Goal: Task Accomplishment & Management: Use online tool/utility

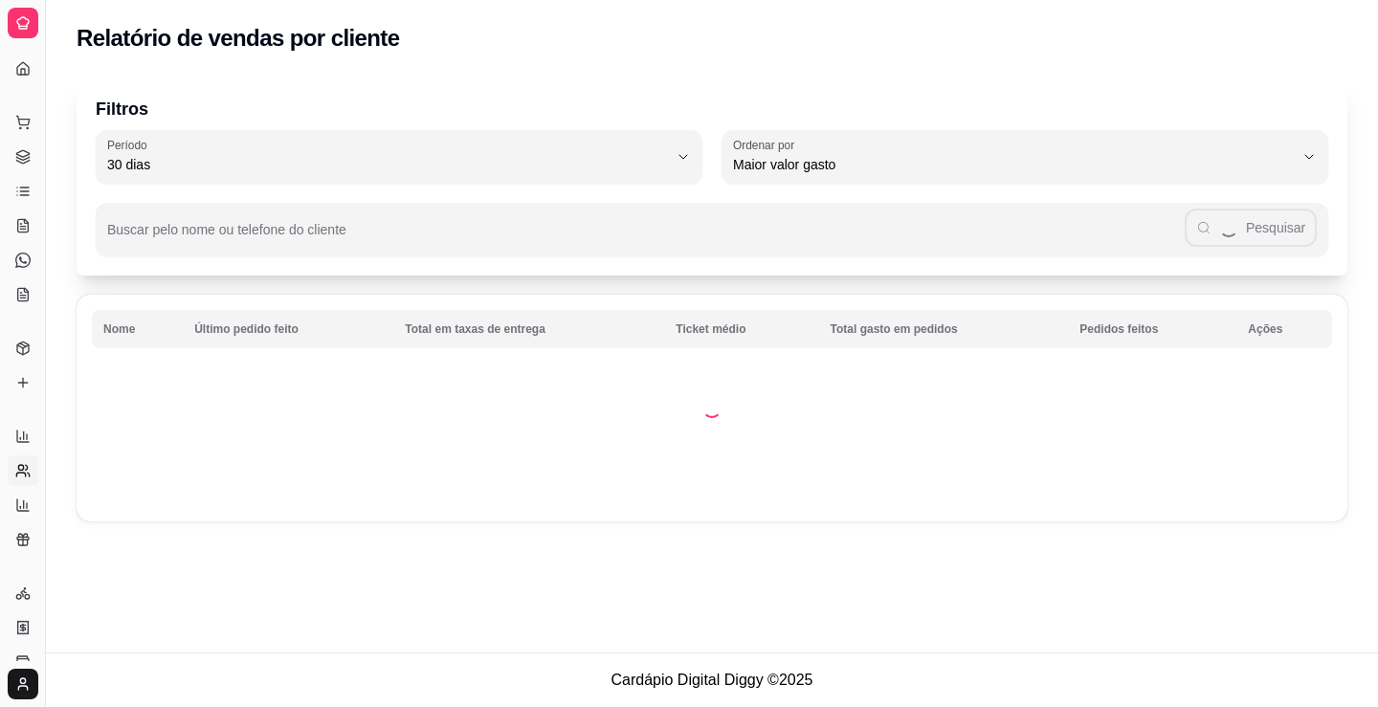
select select "30"
select select "HIGHEST_TOTAL_SPENT_WITH_ORDERS"
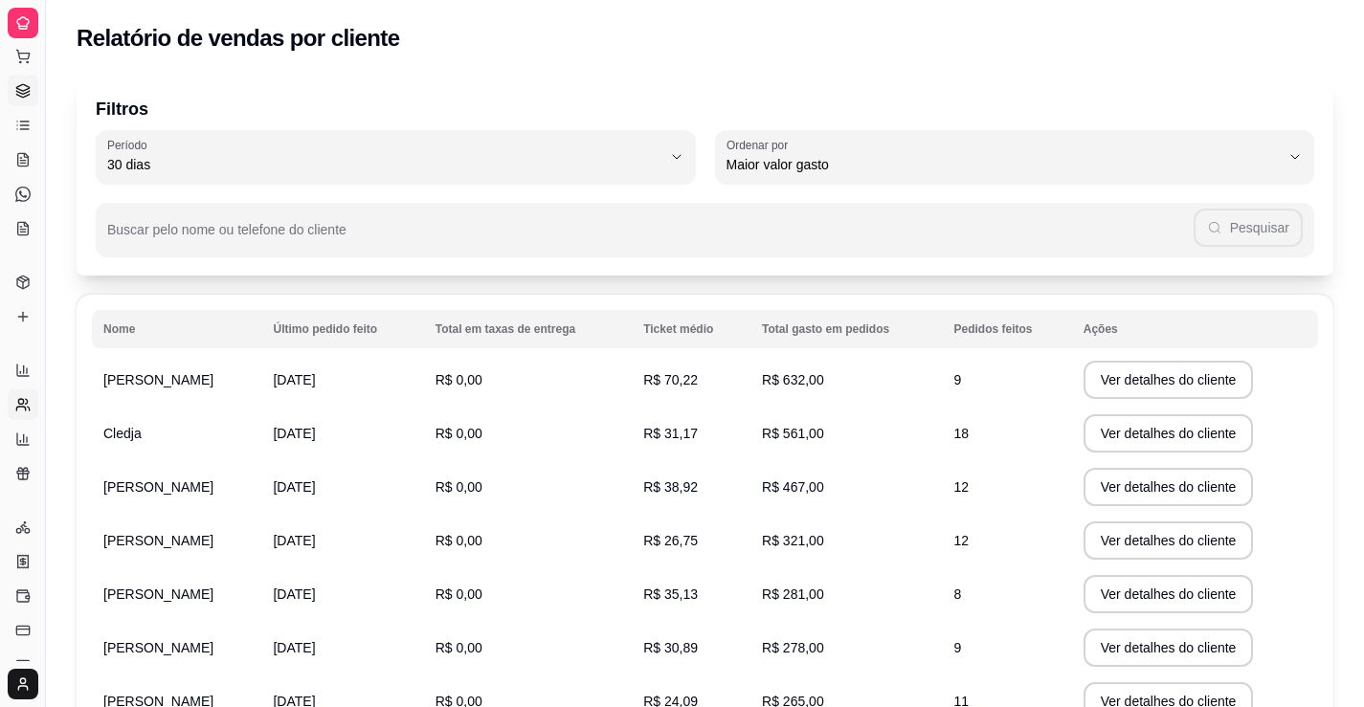
click at [21, 94] on icon at bounding box center [22, 92] width 12 height 3
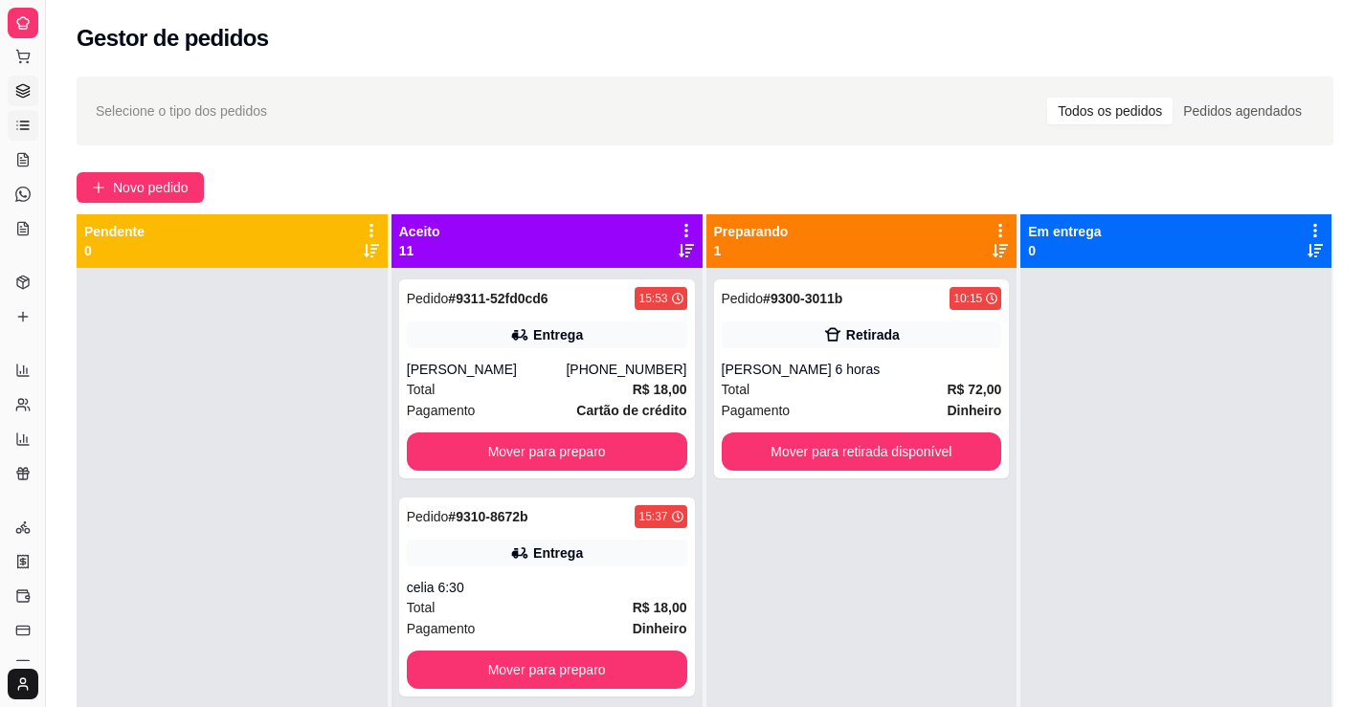
click at [21, 123] on icon at bounding box center [22, 125] width 15 height 15
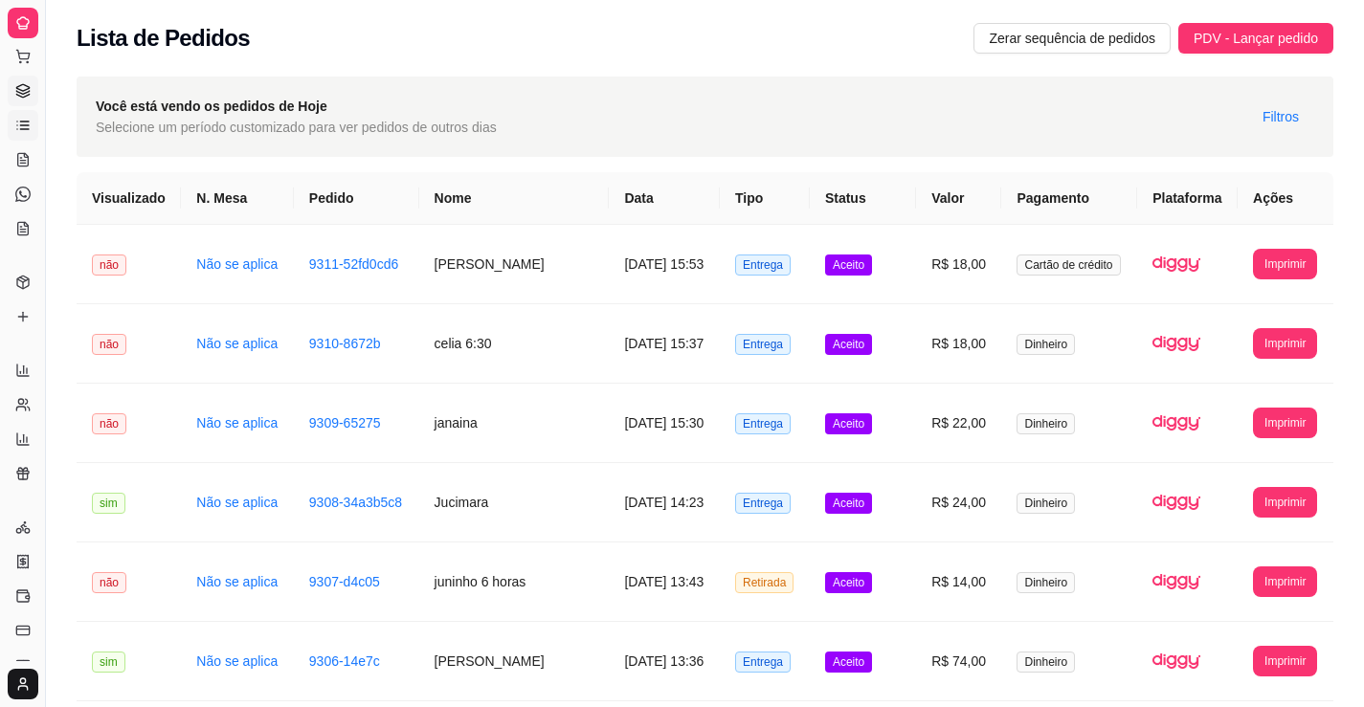
click at [23, 91] on icon at bounding box center [22, 87] width 12 height 7
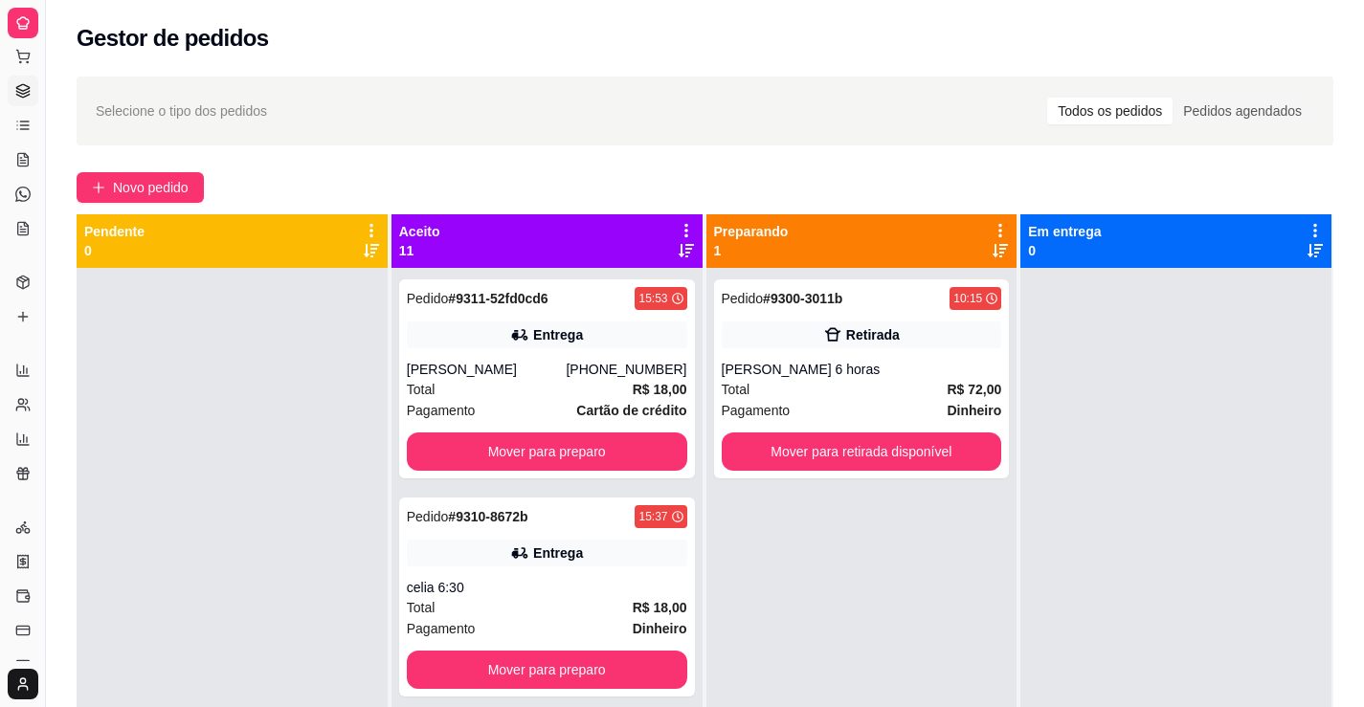
click at [463, 173] on div "Novo pedido" at bounding box center [705, 187] width 1257 height 31
click at [177, 196] on span "Novo pedido" at bounding box center [151, 187] width 76 height 21
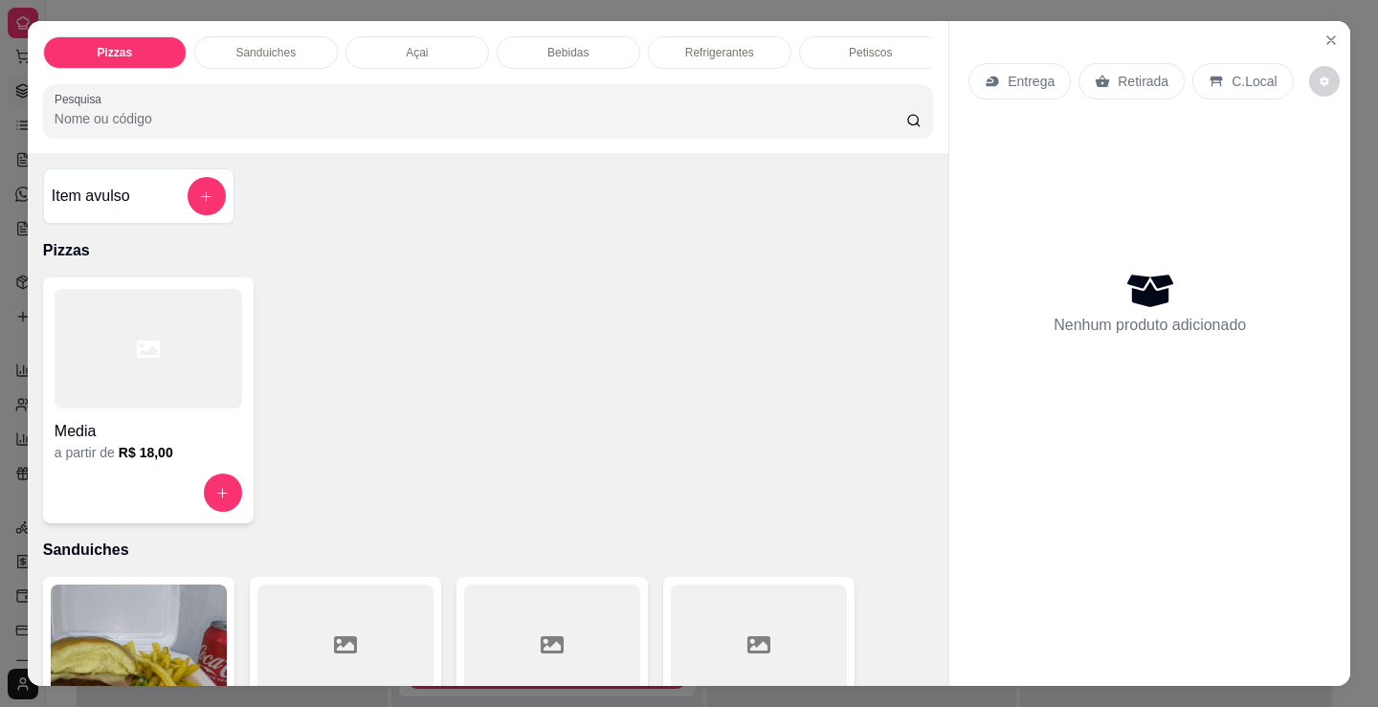
click at [62, 439] on h4 "Media" at bounding box center [149, 431] width 188 height 23
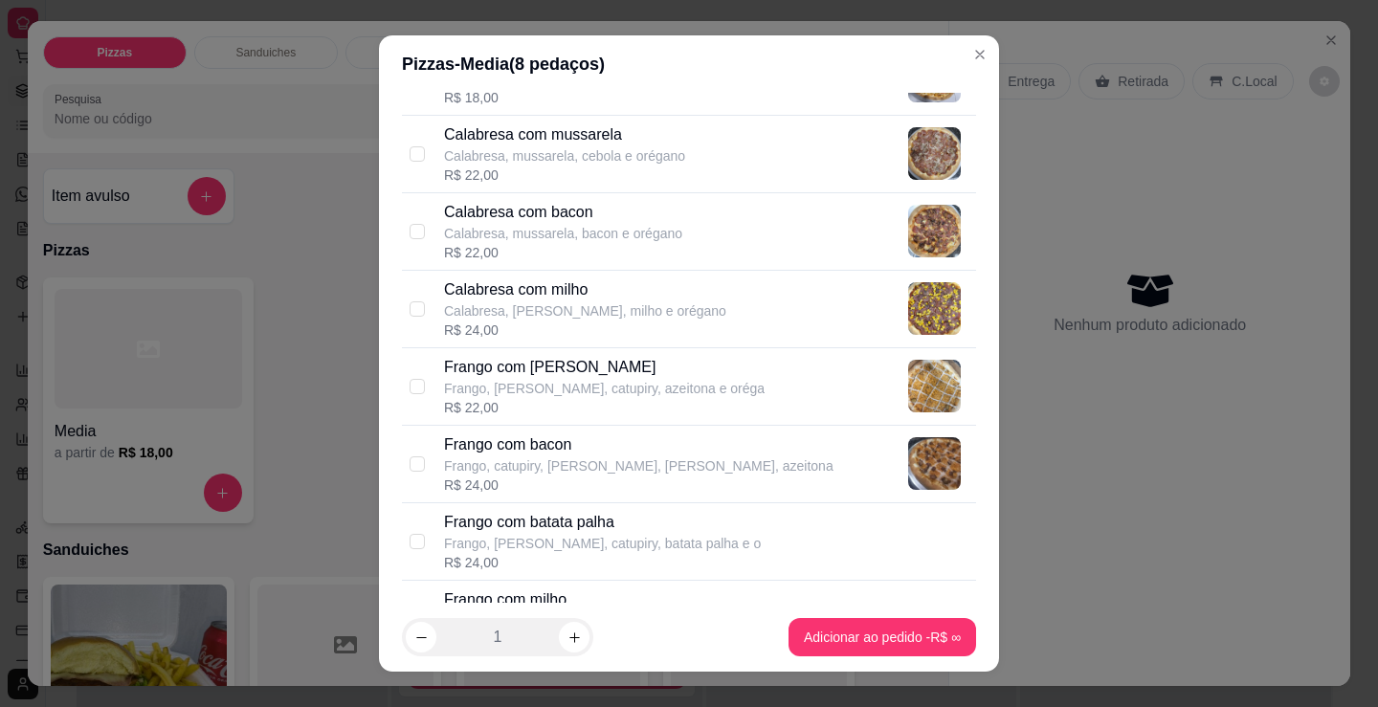
scroll to position [383, 0]
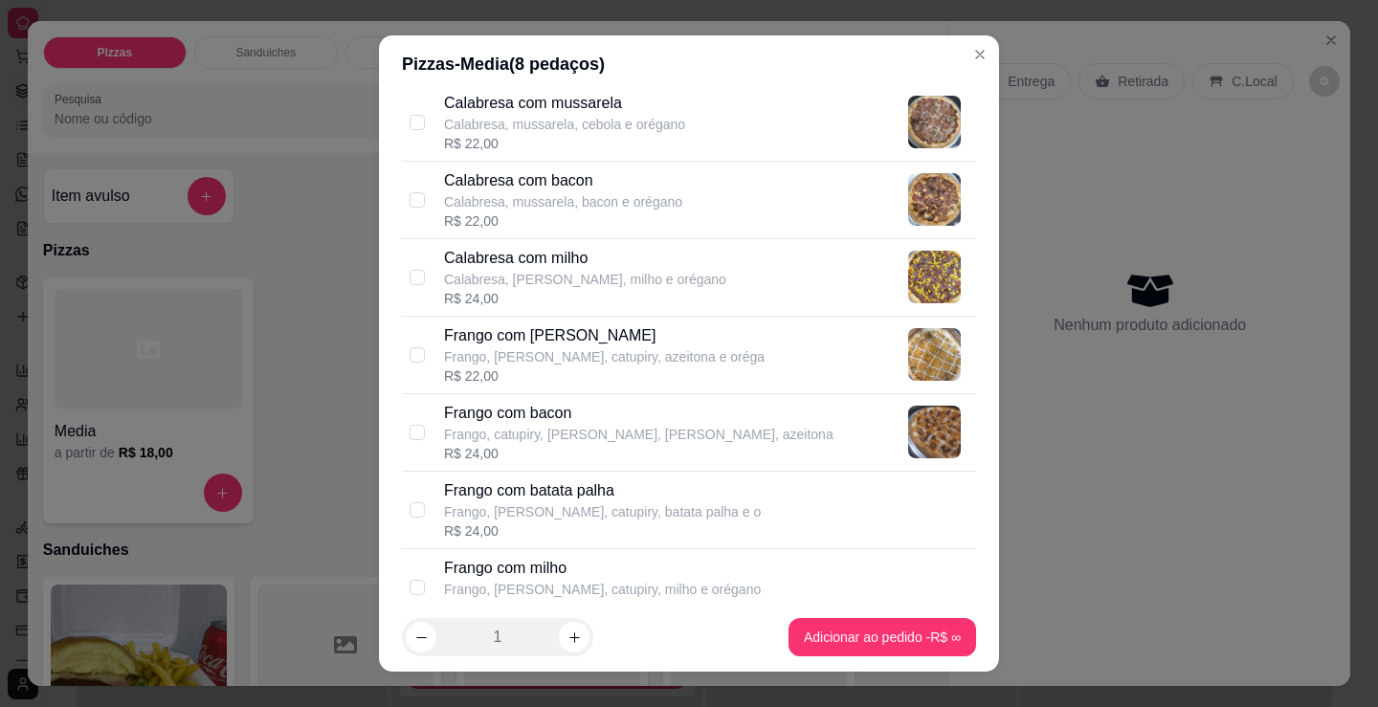
click at [420, 447] on div "Frango com bacon Frango, catupiry, [PERSON_NAME], bacon, azeitona R$ 24,00" at bounding box center [689, 433] width 574 height 78
checkbox input "true"
click at [569, 637] on icon "increase-product-quantity" at bounding box center [574, 638] width 11 height 11
click at [416, 637] on icon "decrease-product-quantity" at bounding box center [421, 637] width 11 height 1
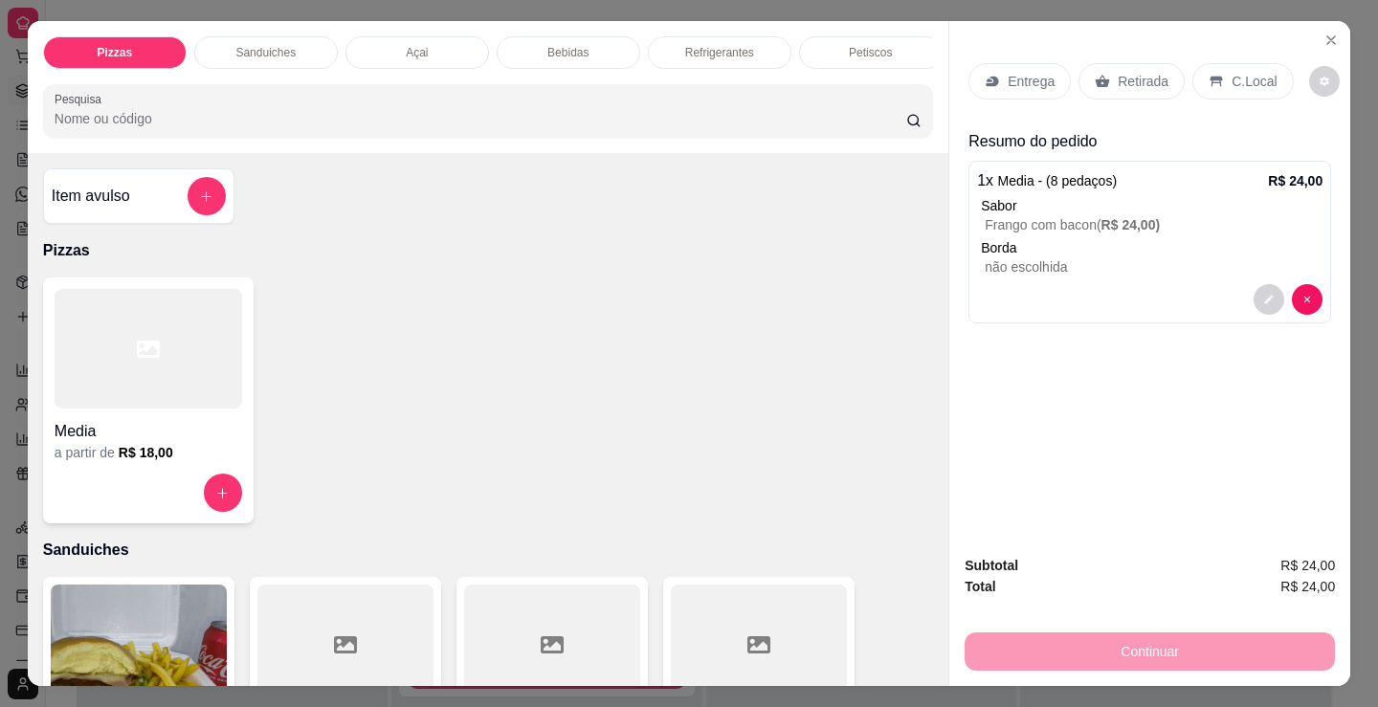
click at [0, 338] on div "Pizzas Sanduiches Açai Bebidas Refrigerantes Petiscos doces Cigarros utensílios…" at bounding box center [689, 353] width 1378 height 707
click at [80, 379] on div at bounding box center [149, 349] width 188 height 120
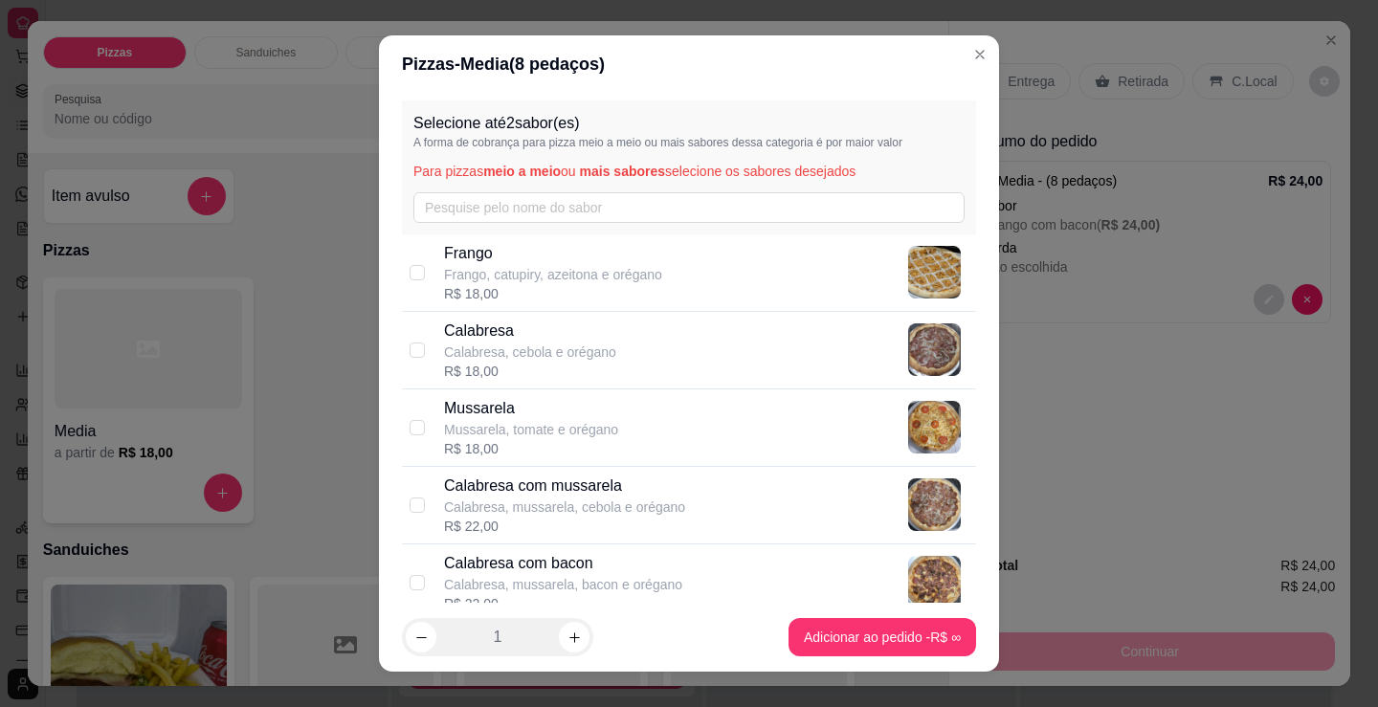
click at [502, 493] on p "Calabresa com mussarela" at bounding box center [564, 486] width 241 height 23
checkbox input "true"
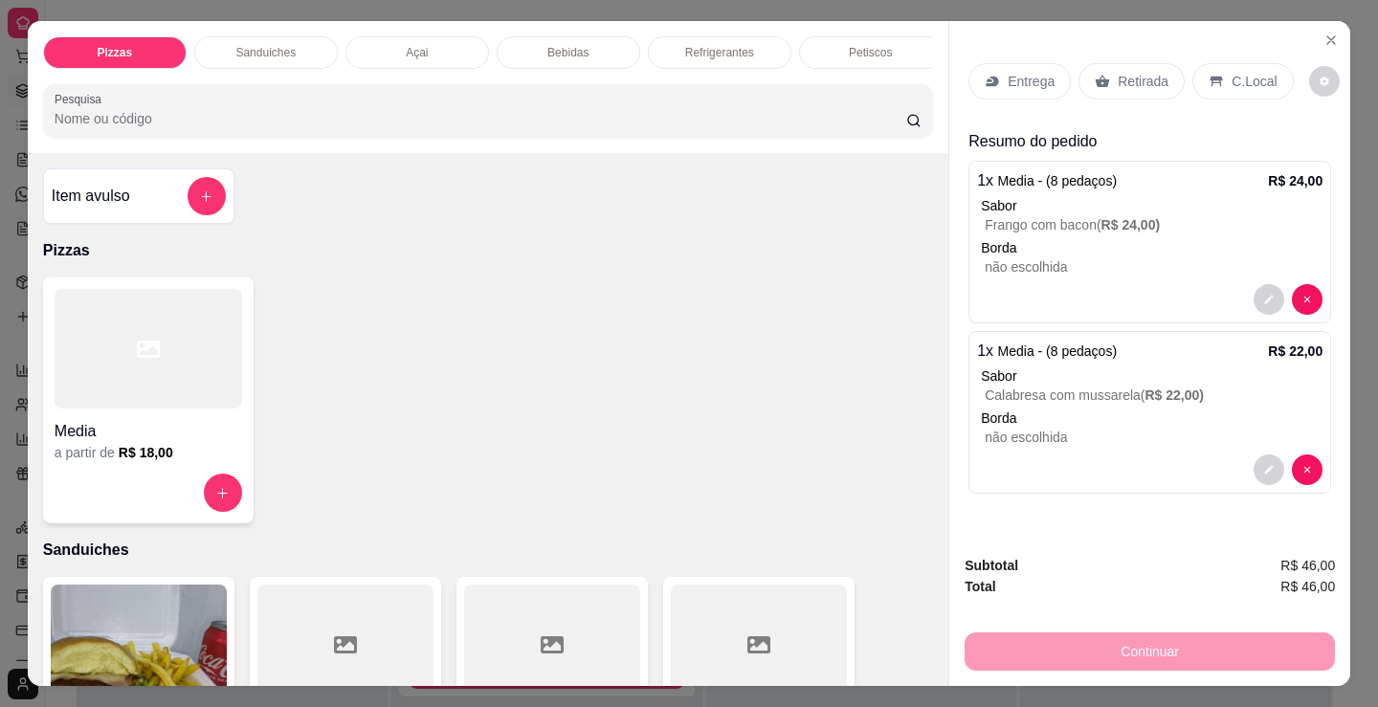
click at [130, 499] on div at bounding box center [149, 493] width 188 height 38
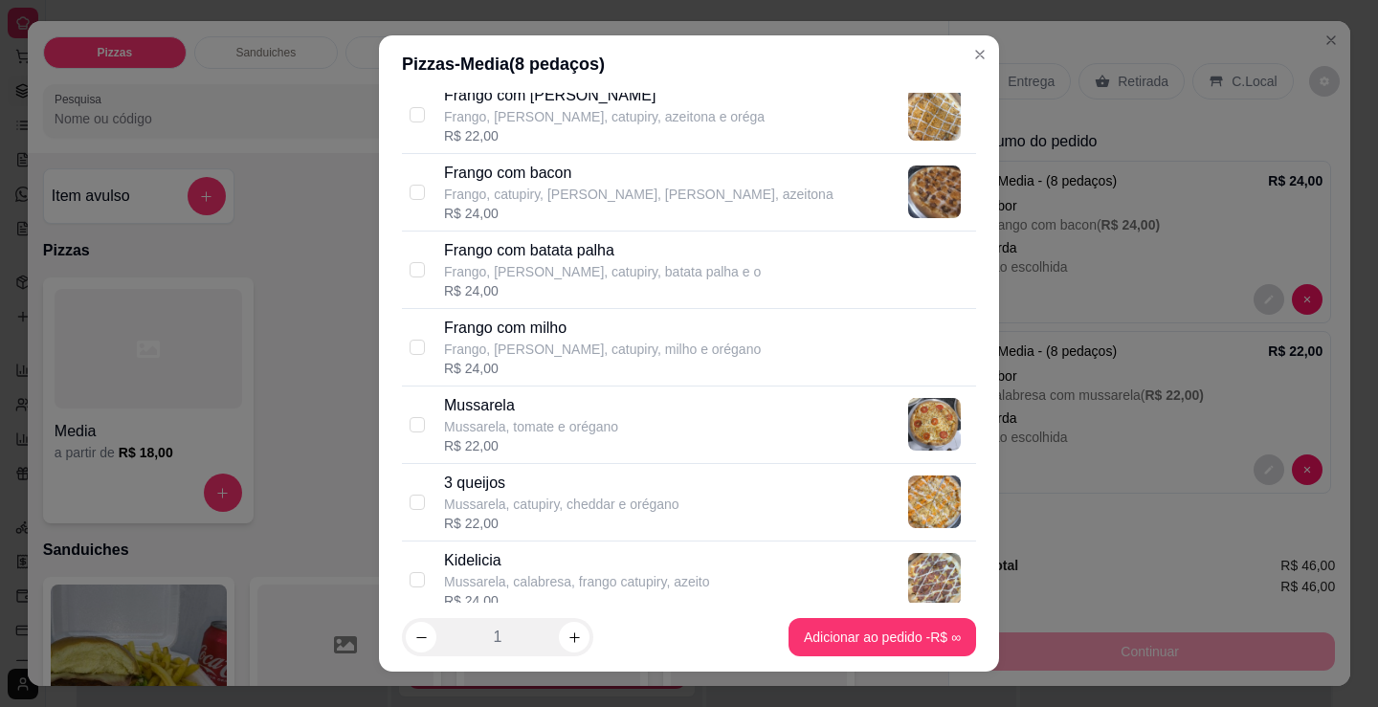
scroll to position [670, 0]
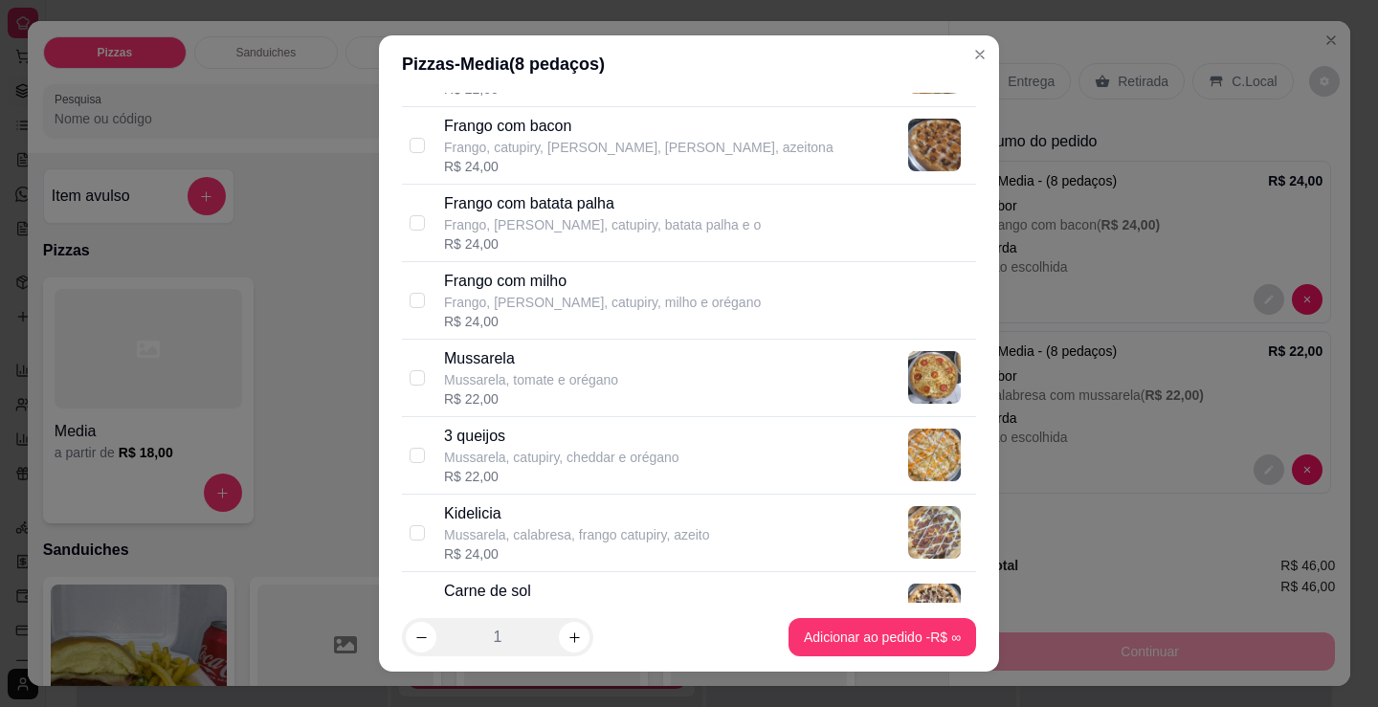
click at [446, 461] on p "Mussarela, catupiry, cheddar e orégano" at bounding box center [561, 457] width 235 height 19
checkbox input "true"
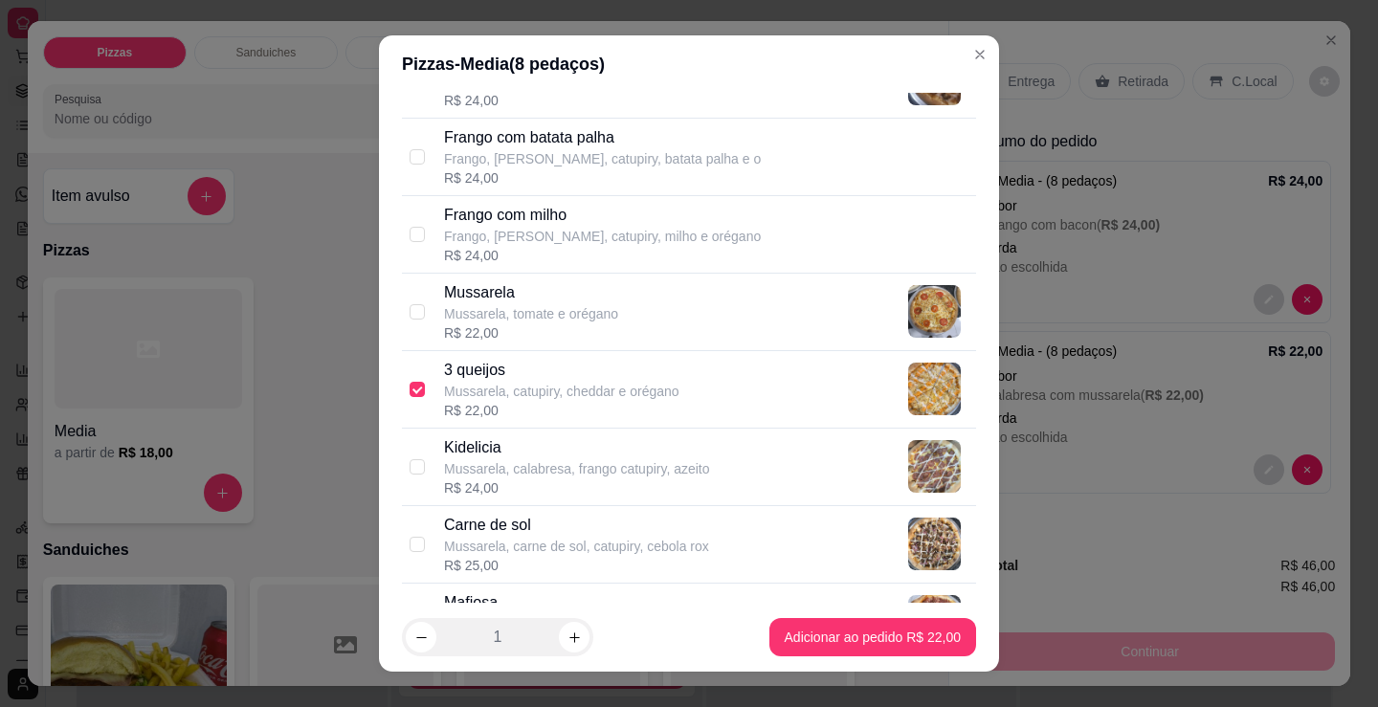
scroll to position [766, 0]
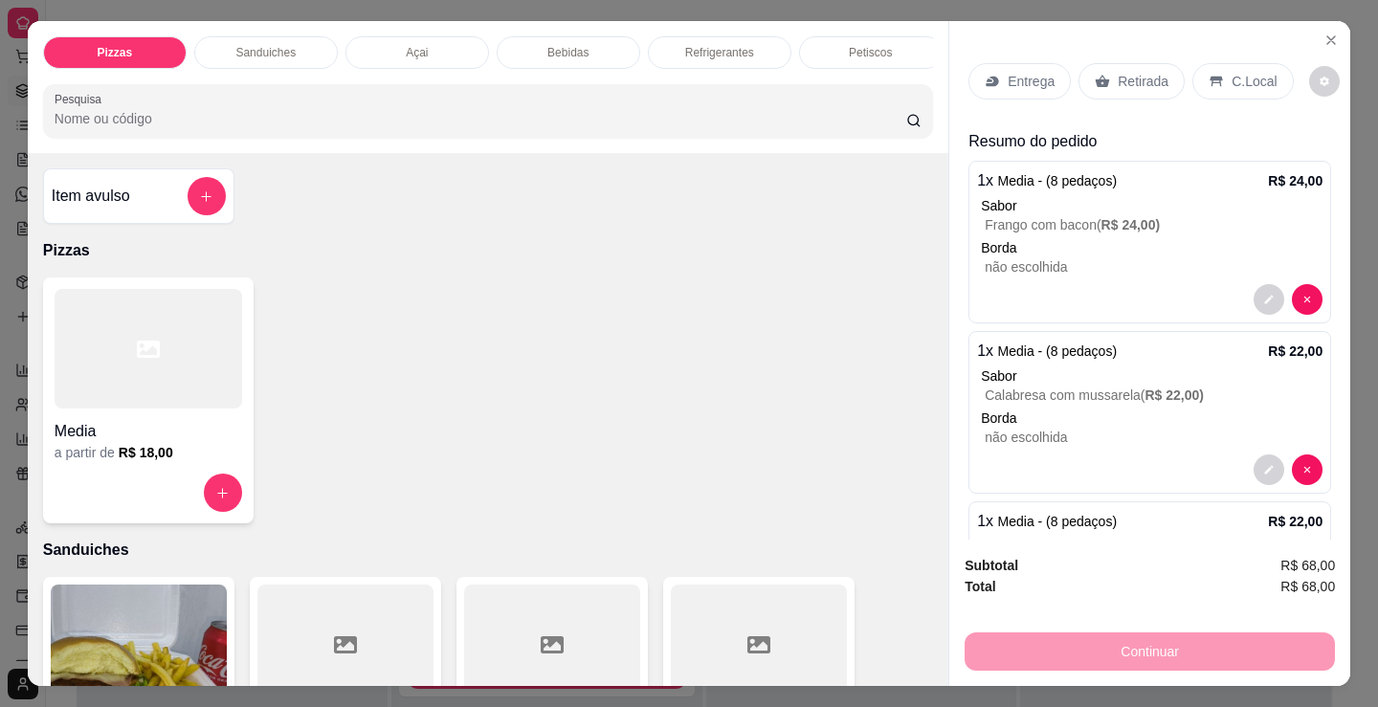
click at [136, 477] on div "Media a partir de R$ 18,00" at bounding box center [148, 401] width 211 height 246
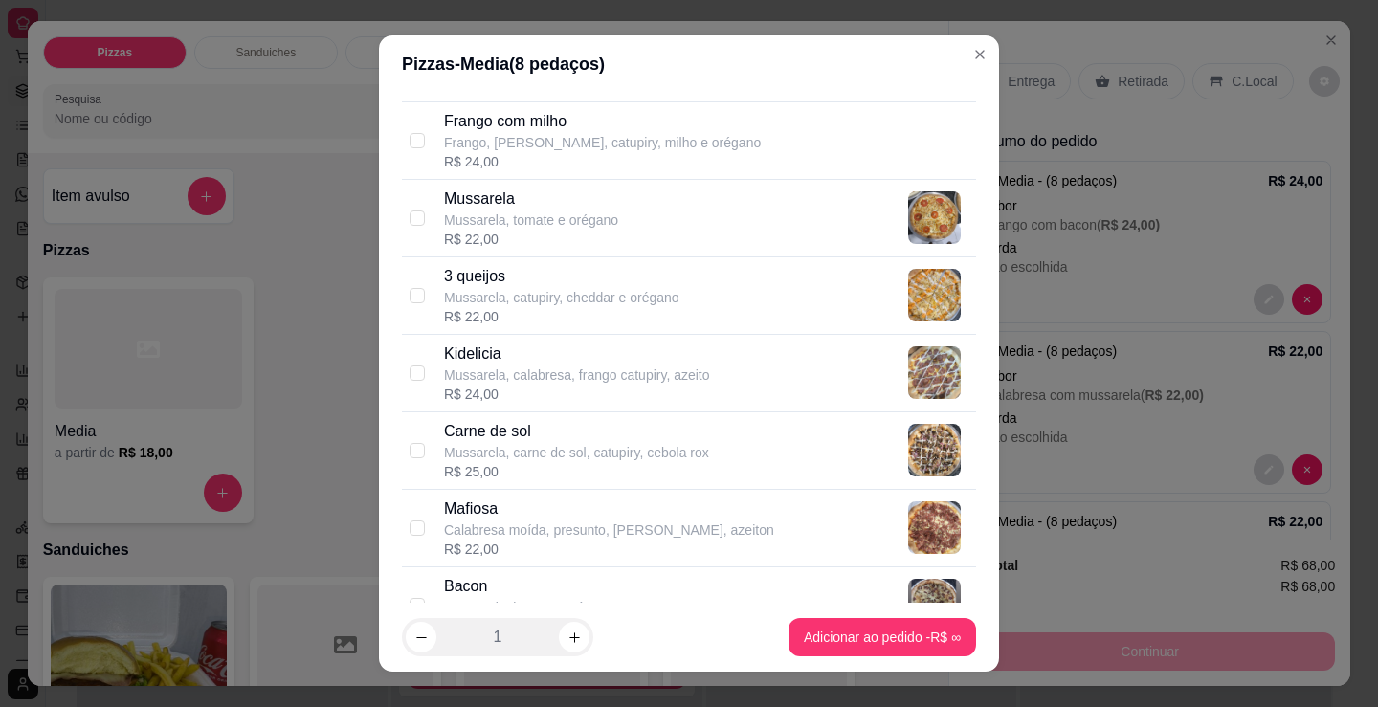
scroll to position [861, 0]
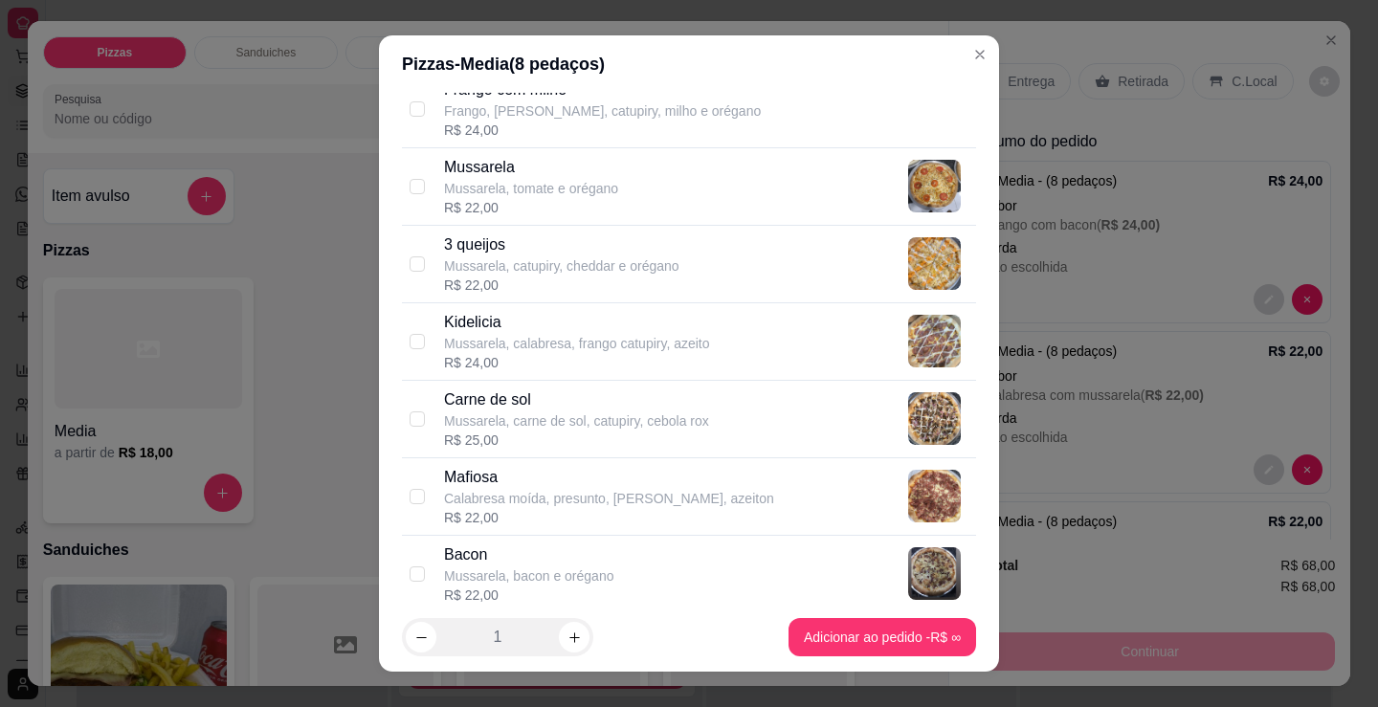
click at [575, 422] on p "Mussarela, carne de sol, catupiry, cebola rox" at bounding box center [576, 421] width 265 height 19
checkbox input "true"
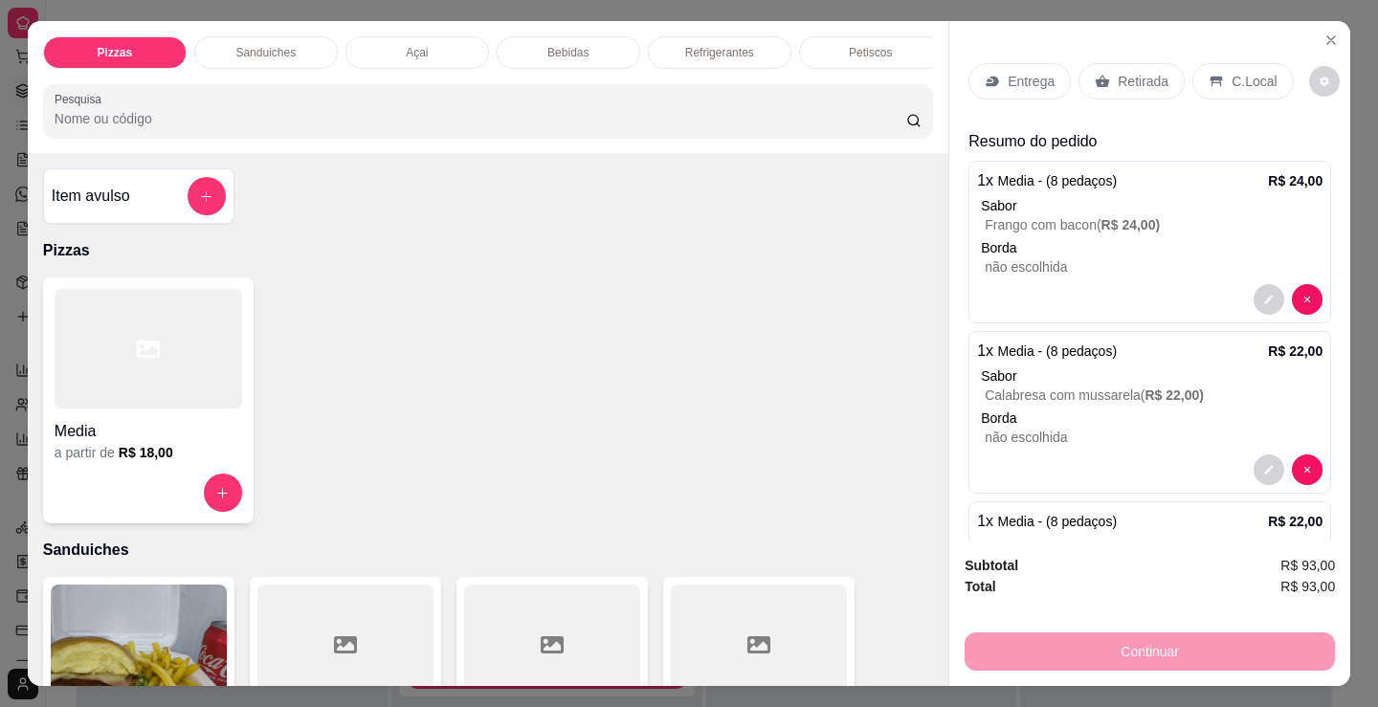
click at [1142, 77] on p "Retirada" at bounding box center [1143, 81] width 51 height 19
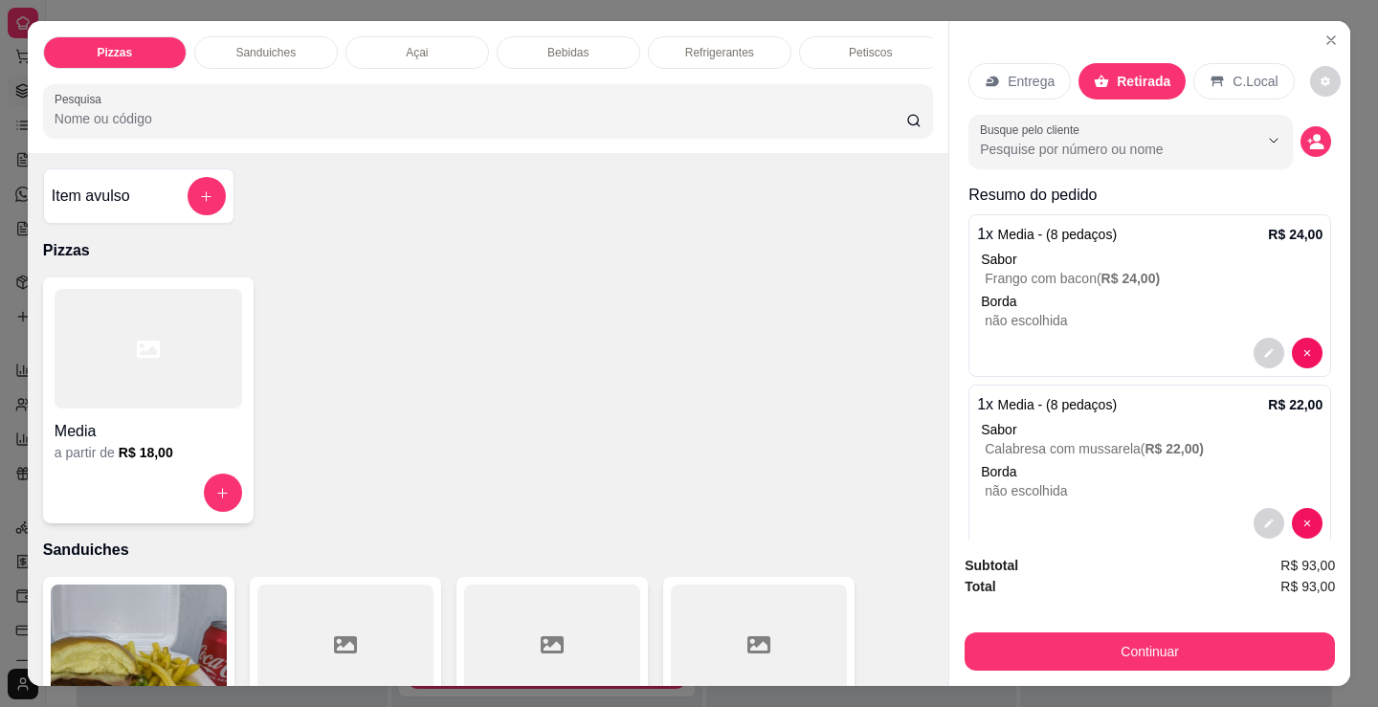
click at [660, 499] on div "Media a partir de R$ 18,00" at bounding box center [488, 401] width 890 height 246
click at [1307, 133] on icon "decrease-product-quantity" at bounding box center [1315, 141] width 16 height 16
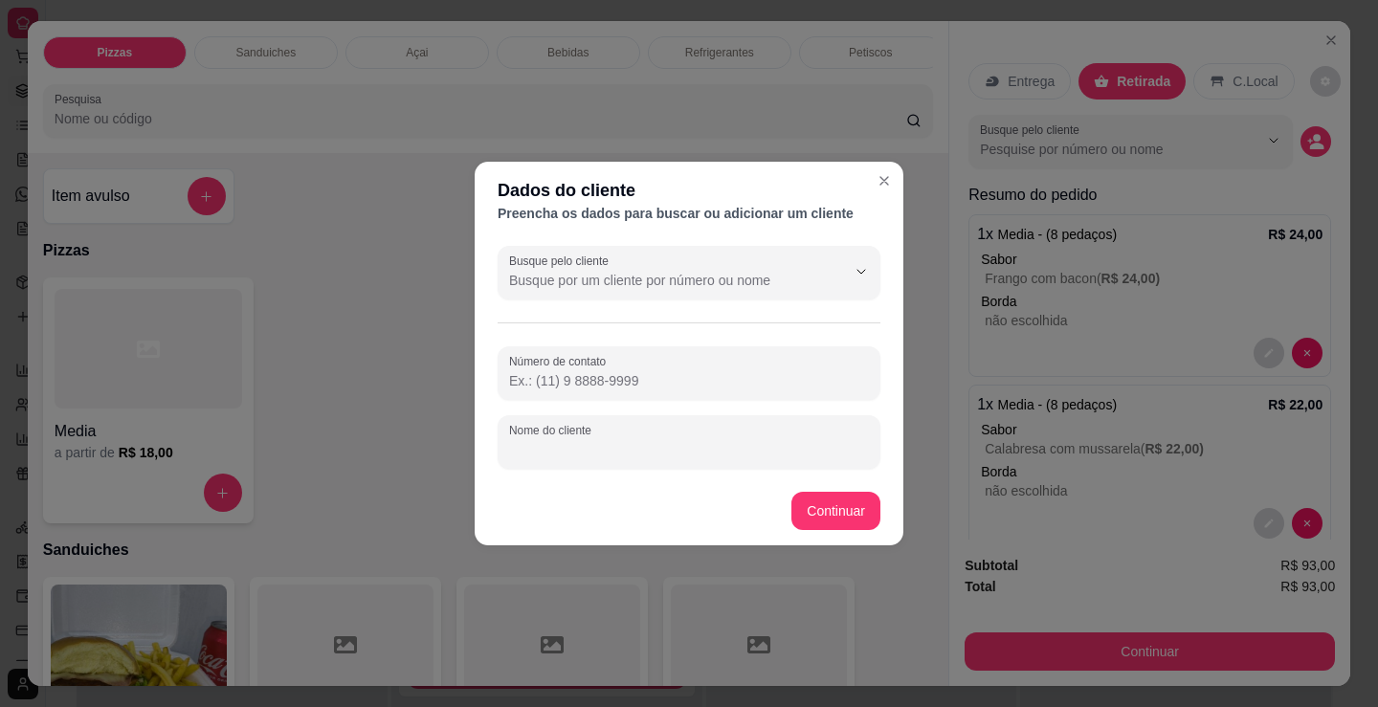
click at [606, 442] on input "Nome do cliente" at bounding box center [689, 449] width 360 height 19
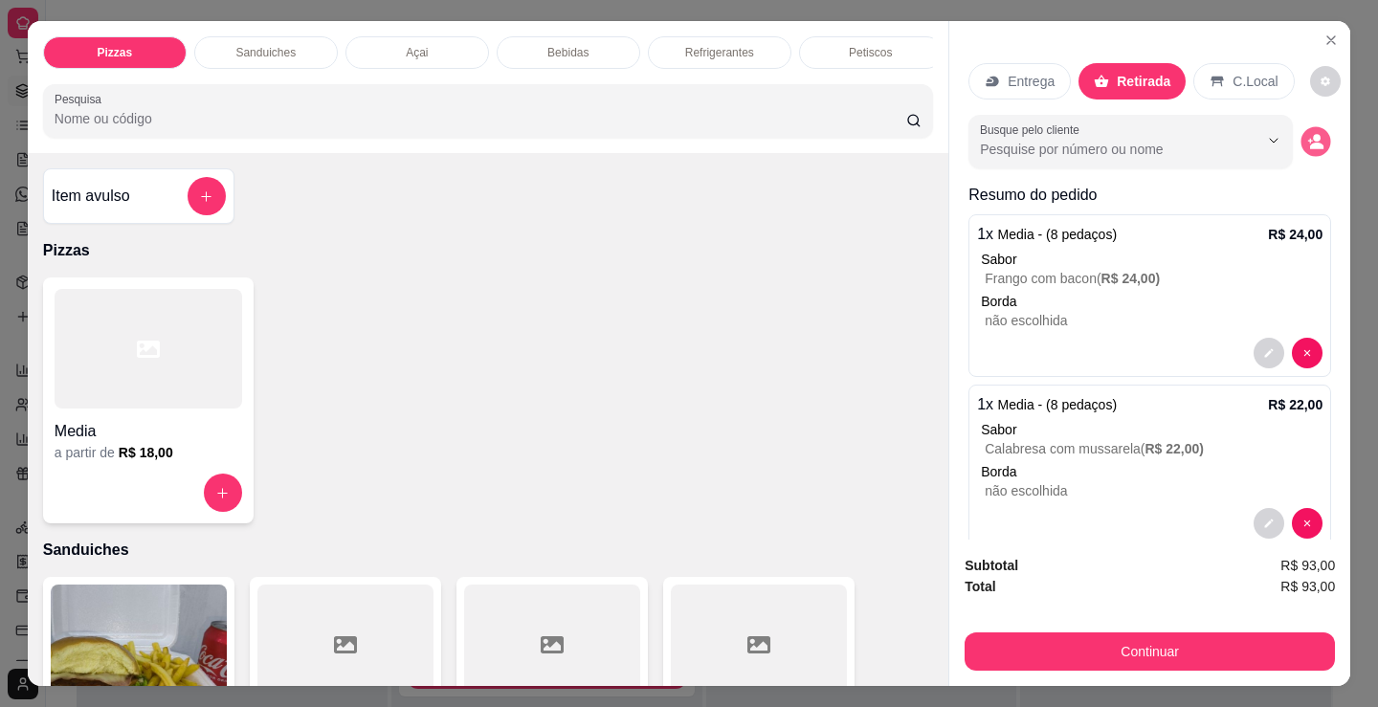
click at [1306, 130] on button "decrease-product-quantity" at bounding box center [1317, 142] width 30 height 30
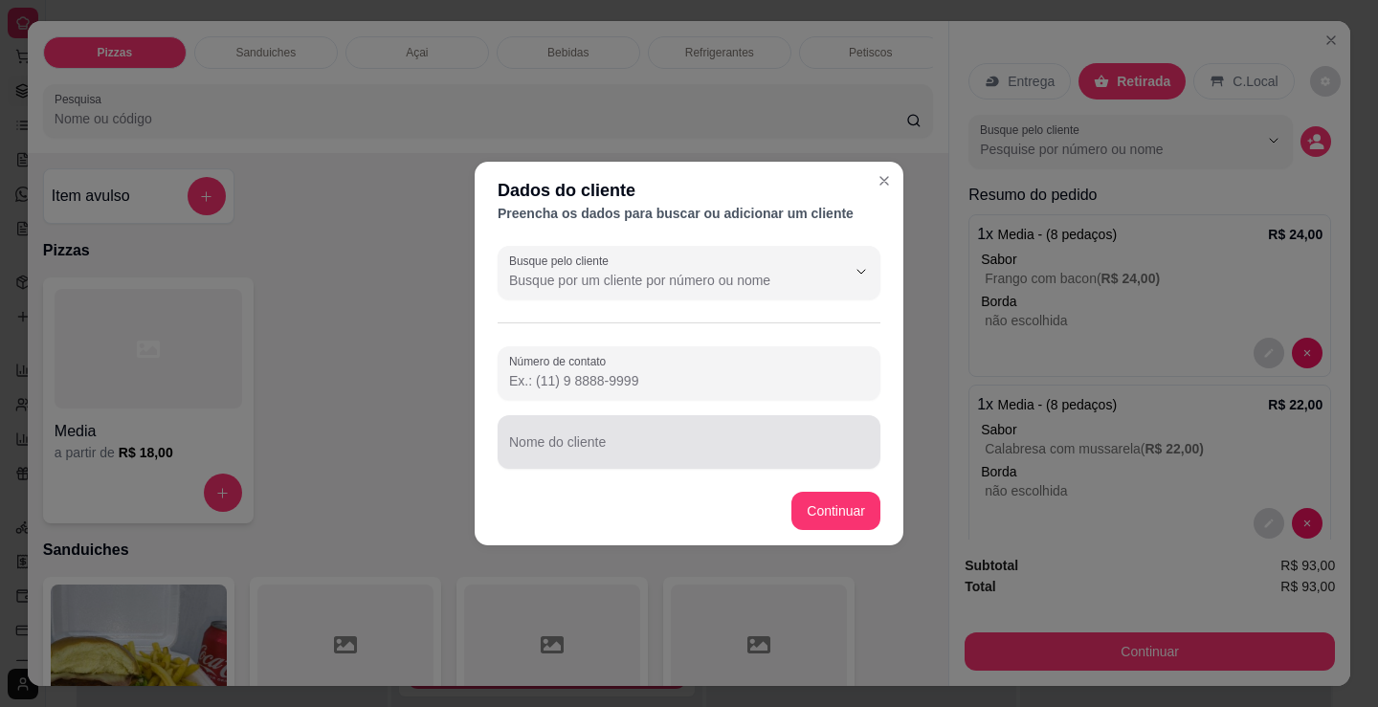
click at [608, 467] on div "Nome do cliente" at bounding box center [689, 442] width 383 height 54
type input "[PERSON_NAME]"
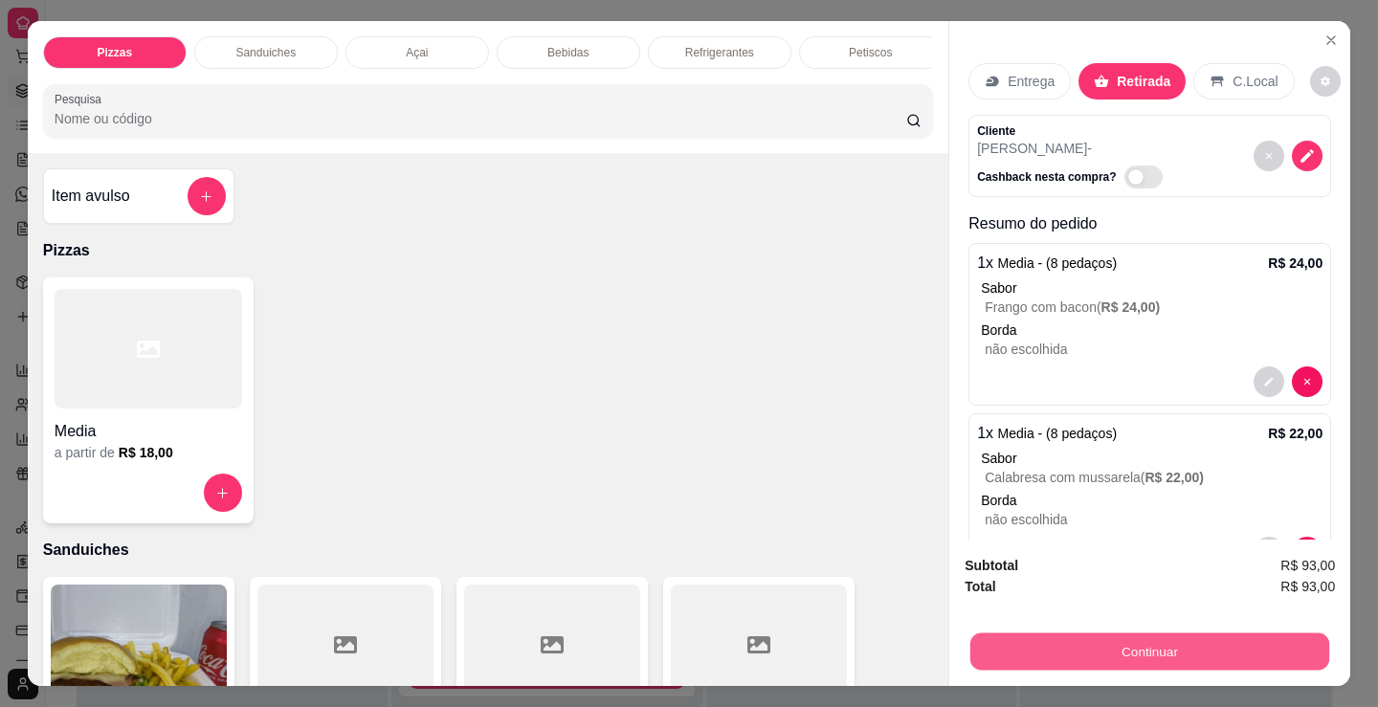
click at [1091, 635] on button "Continuar" at bounding box center [1149, 651] width 359 height 37
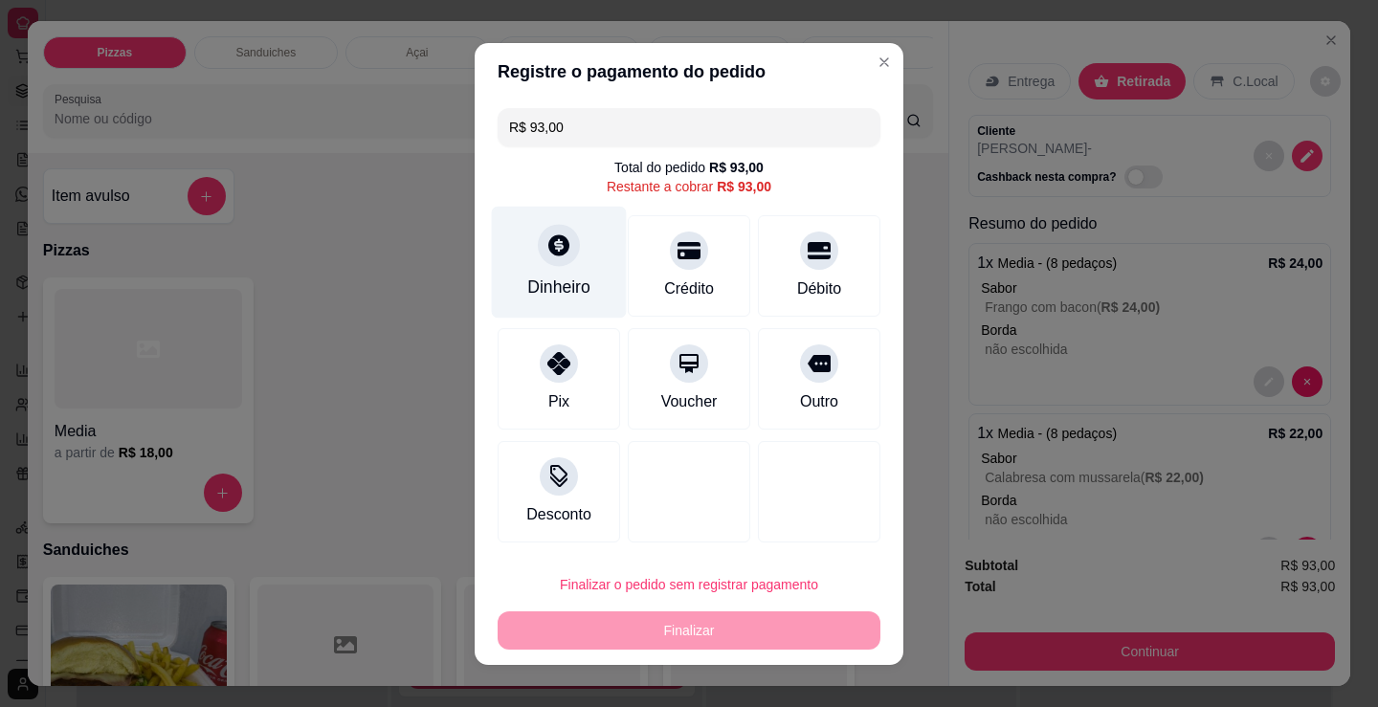
click at [550, 249] on icon at bounding box center [558, 245] width 25 height 25
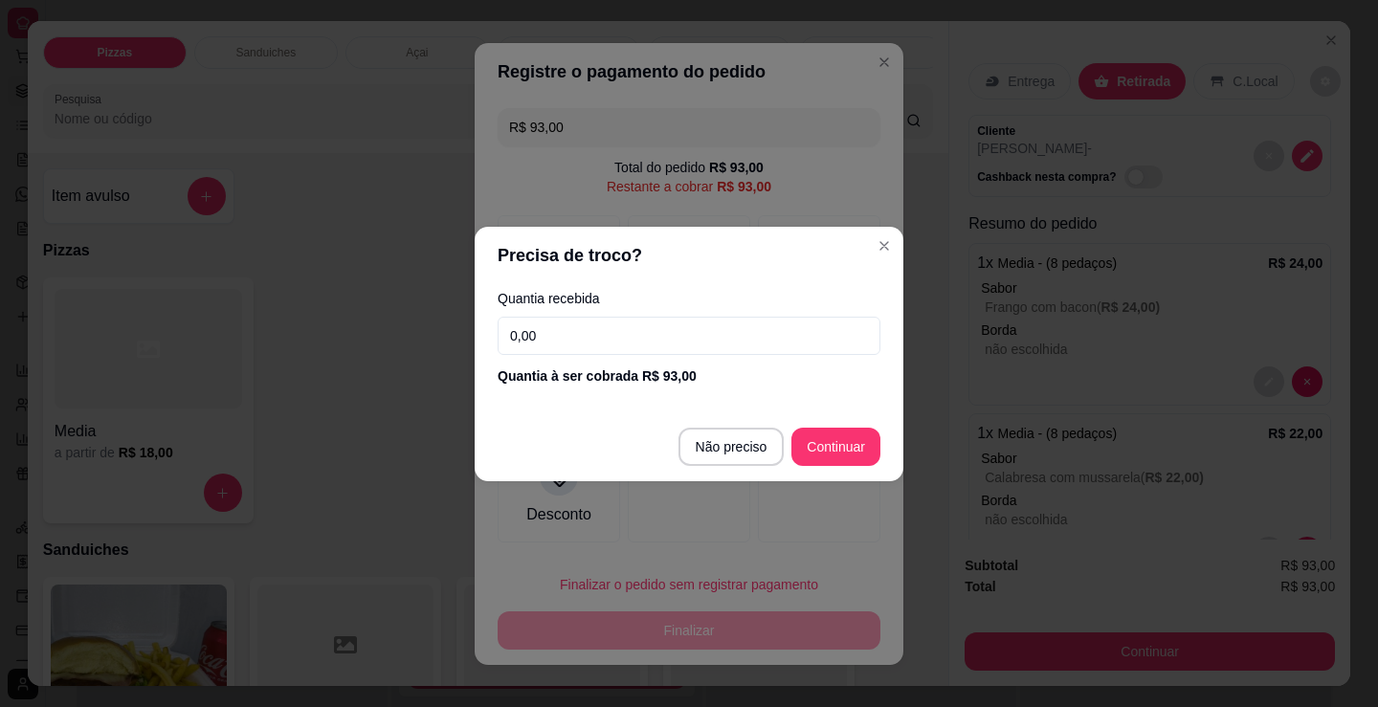
click at [745, 325] on input "0,00" at bounding box center [689, 336] width 383 height 38
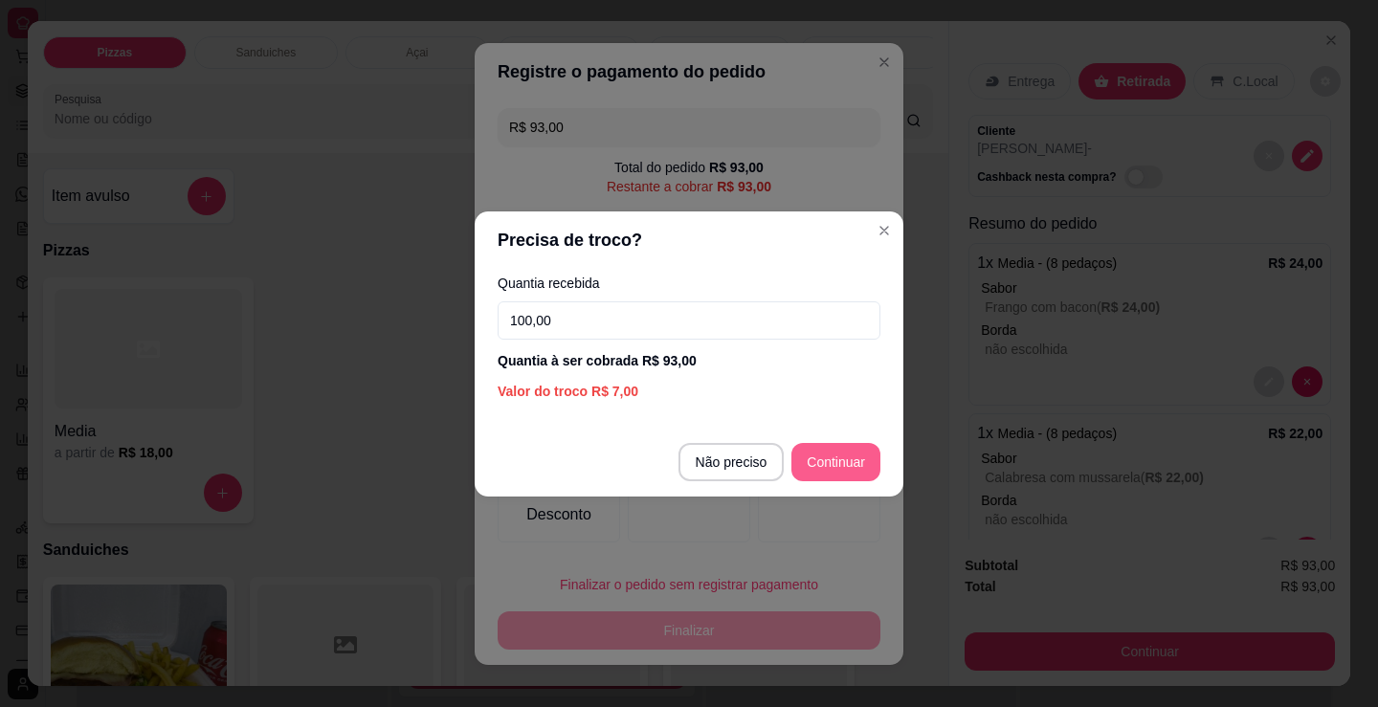
type input "100,00"
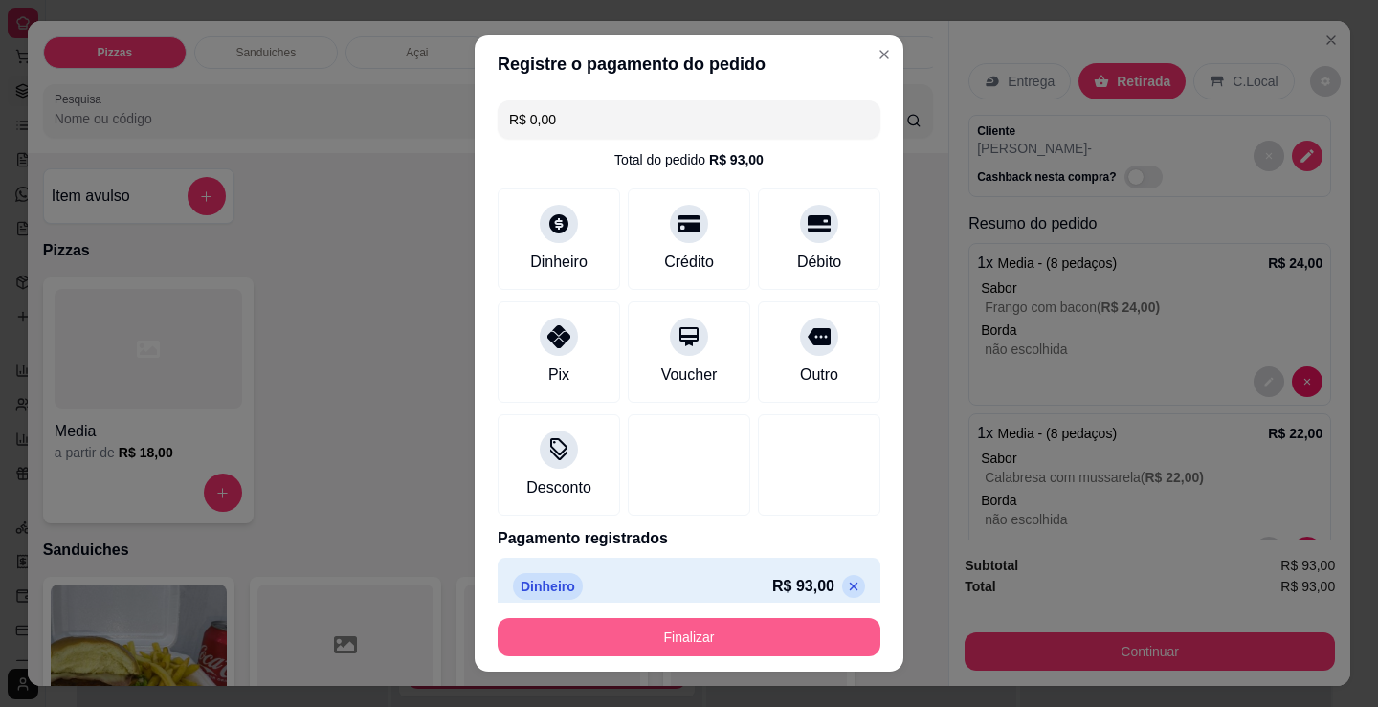
click at [716, 622] on button "Finalizar" at bounding box center [689, 637] width 383 height 38
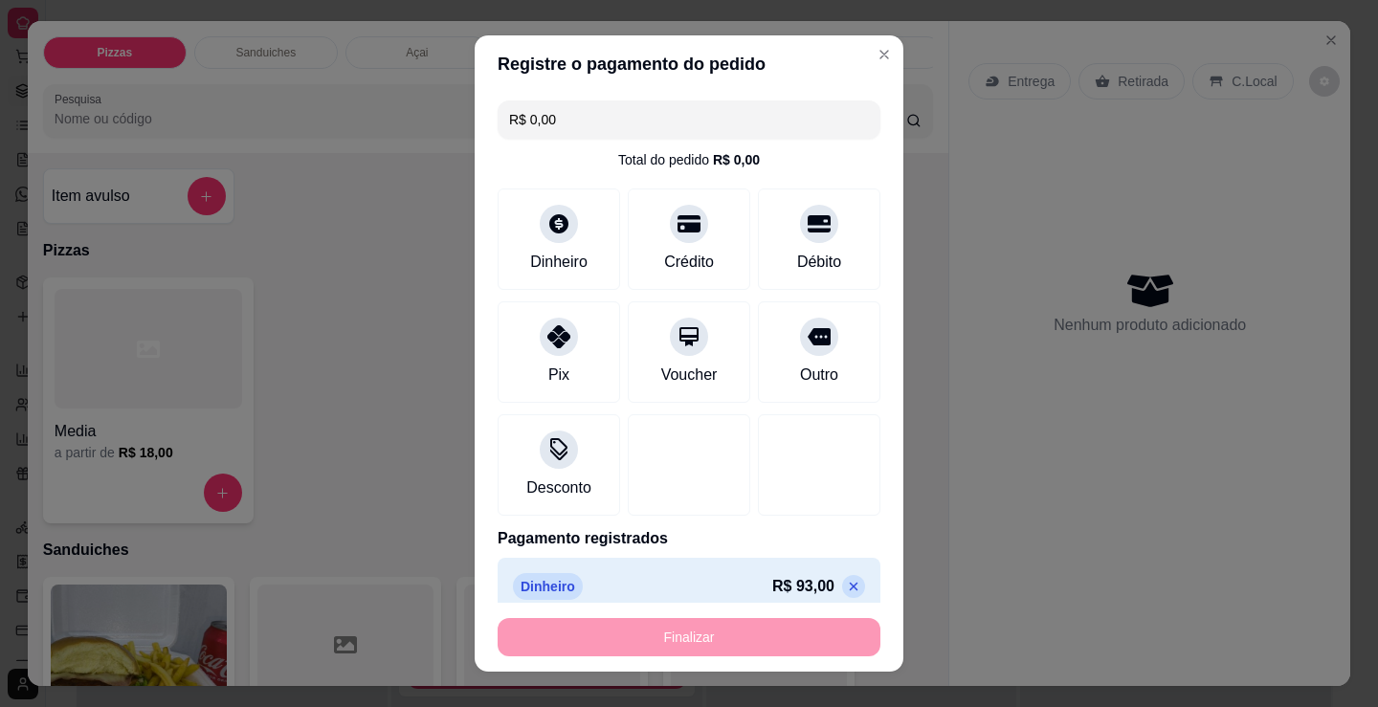
type input "-R$ 93,00"
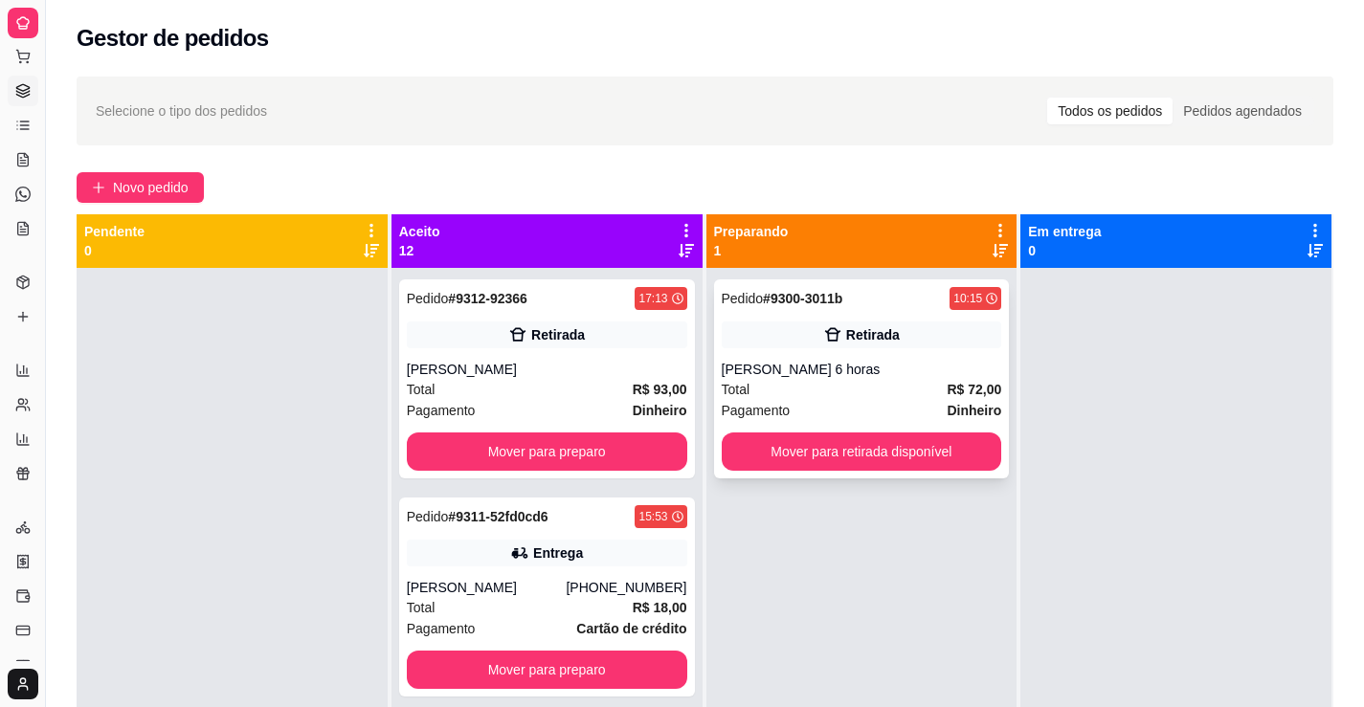
click at [880, 355] on div "Pedido # 9300-3011b 10:15 Retirada [PERSON_NAME] 6 horas Total R$ 72,00 Pagamen…" at bounding box center [862, 378] width 296 height 199
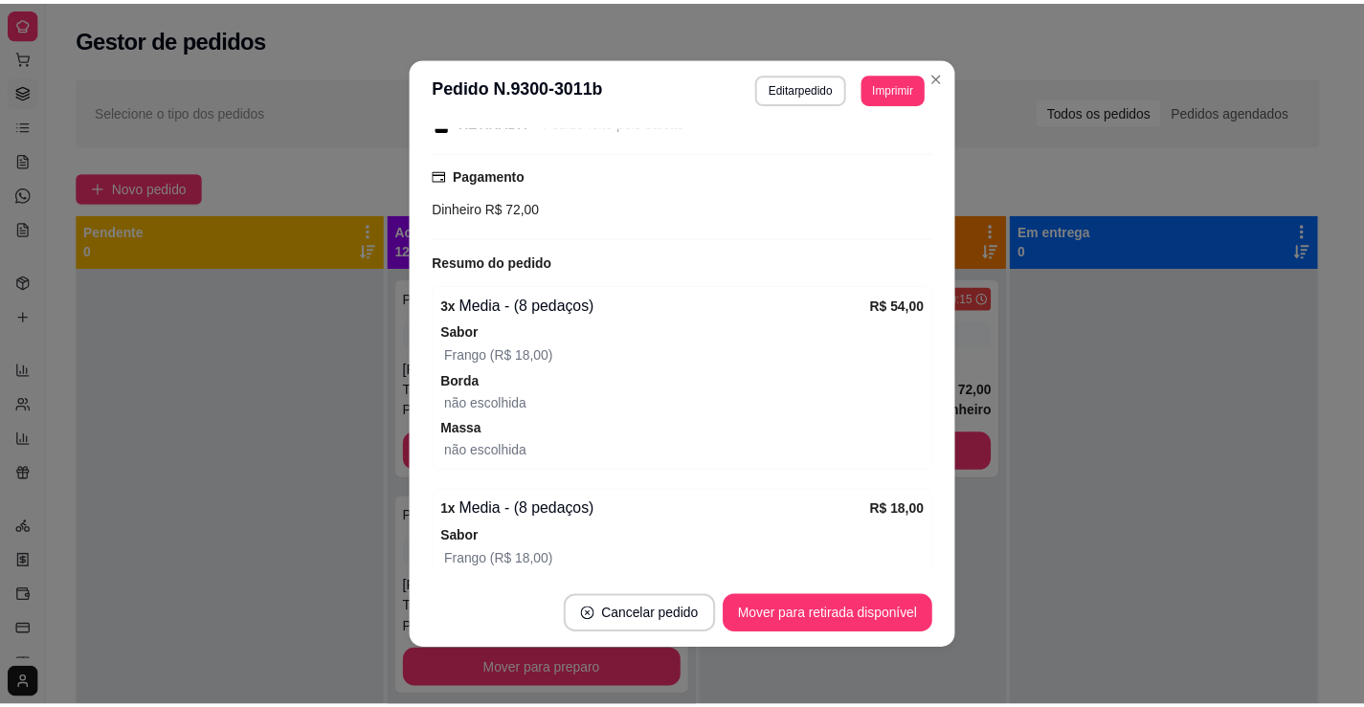
scroll to position [176, 0]
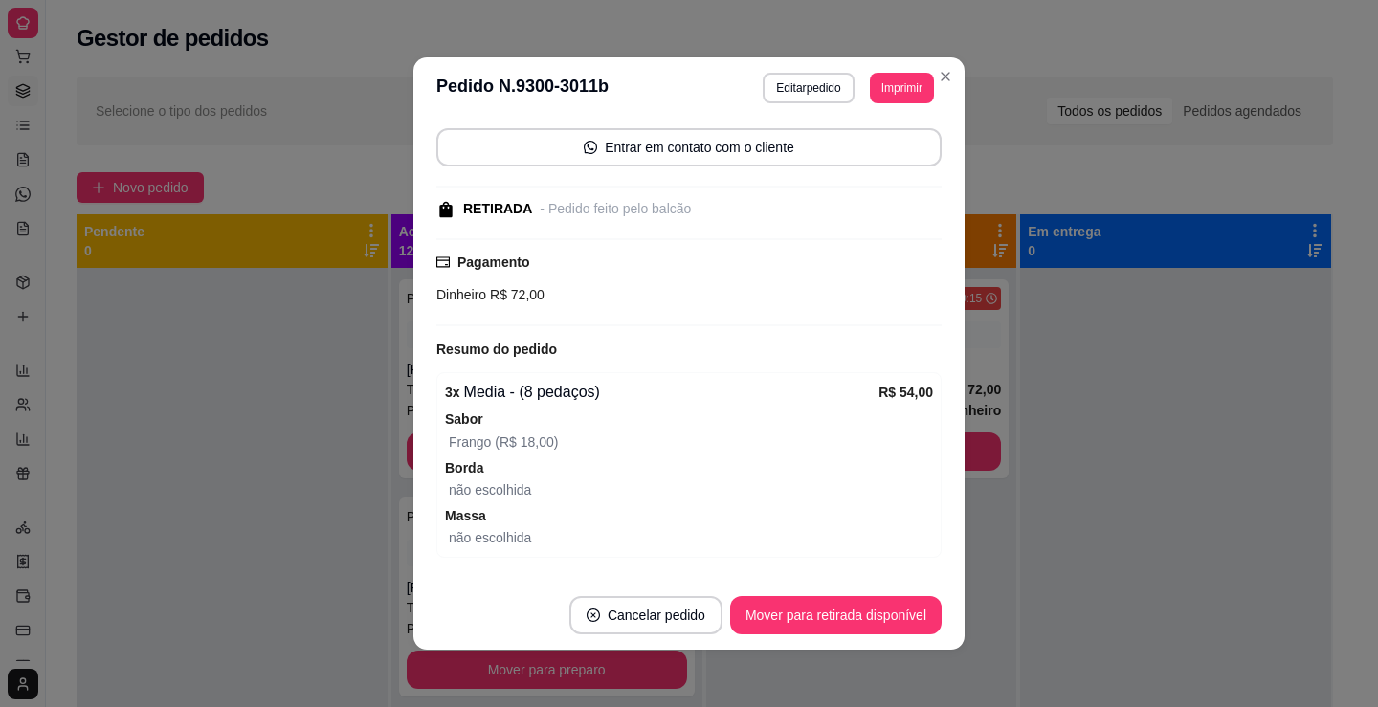
click at [929, 60] on header "**********" at bounding box center [688, 87] width 551 height 61
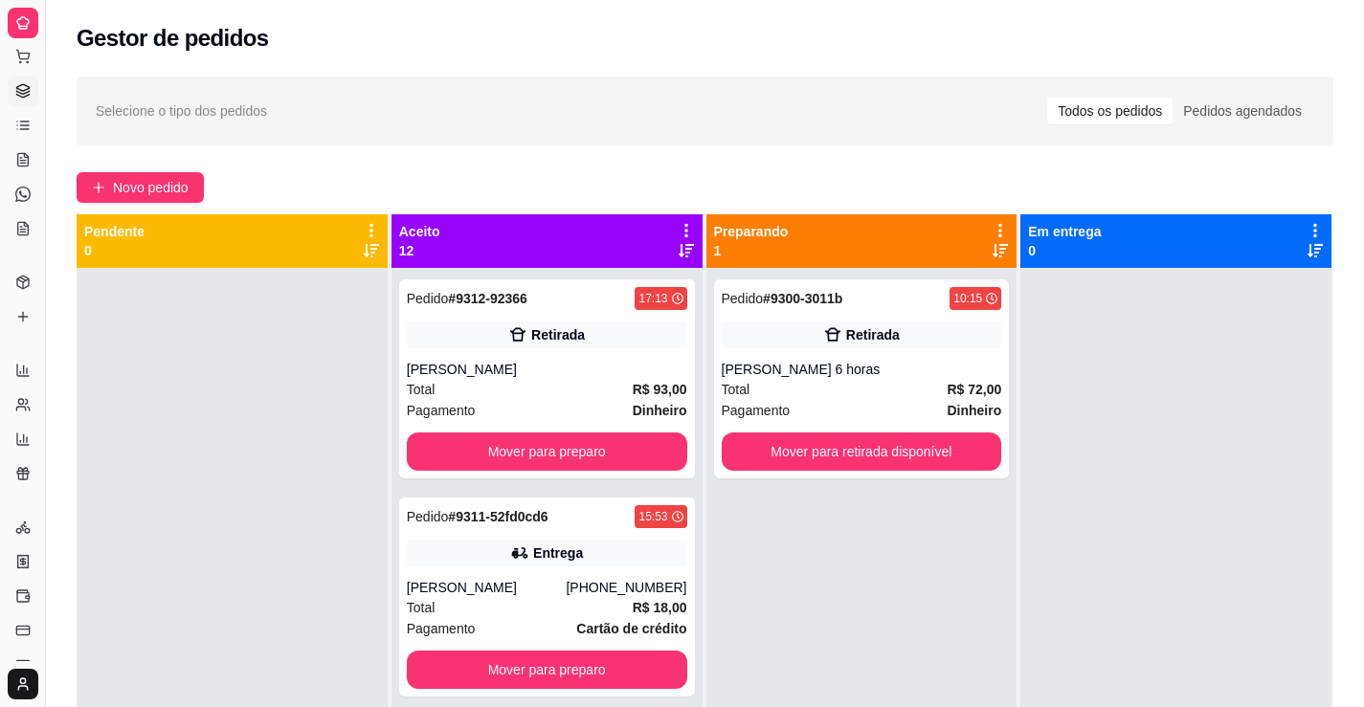
click at [509, 41] on div "Gestor de pedidos" at bounding box center [705, 38] width 1257 height 31
click at [625, 135] on div "Selecione o tipo dos pedidos Todos os pedidos Pedidos agendados" at bounding box center [705, 111] width 1257 height 69
click at [26, 315] on icon at bounding box center [22, 316] width 15 height 15
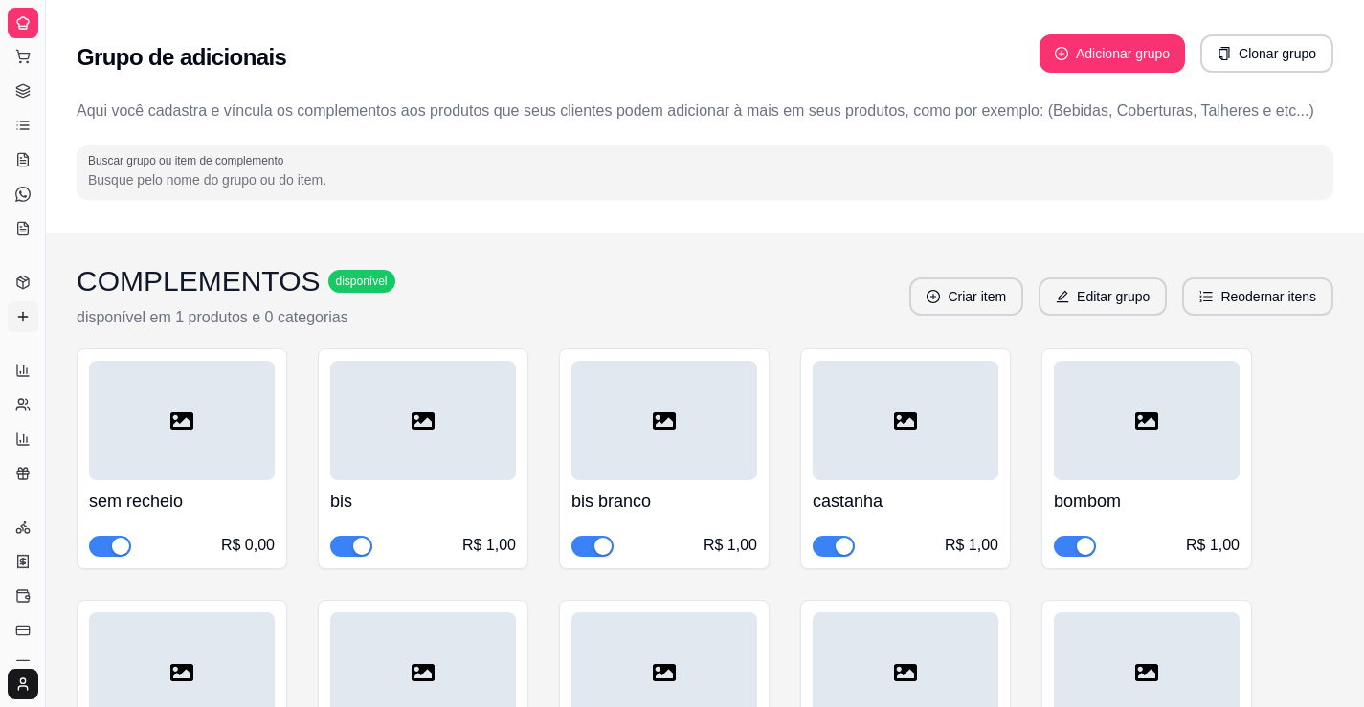
click at [22, 20] on icon at bounding box center [22, 22] width 15 height 15
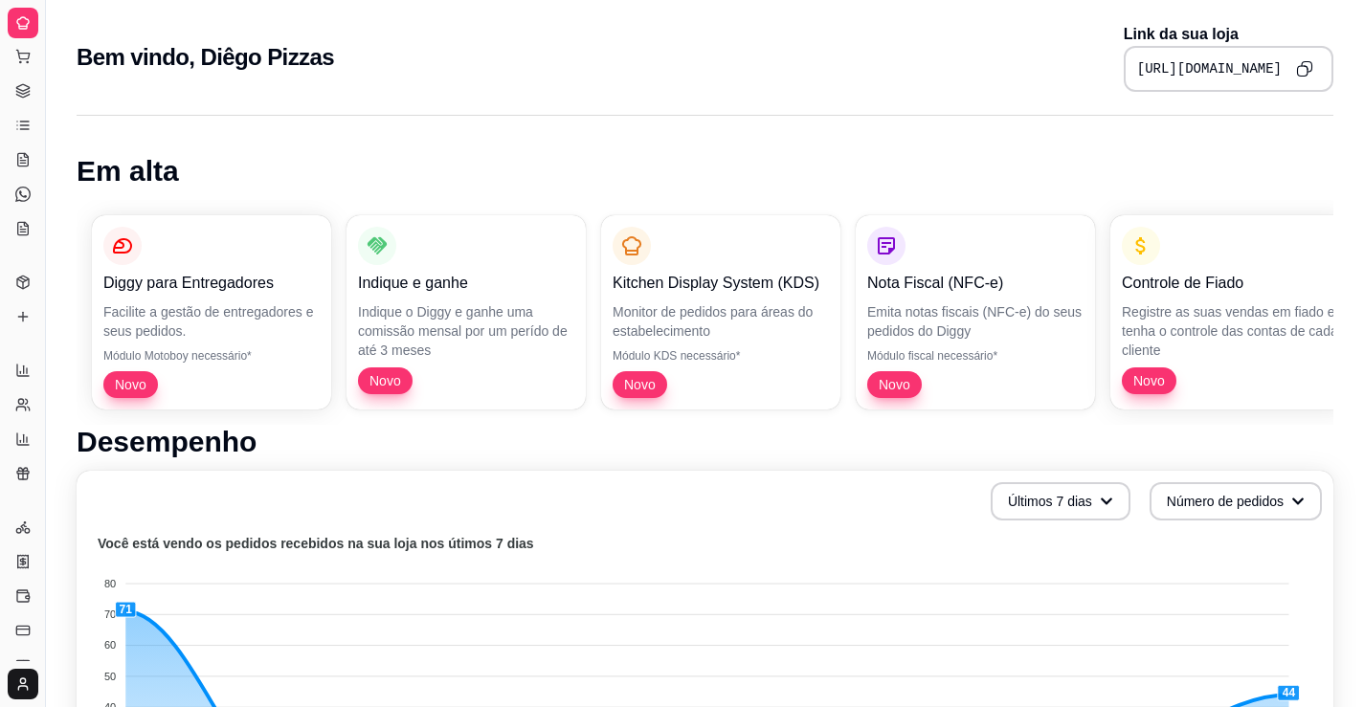
drag, startPoint x: 20, startPoint y: 0, endPoint x: 828, endPoint y: 55, distance: 809.6
click at [828, 55] on div "Bem vindo, Diêgo Pizzas Link da sua loja [URL][DOMAIN_NAME]" at bounding box center [705, 57] width 1257 height 69
click at [23, 58] on icon at bounding box center [22, 56] width 15 height 15
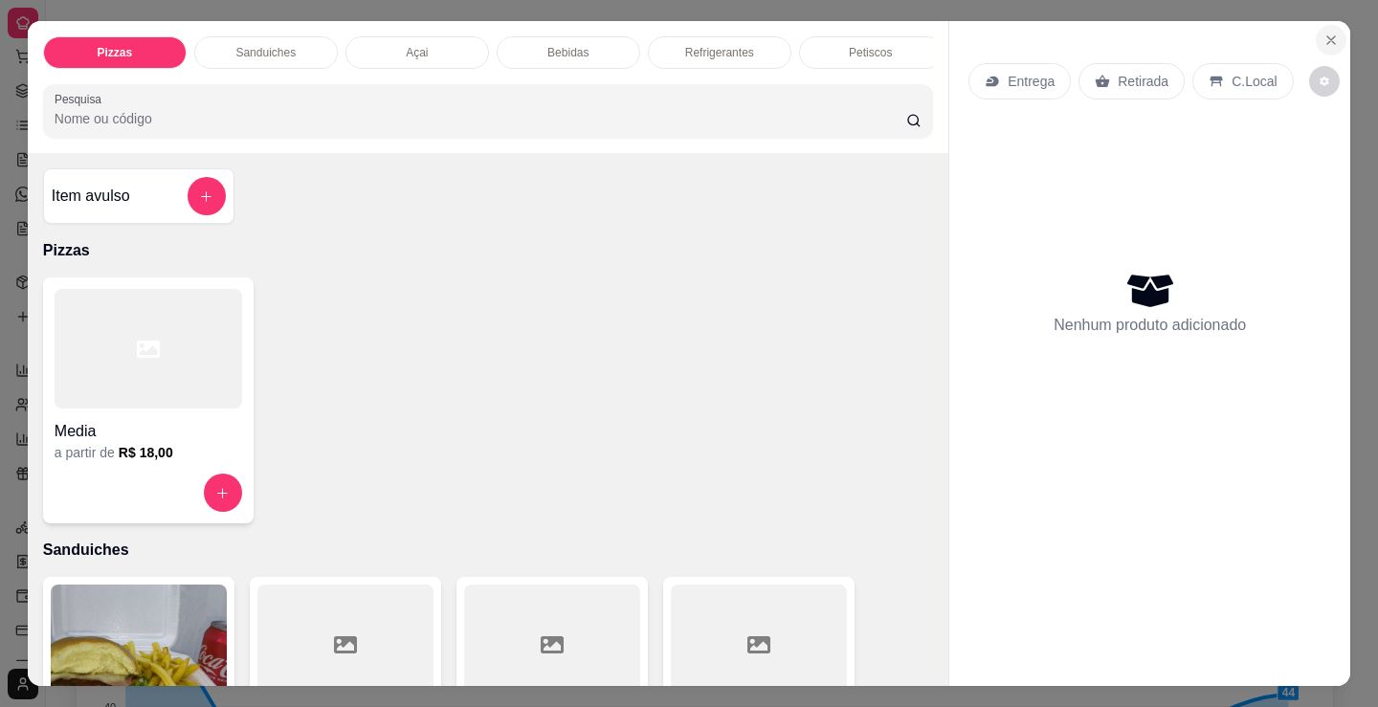
click at [1324, 33] on icon "Close" at bounding box center [1331, 40] width 15 height 15
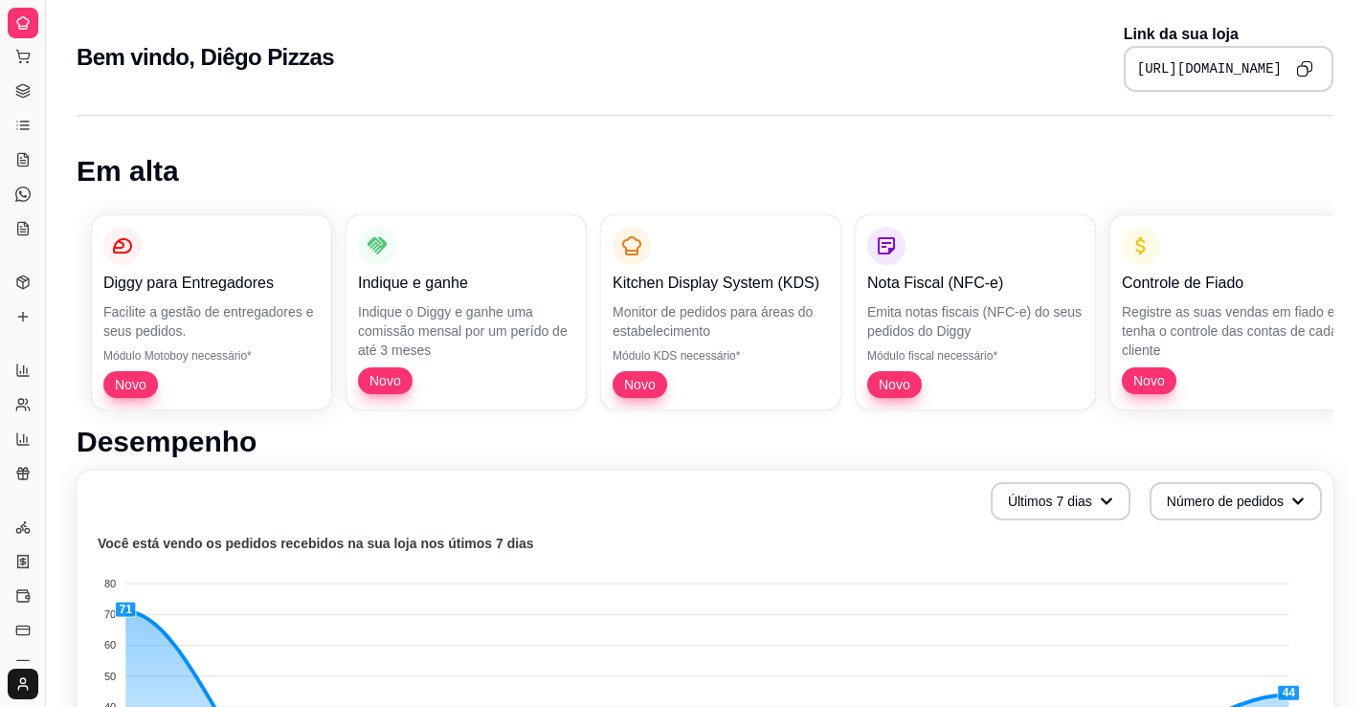
drag, startPoint x: 43, startPoint y: 301, endPoint x: 138, endPoint y: 297, distance: 94.8
drag, startPoint x: 42, startPoint y: 312, endPoint x: 74, endPoint y: 312, distance: 31.6
click at [35, 327] on div "Relatórios" at bounding box center [23, 339] width 30 height 31
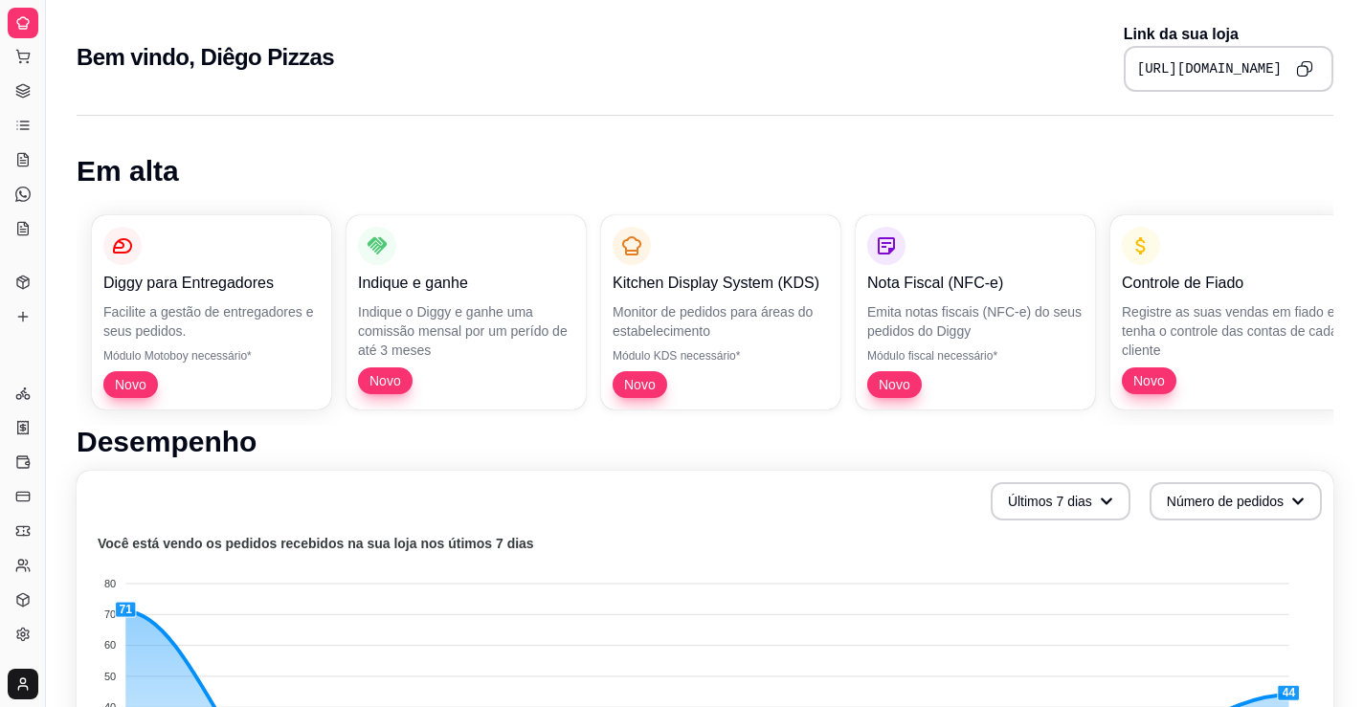
drag, startPoint x: 43, startPoint y: 331, endPoint x: 78, endPoint y: 352, distance: 41.2
drag, startPoint x: 49, startPoint y: 358, endPoint x: 88, endPoint y: 364, distance: 39.7
drag, startPoint x: 48, startPoint y: 364, endPoint x: 81, endPoint y: 360, distance: 33.7
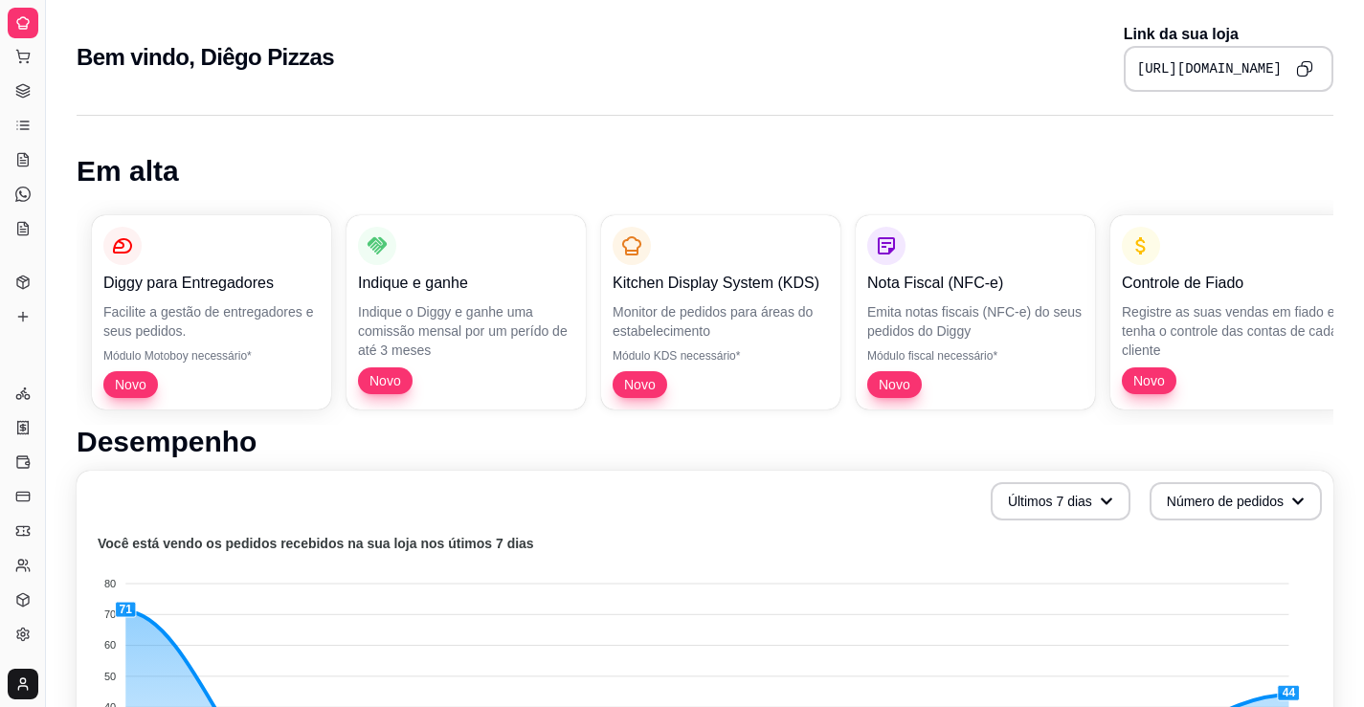
drag, startPoint x: 40, startPoint y: 355, endPoint x: 55, endPoint y: 349, distance: 15.5
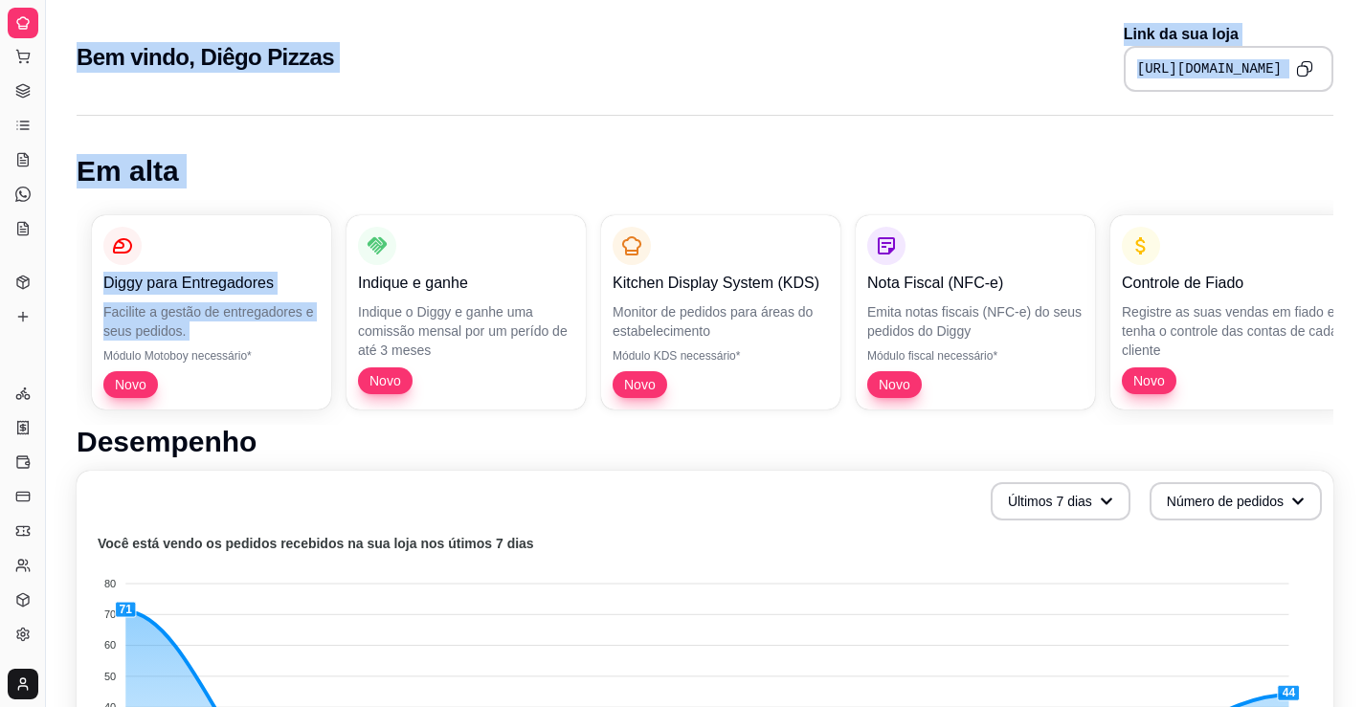
drag, startPoint x: 33, startPoint y: 360, endPoint x: 104, endPoint y: 352, distance: 72.2
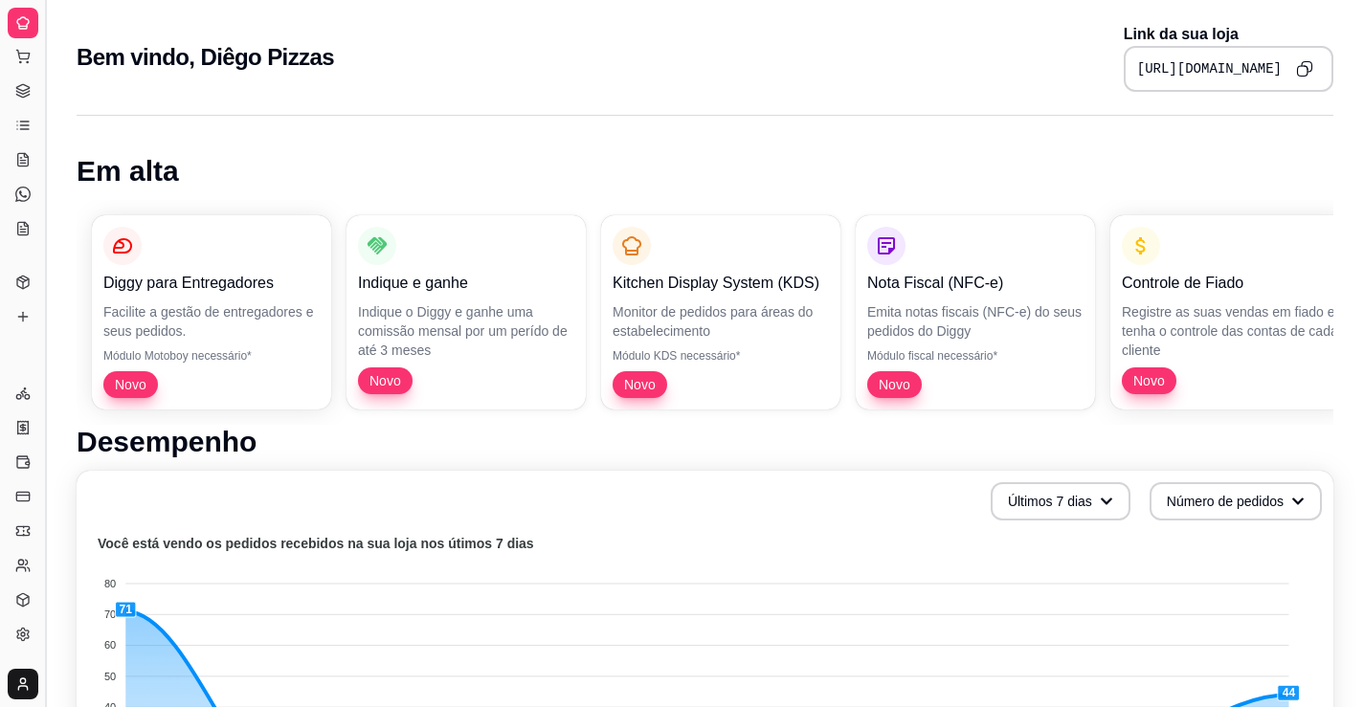
drag, startPoint x: 43, startPoint y: 256, endPoint x: 45, endPoint y: 265, distance: 9.8
drag, startPoint x: 45, startPoint y: 265, endPoint x: 4, endPoint y: 268, distance: 41.3
click at [4, 268] on div "Diggy Sistema de Gestão D Diêgo Pizzas ... Loja aberta Plano Customizado até 12…" at bounding box center [22, 353] width 45 height 707
drag, startPoint x: 38, startPoint y: 262, endPoint x: 189, endPoint y: 258, distance: 150.3
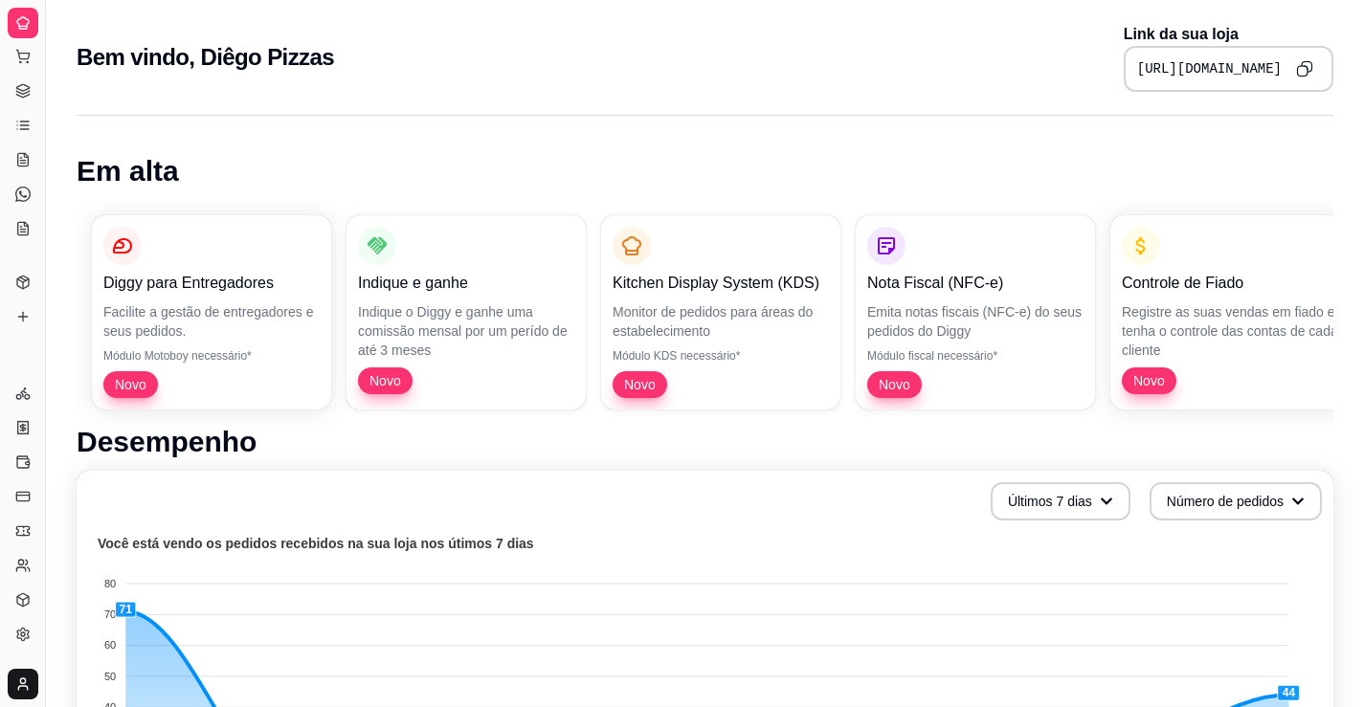
drag, startPoint x: 48, startPoint y: 30, endPoint x: 88, endPoint y: 30, distance: 40.2
click at [24, 90] on icon at bounding box center [22, 87] width 12 height 7
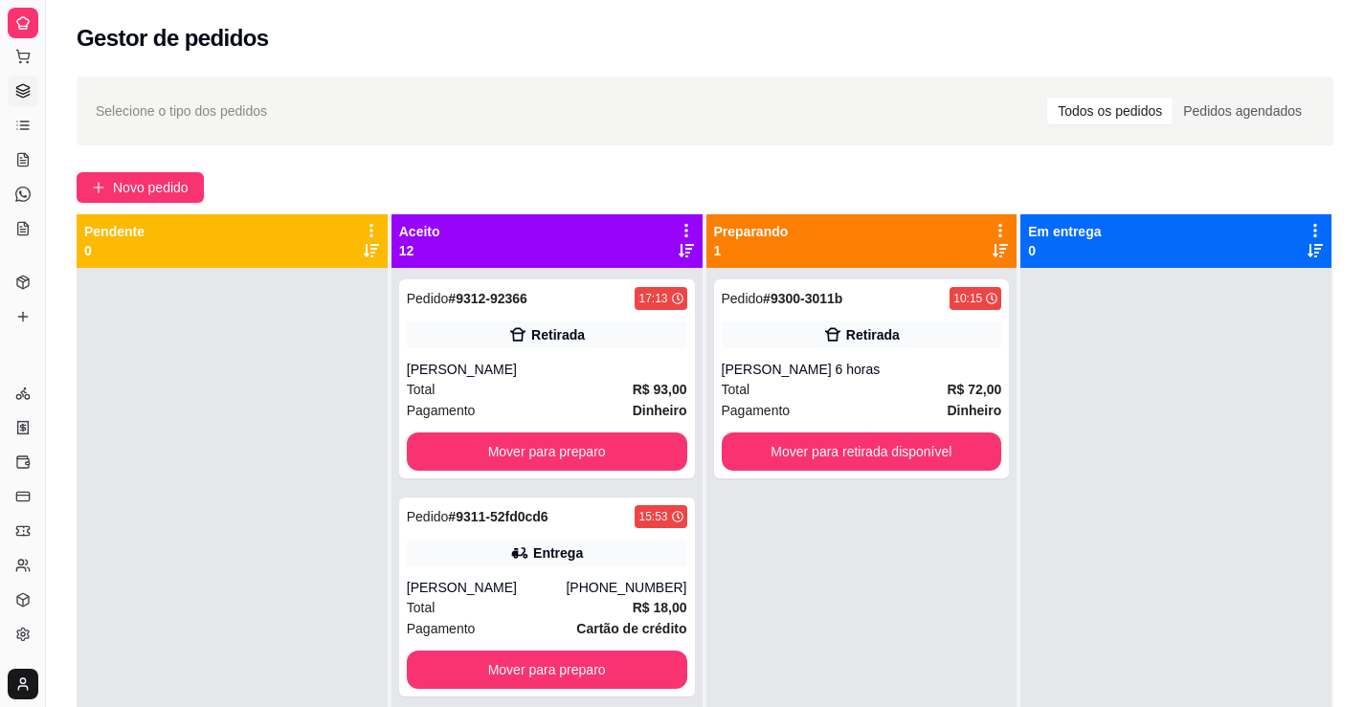
drag, startPoint x: 40, startPoint y: 259, endPoint x: 105, endPoint y: 355, distance: 115.7
click at [96, 290] on div "Diggy Sistema de Gestão D Diêgo Pizzas ... Loja aberta Plano Customizado até 12…" at bounding box center [682, 499] width 1364 height 999
click at [9, 679] on html "Diggy Sistema de Gestão D Diêgo Pizzas ... Loja aberta Plano Customizado até 12…" at bounding box center [682, 353] width 1364 height 707
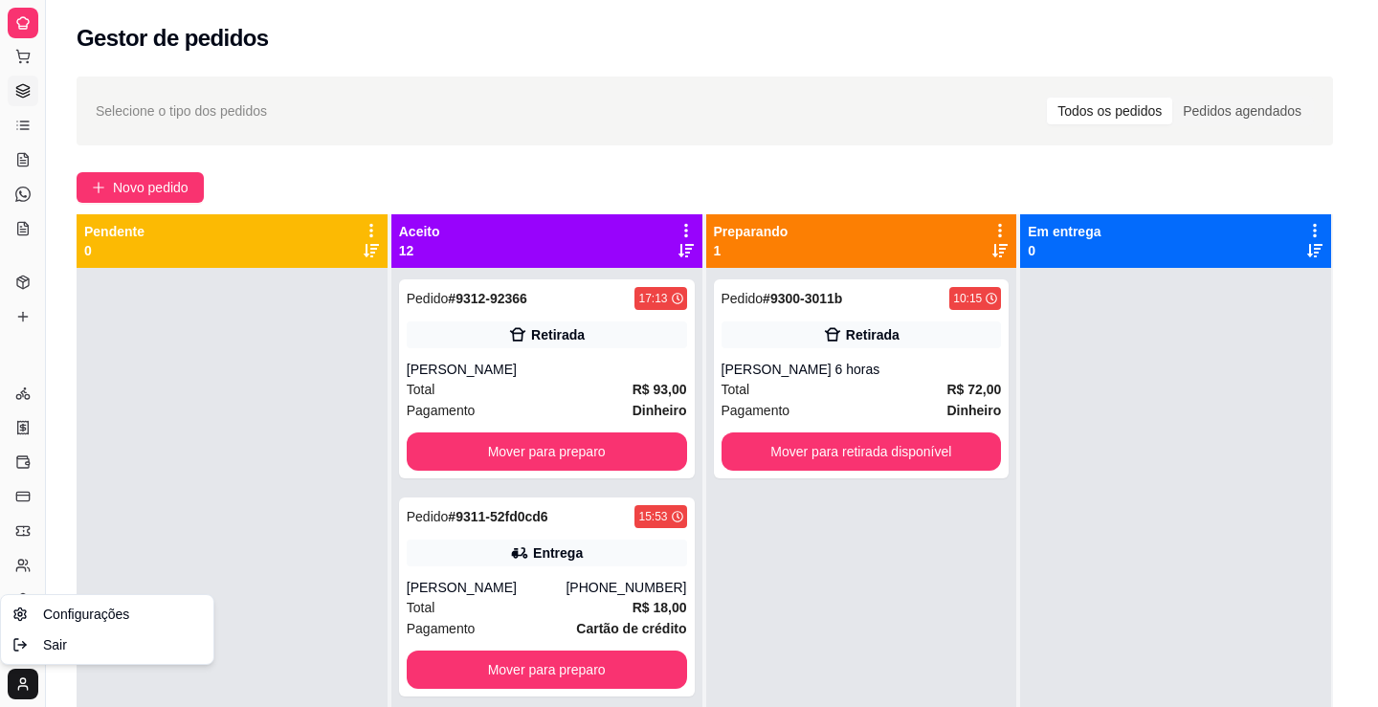
click at [174, 498] on html "Diggy Sistema de Gestão D Diêgo Pizzas ... Loja aberta Plano Customizado até 12…" at bounding box center [689, 353] width 1378 height 707
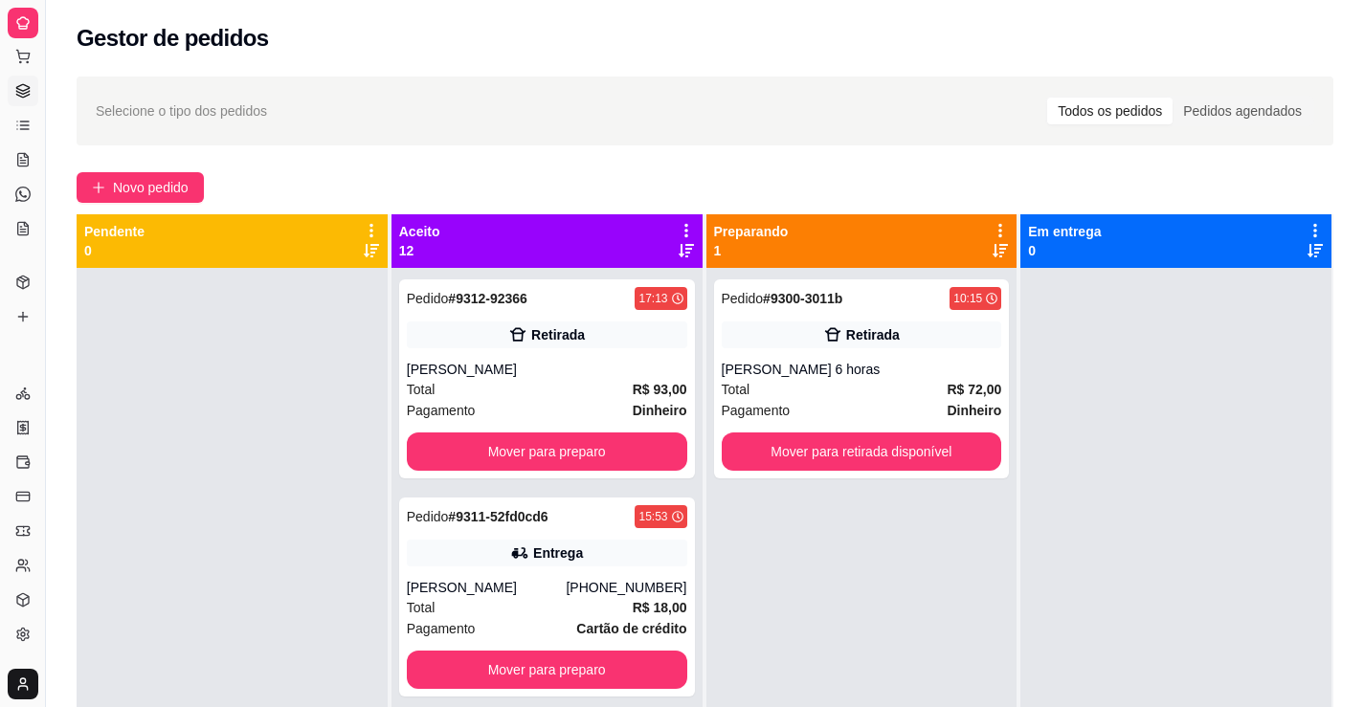
drag, startPoint x: 42, startPoint y: 586, endPoint x: 116, endPoint y: 590, distance: 73.8
click at [116, 590] on div "Diggy Sistema de Gestão D Diêgo Pizzas ... Loja aberta Plano Customizado até 12…" at bounding box center [682, 499] width 1364 height 999
drag, startPoint x: 238, startPoint y: 3, endPoint x: 458, endPoint y: 45, distance: 224.1
click at [458, 45] on div "Gestor de pedidos" at bounding box center [705, 38] width 1257 height 31
drag, startPoint x: 35, startPoint y: 0, endPoint x: 397, endPoint y: 56, distance: 366.0
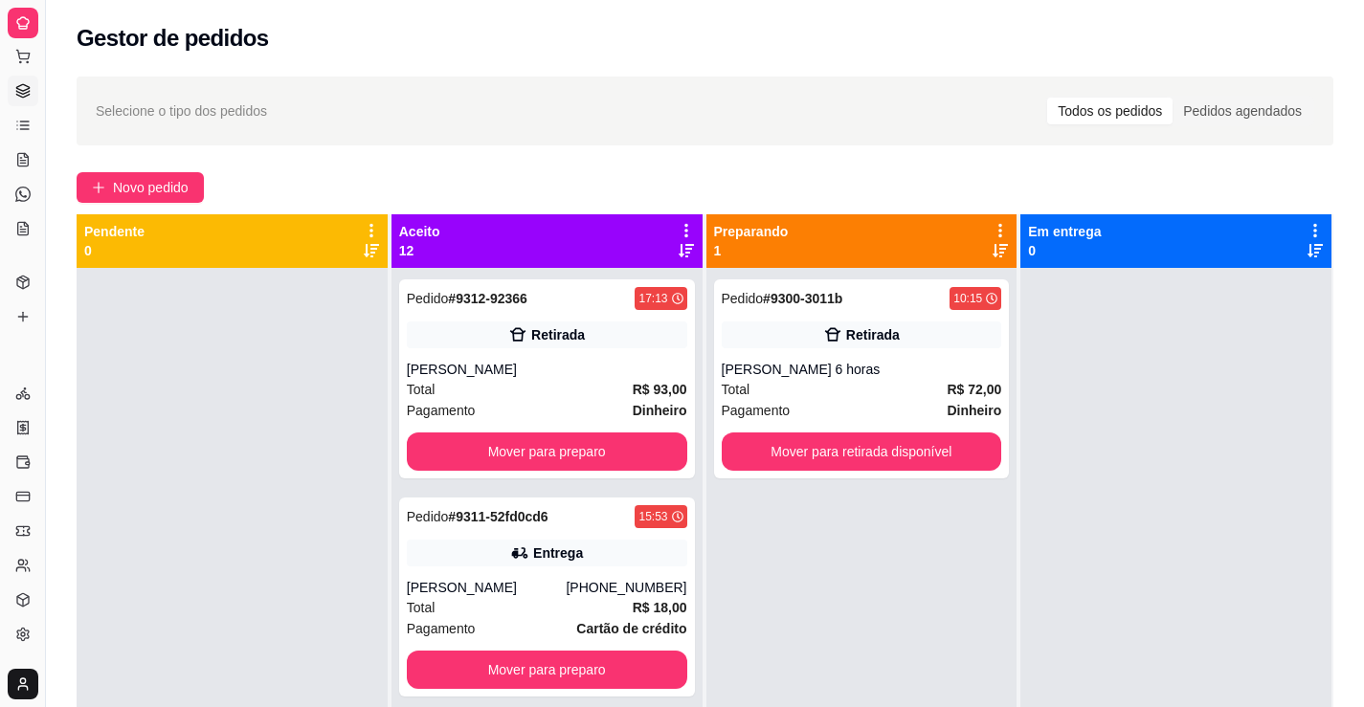
click at [397, 56] on div "Gestor de pedidos" at bounding box center [705, 32] width 1318 height 65
drag, startPoint x: 46, startPoint y: 140, endPoint x: 86, endPoint y: 137, distance: 40.3
click at [86, 137] on div "Diggy Sistema de Gestão D Diêgo Pizzas ... Loja aberta Plano Customizado até 12…" at bounding box center [682, 499] width 1364 height 999
click at [536, 117] on div "Selecione o tipo dos pedidos Todos os pedidos Pedidos agendados" at bounding box center [705, 111] width 1218 height 31
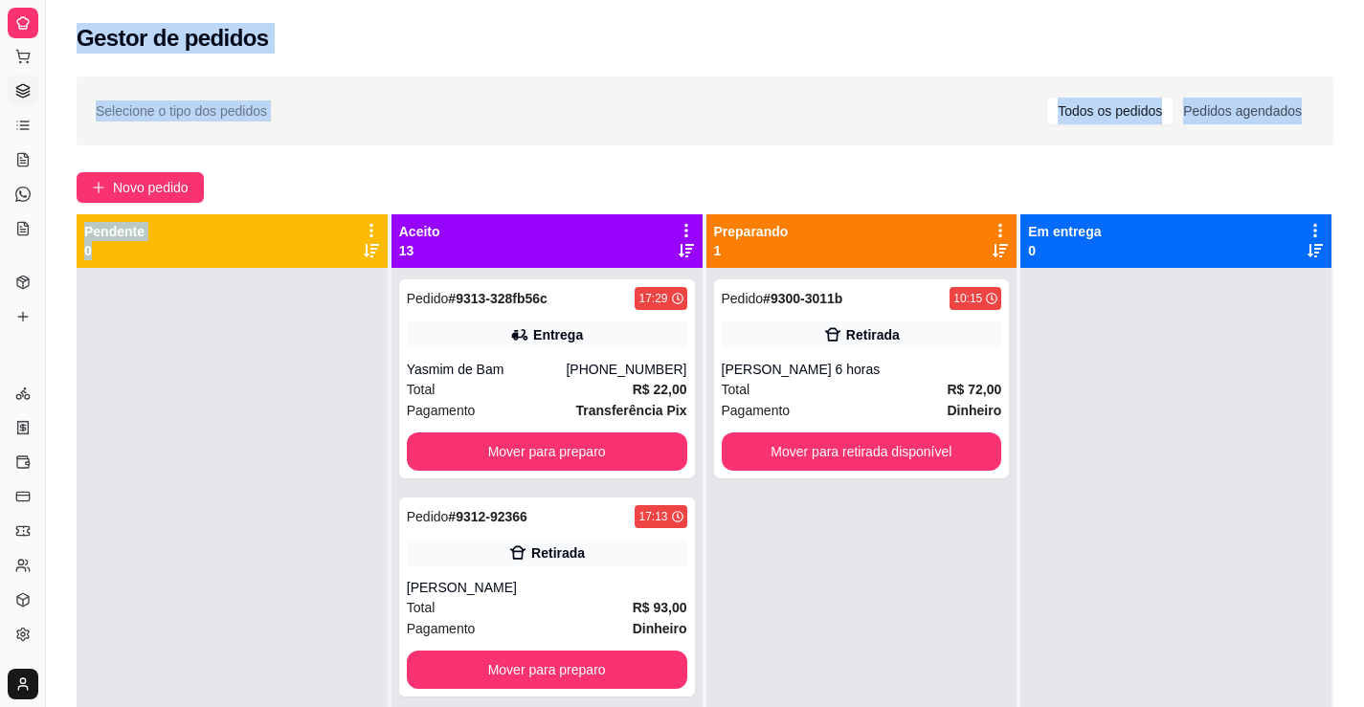
drag, startPoint x: 35, startPoint y: 345, endPoint x: 77, endPoint y: 345, distance: 41.2
click at [77, 345] on div "Diggy Sistema de Gestão D Diêgo Pizzas ... Loja aberta Plano Customizado até 12…" at bounding box center [682, 499] width 1364 height 999
click at [43, 355] on button "Toggle Sidebar" at bounding box center [44, 353] width 15 height 707
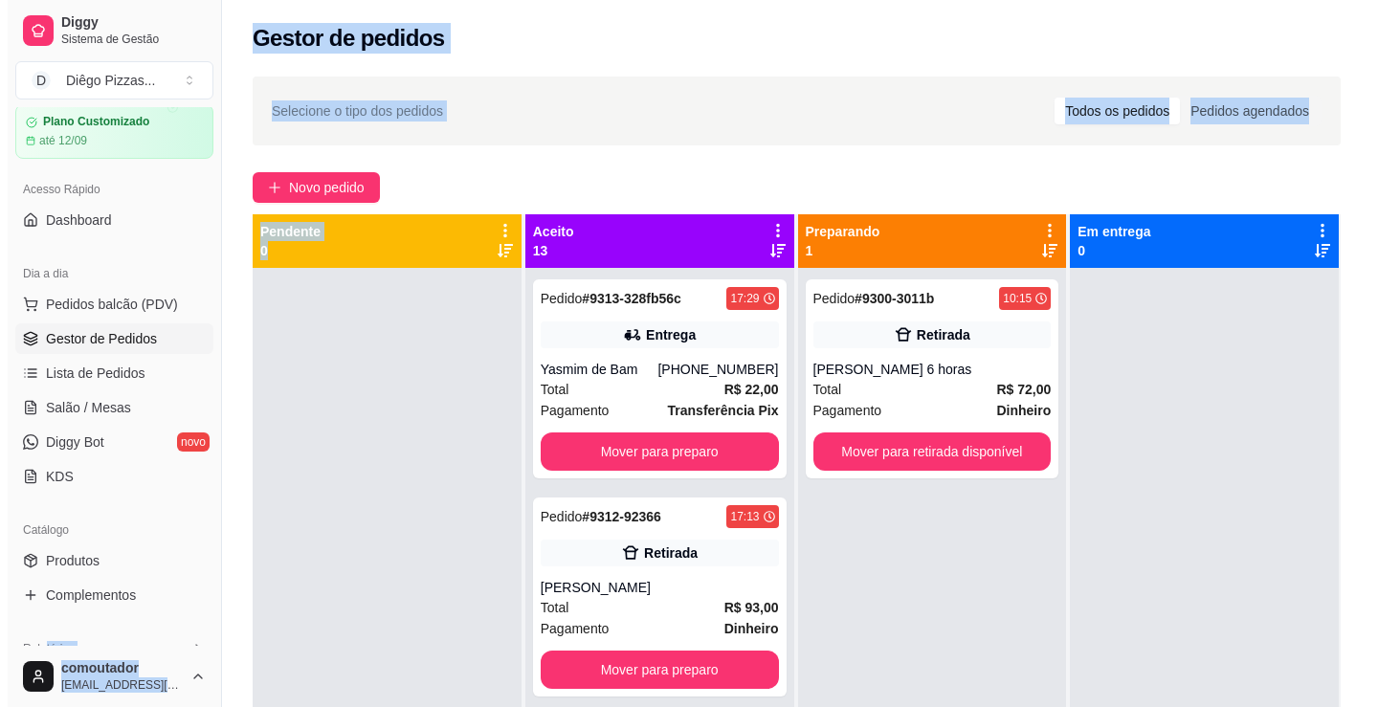
scroll to position [433, 0]
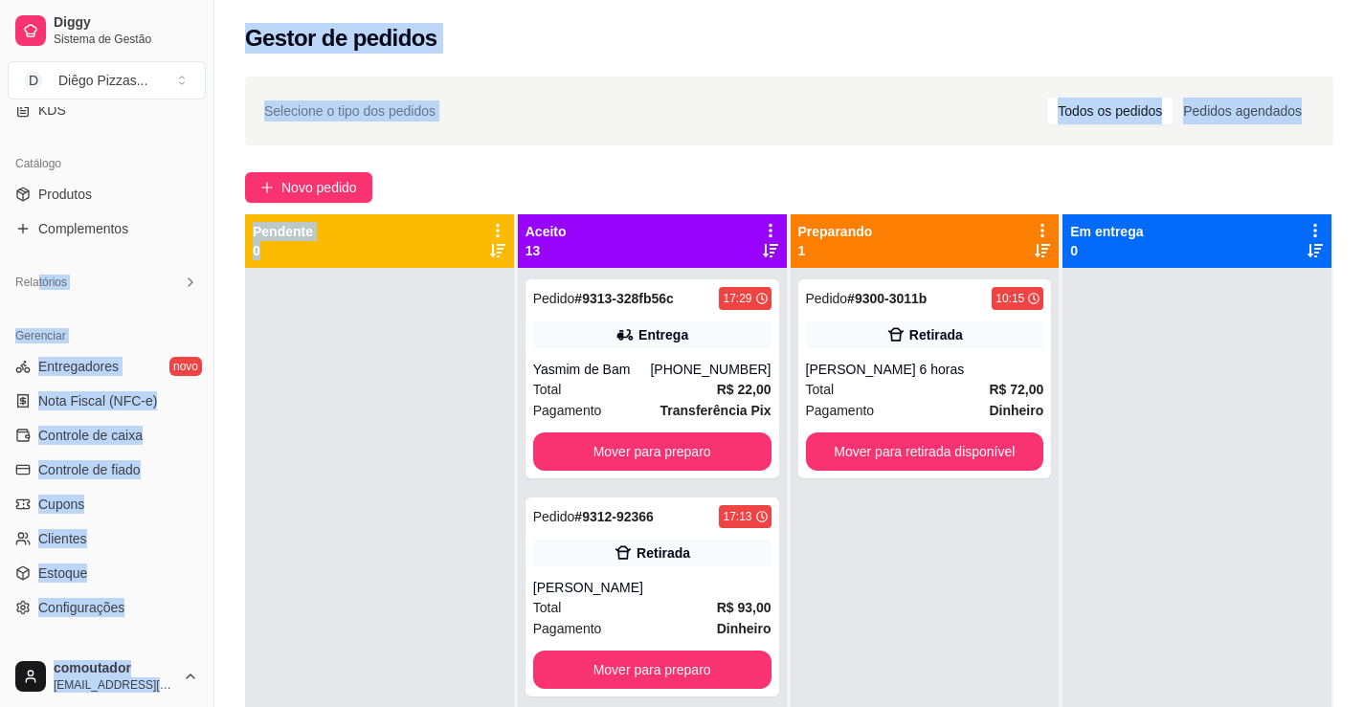
click at [341, 402] on div at bounding box center [379, 621] width 269 height 707
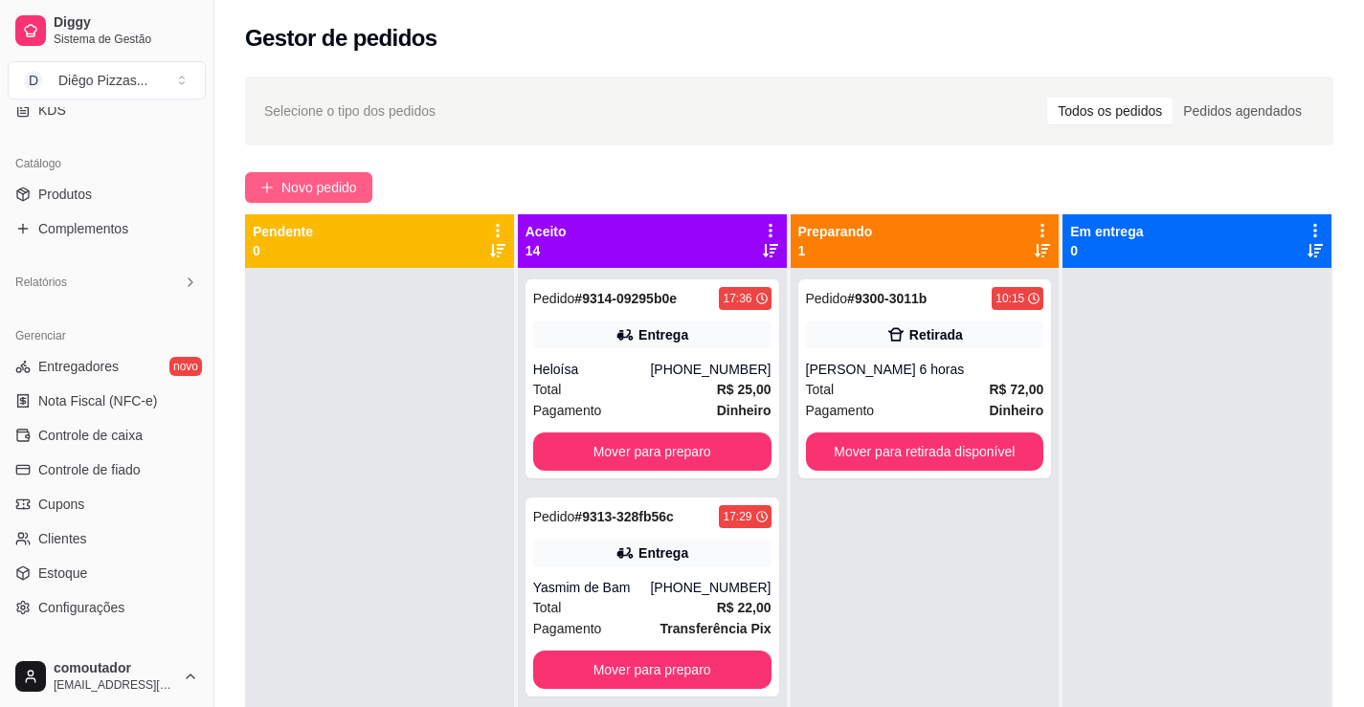
click at [303, 196] on span "Novo pedido" at bounding box center [319, 187] width 76 height 21
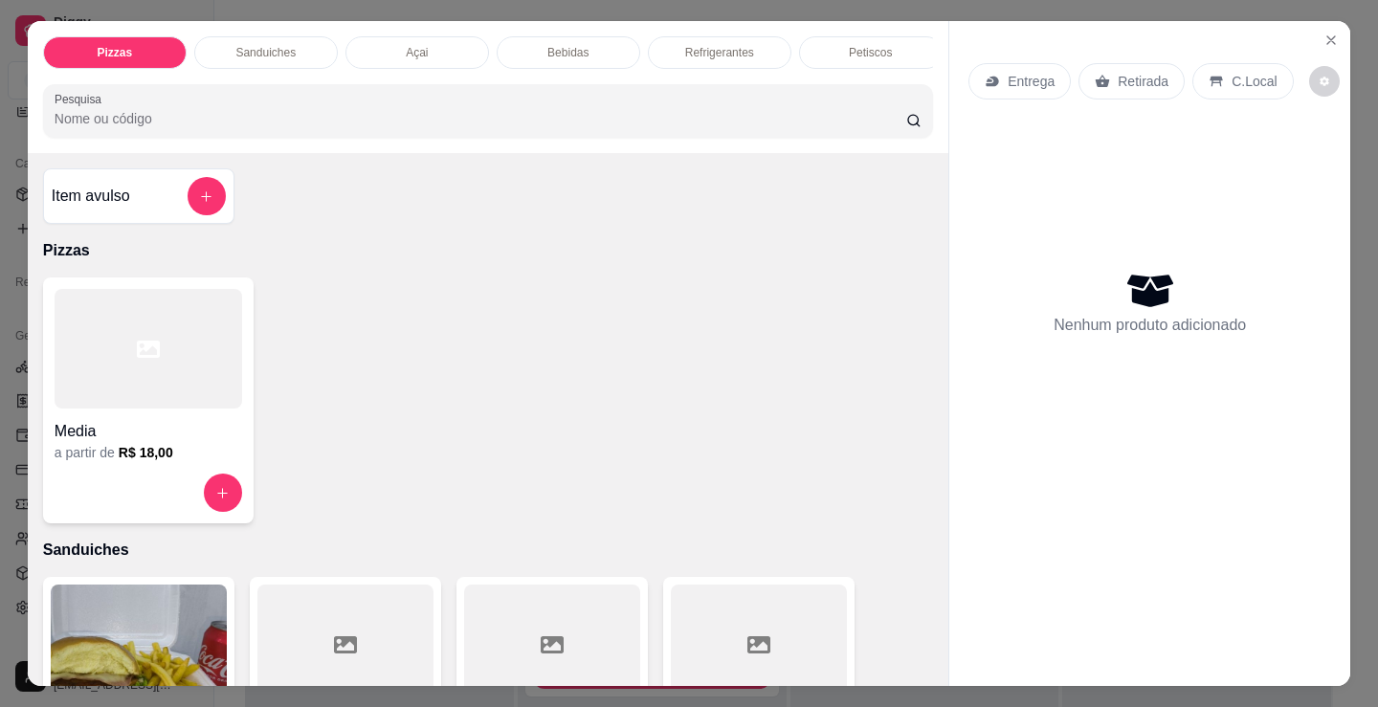
click at [118, 426] on div "Media" at bounding box center [149, 426] width 188 height 34
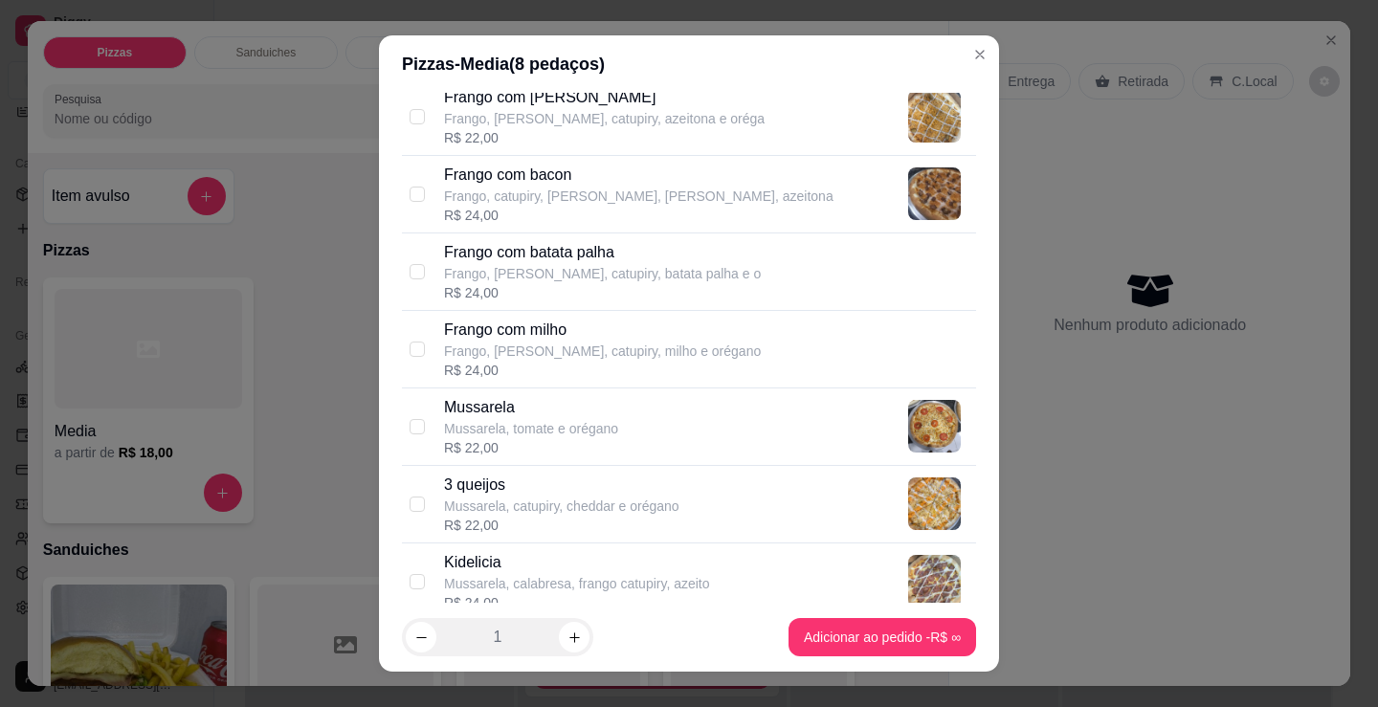
scroll to position [766, 0]
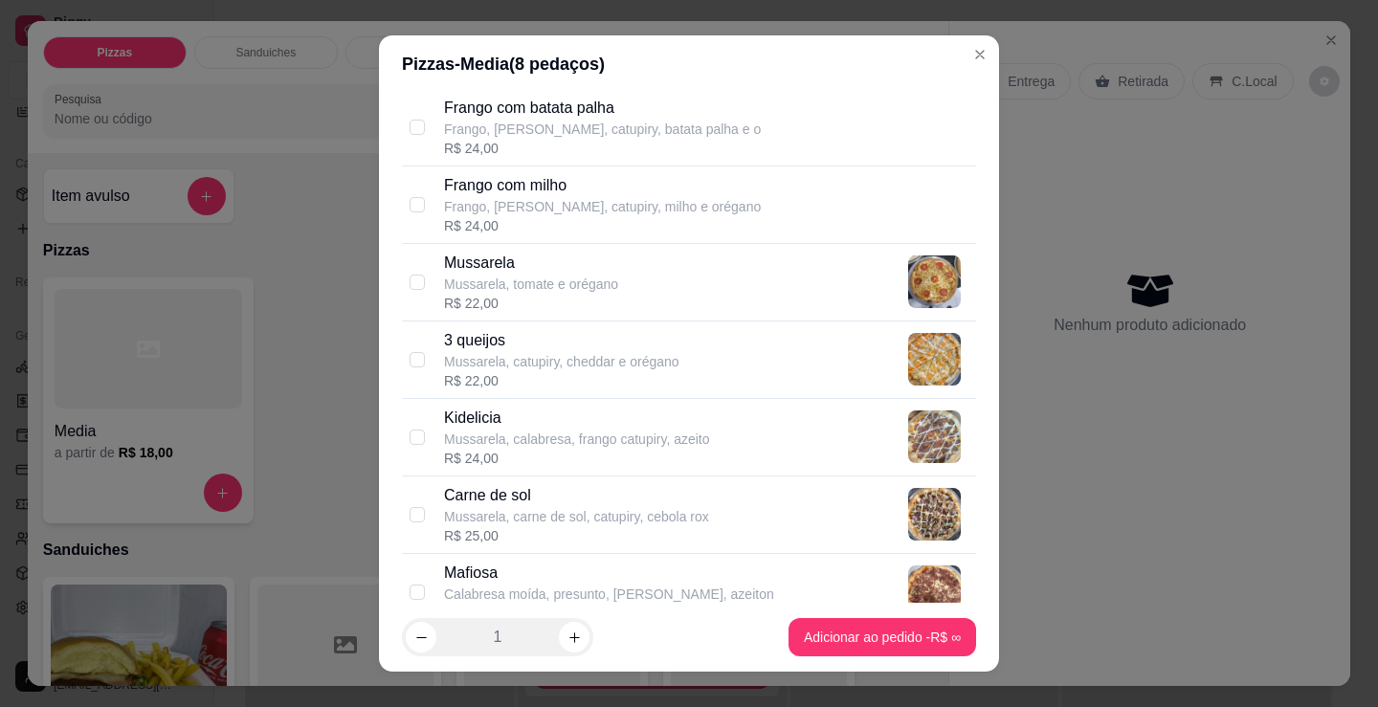
click at [579, 431] on p "Mussarela, calabresa, frango catupiry, azeito" at bounding box center [577, 439] width 266 height 19
checkbox input "true"
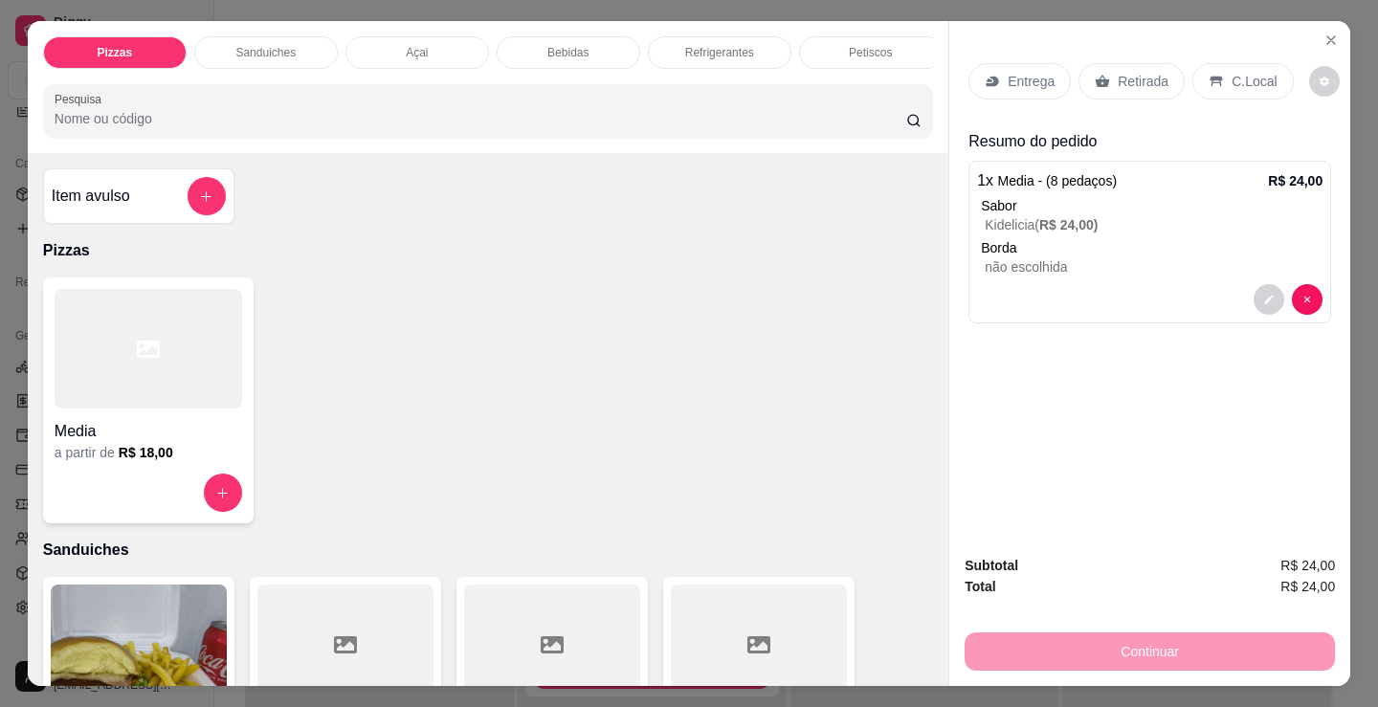
click at [173, 416] on div "Media" at bounding box center [149, 426] width 188 height 34
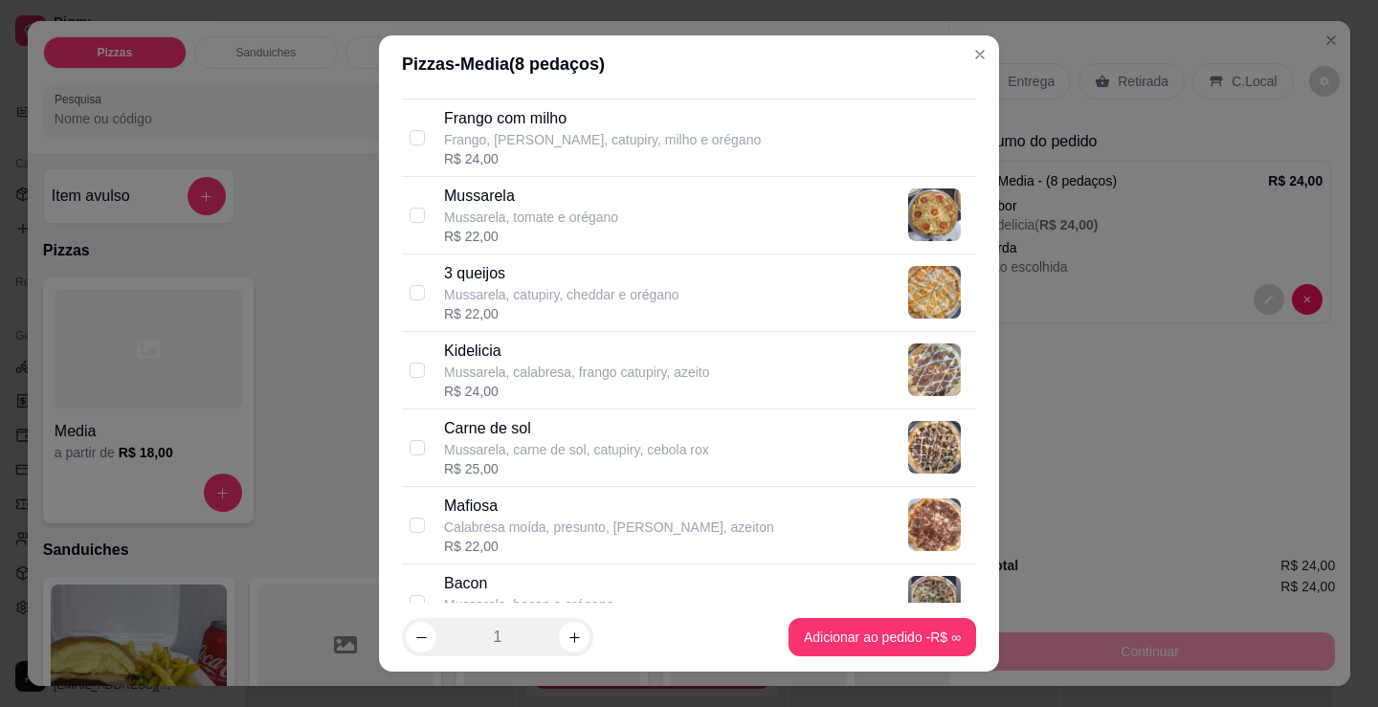
scroll to position [861, 0]
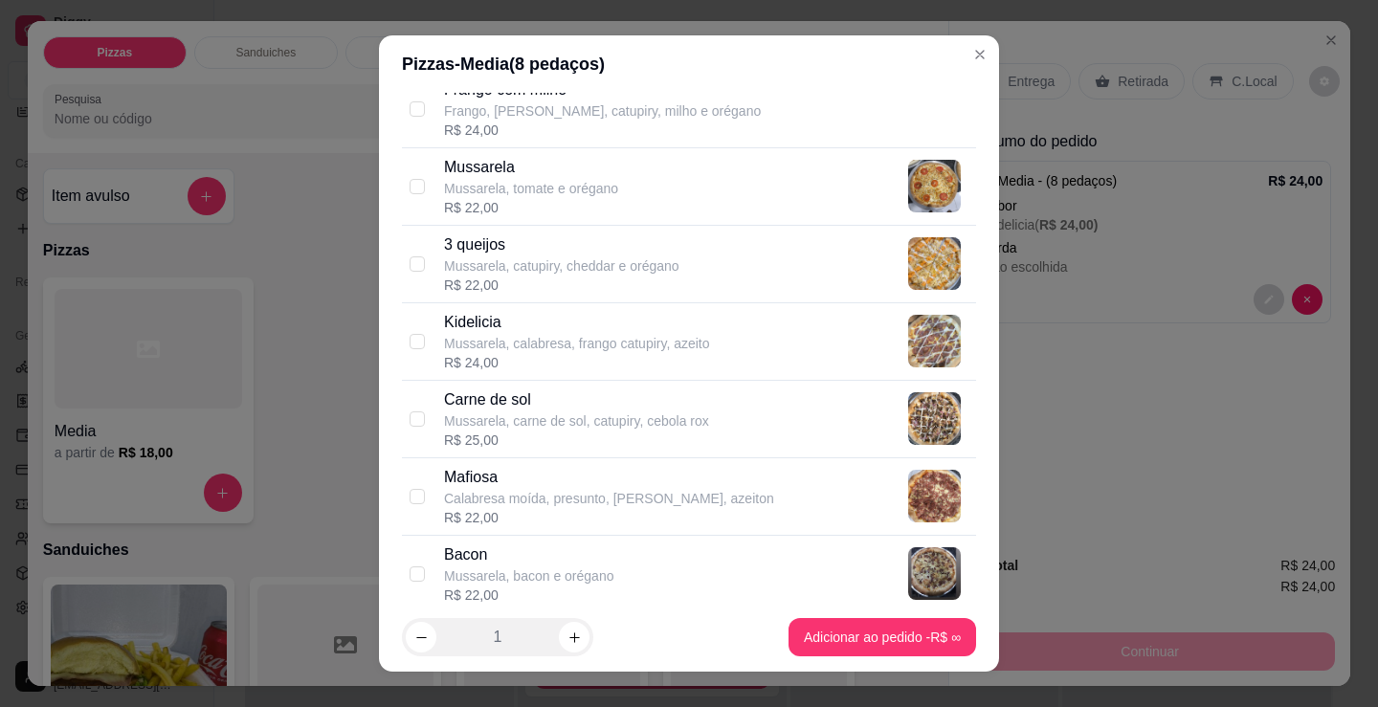
click at [558, 490] on p "Calabresa moída, presunto, [PERSON_NAME], azeiton" at bounding box center [609, 498] width 330 height 19
checkbox input "true"
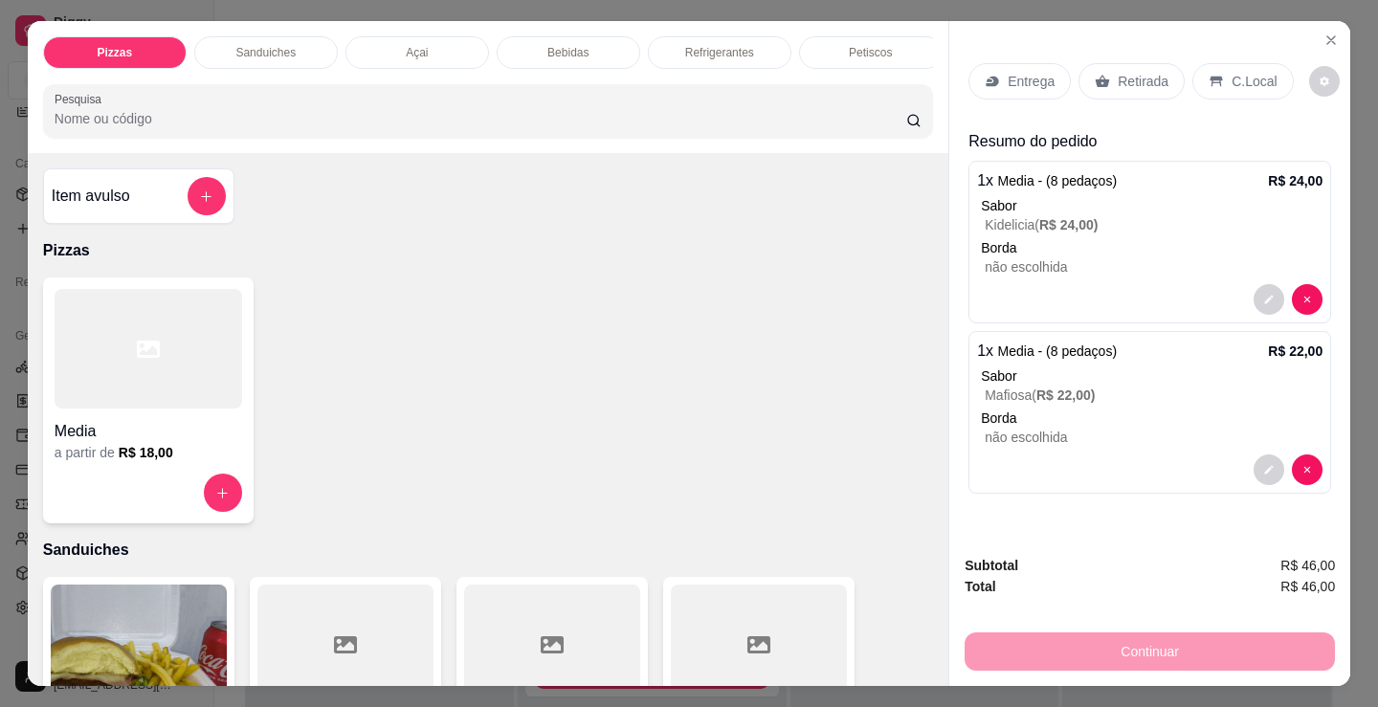
click at [1027, 74] on p "Entrega" at bounding box center [1031, 81] width 47 height 19
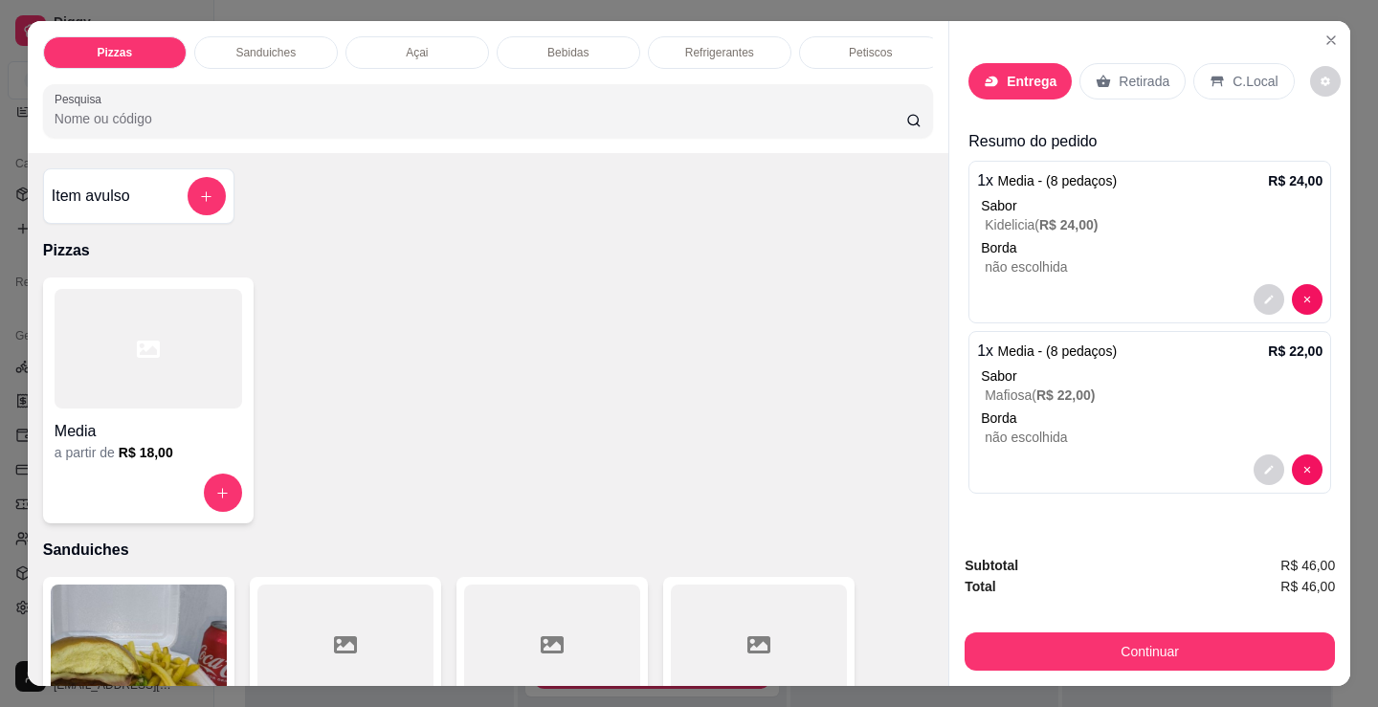
click at [679, 295] on input "text" at bounding box center [689, 301] width 383 height 31
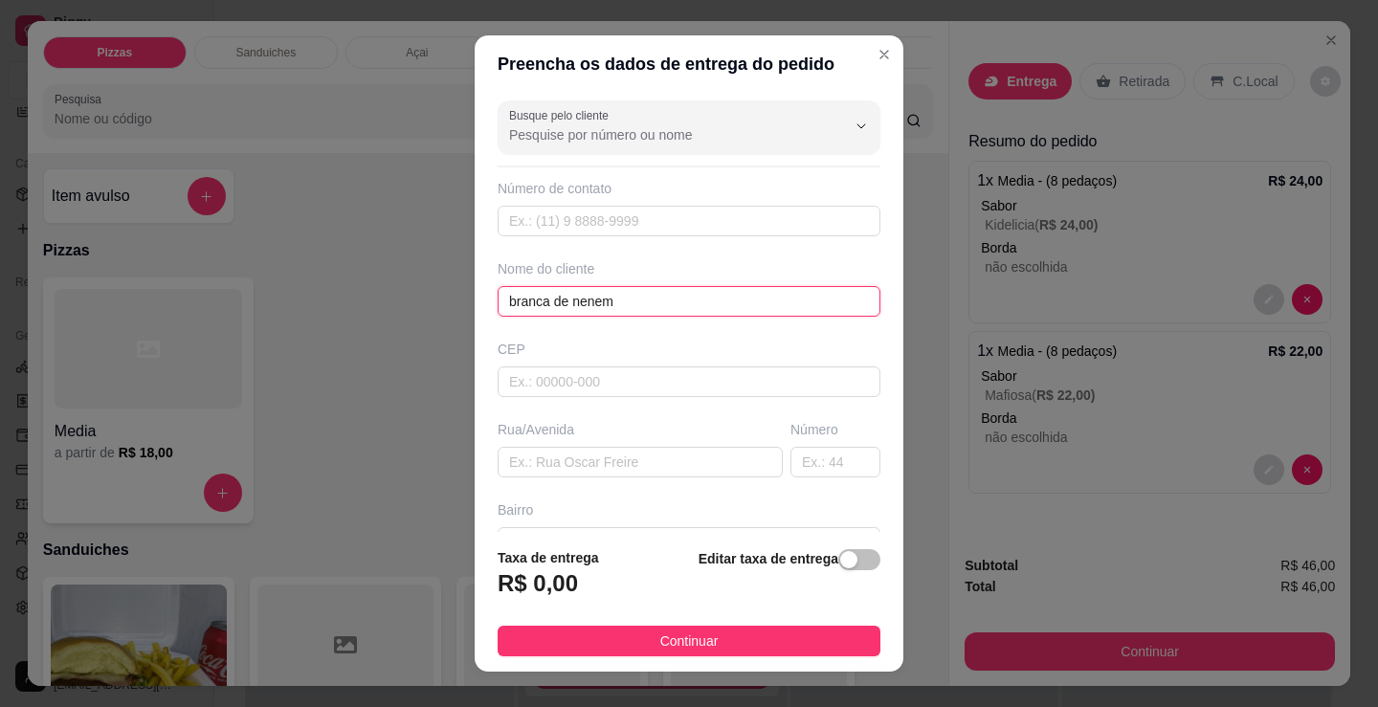
type input "branca de nenem"
click at [686, 624] on footer "Taxa de entrega R$ 0,00 Editar taxa de entrega Continuar" at bounding box center [689, 602] width 429 height 140
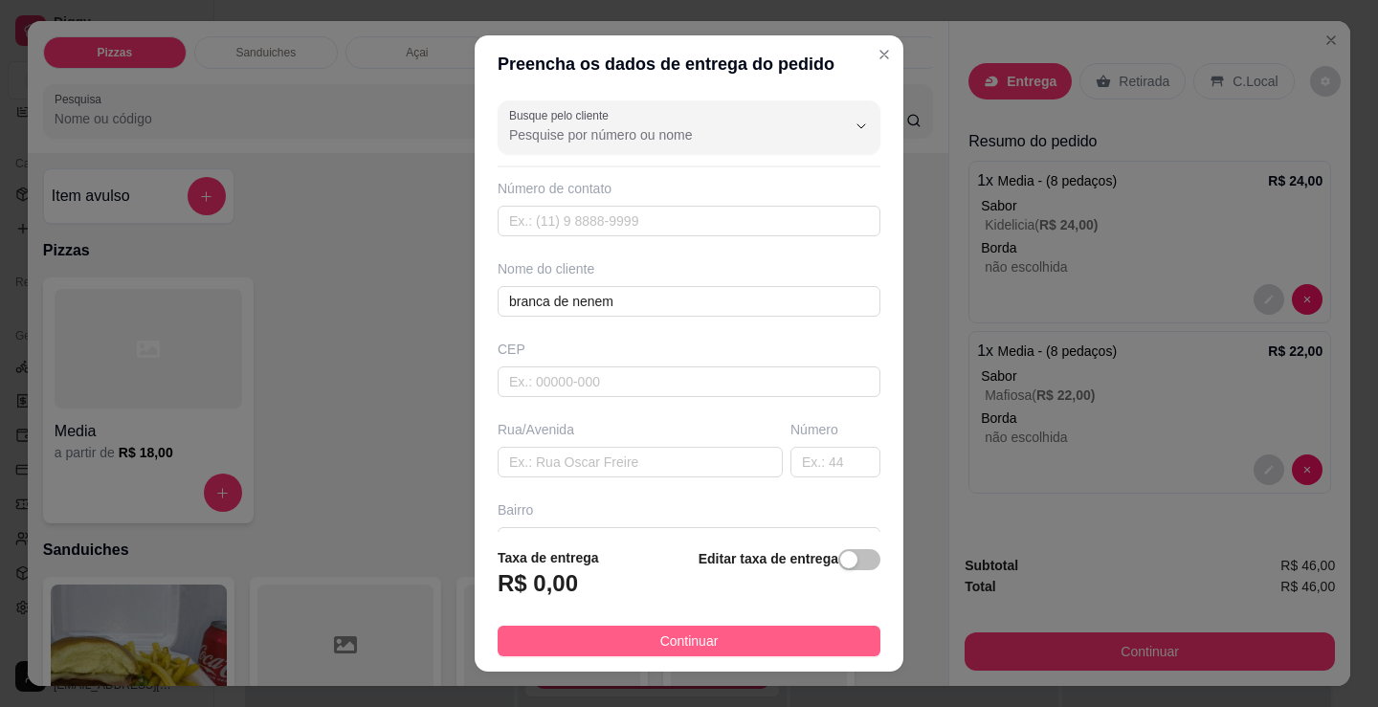
click at [737, 647] on button "Continuar" at bounding box center [689, 641] width 383 height 31
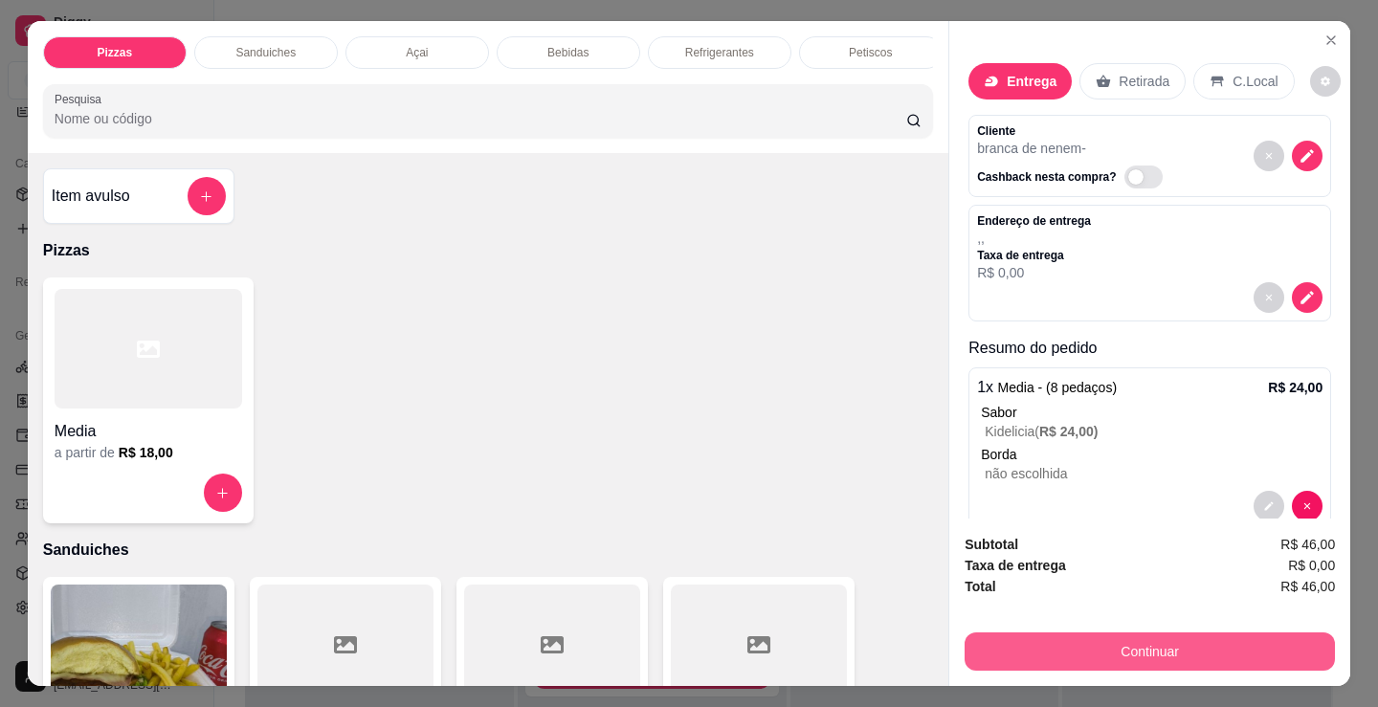
click at [998, 642] on button "Continuar" at bounding box center [1150, 652] width 370 height 38
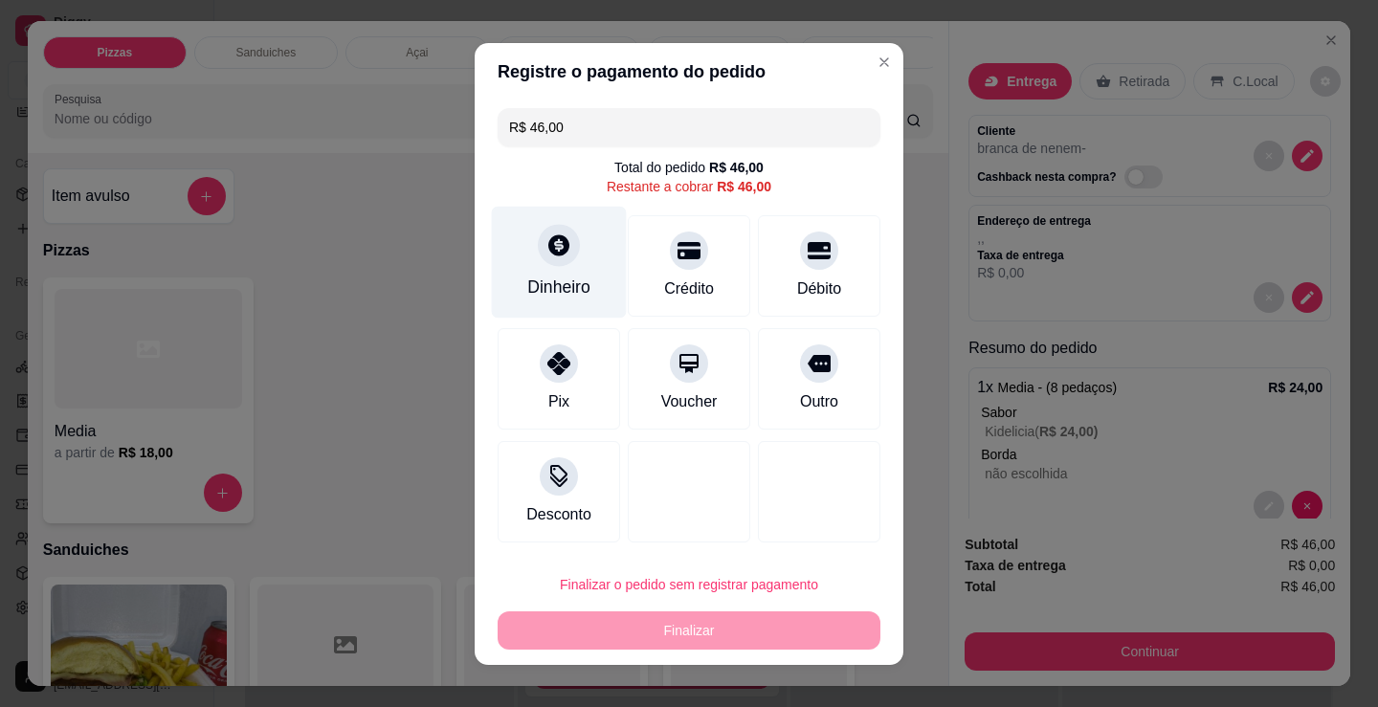
click at [538, 269] on div "Dinheiro" at bounding box center [559, 262] width 135 height 112
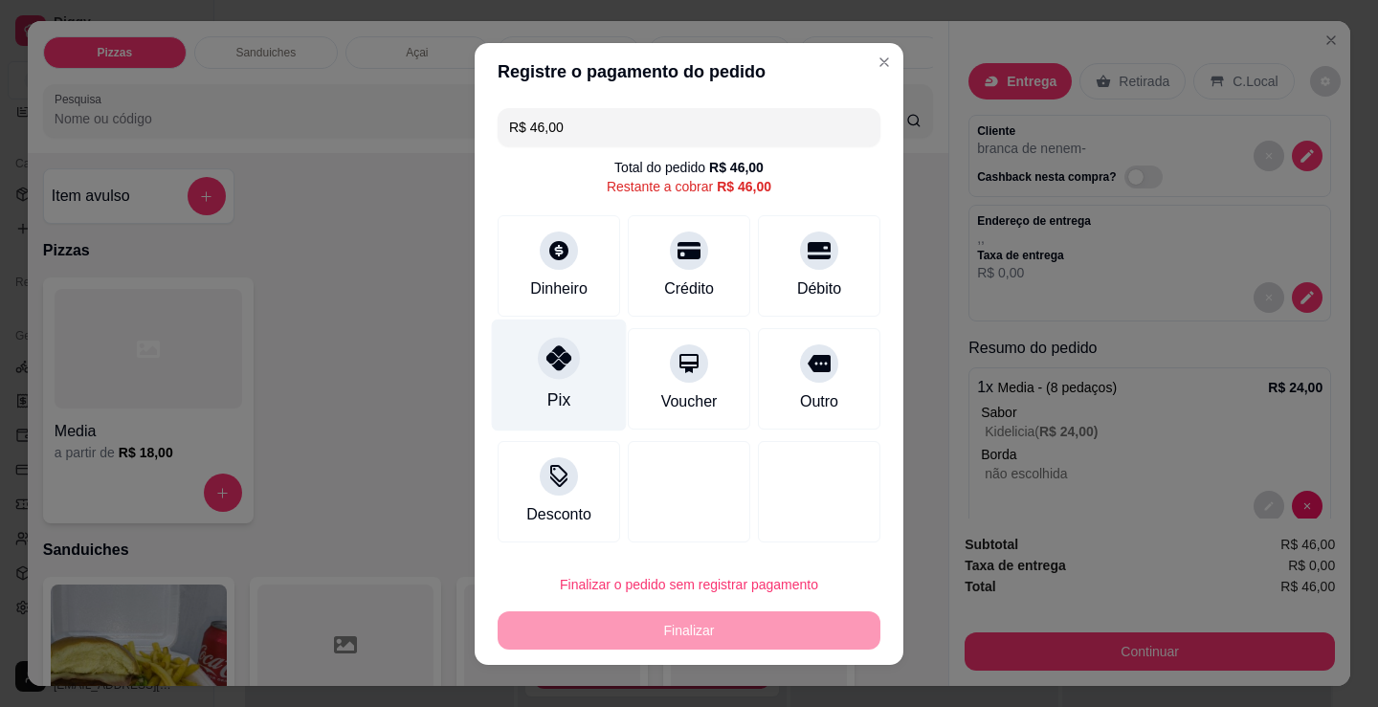
click at [540, 373] on div at bounding box center [559, 358] width 42 height 42
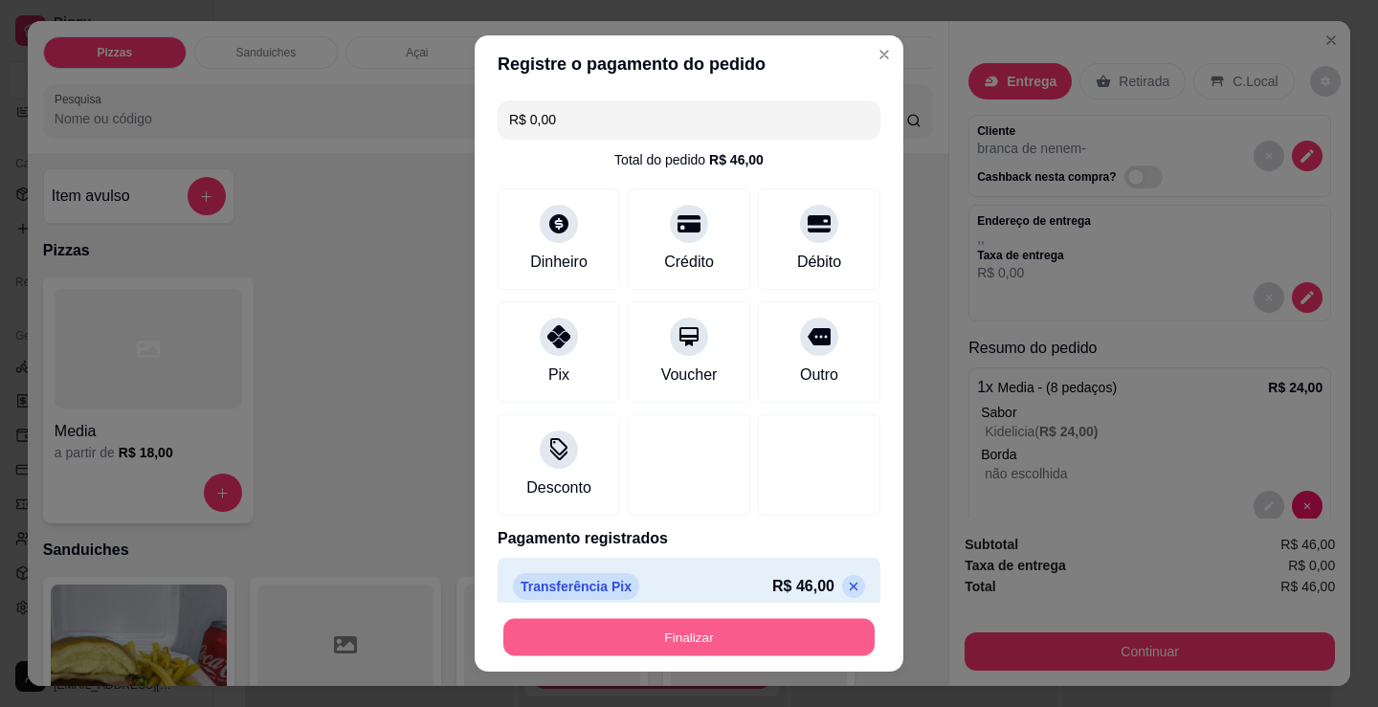
click at [665, 637] on button "Finalizar" at bounding box center [688, 637] width 371 height 37
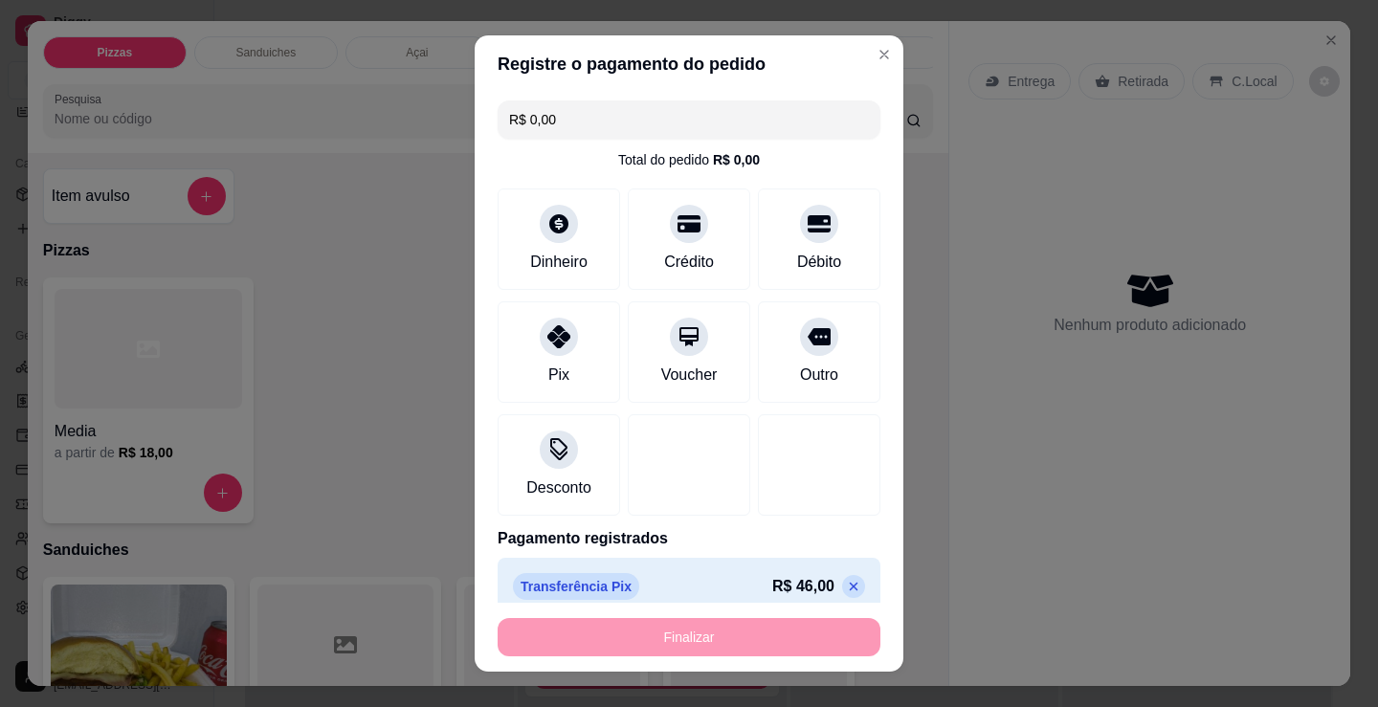
type input "-R$ 46,00"
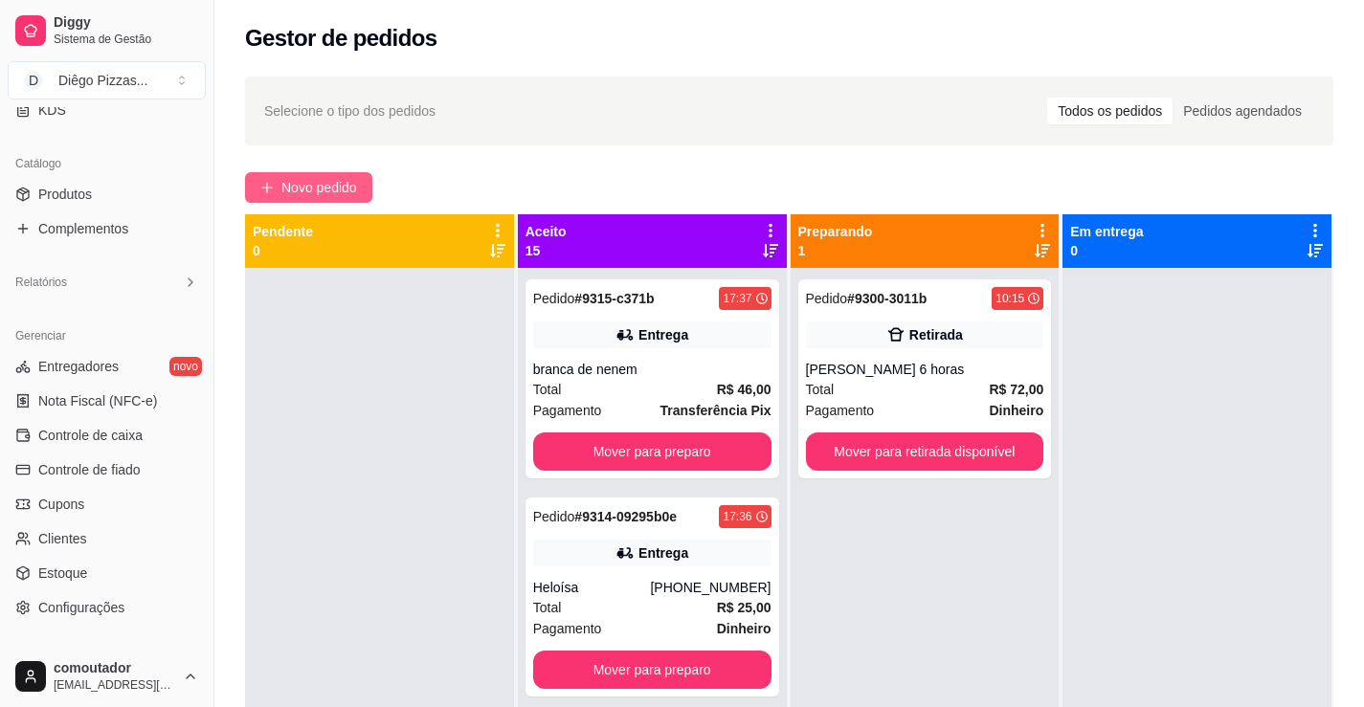
click at [369, 193] on button "Novo pedido" at bounding box center [308, 187] width 127 height 31
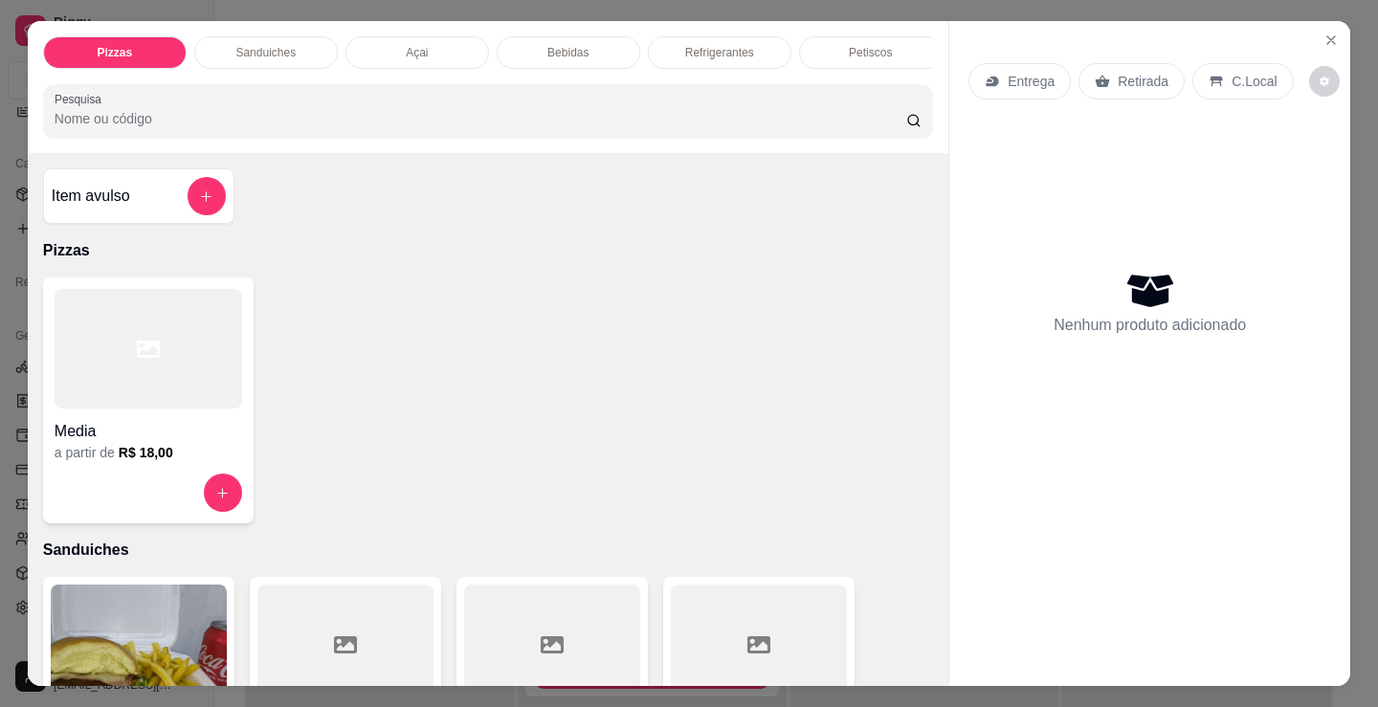
click at [174, 363] on div at bounding box center [149, 349] width 188 height 120
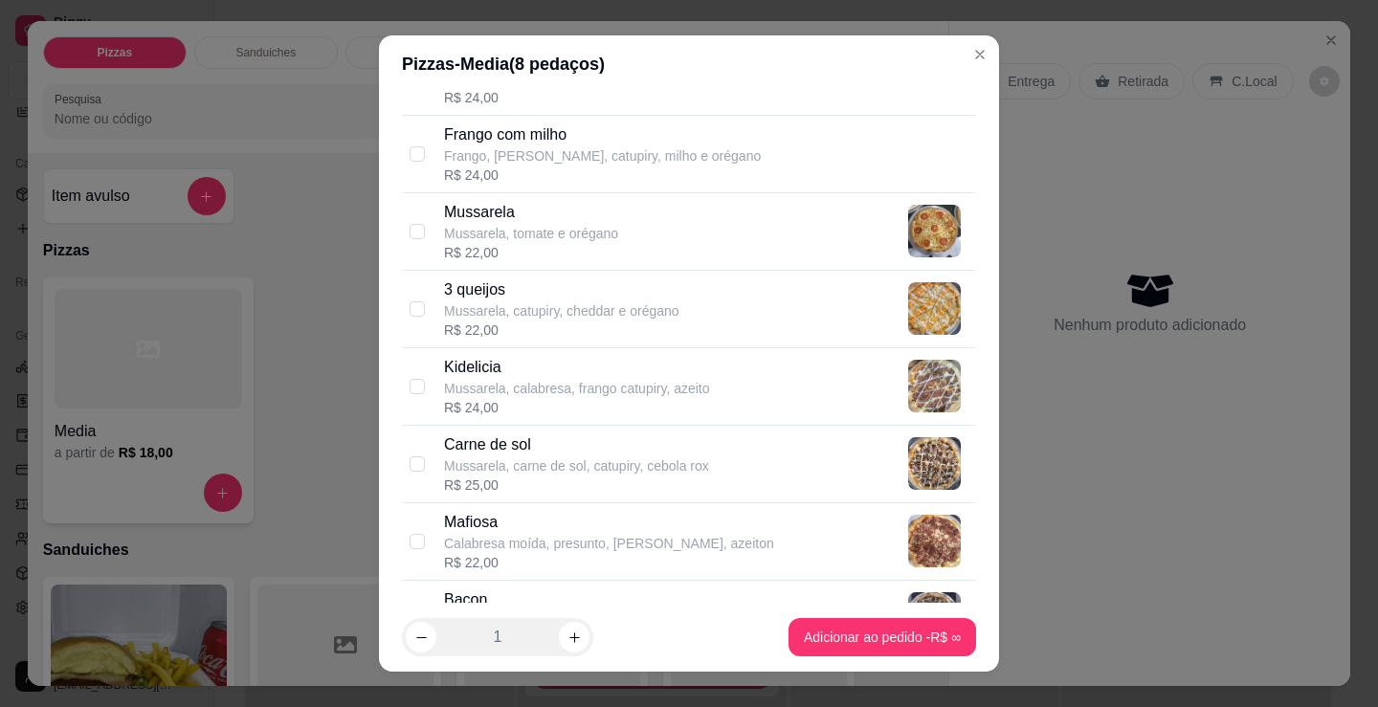
scroll to position [861, 0]
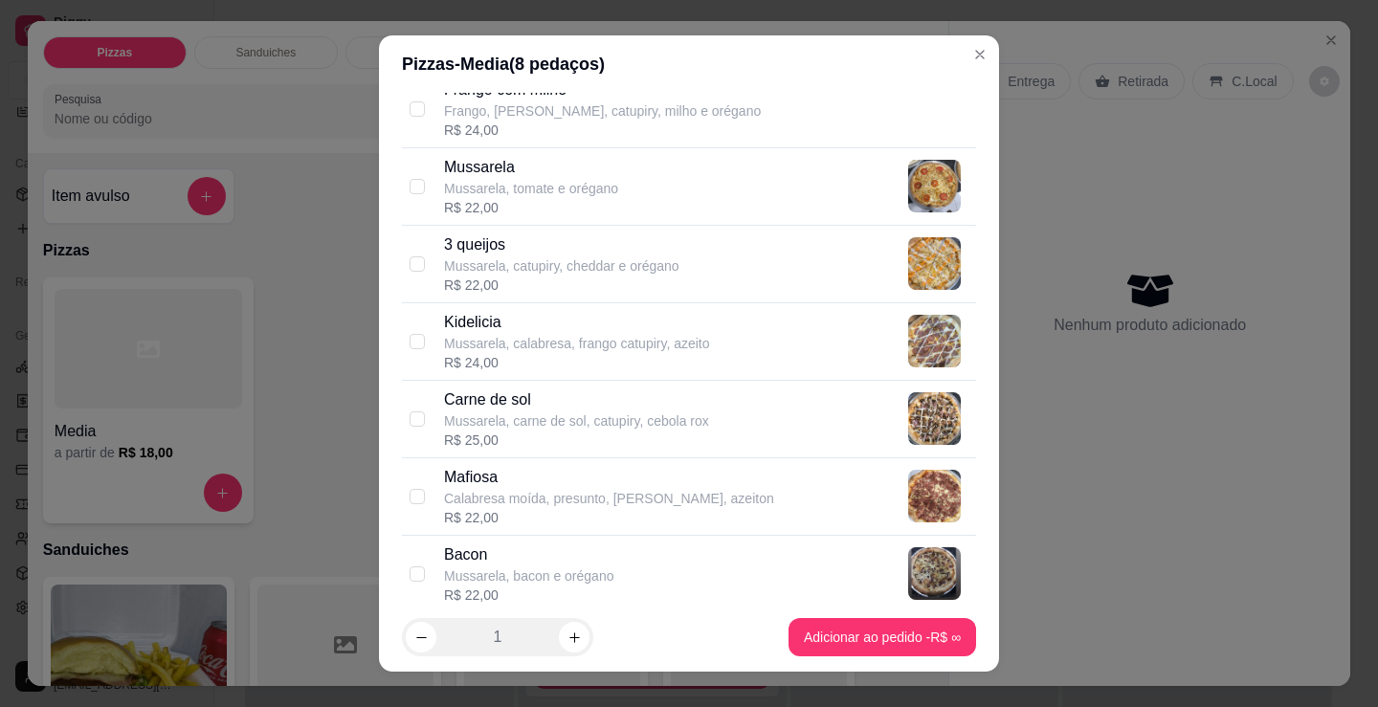
click at [715, 420] on div "Carne de sol Mussarela, carne de sol, catupiry, cebola rox R$ 25,00" at bounding box center [706, 419] width 524 height 61
checkbox input "true"
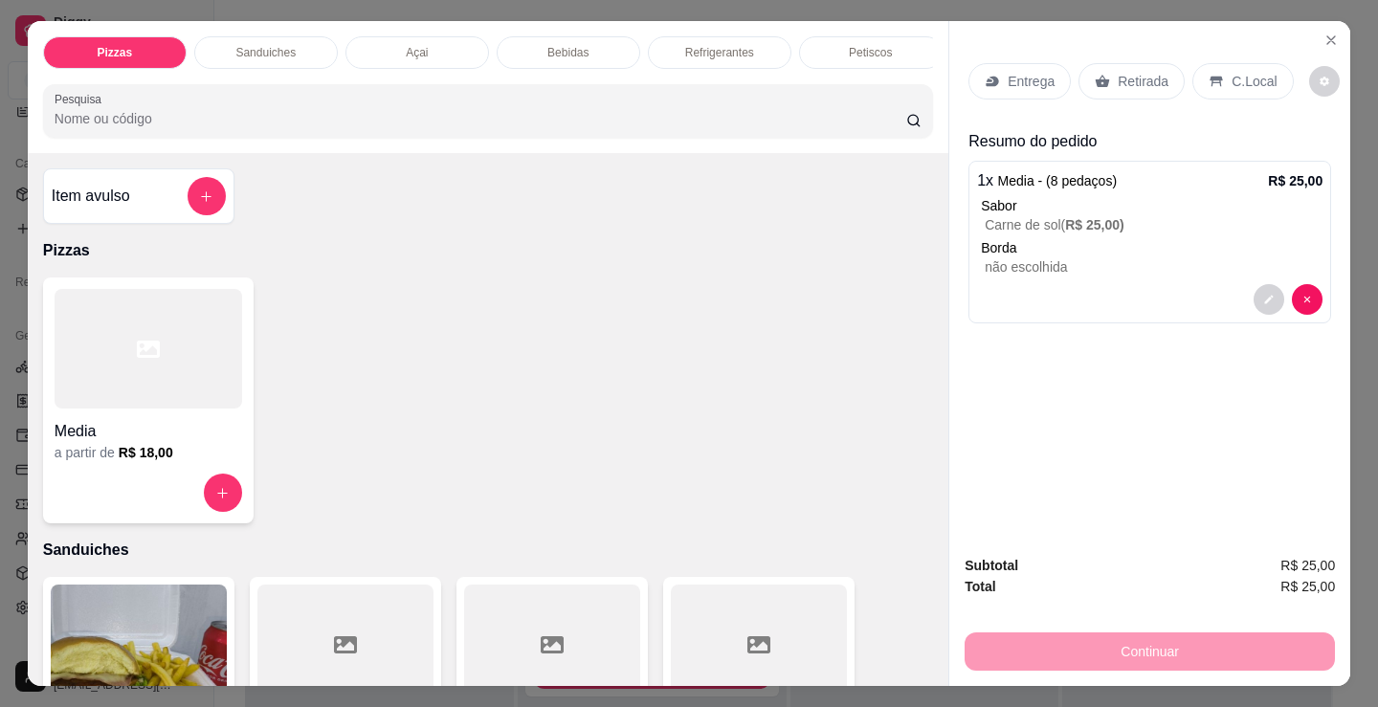
click at [152, 404] on div at bounding box center [149, 349] width 188 height 120
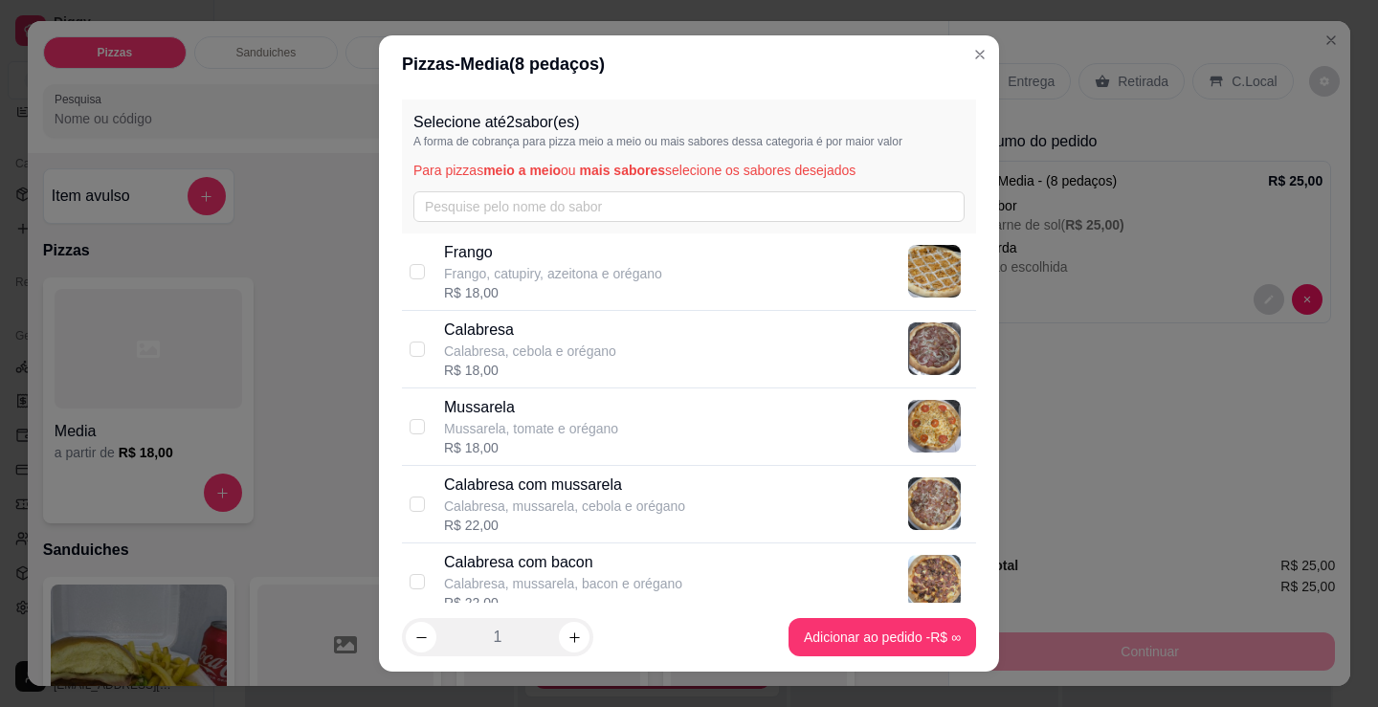
scroll to position [0, 0]
click at [639, 446] on div "Mussarela Mussarela, tomate e orégano R$ 18,00" at bounding box center [706, 427] width 524 height 61
checkbox input "true"
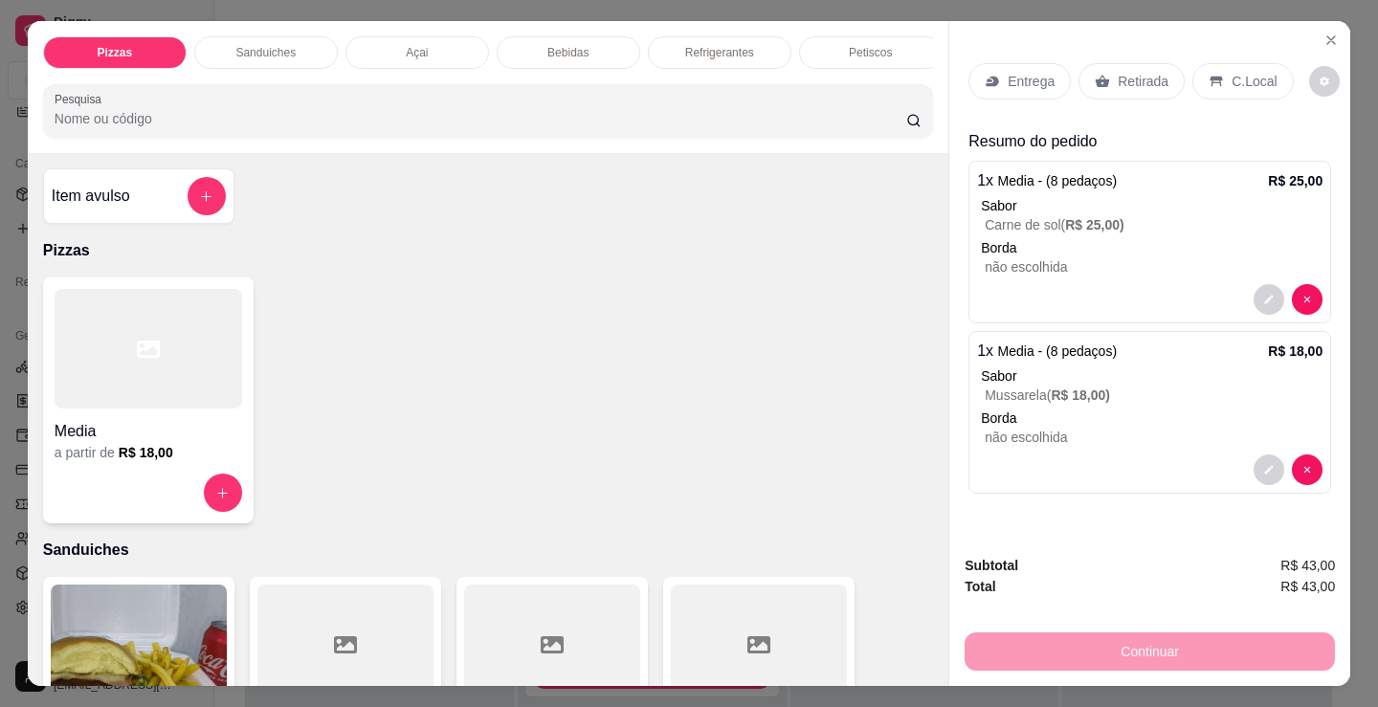
click at [1023, 90] on div "Entrega" at bounding box center [1020, 81] width 102 height 36
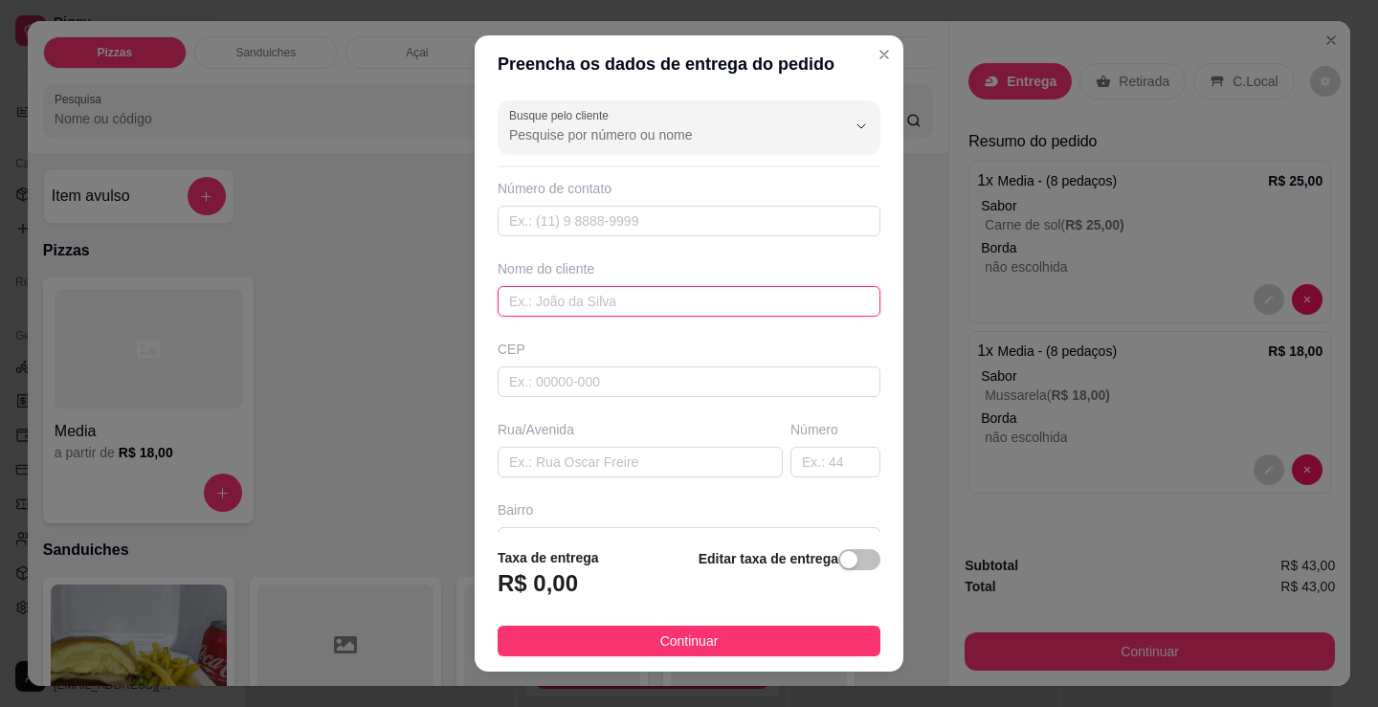
click at [701, 302] on input "text" at bounding box center [689, 301] width 383 height 31
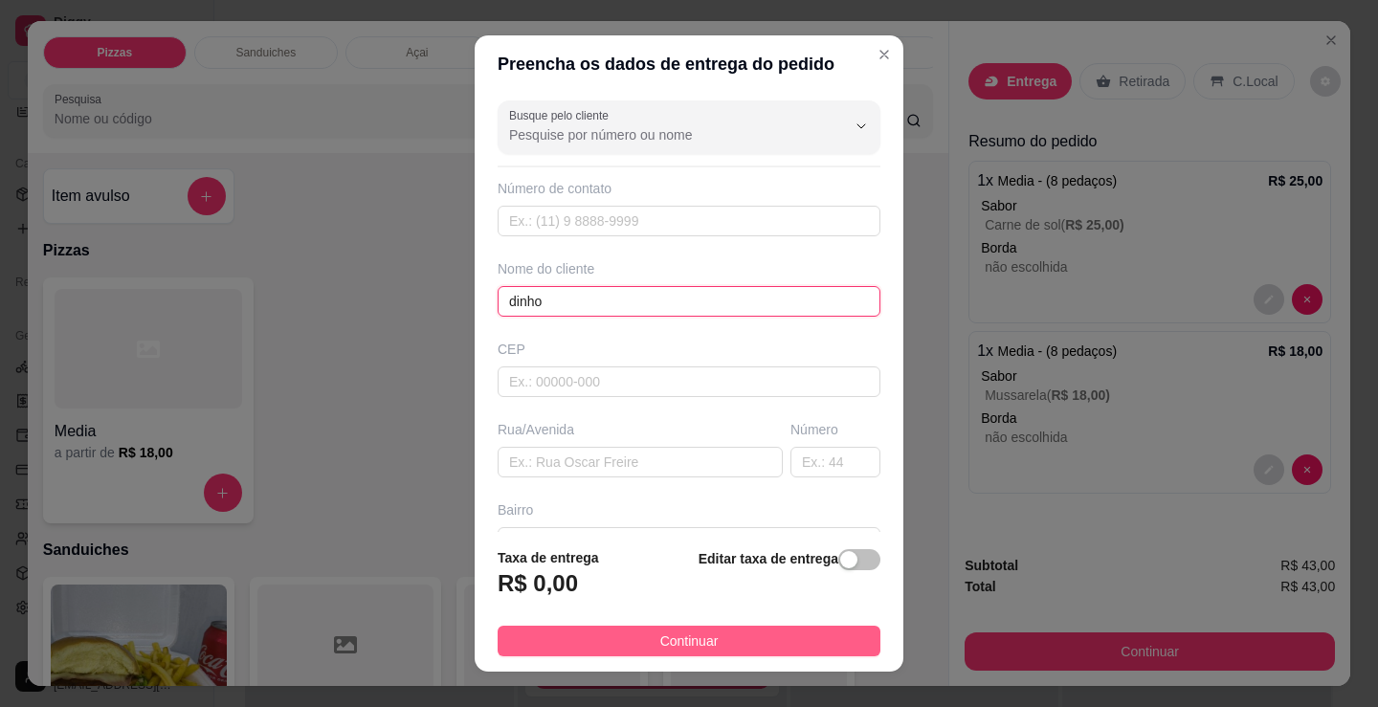
type input "dinho"
click at [814, 628] on button "Continuar" at bounding box center [689, 641] width 383 height 31
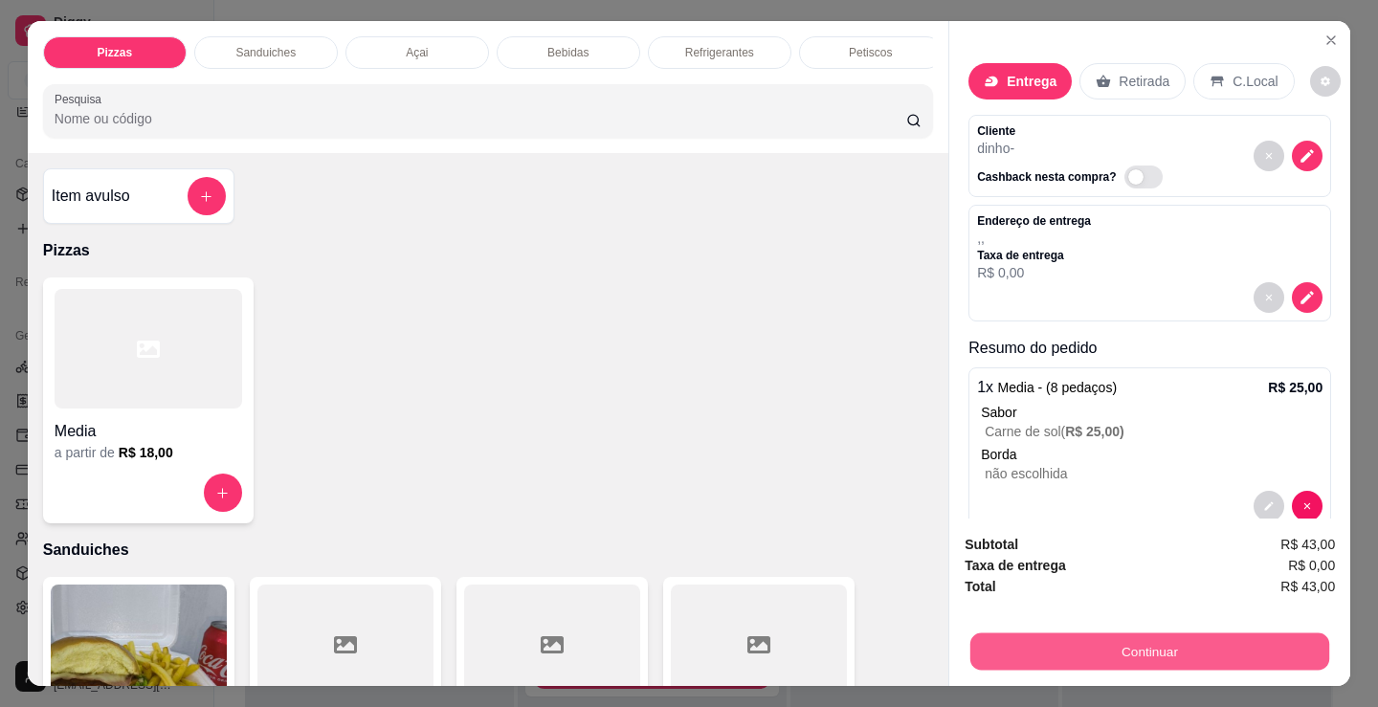
click at [1004, 633] on button "Continuar" at bounding box center [1149, 651] width 359 height 37
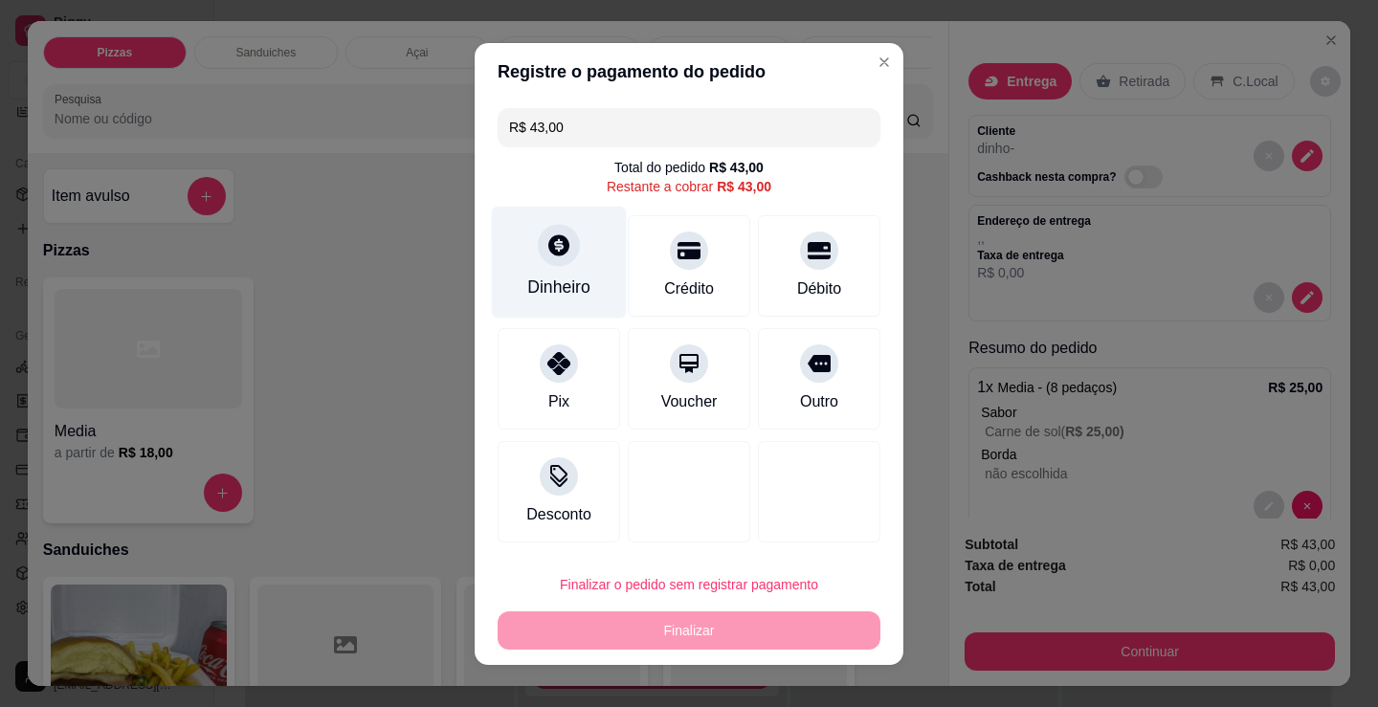
click at [521, 234] on div "Dinheiro" at bounding box center [559, 262] width 135 height 112
click at [579, 331] on input "0,00" at bounding box center [689, 335] width 383 height 38
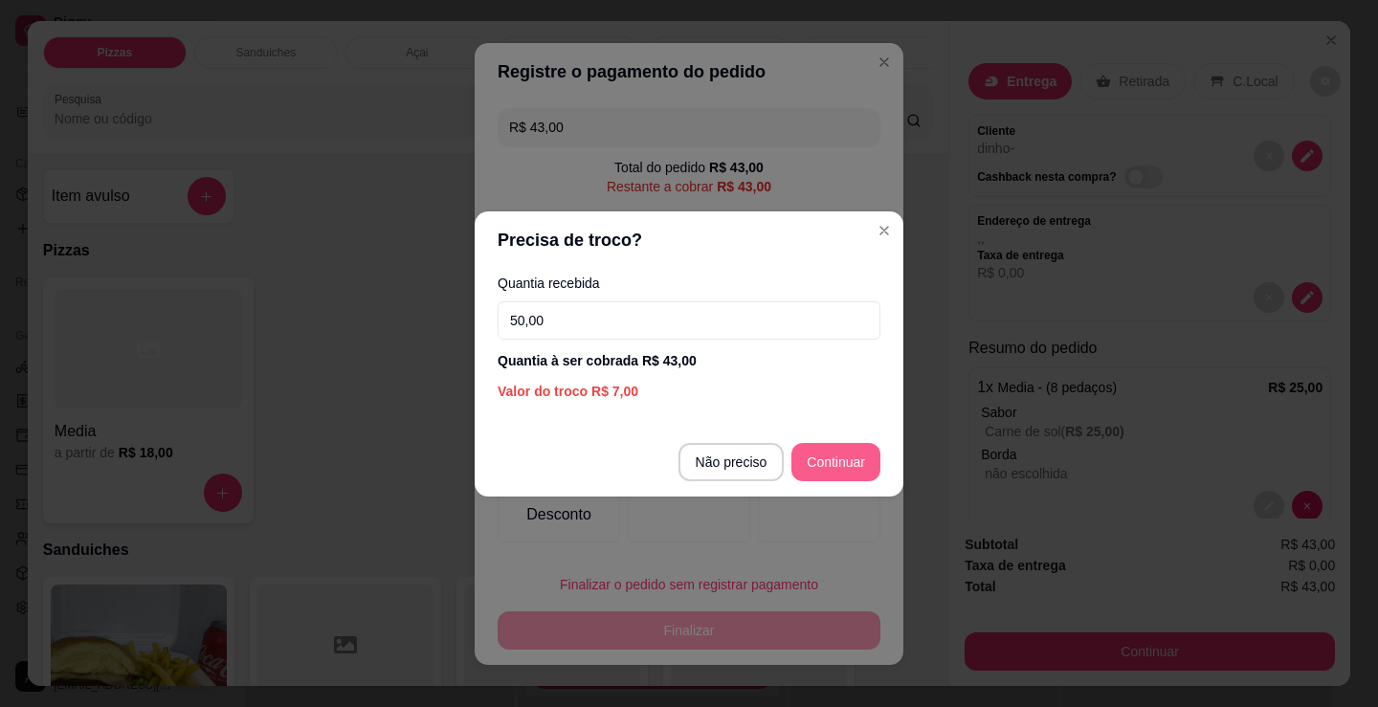
type input "50,00"
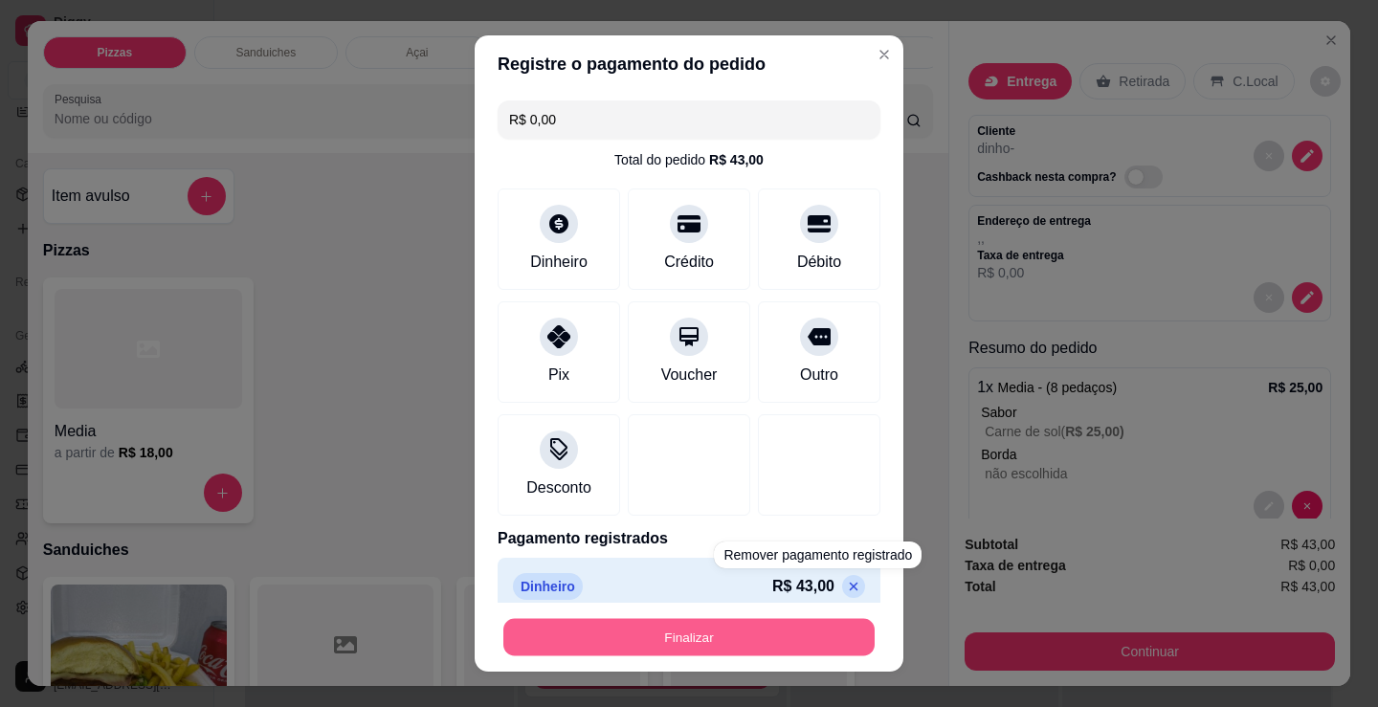
click at [780, 651] on button "Finalizar" at bounding box center [688, 637] width 371 height 37
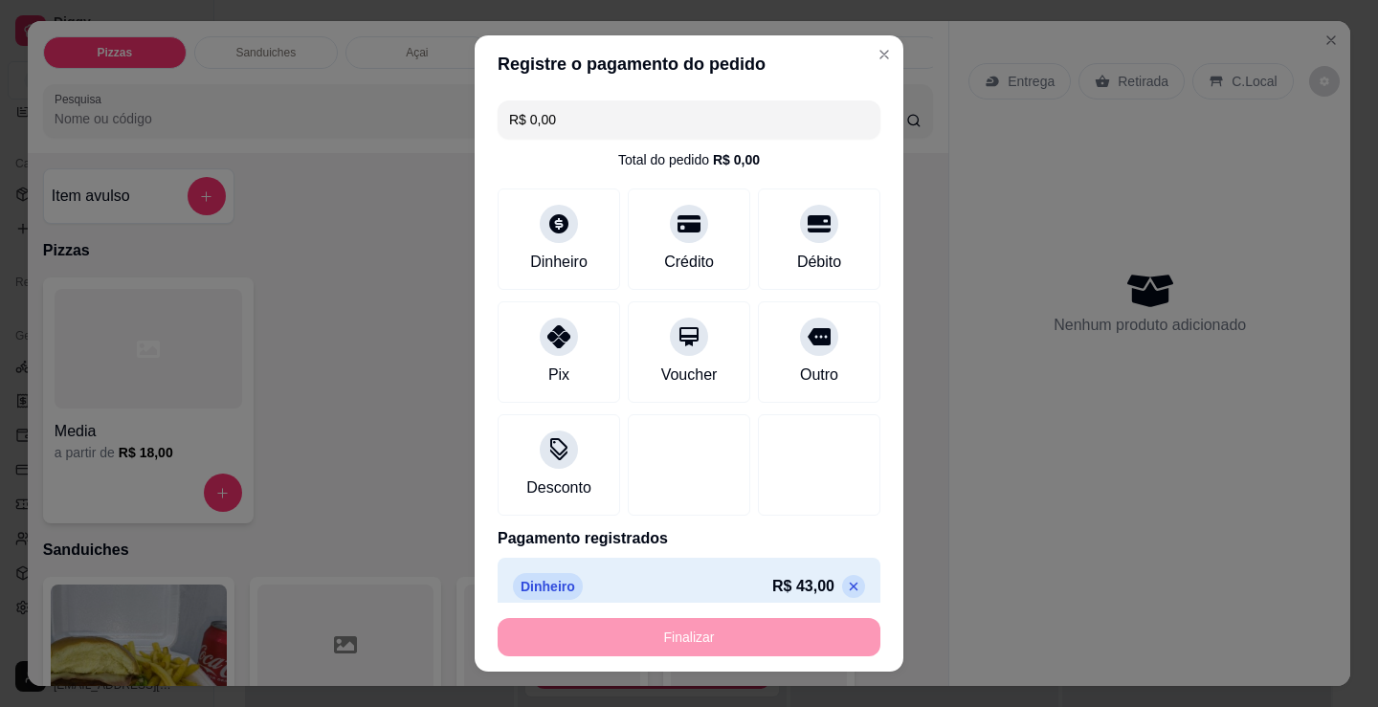
type input "-R$ 43,00"
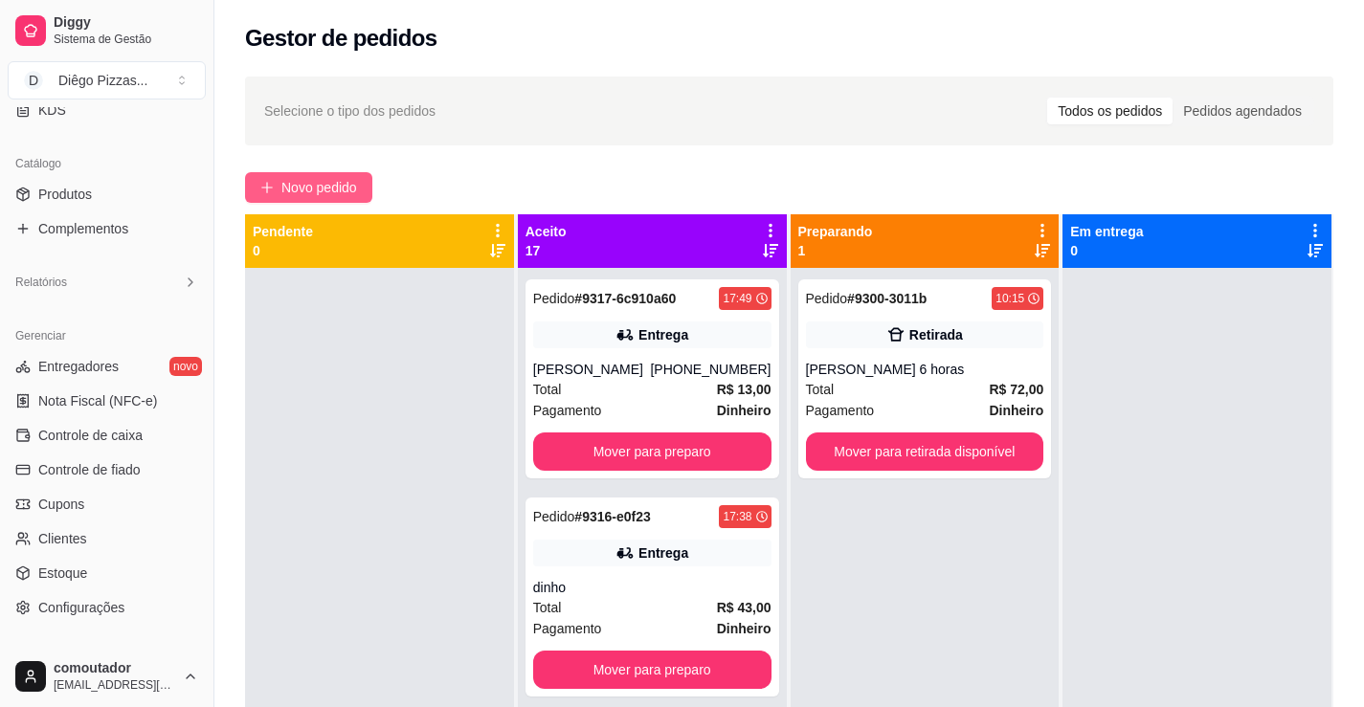
click at [331, 182] on span "Novo pedido" at bounding box center [319, 187] width 76 height 21
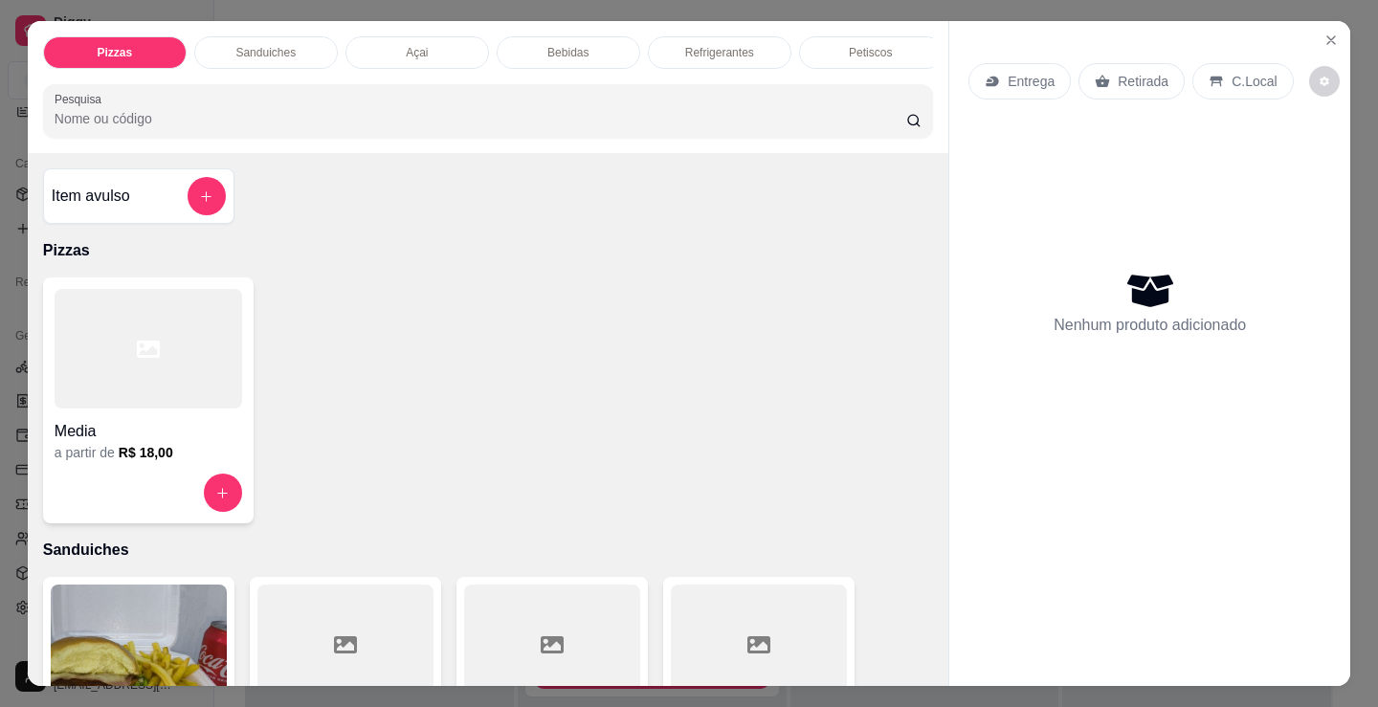
click at [184, 349] on div at bounding box center [149, 349] width 188 height 120
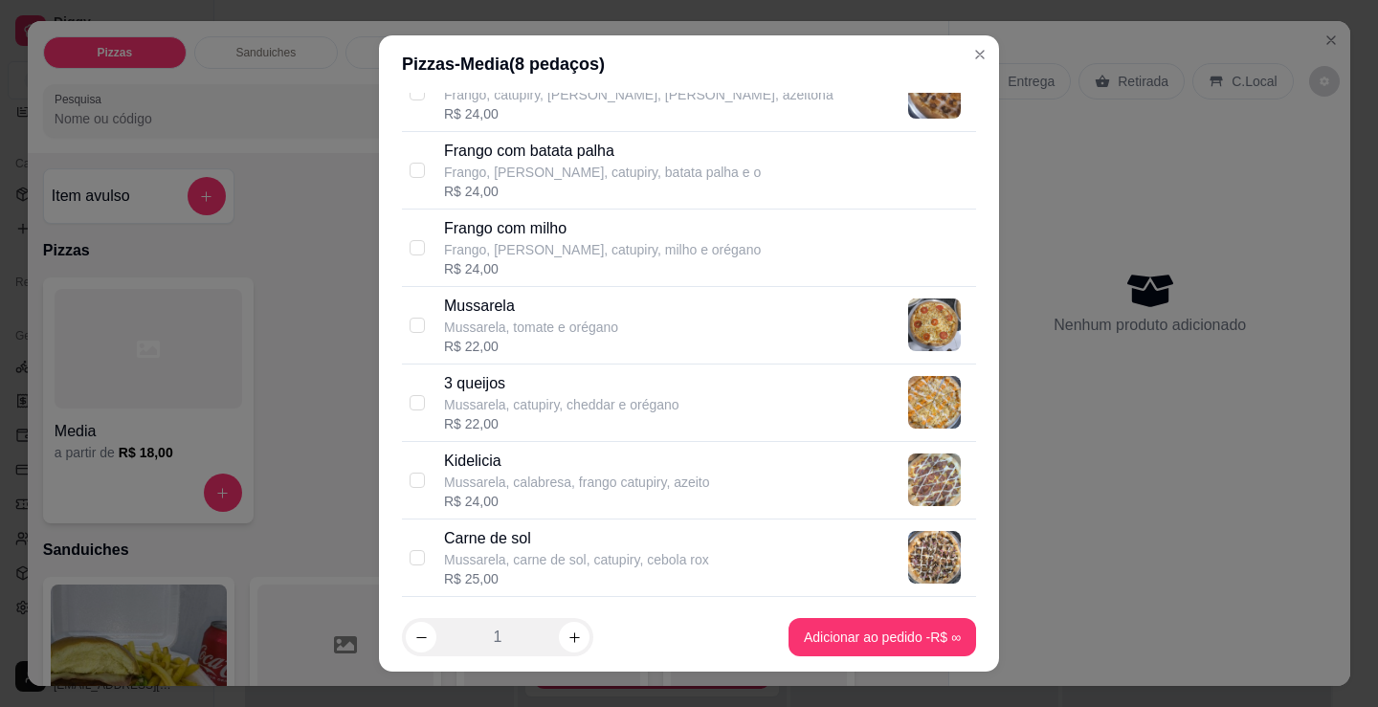
scroll to position [766, 0]
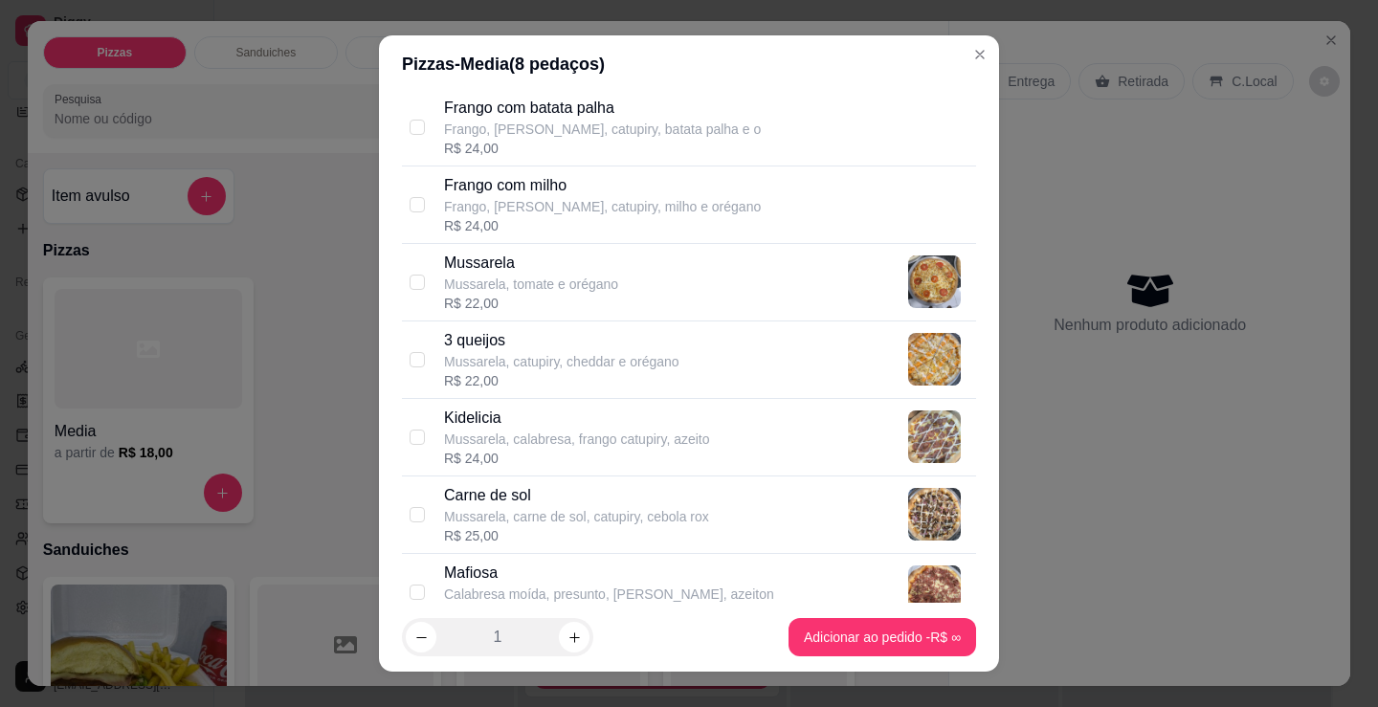
click at [633, 499] on p "Carne de sol" at bounding box center [576, 495] width 265 height 23
checkbox input "true"
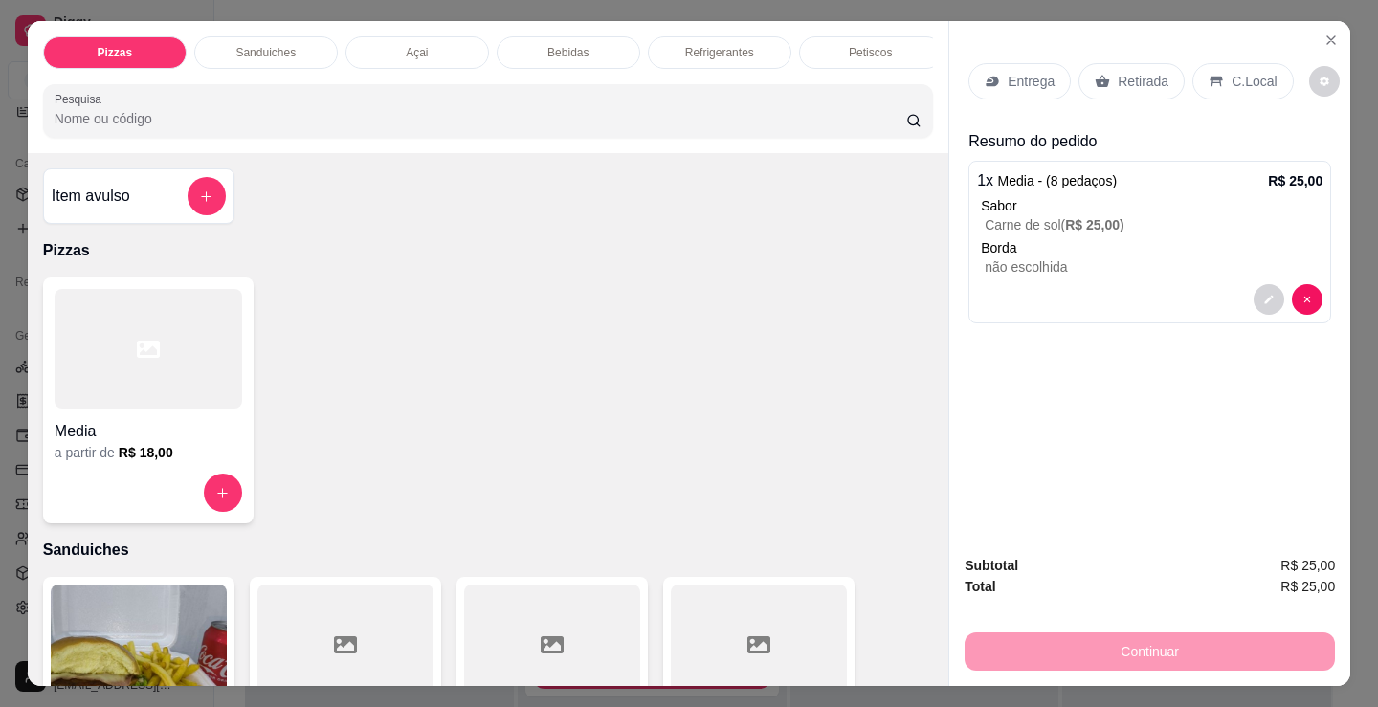
click at [217, 418] on div "Media" at bounding box center [149, 426] width 188 height 34
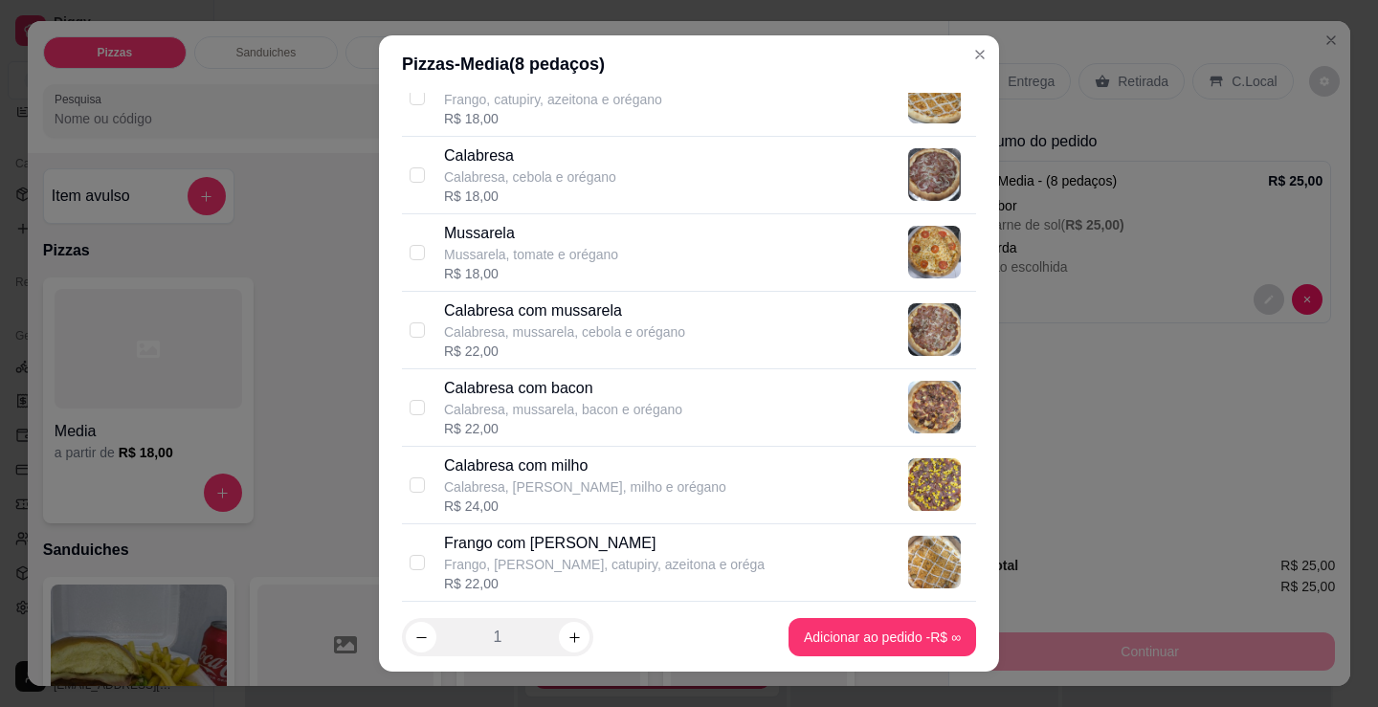
scroll to position [191, 0]
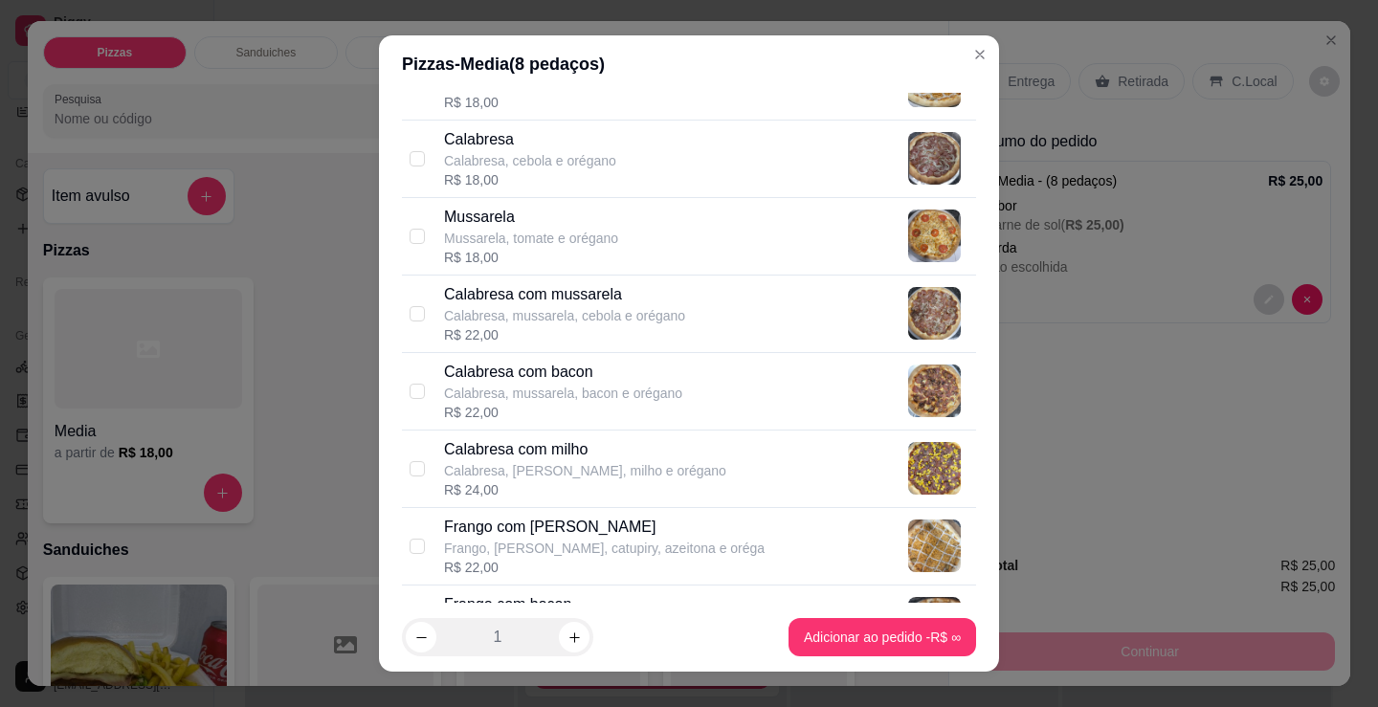
click at [551, 324] on p "Calabresa, mussarela, cebola e orégano" at bounding box center [564, 315] width 241 height 19
checkbox input "true"
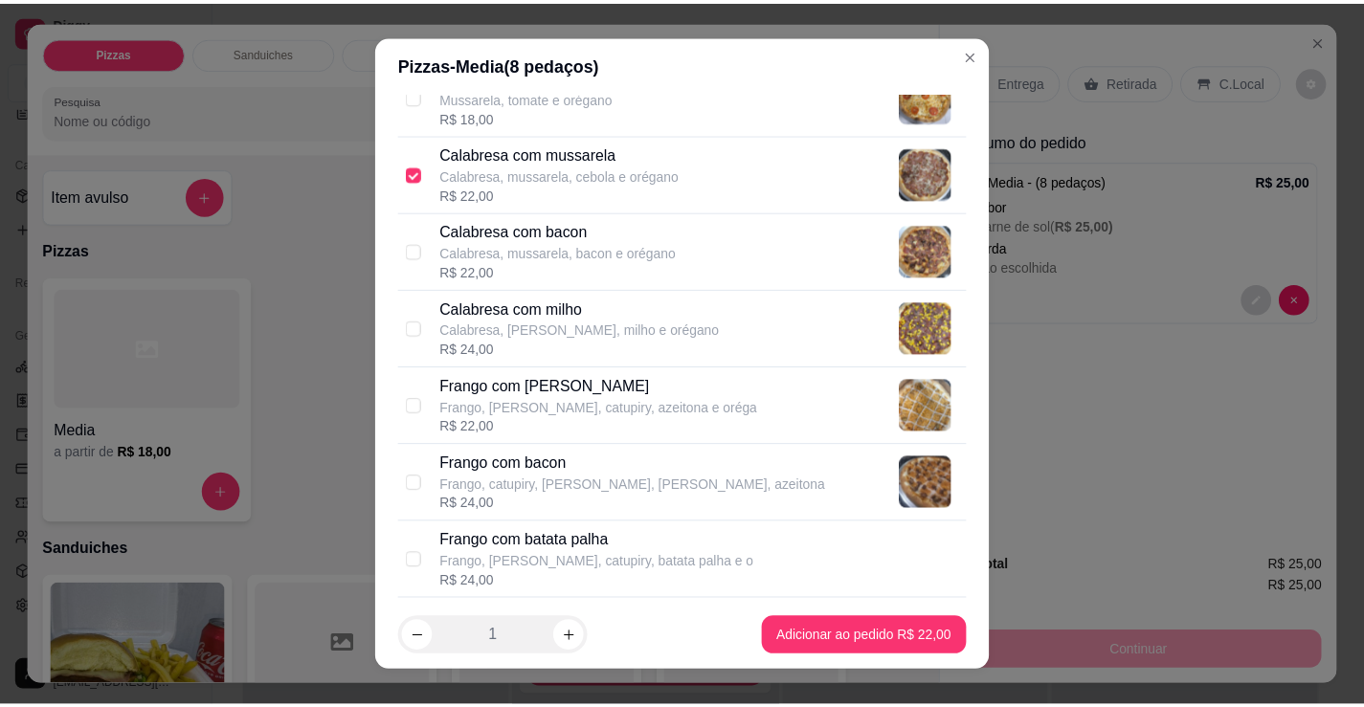
scroll to position [383, 0]
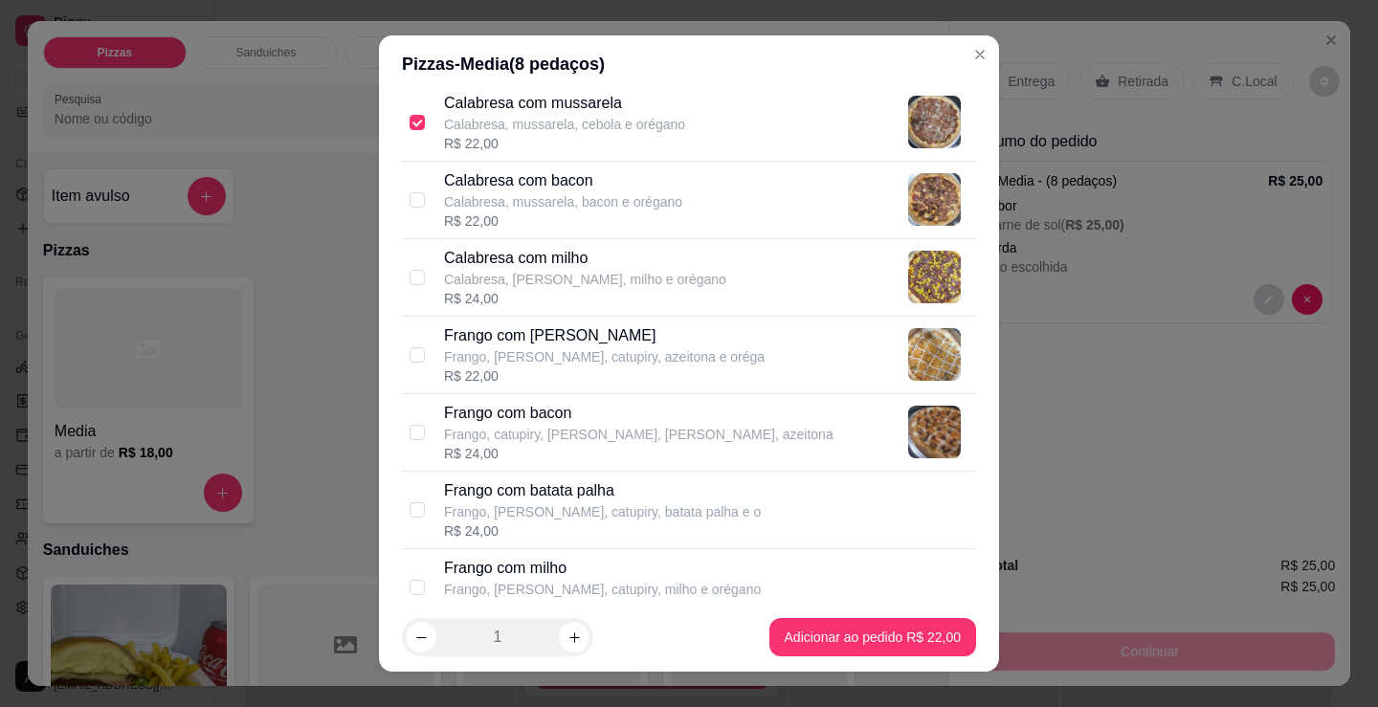
click at [547, 358] on p "Frango, [PERSON_NAME], catupiry, azeitona e oréga" at bounding box center [604, 356] width 321 height 19
checkbox input "true"
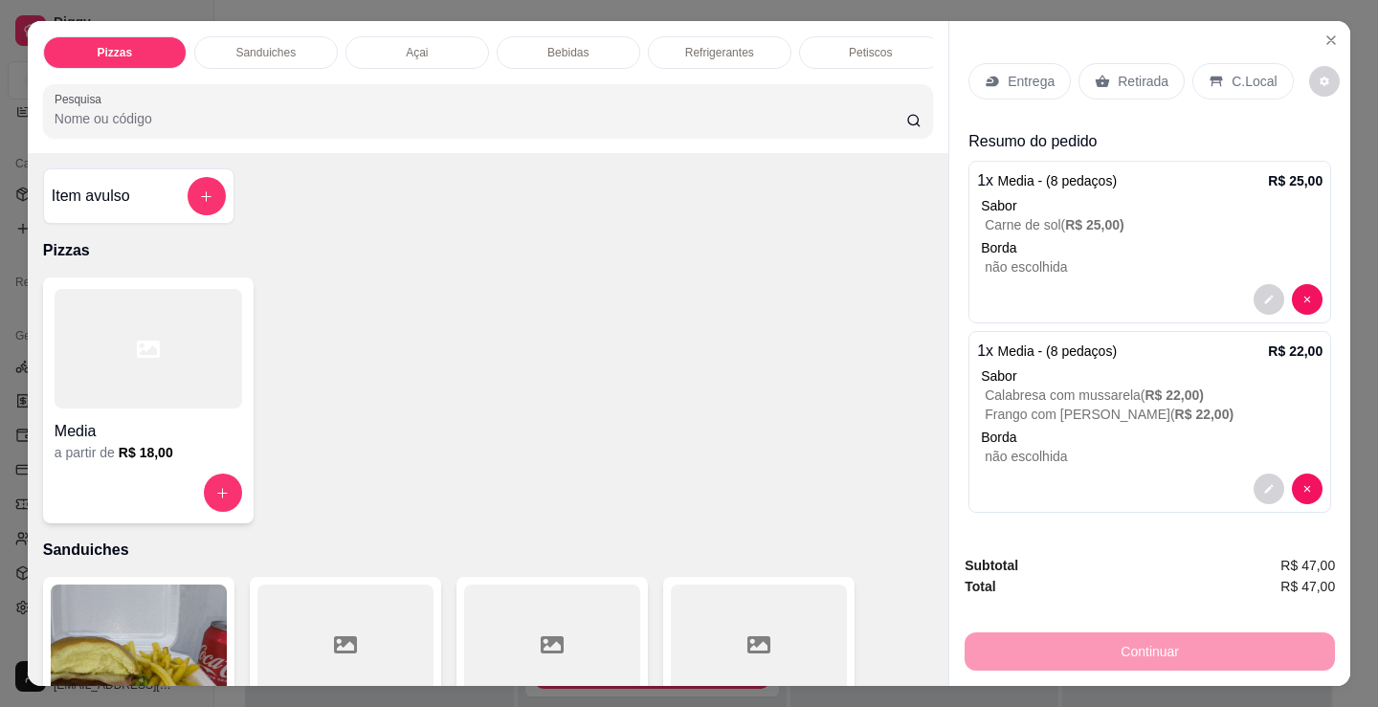
click at [1042, 77] on p "Entrega" at bounding box center [1031, 81] width 47 height 19
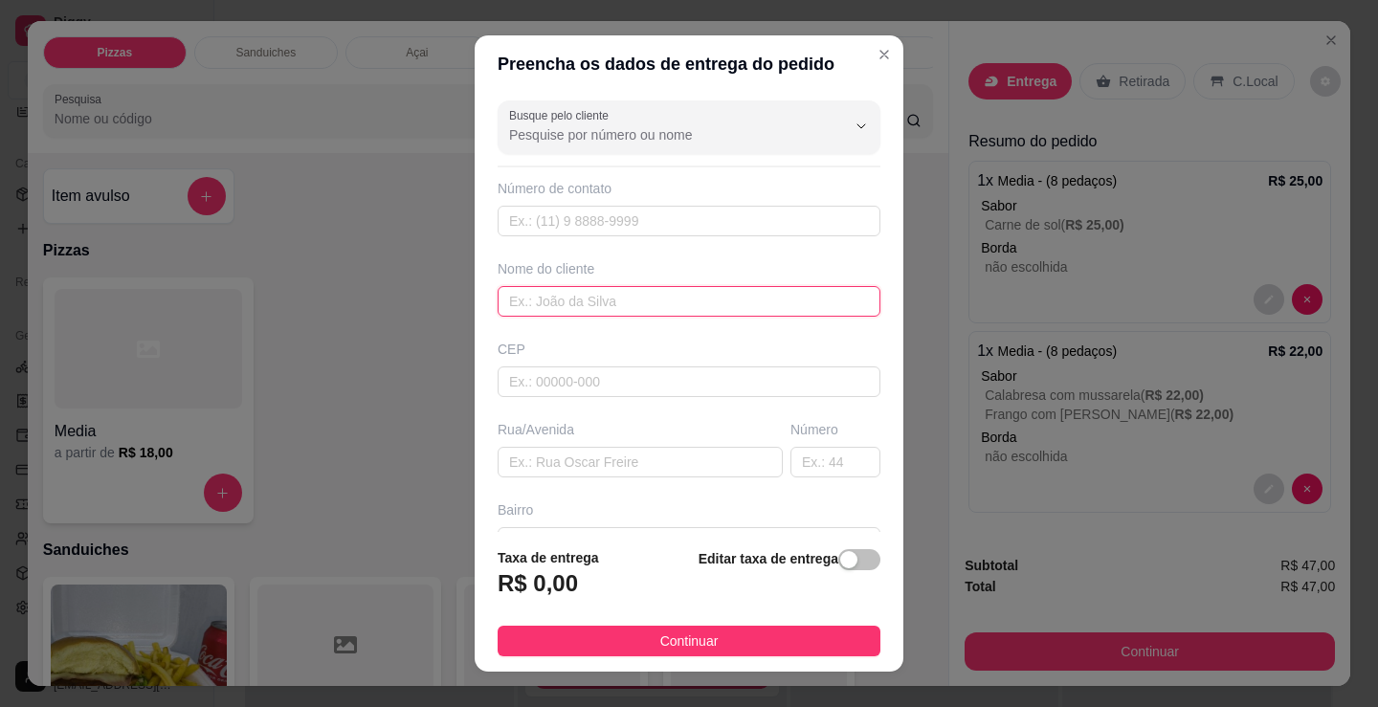
click at [733, 303] on input "text" at bounding box center [689, 301] width 383 height 31
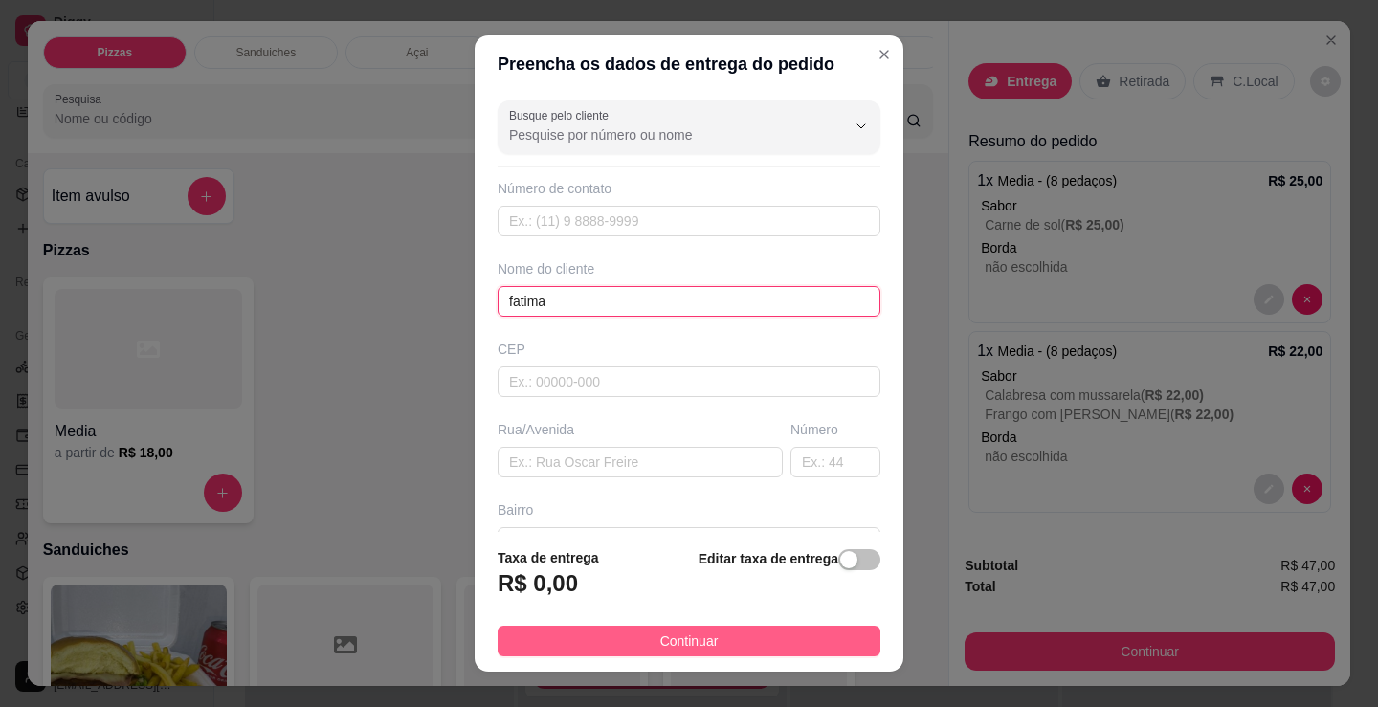
type input "fatima"
click at [749, 638] on button "Continuar" at bounding box center [689, 641] width 383 height 31
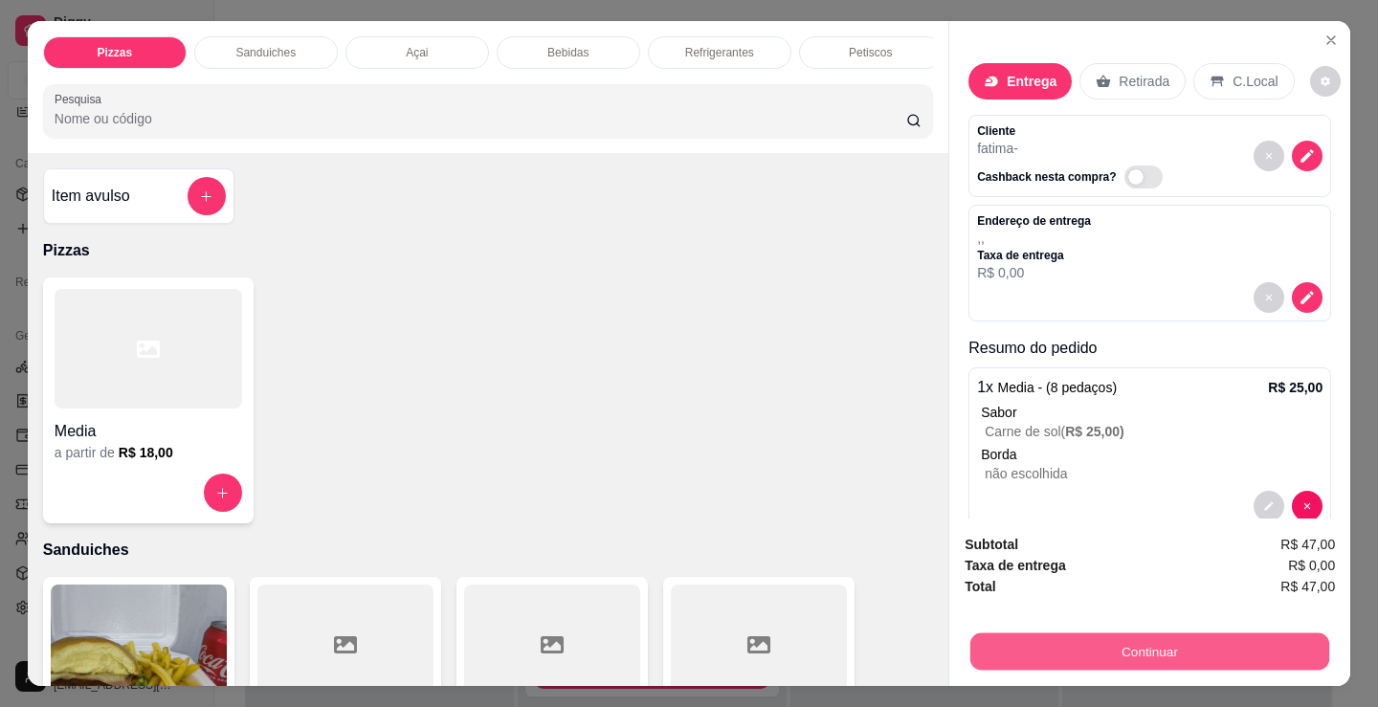
click at [1075, 640] on button "Continuar" at bounding box center [1149, 651] width 359 height 37
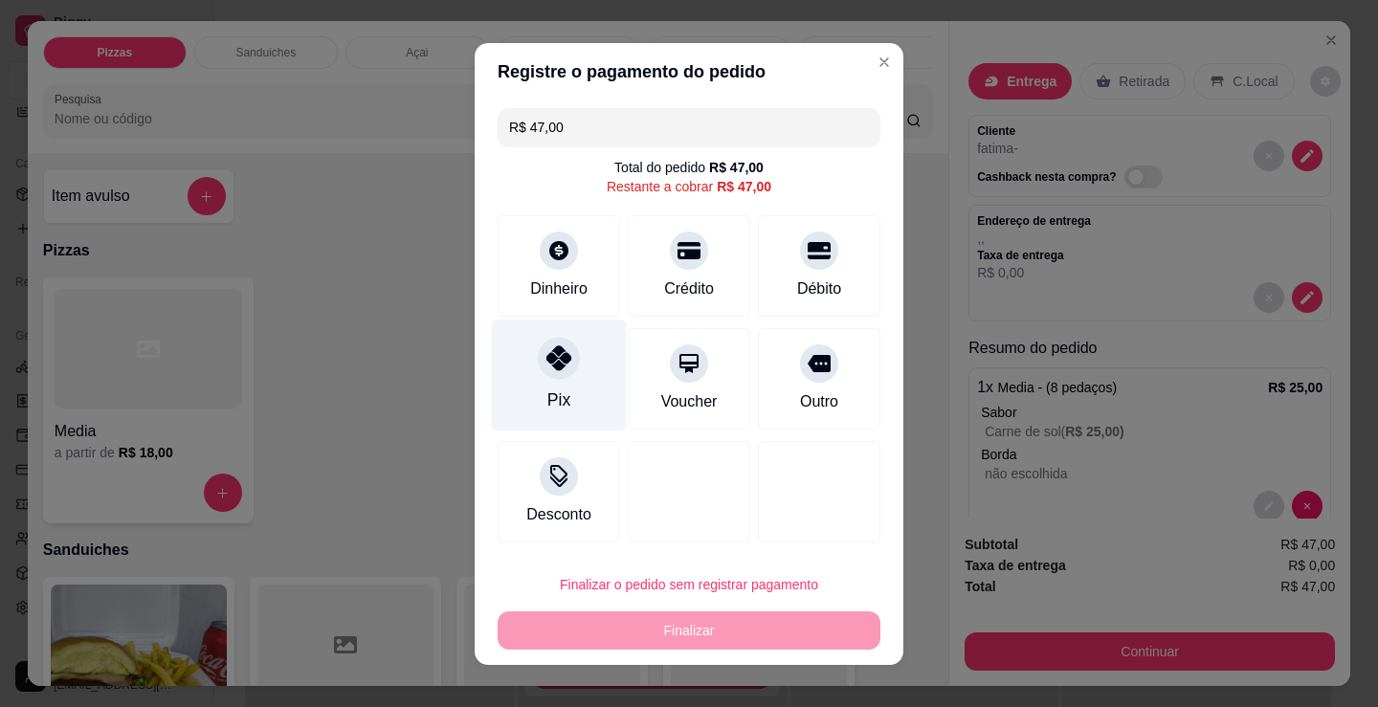
click at [546, 367] on icon at bounding box center [558, 357] width 25 height 25
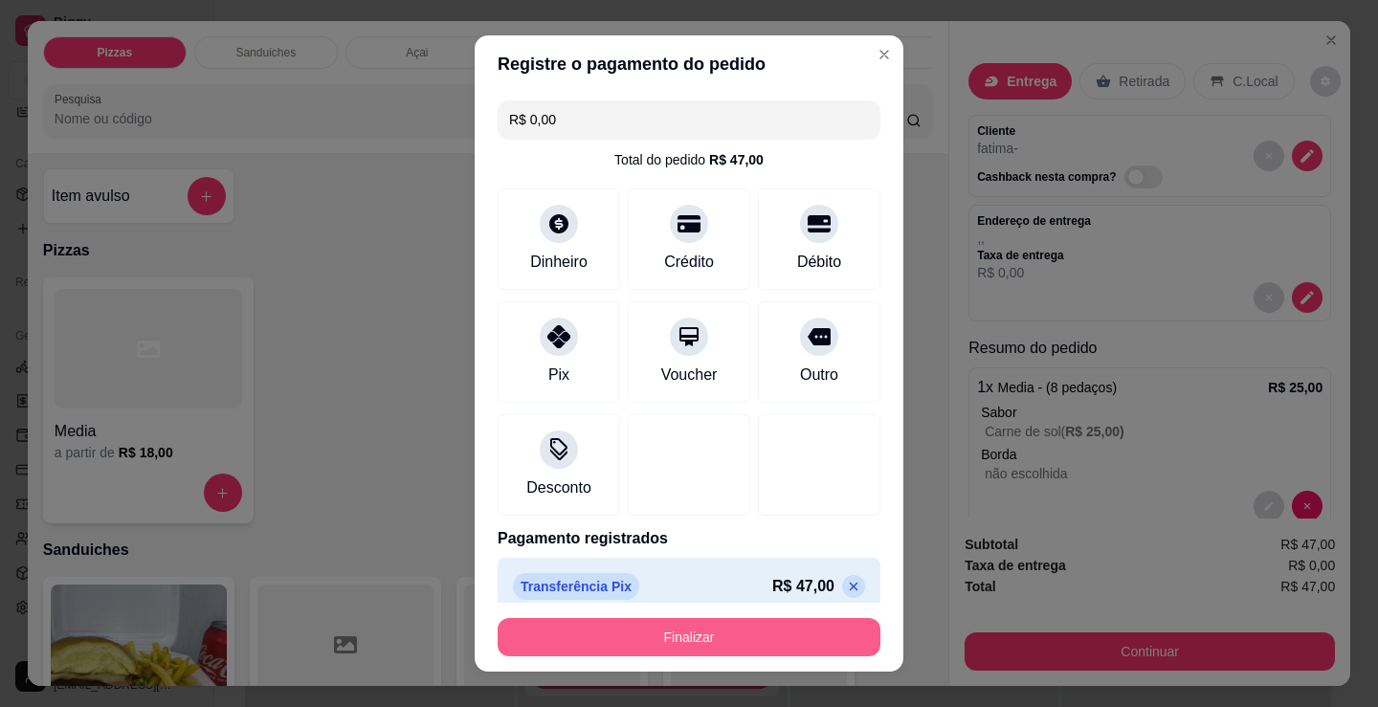
click at [752, 632] on button "Finalizar" at bounding box center [689, 637] width 383 height 38
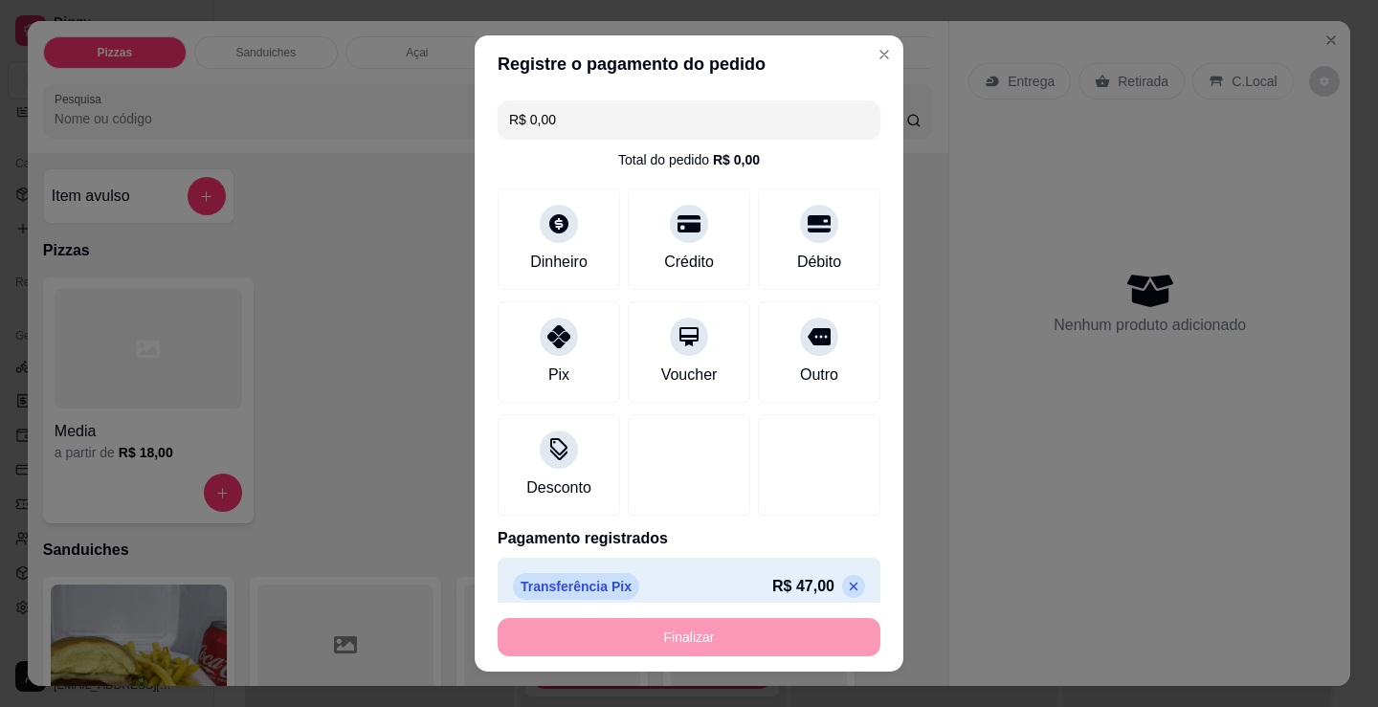
type input "-R$ 47,00"
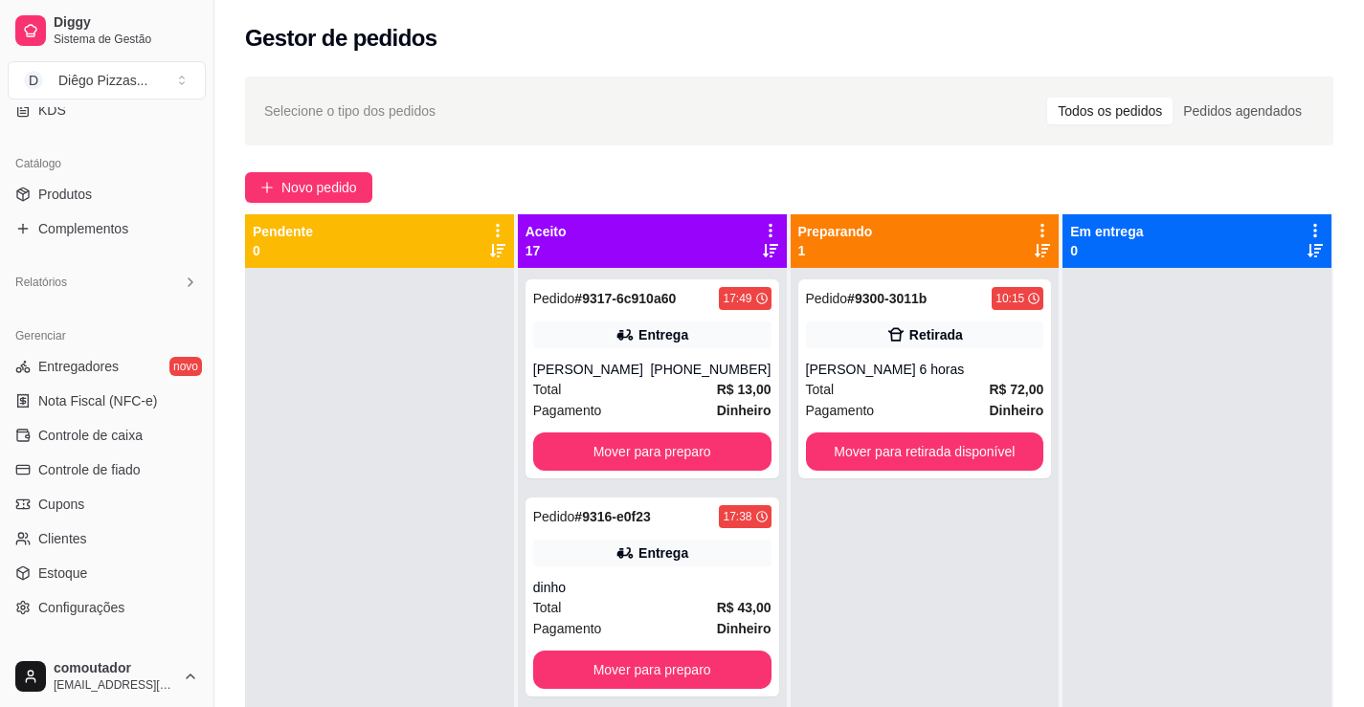
click at [377, 438] on div at bounding box center [379, 621] width 269 height 707
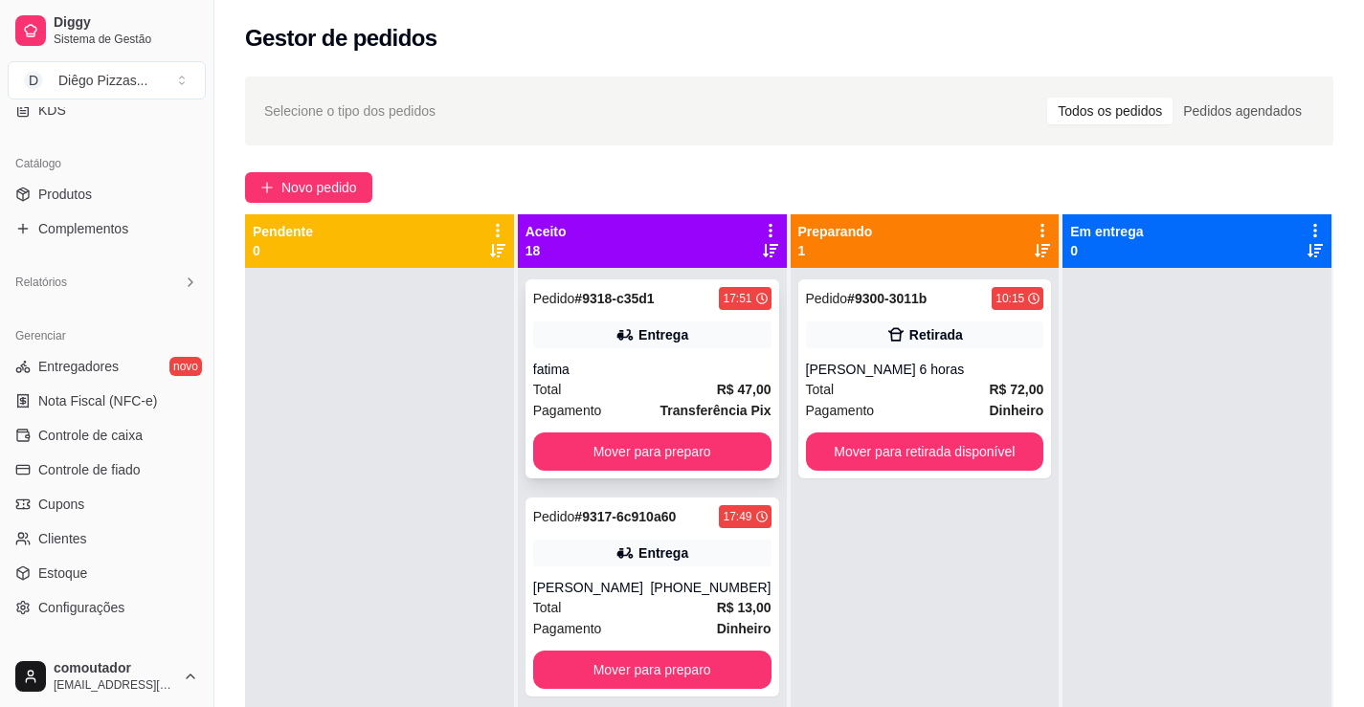
click at [629, 394] on div "Total R$ 47,00" at bounding box center [652, 389] width 238 height 21
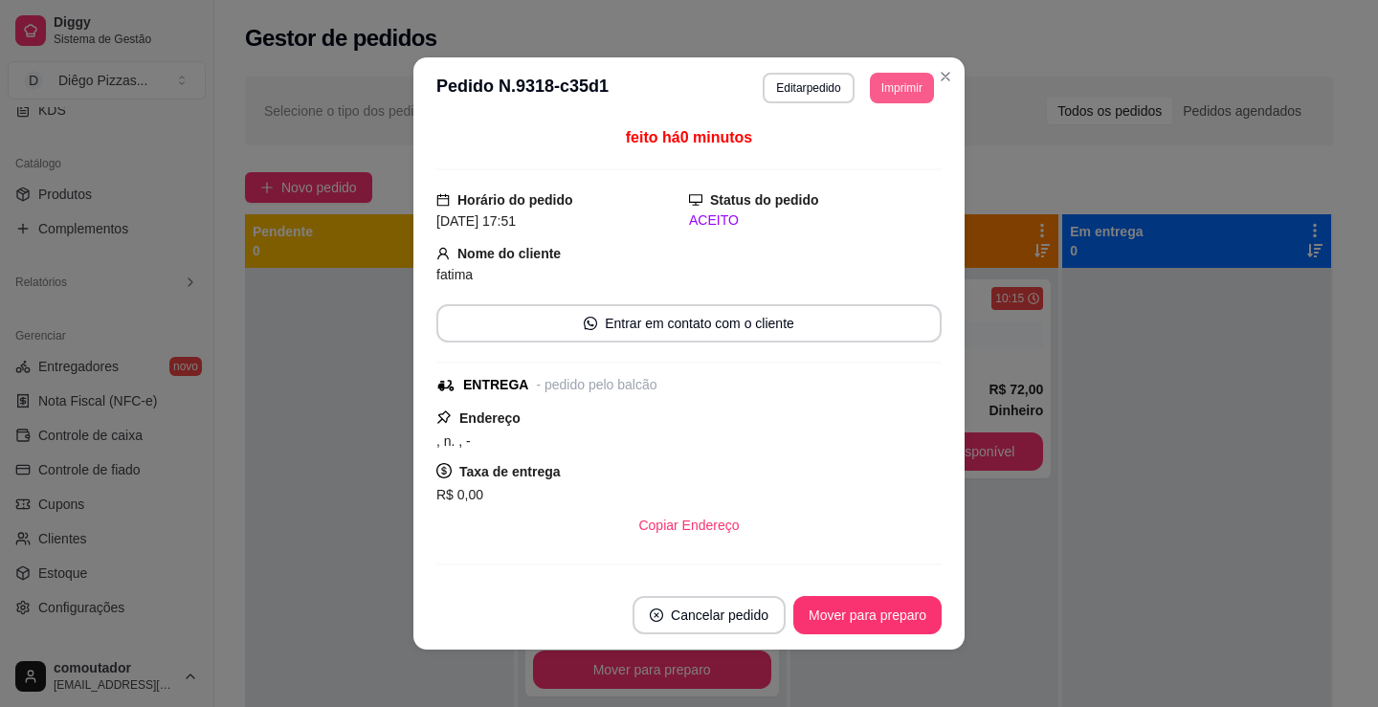
click at [880, 82] on button "Imprimir" at bounding box center [902, 88] width 64 height 31
click at [853, 162] on button "IMPRESSORA" at bounding box center [860, 155] width 139 height 31
drag, startPoint x: 663, startPoint y: 453, endPoint x: 674, endPoint y: 418, distance: 36.0
click at [663, 453] on div "Endereço , n. , - Taxa de entrega R$ 0,00 Copiar Endereço" at bounding box center [688, 476] width 505 height 138
click at [796, 89] on button "Editar pedido" at bounding box center [808, 88] width 91 height 31
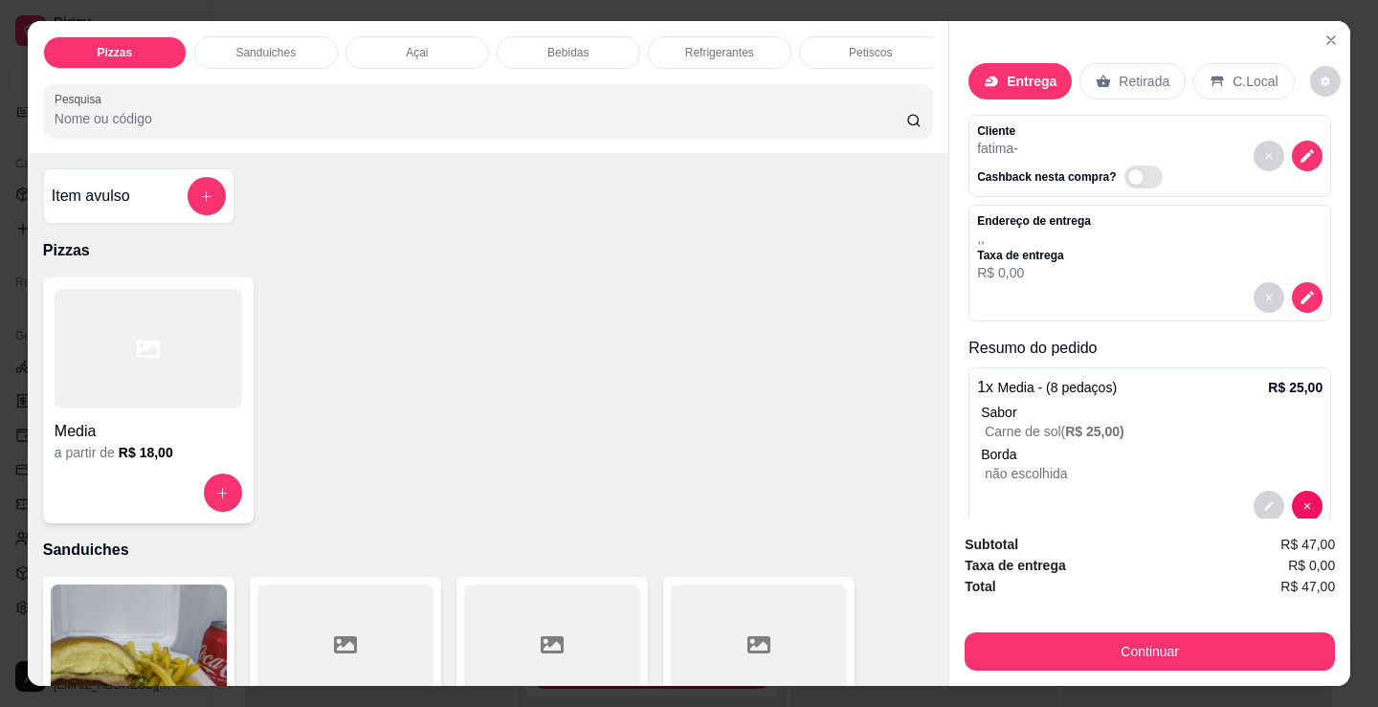
click at [1236, 81] on p "C.Local" at bounding box center [1255, 81] width 45 height 19
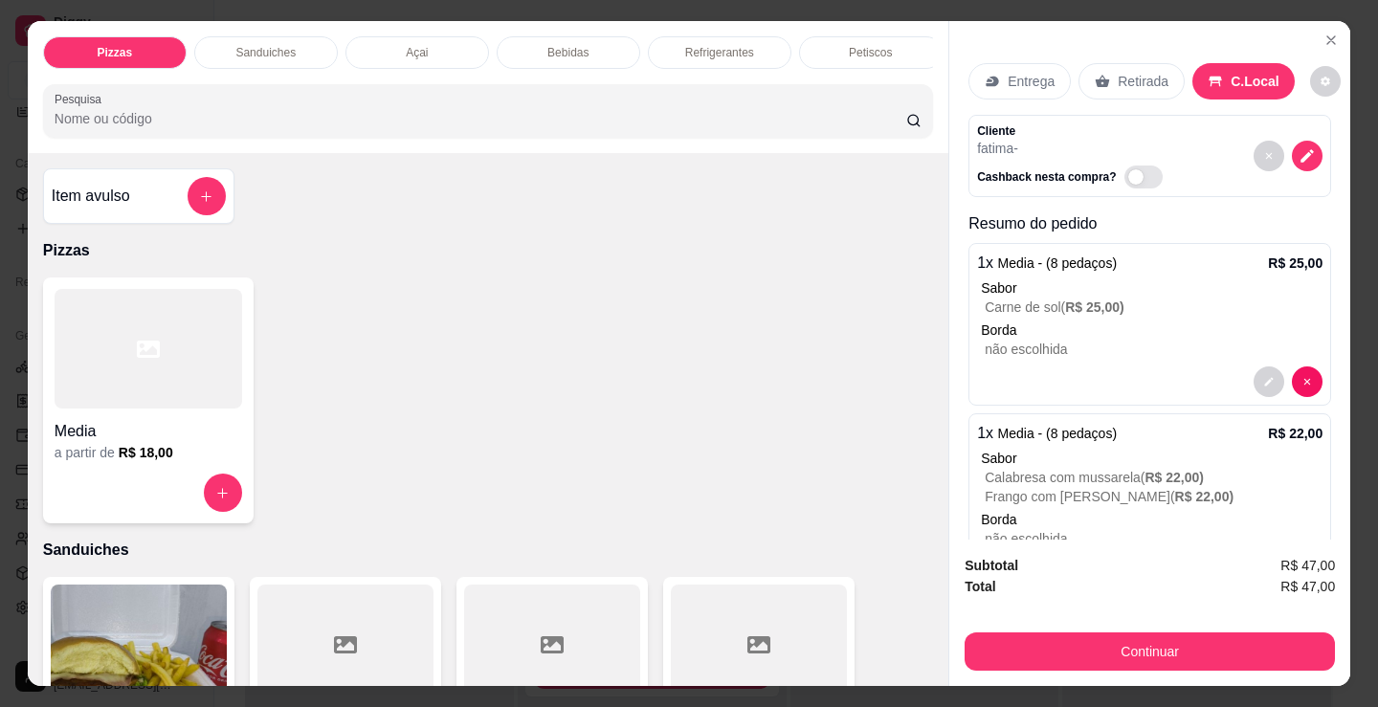
click at [1164, 656] on button "Continuar" at bounding box center [1150, 652] width 370 height 38
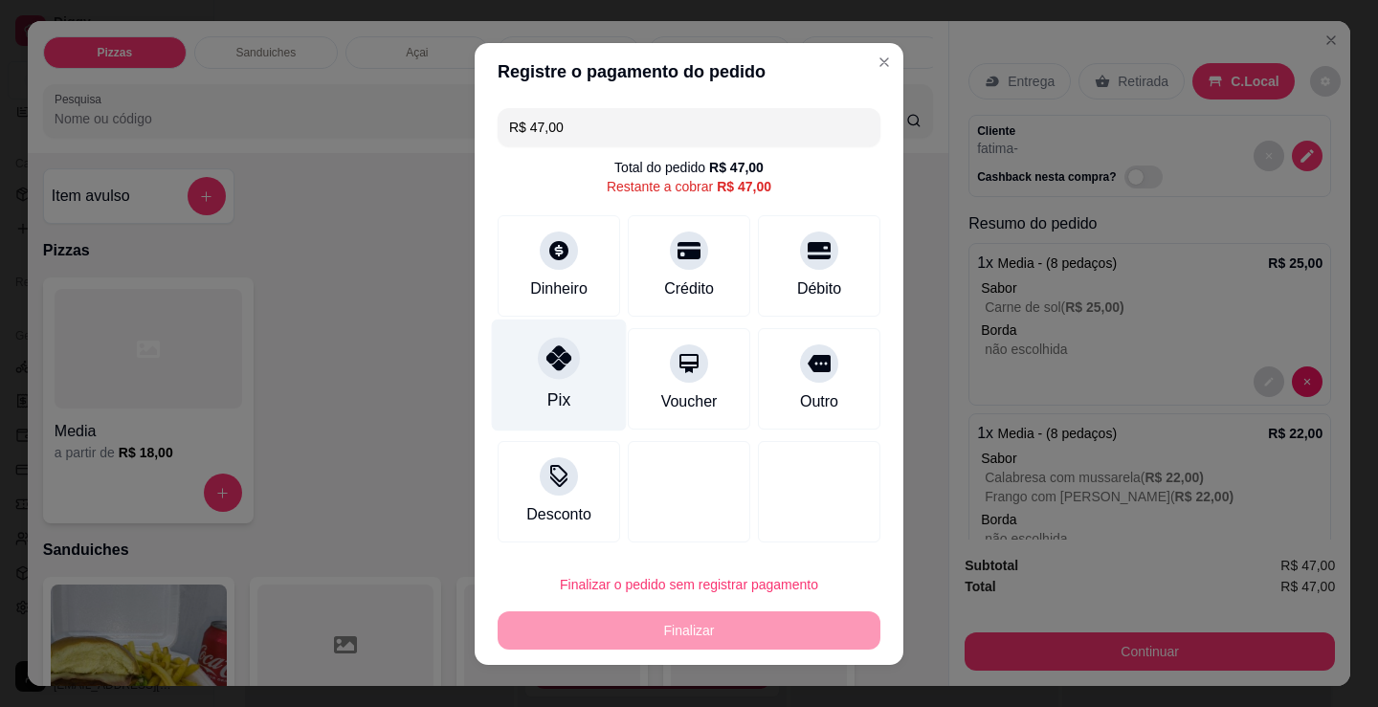
click at [581, 396] on div "Pix" at bounding box center [559, 375] width 135 height 112
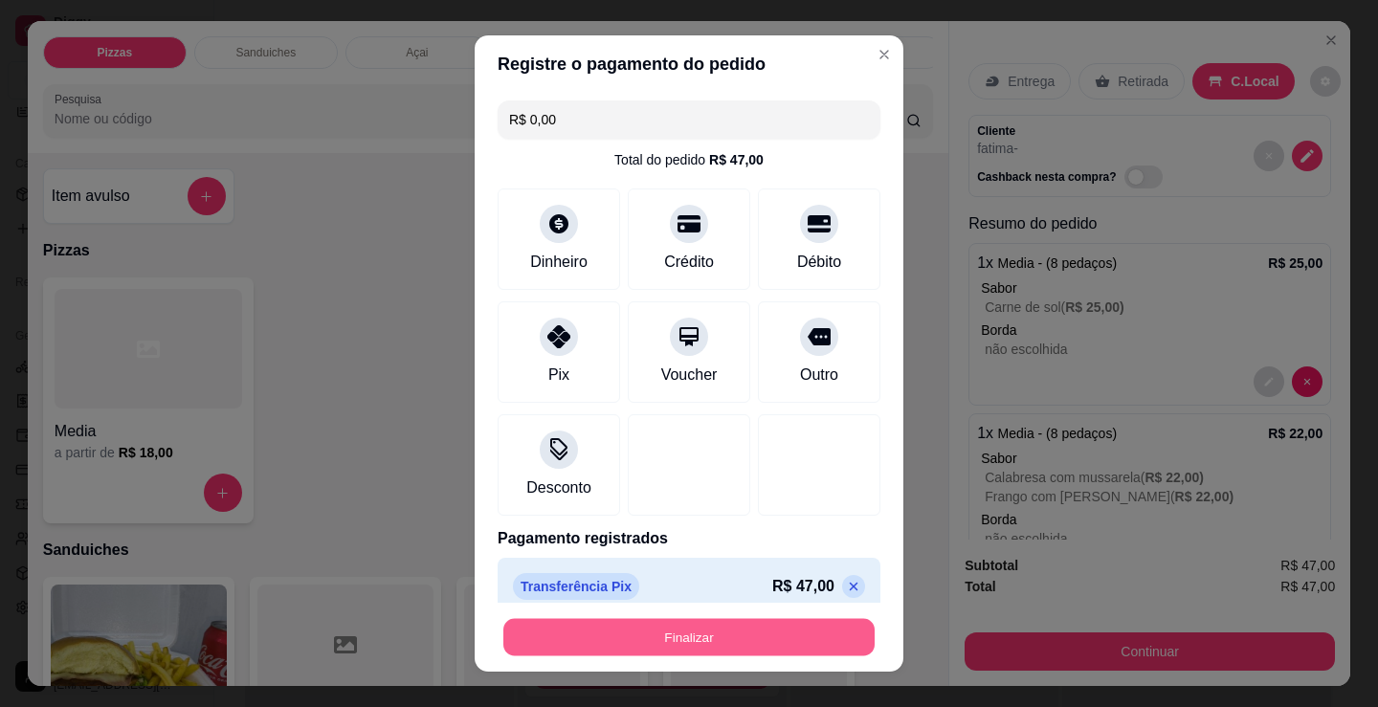
click at [710, 630] on button "Finalizar" at bounding box center [688, 637] width 371 height 37
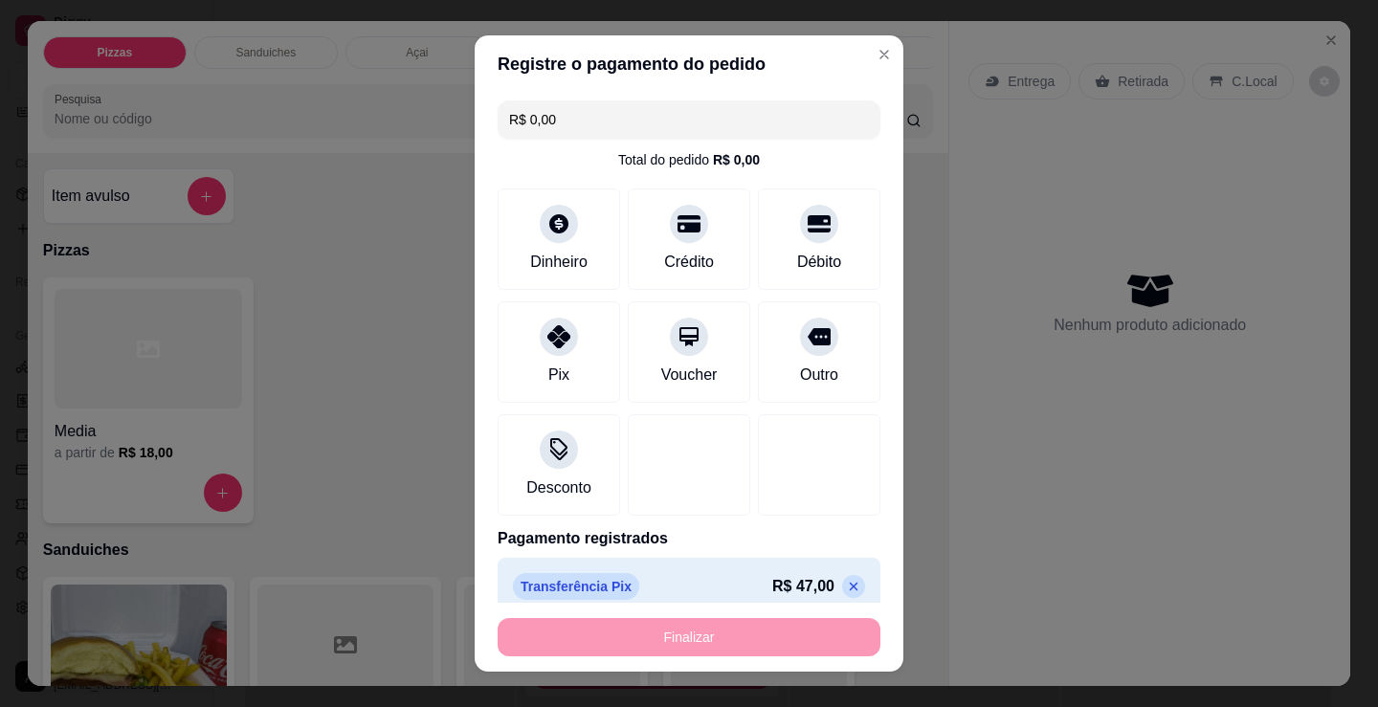
type input "-R$ 47,00"
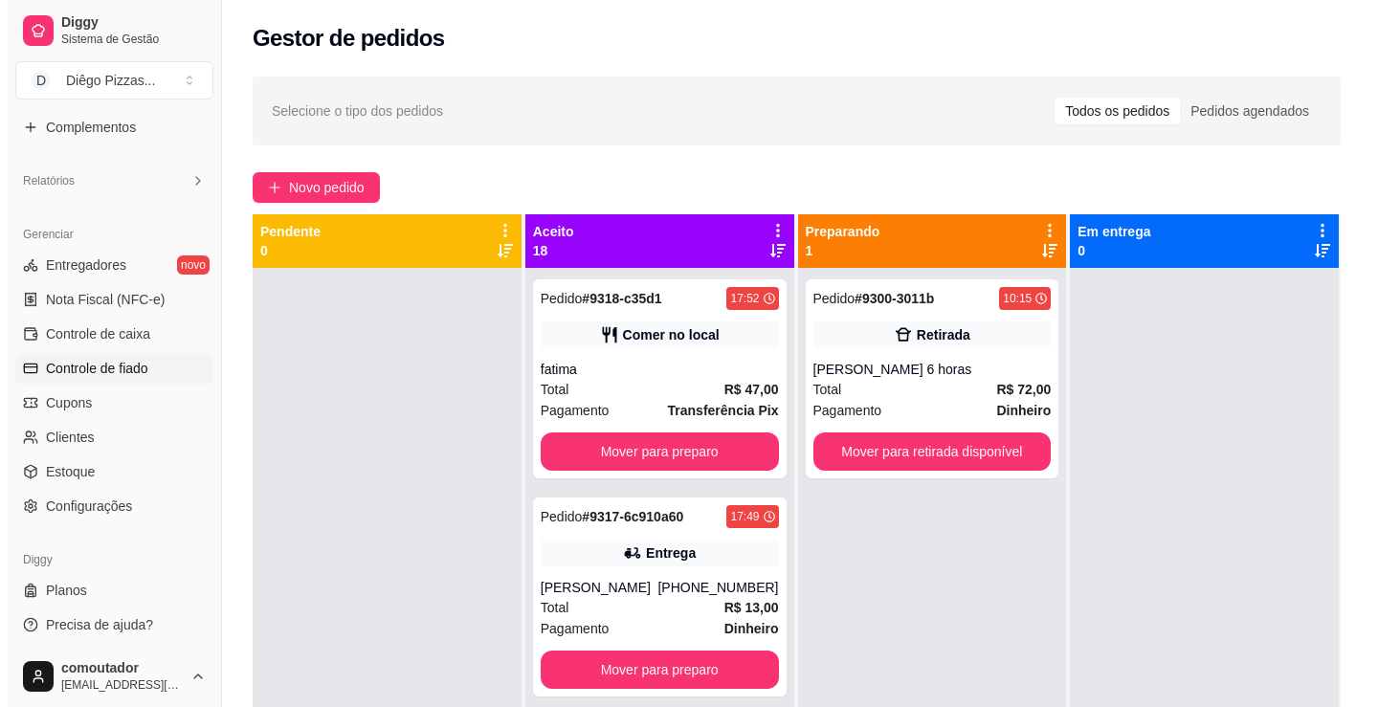
scroll to position [536, 0]
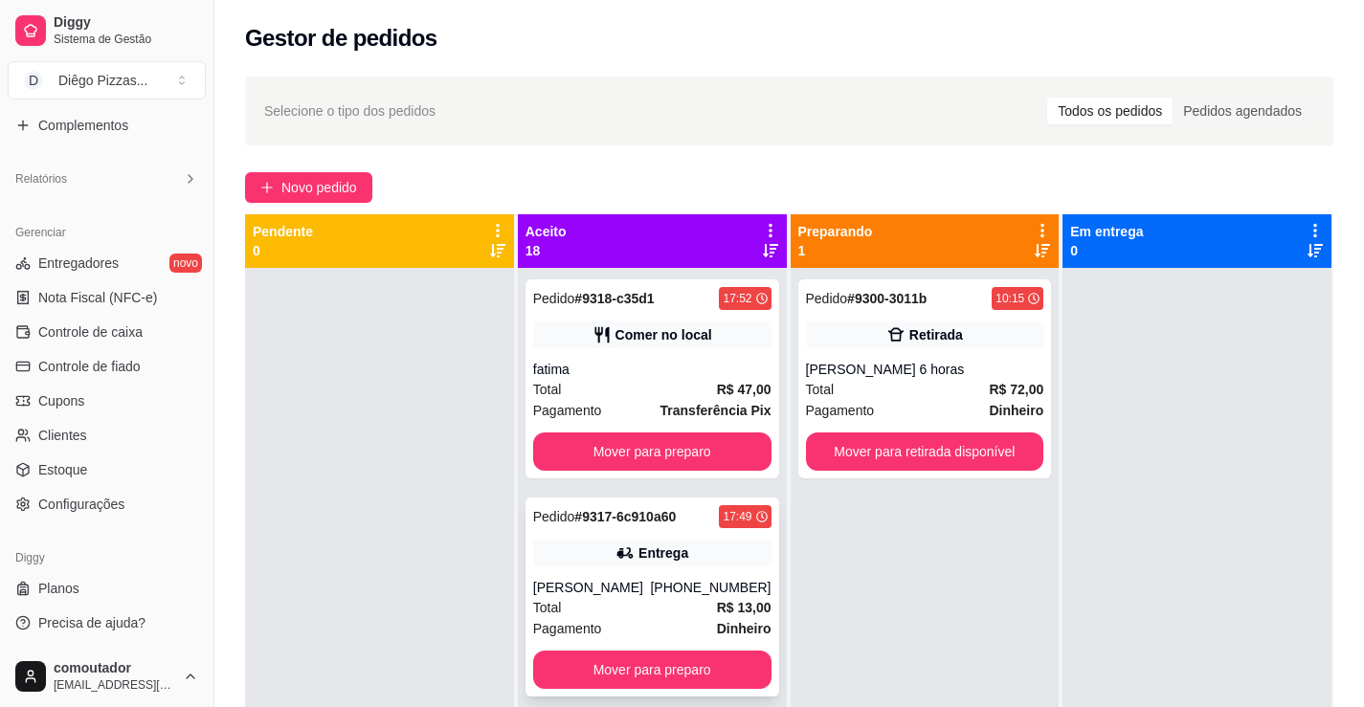
click at [615, 547] on icon at bounding box center [624, 553] width 19 height 19
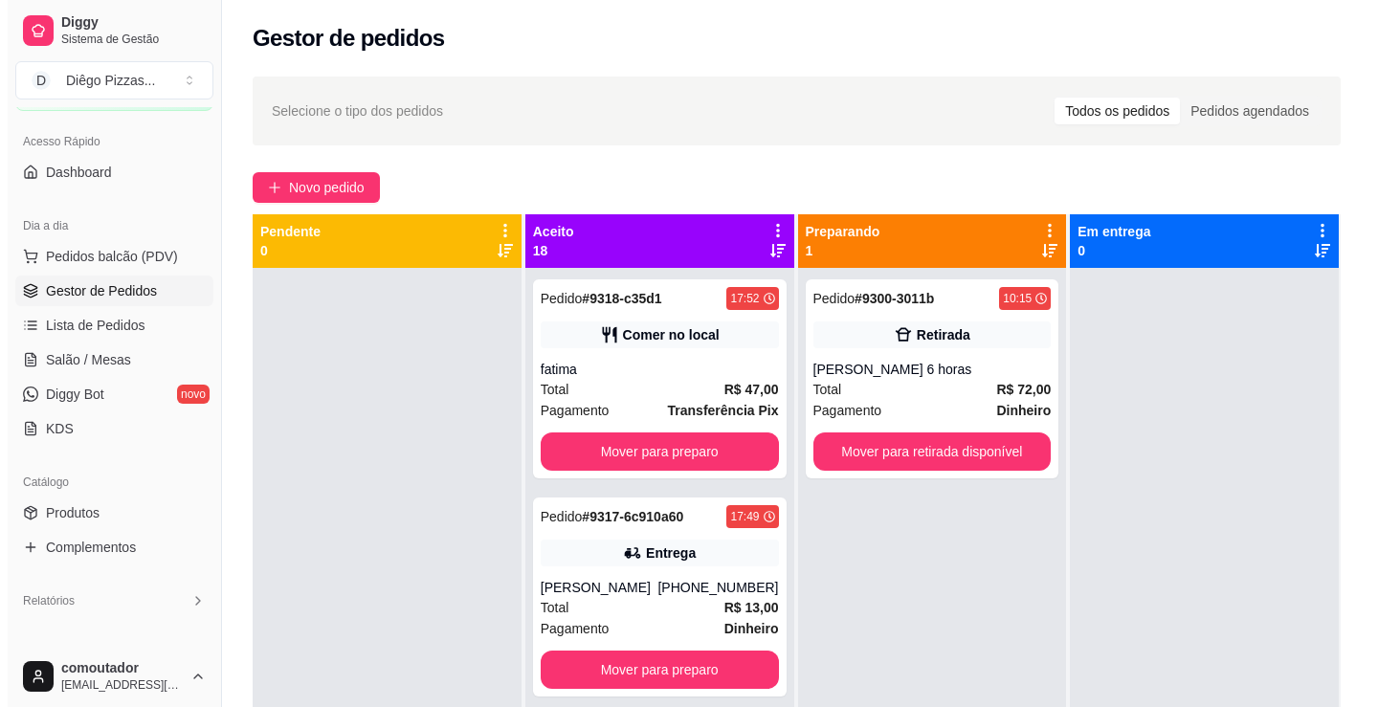
scroll to position [0, 0]
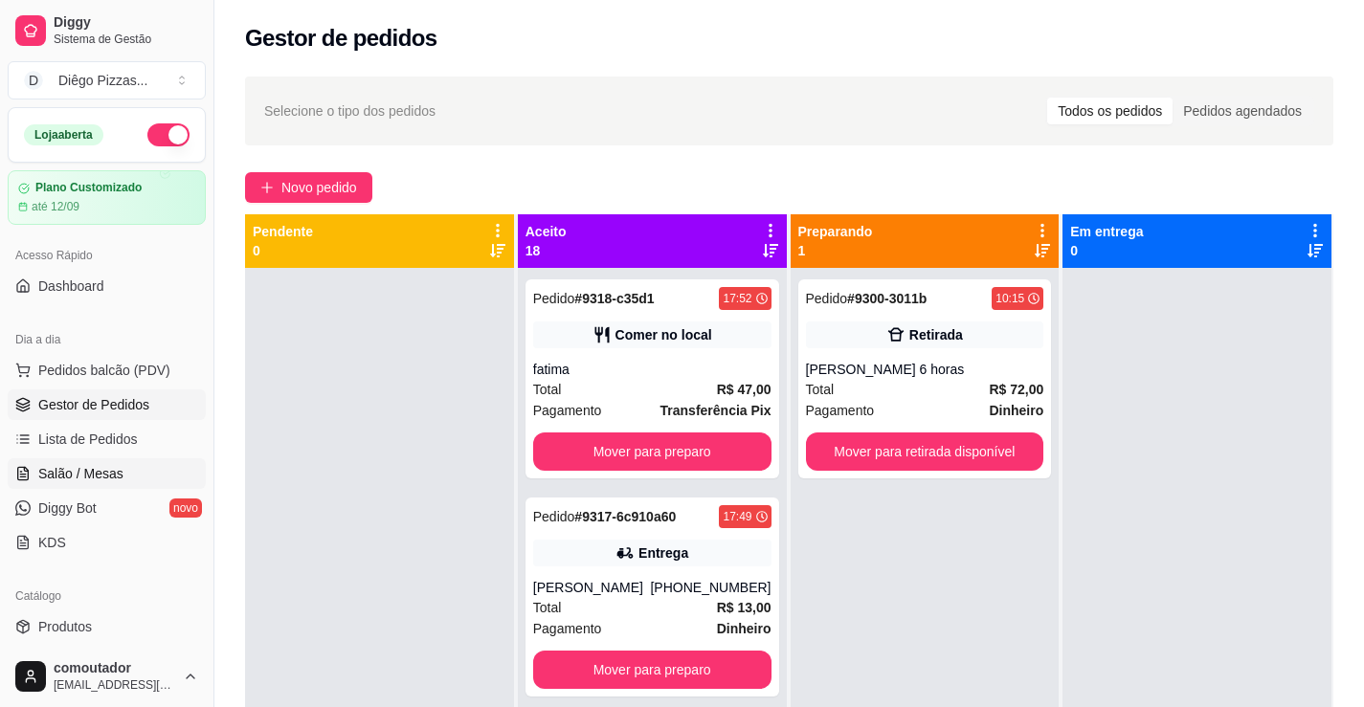
click at [117, 480] on span "Salão / Mesas" at bounding box center [80, 473] width 85 height 19
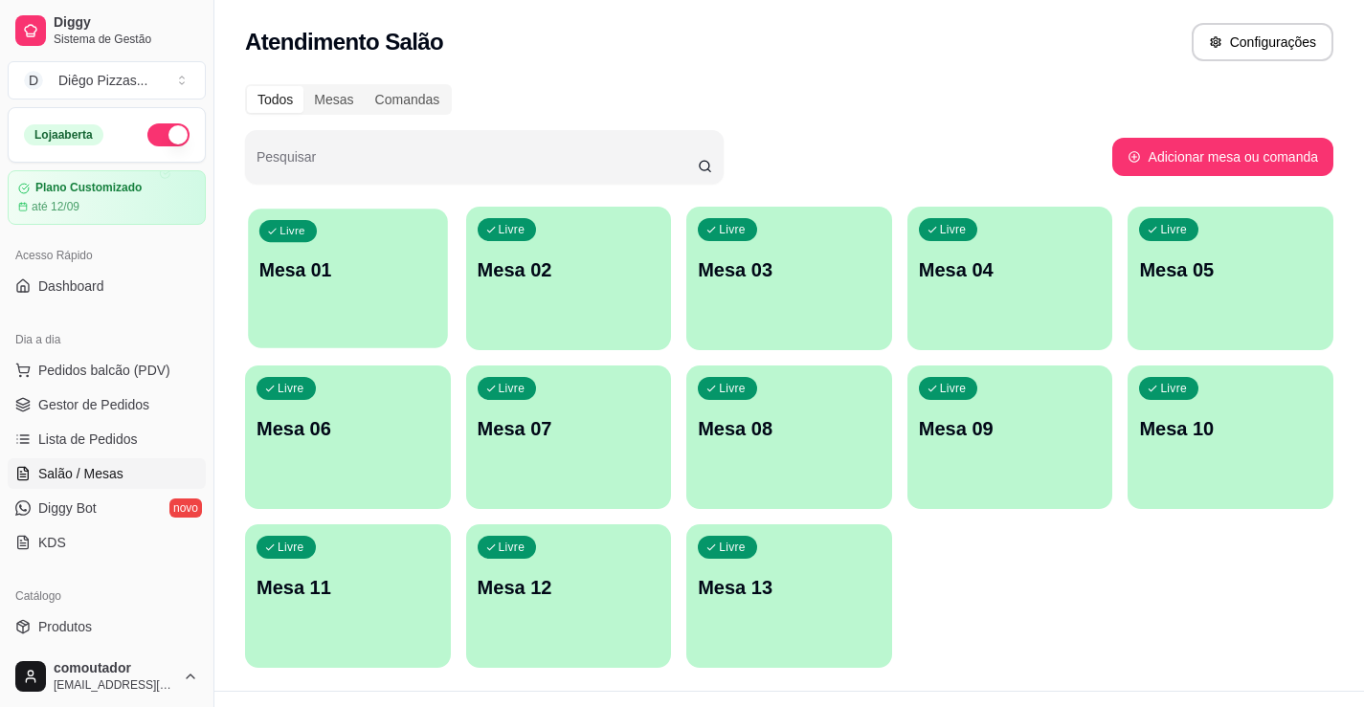
click at [366, 252] on div "Livre Mesa 01" at bounding box center [347, 267] width 199 height 117
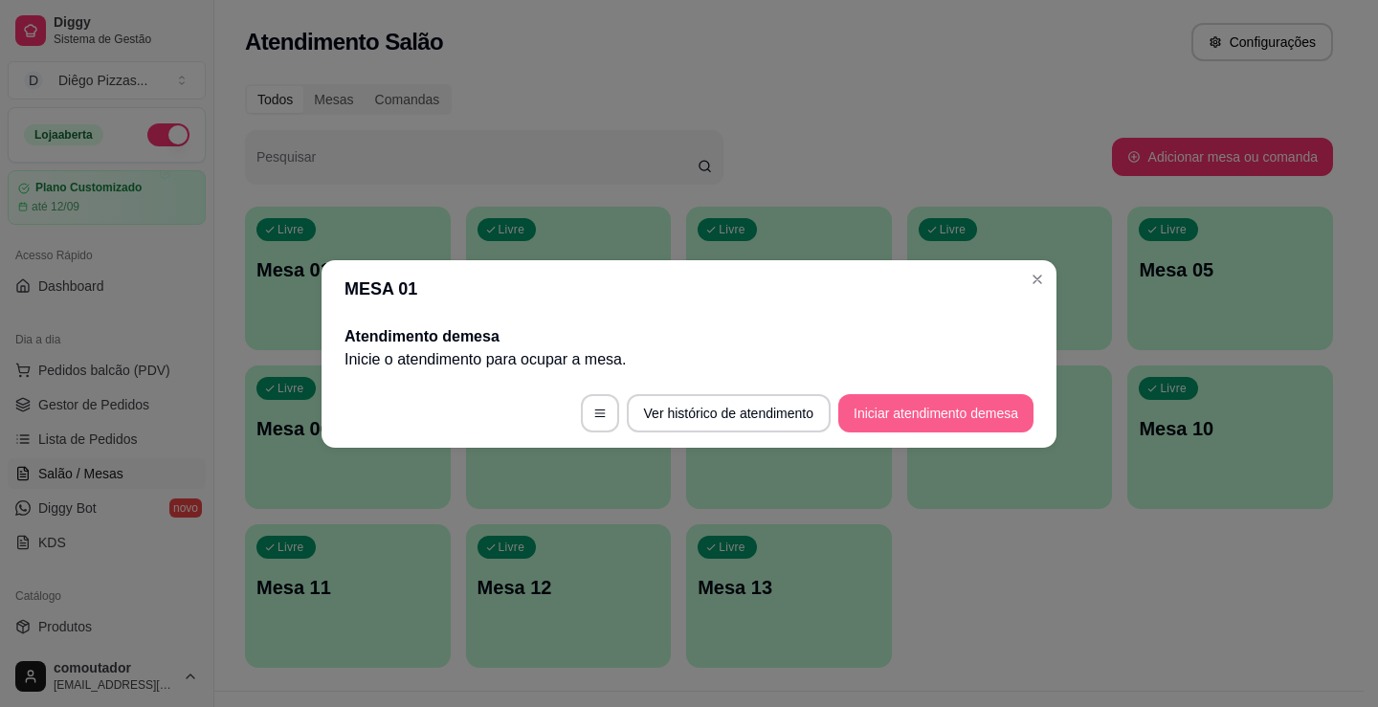
click at [930, 418] on button "Iniciar atendimento de mesa" at bounding box center [935, 413] width 195 height 38
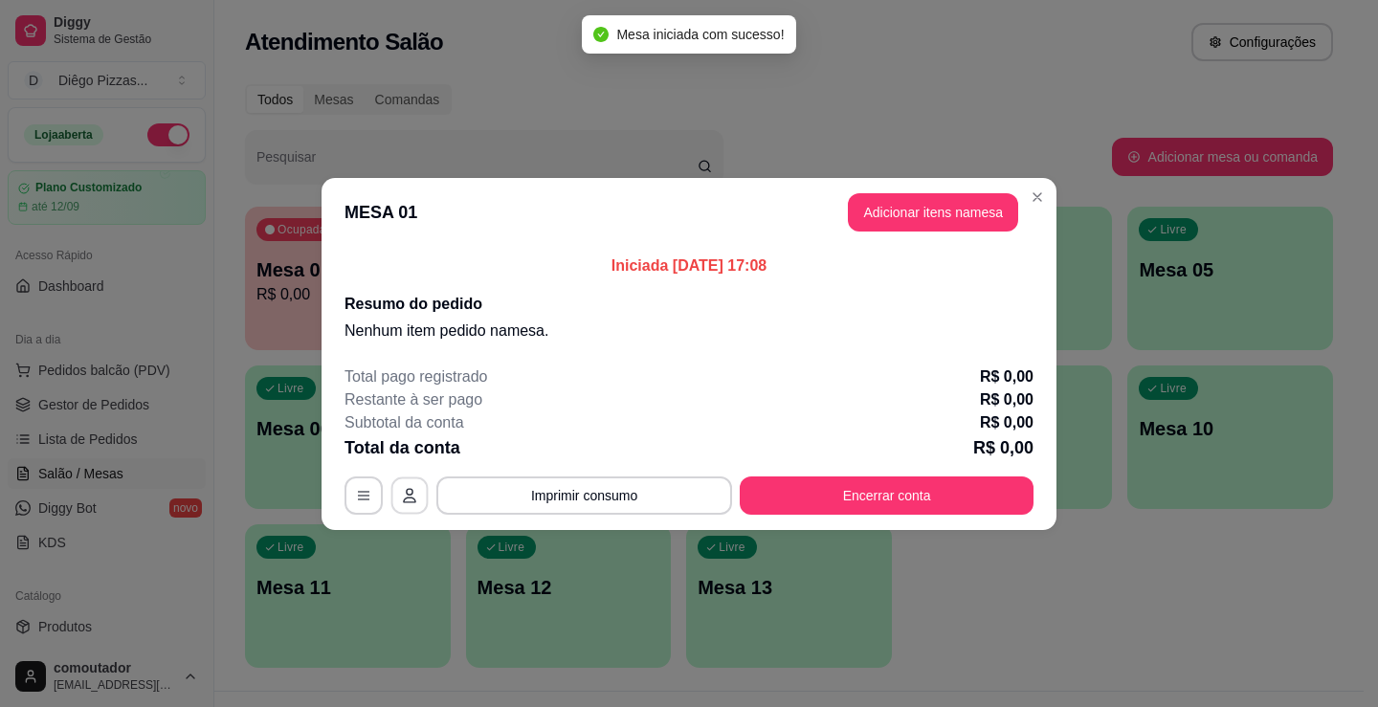
click at [398, 489] on button "button" at bounding box center [409, 495] width 37 height 37
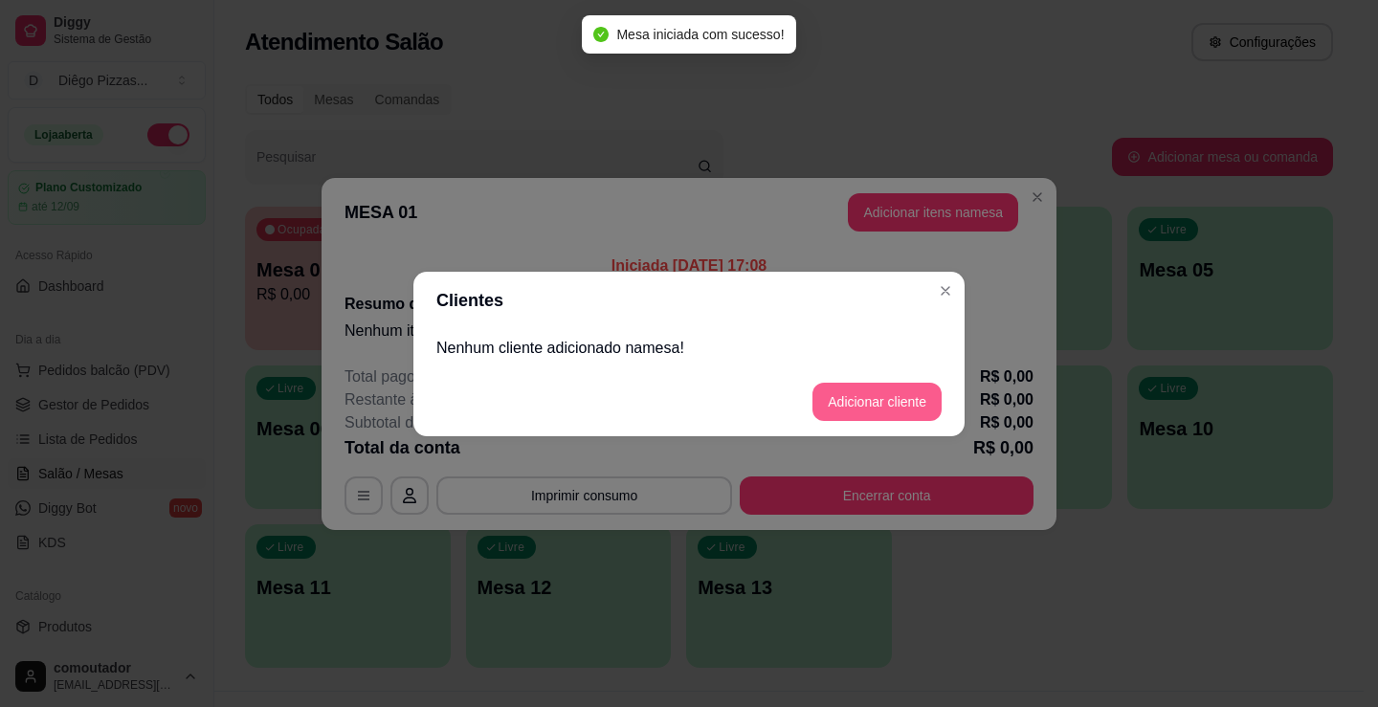
click at [904, 400] on button "Adicionar cliente" at bounding box center [877, 402] width 129 height 38
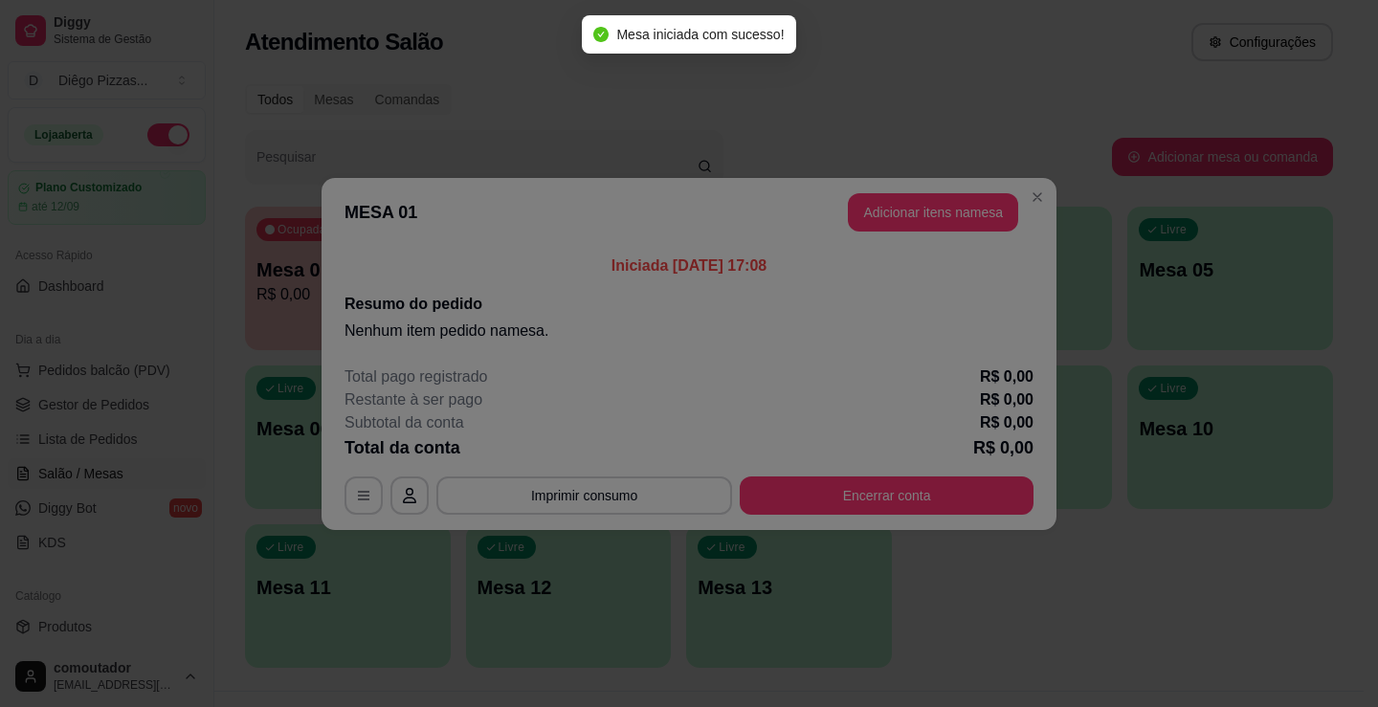
click at [669, 359] on input "Nome do cliente" at bounding box center [689, 354] width 482 height 19
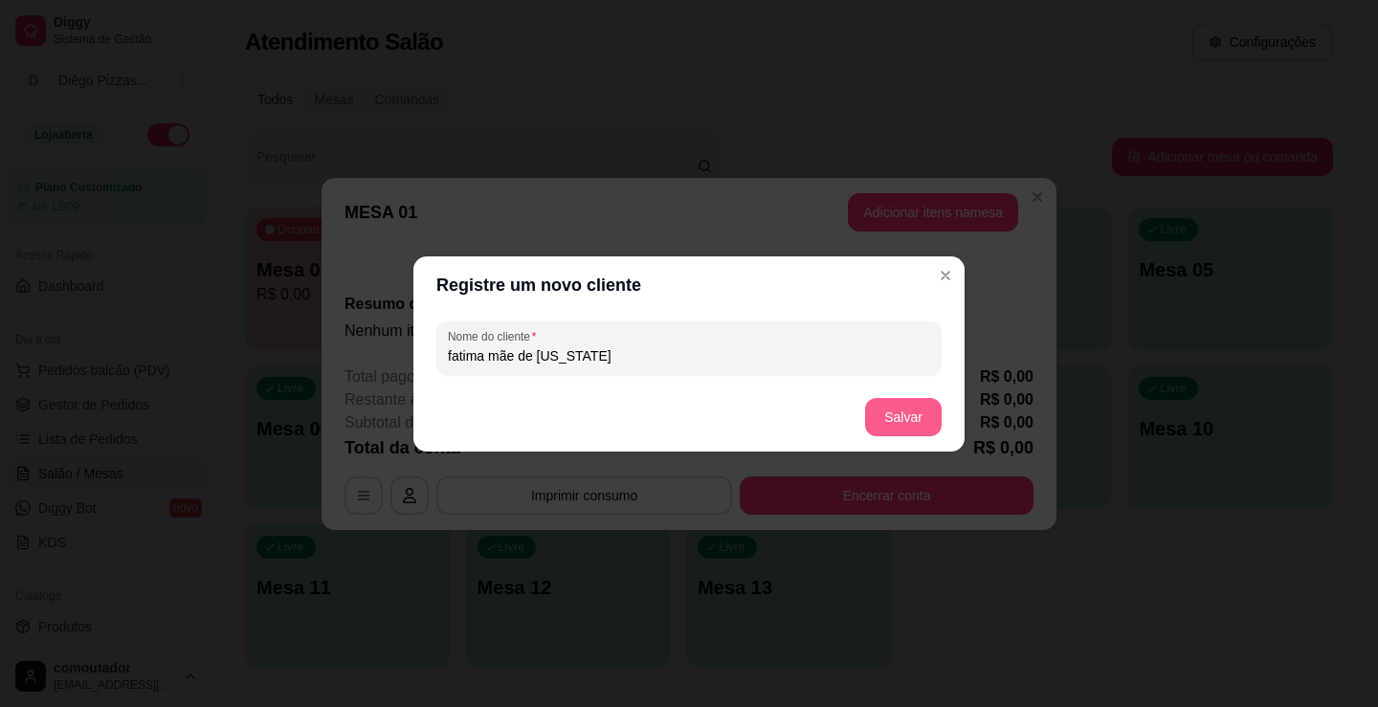
type input "fatima mãe de [US_STATE]"
click at [916, 405] on button "Salvar" at bounding box center [903, 416] width 75 height 37
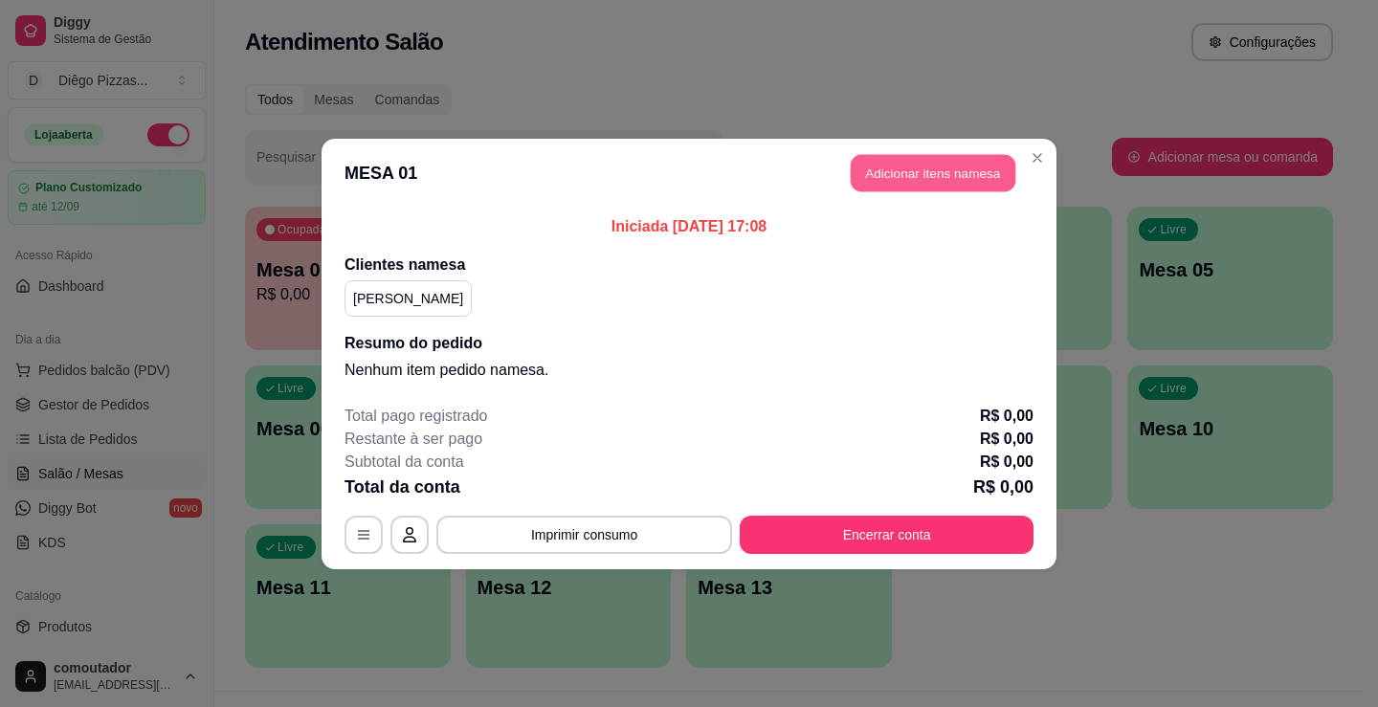
click at [903, 168] on button "Adicionar itens na mesa" at bounding box center [933, 172] width 165 height 37
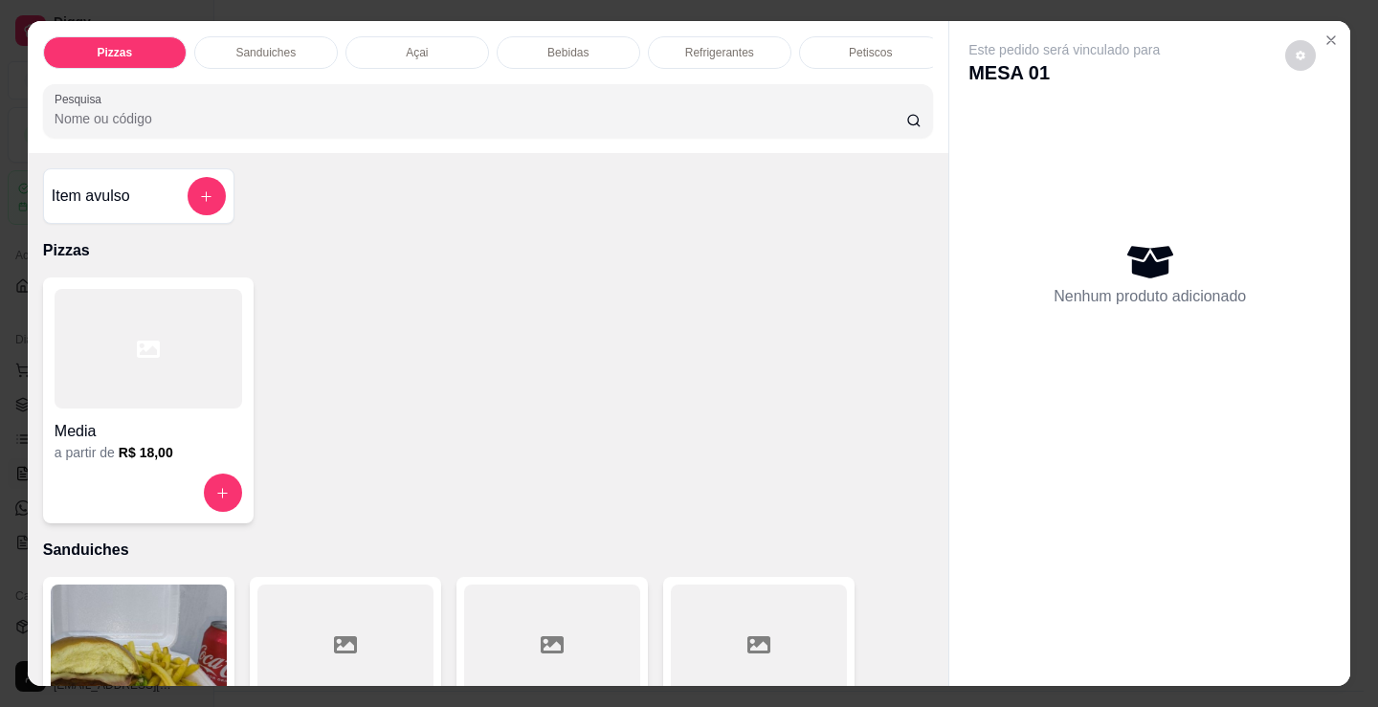
click at [170, 390] on div at bounding box center [149, 349] width 188 height 120
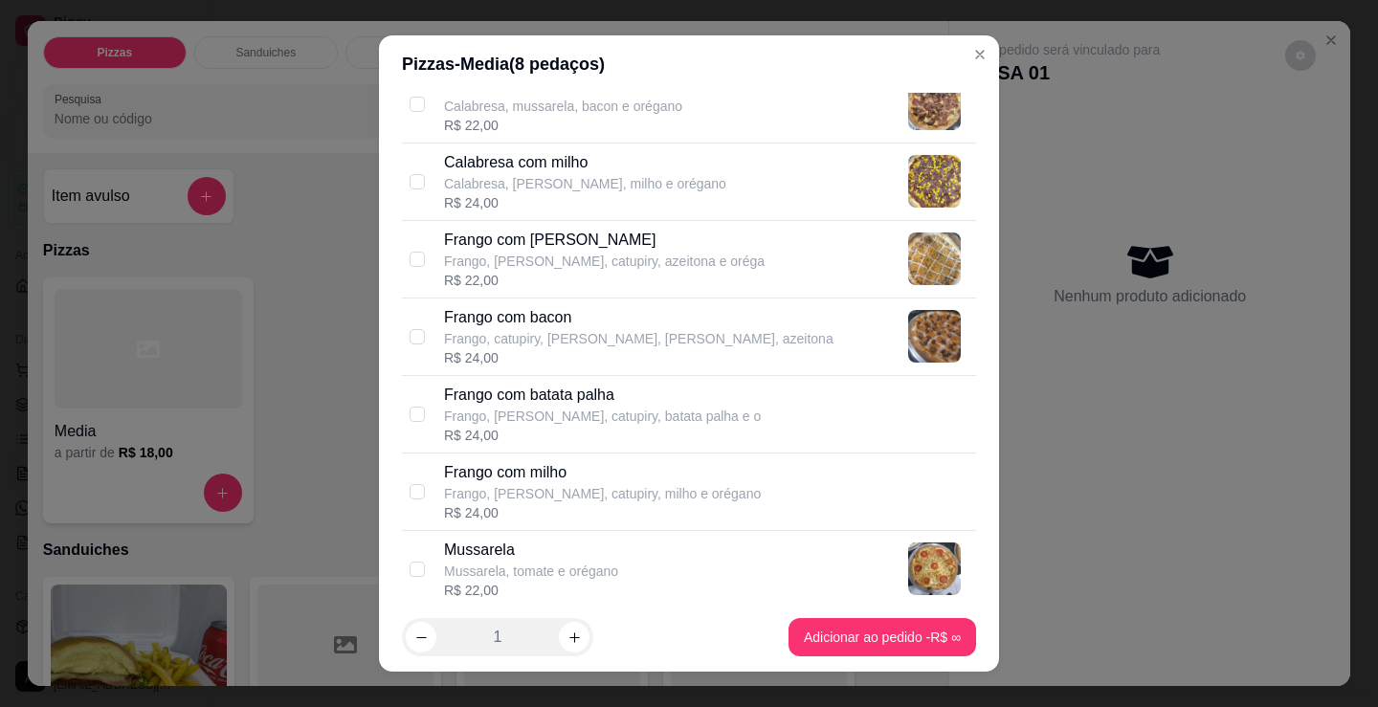
scroll to position [670, 0]
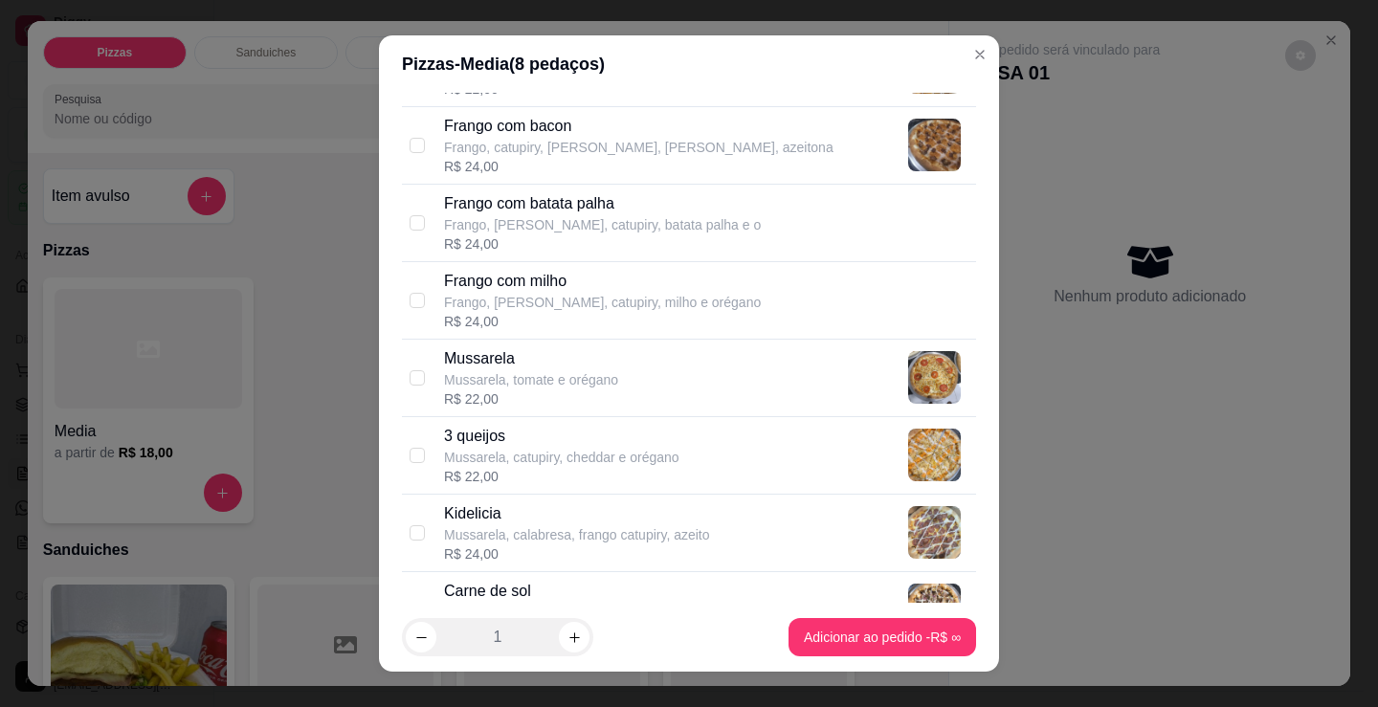
drag, startPoint x: 597, startPoint y: 594, endPoint x: 821, endPoint y: 658, distance: 232.7
click at [600, 594] on p "Carne de sol" at bounding box center [576, 591] width 265 height 23
checkbox input "true"
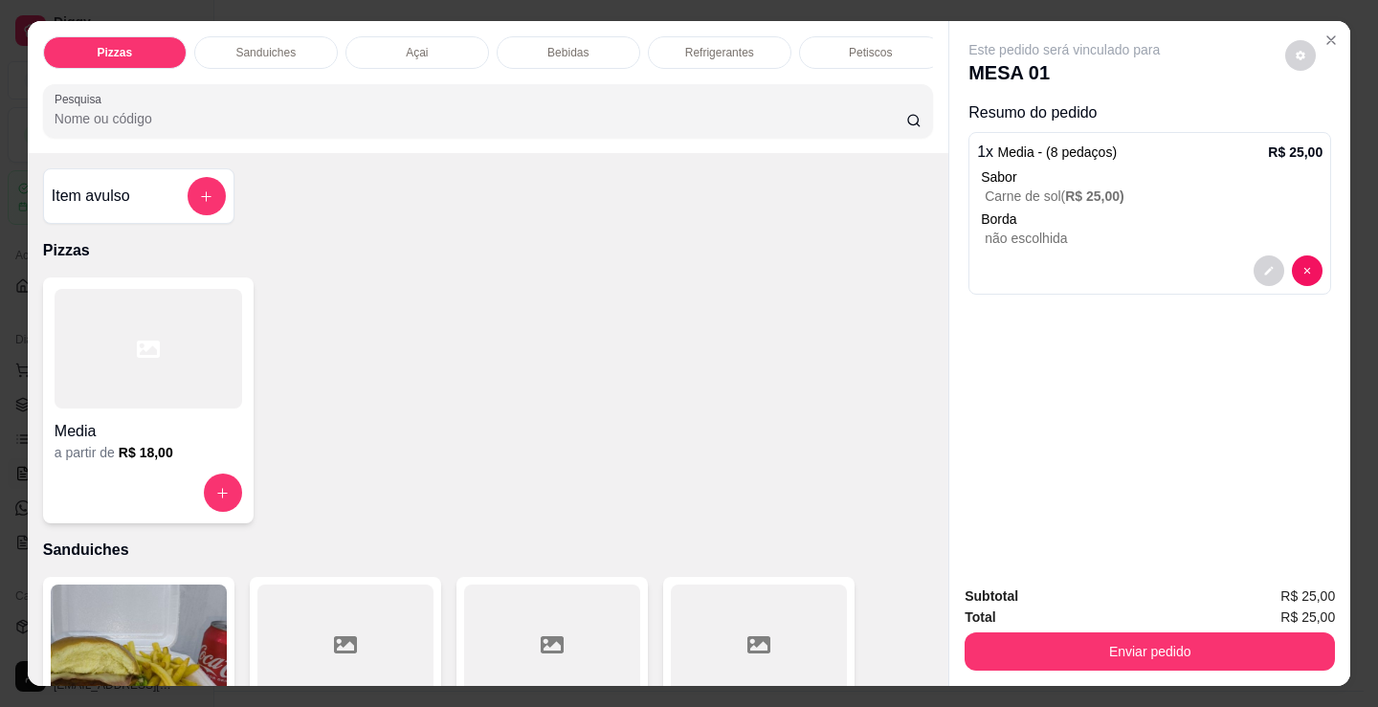
click at [189, 433] on h4 "Media" at bounding box center [149, 431] width 188 height 23
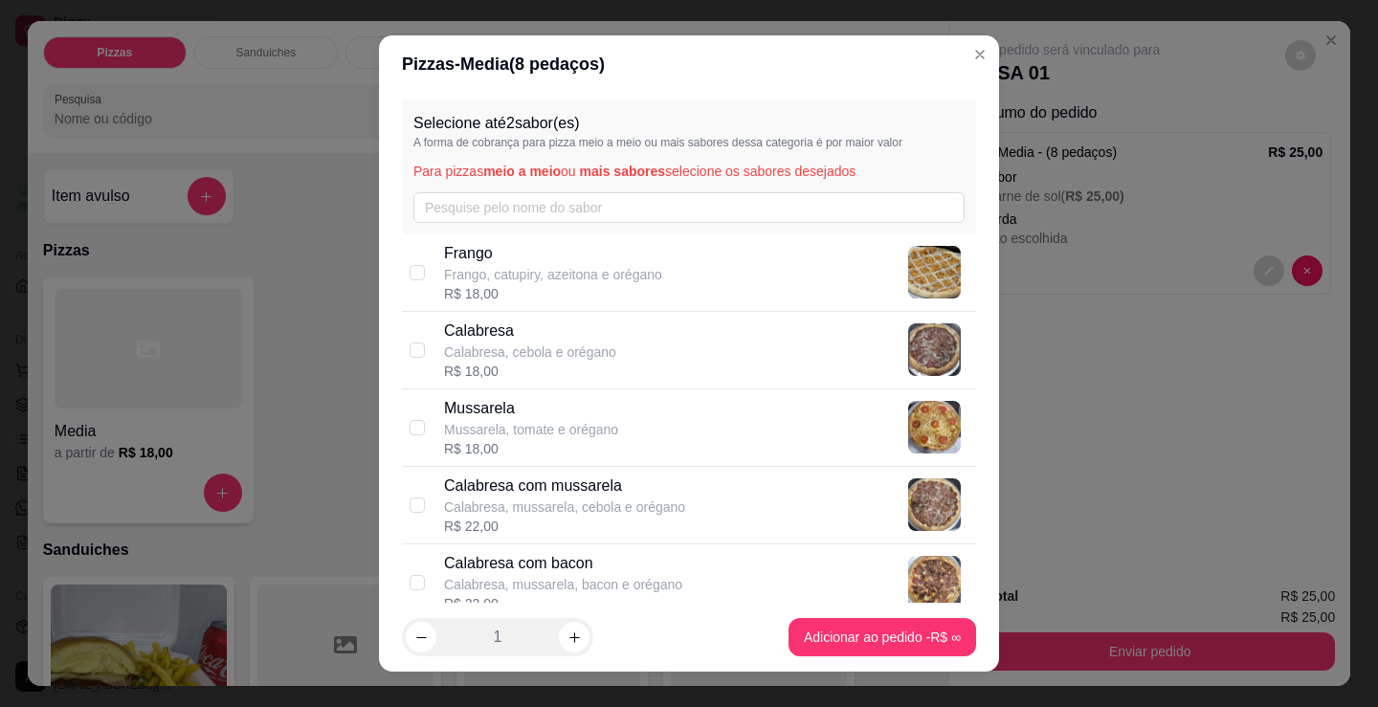
click at [713, 493] on div "Calabresa com mussarela Calabresa, mussarela, cebola e orégano R$ 22,00" at bounding box center [706, 505] width 524 height 61
checkbox input "true"
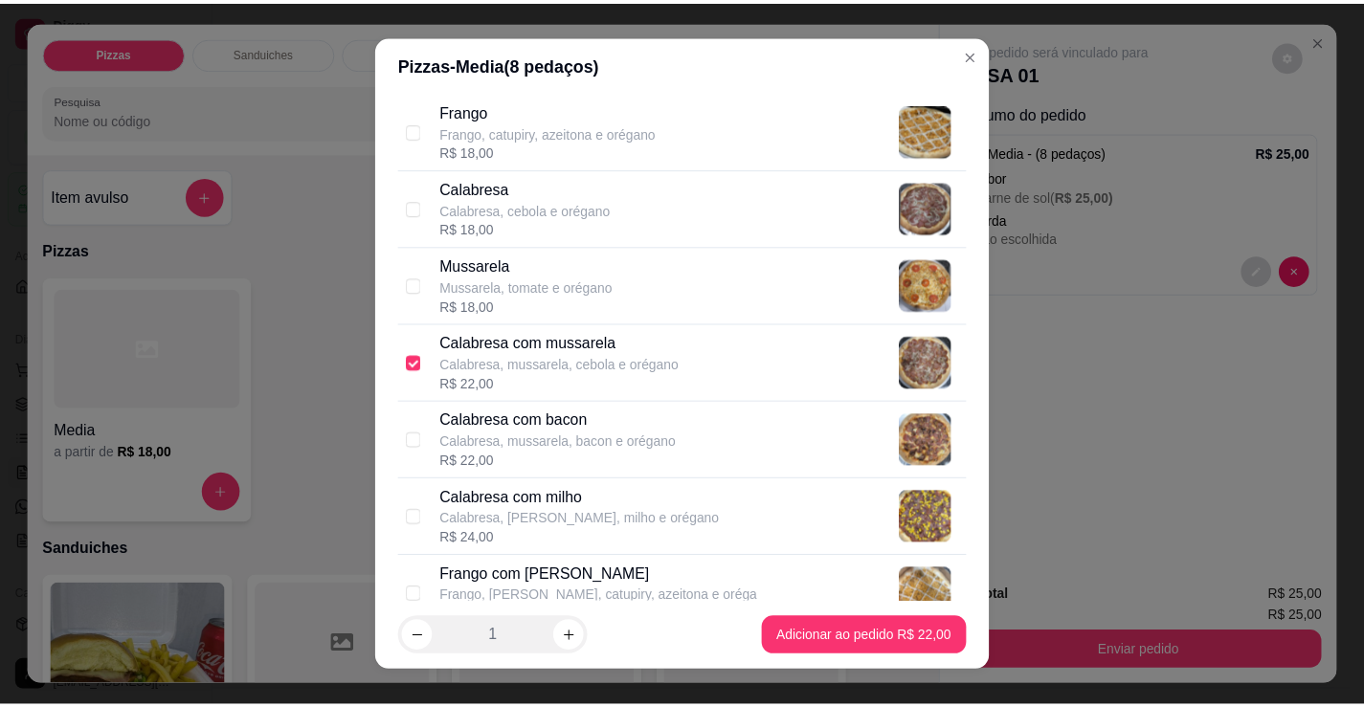
scroll to position [383, 0]
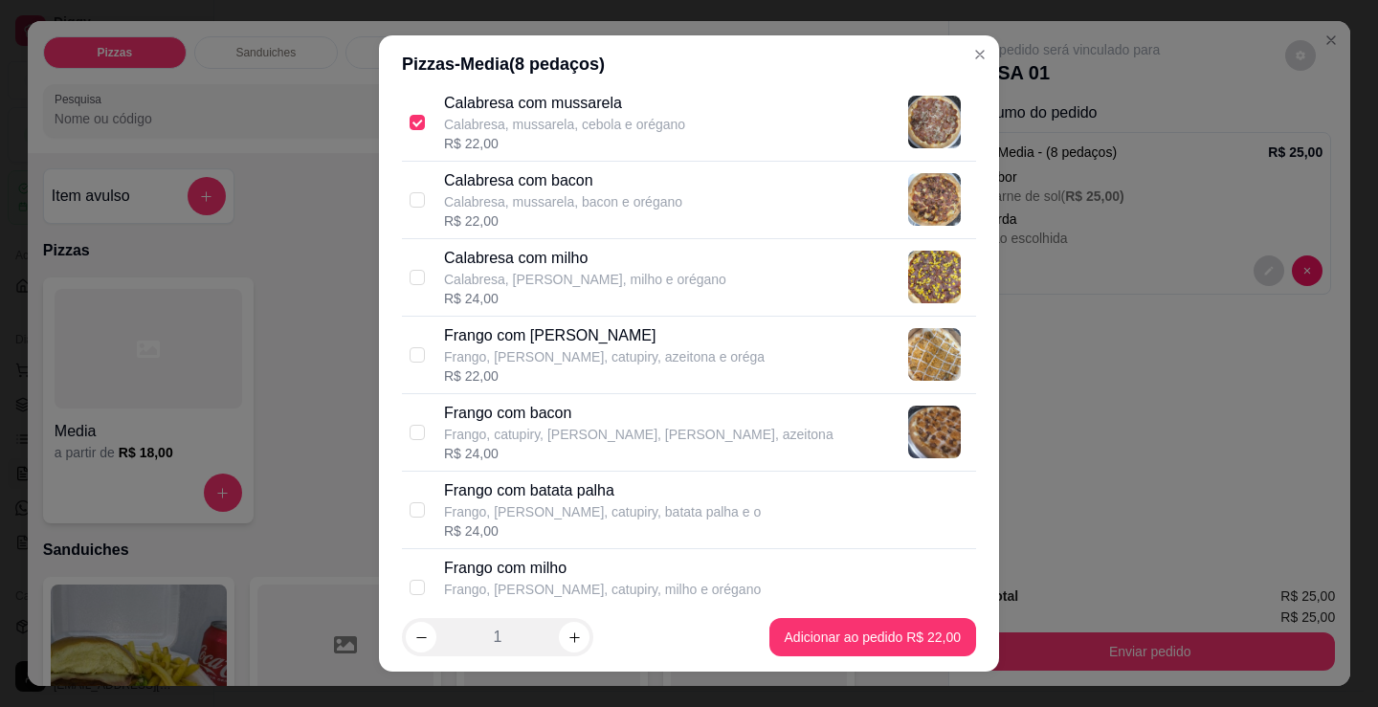
click at [688, 512] on p "Frango, [PERSON_NAME], catupiry, batata palha e o" at bounding box center [602, 511] width 317 height 19
checkbox input "true"
click at [686, 425] on p "Frango, catupiry, [PERSON_NAME], [PERSON_NAME], azeitona" at bounding box center [639, 434] width 390 height 19
checkbox input "true"
checkbox input "false"
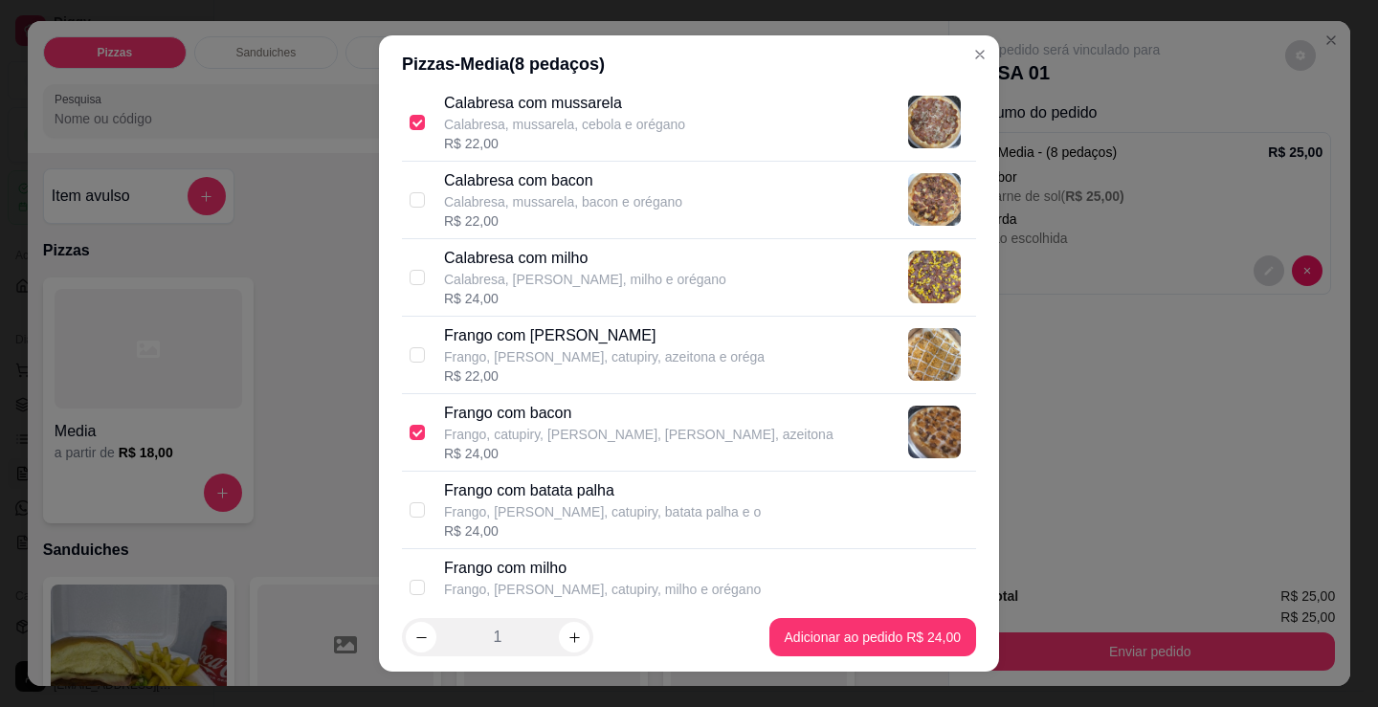
click at [659, 345] on p "Frango com [PERSON_NAME]" at bounding box center [604, 335] width 321 height 23
checkbox input "true"
checkbox input "false"
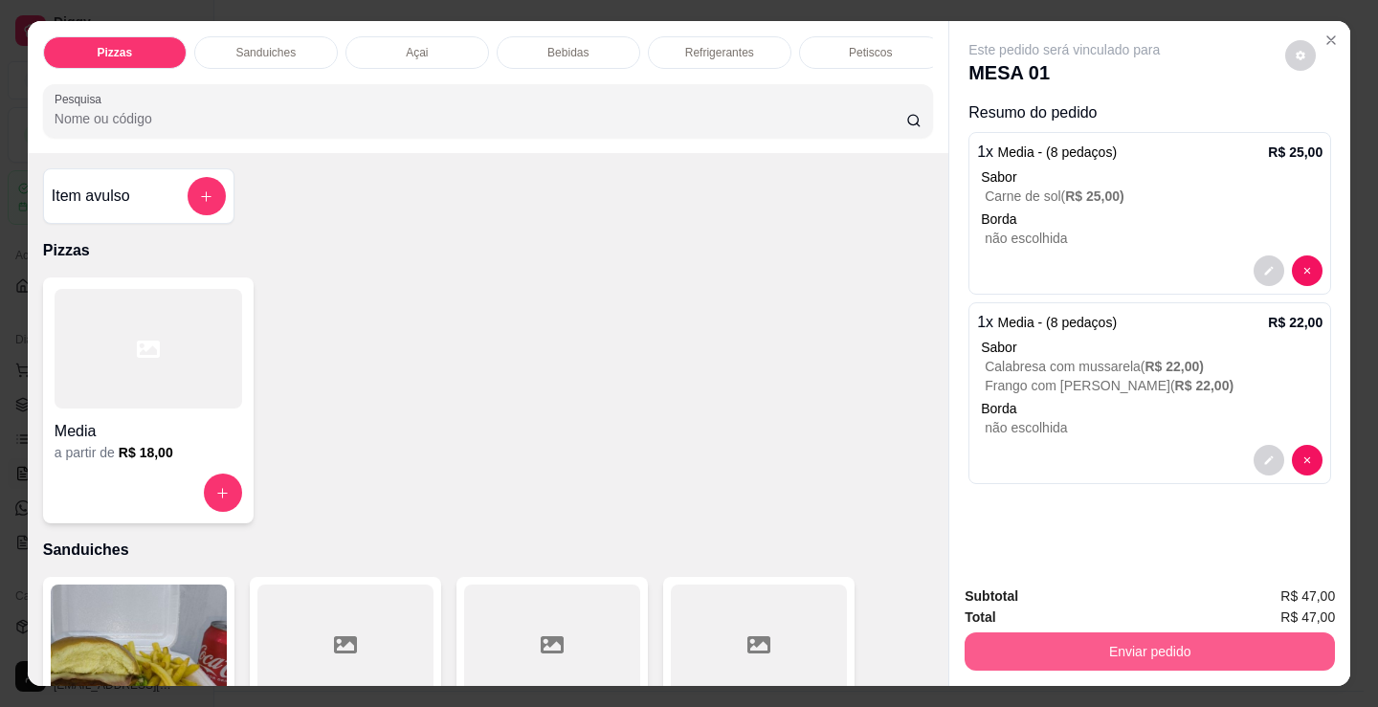
click at [1201, 654] on button "Enviar pedido" at bounding box center [1150, 652] width 370 height 38
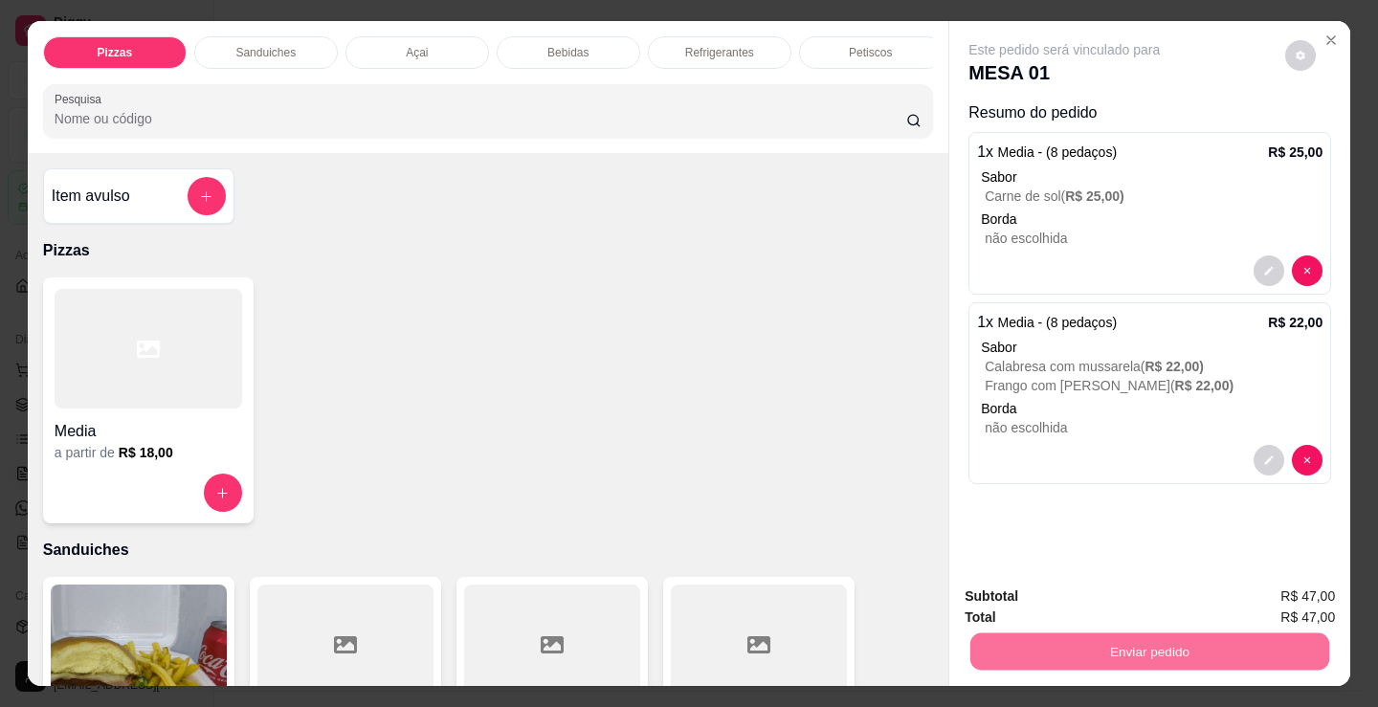
click at [1071, 599] on button "Não registrar e enviar pedido" at bounding box center [1086, 597] width 199 height 36
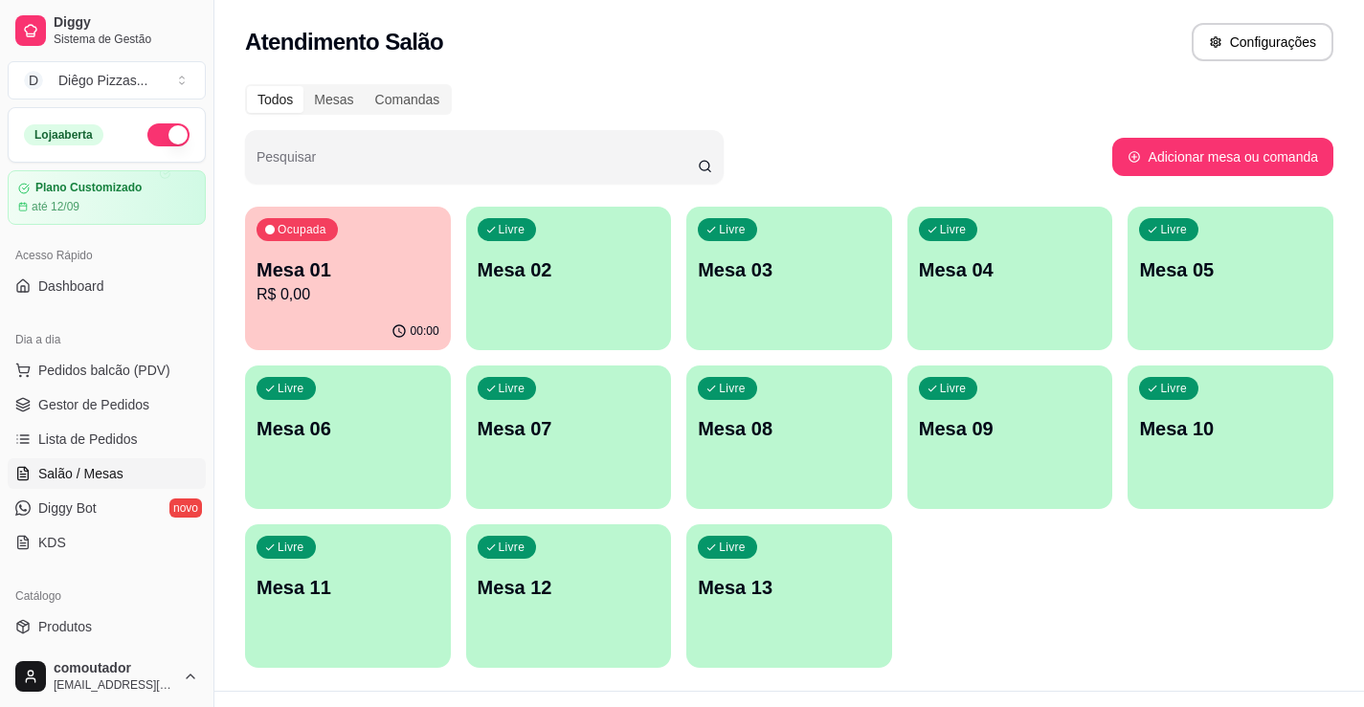
click at [947, 619] on div "Ocupada Mesa 01 R$ 0,00 00:00 Livre Mesa 02 Livre Mesa 03 Livre Mesa 04 Livre M…" at bounding box center [789, 437] width 1088 height 461
click at [126, 374] on span "Pedidos balcão (PDV)" at bounding box center [104, 370] width 132 height 19
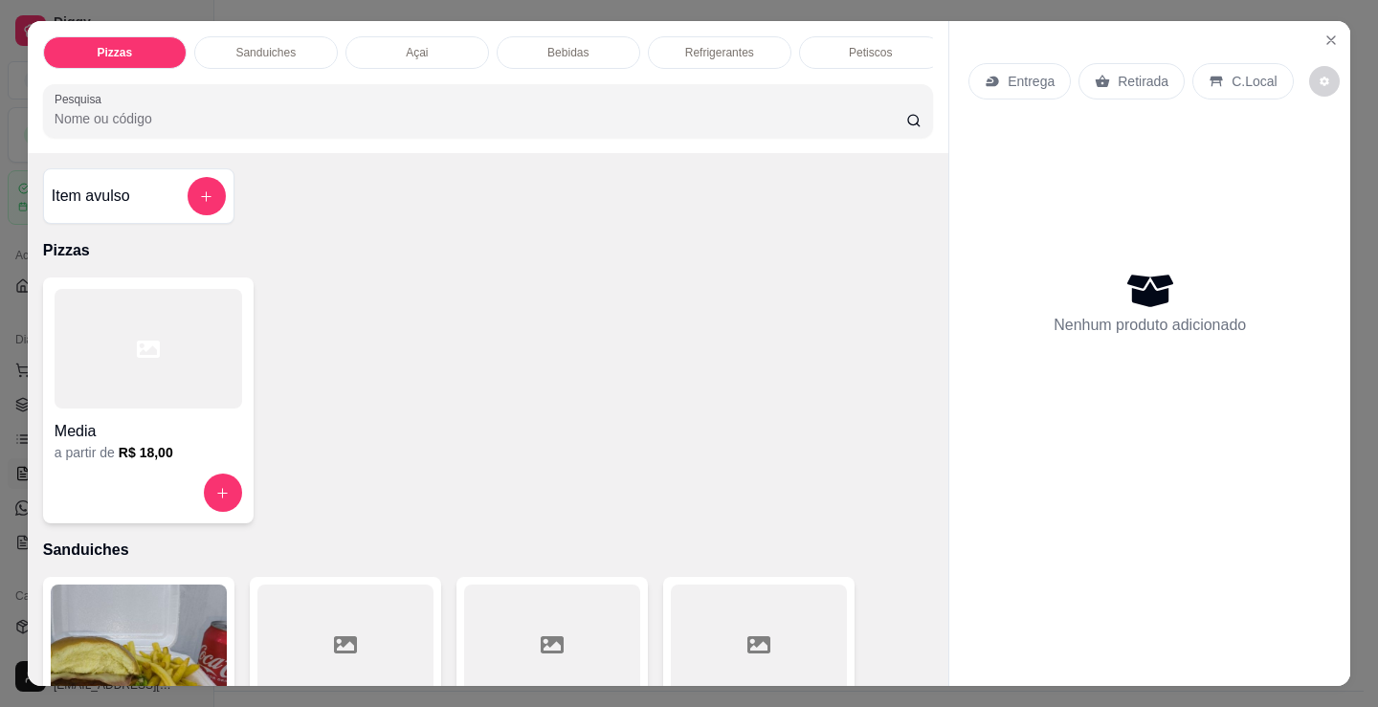
click at [172, 364] on div at bounding box center [149, 349] width 188 height 120
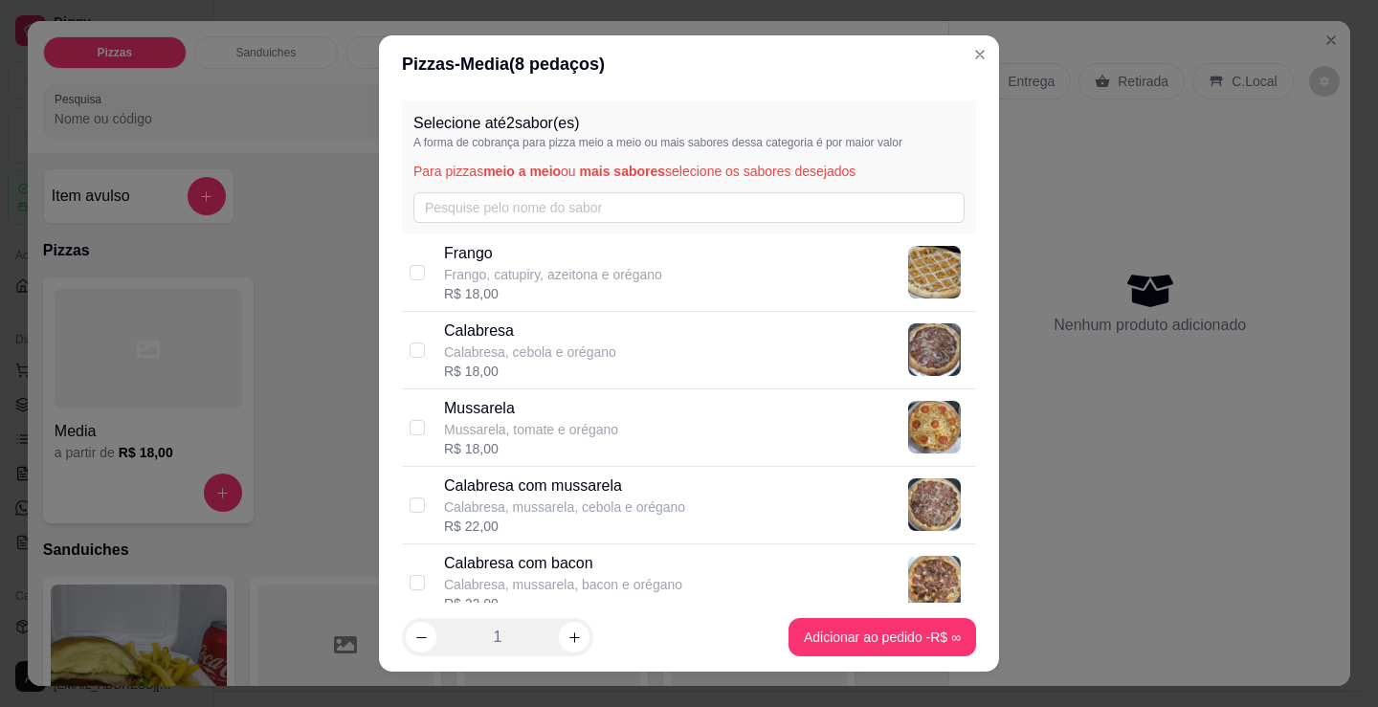
click at [514, 270] on p "Frango, catupiry, azeitona e orégano" at bounding box center [553, 274] width 218 height 19
checkbox input "true"
drag, startPoint x: 538, startPoint y: 443, endPoint x: 781, endPoint y: 628, distance: 305.3
click at [539, 443] on div "R$ 18,00" at bounding box center [531, 448] width 174 height 19
checkbox input "true"
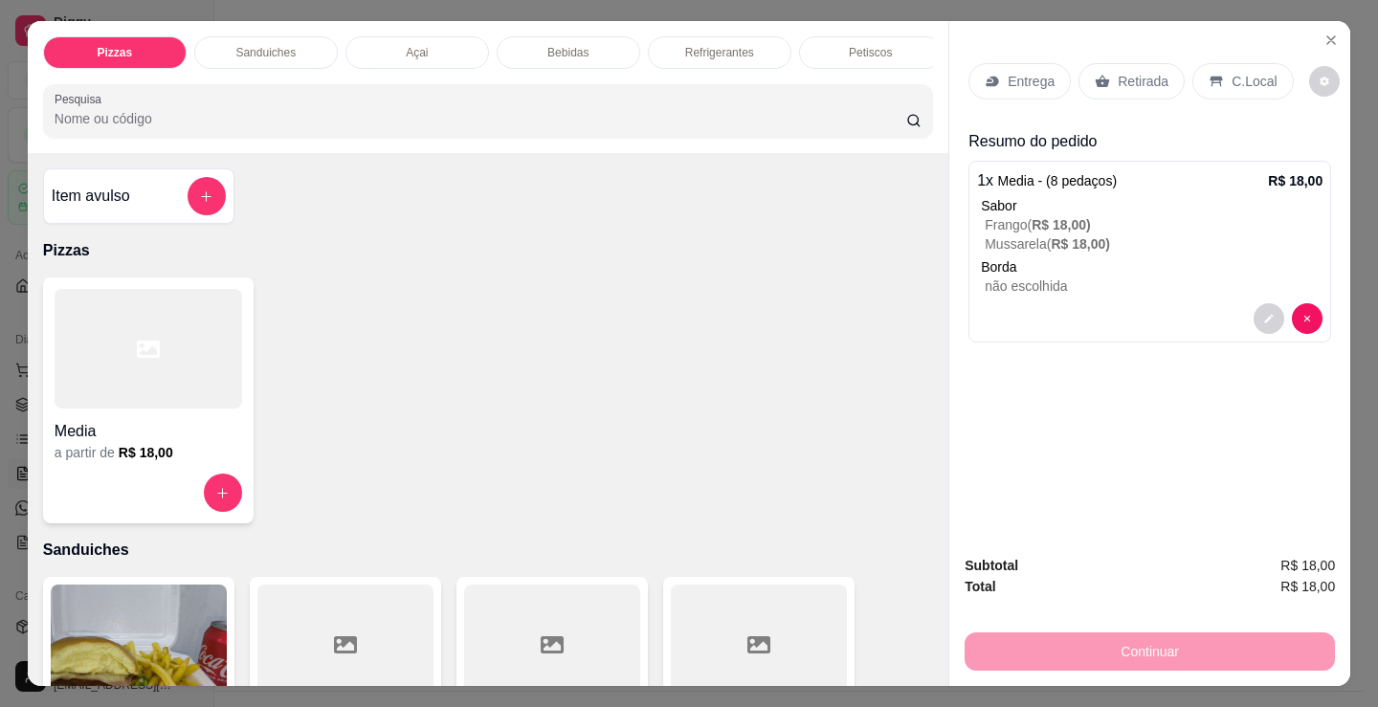
click at [178, 425] on div "Media" at bounding box center [149, 426] width 188 height 34
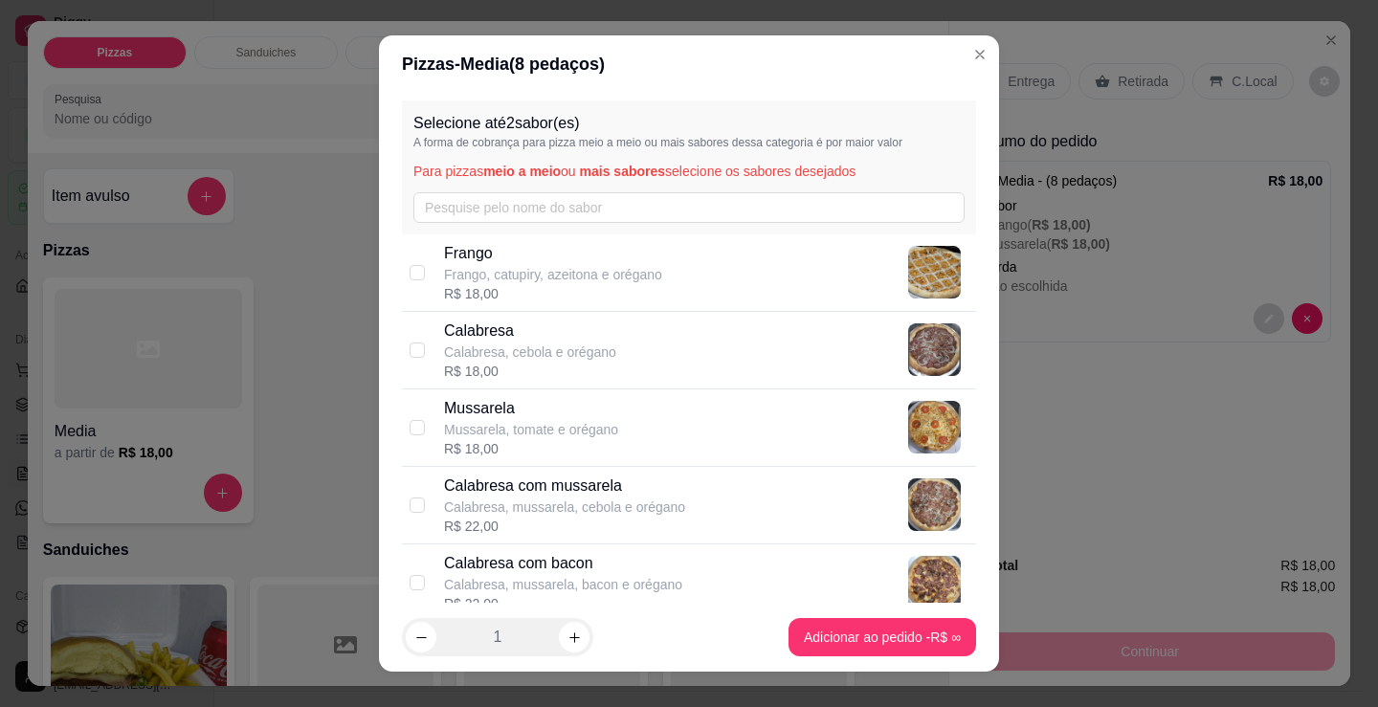
click at [483, 350] on p "Calabresa, cebola e orégano" at bounding box center [530, 352] width 172 height 19
checkbox input "true"
click at [476, 284] on div "R$ 18,00" at bounding box center [553, 293] width 218 height 19
checkbox input "true"
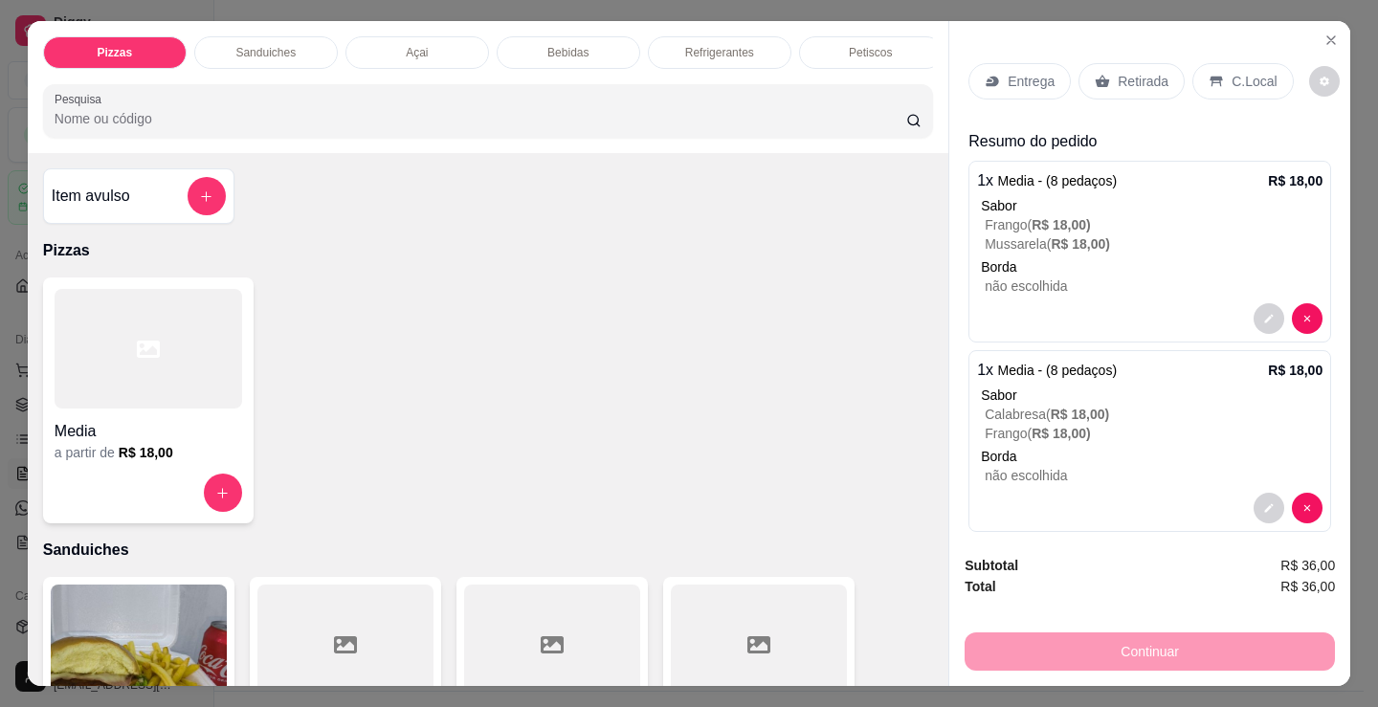
click at [28, 364] on div "Item avulso Pizzas Media a partir de R$ 18,00 Sanduiches Combo de X-burguer R$ …" at bounding box center [488, 419] width 921 height 533
click at [123, 390] on div at bounding box center [149, 349] width 188 height 120
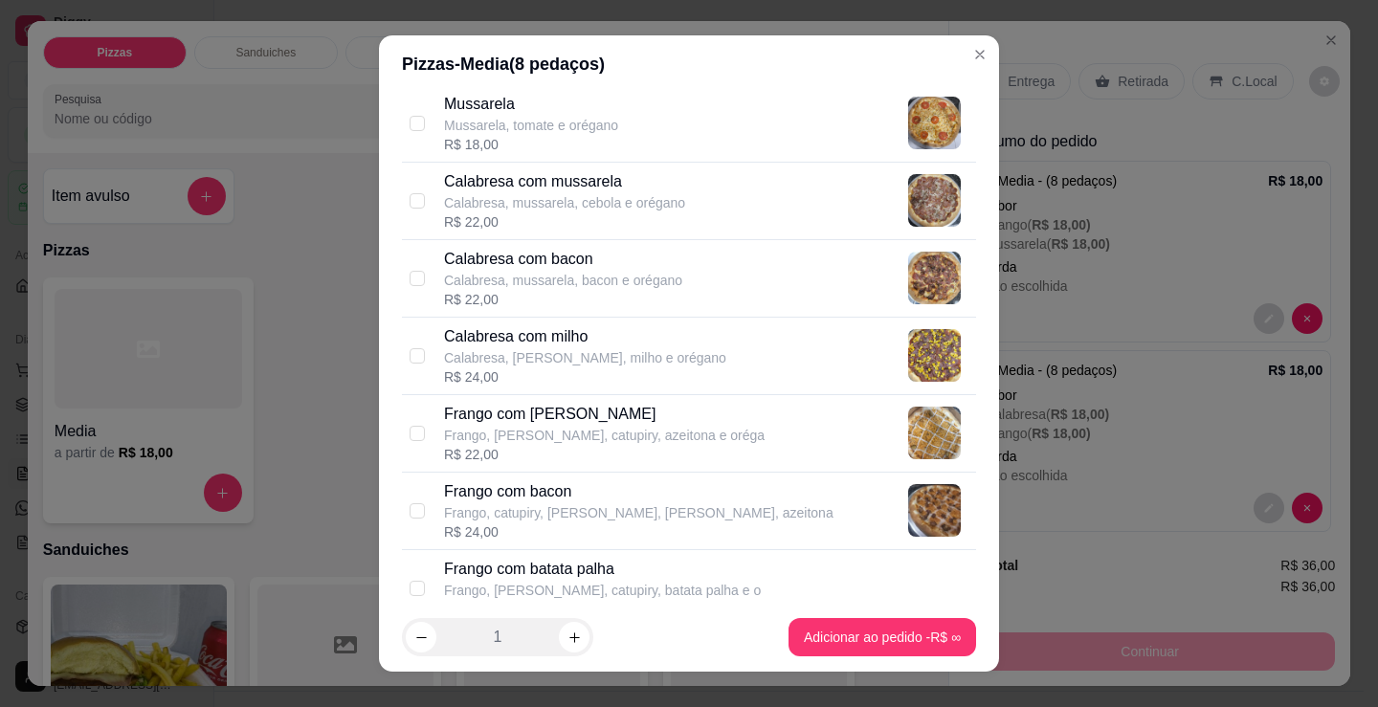
scroll to position [383, 0]
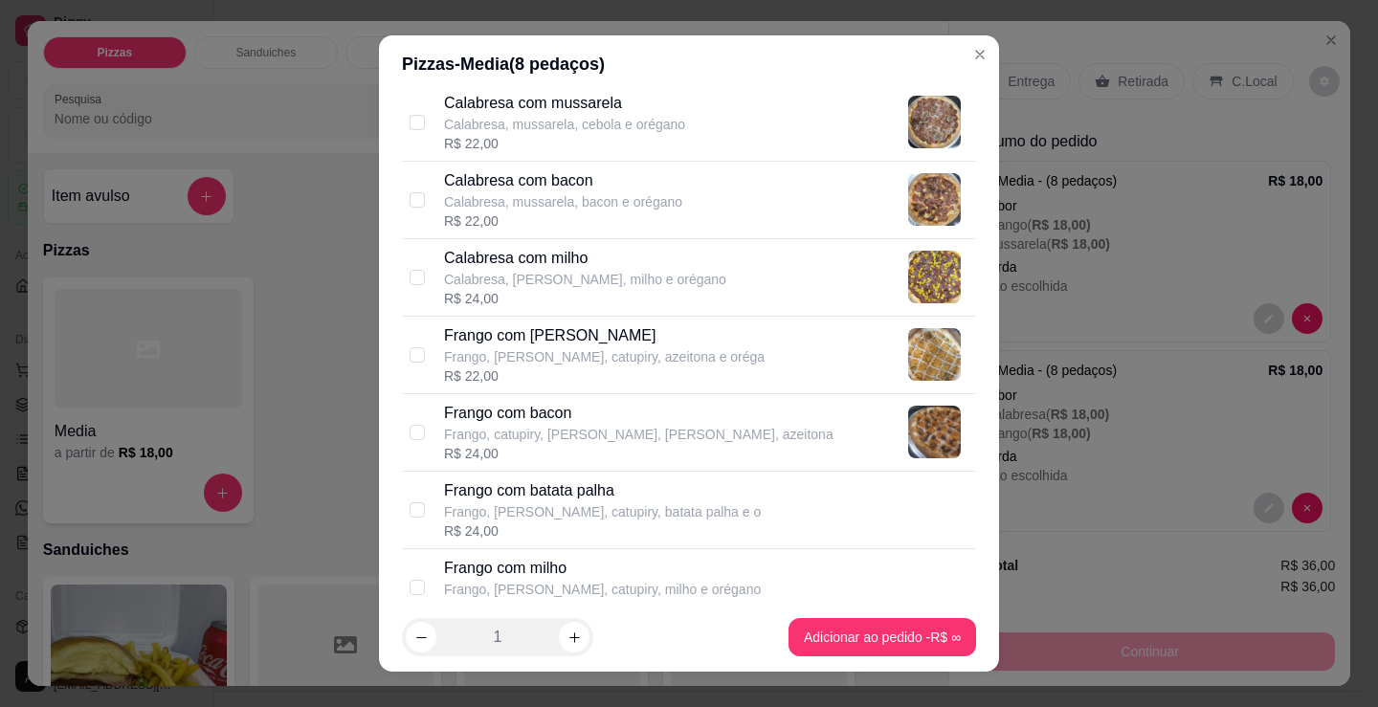
click at [597, 145] on div "R$ 22,00" at bounding box center [564, 143] width 241 height 19
checkbox input "true"
click at [579, 421] on p "Frango com bacon" at bounding box center [639, 413] width 390 height 23
checkbox input "true"
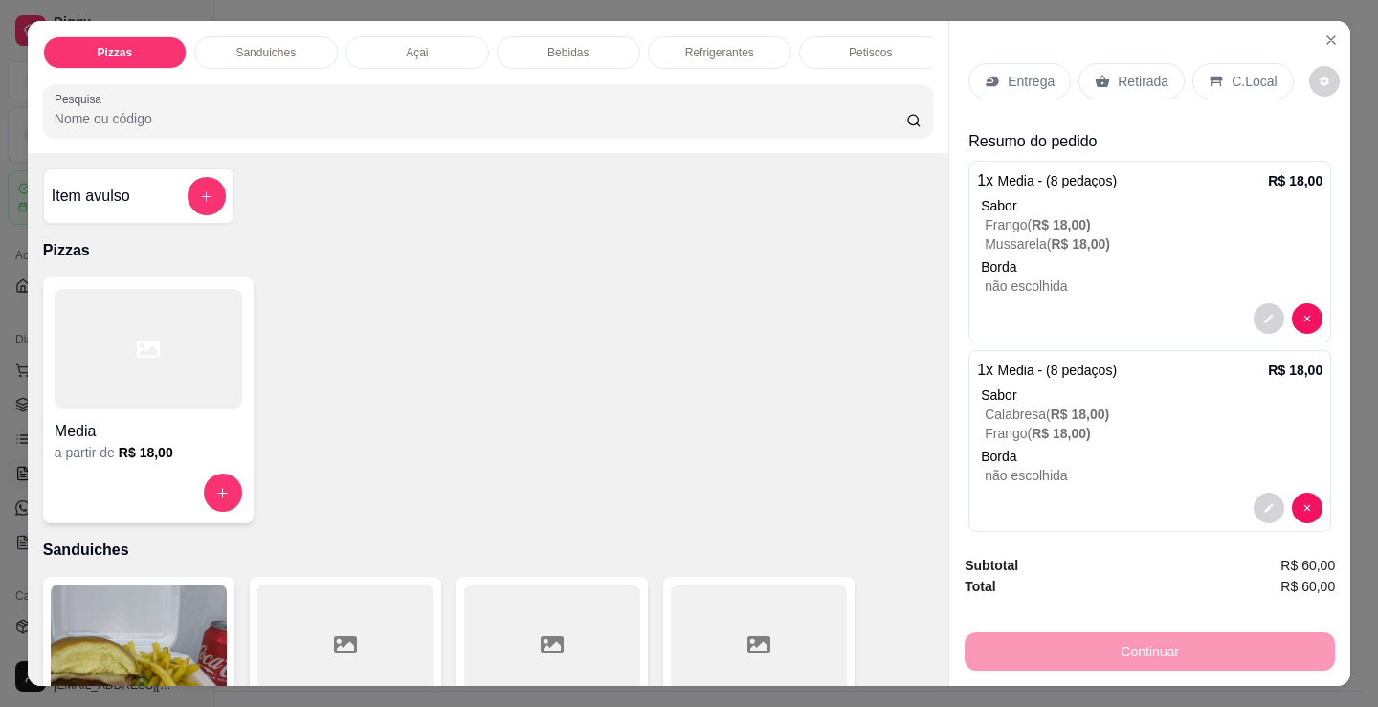
click at [1022, 72] on p "Entrega" at bounding box center [1031, 81] width 47 height 19
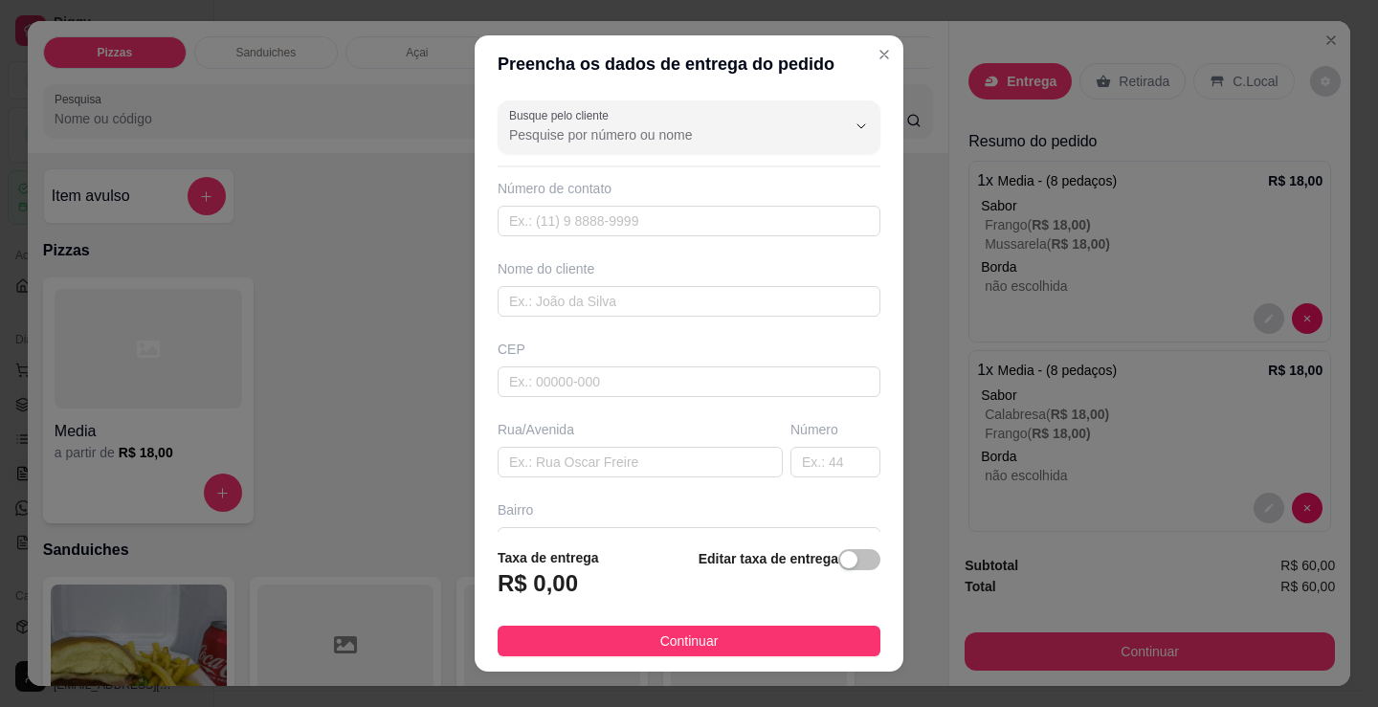
click at [691, 322] on div "Busque pelo cliente Número de contato Nome do cliente CEP Rua/Avenida Número Ba…" at bounding box center [689, 312] width 429 height 439
click at [691, 302] on input "text" at bounding box center [689, 301] width 383 height 31
type input "d"
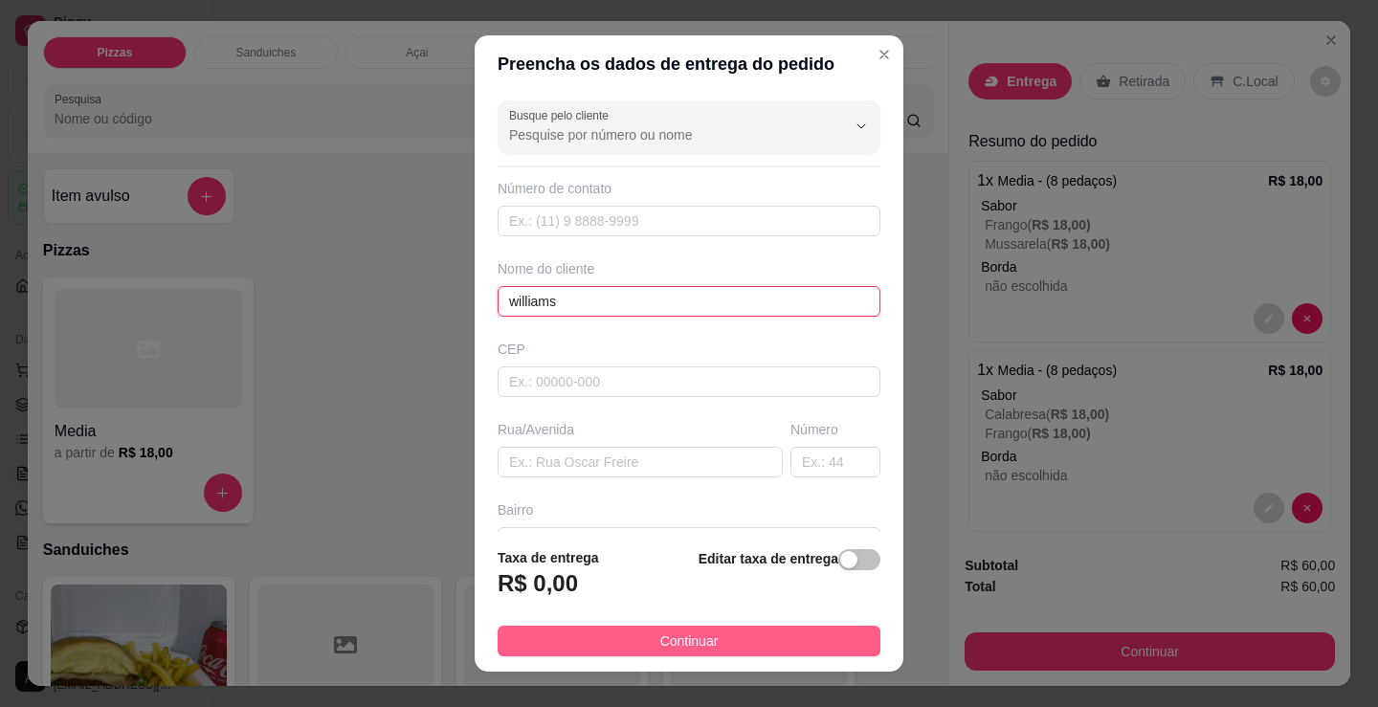
type input "williams"
click at [778, 636] on button "Continuar" at bounding box center [689, 641] width 383 height 31
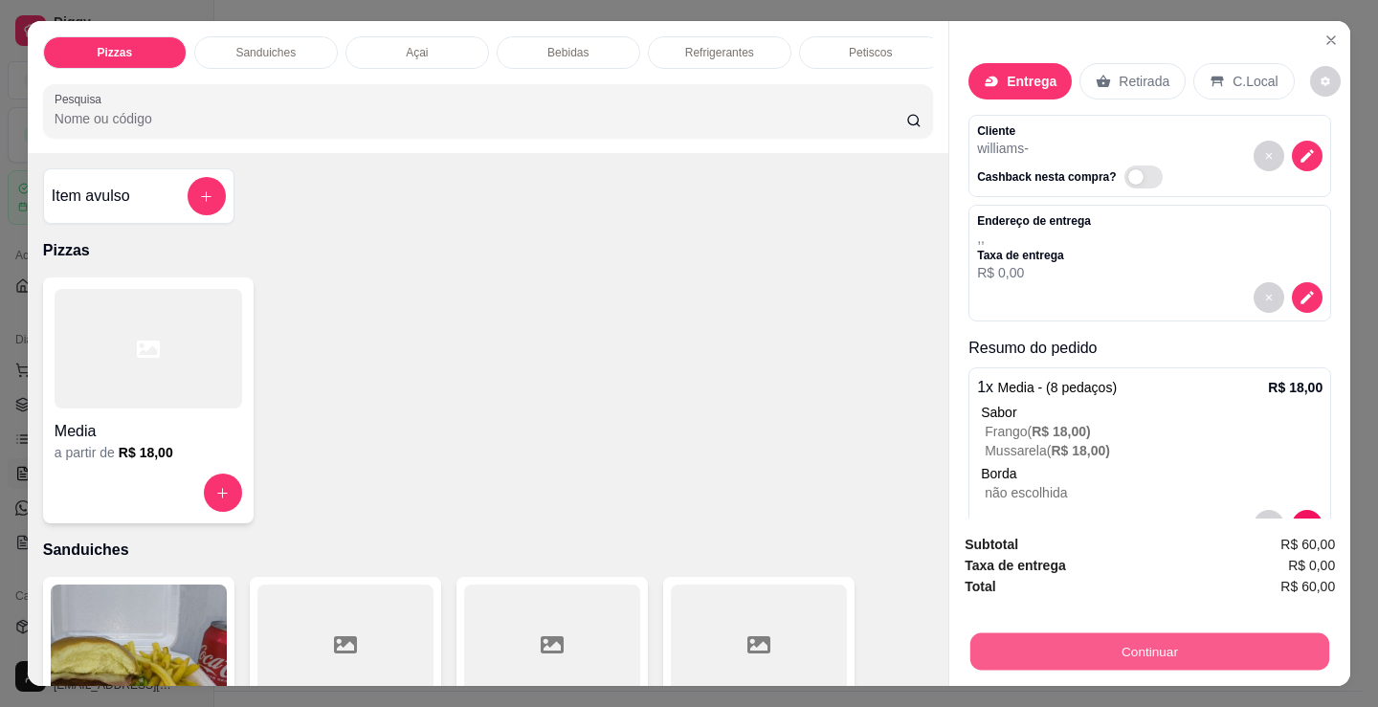
click at [1117, 652] on button "Continuar" at bounding box center [1149, 651] width 359 height 37
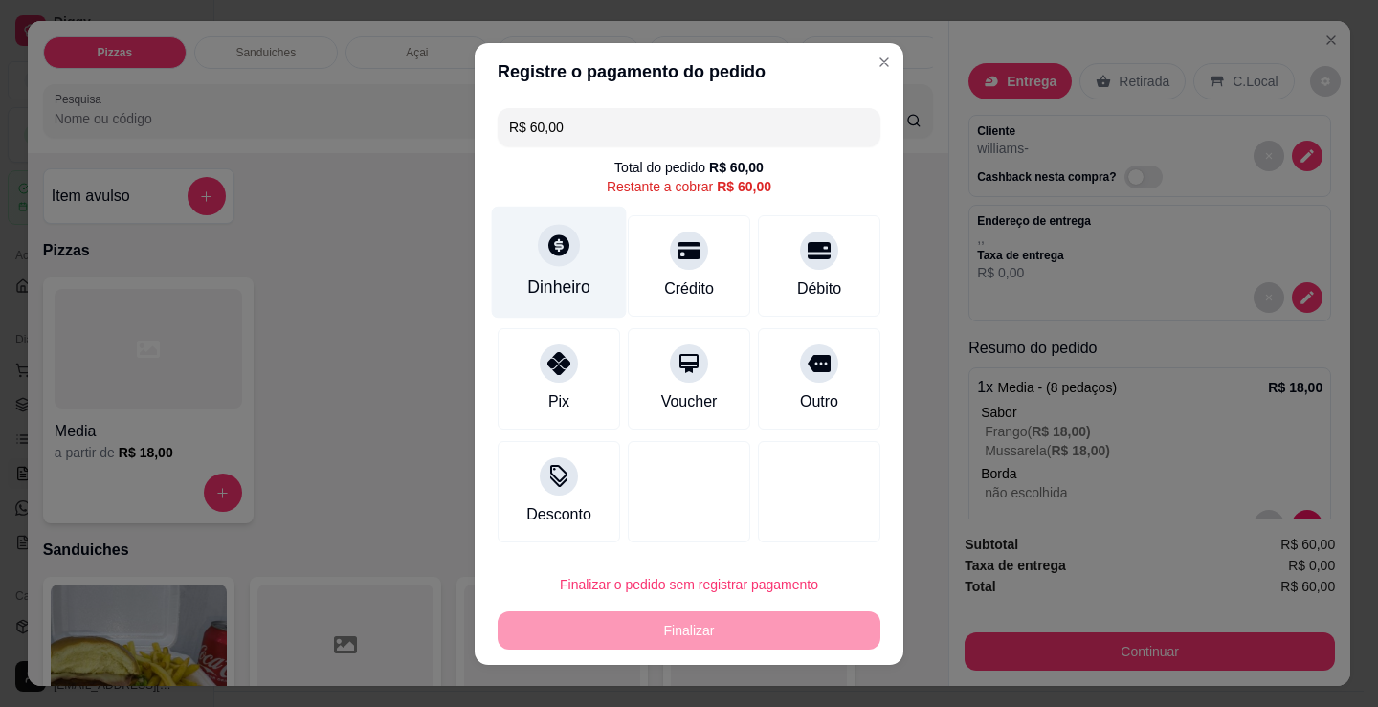
click at [551, 272] on div "Dinheiro" at bounding box center [559, 262] width 135 height 112
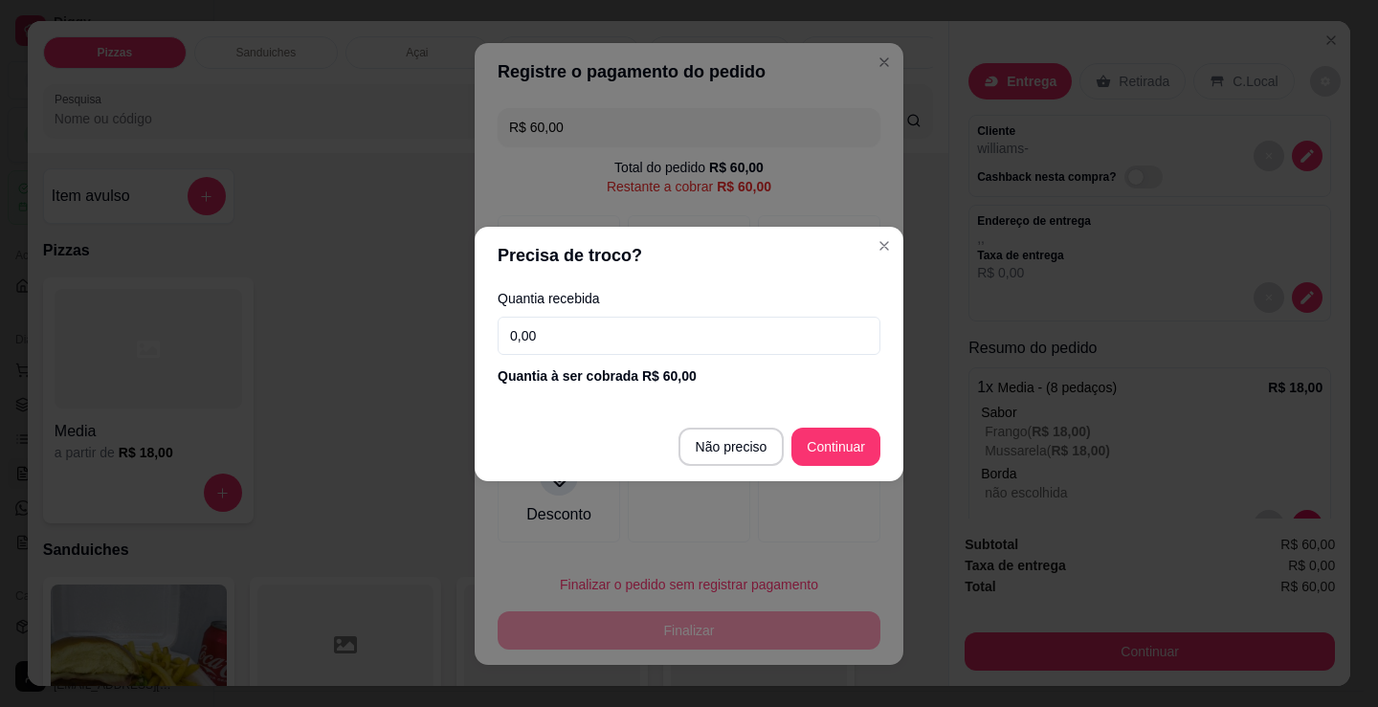
click at [604, 348] on input "0,00" at bounding box center [689, 336] width 383 height 38
type input "100,00"
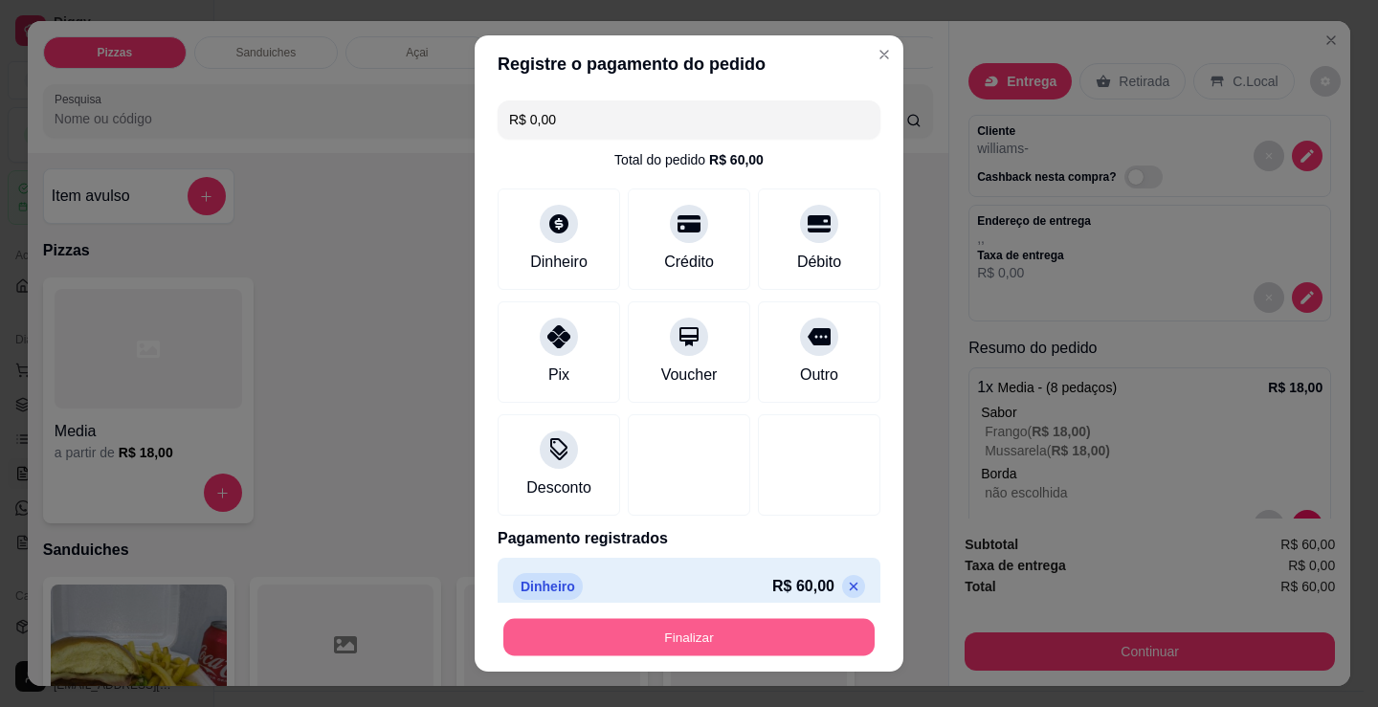
click at [721, 635] on button "Finalizar" at bounding box center [688, 637] width 371 height 37
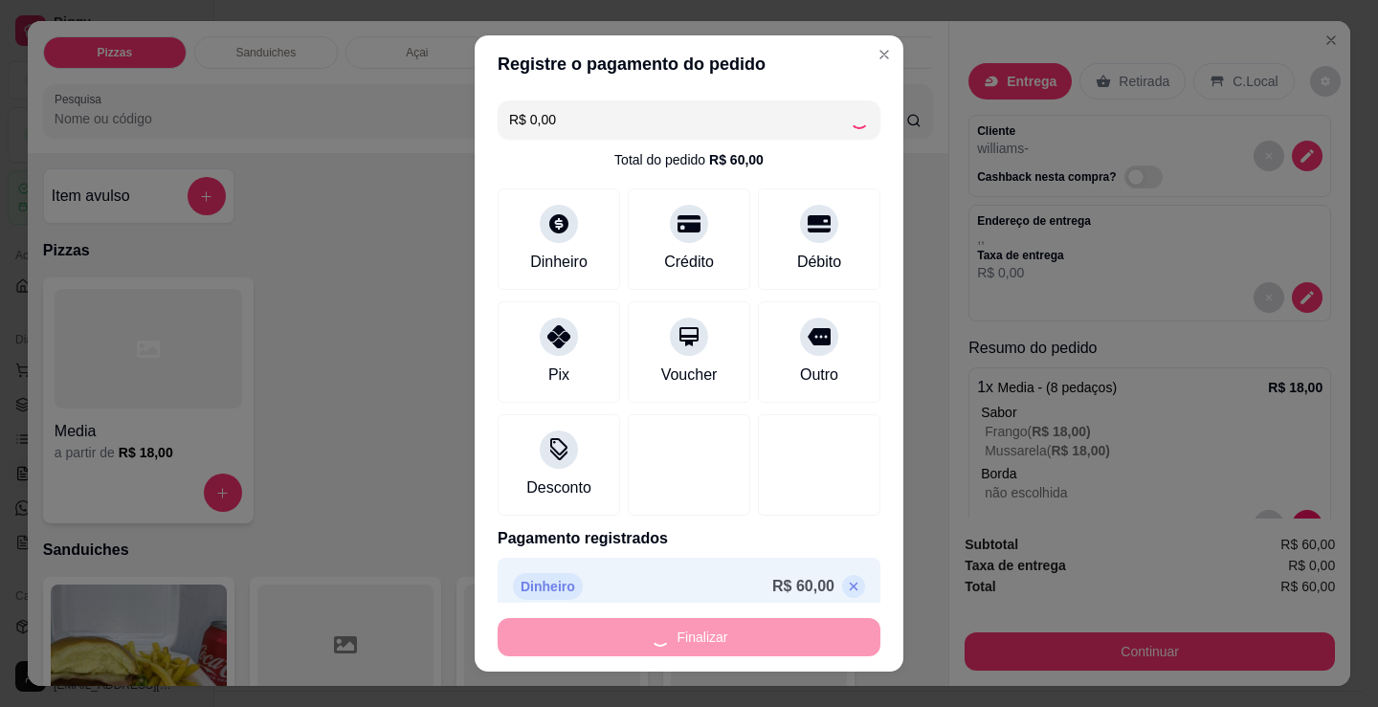
type input "-R$ 60,00"
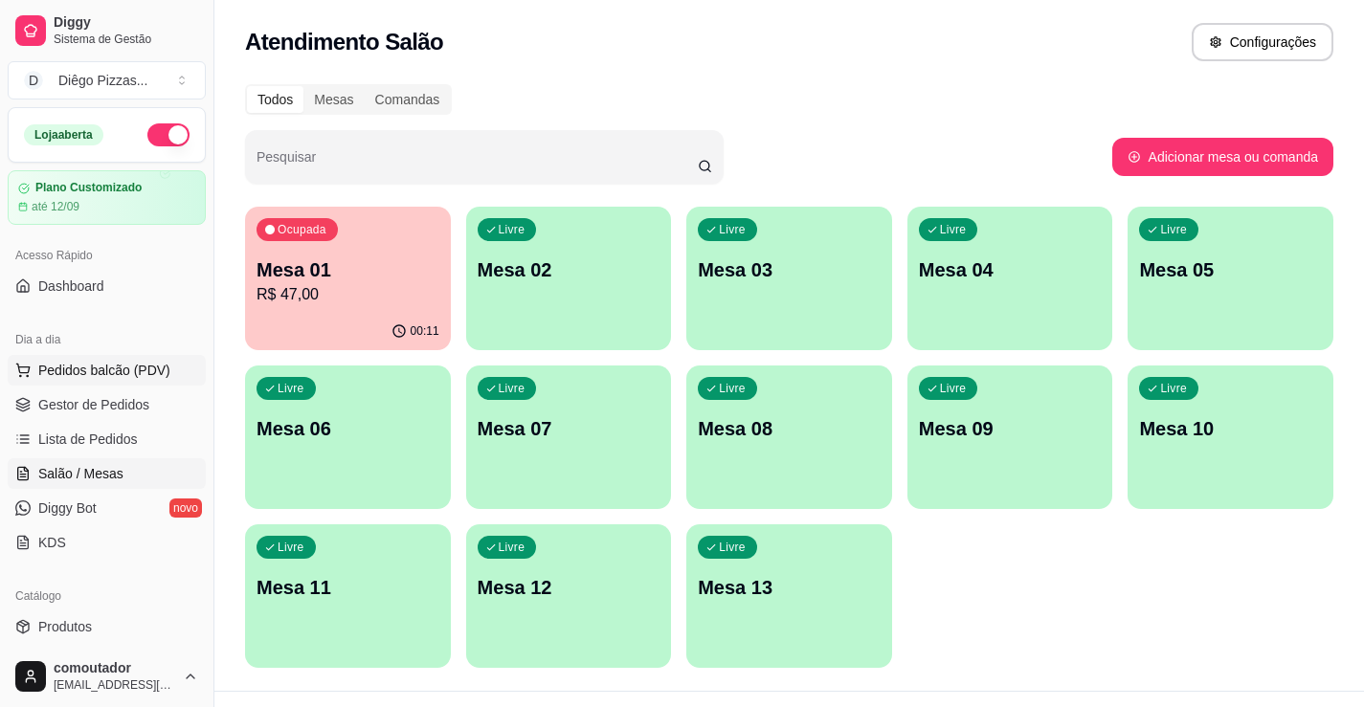
click at [102, 381] on button "Pedidos balcão (PDV)" at bounding box center [107, 370] width 198 height 31
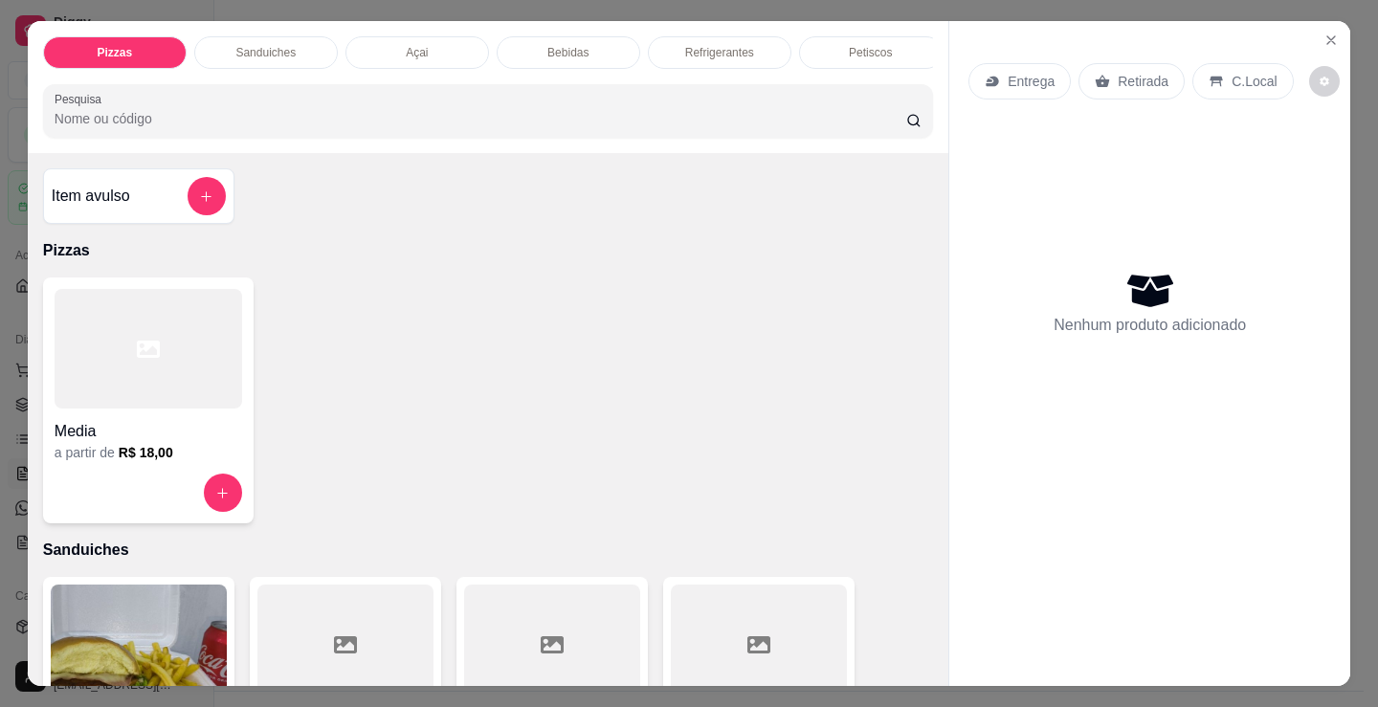
click at [286, 45] on p "Sanduiches" at bounding box center [265, 52] width 60 height 15
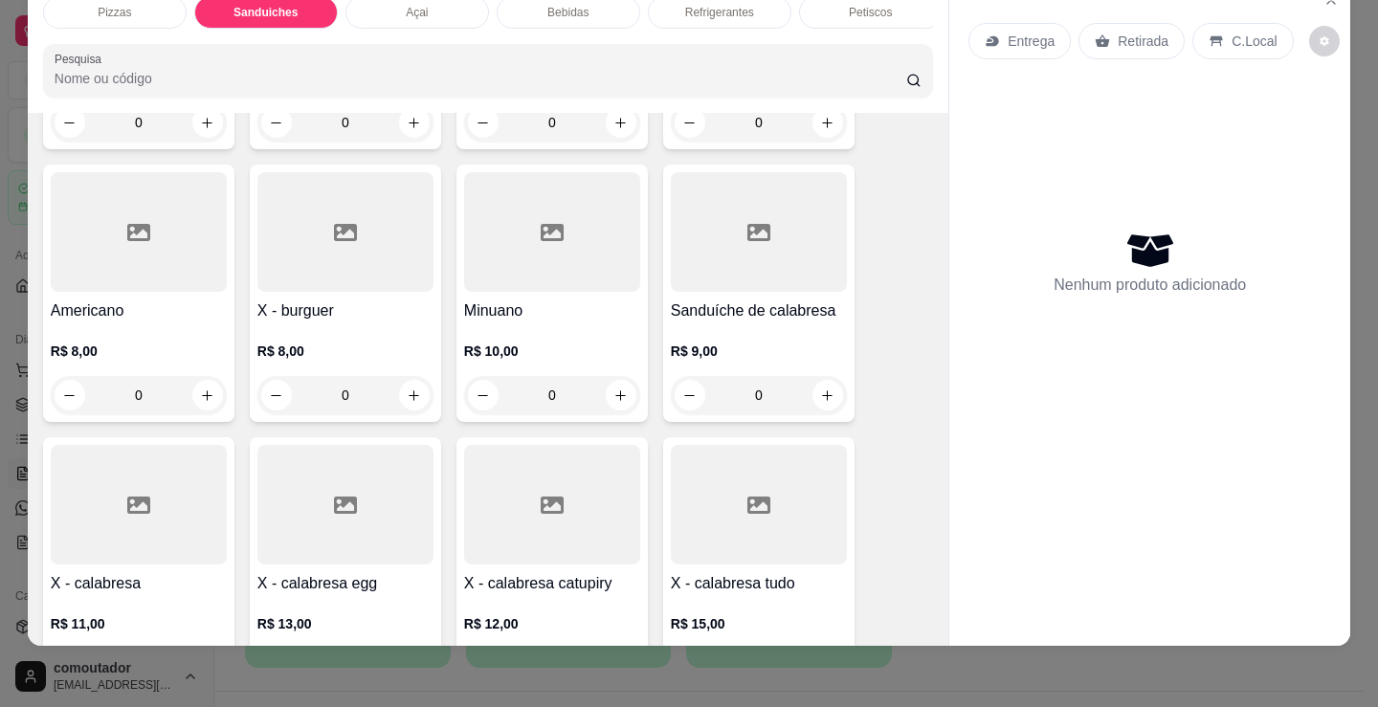
scroll to position [673, 0]
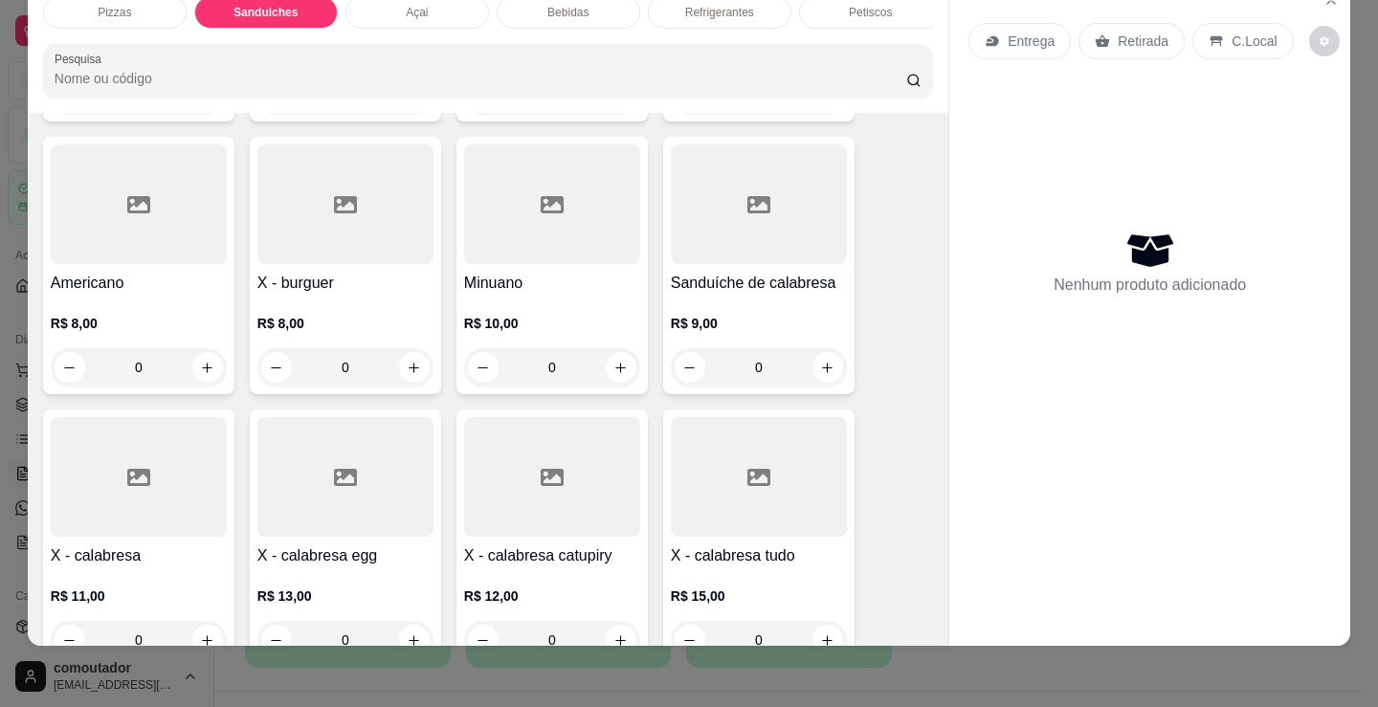
click at [613, 353] on div "0" at bounding box center [552, 367] width 176 height 38
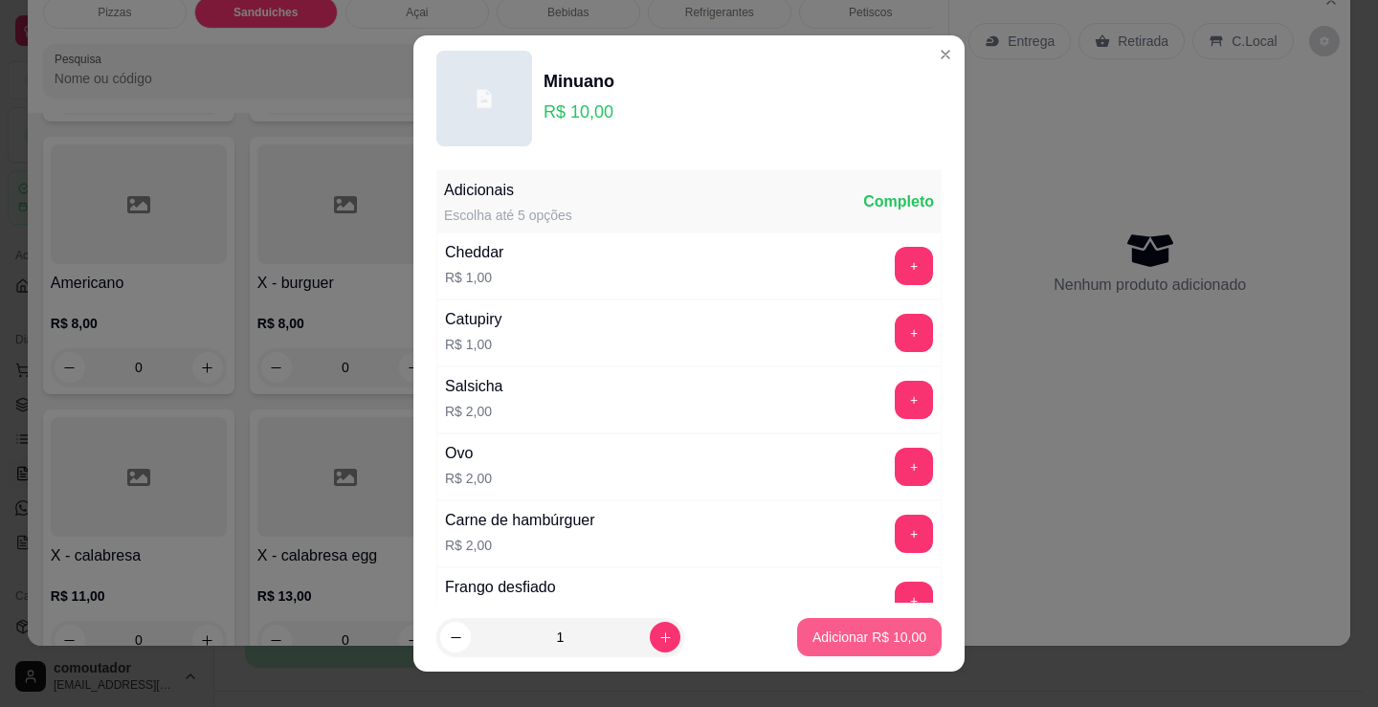
click at [833, 633] on p "Adicionar R$ 10,00" at bounding box center [870, 637] width 114 height 19
type input "1"
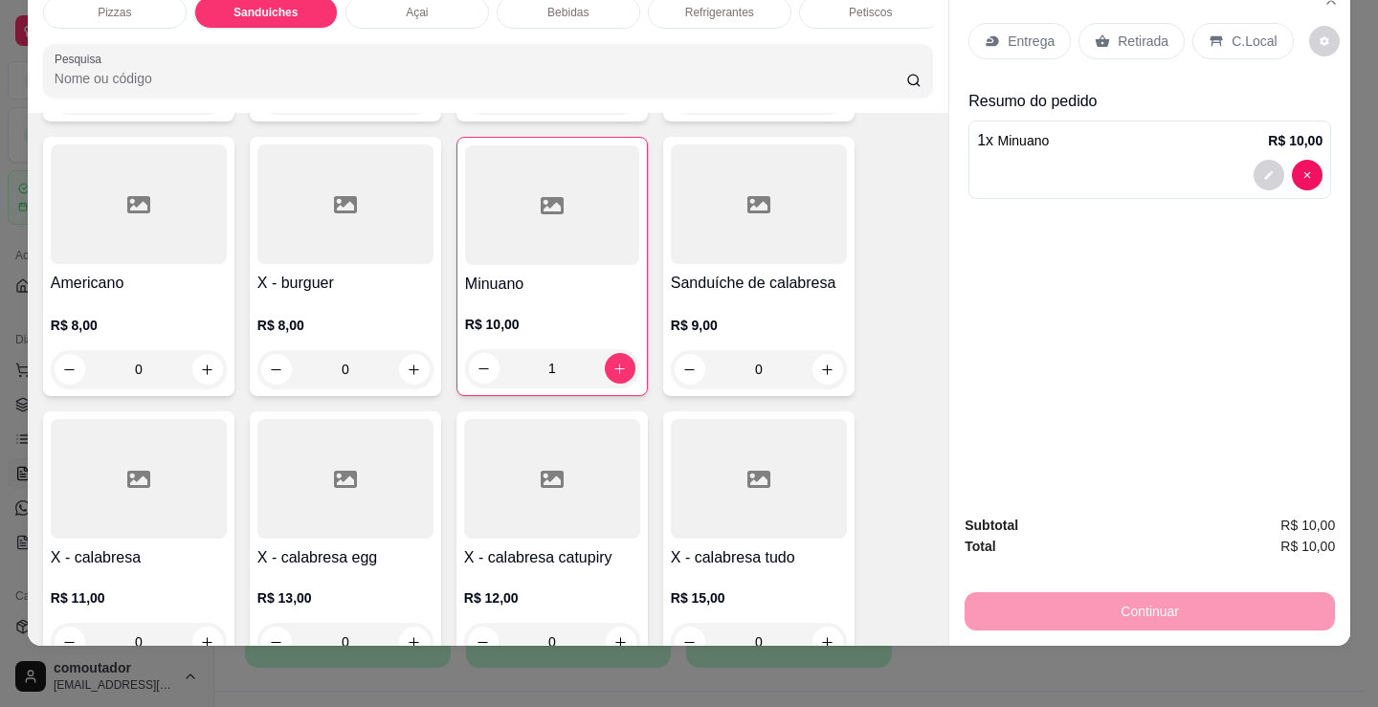
click at [1018, 33] on p "Entrega" at bounding box center [1031, 41] width 47 height 19
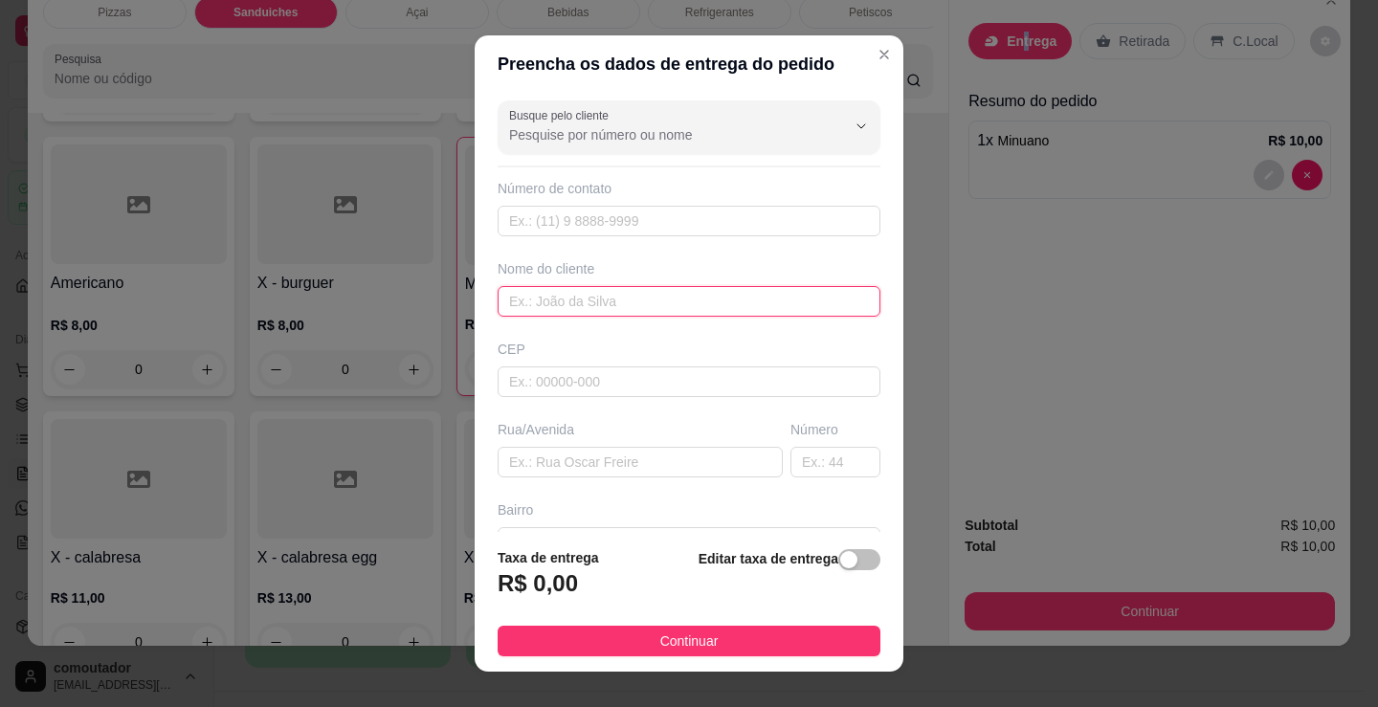
click at [596, 313] on input "text" at bounding box center [689, 301] width 383 height 31
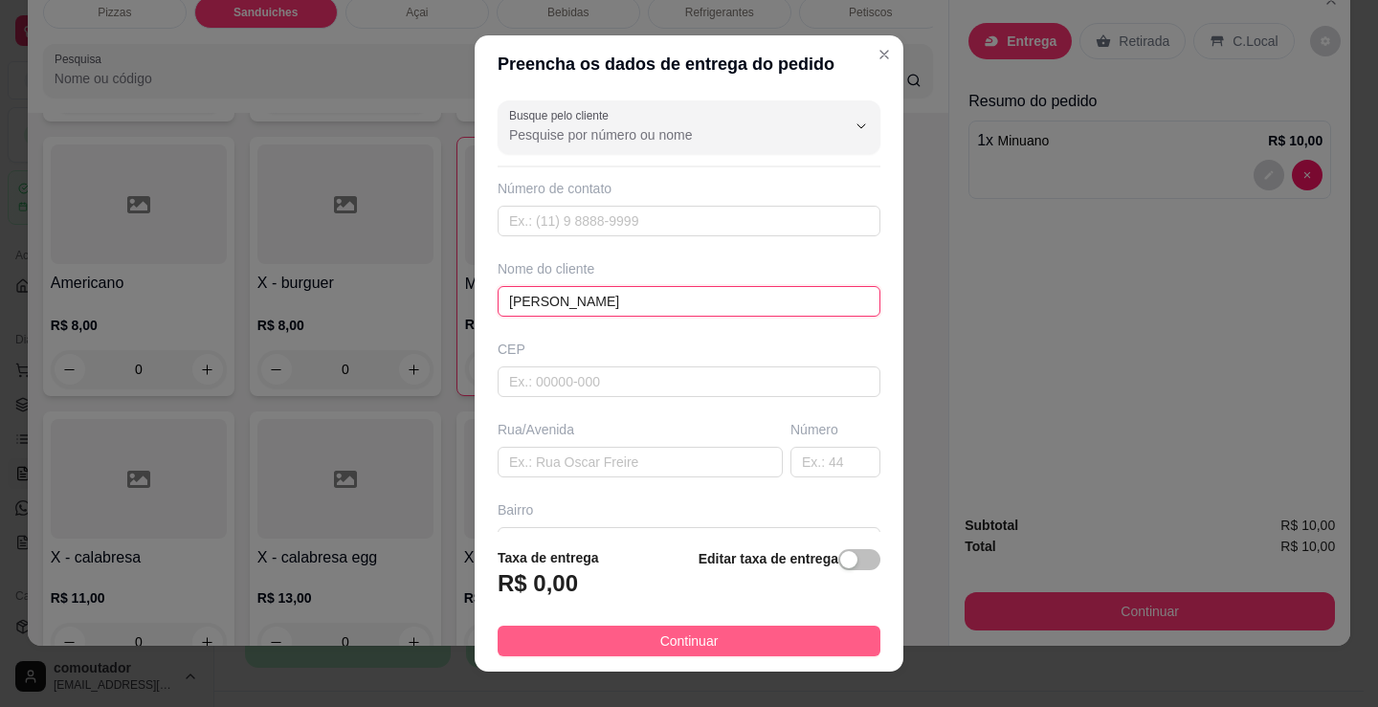
type input "erica"
click at [772, 654] on button "Continuar" at bounding box center [689, 641] width 383 height 31
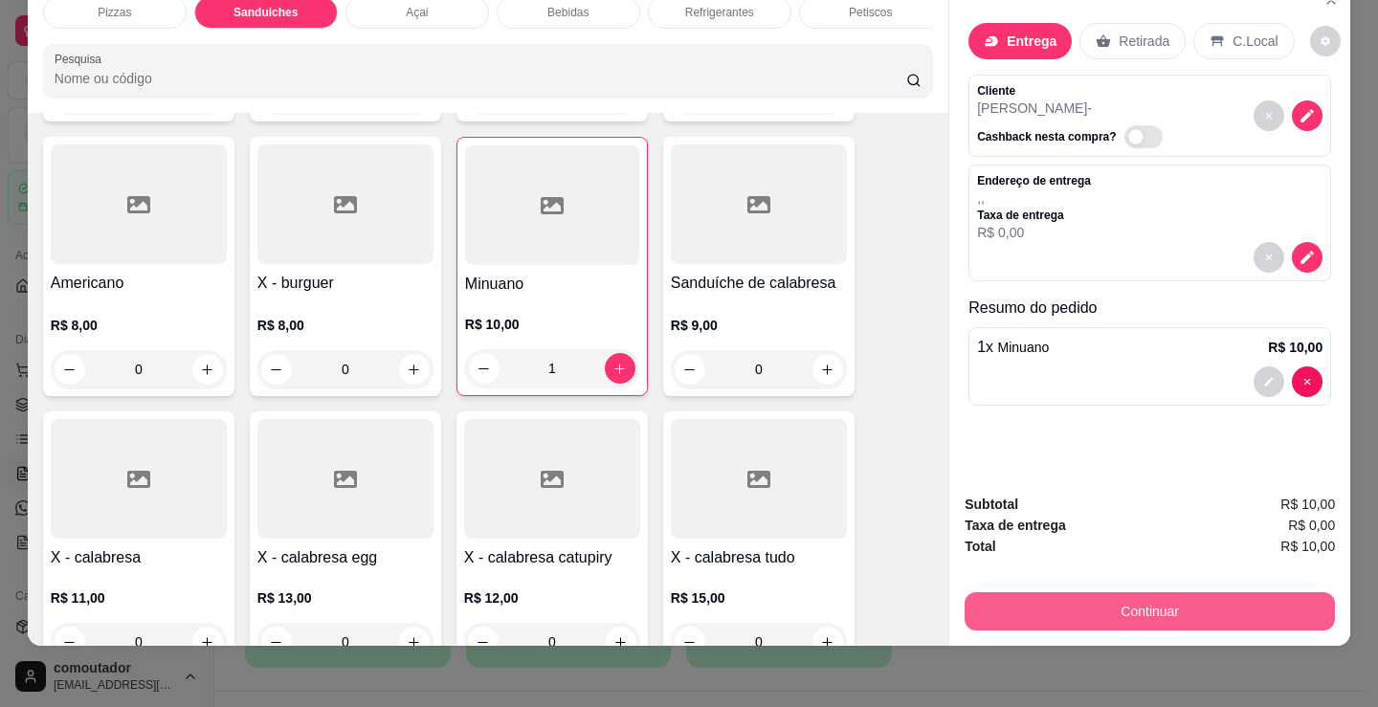
click at [1141, 594] on button "Continuar" at bounding box center [1150, 611] width 370 height 38
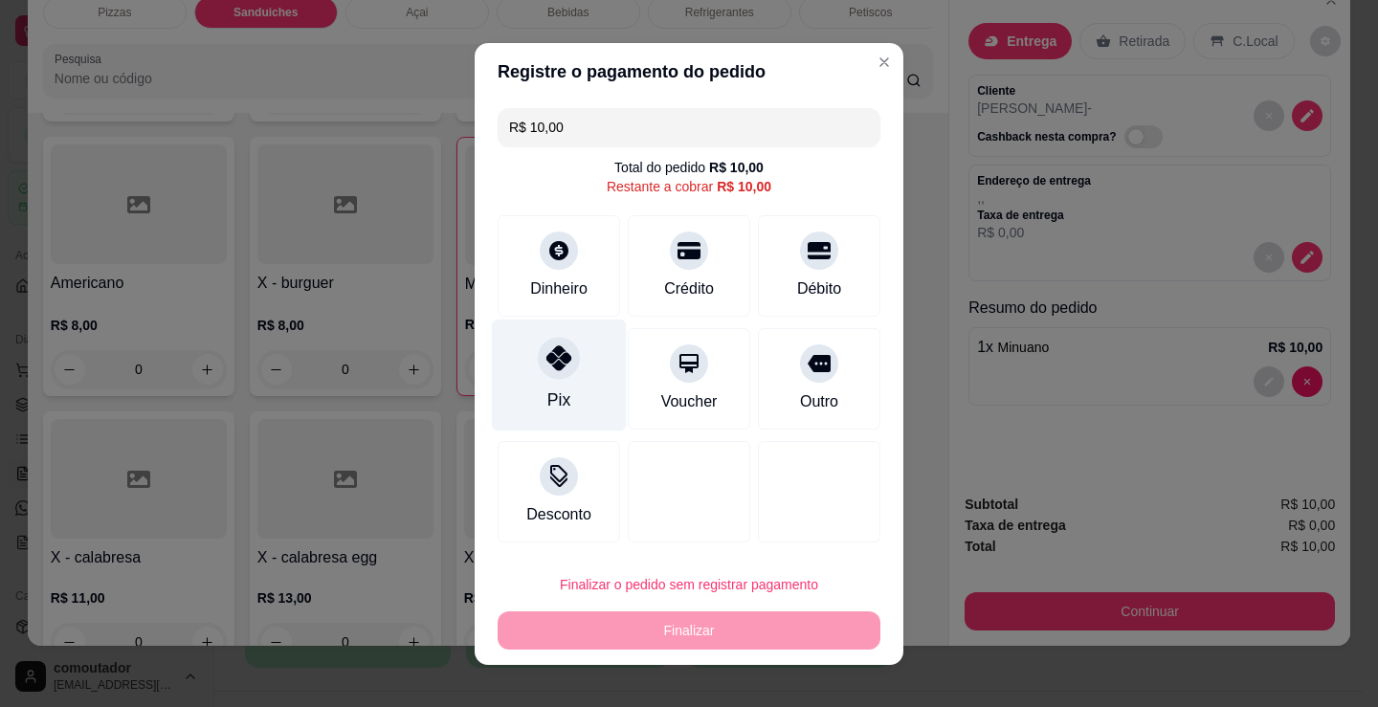
click at [555, 375] on div at bounding box center [559, 358] width 42 height 42
type input "R$ 0,00"
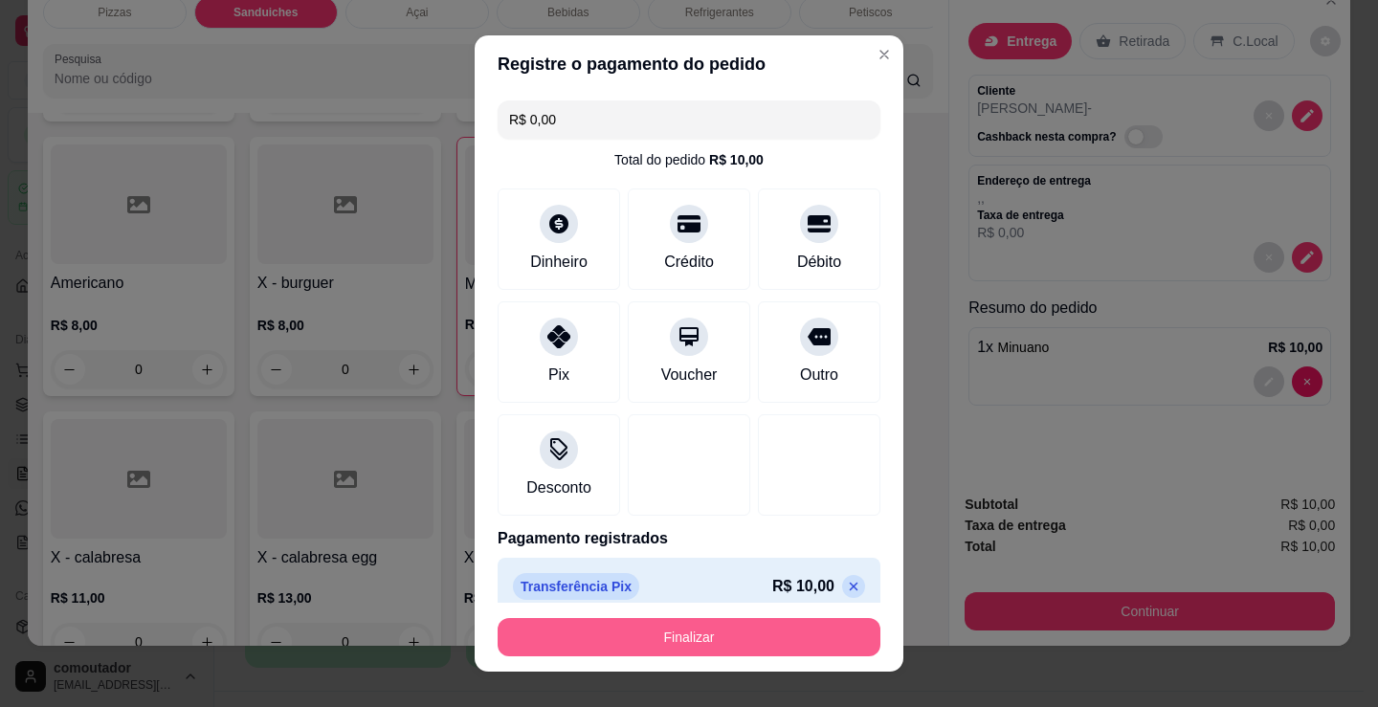
click at [706, 642] on button "Finalizar" at bounding box center [689, 637] width 383 height 38
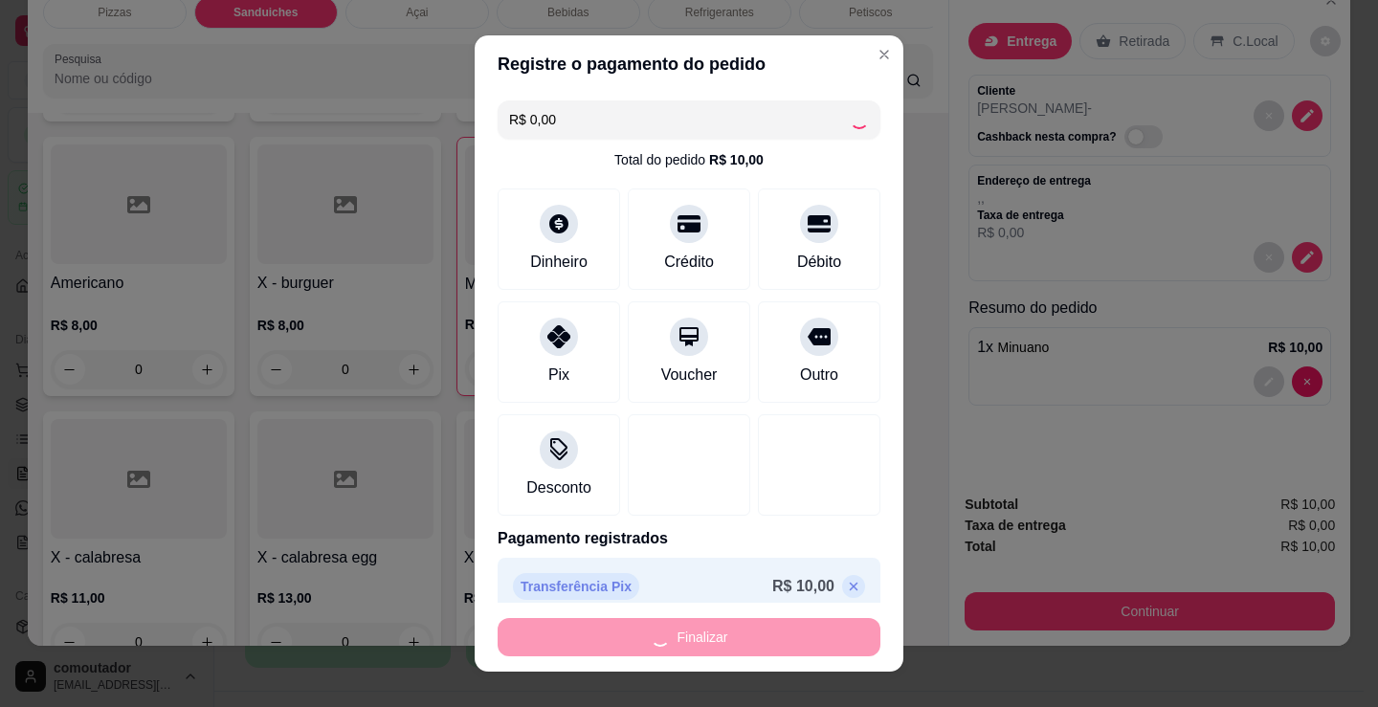
type input "0"
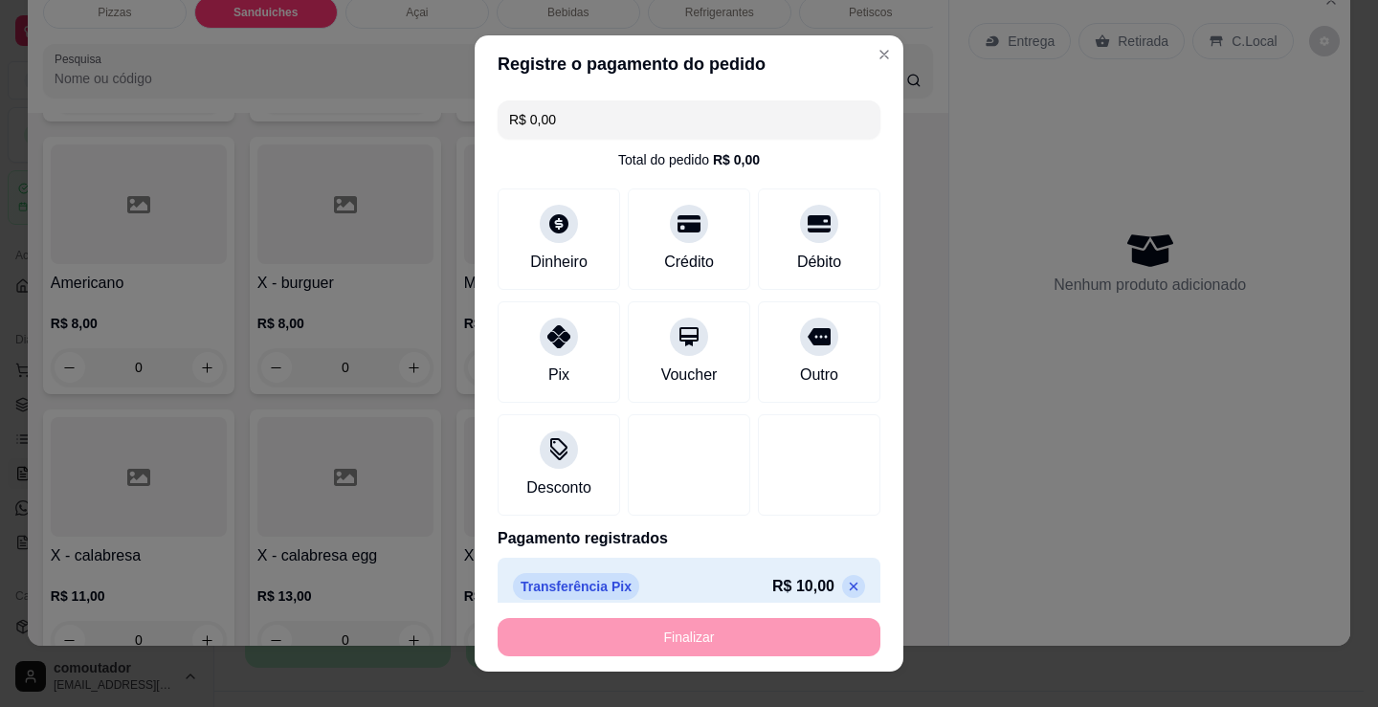
type input "-R$ 10,00"
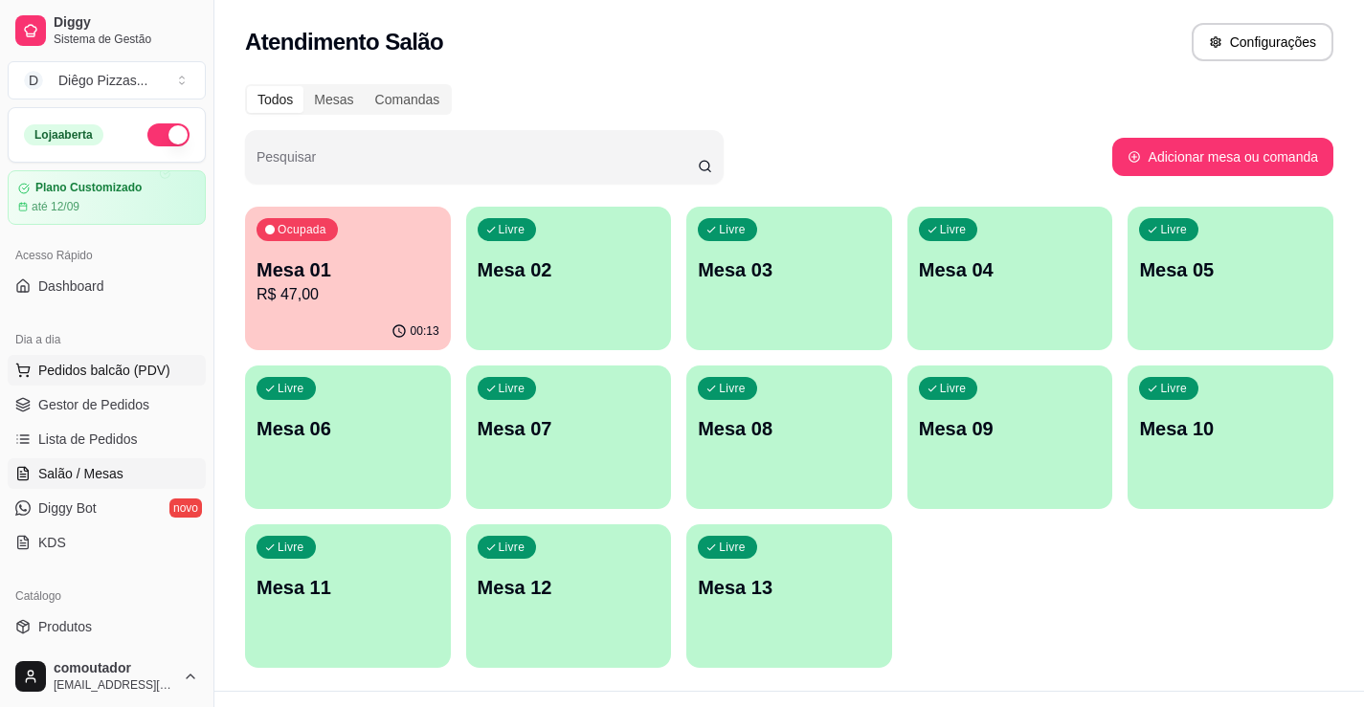
click at [96, 364] on span "Pedidos balcão (PDV)" at bounding box center [104, 370] width 132 height 19
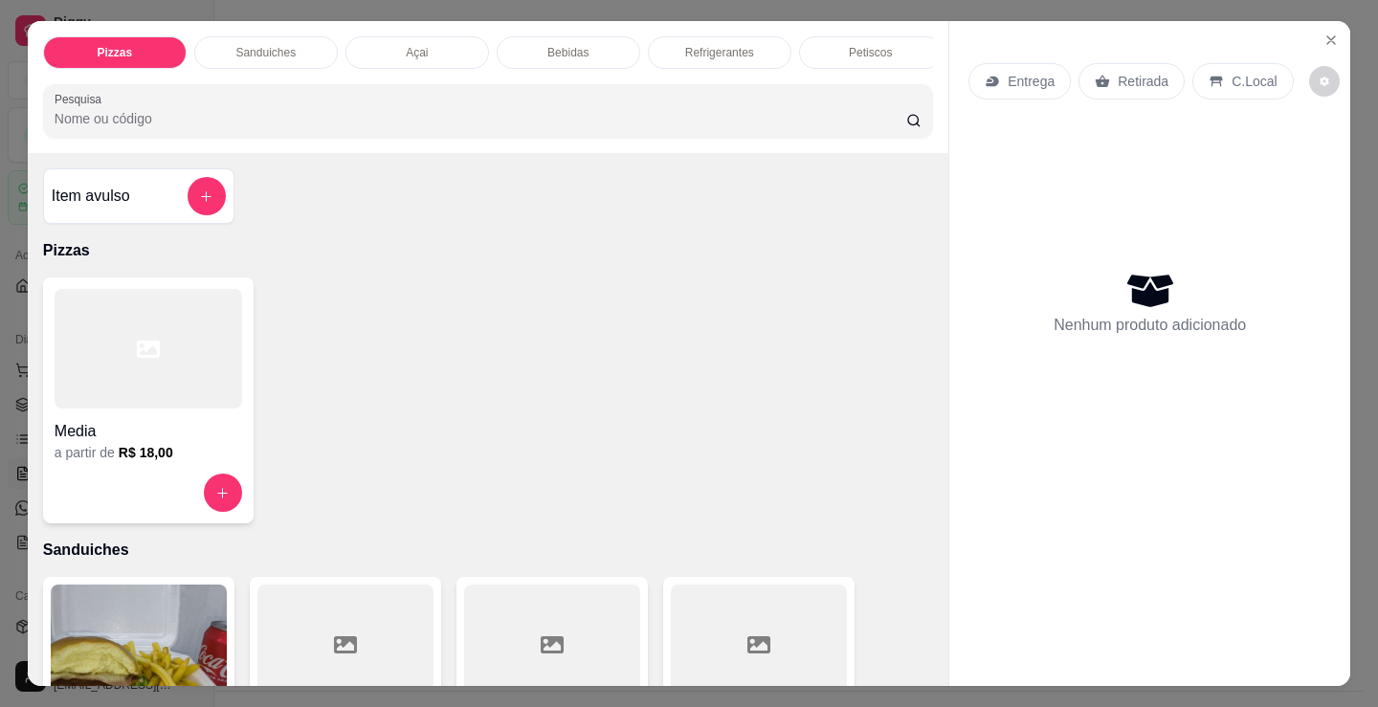
click at [259, 45] on p "Sanduiches" at bounding box center [265, 52] width 60 height 15
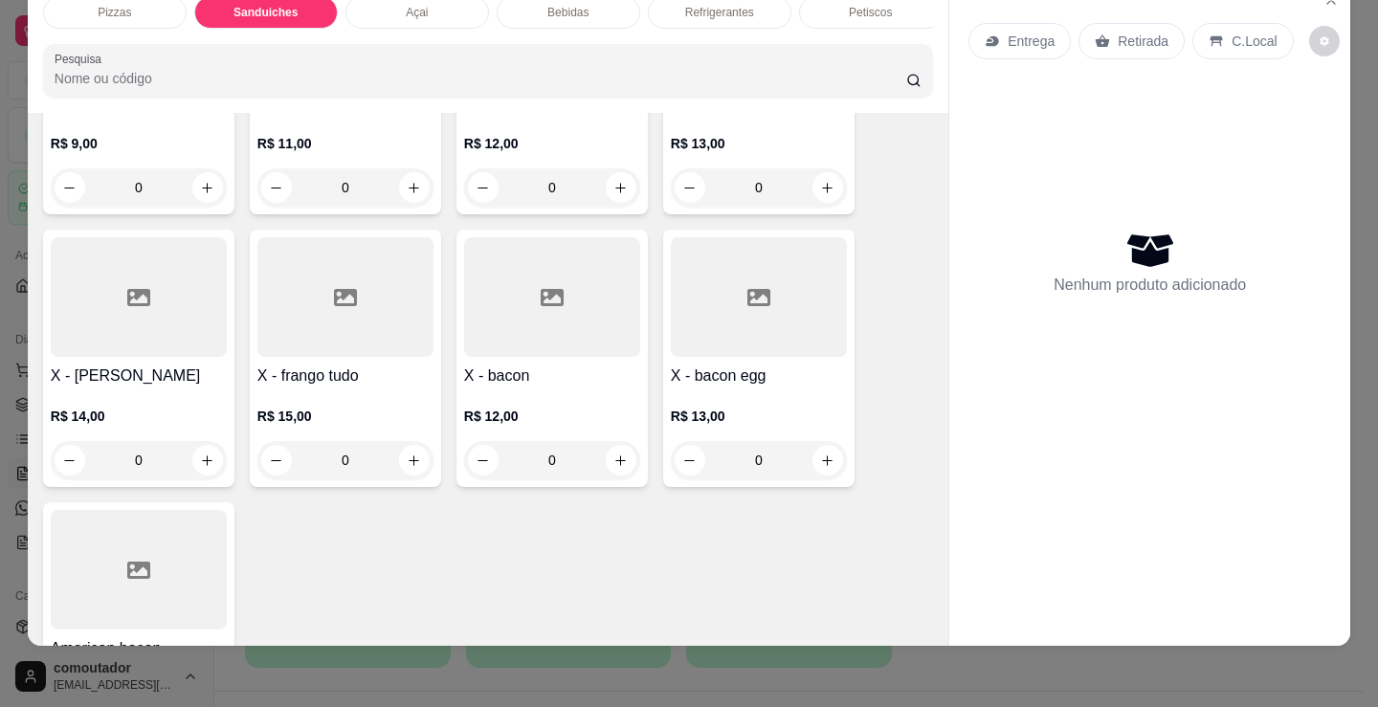
scroll to position [1534, 0]
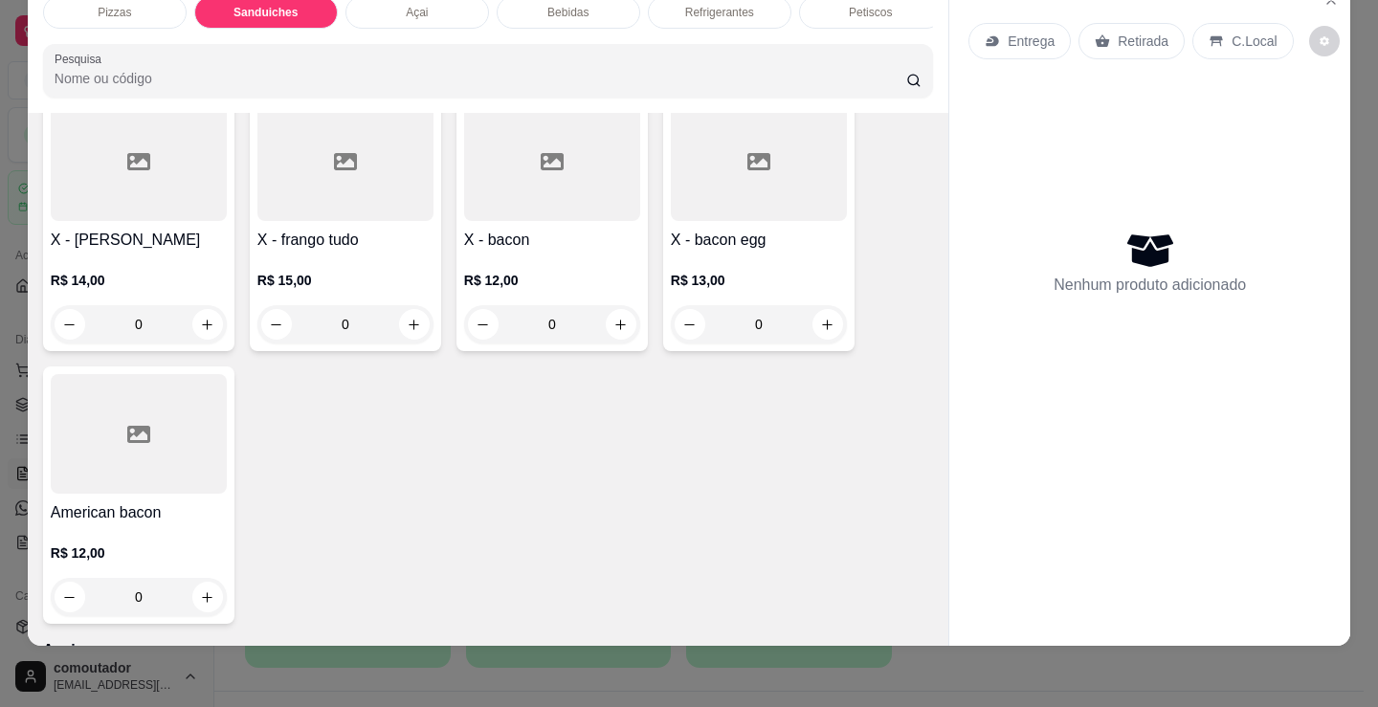
click at [613, 321] on div "0" at bounding box center [552, 324] width 176 height 38
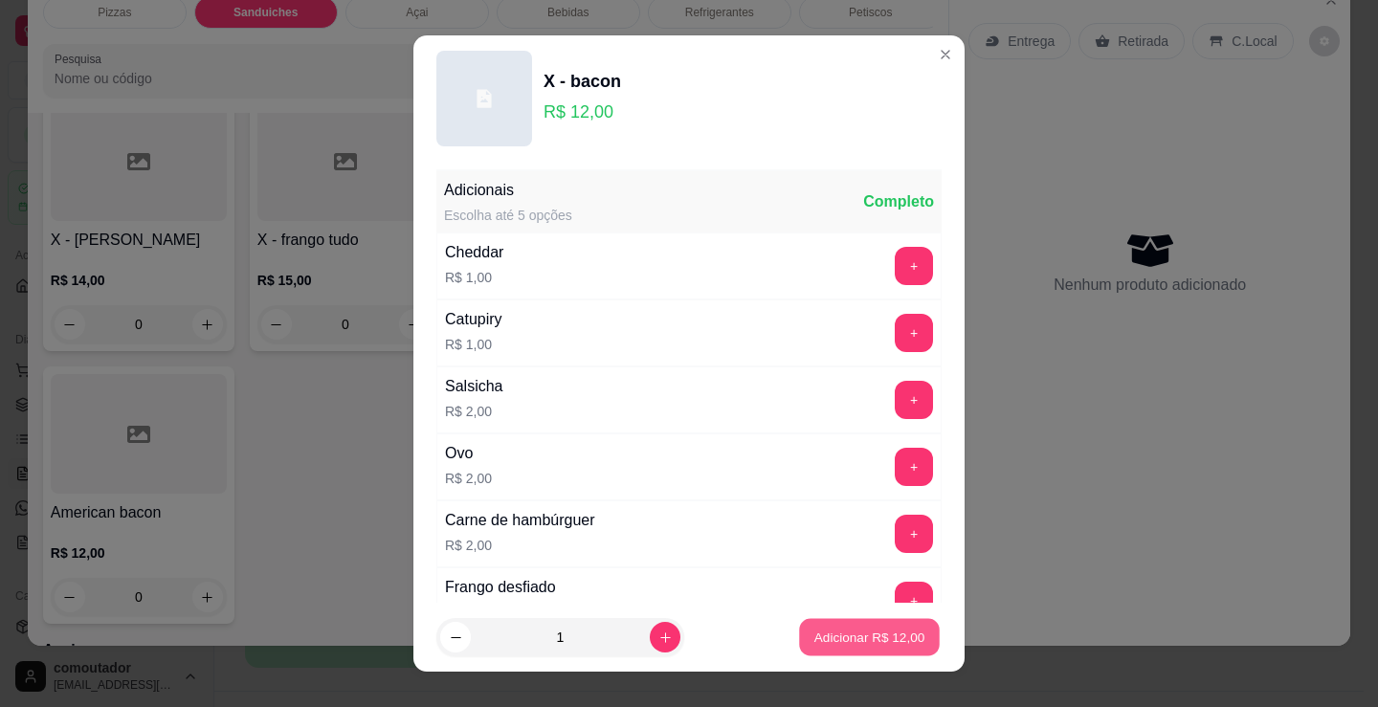
click at [841, 650] on button "Adicionar R$ 12,00" at bounding box center [869, 637] width 141 height 37
type input "1"
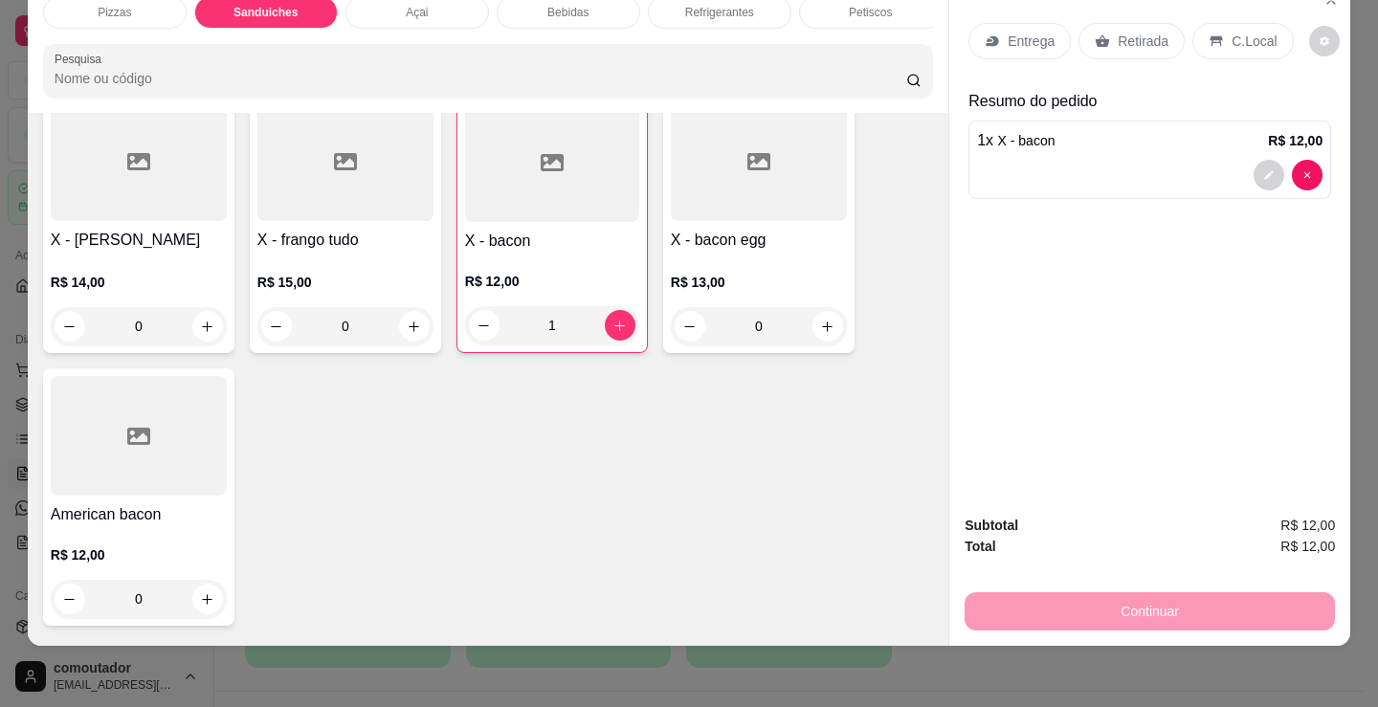
click at [1025, 33] on p "Entrega" at bounding box center [1031, 41] width 47 height 19
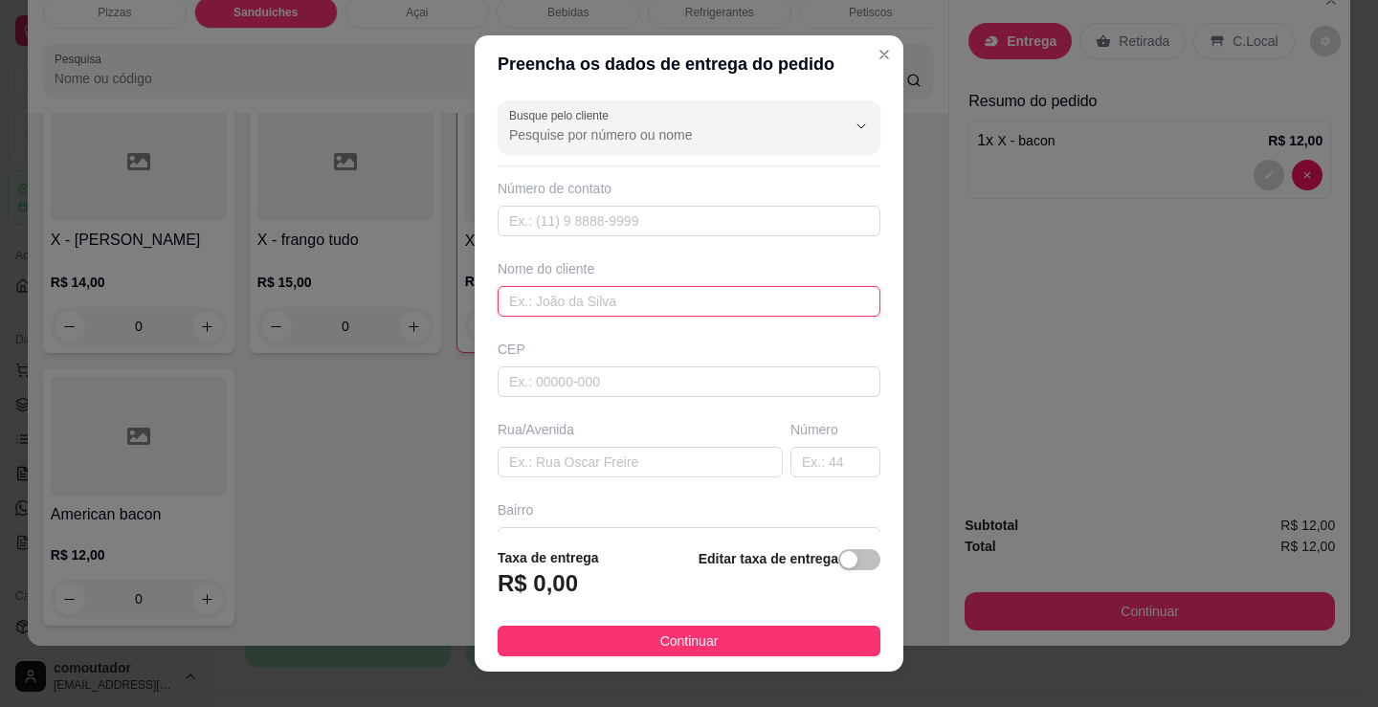
click at [783, 310] on input "text" at bounding box center [689, 301] width 383 height 31
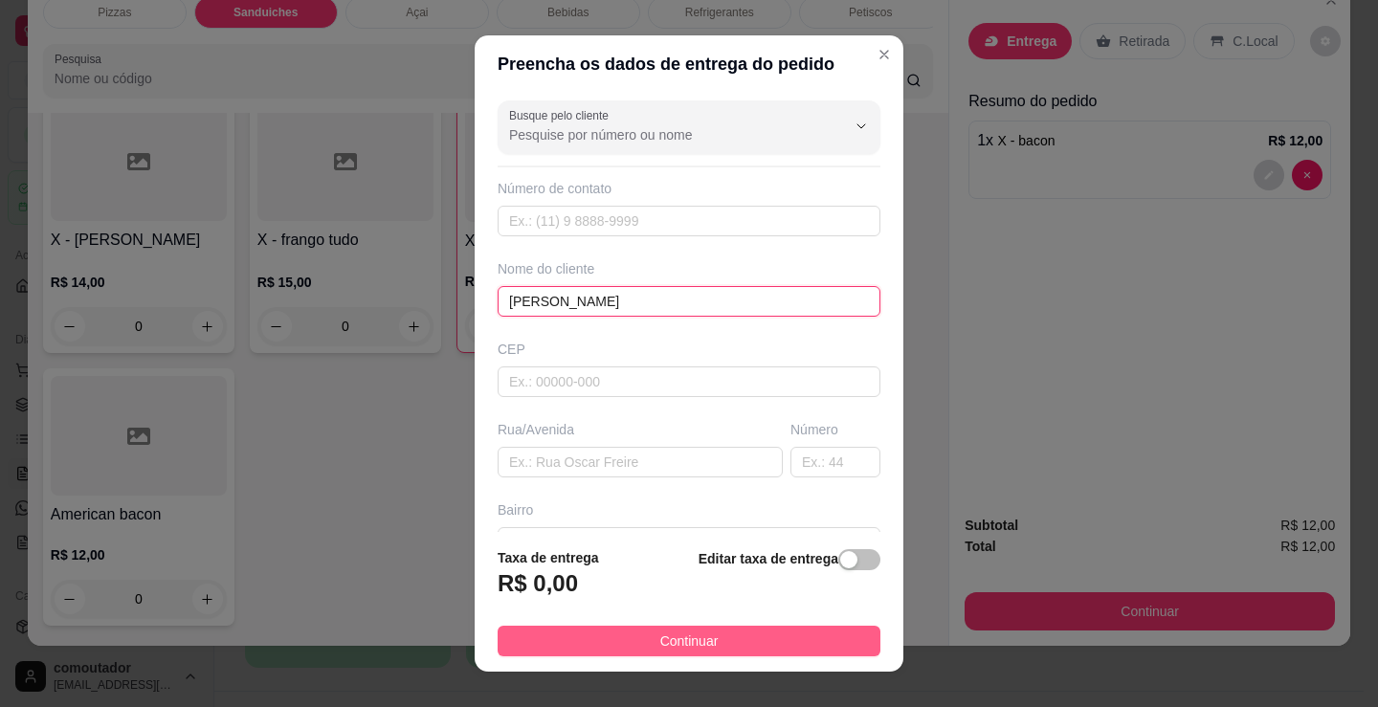
type input "jorge noro"
click at [685, 637] on span "Continuar" at bounding box center [689, 641] width 58 height 21
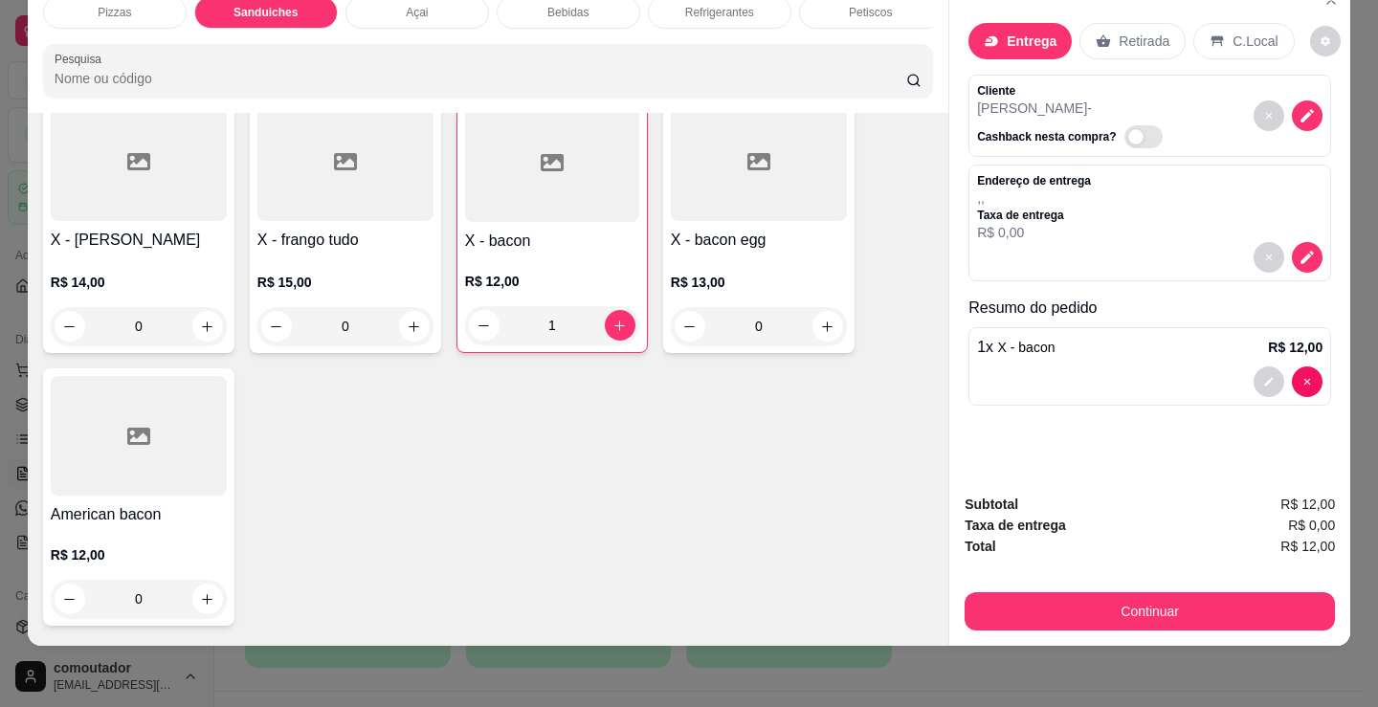
click at [994, 602] on button "Continuar" at bounding box center [1150, 611] width 370 height 38
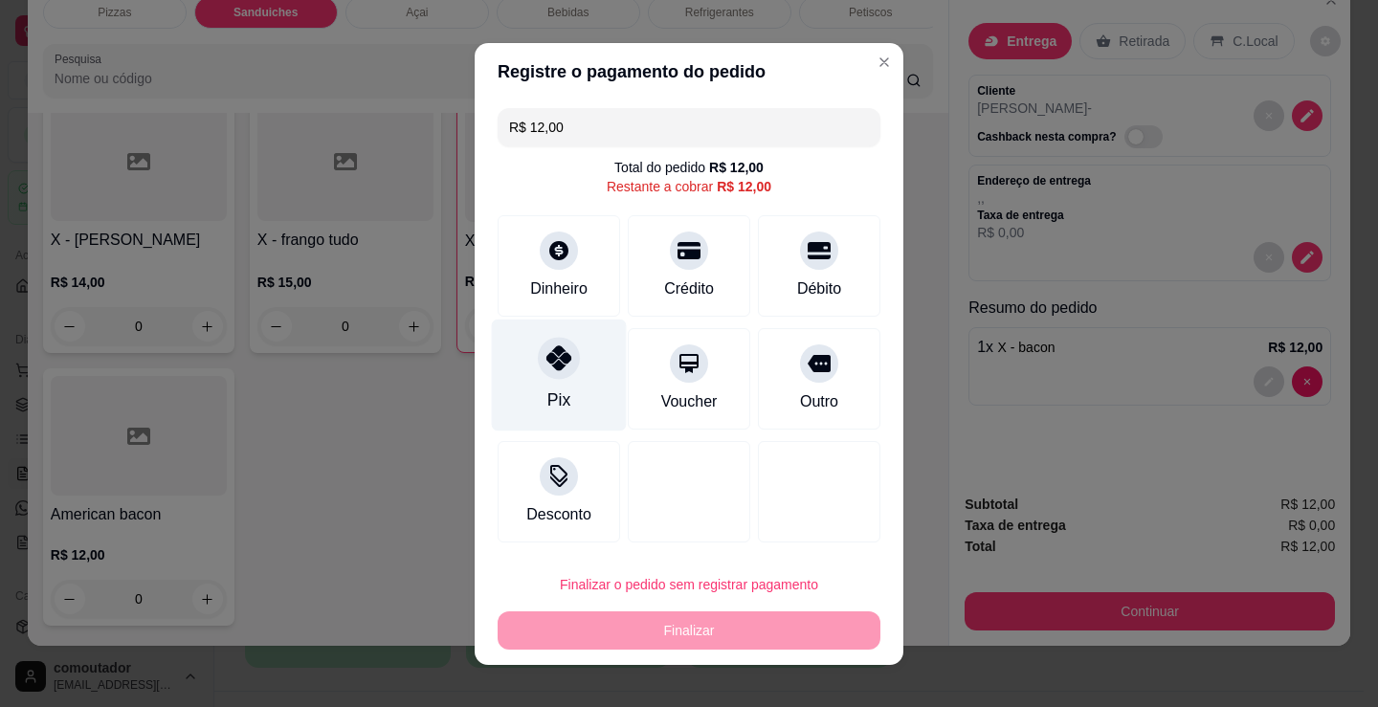
click at [556, 379] on div "Pix" at bounding box center [559, 375] width 135 height 112
type input "R$ 0,00"
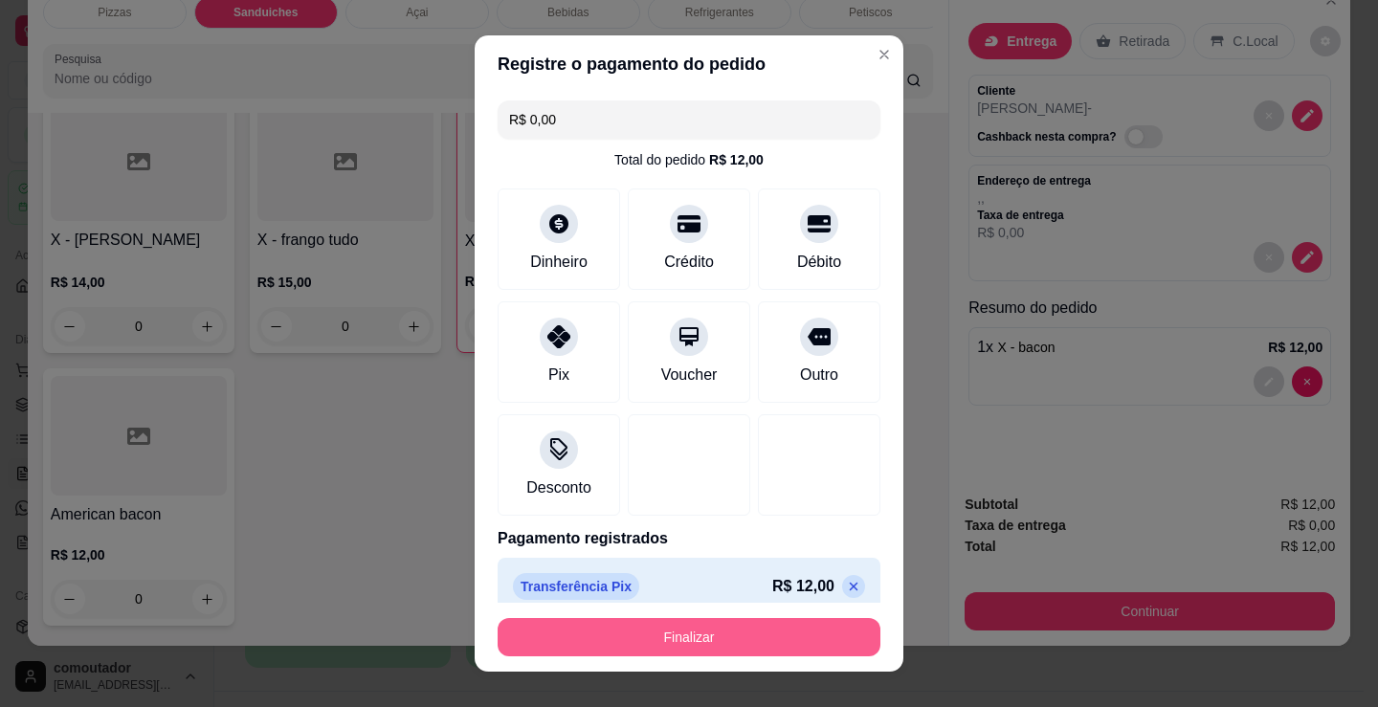
click at [727, 638] on button "Finalizar" at bounding box center [689, 637] width 383 height 38
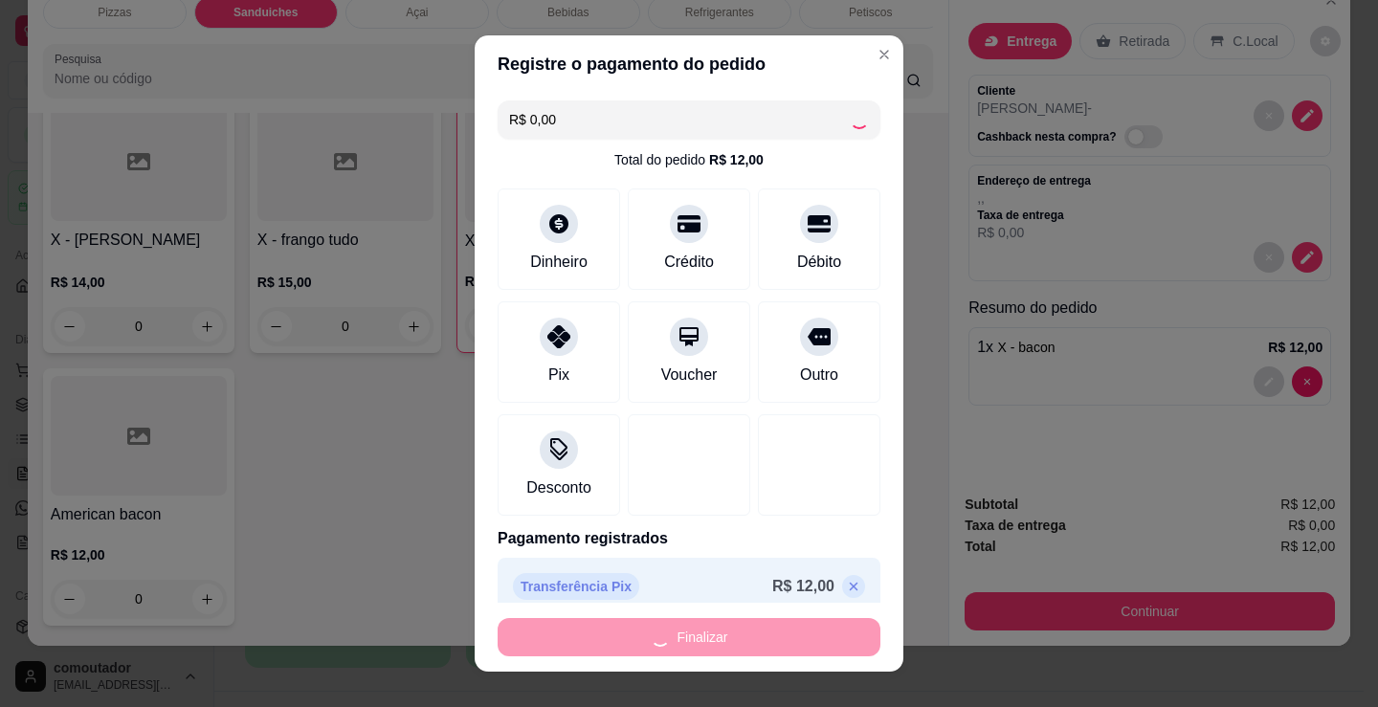
type input "0"
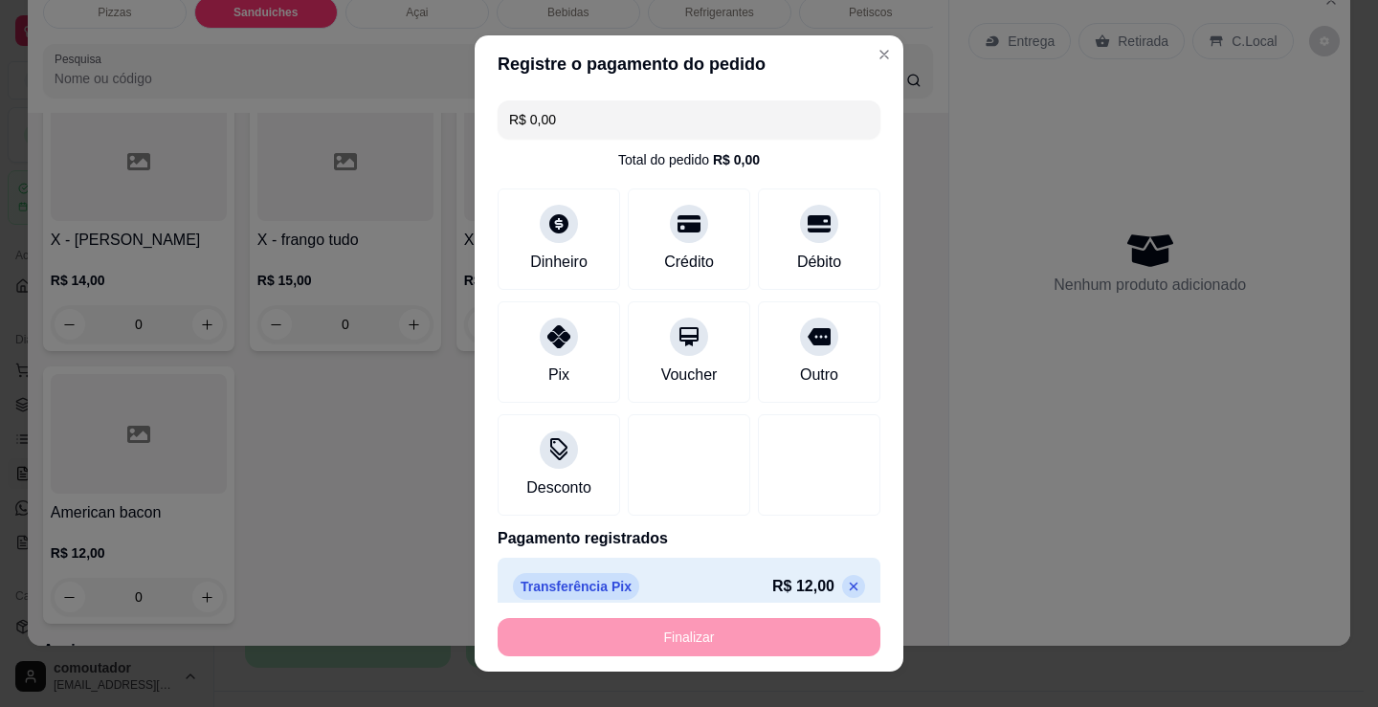
type input "-R$ 12,00"
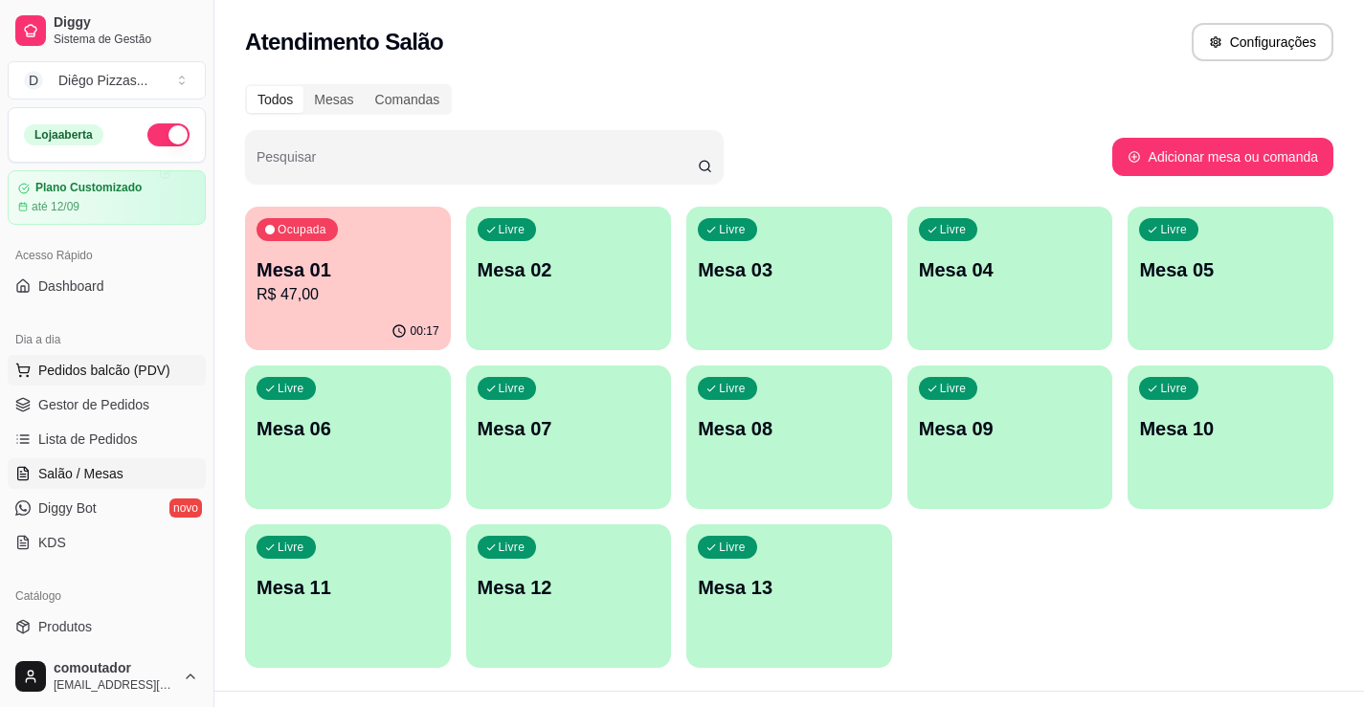
click at [130, 374] on span "Pedidos balcão (PDV)" at bounding box center [104, 370] width 132 height 19
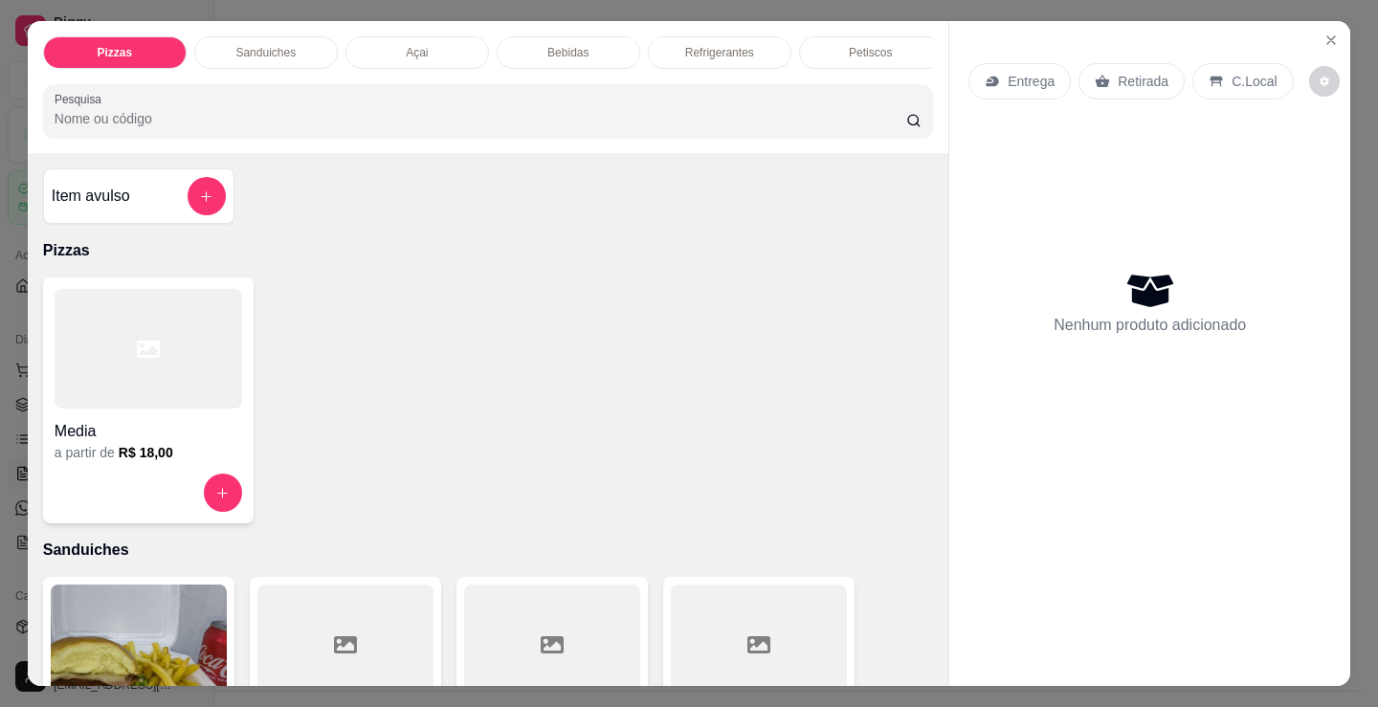
click at [172, 462] on div "a partir de R$ 18,00" at bounding box center [149, 452] width 188 height 19
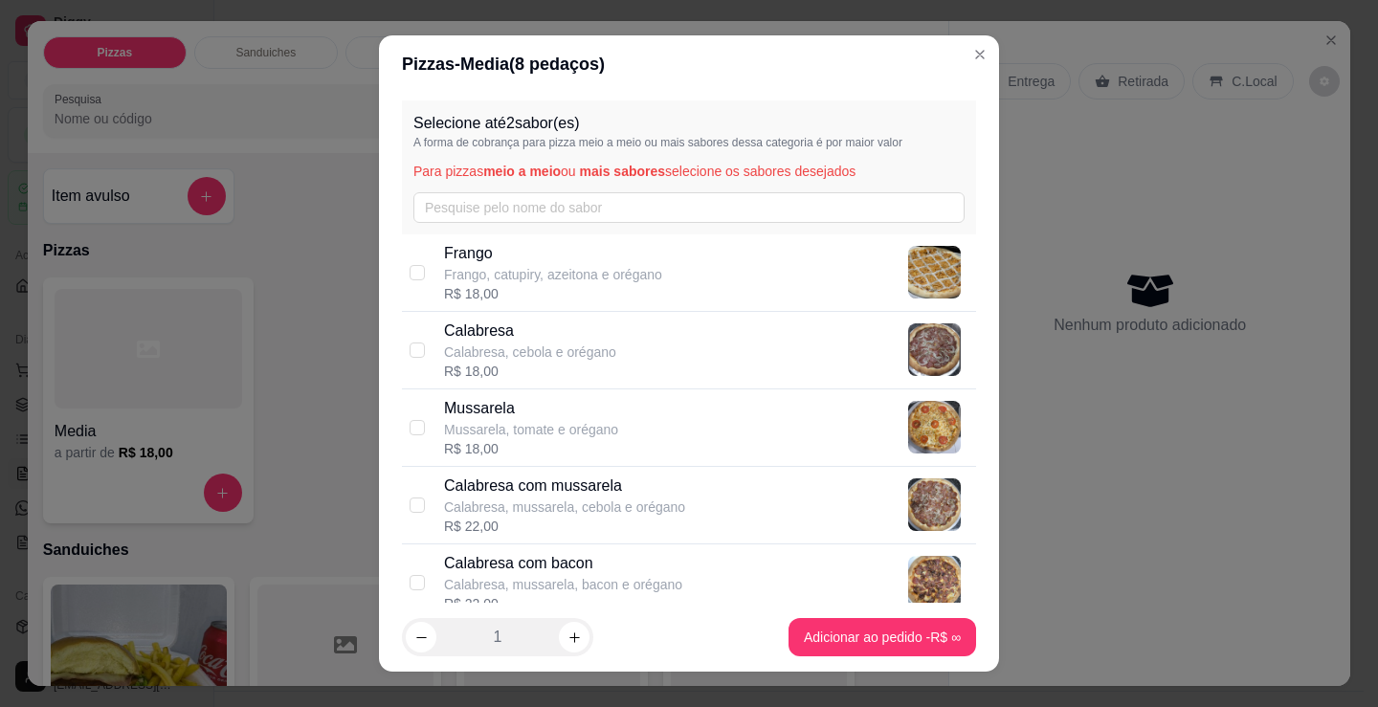
click at [597, 510] on p "Calabresa, mussarela, cebola e orégano" at bounding box center [564, 507] width 241 height 19
checkbox input "true"
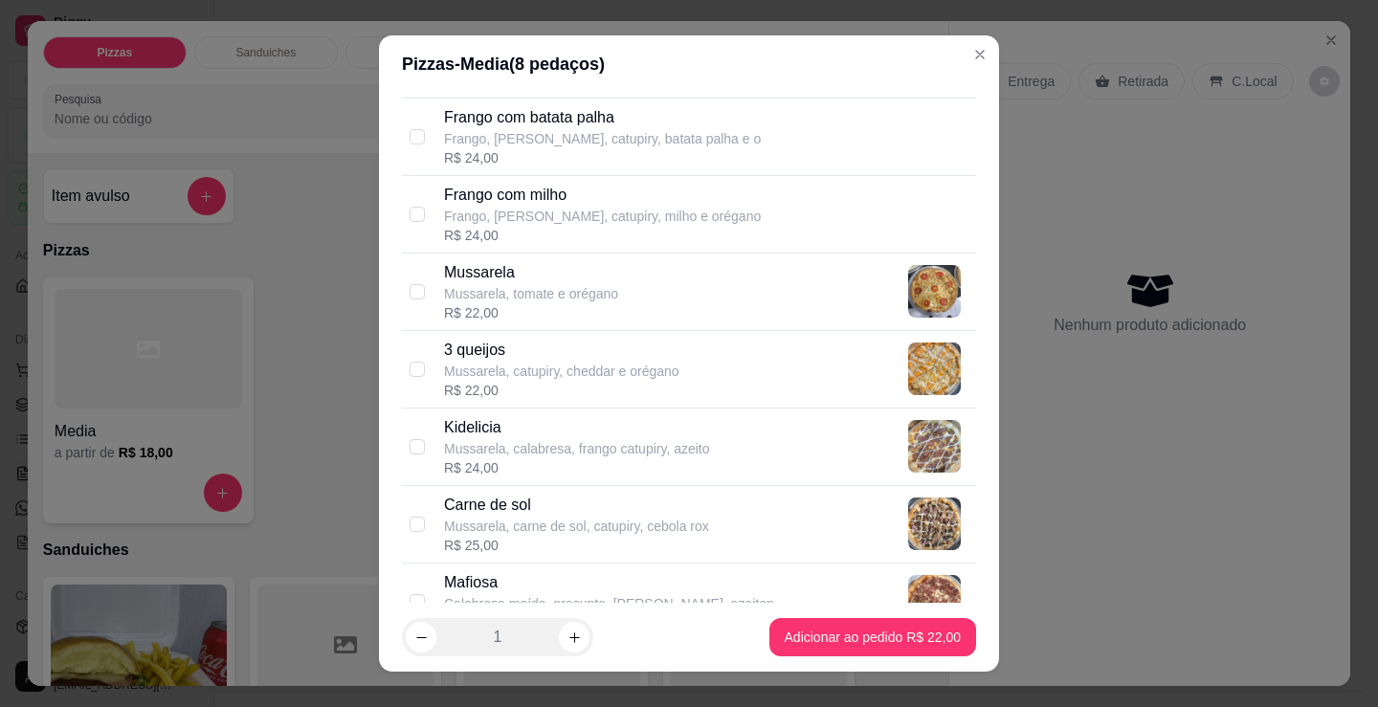
scroll to position [766, 0]
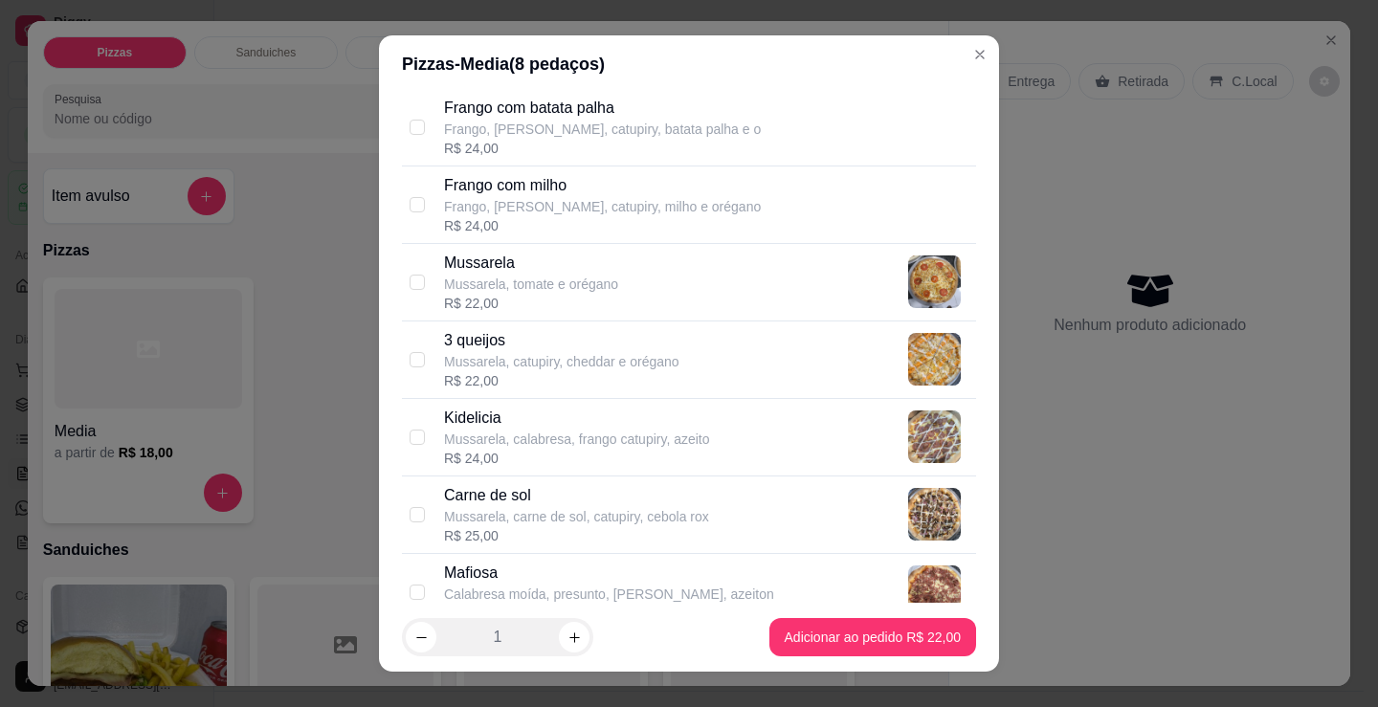
click at [549, 269] on p "Mussarela" at bounding box center [531, 263] width 174 height 23
checkbox input "true"
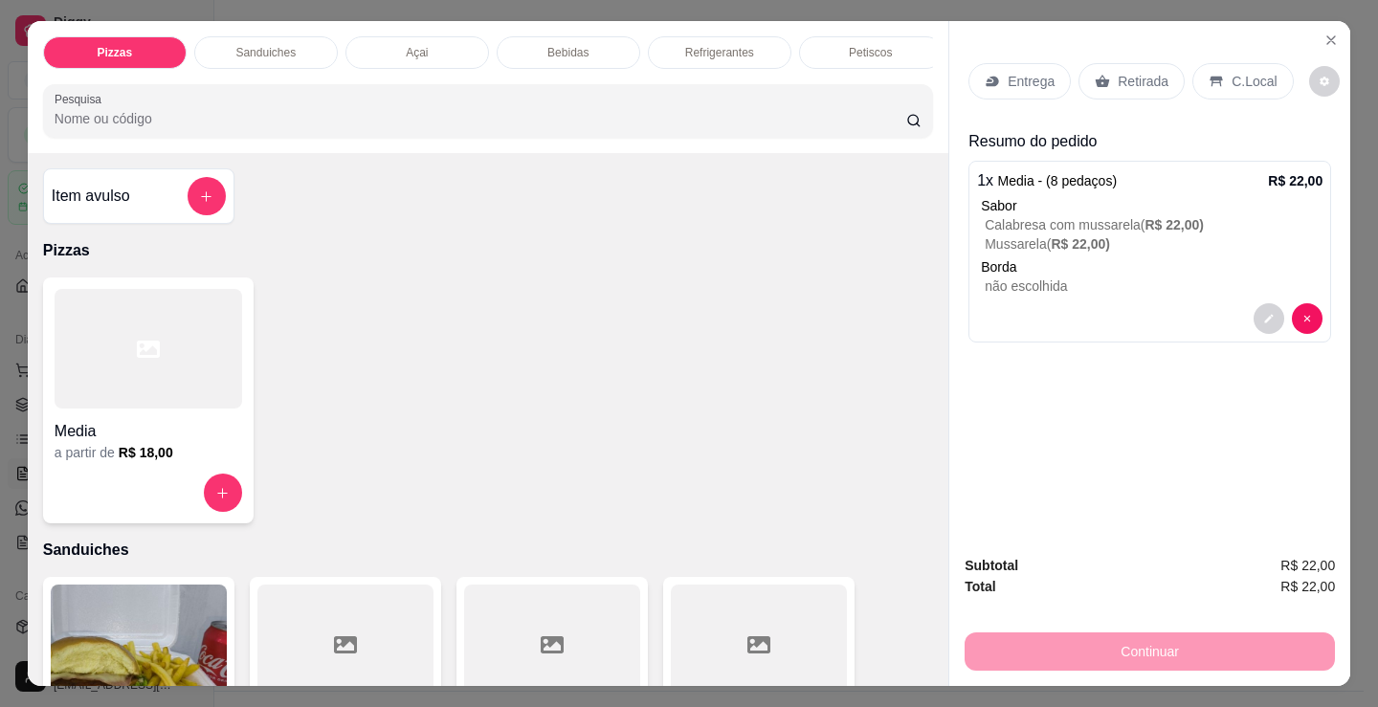
click at [1026, 63] on div "Entrega" at bounding box center [1020, 81] width 102 height 36
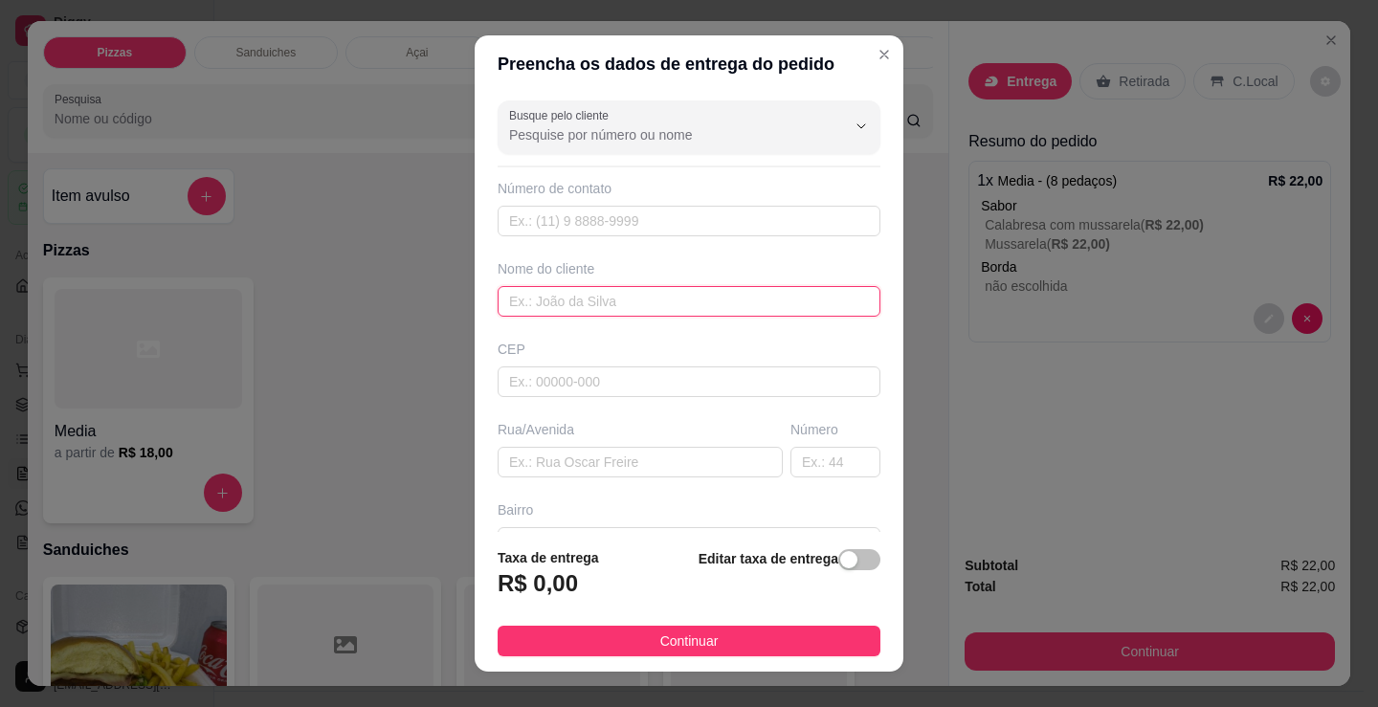
click at [586, 292] on input "text" at bounding box center [689, 301] width 383 height 31
type input "fabiana"
click at [666, 661] on footer "Taxa de entrega R$ 0,00 Editar taxa de entrega Continuar" at bounding box center [689, 602] width 429 height 140
drag, startPoint x: 726, startPoint y: 636, endPoint x: 747, endPoint y: 643, distance: 22.1
click at [729, 636] on button "Continuar" at bounding box center [689, 641] width 383 height 31
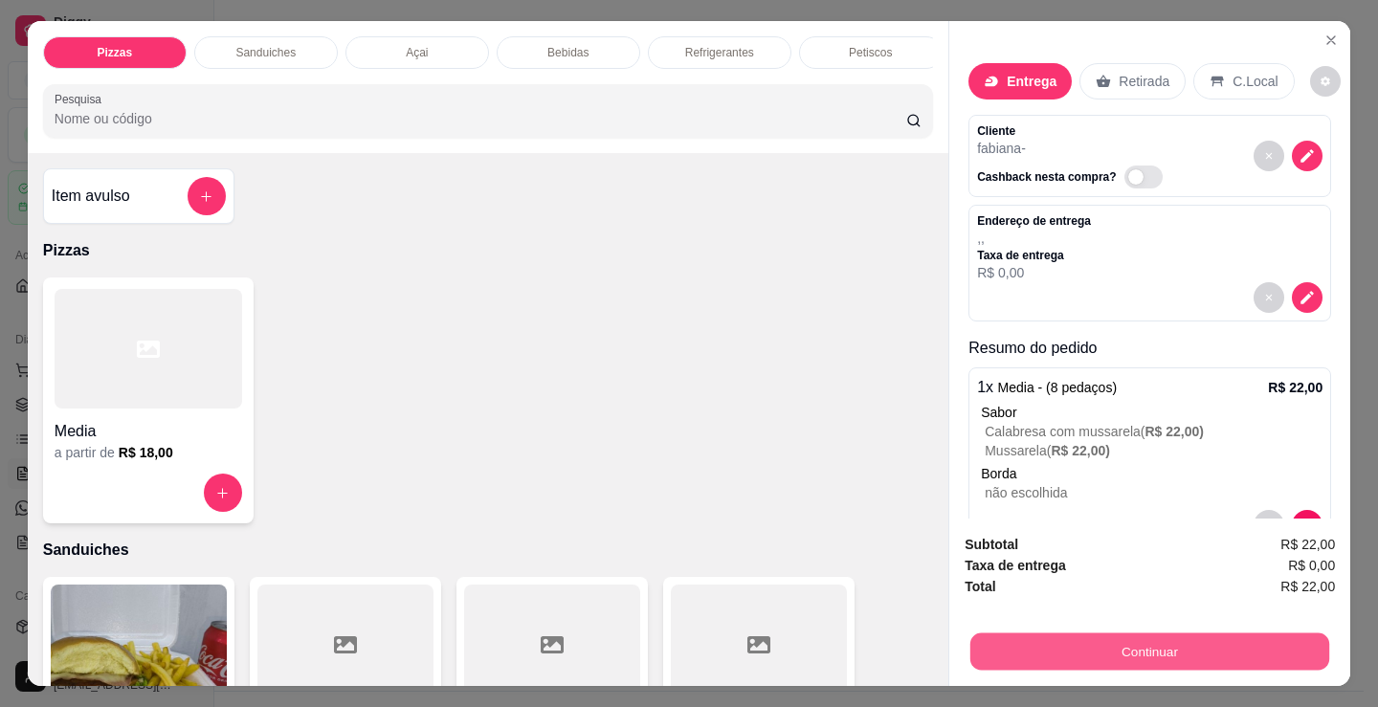
click at [1071, 650] on button "Continuar" at bounding box center [1149, 651] width 359 height 37
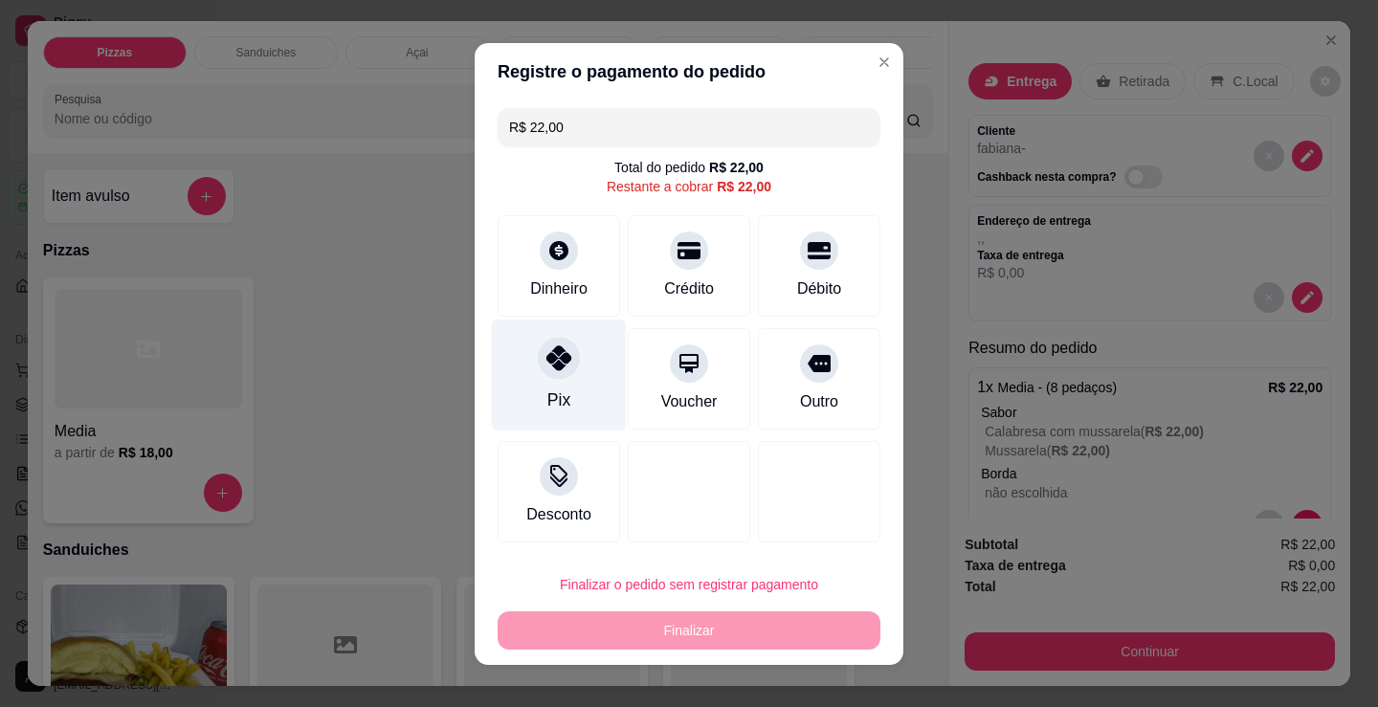
click at [538, 367] on div at bounding box center [559, 358] width 42 height 42
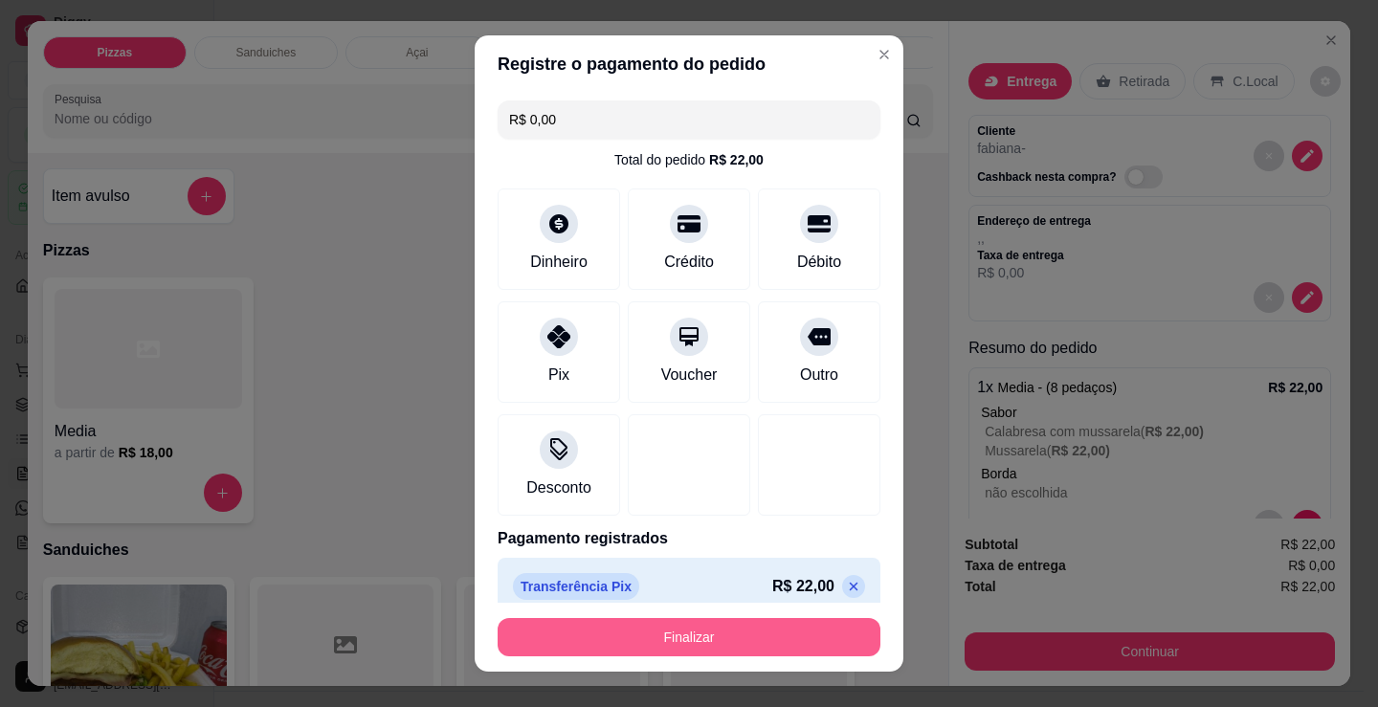
click at [794, 637] on button "Finalizar" at bounding box center [689, 637] width 383 height 38
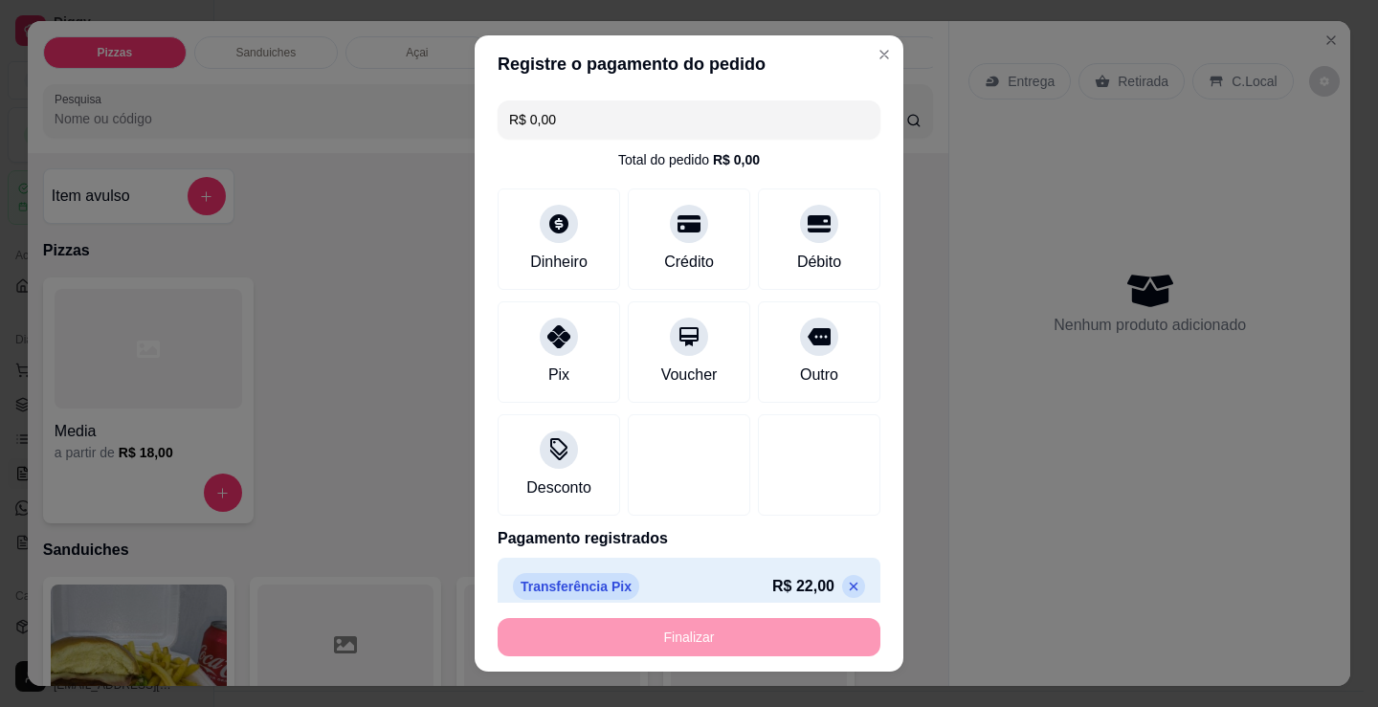
type input "-R$ 22,00"
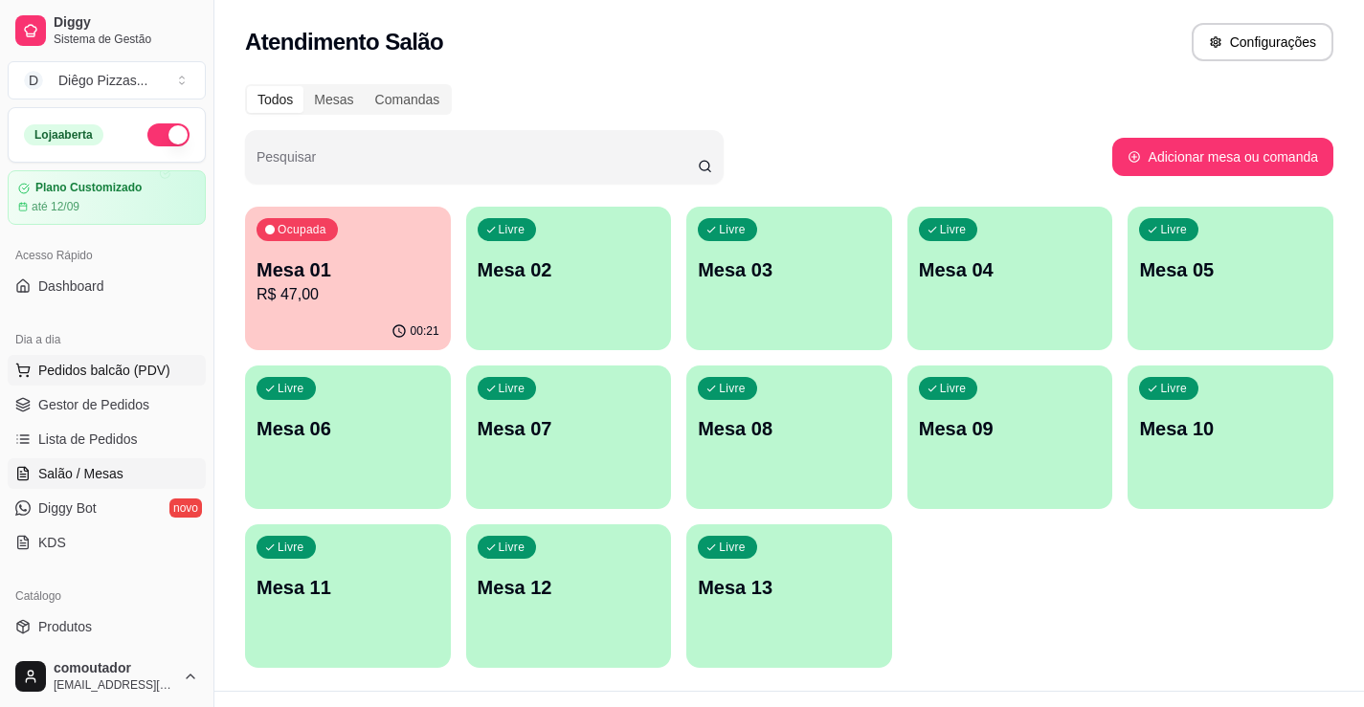
click at [97, 371] on span "Pedidos balcão (PDV)" at bounding box center [104, 370] width 132 height 19
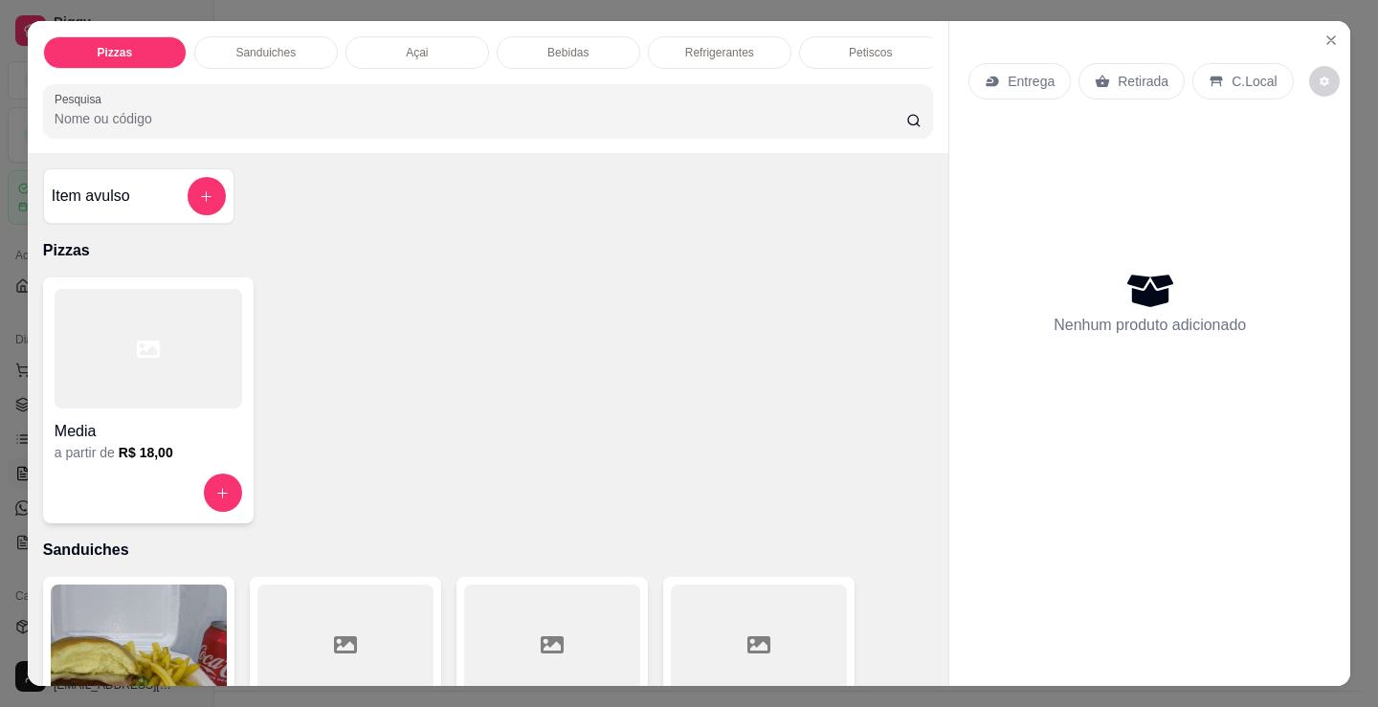
click at [123, 433] on h4 "Media" at bounding box center [149, 431] width 188 height 23
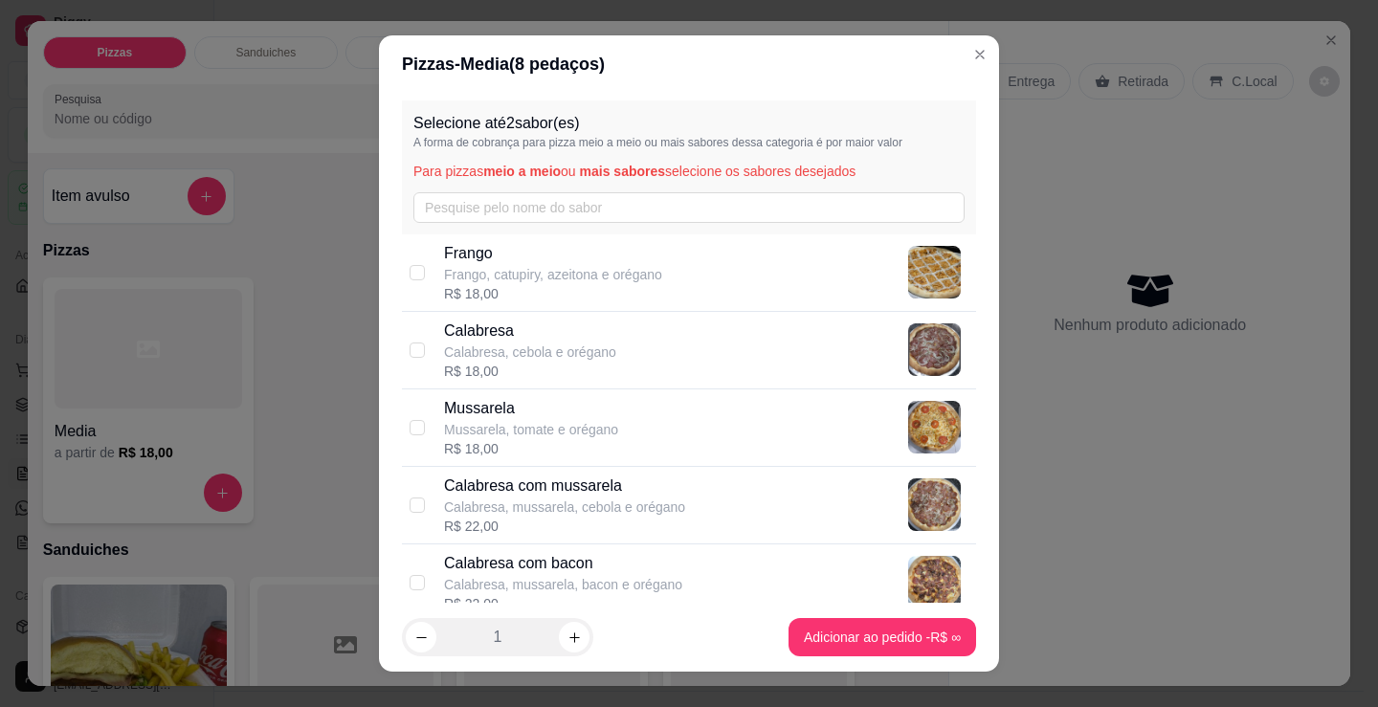
click at [803, 489] on div "Calabresa com mussarela Calabresa, mussarela, cebola e orégano R$ 22,00" at bounding box center [706, 505] width 524 height 61
checkbox input "true"
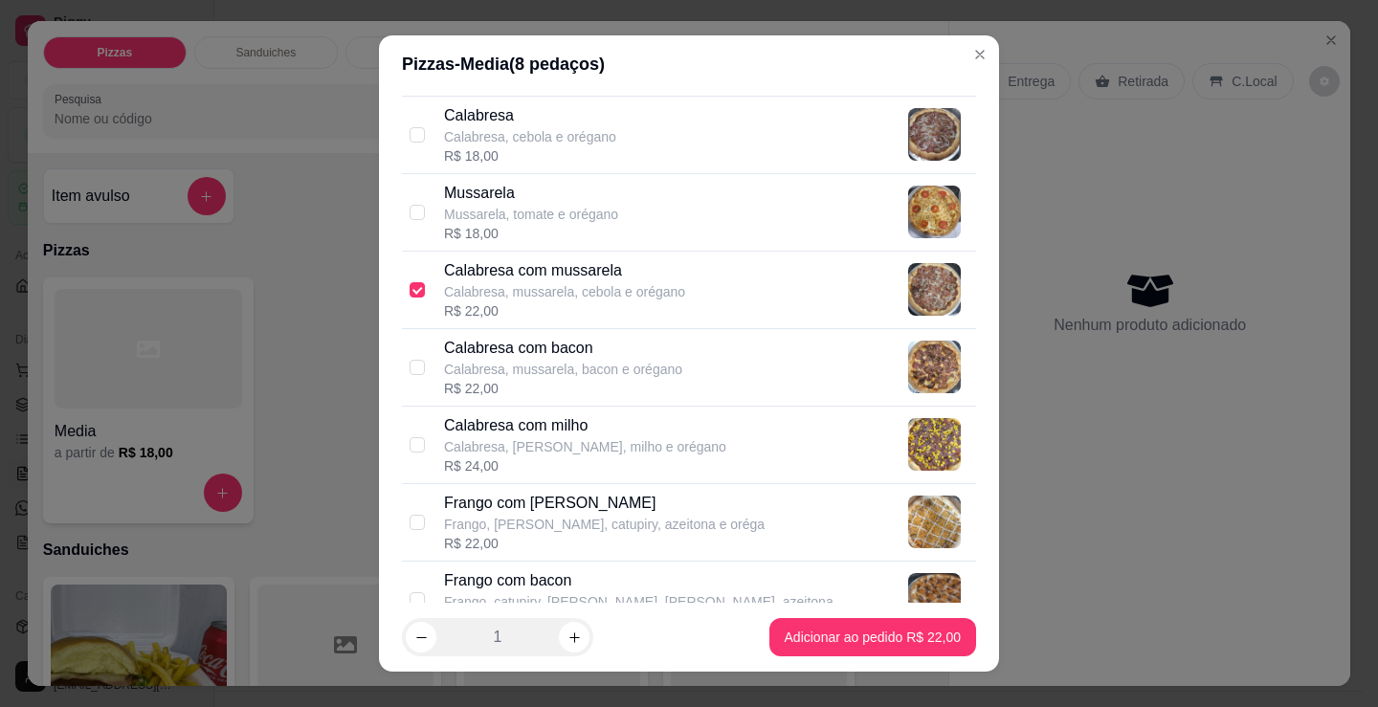
scroll to position [383, 0]
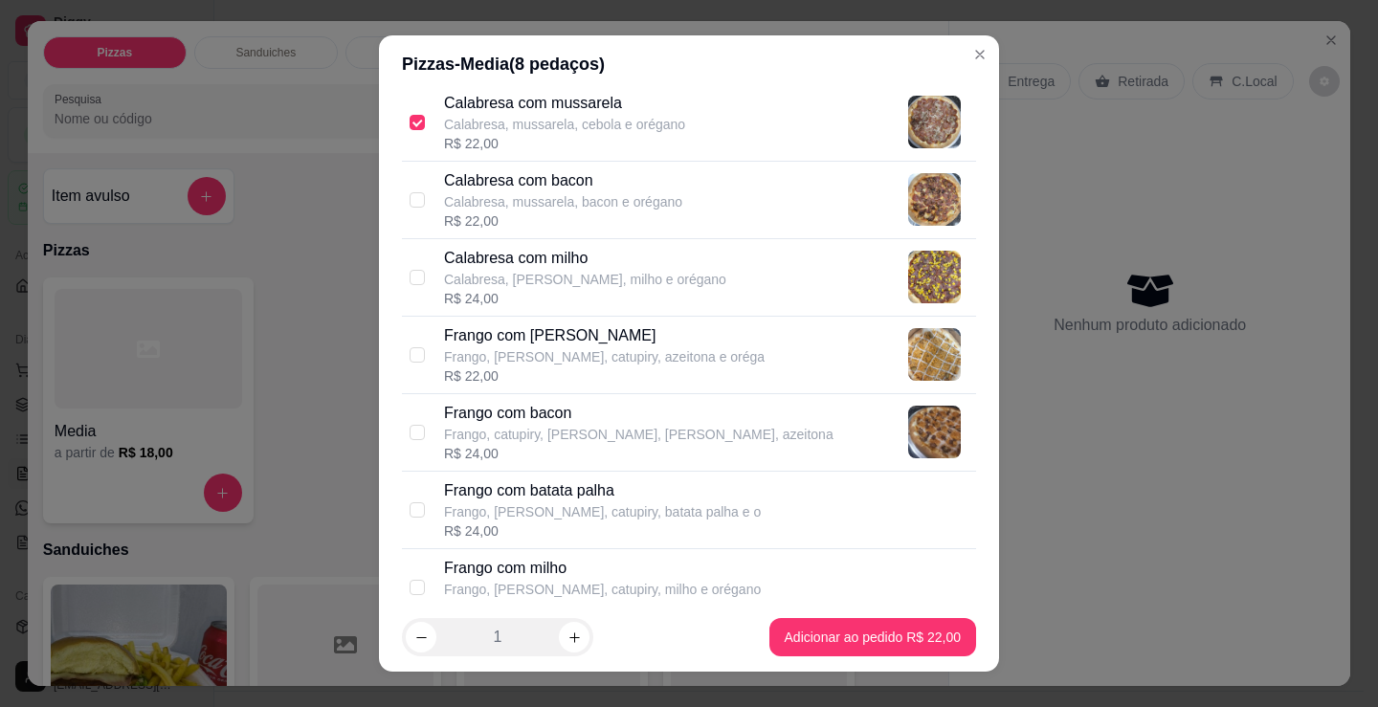
click at [703, 347] on div "Frango com mussarela Frango, mussarela, catupiry, azeitona e oréga R$ 22,00" at bounding box center [706, 354] width 524 height 61
checkbox input "true"
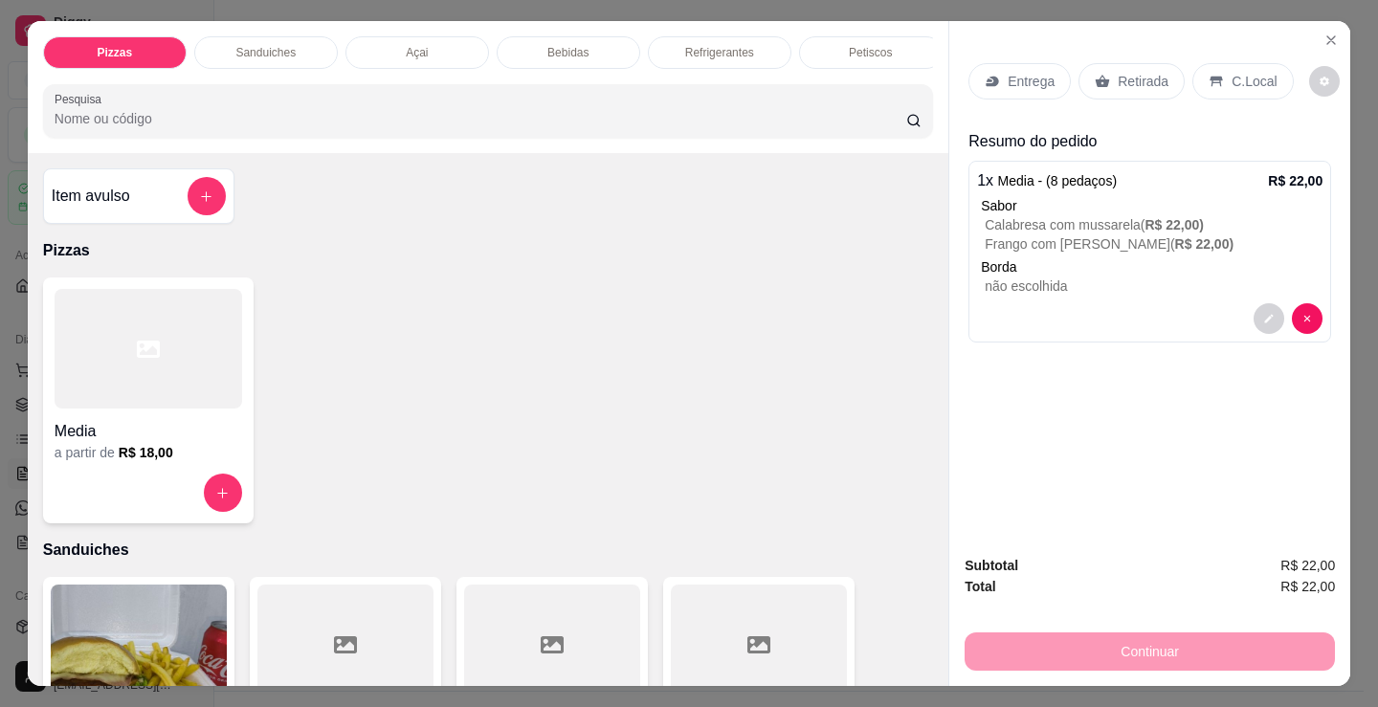
click at [1032, 72] on p "Entrega" at bounding box center [1031, 81] width 47 height 19
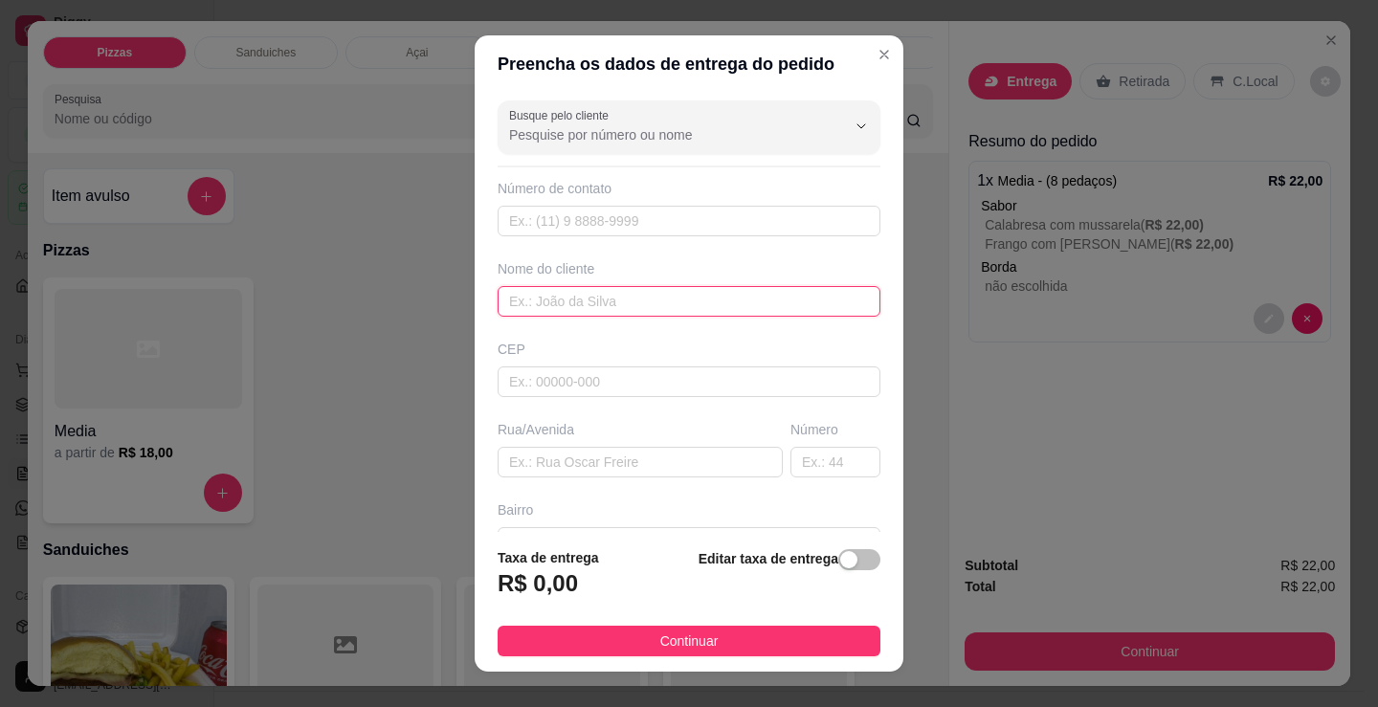
click at [602, 315] on input "text" at bounding box center [689, 301] width 383 height 31
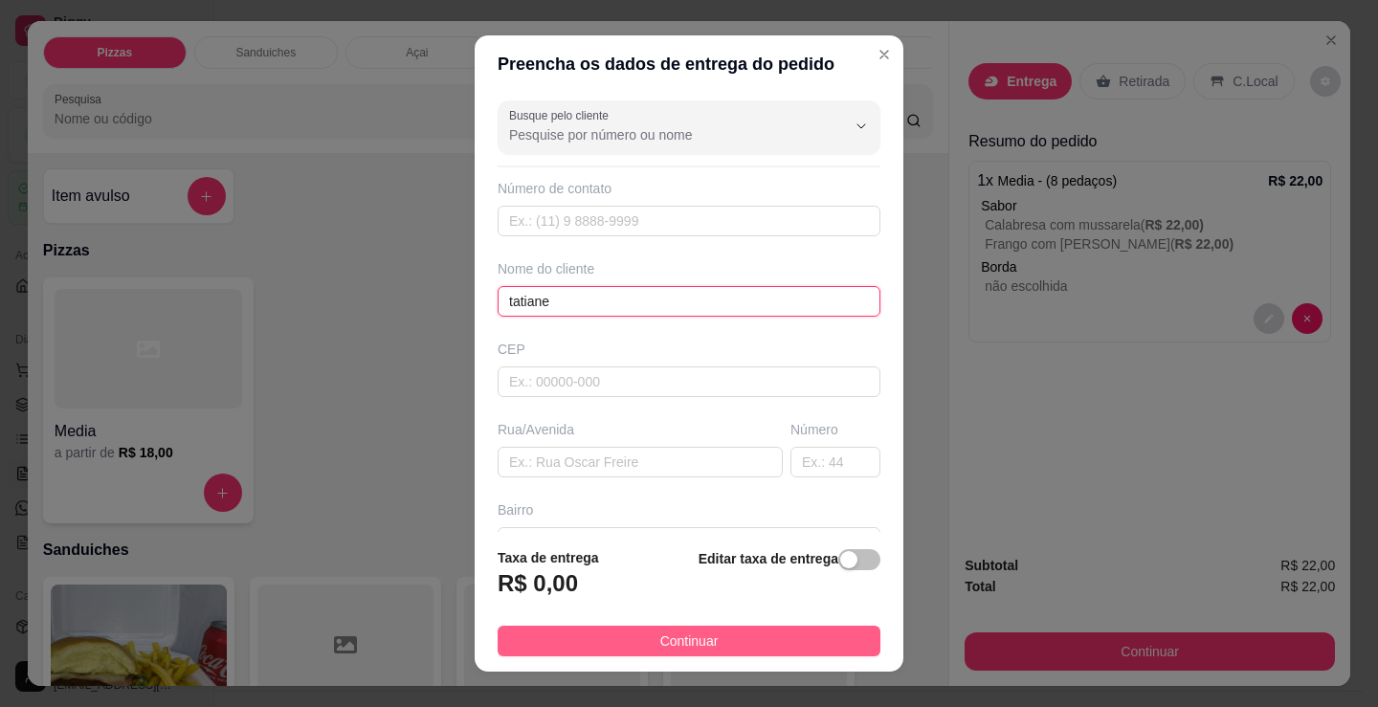
type input "tatiane"
click at [800, 657] on button "Continuar" at bounding box center [689, 641] width 383 height 31
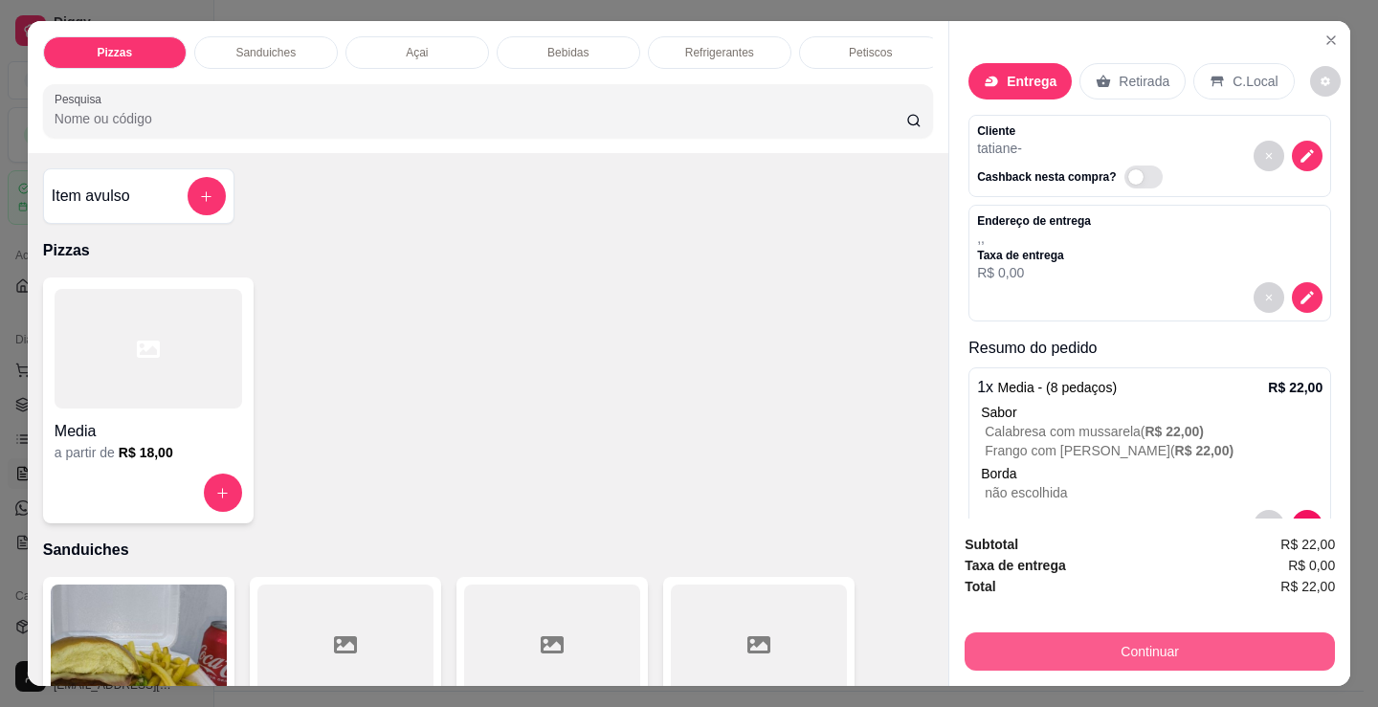
click at [1062, 654] on button "Continuar" at bounding box center [1150, 652] width 370 height 38
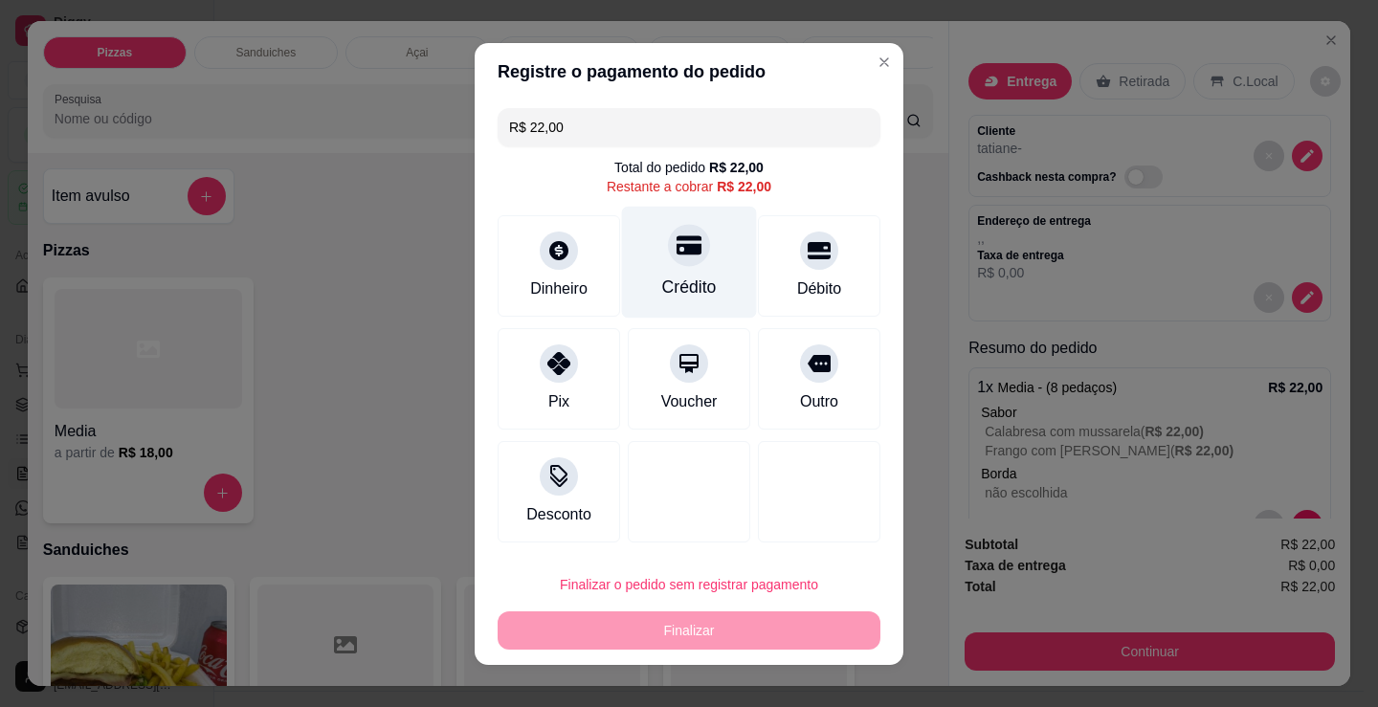
click at [679, 259] on div at bounding box center [689, 245] width 42 height 42
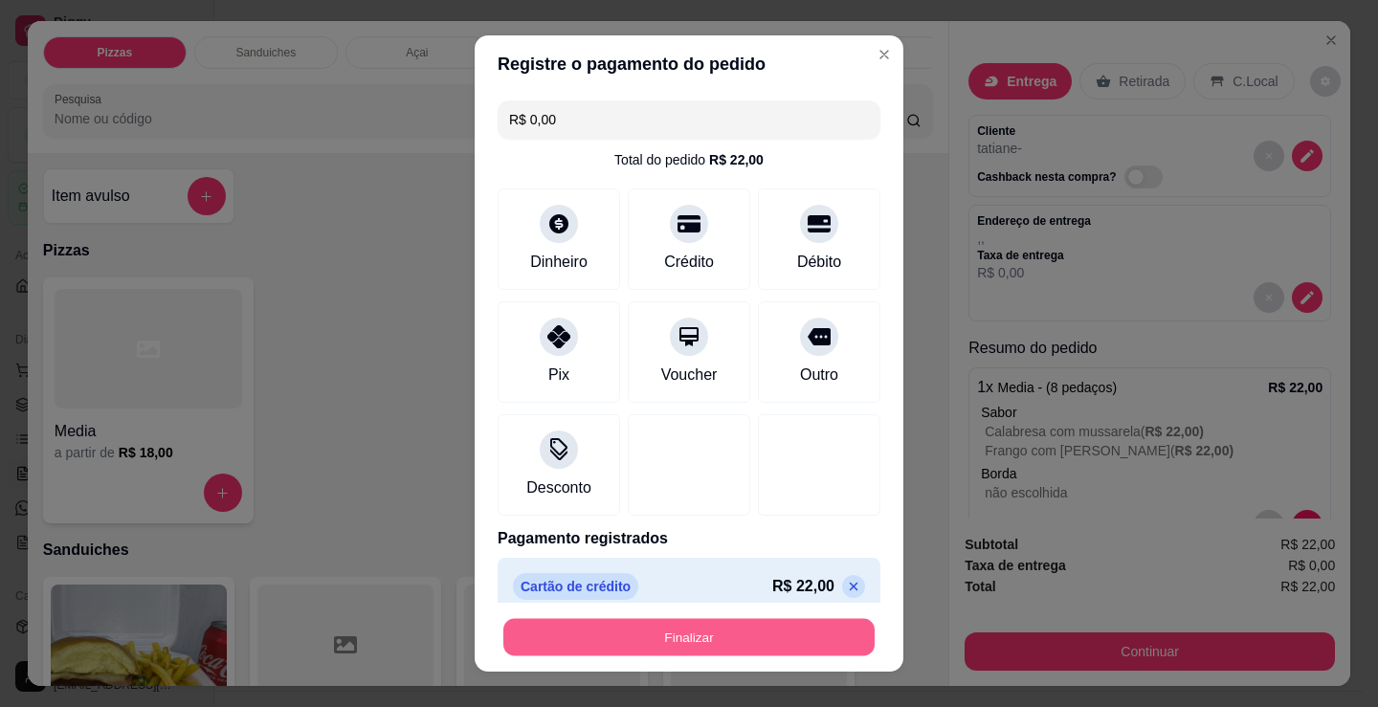
click at [744, 632] on button "Finalizar" at bounding box center [688, 637] width 371 height 37
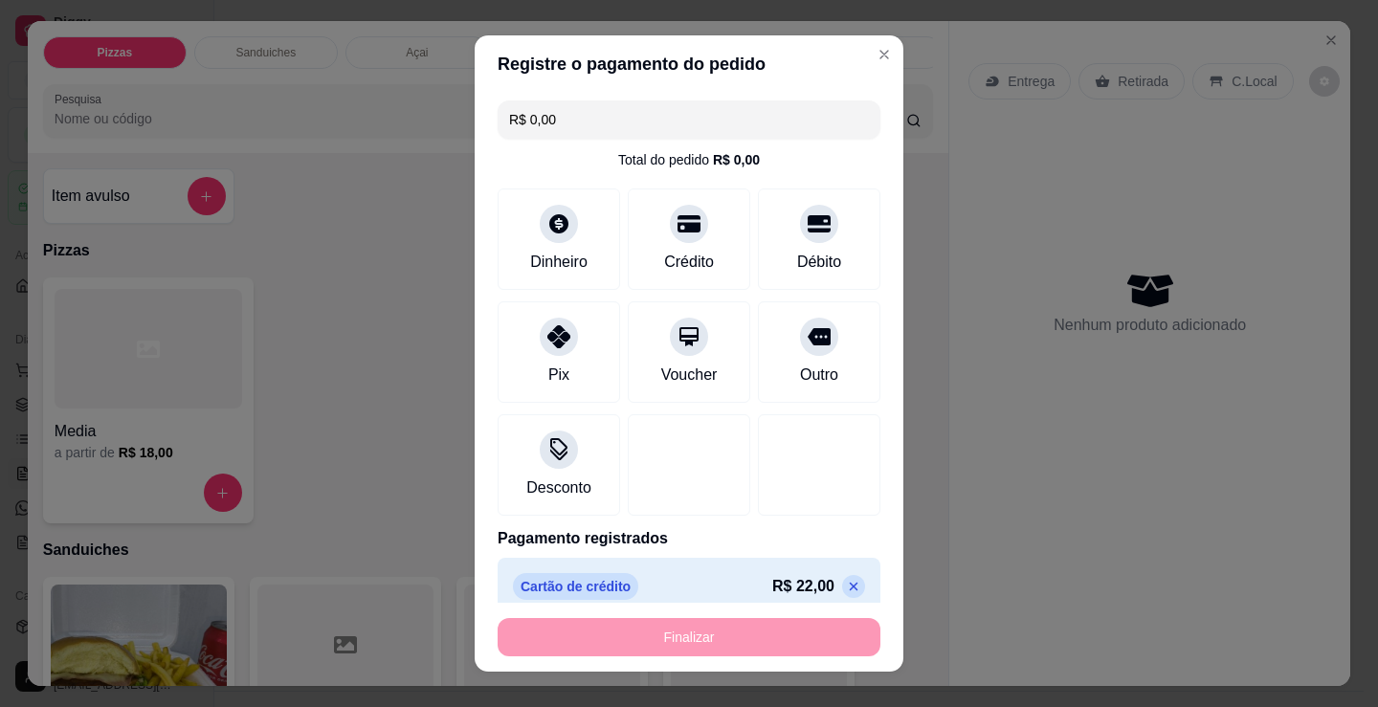
type input "-R$ 22,00"
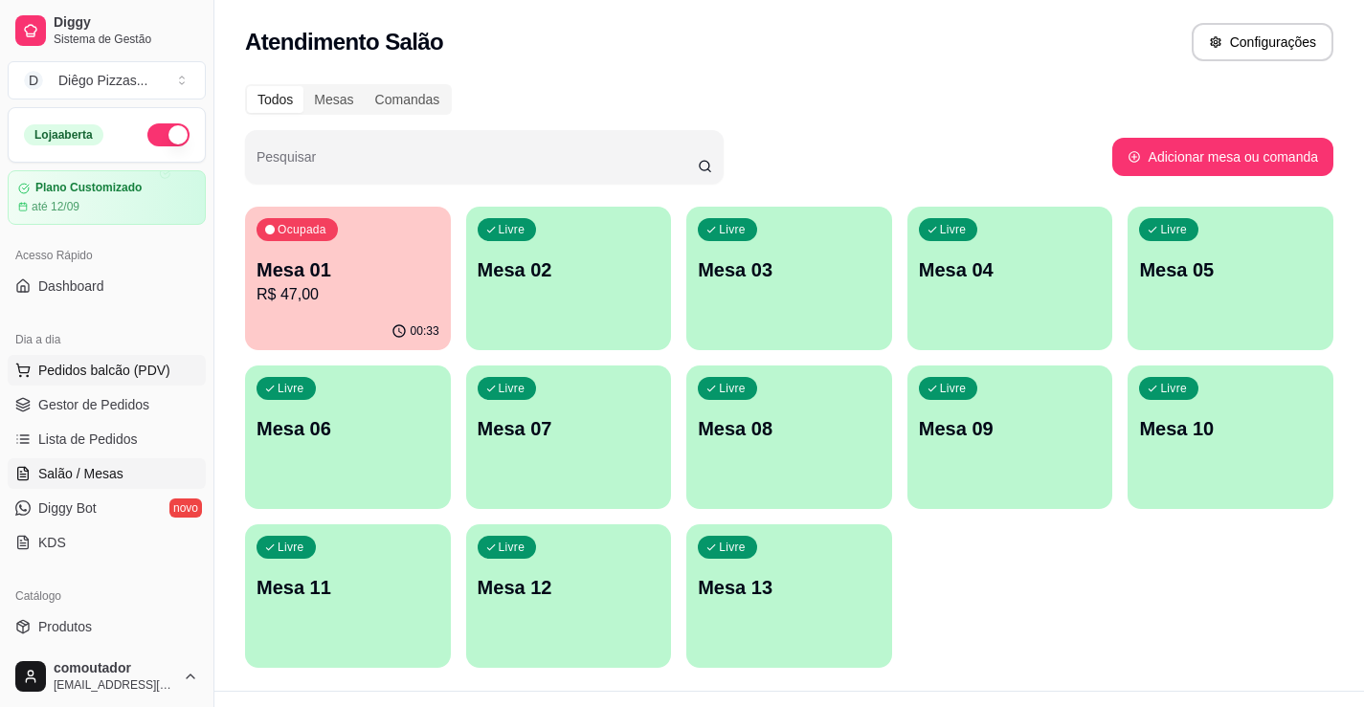
click at [86, 377] on span "Pedidos balcão (PDV)" at bounding box center [104, 370] width 132 height 19
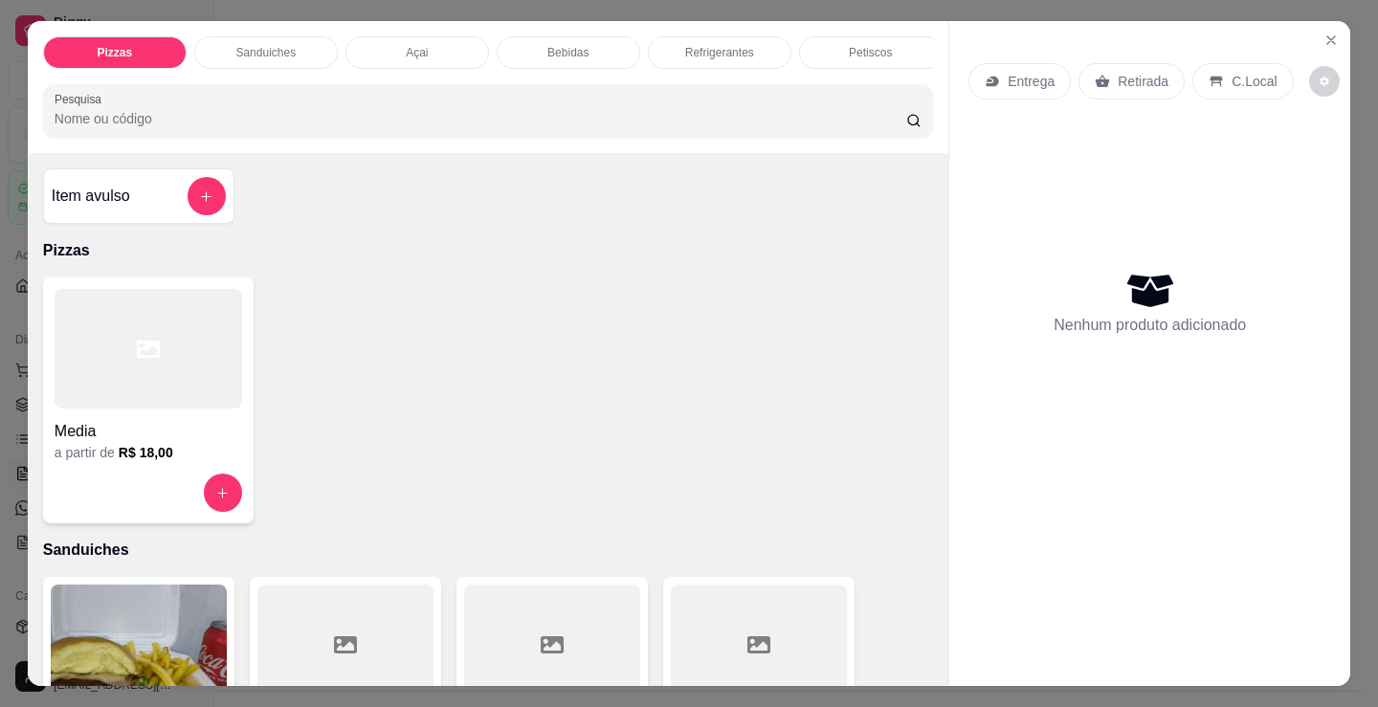
click at [163, 407] on div at bounding box center [149, 349] width 188 height 120
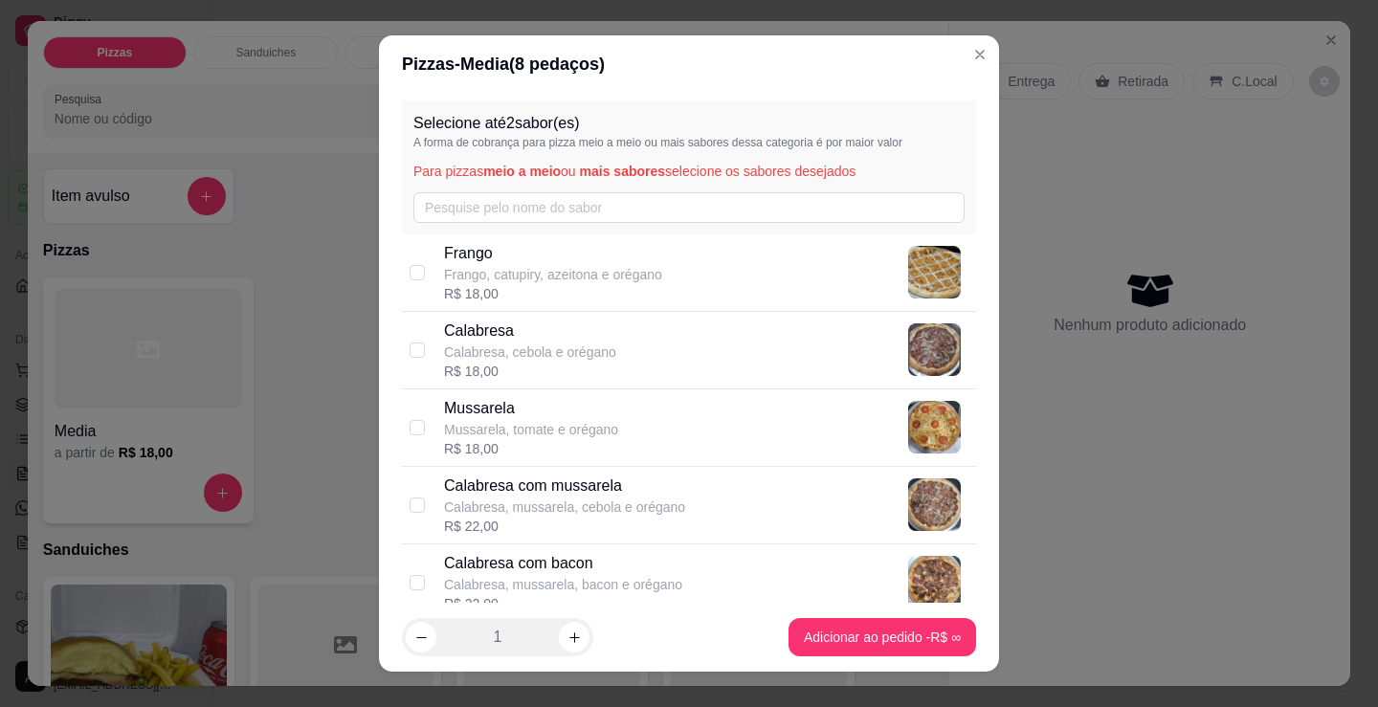
click at [707, 482] on div "Calabresa com mussarela Calabresa, mussarela, cebola e orégano R$ 22,00" at bounding box center [706, 505] width 524 height 61
checkbox input "true"
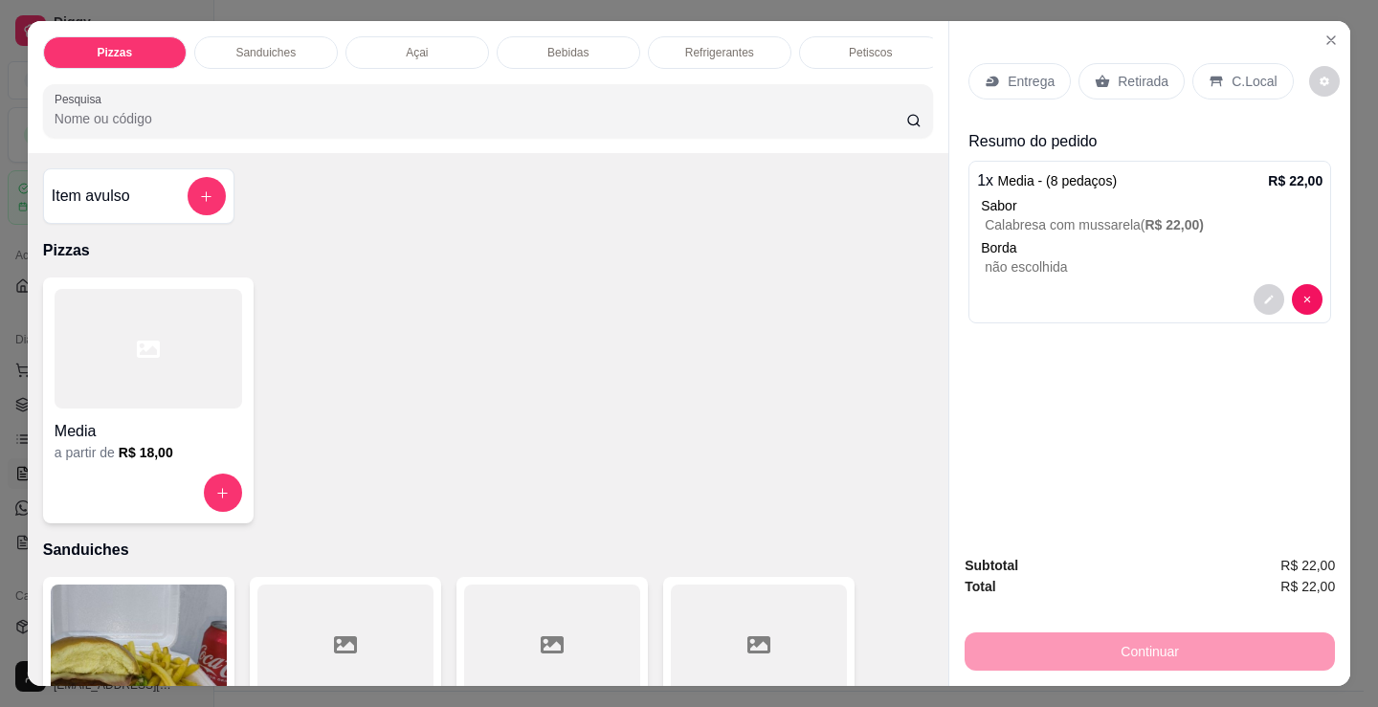
click at [116, 493] on div at bounding box center [149, 493] width 188 height 38
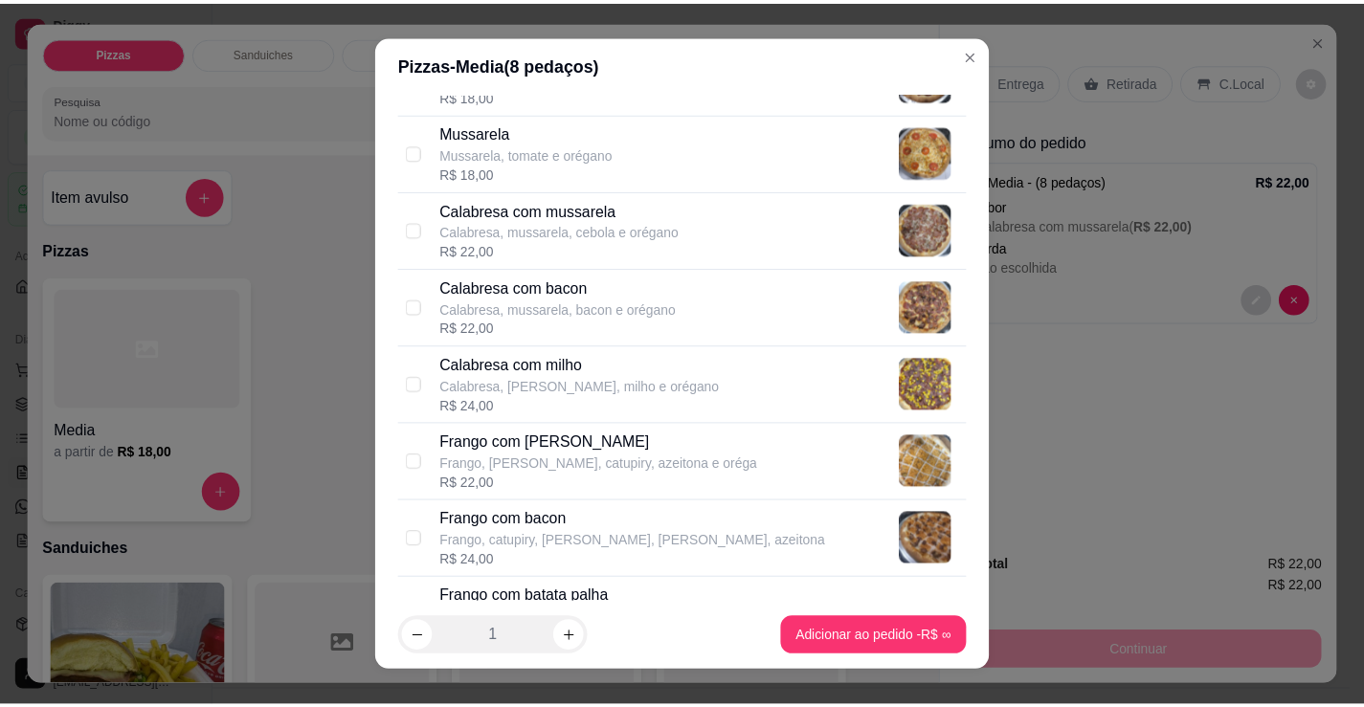
scroll to position [287, 0]
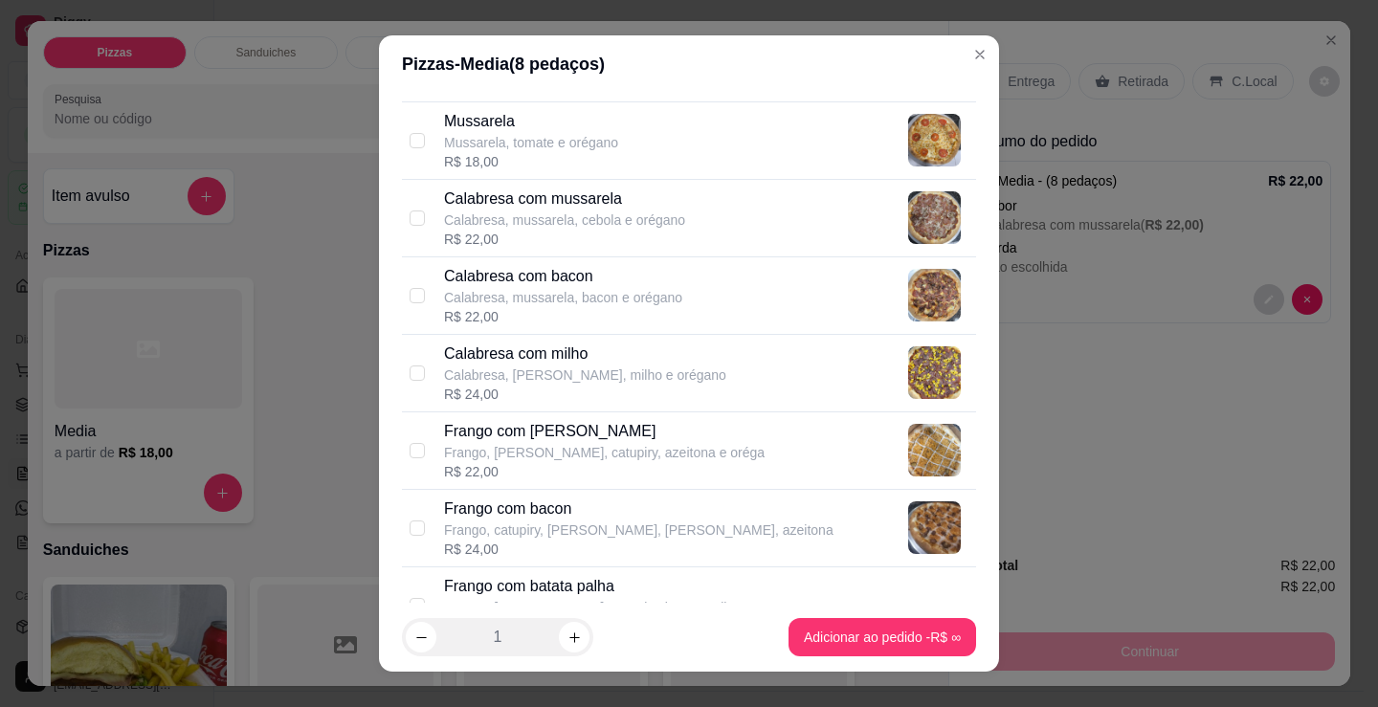
click at [621, 463] on div "R$ 22,00" at bounding box center [604, 471] width 321 height 19
checkbox input "true"
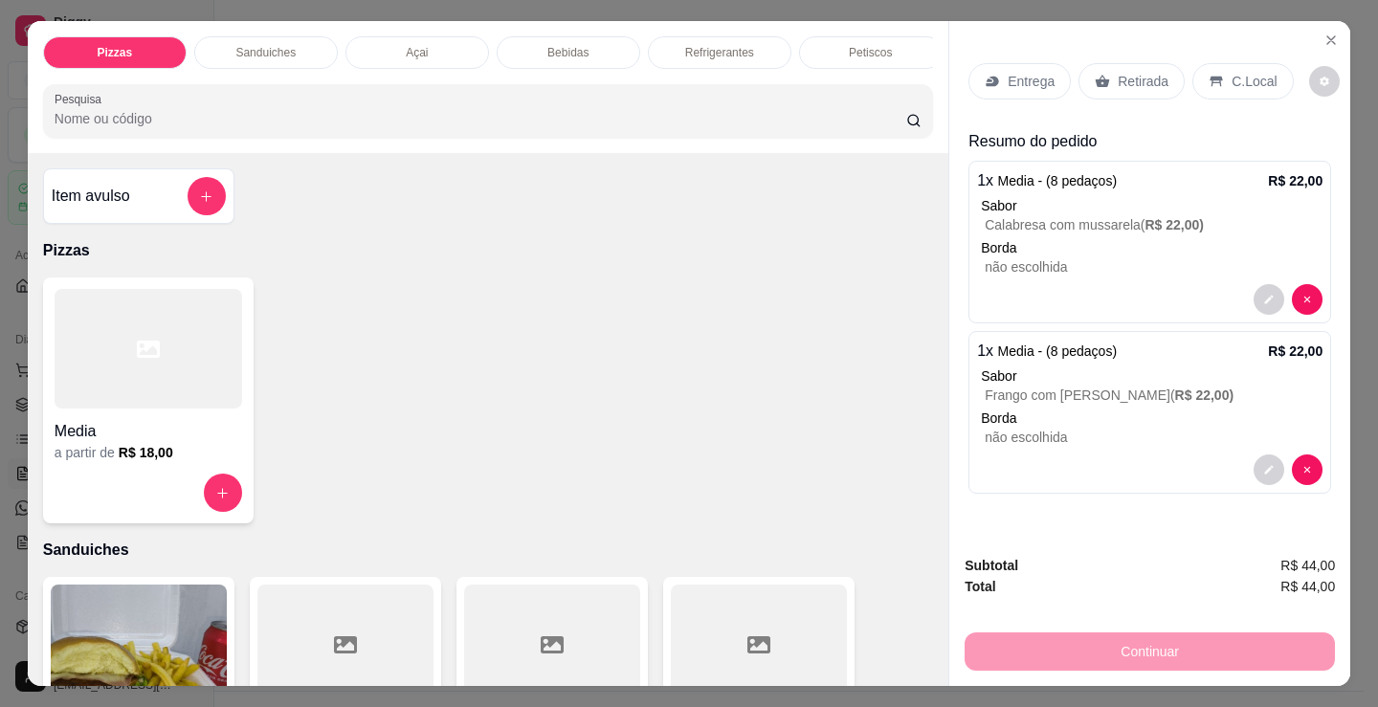
click at [1124, 95] on div "Entrega Retirada C.Local" at bounding box center [1150, 81] width 363 height 67
click at [1132, 73] on p "Retirada" at bounding box center [1143, 81] width 51 height 19
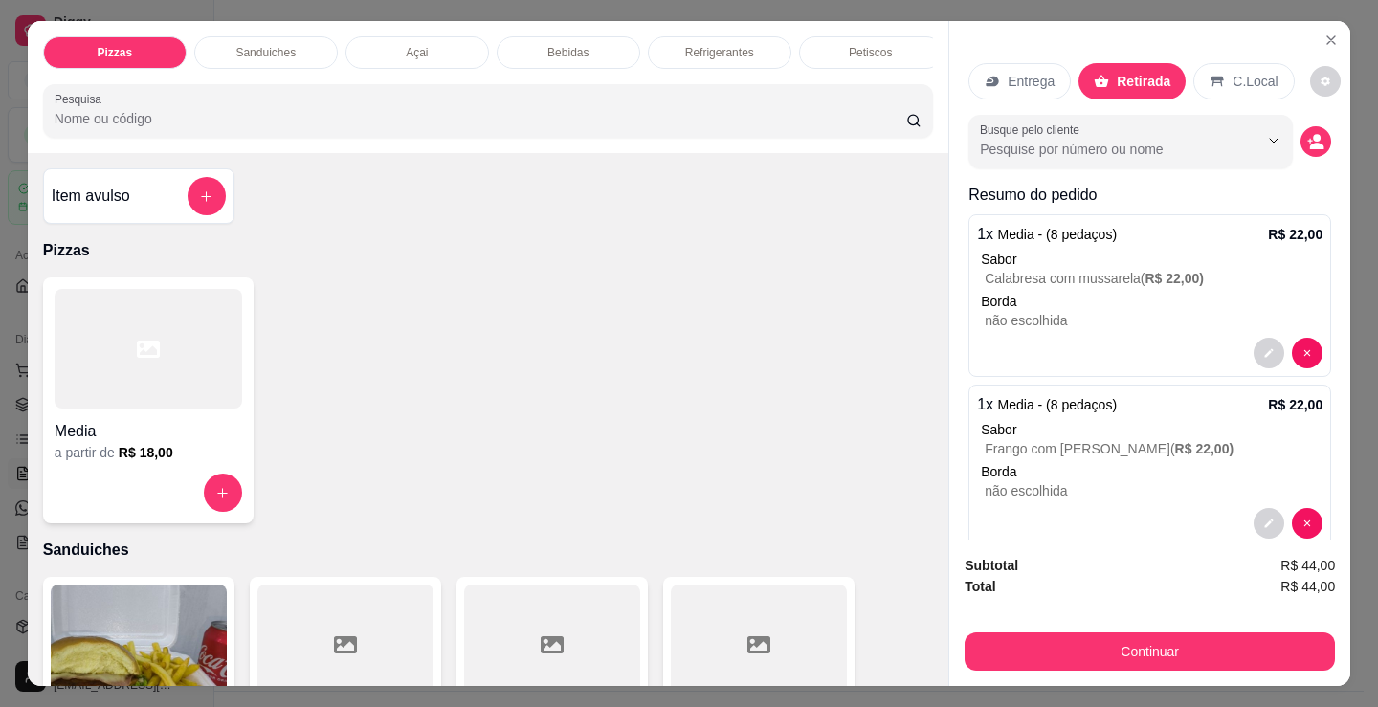
click at [1312, 131] on div "Entrega Retirada C.Local Busque pelo cliente Resumo do pedido 1 x Media - (8 pe…" at bounding box center [1149, 280] width 401 height 519
click at [1312, 133] on div "Entrega Retirada C.Local Busque pelo cliente Resumo do pedido 1 x Media - (8 pe…" at bounding box center [1149, 280] width 401 height 519
click at [1311, 136] on div "Entrega Retirada C.Local Busque pelo cliente Resumo do pedido 1 x Media - (8 pe…" at bounding box center [1149, 280] width 401 height 519
click at [1307, 140] on button "decrease-product-quantity" at bounding box center [1317, 142] width 30 height 30
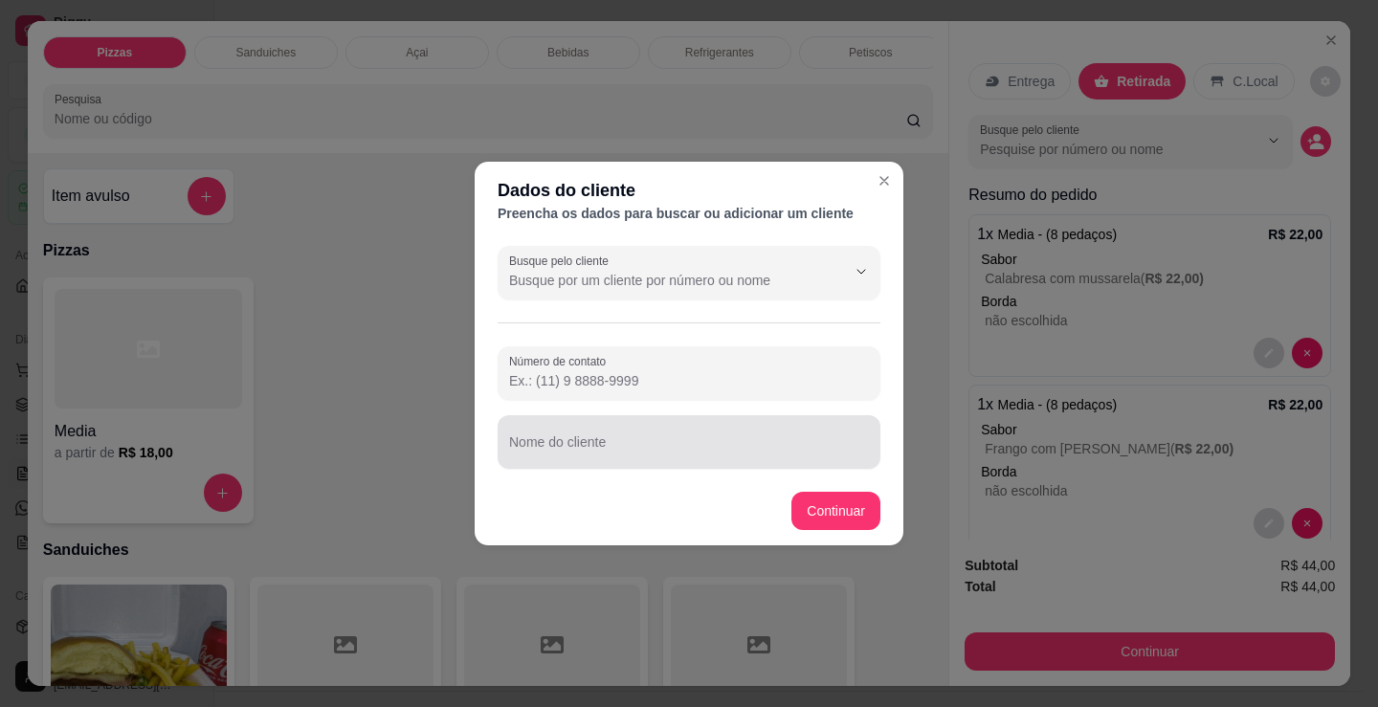
click at [810, 437] on div at bounding box center [689, 442] width 360 height 38
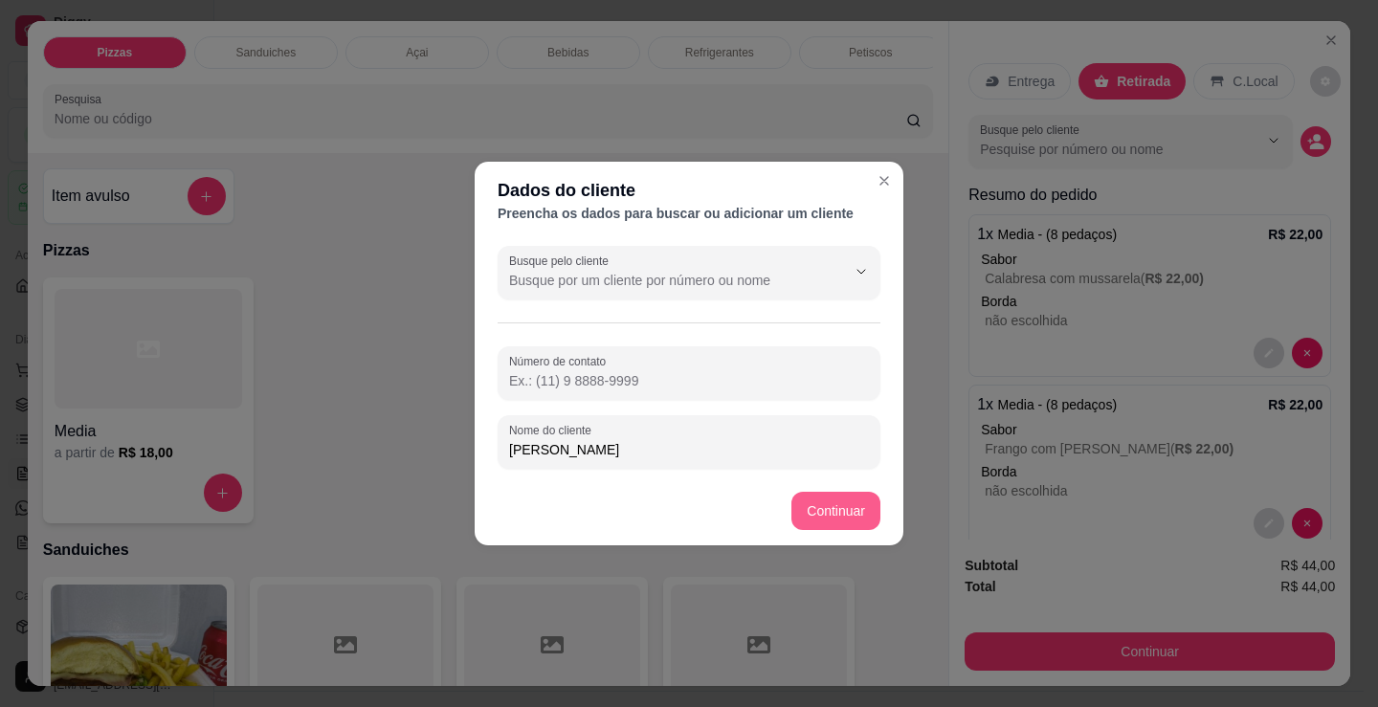
type input "joao pedro"
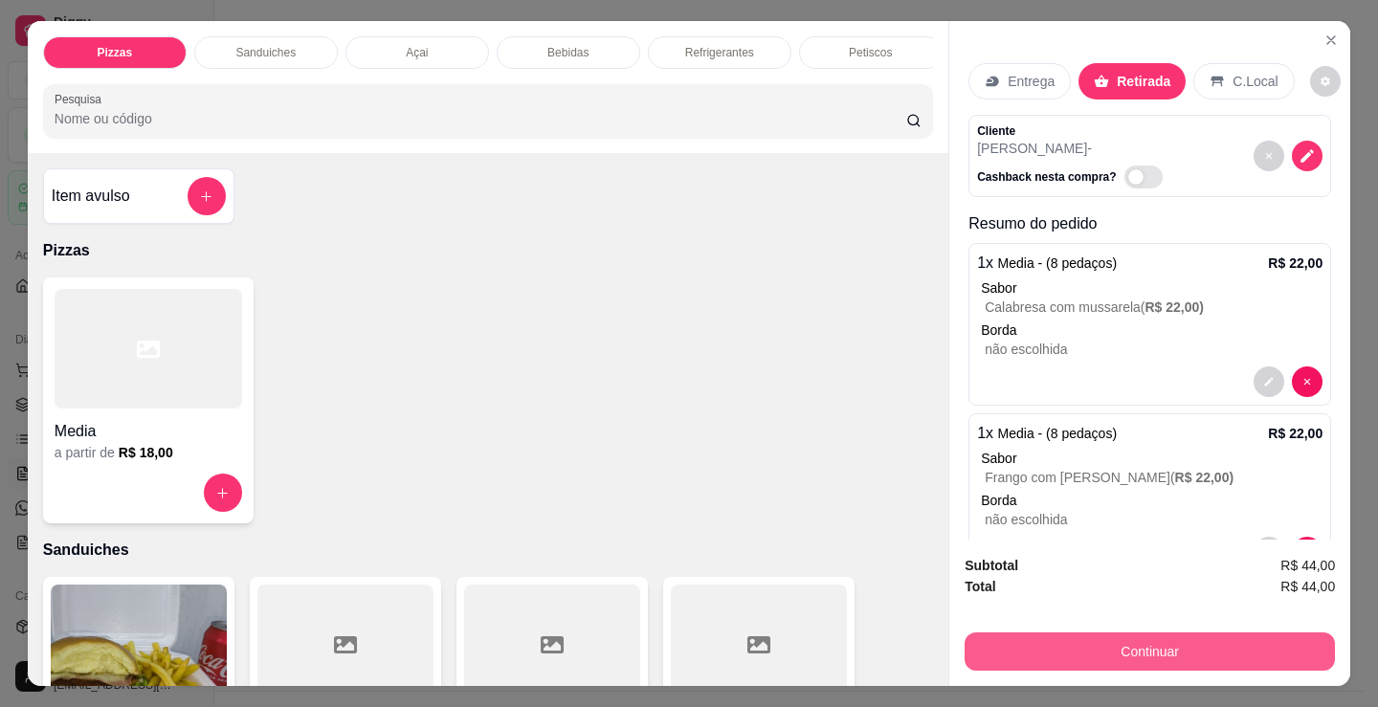
click at [1055, 642] on button "Continuar" at bounding box center [1150, 652] width 370 height 38
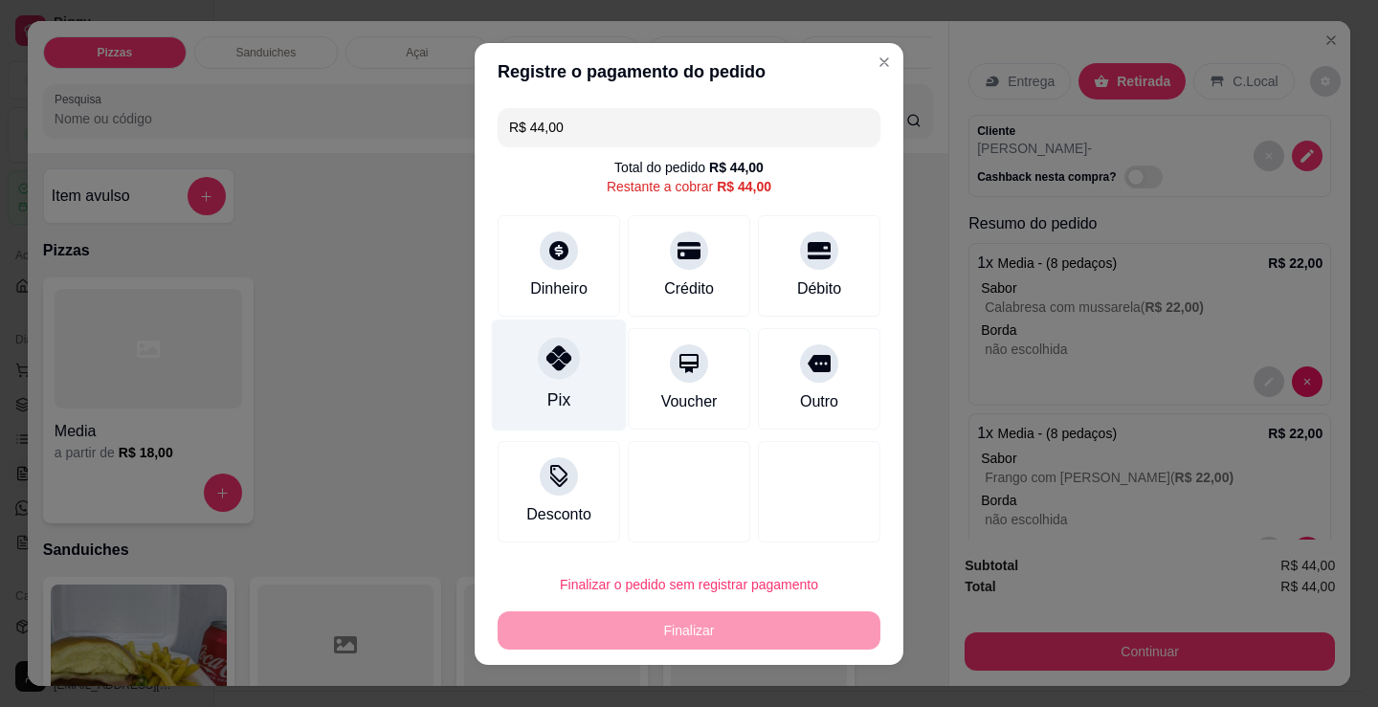
click at [571, 360] on div "Pix" at bounding box center [559, 375] width 135 height 112
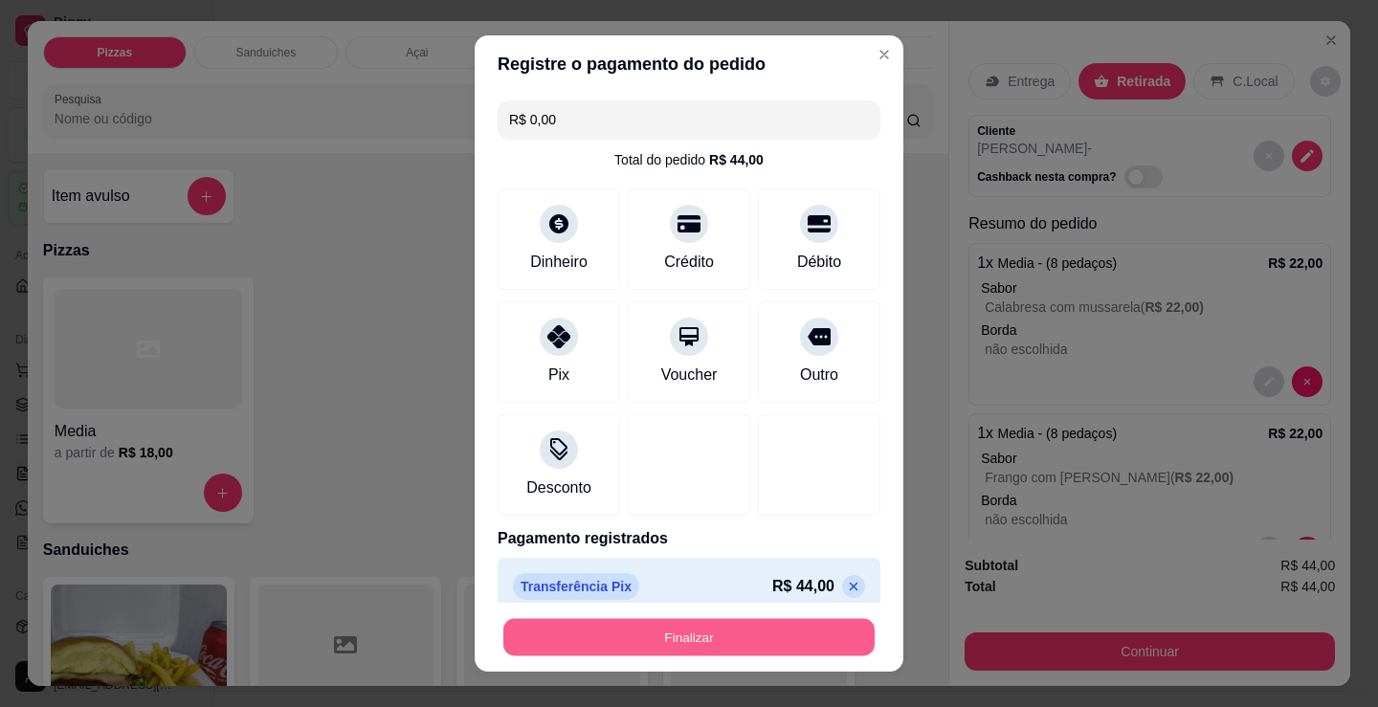
click at [635, 641] on button "Finalizar" at bounding box center [688, 637] width 371 height 37
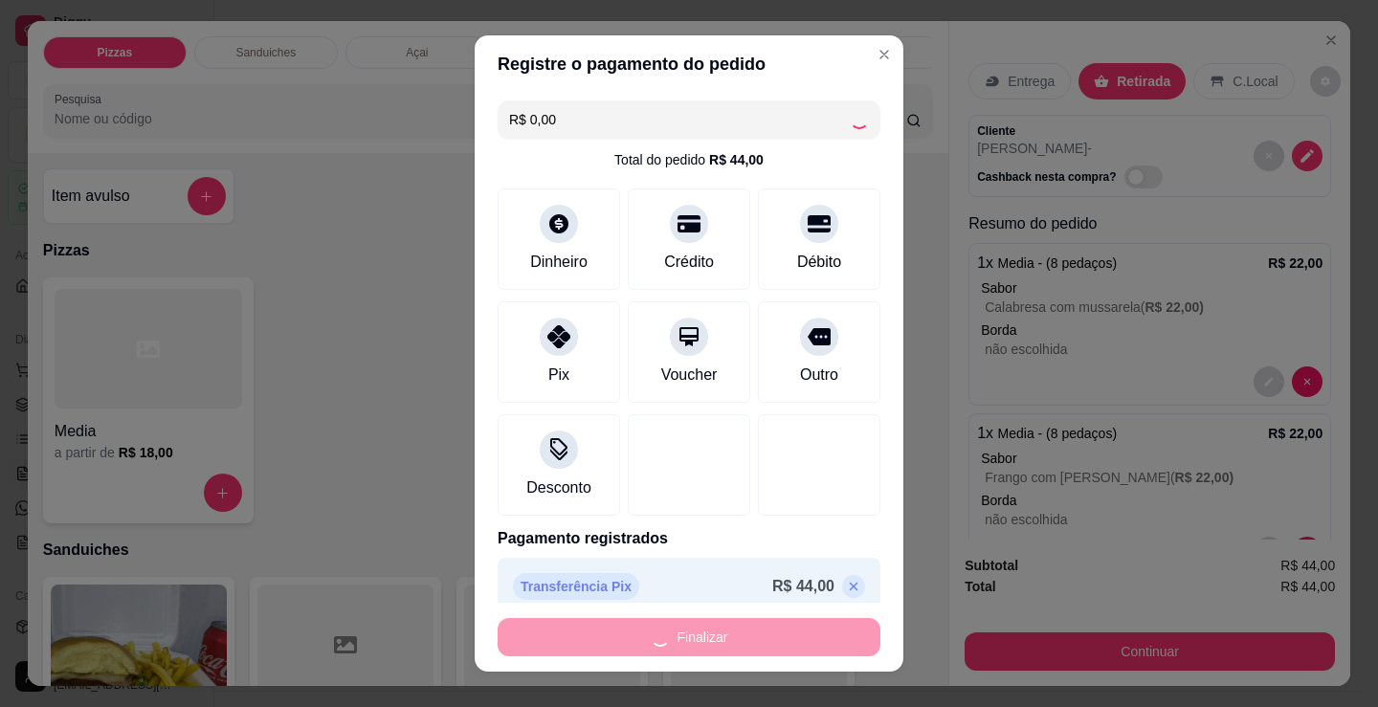
type input "-R$ 44,00"
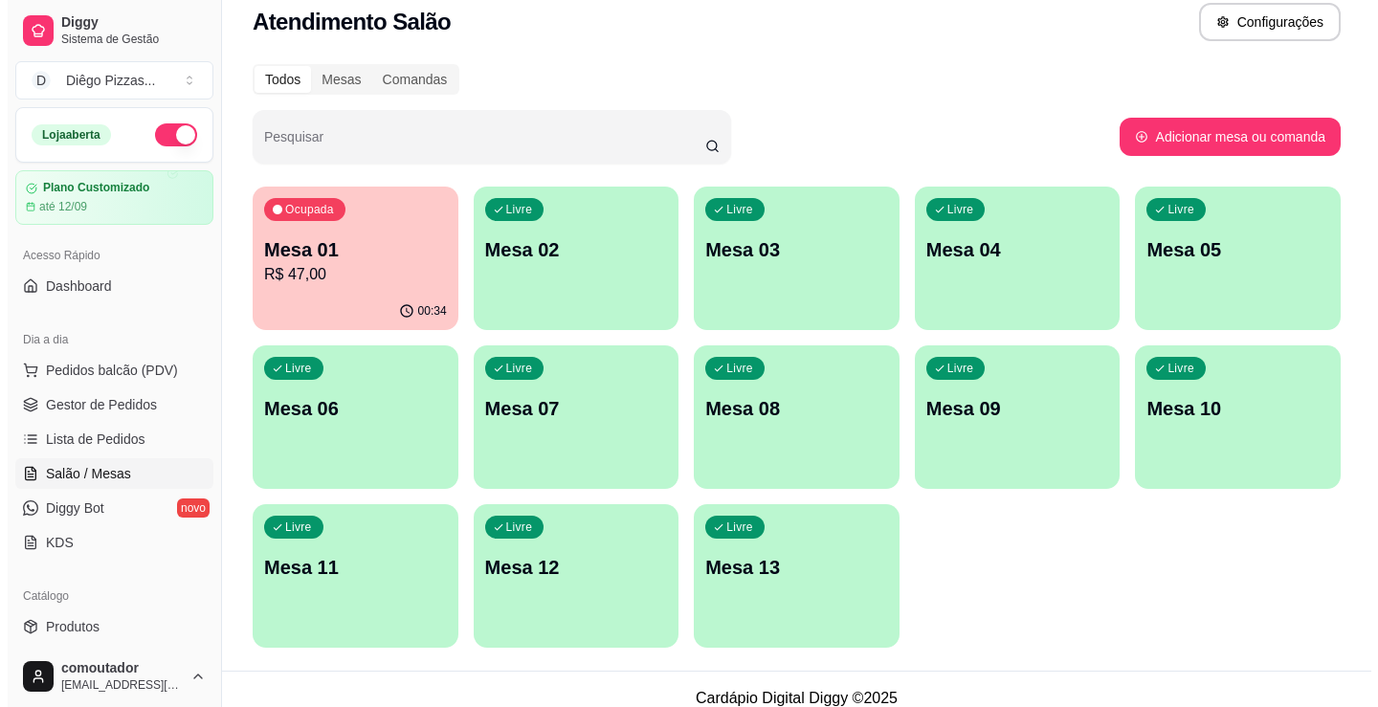
scroll to position [38, 0]
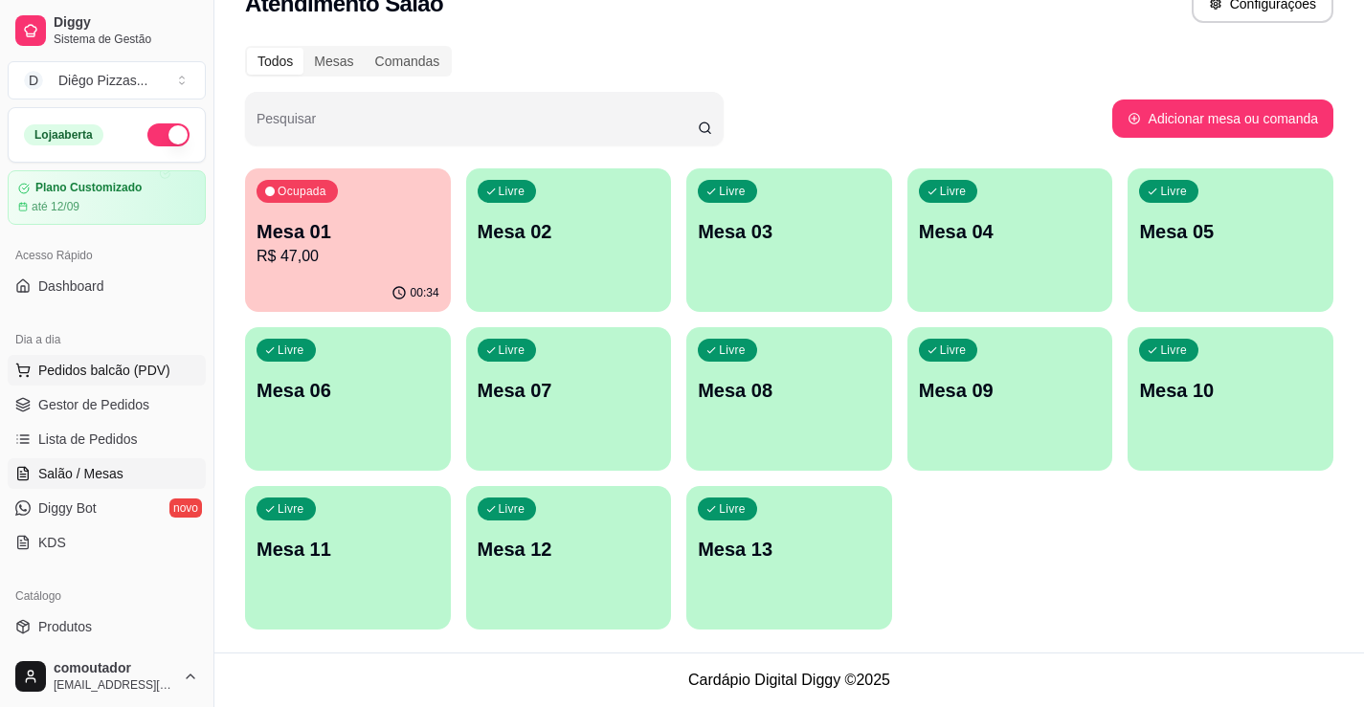
click at [141, 363] on span "Pedidos balcão (PDV)" at bounding box center [104, 370] width 132 height 19
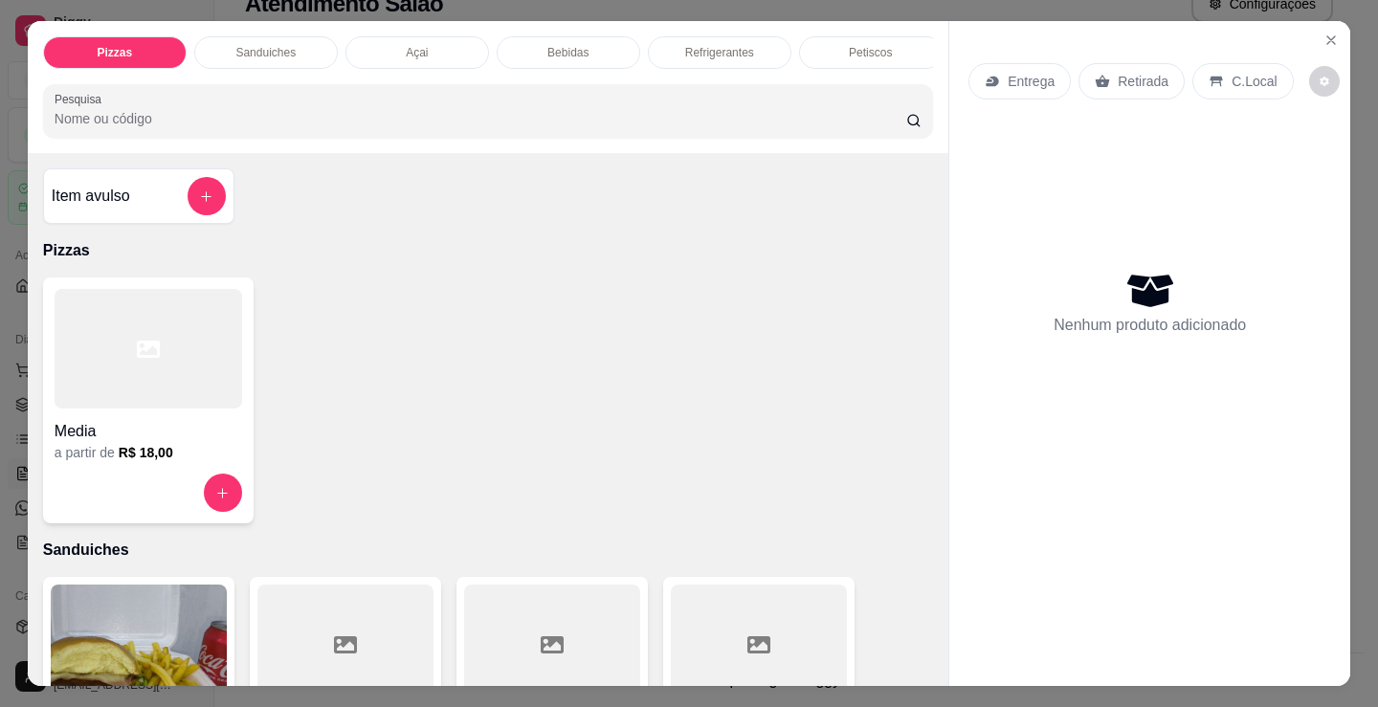
click at [127, 383] on div at bounding box center [149, 349] width 188 height 120
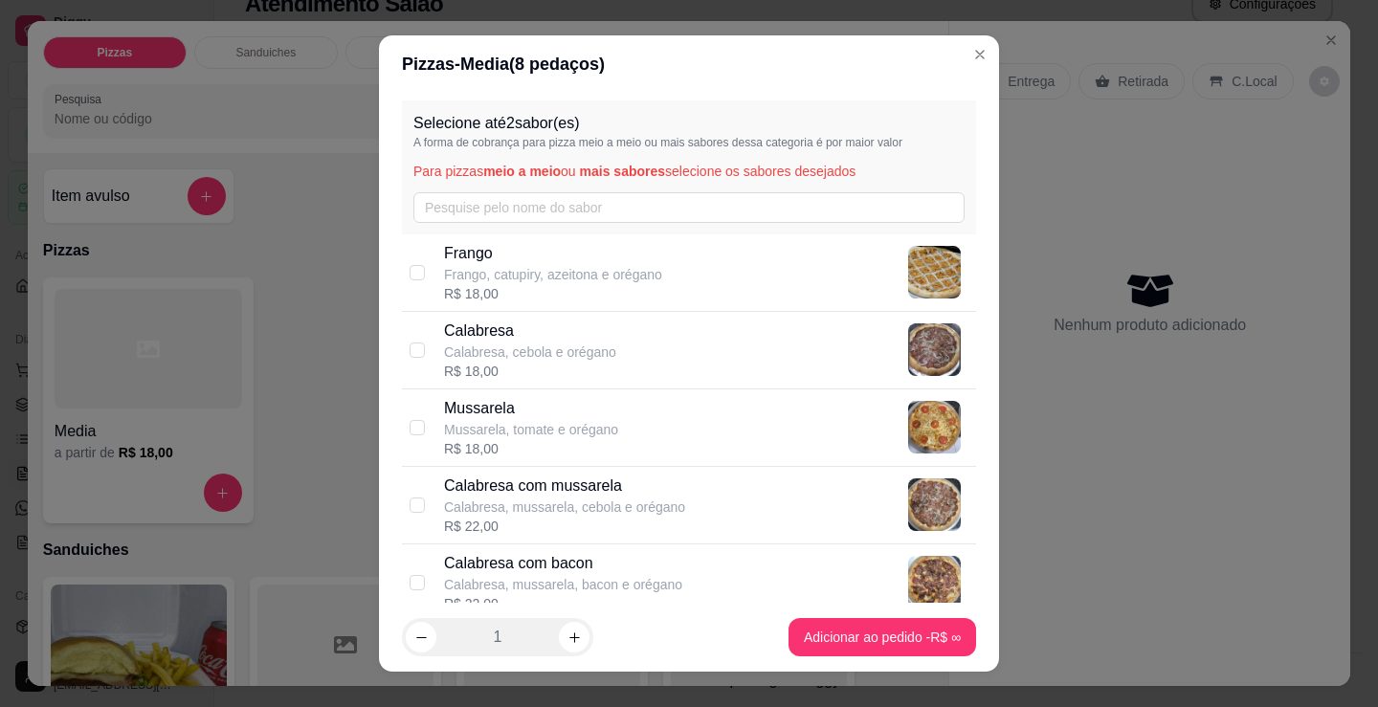
click at [667, 500] on p "Calabresa, mussarela, cebola e orégano" at bounding box center [564, 507] width 241 height 19
checkbox input "true"
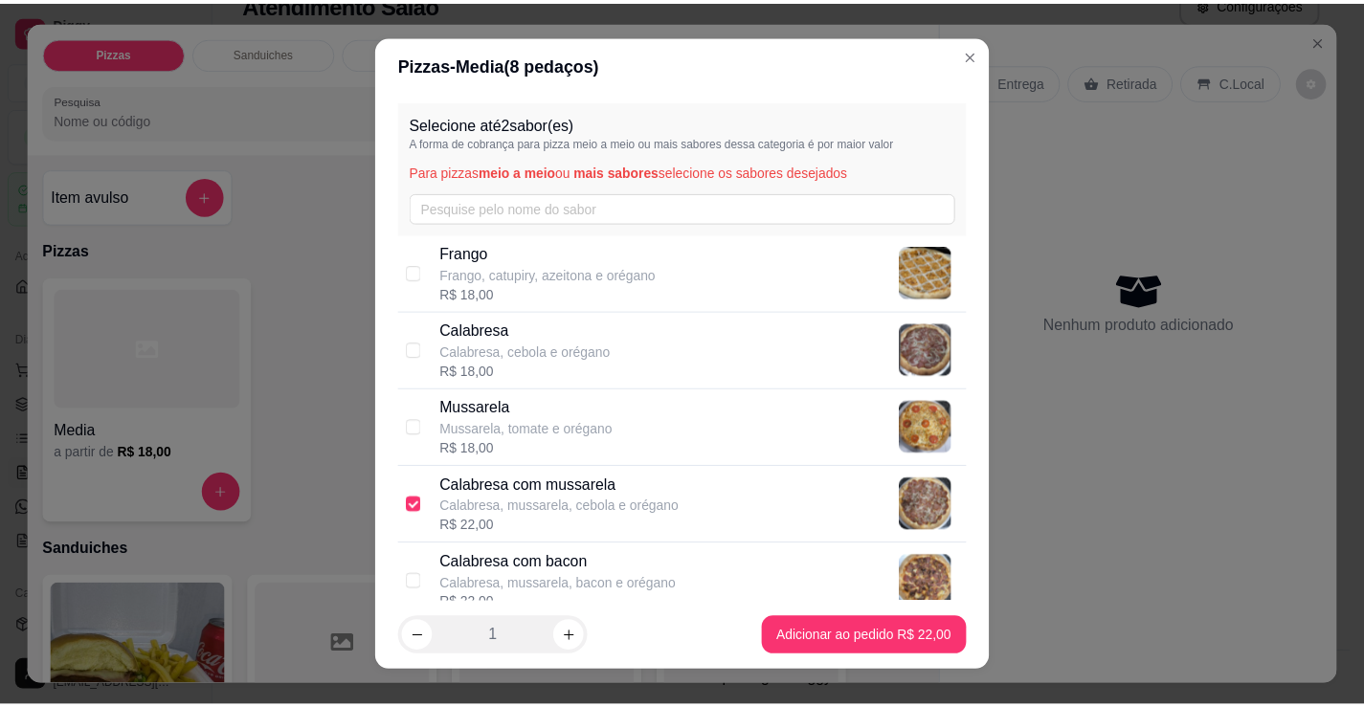
scroll to position [287, 0]
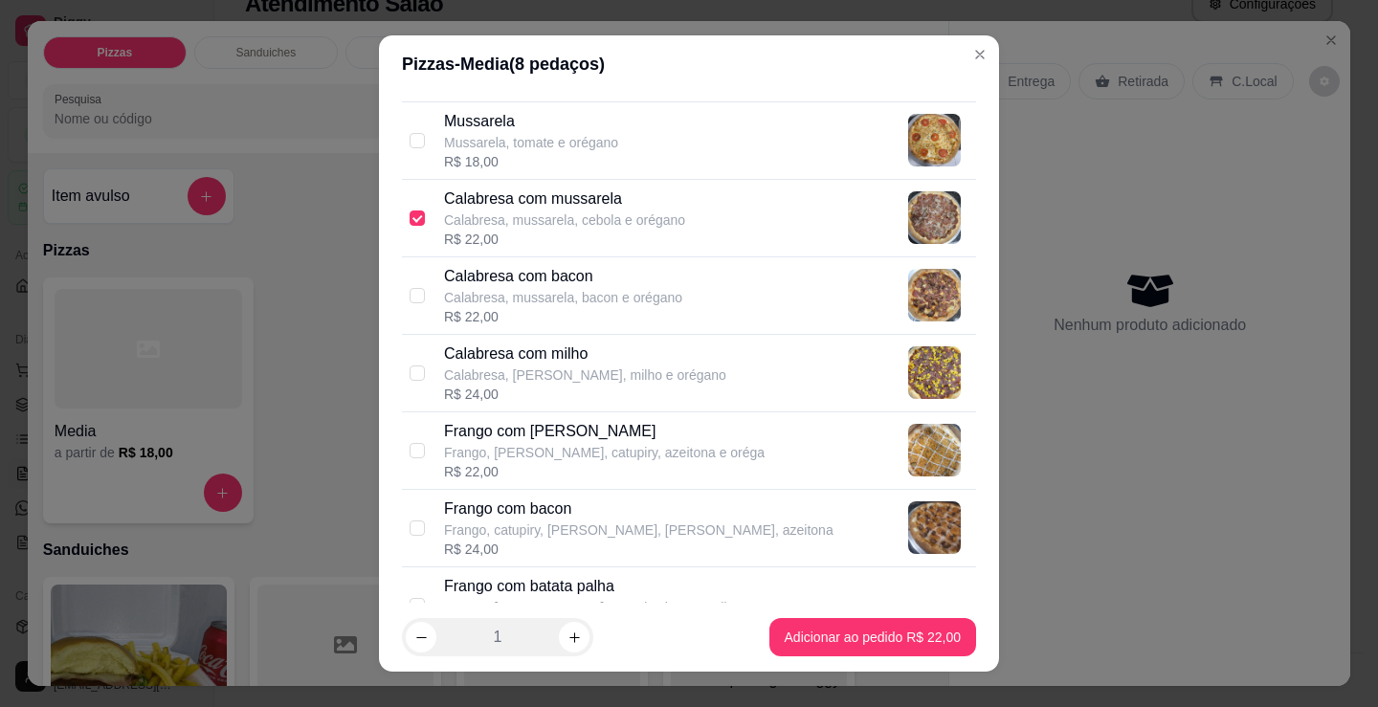
click at [597, 441] on p "Frango com [PERSON_NAME]" at bounding box center [604, 431] width 321 height 23
checkbox input "true"
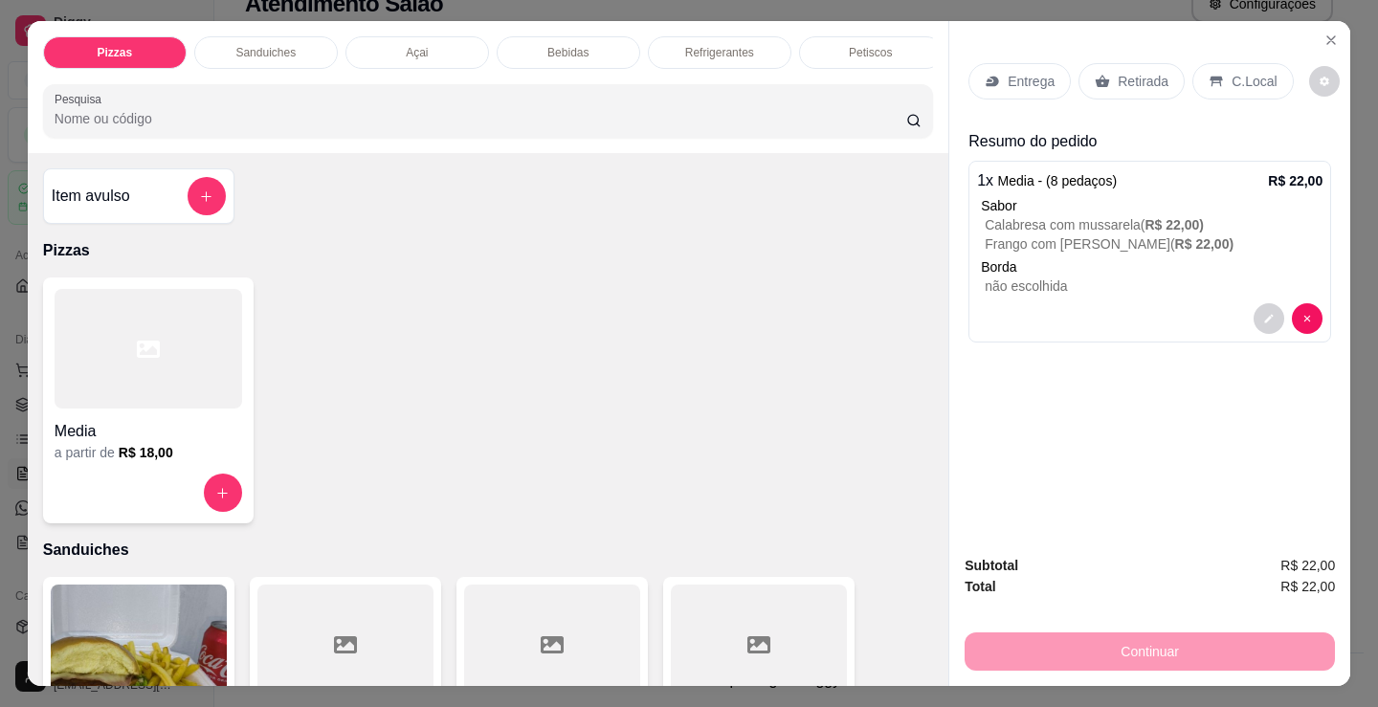
click at [1242, 72] on p "C.Local" at bounding box center [1254, 81] width 45 height 19
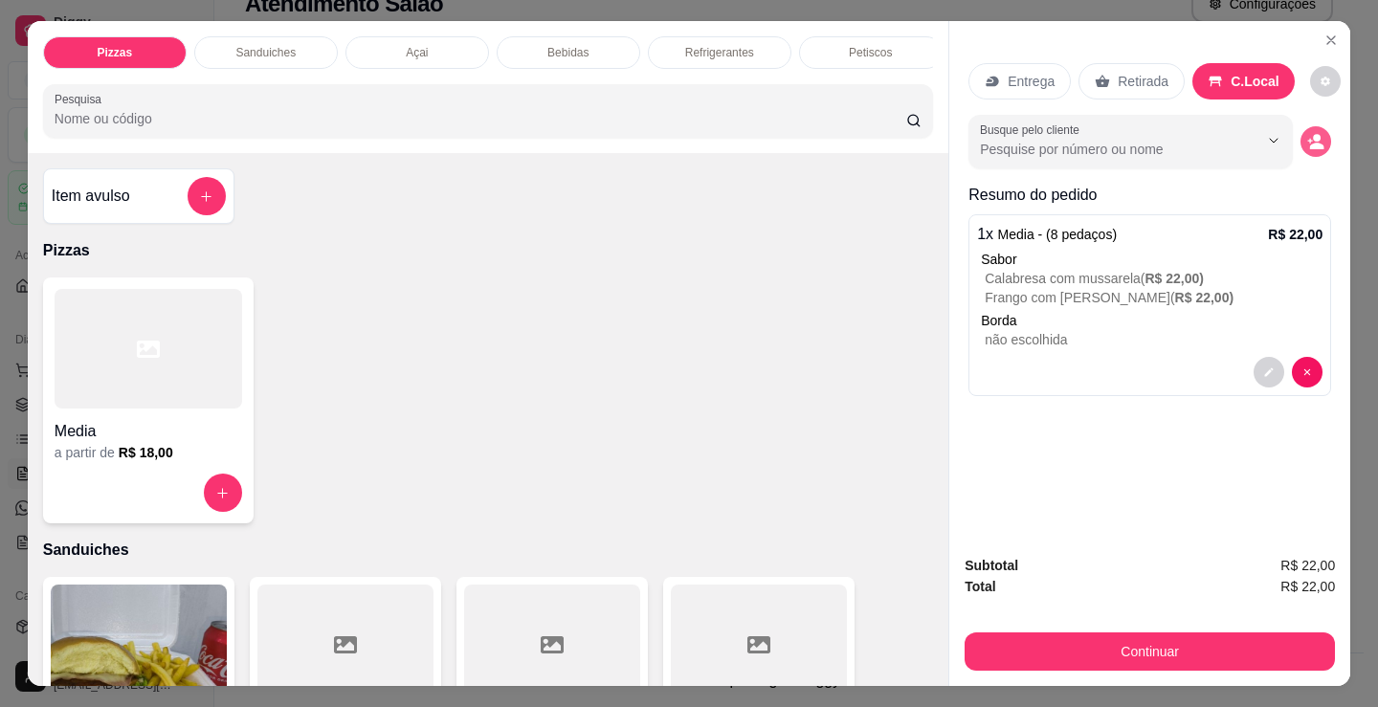
click at [1307, 133] on icon "decrease-product-quantity" at bounding box center [1315, 141] width 17 height 17
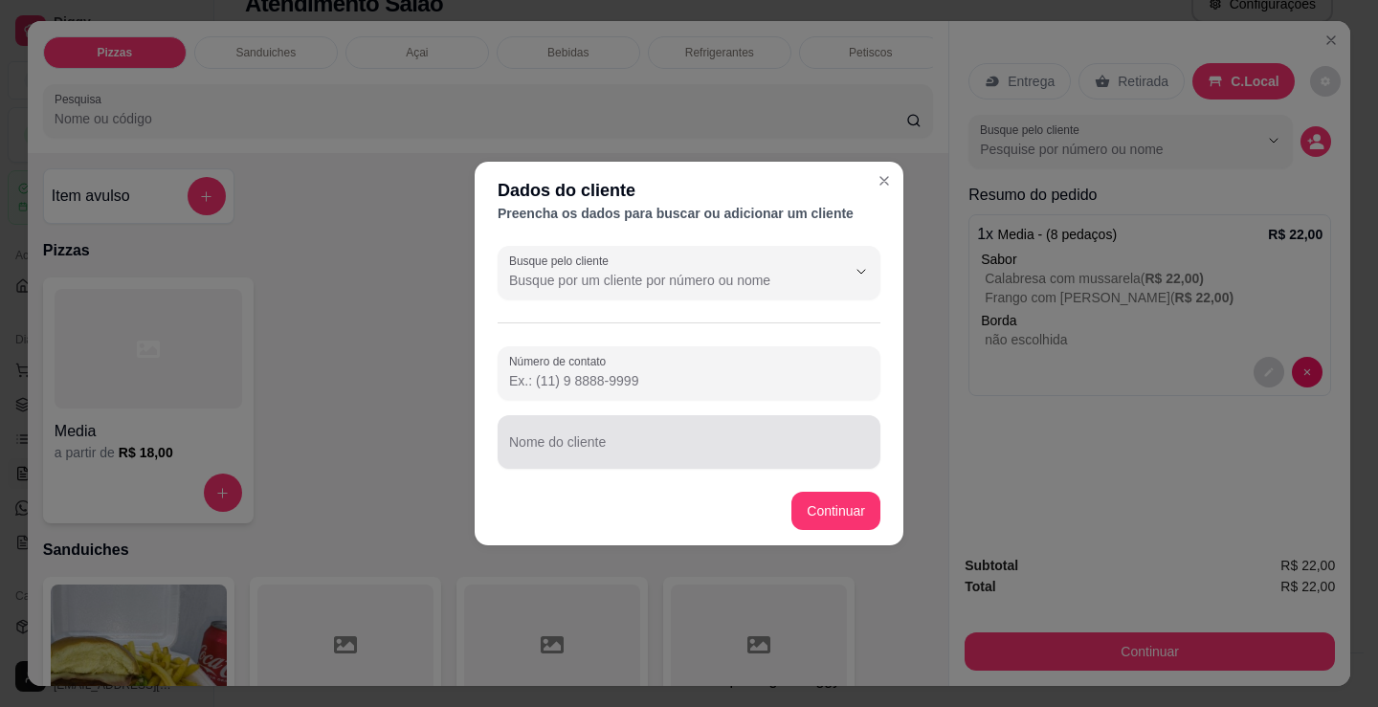
click at [770, 419] on div "Nome do cliente" at bounding box center [689, 442] width 383 height 54
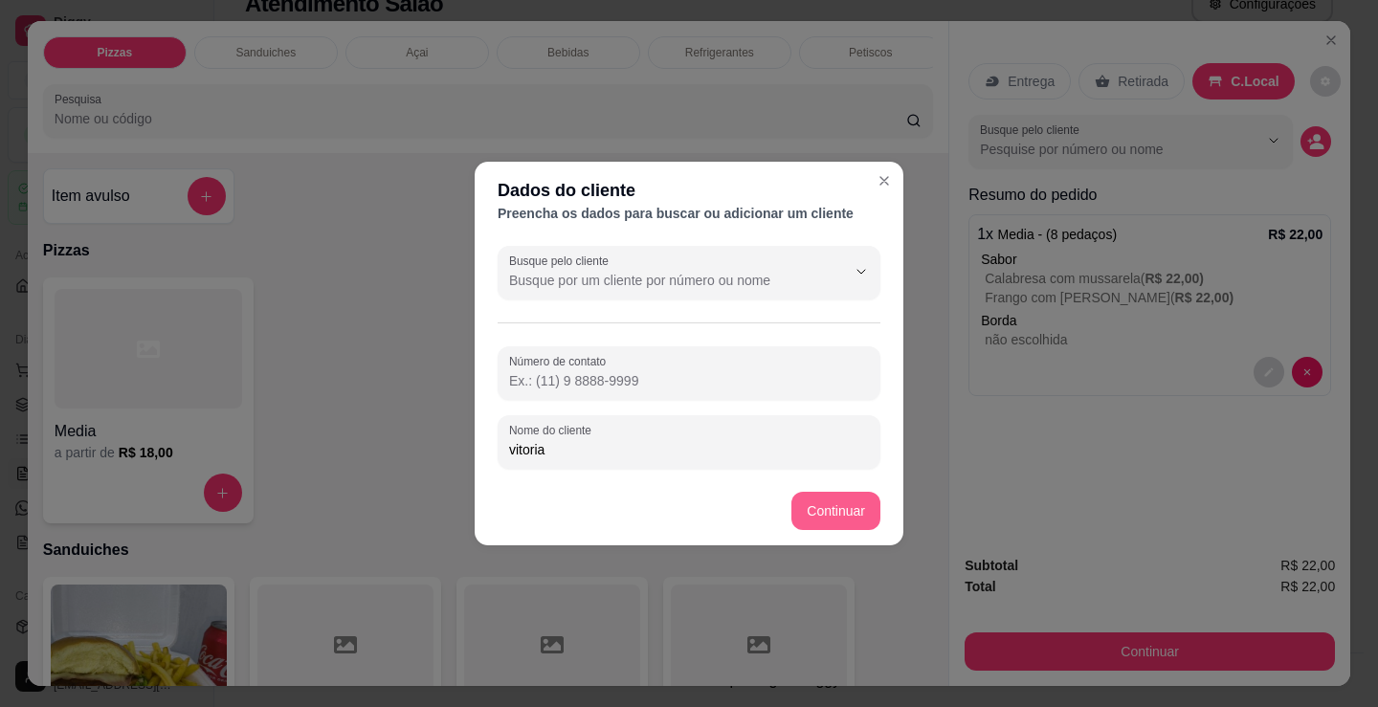
type input "vitoria"
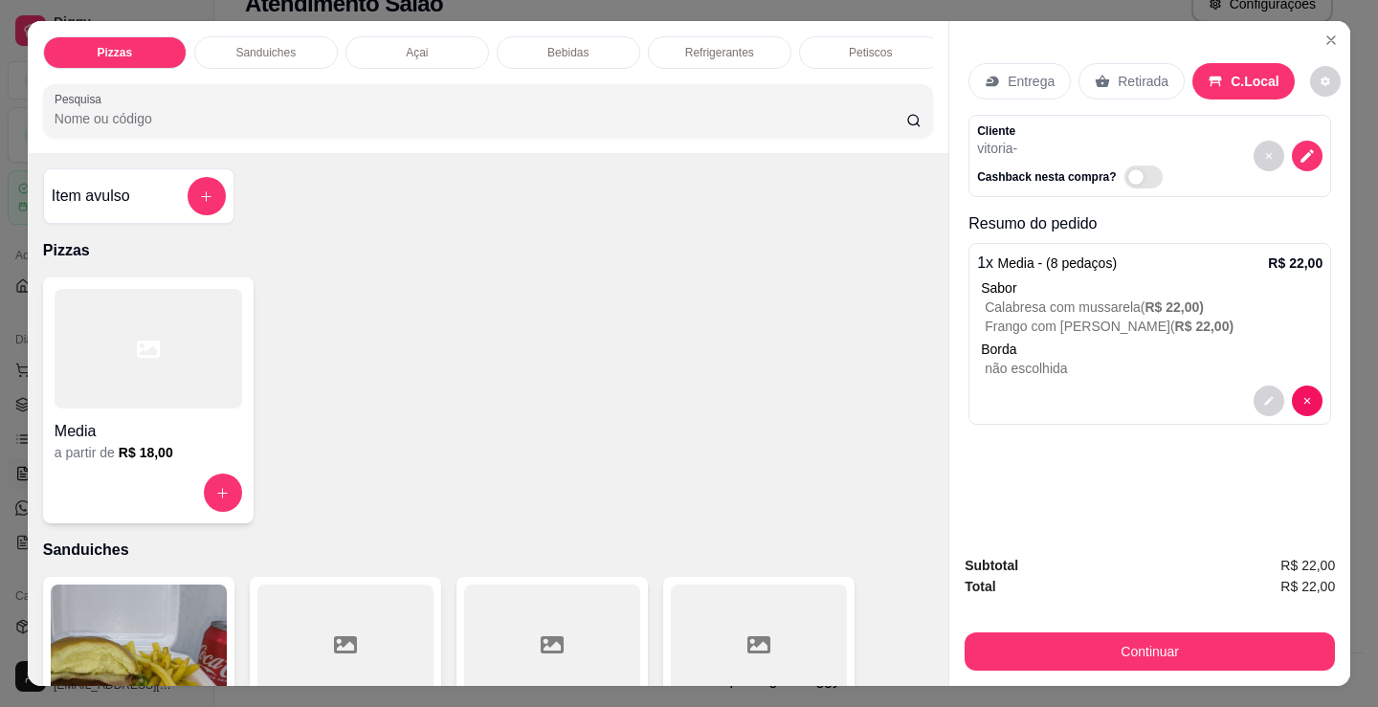
click at [332, 333] on div "Media a partir de R$ 18,00" at bounding box center [488, 401] width 890 height 246
click at [1328, 33] on icon "Close" at bounding box center [1331, 40] width 15 height 15
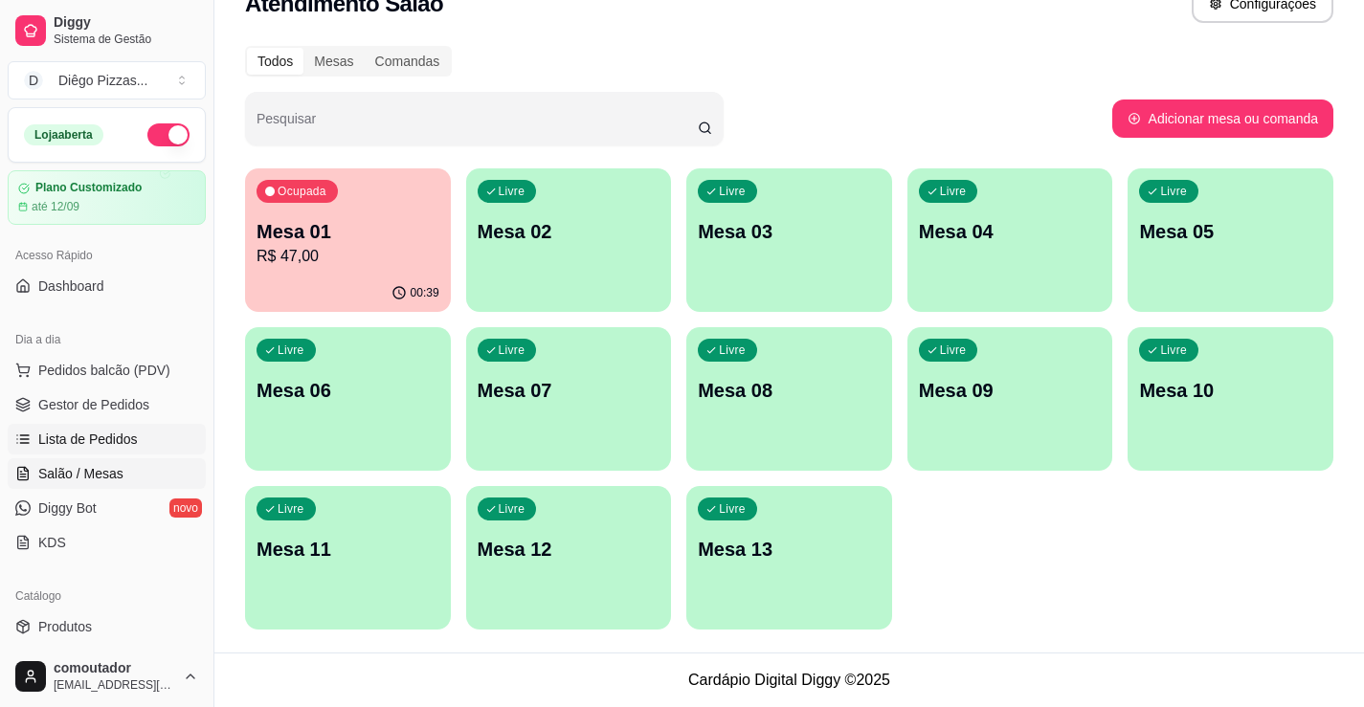
click at [102, 432] on span "Lista de Pedidos" at bounding box center [88, 439] width 100 height 19
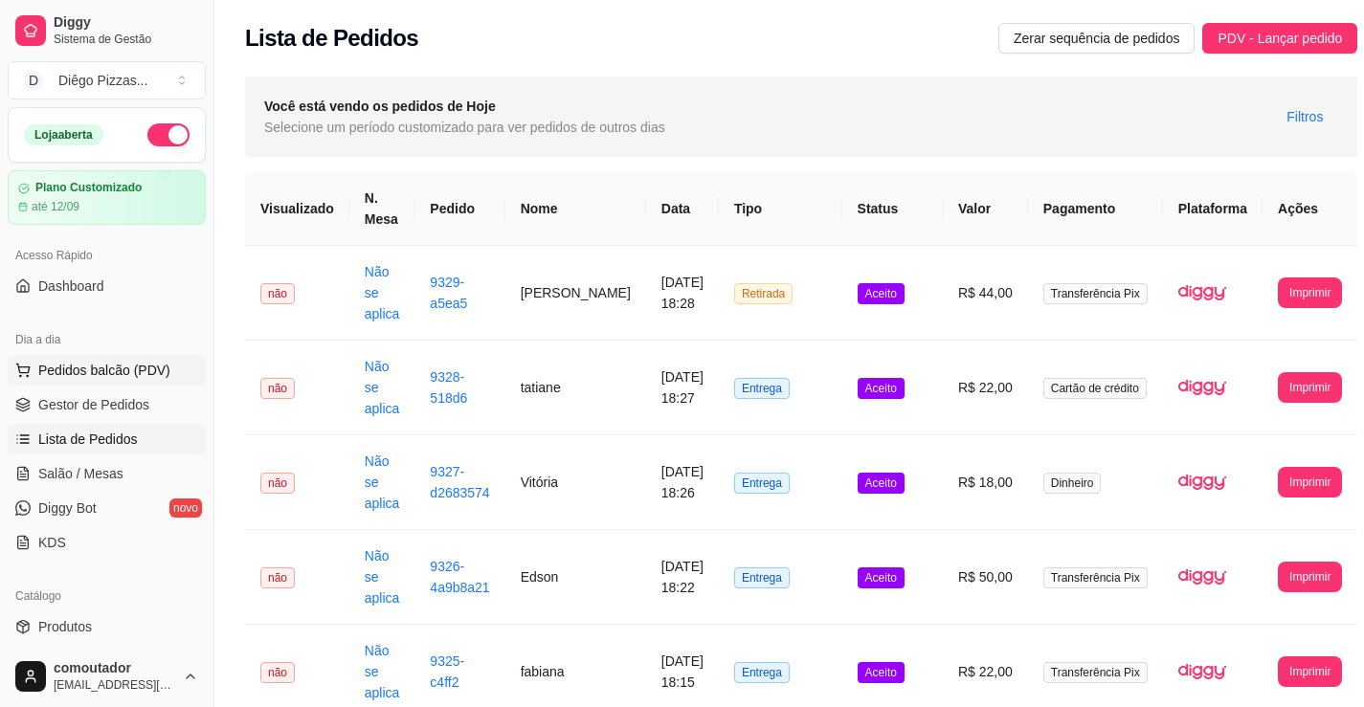
click at [73, 367] on span "Pedidos balcão (PDV)" at bounding box center [104, 370] width 132 height 19
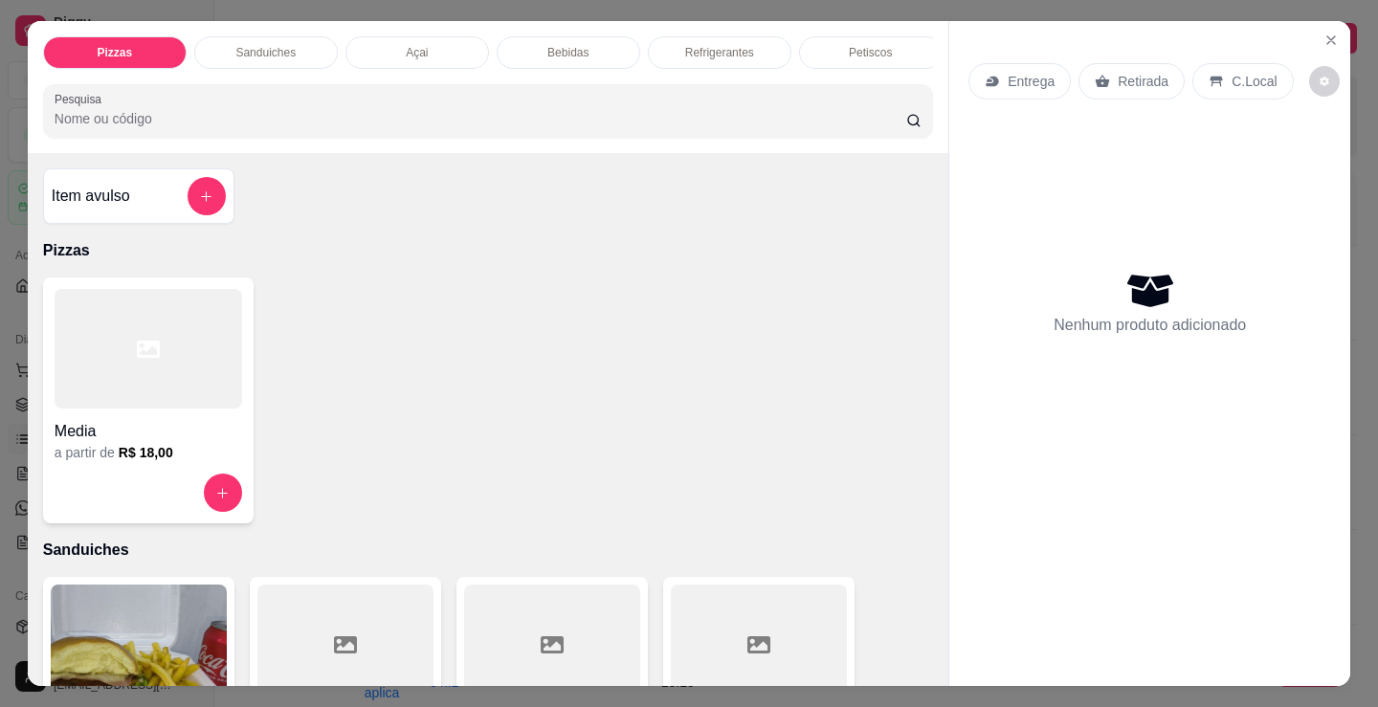
click at [197, 346] on div at bounding box center [149, 349] width 188 height 120
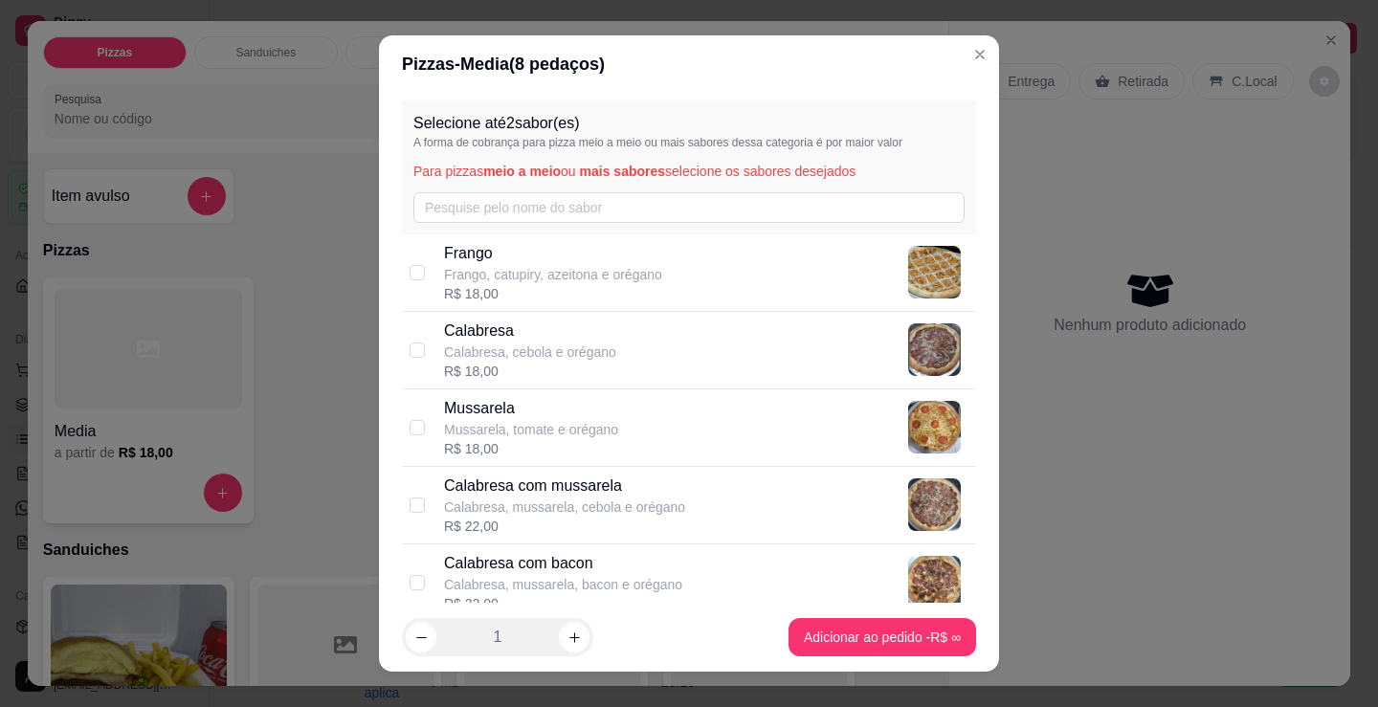
click at [662, 283] on div "Frango Frango, catupiry, azeitona e orégano R$ 18,00" at bounding box center [706, 272] width 524 height 61
checkbox input "true"
click at [568, 633] on icon "increase-product-quantity" at bounding box center [575, 638] width 14 height 14
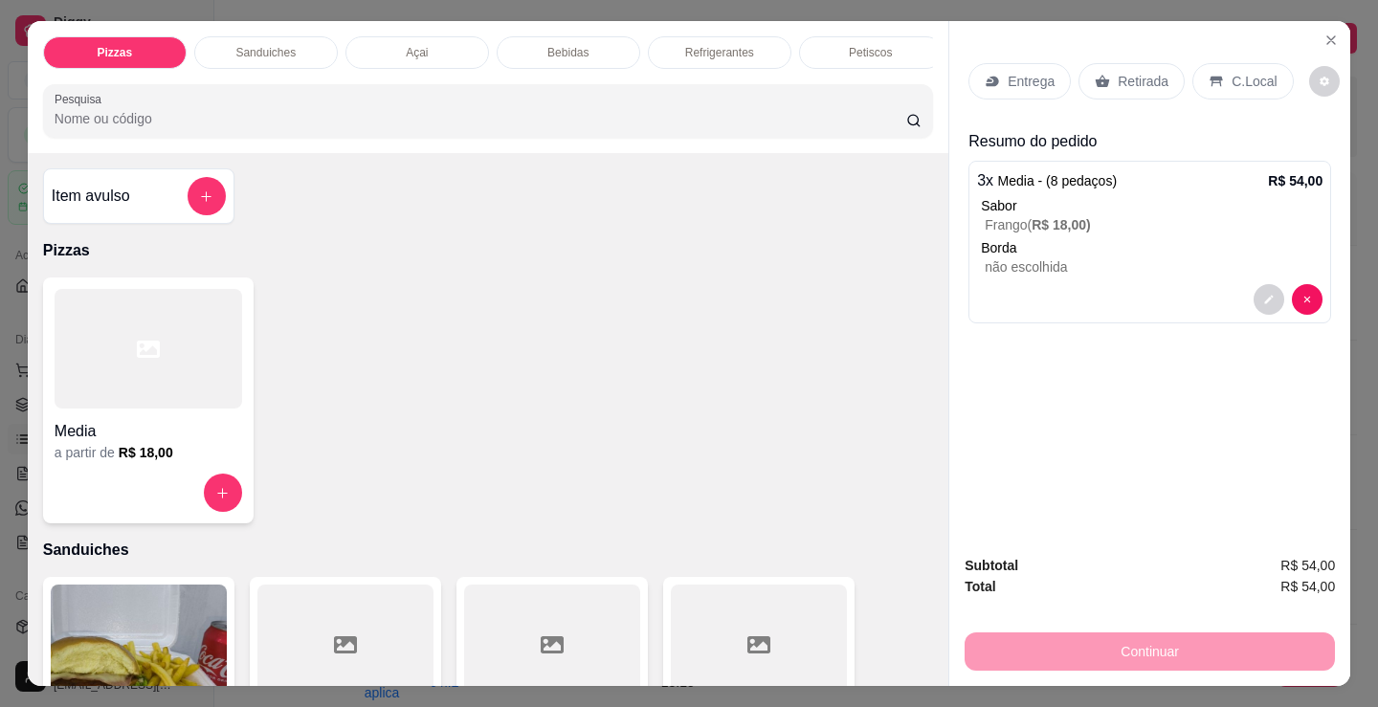
click at [151, 406] on div at bounding box center [149, 349] width 188 height 120
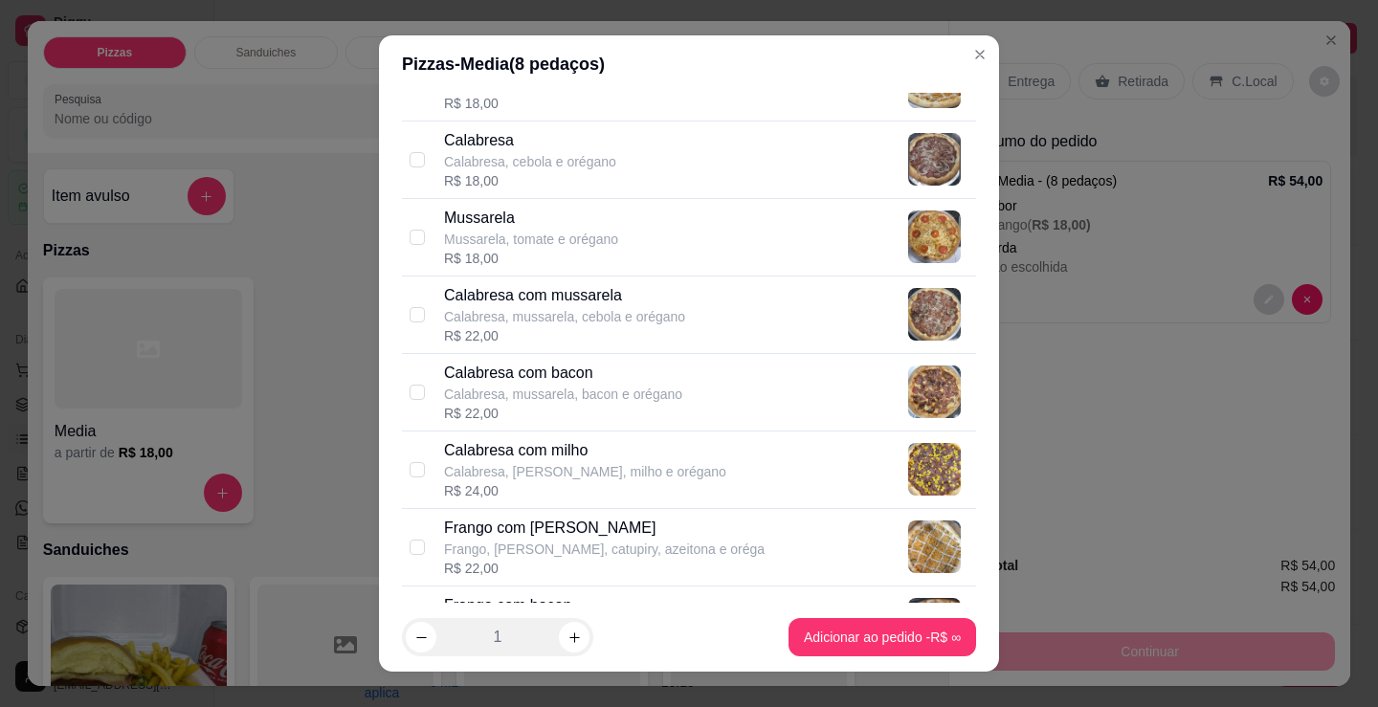
scroll to position [191, 0]
click at [580, 542] on p "Frango, [PERSON_NAME], catupiry, azeitona e oréga" at bounding box center [604, 548] width 321 height 19
checkbox input "true"
click at [568, 638] on icon "increase-product-quantity" at bounding box center [575, 638] width 14 height 14
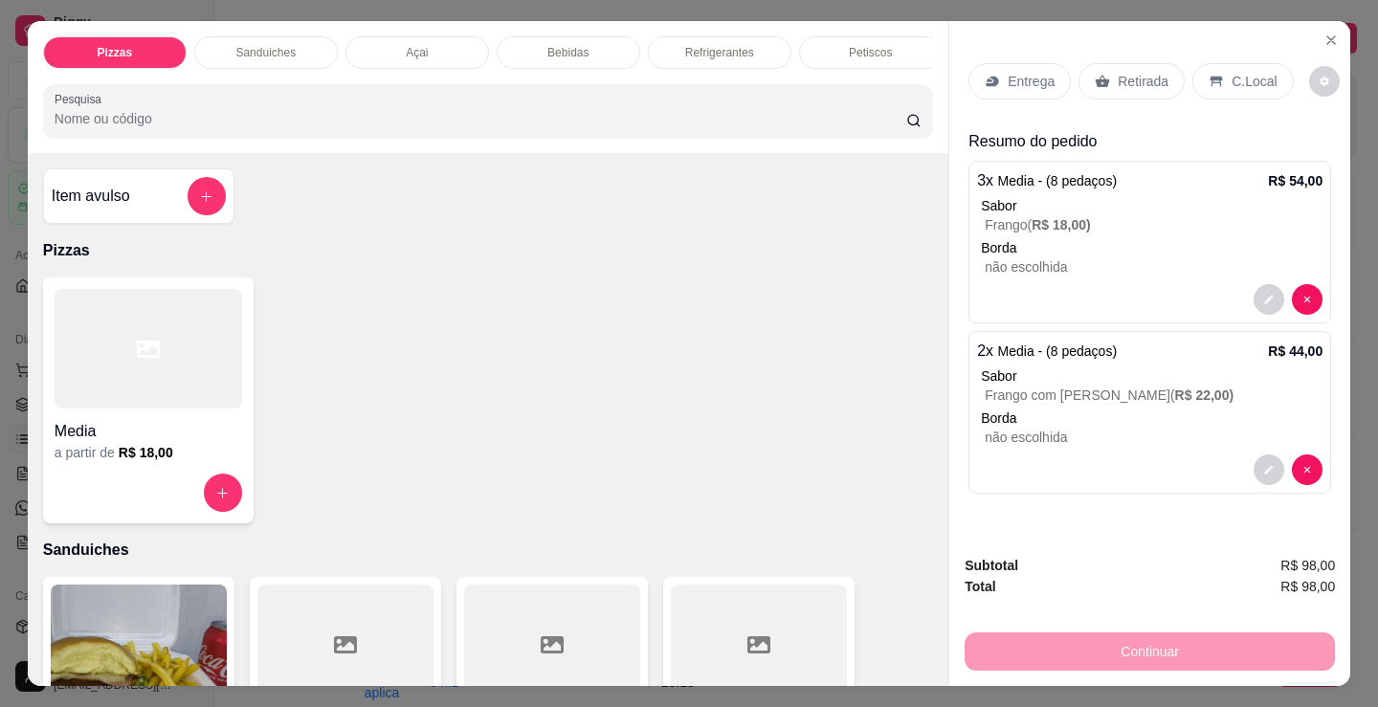
click at [200, 406] on div at bounding box center [149, 349] width 188 height 120
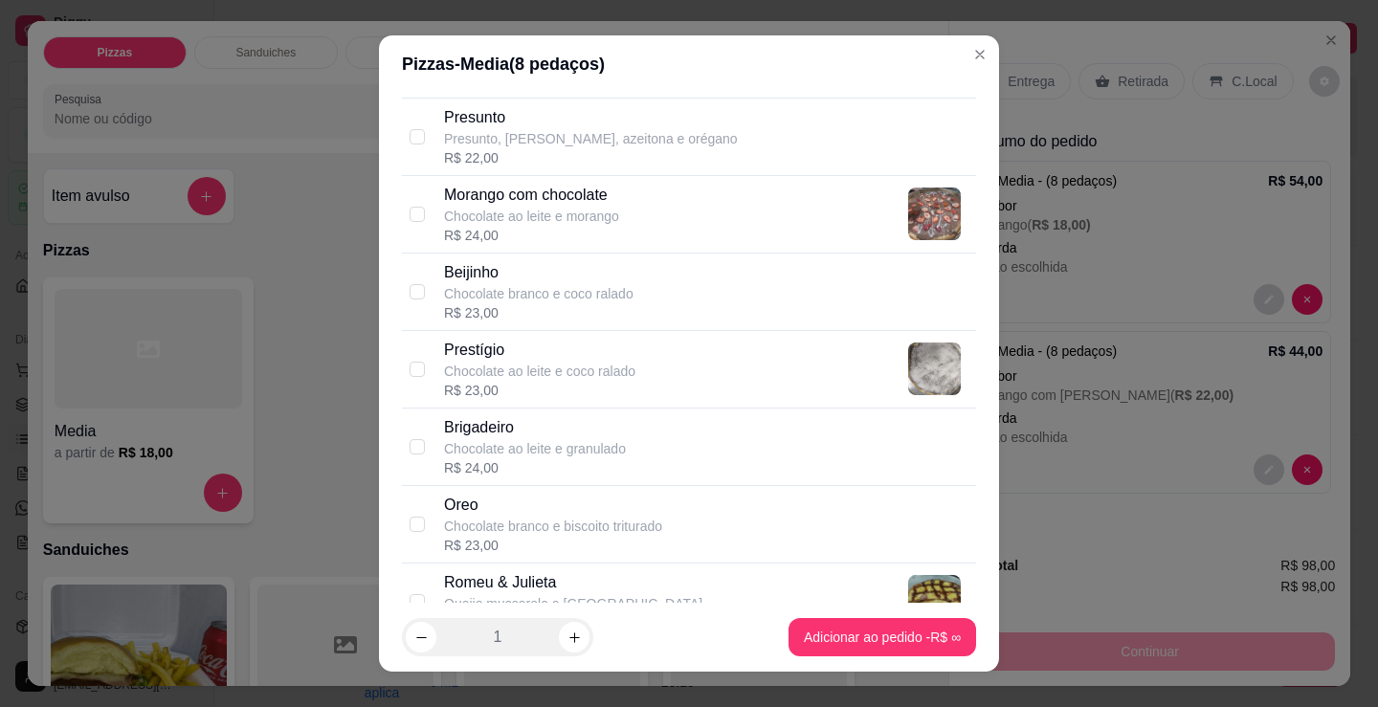
scroll to position [1627, 0]
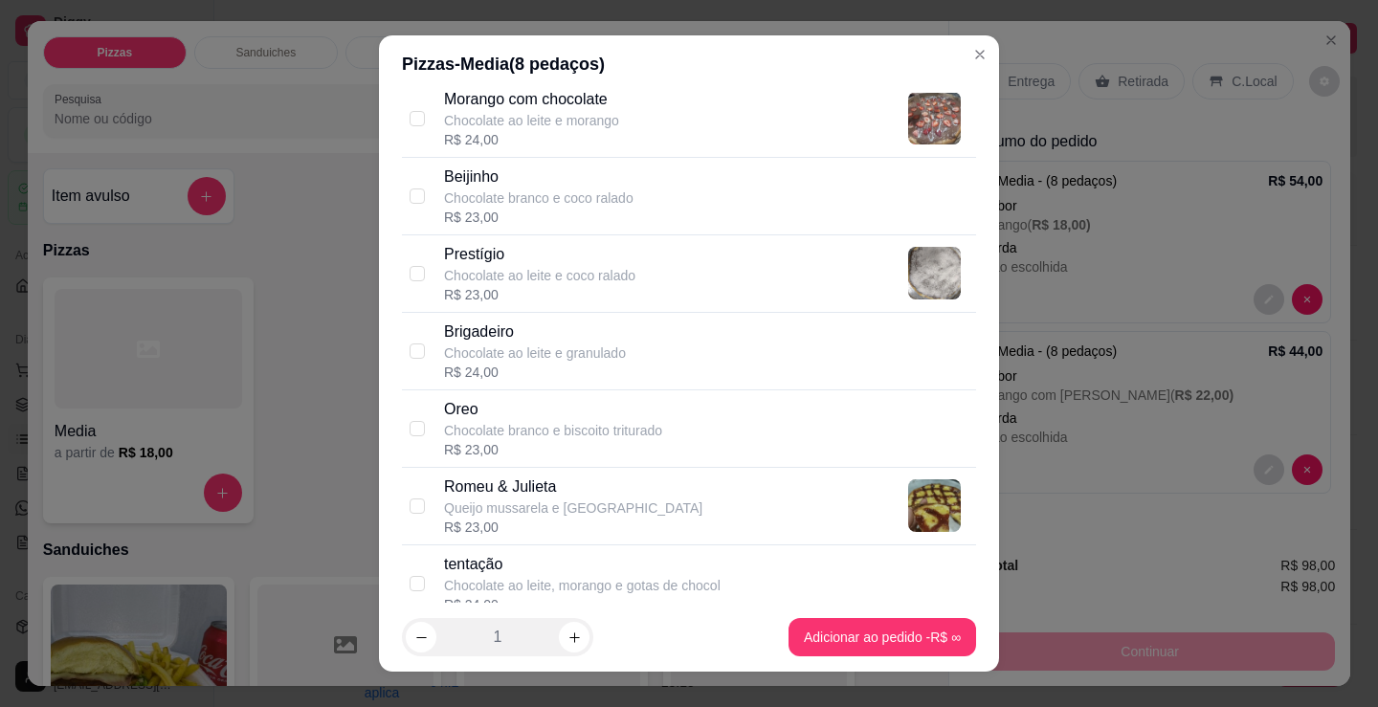
click at [504, 421] on p "Chocolate branco e biscoito triturado" at bounding box center [553, 430] width 218 height 19
checkbox input "true"
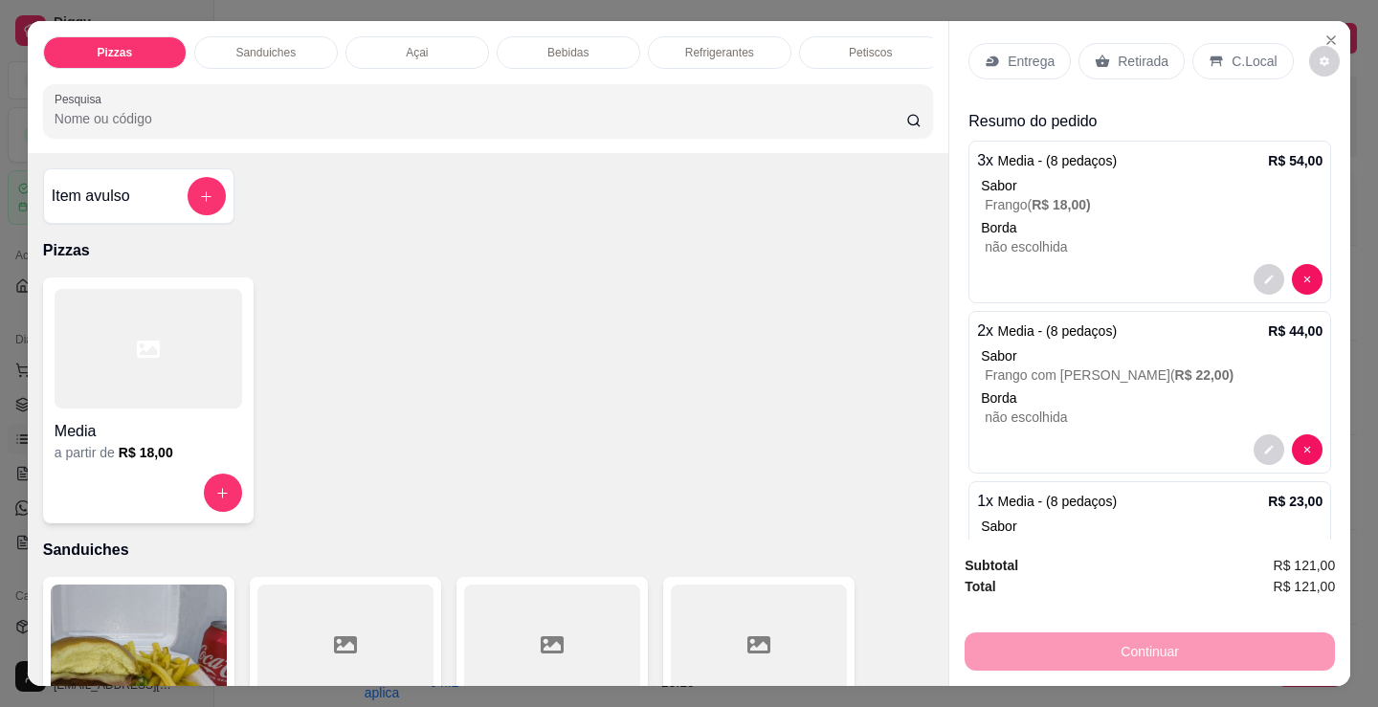
scroll to position [0, 0]
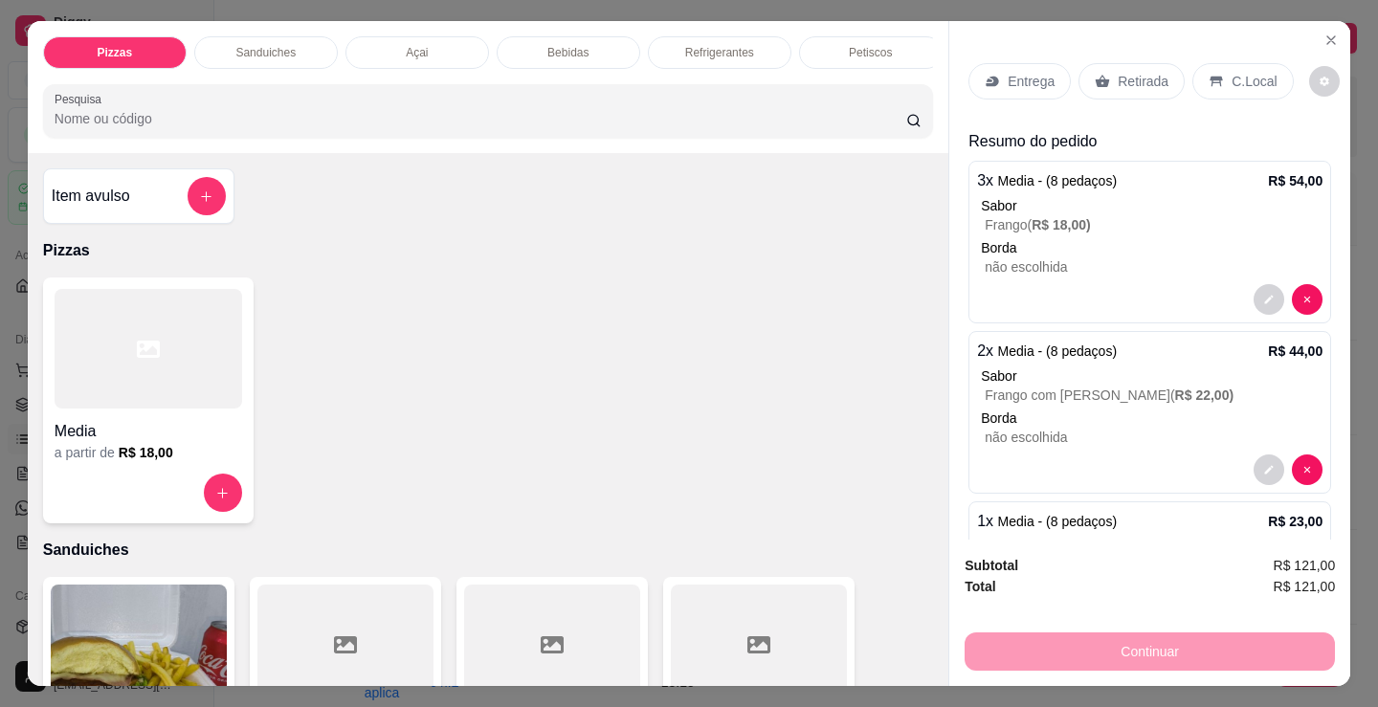
click at [1098, 78] on icon at bounding box center [1103, 82] width 14 height 12
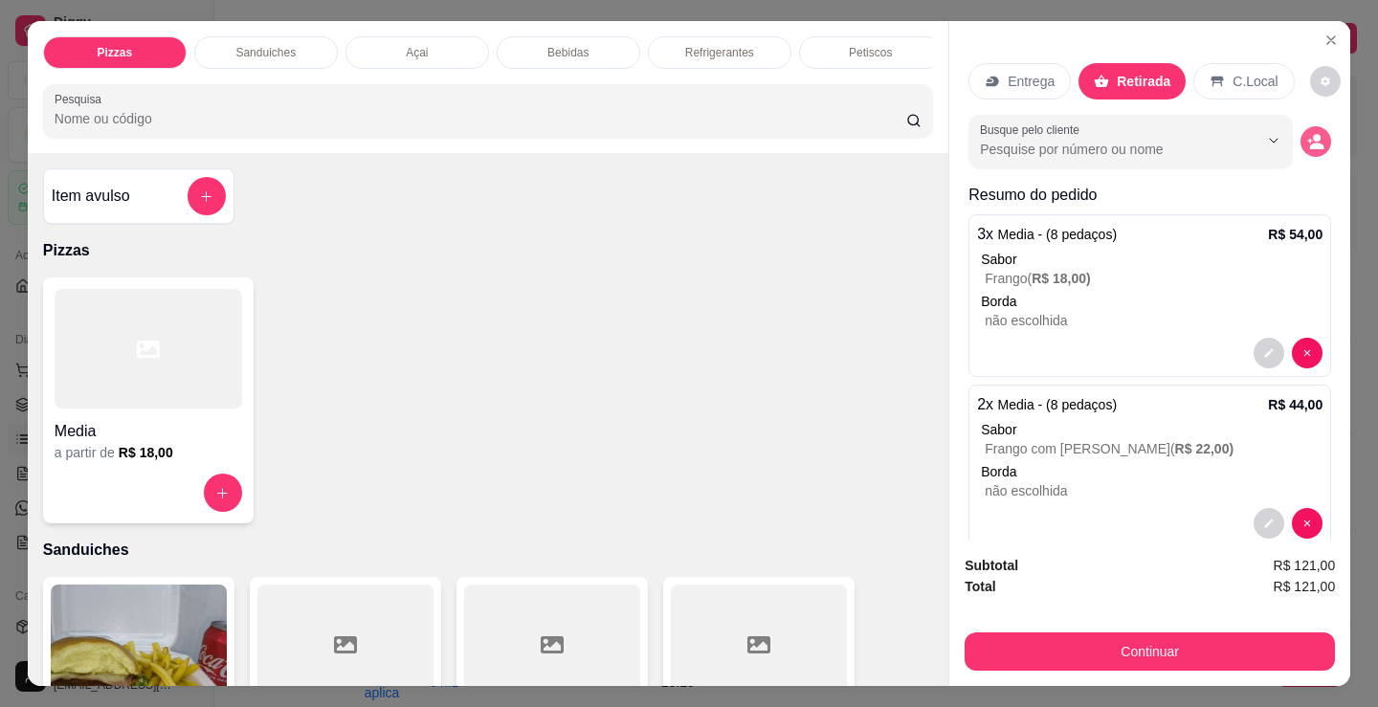
click at [1307, 133] on icon "decrease-product-quantity" at bounding box center [1315, 141] width 17 height 17
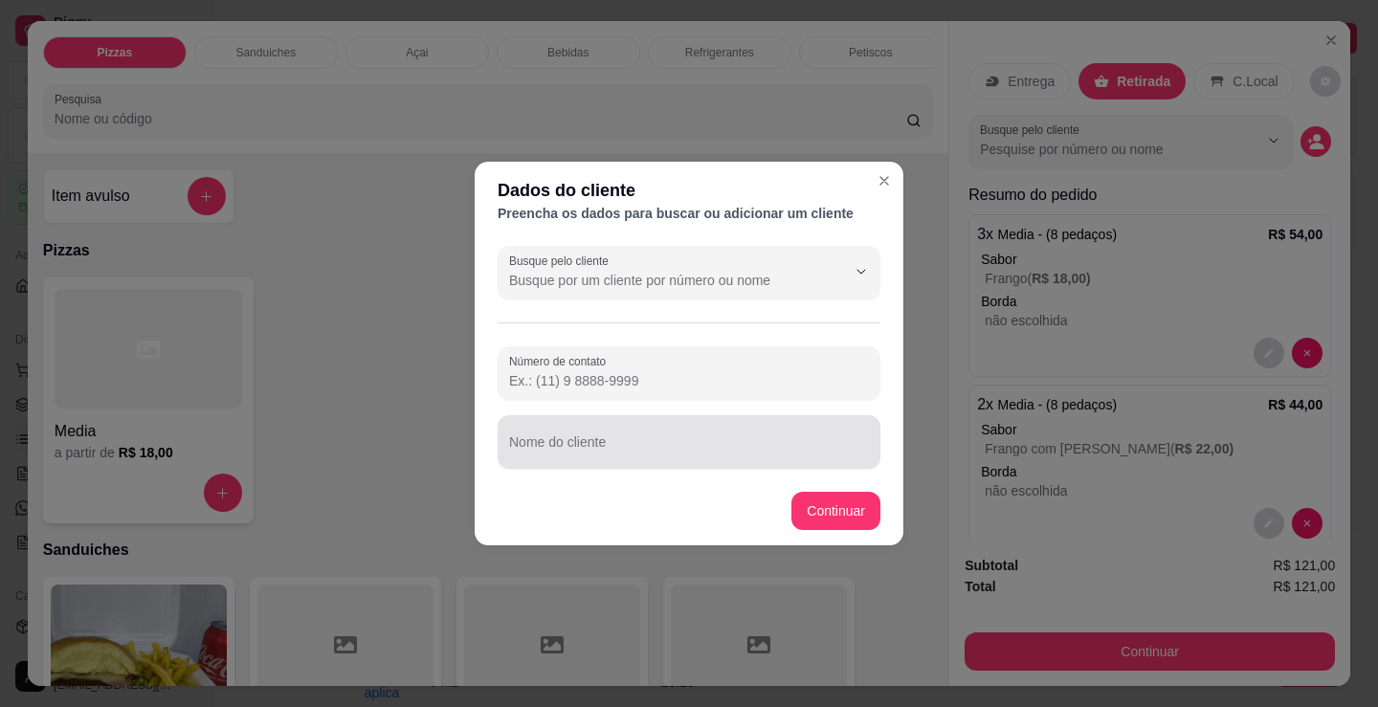
click at [591, 451] on input "Nome do cliente" at bounding box center [689, 449] width 360 height 19
type input "moises"
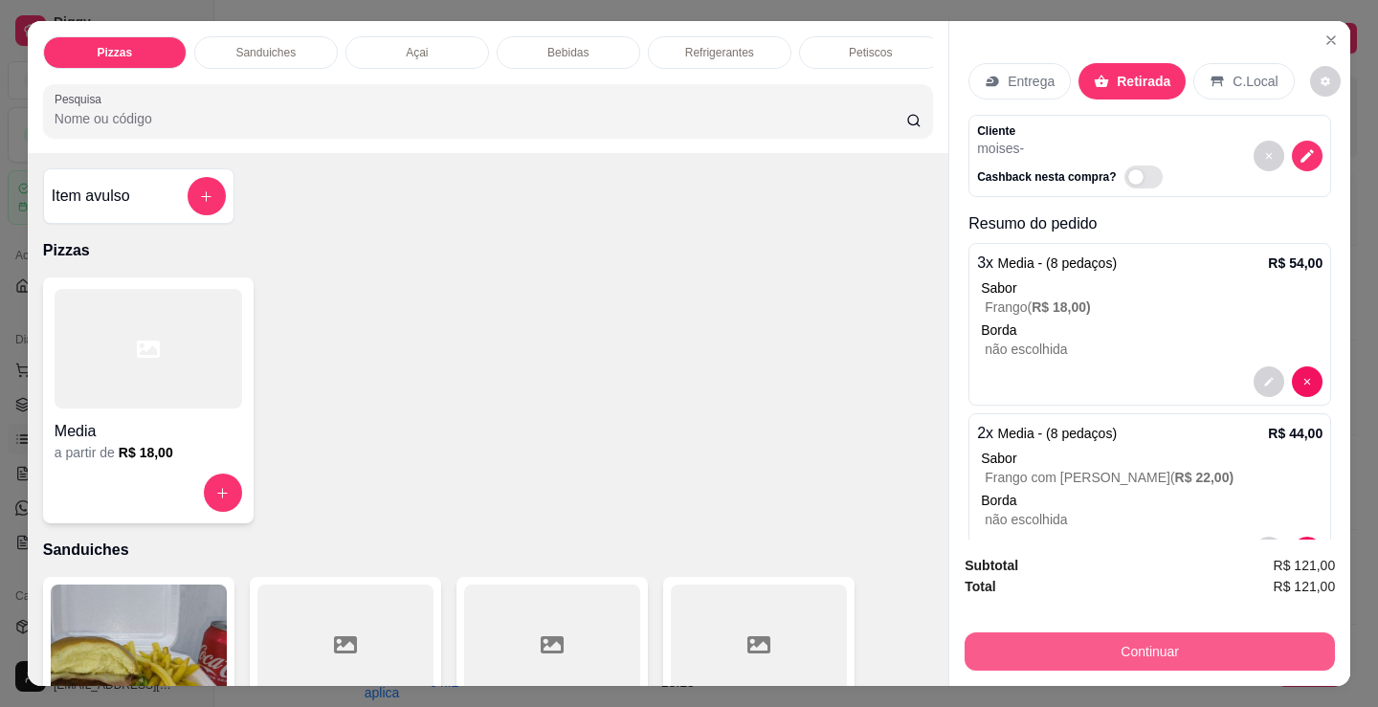
click at [1184, 640] on button "Continuar" at bounding box center [1150, 652] width 370 height 38
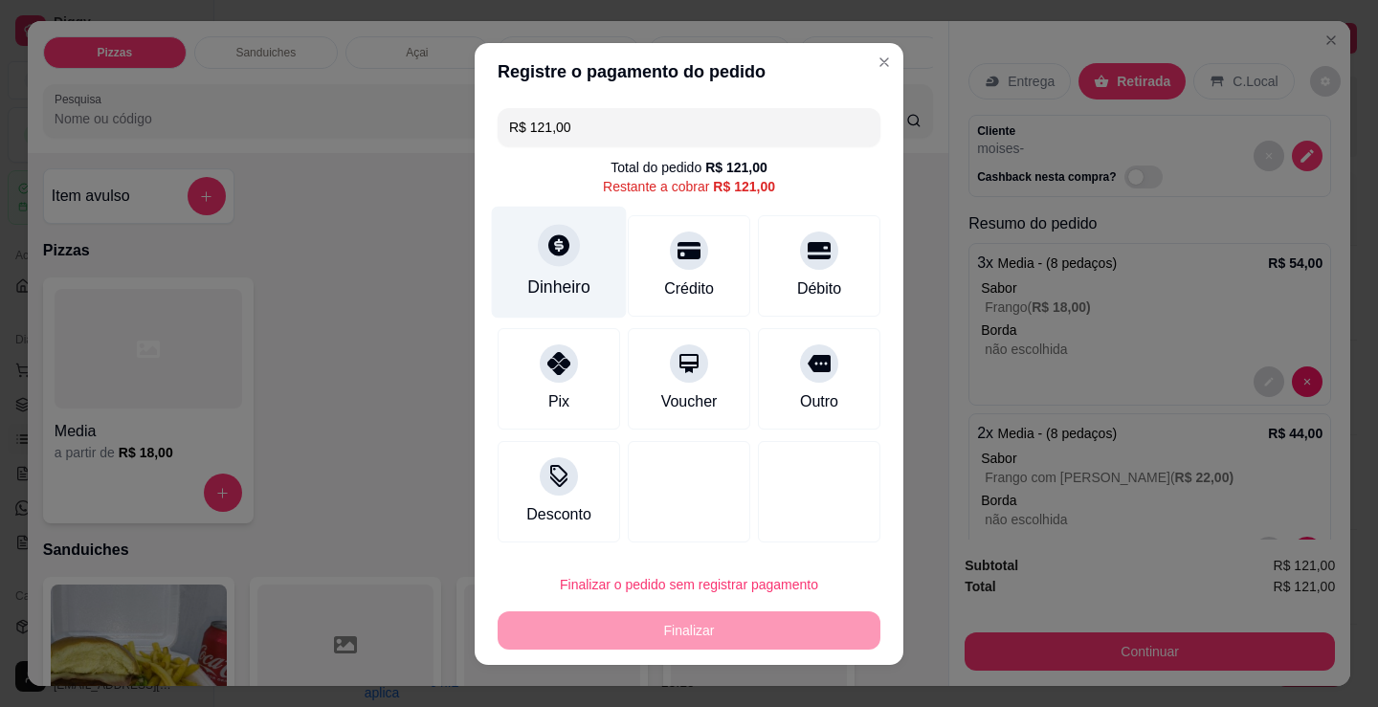
click at [548, 246] on icon at bounding box center [558, 244] width 21 height 21
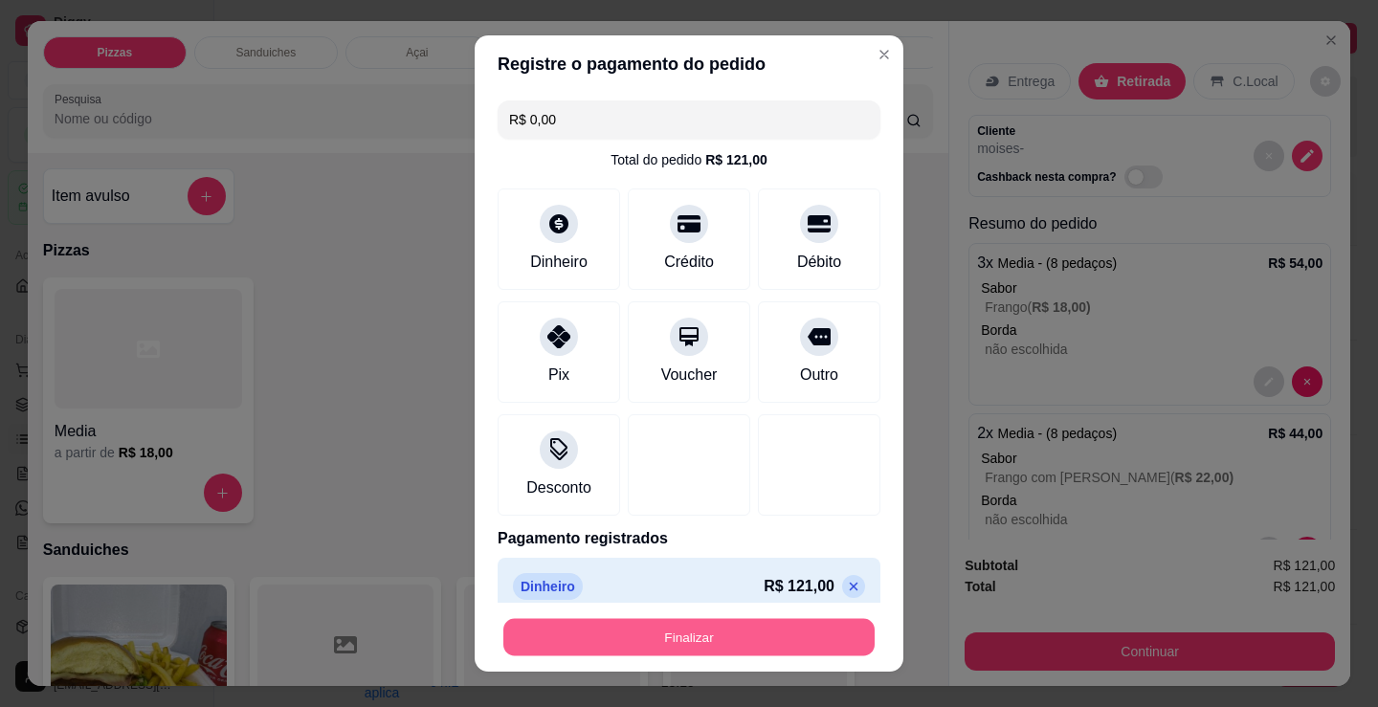
click at [761, 638] on button "Finalizar" at bounding box center [688, 637] width 371 height 37
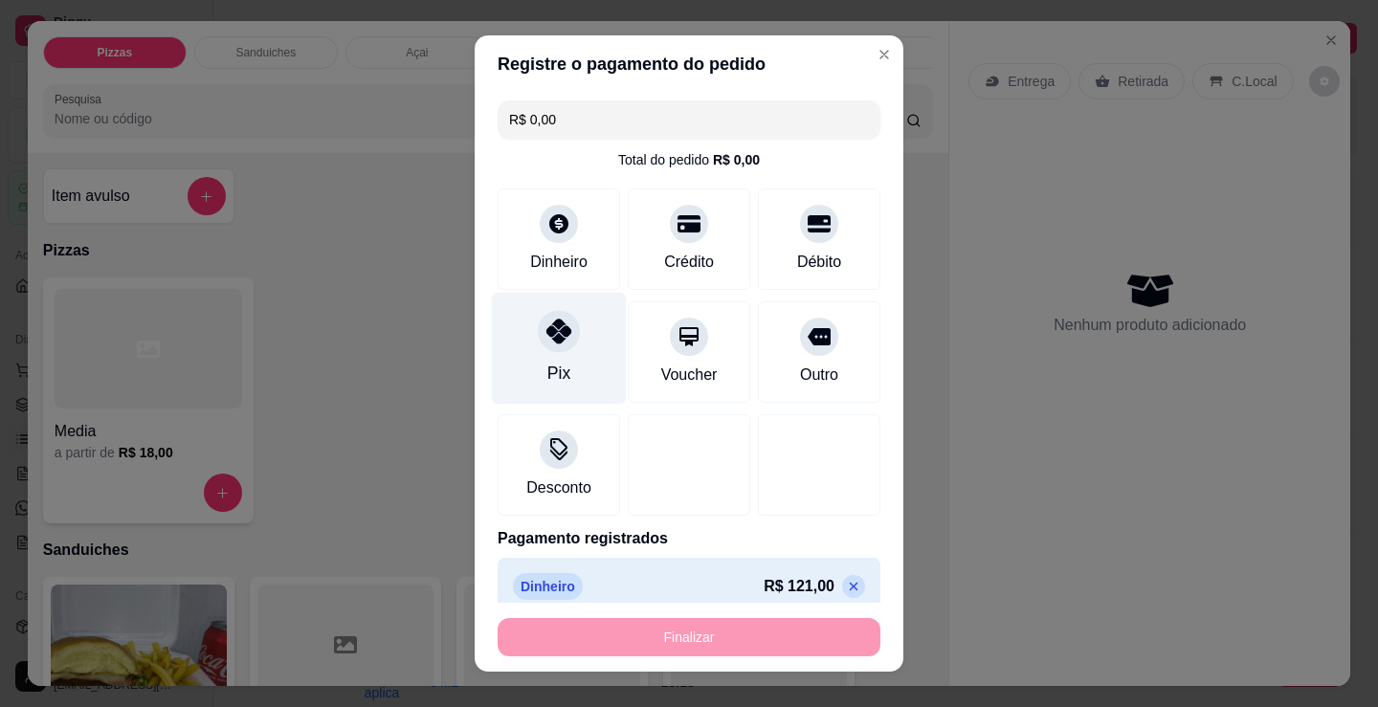
type input "-R$ 121,00"
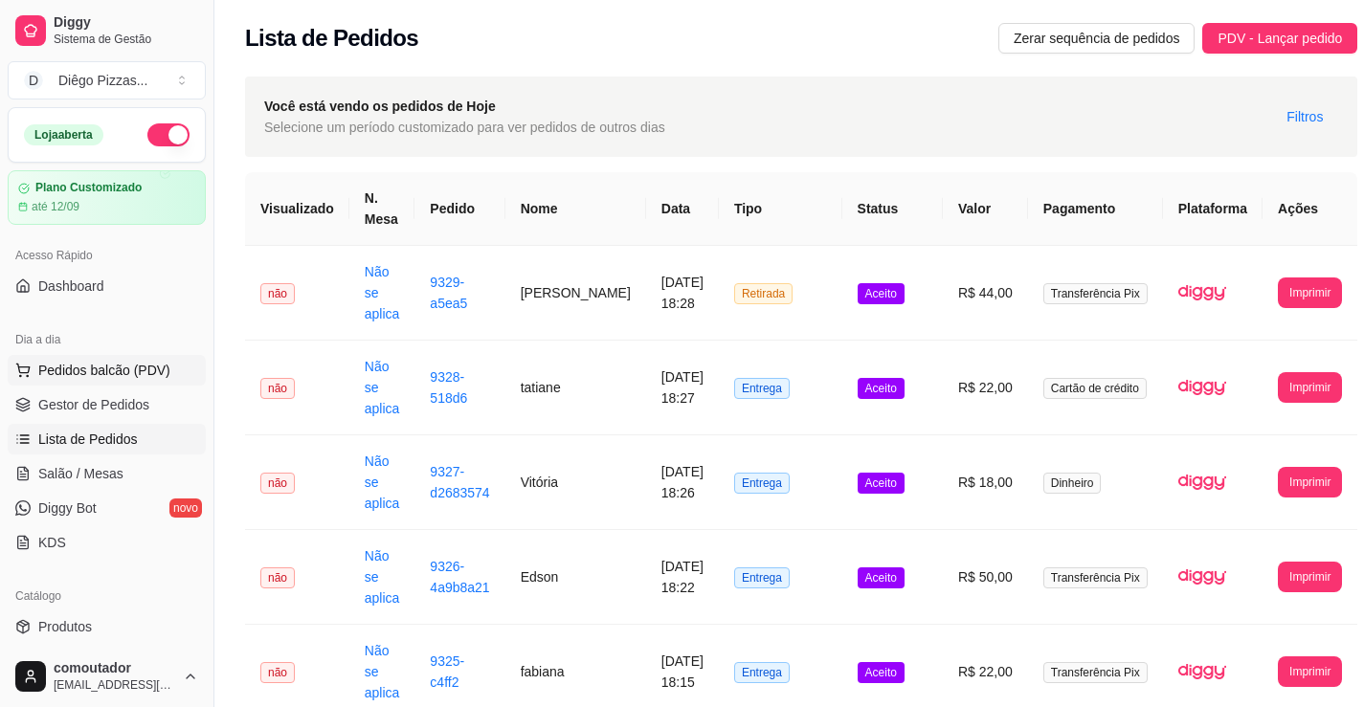
drag, startPoint x: 57, startPoint y: 368, endPoint x: 103, endPoint y: 371, distance: 46.0
click at [60, 368] on span "Pedidos balcão (PDV)" at bounding box center [104, 370] width 132 height 19
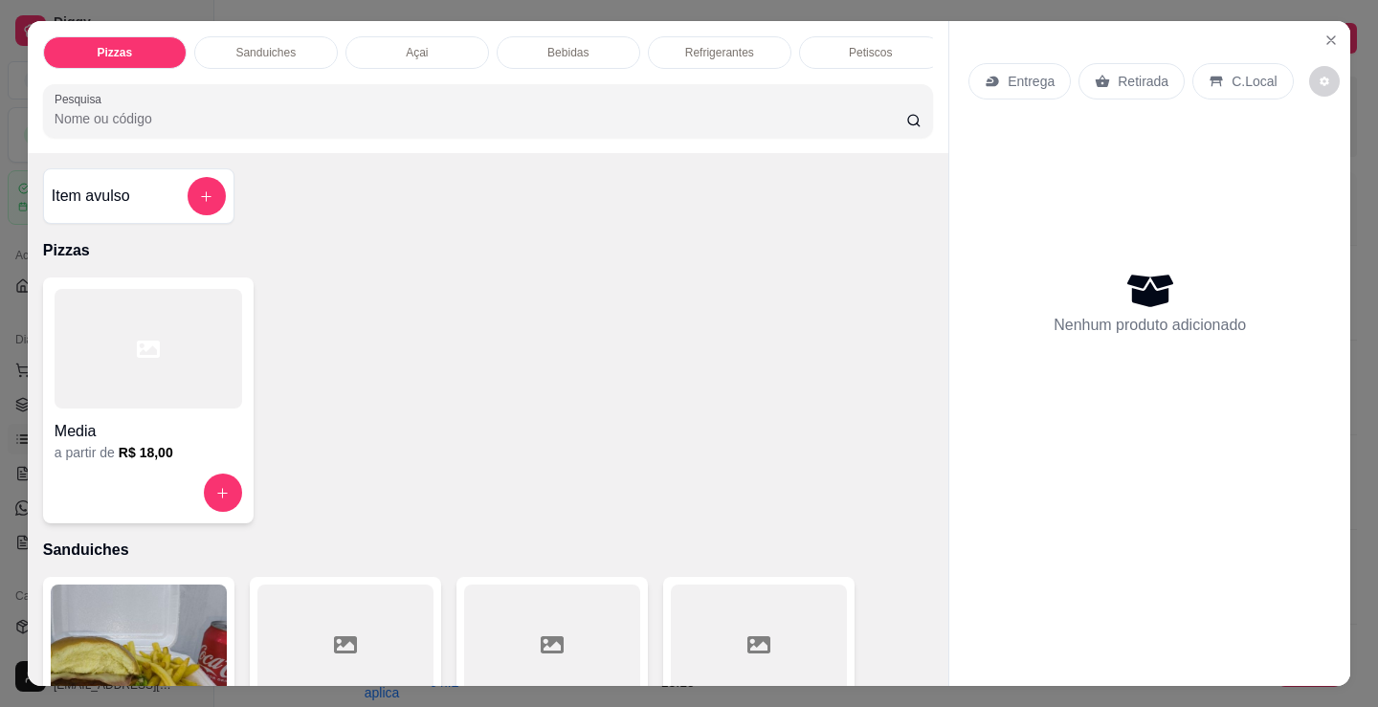
click at [253, 47] on p "Sanduiches" at bounding box center [265, 52] width 60 height 15
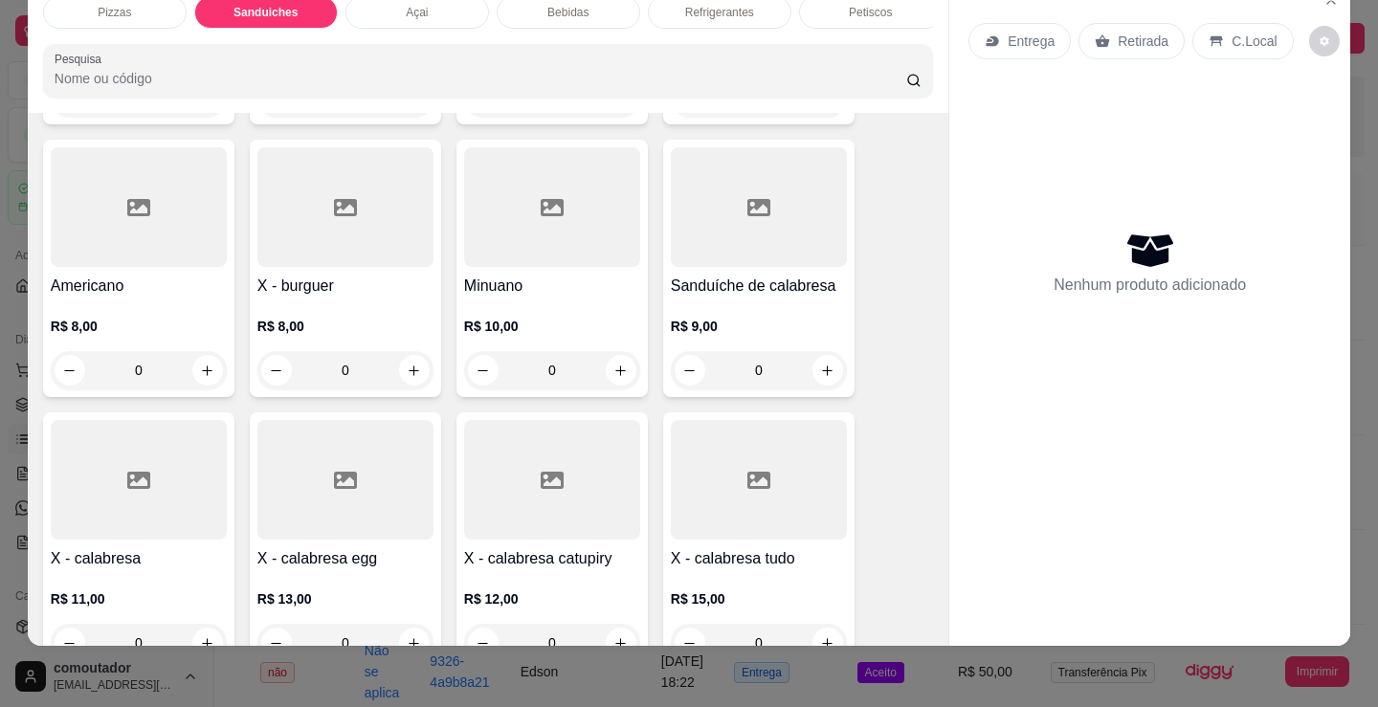
scroll to position [673, 0]
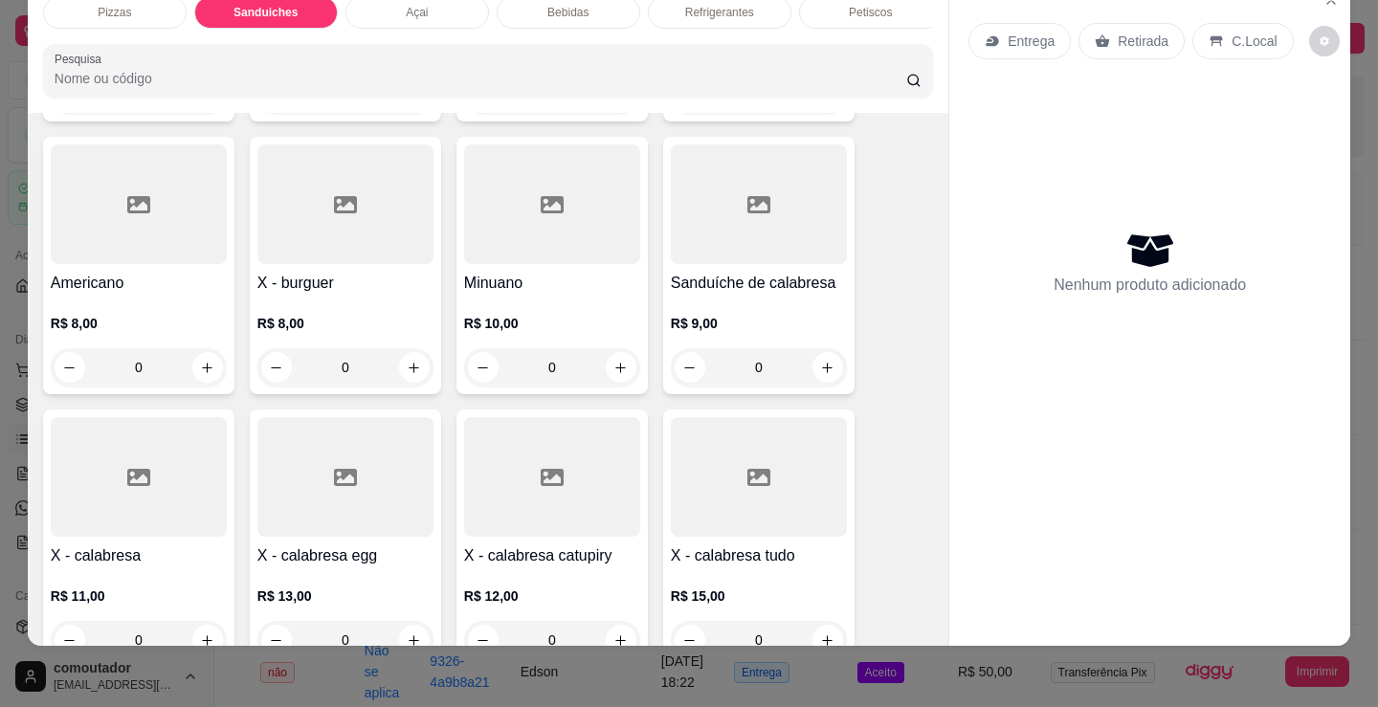
click at [615, 368] on div "0" at bounding box center [552, 367] width 176 height 38
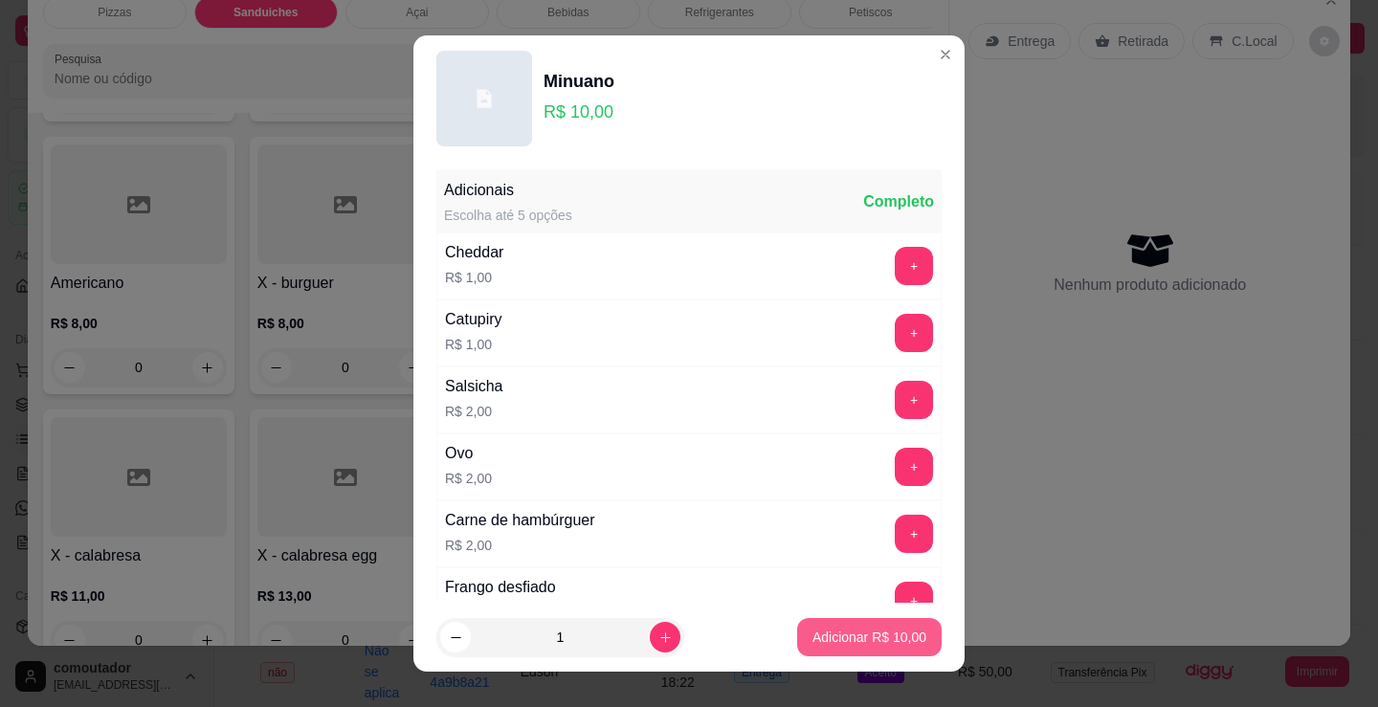
click at [867, 644] on p "Adicionar R$ 10,00" at bounding box center [870, 637] width 114 height 19
type input "1"
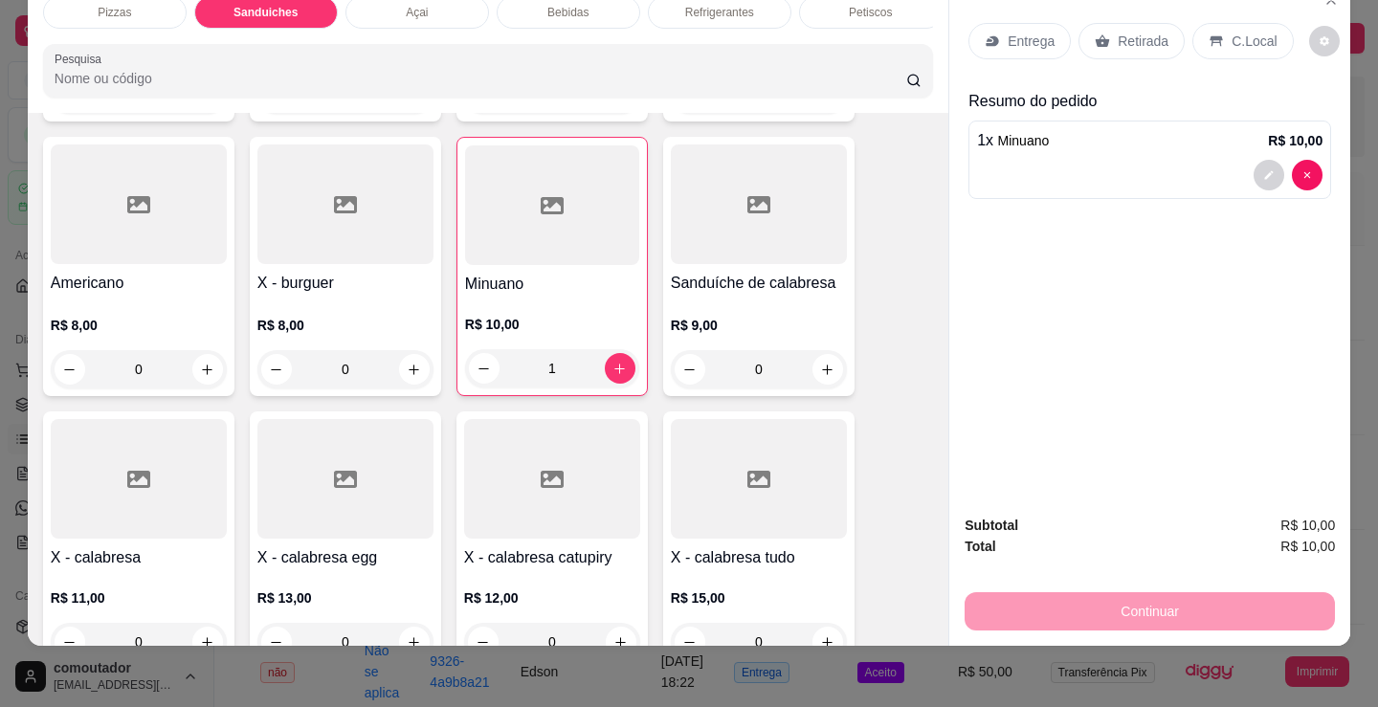
click at [1015, 56] on div "Entrega Retirada C.Local" at bounding box center [1150, 41] width 363 height 67
click at [1017, 45] on div "Entrega" at bounding box center [1020, 41] width 102 height 36
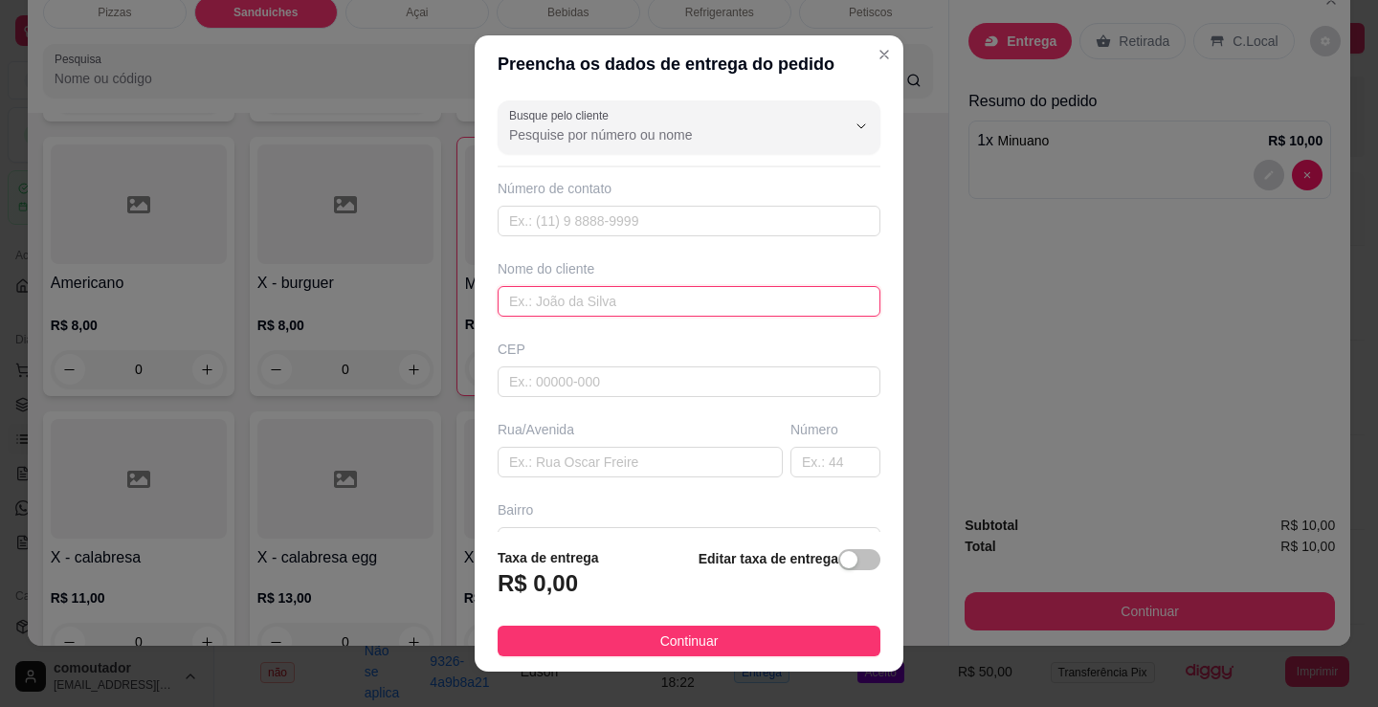
click at [626, 305] on input "text" at bounding box center [689, 301] width 383 height 31
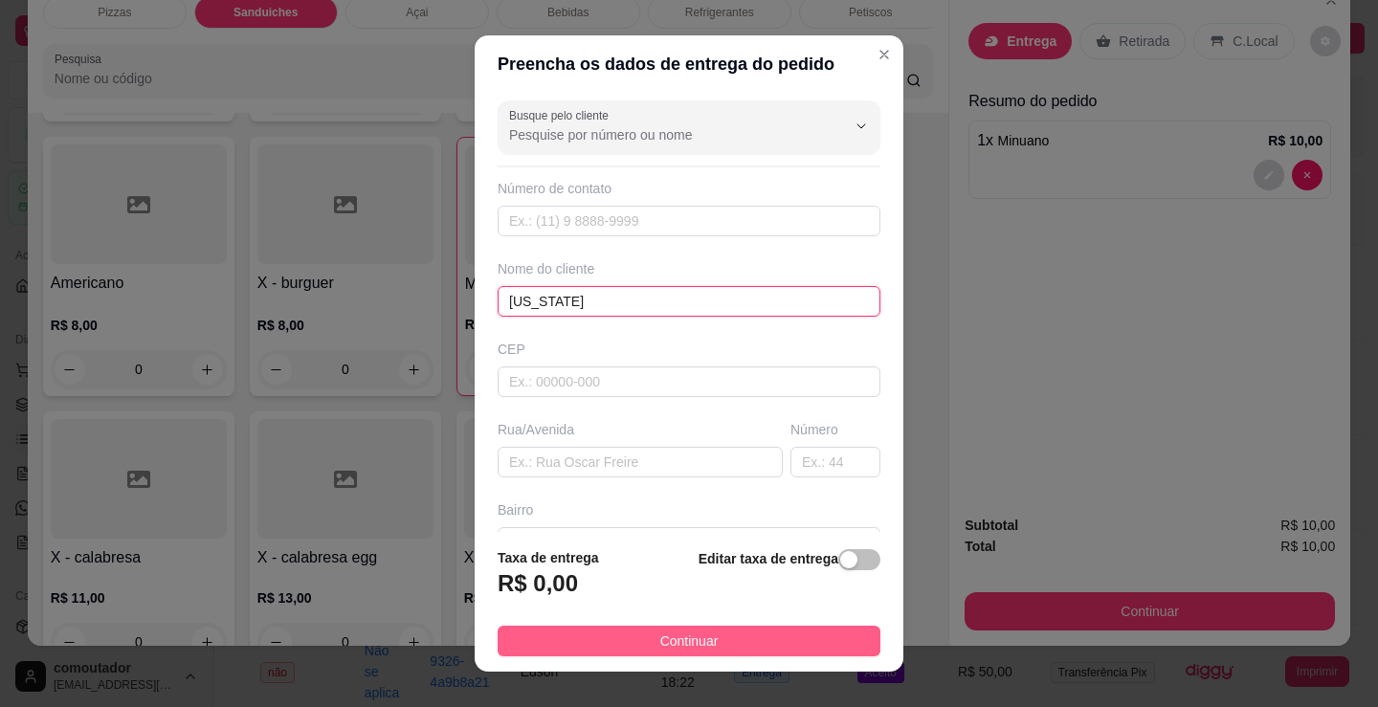
type input "washington"
click at [785, 640] on button "Continuar" at bounding box center [689, 641] width 383 height 31
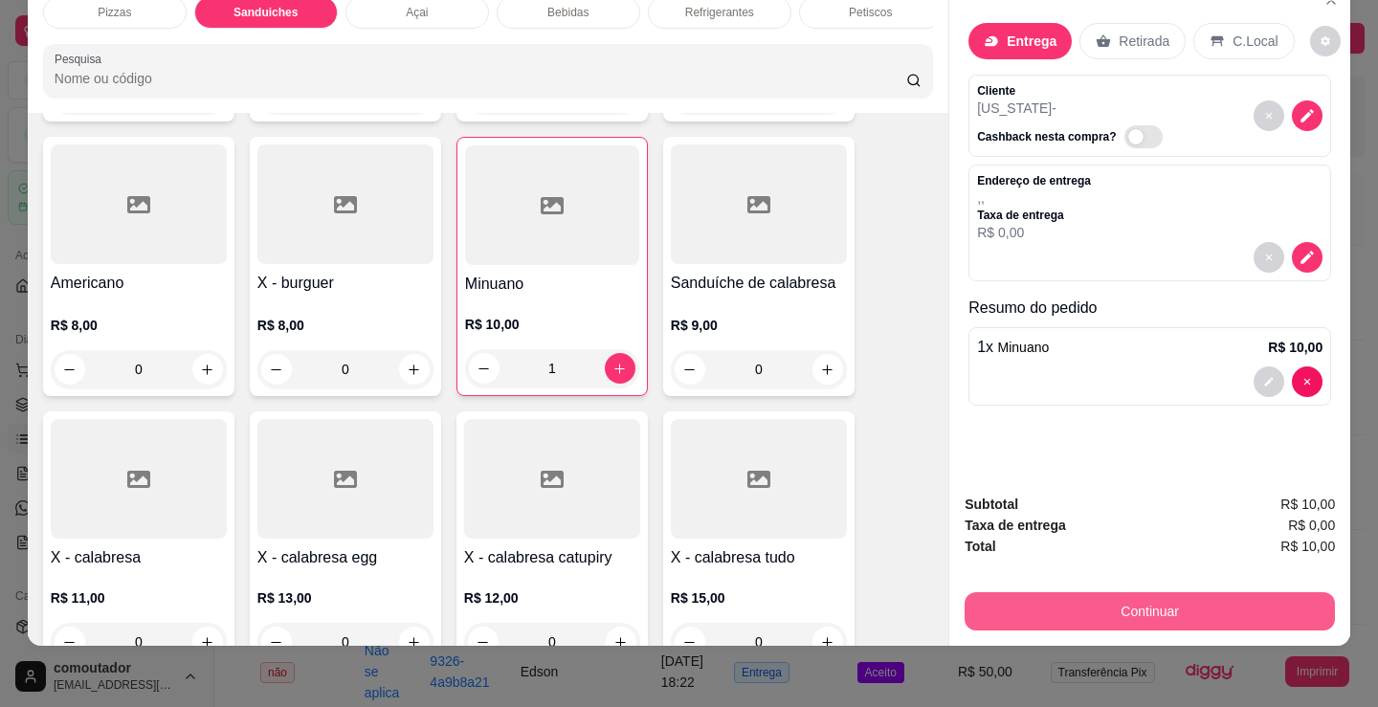
click at [1070, 592] on button "Continuar" at bounding box center [1150, 611] width 370 height 38
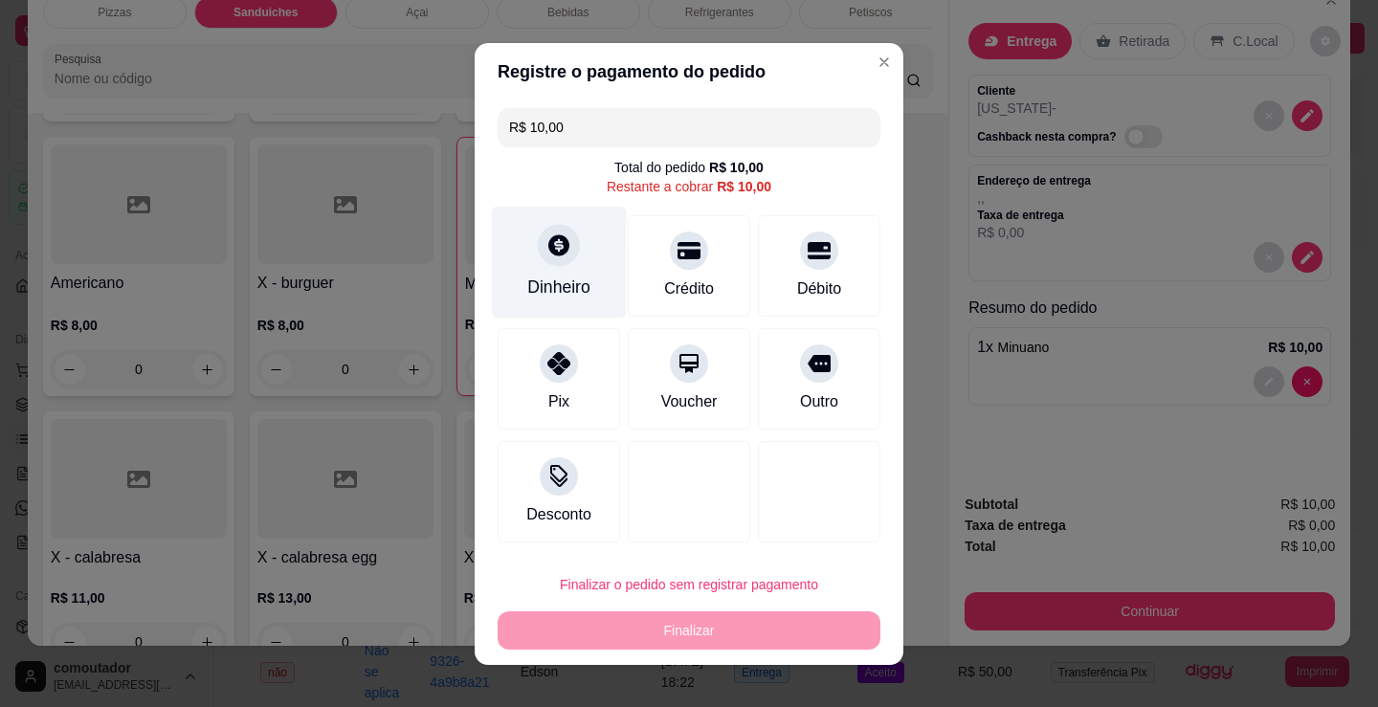
click at [544, 264] on div at bounding box center [559, 245] width 42 height 42
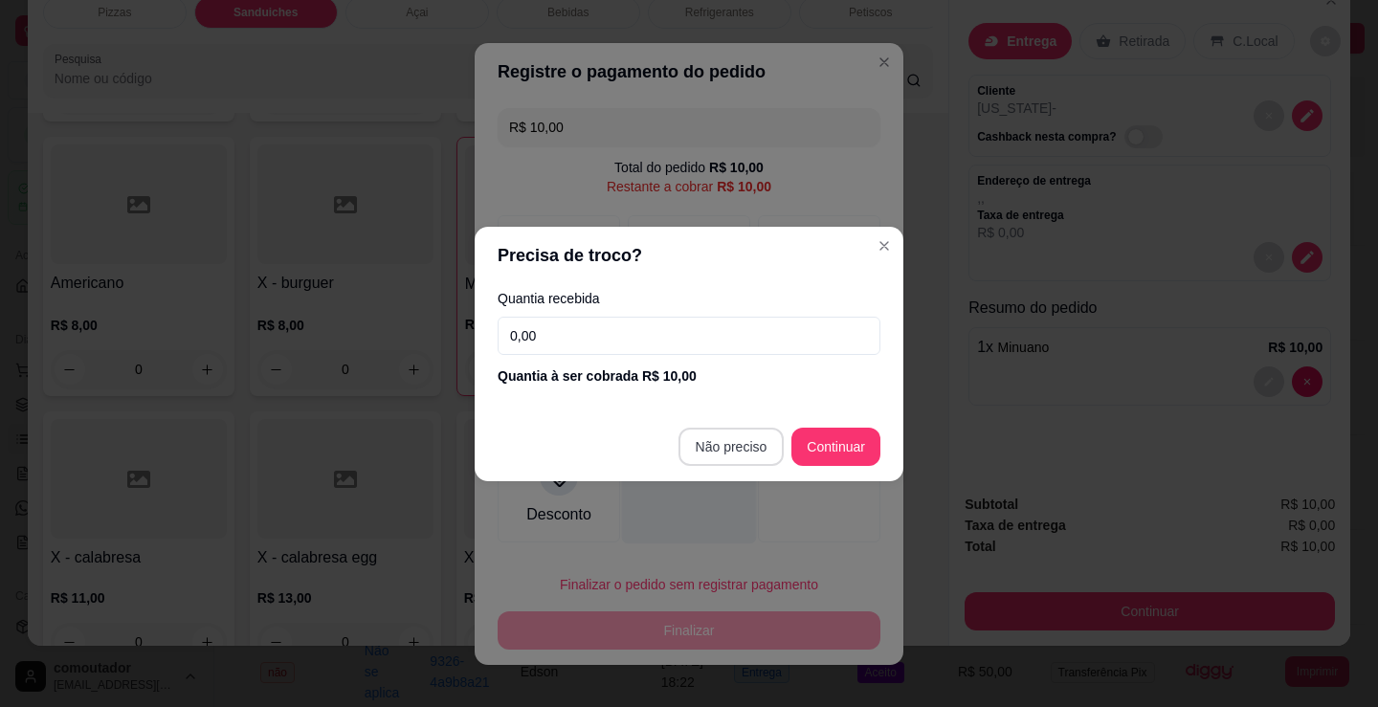
type input "R$ 0,00"
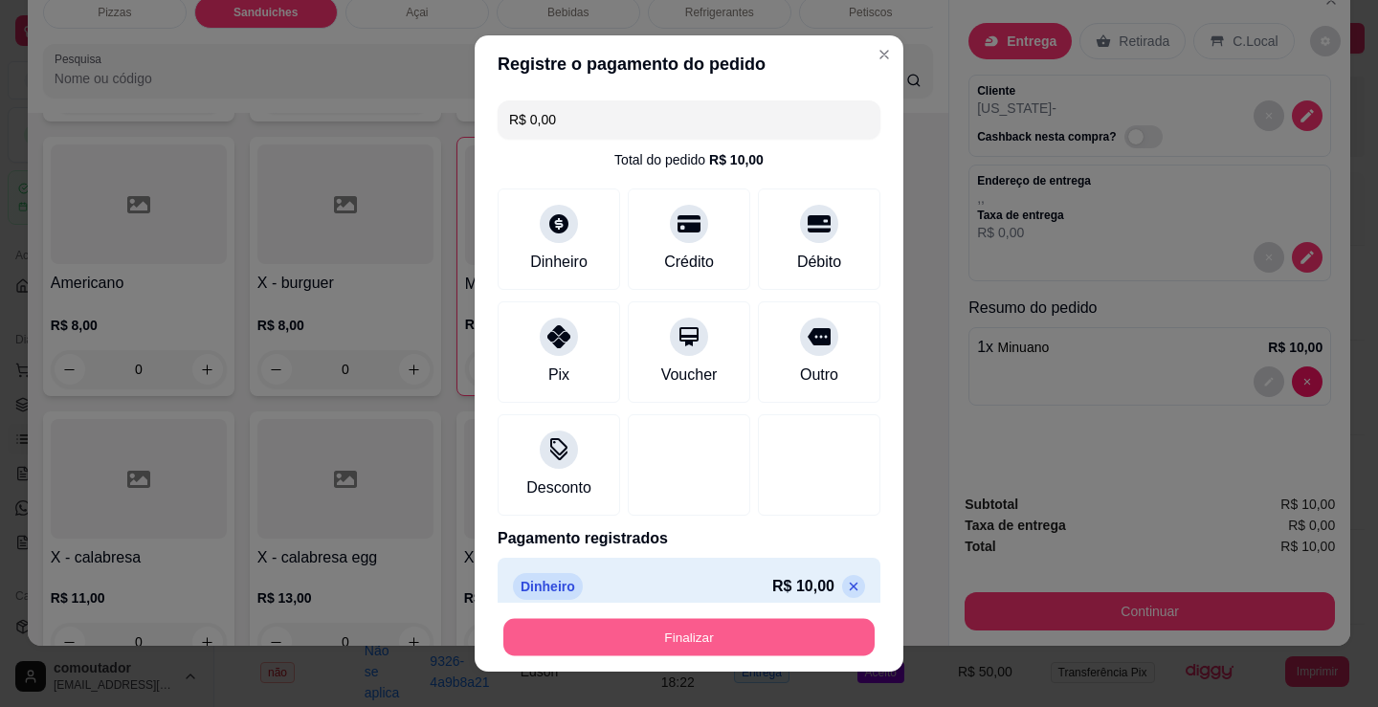
click at [721, 631] on button "Finalizar" at bounding box center [688, 637] width 371 height 37
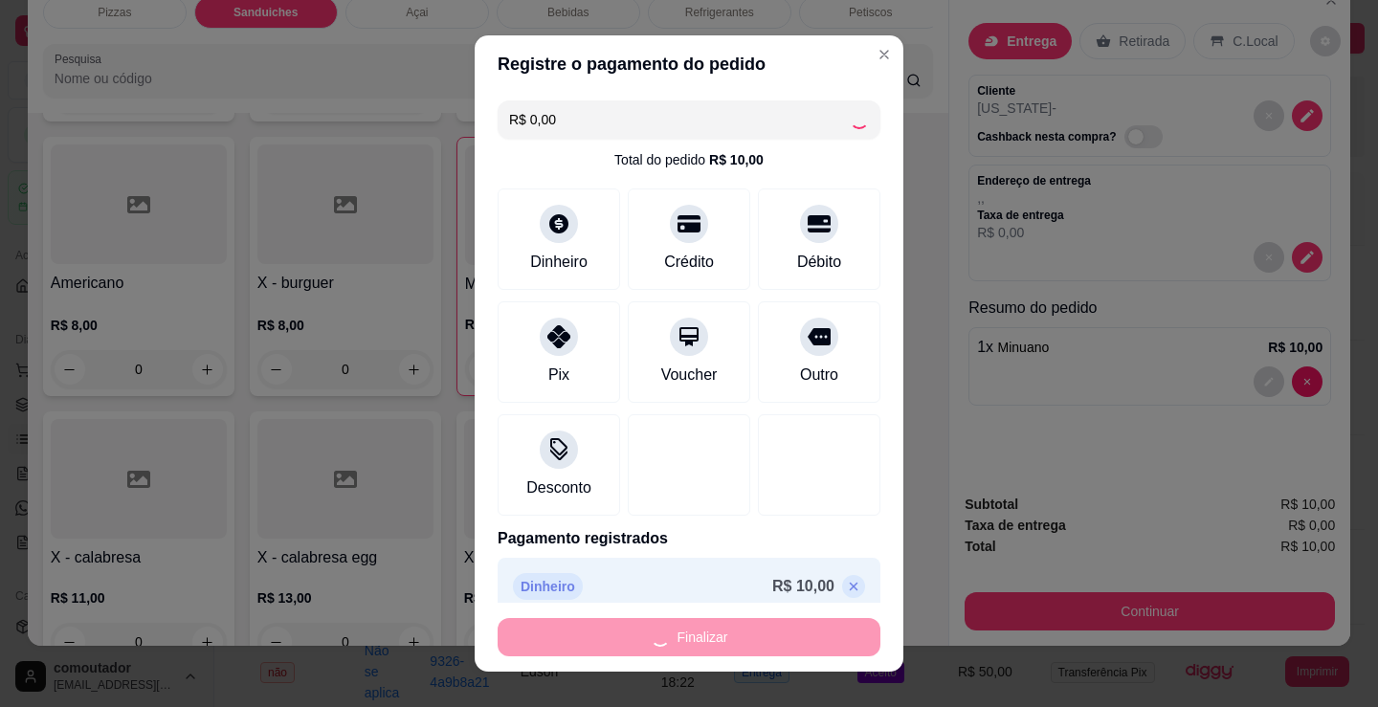
type input "0"
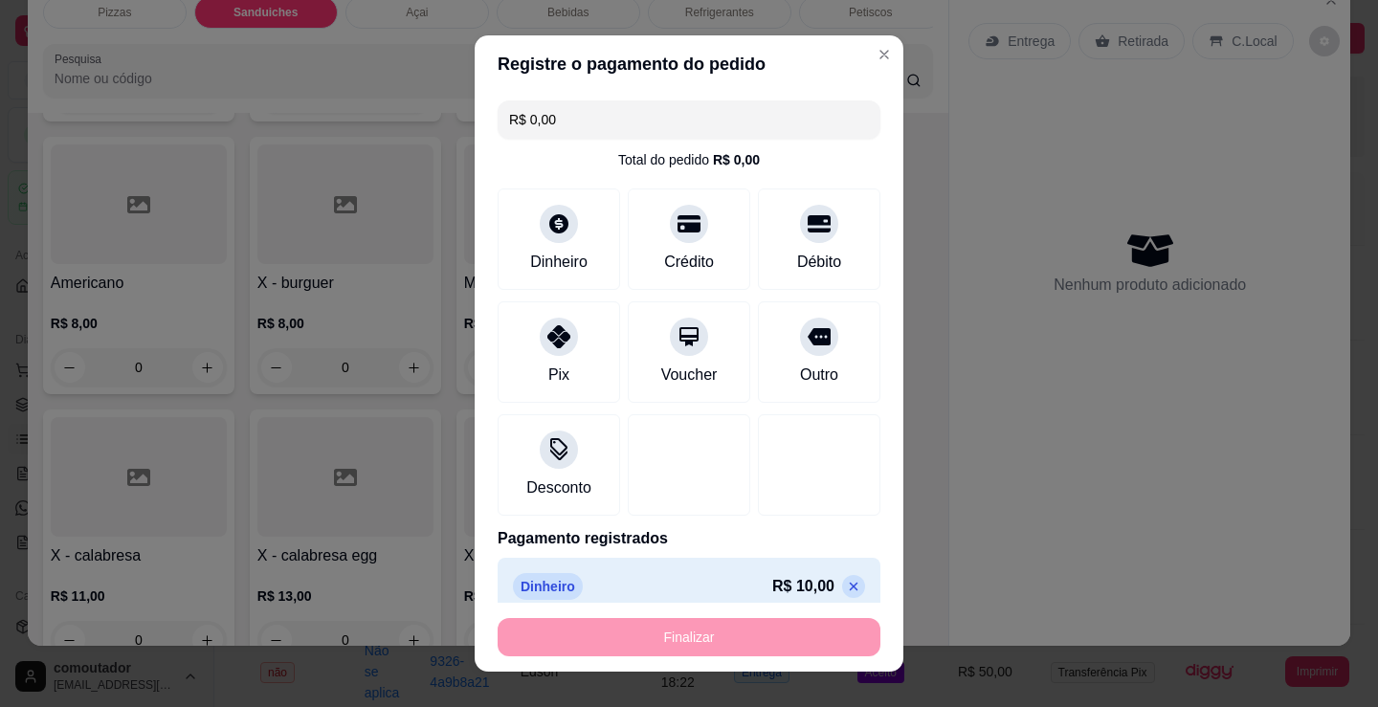
type input "-R$ 10,00"
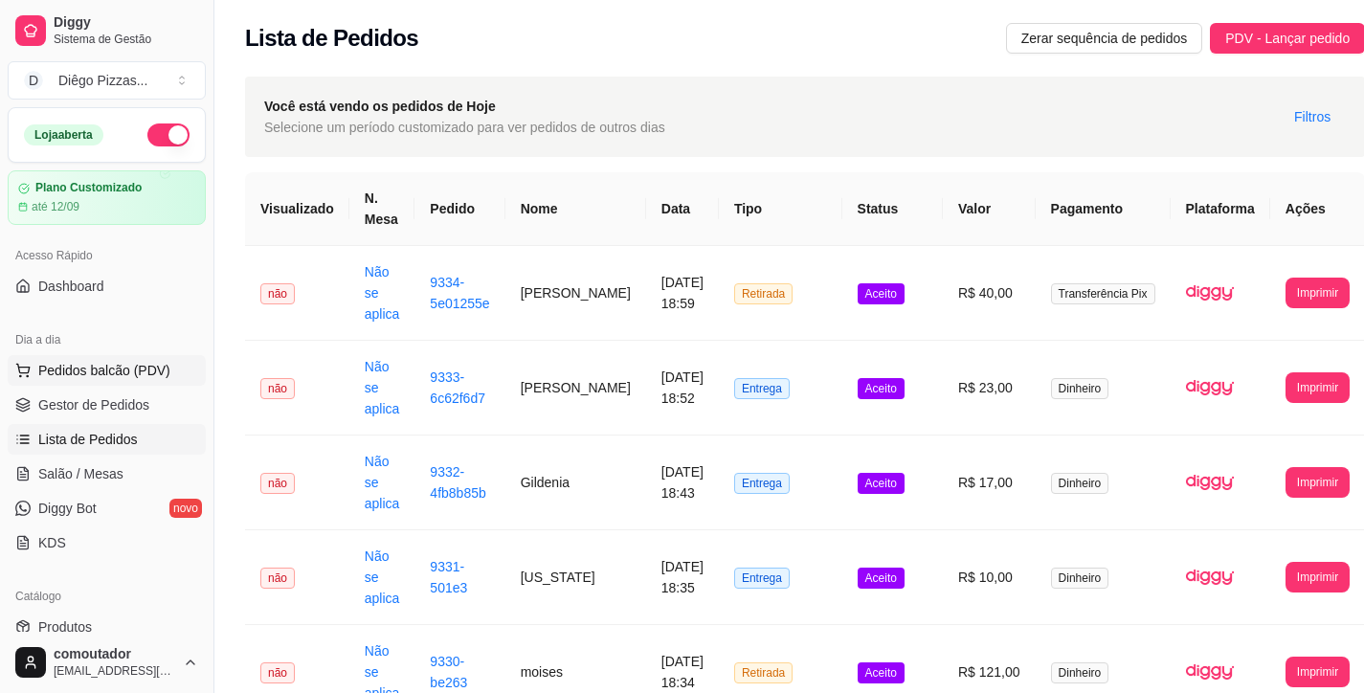
click at [89, 361] on span "Pedidos balcão (PDV)" at bounding box center [104, 370] width 132 height 19
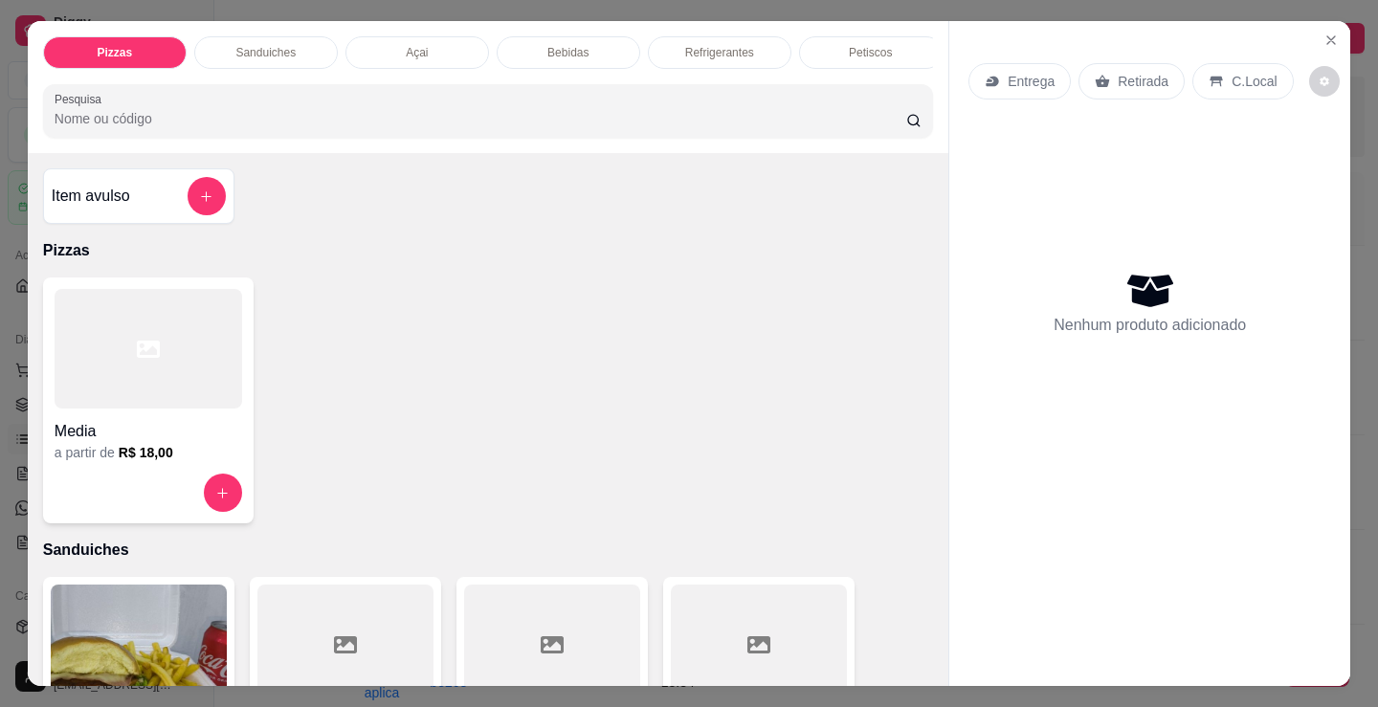
click at [60, 409] on div at bounding box center [149, 349] width 188 height 120
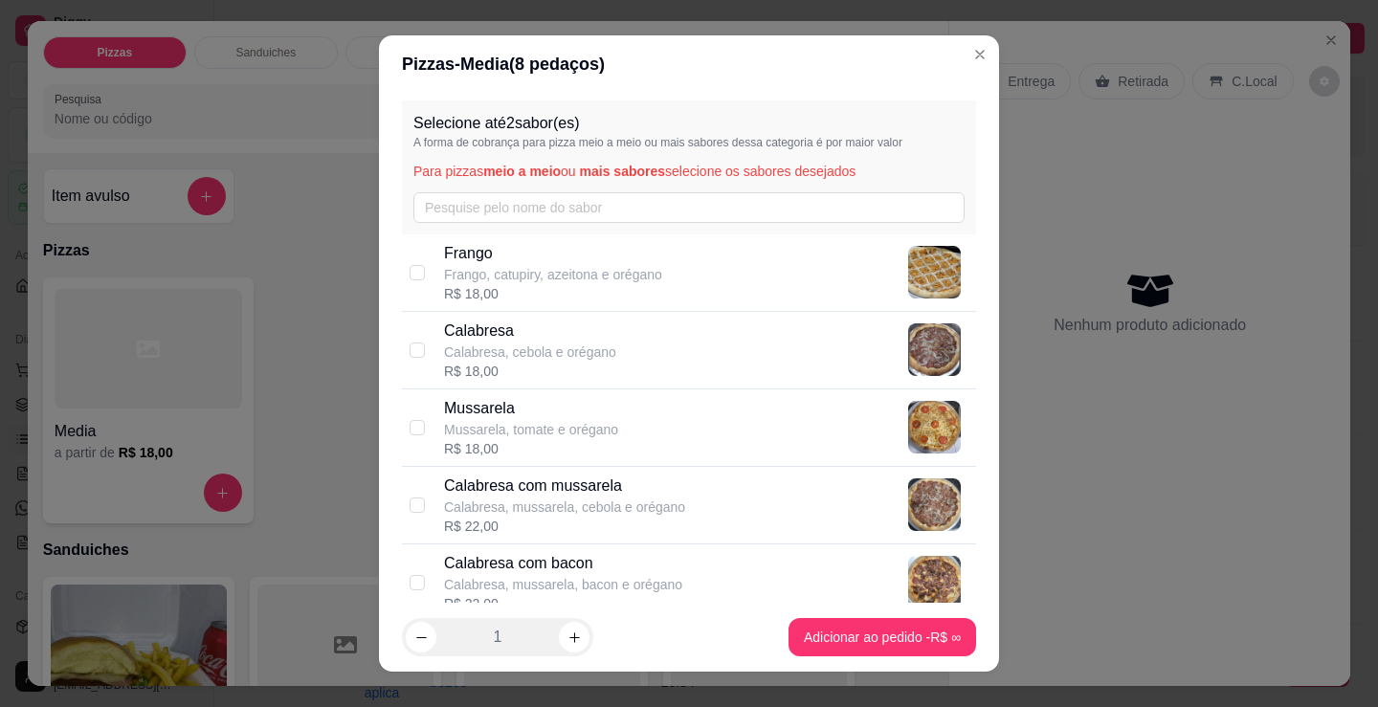
click at [501, 288] on div "R$ 18,00" at bounding box center [553, 293] width 218 height 19
checkbox input "true"
click at [508, 339] on p "Calabresa" at bounding box center [530, 331] width 172 height 23
checkbox input "true"
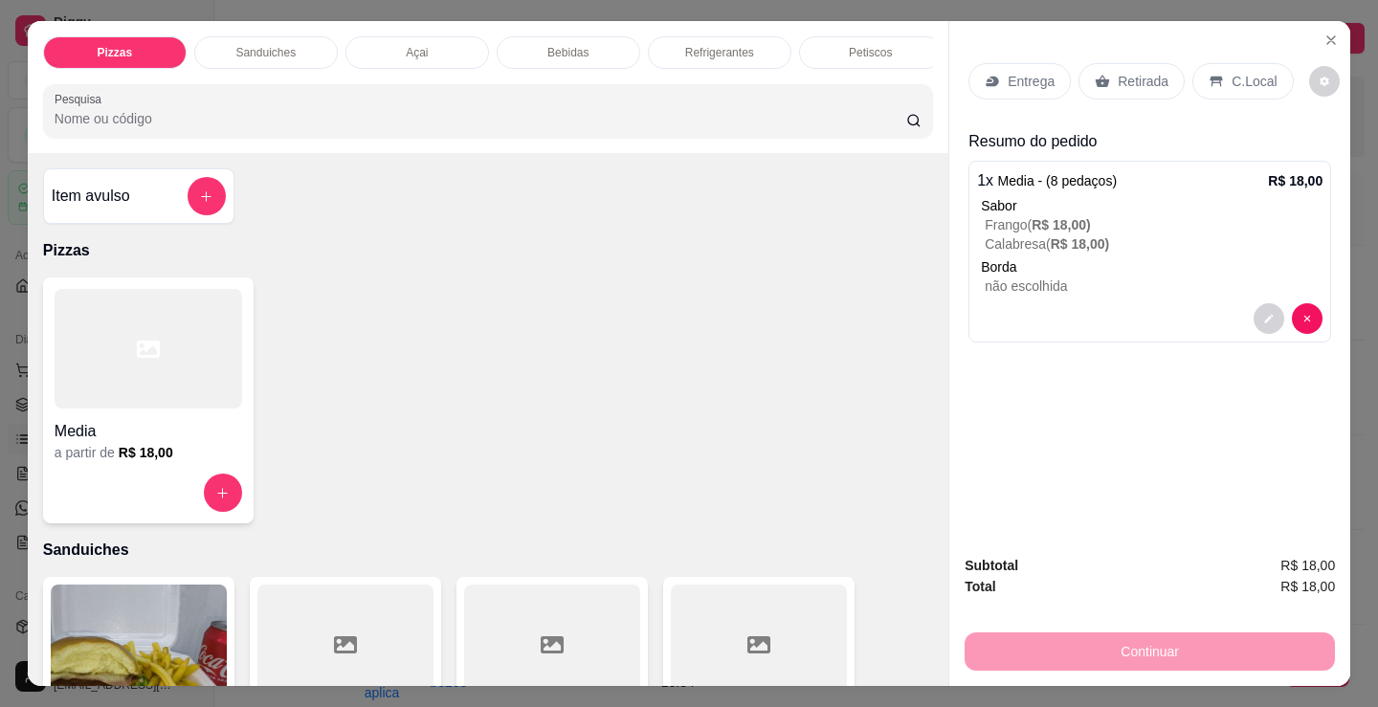
click at [897, 36] on div "Petiscos" at bounding box center [871, 52] width 144 height 33
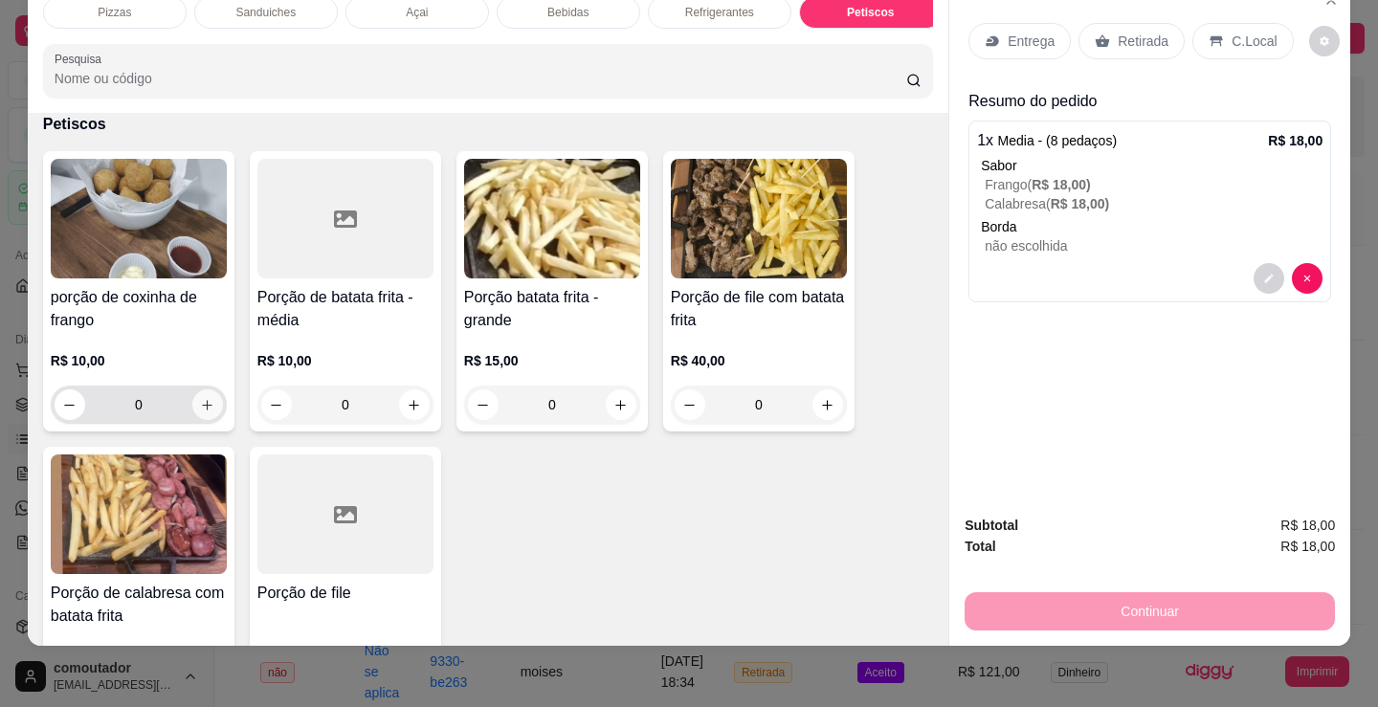
click at [207, 408] on icon "increase-product-quantity" at bounding box center [207, 405] width 14 height 14
type input "1"
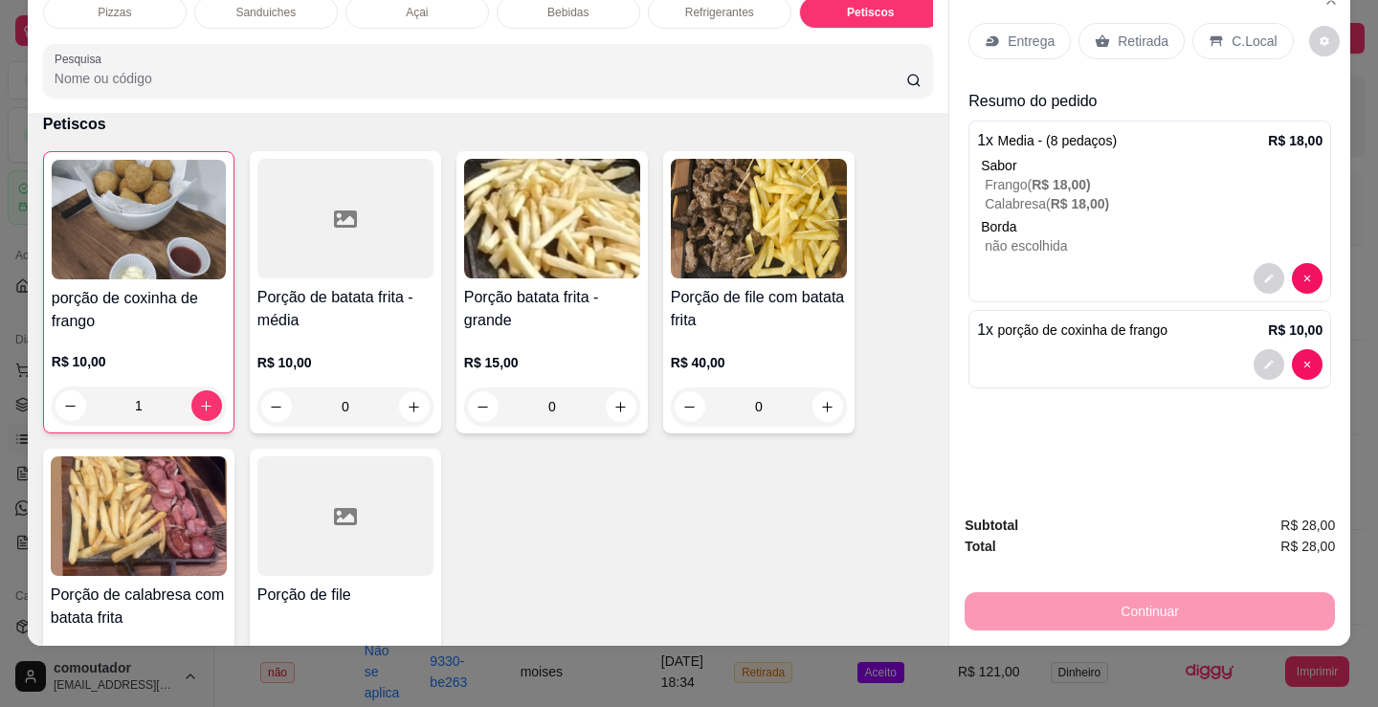
click at [1008, 23] on div "Entrega" at bounding box center [1020, 41] width 102 height 36
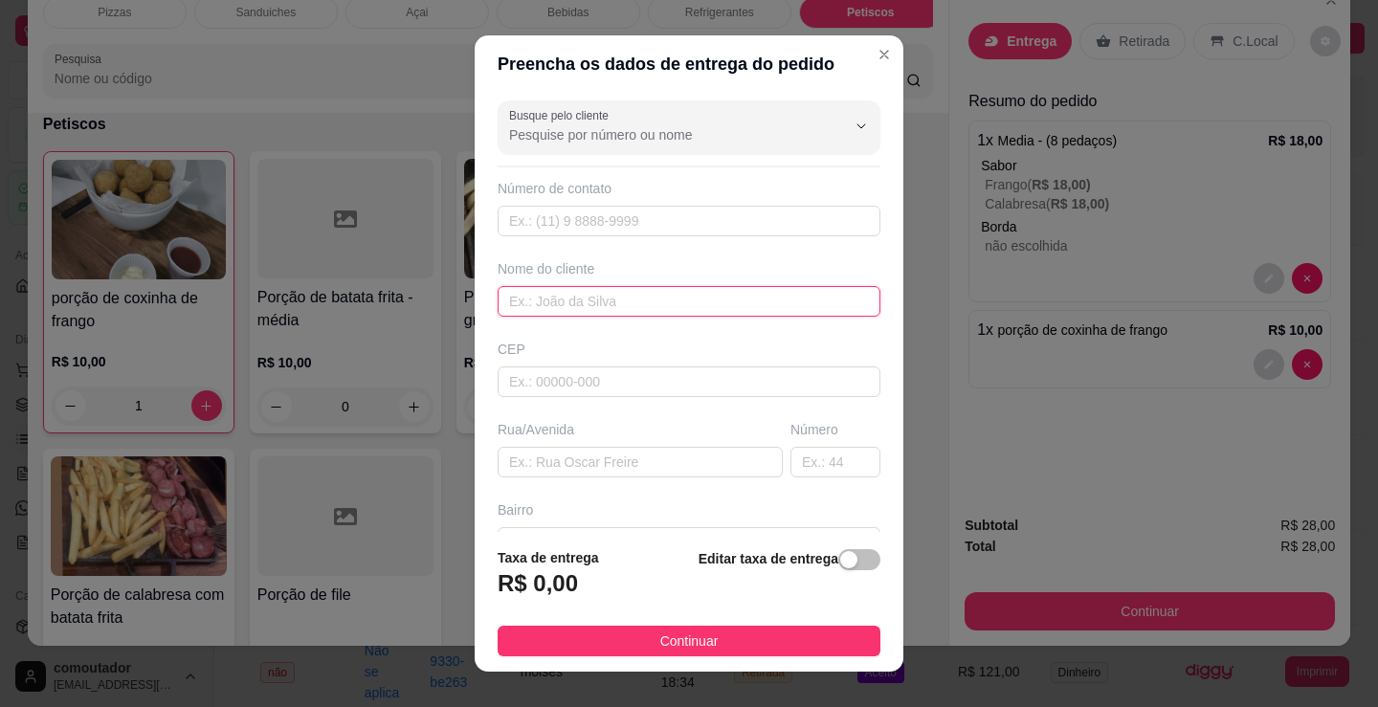
click at [593, 288] on input "text" at bounding box center [689, 301] width 383 height 31
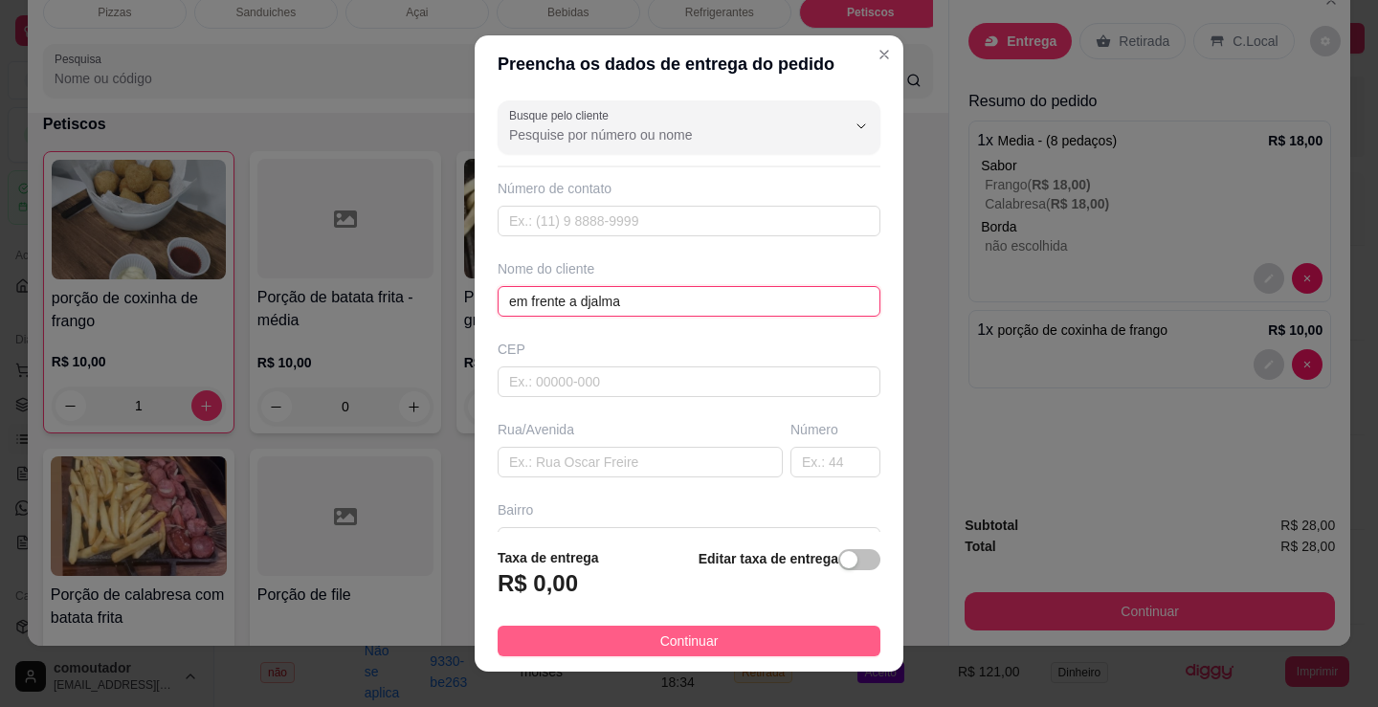
type input "em frente a djalma"
click at [697, 637] on span "Continuar" at bounding box center [689, 641] width 58 height 21
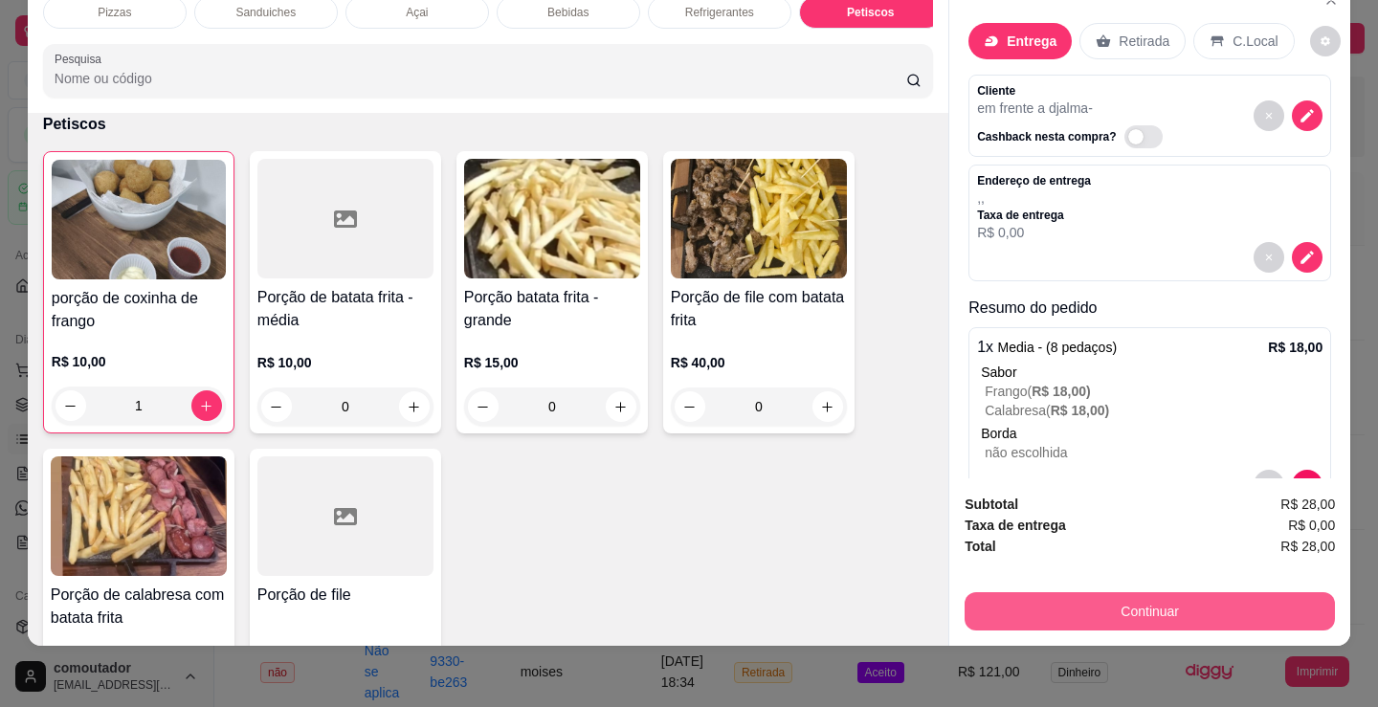
click at [1138, 597] on button "Continuar" at bounding box center [1150, 611] width 370 height 38
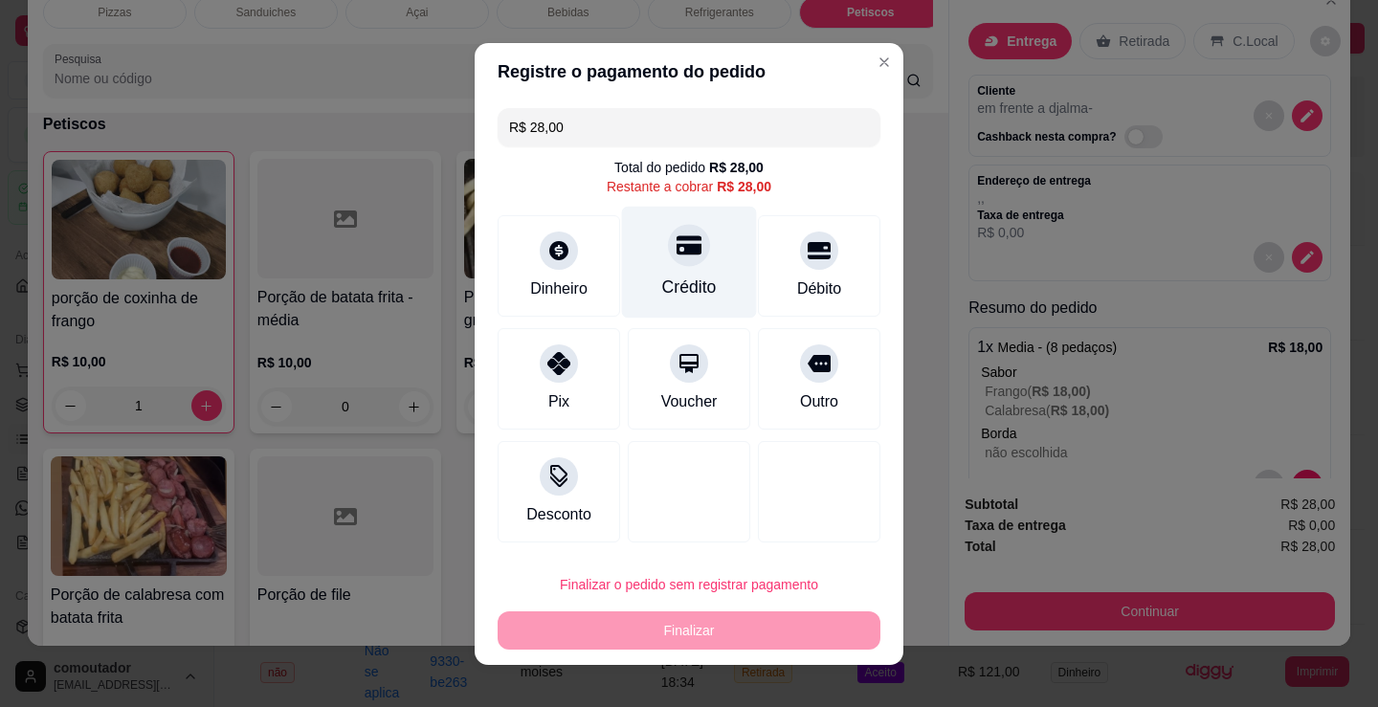
click at [663, 265] on div "Crédito" at bounding box center [689, 262] width 135 height 112
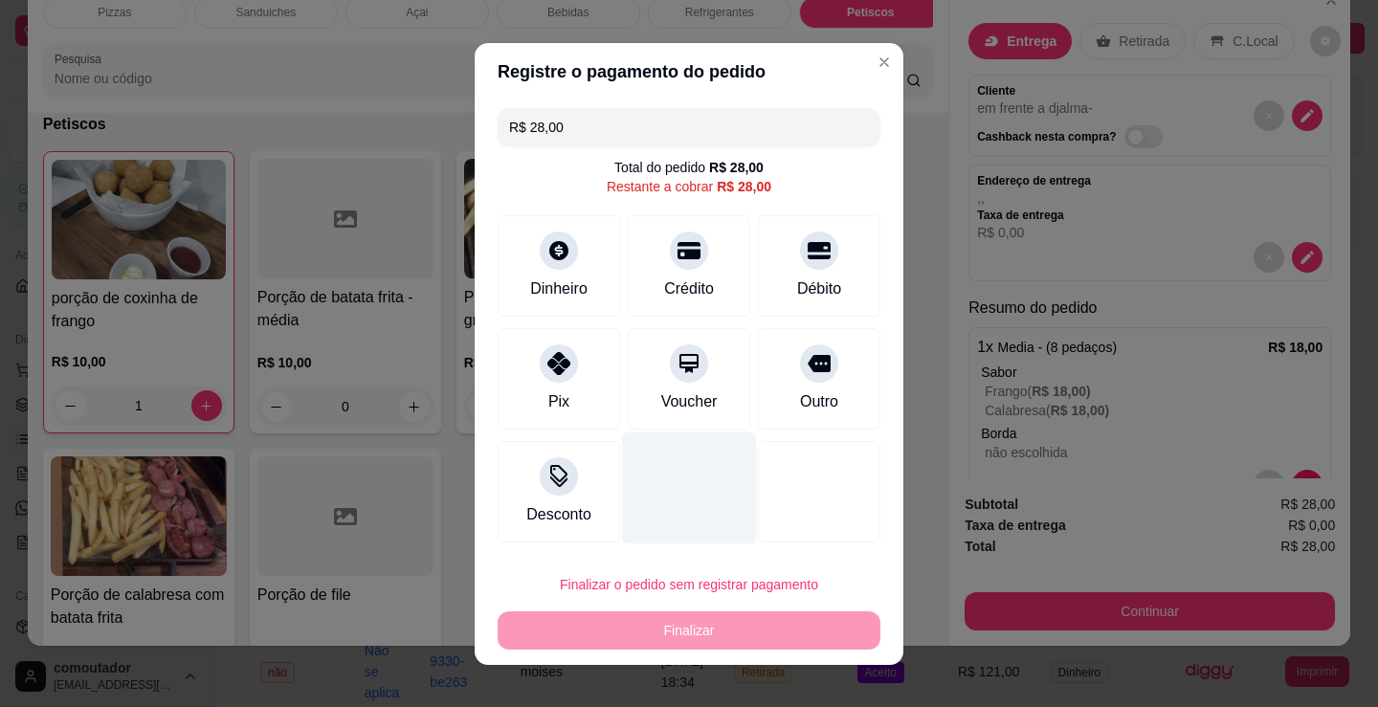
type input "R$ 0,00"
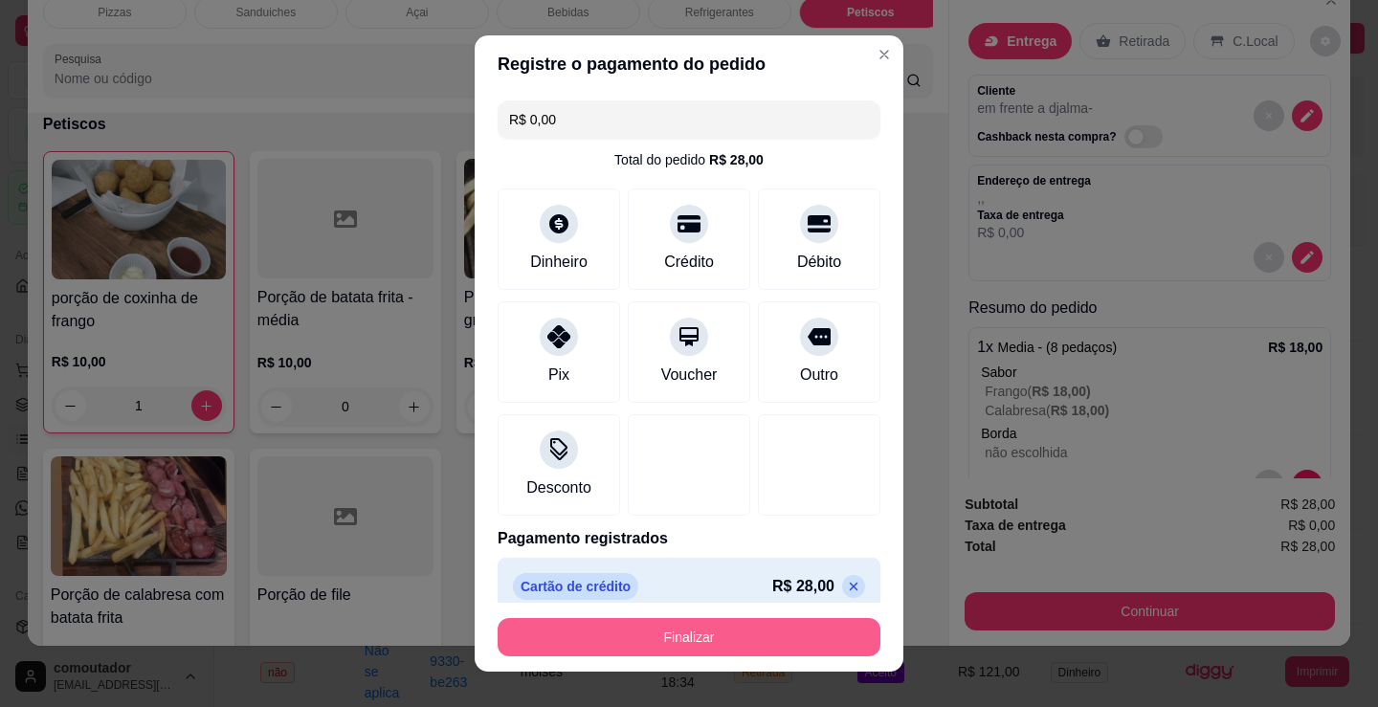
click at [734, 628] on button "Finalizar" at bounding box center [689, 637] width 383 height 38
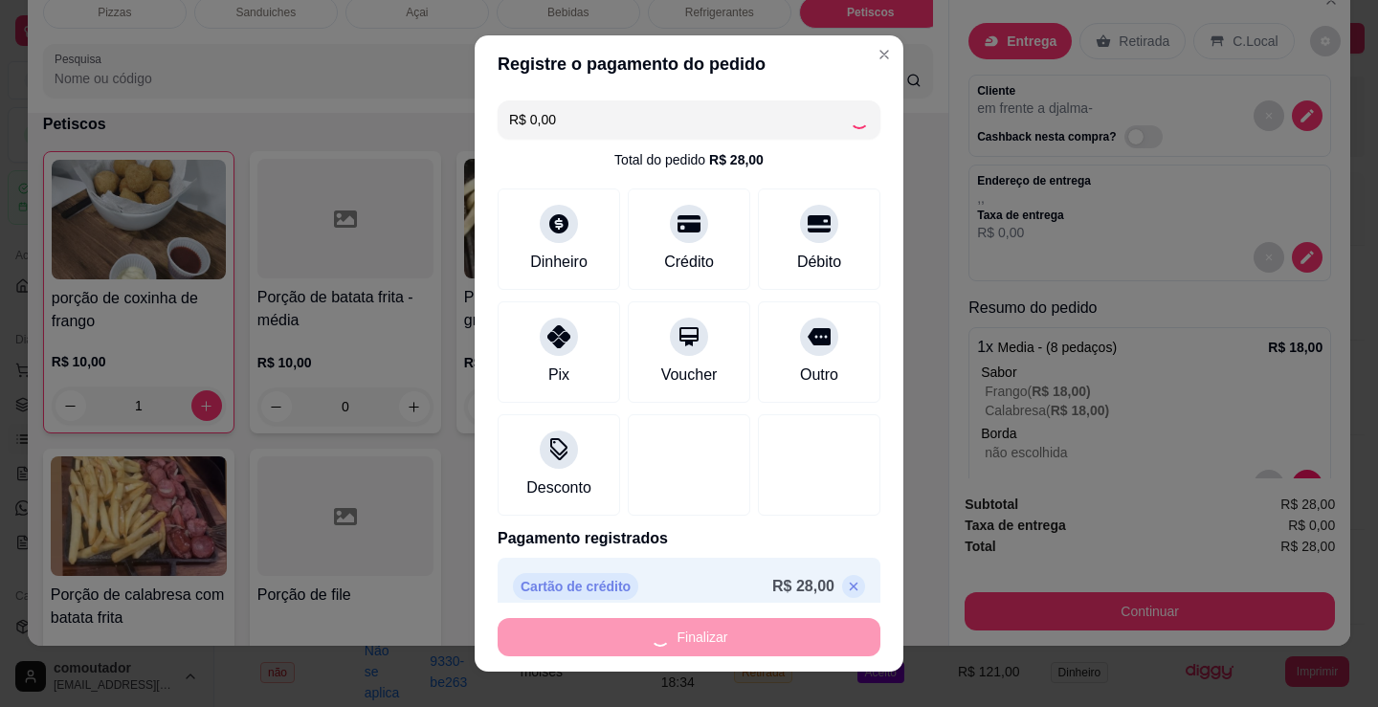
type input "0"
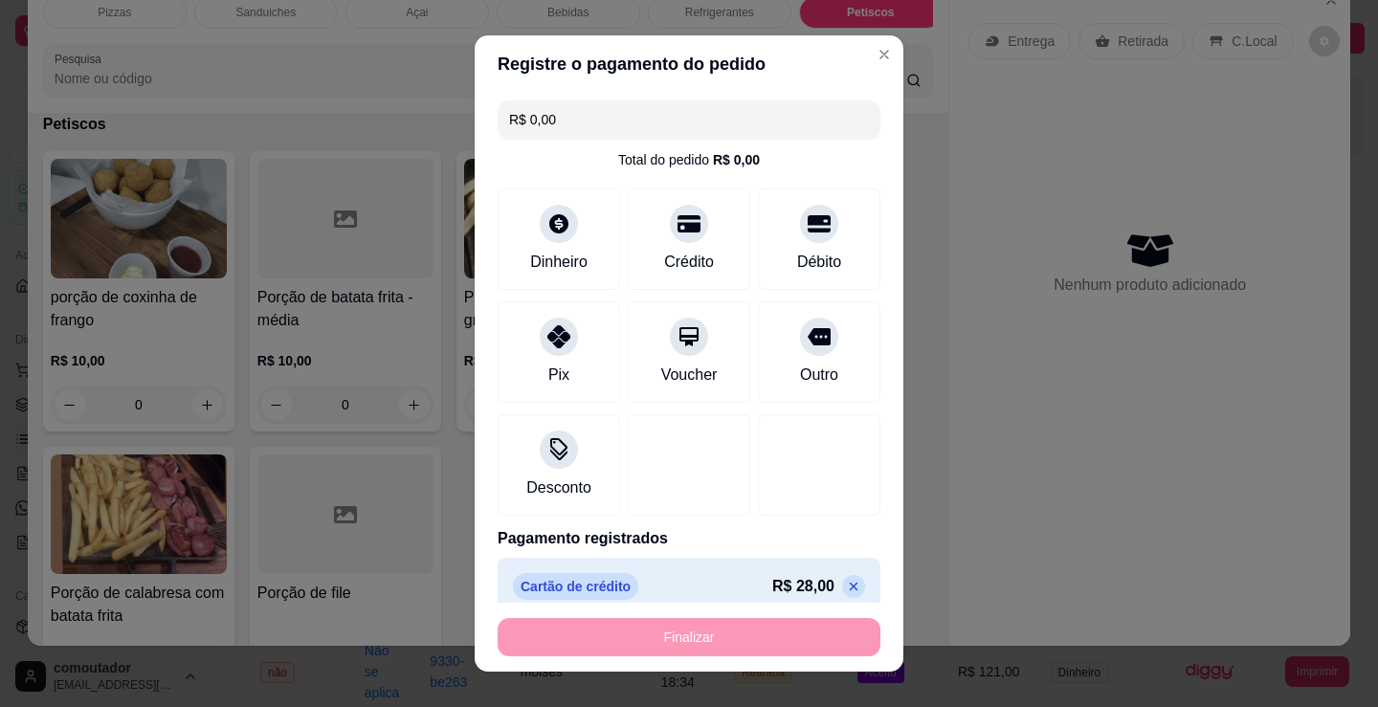
type input "-R$ 28,00"
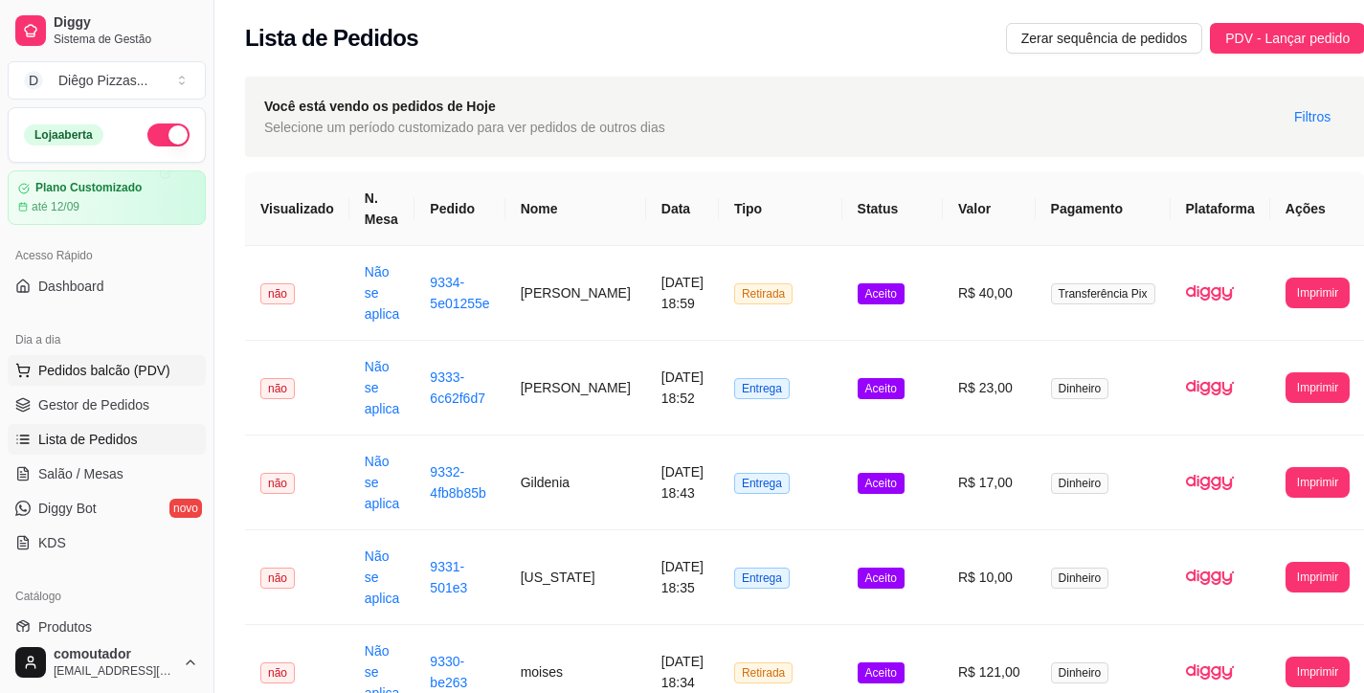
click at [82, 364] on span "Pedidos balcão (PDV)" at bounding box center [104, 370] width 132 height 19
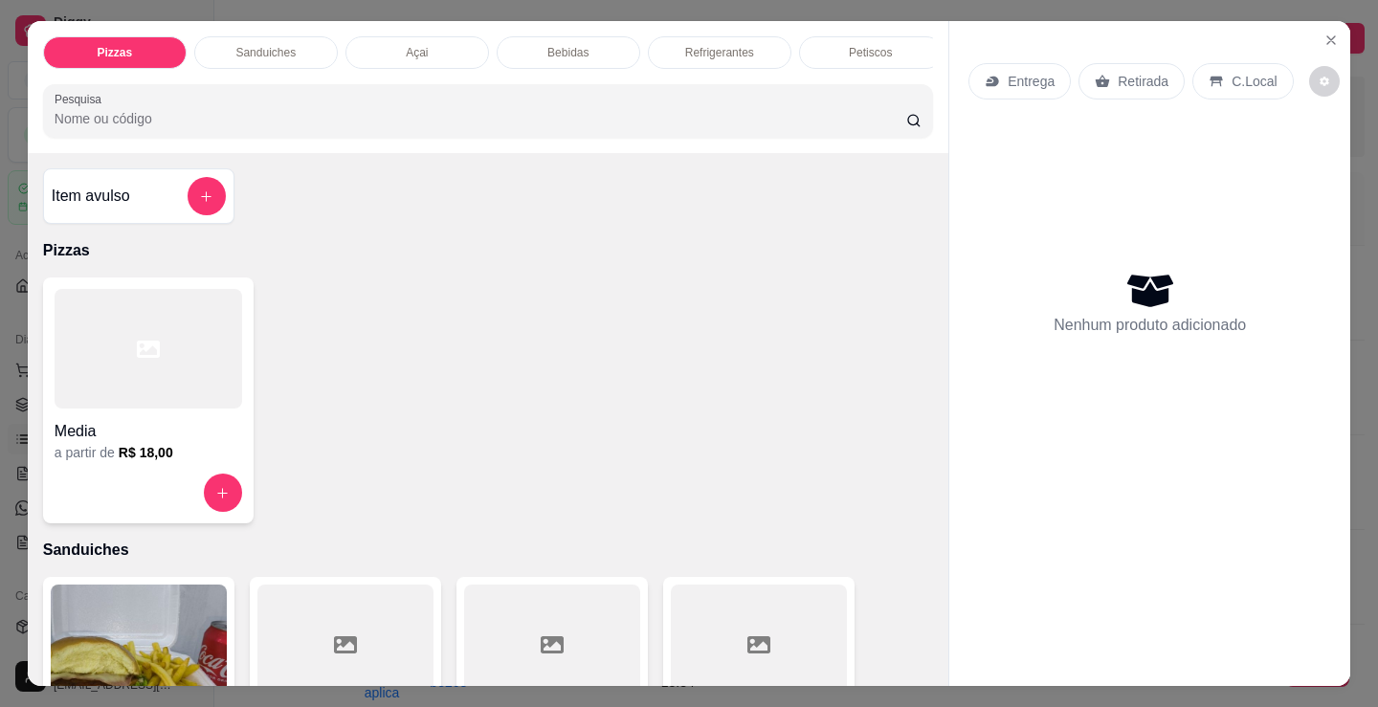
click at [183, 373] on div at bounding box center [149, 349] width 188 height 120
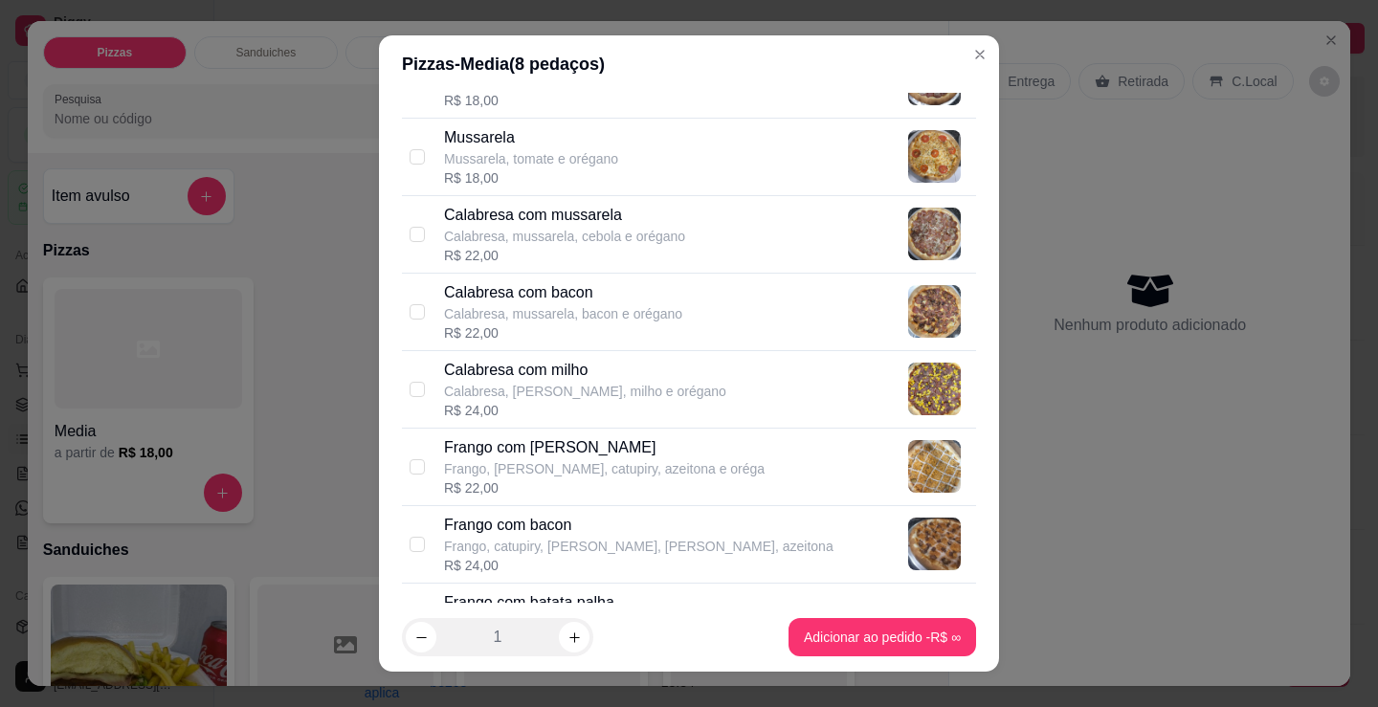
scroll to position [383, 0]
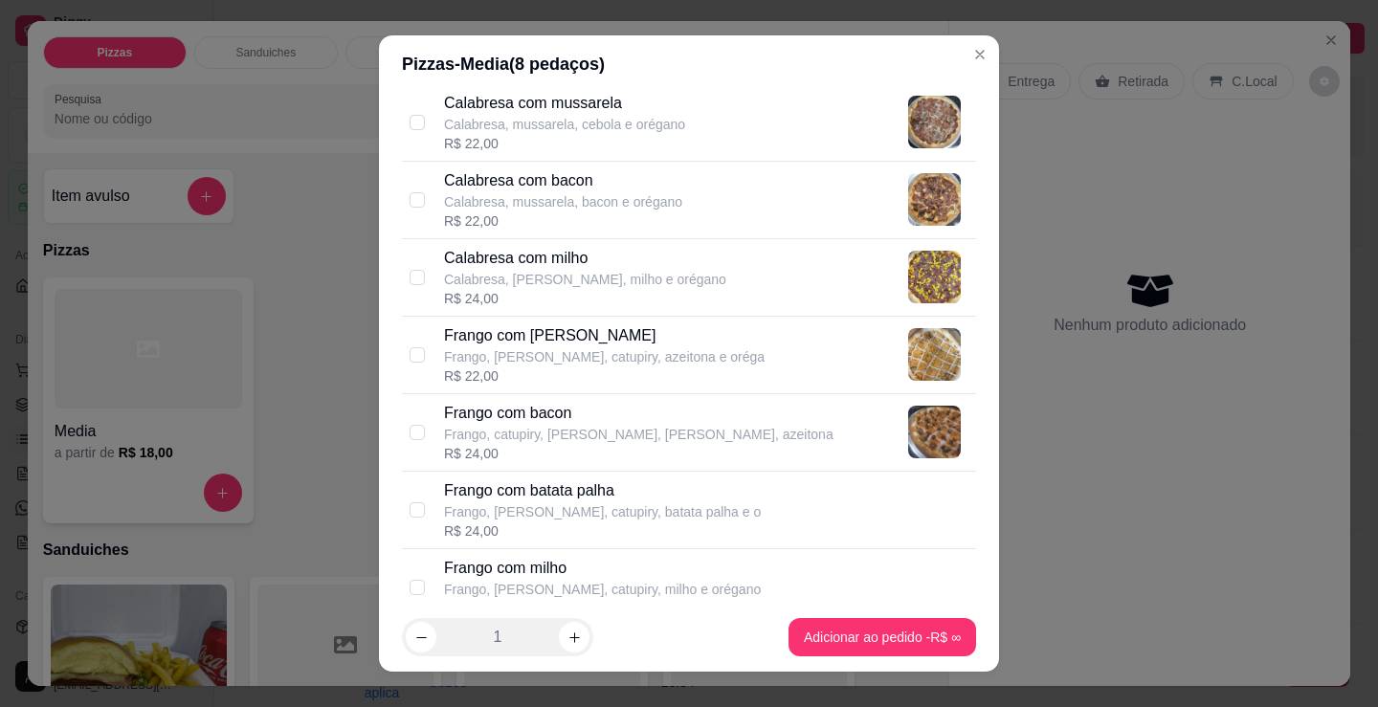
click at [564, 351] on p "Frango, [PERSON_NAME], catupiry, azeitona e oréga" at bounding box center [604, 356] width 321 height 19
checkbox input "true"
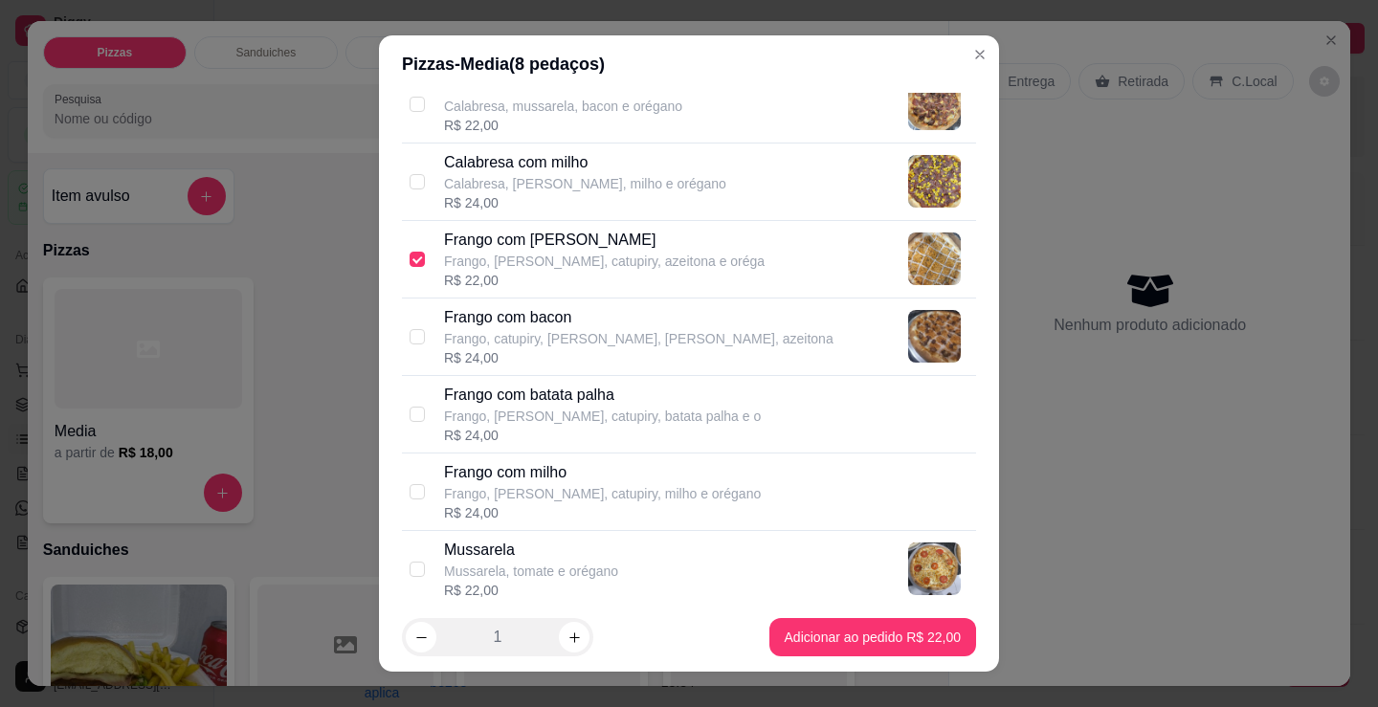
scroll to position [574, 0]
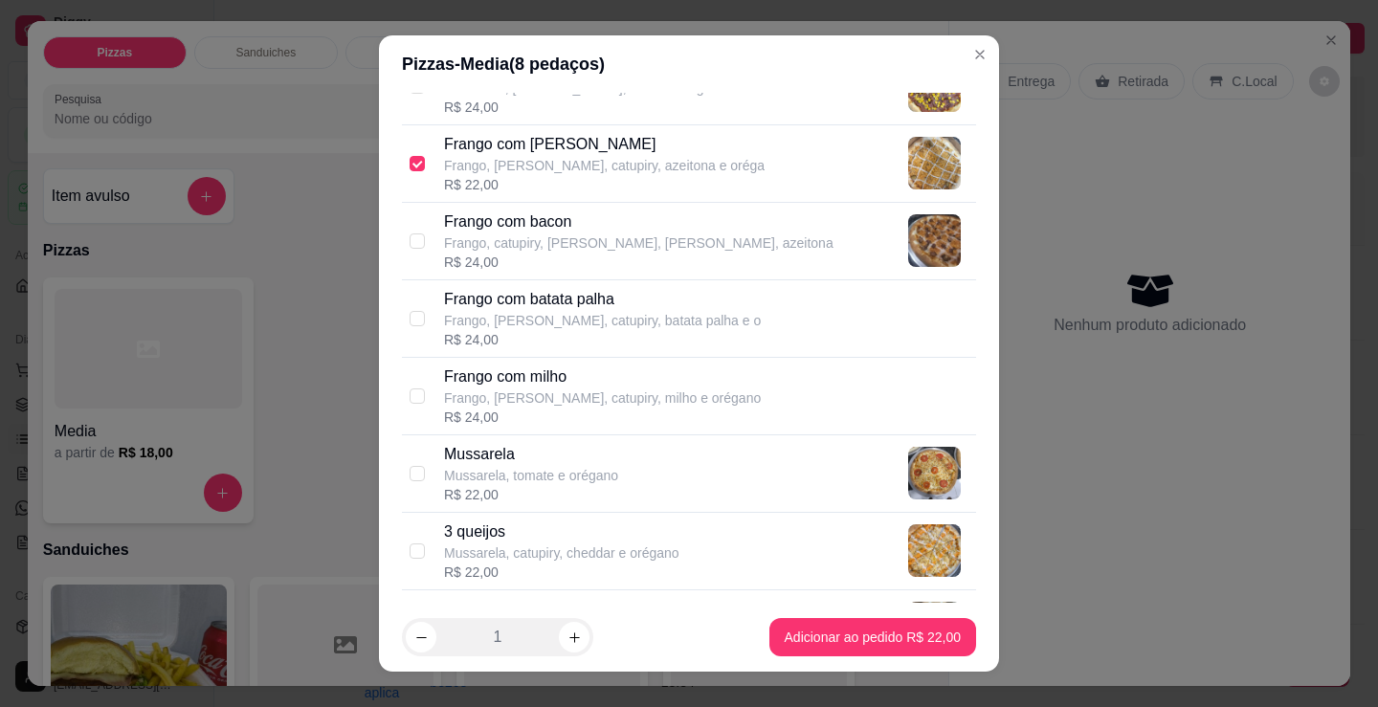
click at [579, 322] on p "Frango, [PERSON_NAME], catupiry, batata palha e o" at bounding box center [602, 320] width 317 height 19
checkbox input "true"
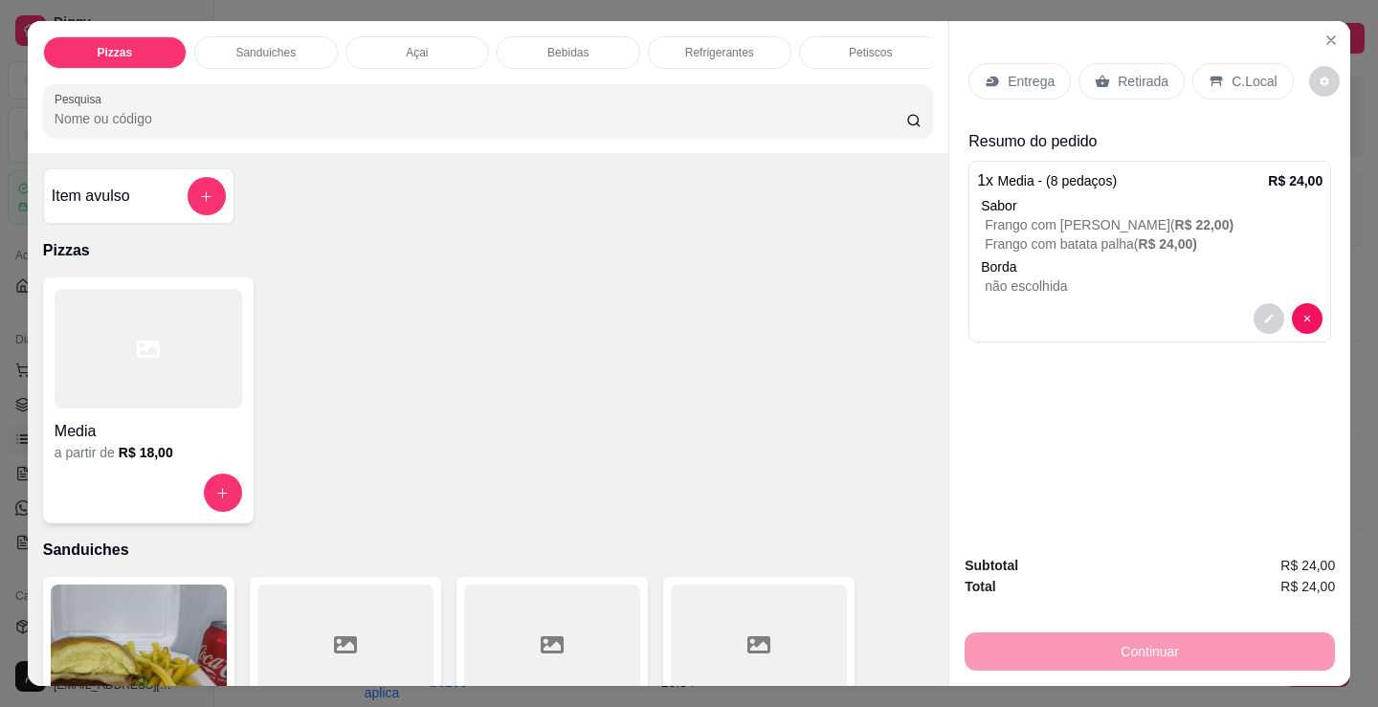
click at [174, 395] on div at bounding box center [149, 349] width 188 height 120
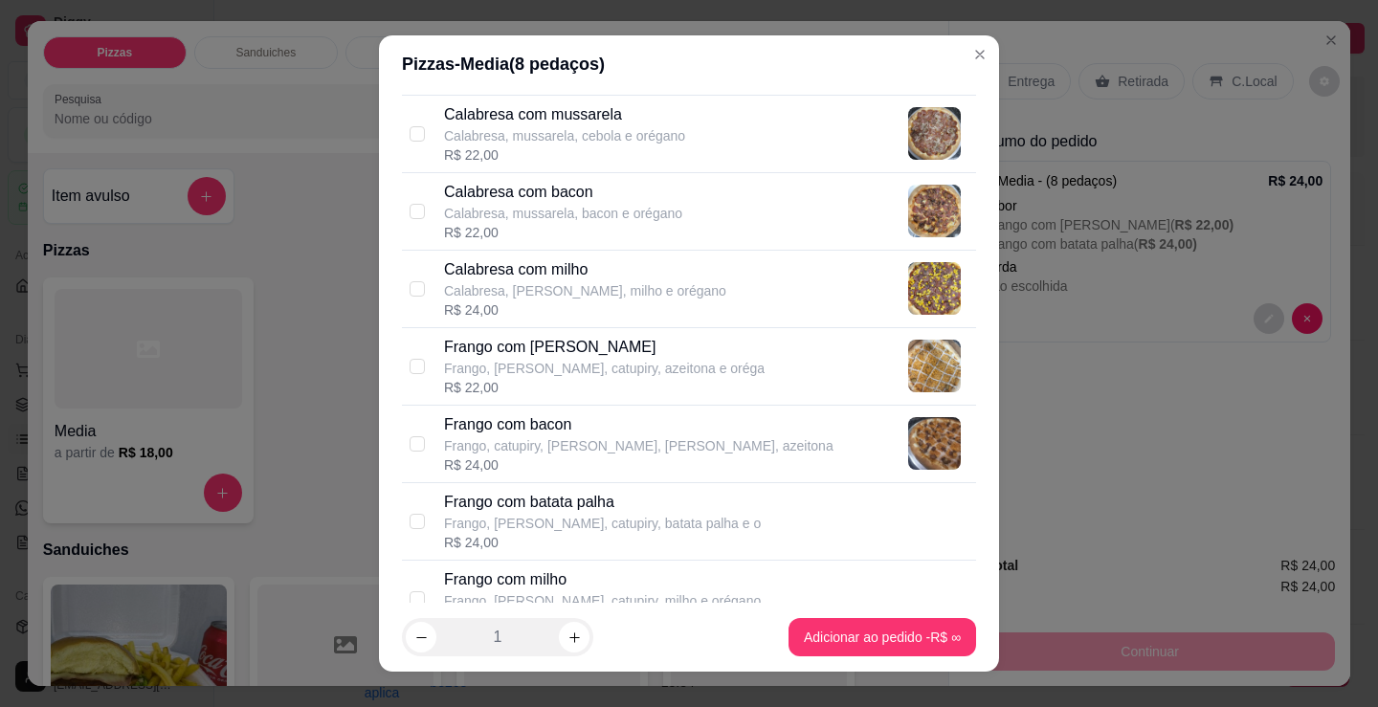
scroll to position [383, 0]
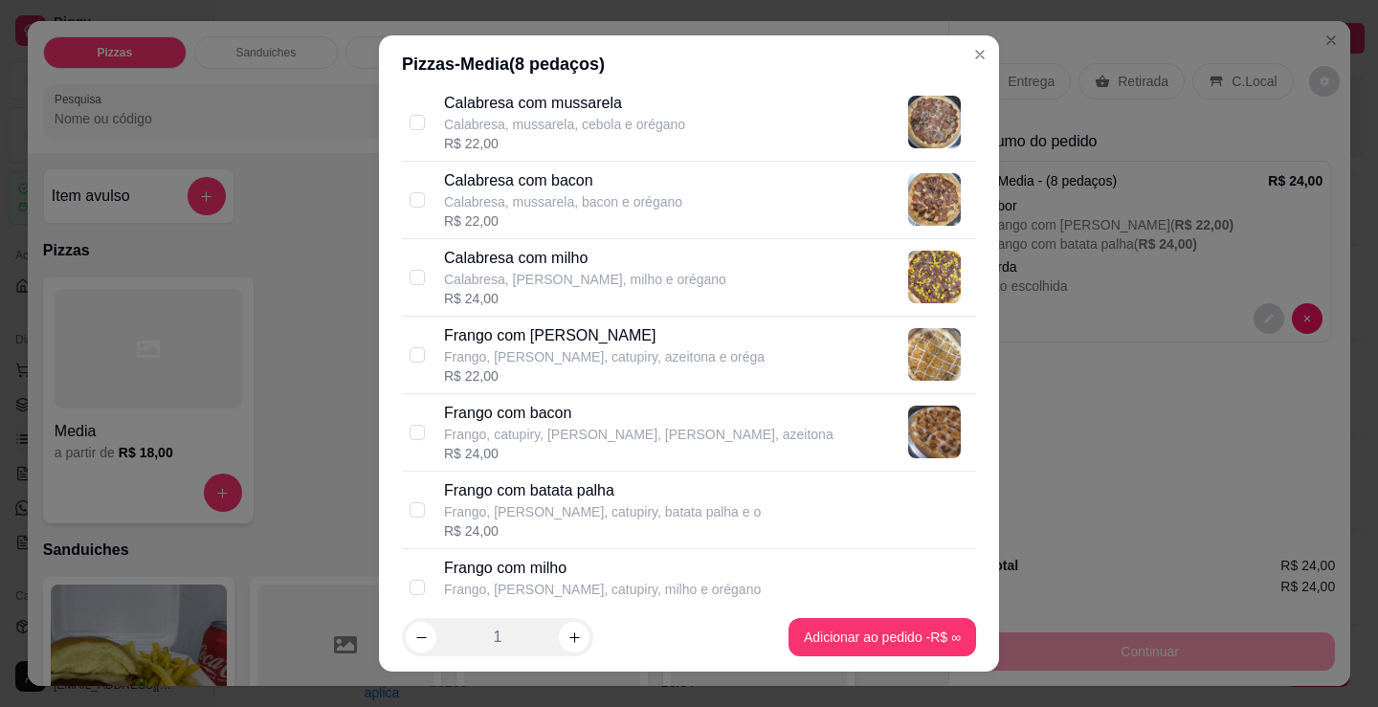
click at [608, 220] on div "R$ 22,00" at bounding box center [563, 221] width 238 height 19
checkbox input "true"
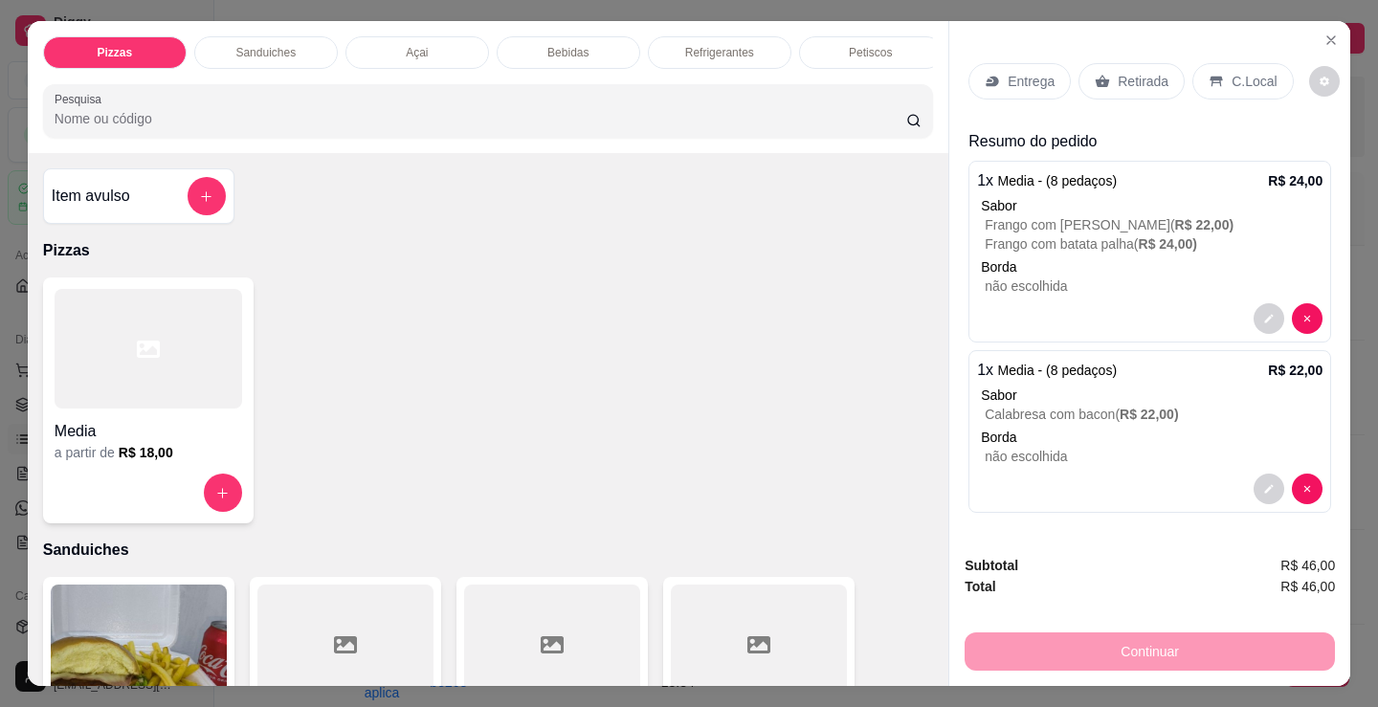
drag, startPoint x: 1234, startPoint y: 73, endPoint x: 1256, endPoint y: 94, distance: 30.5
click at [1235, 74] on p "C.Local" at bounding box center [1254, 81] width 45 height 19
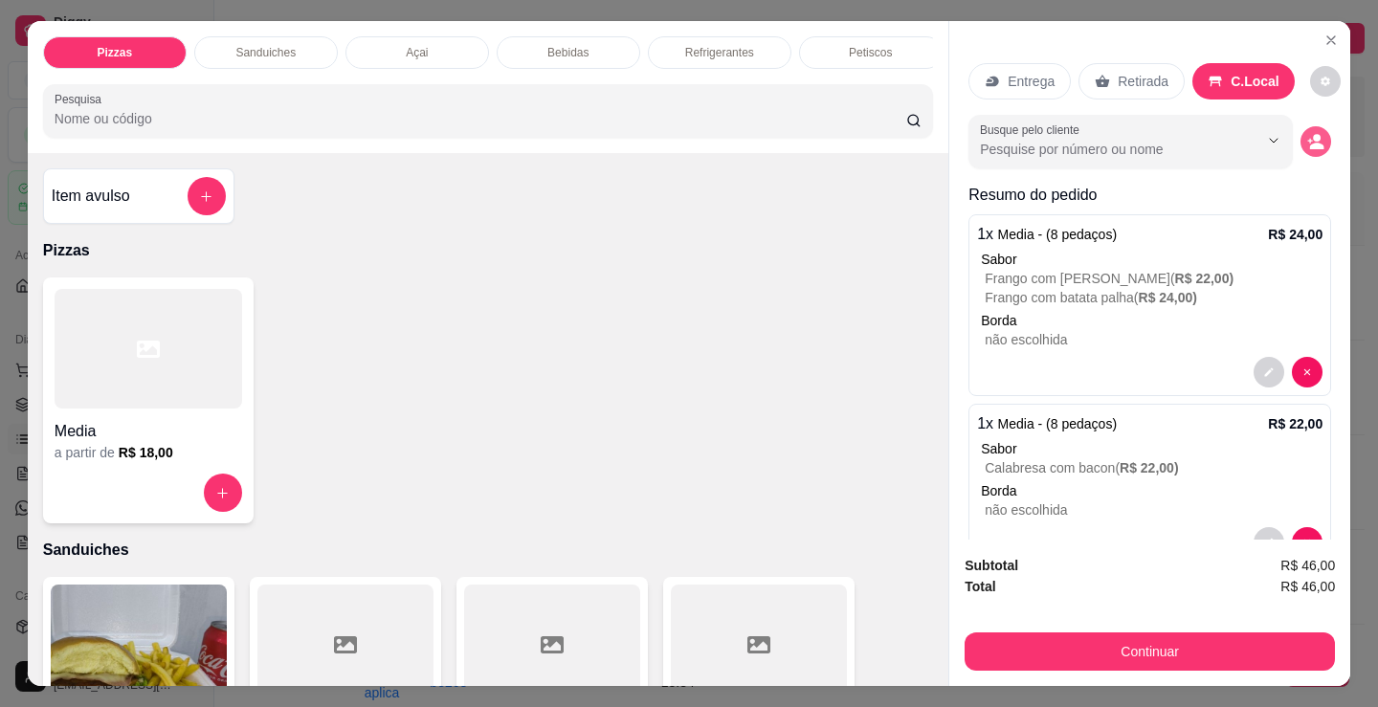
click at [1313, 134] on circle "decrease-product-quantity" at bounding box center [1317, 138] width 8 height 8
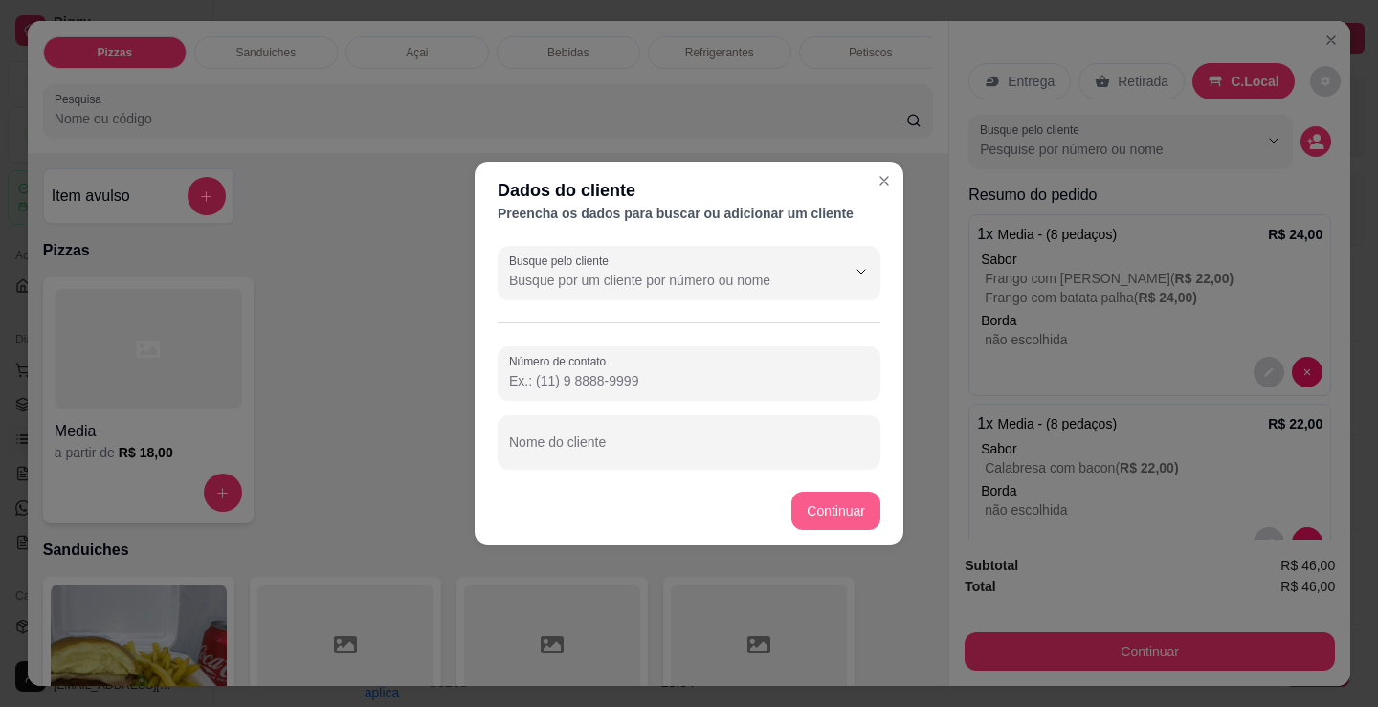
click at [831, 514] on button "Continuar" at bounding box center [835, 511] width 89 height 38
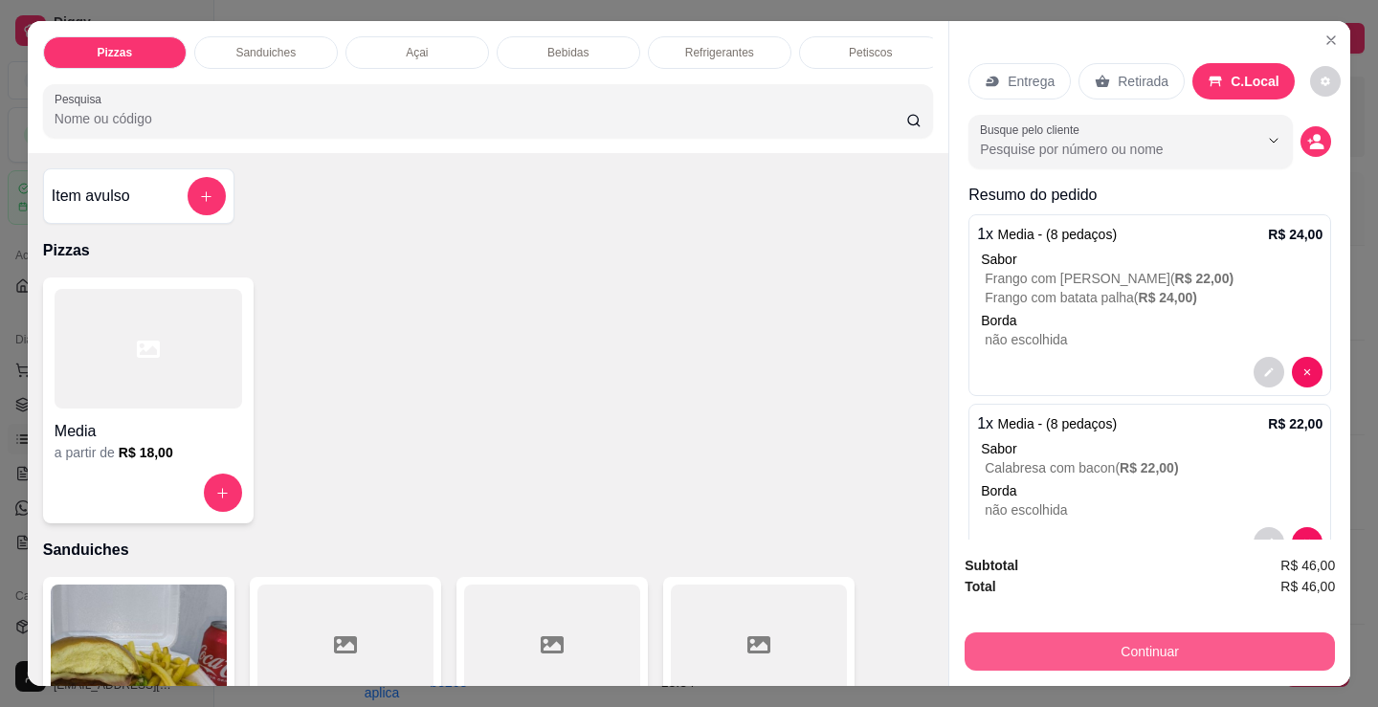
click at [1040, 650] on button "Continuar" at bounding box center [1150, 652] width 370 height 38
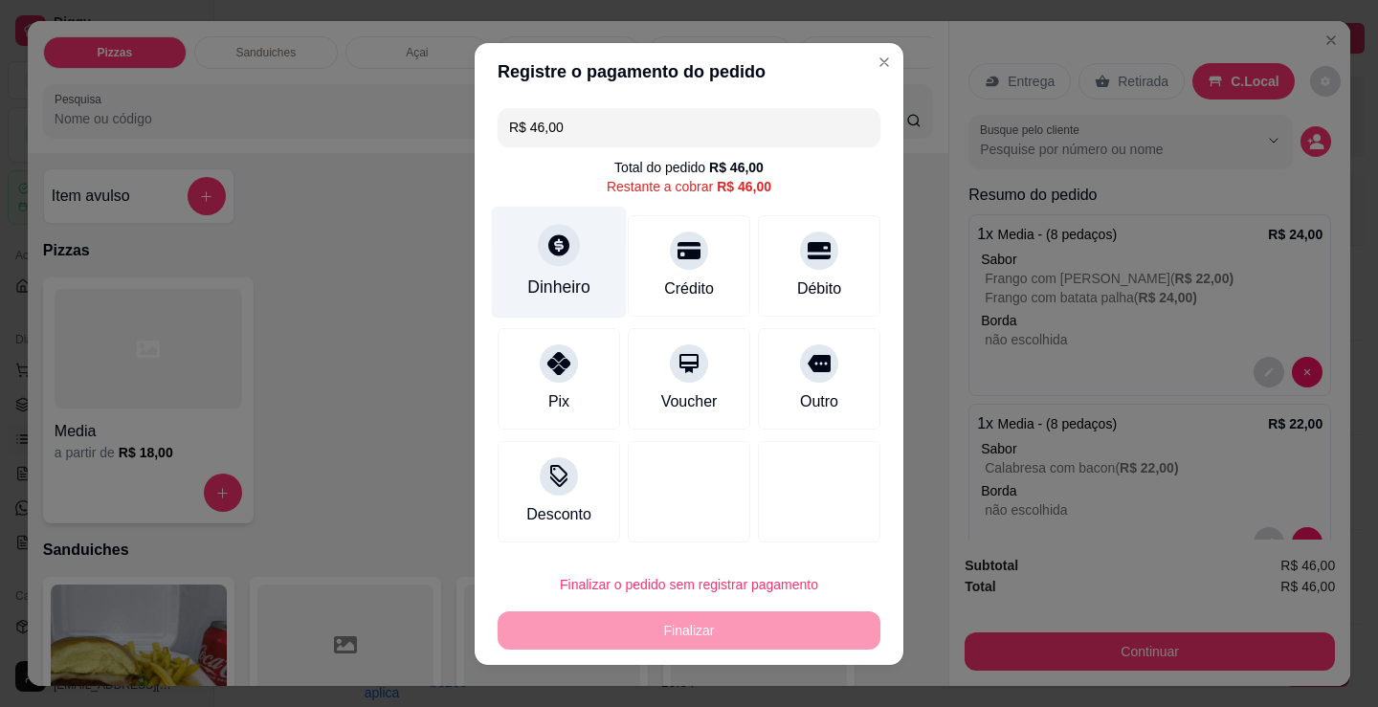
click at [502, 309] on div "Dinheiro" at bounding box center [559, 262] width 135 height 112
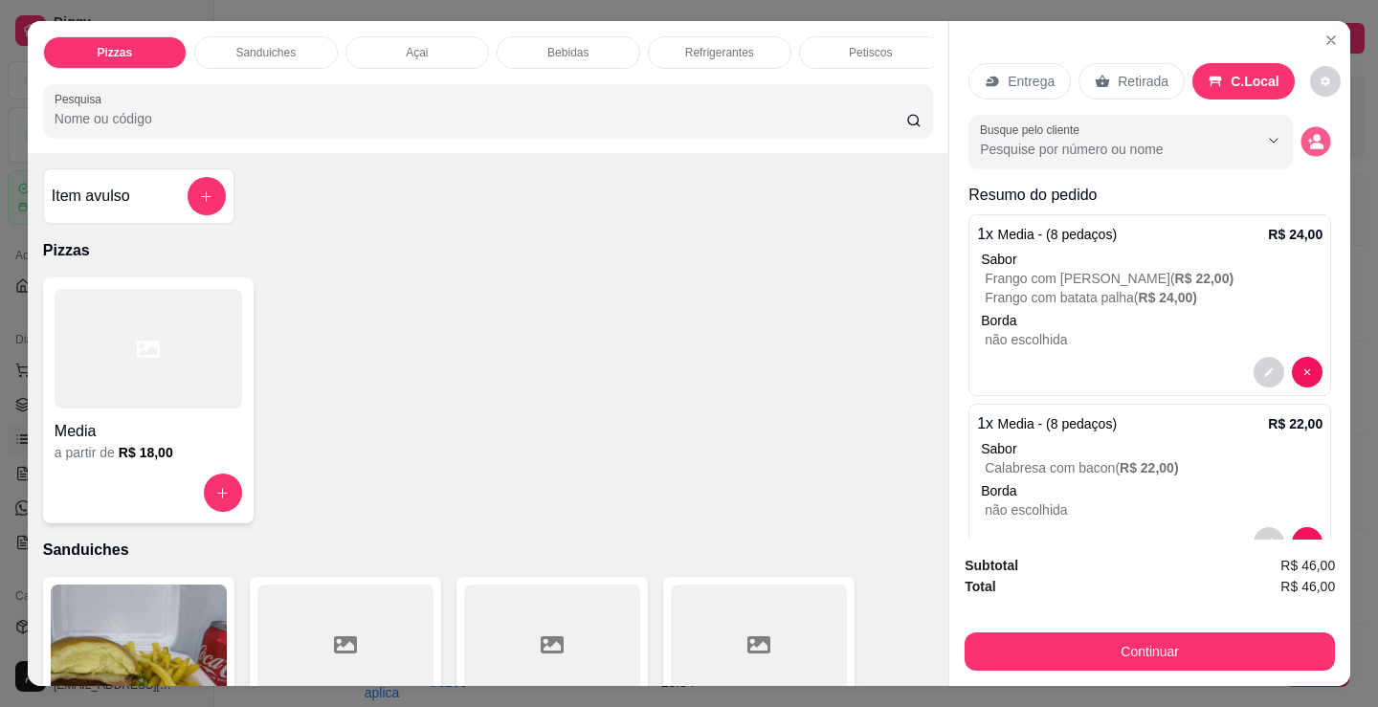
click at [1313, 135] on circle "decrease-product-quantity" at bounding box center [1317, 139] width 8 height 8
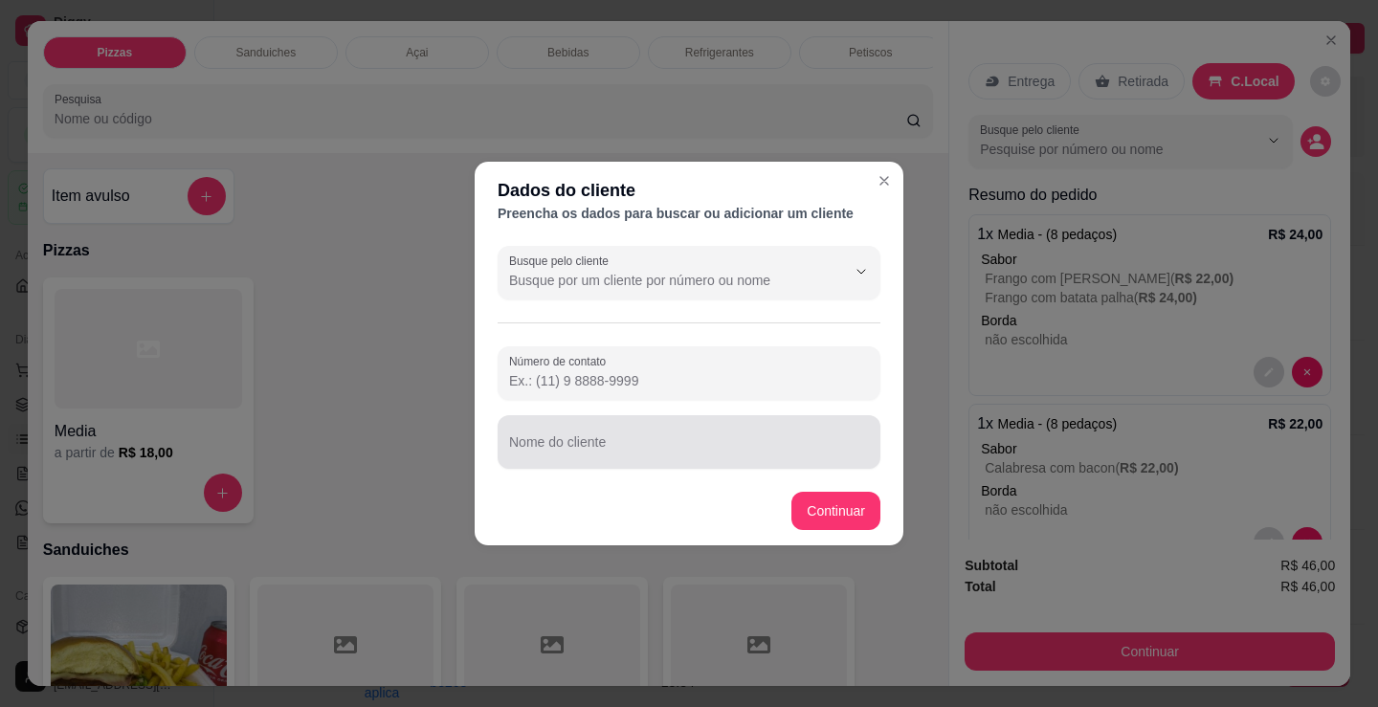
click at [754, 468] on div "Nome do cliente" at bounding box center [689, 442] width 383 height 54
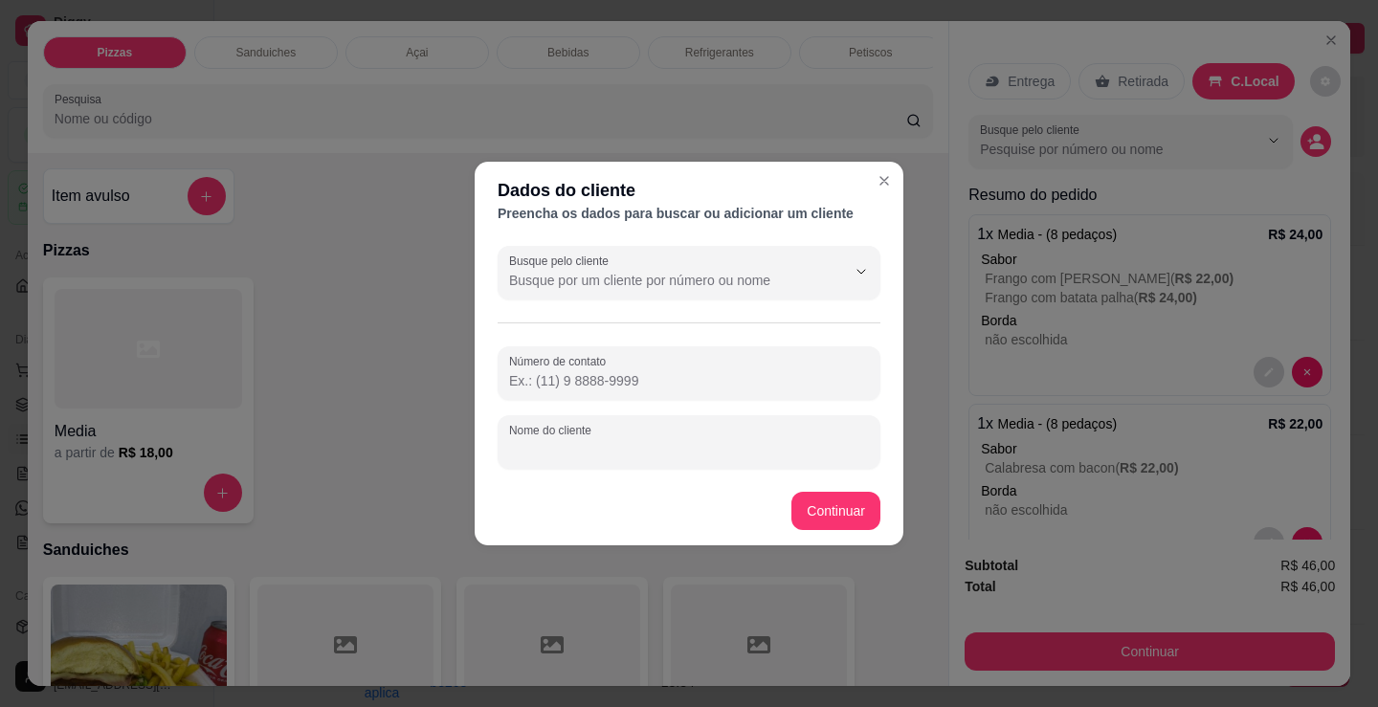
type input "k"
type input "ju"
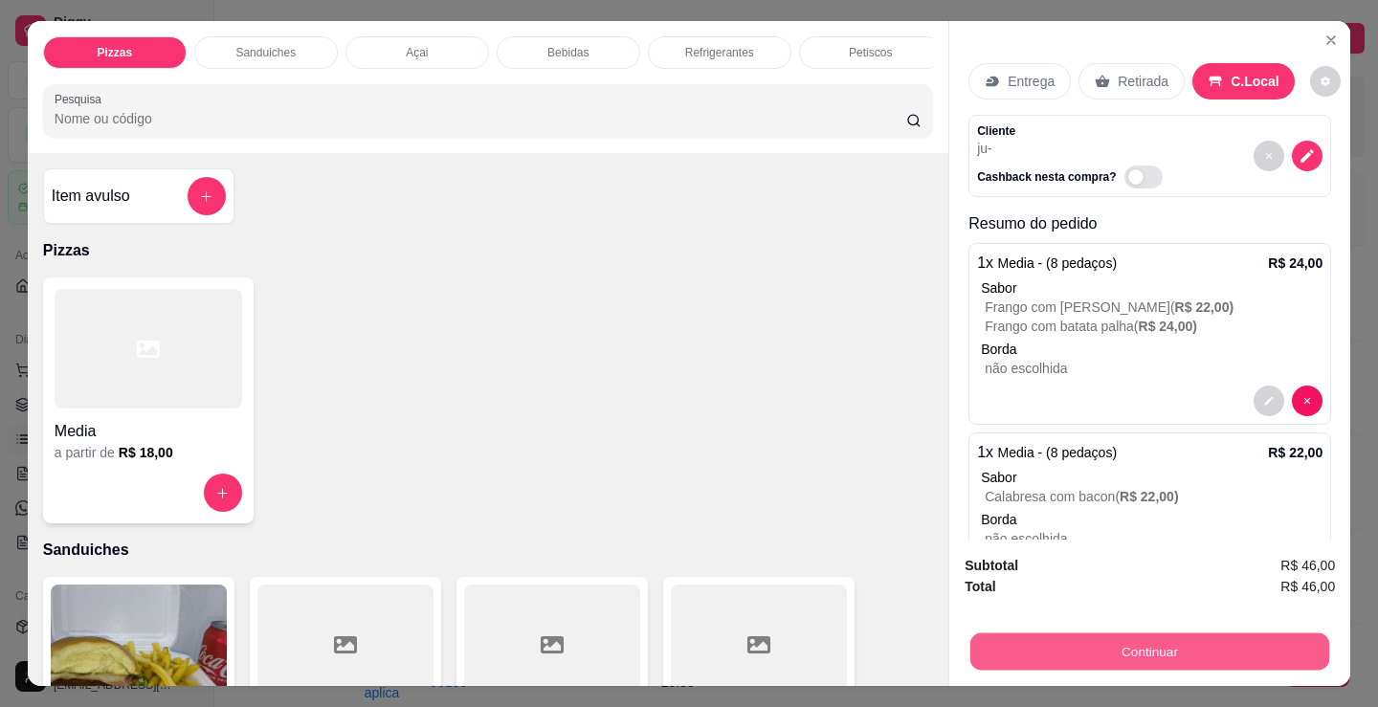
click at [985, 651] on button "Continuar" at bounding box center [1149, 651] width 359 height 37
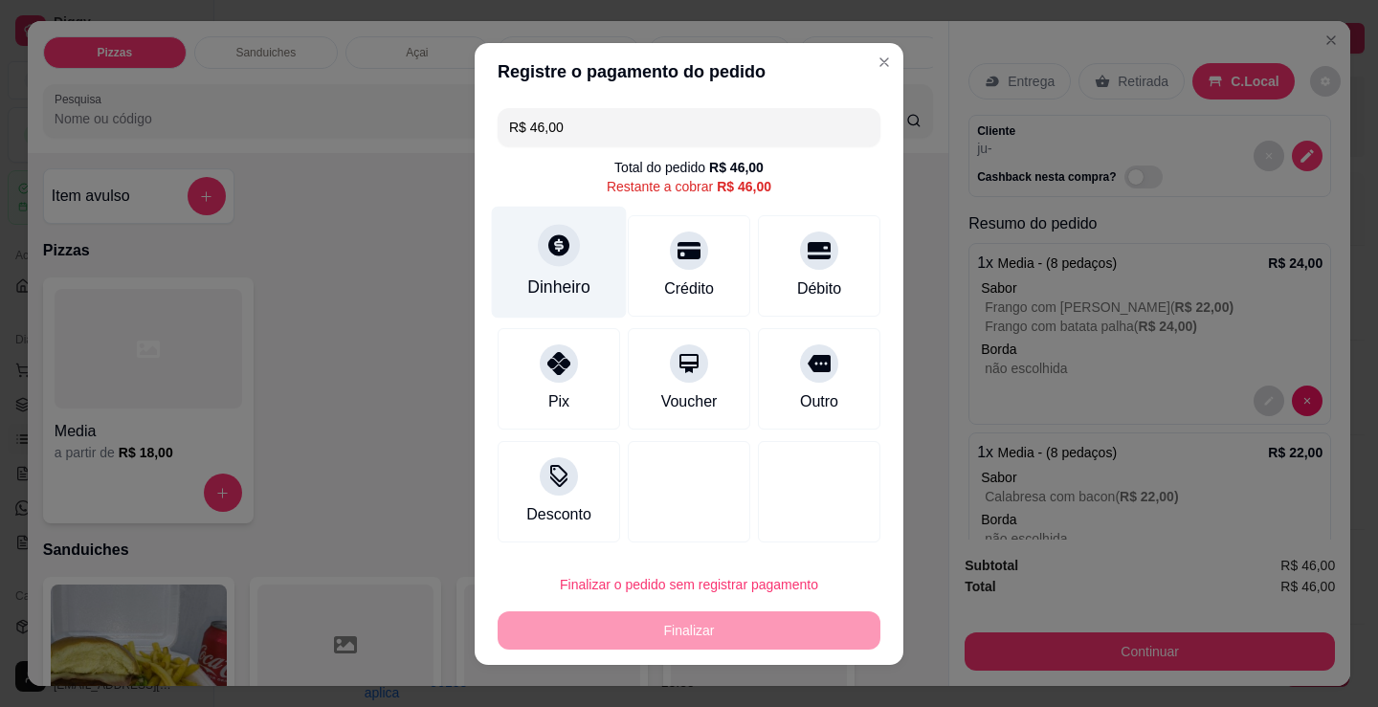
click at [540, 295] on div "Dinheiro" at bounding box center [558, 287] width 63 height 25
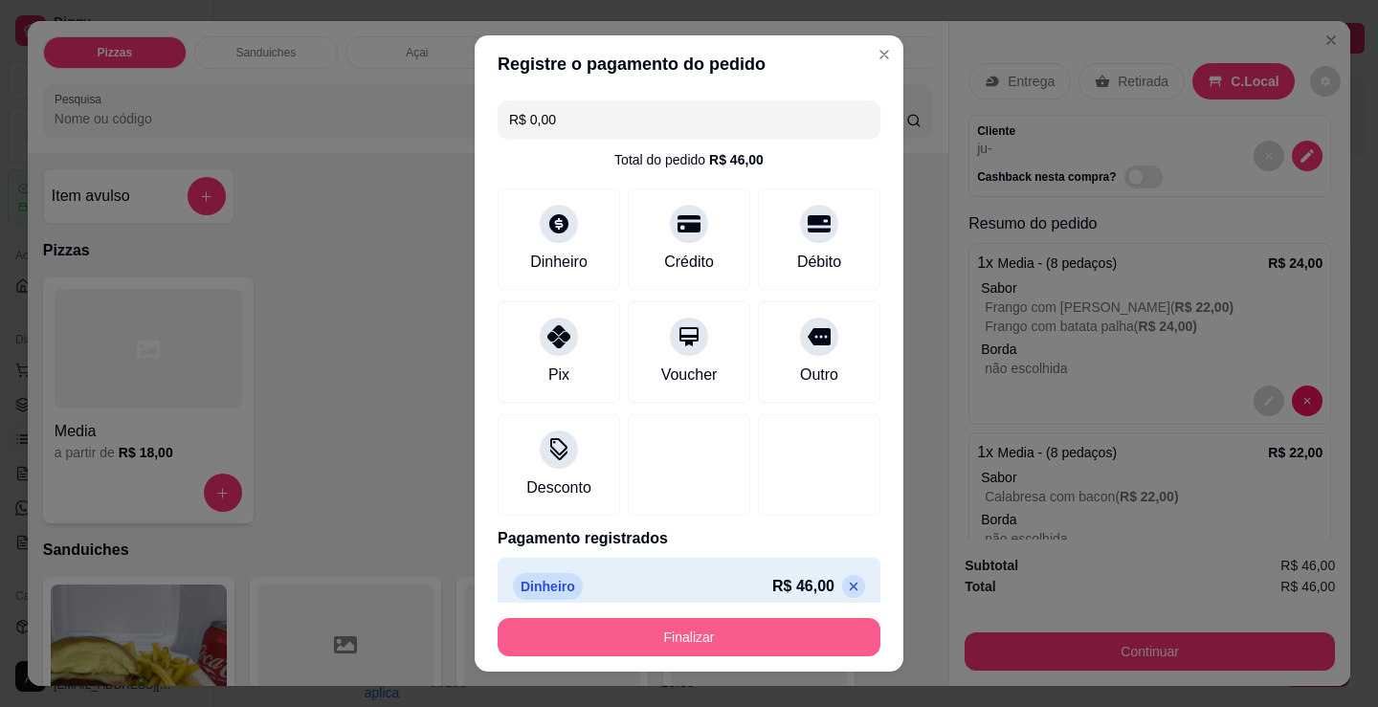
click at [667, 630] on button "Finalizar" at bounding box center [689, 637] width 383 height 38
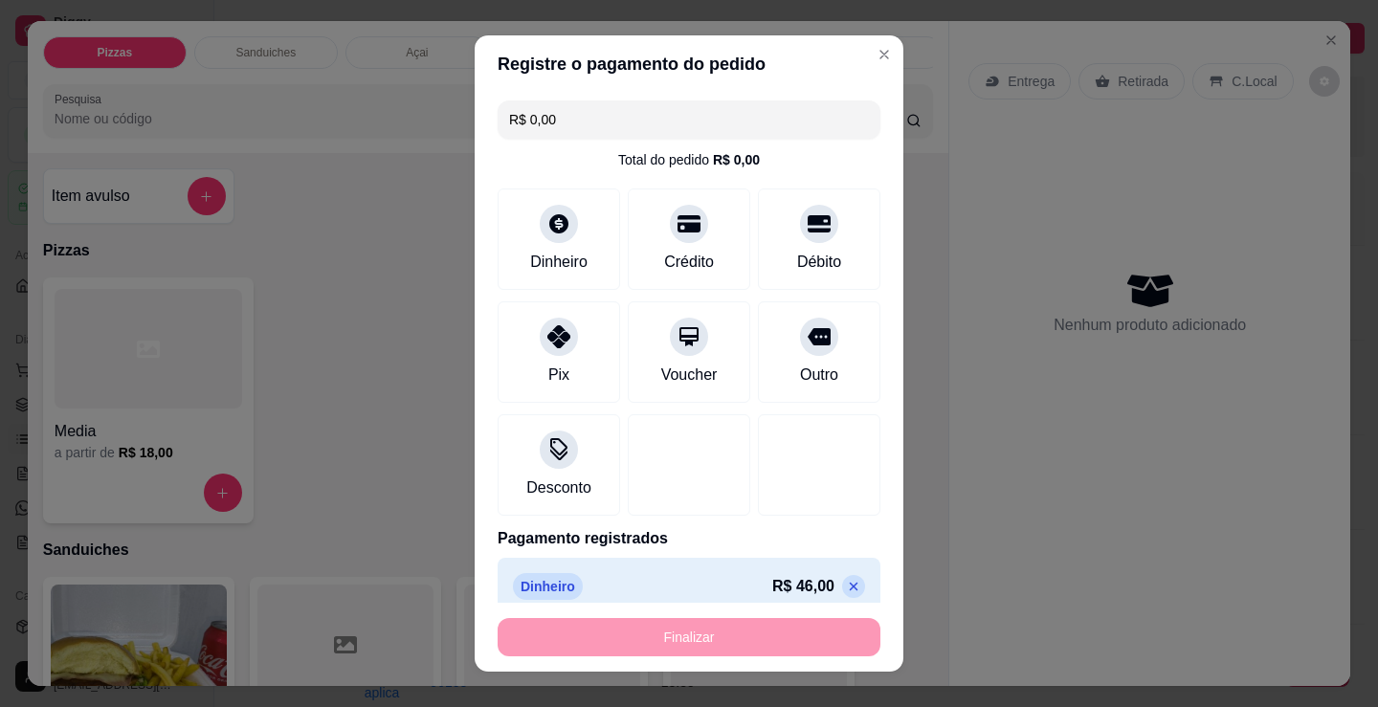
type input "-R$ 46,00"
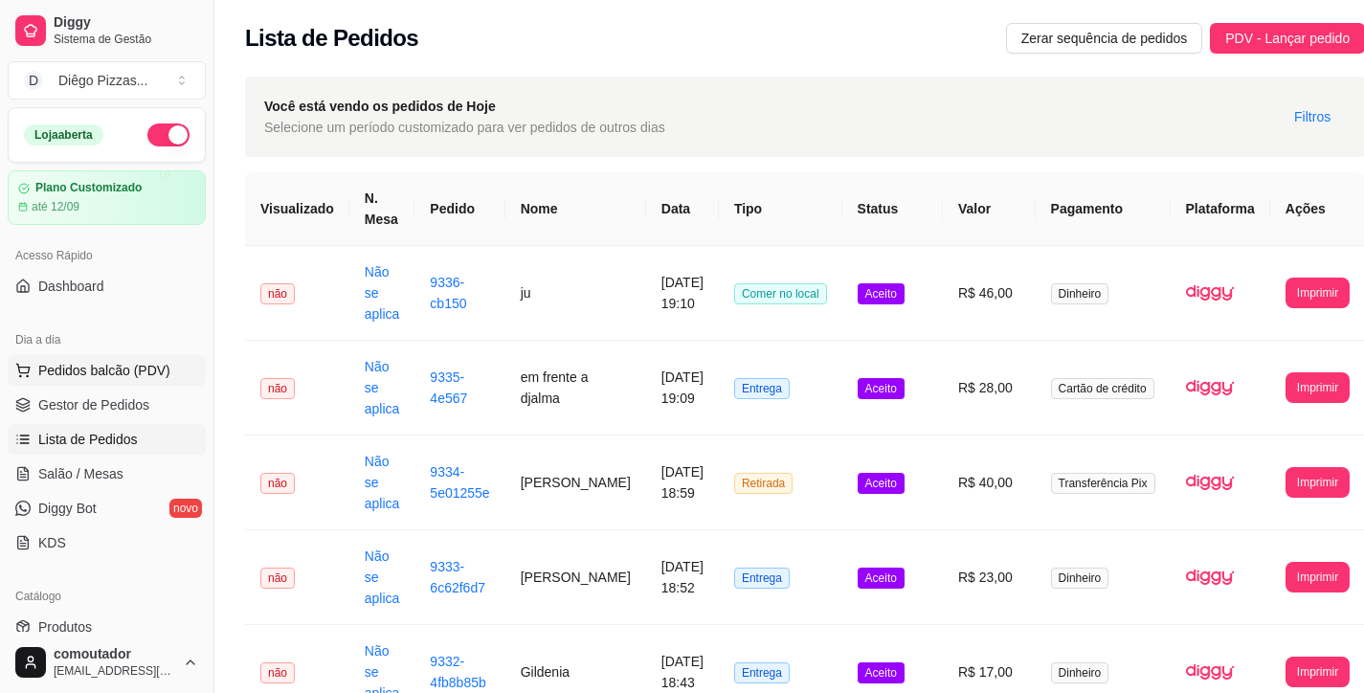
click at [139, 368] on span "Pedidos balcão (PDV)" at bounding box center [104, 370] width 132 height 19
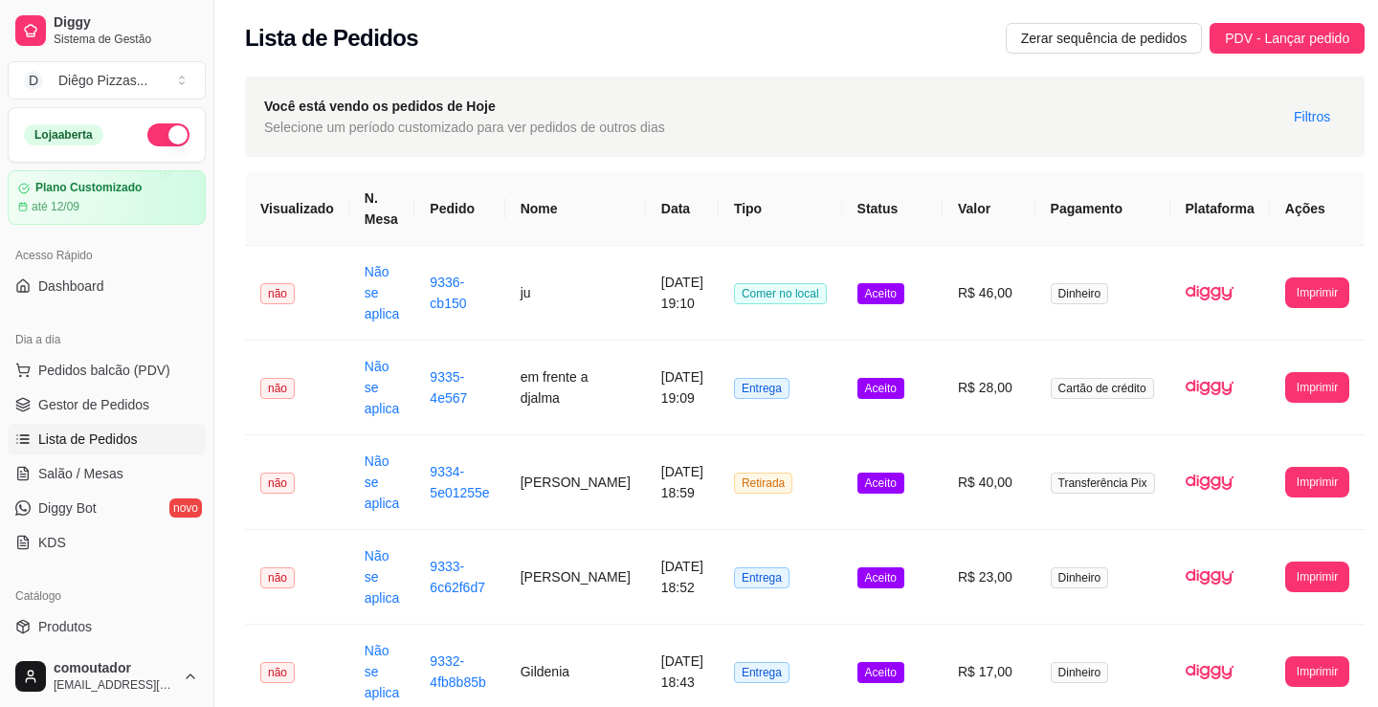
click at [150, 394] on div at bounding box center [147, 349] width 188 height 120
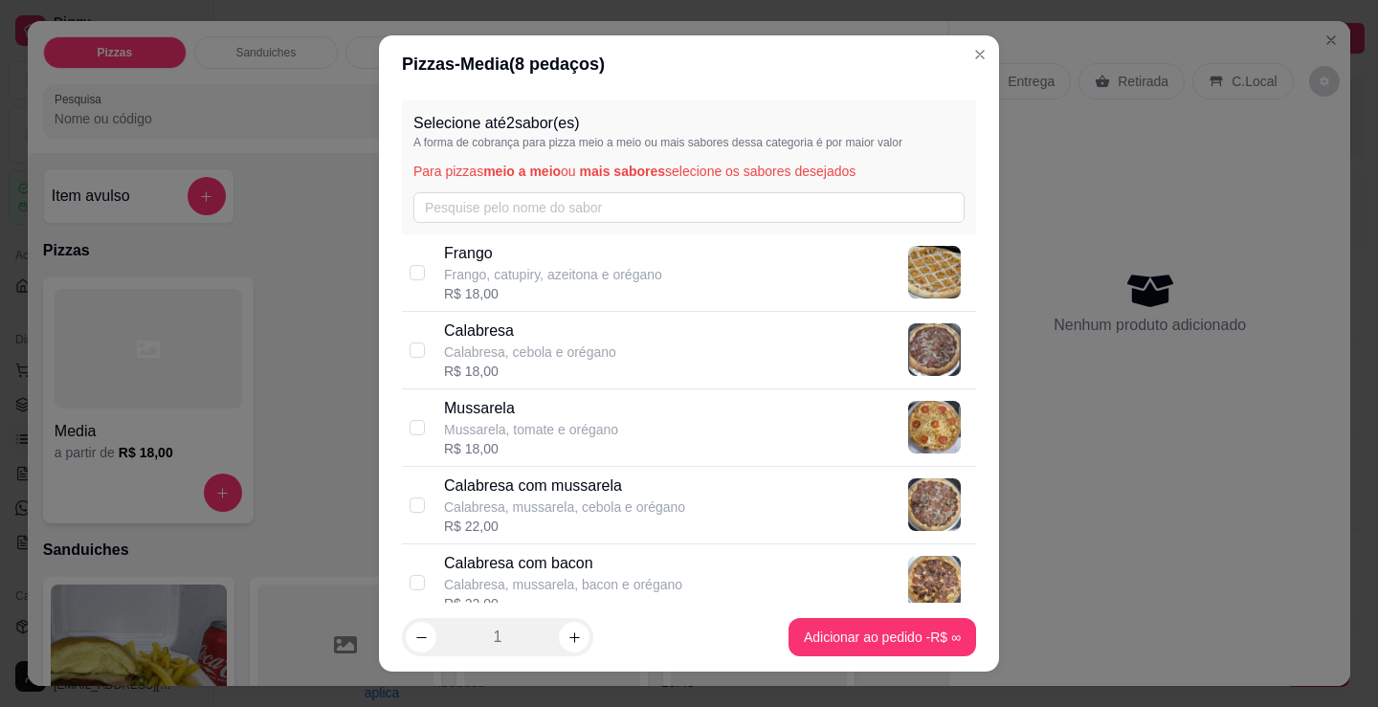
click at [678, 507] on div "Calabresa com mussarela Calabresa, mussarela, cebola e orégano R$ 22,00" at bounding box center [706, 505] width 524 height 61
click at [704, 478] on div "Calabresa com mussarela Calabresa, mussarela, cebola e orégano R$ 22,00" at bounding box center [706, 505] width 524 height 61
checkbox input "false"
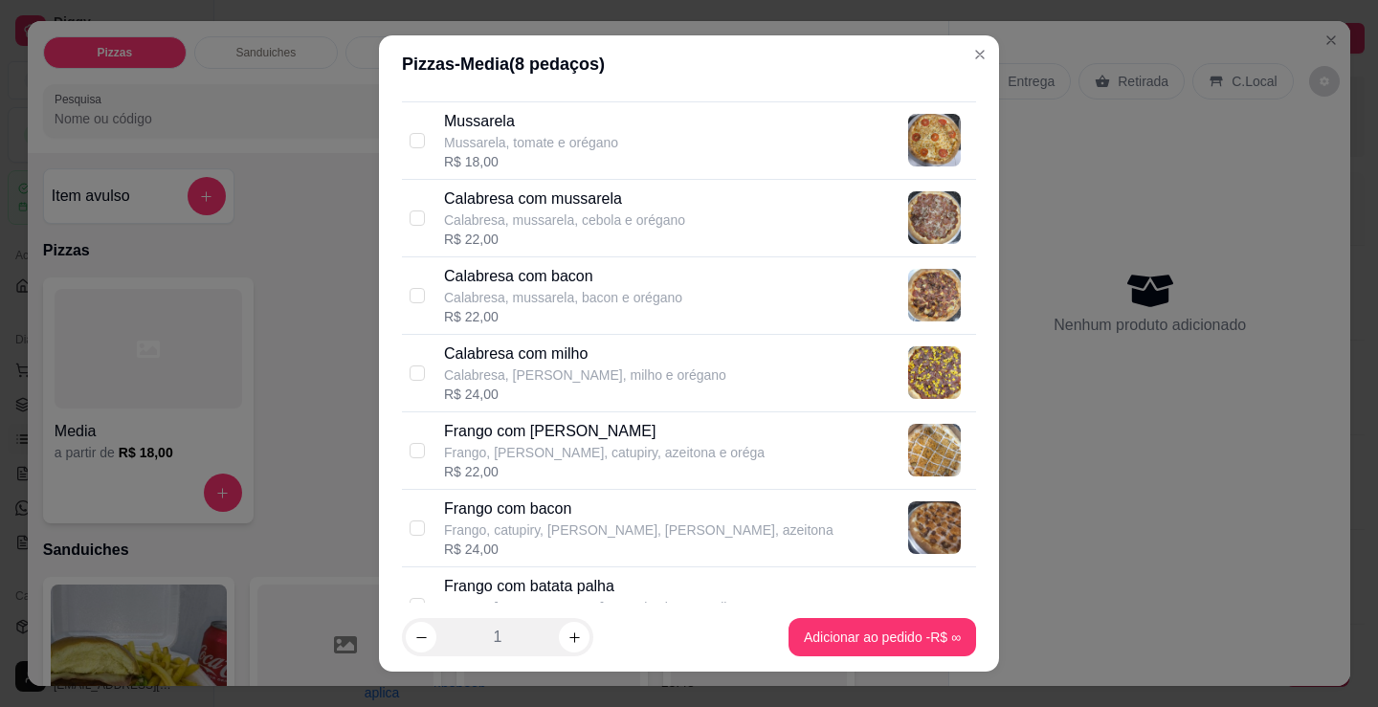
click at [673, 454] on p "Frango, [PERSON_NAME], catupiry, azeitona e oréga" at bounding box center [604, 452] width 321 height 19
checkbox input "true"
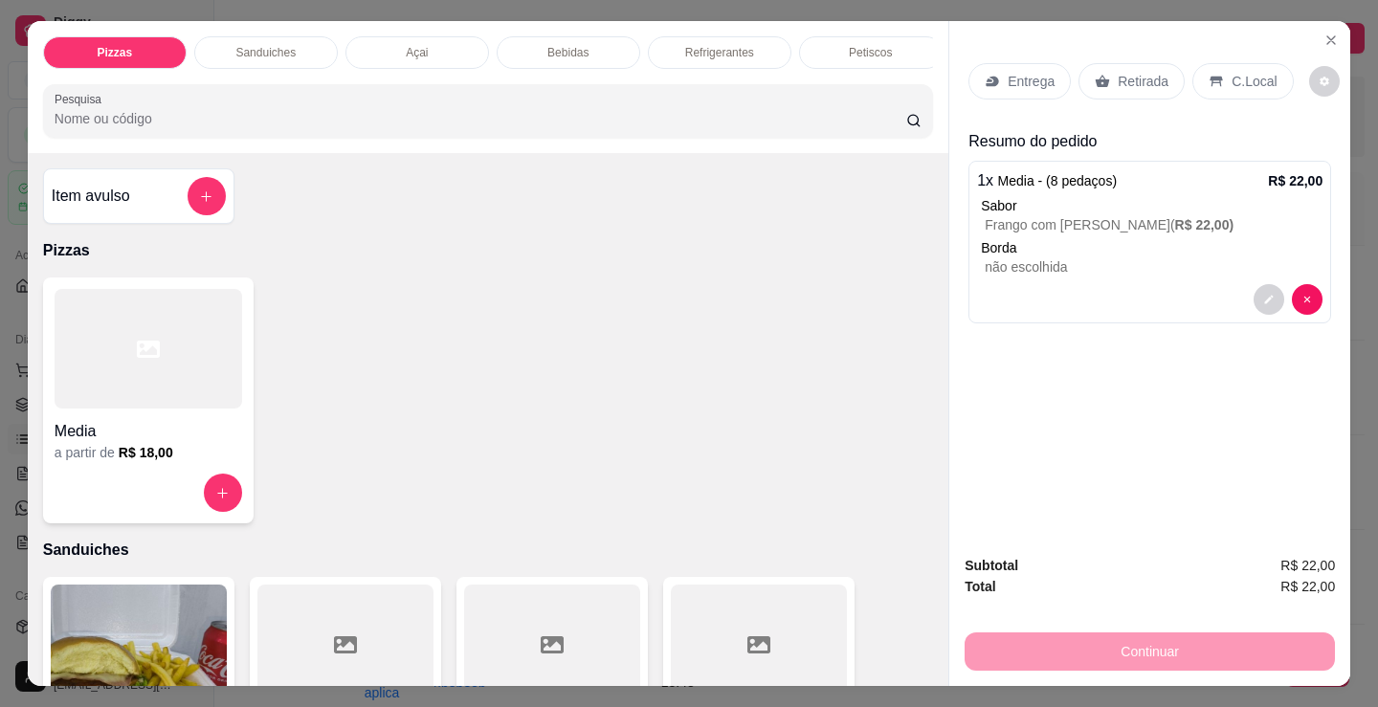
click at [1070, 238] on p "Borda" at bounding box center [1152, 247] width 342 height 19
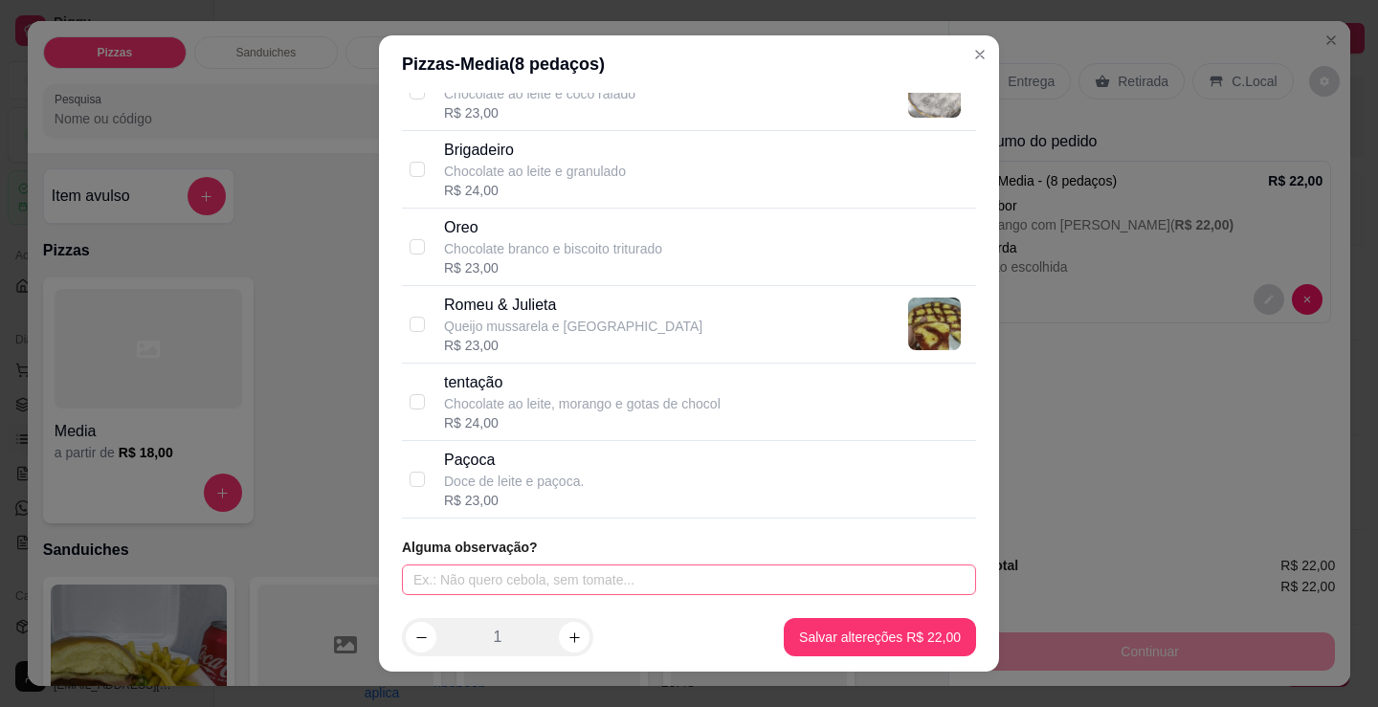
scroll to position [26, 0]
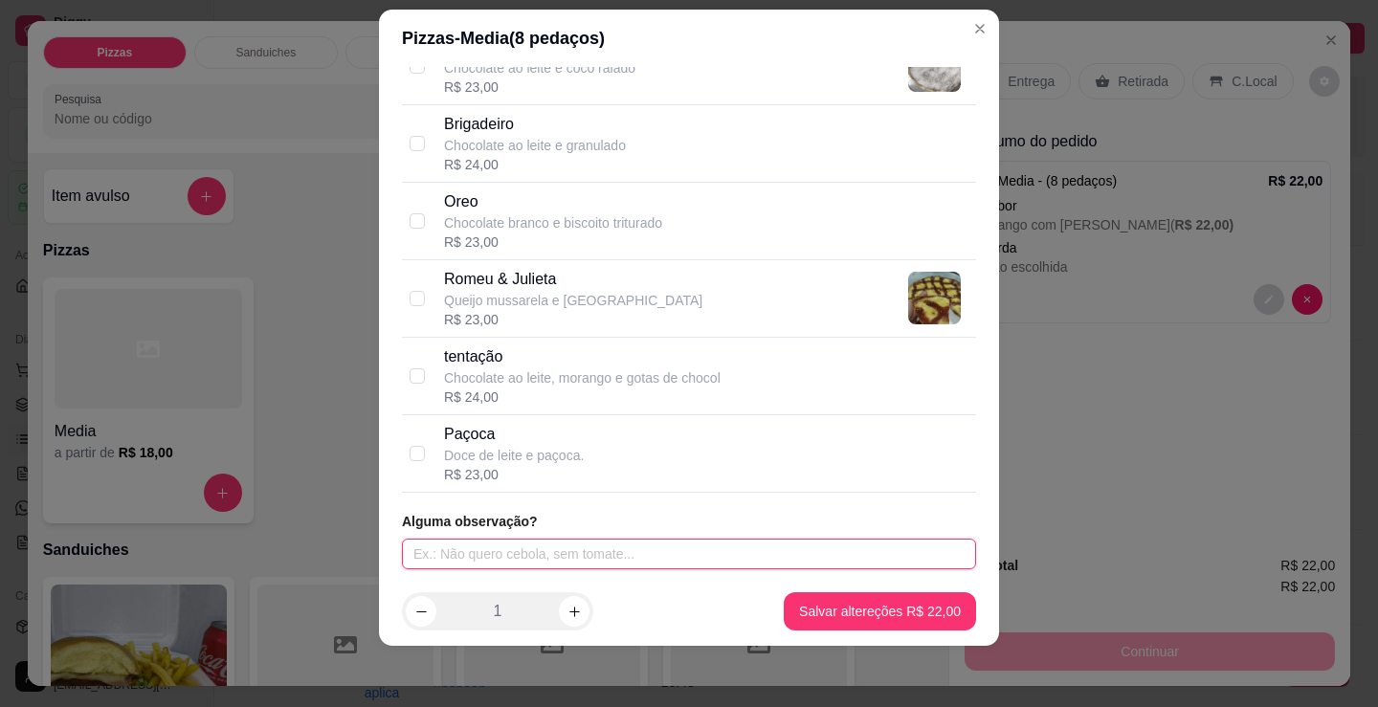
click at [585, 558] on input "text" at bounding box center [689, 554] width 574 height 31
type input "BORDA CHEDDAR"
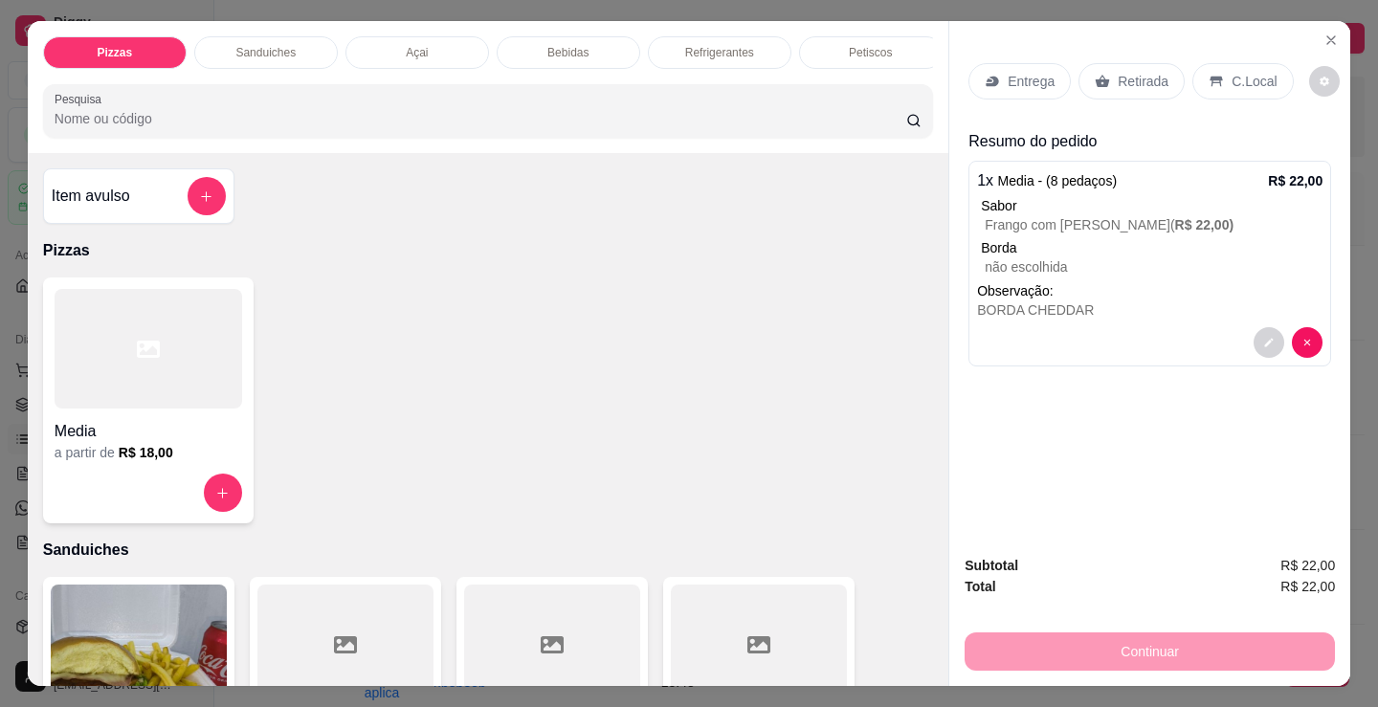
drag, startPoint x: 665, startPoint y: 422, endPoint x: 679, endPoint y: 415, distance: 15.0
click at [665, 422] on div "Media a partir de R$ 18,00" at bounding box center [488, 401] width 890 height 246
click at [1025, 72] on p "Entrega" at bounding box center [1031, 81] width 47 height 19
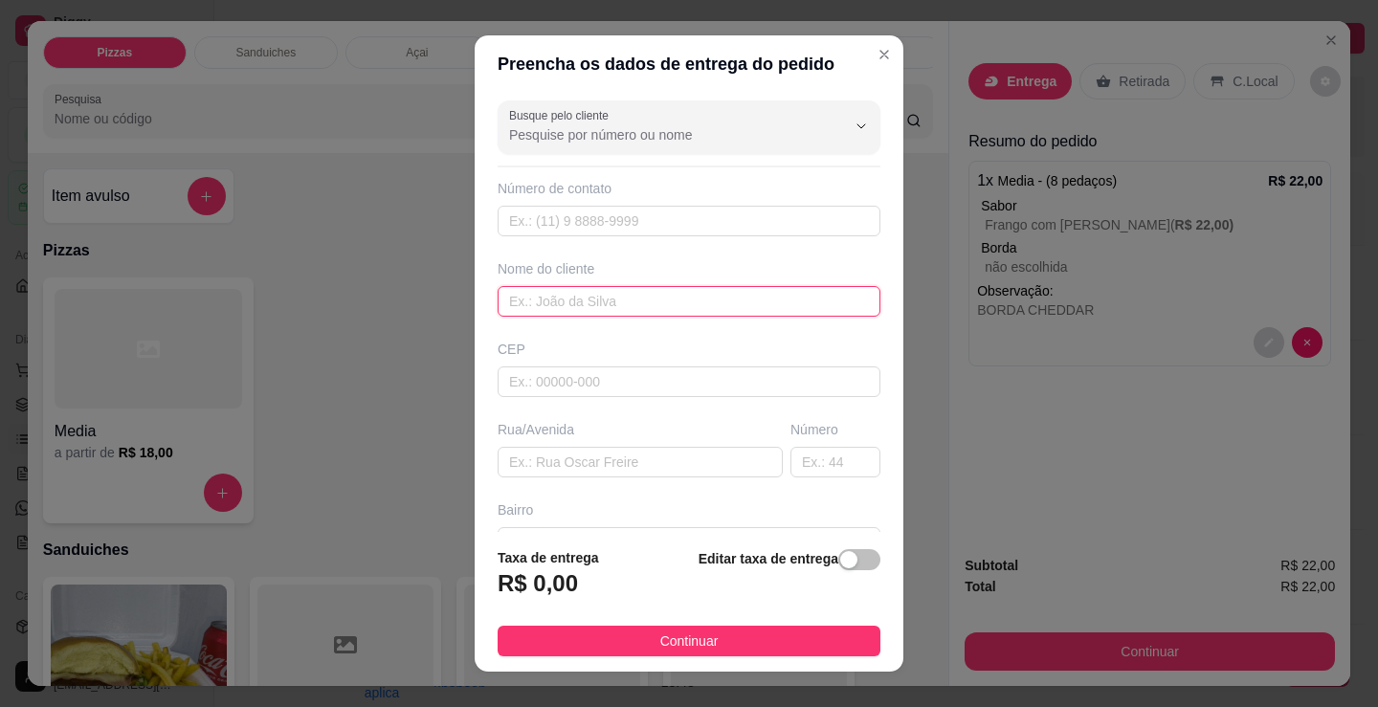
click at [523, 302] on input "text" at bounding box center [689, 301] width 383 height 31
type input "SIMONE - RUA DE BAIXO"
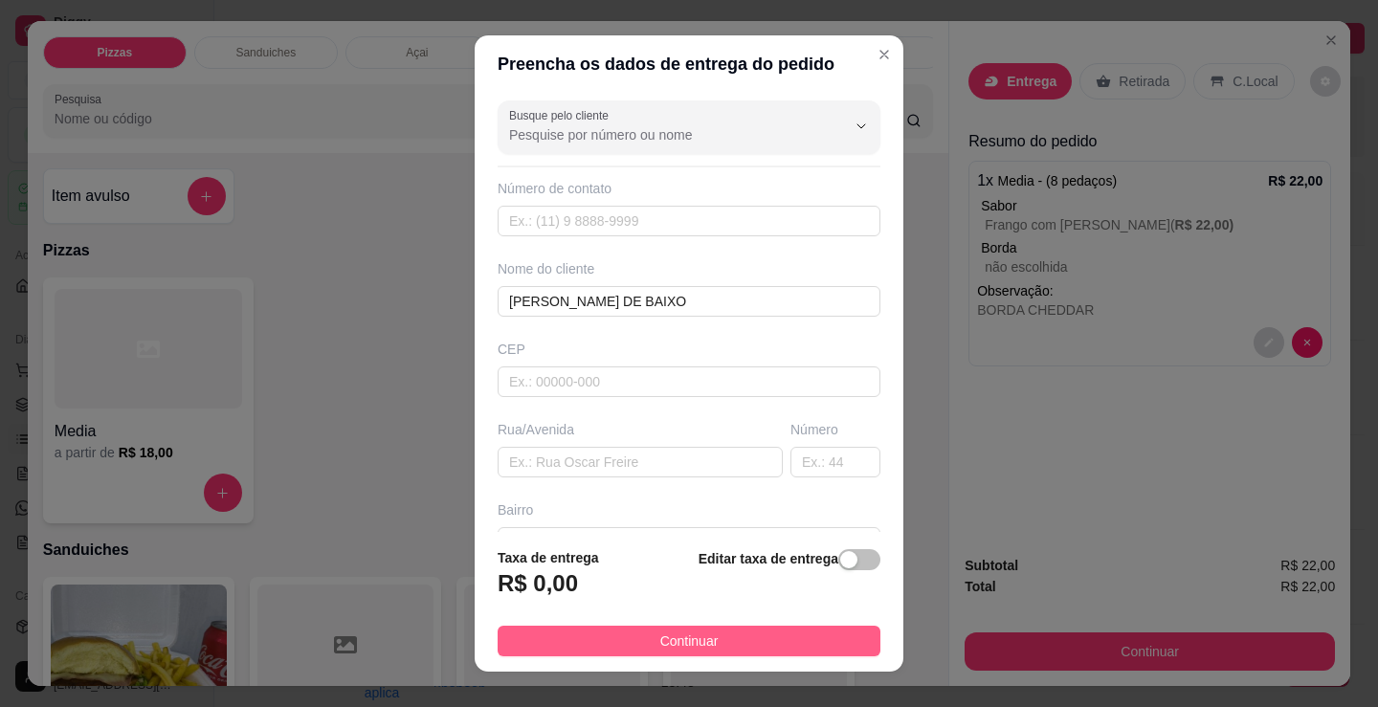
click at [743, 647] on button "Continuar" at bounding box center [689, 641] width 383 height 31
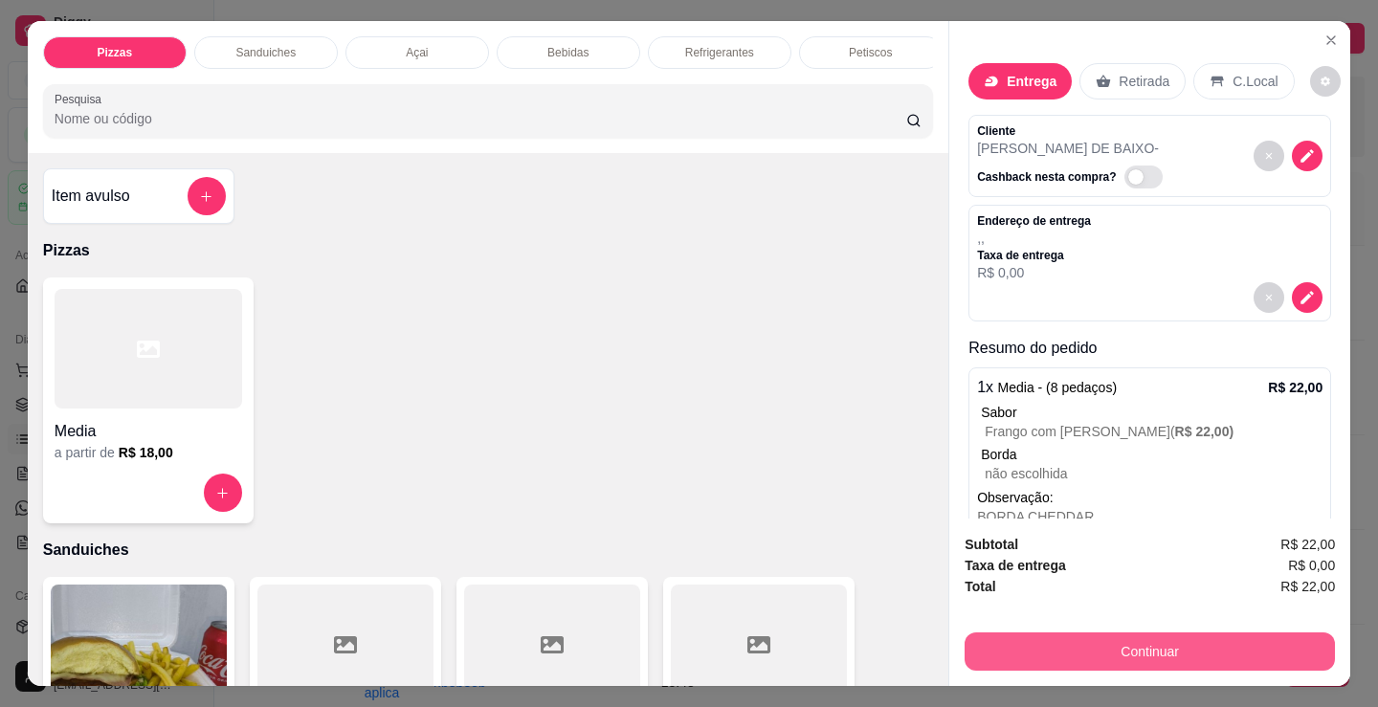
click at [1105, 650] on button "Continuar" at bounding box center [1150, 652] width 370 height 38
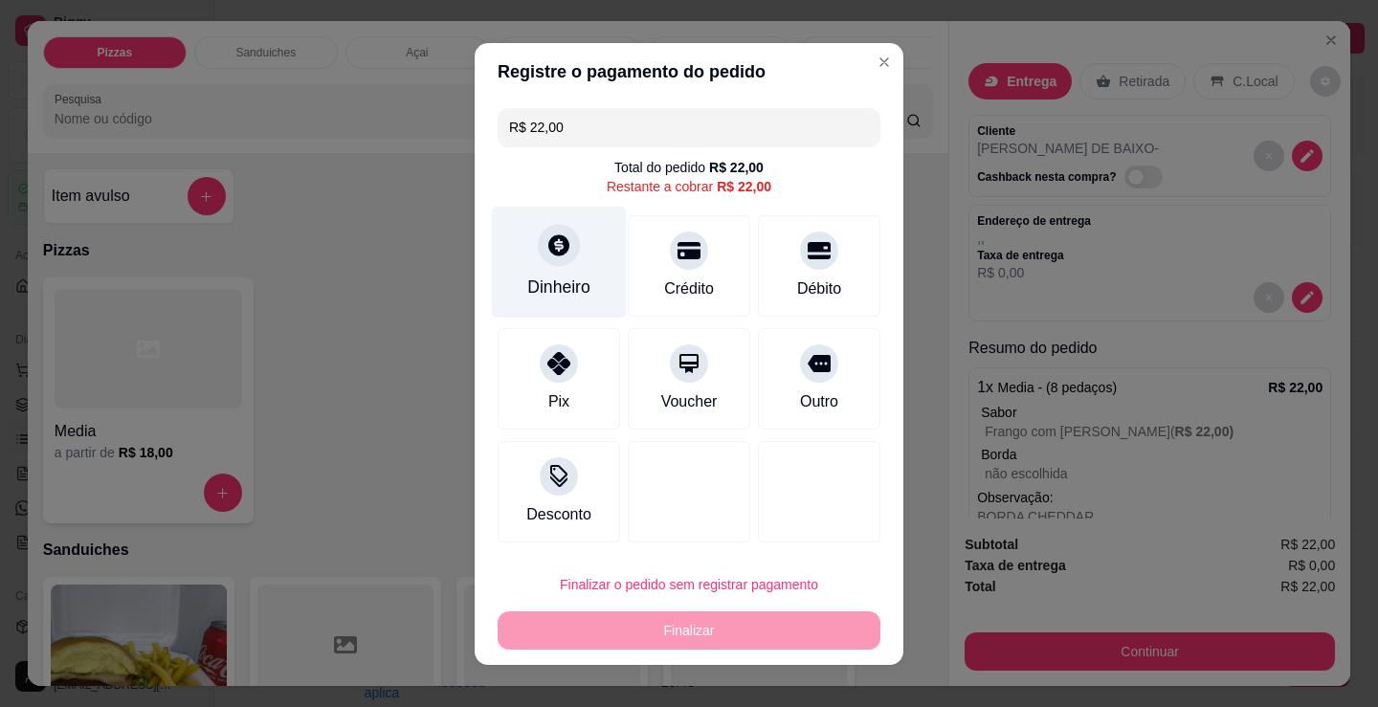
click at [548, 279] on div "Dinheiro" at bounding box center [558, 287] width 63 height 25
click at [623, 320] on input "0,00" at bounding box center [690, 335] width 384 height 38
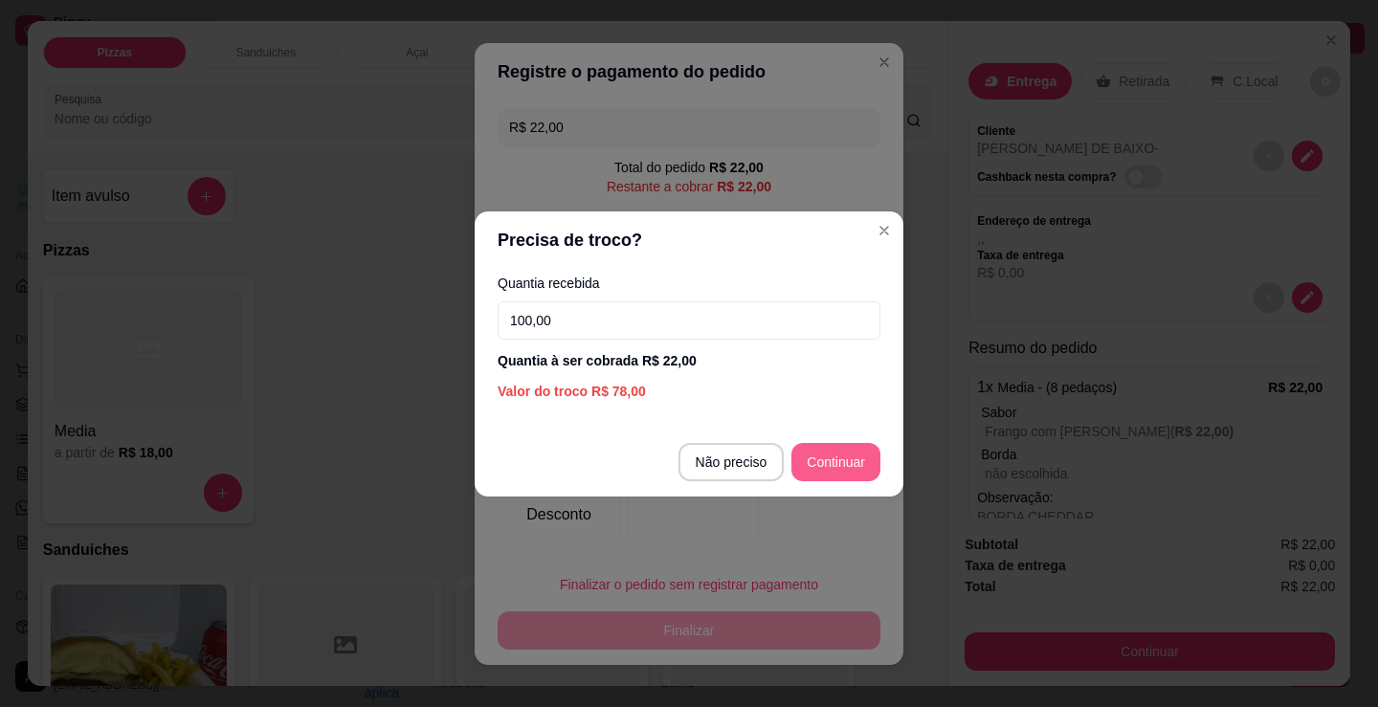
type input "100,00"
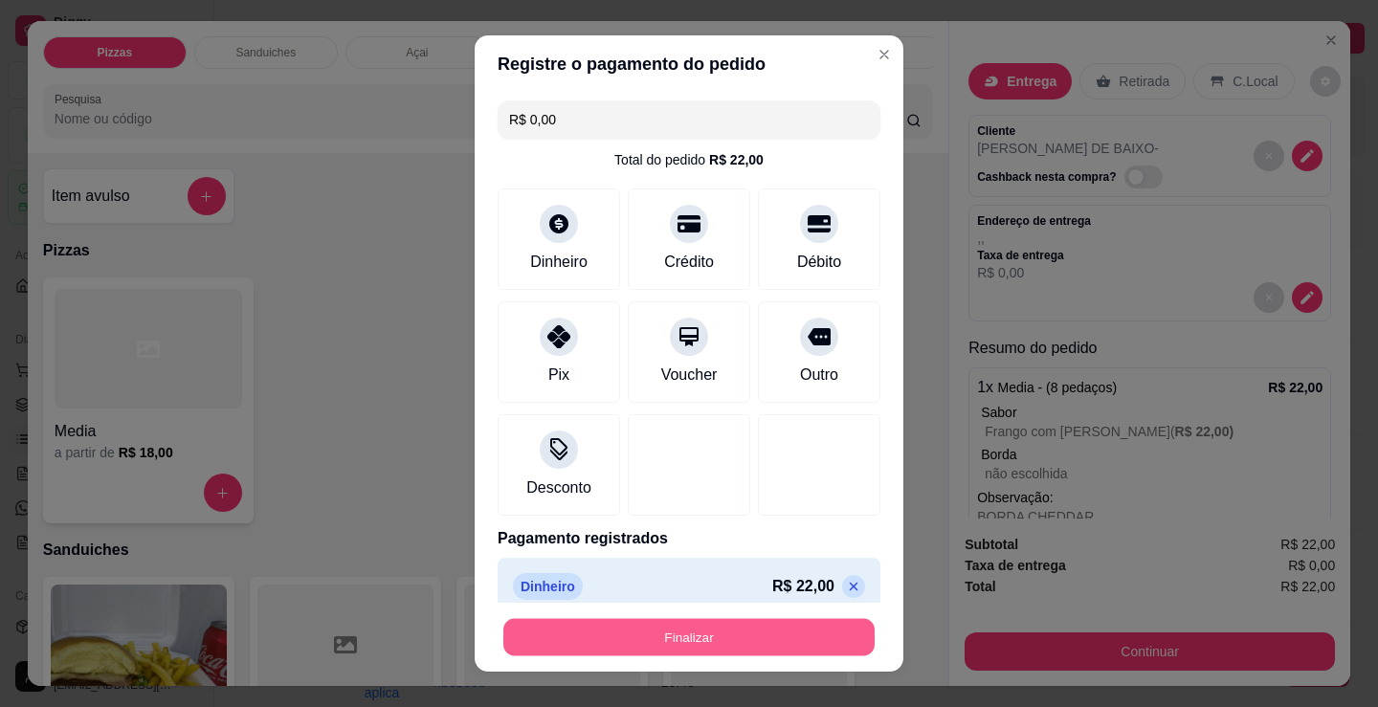
click at [775, 627] on button "Finalizar" at bounding box center [688, 637] width 371 height 37
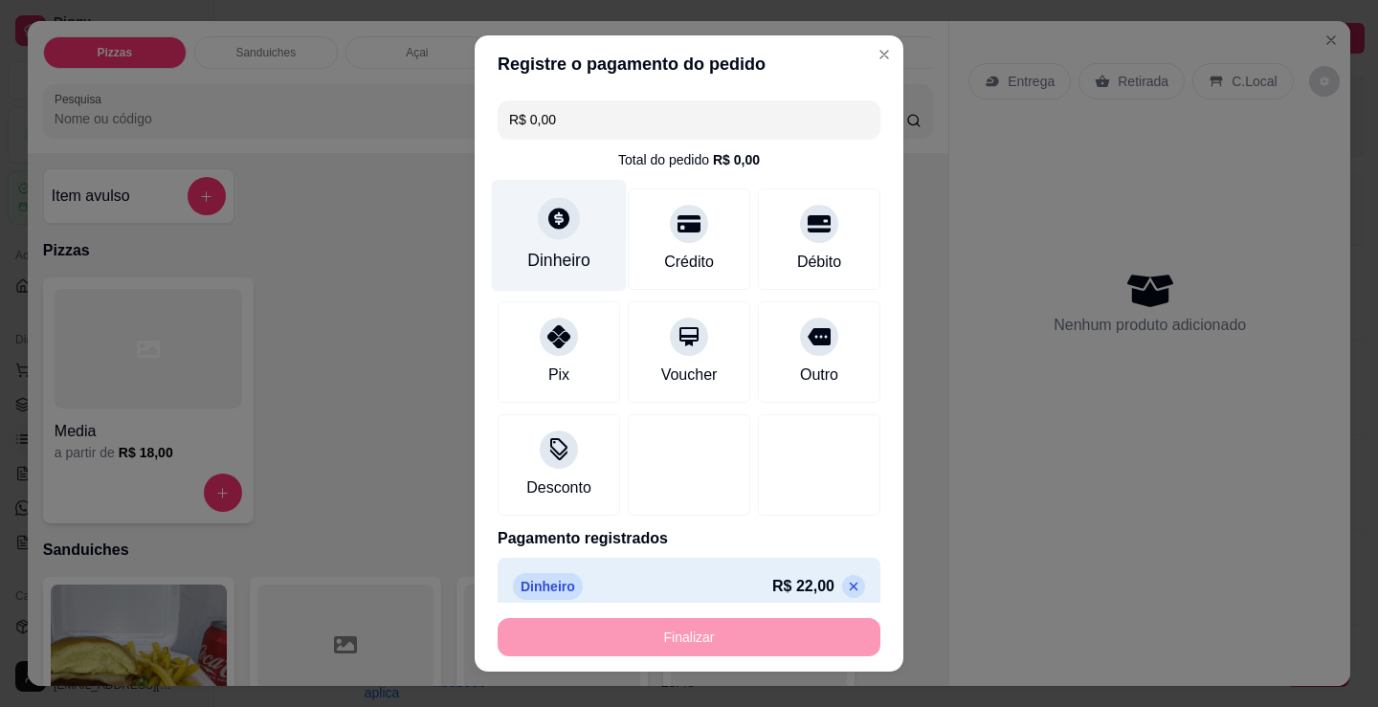
type input "-R$ 22,00"
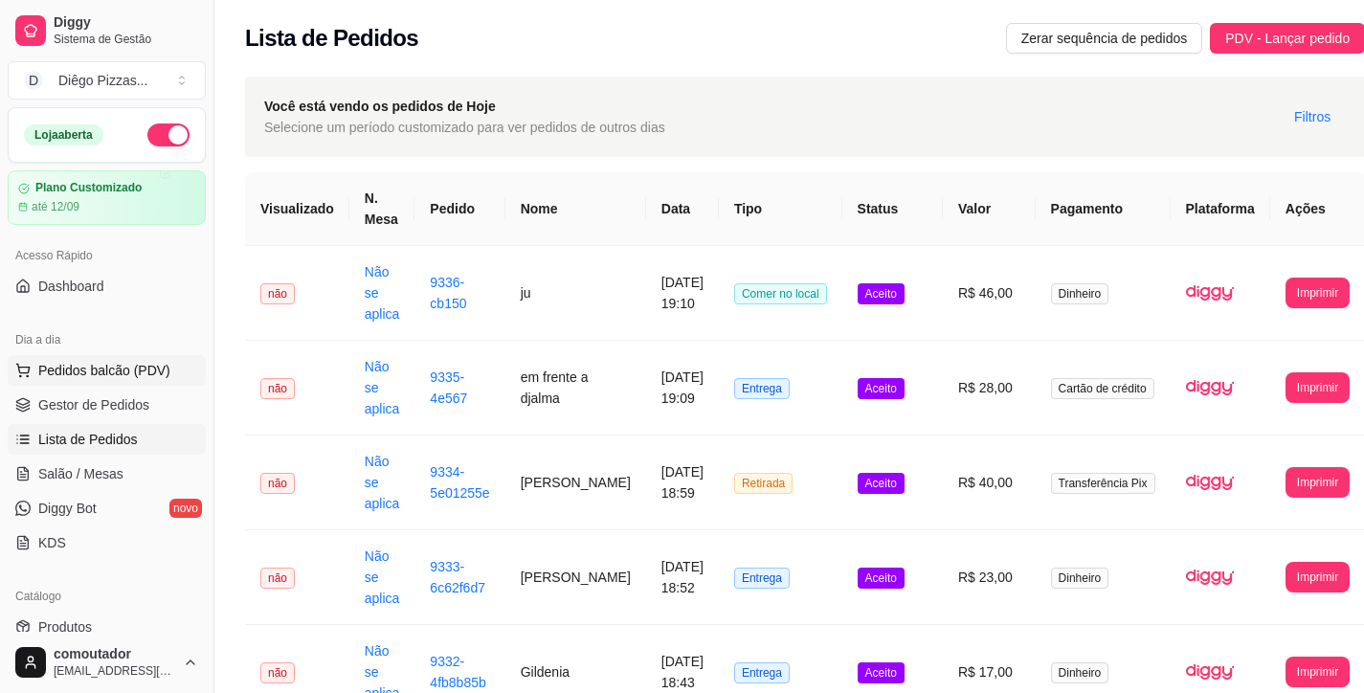
click at [131, 368] on span "Pedidos balcão (PDV)" at bounding box center [104, 370] width 132 height 19
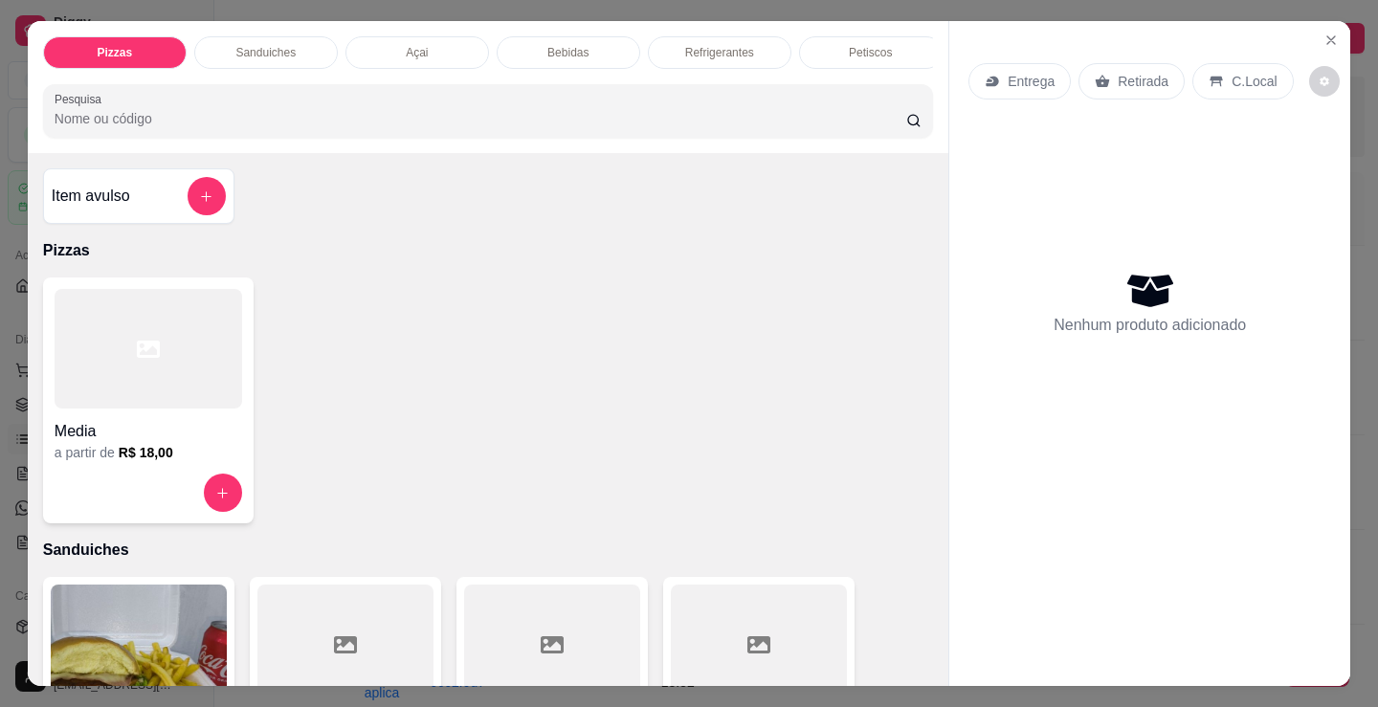
click at [86, 404] on div at bounding box center [149, 349] width 188 height 120
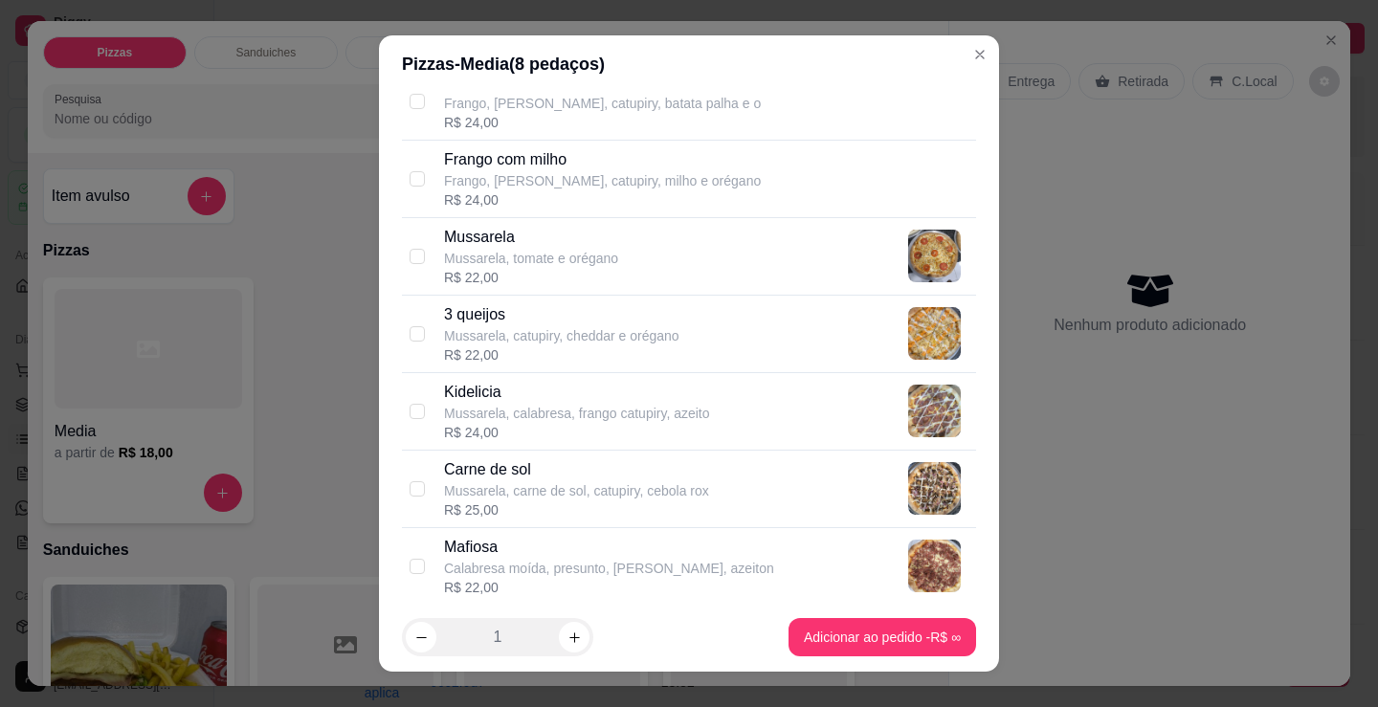
scroll to position [861, 0]
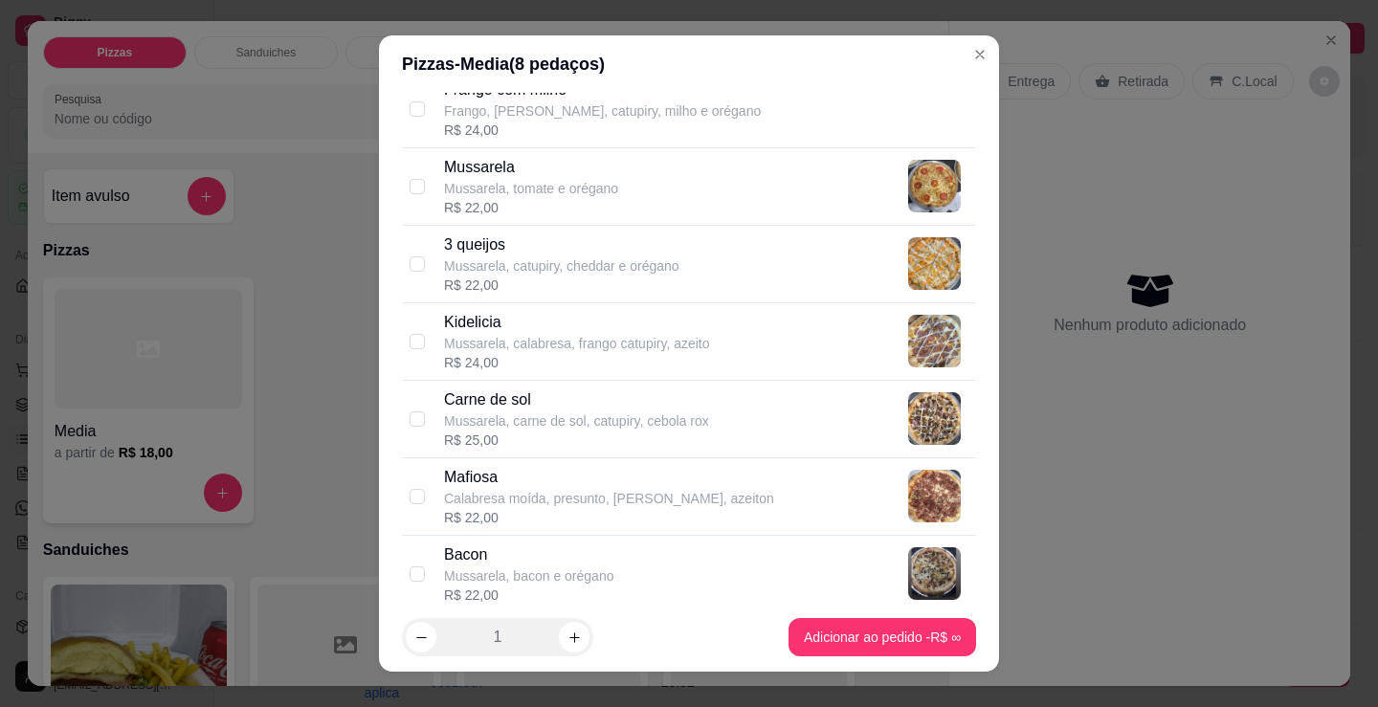
click at [549, 424] on p "Mussarela, carne de sol, catupiry, cebola rox" at bounding box center [576, 421] width 265 height 19
checkbox input "true"
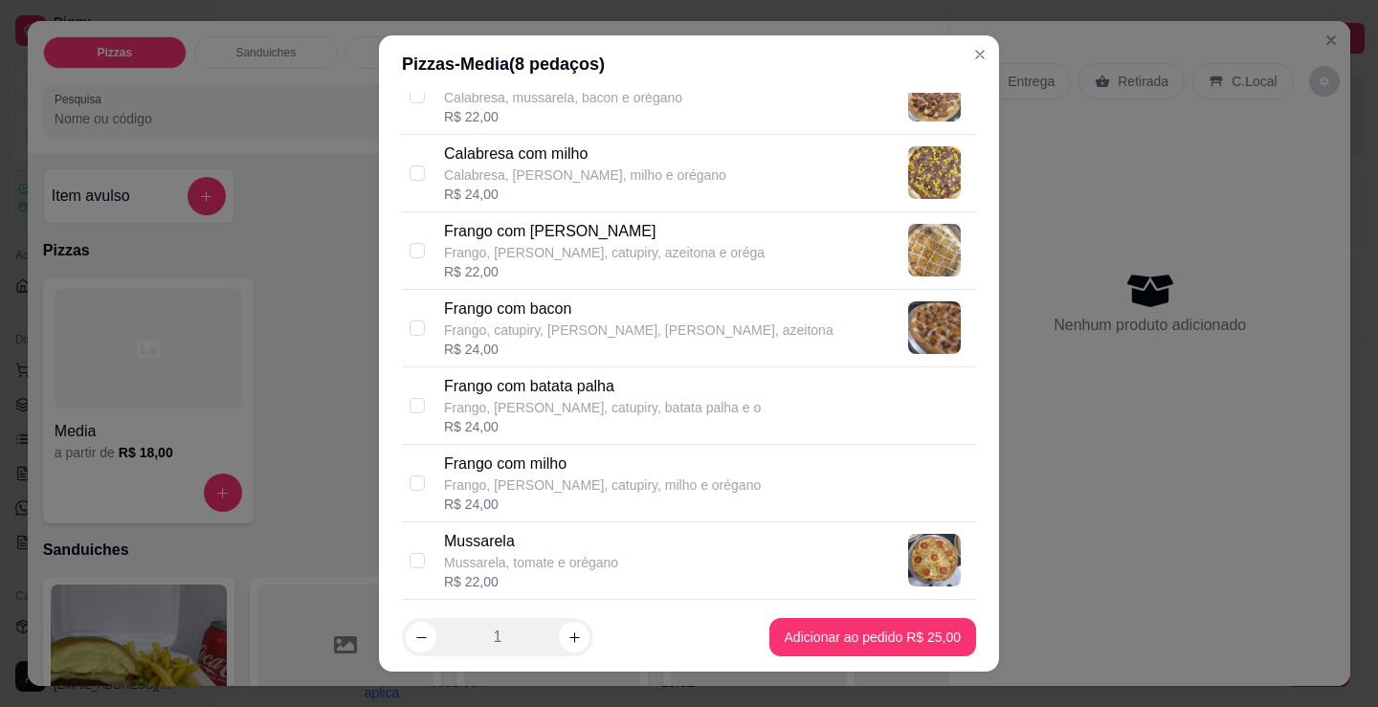
scroll to position [479, 0]
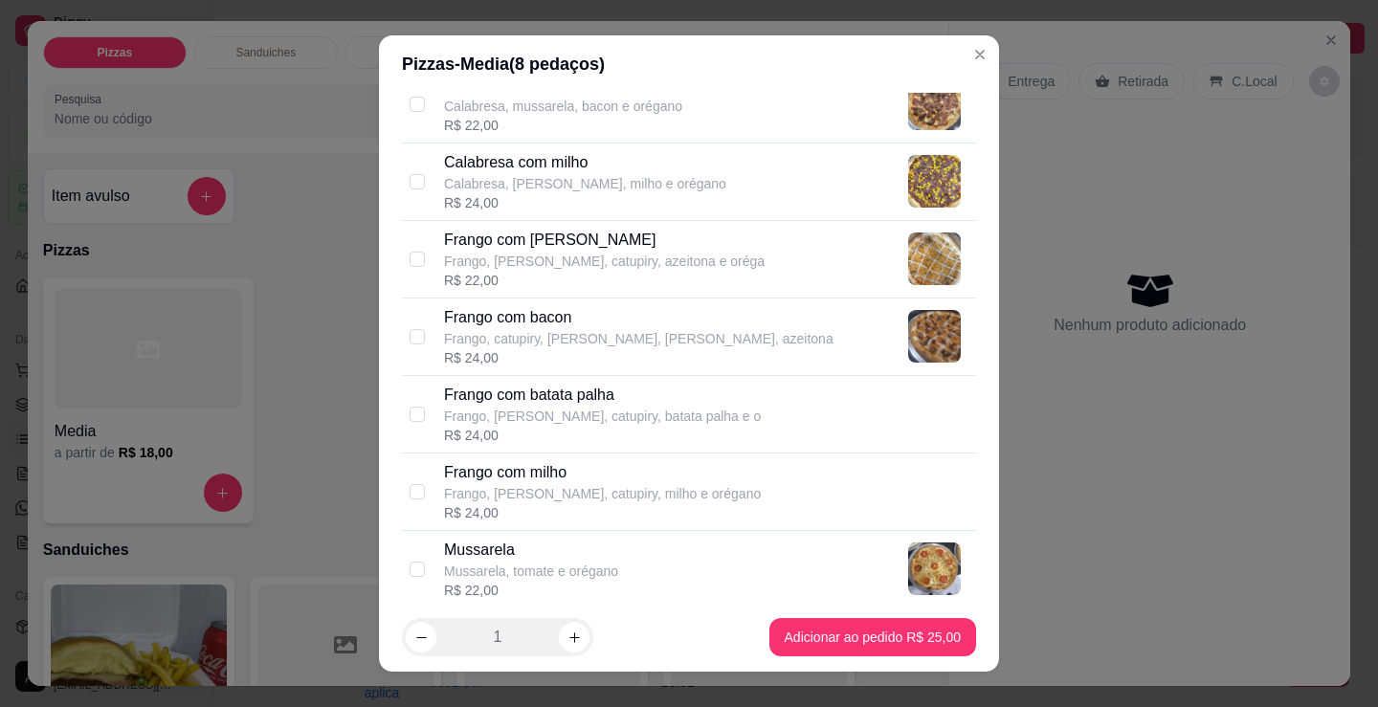
click at [551, 582] on div "R$ 22,00" at bounding box center [531, 590] width 174 height 19
checkbox input "true"
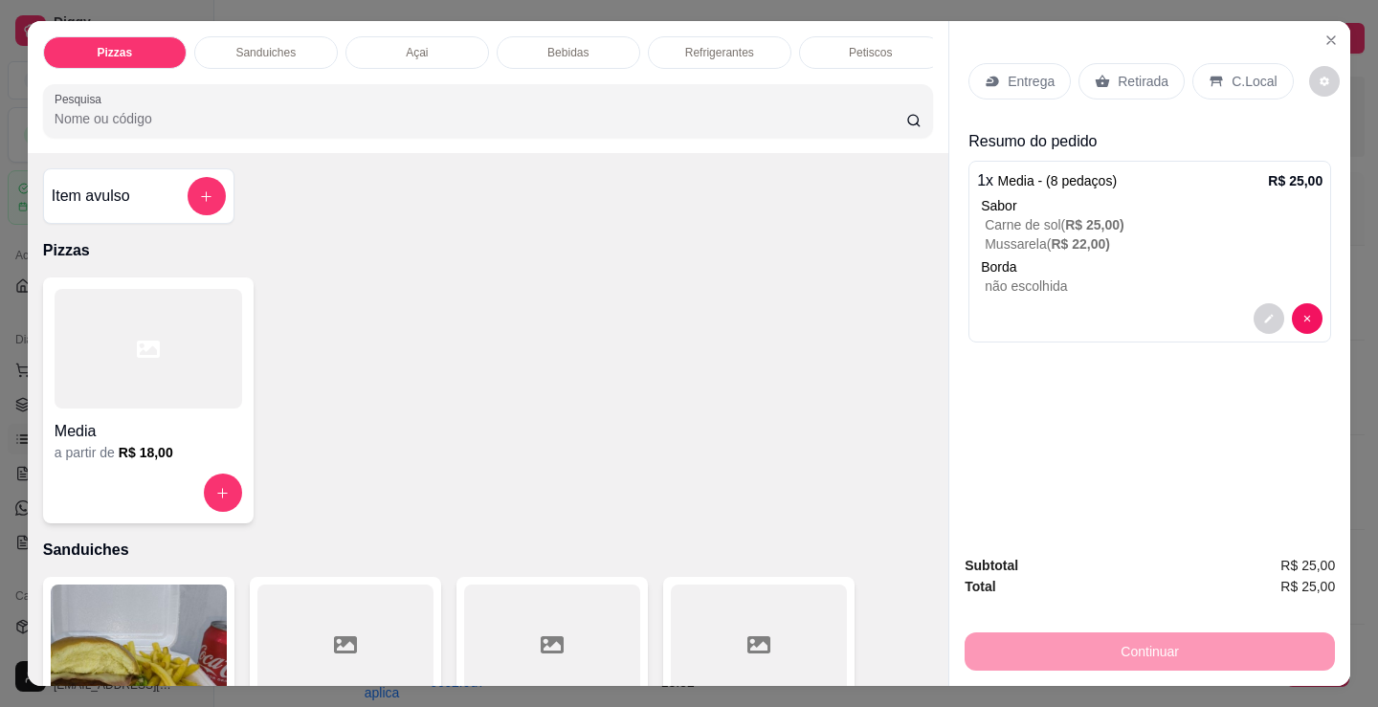
click at [1007, 92] on div "Entrega" at bounding box center [1020, 81] width 102 height 36
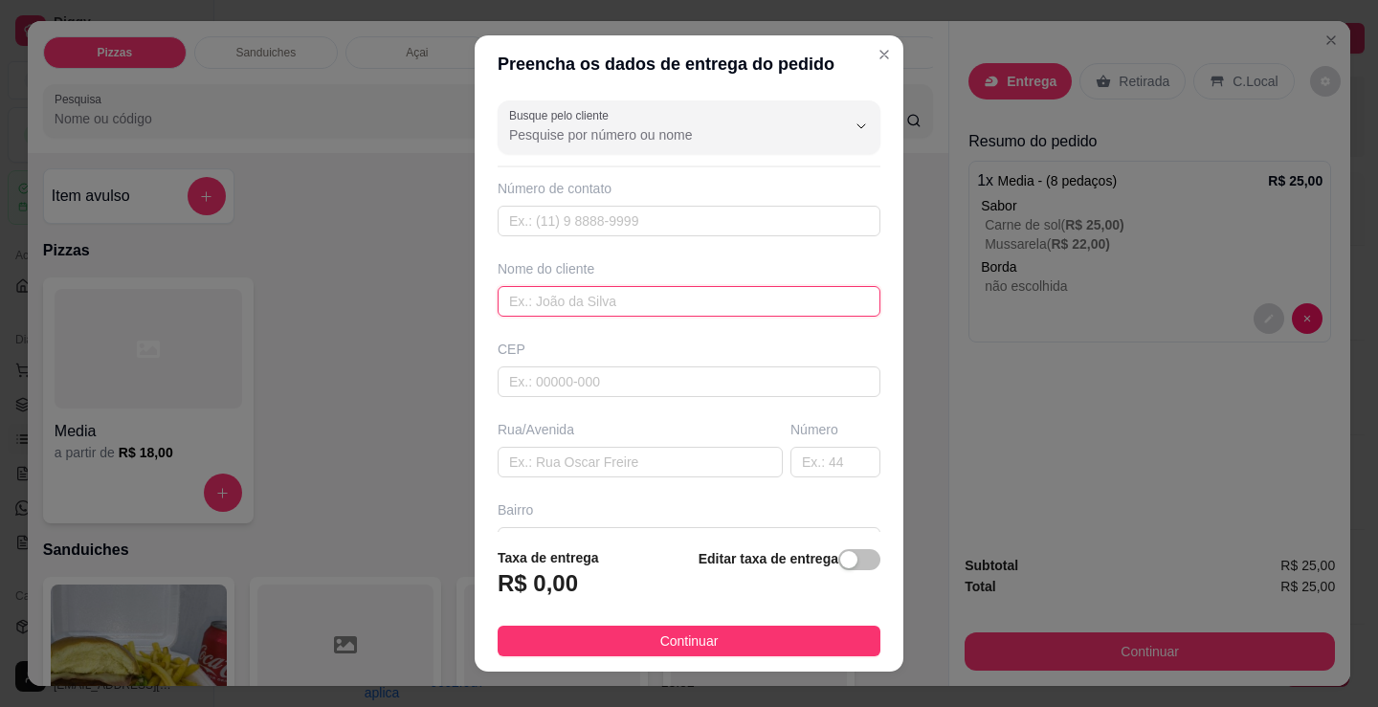
click at [675, 301] on input "text" at bounding box center [689, 301] width 383 height 31
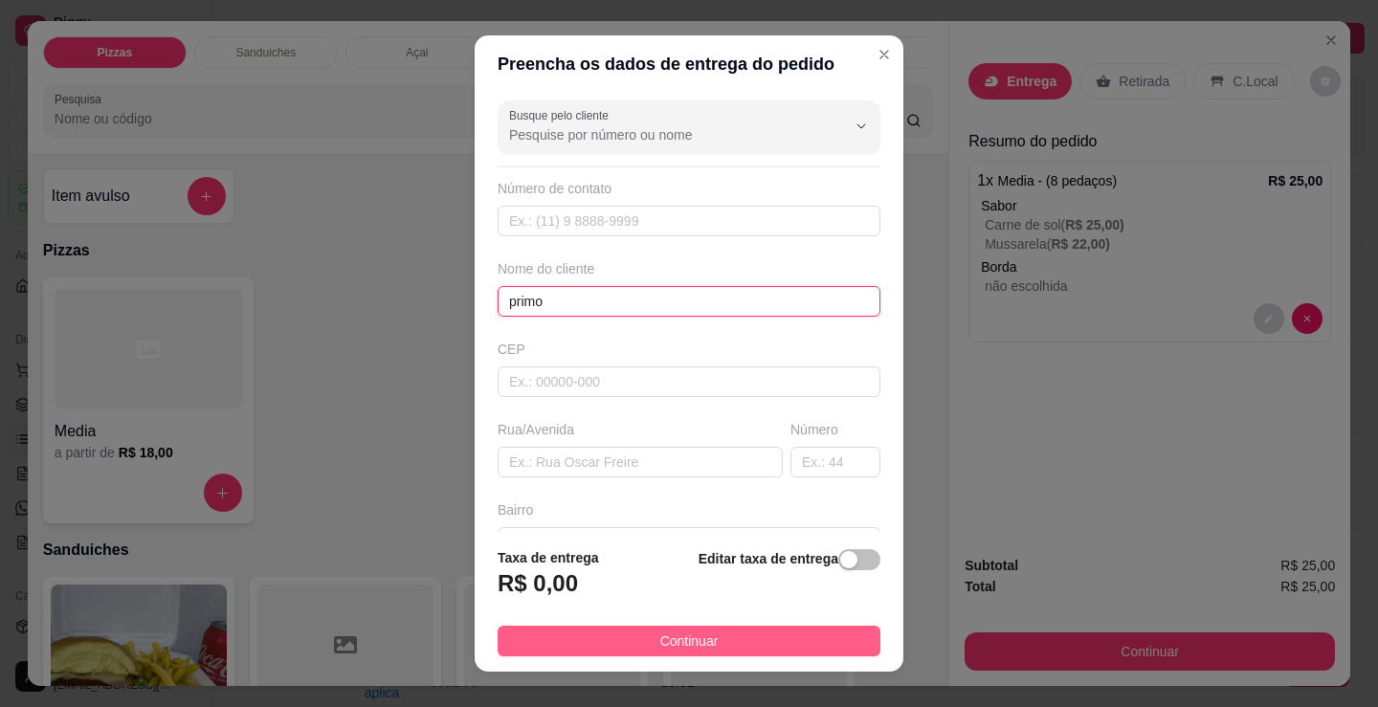
type input "primo"
click at [796, 650] on button "Continuar" at bounding box center [689, 641] width 383 height 31
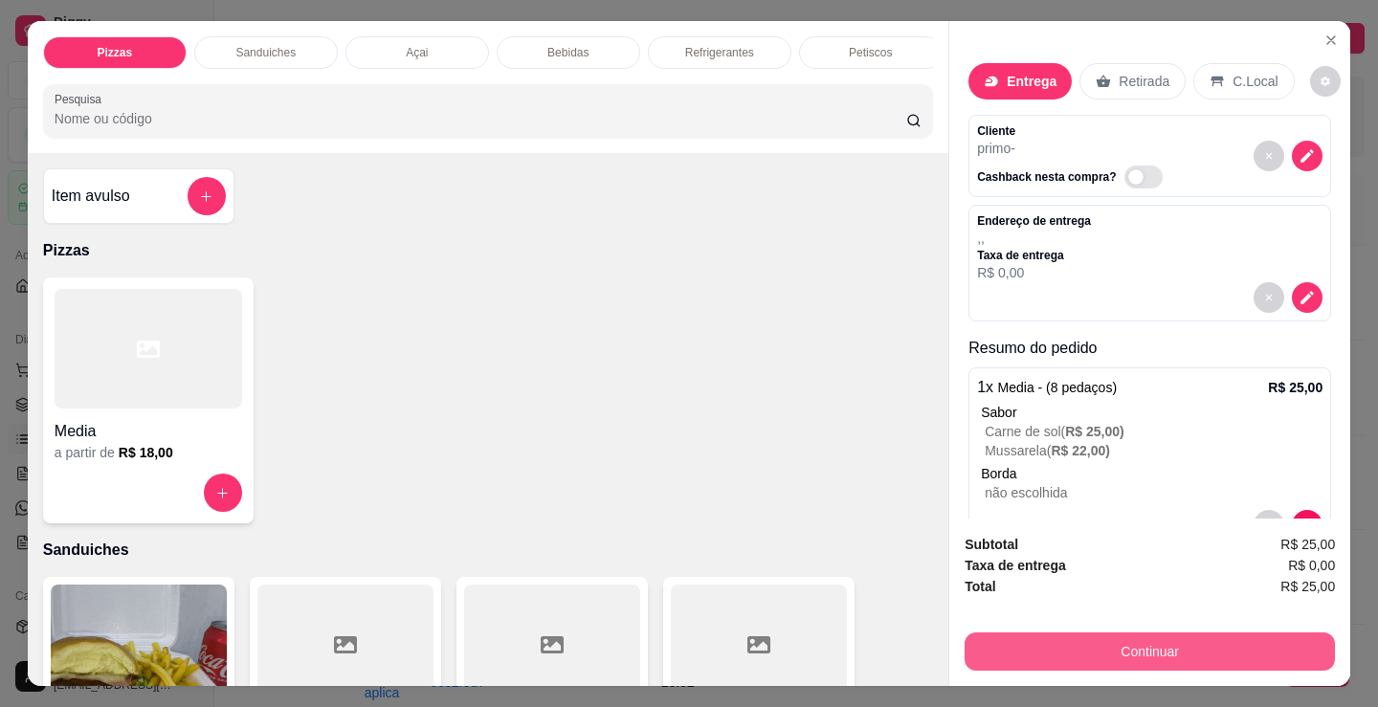
click at [996, 644] on button "Continuar" at bounding box center [1150, 652] width 370 height 38
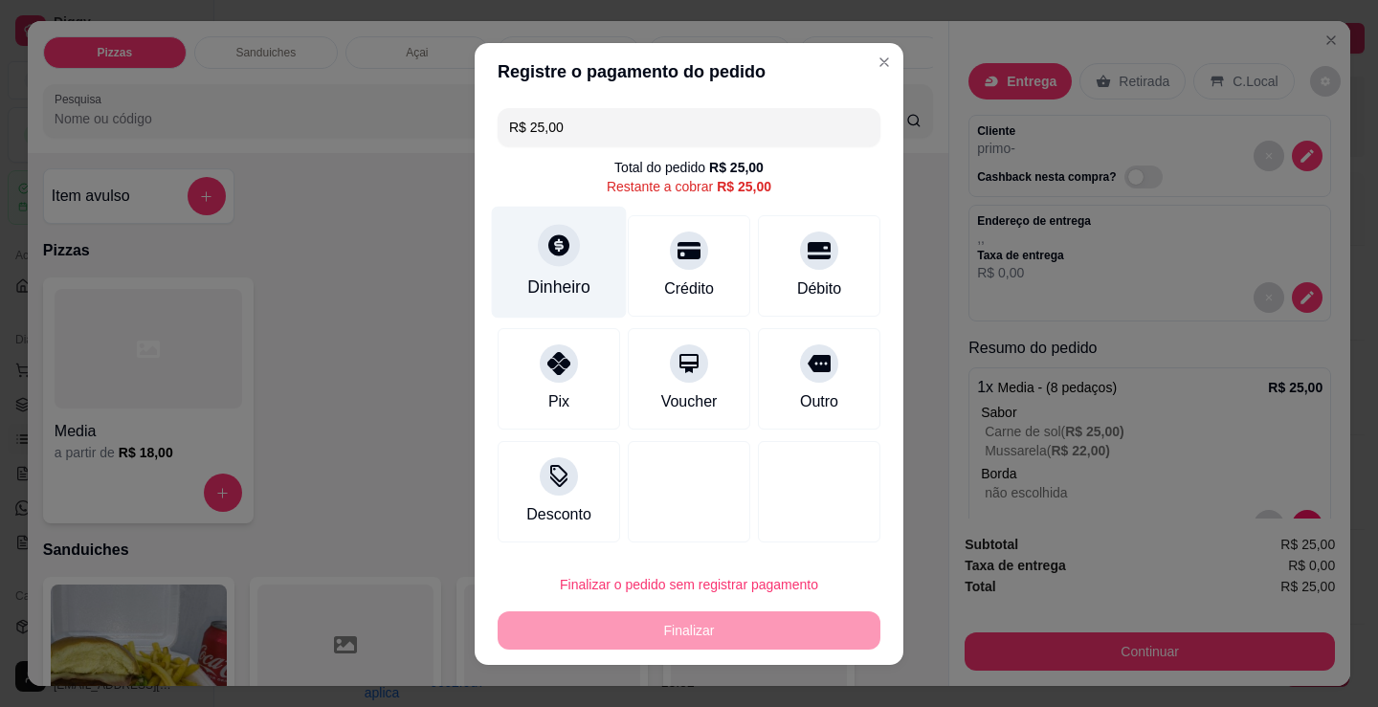
click at [561, 259] on div at bounding box center [559, 245] width 42 height 42
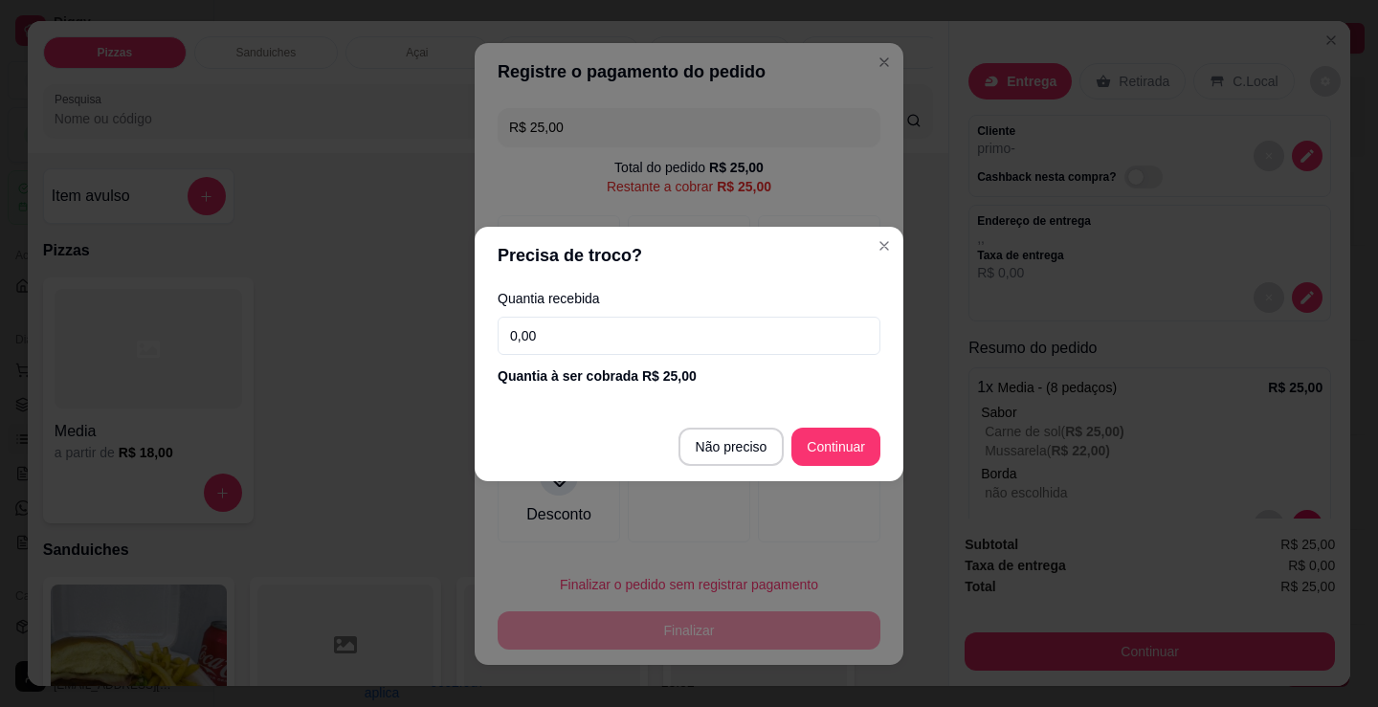
click at [603, 331] on input "0,00" at bounding box center [689, 336] width 383 height 38
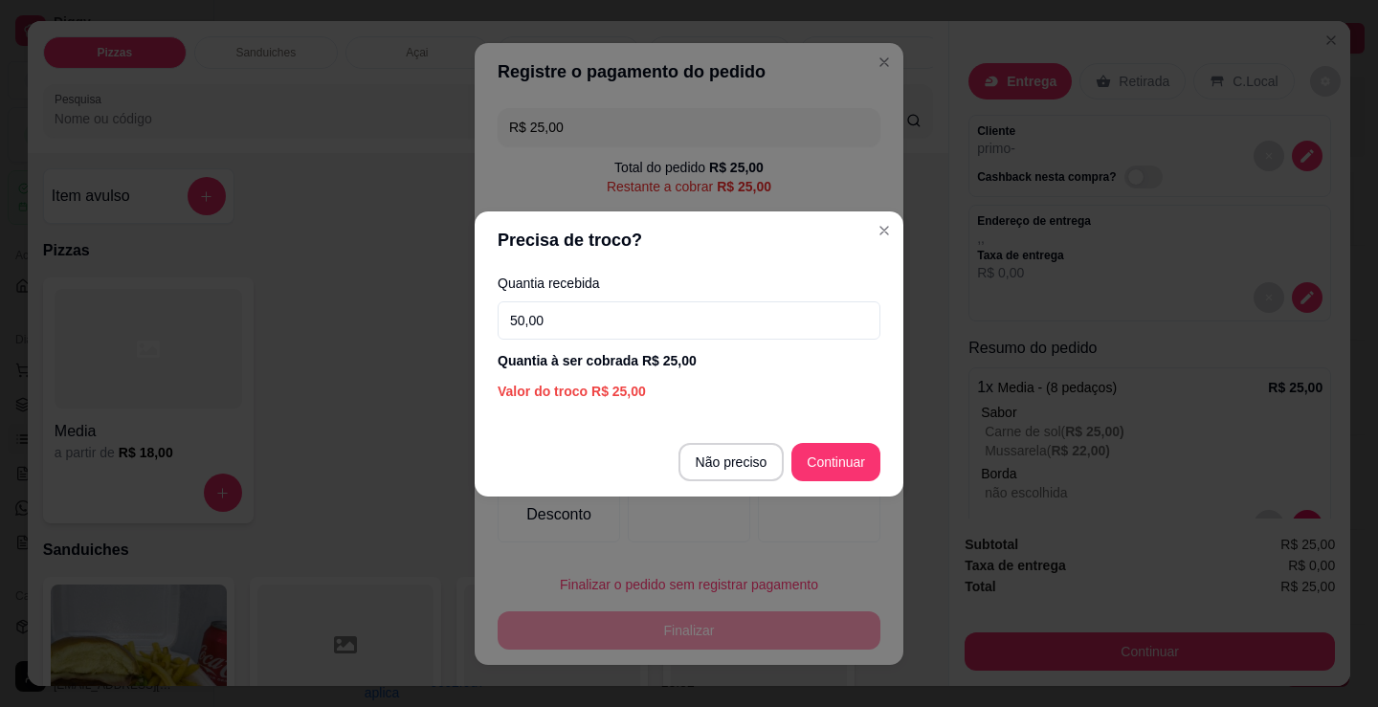
type input "50,00"
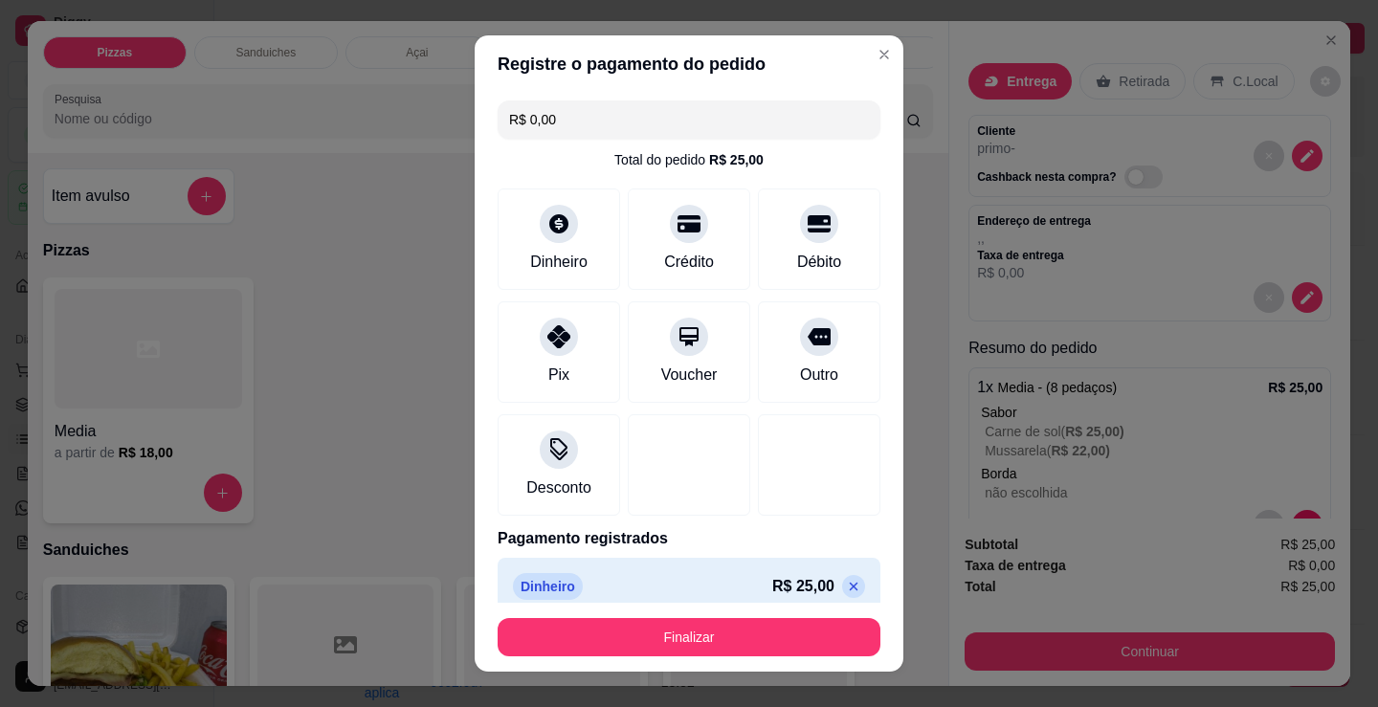
click at [792, 613] on footer "Finalizar" at bounding box center [689, 637] width 429 height 69
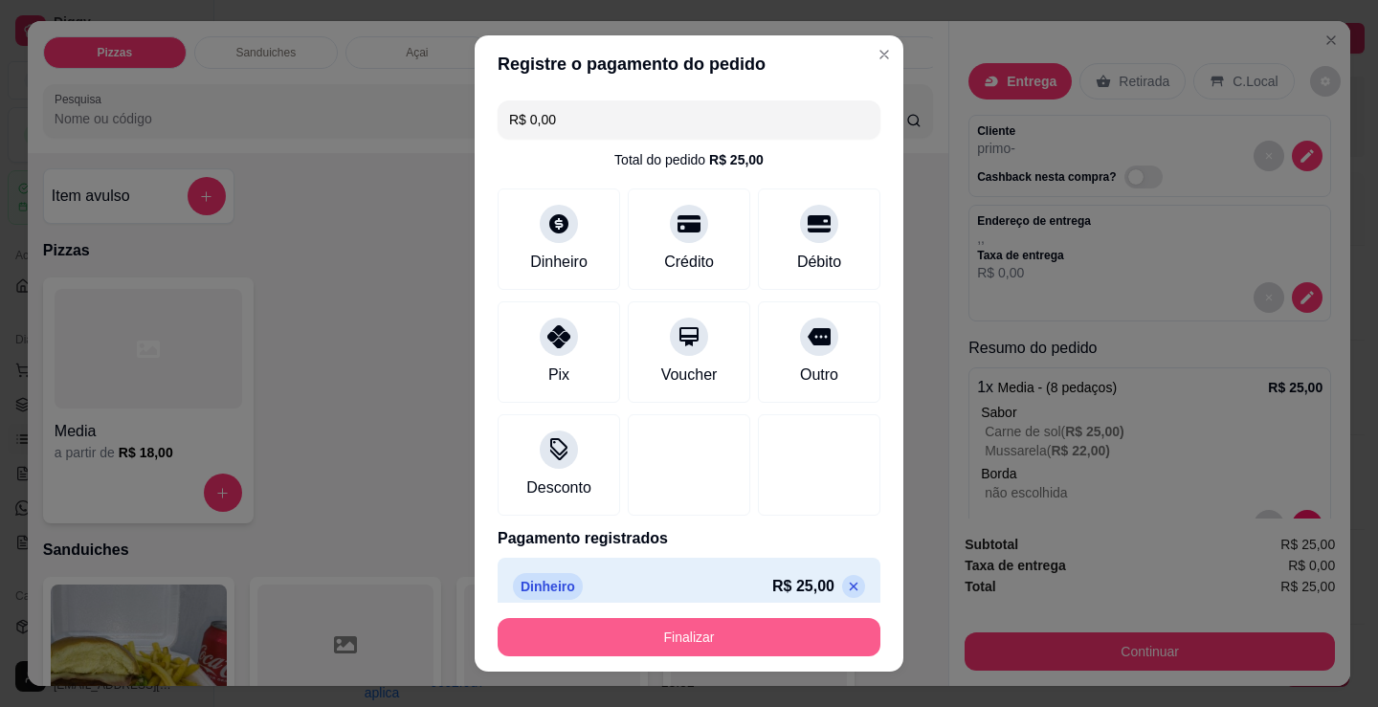
click at [792, 629] on button "Finalizar" at bounding box center [689, 637] width 383 height 38
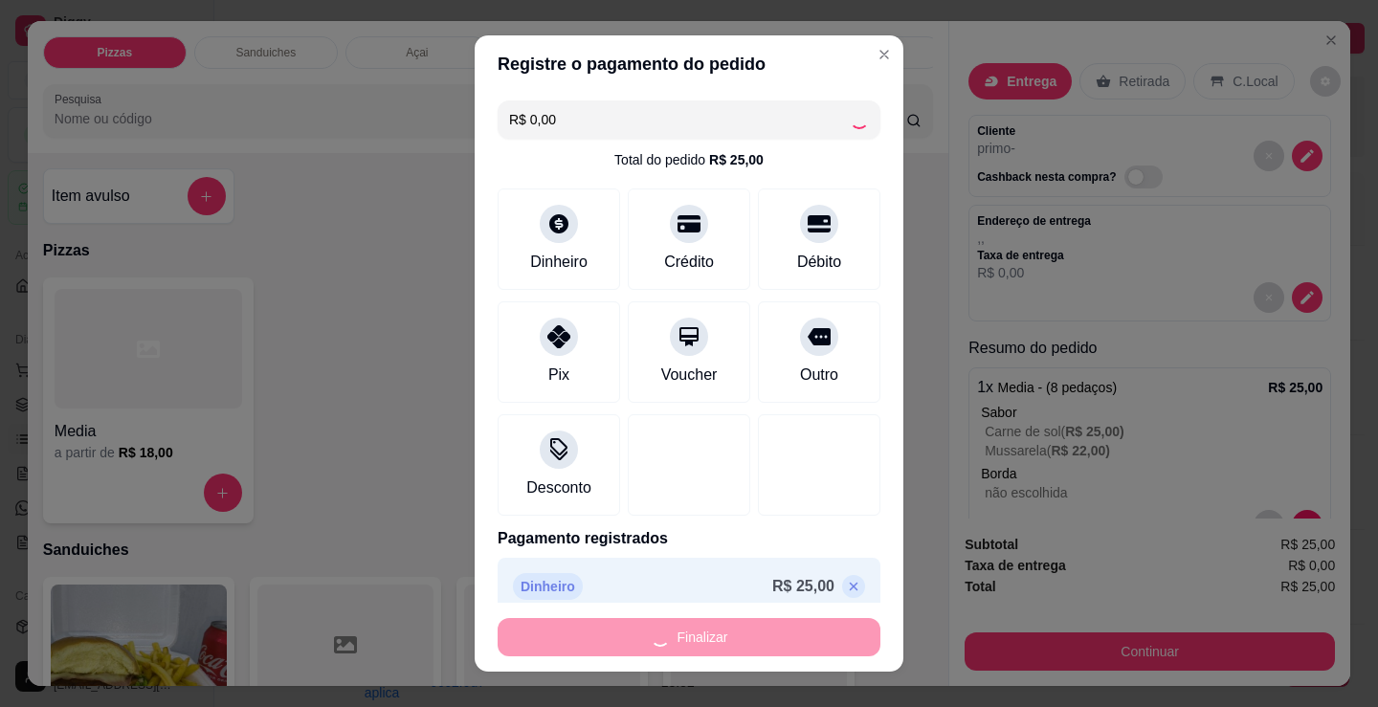
type input "-R$ 25,00"
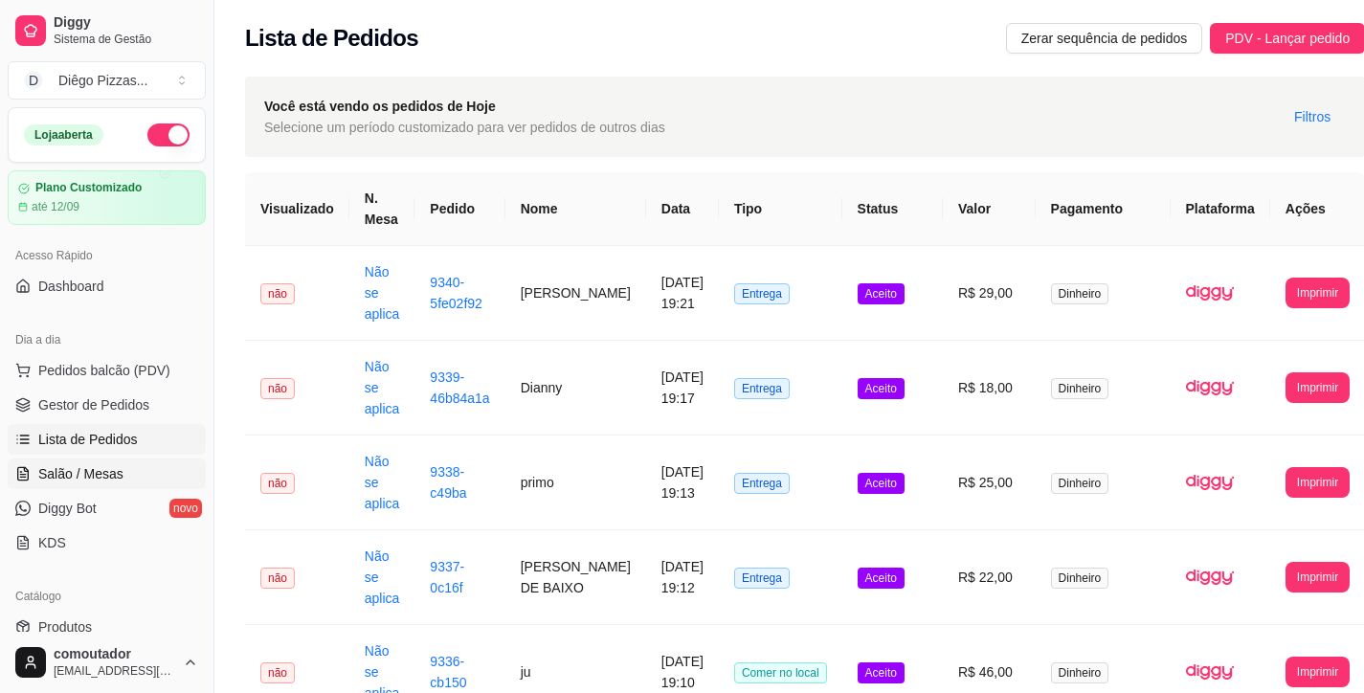
click at [87, 479] on span "Salão / Mesas" at bounding box center [80, 473] width 85 height 19
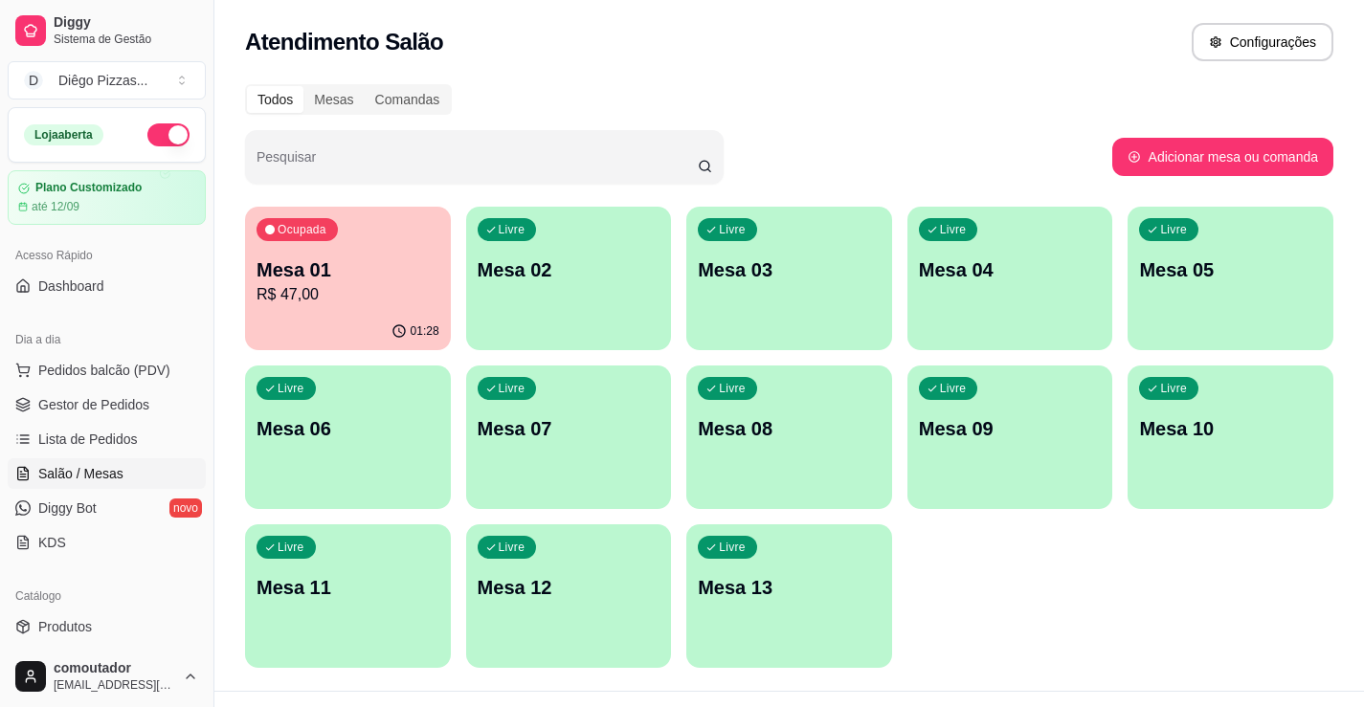
click at [539, 282] on p "Mesa 02" at bounding box center [569, 269] width 183 height 27
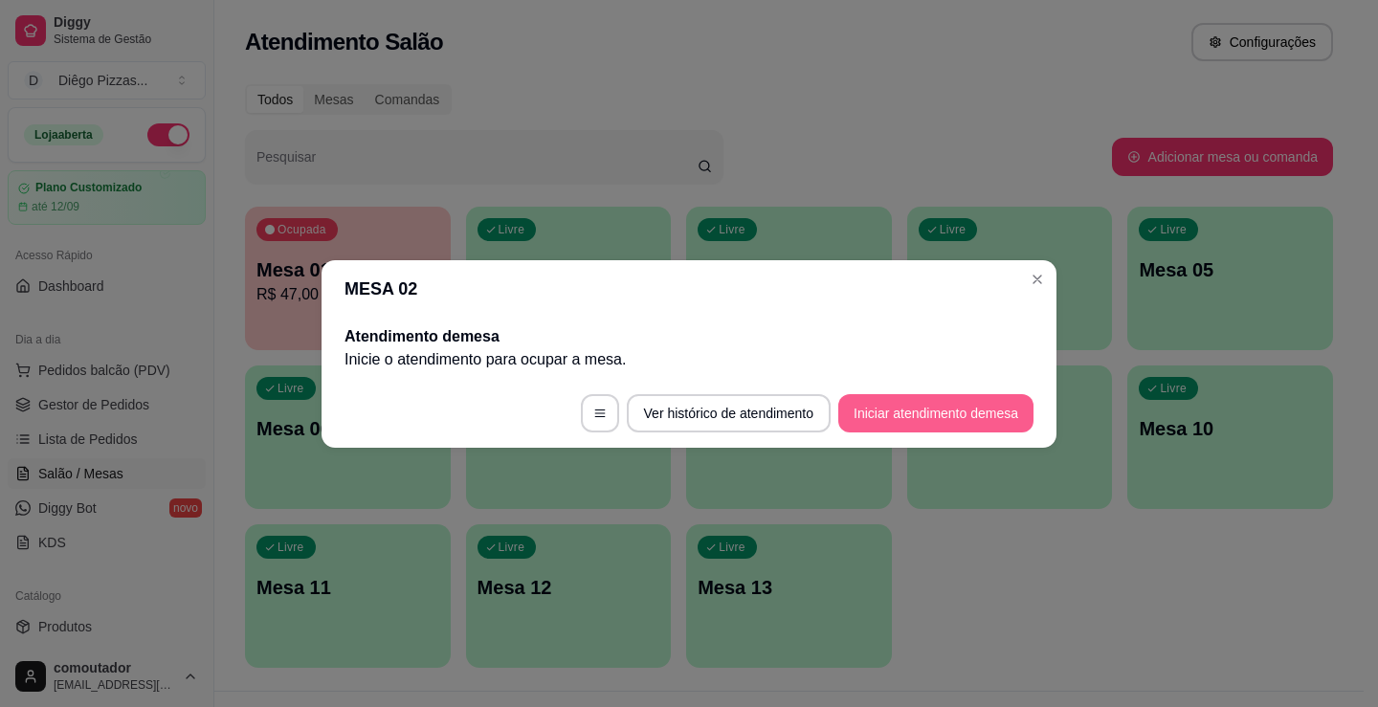
click at [925, 412] on button "Iniciar atendimento de mesa" at bounding box center [935, 413] width 195 height 38
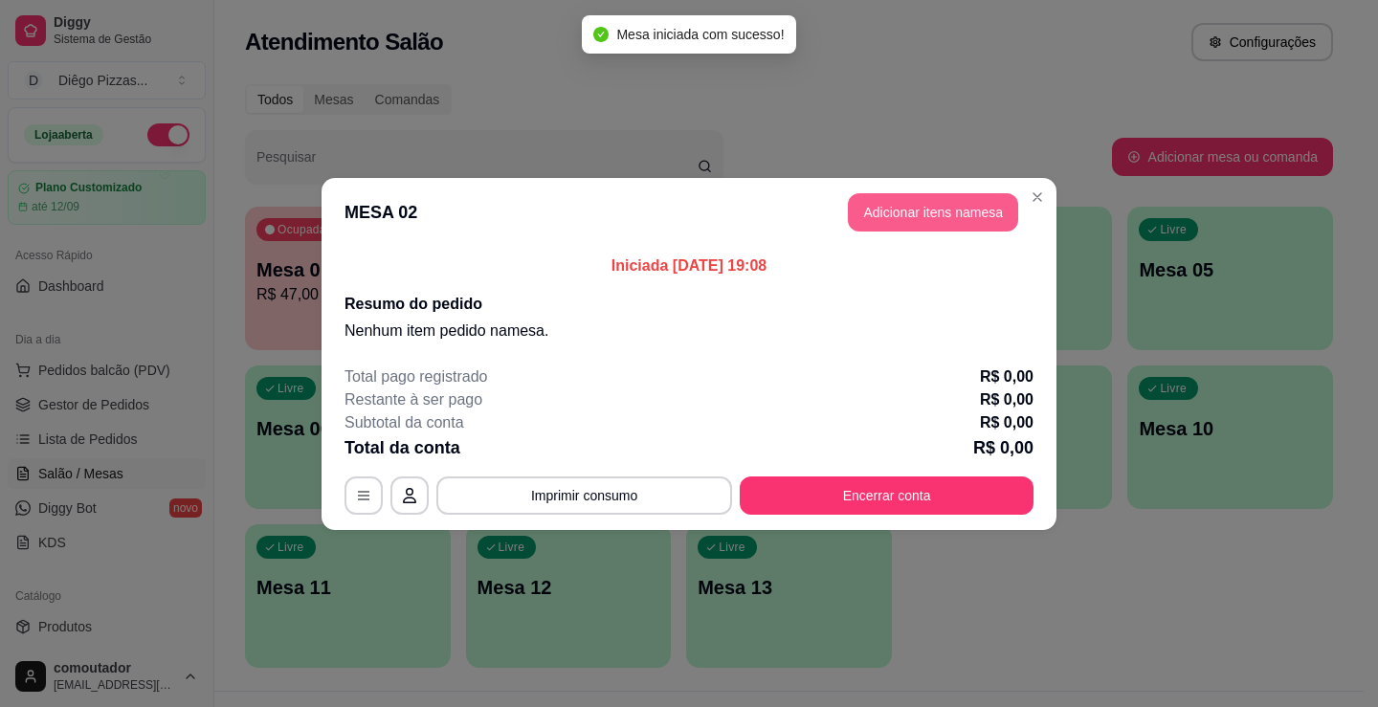
click at [940, 207] on button "Adicionar itens na mesa" at bounding box center [933, 212] width 170 height 38
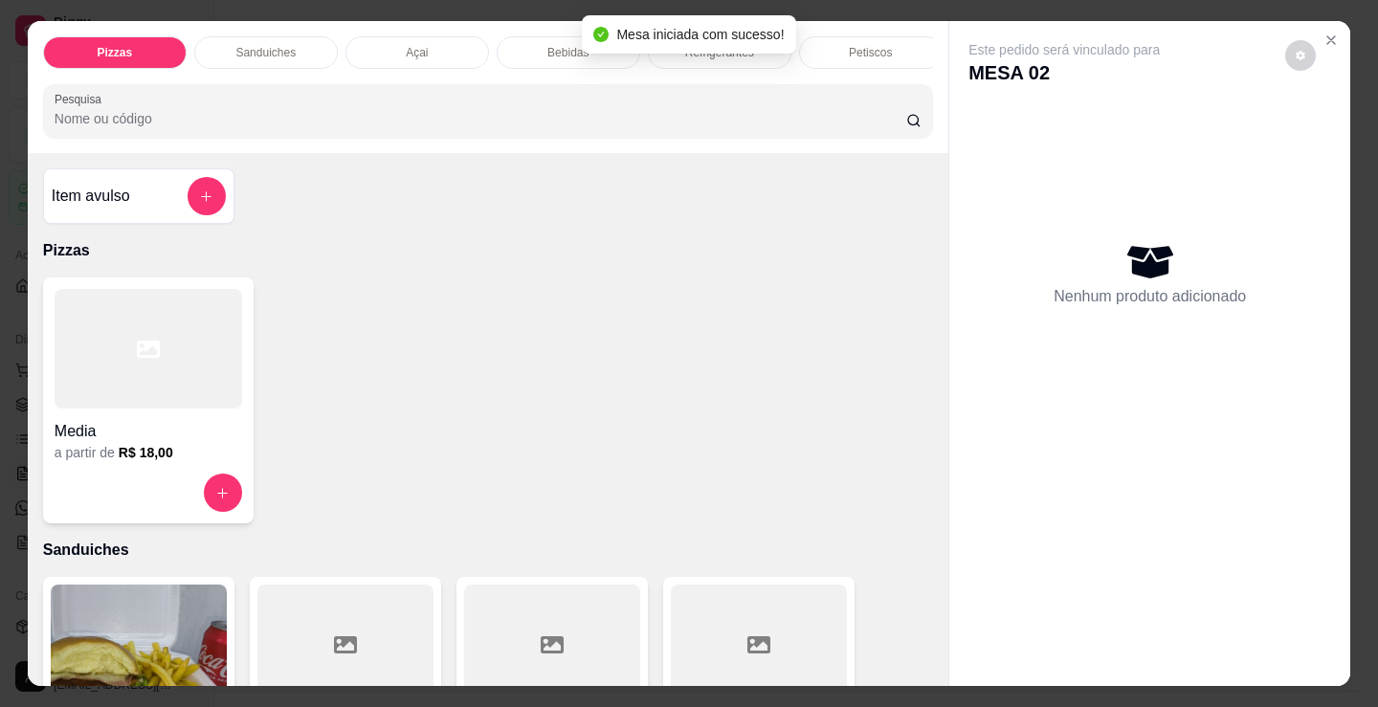
click at [865, 56] on div "Petiscos" at bounding box center [871, 52] width 144 height 33
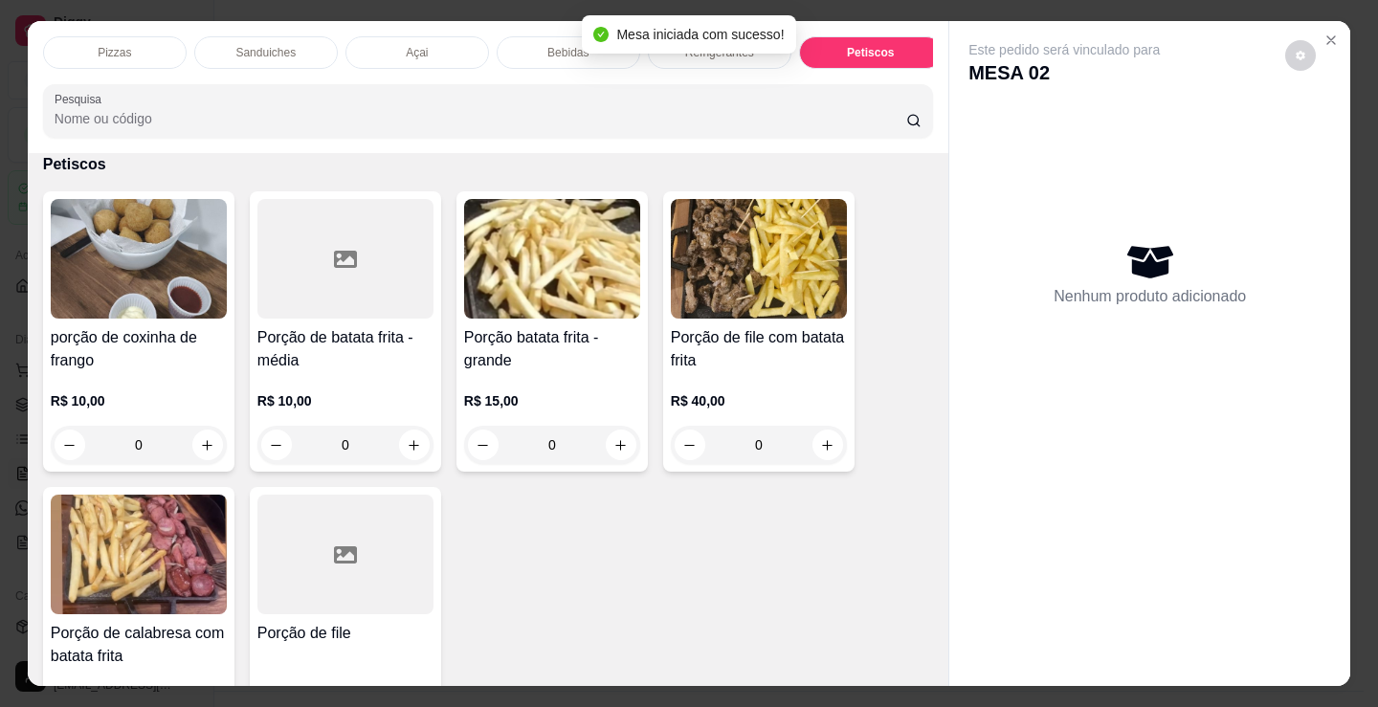
scroll to position [47, 0]
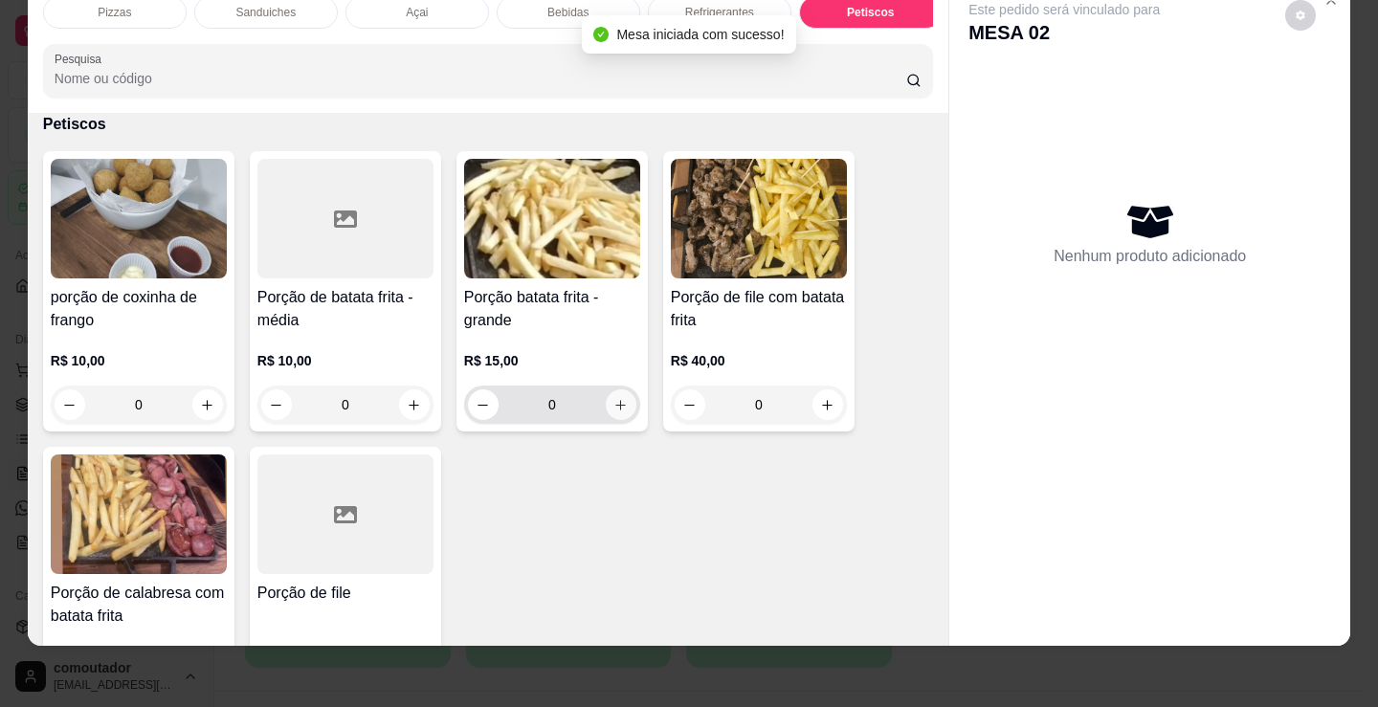
click at [613, 402] on icon "increase-product-quantity" at bounding box center [620, 405] width 14 height 14
type input "1"
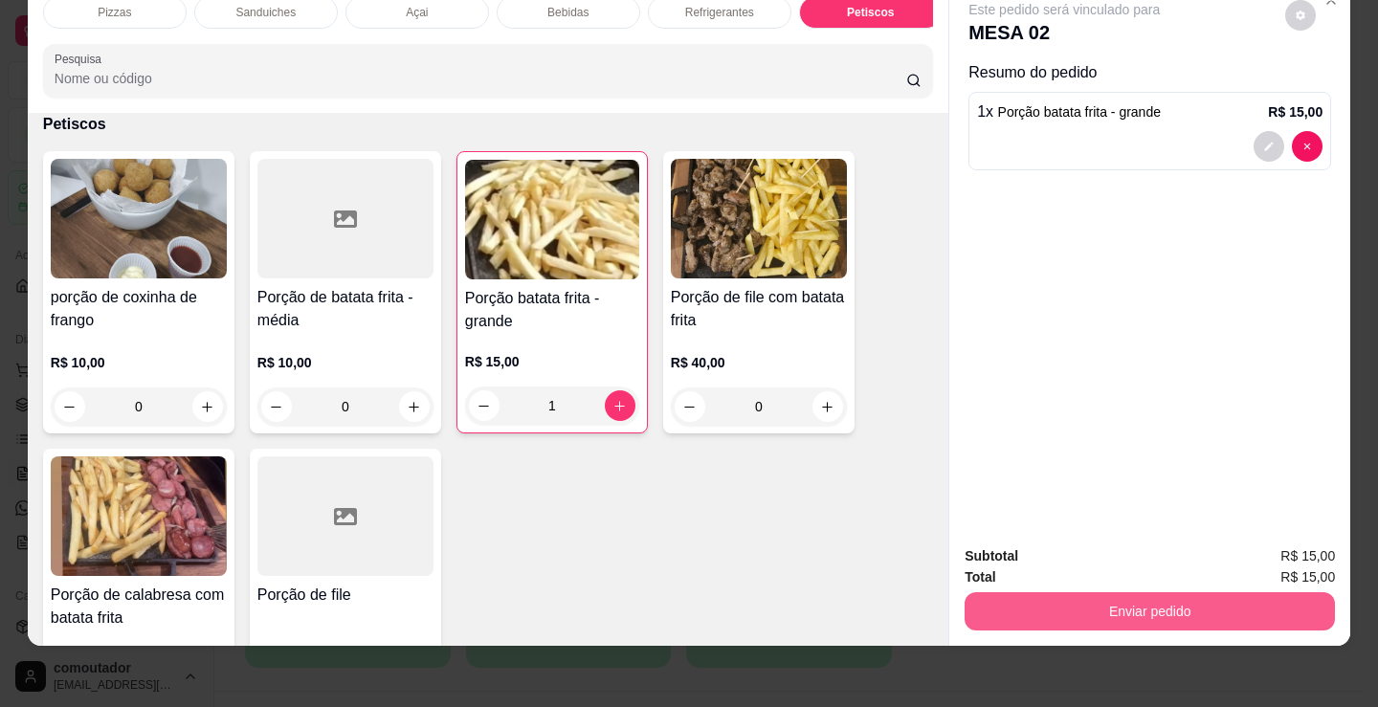
click at [1075, 599] on button "Enviar pedido" at bounding box center [1150, 611] width 370 height 38
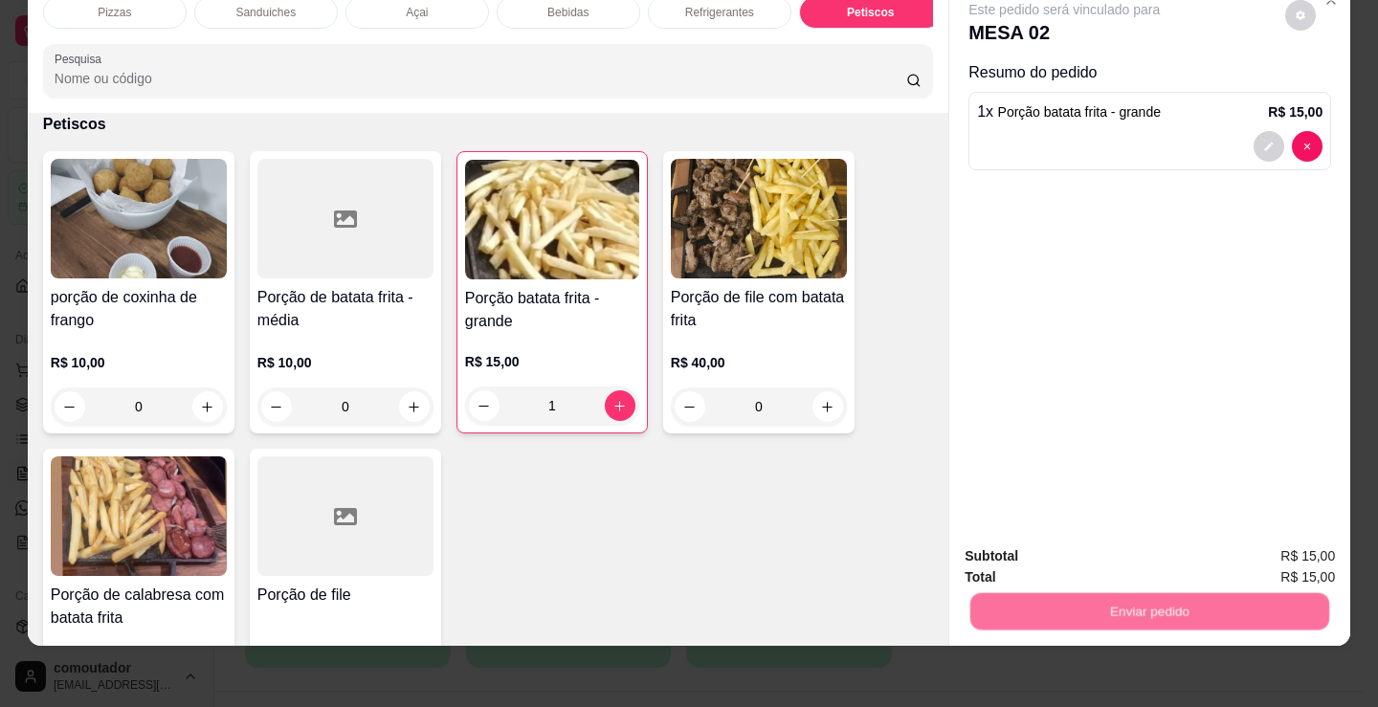
click at [1045, 552] on button "Não registrar e enviar pedido" at bounding box center [1086, 550] width 199 height 36
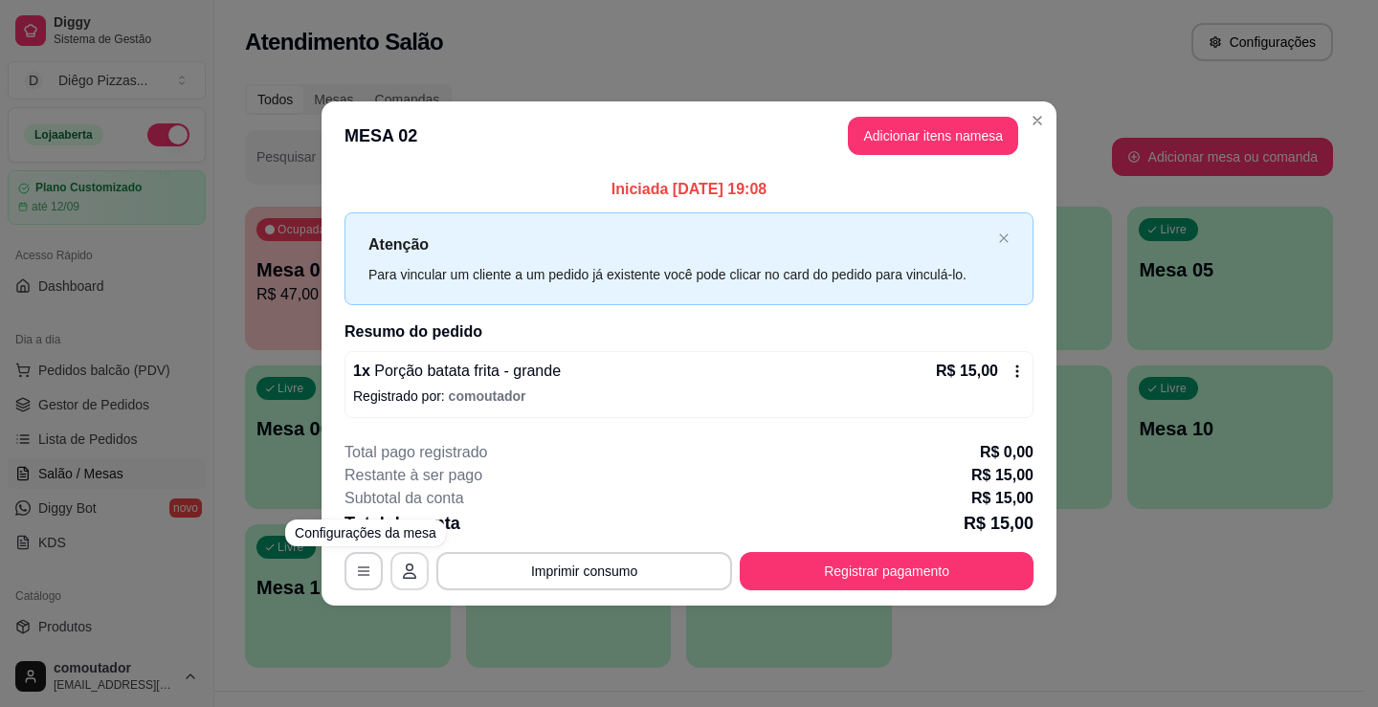
click at [416, 566] on icon "button" at bounding box center [409, 571] width 15 height 15
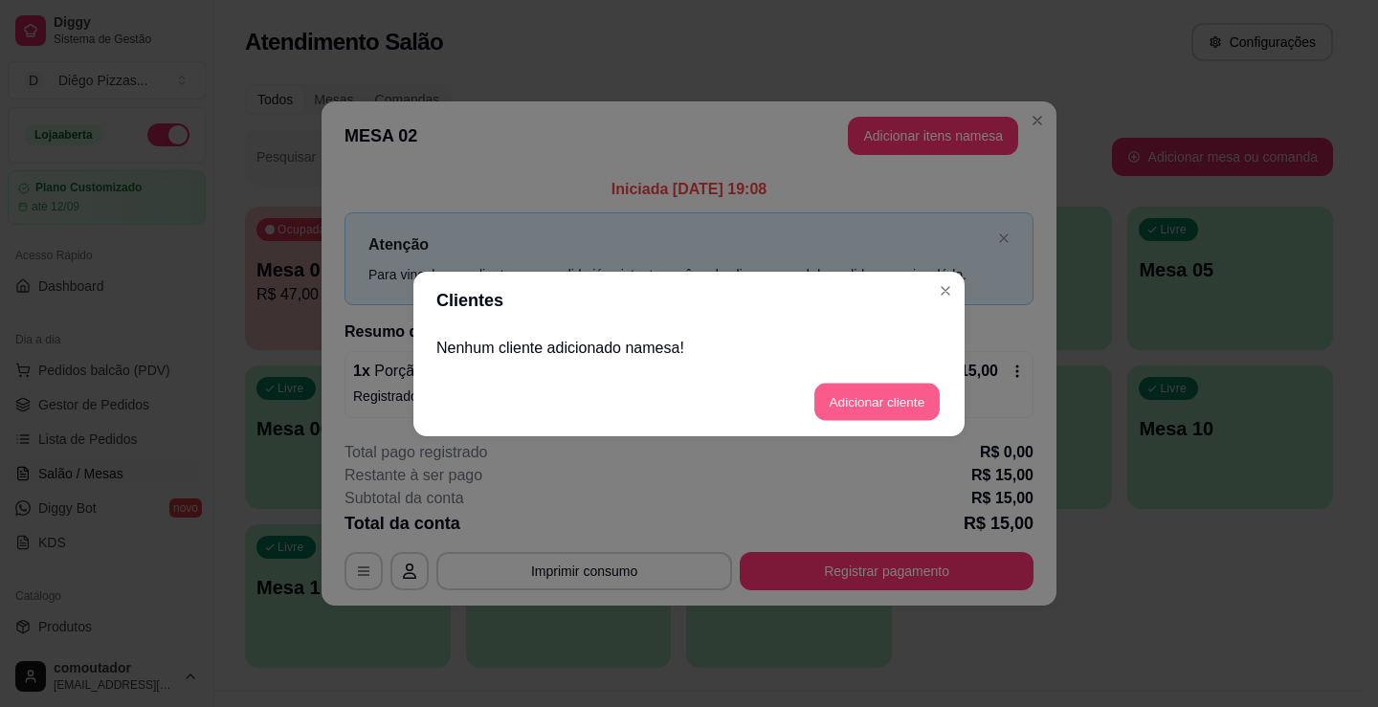
click at [847, 391] on button "Adicionar cliente" at bounding box center [876, 401] width 125 height 37
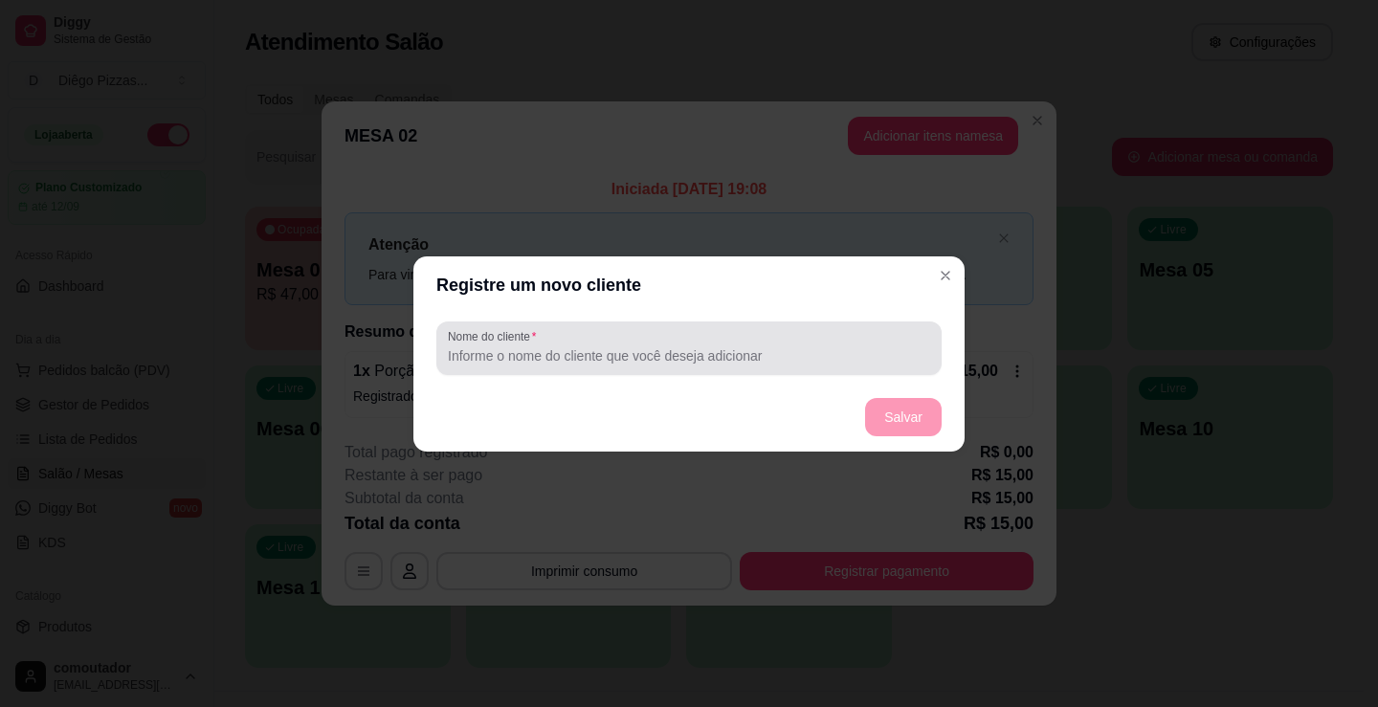
click at [686, 362] on input "Nome do cliente" at bounding box center [689, 355] width 482 height 19
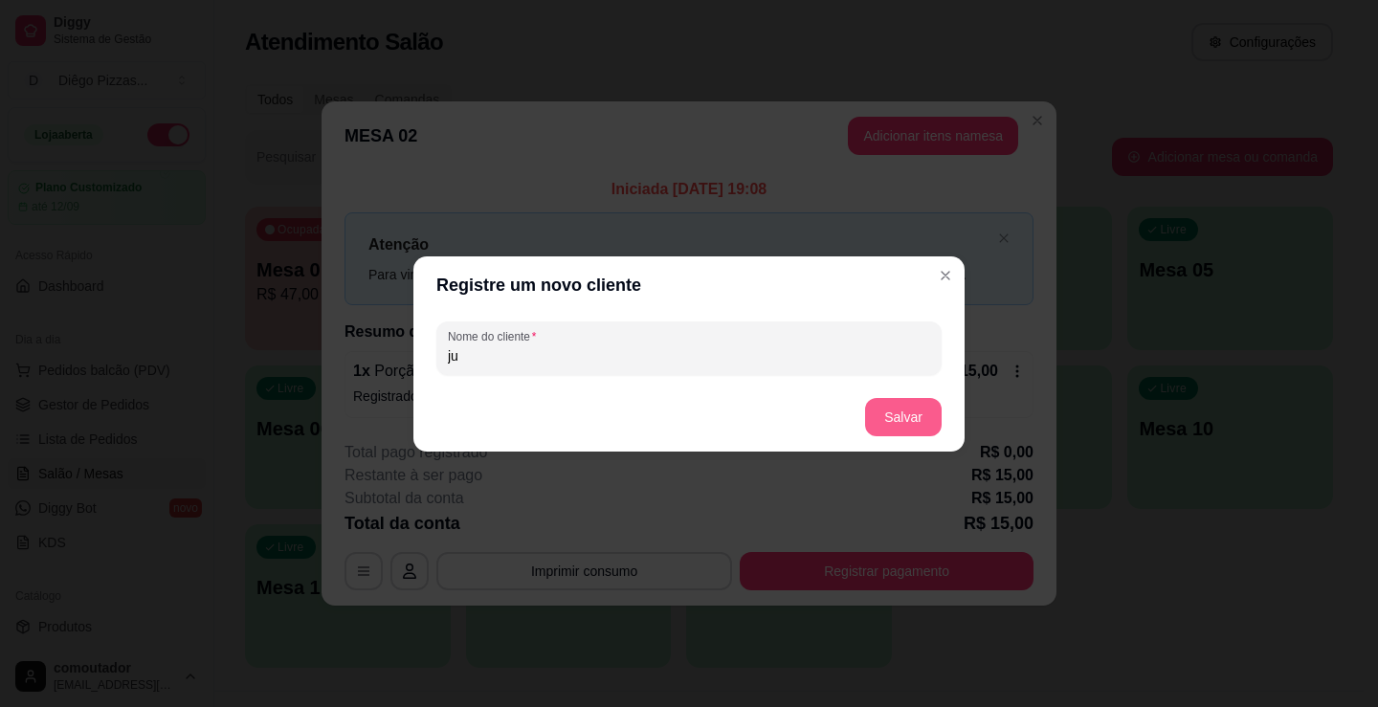
type input "ju"
click at [909, 412] on button "Salvar" at bounding box center [903, 416] width 75 height 37
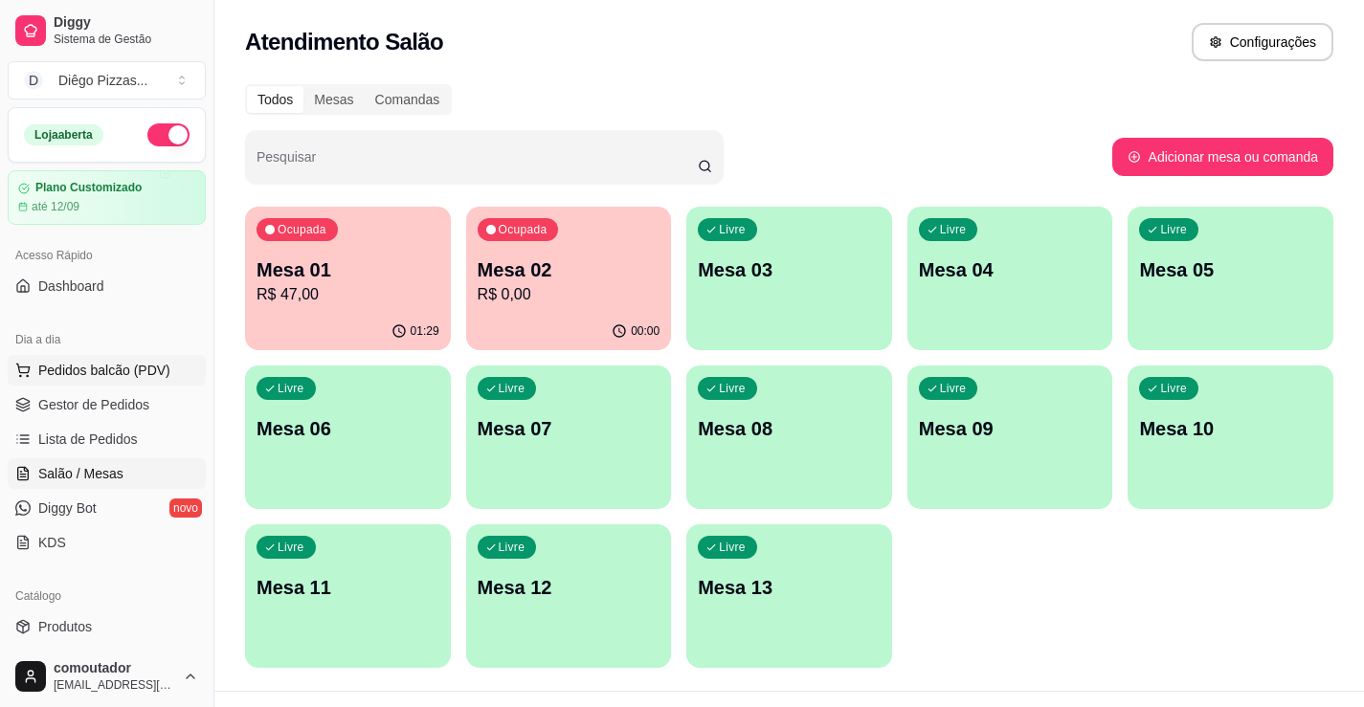
click at [88, 361] on span "Pedidos balcão (PDV)" at bounding box center [104, 370] width 132 height 19
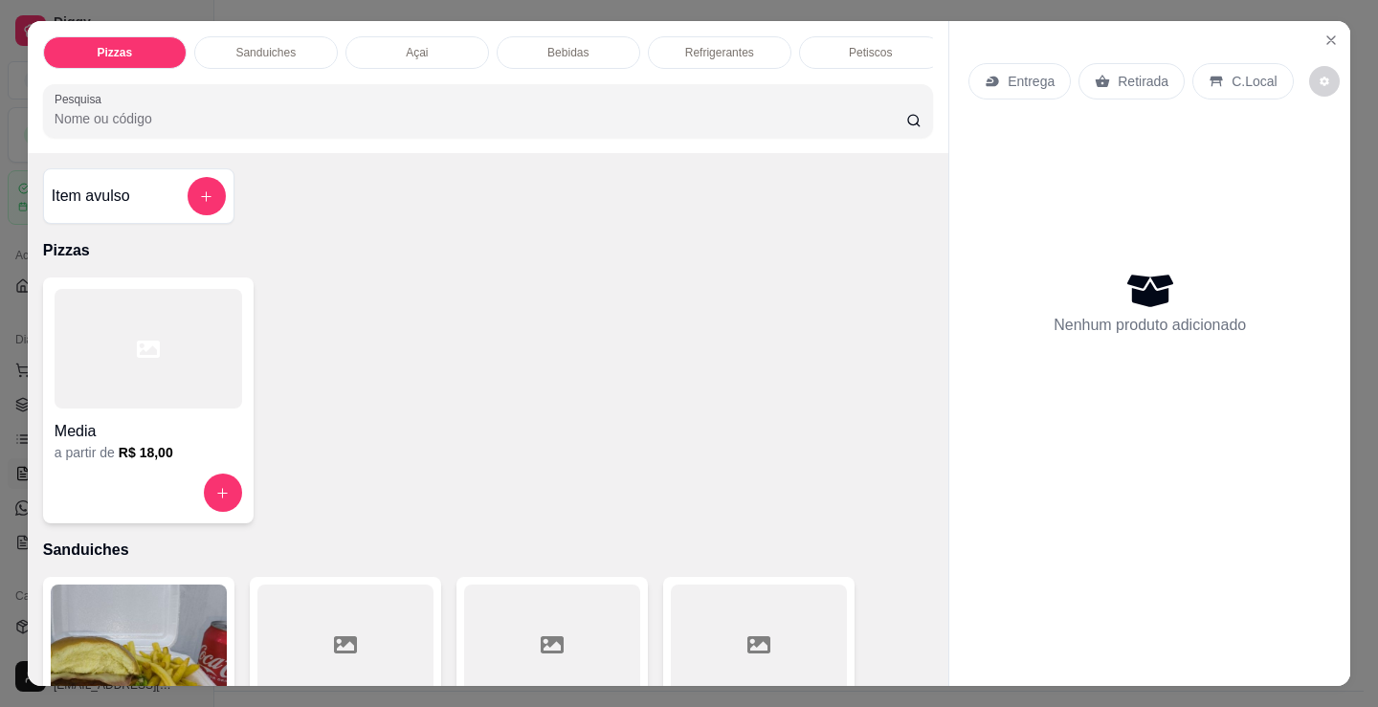
click at [126, 390] on div at bounding box center [149, 349] width 188 height 120
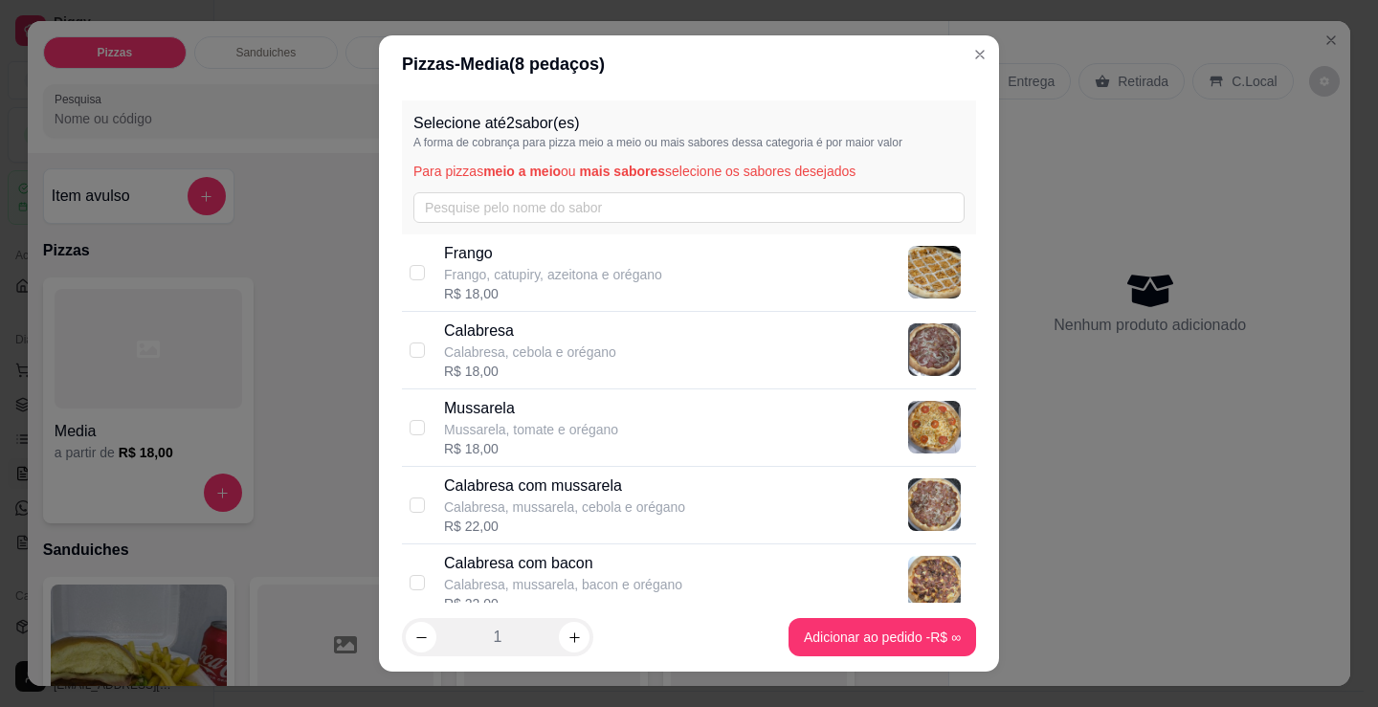
click at [598, 418] on p "Mussarela" at bounding box center [531, 408] width 174 height 23
checkbox input "true"
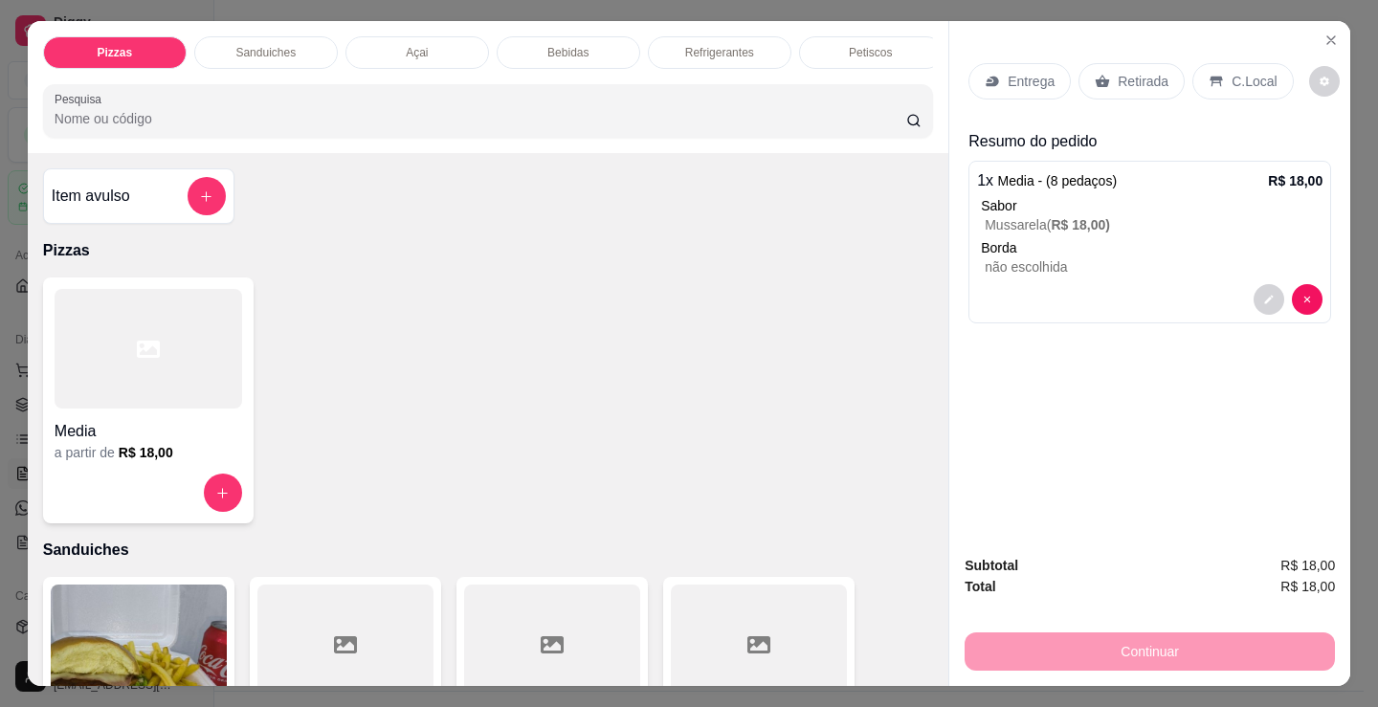
click at [1007, 63] on div "Entrega" at bounding box center [1020, 81] width 102 height 36
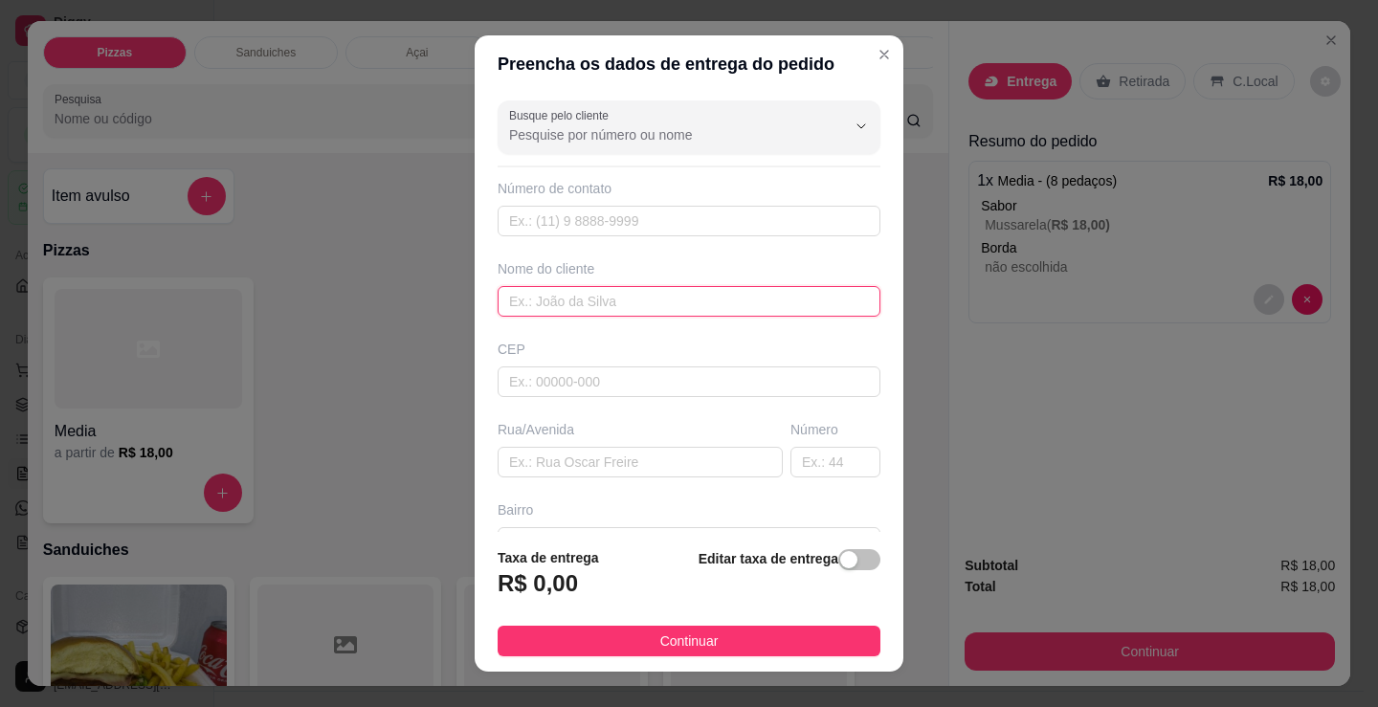
click at [609, 309] on input "text" at bounding box center [689, 301] width 383 height 31
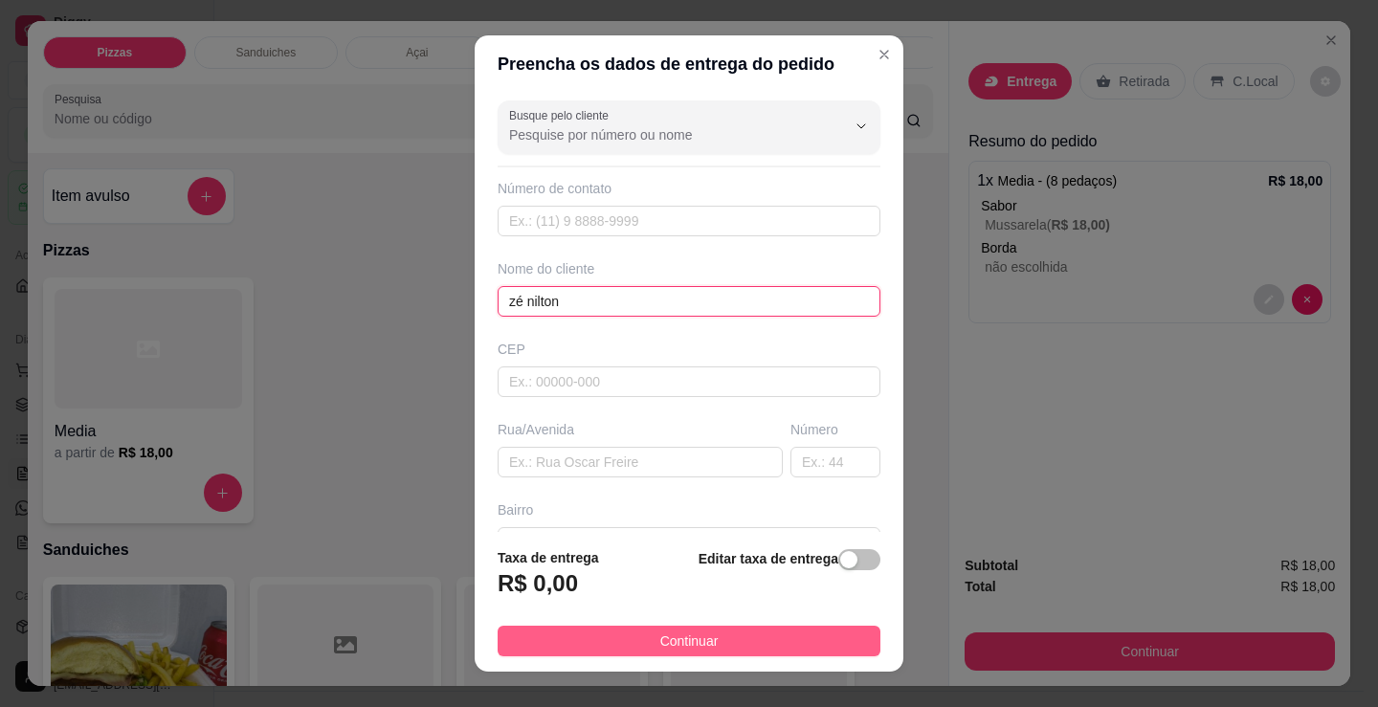
type input "zé nilton"
click at [687, 630] on button "Continuar" at bounding box center [689, 641] width 383 height 31
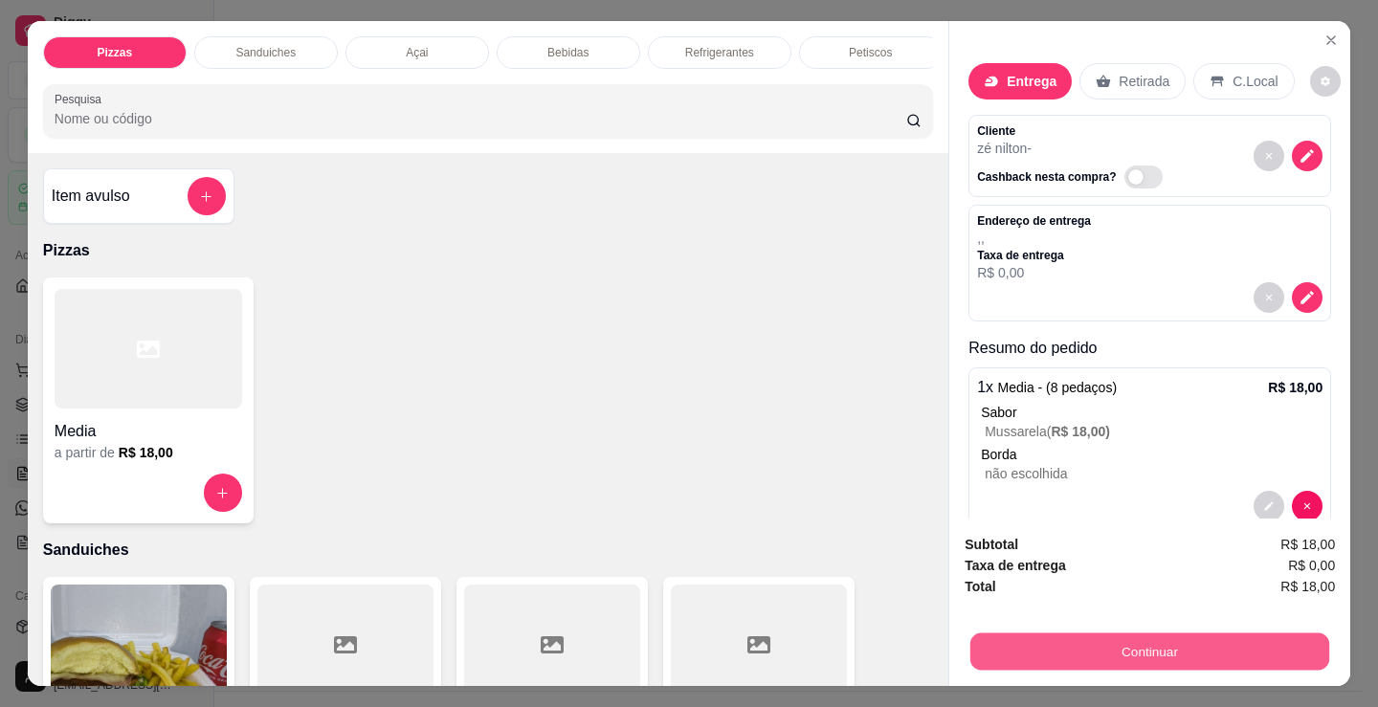
click at [1069, 656] on button "Continuar" at bounding box center [1149, 651] width 359 height 37
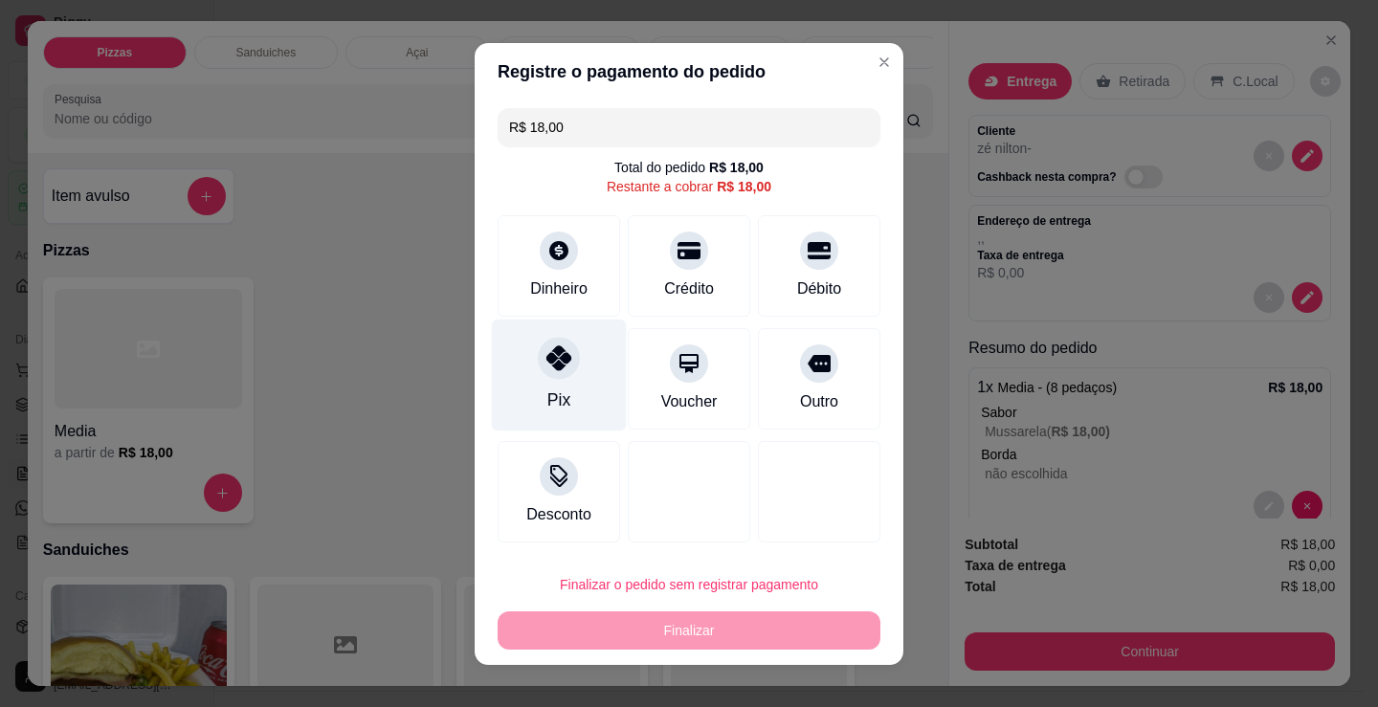
click at [538, 375] on div at bounding box center [559, 358] width 42 height 42
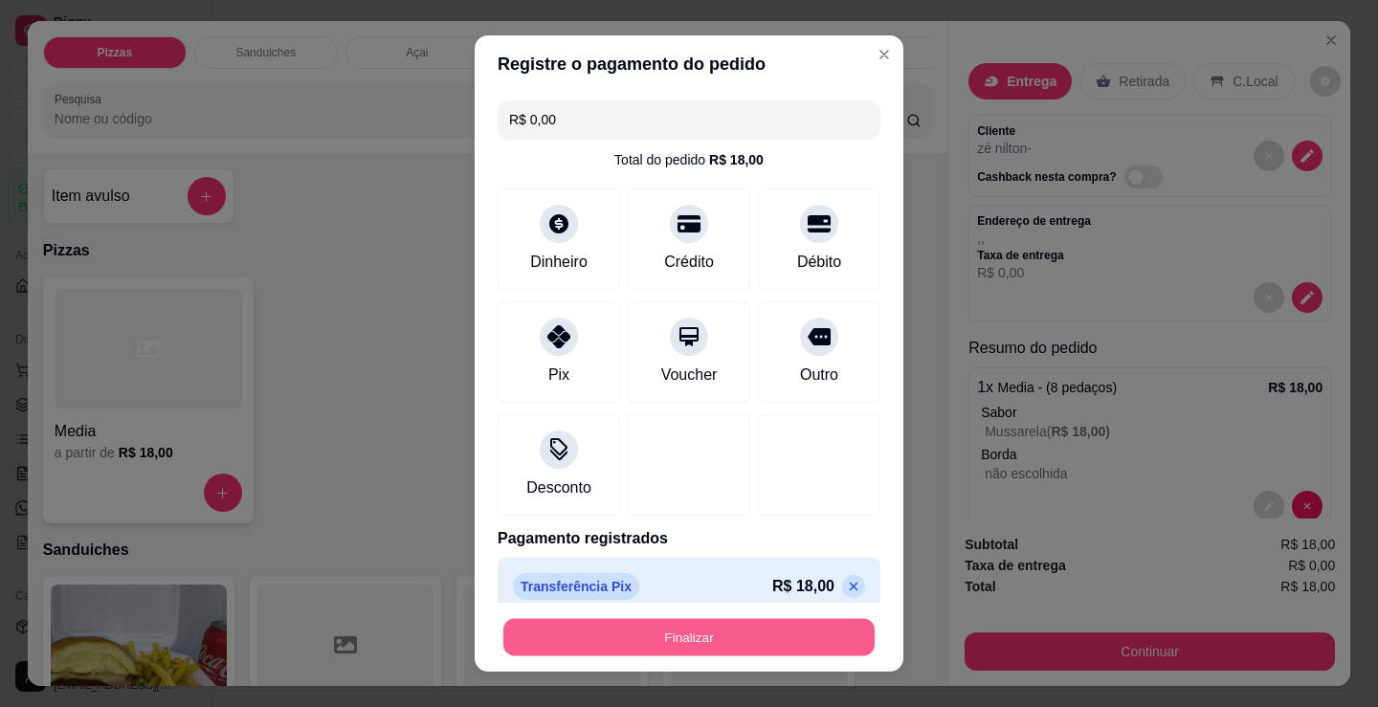
click at [707, 637] on button "Finalizar" at bounding box center [688, 637] width 371 height 37
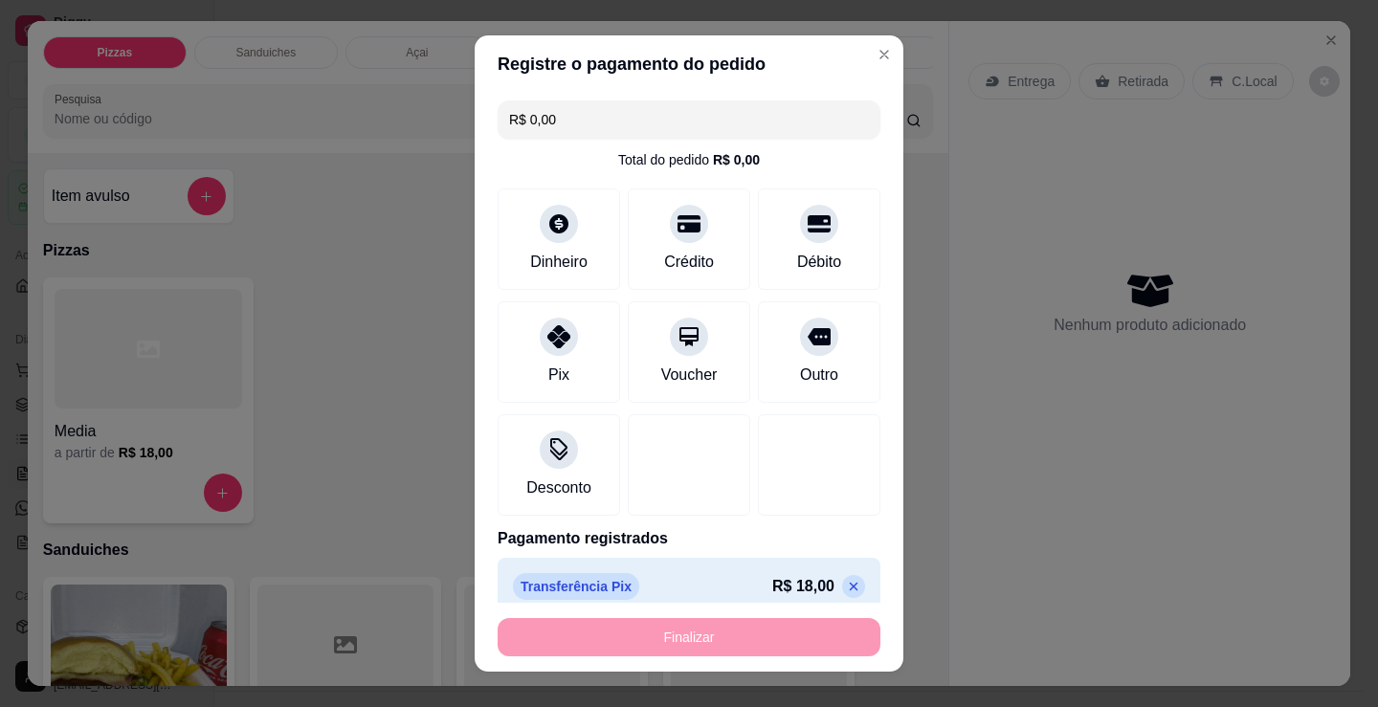
type input "-R$ 18,00"
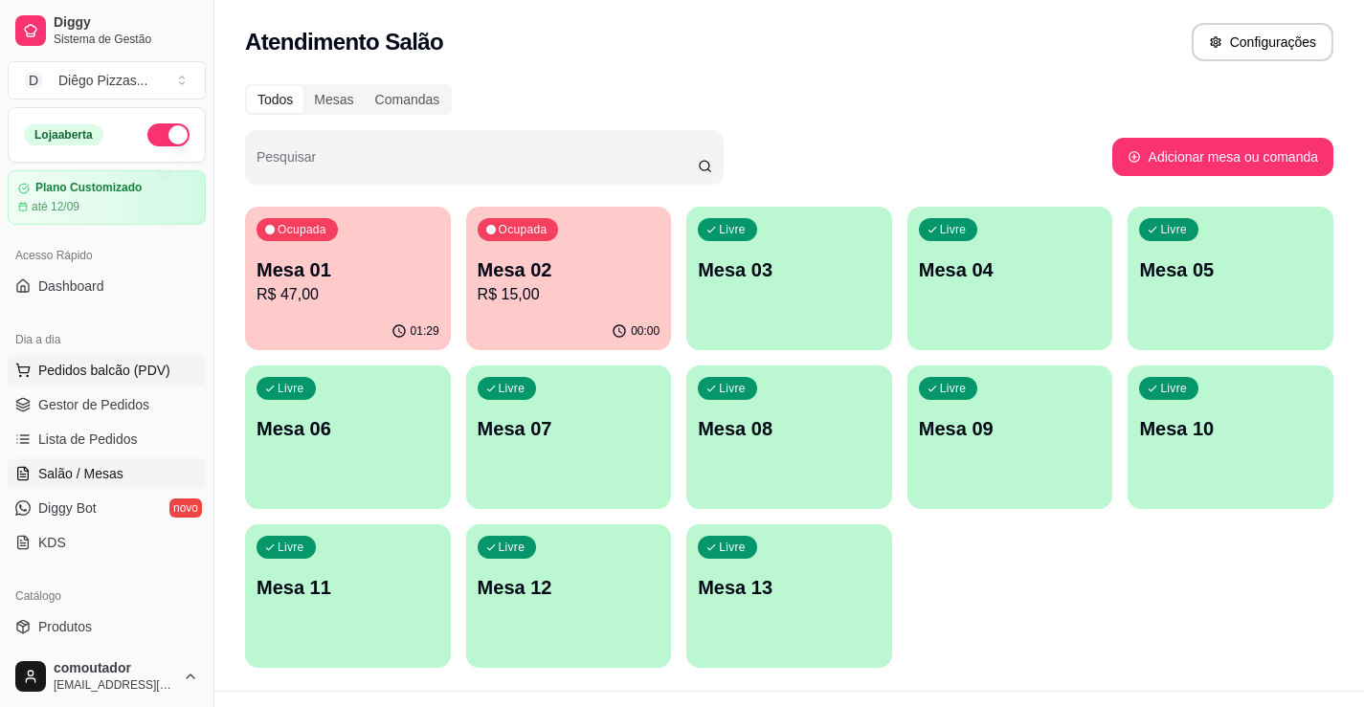
click at [88, 375] on span "Pedidos balcão (PDV)" at bounding box center [104, 370] width 132 height 19
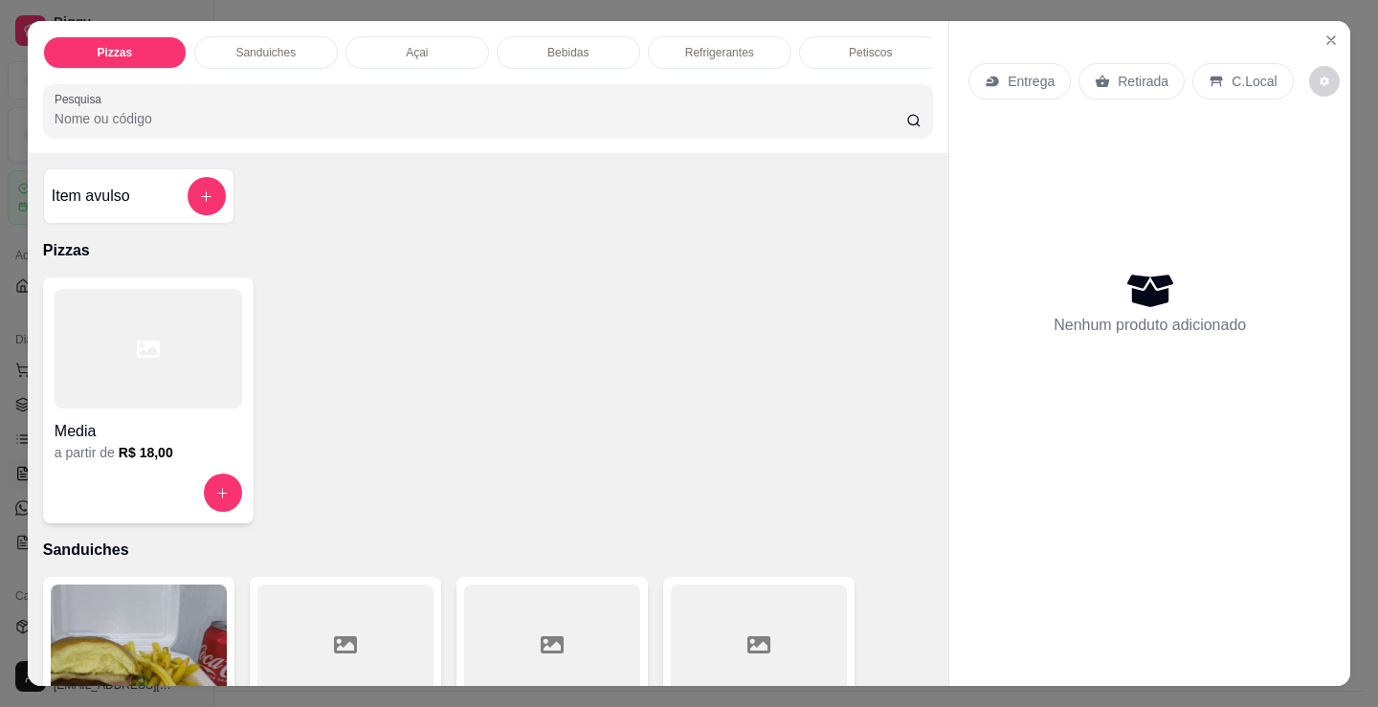
click at [121, 458] on h6 "R$ 18,00" at bounding box center [146, 452] width 55 height 19
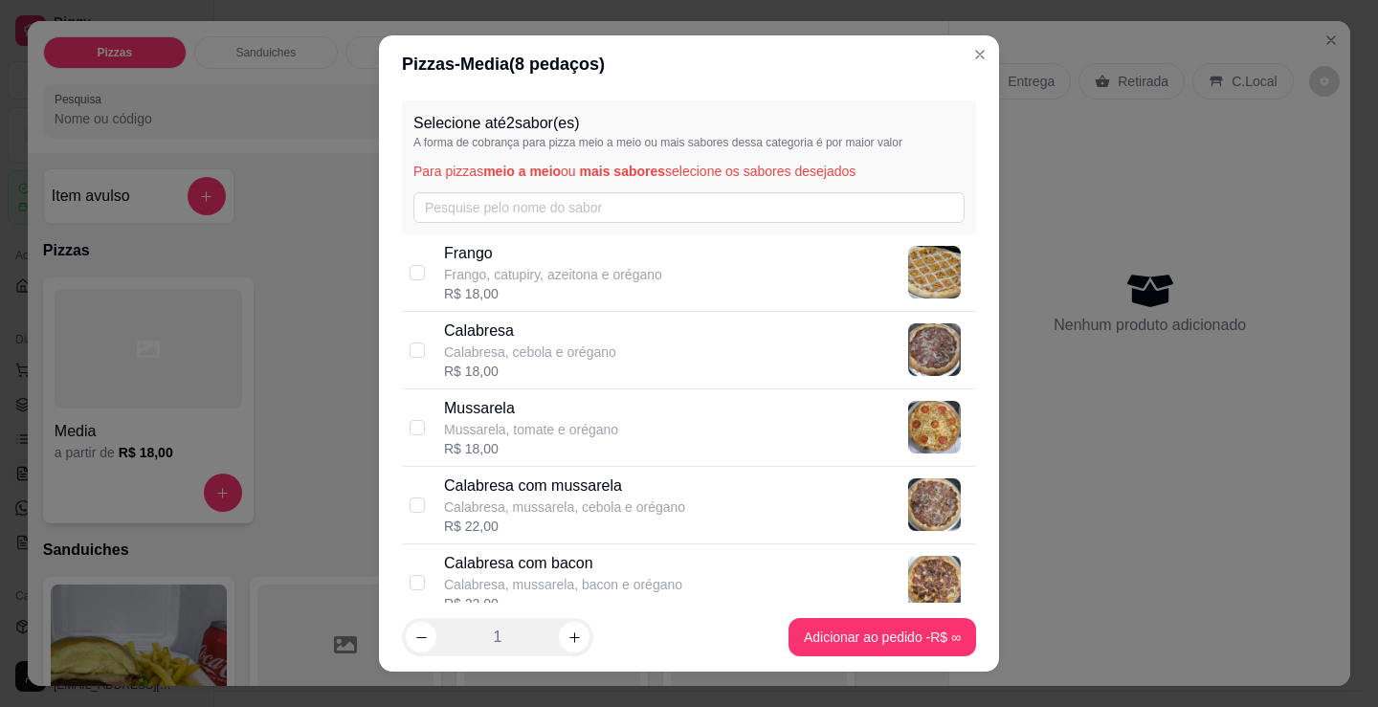
click at [540, 295] on div "R$ 18,00" at bounding box center [553, 293] width 218 height 19
checkbox input "true"
click at [547, 362] on div "R$ 18,00" at bounding box center [530, 371] width 172 height 19
checkbox input "true"
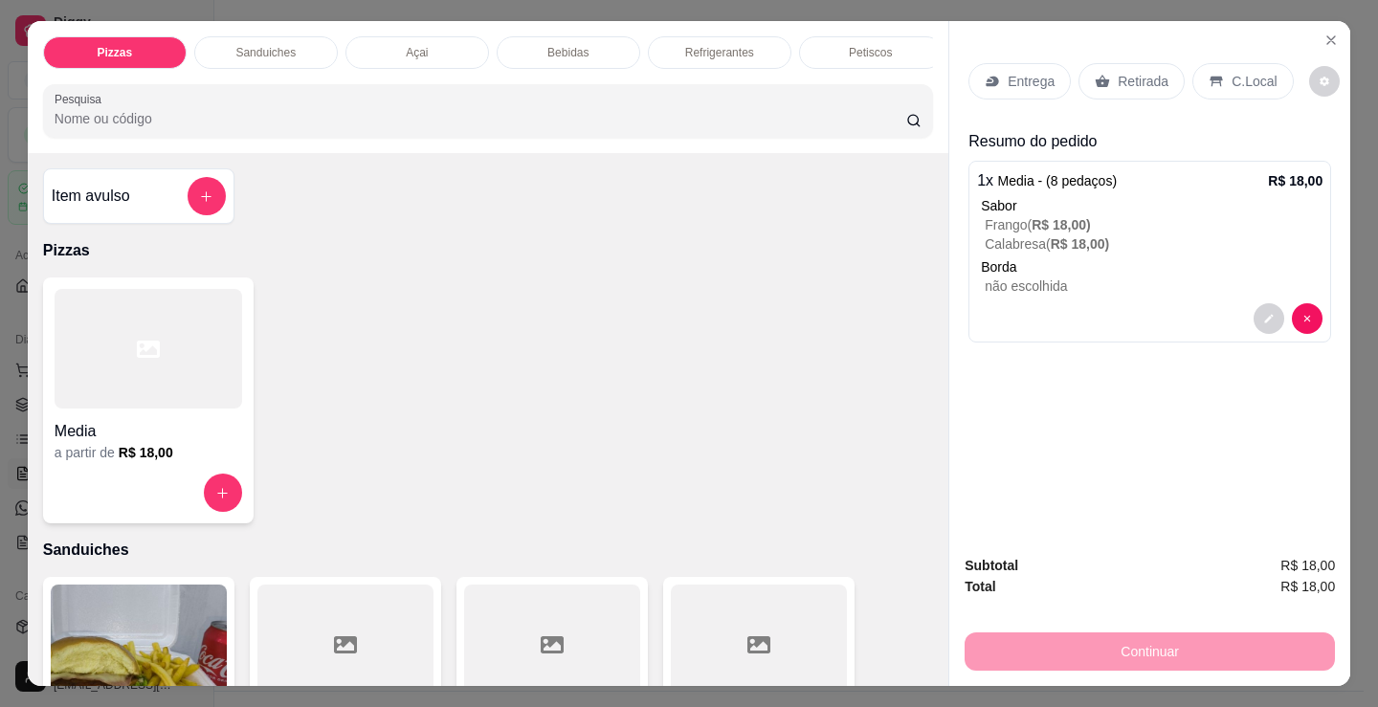
drag, startPoint x: 729, startPoint y: 485, endPoint x: 886, endPoint y: 117, distance: 400.5
click at [738, 480] on div "Media a partir de R$ 18,00" at bounding box center [488, 401] width 890 height 246
click at [997, 67] on div "Entrega" at bounding box center [1020, 81] width 102 height 36
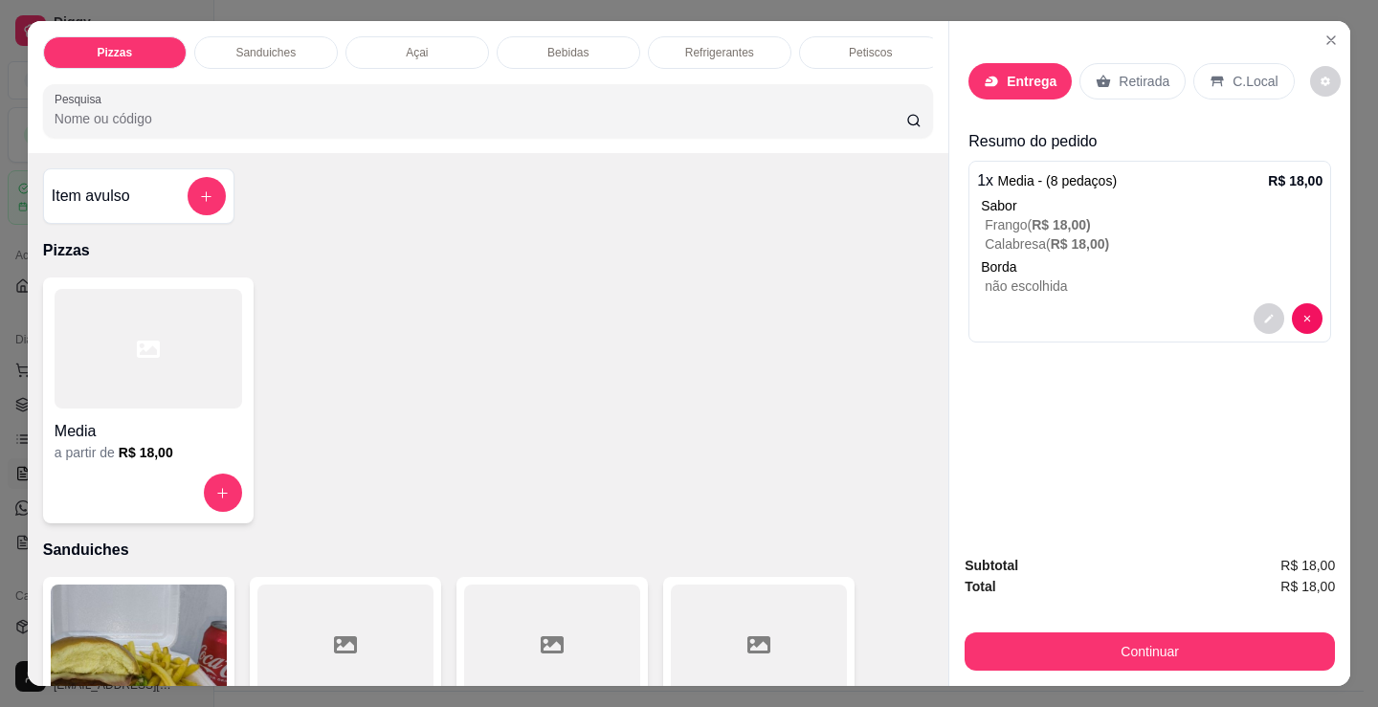
click at [573, 317] on div "Busque pelo cliente Número de contato Nome do cliente CEP Rua/Avenida Número Ba…" at bounding box center [689, 312] width 429 height 439
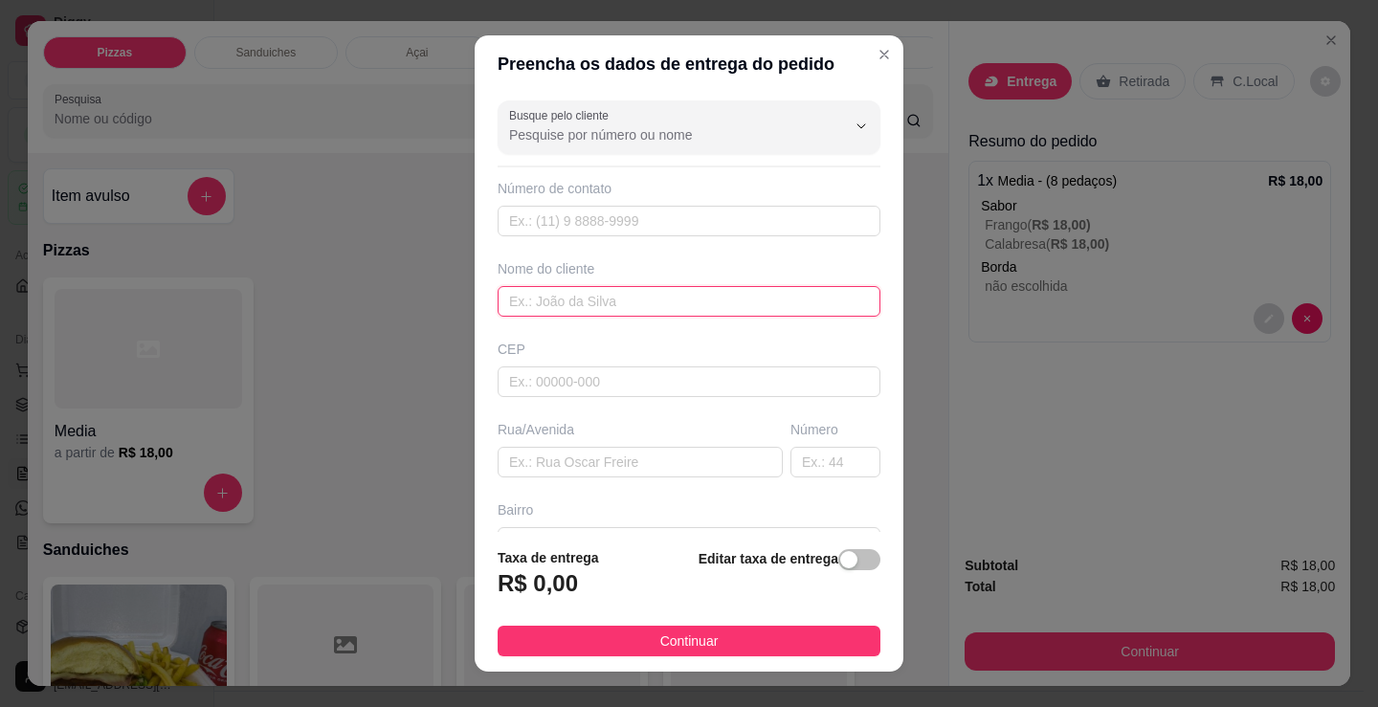
click at [576, 301] on input "text" at bounding box center [689, 301] width 383 height 31
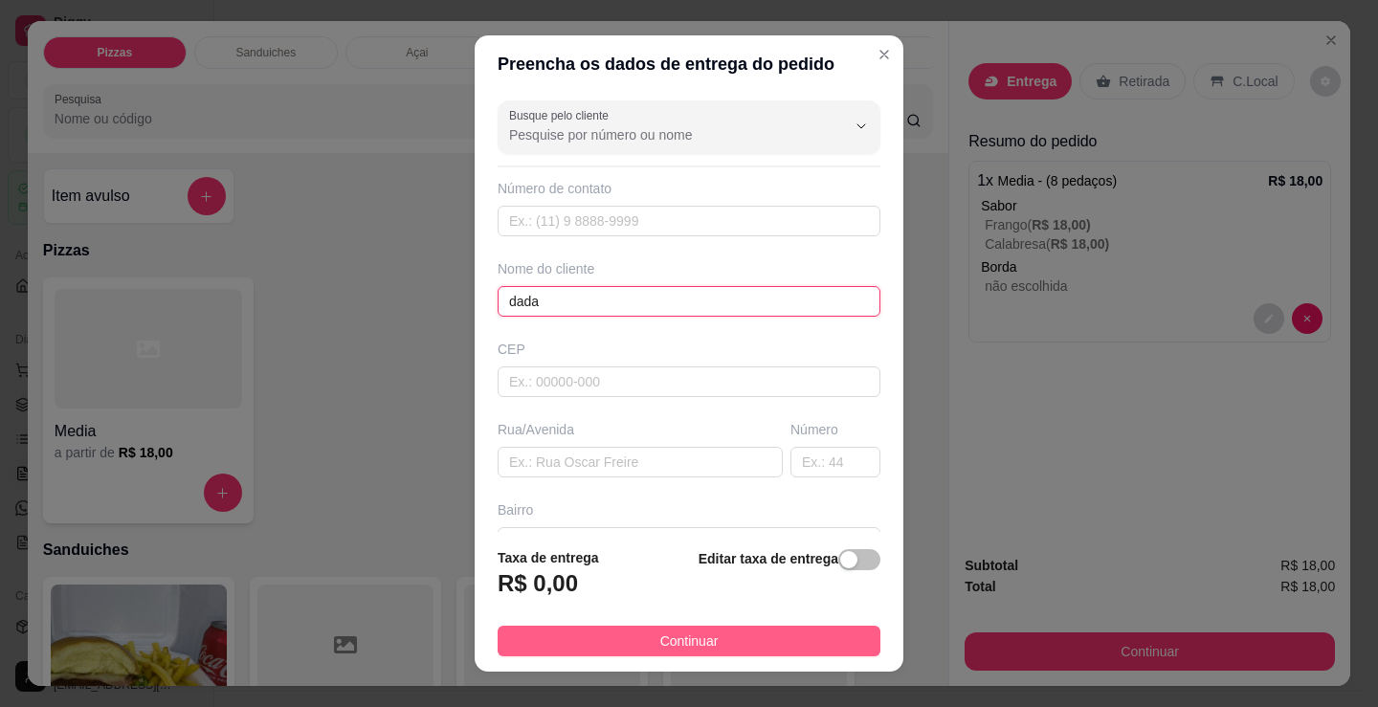
type input "dada"
click at [719, 648] on button "Continuar" at bounding box center [689, 641] width 383 height 31
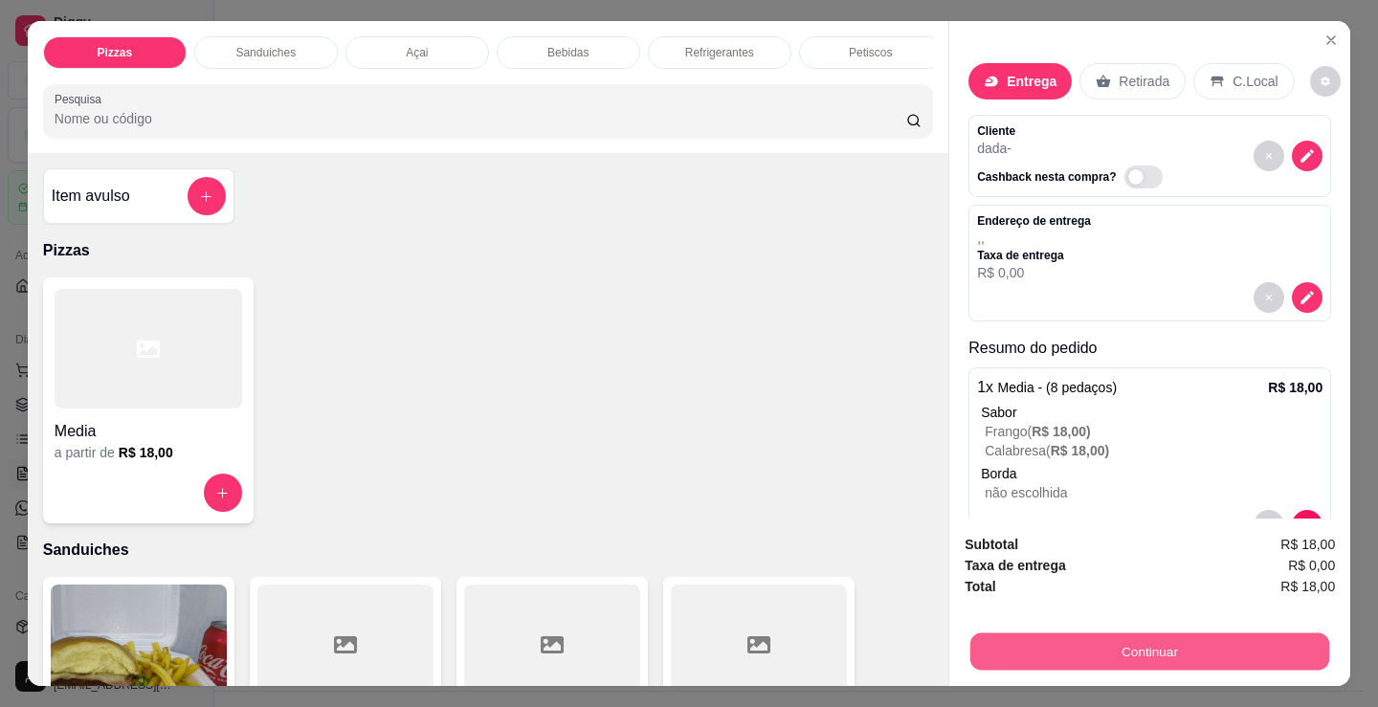
click at [1070, 637] on button "Continuar" at bounding box center [1149, 651] width 359 height 37
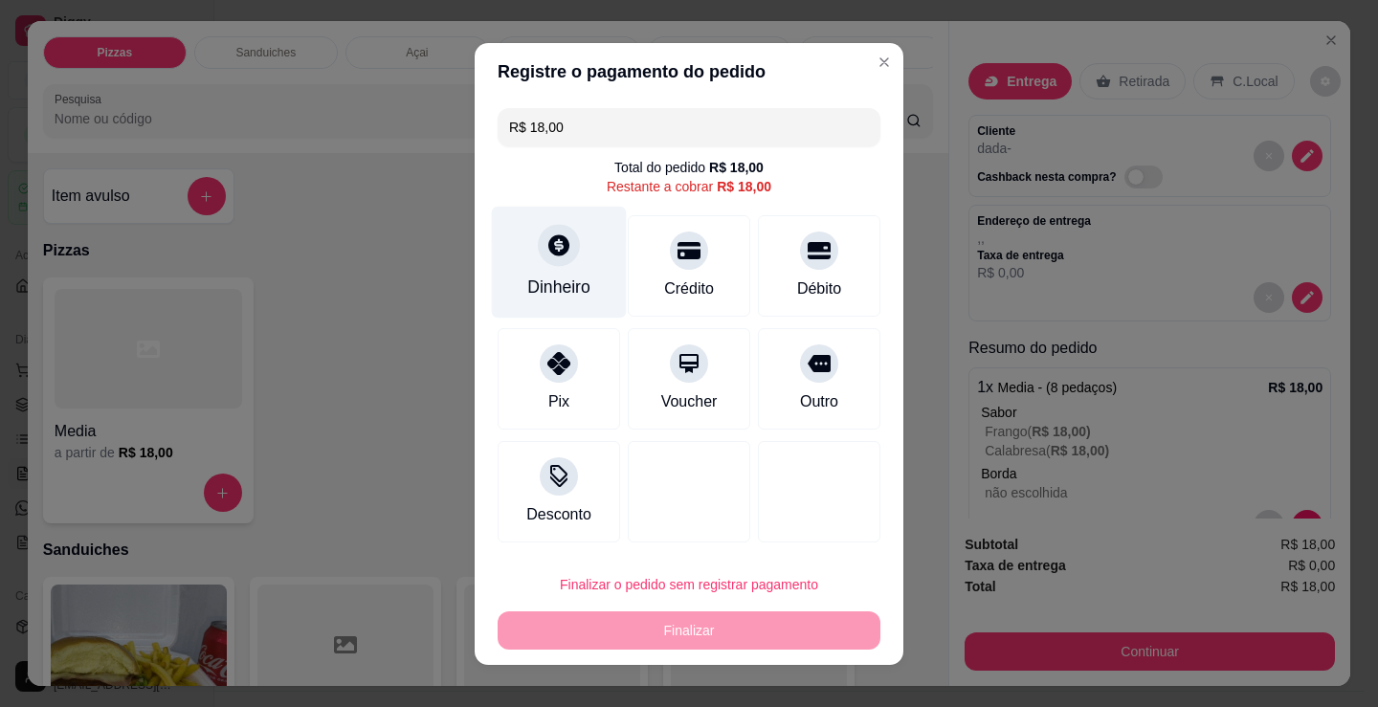
click at [582, 247] on div "Dinheiro" at bounding box center [559, 262] width 135 height 112
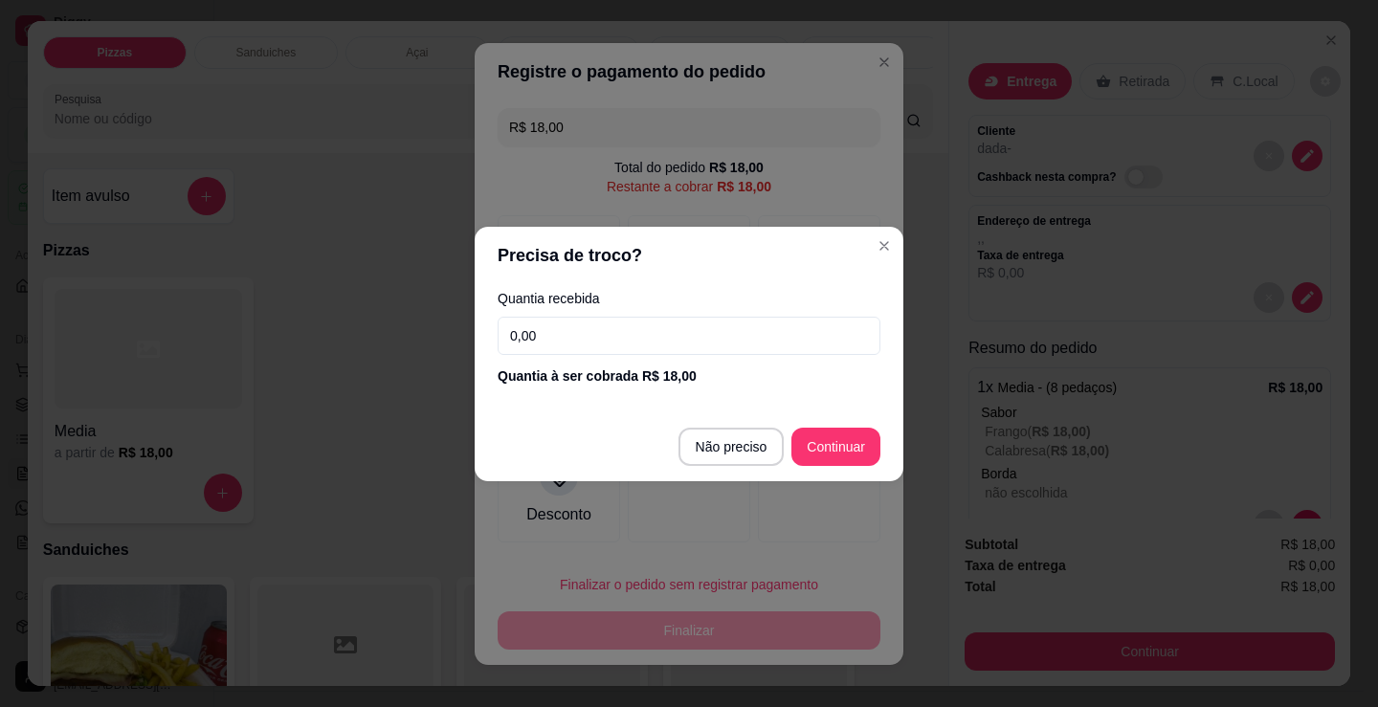
click at [597, 337] on input "0,00" at bounding box center [689, 336] width 383 height 38
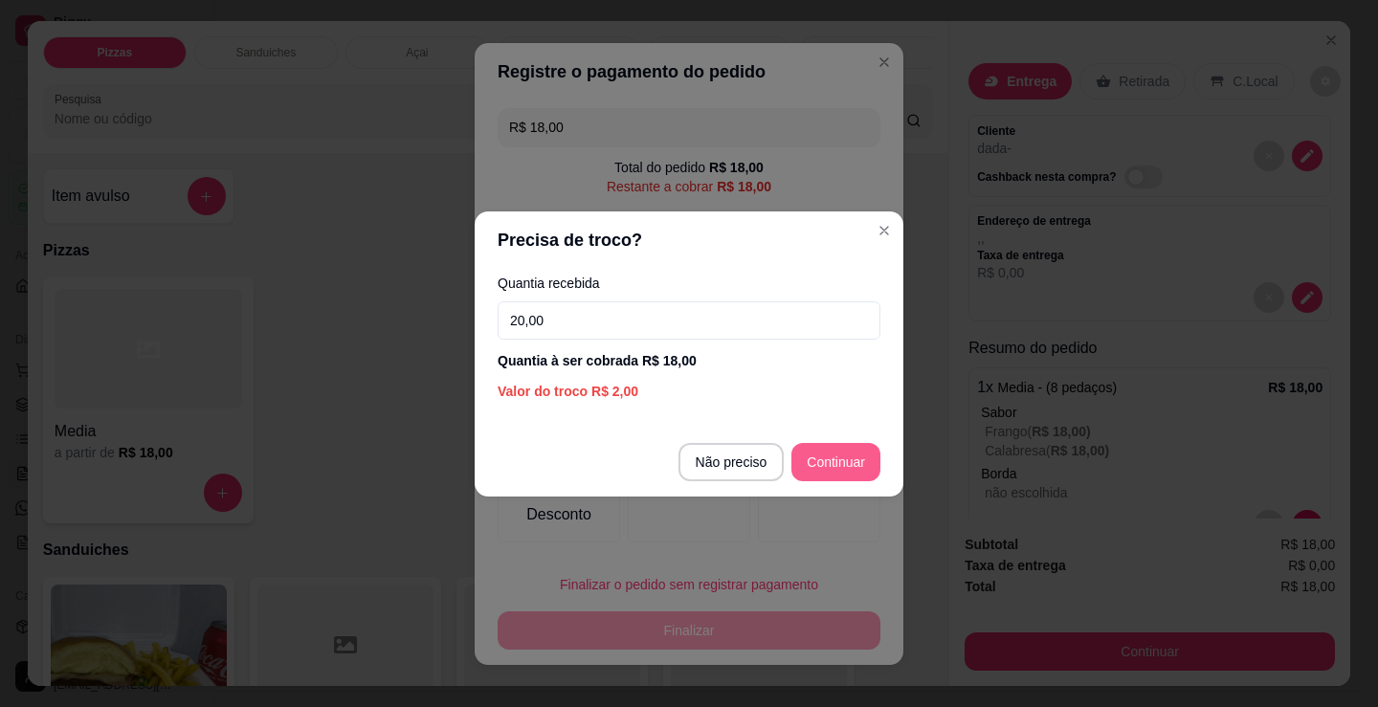
type input "20,00"
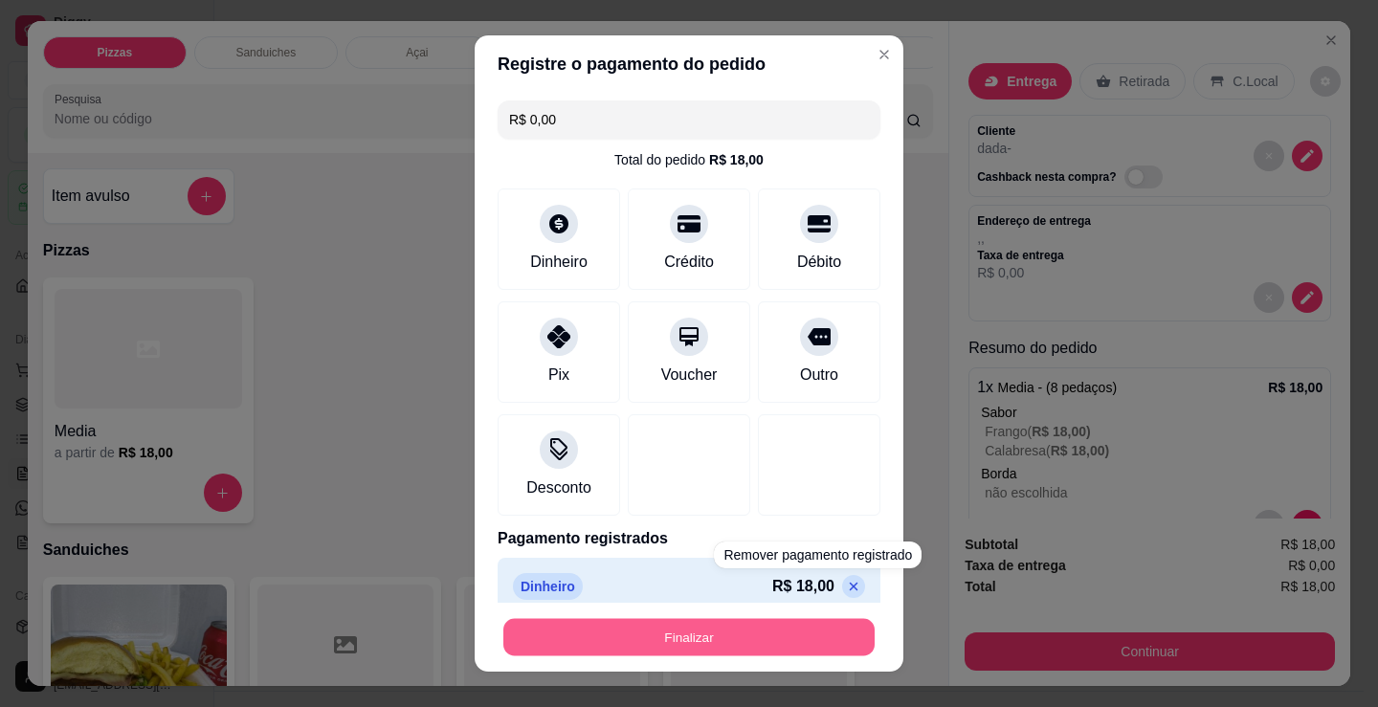
click at [791, 634] on button "Finalizar" at bounding box center [688, 637] width 371 height 37
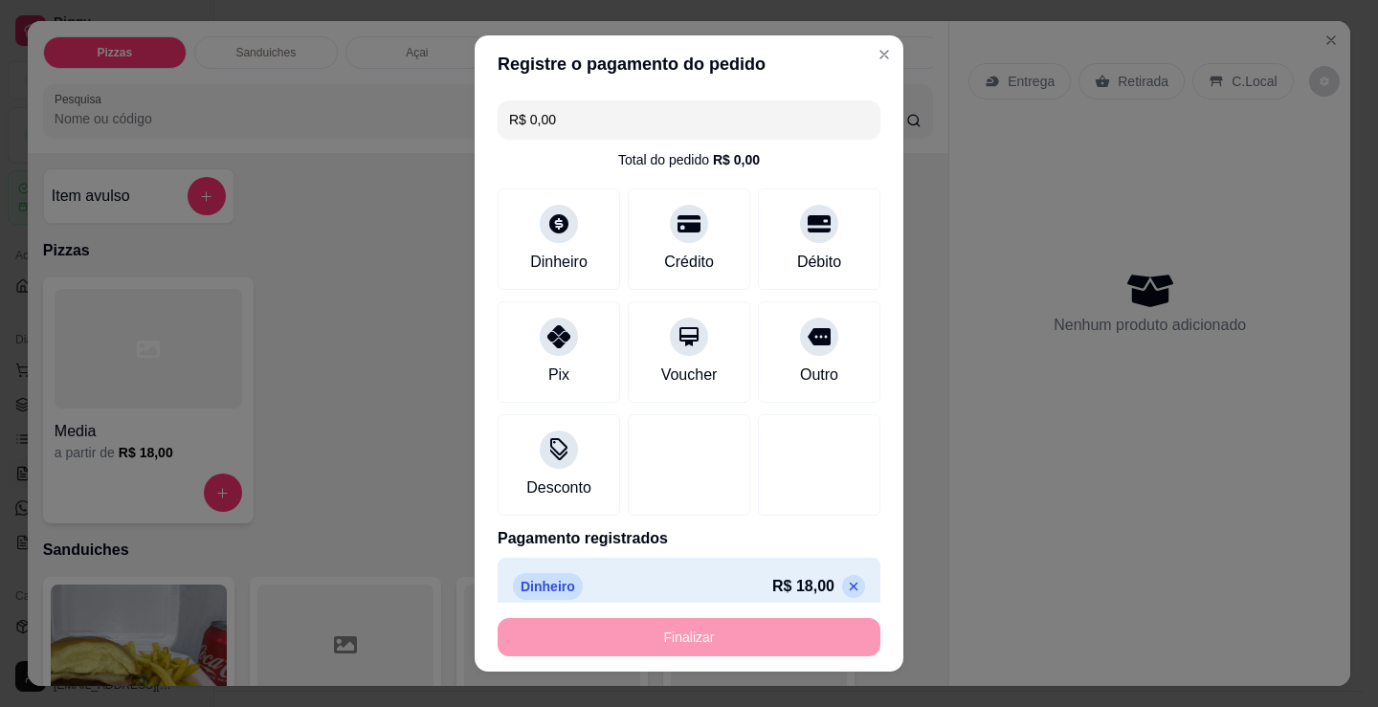
type input "-R$ 18,00"
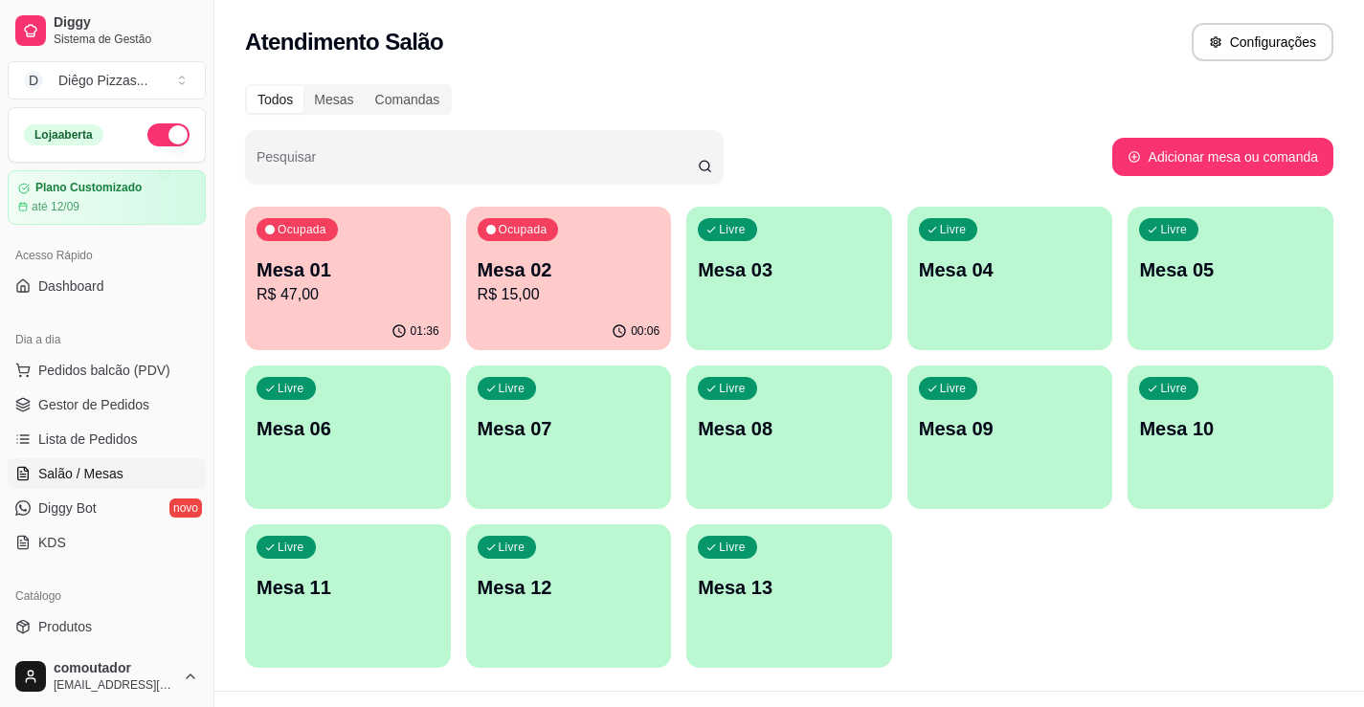
click at [470, 327] on div "00:06" at bounding box center [569, 331] width 206 height 37
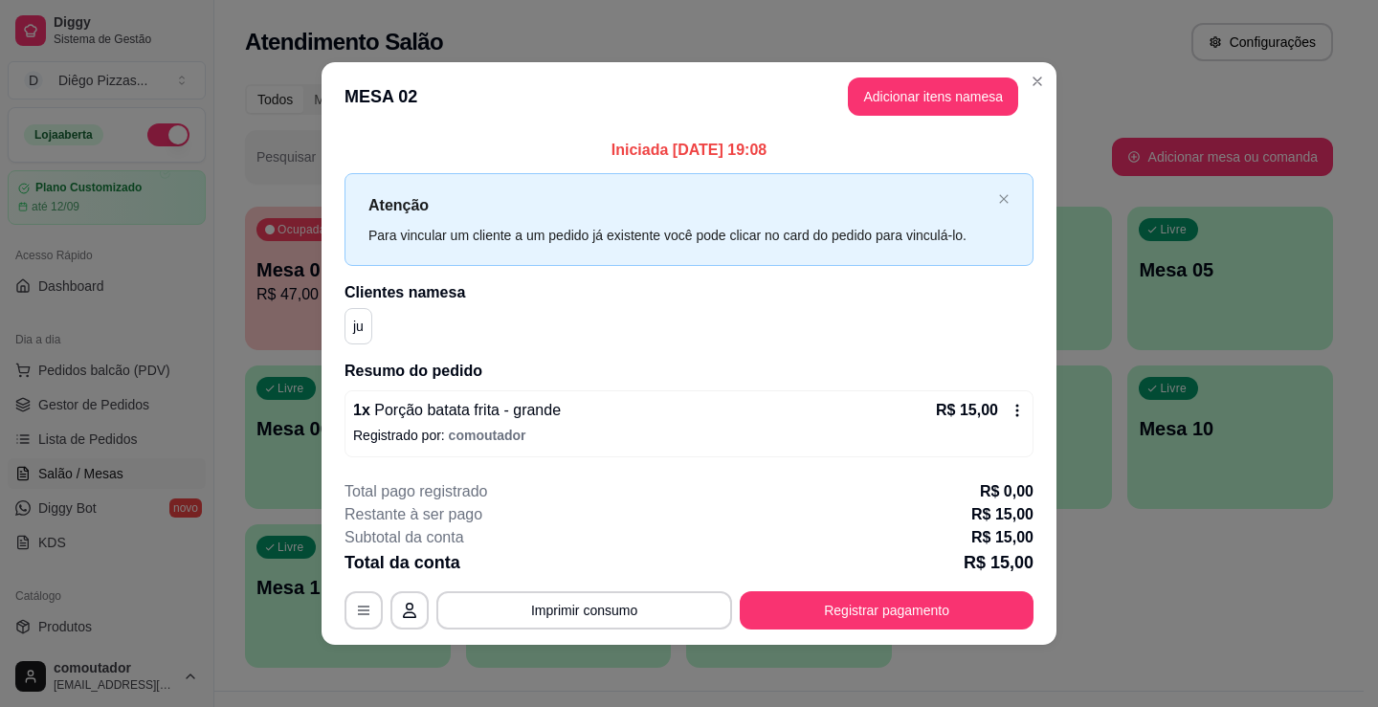
click at [919, 108] on button "Adicionar itens na mesa" at bounding box center [933, 97] width 170 height 38
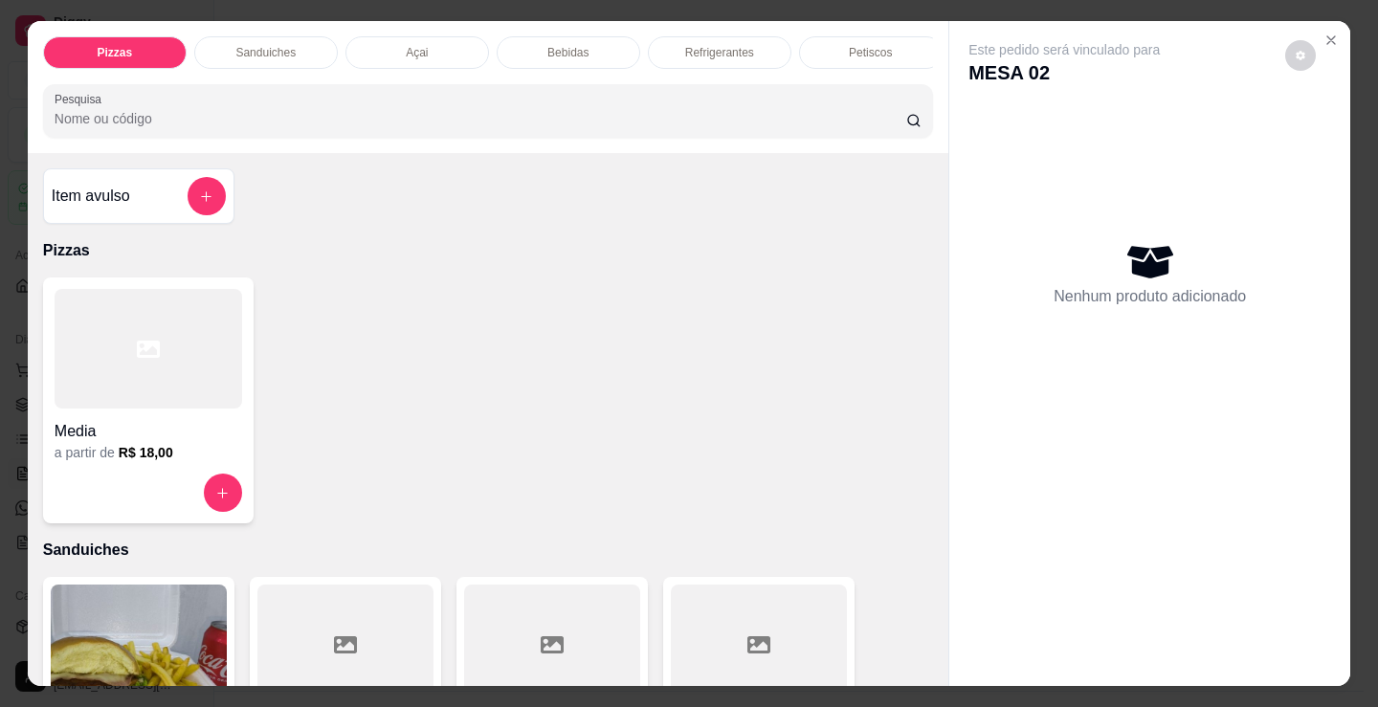
click at [561, 36] on div "Bebidas" at bounding box center [569, 52] width 144 height 33
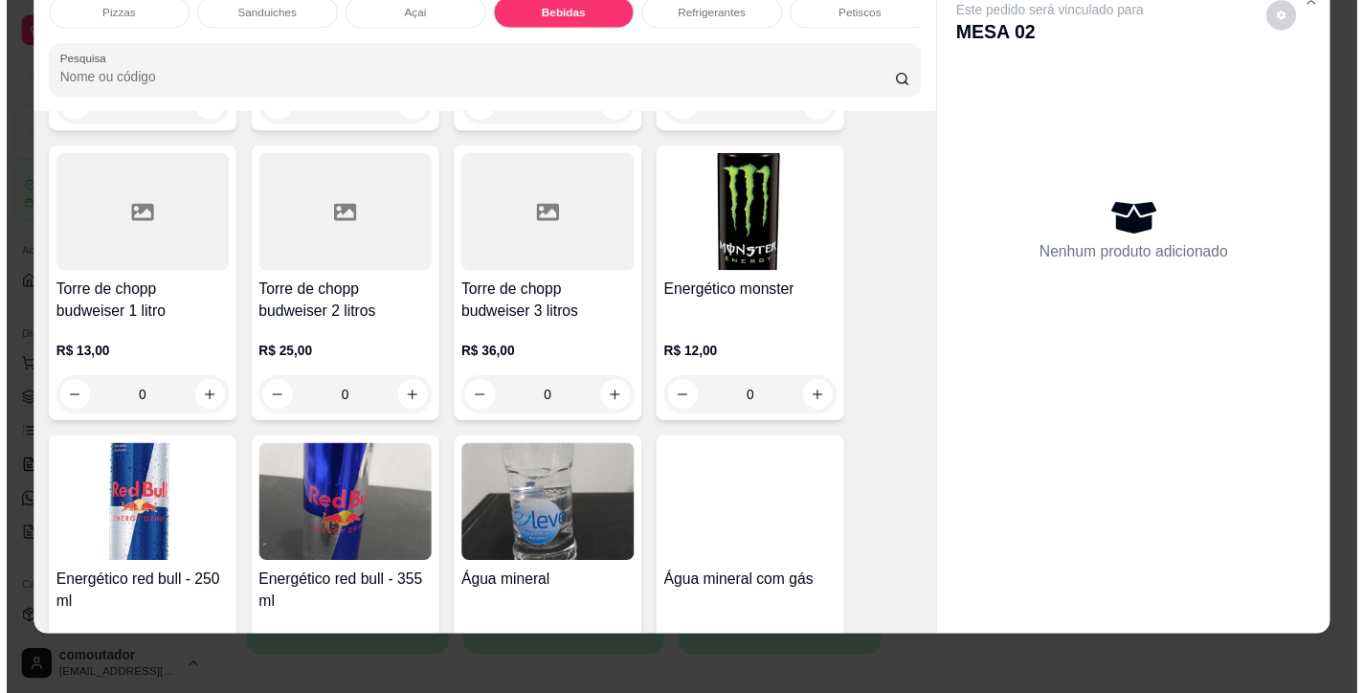
scroll to position [4190, 0]
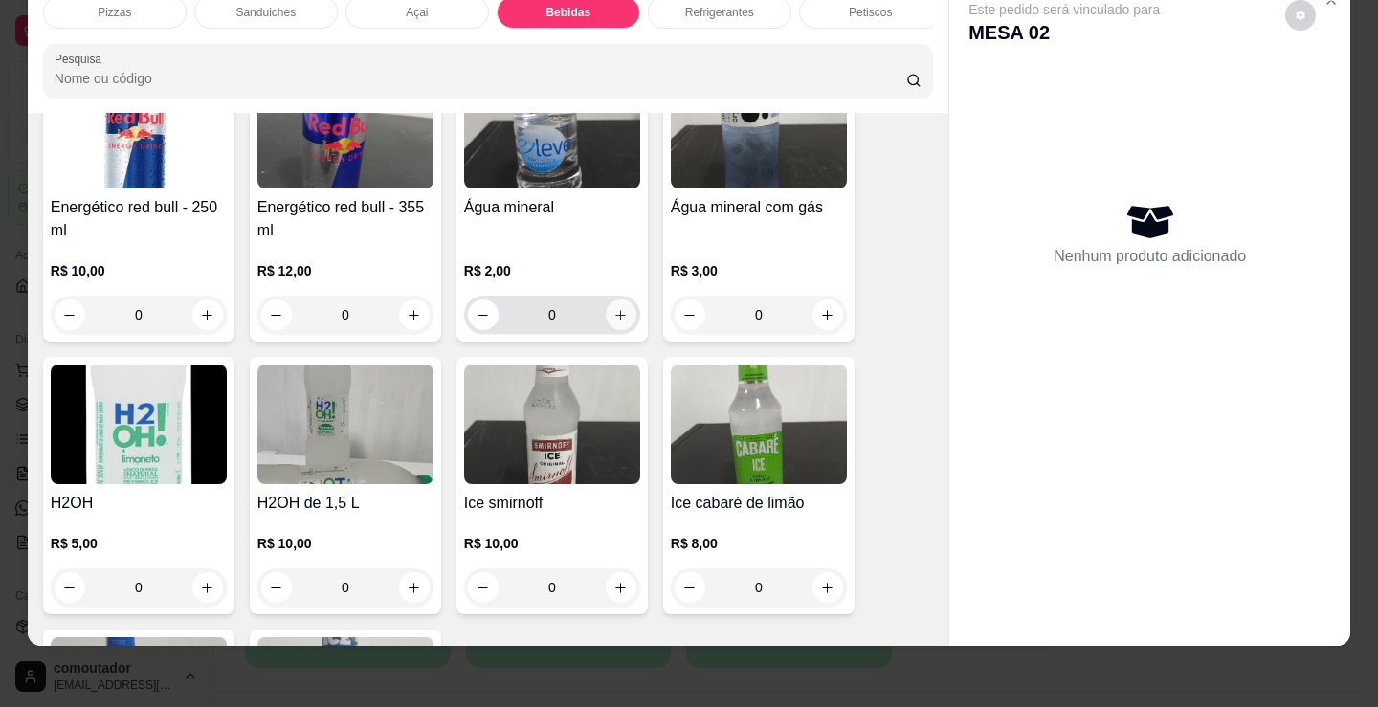
click at [618, 317] on icon "increase-product-quantity" at bounding box center [620, 315] width 14 height 14
type input "1"
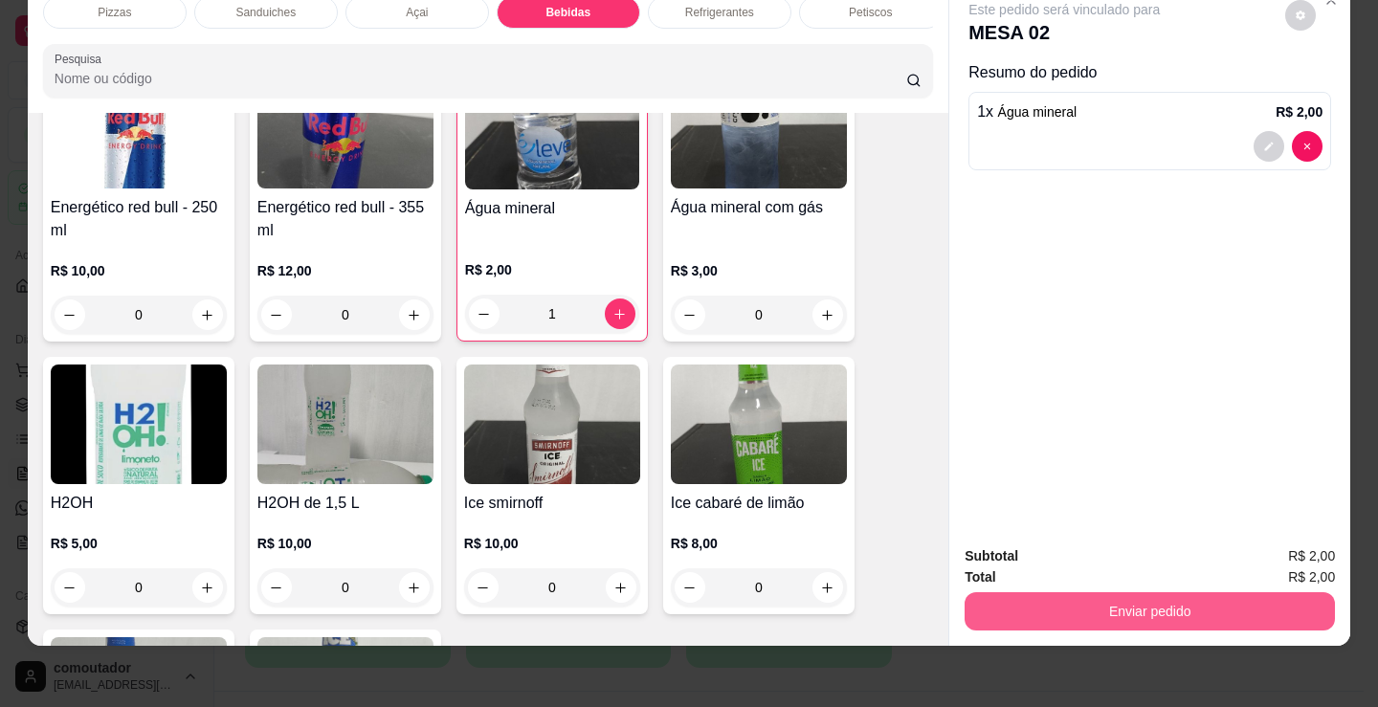
click at [971, 605] on button "Enviar pedido" at bounding box center [1150, 611] width 370 height 38
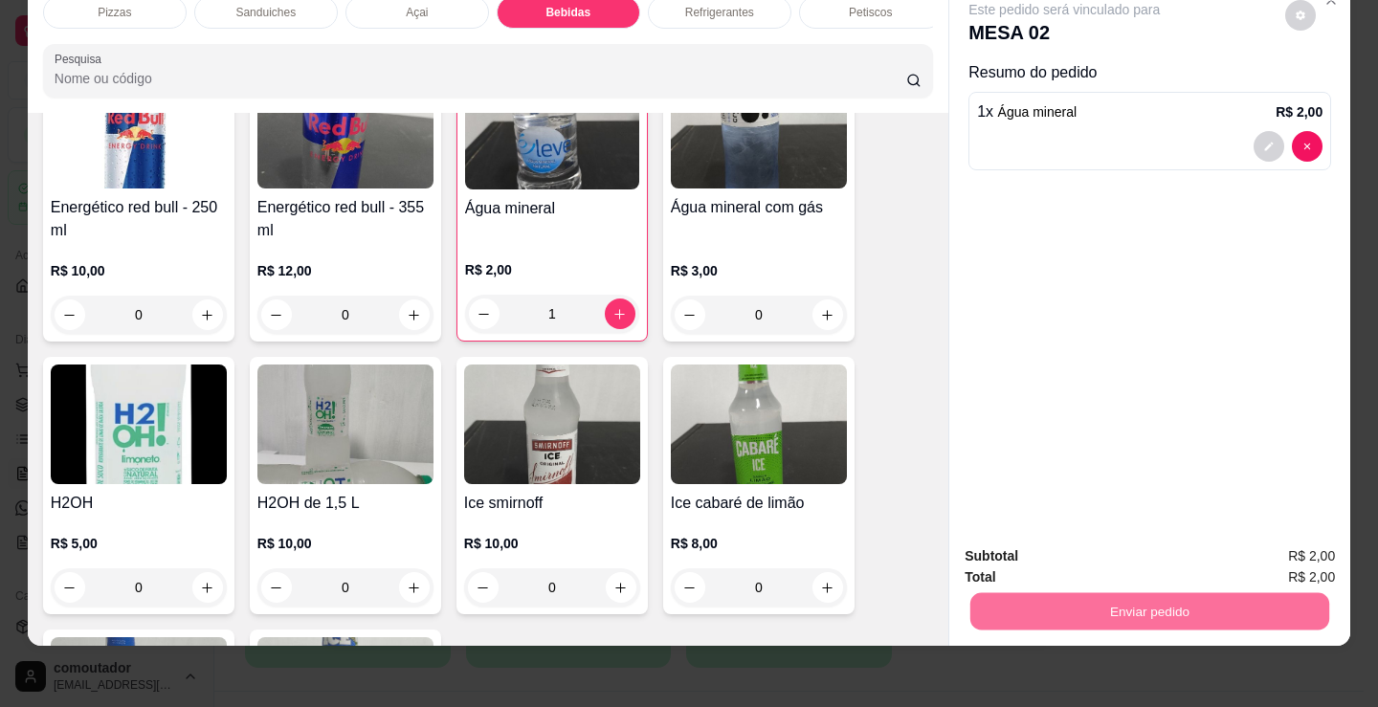
click at [998, 549] on button "Não registrar e enviar pedido" at bounding box center [1086, 550] width 199 height 36
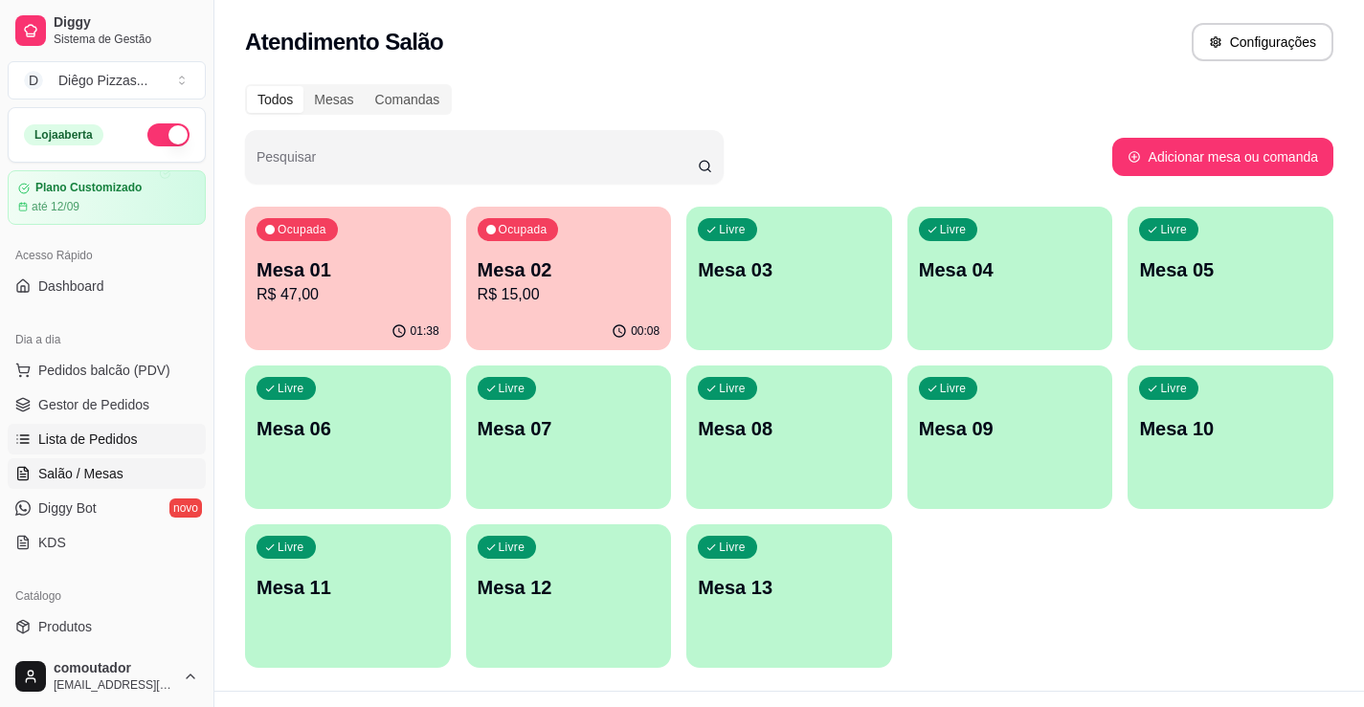
click at [124, 430] on span "Lista de Pedidos" at bounding box center [88, 439] width 100 height 19
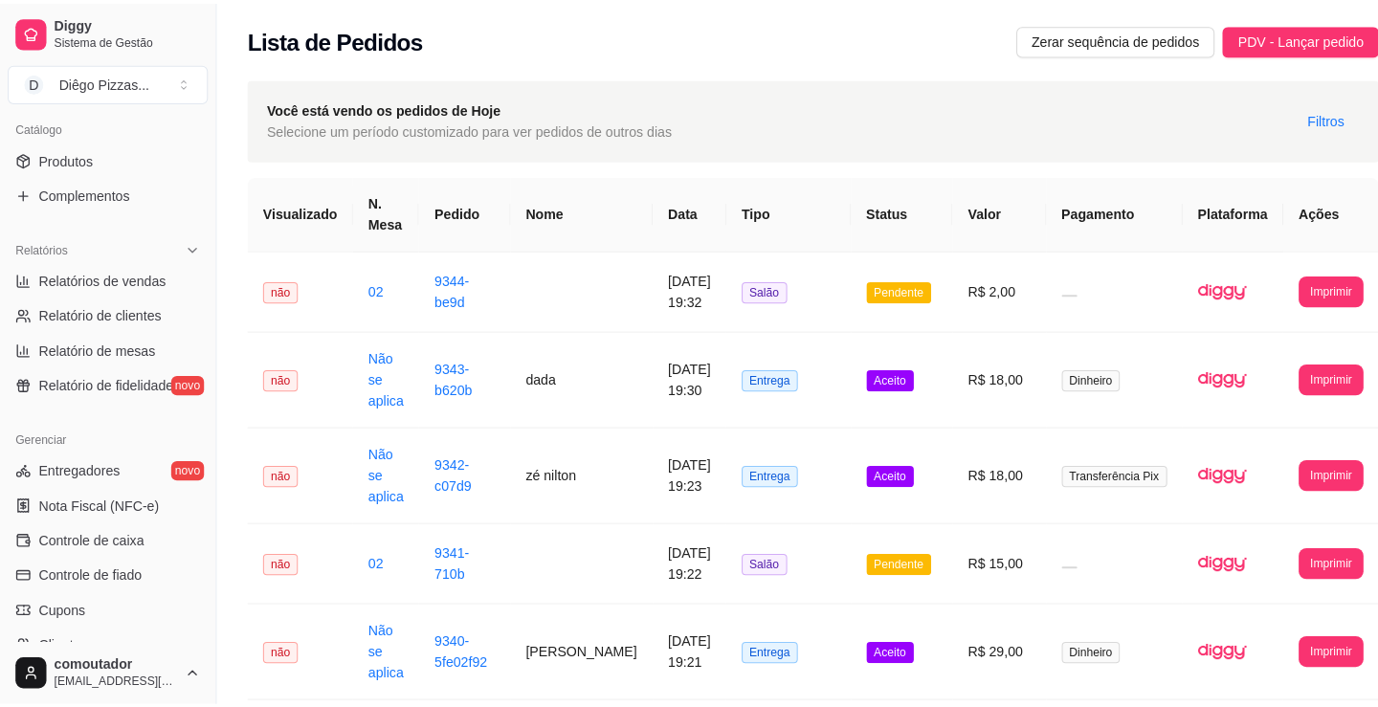
scroll to position [323, 0]
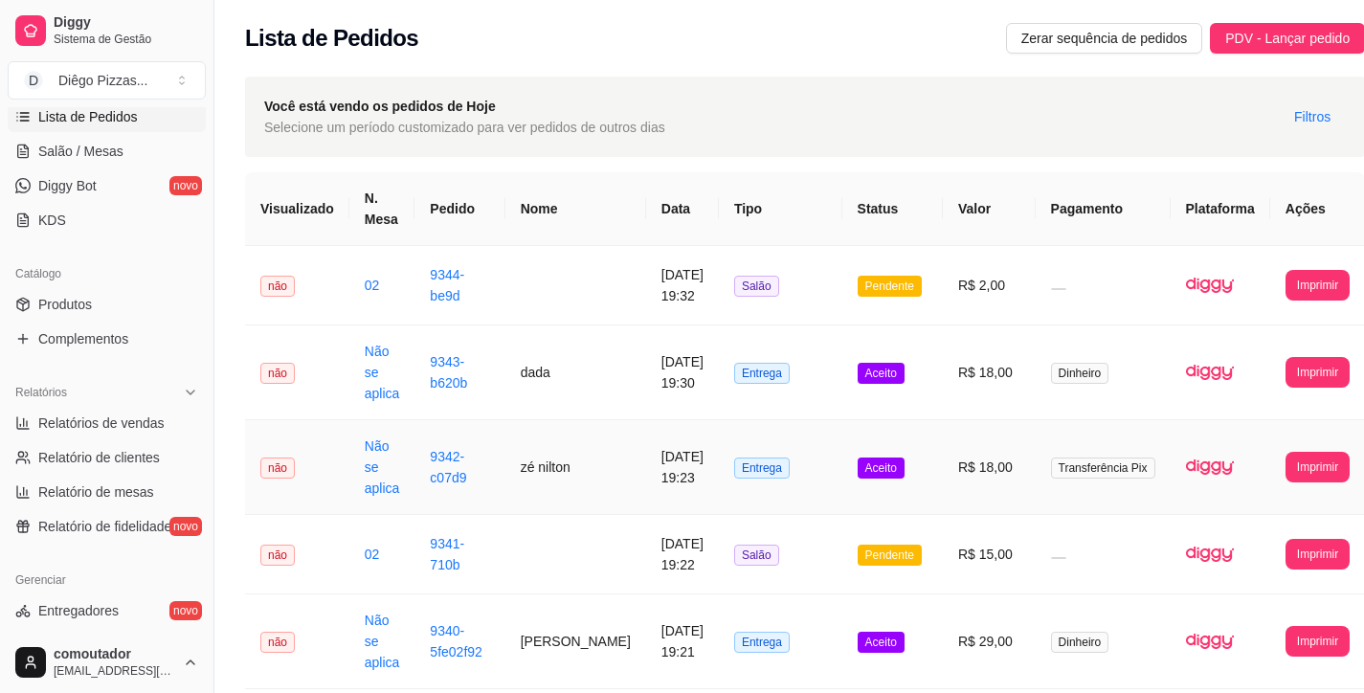
click at [541, 459] on td "zé nilton" at bounding box center [575, 467] width 141 height 95
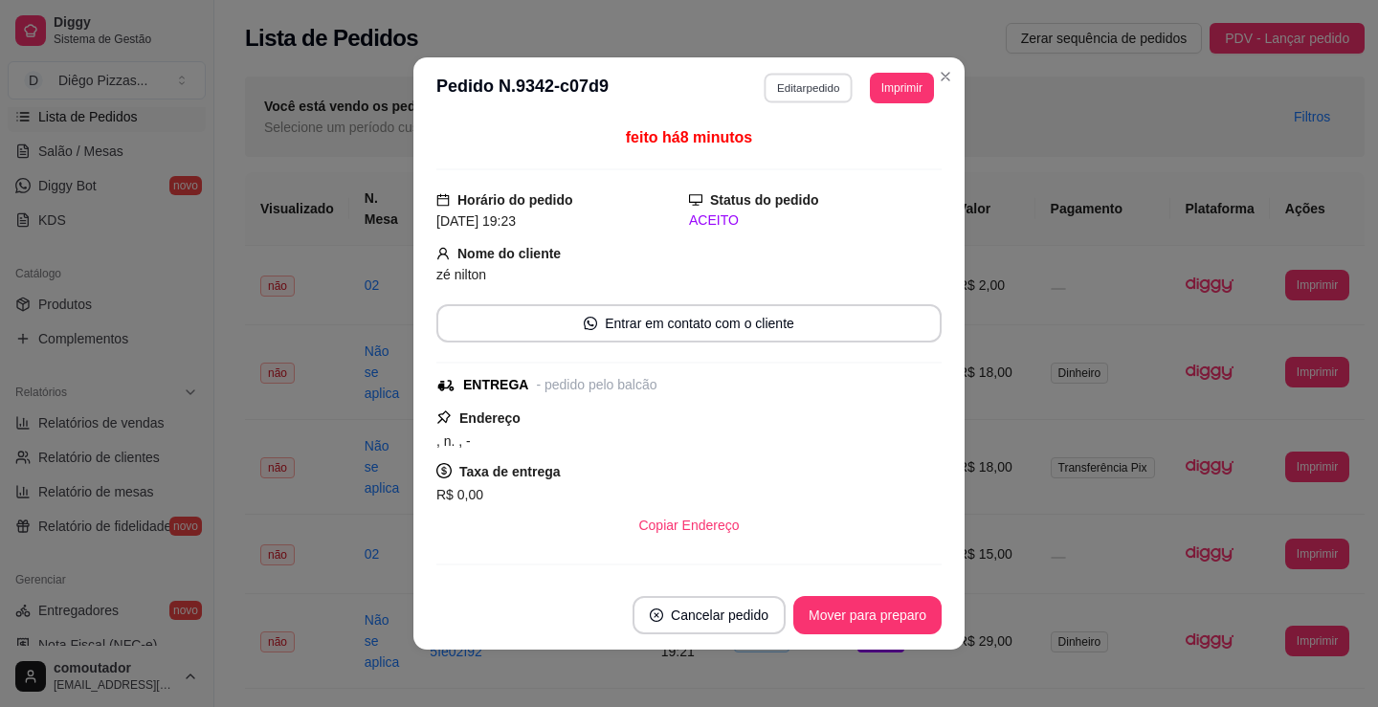
click at [793, 78] on button "Editar pedido" at bounding box center [809, 88] width 89 height 30
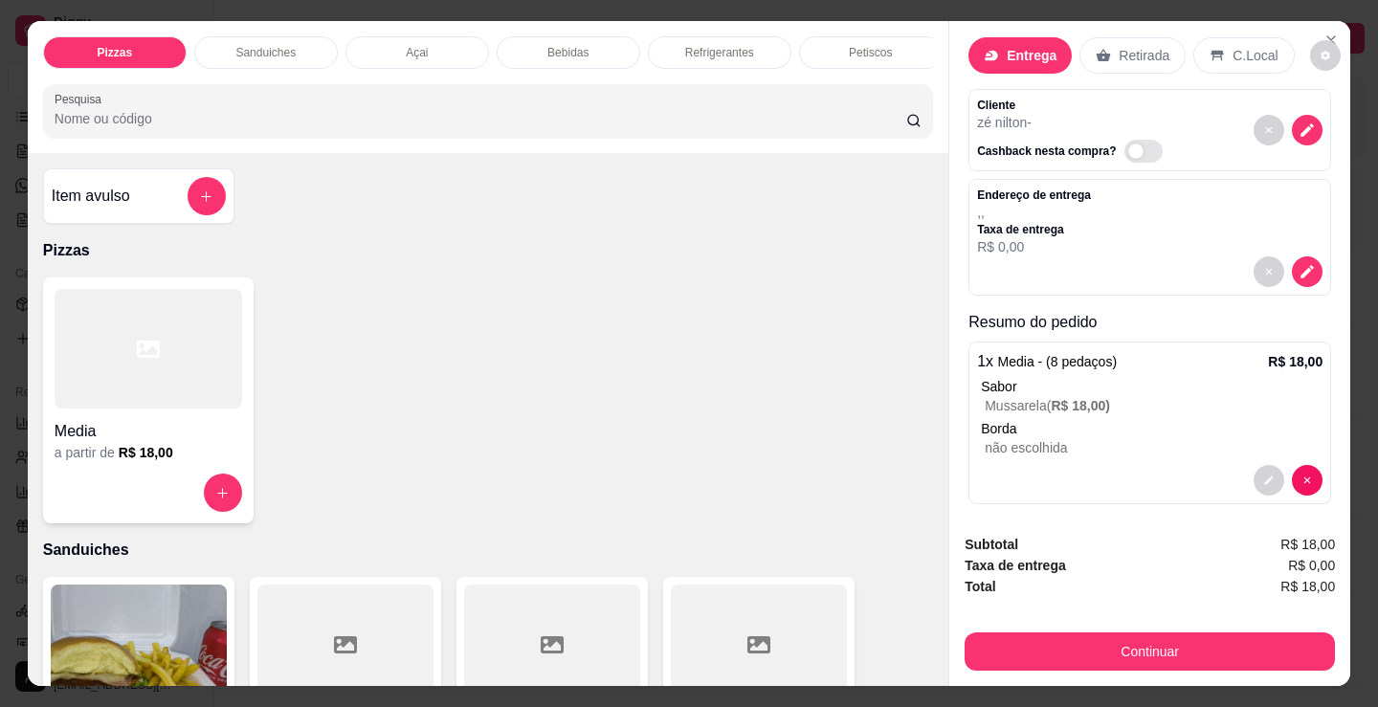
scroll to position [38, 0]
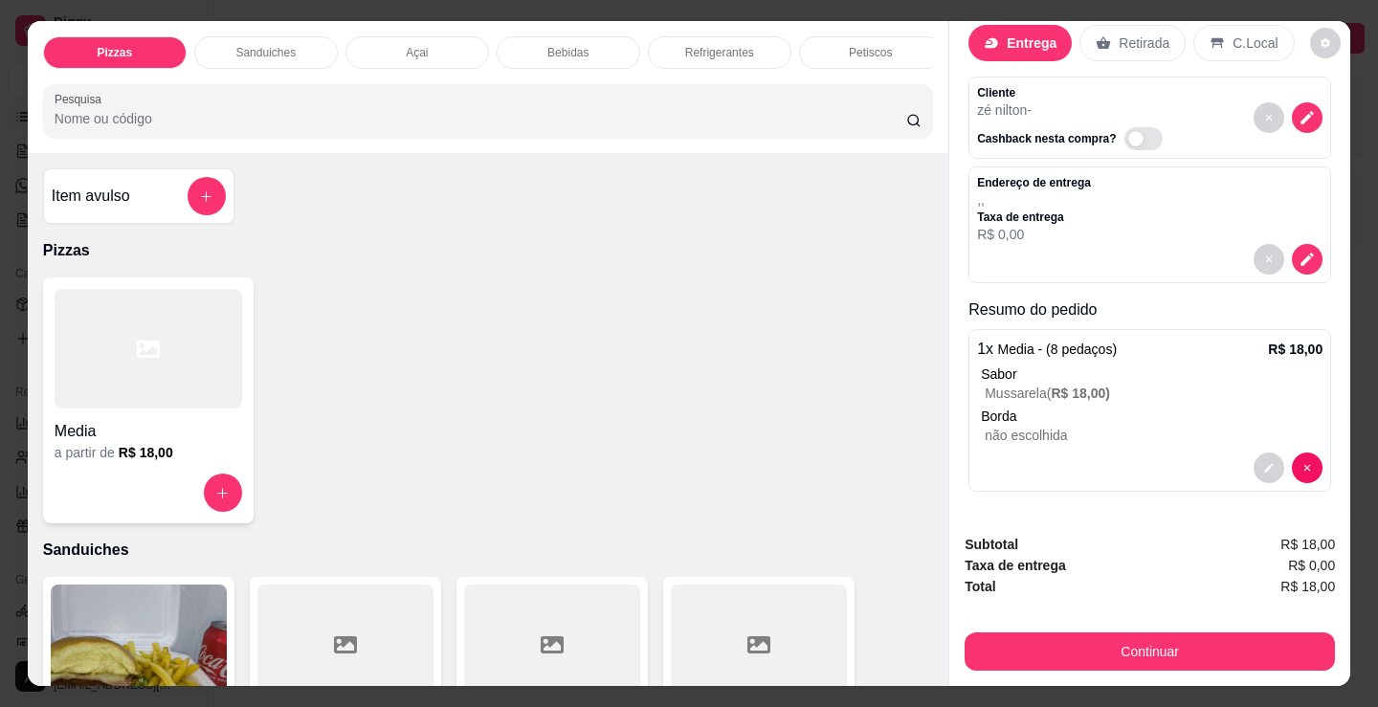
click at [724, 45] on p "Refrigerantes" at bounding box center [719, 52] width 69 height 15
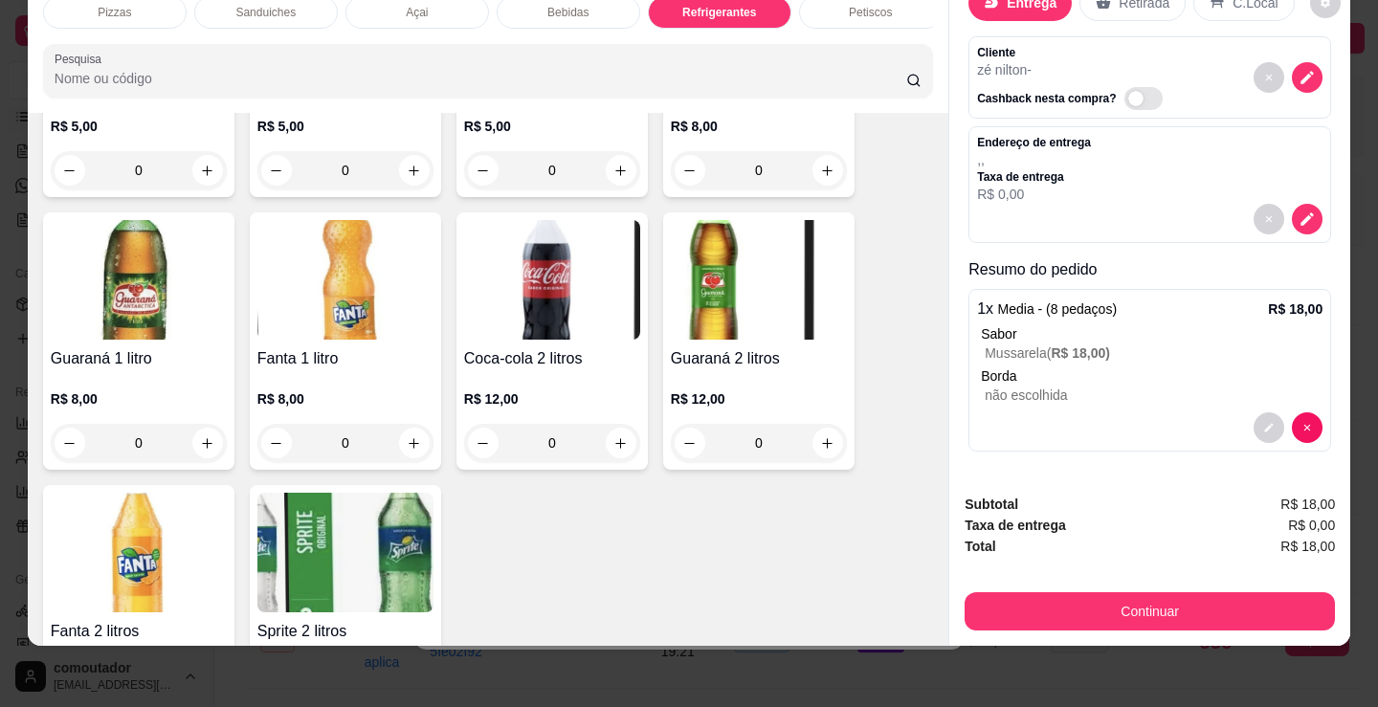
scroll to position [6032, 0]
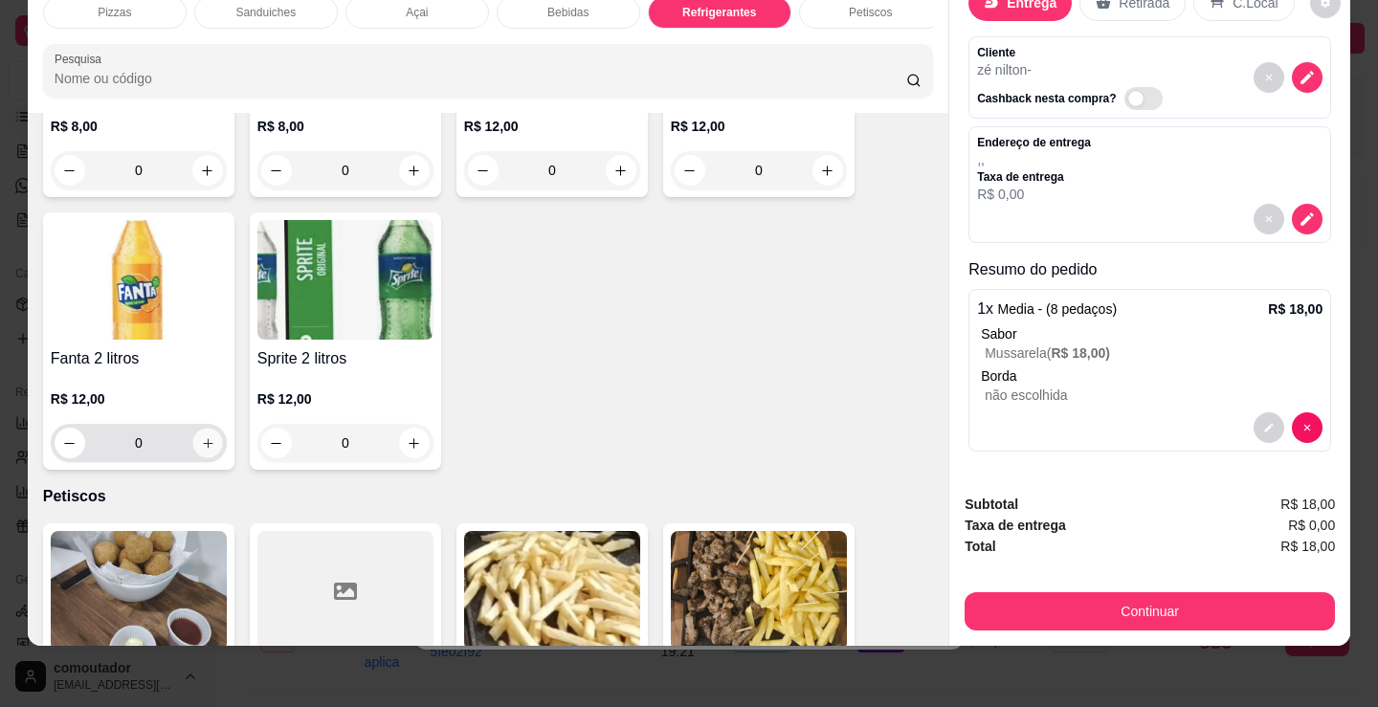
click at [201, 440] on icon "increase-product-quantity" at bounding box center [208, 443] width 14 height 14
type input "1"
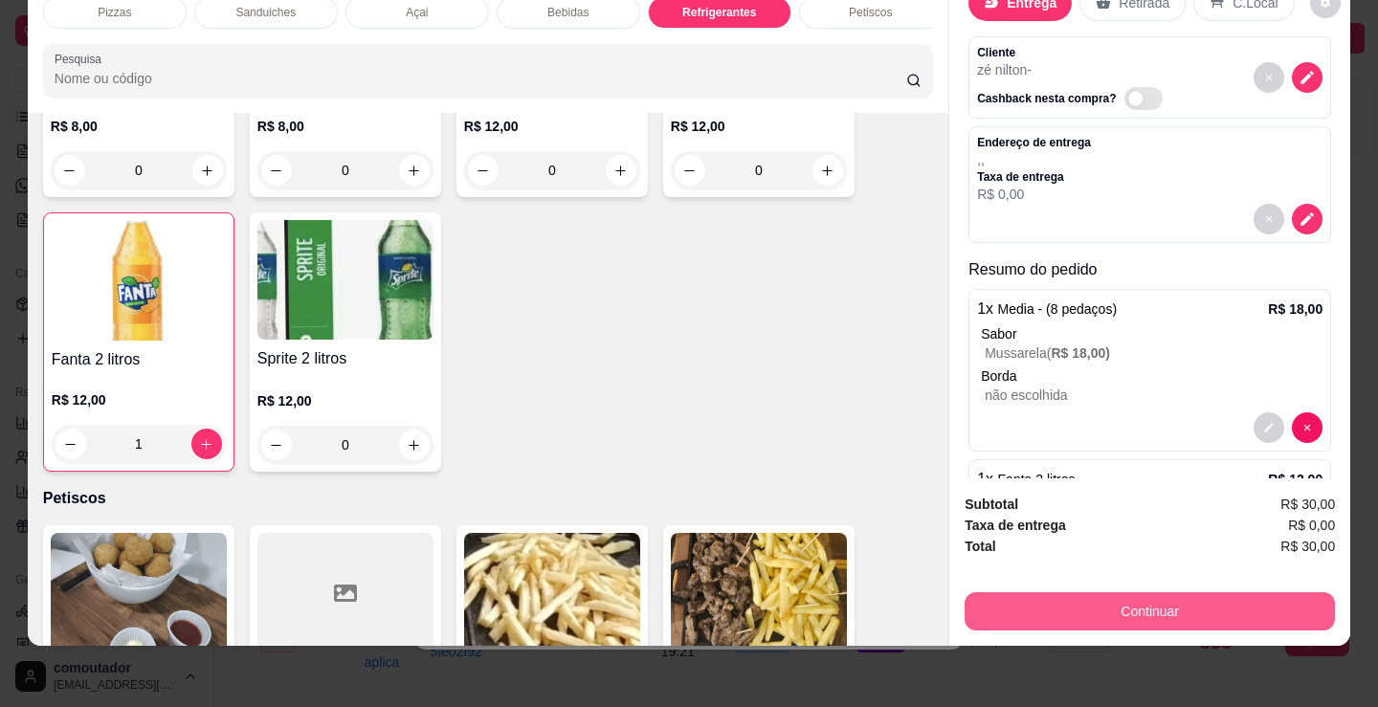
click at [1241, 612] on button "Continuar" at bounding box center [1150, 611] width 370 height 38
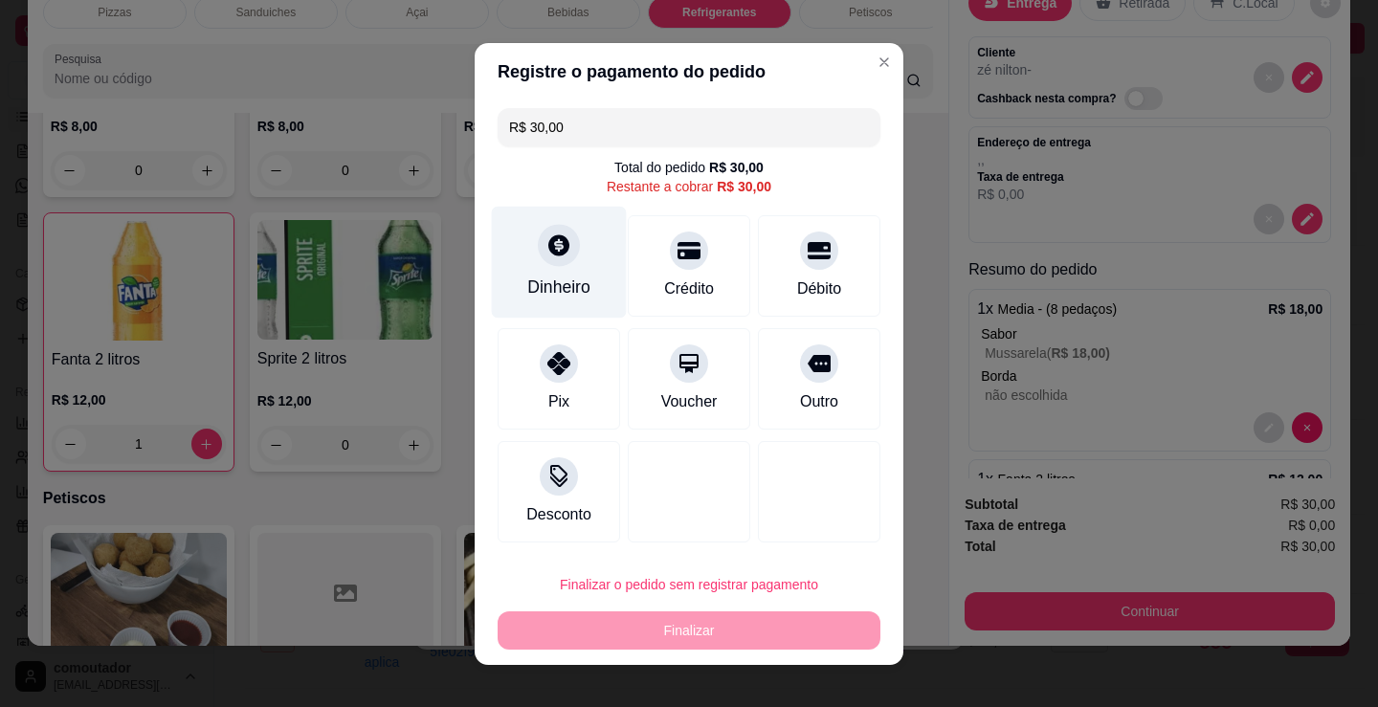
click at [590, 281] on div "Dinheiro" at bounding box center [559, 262] width 135 height 112
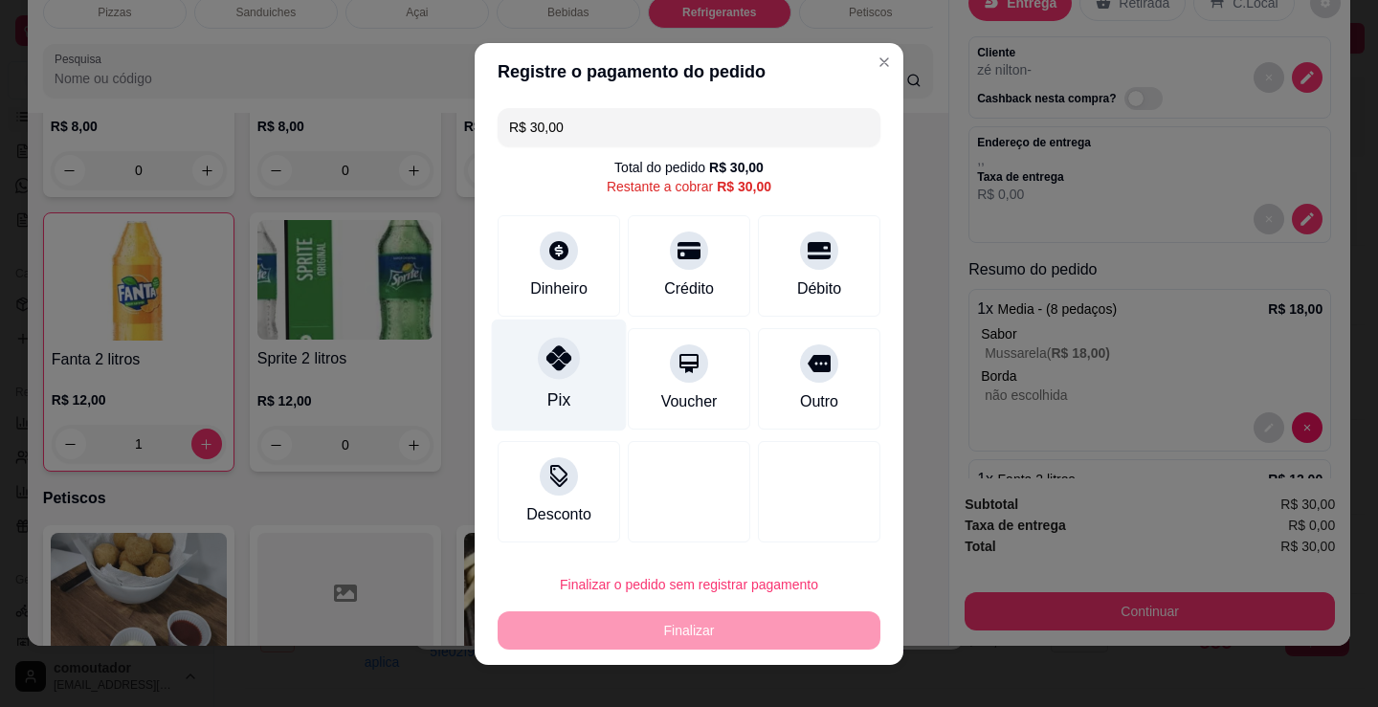
click at [538, 353] on div at bounding box center [559, 358] width 42 height 42
type input "R$ 0,00"
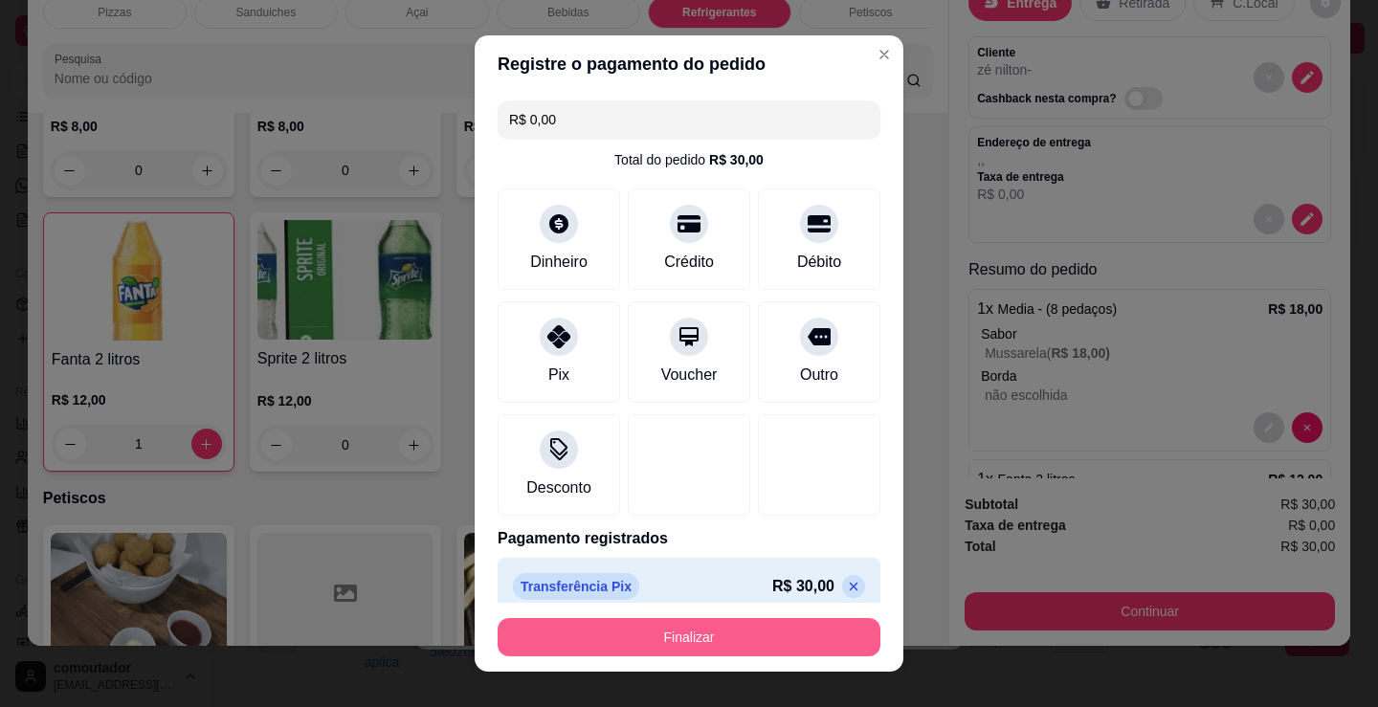
click at [674, 641] on button "Finalizar" at bounding box center [689, 637] width 383 height 38
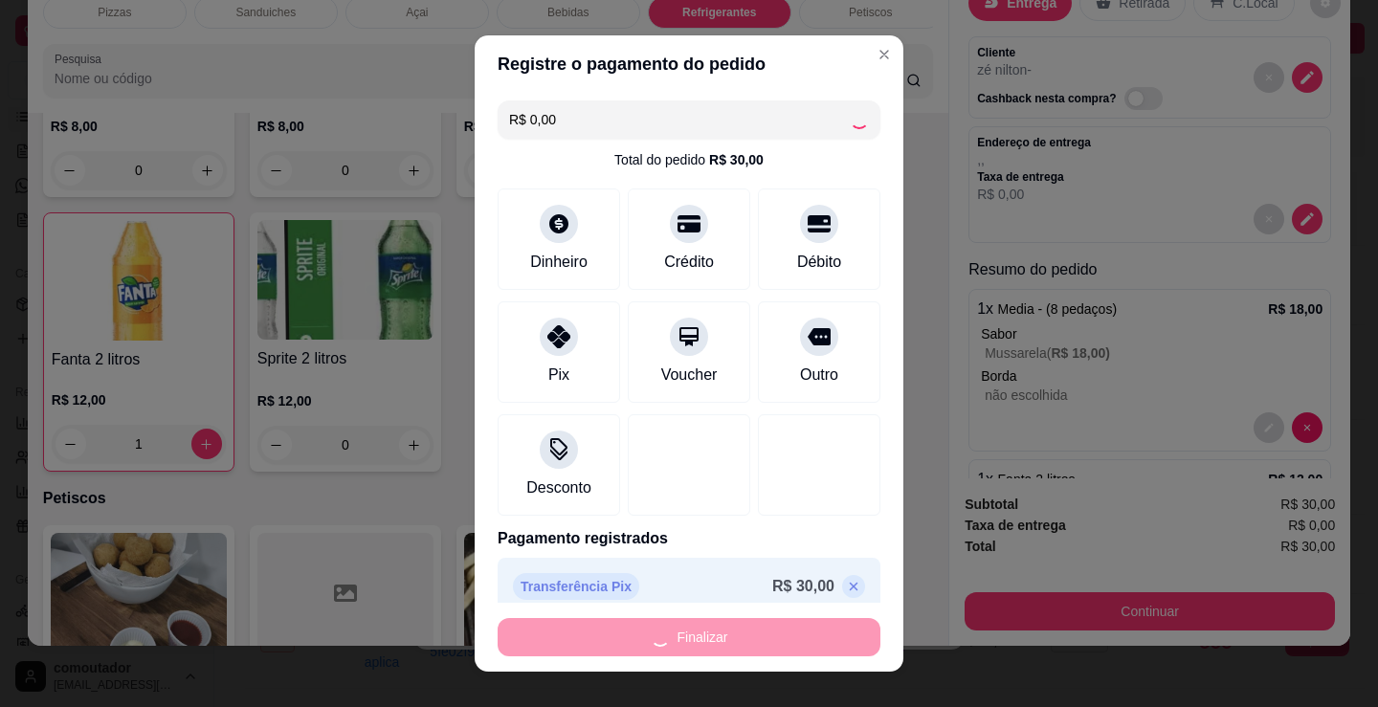
type input "0"
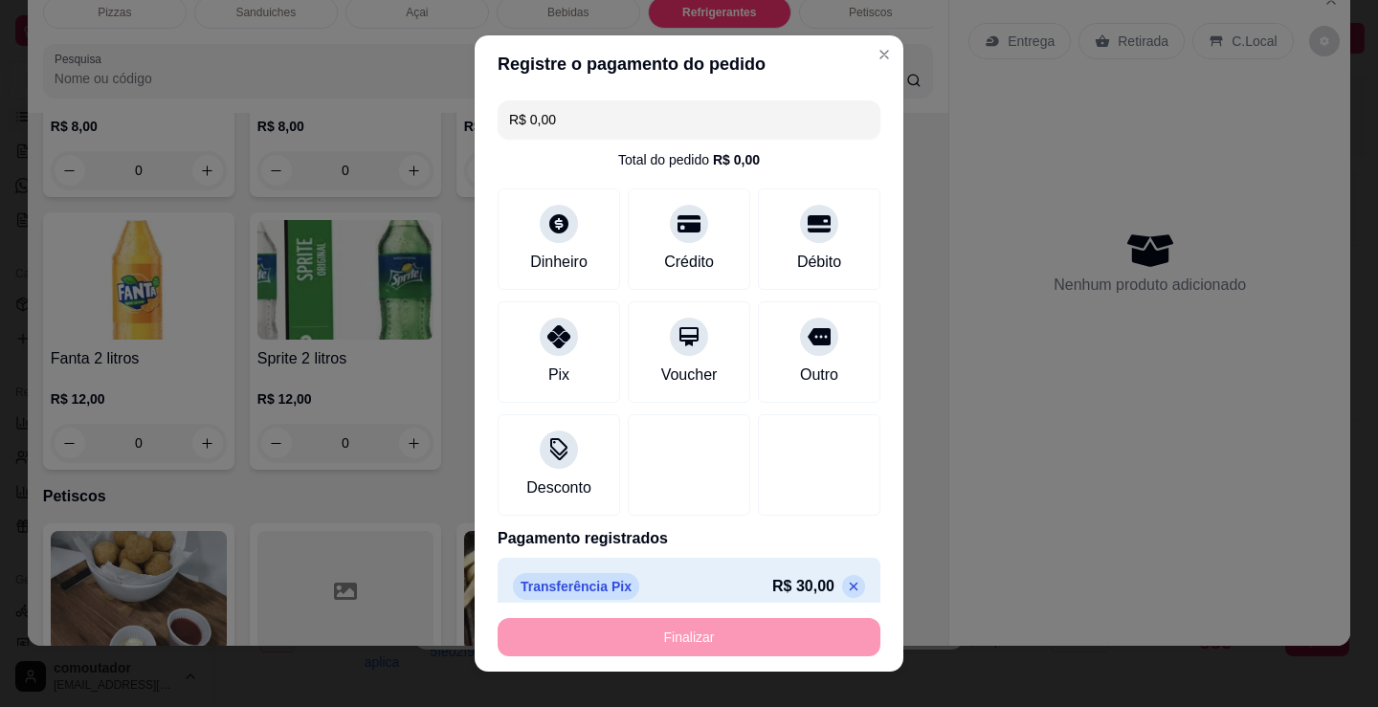
type input "-R$ 30,00"
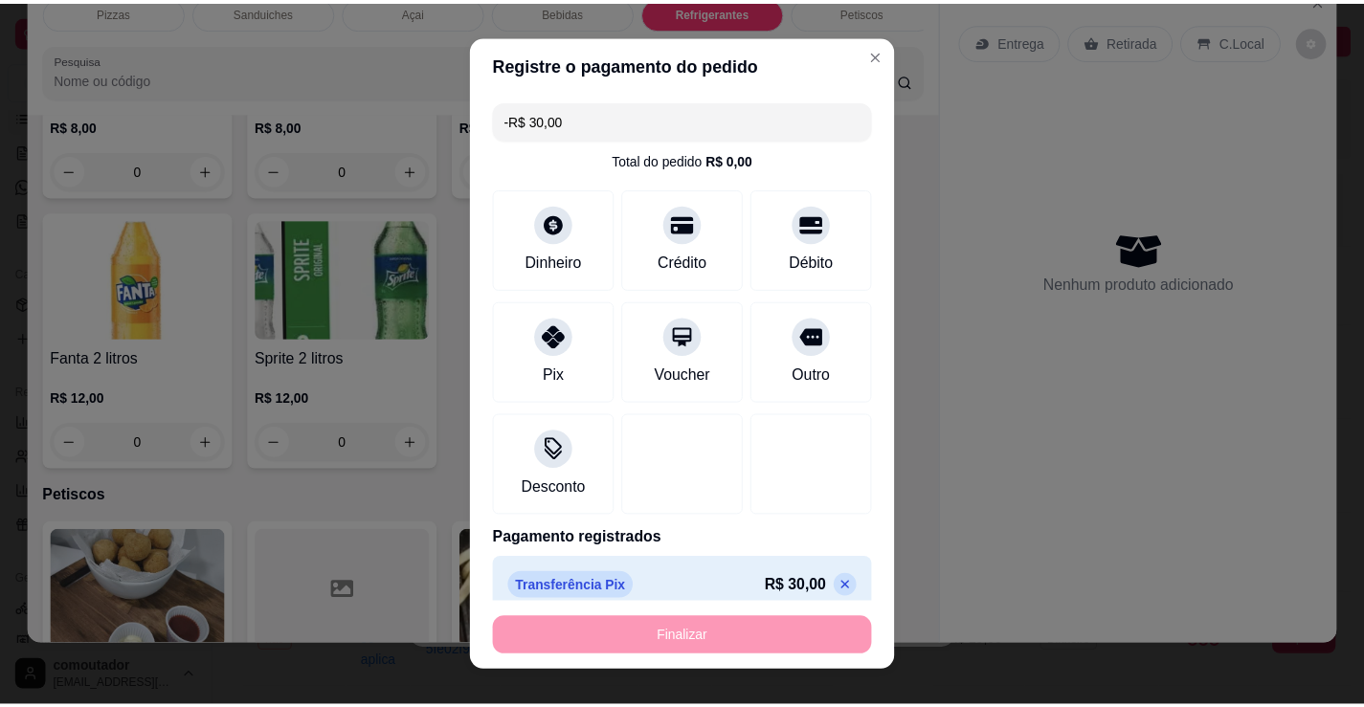
scroll to position [0, 0]
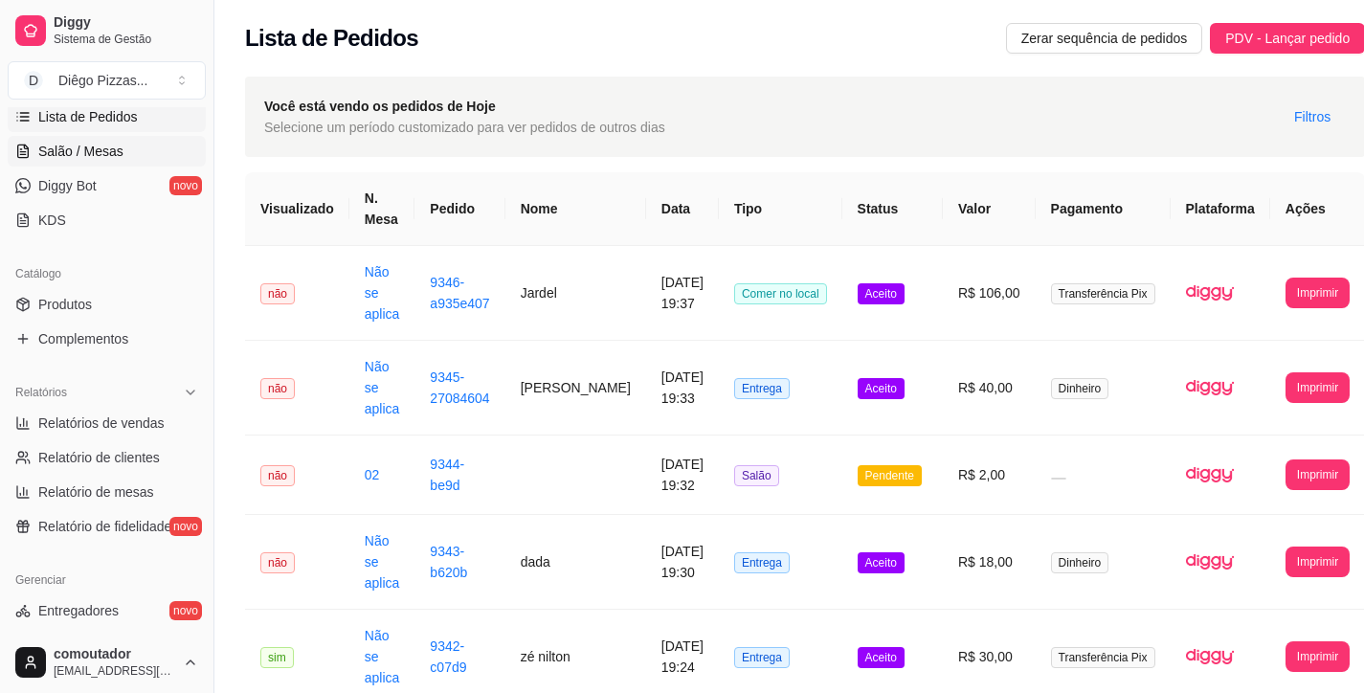
click at [116, 153] on span "Salão / Mesas" at bounding box center [80, 151] width 85 height 19
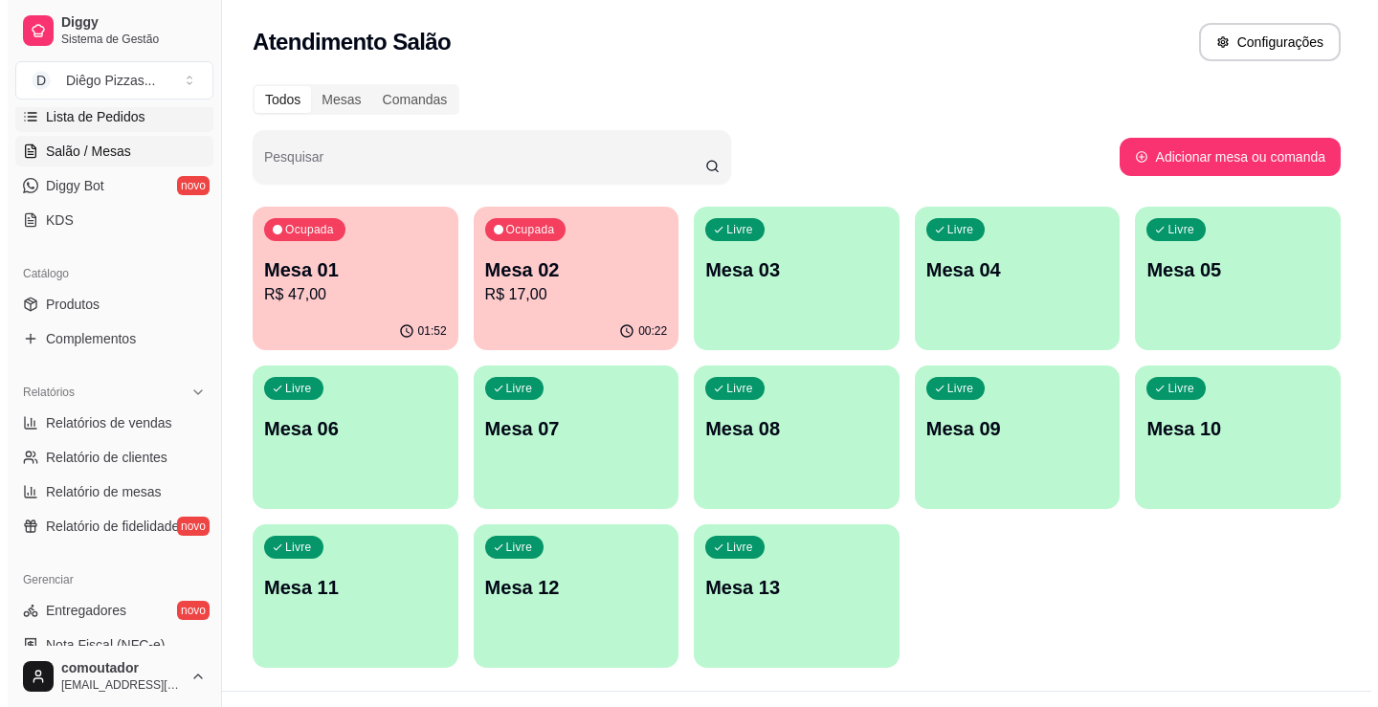
scroll to position [227, 0]
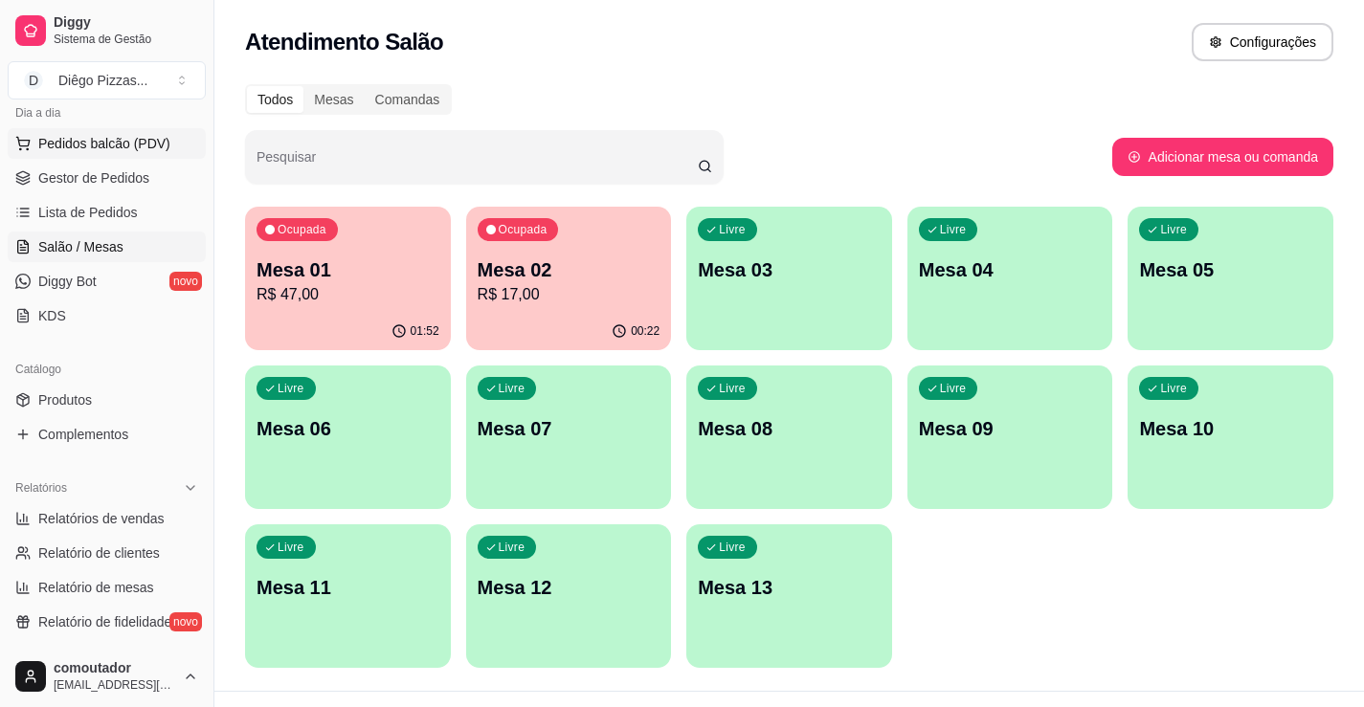
click at [99, 147] on span "Pedidos balcão (PDV)" at bounding box center [104, 143] width 132 height 19
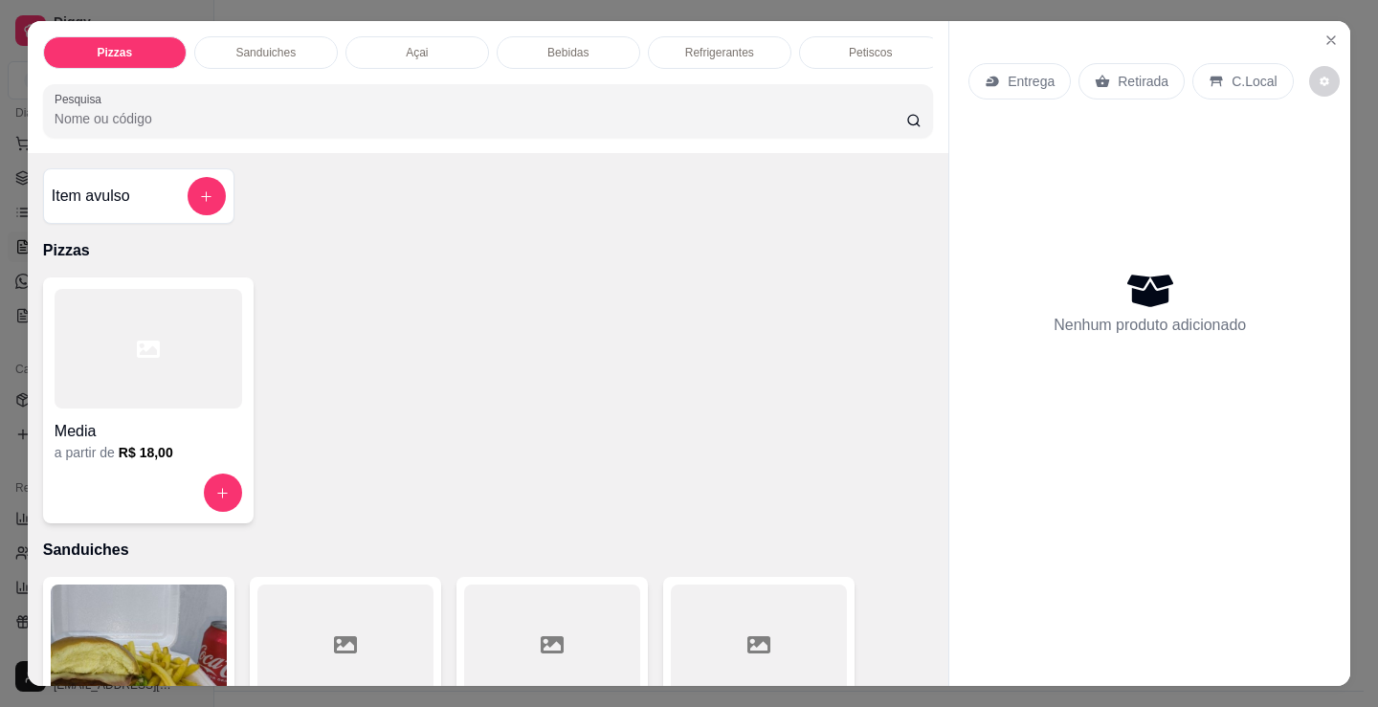
click at [279, 47] on p "Sanduiches" at bounding box center [265, 52] width 60 height 15
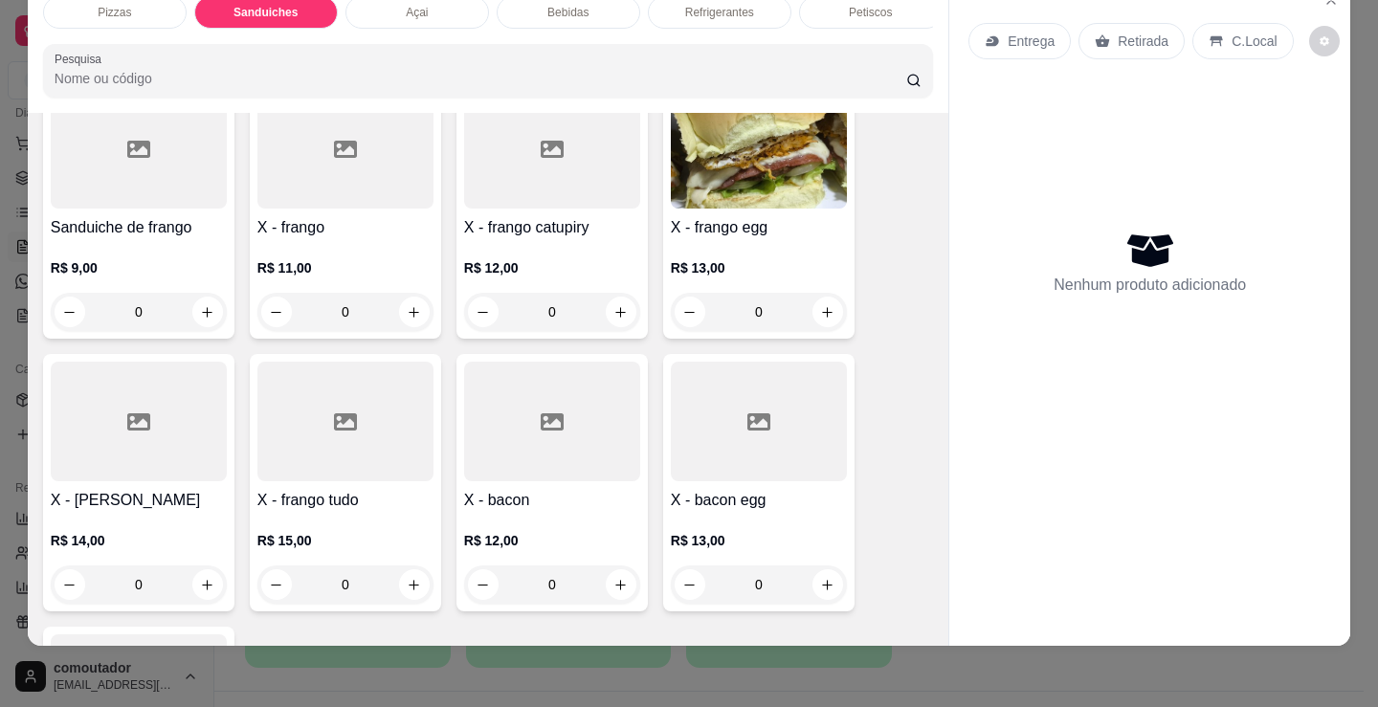
scroll to position [1343, 0]
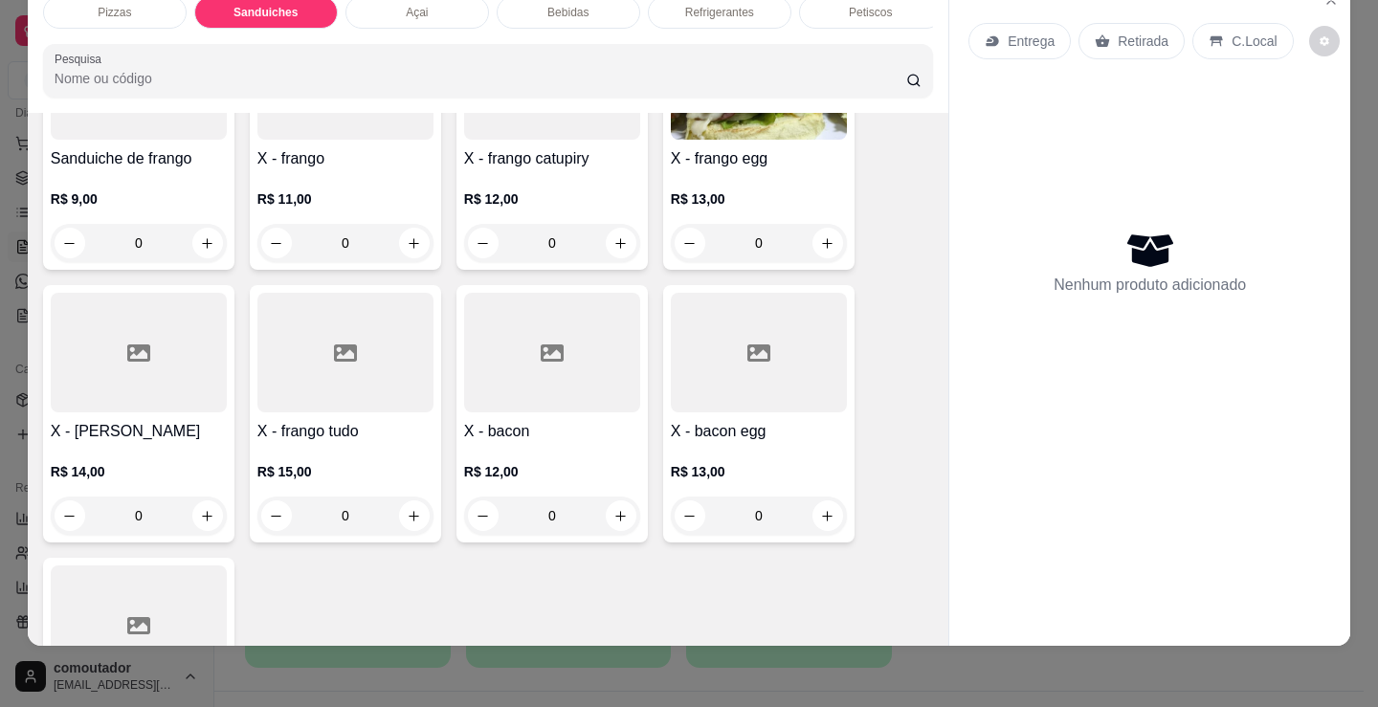
click at [204, 513] on div "0" at bounding box center [139, 516] width 176 height 38
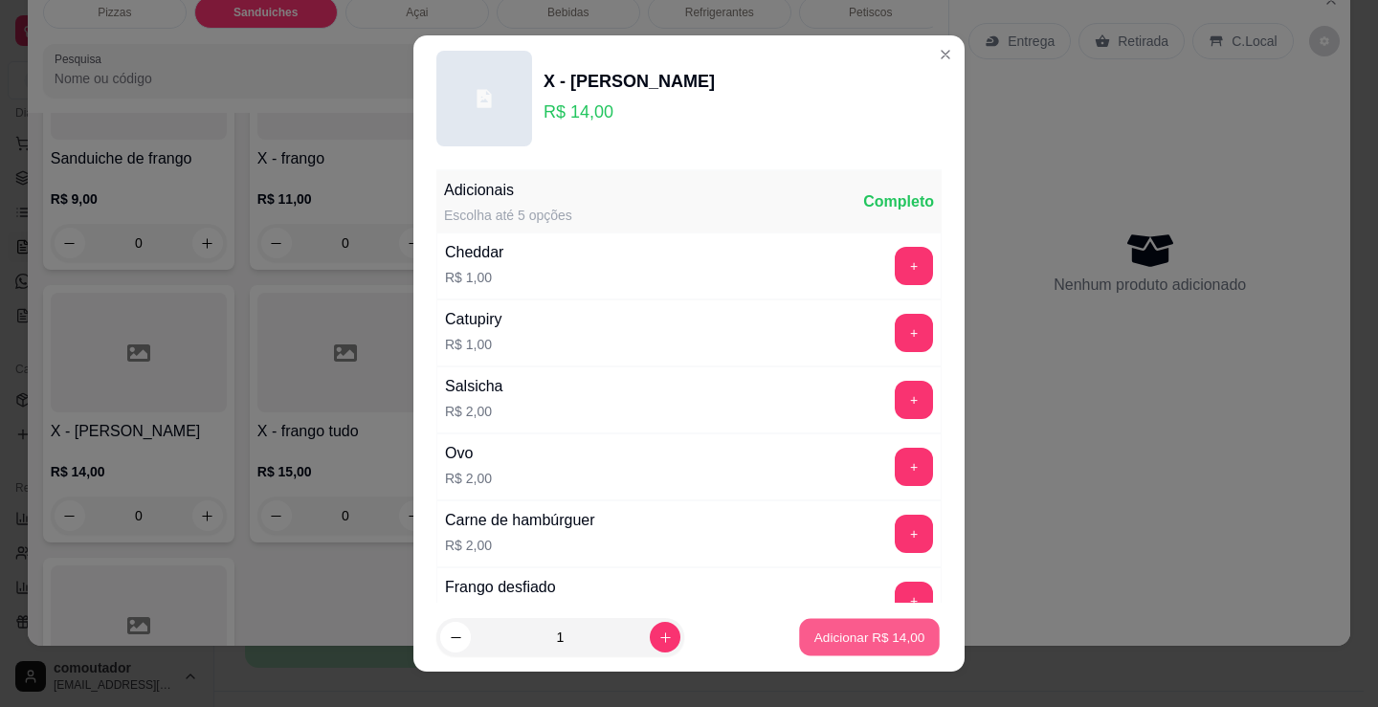
click at [809, 624] on button "Adicionar R$ 14,00" at bounding box center [869, 637] width 141 height 37
type input "1"
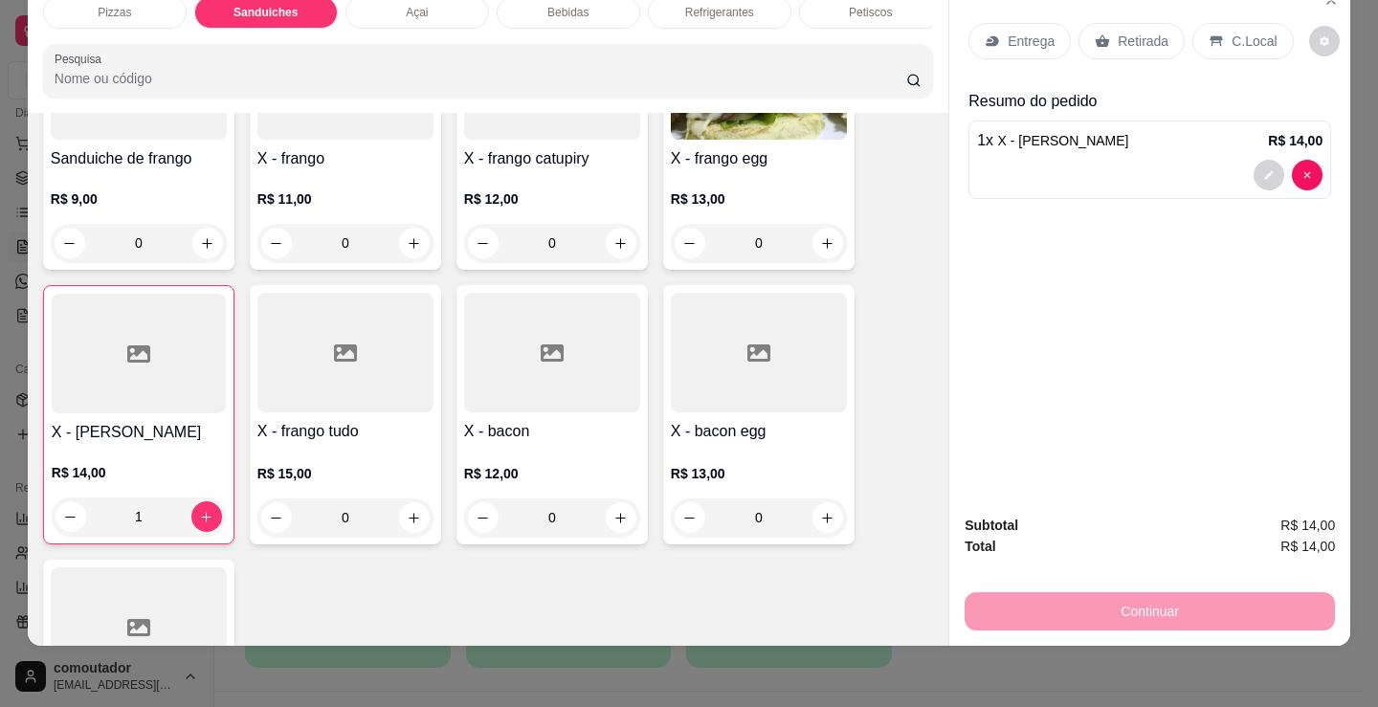
click at [691, 8] on div "Refrigerantes" at bounding box center [720, 12] width 144 height 33
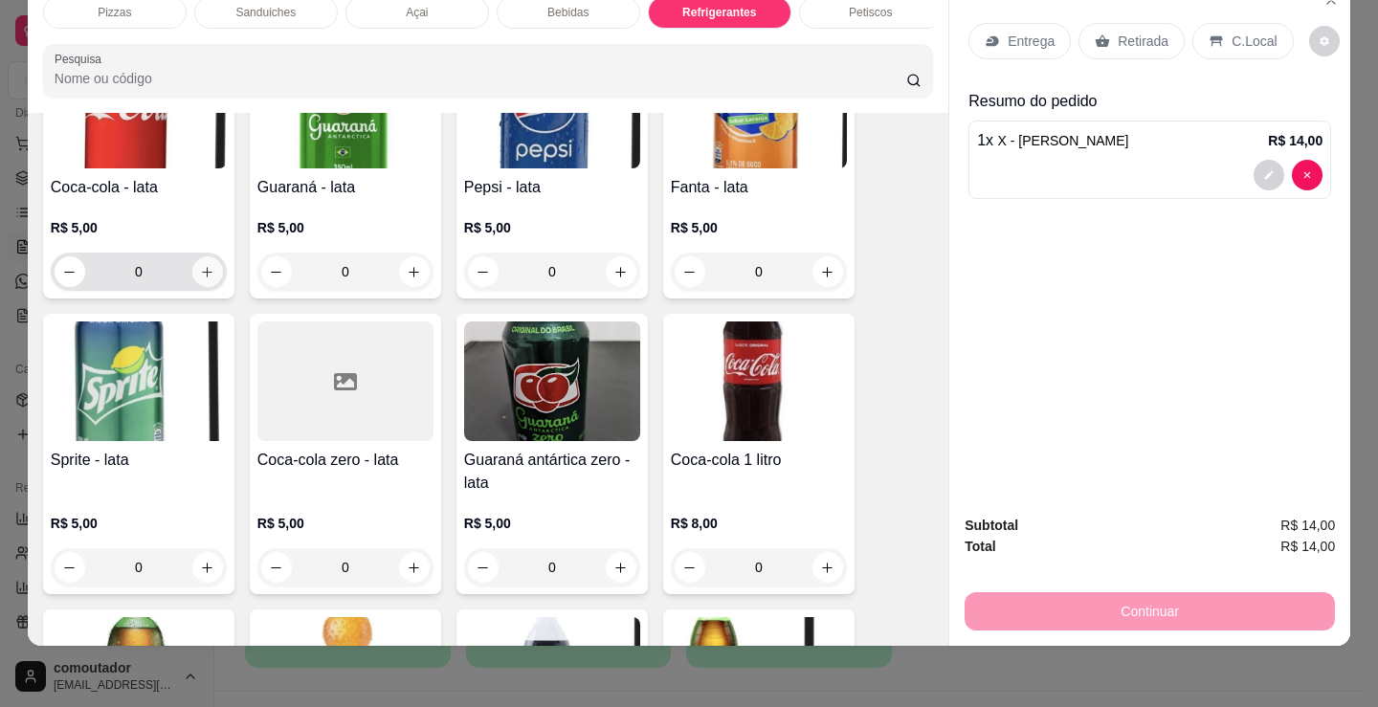
click at [200, 278] on icon "increase-product-quantity" at bounding box center [207, 272] width 14 height 14
type input "1"
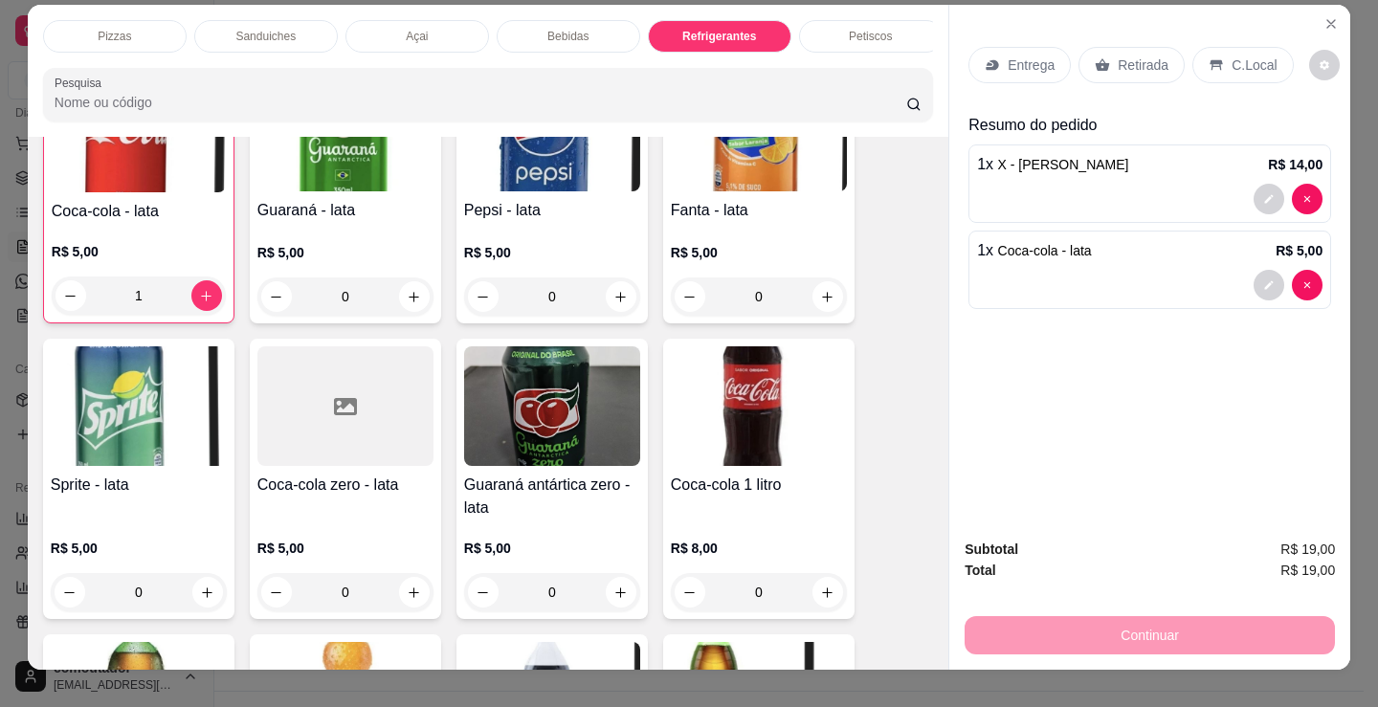
scroll to position [0, 0]
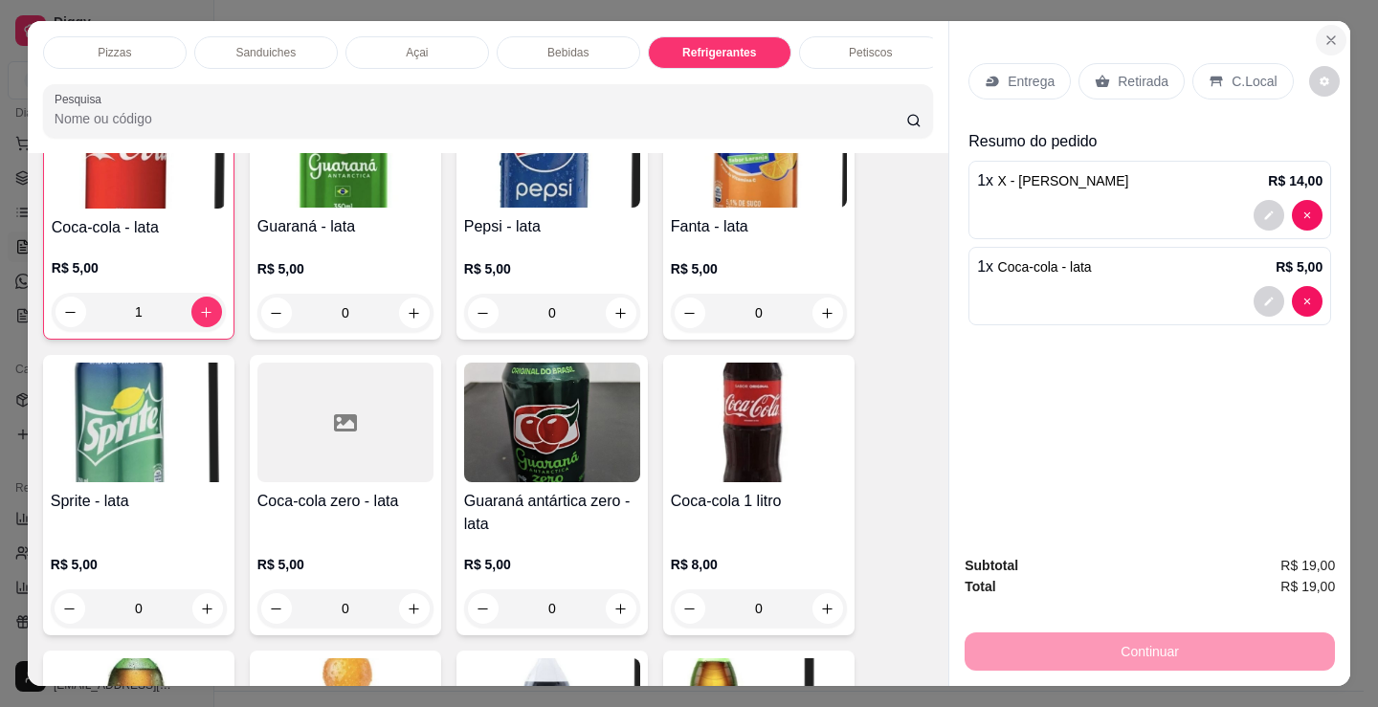
click at [1326, 35] on icon "Close" at bounding box center [1331, 40] width 15 height 15
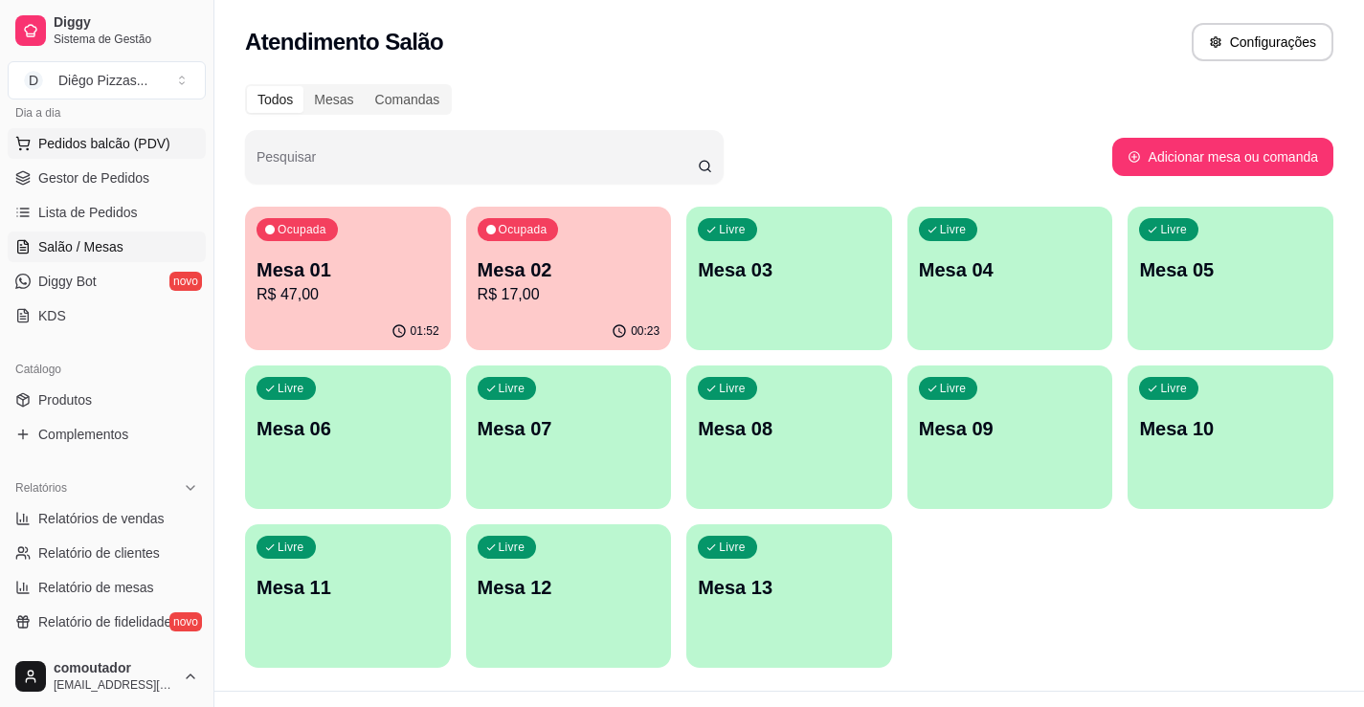
click at [105, 130] on button "Pedidos balcão (PDV)" at bounding box center [107, 143] width 198 height 31
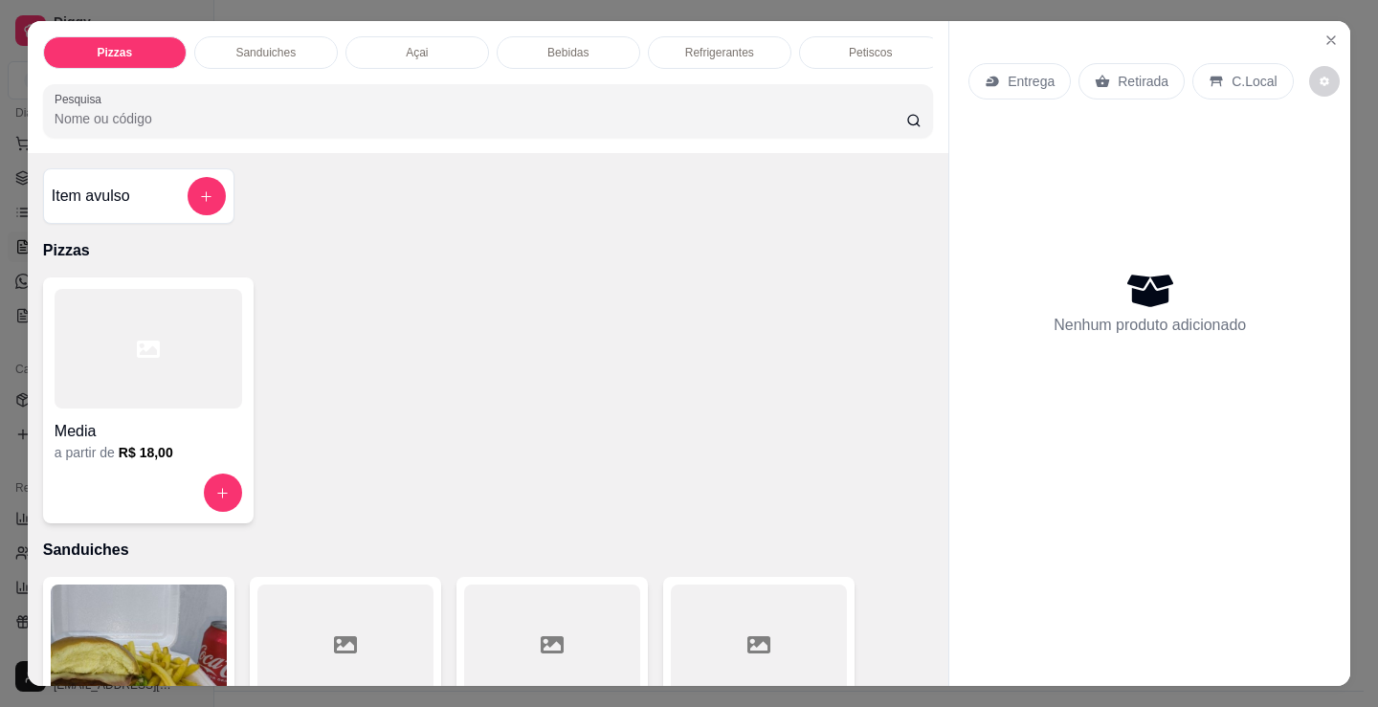
click at [144, 338] on div at bounding box center [149, 349] width 188 height 120
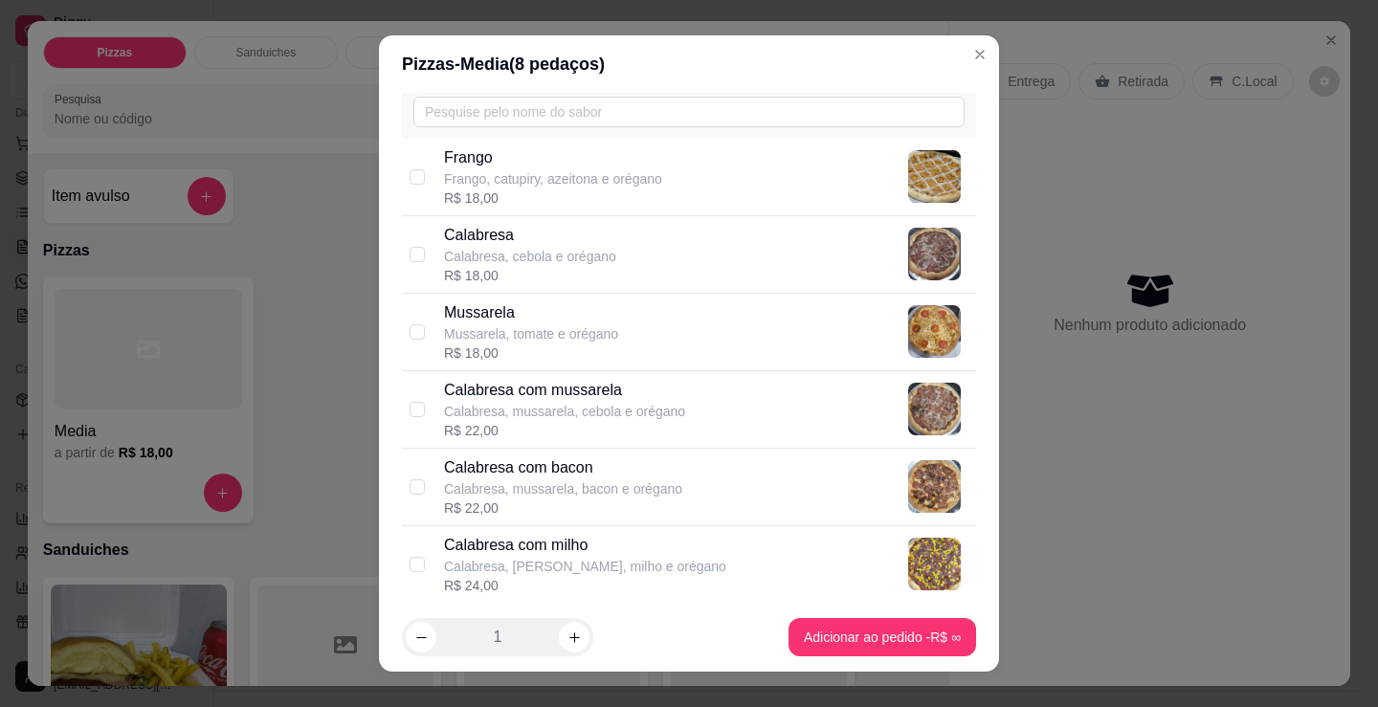
click at [595, 406] on p "Calabresa, mussarela, cebola e orégano" at bounding box center [564, 411] width 241 height 19
checkbox input "true"
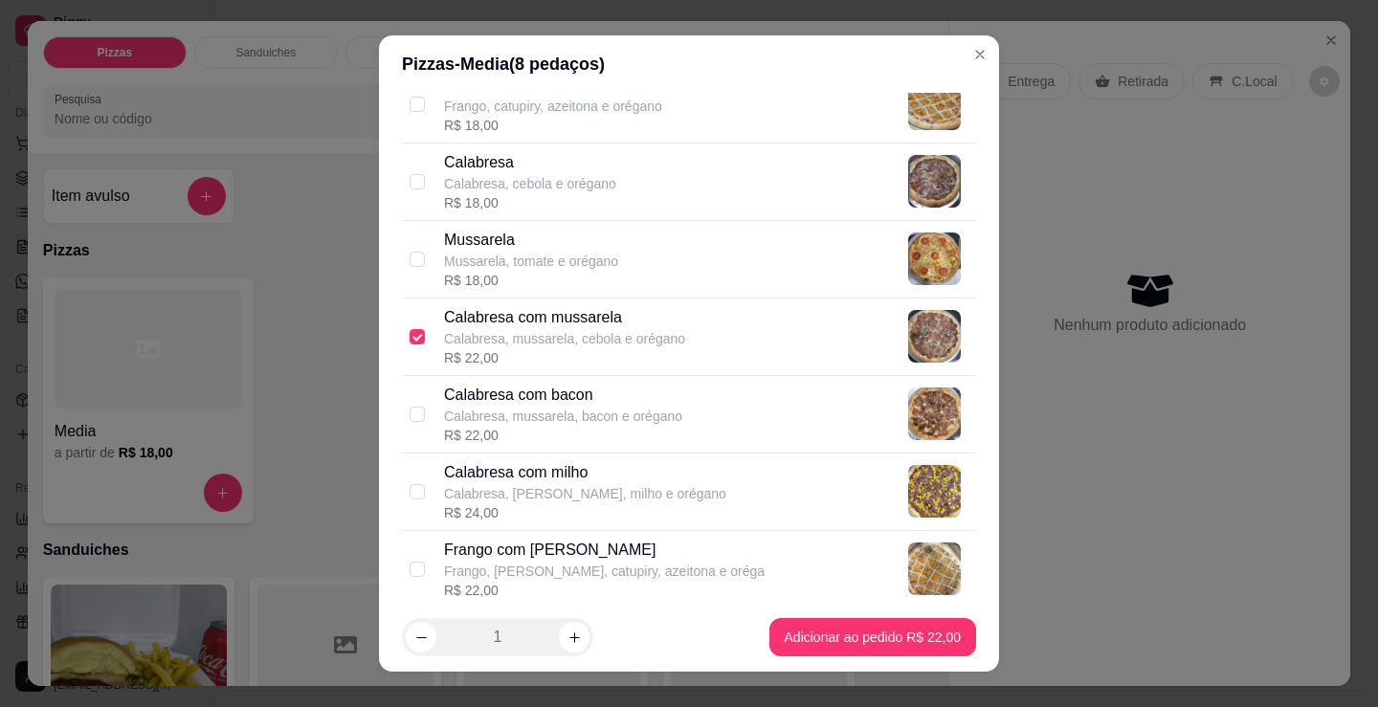
scroll to position [287, 0]
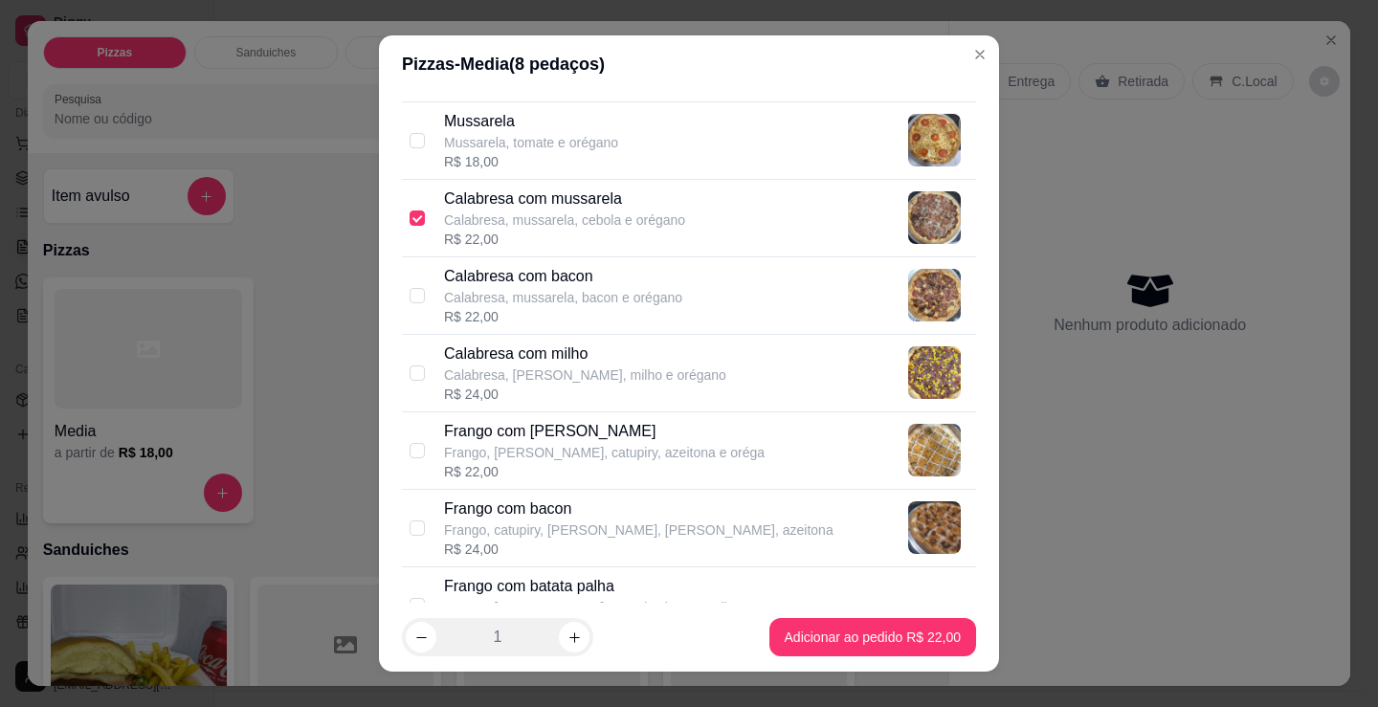
click at [617, 448] on p "Frango, [PERSON_NAME], catupiry, azeitona e oréga" at bounding box center [604, 452] width 321 height 19
checkbox input "true"
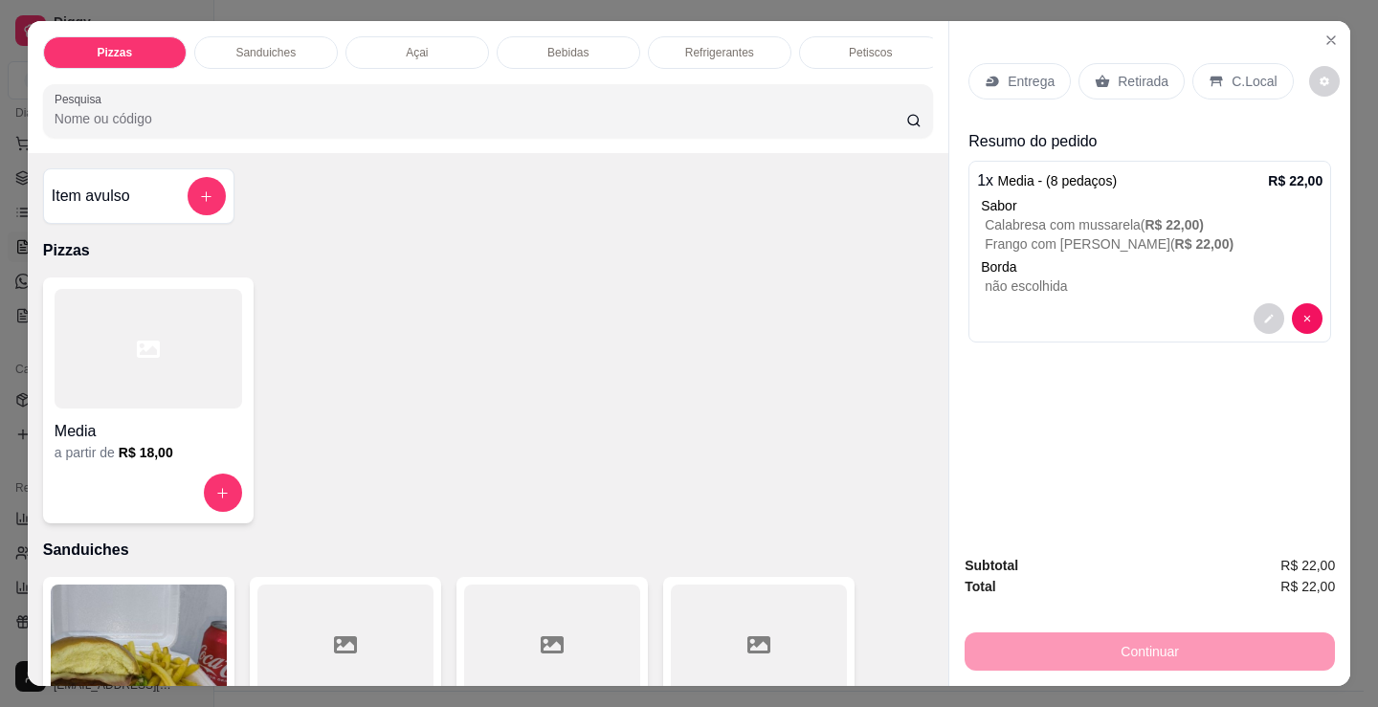
click at [1015, 63] on div "Entrega" at bounding box center [1020, 81] width 102 height 36
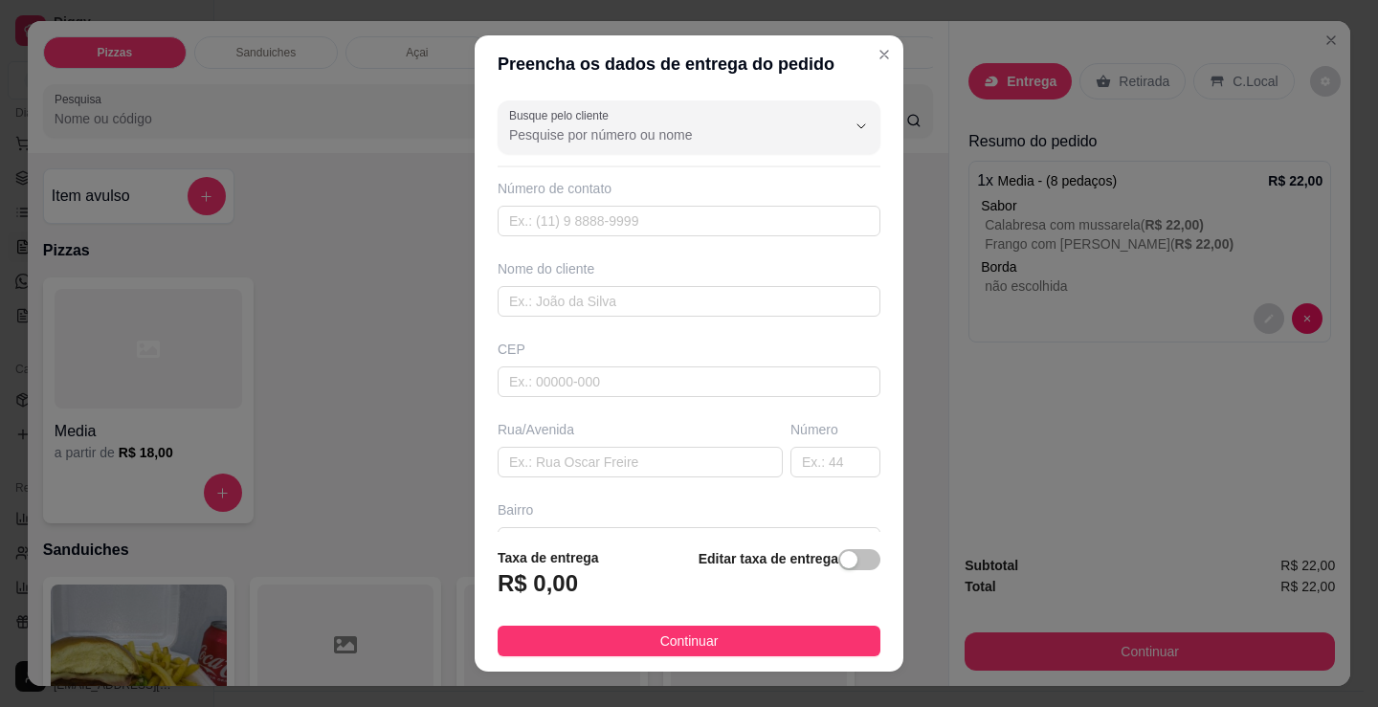
click at [611, 326] on div "Busque pelo cliente Número de contato Nome do cliente CEP Rua/Avenida Número Ba…" at bounding box center [689, 312] width 429 height 439
click at [615, 308] on input "text" at bounding box center [689, 301] width 383 height 31
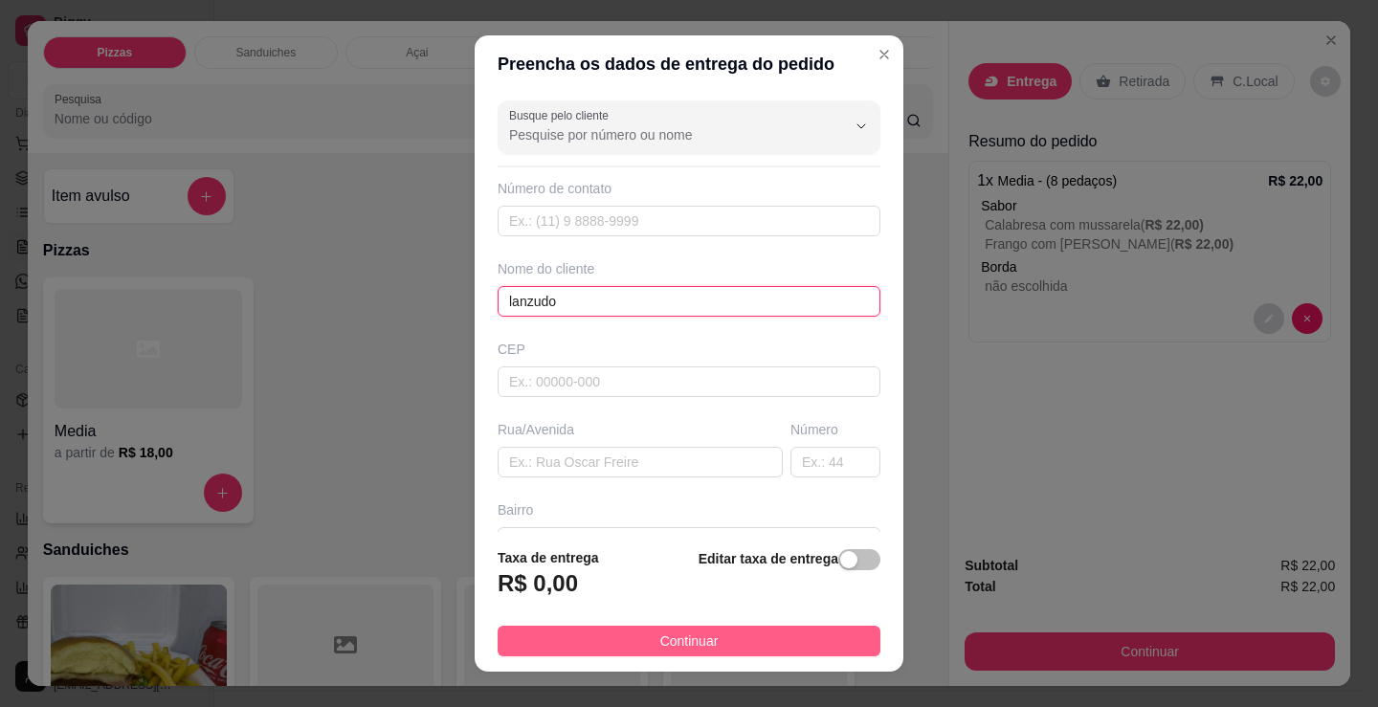
type input "lanzudo"
click at [741, 648] on button "Continuar" at bounding box center [689, 641] width 383 height 31
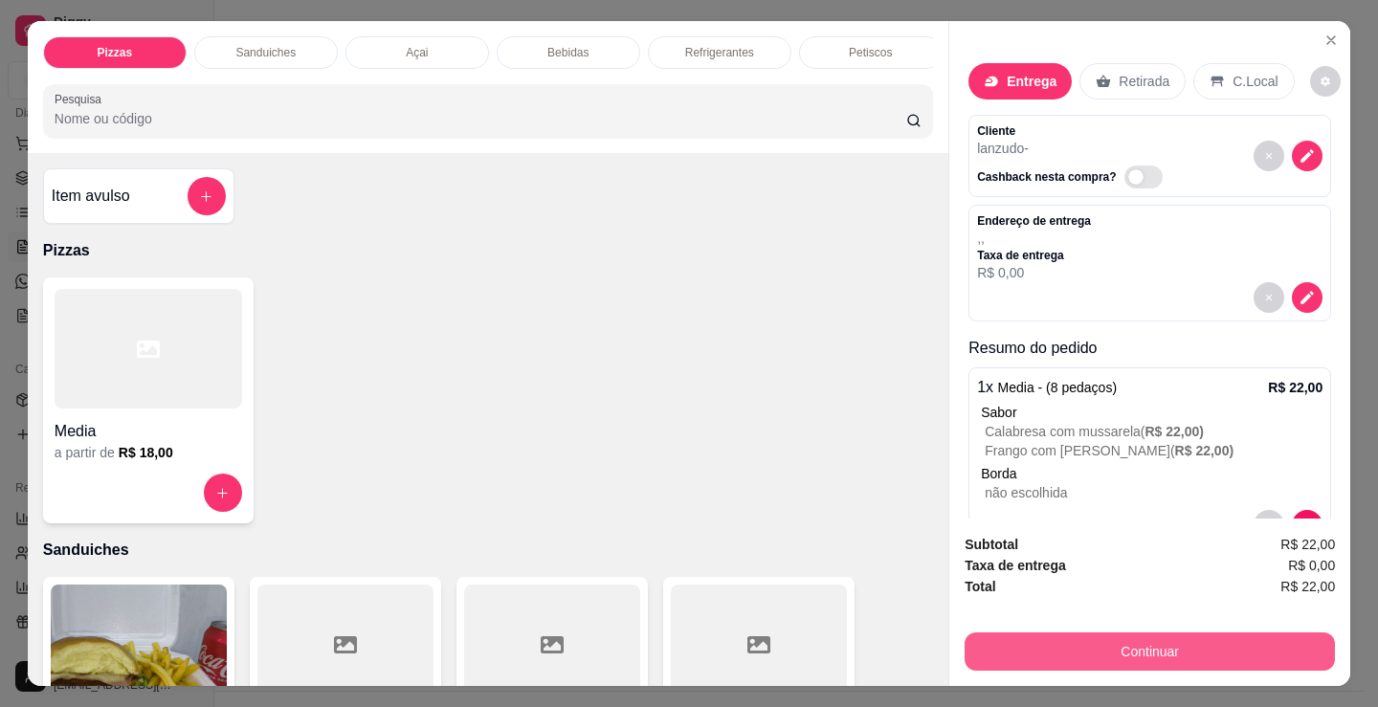
click at [1107, 633] on button "Continuar" at bounding box center [1150, 652] width 370 height 38
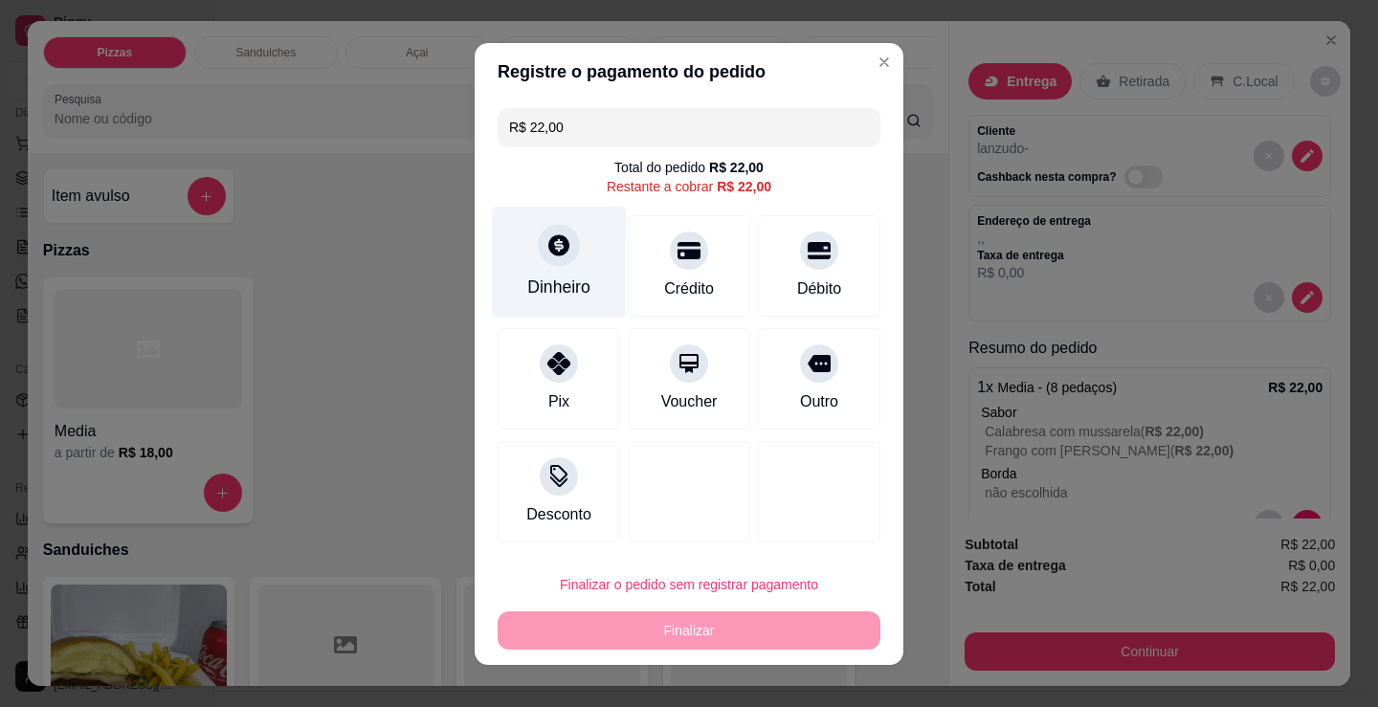
click at [506, 265] on div "Dinheiro" at bounding box center [559, 262] width 135 height 112
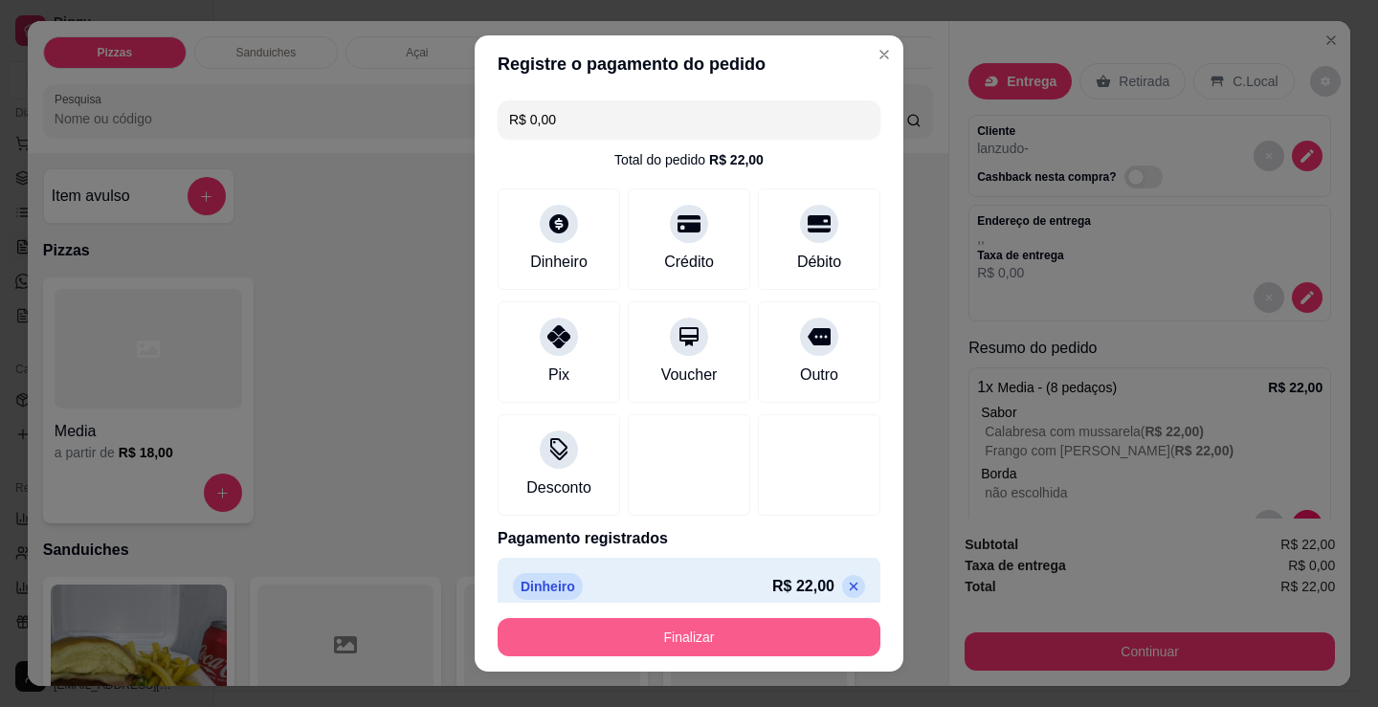
click at [718, 635] on button "Finalizar" at bounding box center [689, 637] width 383 height 38
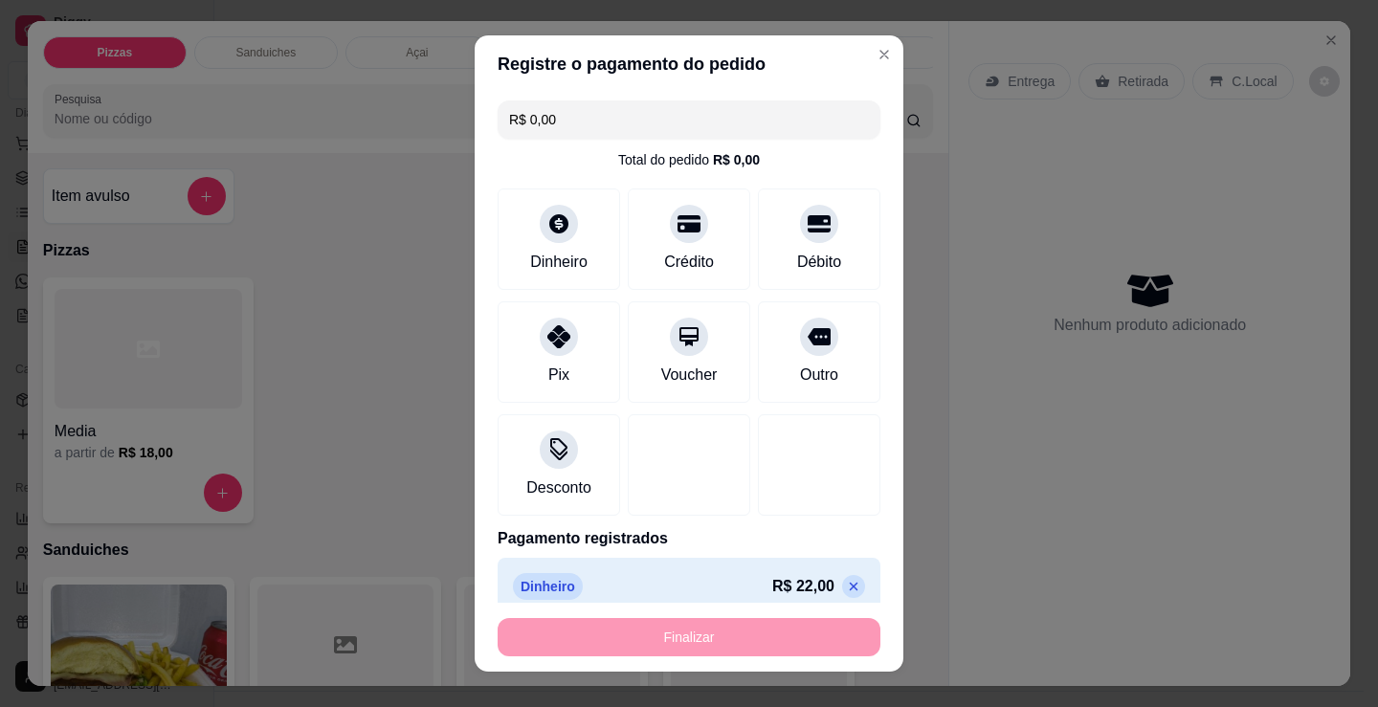
type input "-R$ 22,00"
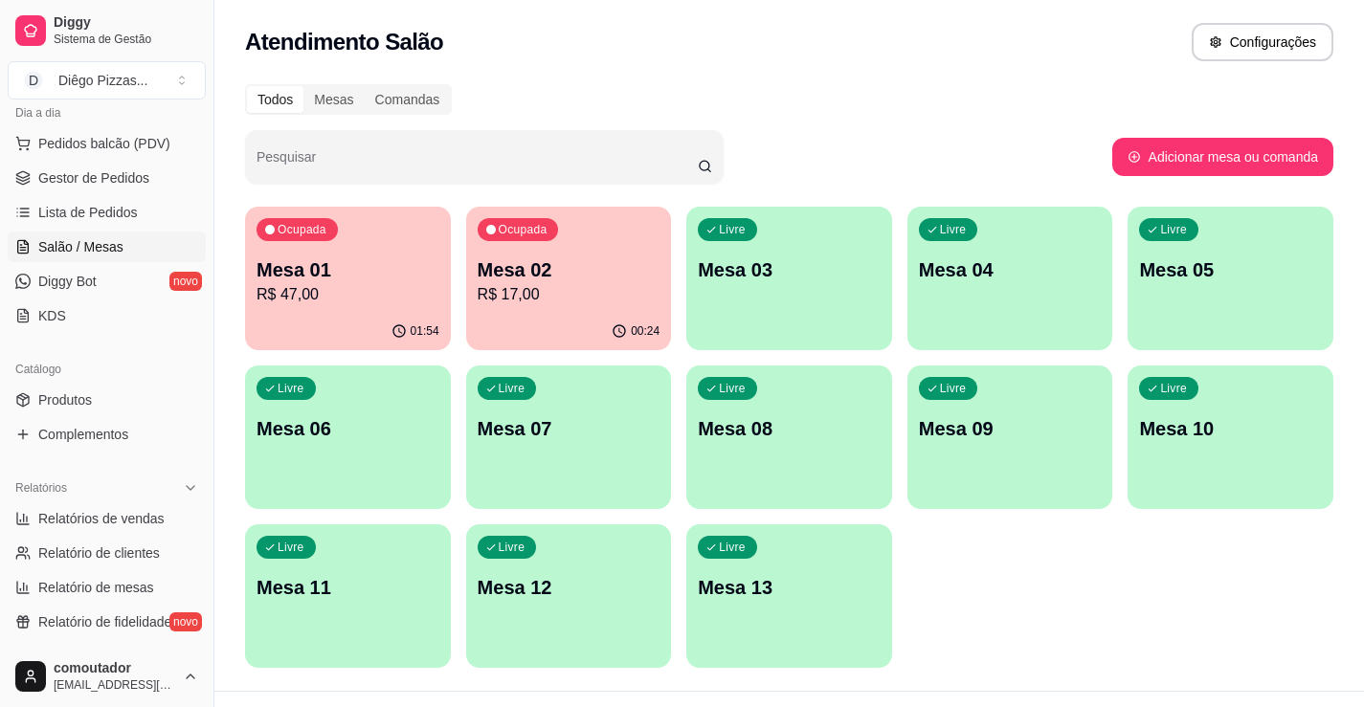
click at [370, 283] on p "R$ 47,00" at bounding box center [347, 294] width 183 height 23
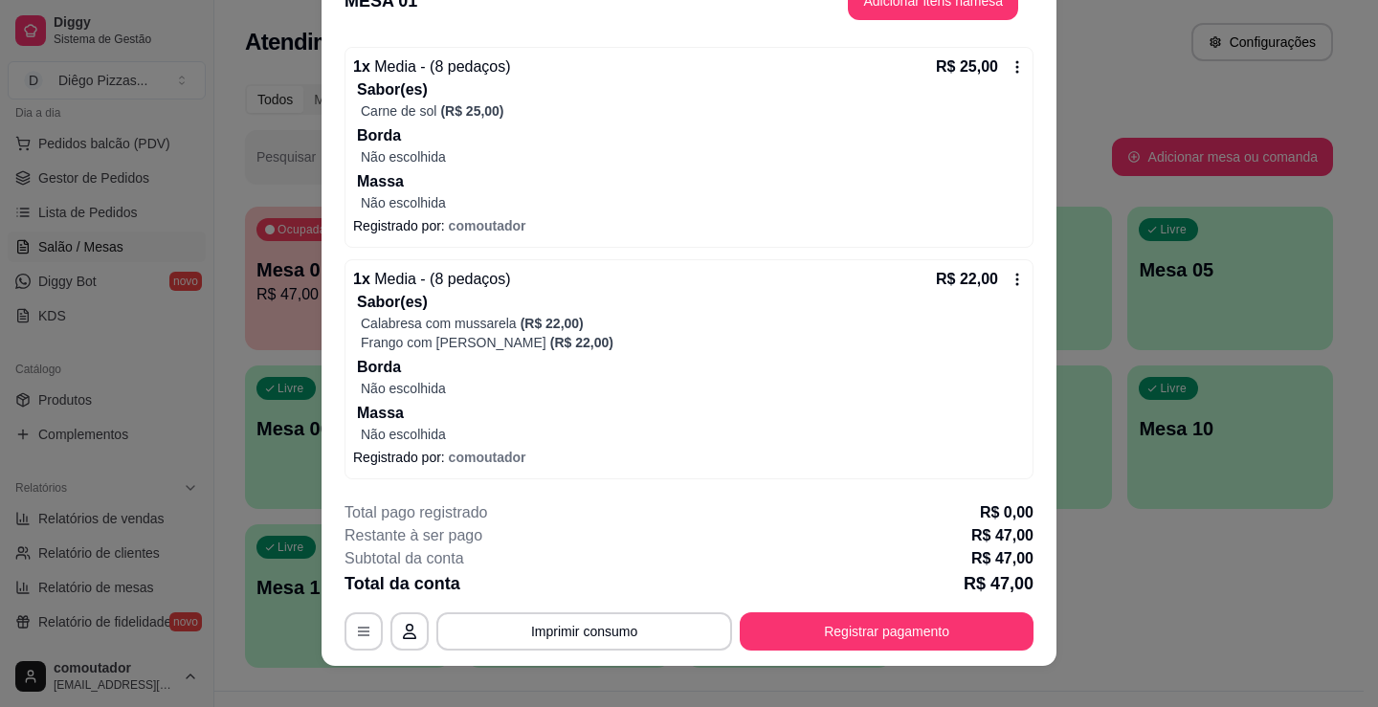
scroll to position [57, 0]
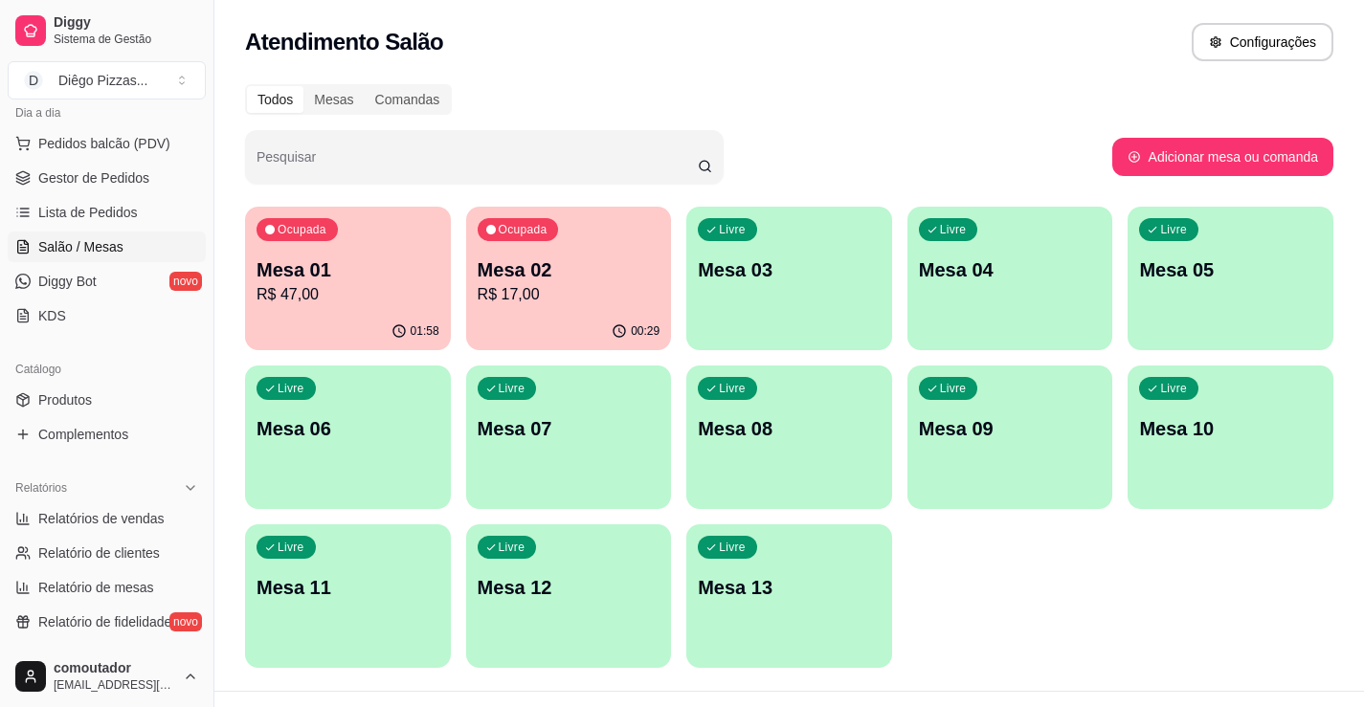
click at [646, 248] on div "Ocupada Mesa 02 R$ 17,00" at bounding box center [569, 260] width 206 height 106
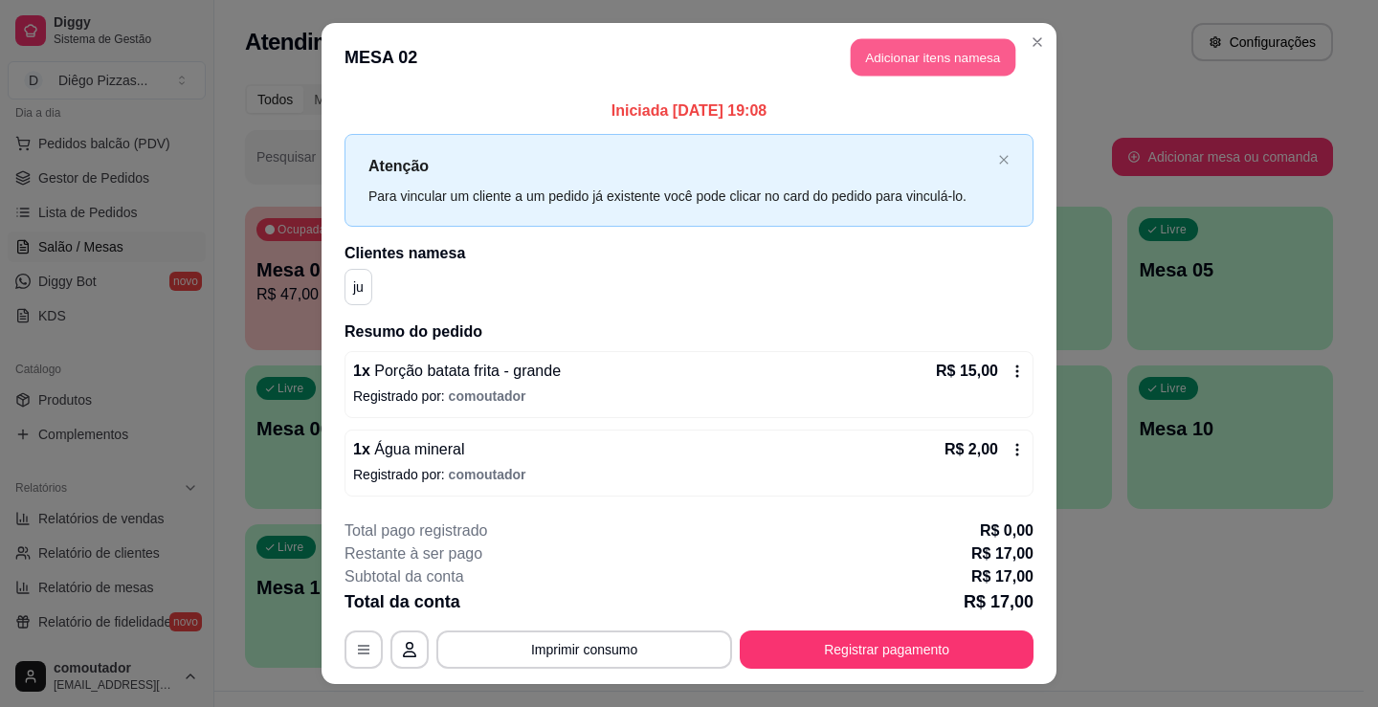
click at [910, 55] on button "Adicionar itens na mesa" at bounding box center [933, 57] width 165 height 37
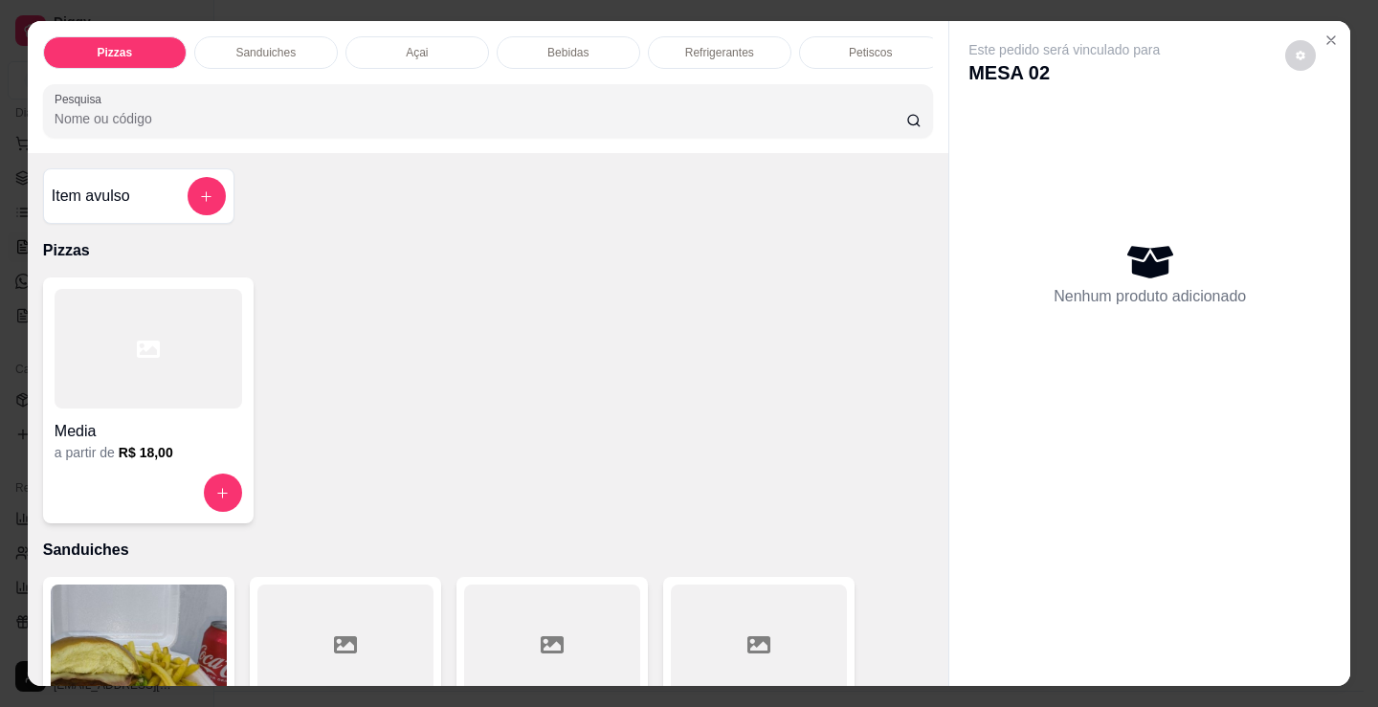
click at [685, 45] on p "Refrigerantes" at bounding box center [719, 52] width 69 height 15
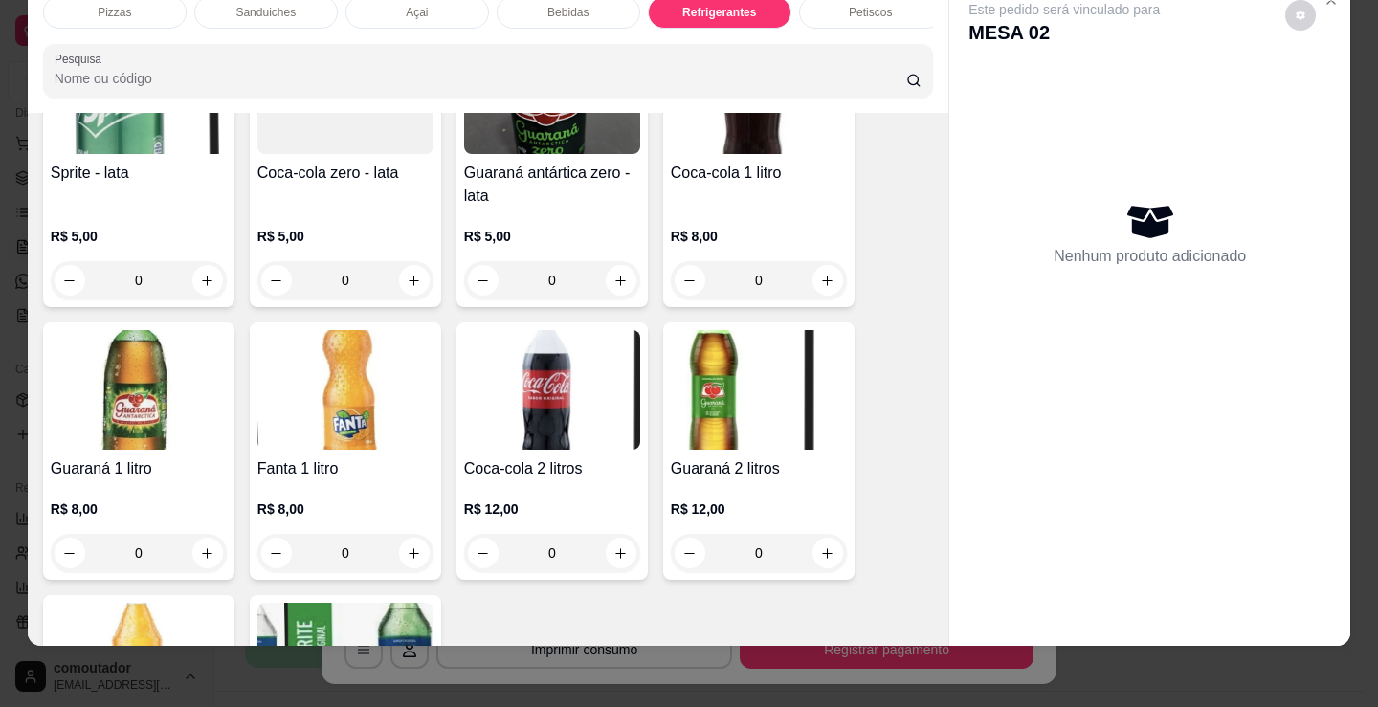
scroll to position [5745, 0]
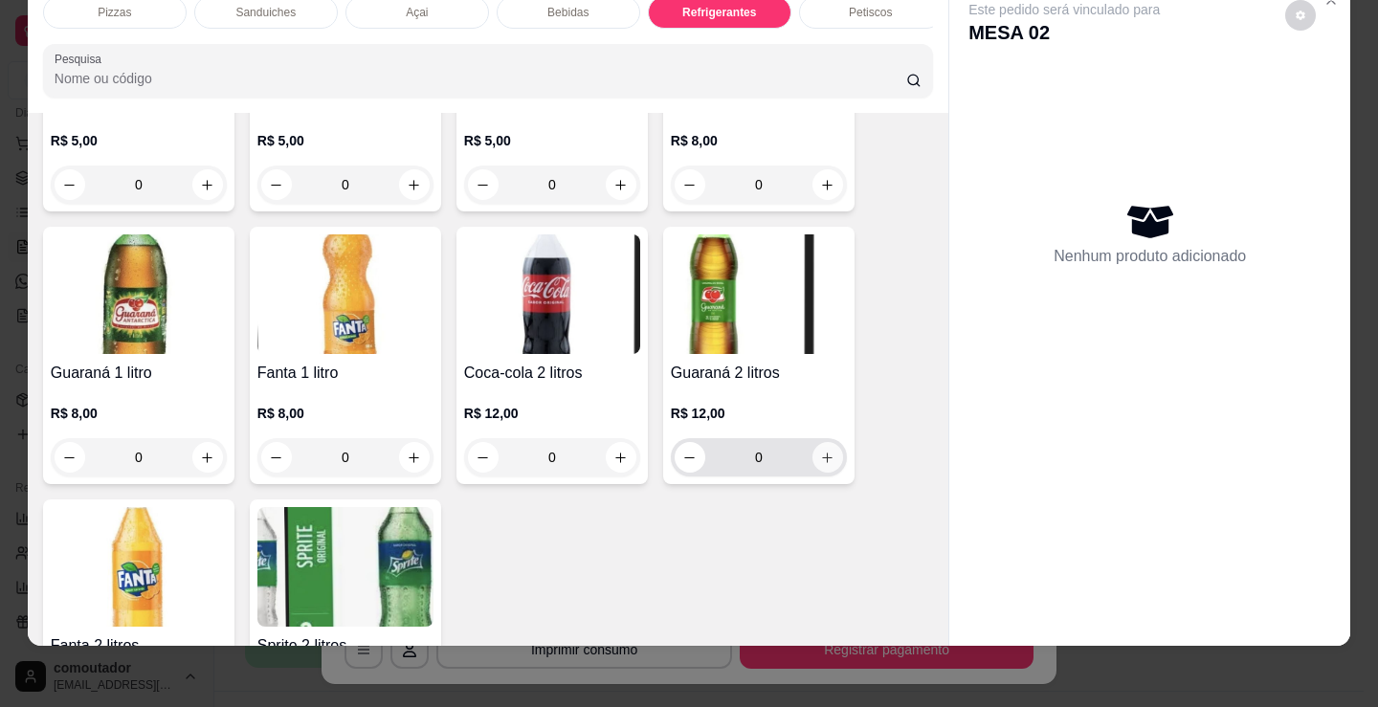
click at [820, 460] on icon "increase-product-quantity" at bounding box center [827, 458] width 14 height 14
type input "1"
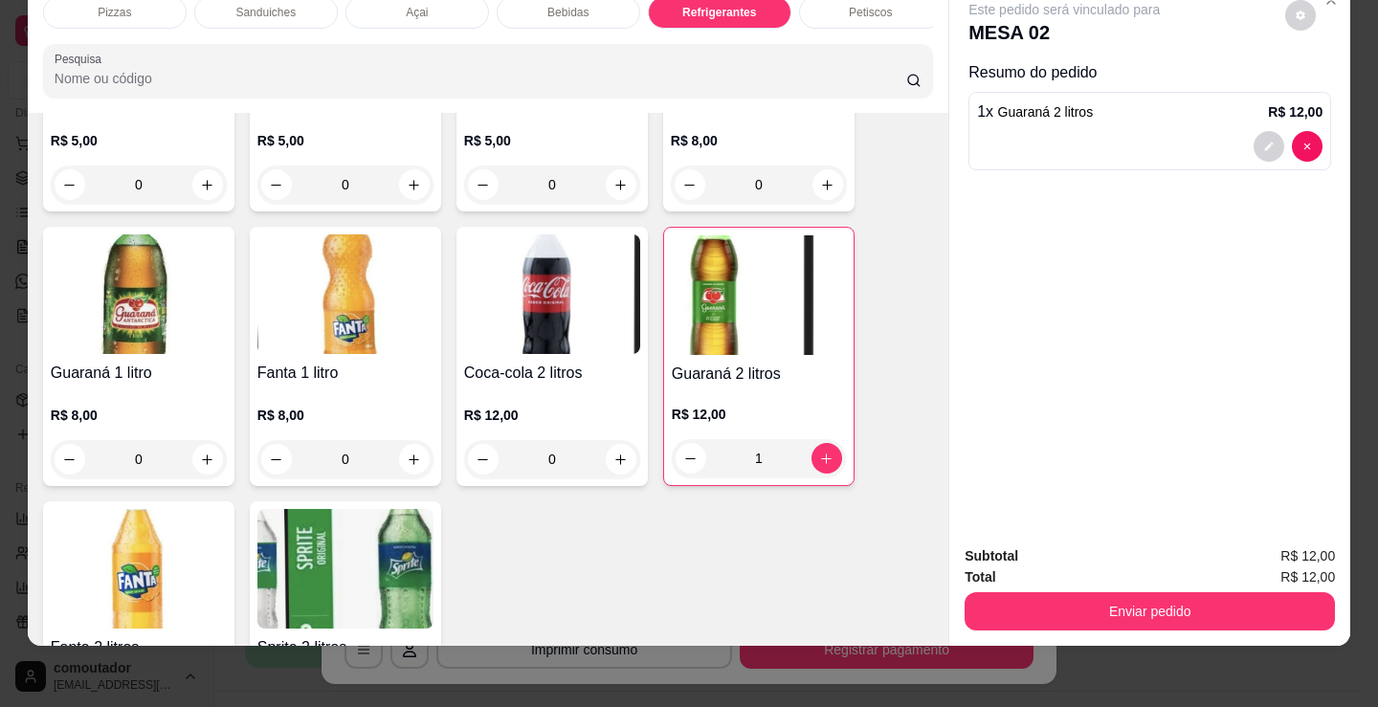
click at [129, 4] on div "Pizzas" at bounding box center [115, 12] width 144 height 33
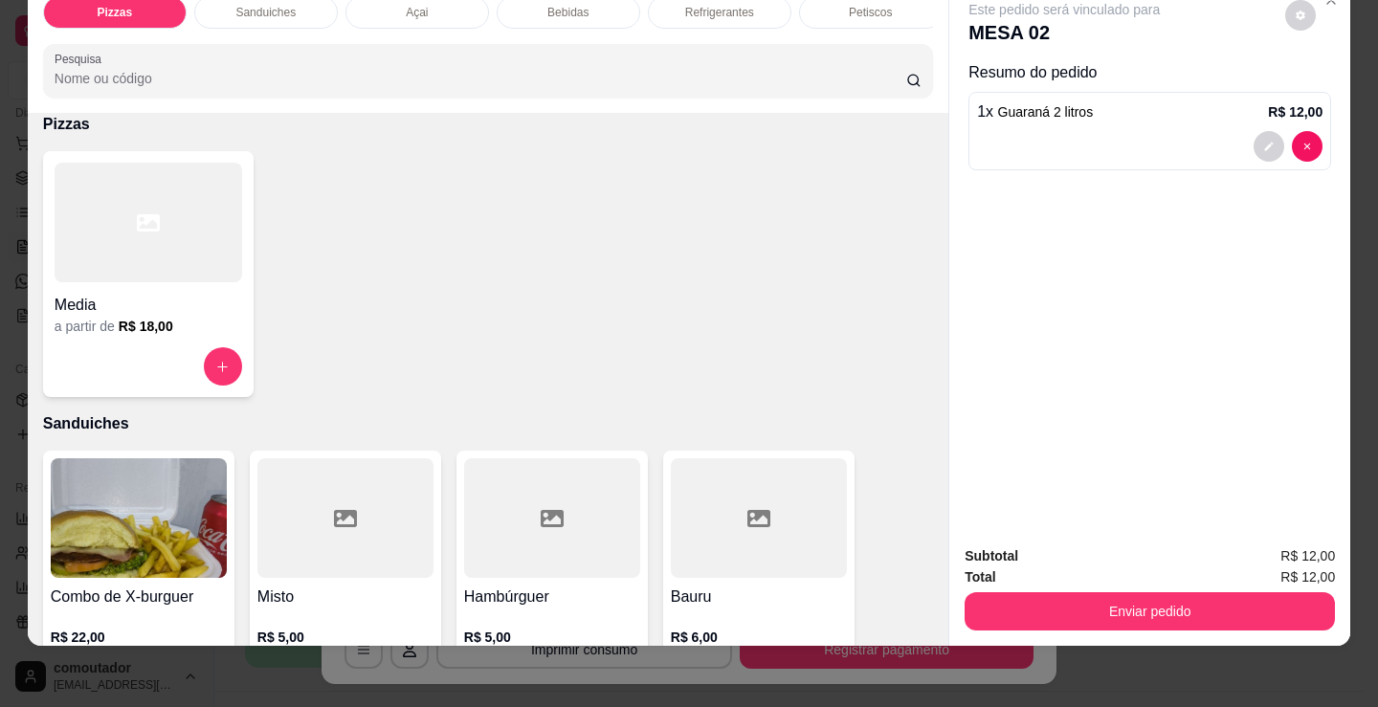
click at [147, 277] on div at bounding box center [149, 223] width 188 height 120
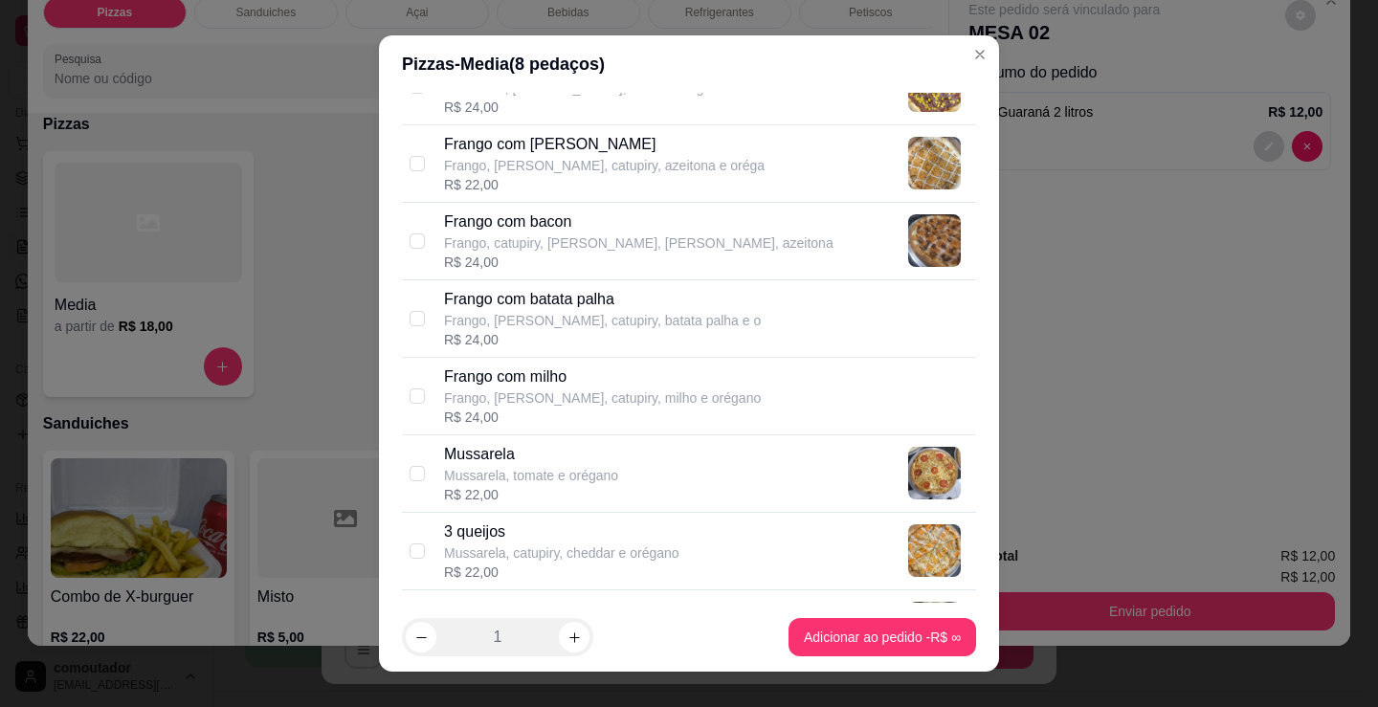
scroll to position [383, 0]
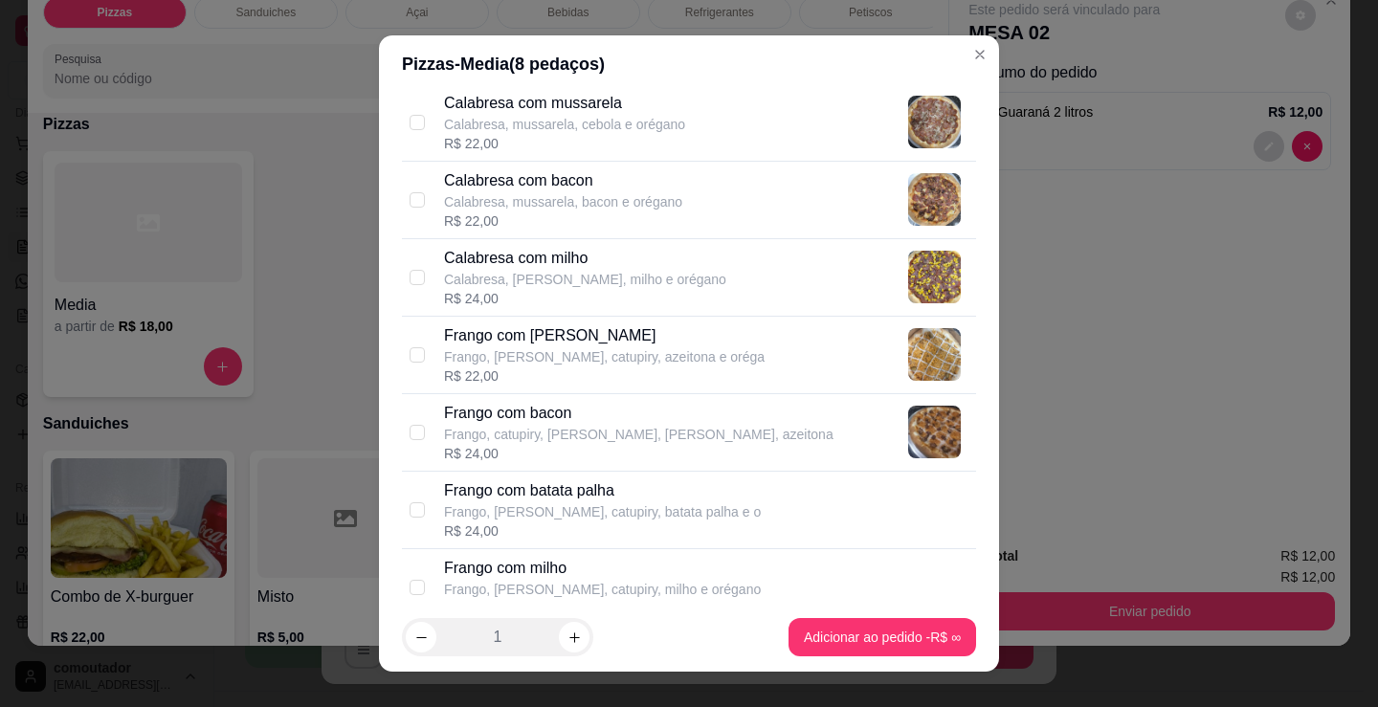
click at [588, 416] on p "Frango com bacon" at bounding box center [639, 413] width 390 height 23
click at [594, 394] on div "Frango com bacon Frango, catupiry, [PERSON_NAME], bacon, azeitona R$ 24,00" at bounding box center [689, 433] width 574 height 78
checkbox input "false"
click at [581, 205] on p "Calabresa, mussarela, bacon e orégano" at bounding box center [563, 201] width 238 height 19
checkbox input "true"
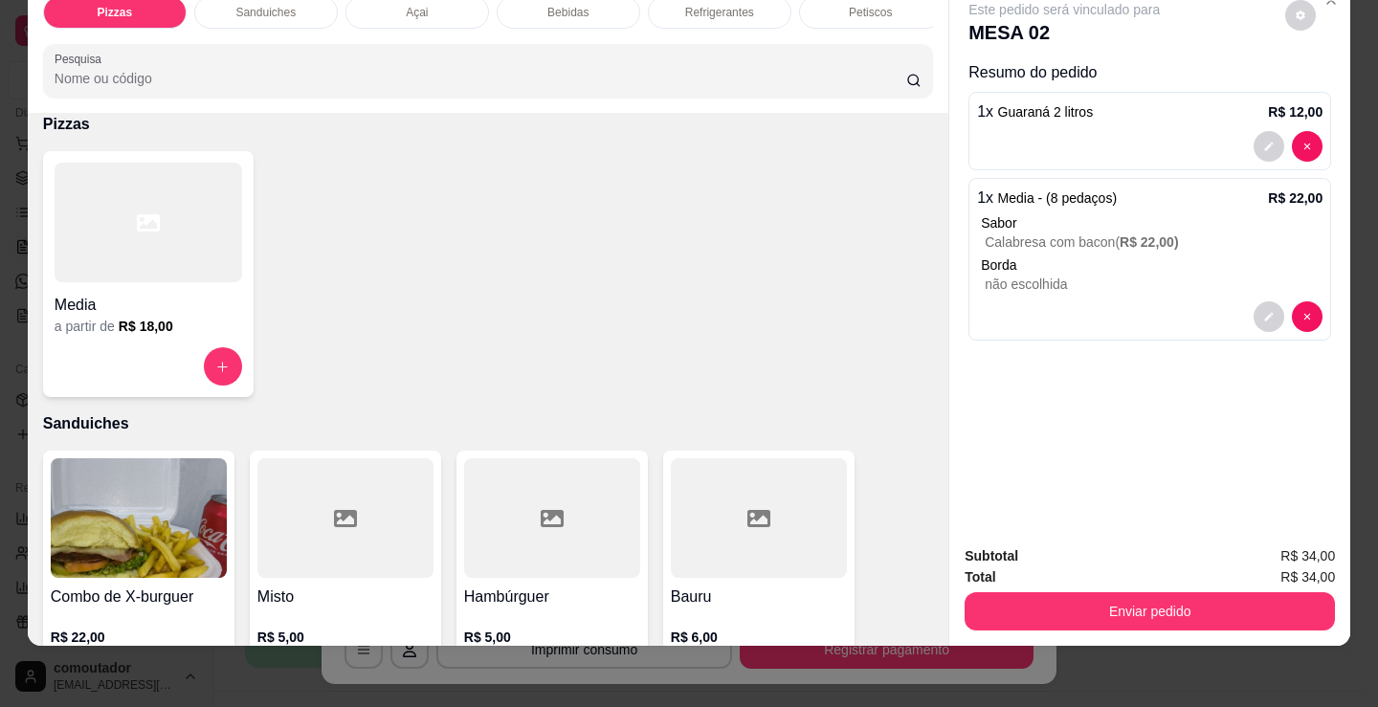
click at [147, 302] on h4 "Media" at bounding box center [149, 305] width 188 height 23
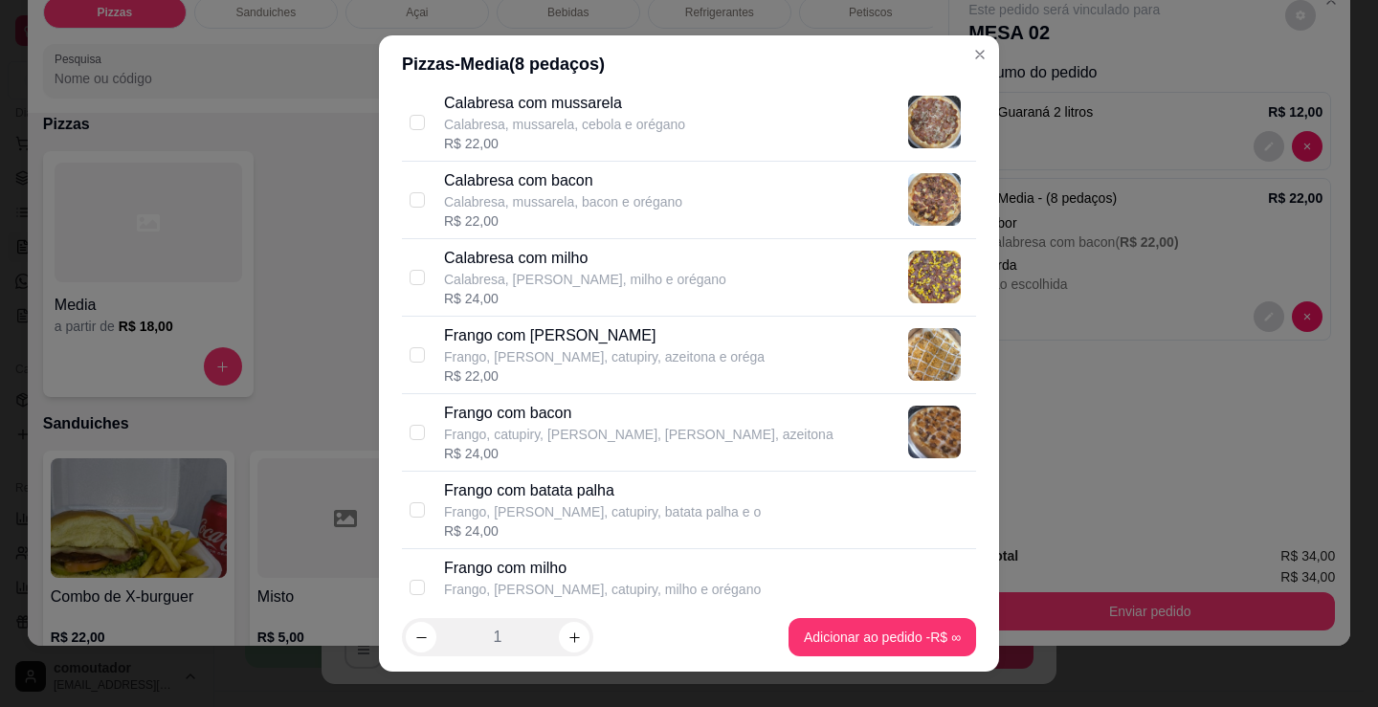
click at [612, 368] on div "R$ 22,00" at bounding box center [604, 376] width 321 height 19
checkbox input "true"
click at [611, 511] on p "Frango, [PERSON_NAME], catupiry, batata palha e o" at bounding box center [602, 511] width 317 height 19
checkbox input "true"
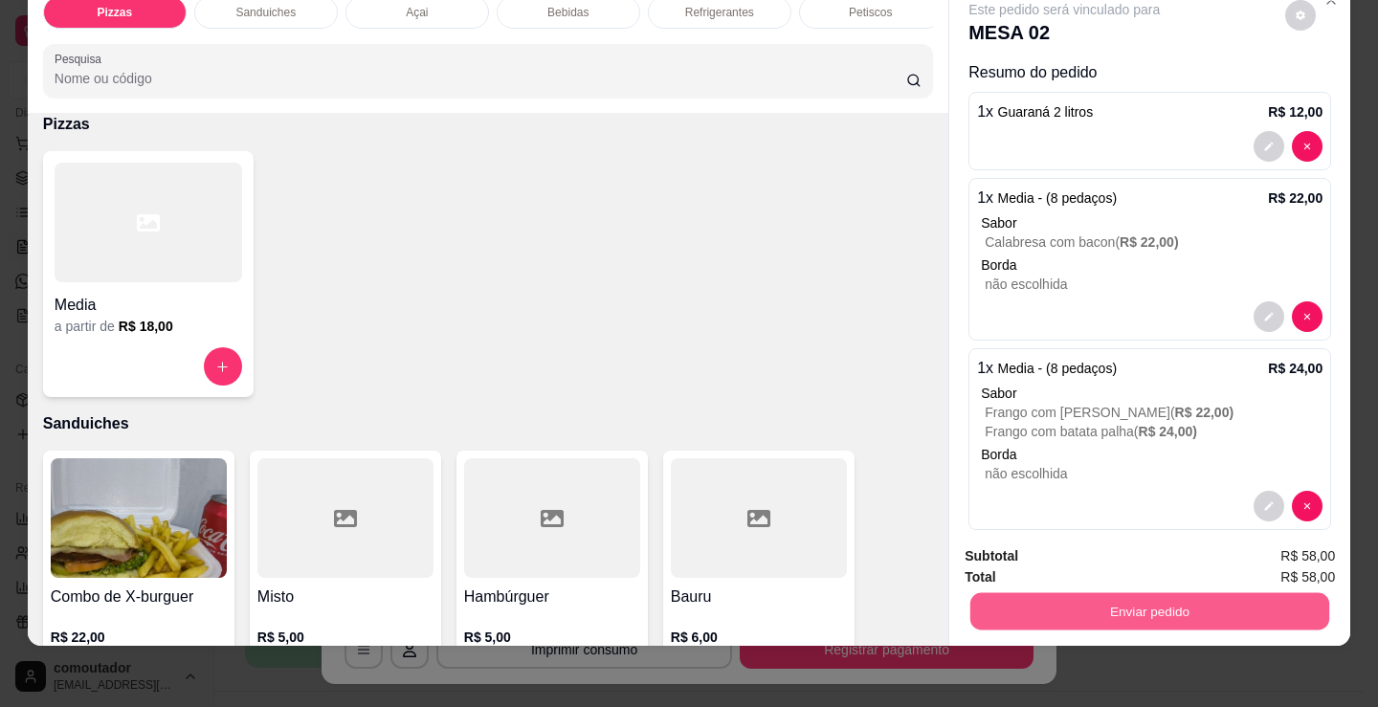
click at [1103, 609] on button "Enviar pedido" at bounding box center [1149, 610] width 359 height 37
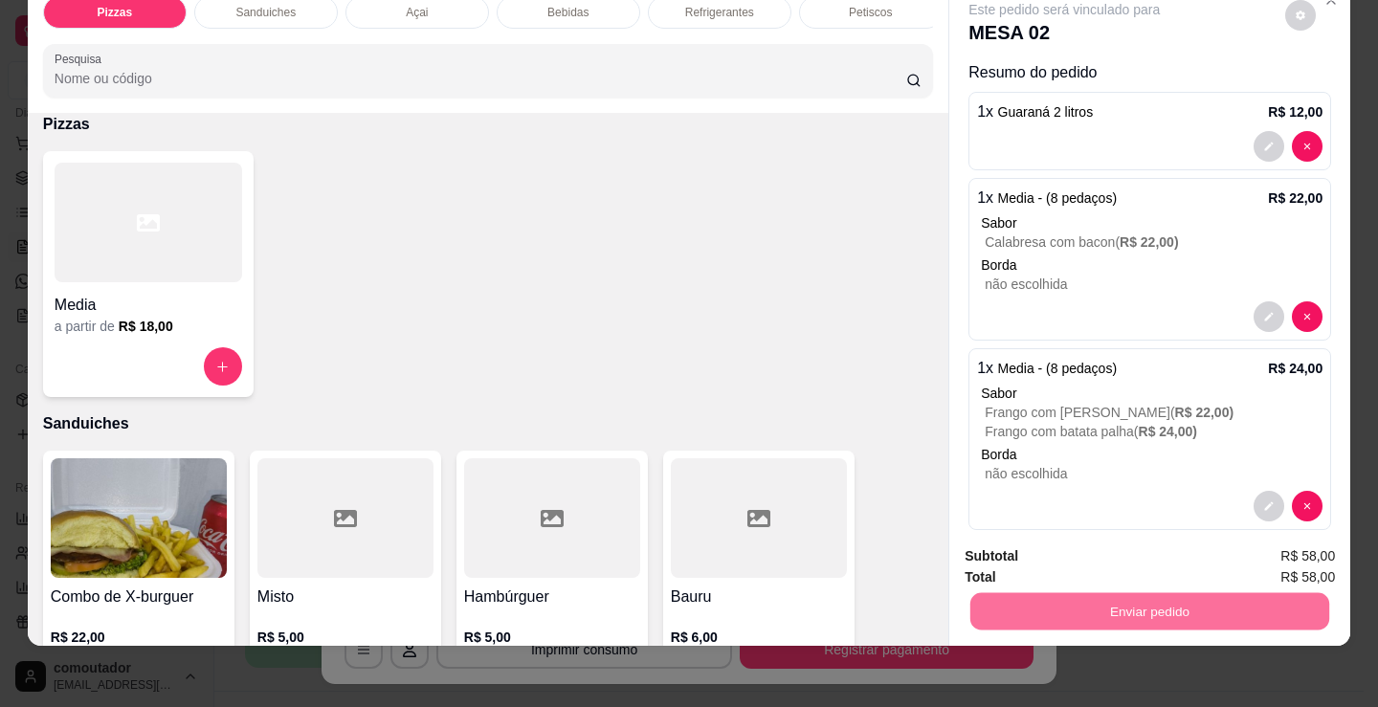
click at [1052, 538] on button "Não registrar e enviar pedido" at bounding box center [1087, 549] width 193 height 35
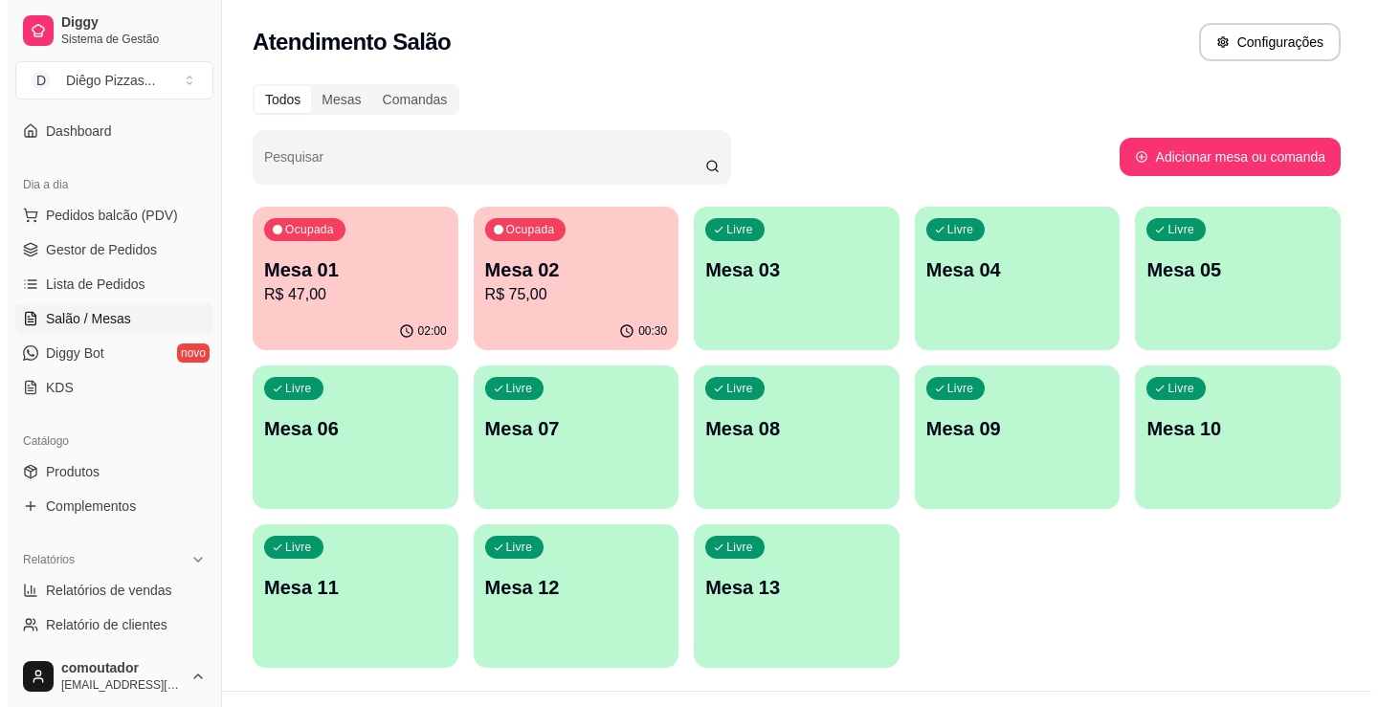
scroll to position [0, 0]
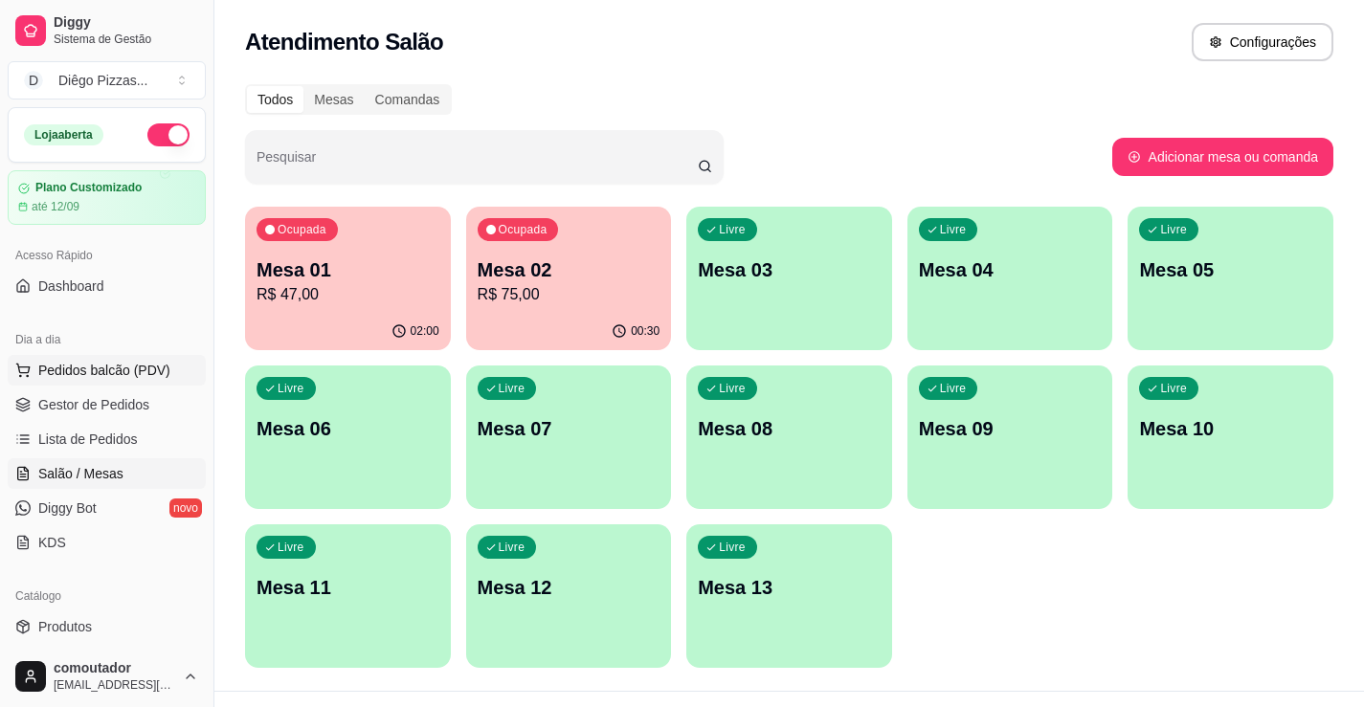
click at [125, 368] on span "Pedidos balcão (PDV)" at bounding box center [104, 370] width 132 height 19
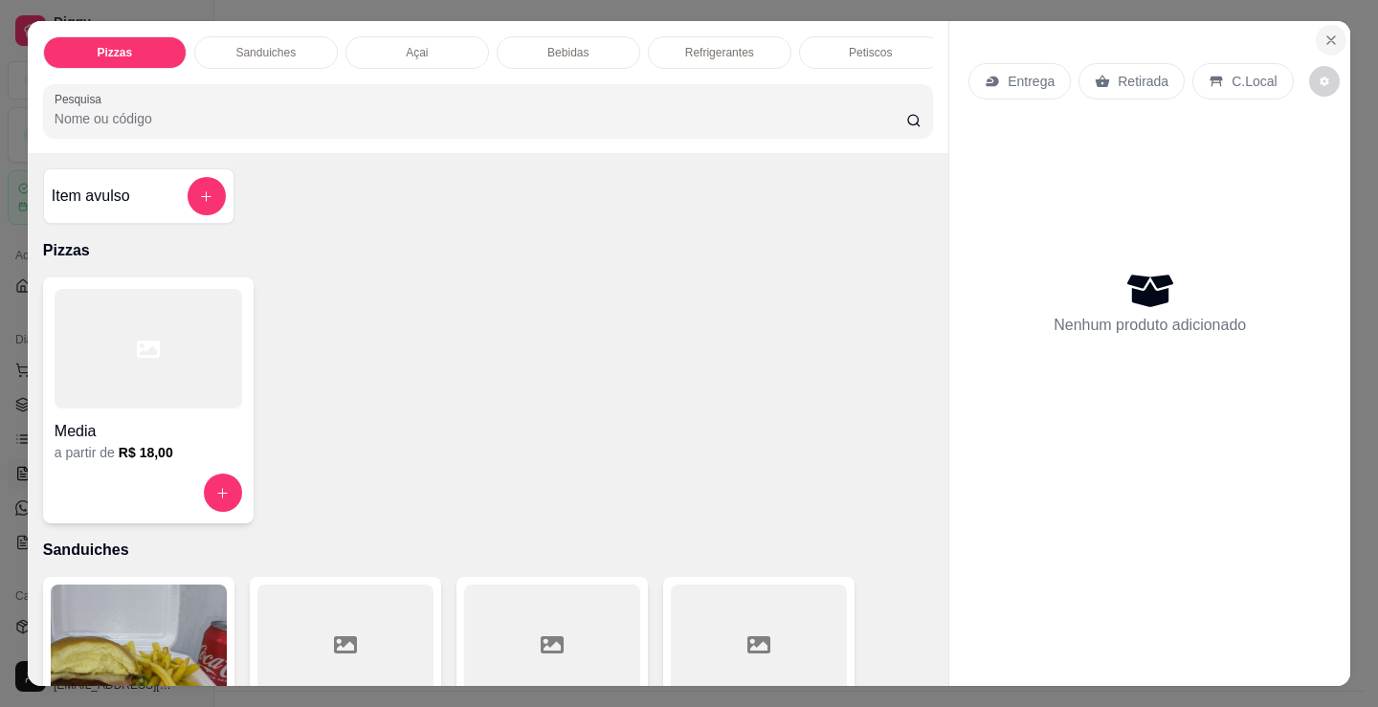
click at [1337, 27] on button "Close" at bounding box center [1331, 40] width 31 height 31
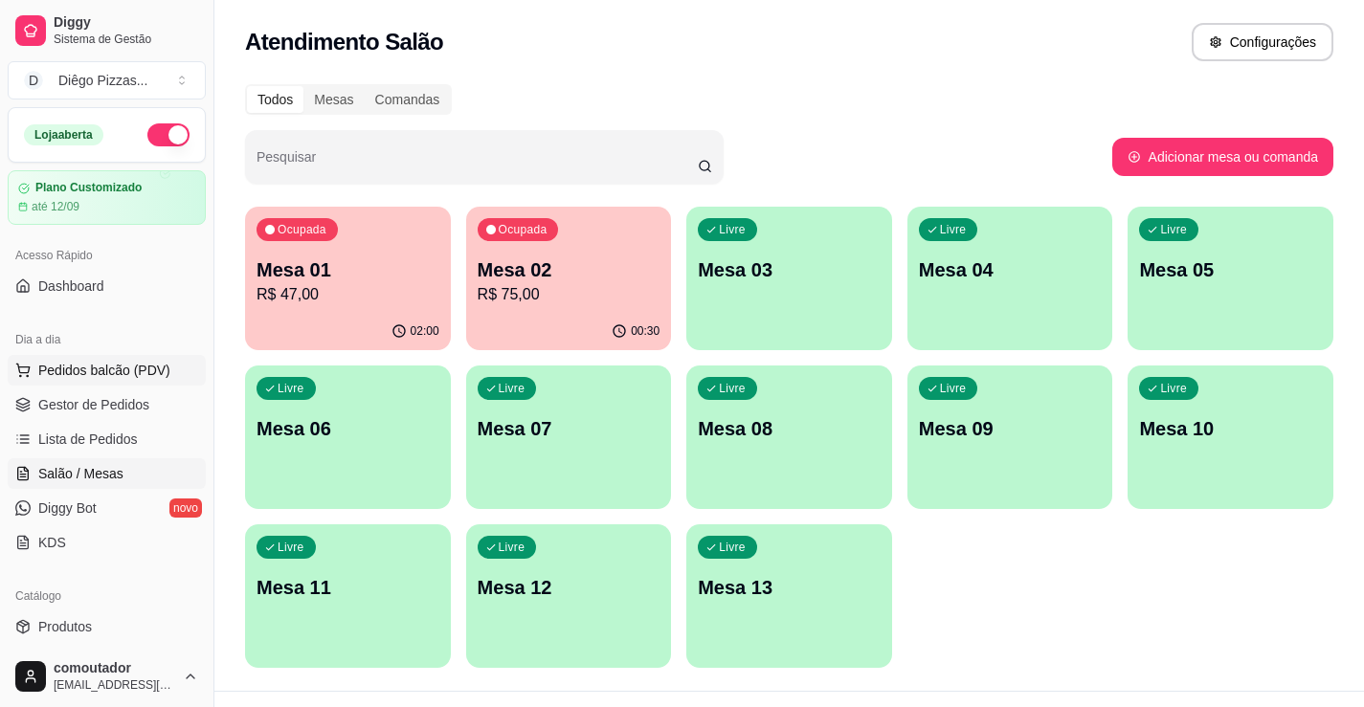
click at [141, 373] on span "Pedidos balcão (PDV)" at bounding box center [104, 370] width 132 height 19
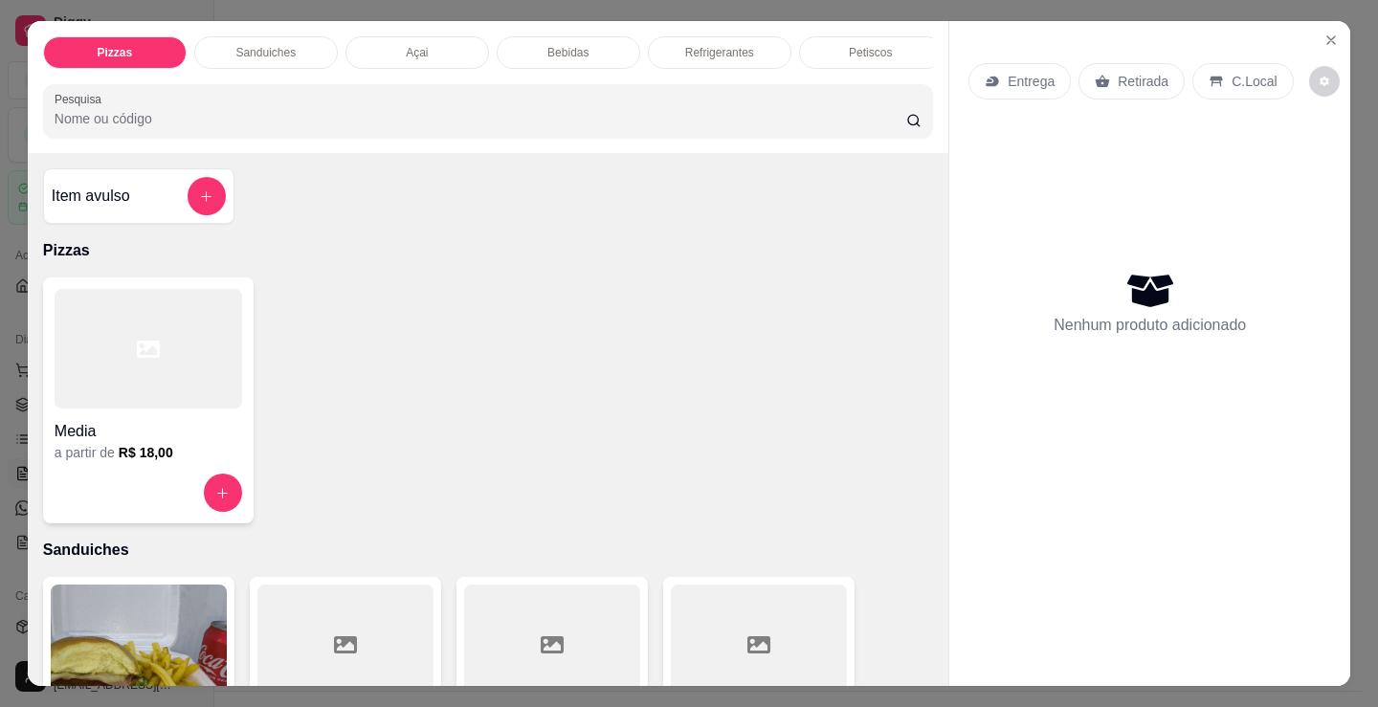
click at [142, 451] on div "Media a partir de R$ 18,00" at bounding box center [148, 401] width 211 height 246
click at [299, 58] on div "Sanduiches" at bounding box center [266, 52] width 144 height 33
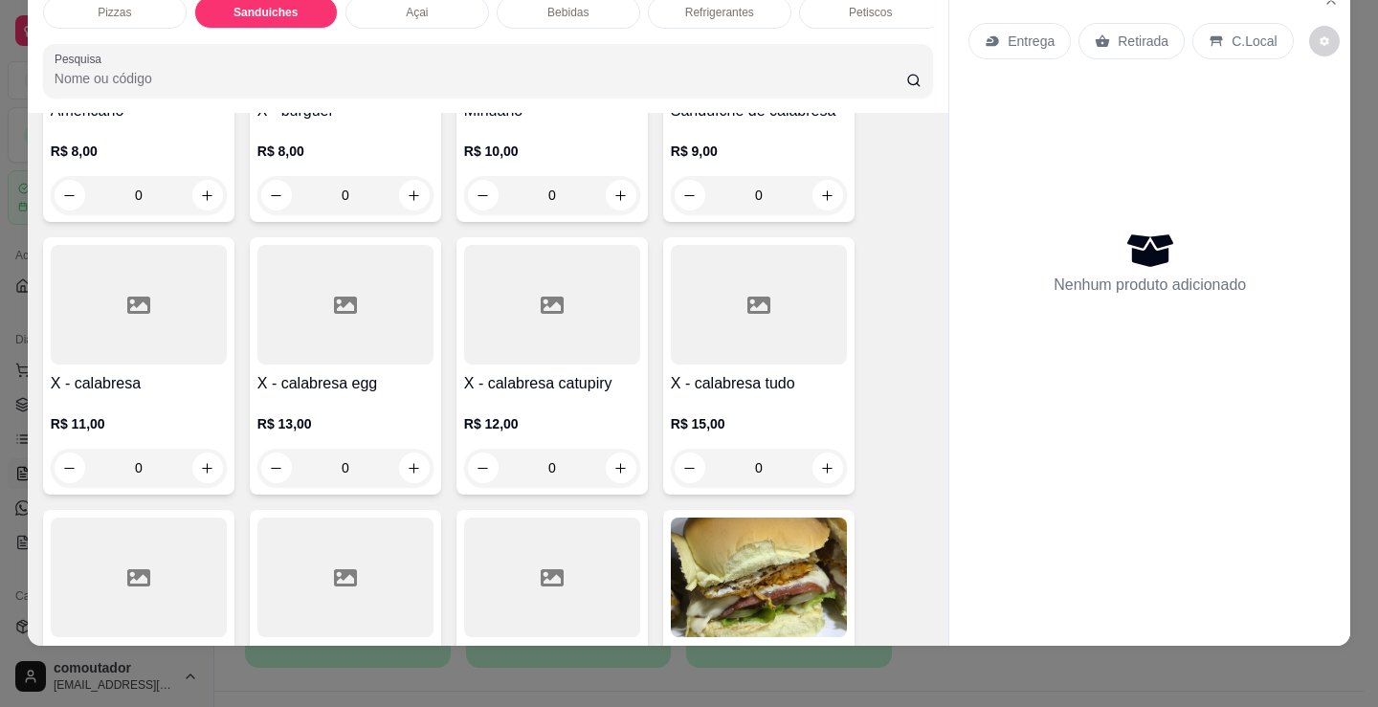
scroll to position [1056, 0]
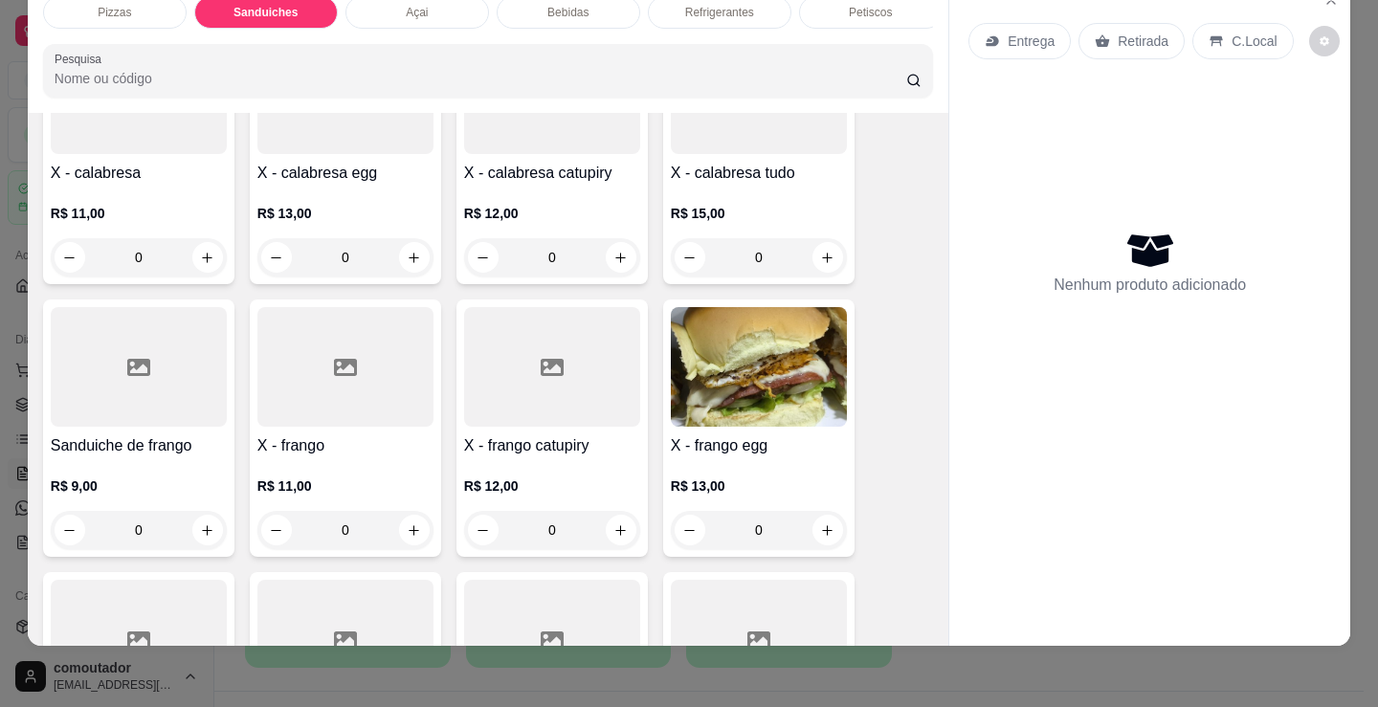
click at [818, 269] on div "0" at bounding box center [759, 257] width 176 height 38
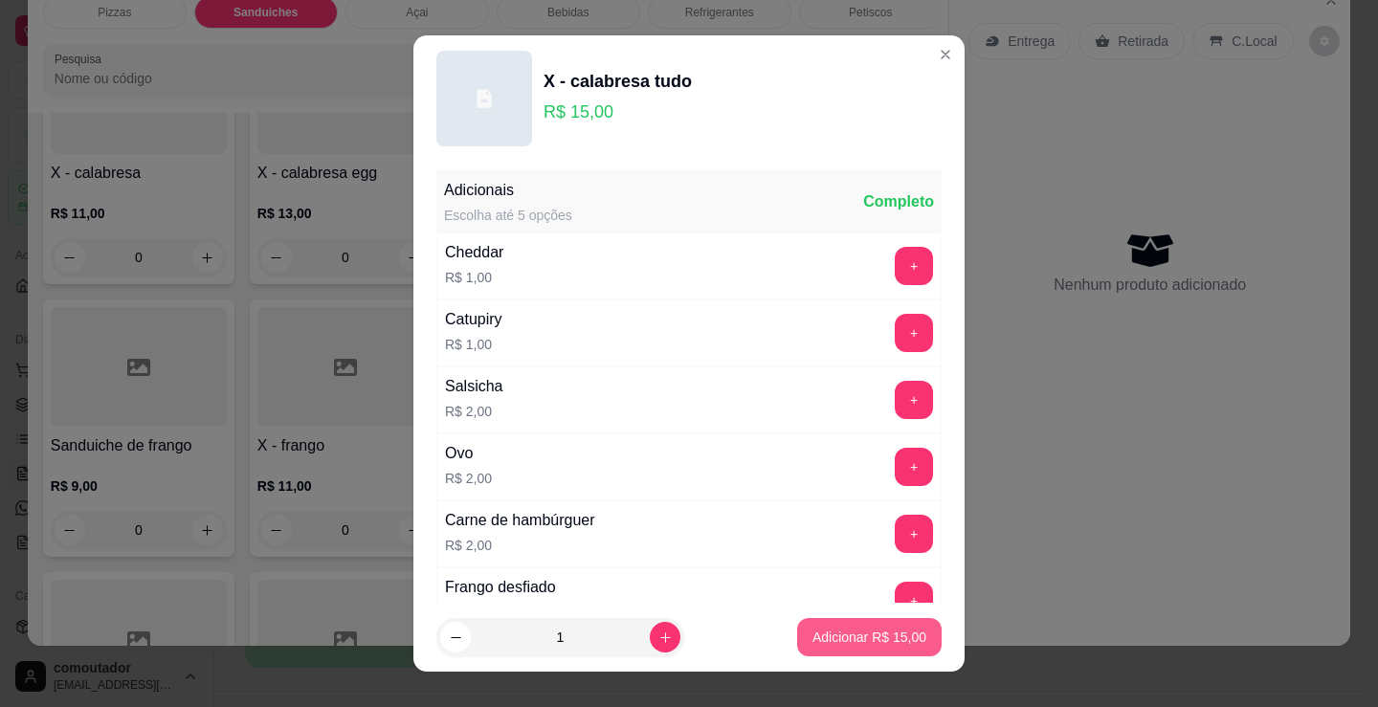
click at [848, 633] on p "Adicionar R$ 15,00" at bounding box center [870, 637] width 114 height 19
type input "1"
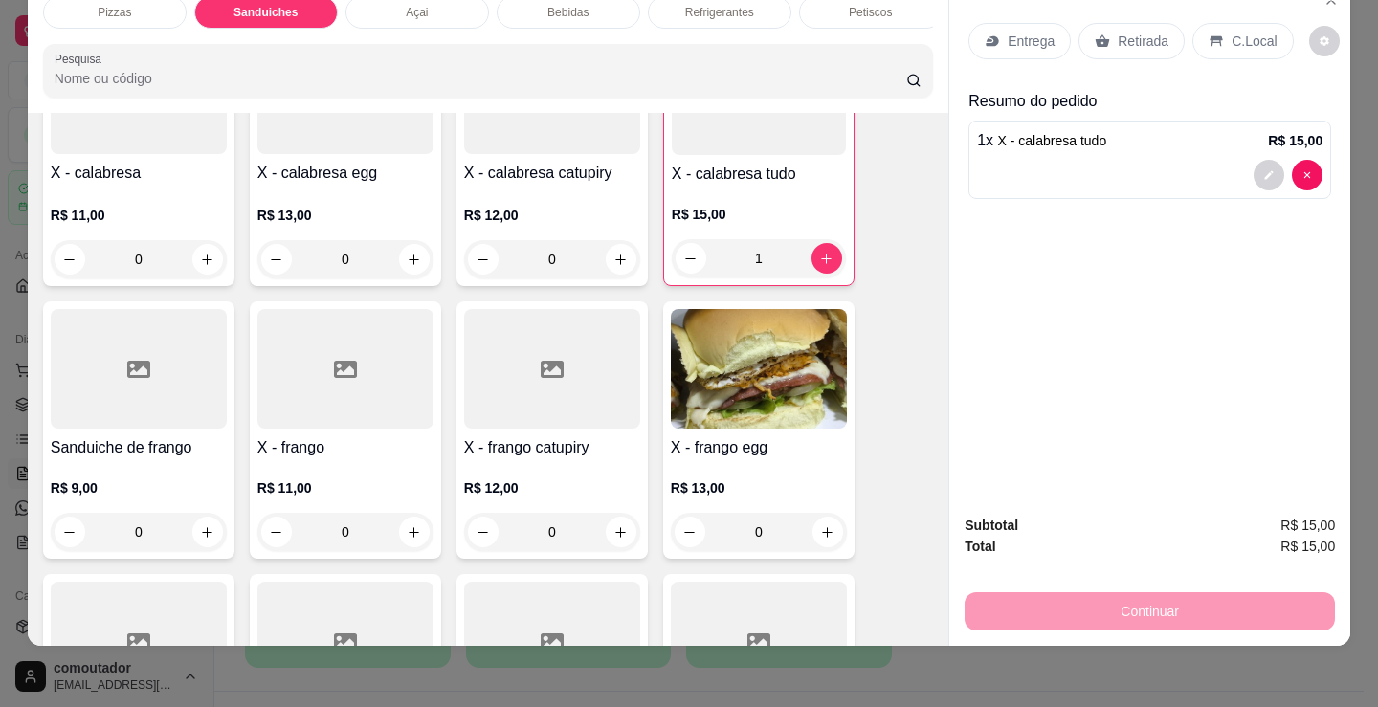
click at [1005, 8] on div "Entrega Retirada C.Local" at bounding box center [1150, 41] width 363 height 67
click at [1011, 32] on p "Entrega" at bounding box center [1031, 41] width 47 height 19
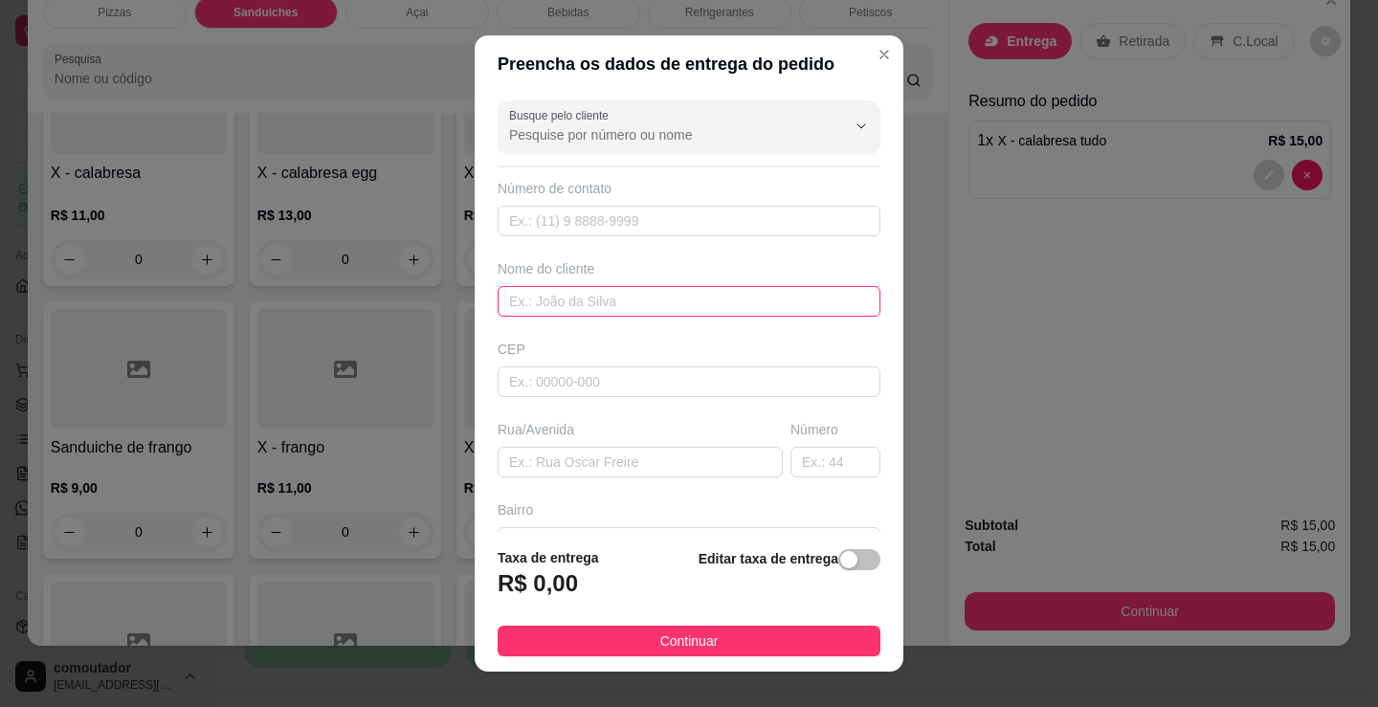
click at [613, 307] on input "text" at bounding box center [689, 301] width 383 height 31
type input "miguel de naiara"
click at [821, 640] on button "Continuar" at bounding box center [689, 641] width 383 height 31
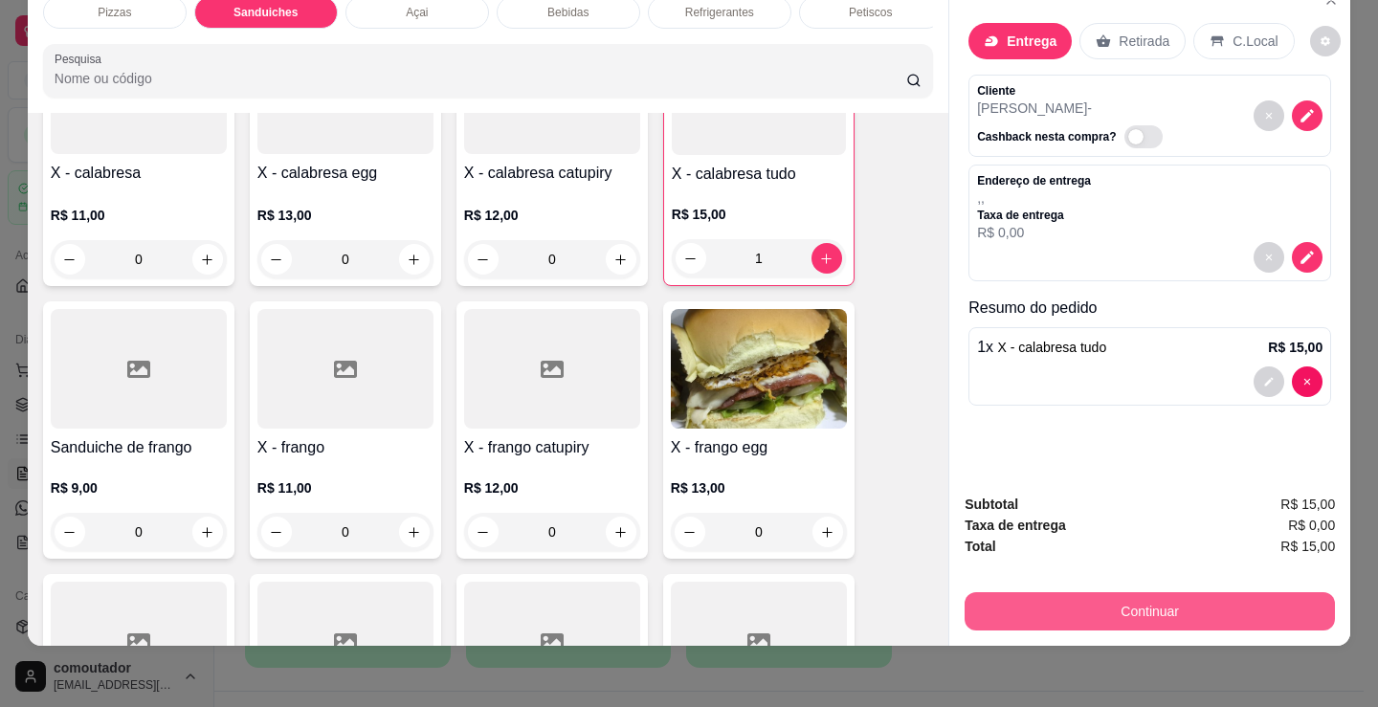
click at [1013, 592] on button "Continuar" at bounding box center [1150, 611] width 370 height 38
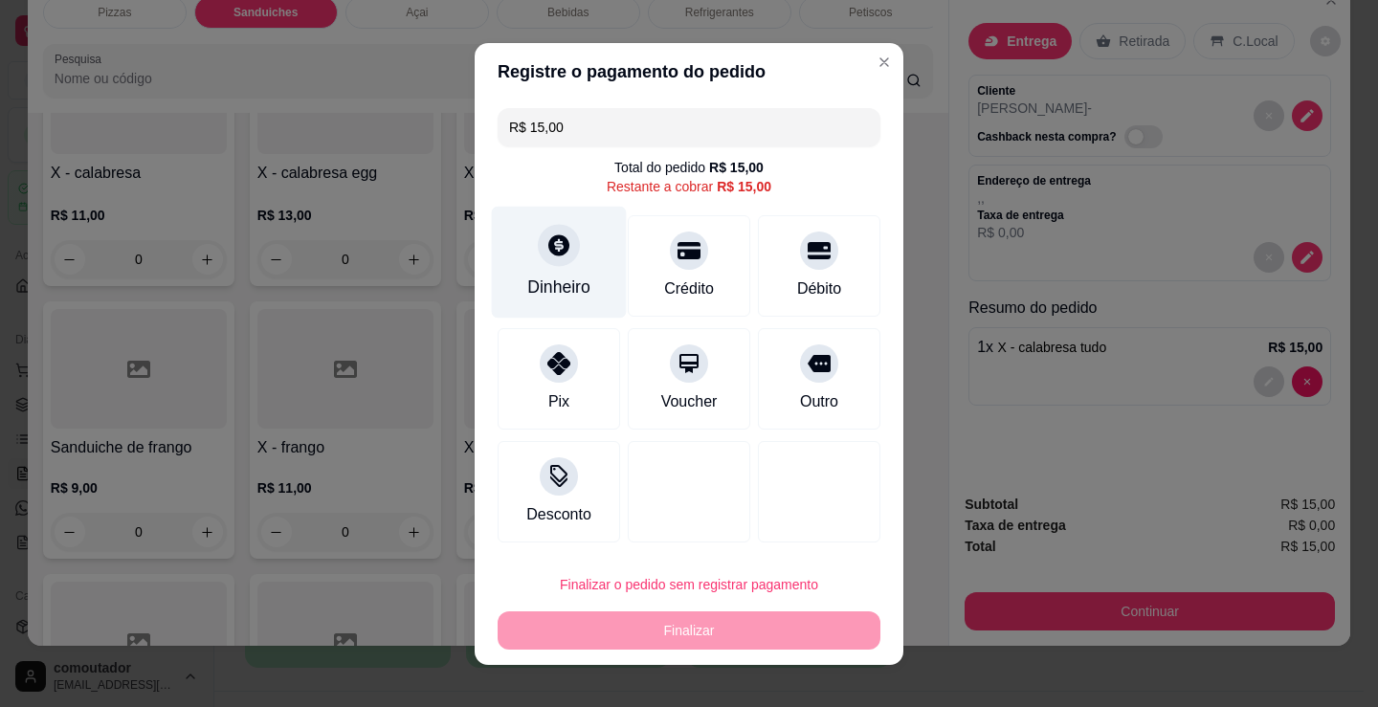
click at [568, 264] on div "Dinheiro" at bounding box center [559, 262] width 135 height 112
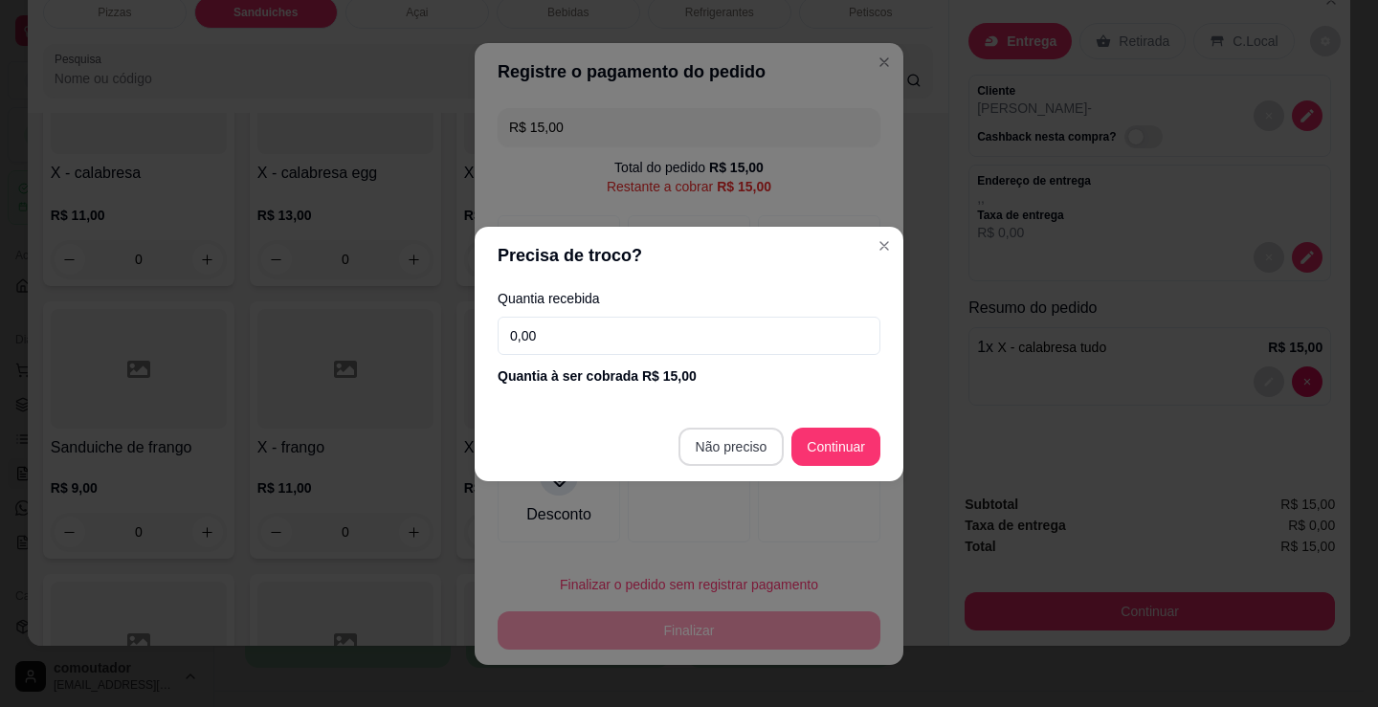
type input "R$ 0,00"
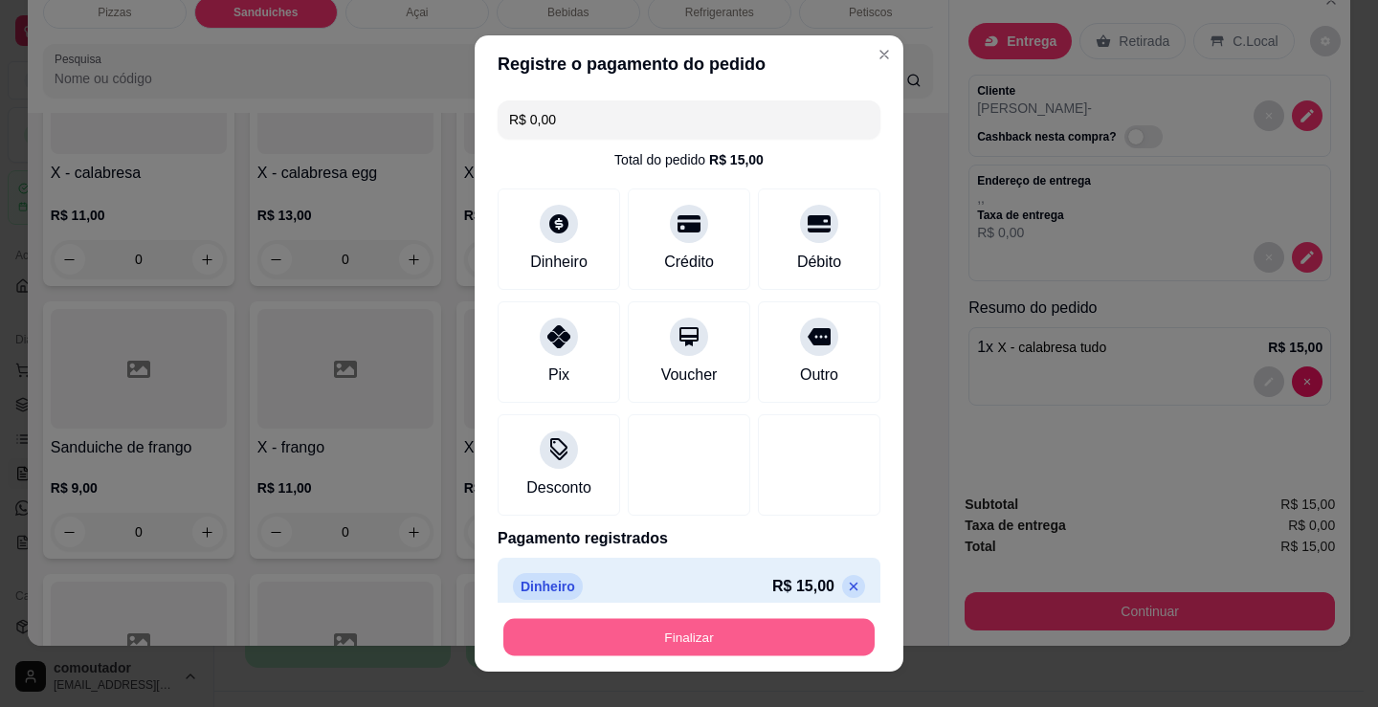
click at [771, 638] on button "Finalizar" at bounding box center [688, 637] width 371 height 37
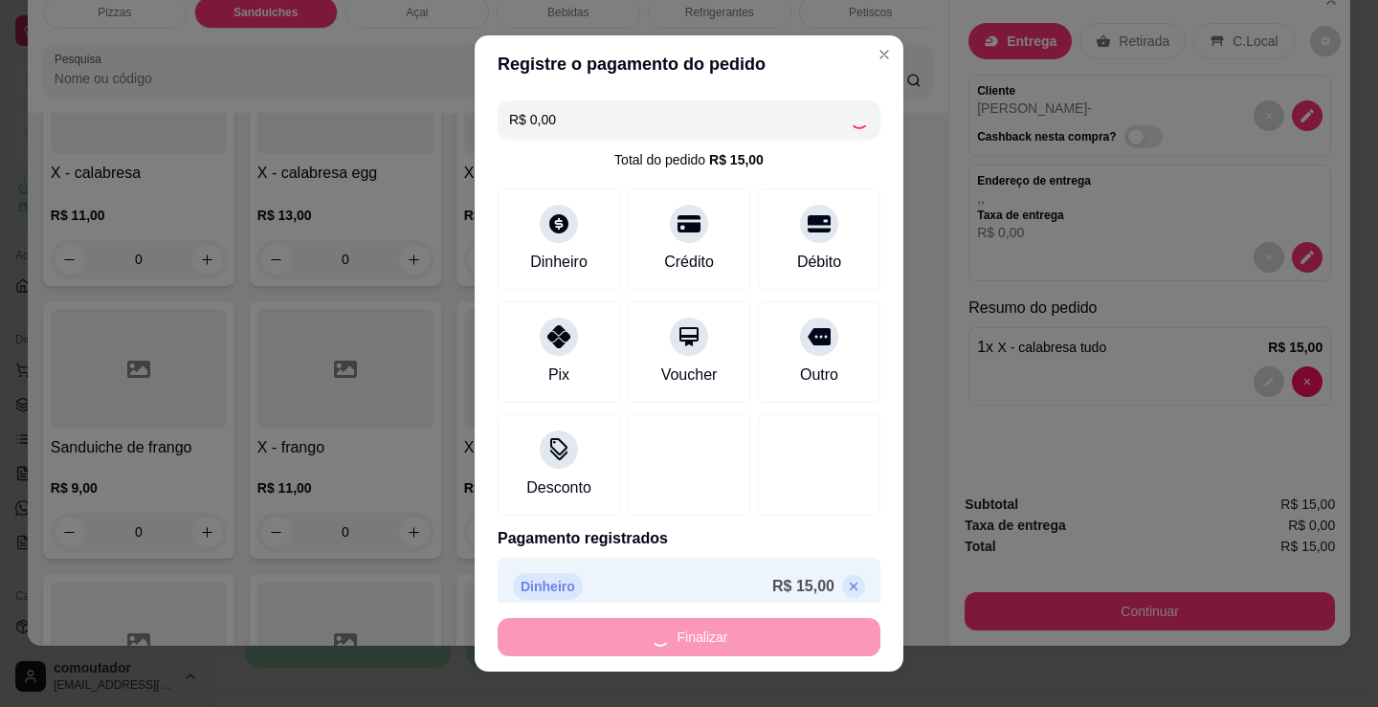
type input "0"
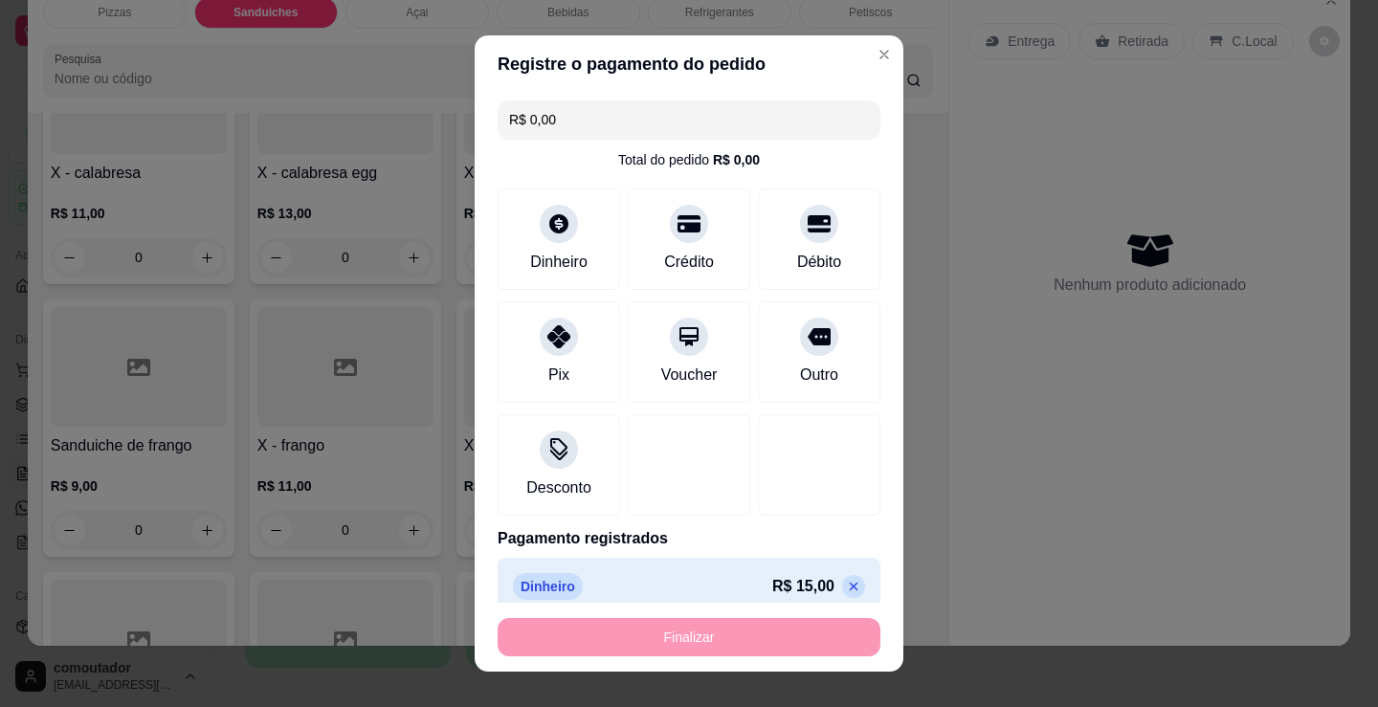
type input "-R$ 15,00"
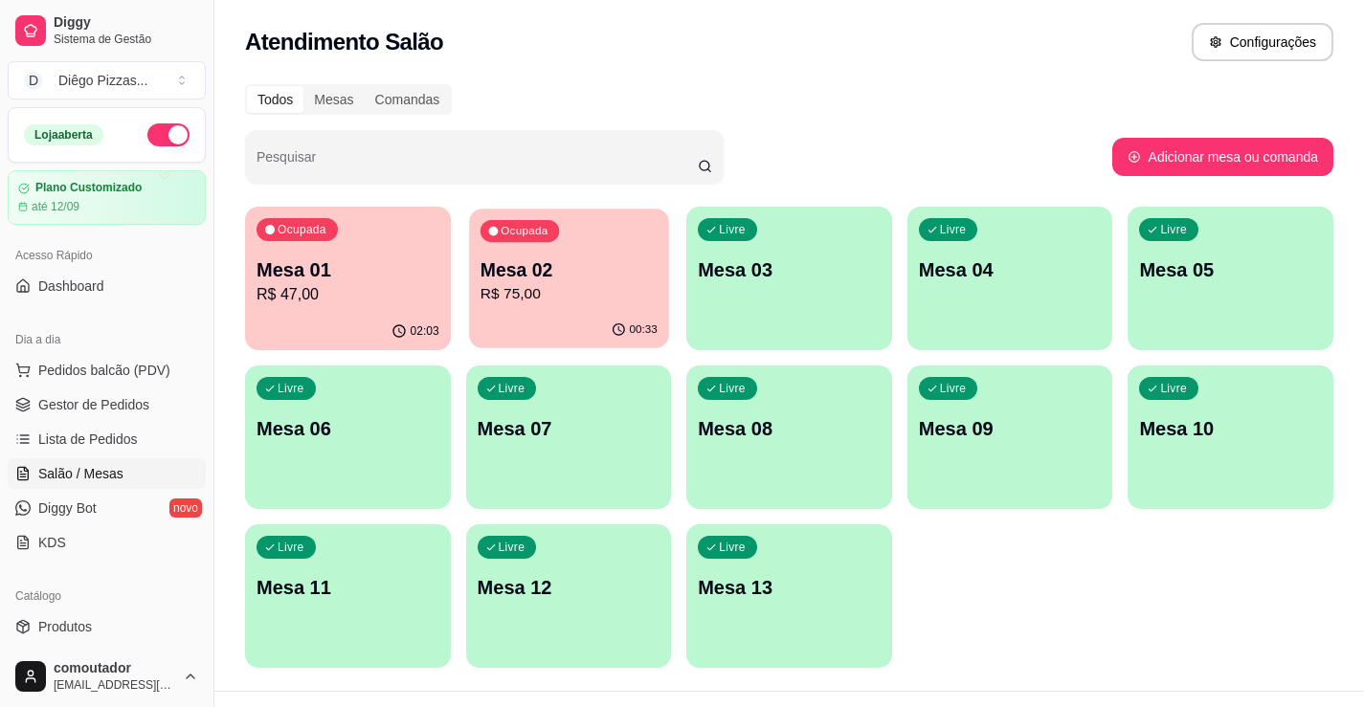
click at [497, 265] on p "Mesa 02" at bounding box center [567, 270] width 177 height 26
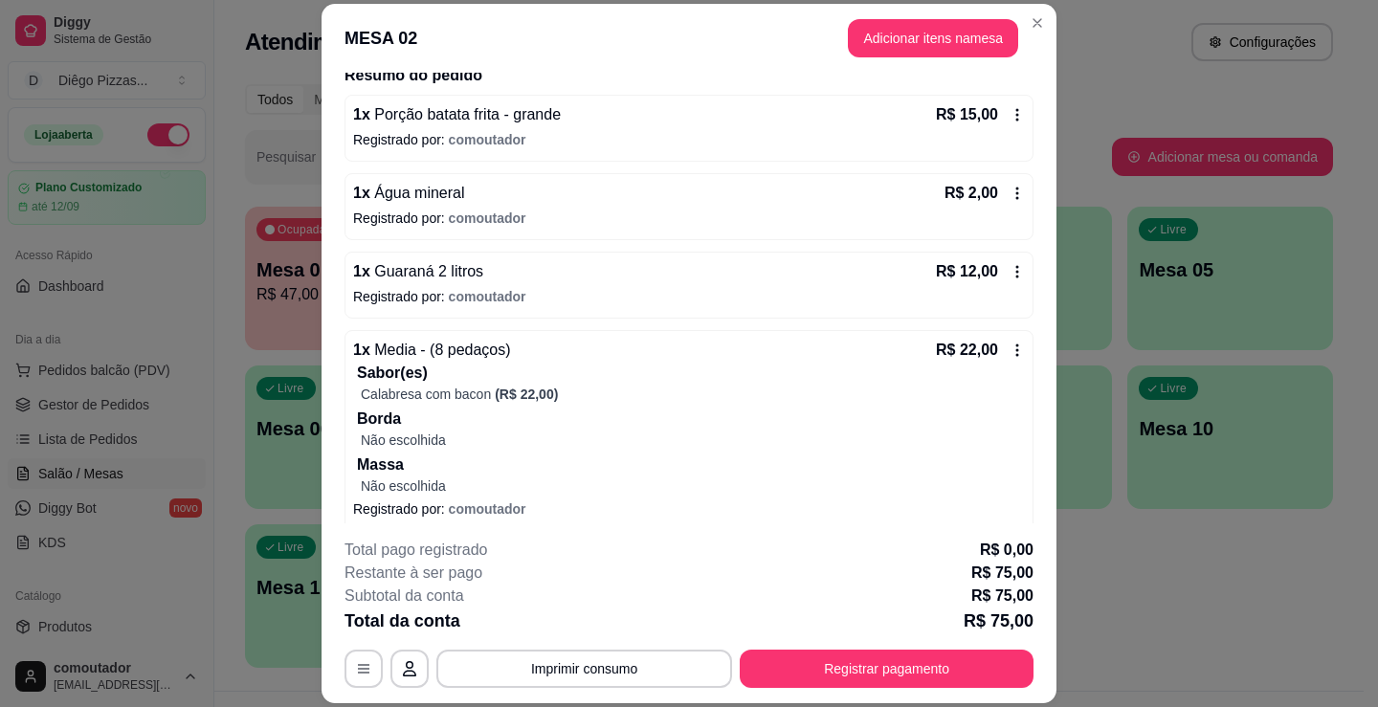
scroll to position [287, 0]
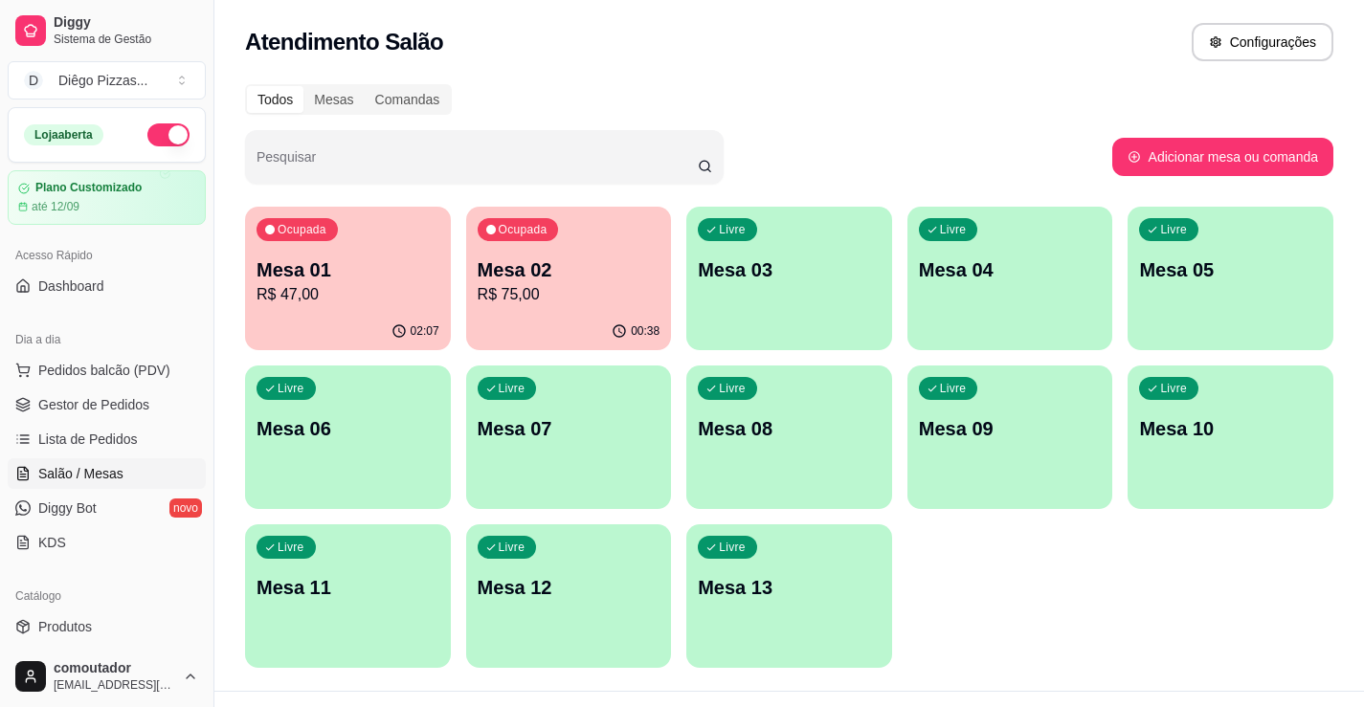
click at [341, 250] on div "Ocupada Mesa 01 R$ 47,00" at bounding box center [348, 260] width 206 height 106
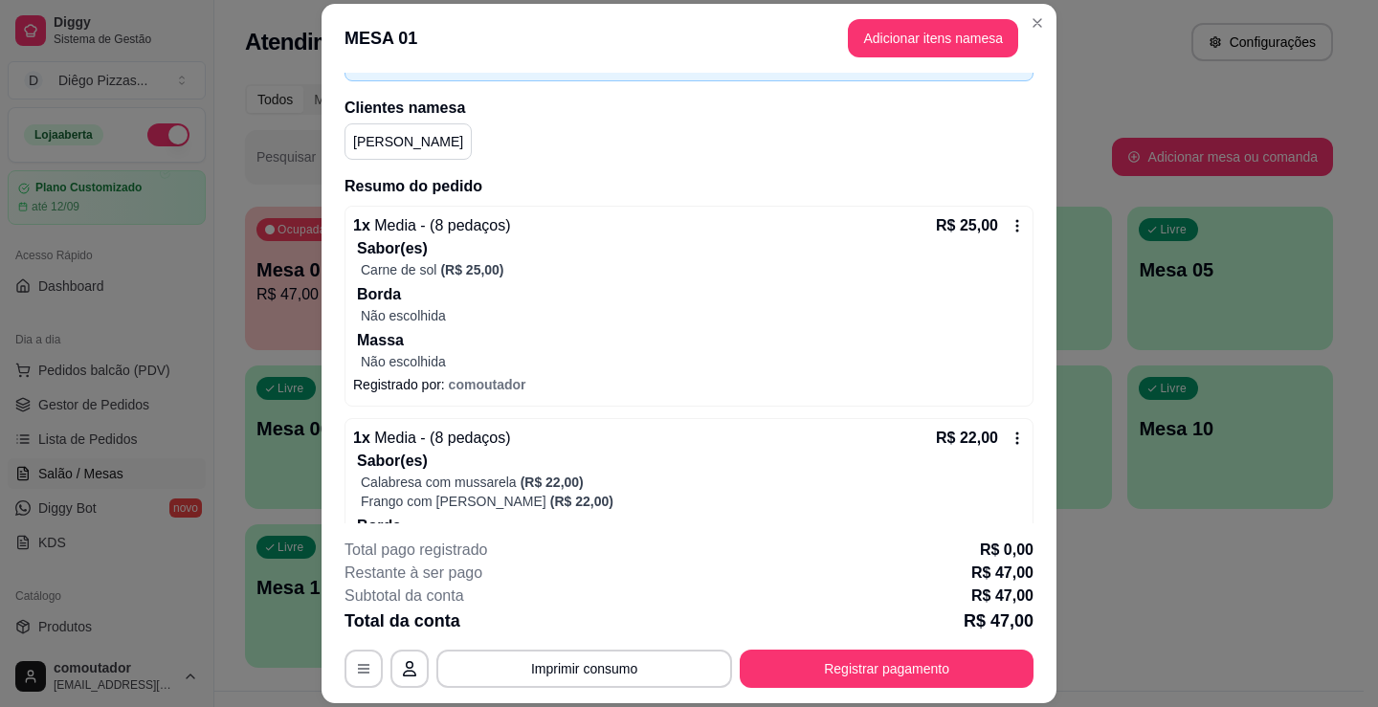
scroll to position [0, 0]
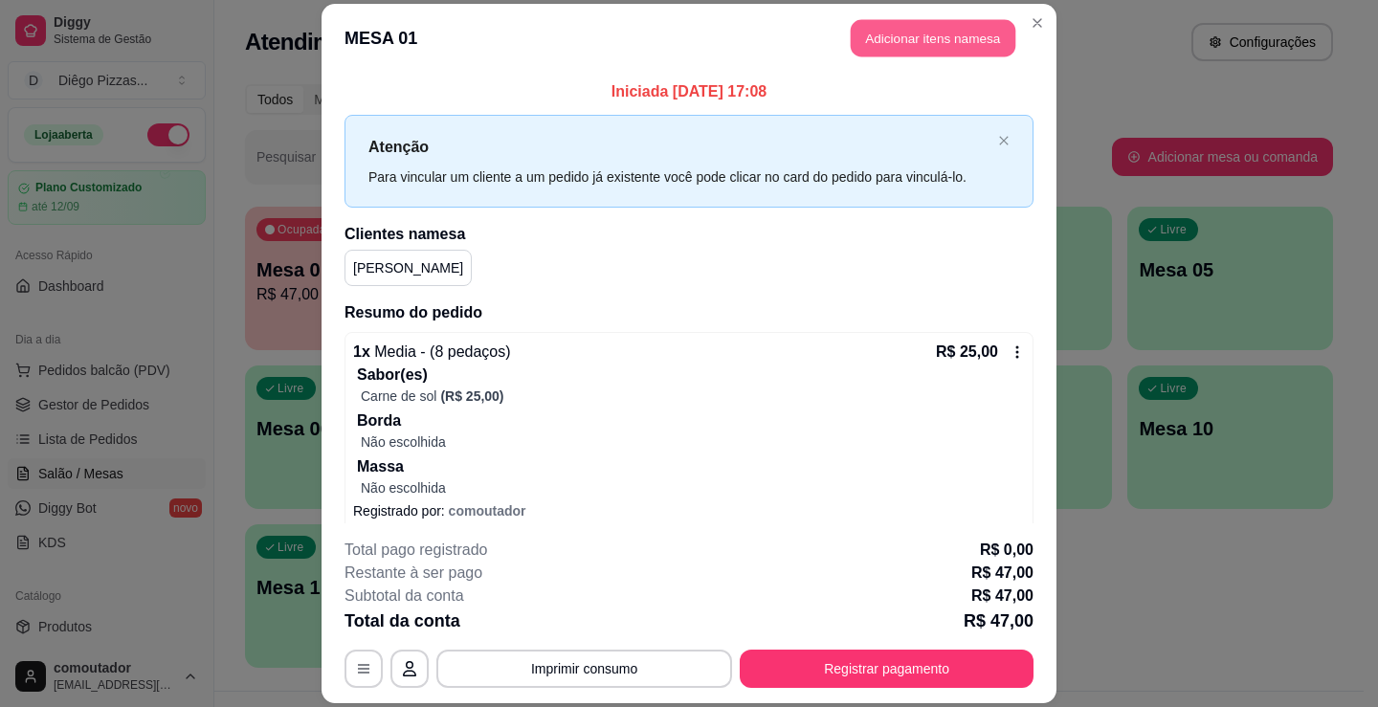
click at [914, 34] on button "Adicionar itens na mesa" at bounding box center [933, 37] width 165 height 37
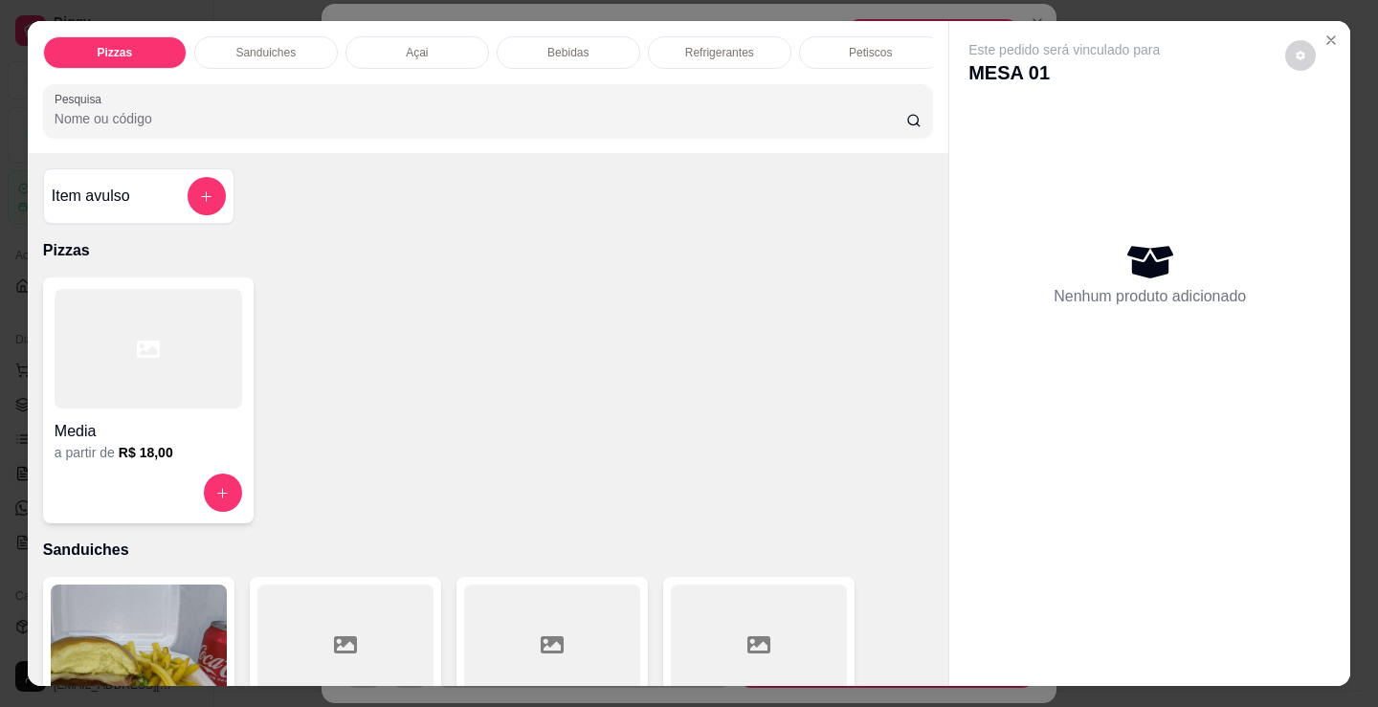
click at [538, 41] on div "Bebidas" at bounding box center [569, 52] width 144 height 33
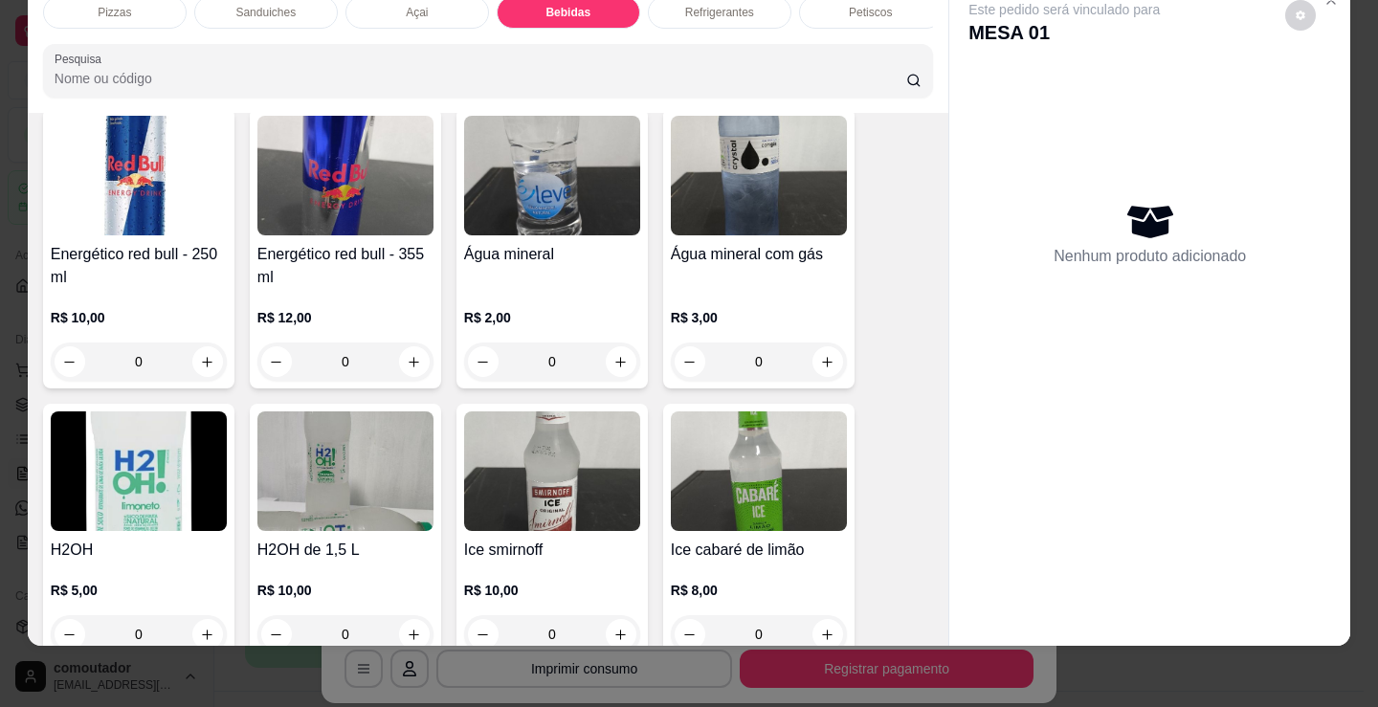
scroll to position [4190, 0]
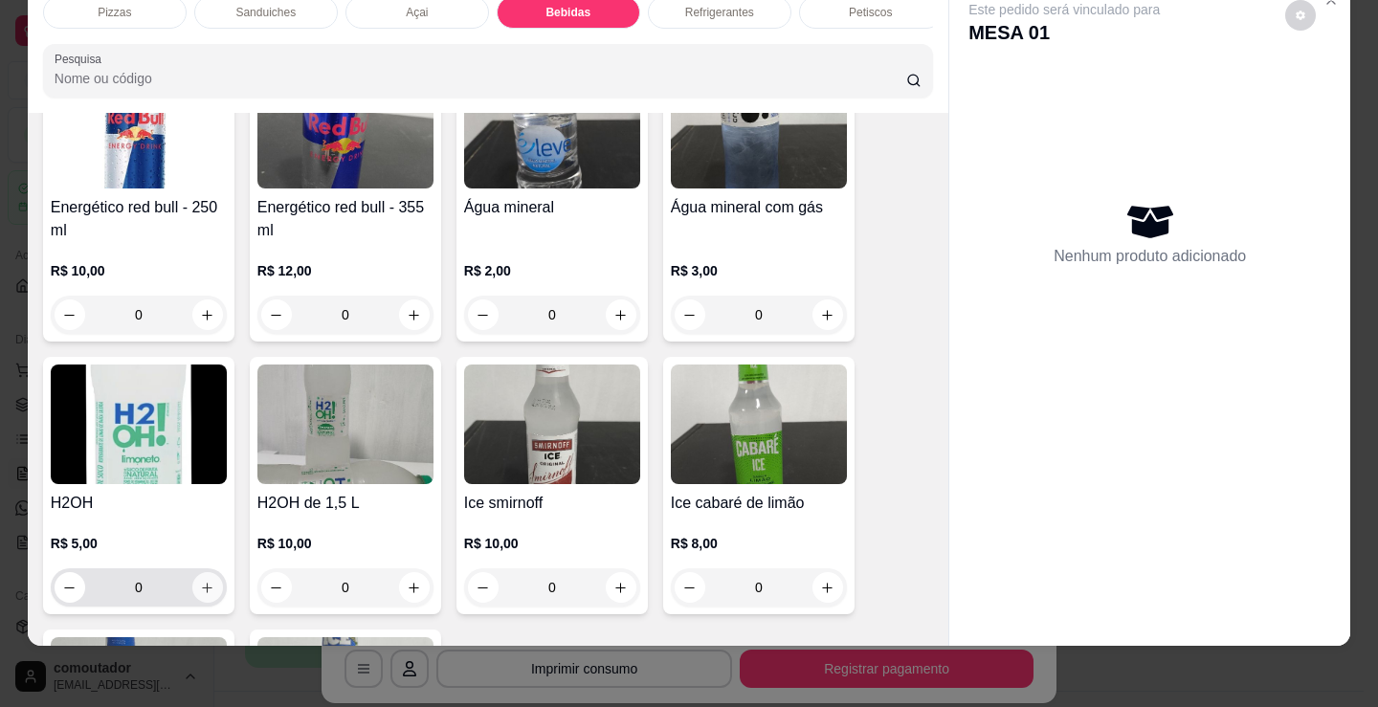
click at [200, 584] on icon "increase-product-quantity" at bounding box center [207, 588] width 14 height 14
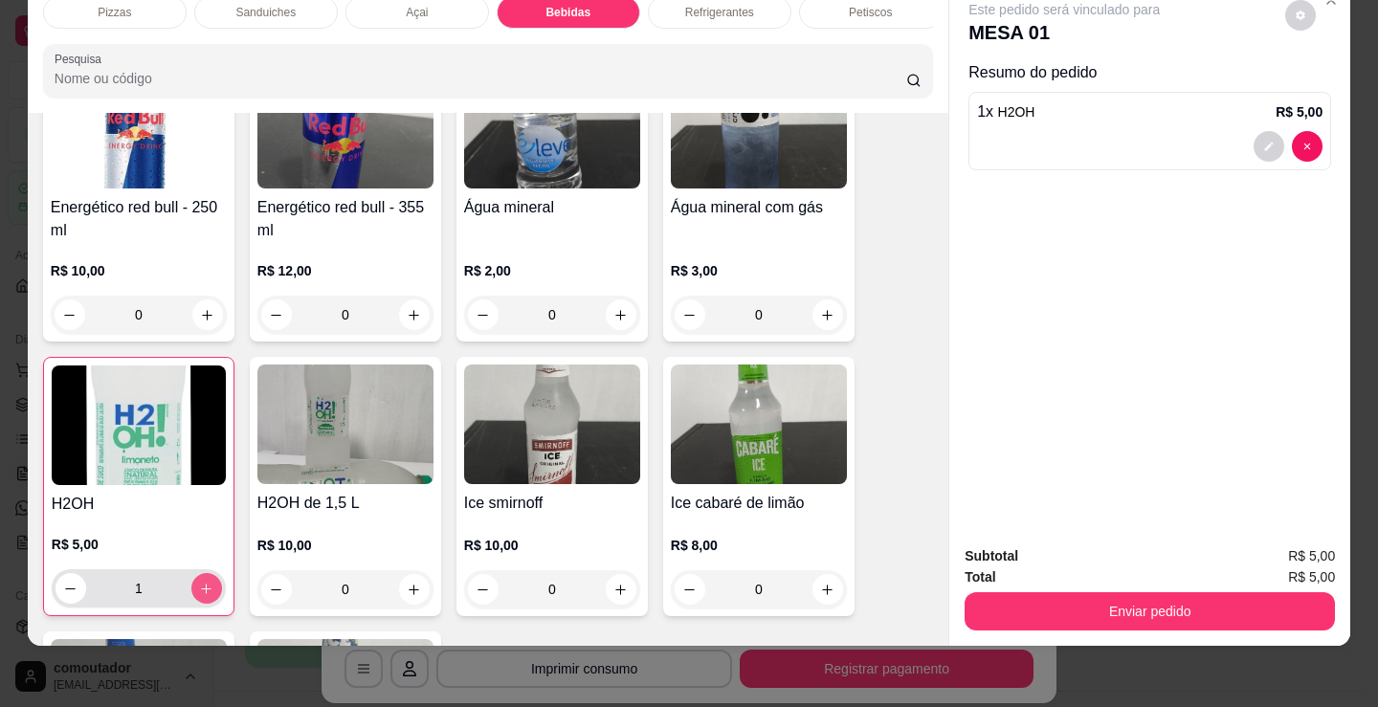
type input "1"
click at [738, 5] on p "Refrigerantes" at bounding box center [719, 12] width 69 height 15
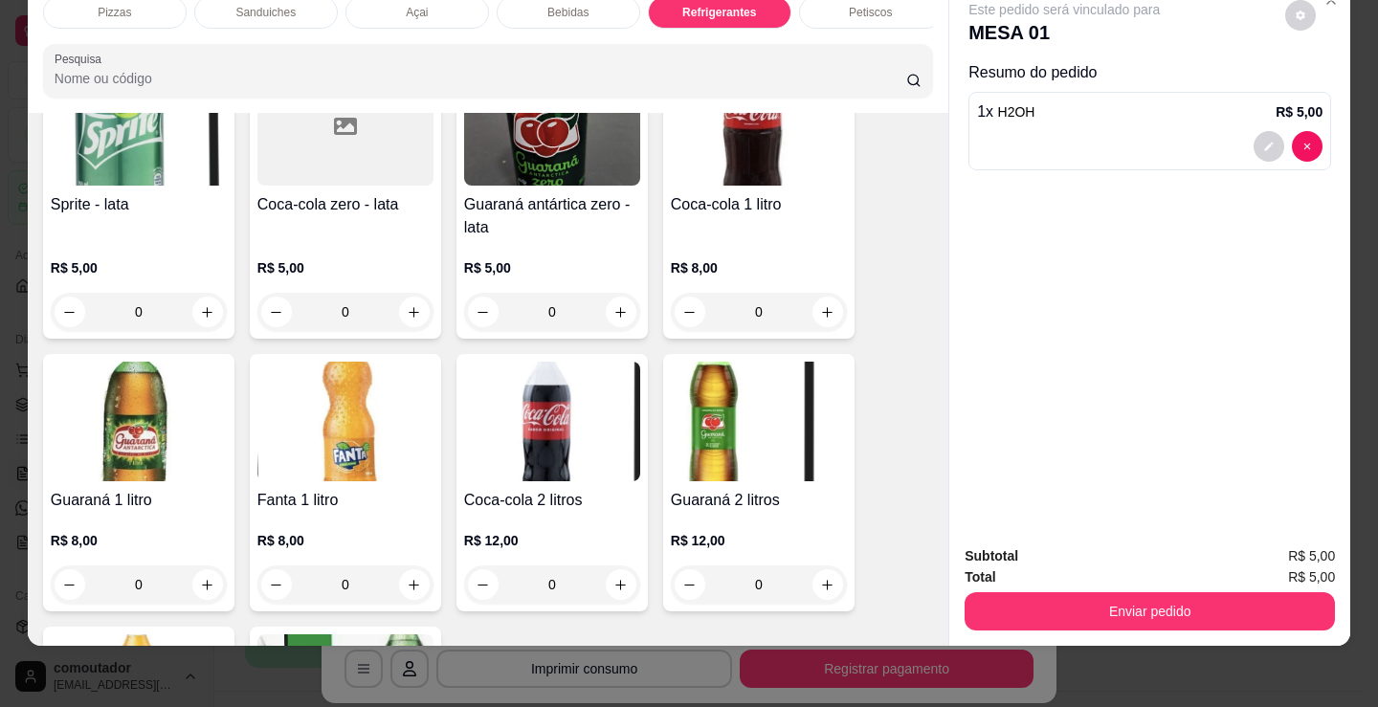
scroll to position [5651, 0]
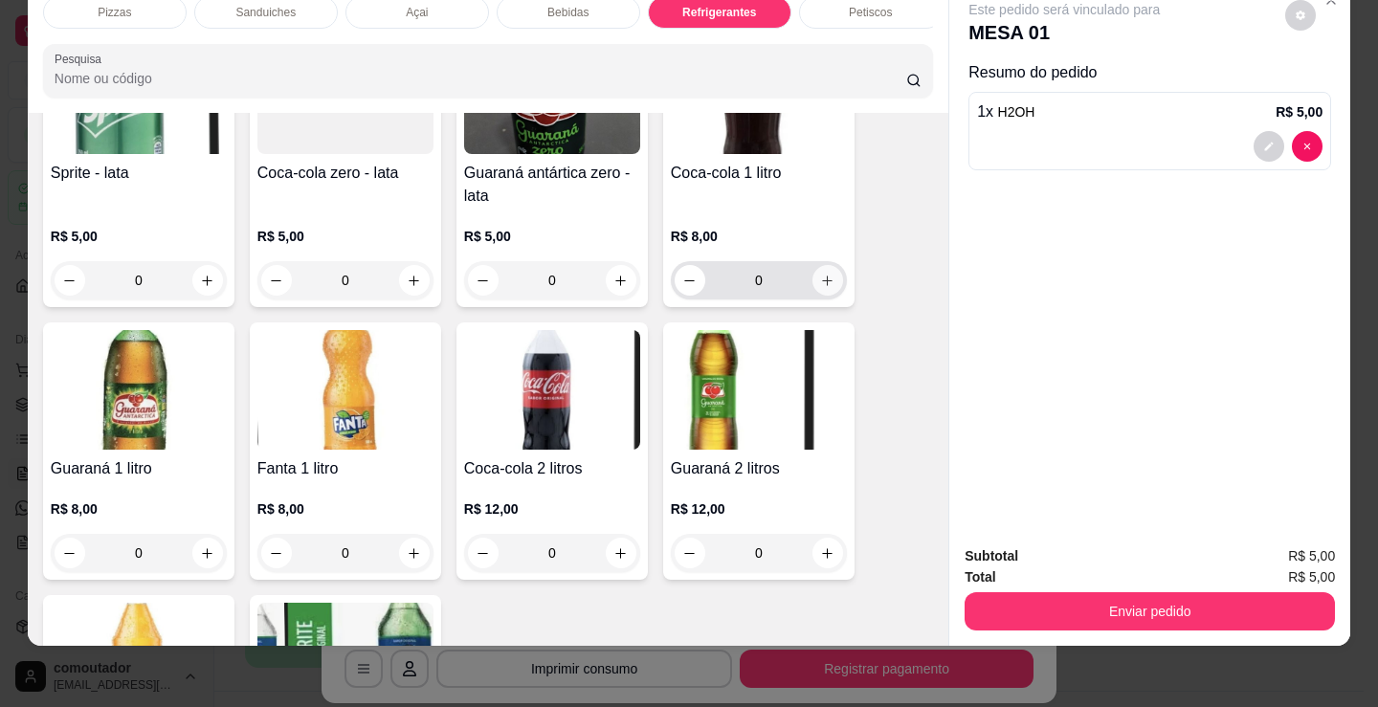
click at [832, 286] on button "increase-product-quantity" at bounding box center [828, 280] width 31 height 31
type input "1"
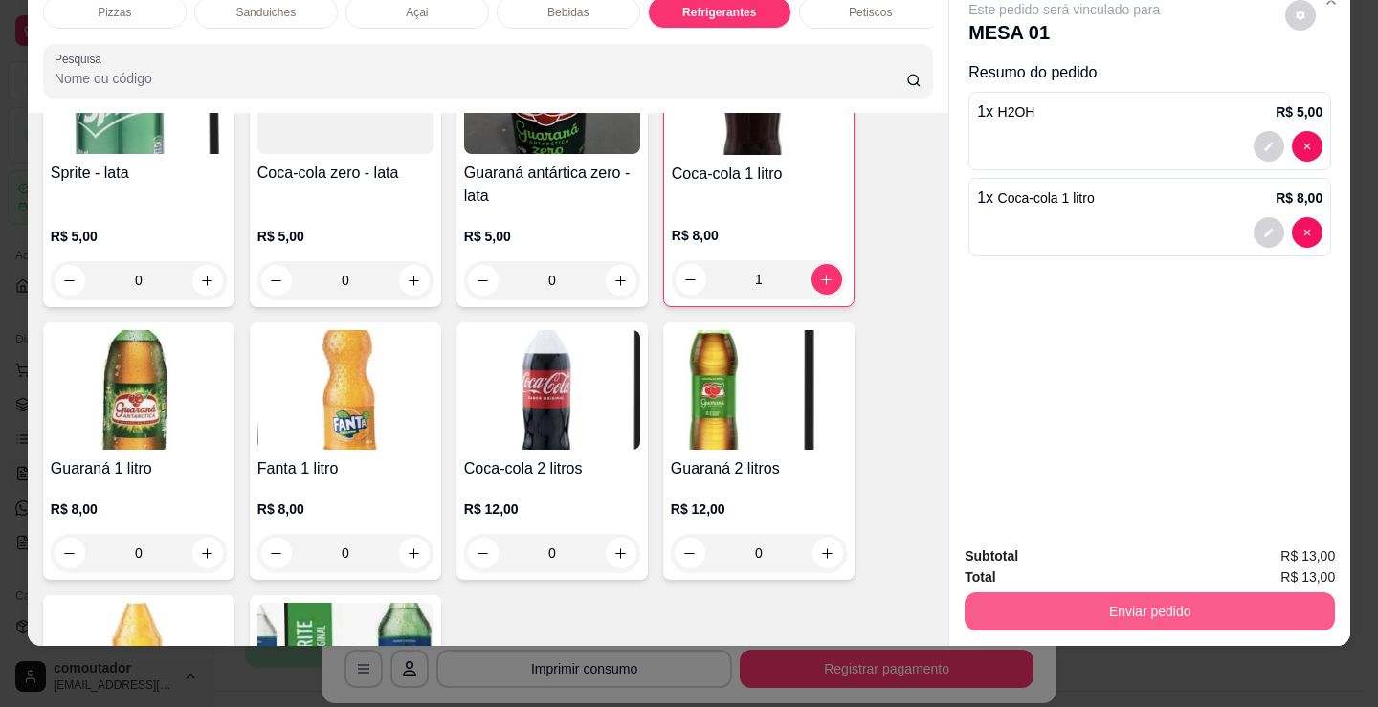
click at [1069, 598] on button "Enviar pedido" at bounding box center [1150, 611] width 370 height 38
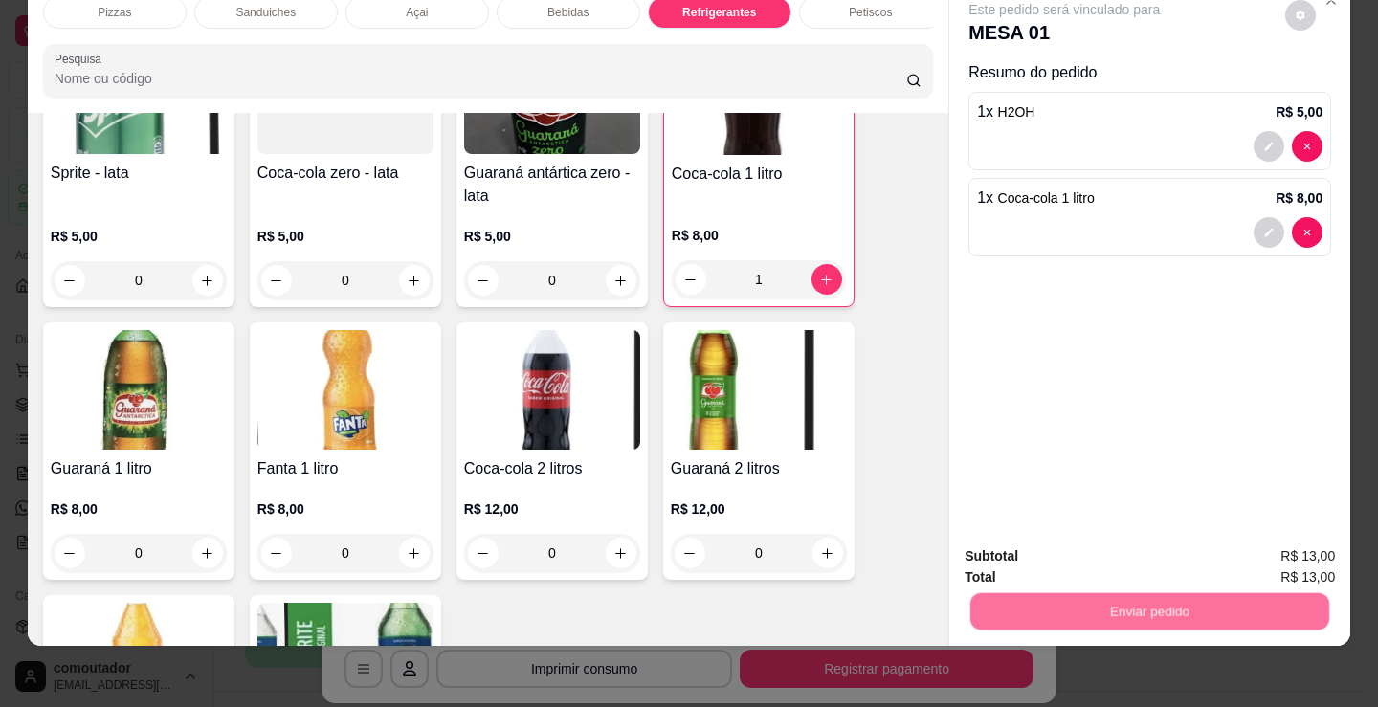
click at [1049, 550] on button "Não registrar e enviar pedido" at bounding box center [1086, 550] width 199 height 36
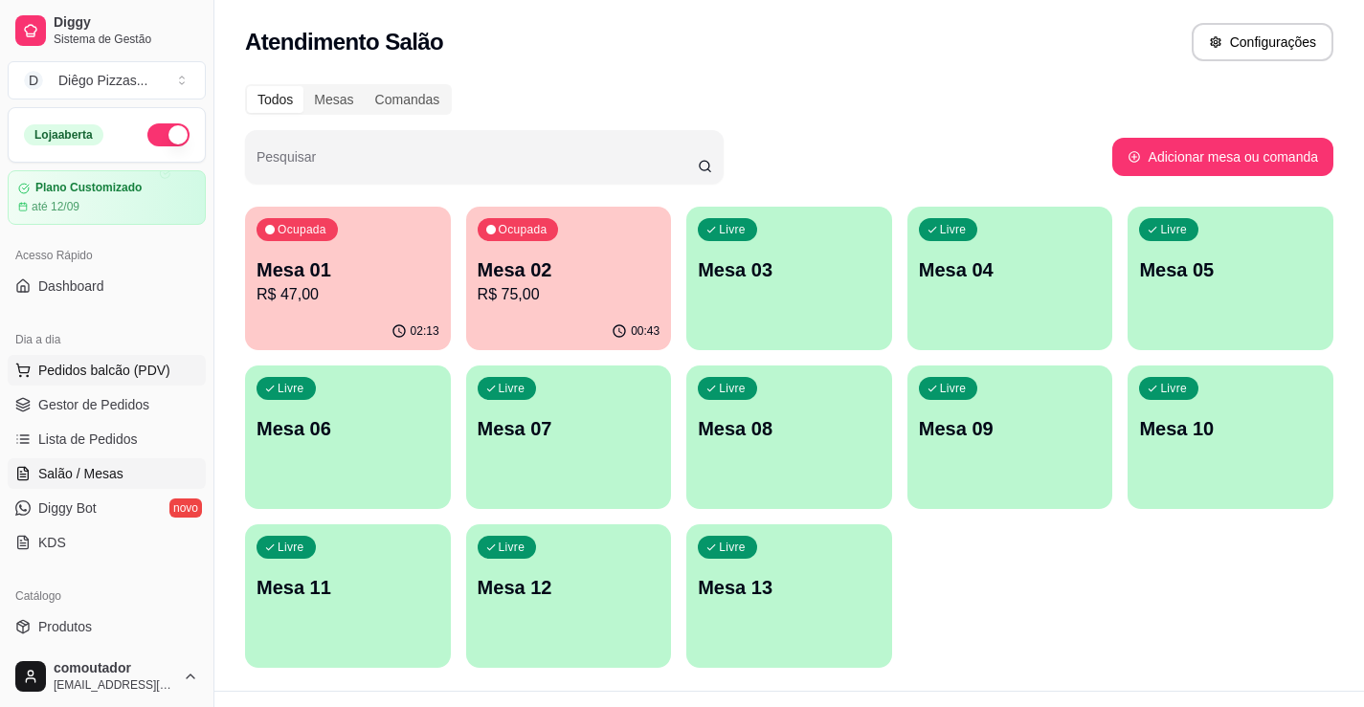
click at [87, 375] on span "Pedidos balcão (PDV)" at bounding box center [104, 370] width 132 height 19
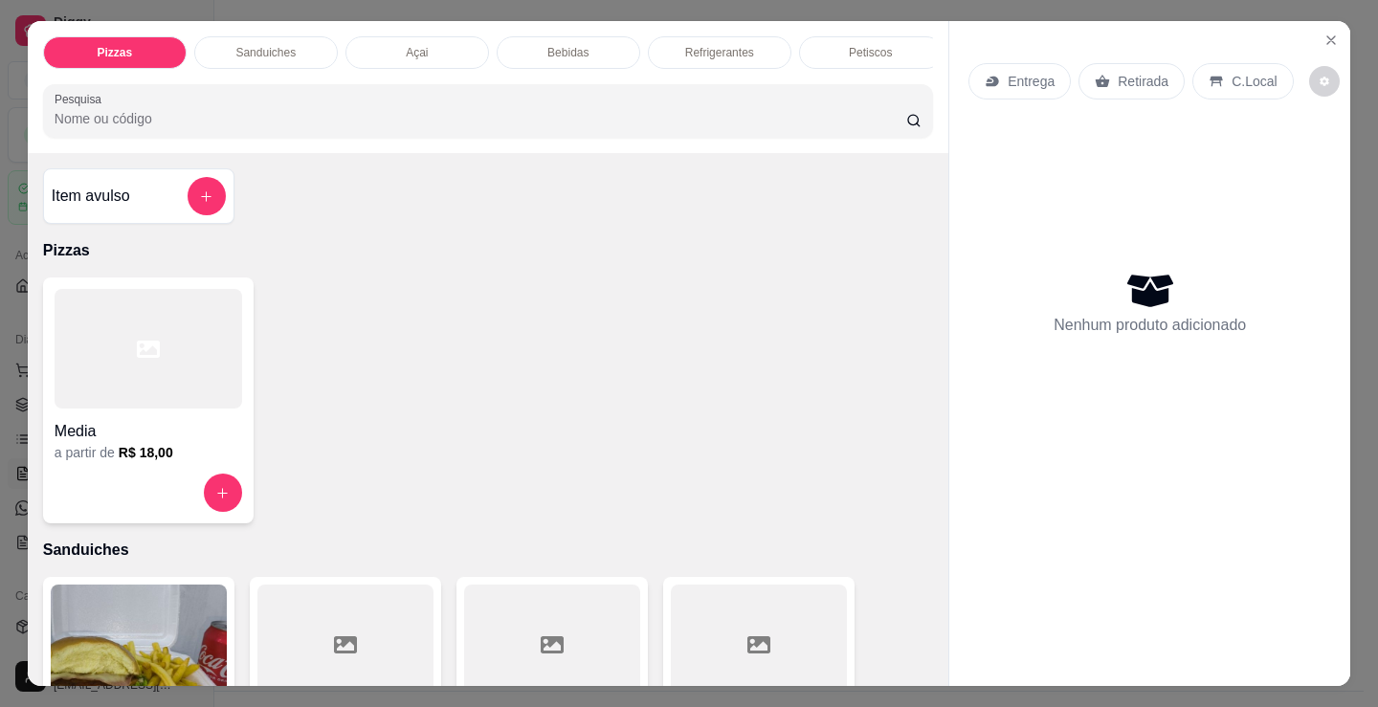
click at [142, 391] on div at bounding box center [149, 349] width 188 height 120
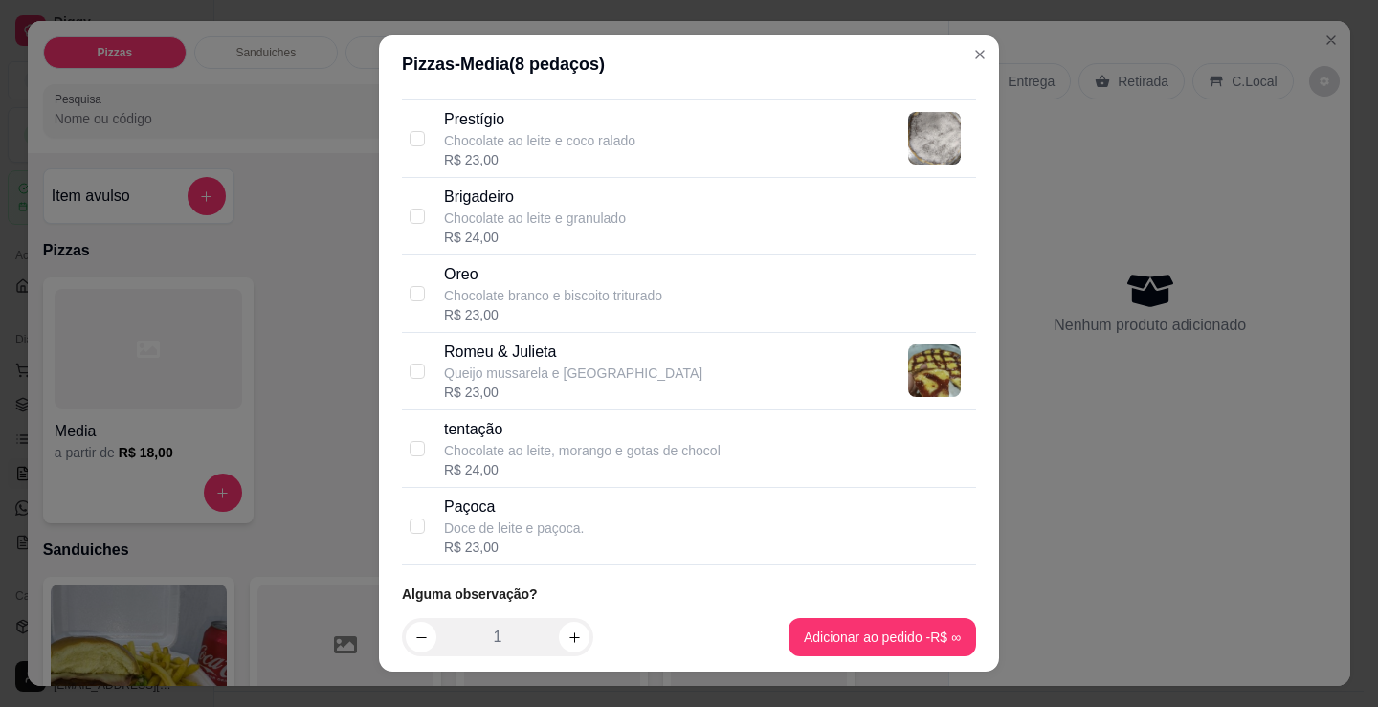
scroll to position [1809, 0]
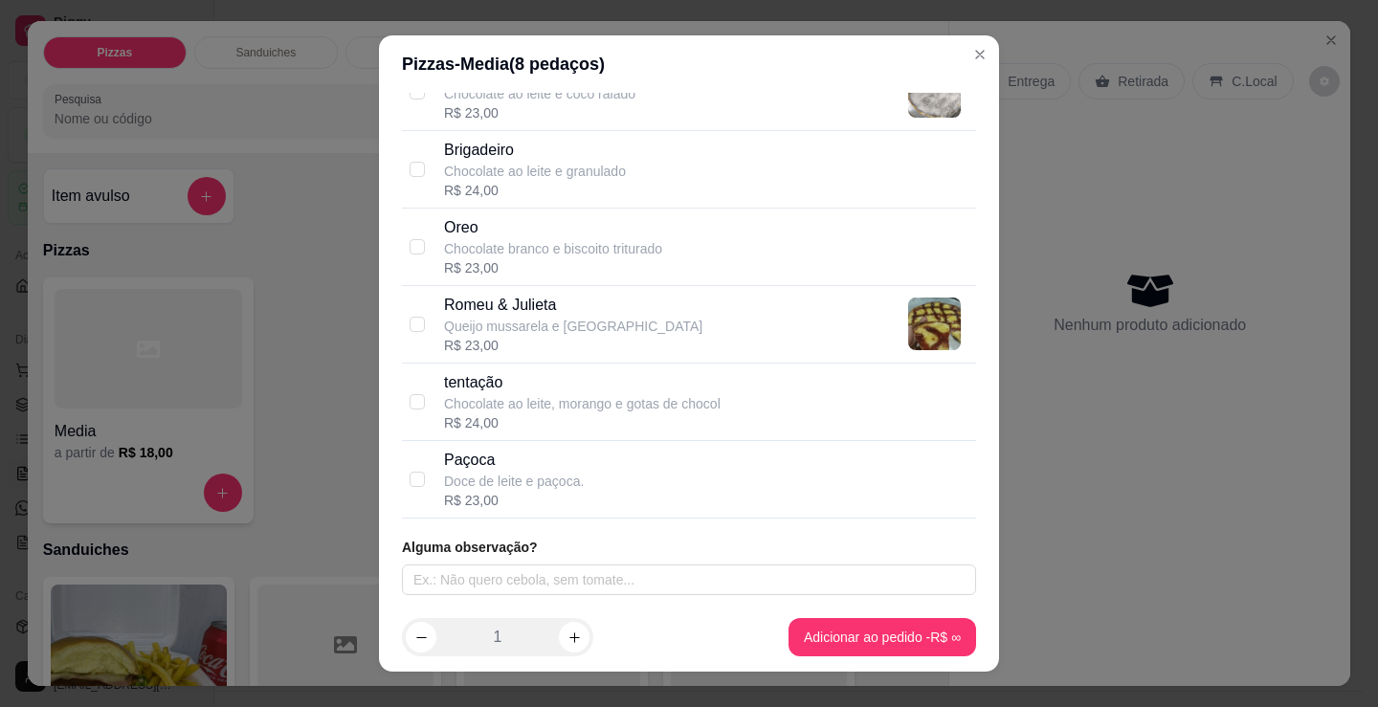
click at [571, 394] on p "Chocolate ao leite, morango e gotas de chocol" at bounding box center [582, 403] width 277 height 19
checkbox input "true"
click at [567, 301] on p "Romeu & Julieta" at bounding box center [573, 305] width 258 height 23
checkbox input "true"
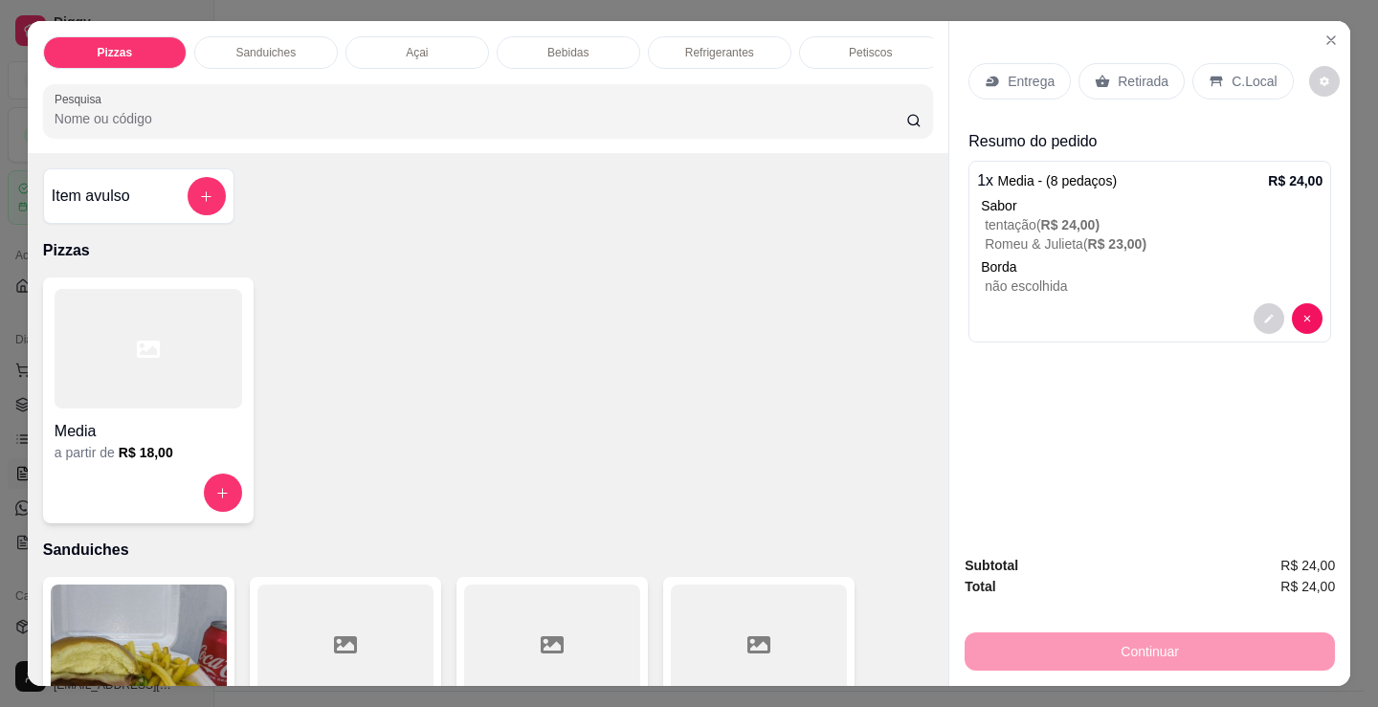
click at [1246, 78] on p "C.Local" at bounding box center [1254, 81] width 45 height 19
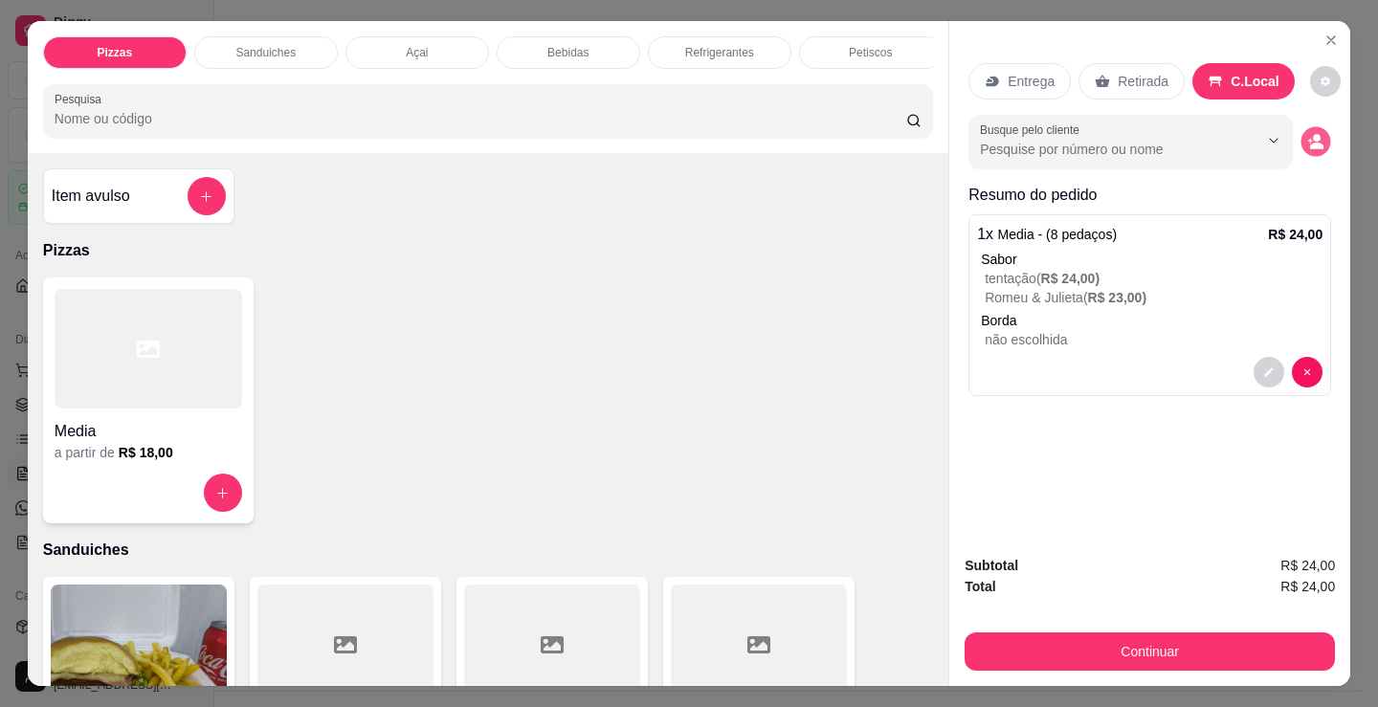
click at [1310, 143] on icon "decrease-product-quantity" at bounding box center [1316, 146] width 13 height 7
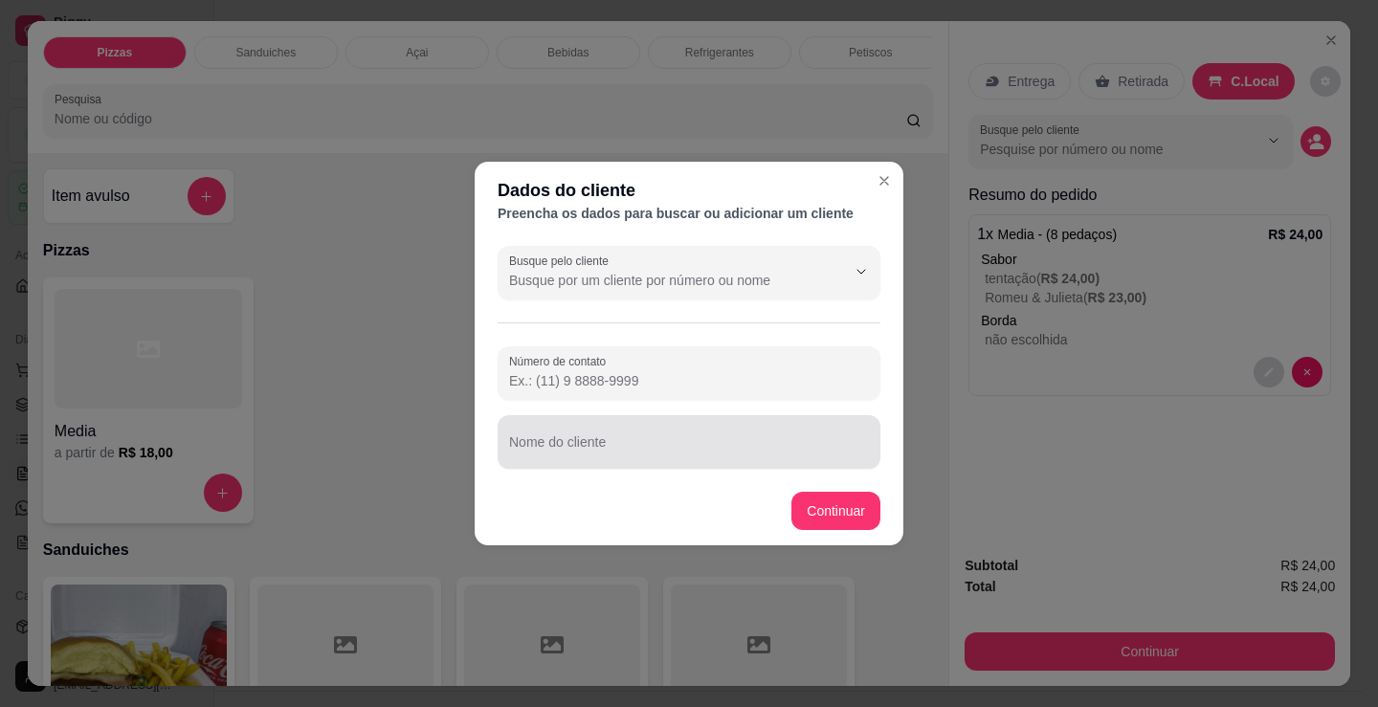
click at [811, 422] on div "Nome do cliente" at bounding box center [689, 442] width 383 height 54
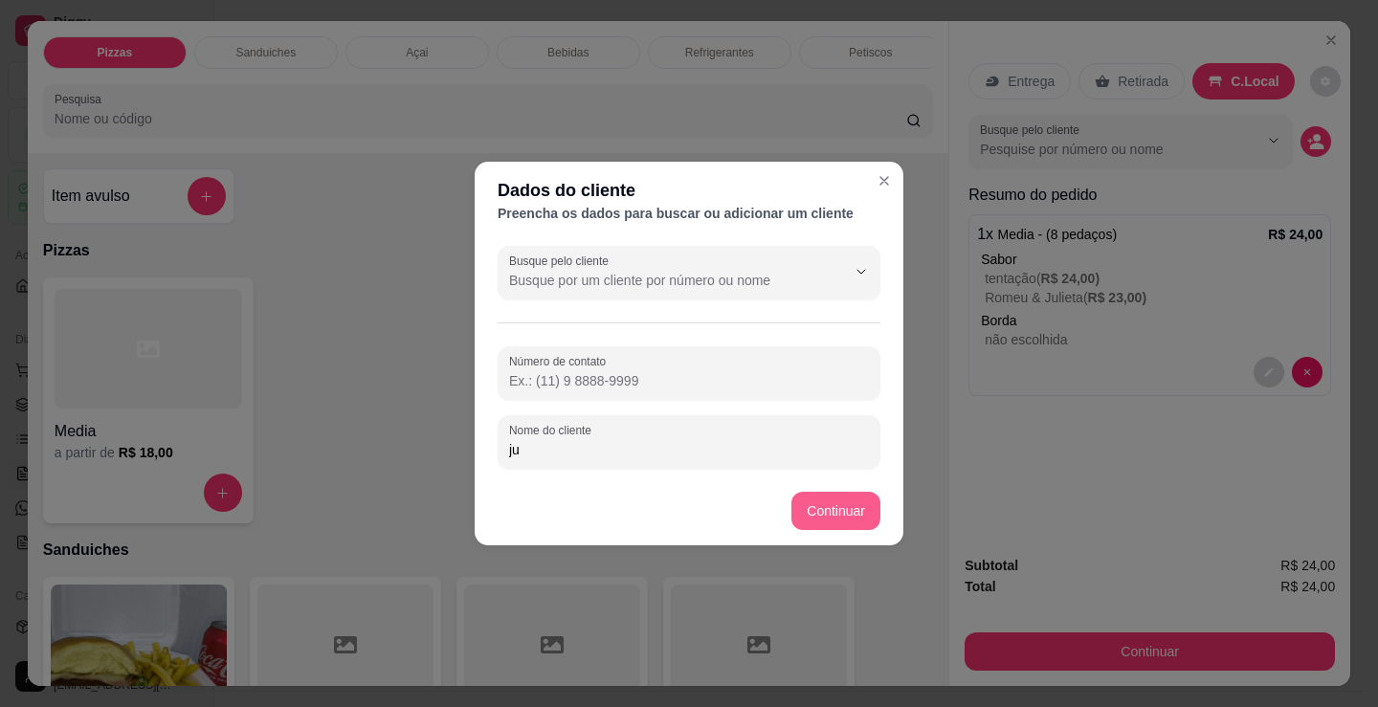
type input "ju"
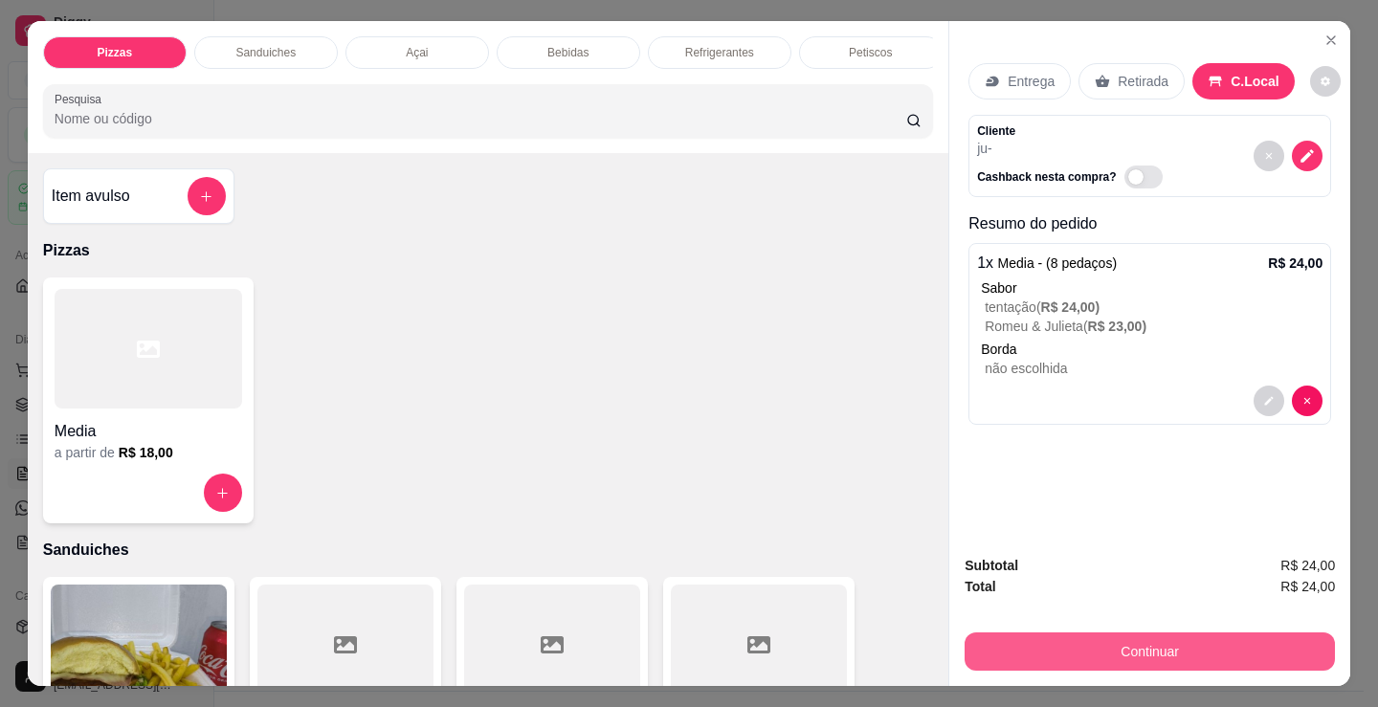
click at [1059, 643] on button "Continuar" at bounding box center [1150, 652] width 370 height 38
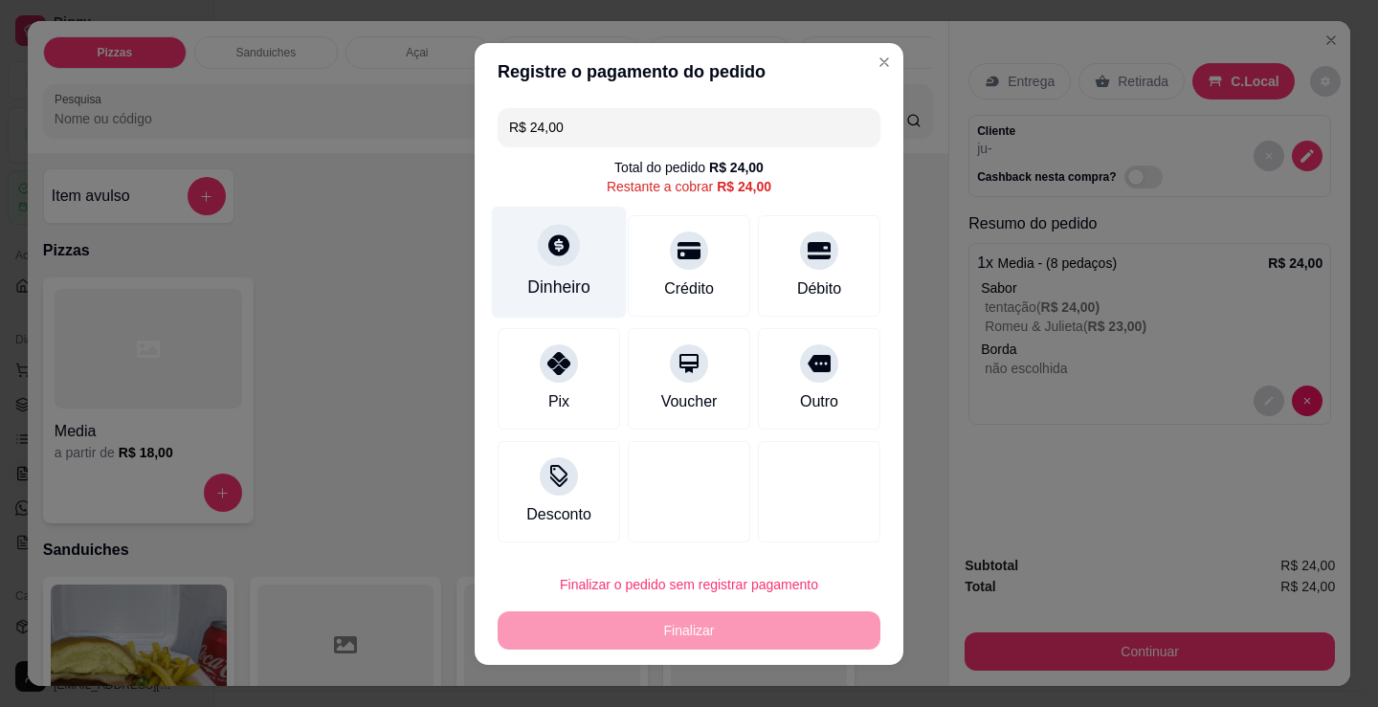
click at [535, 276] on div "Dinheiro" at bounding box center [559, 262] width 135 height 112
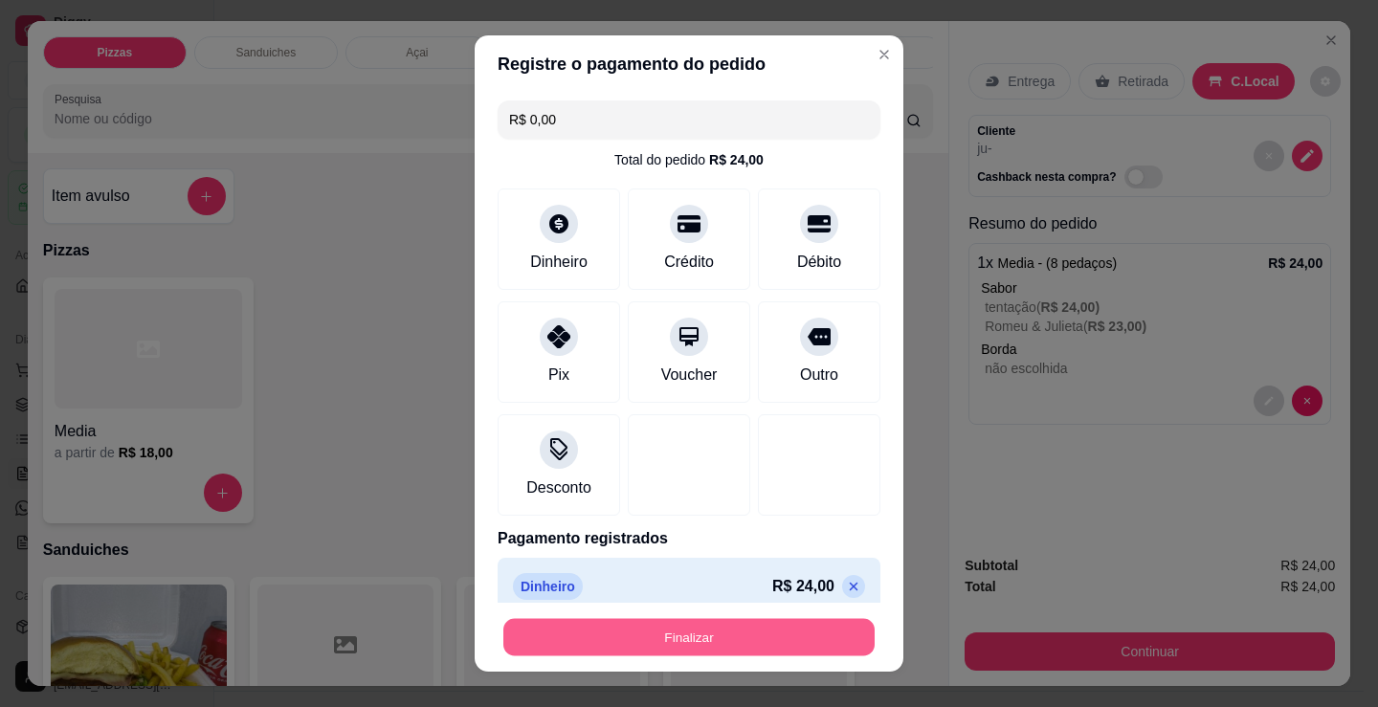
click at [538, 635] on button "Finalizar" at bounding box center [688, 637] width 371 height 37
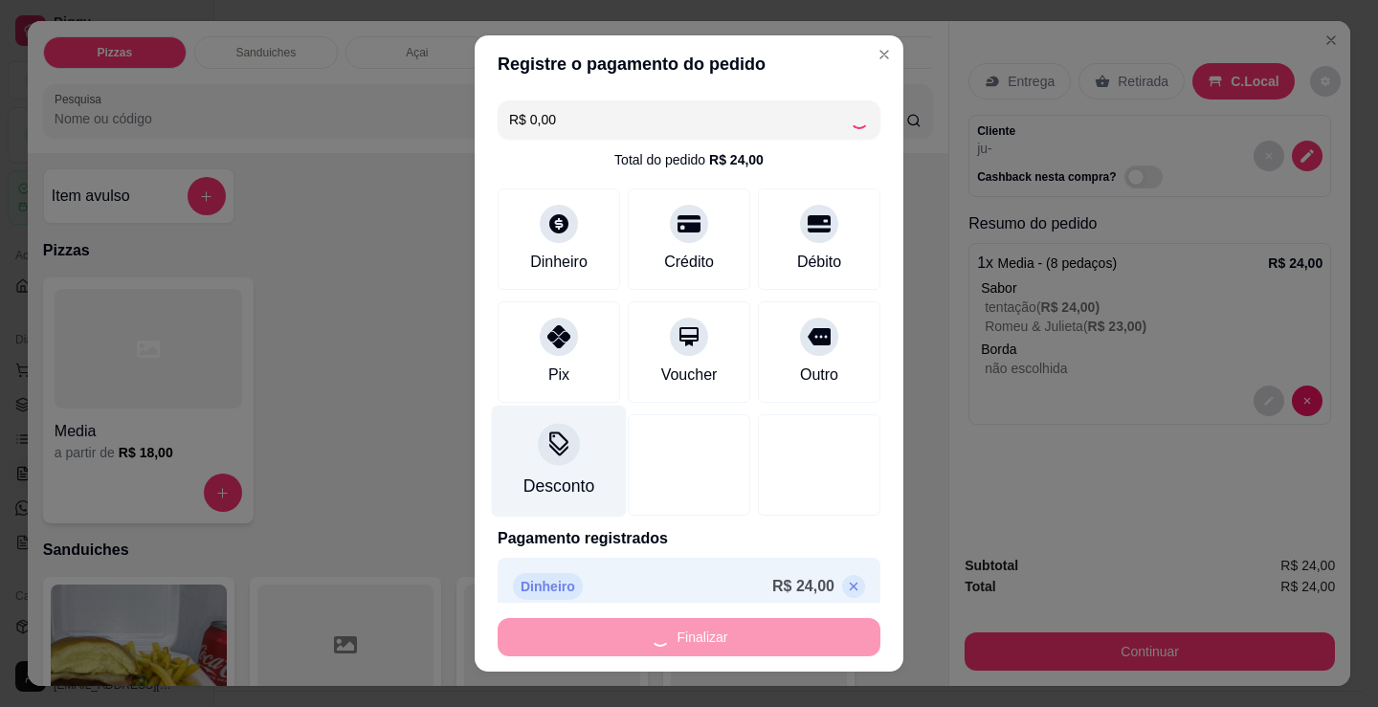
type input "-R$ 24,00"
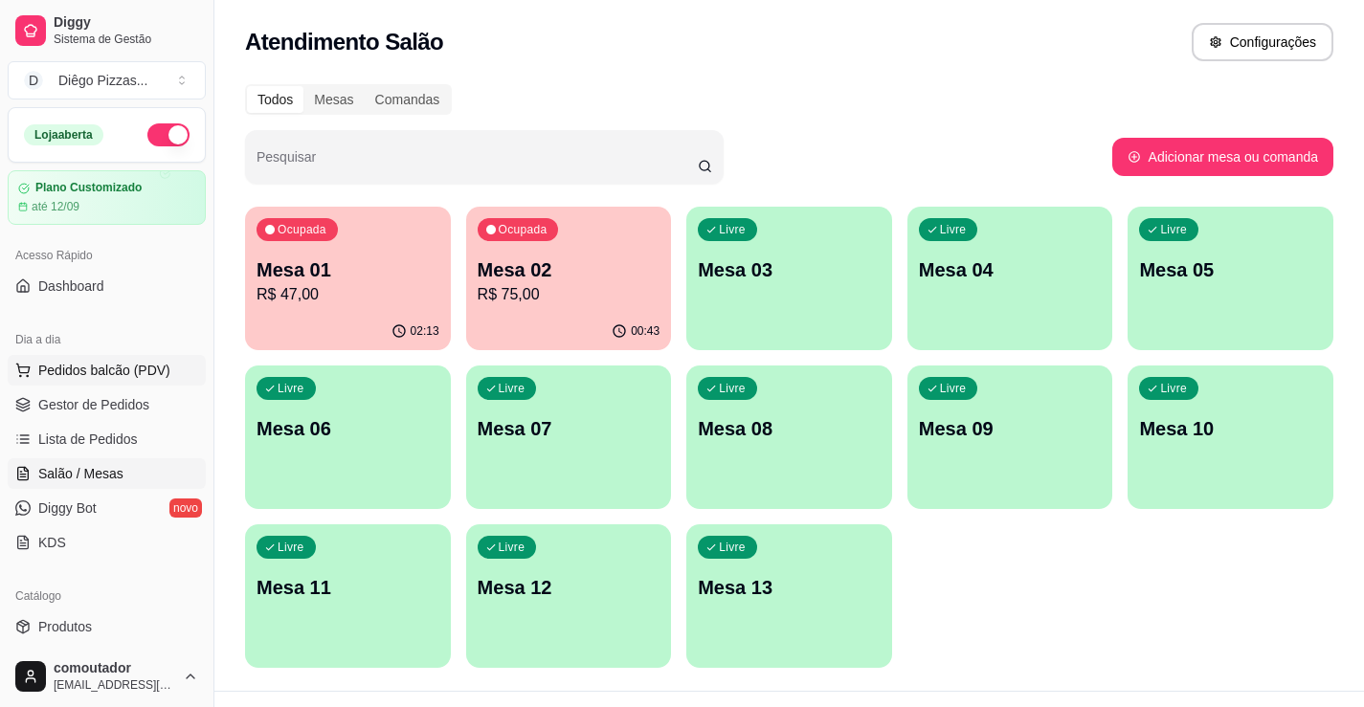
click at [134, 373] on span "Pedidos balcão (PDV)" at bounding box center [104, 370] width 132 height 19
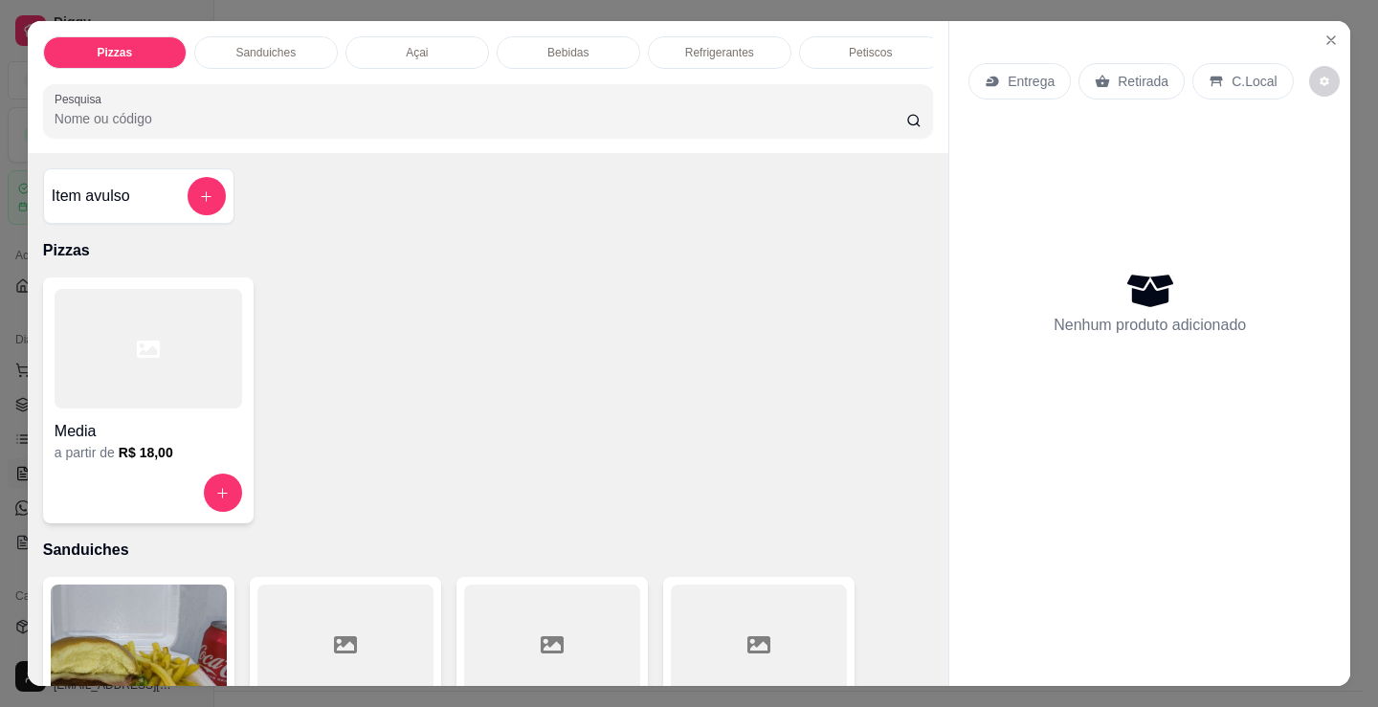
click at [266, 50] on p "Sanduiches" at bounding box center [265, 52] width 60 height 15
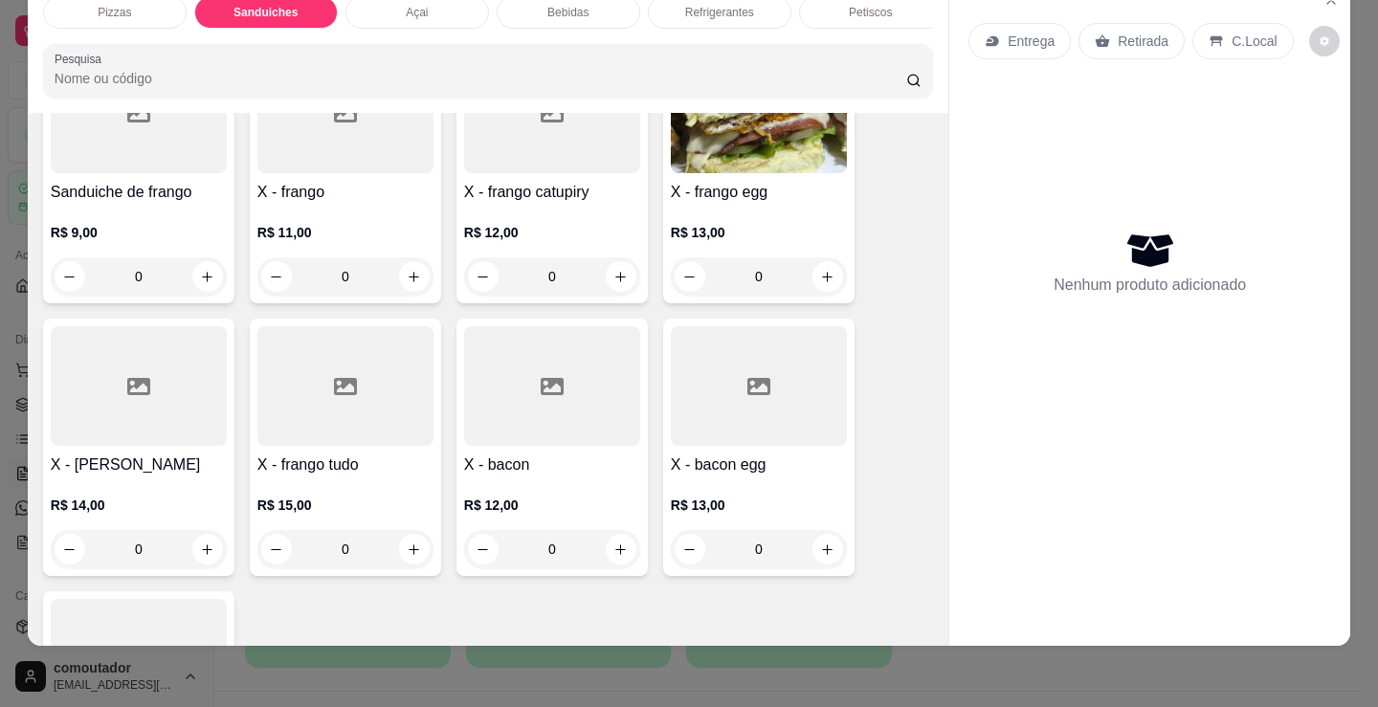
scroll to position [1343, 0]
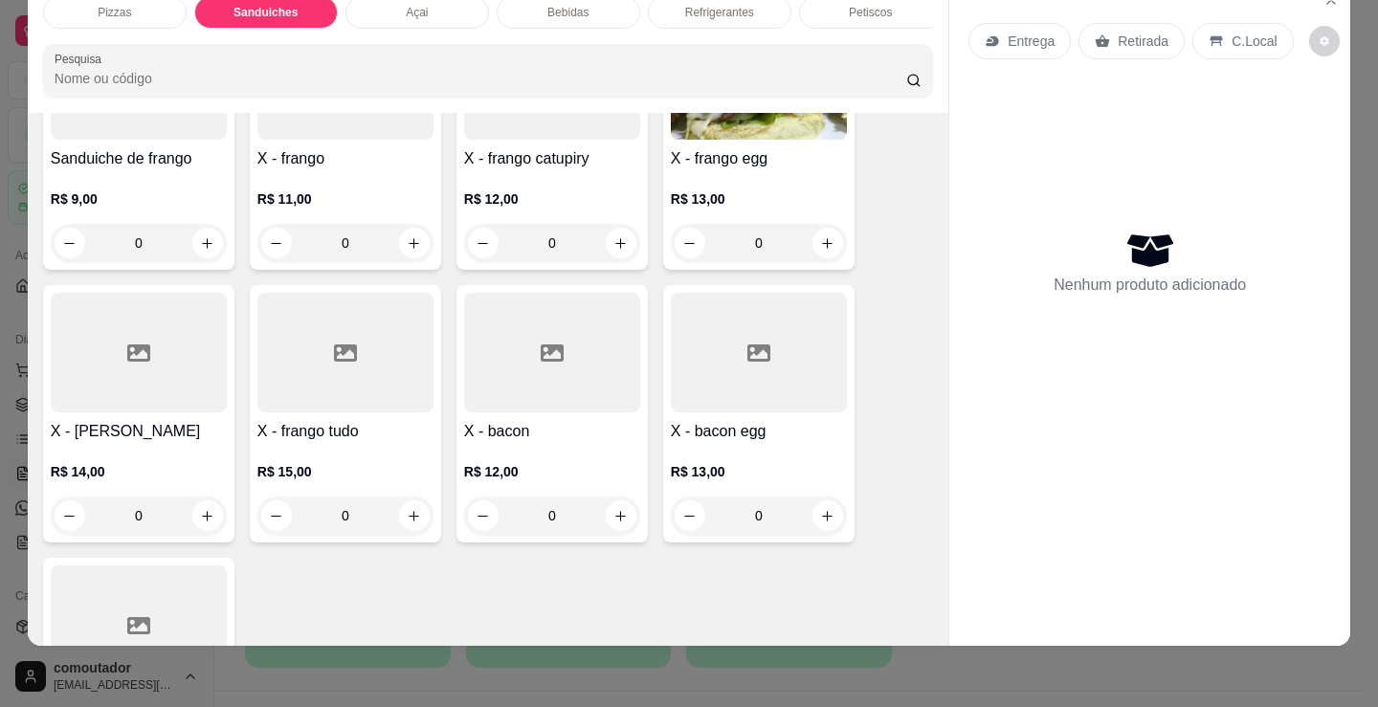
click at [420, 511] on div "0" at bounding box center [345, 516] width 176 height 38
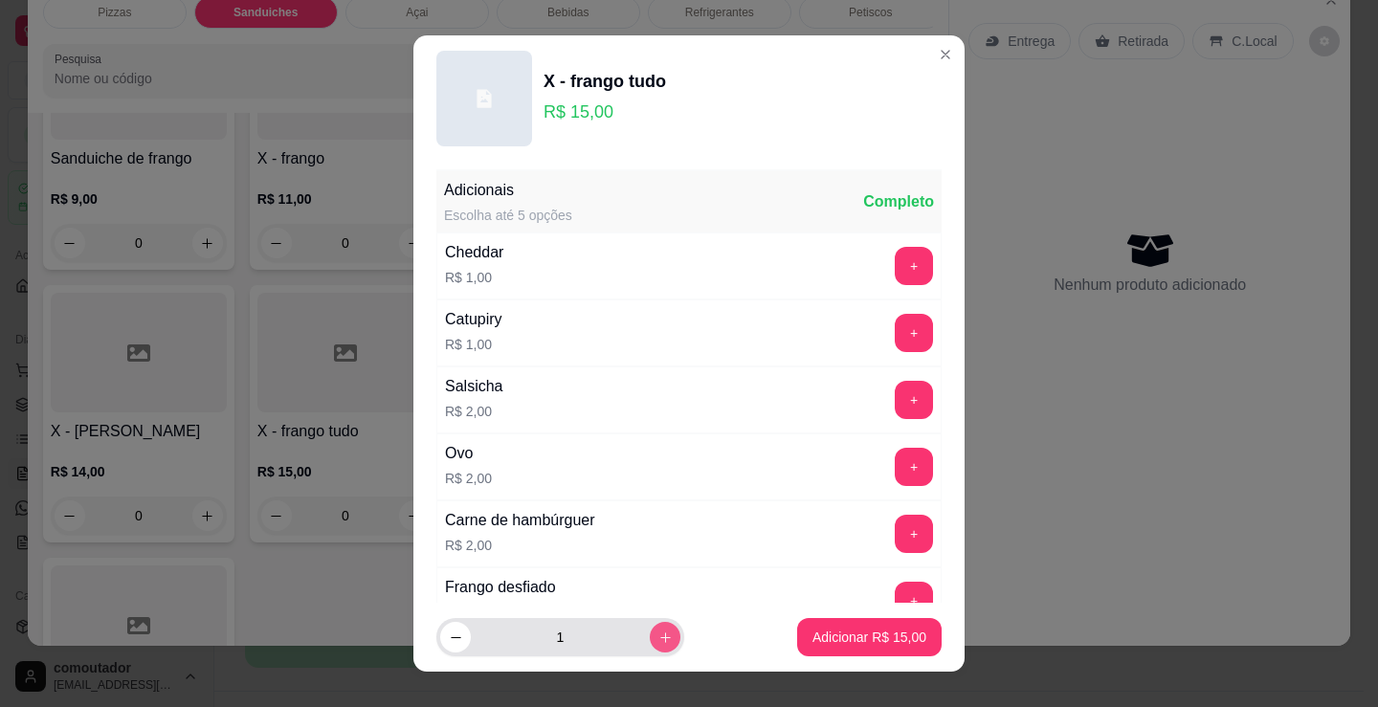
click at [651, 635] on button "increase-product-quantity" at bounding box center [665, 637] width 31 height 31
click at [651, 635] on button "increase-product-quantity" at bounding box center [665, 638] width 30 height 30
click at [651, 635] on button "increase-product-quantity" at bounding box center [665, 637] width 31 height 31
type input "4"
click at [814, 651] on button "Adicionar R$ 60,00" at bounding box center [869, 637] width 145 height 38
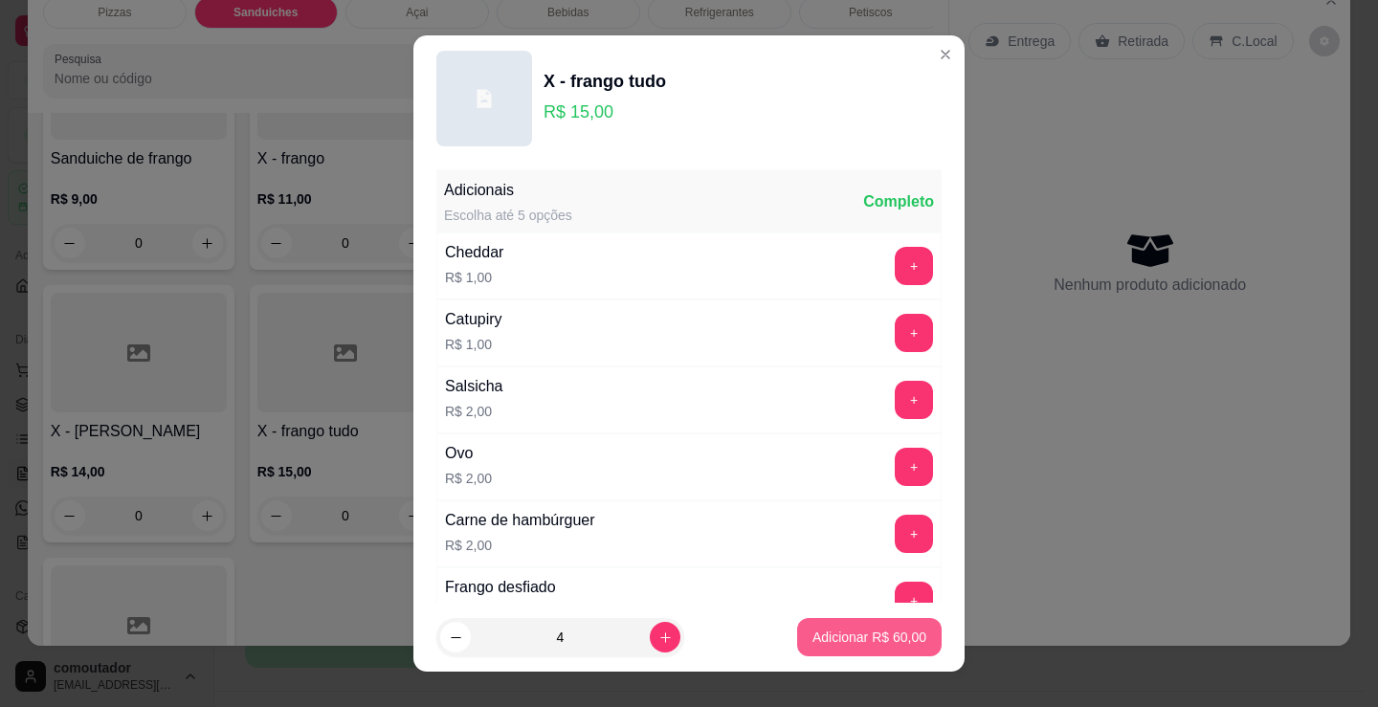
type input "4"
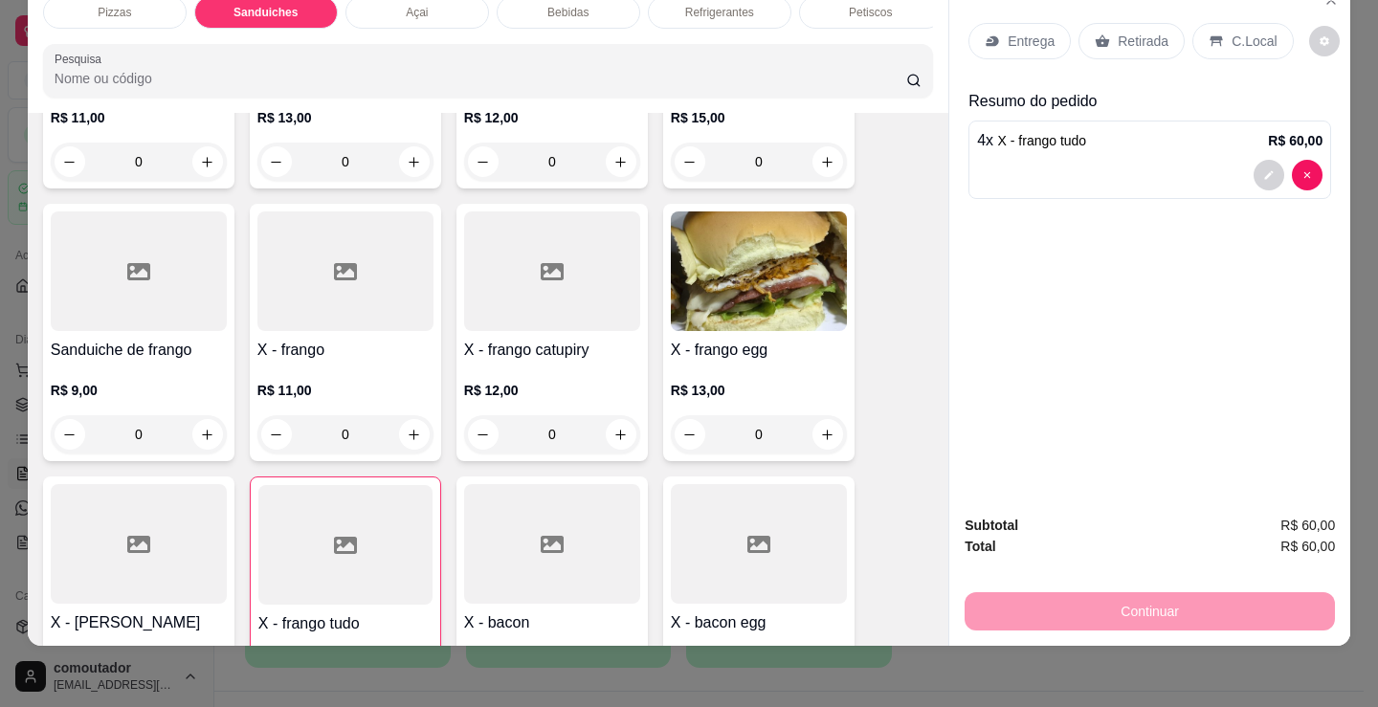
scroll to position [1056, 0]
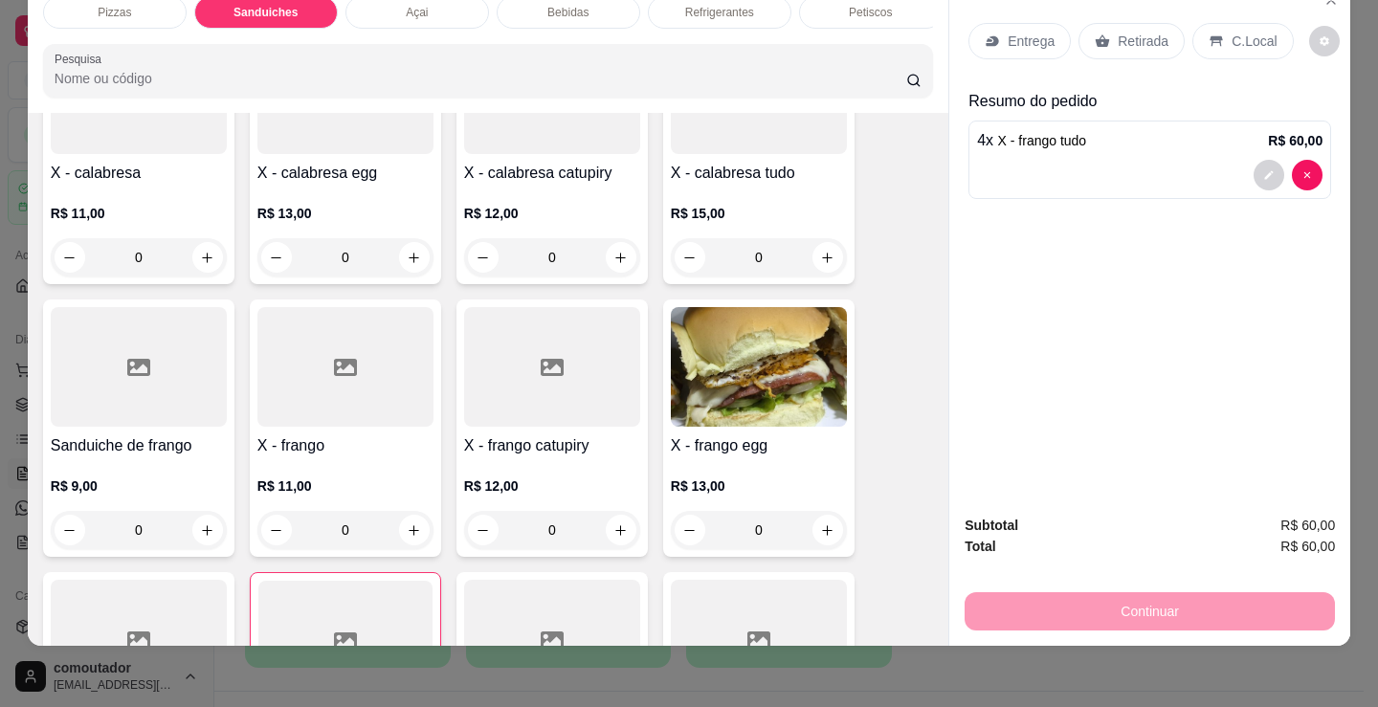
click at [816, 256] on div "0" at bounding box center [759, 257] width 176 height 38
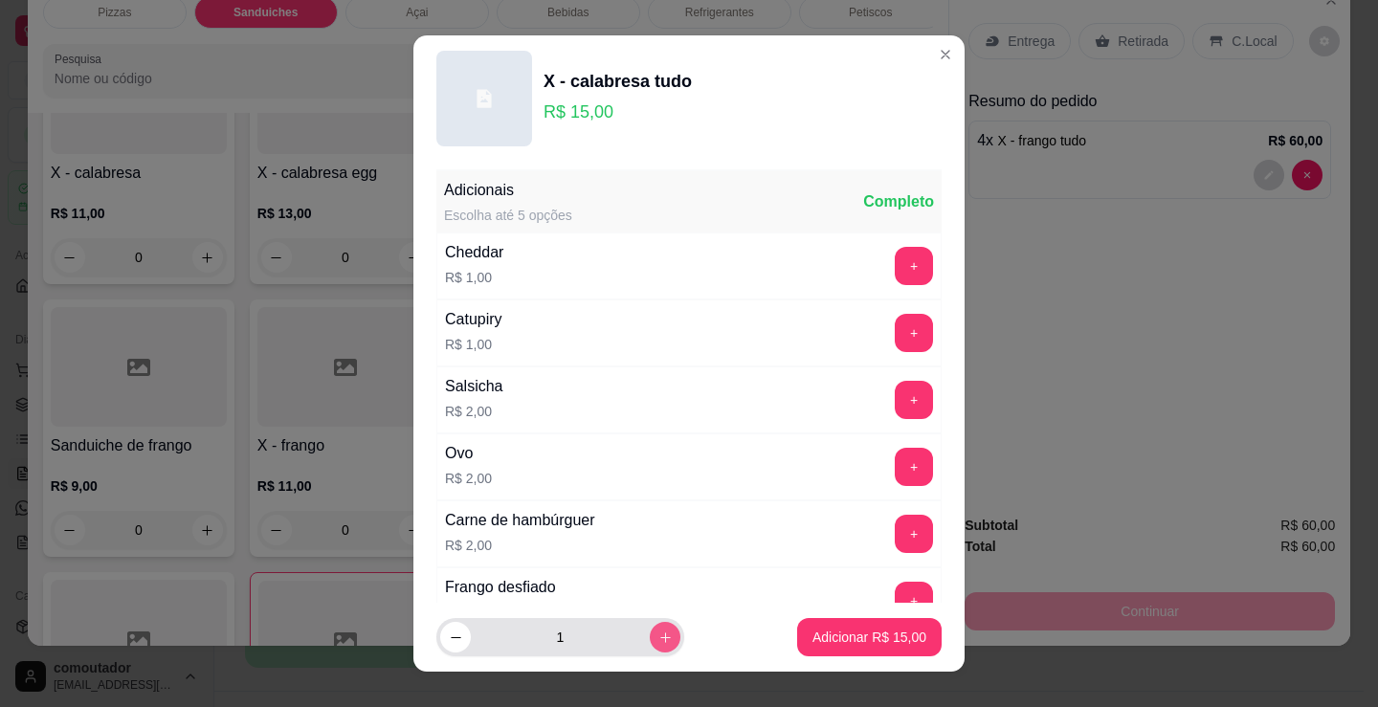
click at [658, 632] on icon "increase-product-quantity" at bounding box center [665, 638] width 14 height 14
type input "4"
click at [814, 645] on p "Adicionar R$ 60,00" at bounding box center [870, 637] width 114 height 19
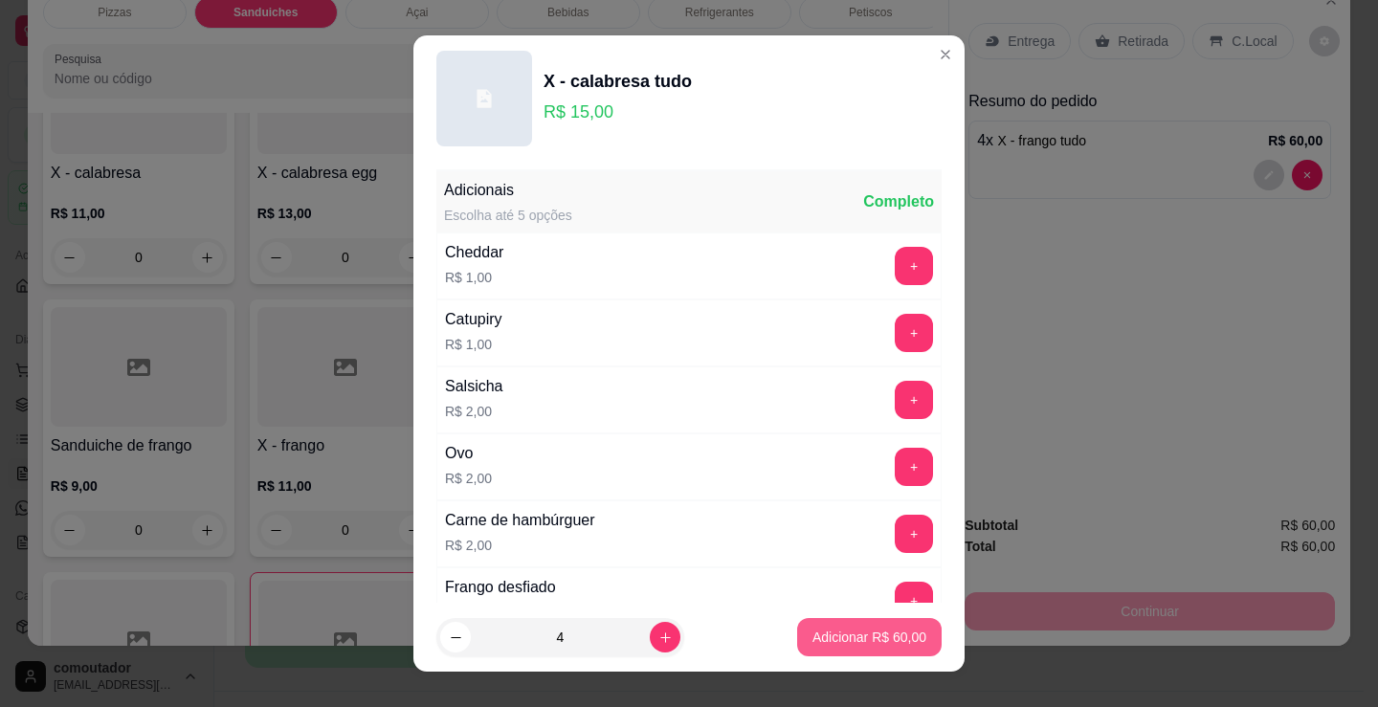
type input "4"
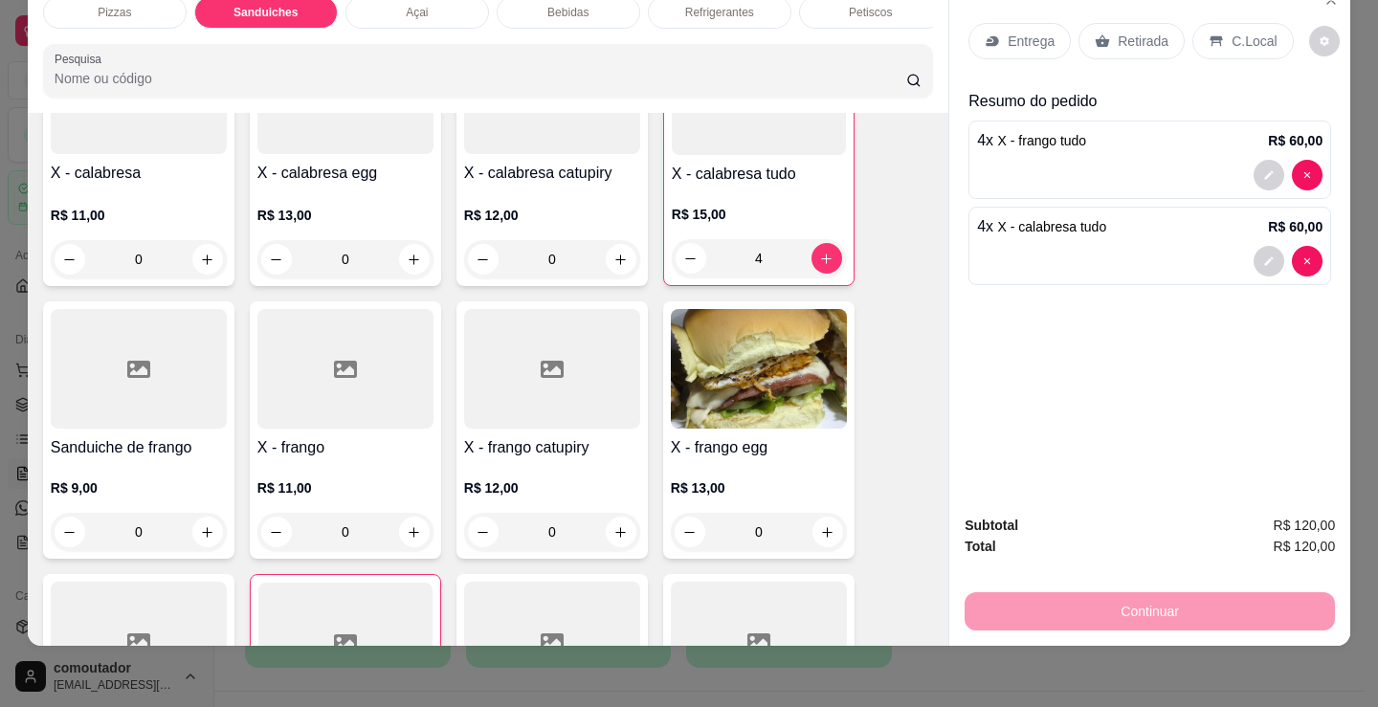
click at [897, 483] on div "Combo de X-burguer R$ 22,00 0 Misto R$ 5,00 0 Hambúrguer R$ 5,00 0 Bauru R$ 6,0…" at bounding box center [488, 293] width 890 height 1625
click at [1034, 33] on p "Entrega" at bounding box center [1031, 41] width 47 height 19
click at [1125, 32] on p "Retirada" at bounding box center [1143, 41] width 51 height 19
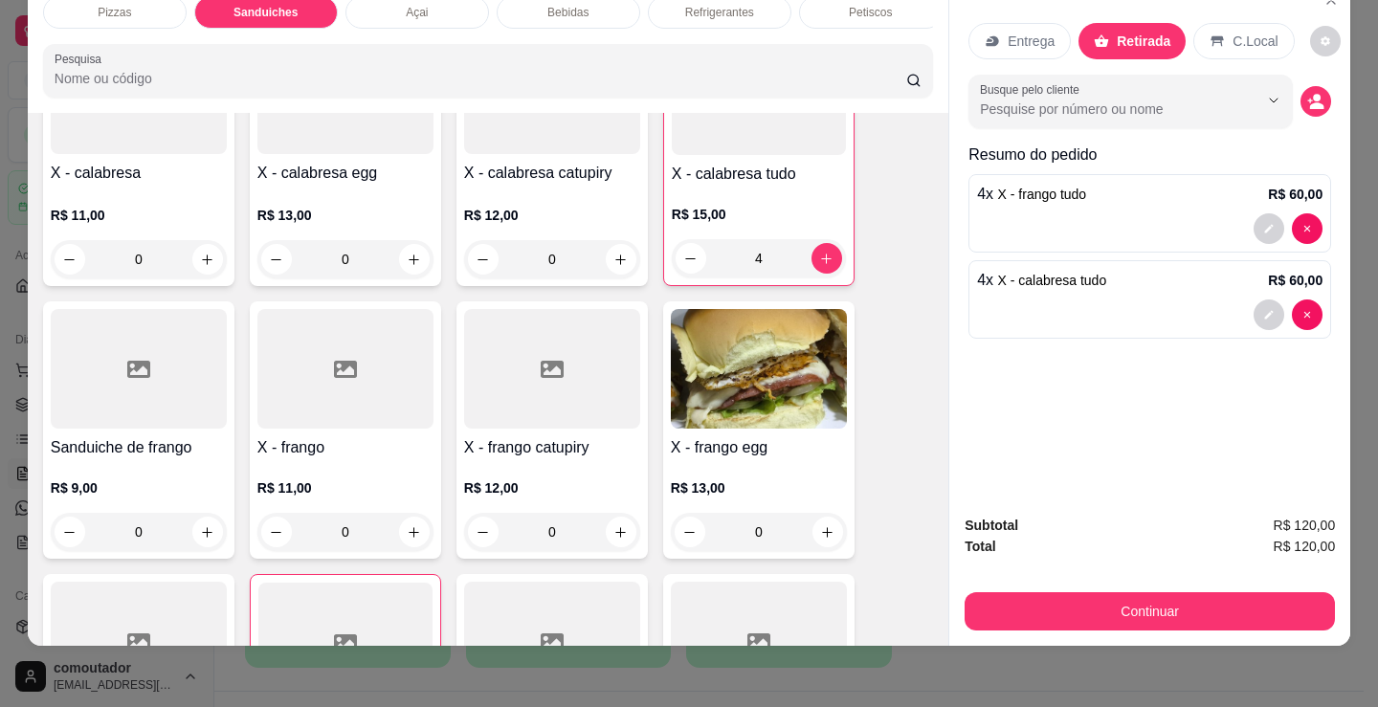
click at [1322, 91] on button "decrease-product-quantity" at bounding box center [1316, 101] width 31 height 31
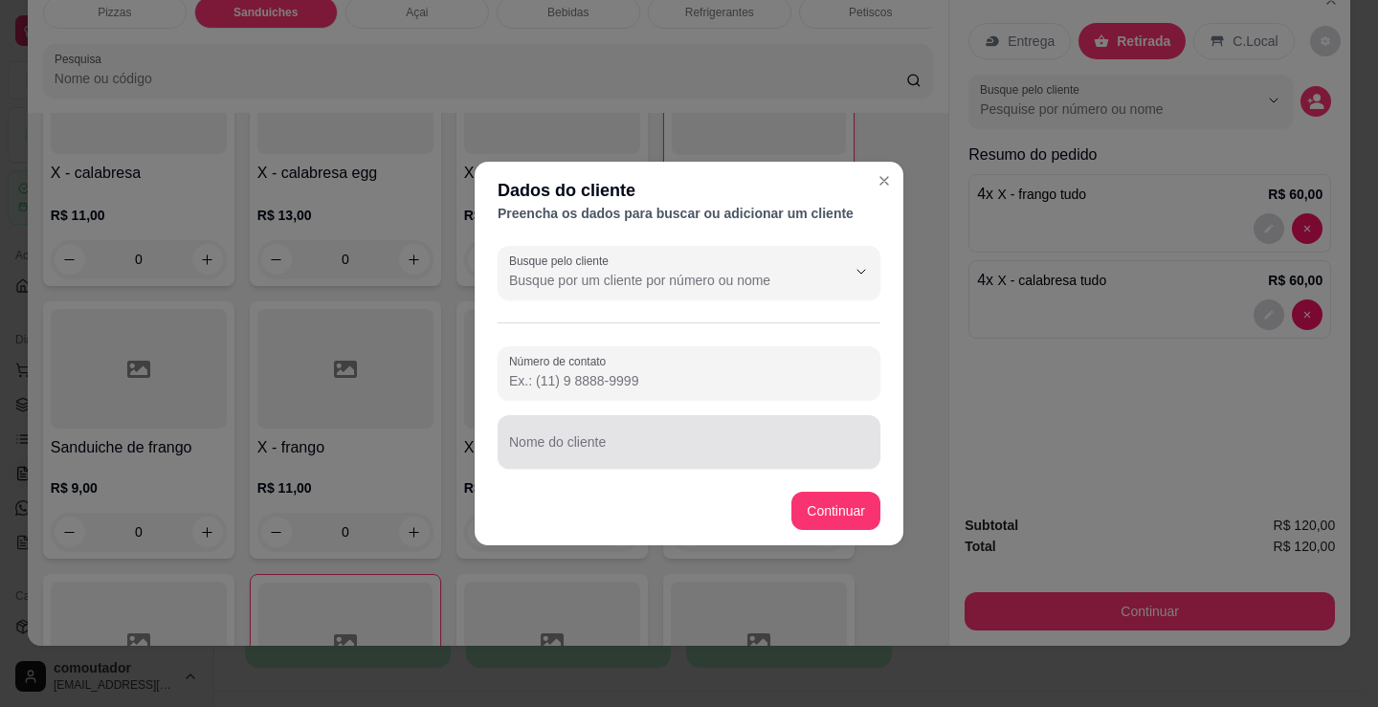
click at [826, 442] on input "Nome do cliente" at bounding box center [689, 449] width 360 height 19
type input "edielson"
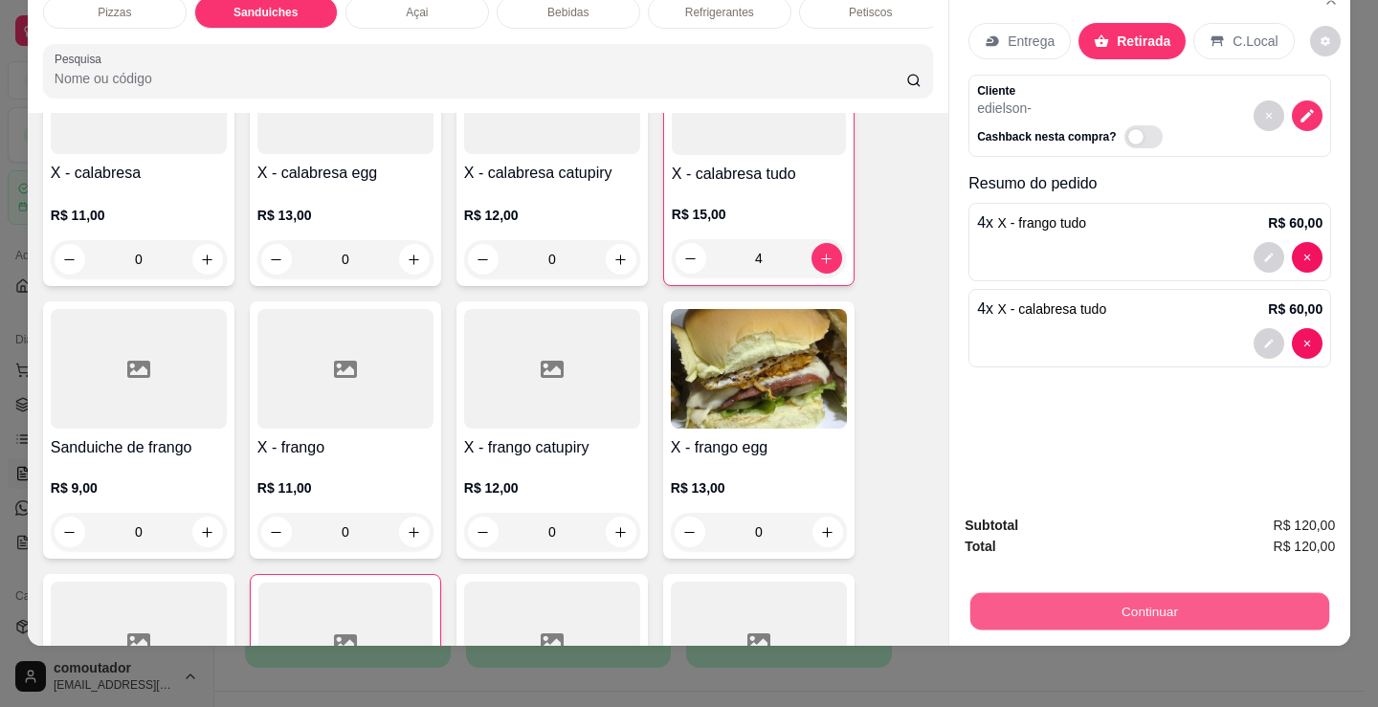
click at [1058, 592] on button "Continuar" at bounding box center [1149, 610] width 359 height 37
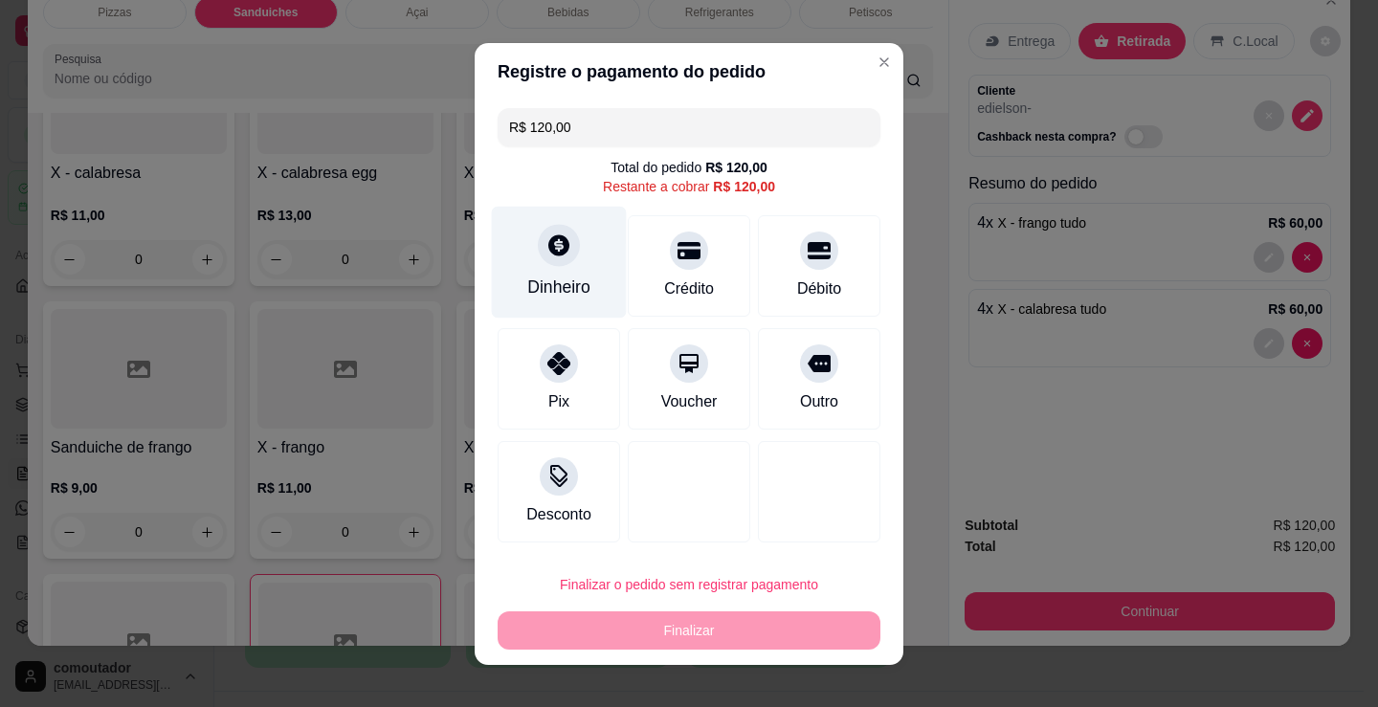
click at [555, 271] on div "Dinheiro" at bounding box center [559, 262] width 135 height 112
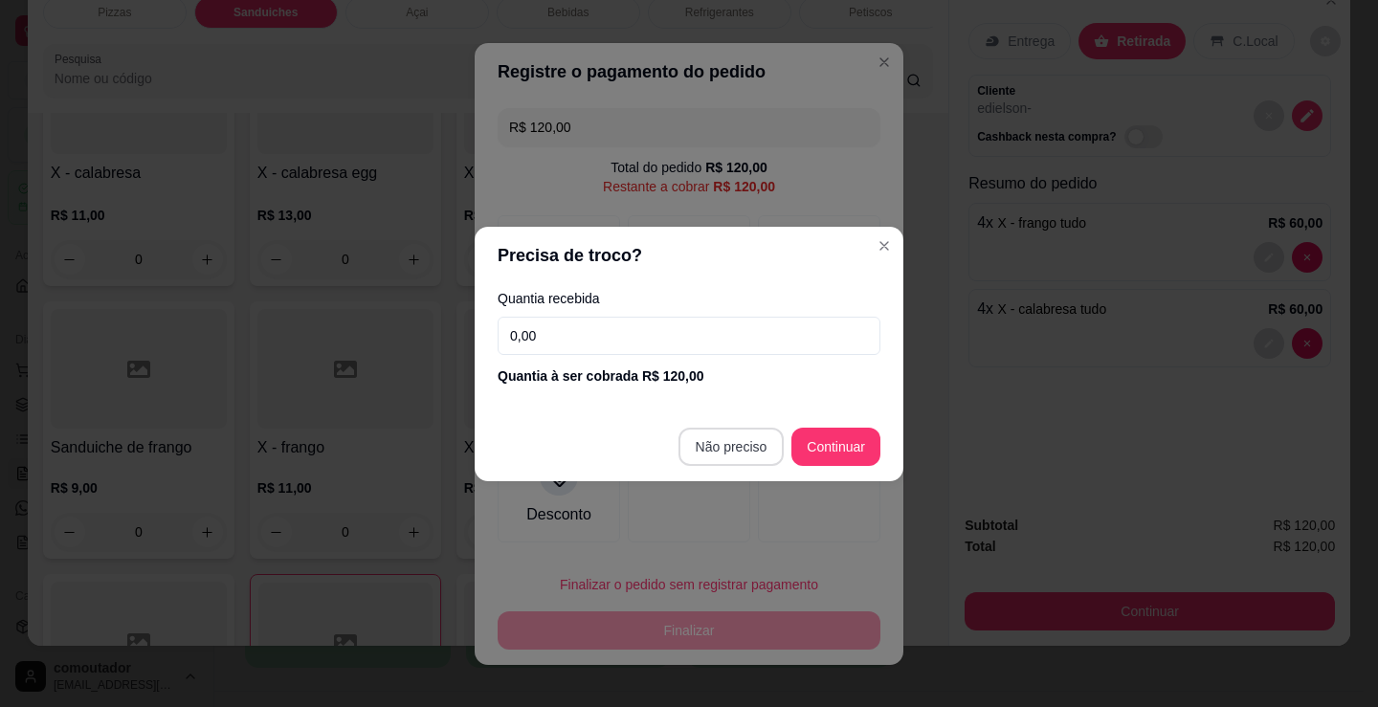
type input "R$ 0,00"
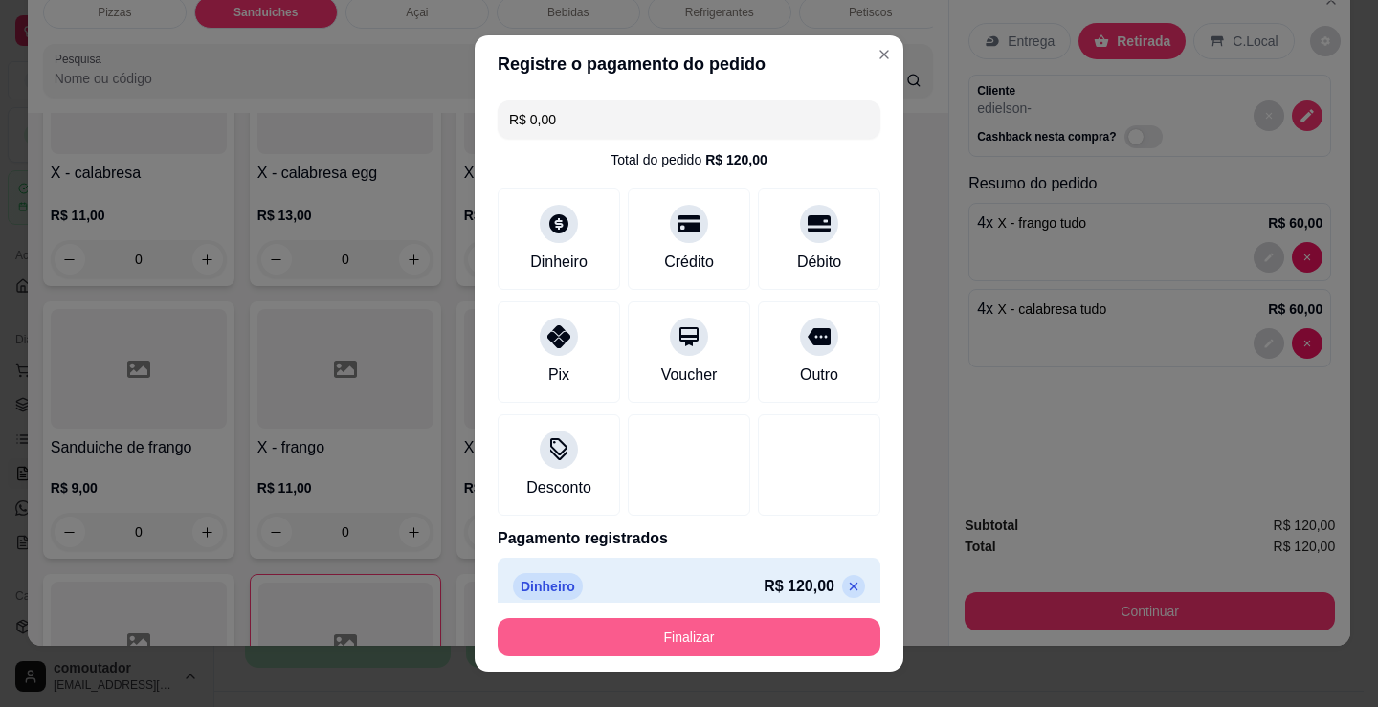
click at [700, 635] on button "Finalizar" at bounding box center [689, 637] width 383 height 38
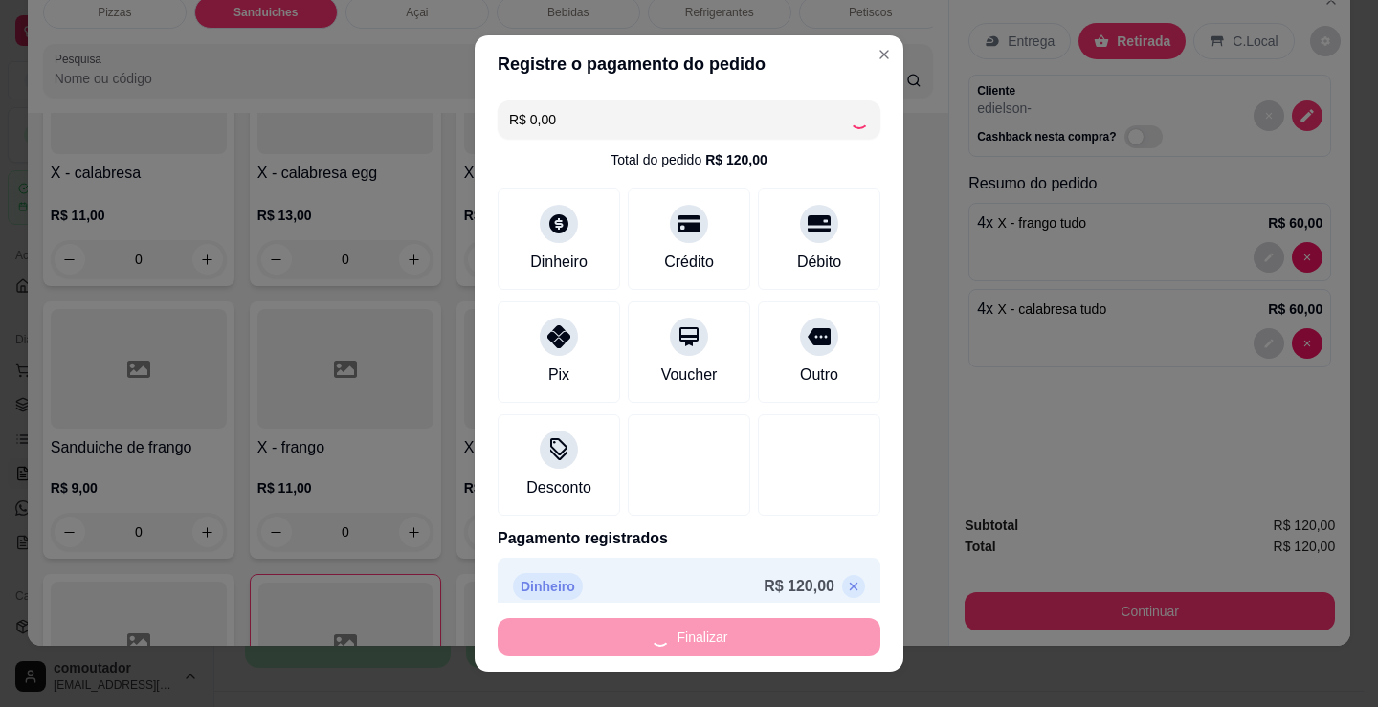
type input "0"
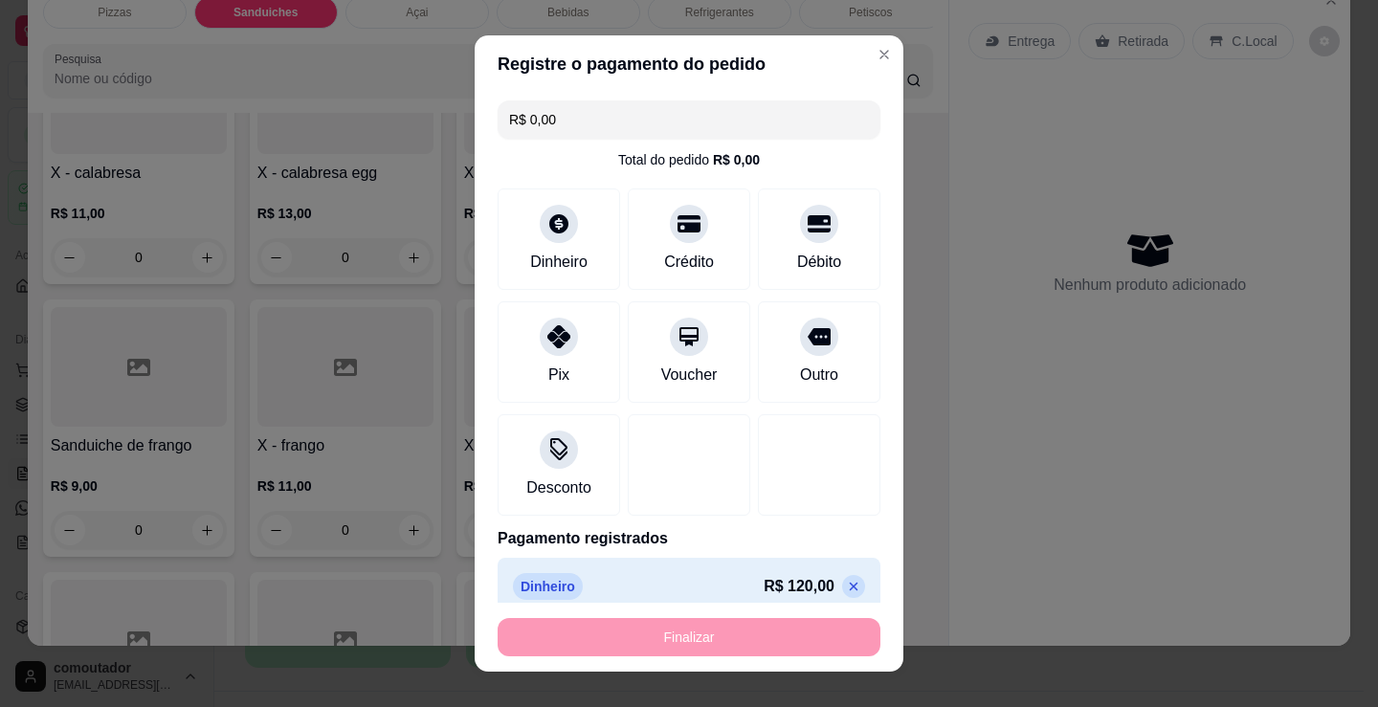
type input "-R$ 120,00"
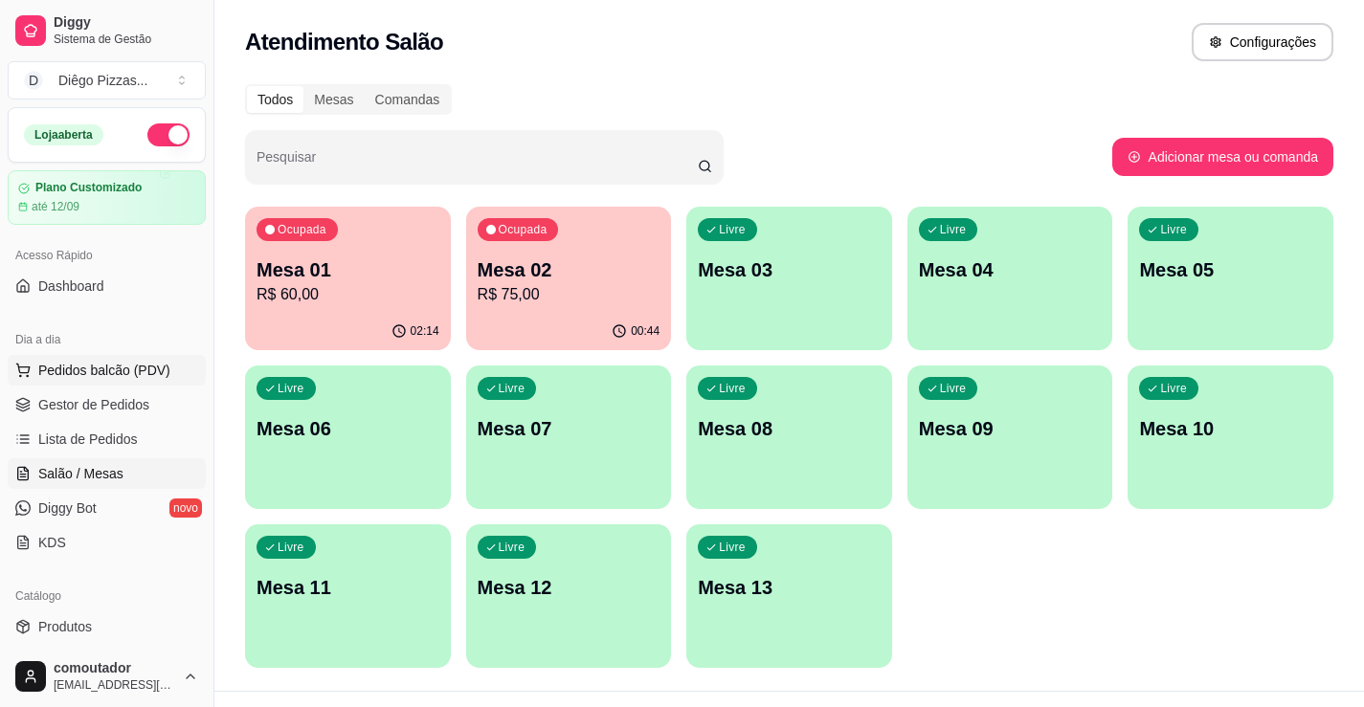
click at [96, 366] on span "Pedidos balcão (PDV)" at bounding box center [104, 370] width 132 height 19
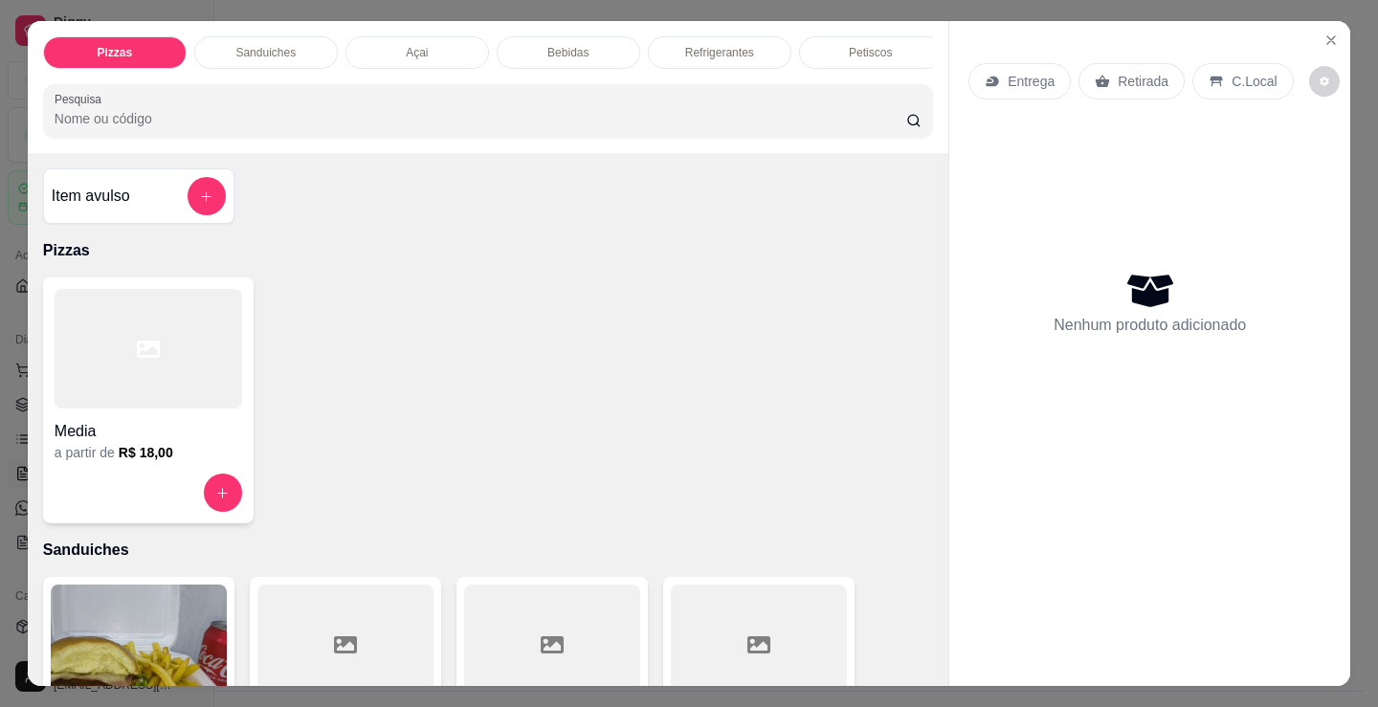
click at [157, 470] on div "Media a partir de R$ 18,00" at bounding box center [148, 401] width 211 height 246
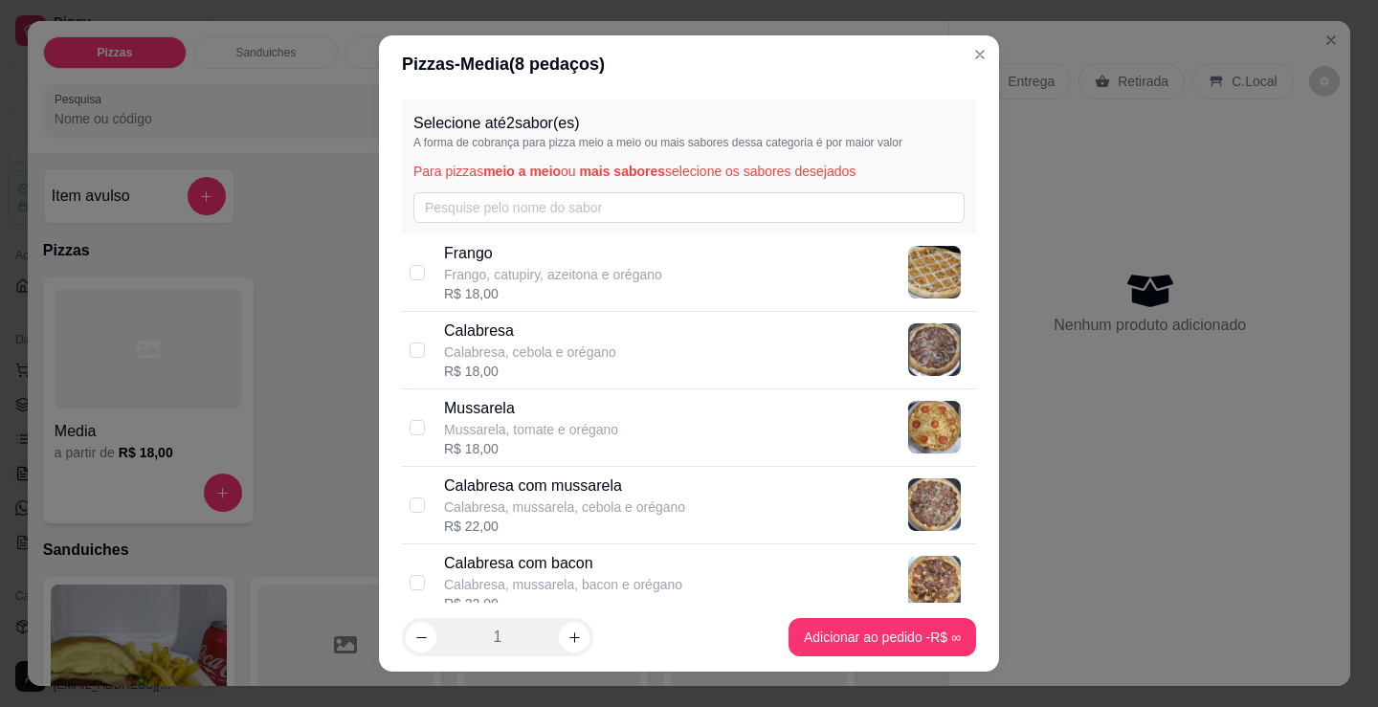
click at [684, 504] on div "Calabresa com mussarela Calabresa, mussarela, cebola e orégano R$ 22,00" at bounding box center [706, 505] width 524 height 61
checkbox input "true"
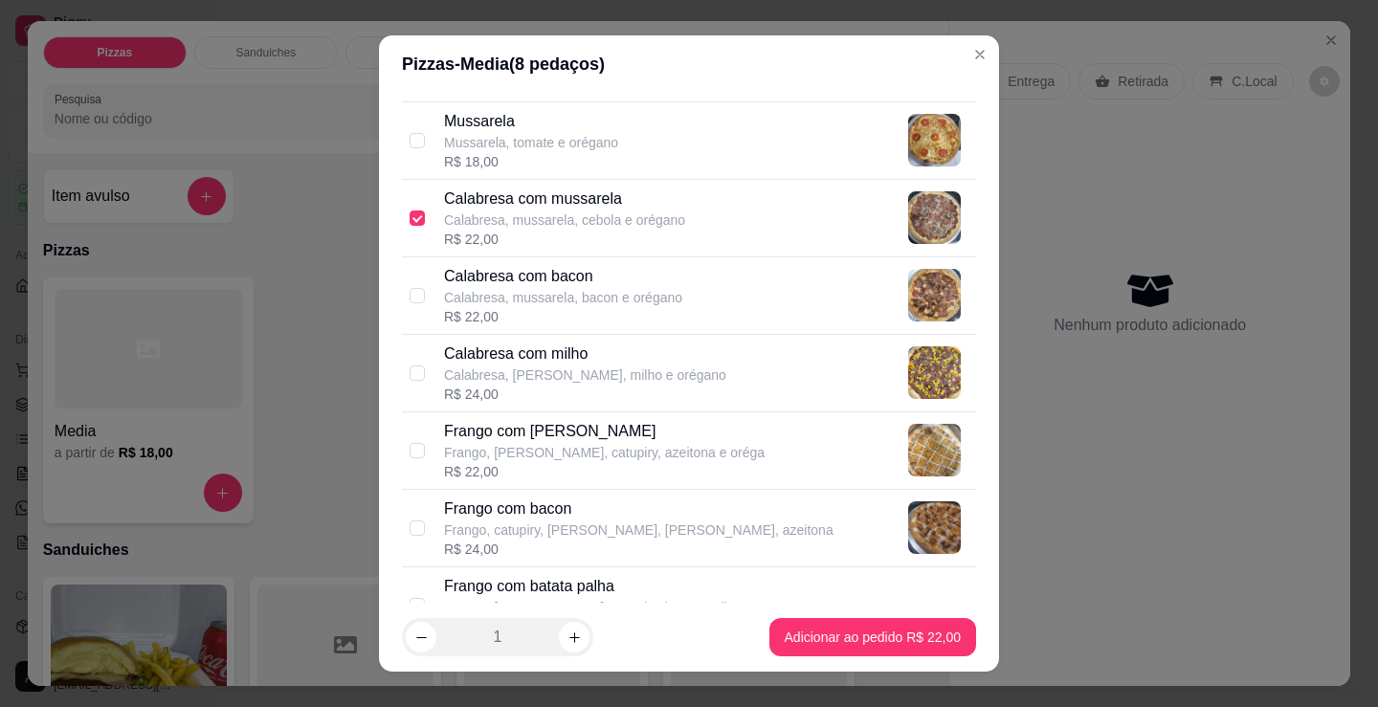
click at [671, 466] on div "R$ 22,00" at bounding box center [604, 471] width 321 height 19
checkbox input "true"
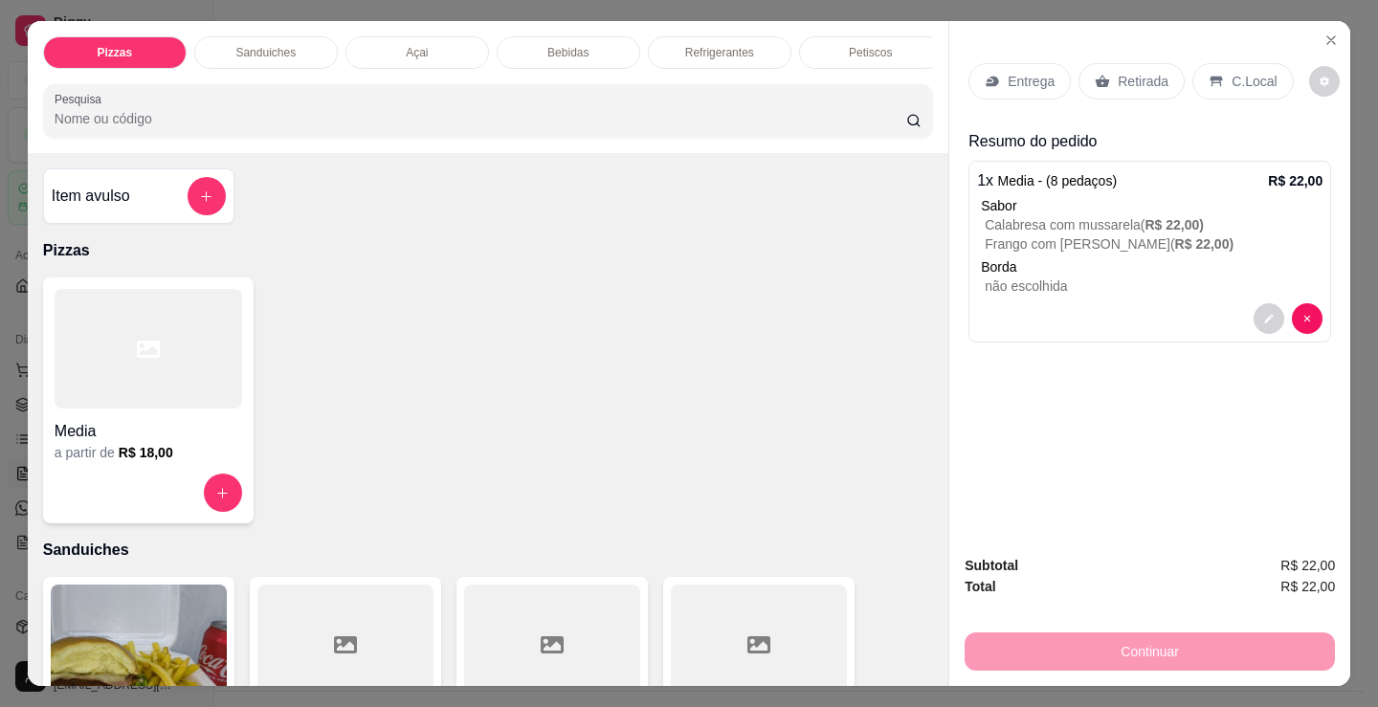
click at [269, 46] on p "Sanduiches" at bounding box center [265, 52] width 60 height 15
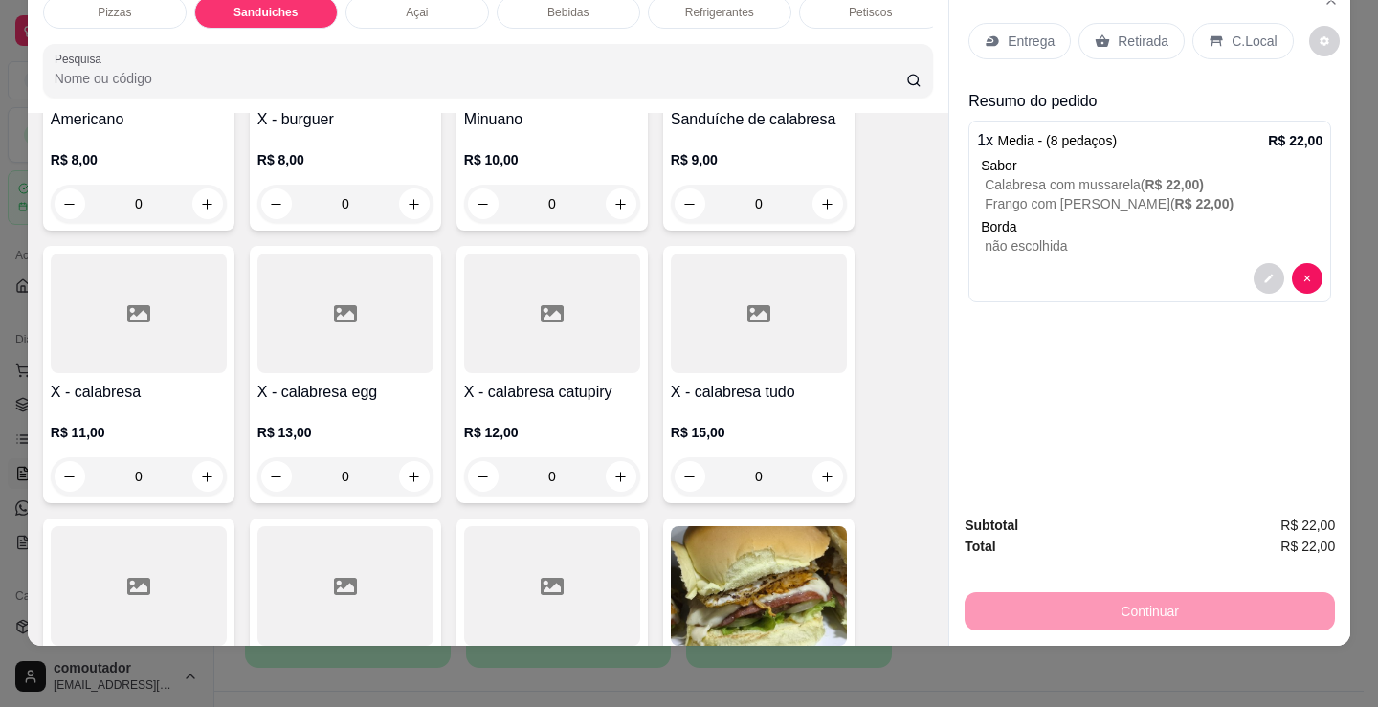
scroll to position [864, 0]
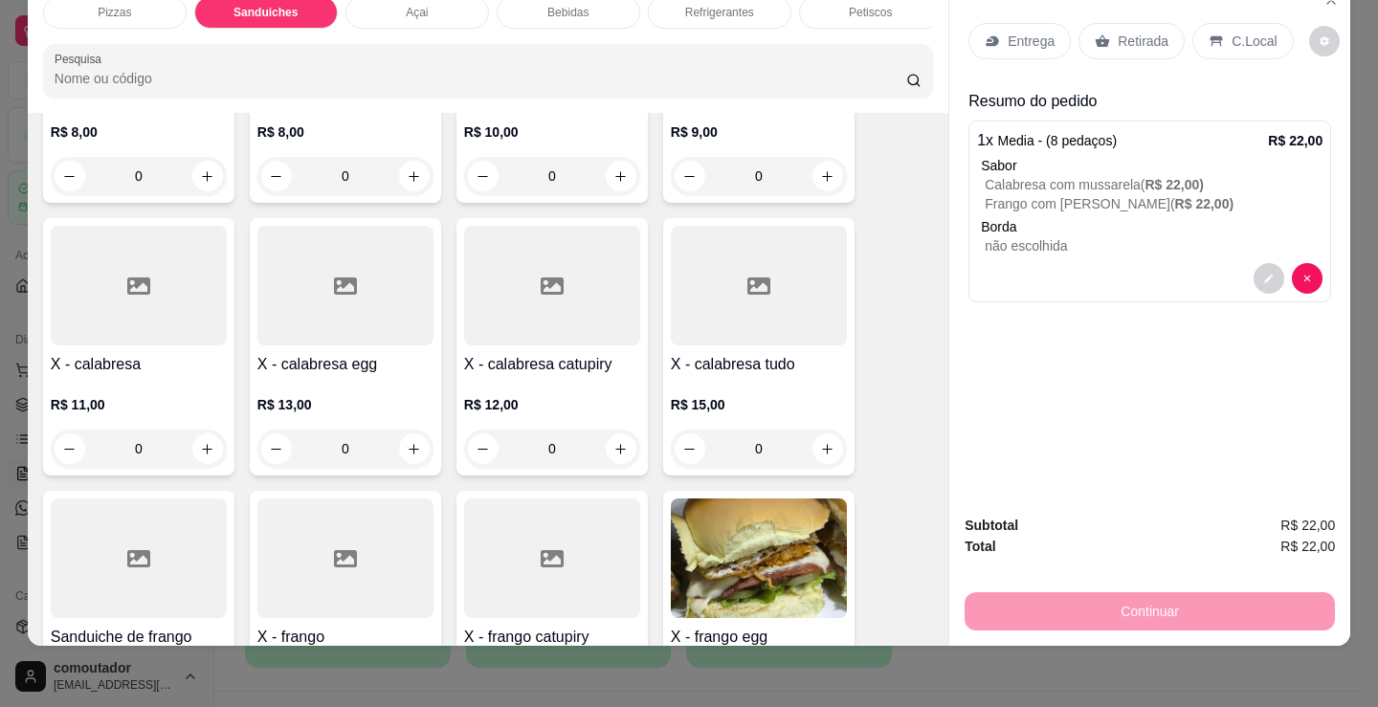
click at [824, 452] on div "0" at bounding box center [759, 449] width 176 height 38
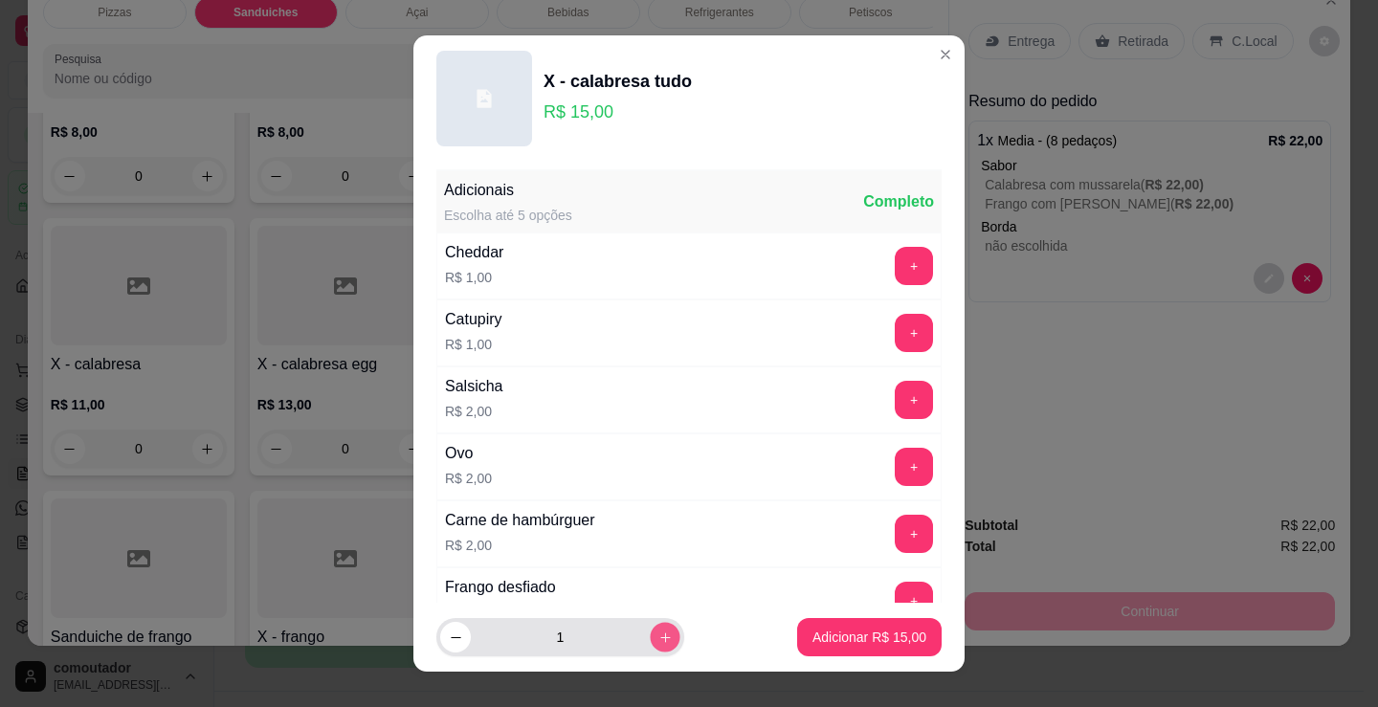
click at [658, 636] on icon "increase-product-quantity" at bounding box center [665, 638] width 14 height 14
type input "4"
click at [852, 626] on button "Adicionar R$ 60,00" at bounding box center [869, 637] width 145 height 38
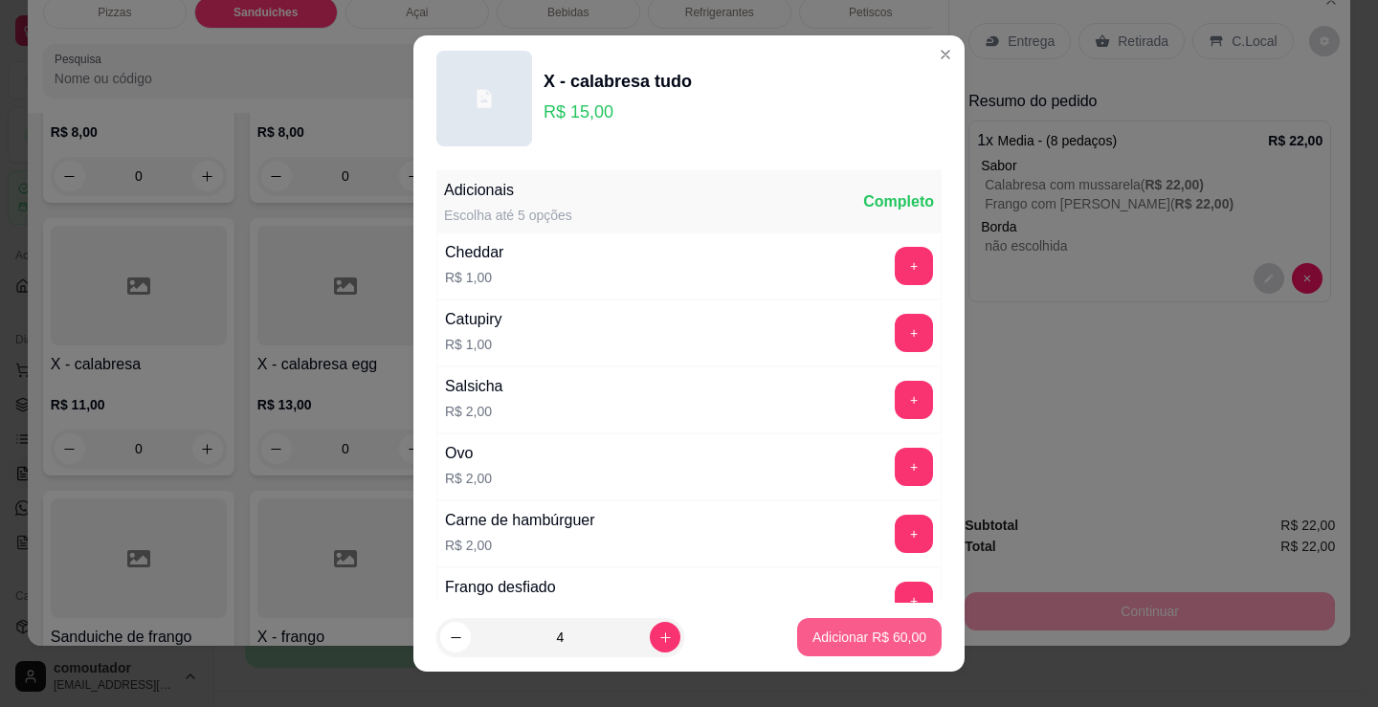
type input "4"
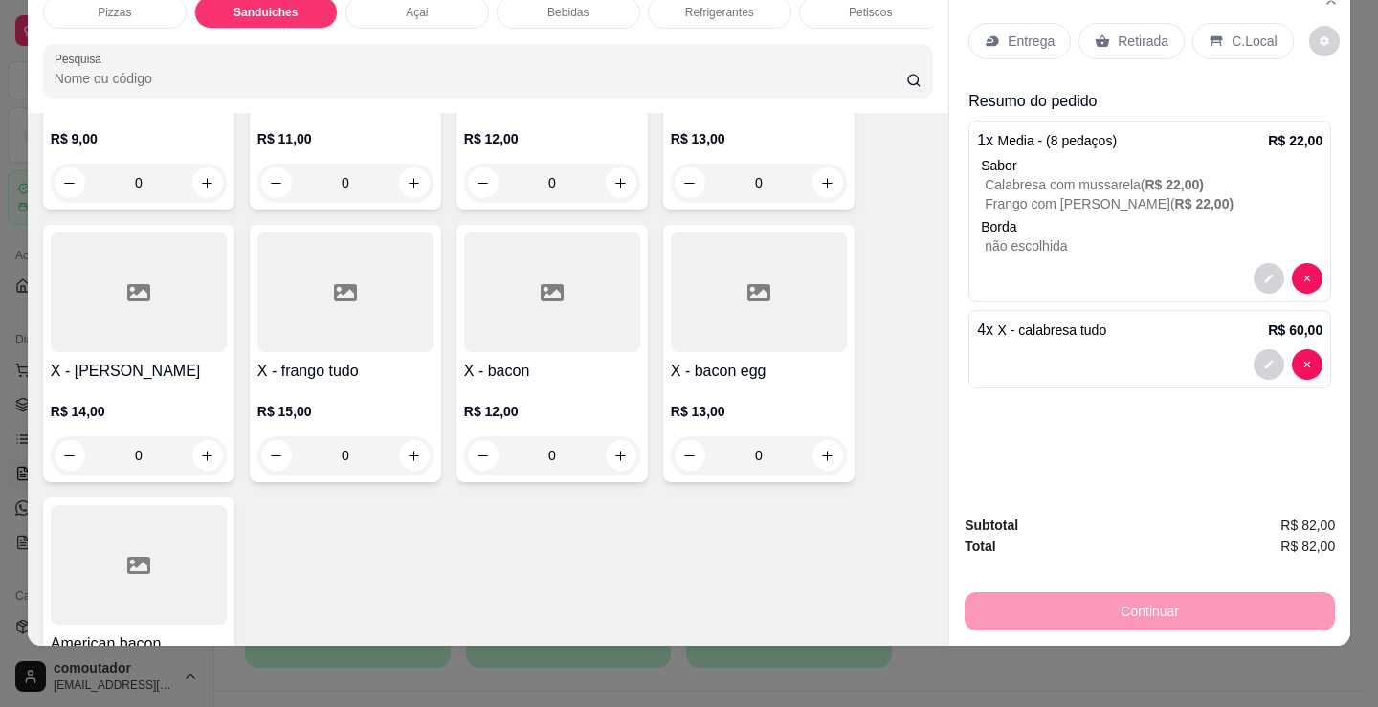
scroll to position [1438, 0]
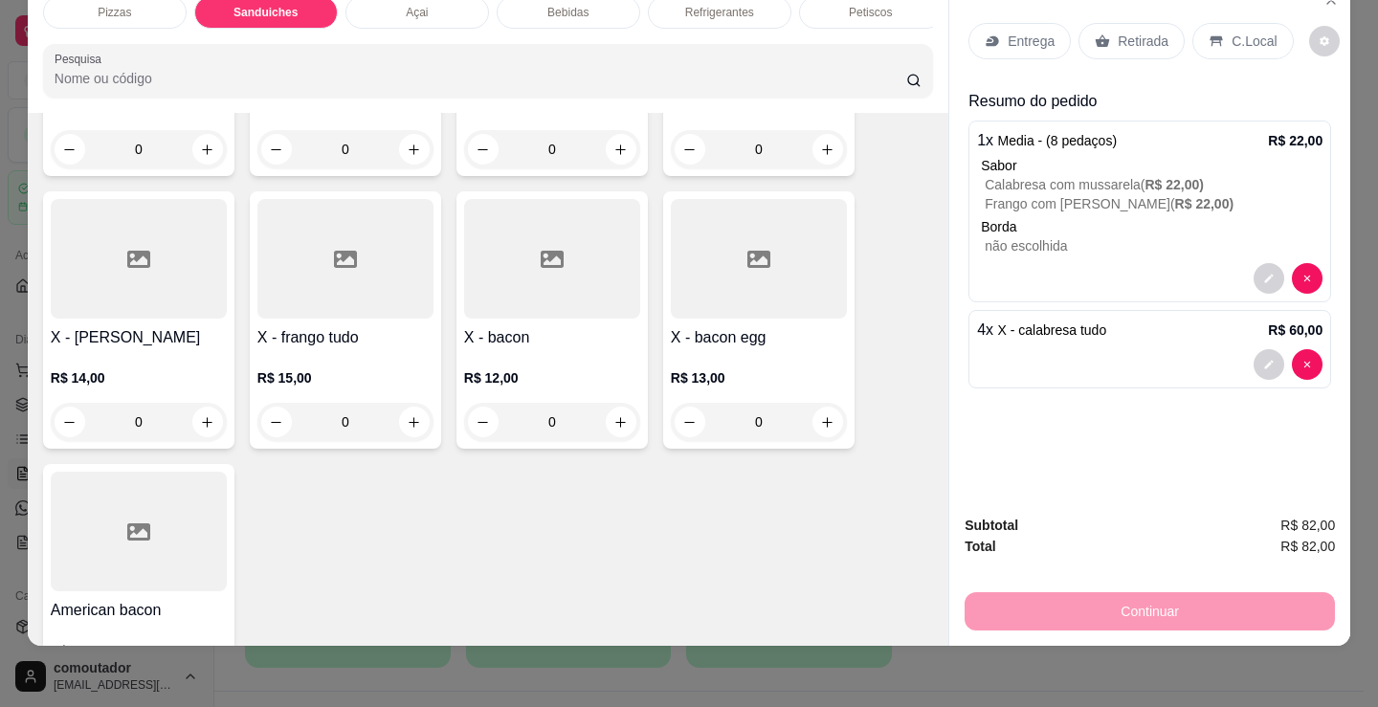
click at [428, 424] on div "X - frango tudo R$ 15,00 0" at bounding box center [345, 319] width 191 height 257
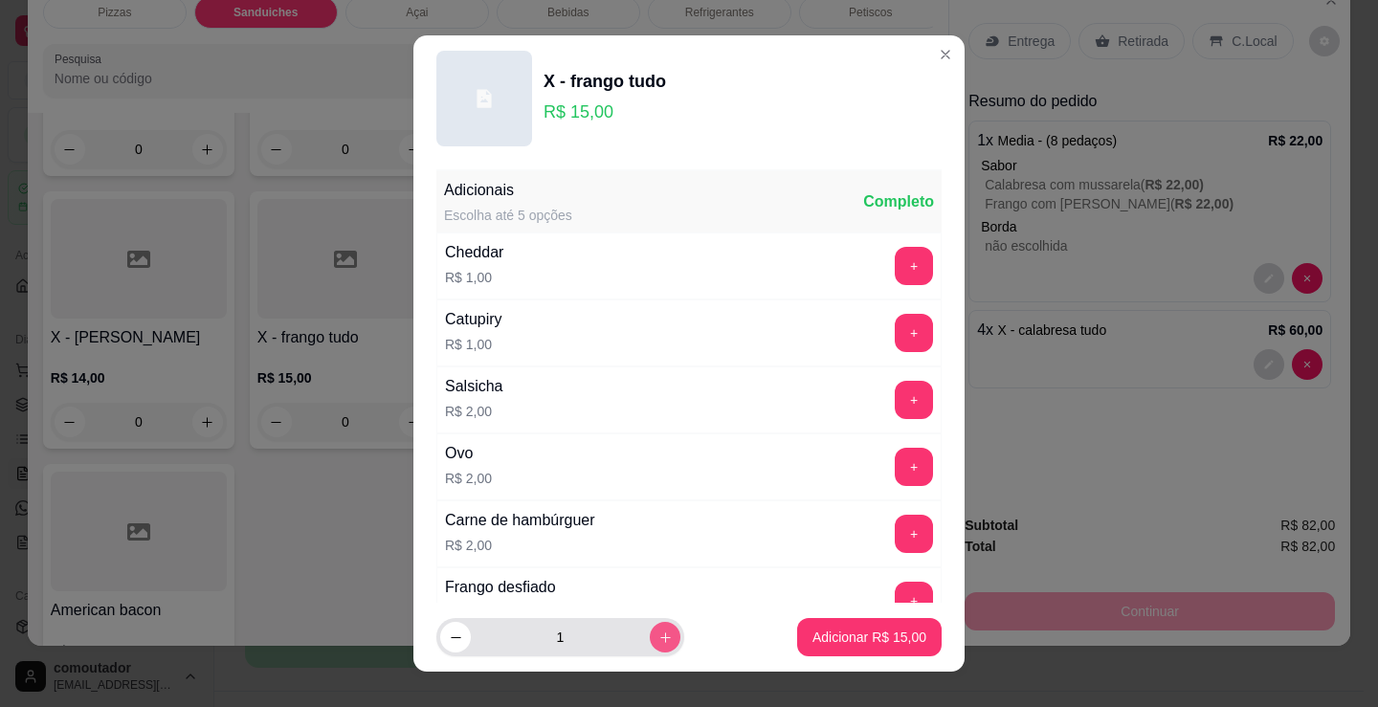
click at [650, 633] on button "increase-product-quantity" at bounding box center [665, 637] width 31 height 31
click at [650, 633] on button "increase-product-quantity" at bounding box center [665, 638] width 30 height 30
type input "4"
click at [813, 634] on p "Adicionar R$ 60,00" at bounding box center [870, 637] width 114 height 19
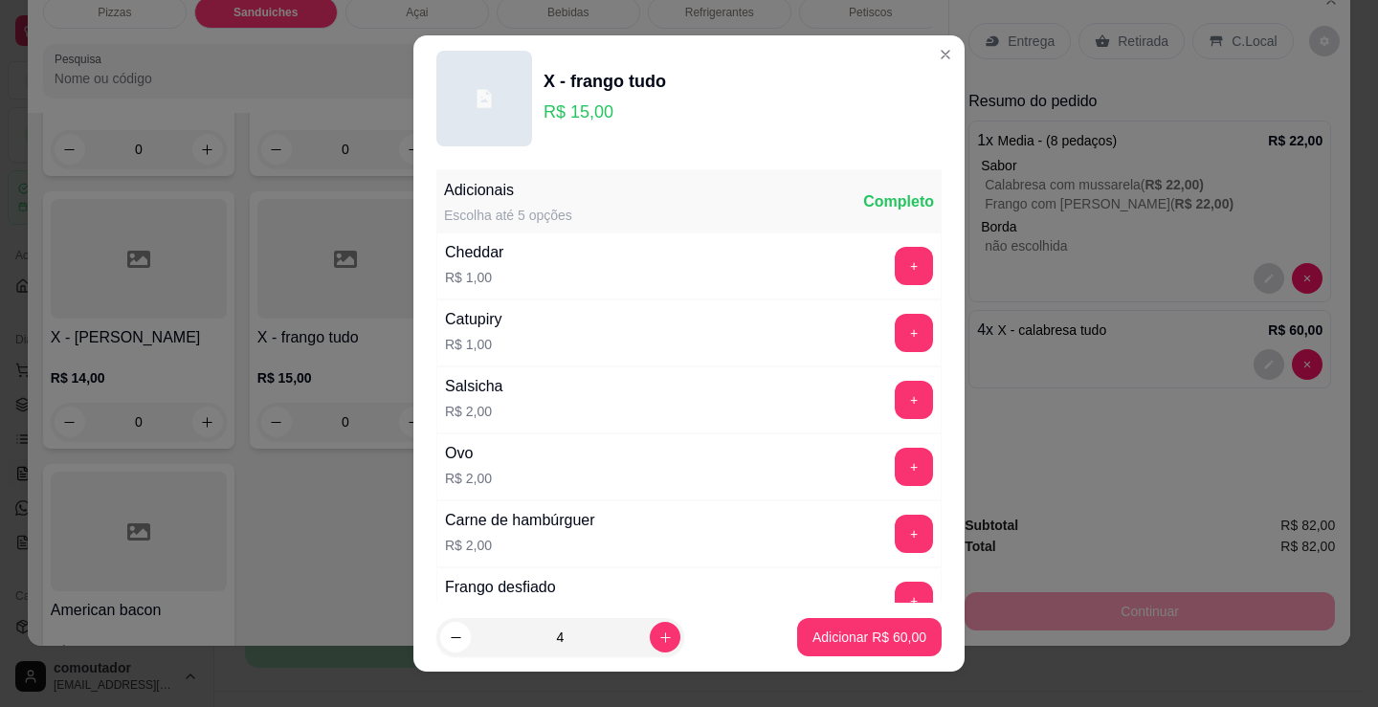
type input "4"
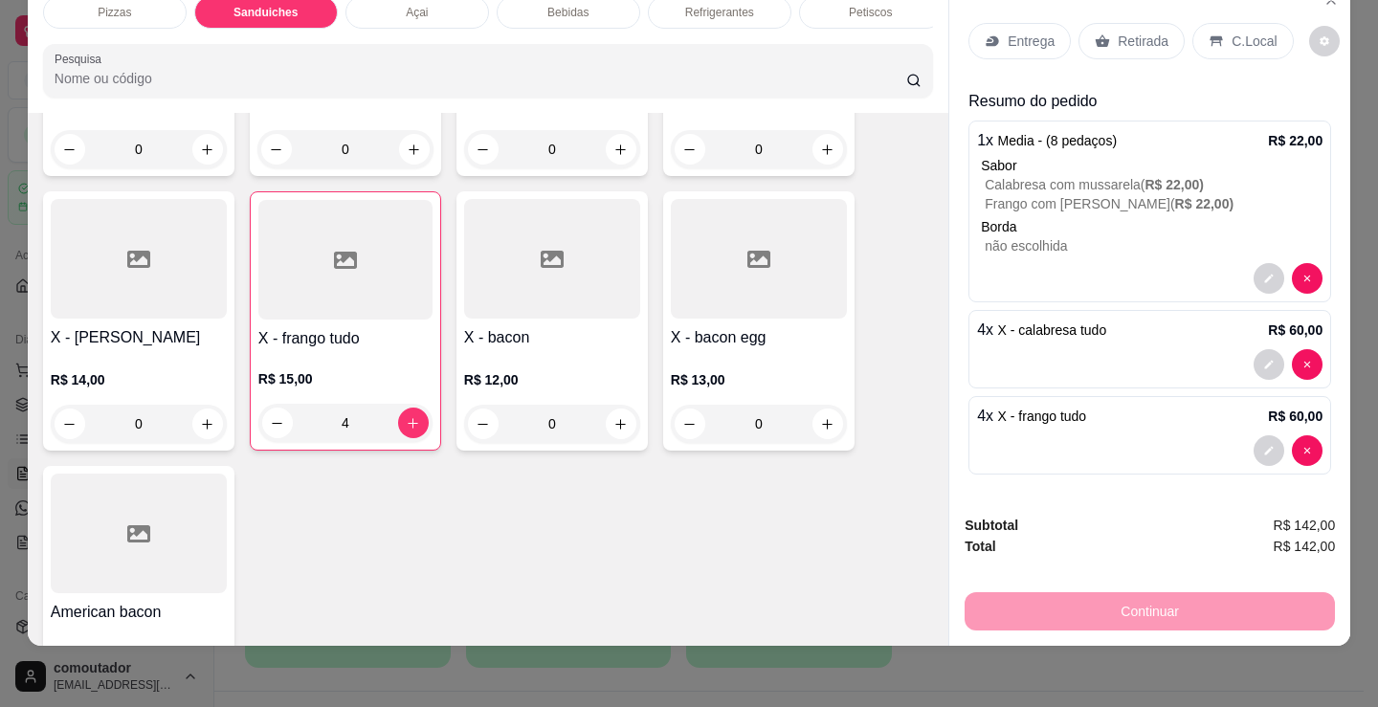
click at [1095, 33] on icon at bounding box center [1102, 40] width 15 height 15
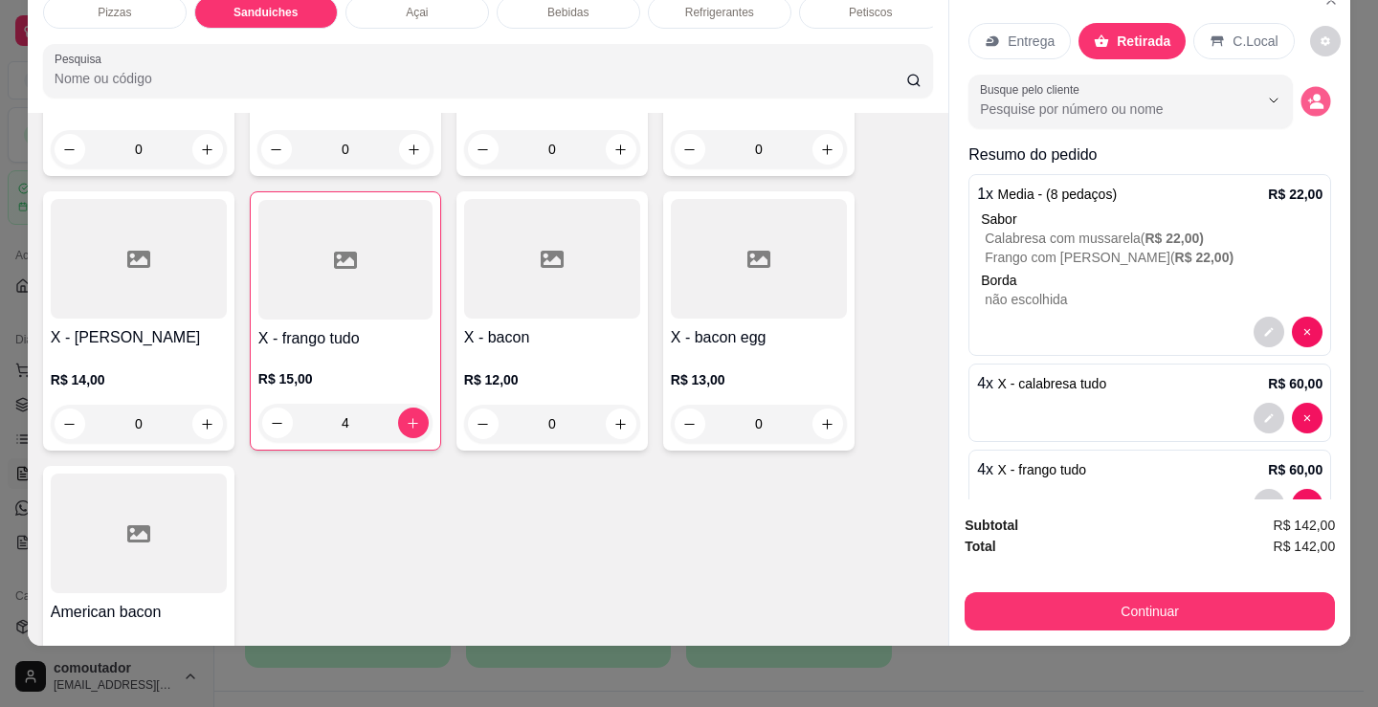
click at [1302, 98] on button "decrease-product-quantity" at bounding box center [1317, 102] width 30 height 30
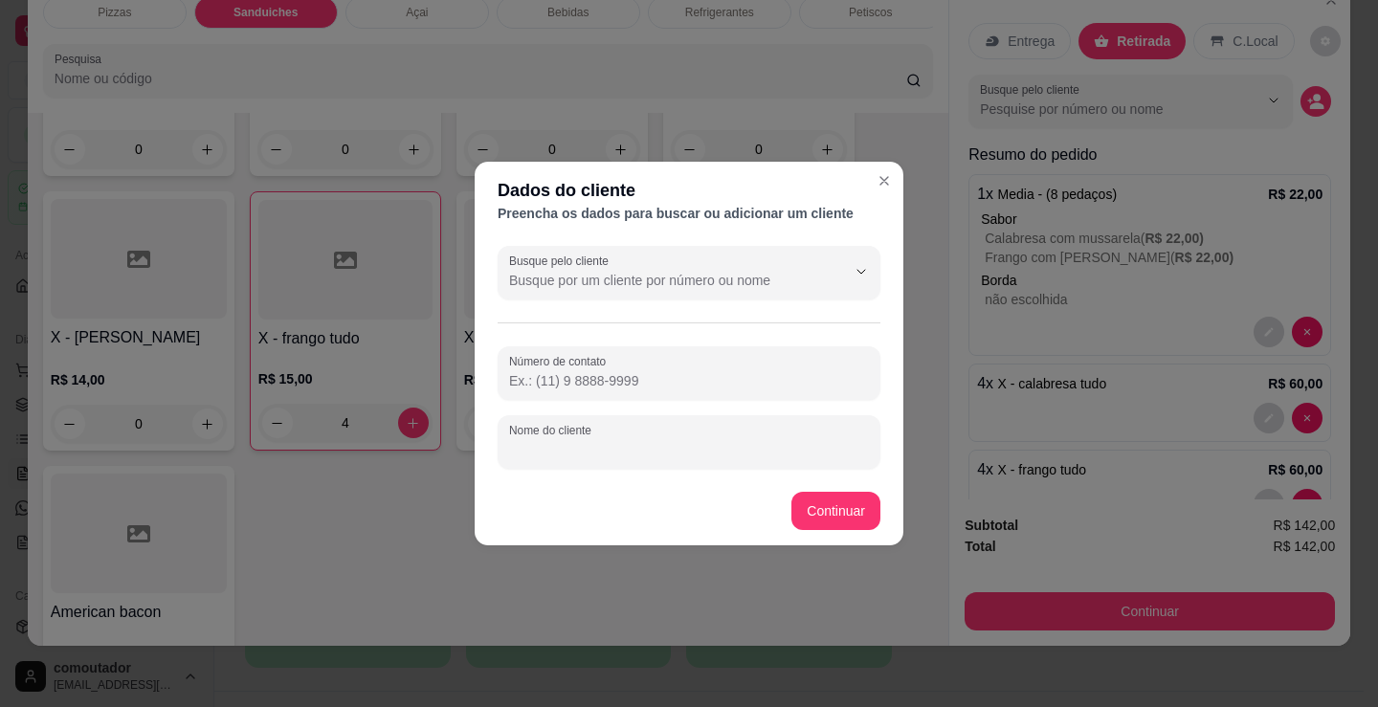
click at [748, 454] on input "Nome do cliente" at bounding box center [689, 449] width 360 height 19
type input "edielson"
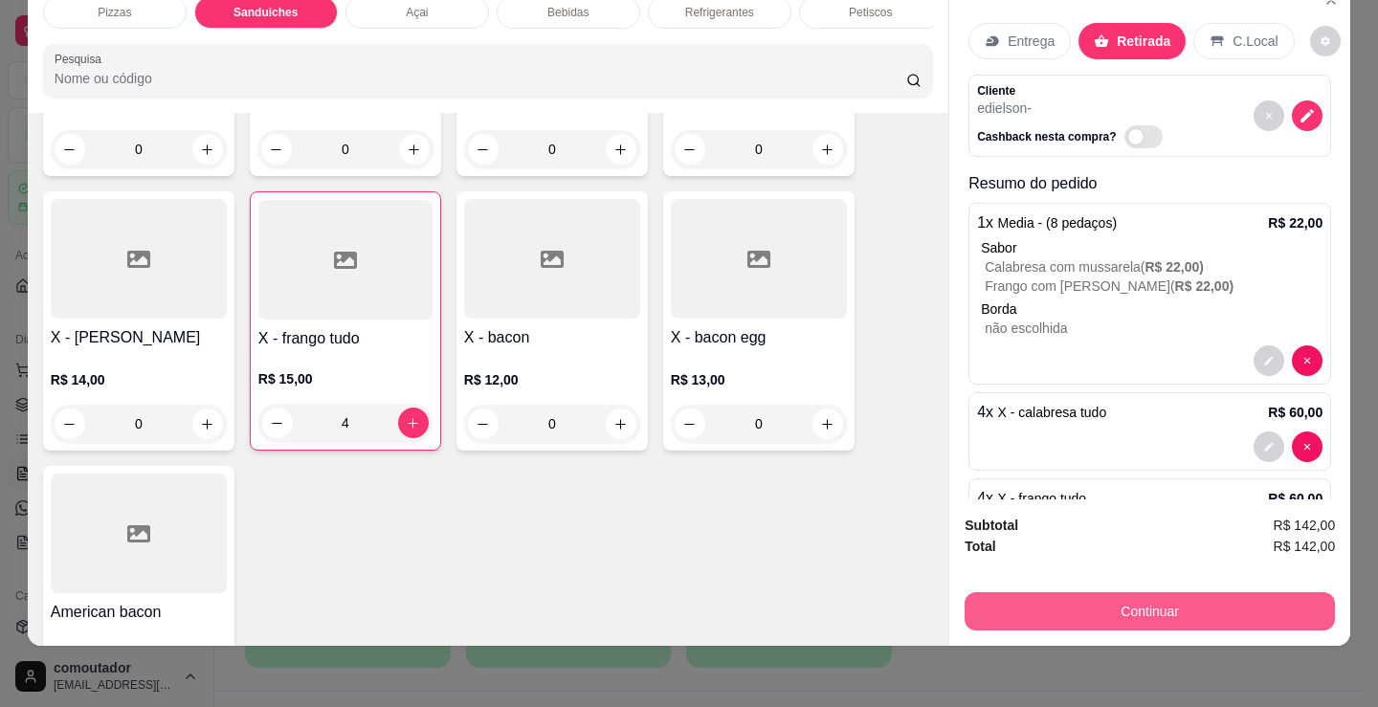
click at [1047, 610] on button "Continuar" at bounding box center [1150, 611] width 370 height 38
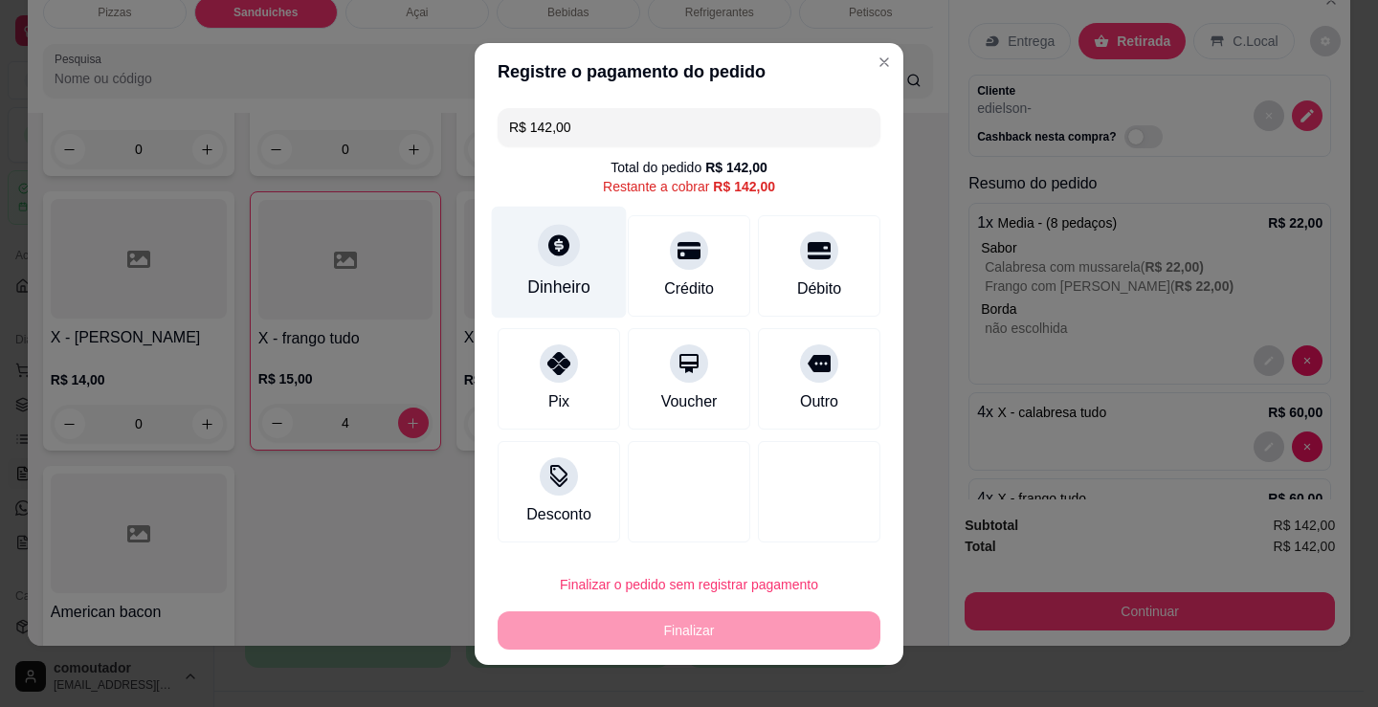
click at [572, 277] on div "Dinheiro" at bounding box center [558, 287] width 63 height 25
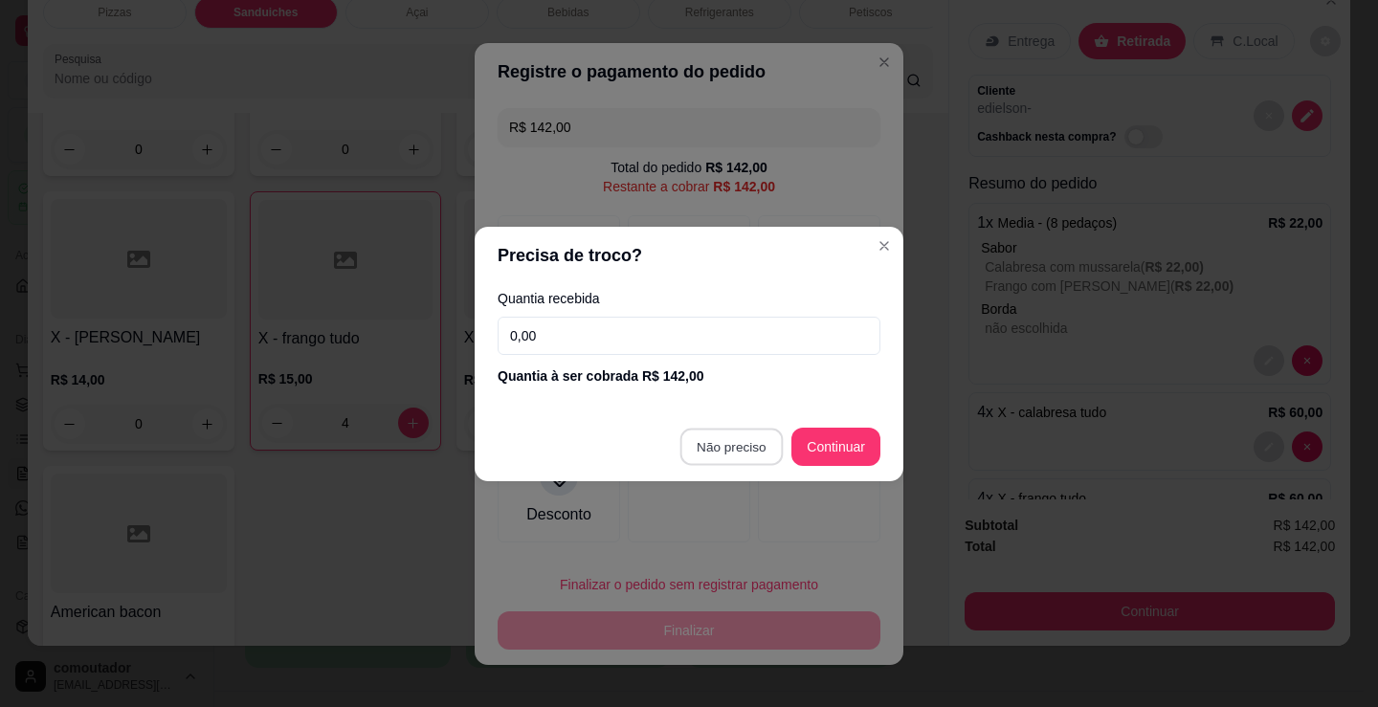
type input "R$ 0,00"
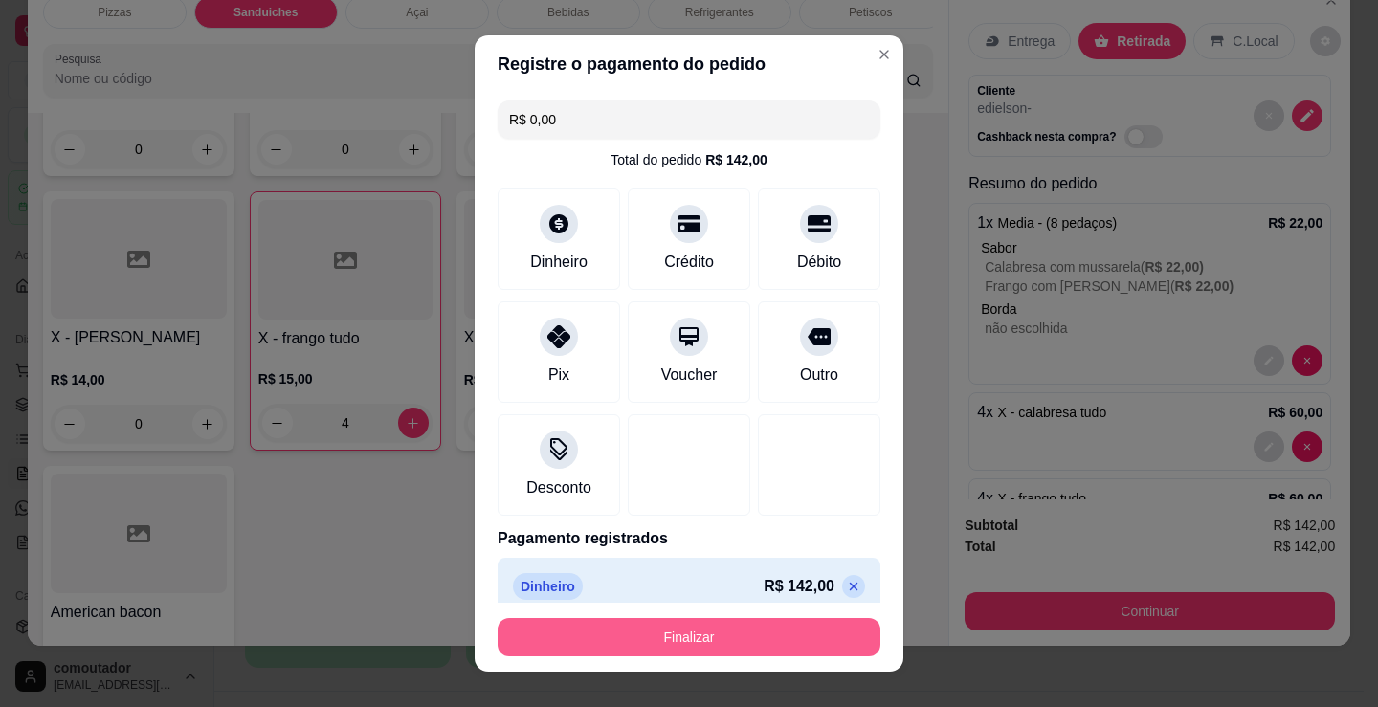
click at [755, 633] on button "Finalizar" at bounding box center [689, 637] width 383 height 38
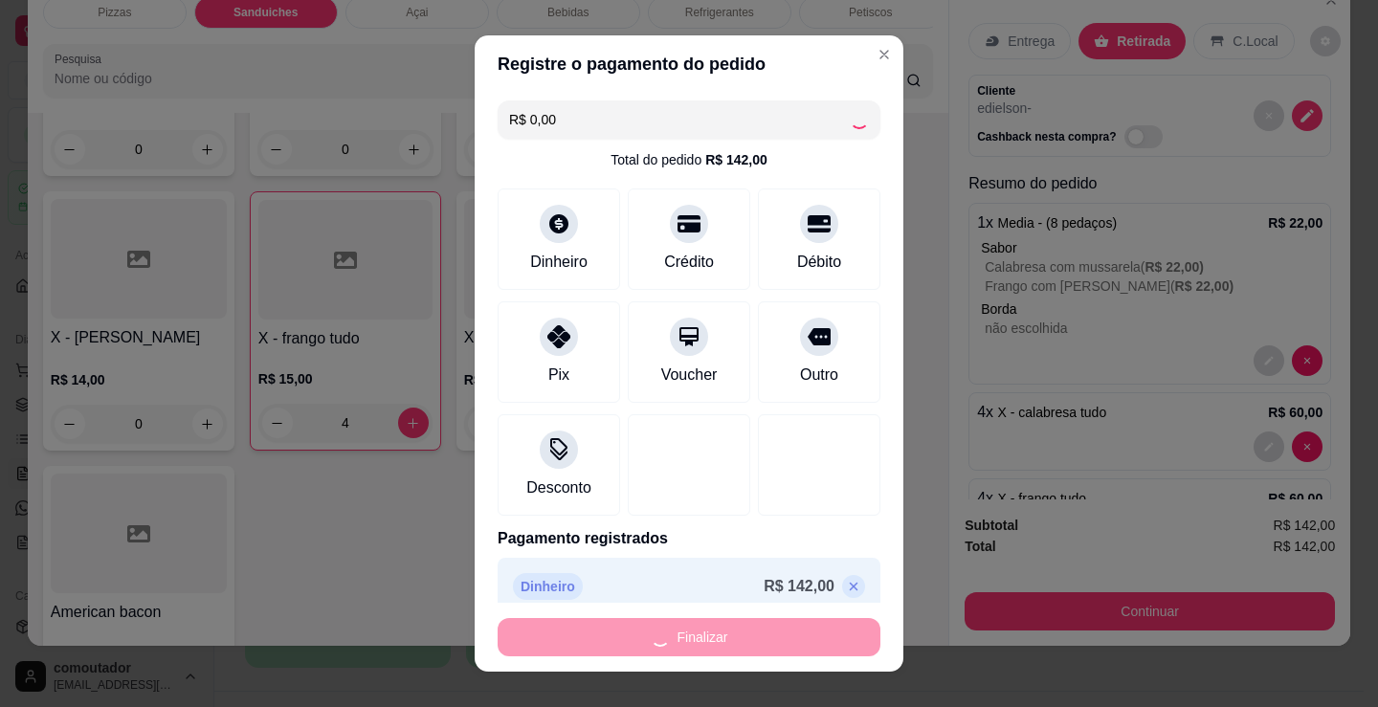
type input "0"
type input "-R$ 142,00"
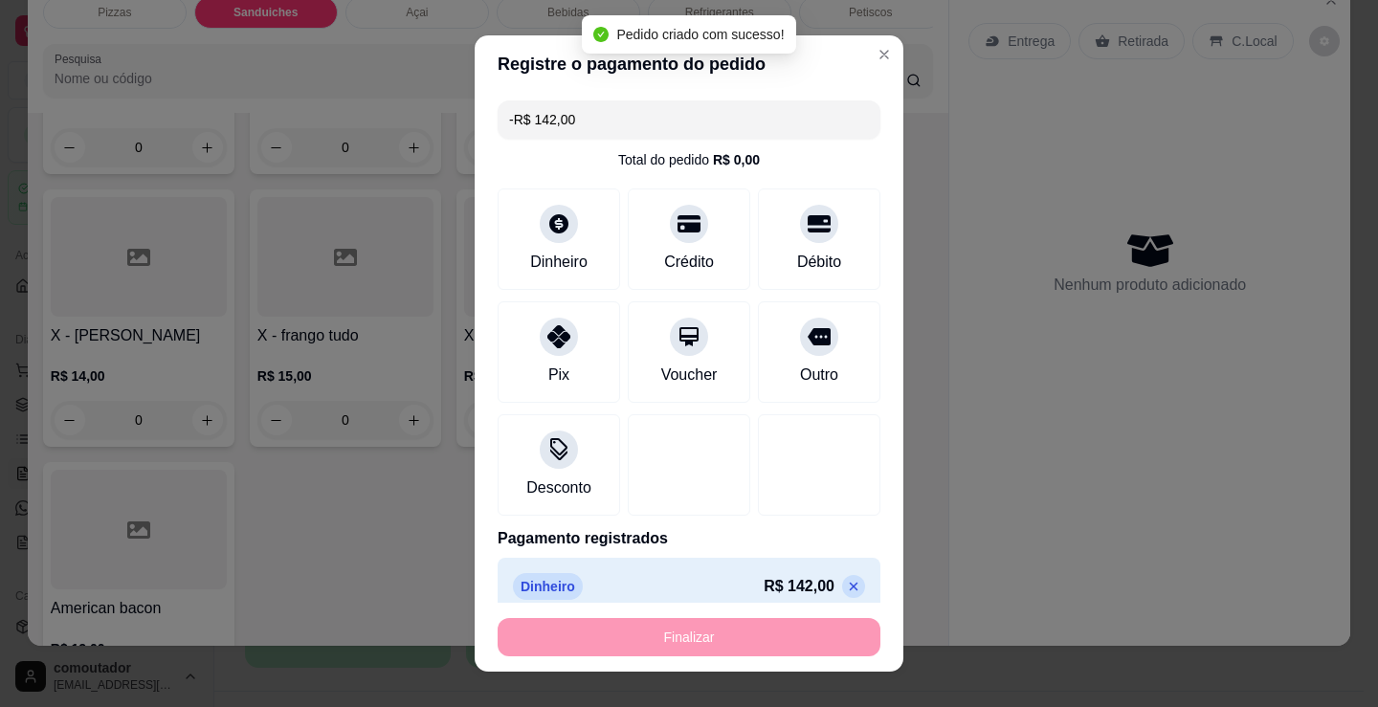
scroll to position [1437, 0]
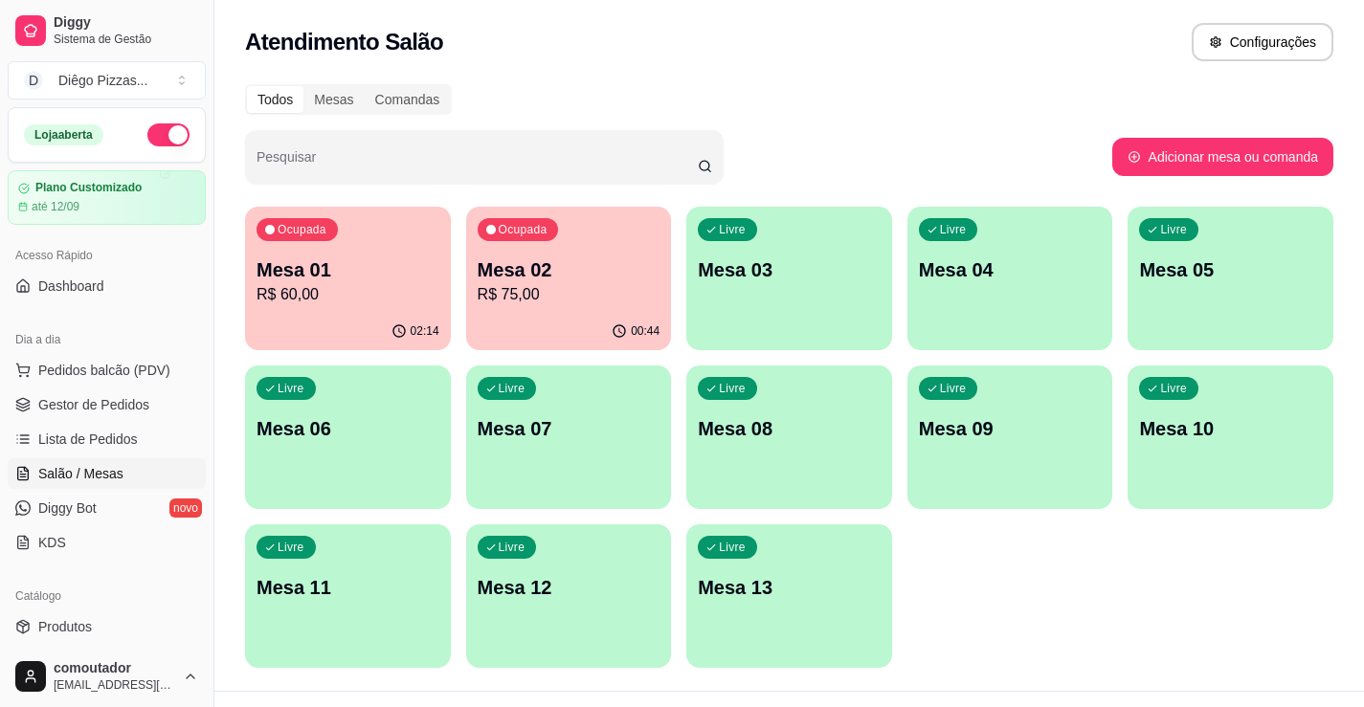
click at [562, 273] on p "Mesa 02" at bounding box center [569, 269] width 183 height 27
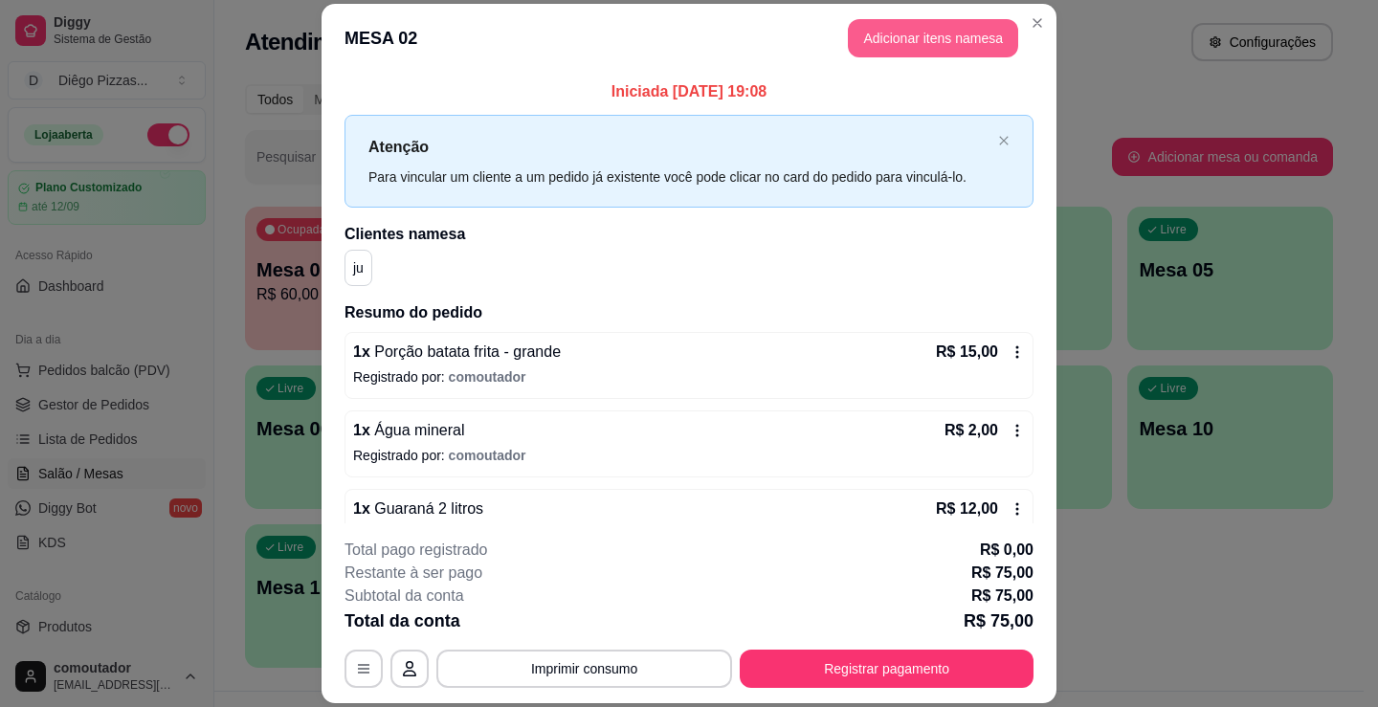
click at [934, 40] on button "Adicionar itens na mesa" at bounding box center [933, 38] width 170 height 38
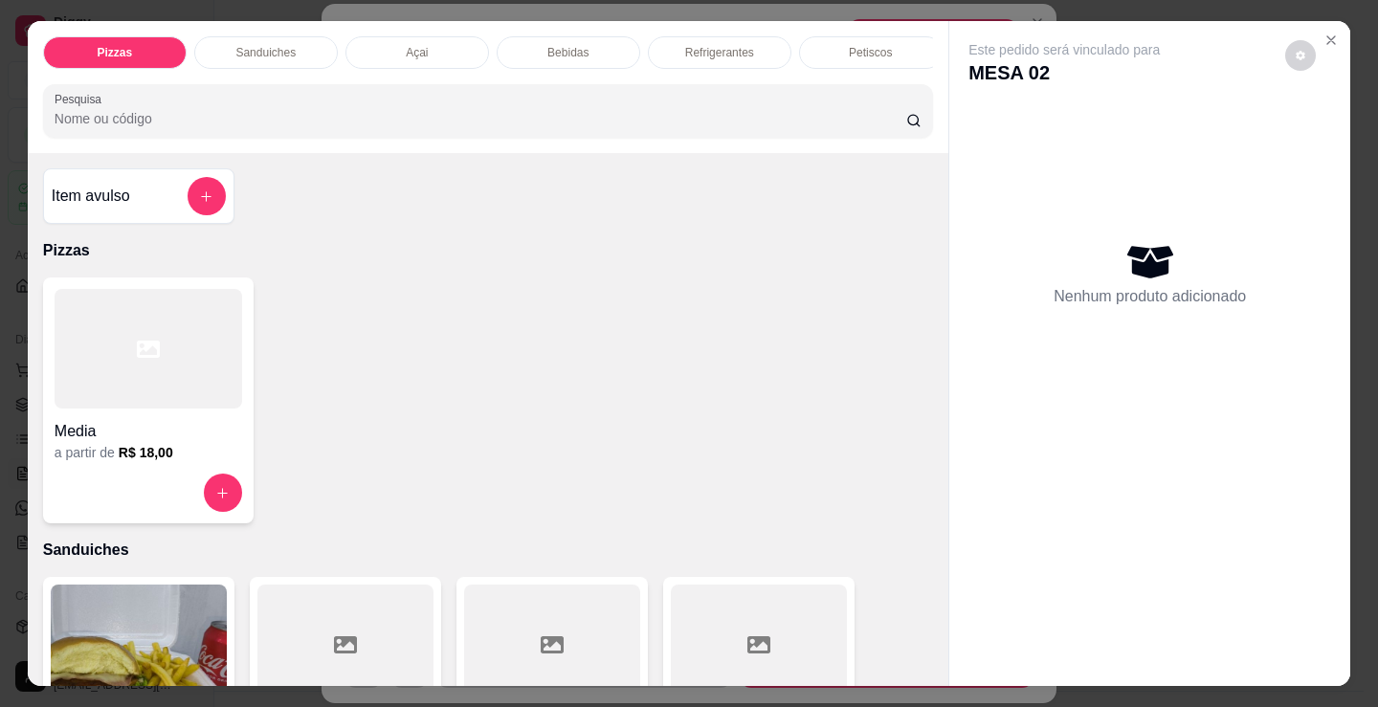
click at [159, 355] on div at bounding box center [149, 349] width 188 height 120
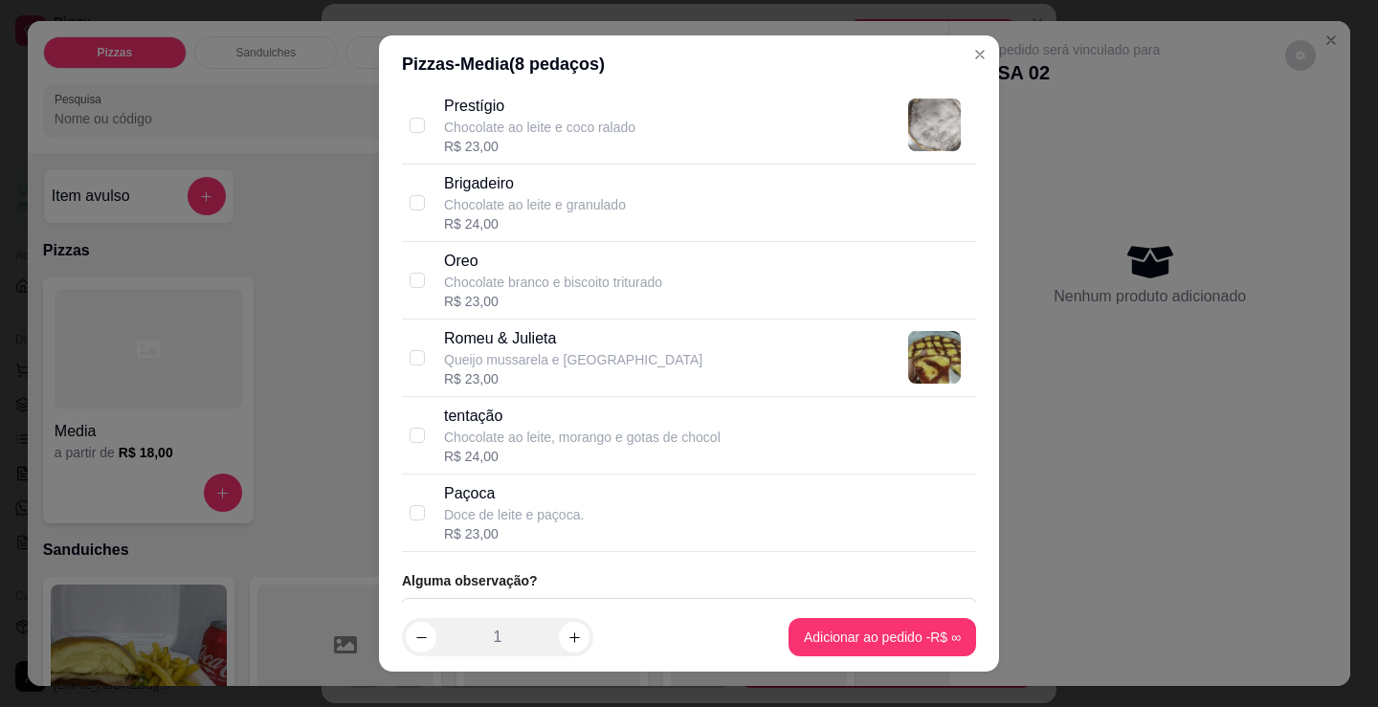
scroll to position [1809, 0]
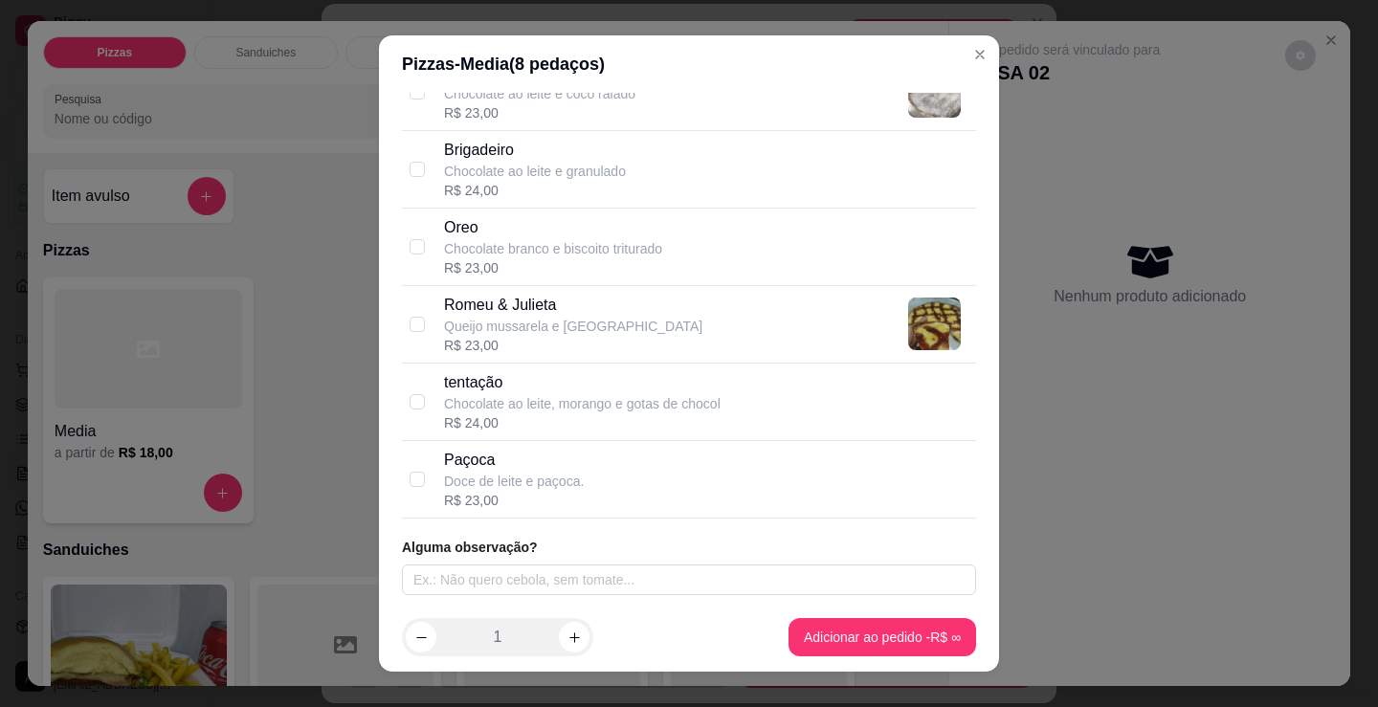
drag, startPoint x: 596, startPoint y: 314, endPoint x: 600, endPoint y: 368, distance: 53.7
click at [597, 314] on p "Romeu & Julieta" at bounding box center [573, 305] width 258 height 23
checkbox input "true"
click at [610, 405] on p "Chocolate ao leite, morango e gotas de chocol" at bounding box center [582, 403] width 277 height 19
checkbox input "true"
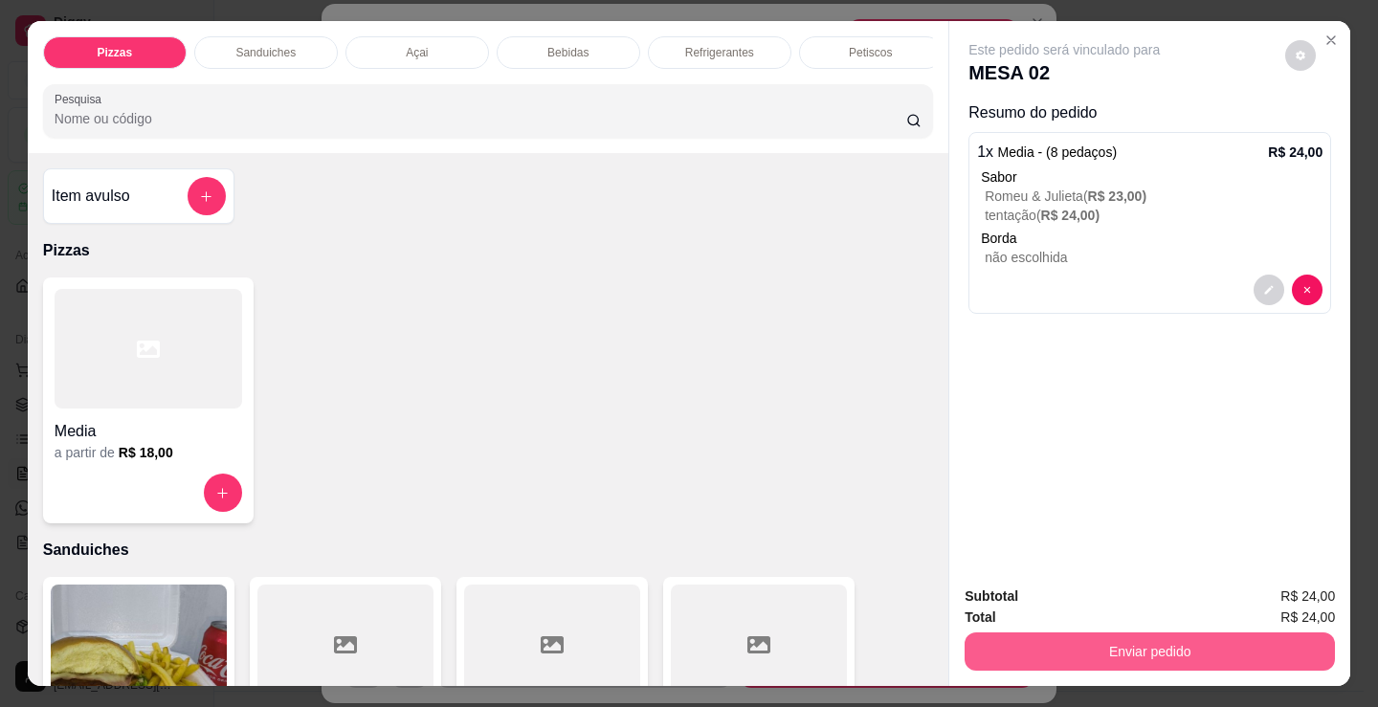
click at [1179, 644] on button "Enviar pedido" at bounding box center [1150, 652] width 370 height 38
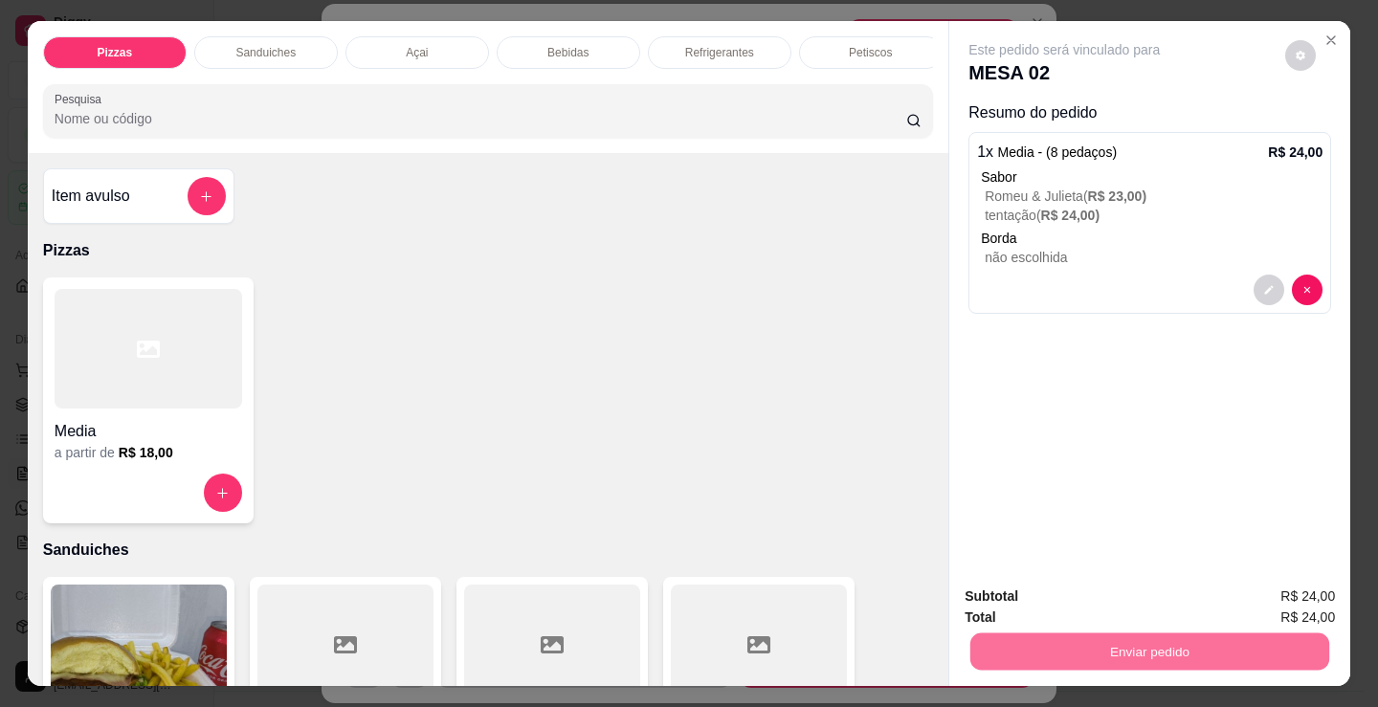
click at [1104, 591] on button "Não registrar e enviar pedido" at bounding box center [1087, 596] width 193 height 35
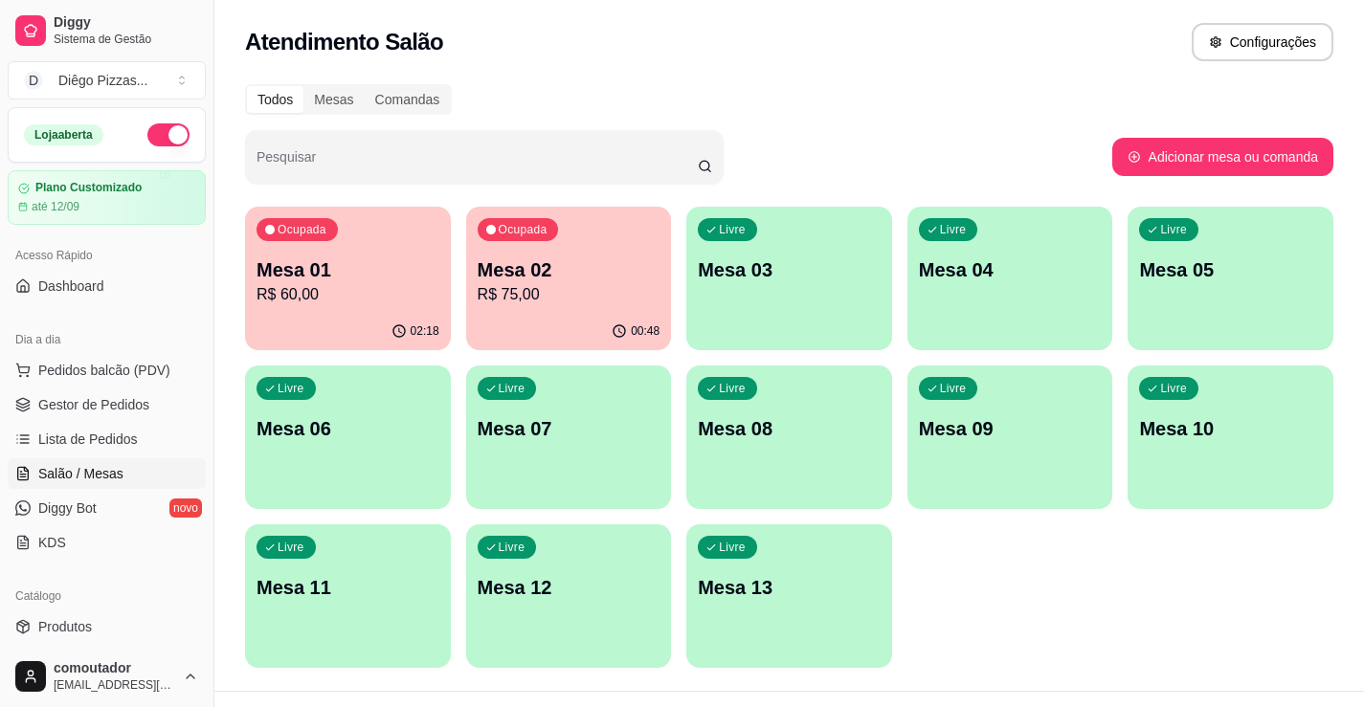
click at [352, 296] on p "R$ 60,00" at bounding box center [347, 294] width 183 height 23
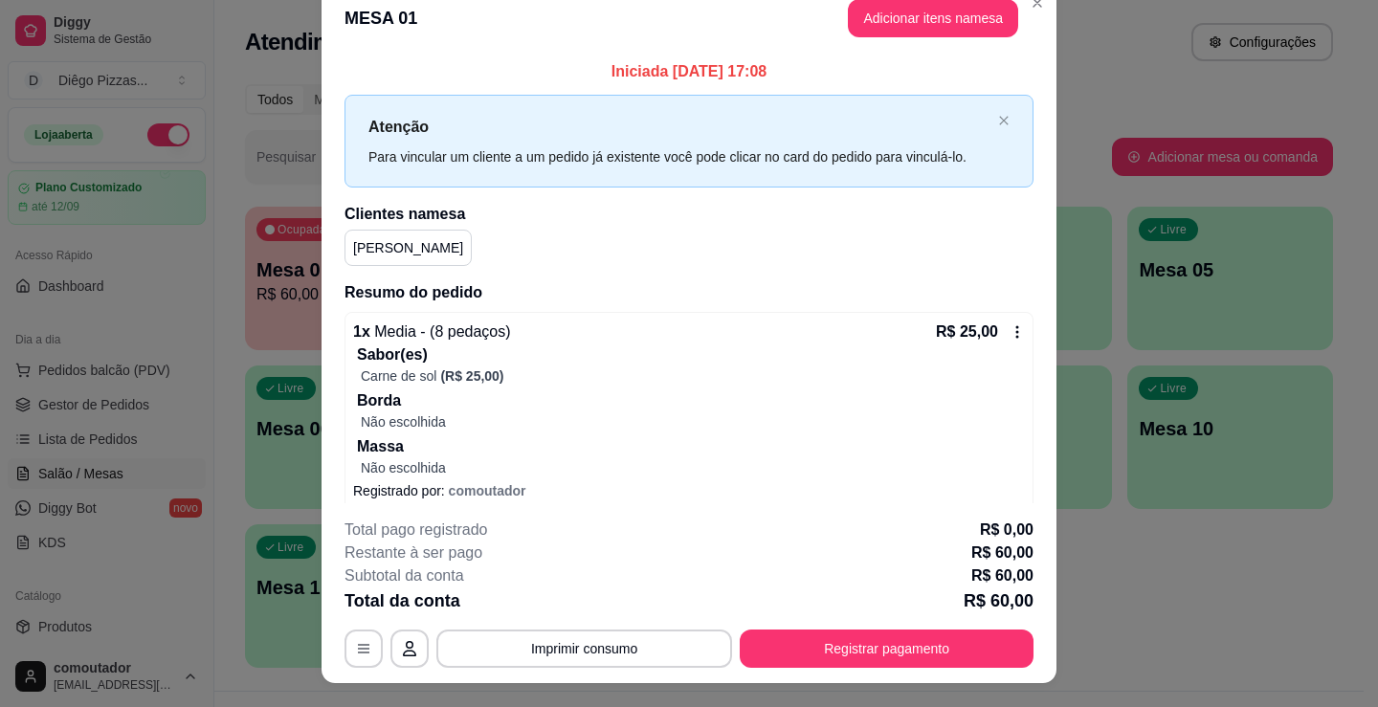
scroll to position [0, 0]
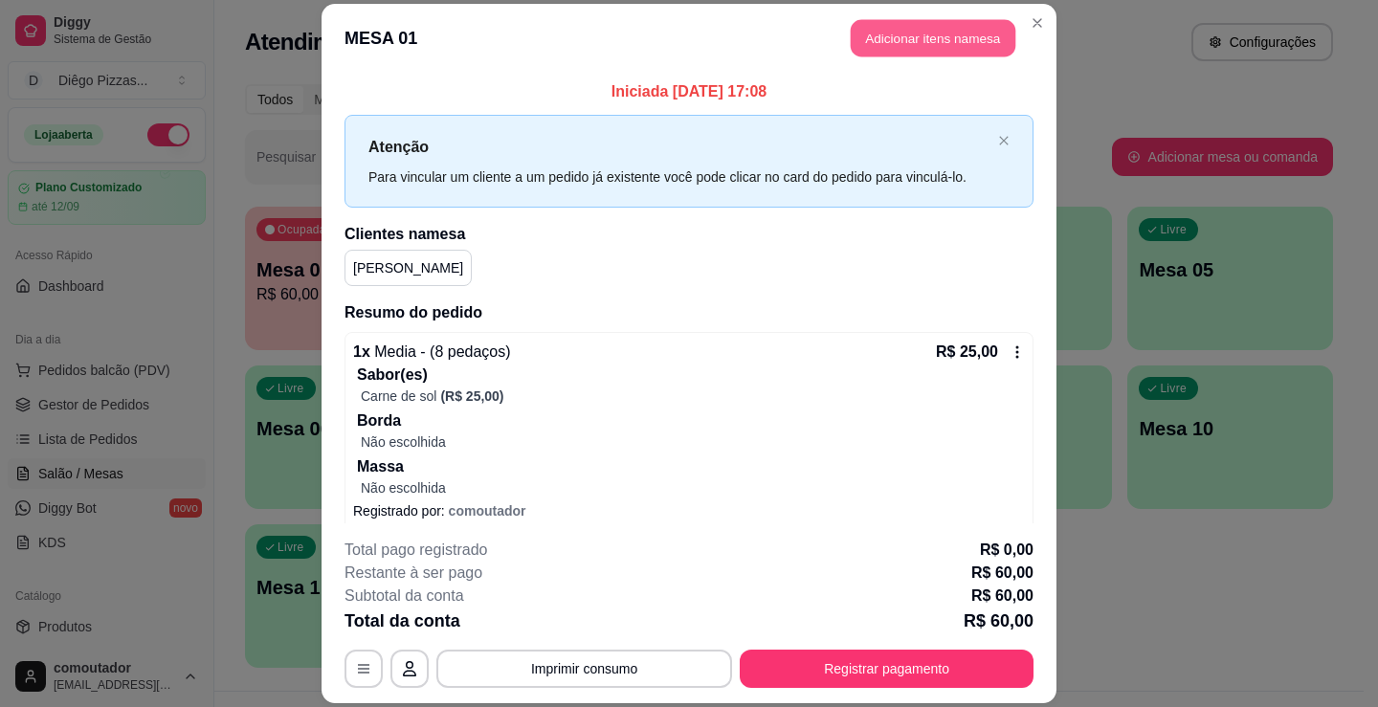
click at [933, 37] on button "Adicionar itens na mesa" at bounding box center [933, 37] width 165 height 37
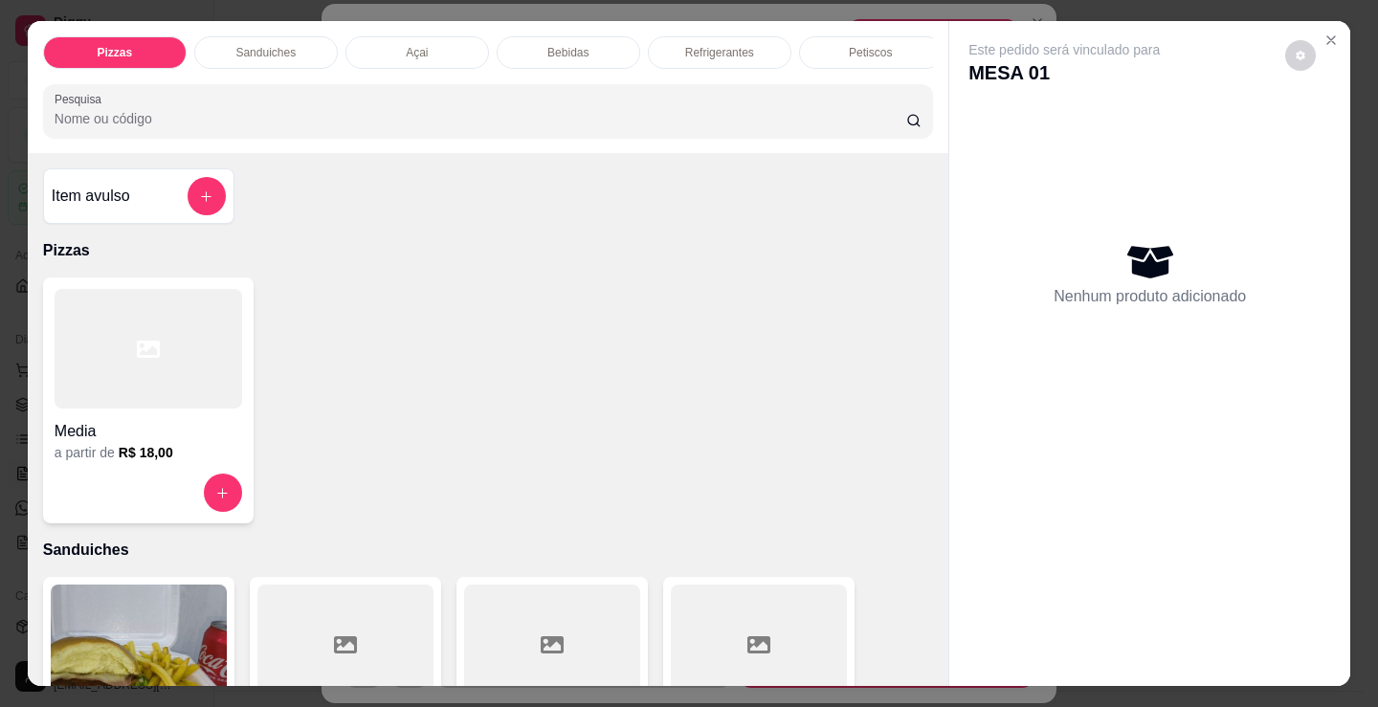
click at [271, 21] on div "Pizzas Sanduiches Açai Bebidas Refrigerantes Petiscos doces Cigarros utensílios…" at bounding box center [488, 87] width 921 height 132
click at [274, 36] on div "Sanduiches" at bounding box center [266, 52] width 144 height 33
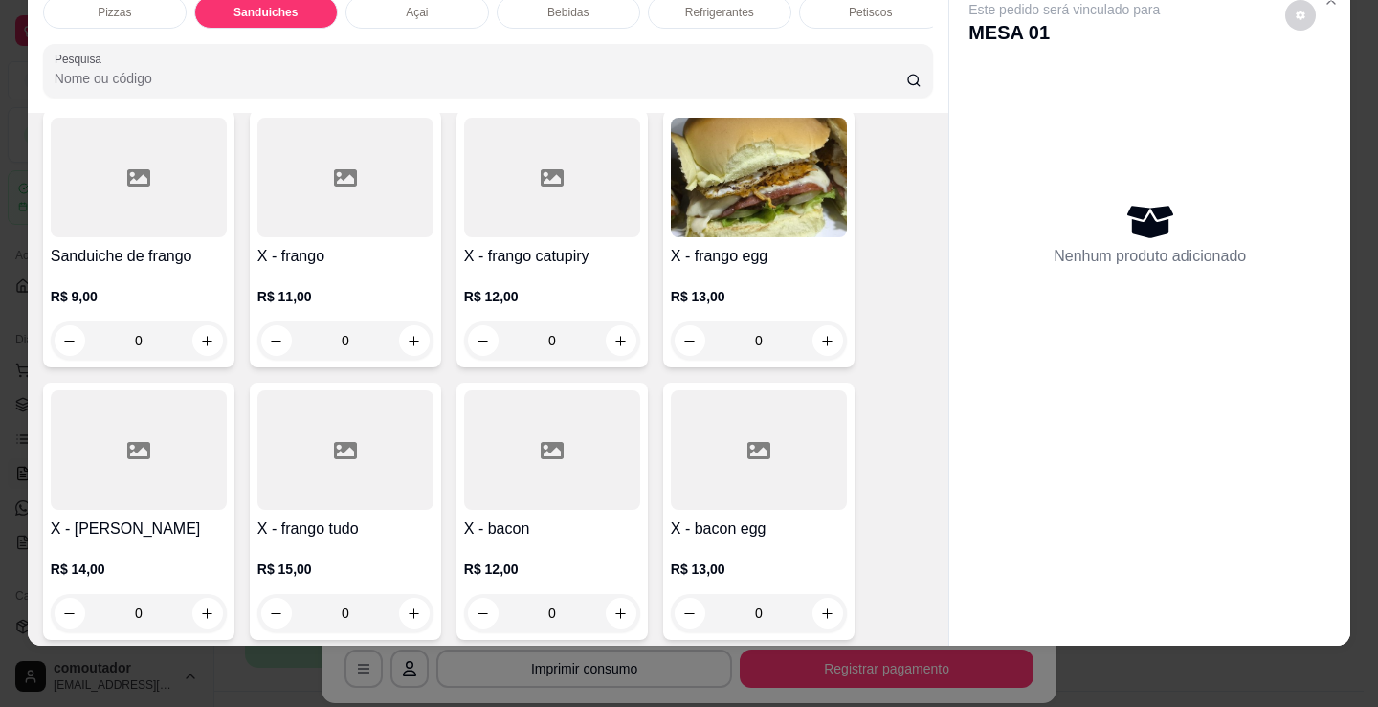
scroll to position [1247, 0]
click at [391, 337] on div "0" at bounding box center [345, 339] width 176 height 38
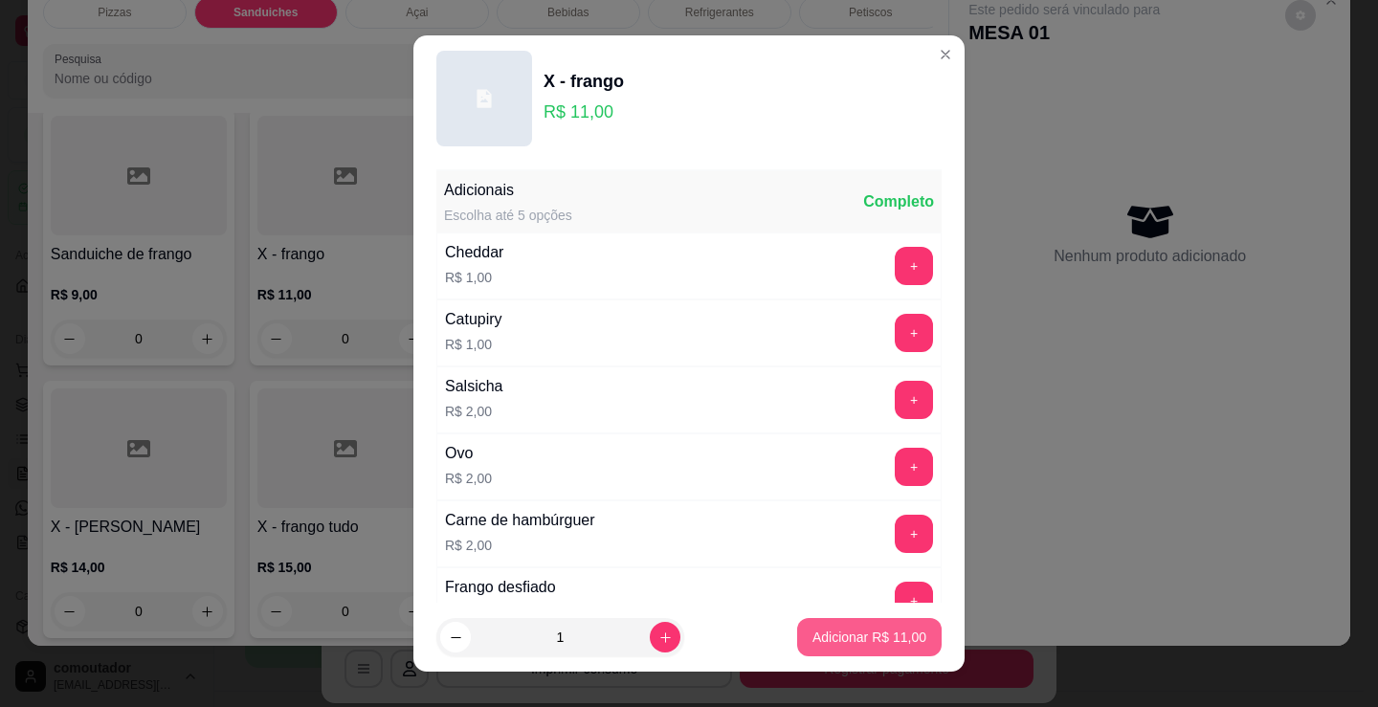
click at [797, 633] on button "Adicionar R$ 11,00" at bounding box center [869, 637] width 145 height 38
type input "1"
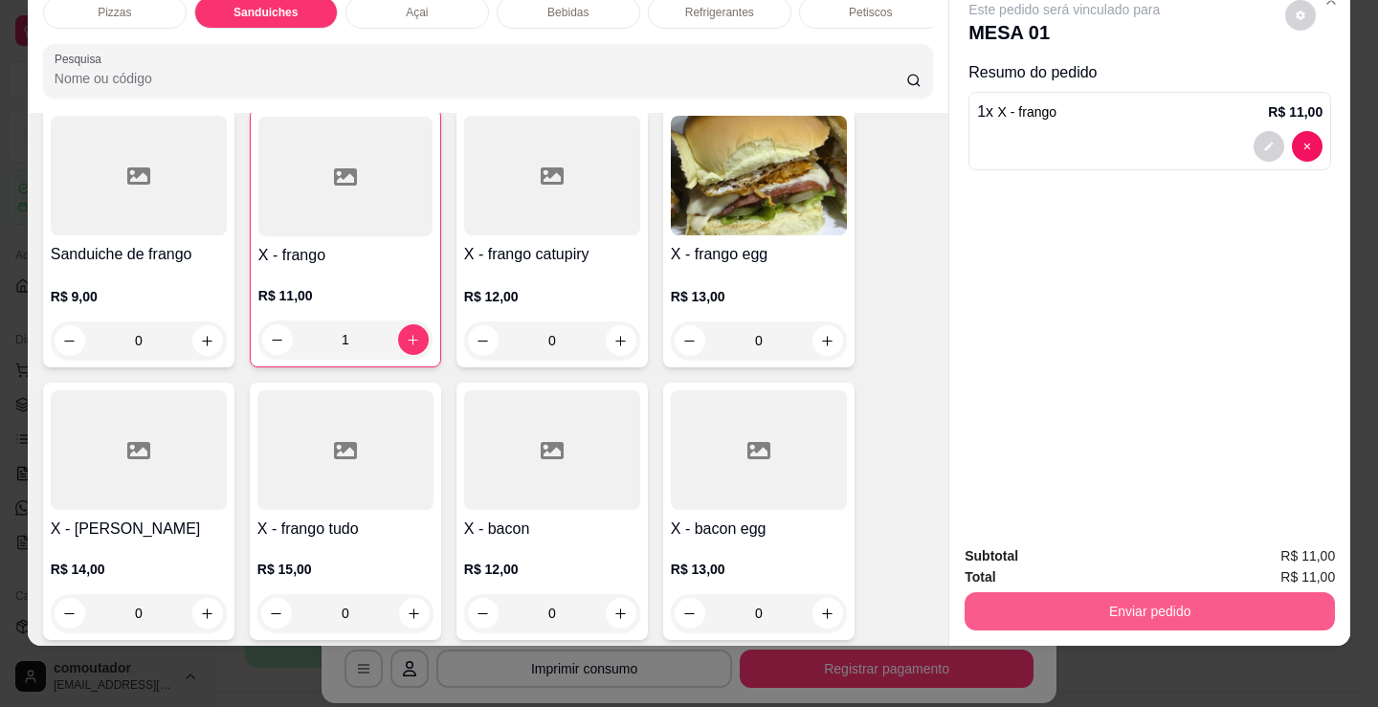
click at [1059, 594] on button "Enviar pedido" at bounding box center [1150, 611] width 370 height 38
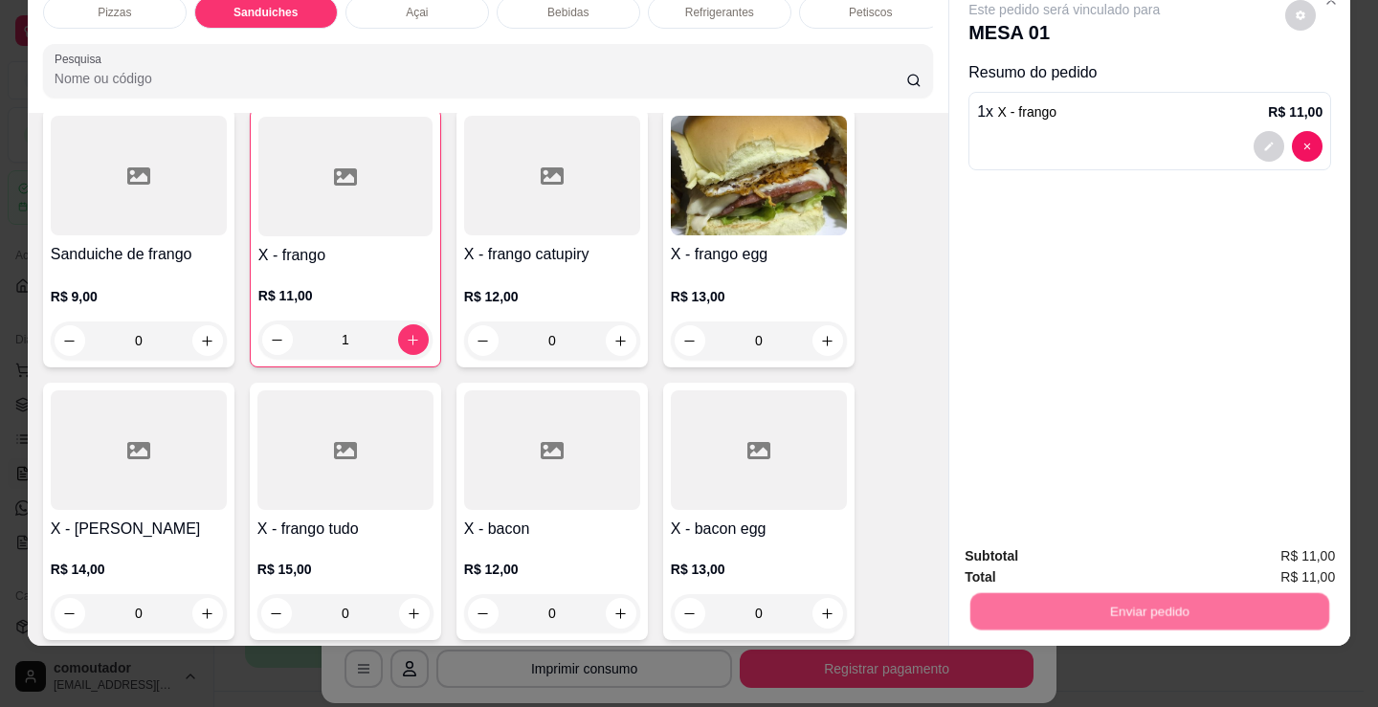
click at [1013, 559] on button "Não registrar e enviar pedido" at bounding box center [1087, 549] width 193 height 35
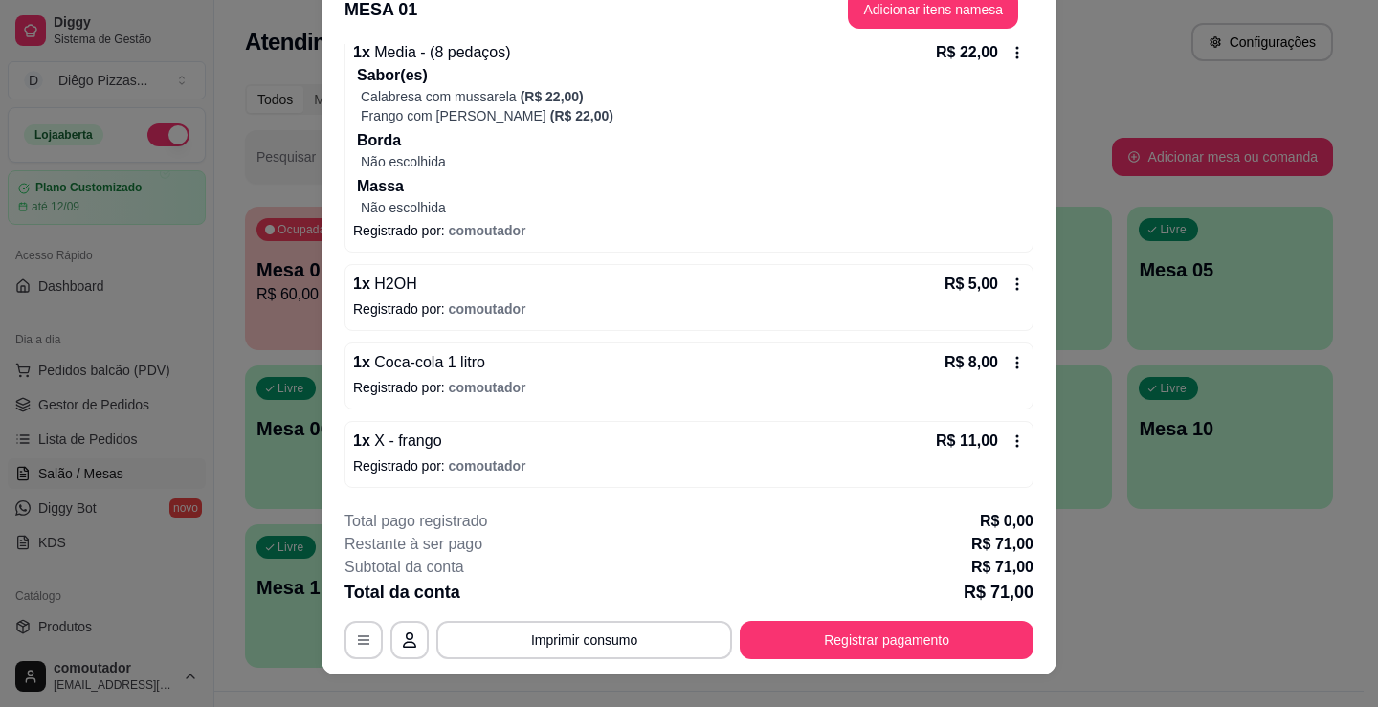
scroll to position [57, 0]
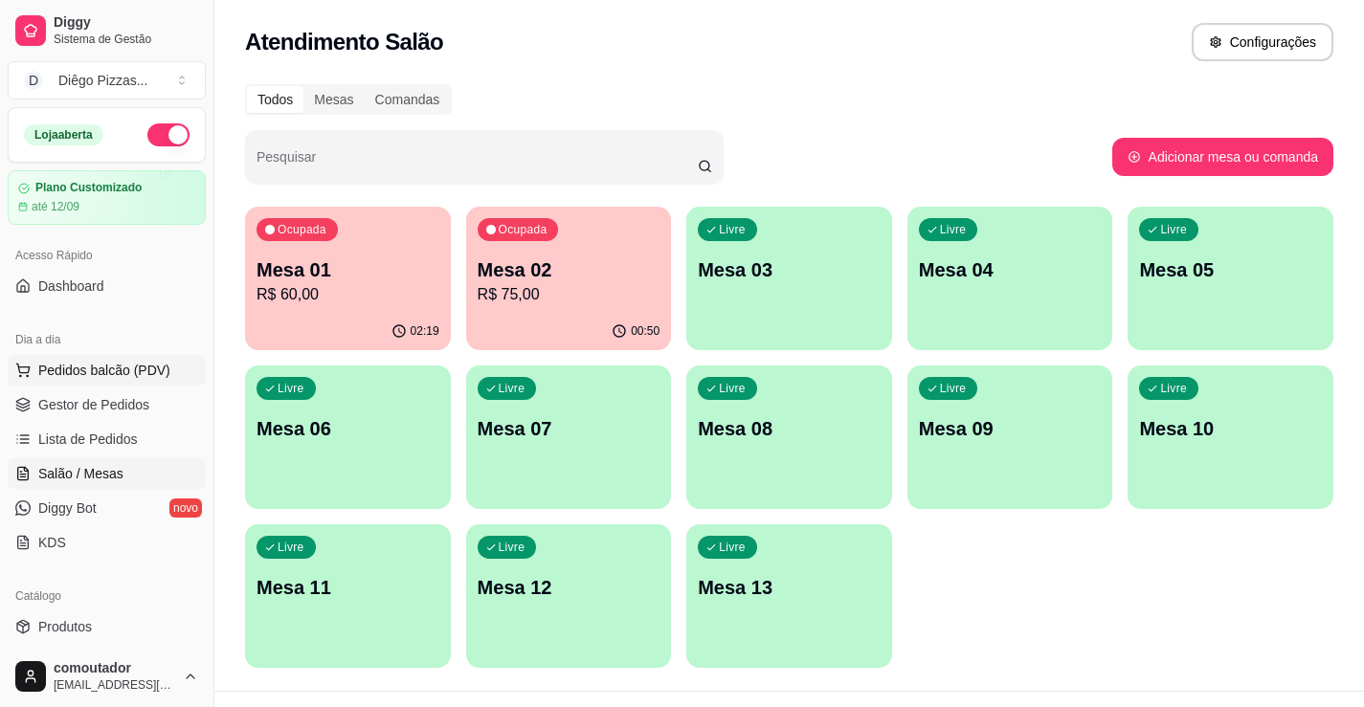
click at [95, 371] on span "Pedidos balcão (PDV)" at bounding box center [104, 370] width 132 height 19
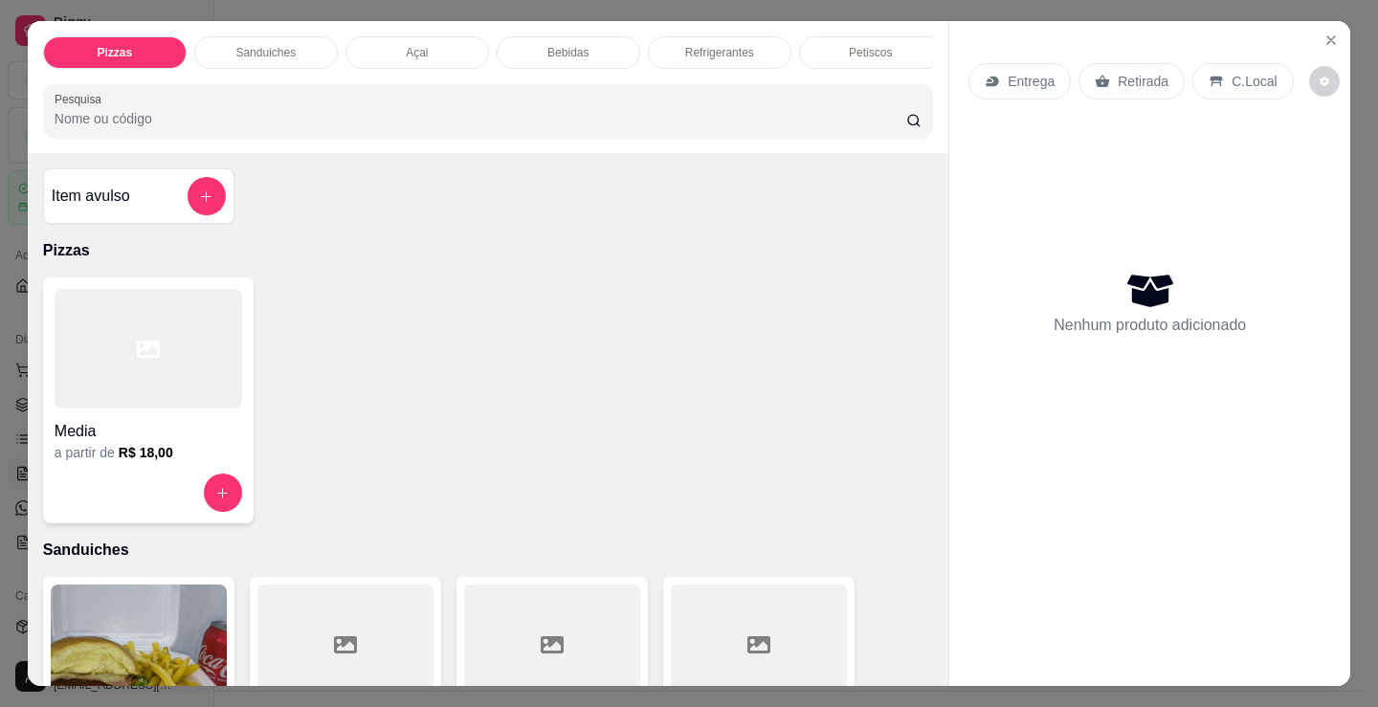
click at [167, 431] on h4 "Media" at bounding box center [149, 431] width 188 height 23
click at [874, 36] on div "Petiscos" at bounding box center [871, 52] width 144 height 33
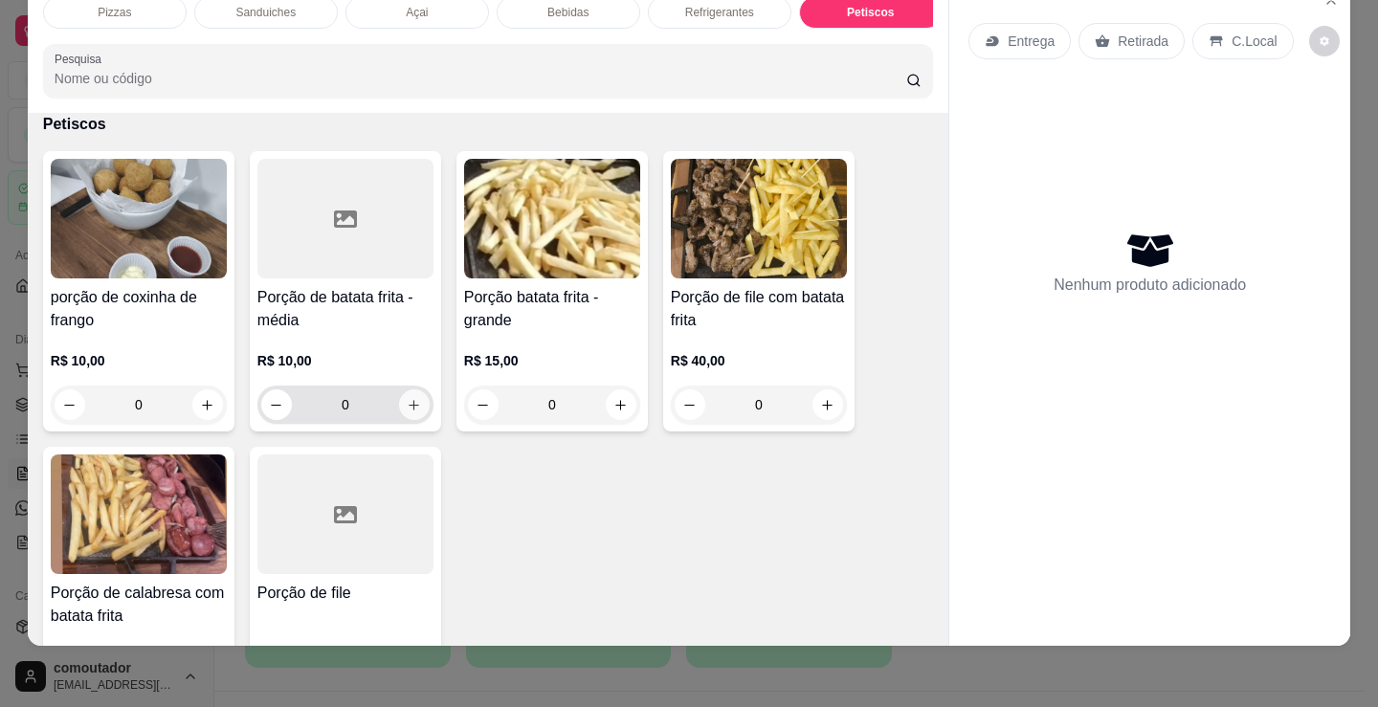
click at [410, 404] on icon "increase-product-quantity" at bounding box center [415, 405] width 11 height 11
type input "1"
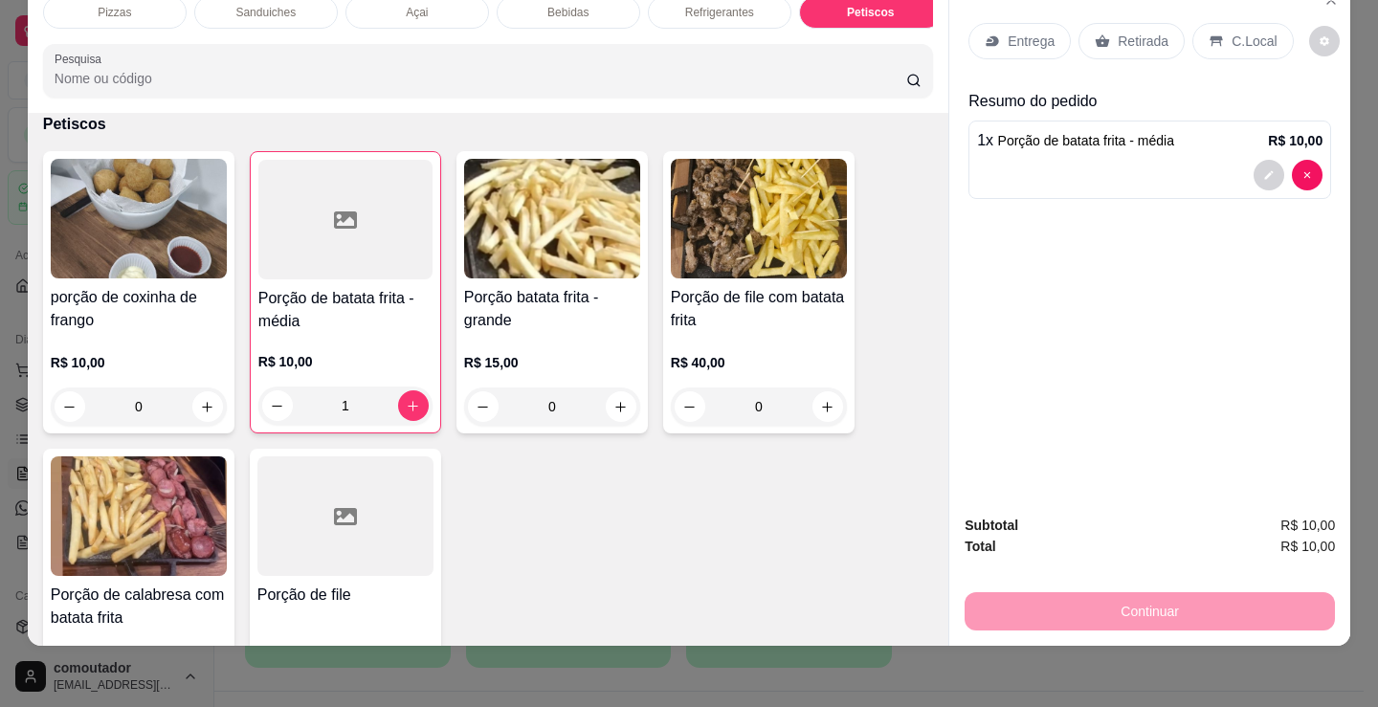
click at [249, 5] on p "Sanduiches" at bounding box center [265, 12] width 60 height 15
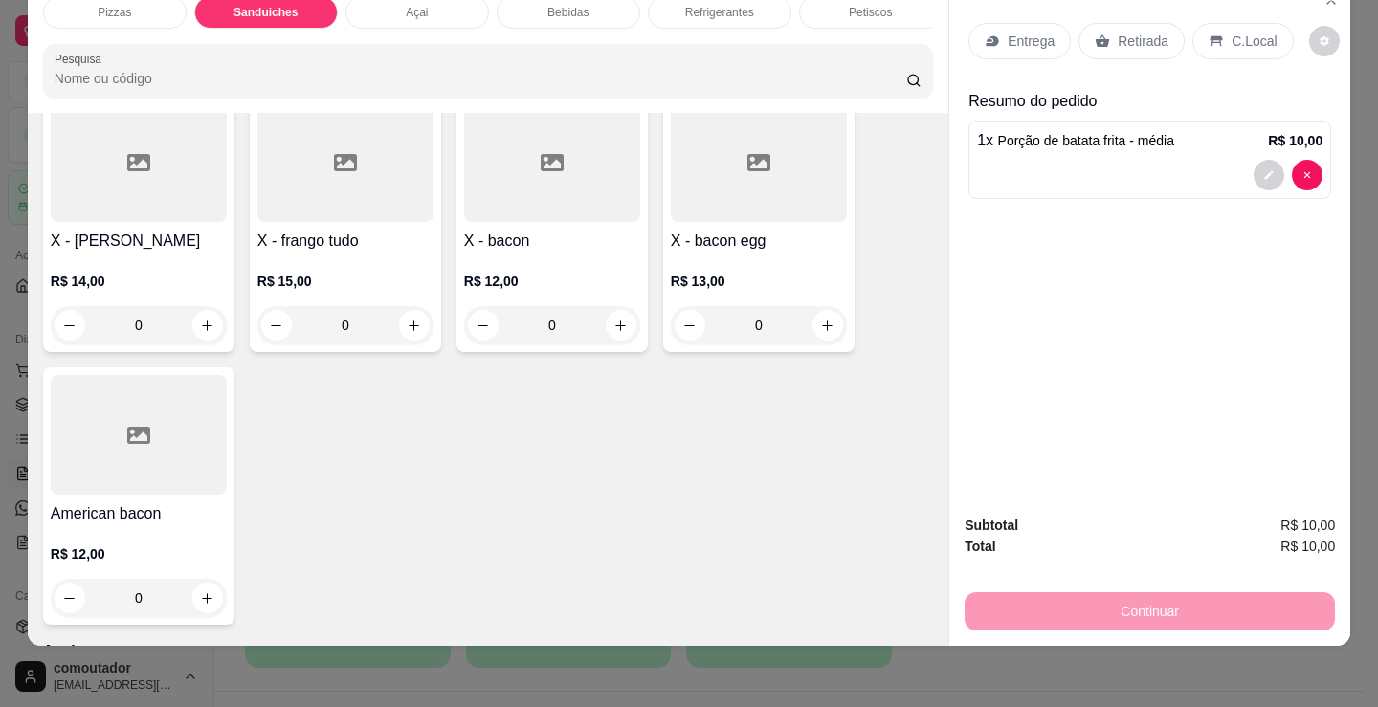
scroll to position [1534, 0]
click at [611, 323] on div "0" at bounding box center [552, 324] width 176 height 38
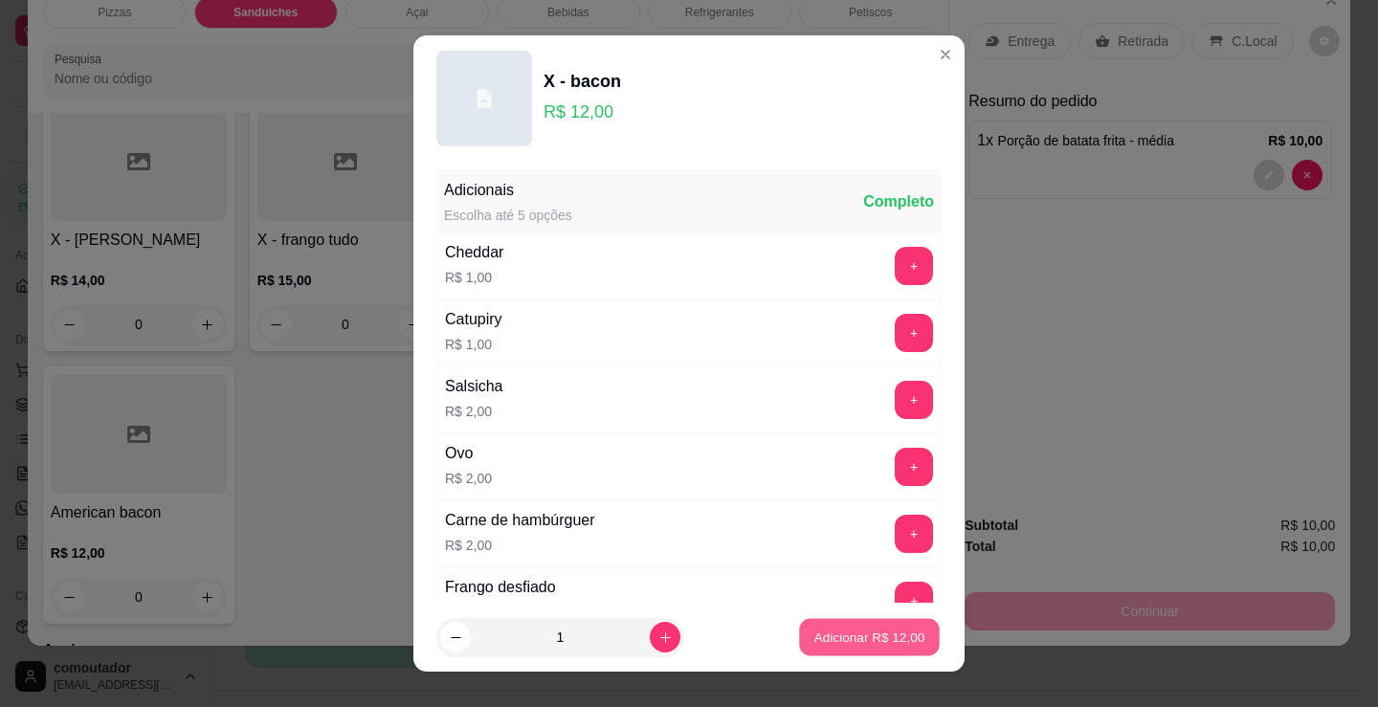
click at [891, 630] on p "Adicionar R$ 12,00" at bounding box center [869, 637] width 111 height 18
type input "1"
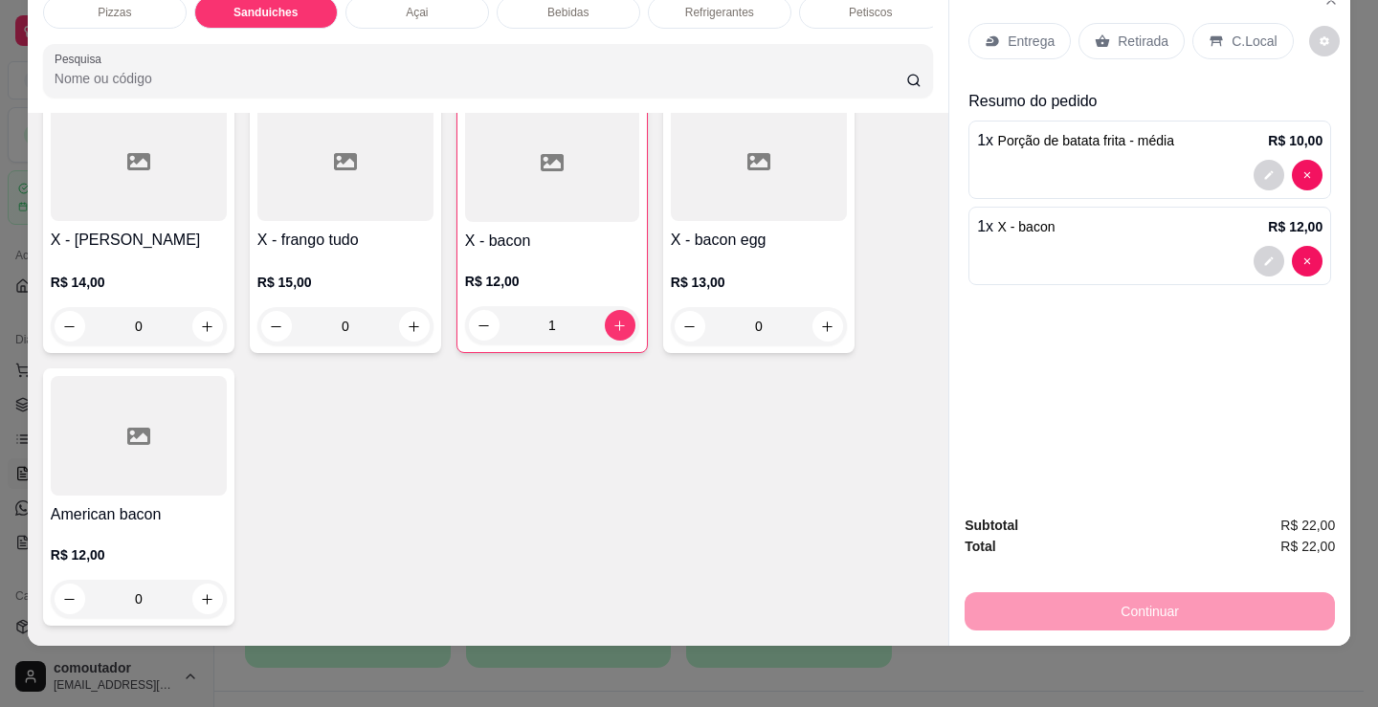
click at [1008, 23] on div "Entrega" at bounding box center [1020, 41] width 102 height 36
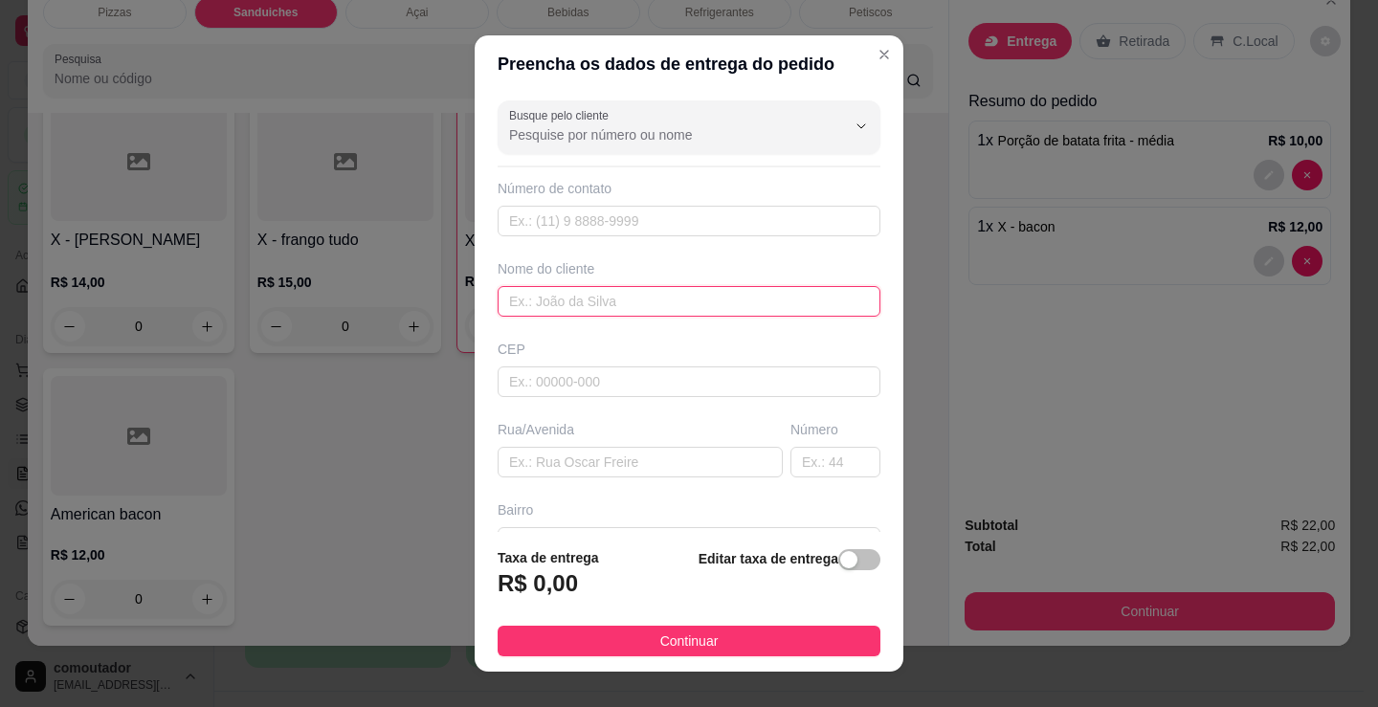
click at [666, 298] on input "text" at bounding box center [689, 301] width 383 height 31
type input "millena de george"
click at [777, 647] on button "Continuar" at bounding box center [689, 641] width 383 height 31
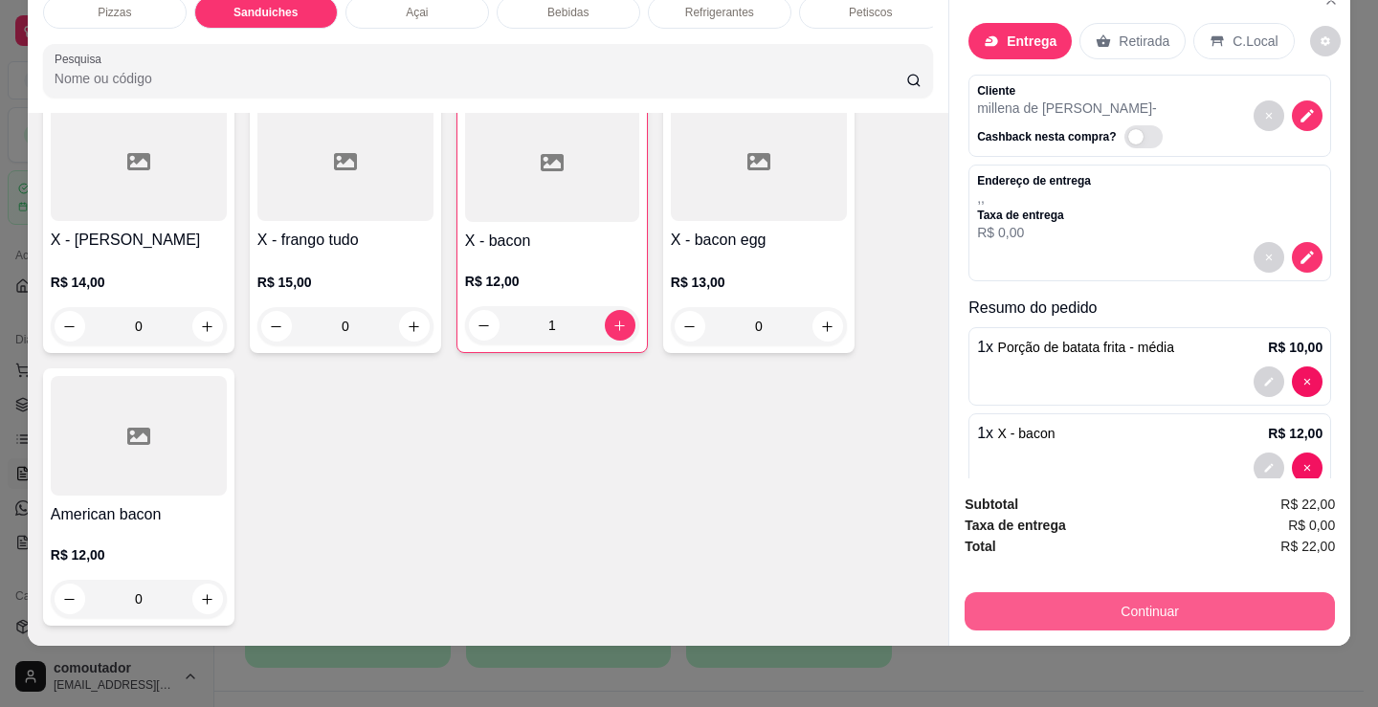
click at [976, 594] on button "Continuar" at bounding box center [1150, 611] width 370 height 38
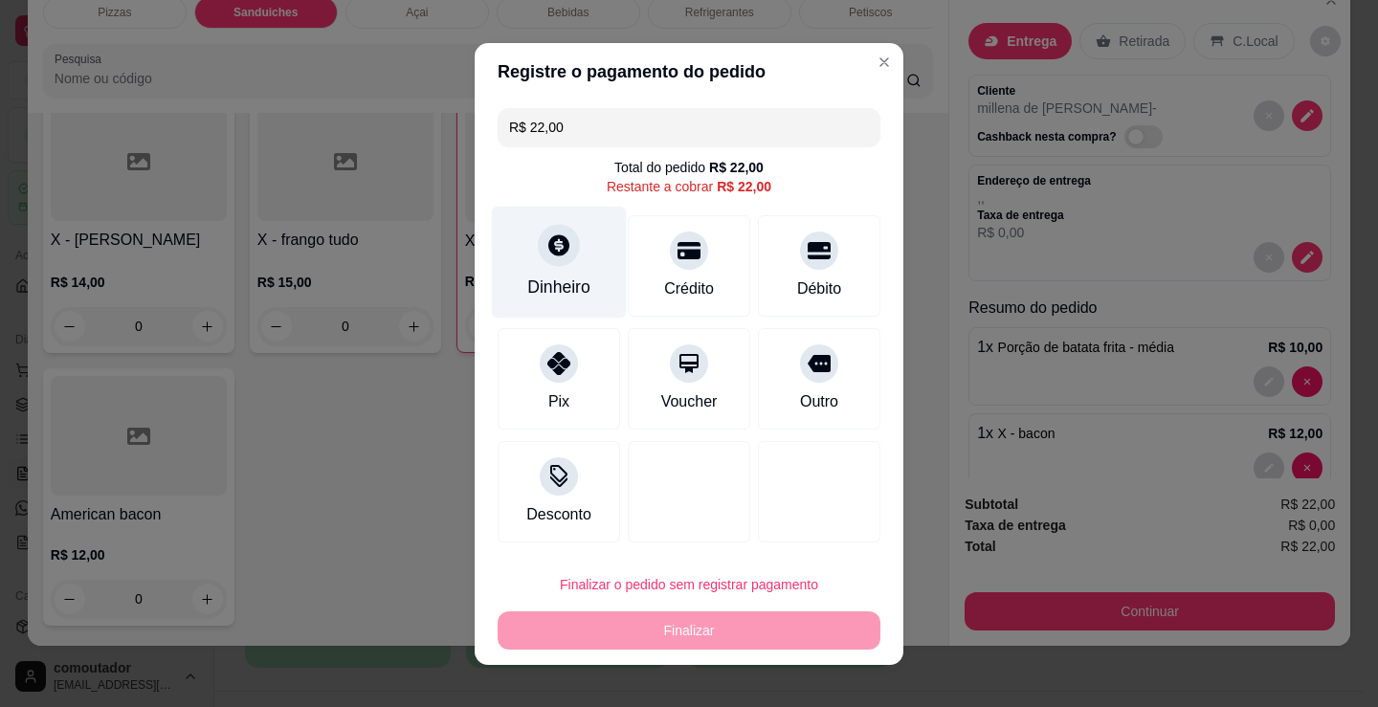
click at [541, 274] on div "Dinheiro" at bounding box center [559, 262] width 135 height 112
click at [605, 329] on input "0,00" at bounding box center [689, 335] width 383 height 38
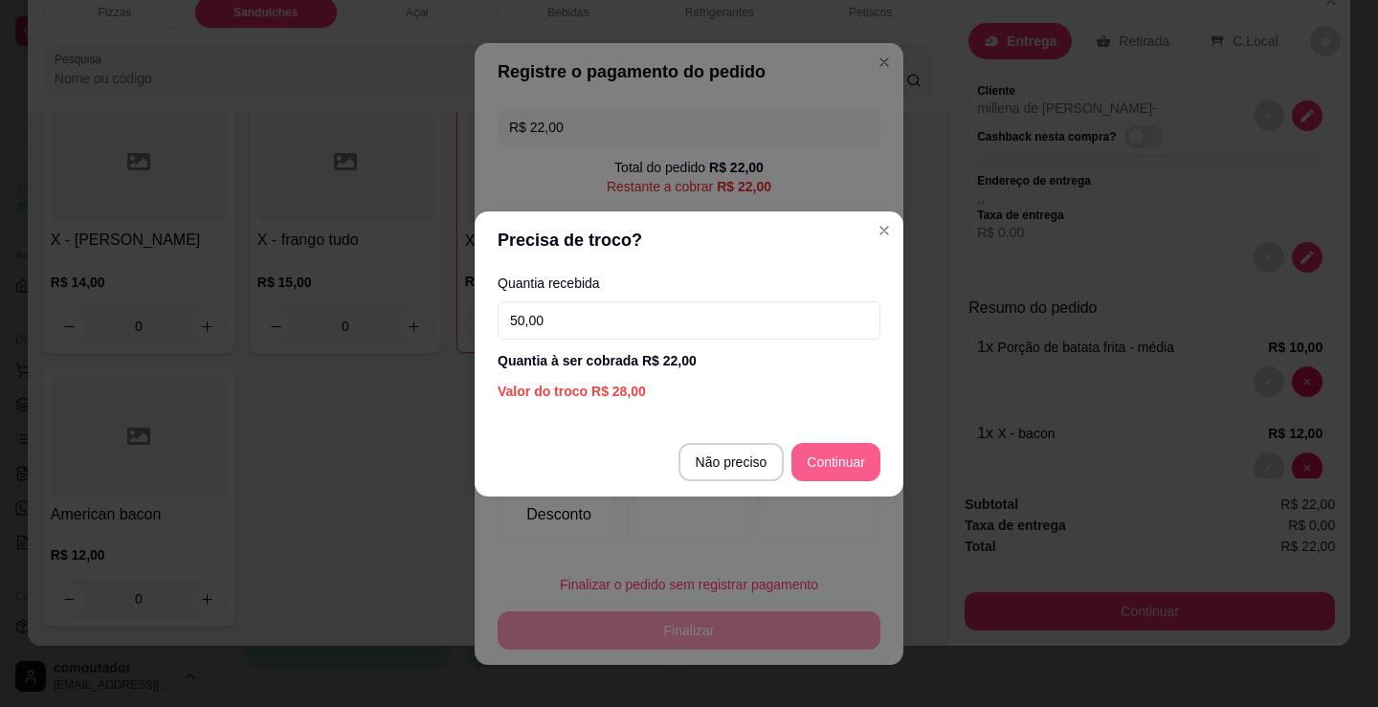
type input "50,00"
type input "R$ 0,00"
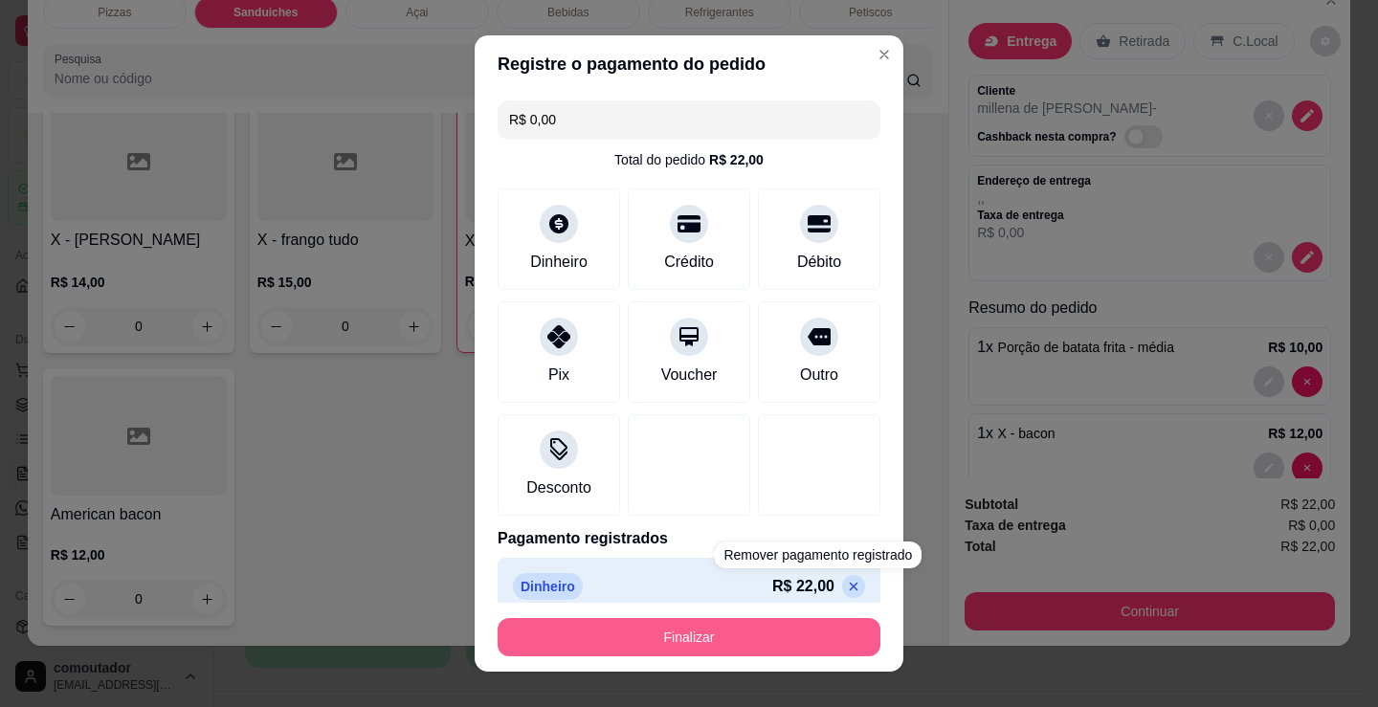
click at [814, 637] on button "Finalizar" at bounding box center [689, 637] width 383 height 38
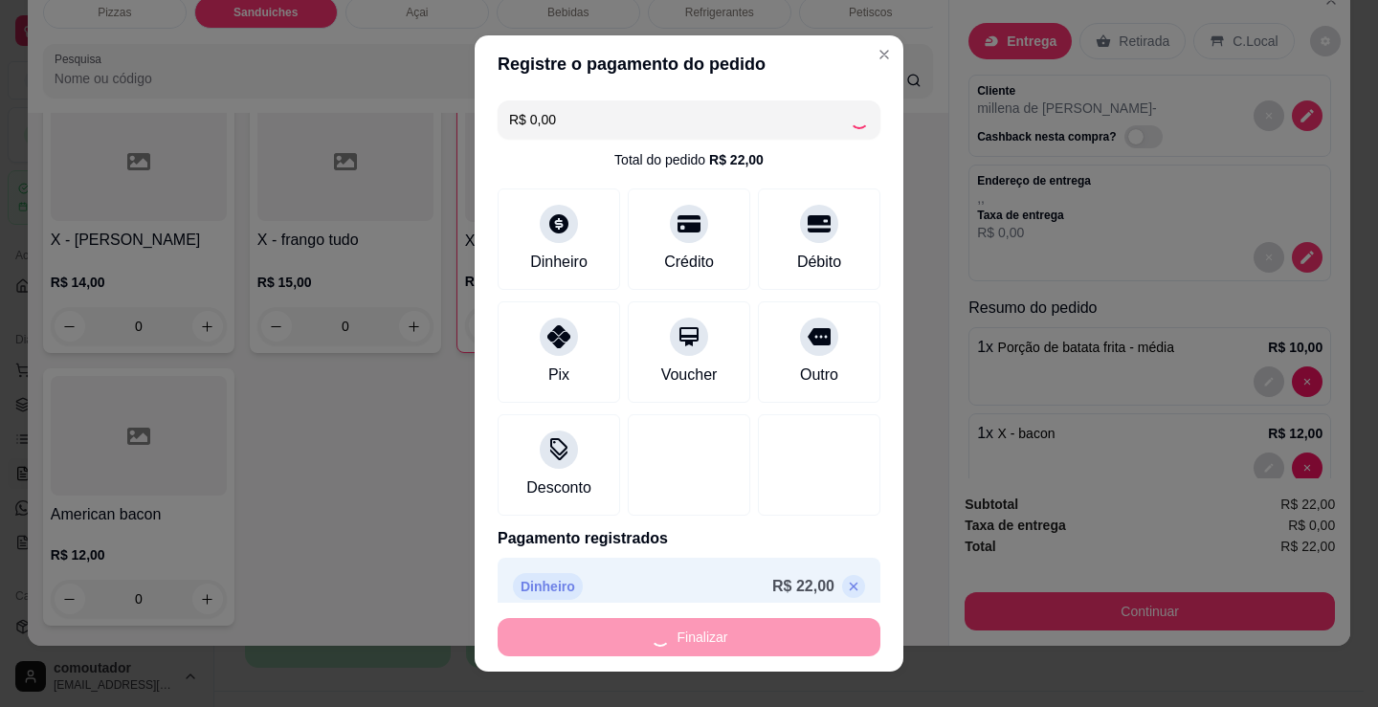
type input "0"
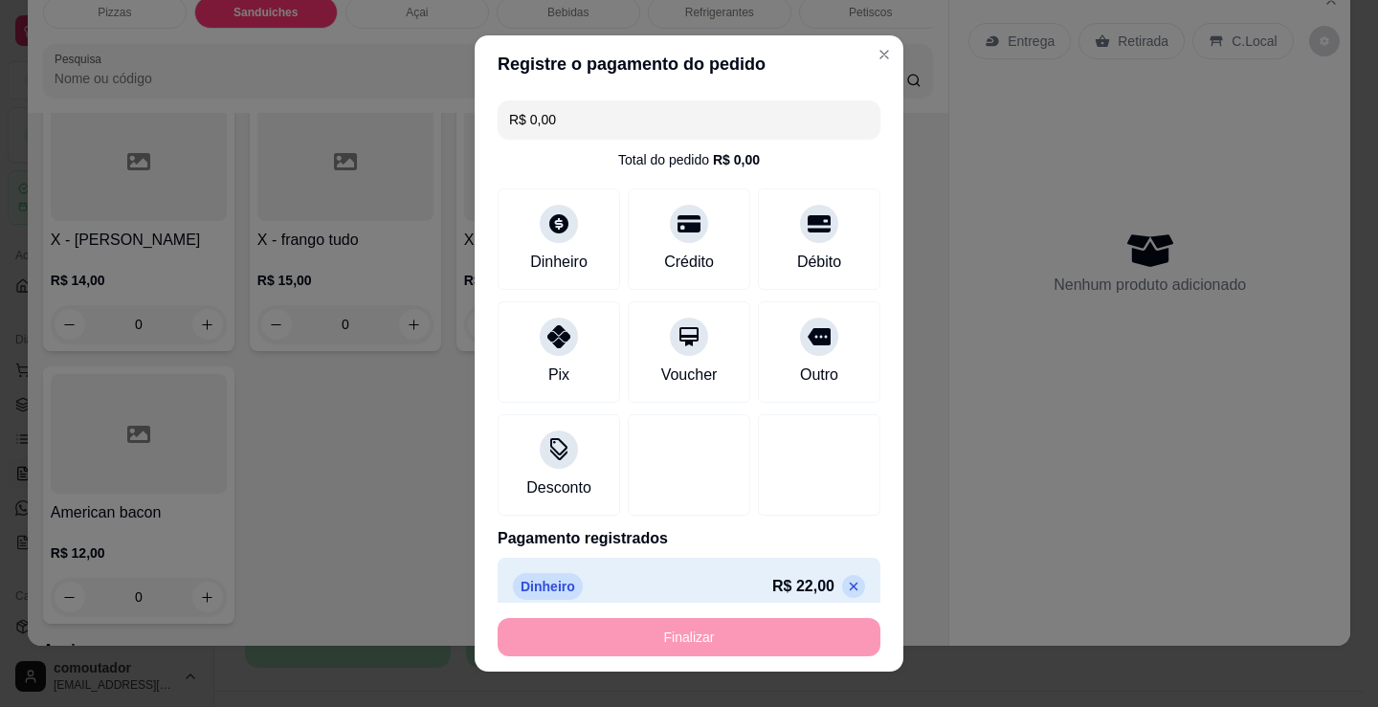
type input "-R$ 22,00"
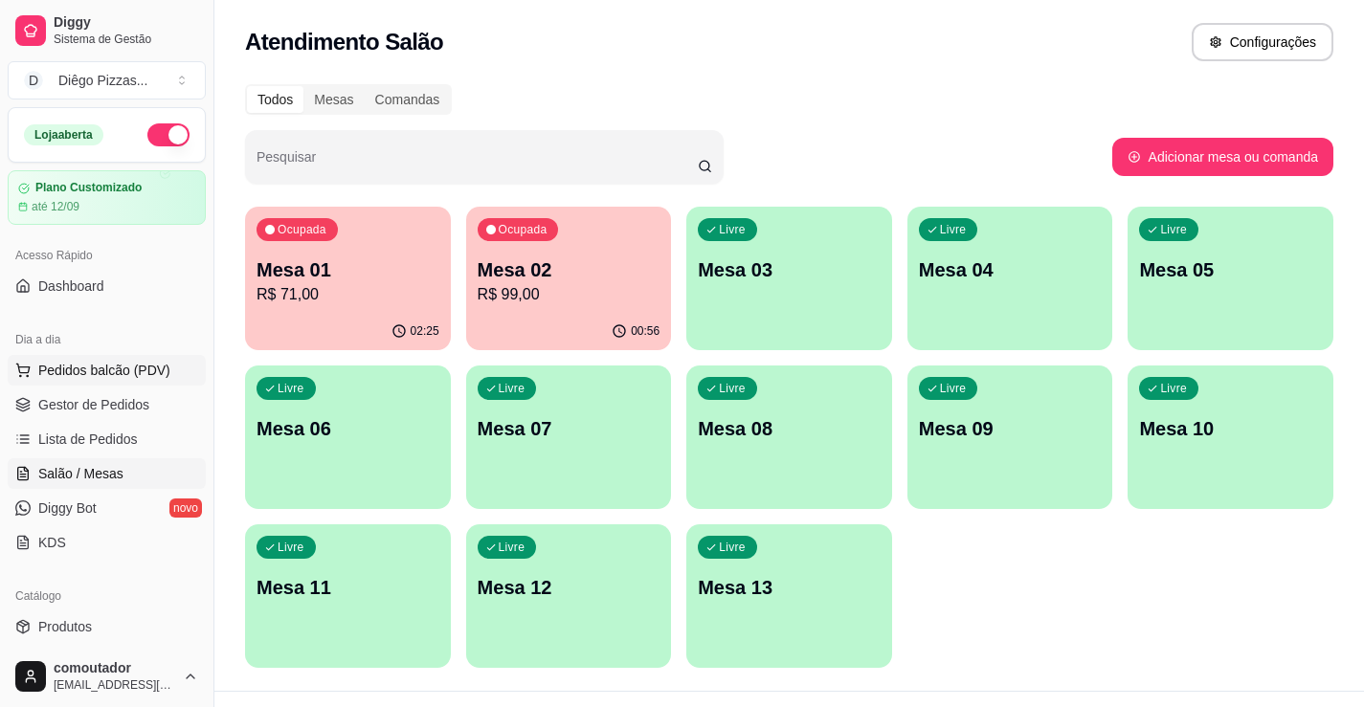
click at [171, 365] on button "Pedidos balcão (PDV)" at bounding box center [107, 370] width 198 height 31
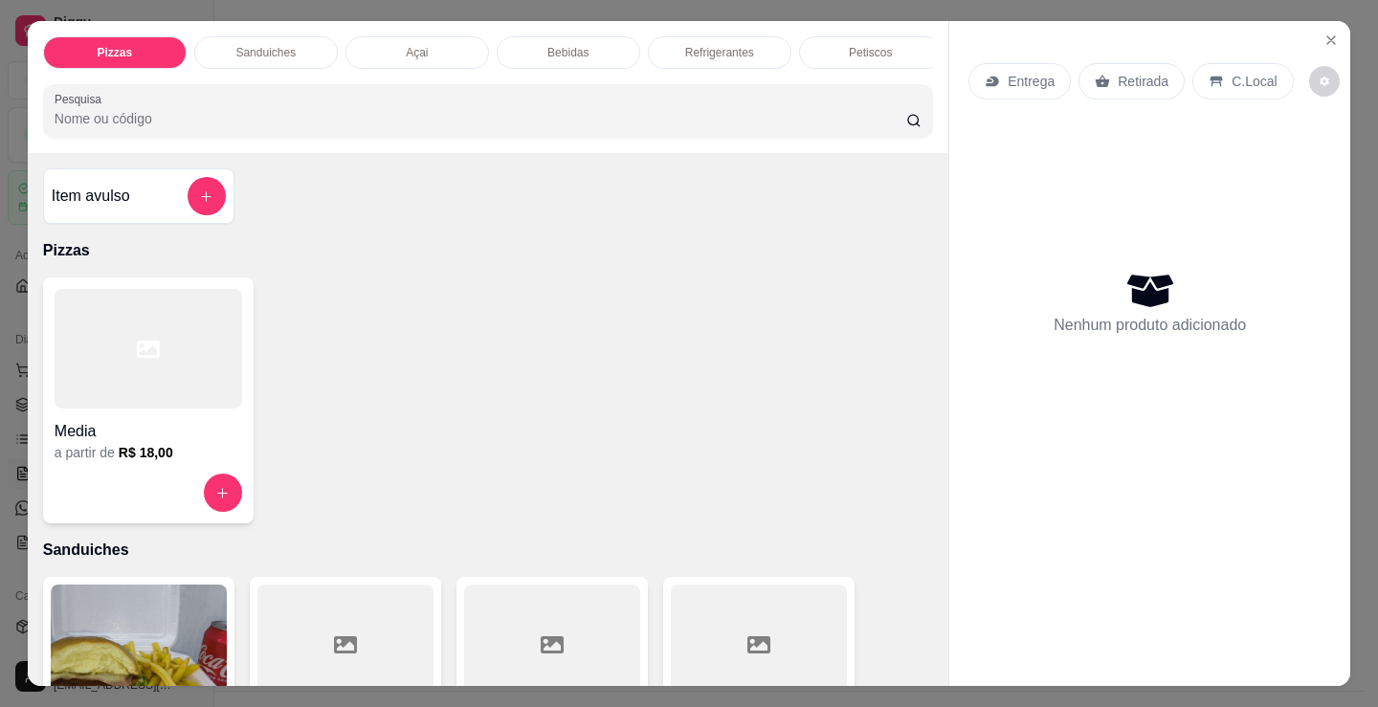
click at [872, 55] on div "Petiscos" at bounding box center [871, 52] width 144 height 33
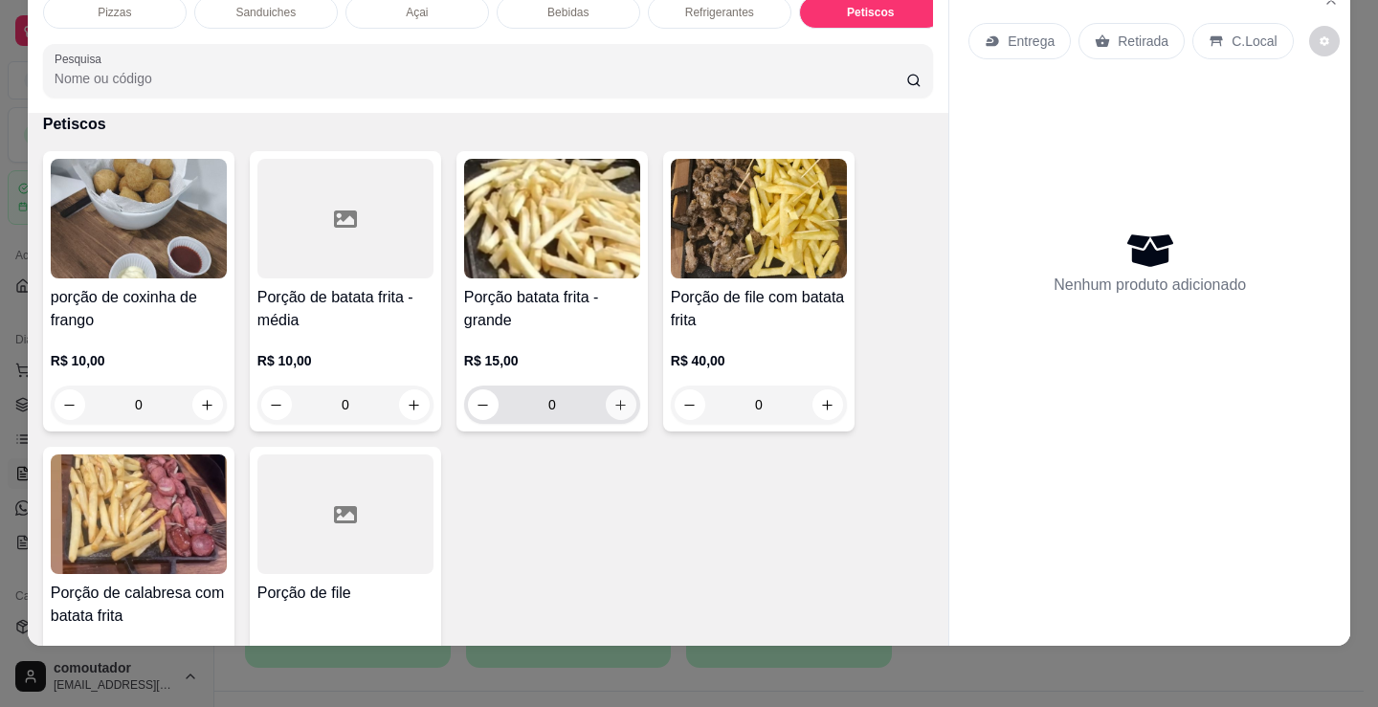
click at [613, 403] on icon "increase-product-quantity" at bounding box center [620, 405] width 14 height 14
type input "1"
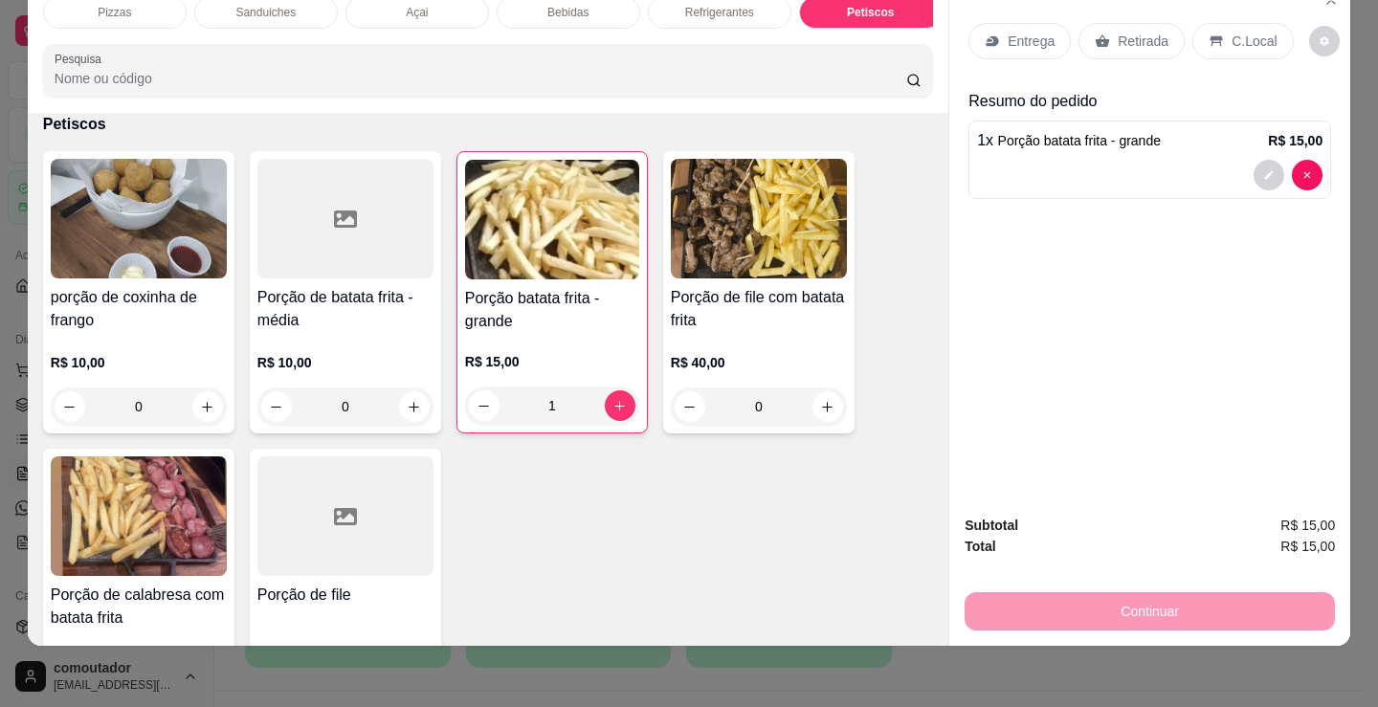
click at [1232, 32] on p "C.Local" at bounding box center [1254, 41] width 45 height 19
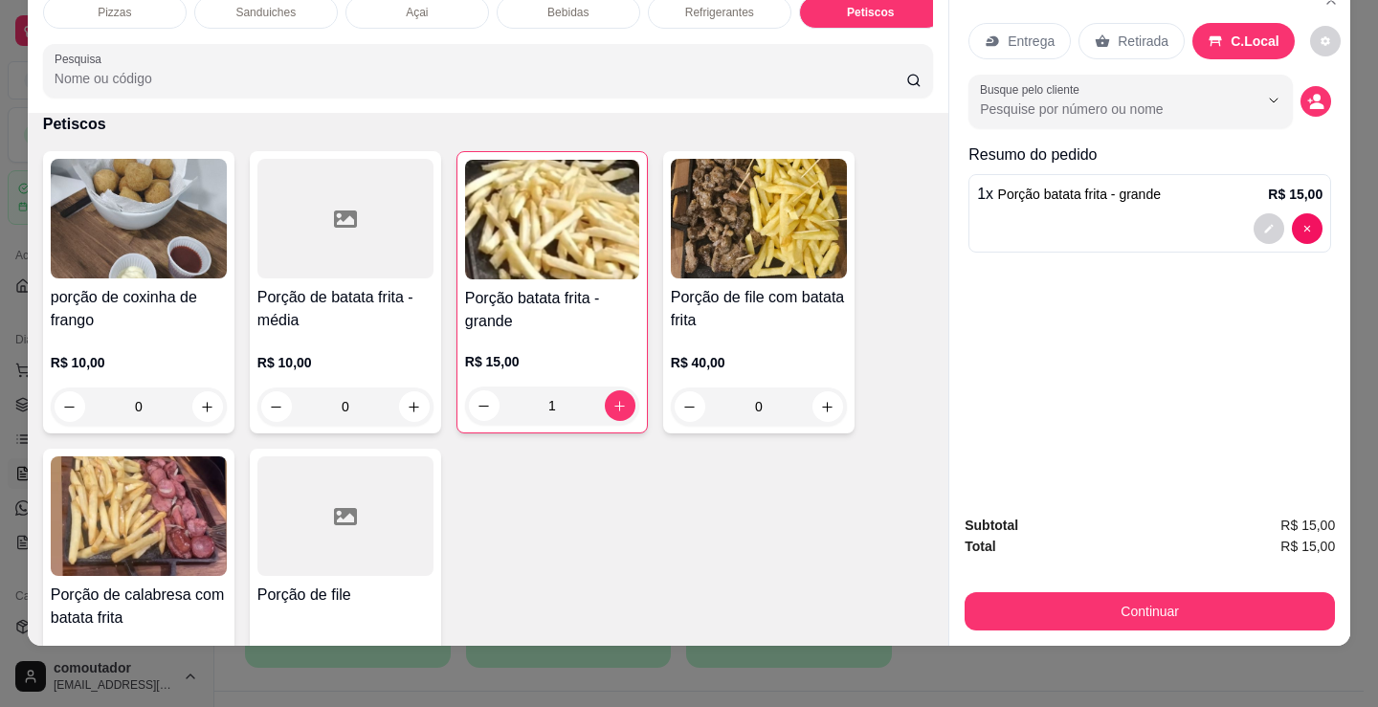
click at [1307, 93] on icon "decrease-product-quantity" at bounding box center [1315, 101] width 17 height 17
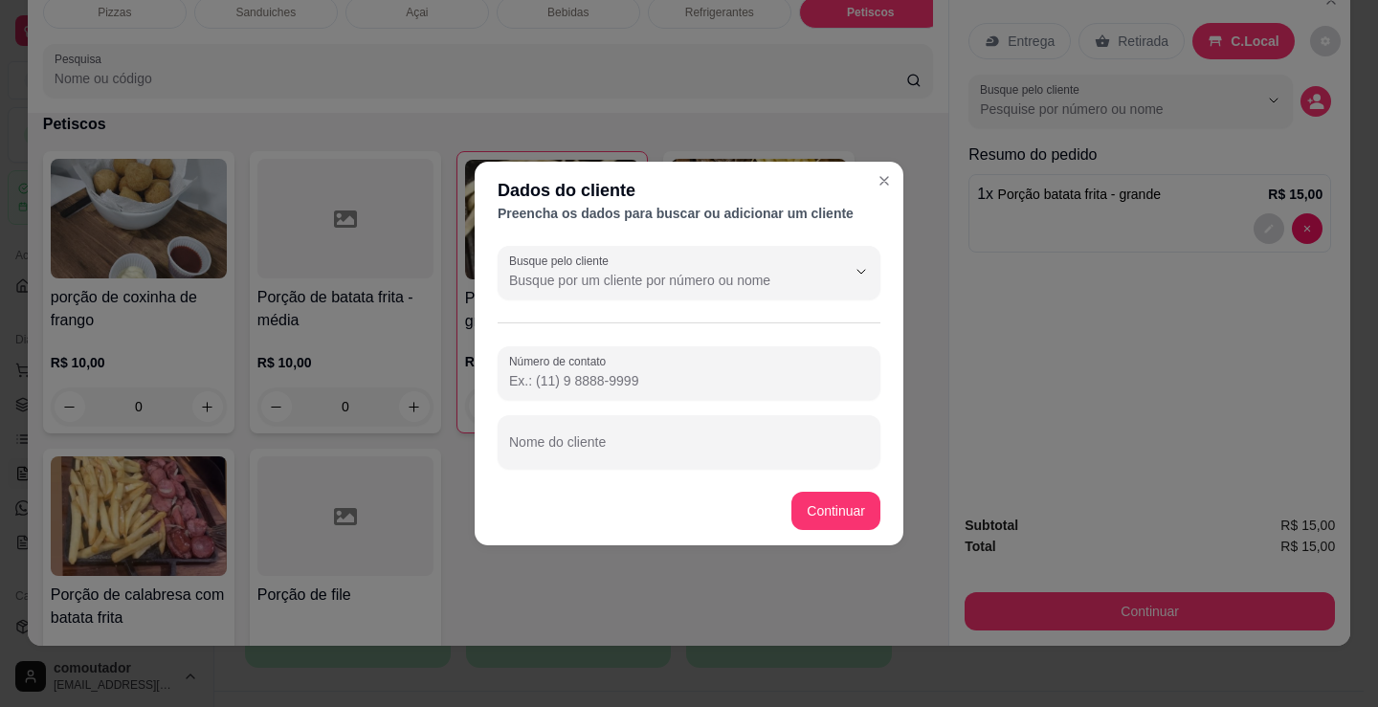
click at [554, 433] on div at bounding box center [689, 442] width 360 height 38
type input "virginia"
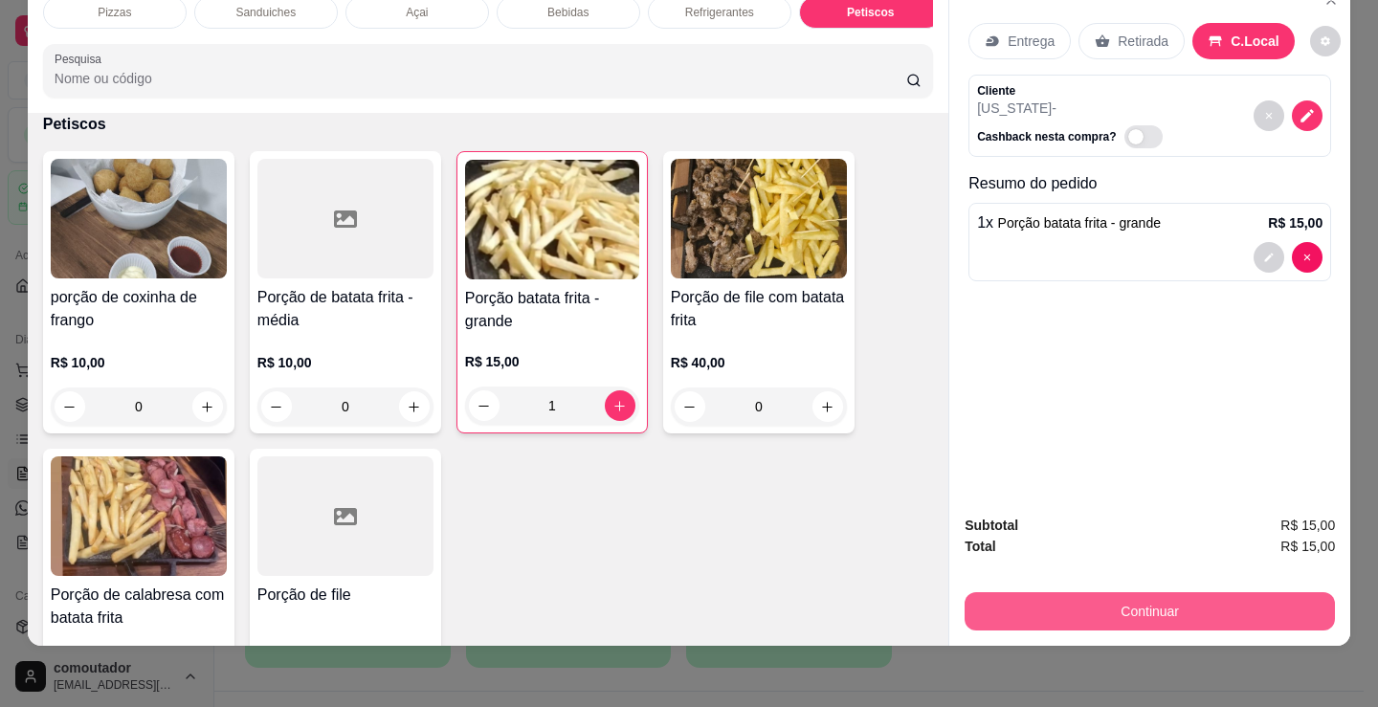
click at [1000, 592] on button "Continuar" at bounding box center [1150, 611] width 370 height 38
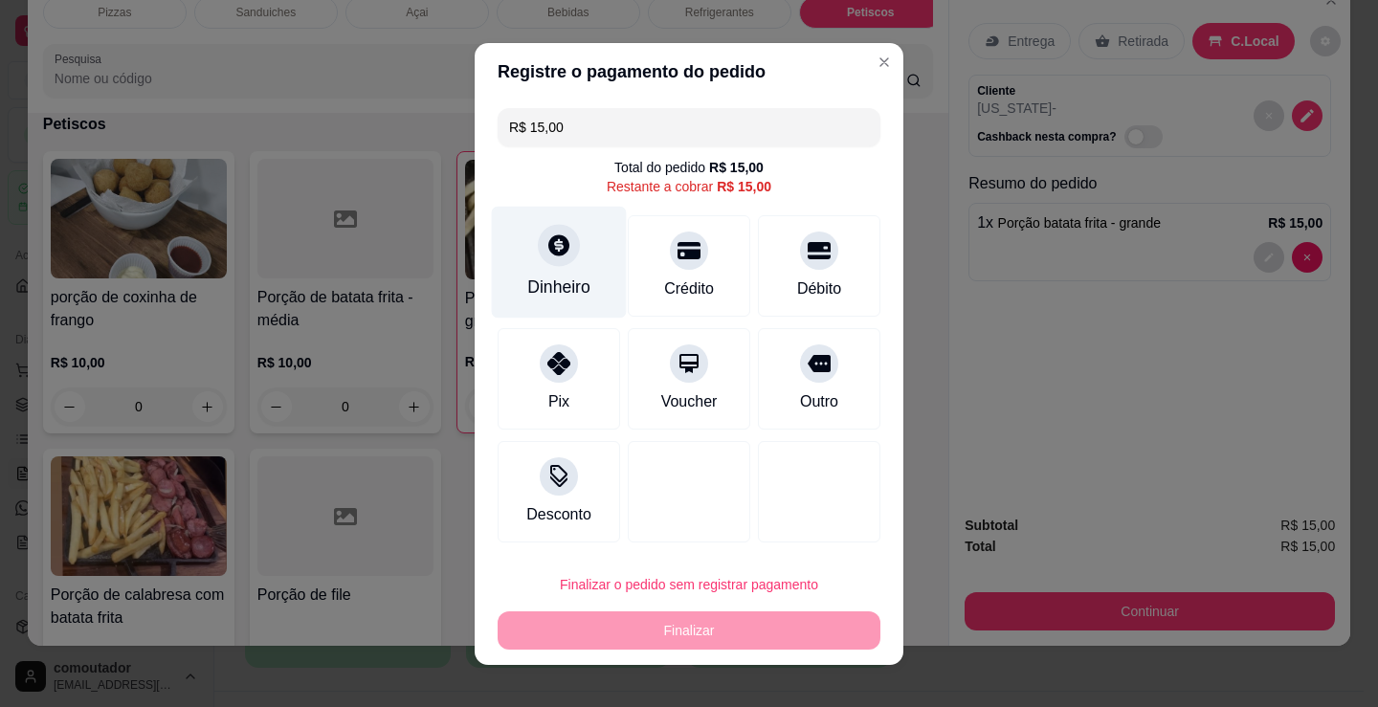
click at [548, 257] on icon at bounding box center [558, 245] width 25 height 25
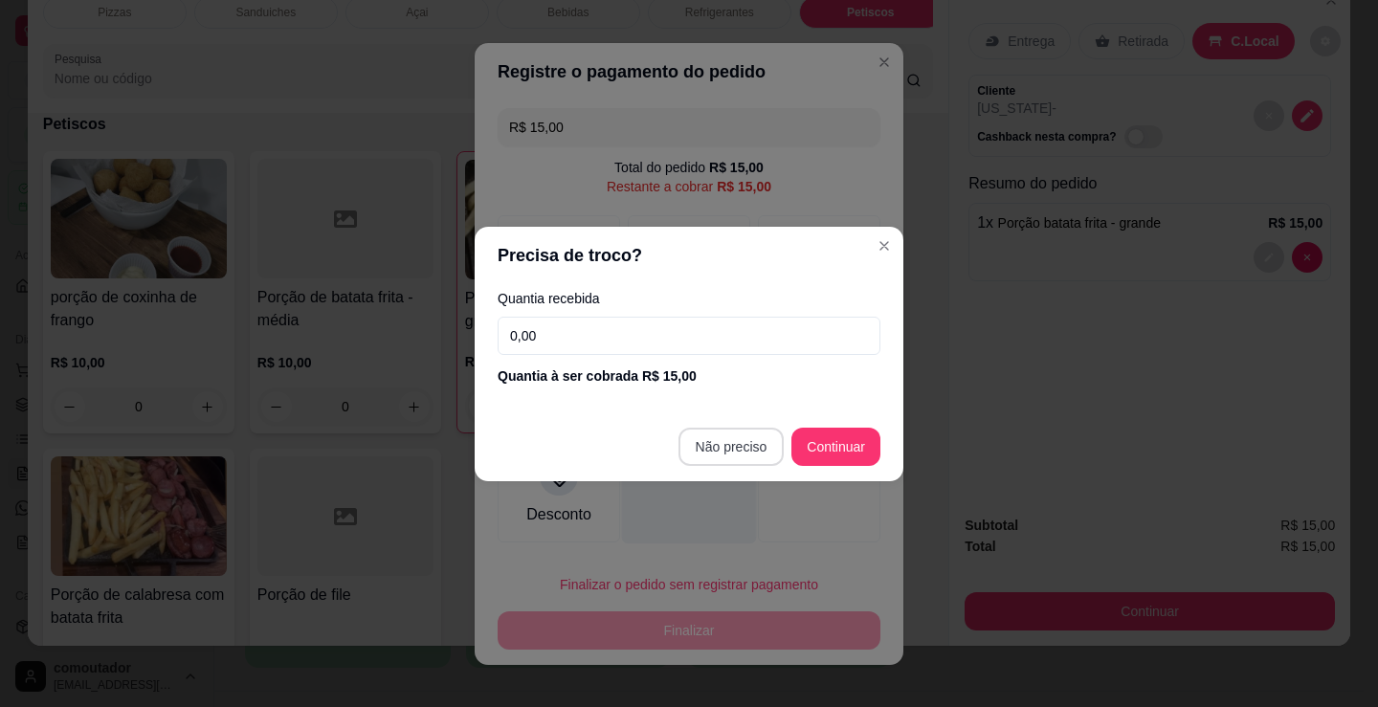
type input "R$ 0,00"
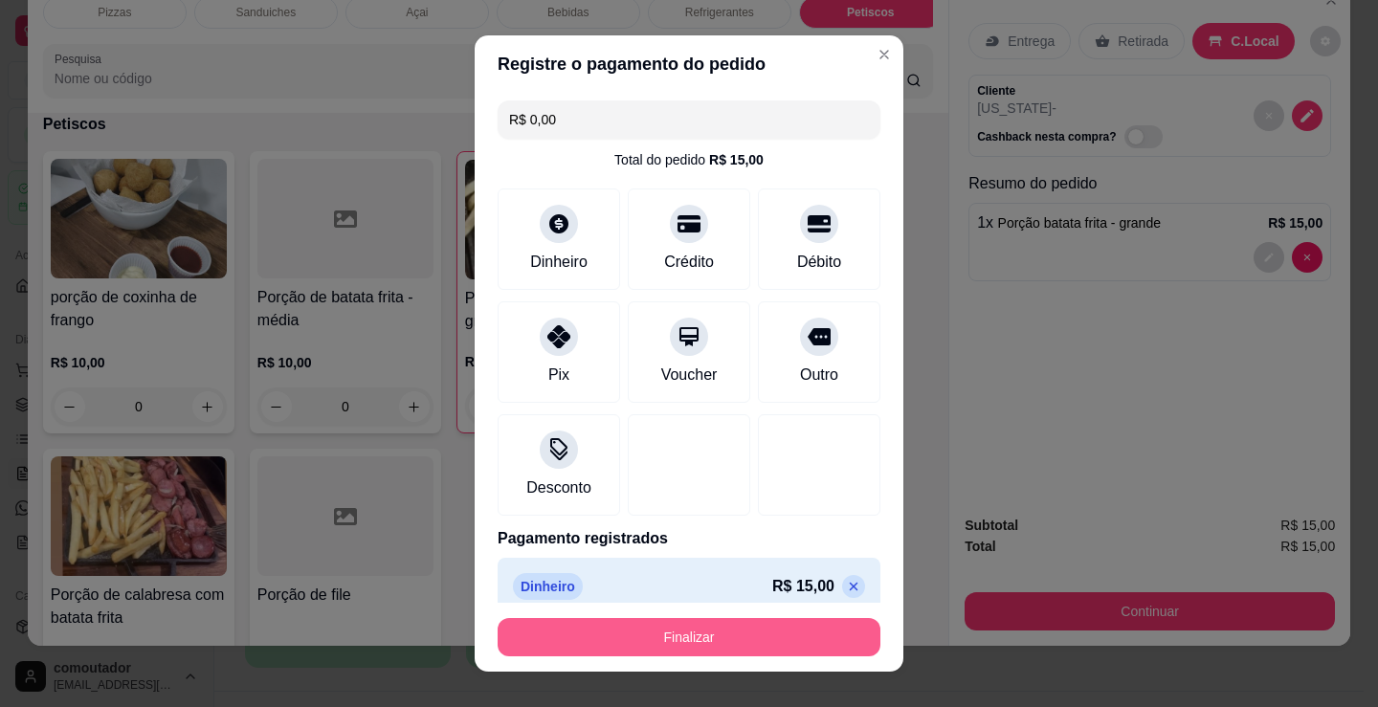
click at [720, 646] on button "Finalizar" at bounding box center [689, 637] width 383 height 38
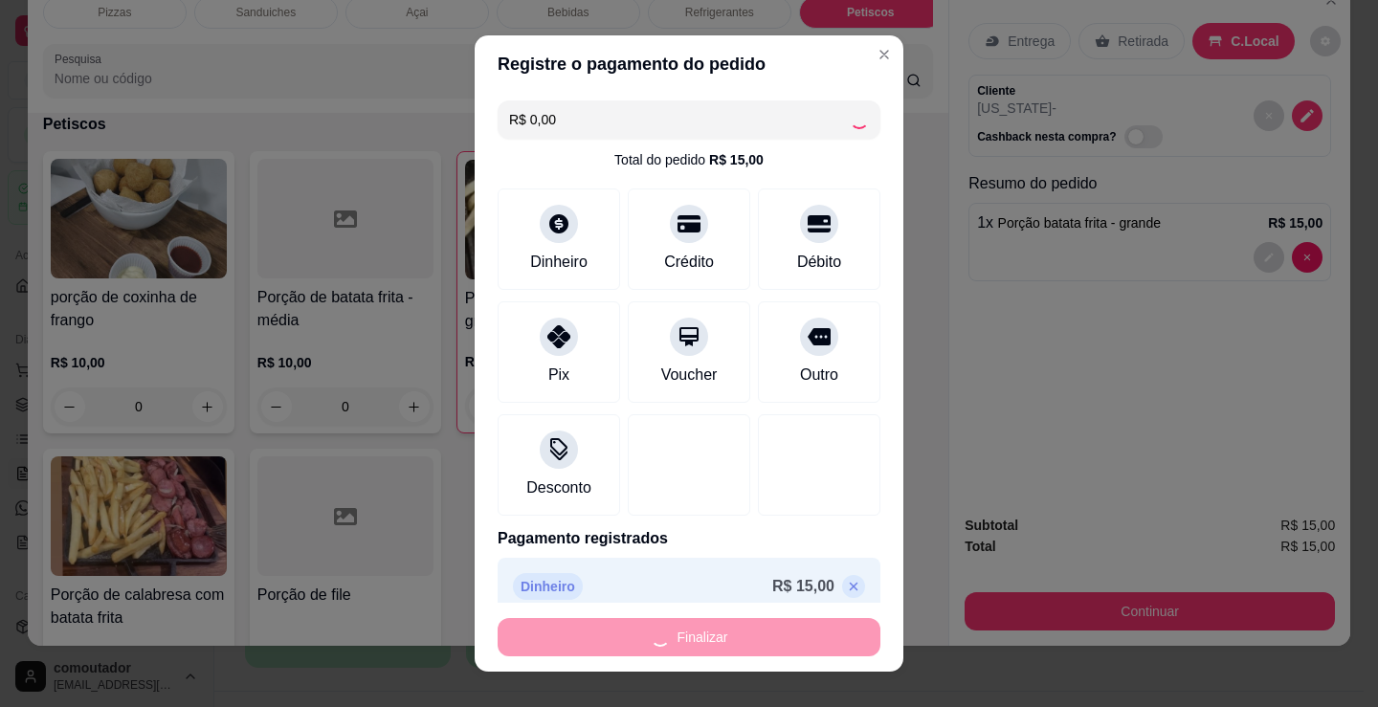
type input "0"
type input "-R$ 15,00"
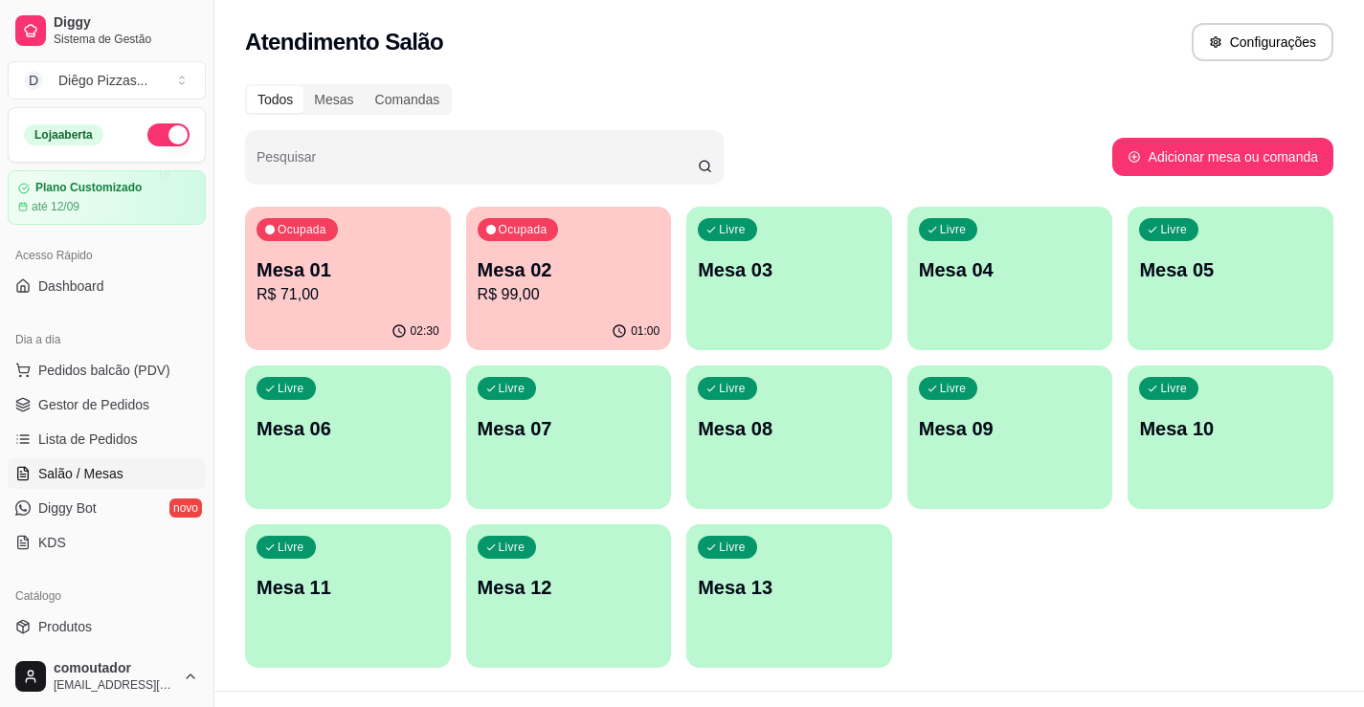
click at [343, 306] on div "Ocupada Mesa 01 R$ 71,00" at bounding box center [348, 260] width 206 height 106
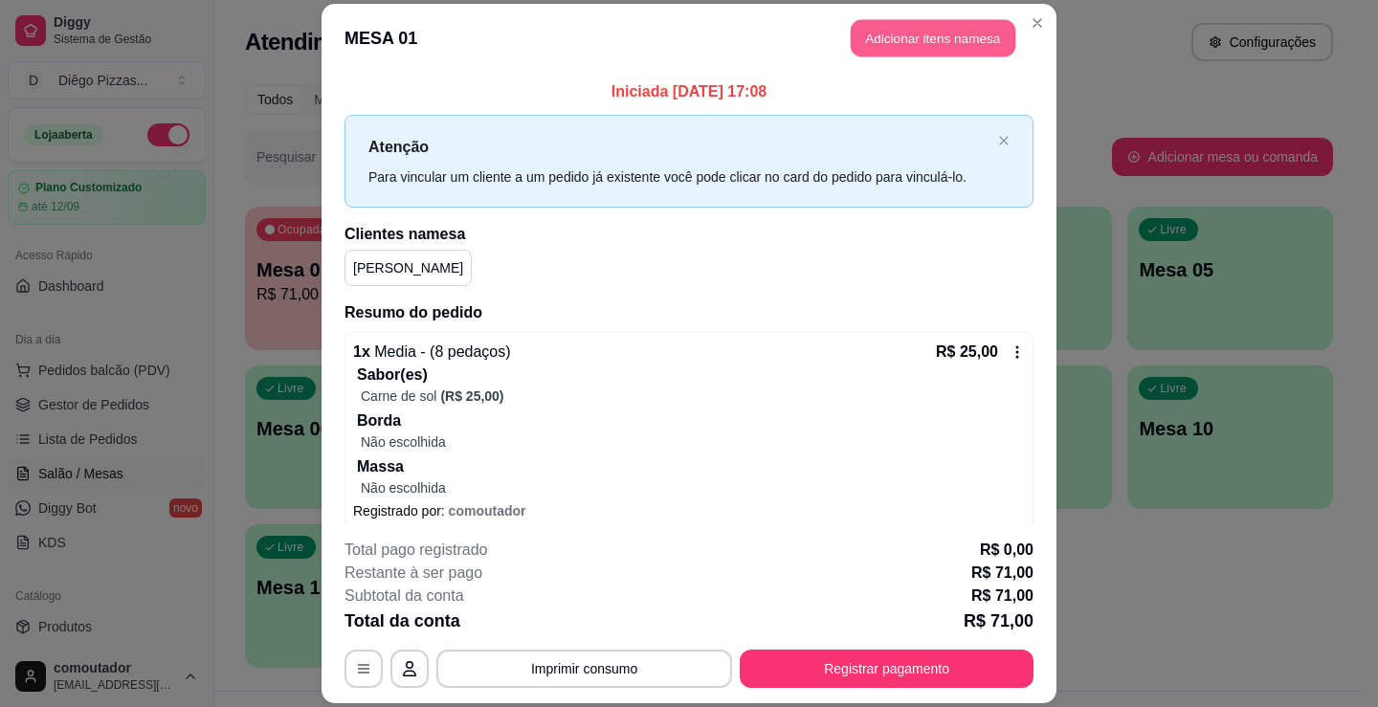
click at [906, 48] on button "Adicionar itens na mesa" at bounding box center [933, 37] width 165 height 37
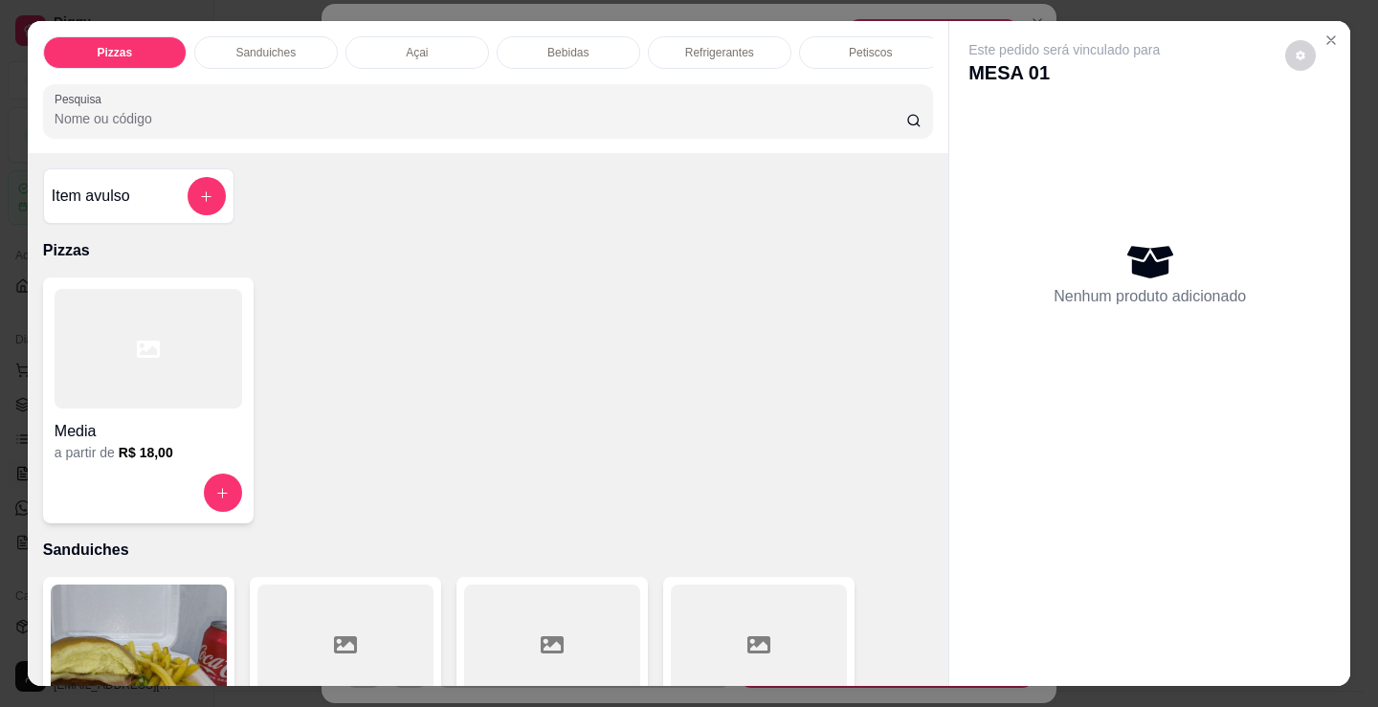
click at [855, 45] on p "Petiscos" at bounding box center [870, 52] width 43 height 15
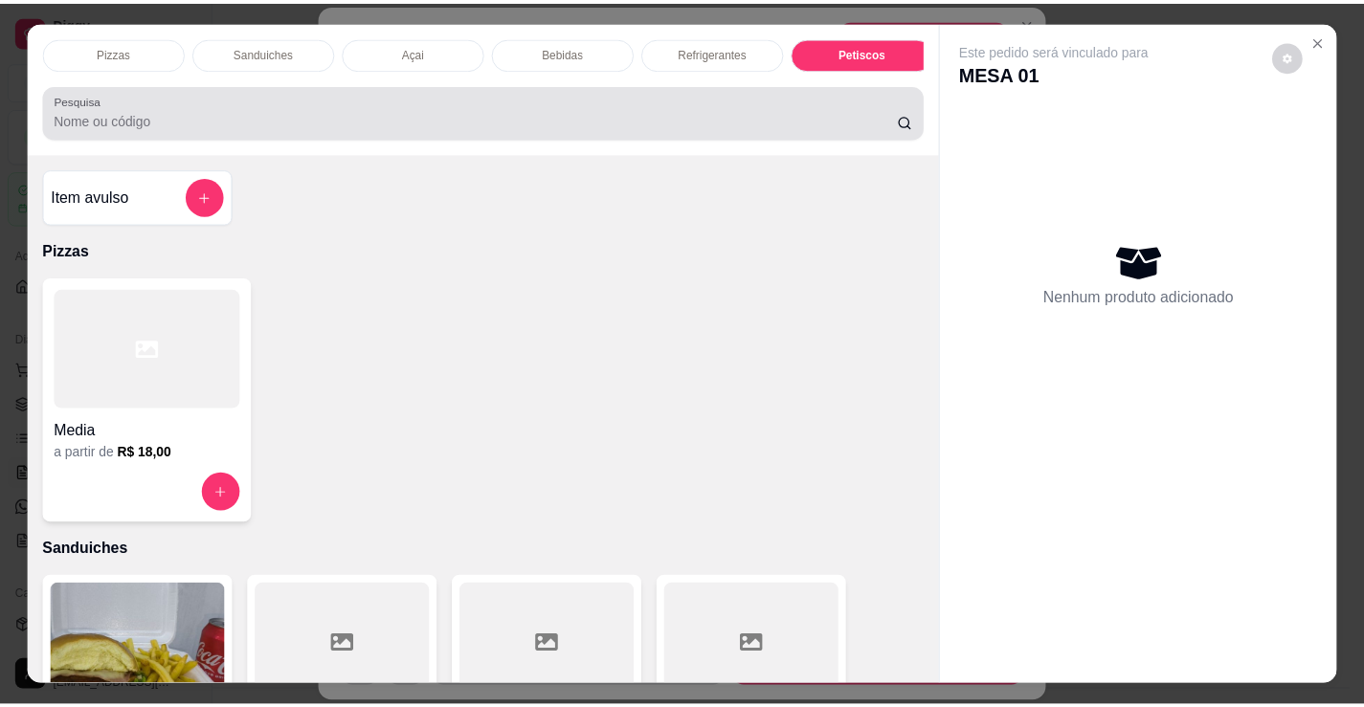
scroll to position [47, 0]
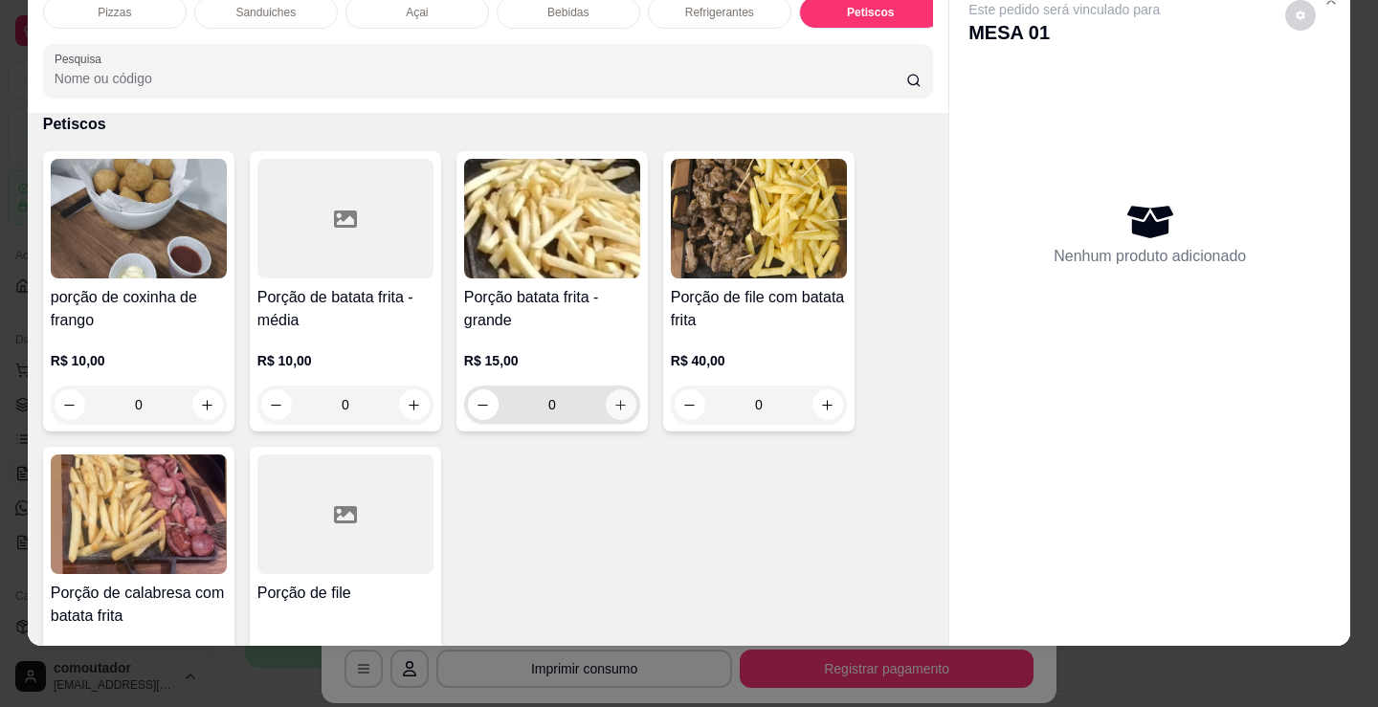
click at [614, 407] on icon "increase-product-quantity" at bounding box center [620, 405] width 14 height 14
type input "1"
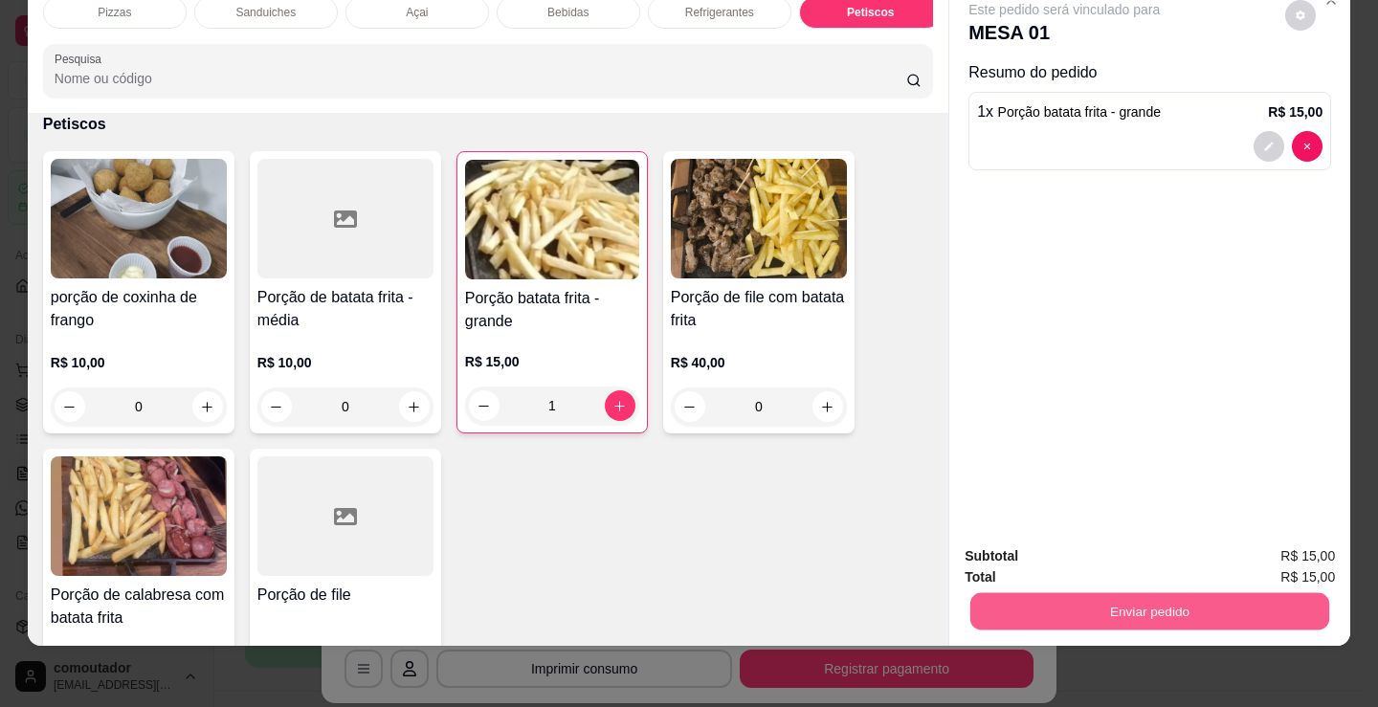
click at [987, 592] on button "Enviar pedido" at bounding box center [1149, 610] width 359 height 37
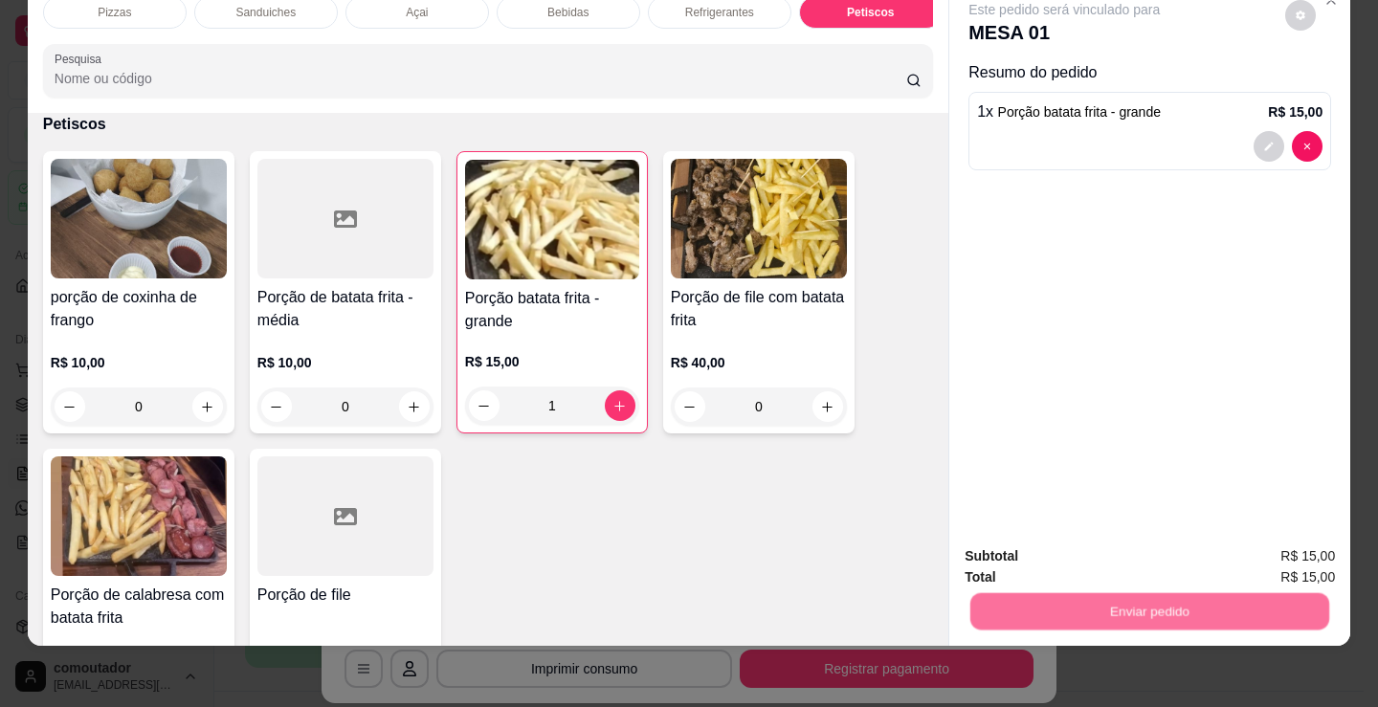
click at [994, 552] on button "Não registrar e enviar pedido" at bounding box center [1086, 550] width 199 height 36
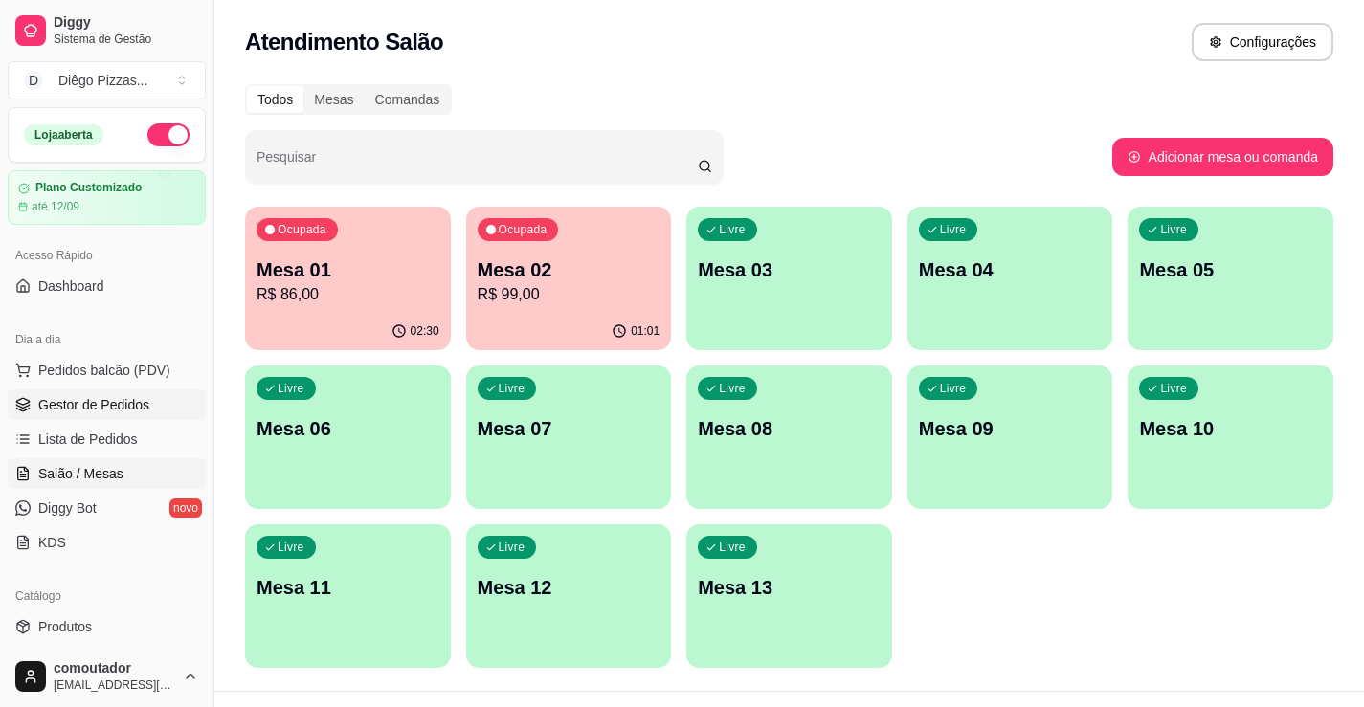
click at [83, 398] on span "Gestor de Pedidos" at bounding box center [93, 404] width 111 height 19
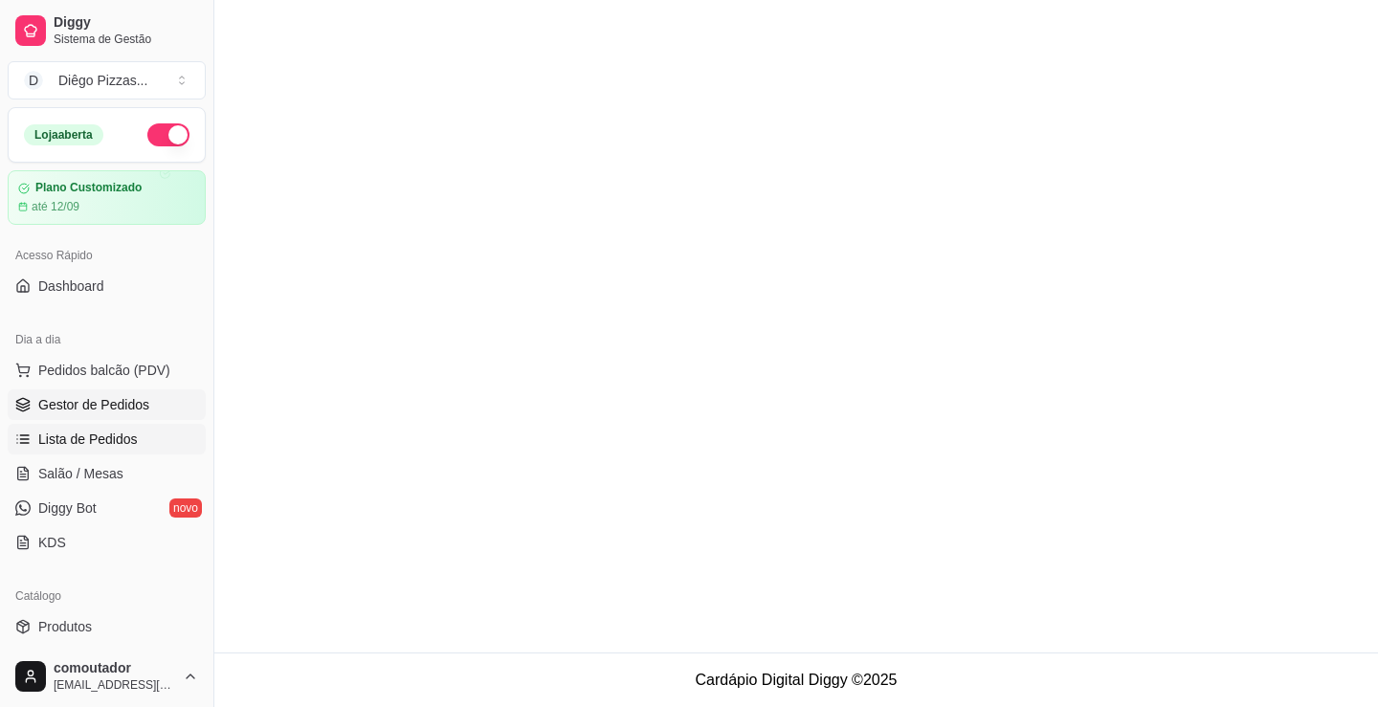
click at [96, 434] on span "Lista de Pedidos" at bounding box center [88, 439] width 100 height 19
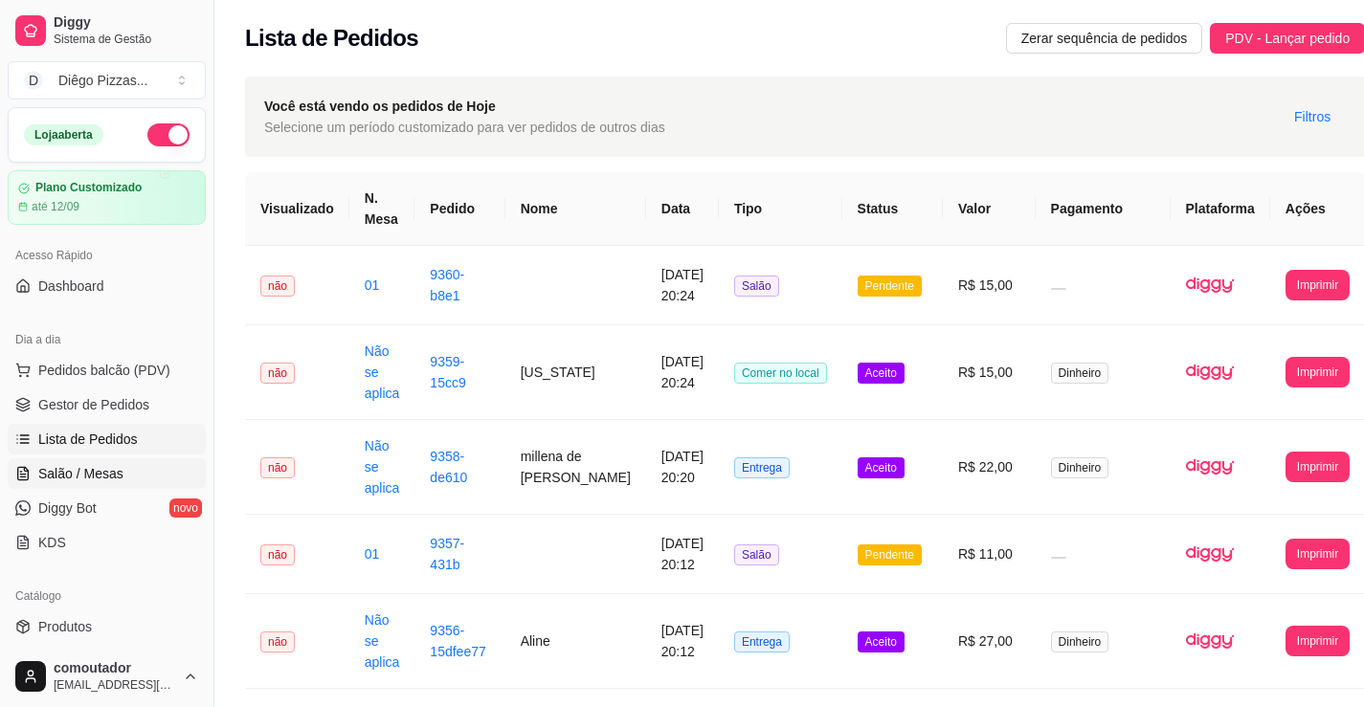
click at [68, 481] on span "Salão / Mesas" at bounding box center [80, 473] width 85 height 19
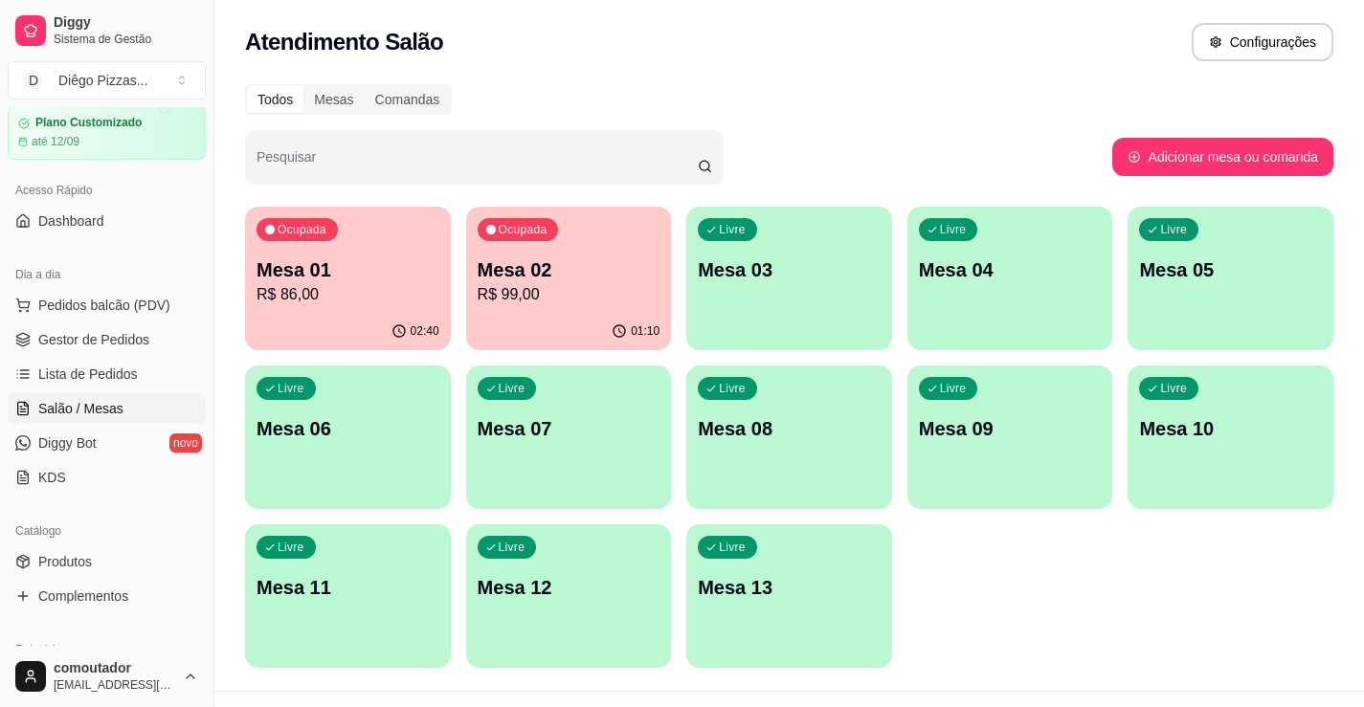
scroll to position [191, 0]
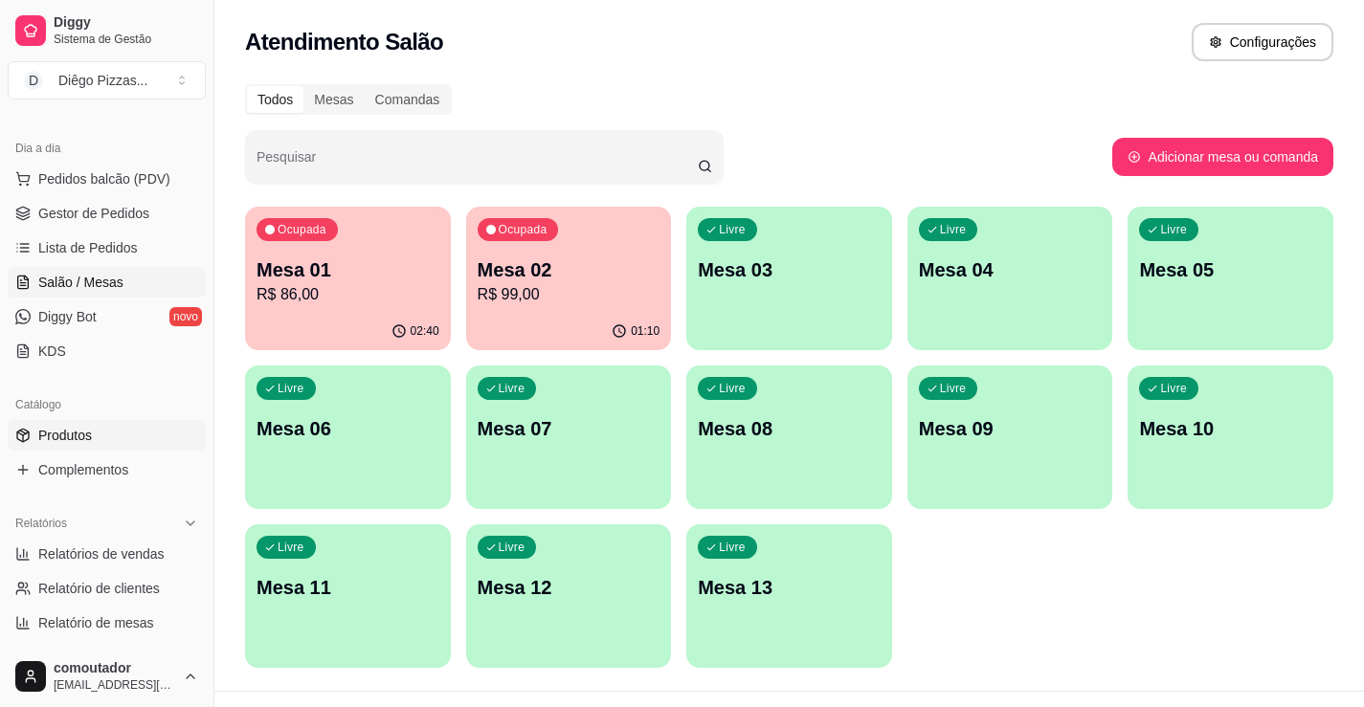
click at [93, 443] on link "Produtos" at bounding box center [107, 435] width 198 height 31
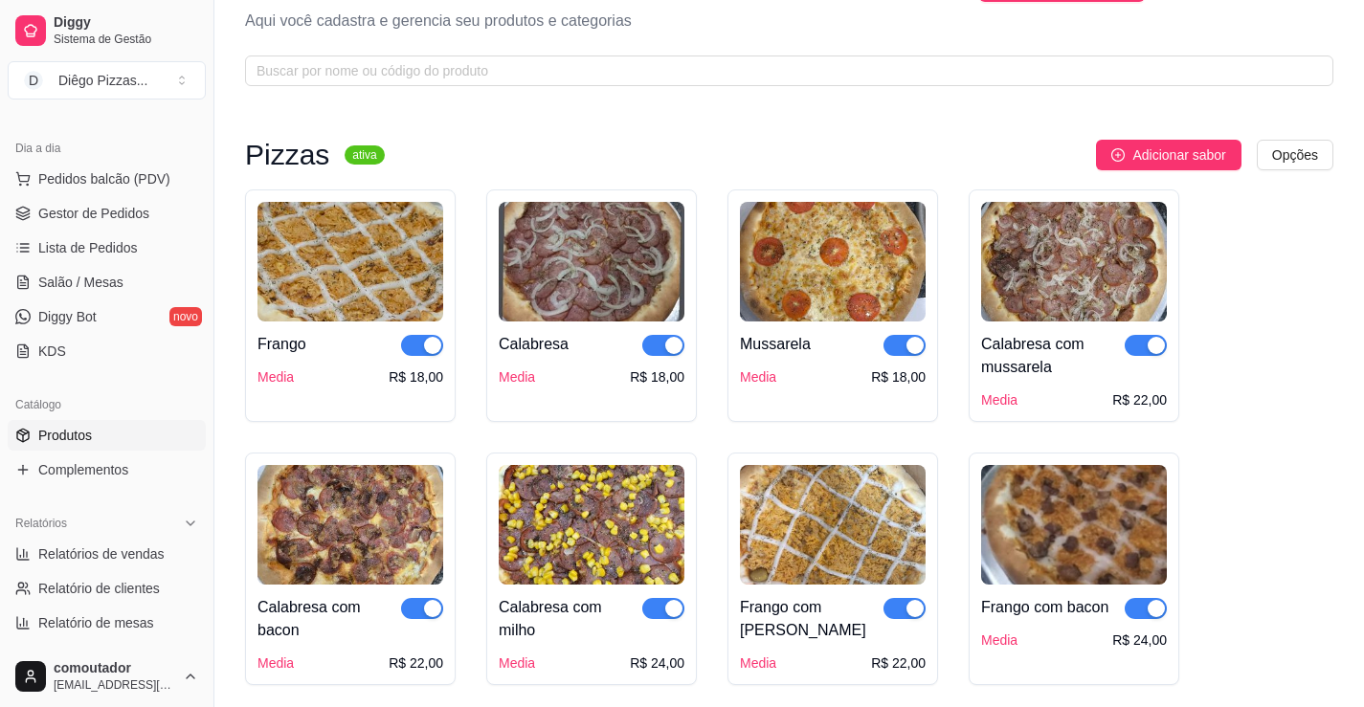
scroll to position [96, 0]
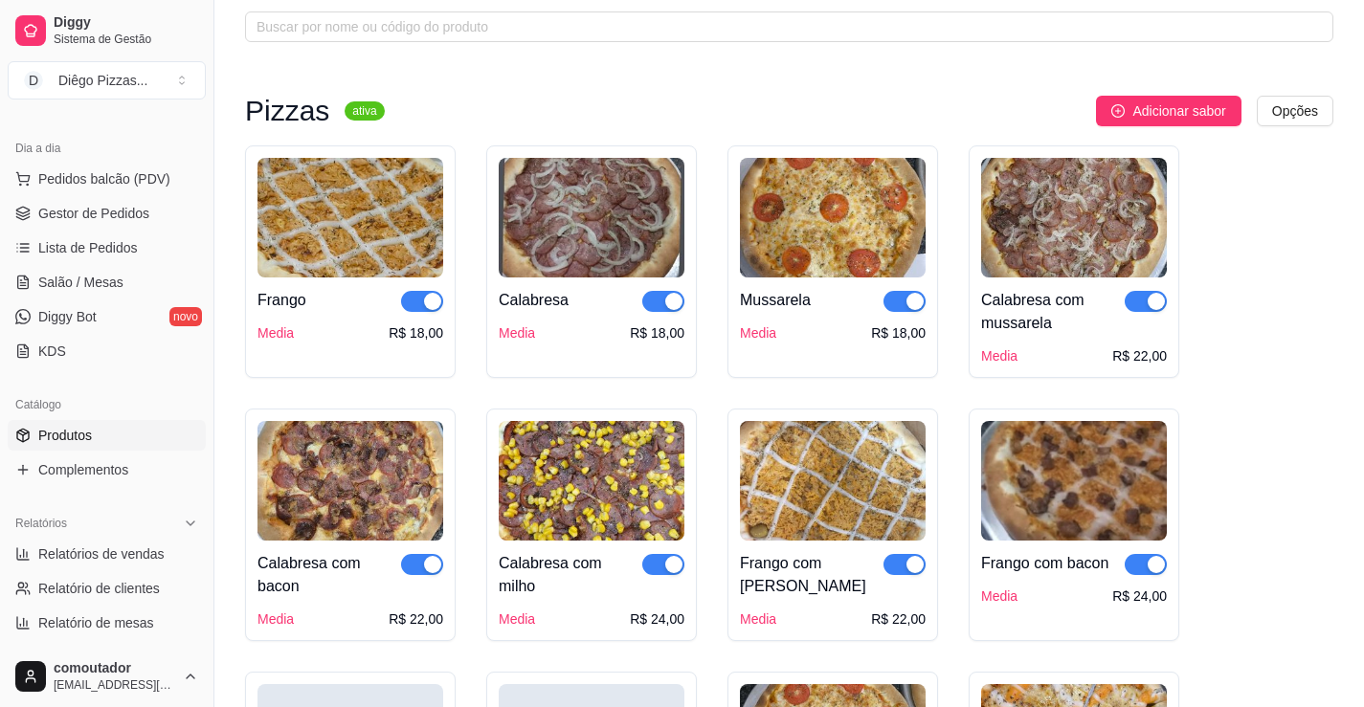
click at [428, 299] on div "button" at bounding box center [432, 301] width 17 height 17
click at [906, 558] on div "button" at bounding box center [914, 564] width 17 height 17
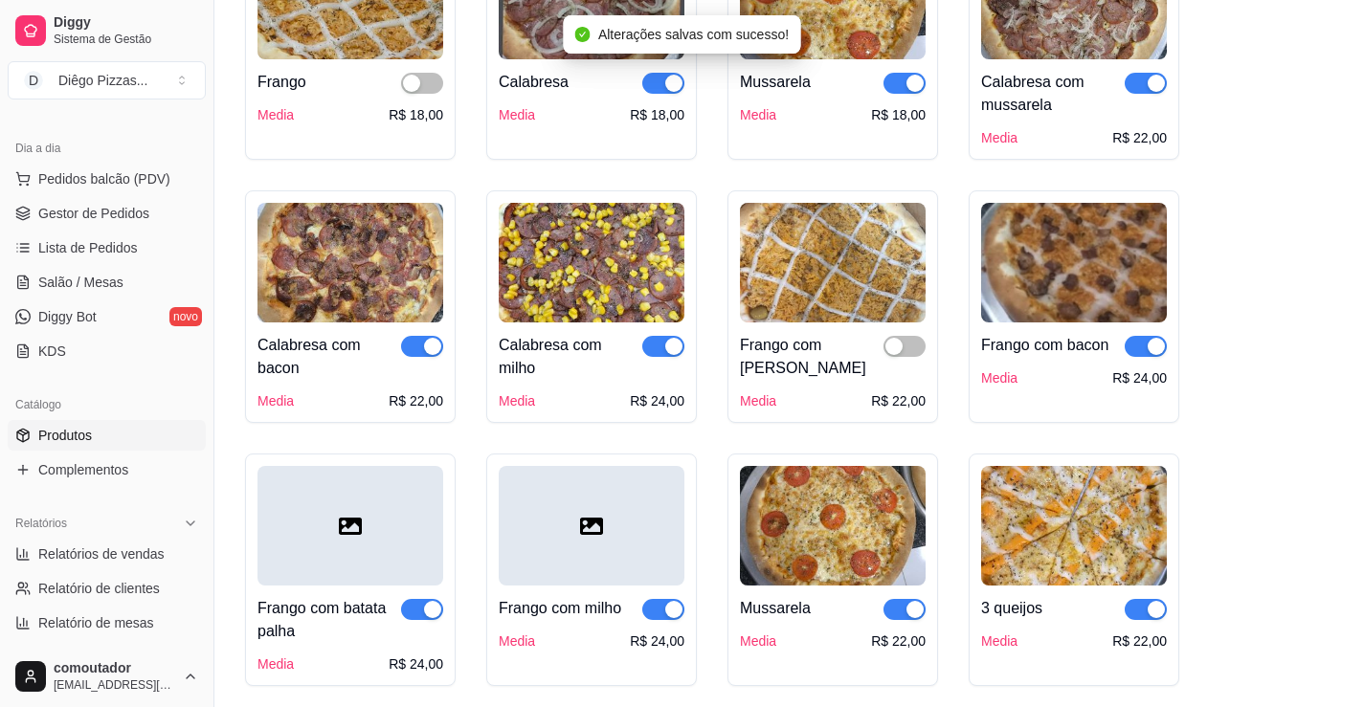
scroll to position [383, 0]
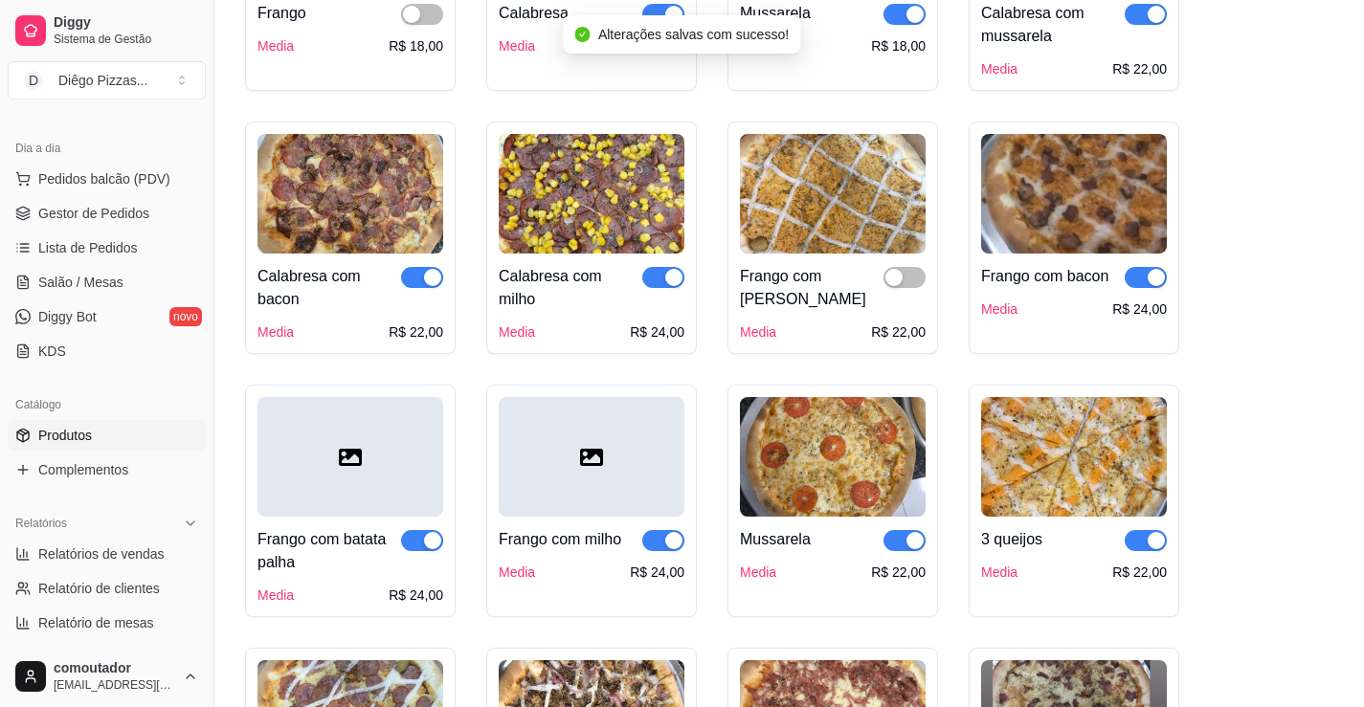
click at [1138, 280] on span "button" at bounding box center [1146, 277] width 42 height 21
click at [663, 545] on span "button" at bounding box center [663, 540] width 42 height 21
click at [435, 543] on div "button" at bounding box center [432, 540] width 17 height 17
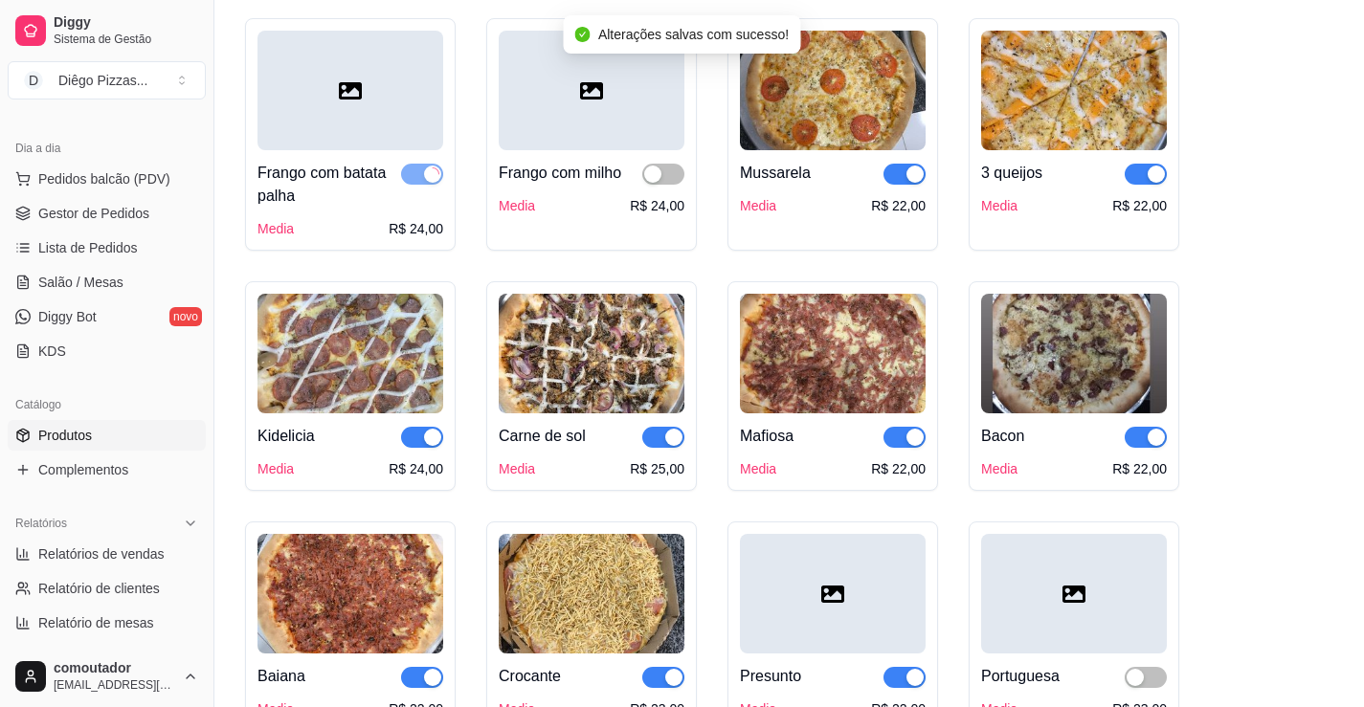
scroll to position [766, 0]
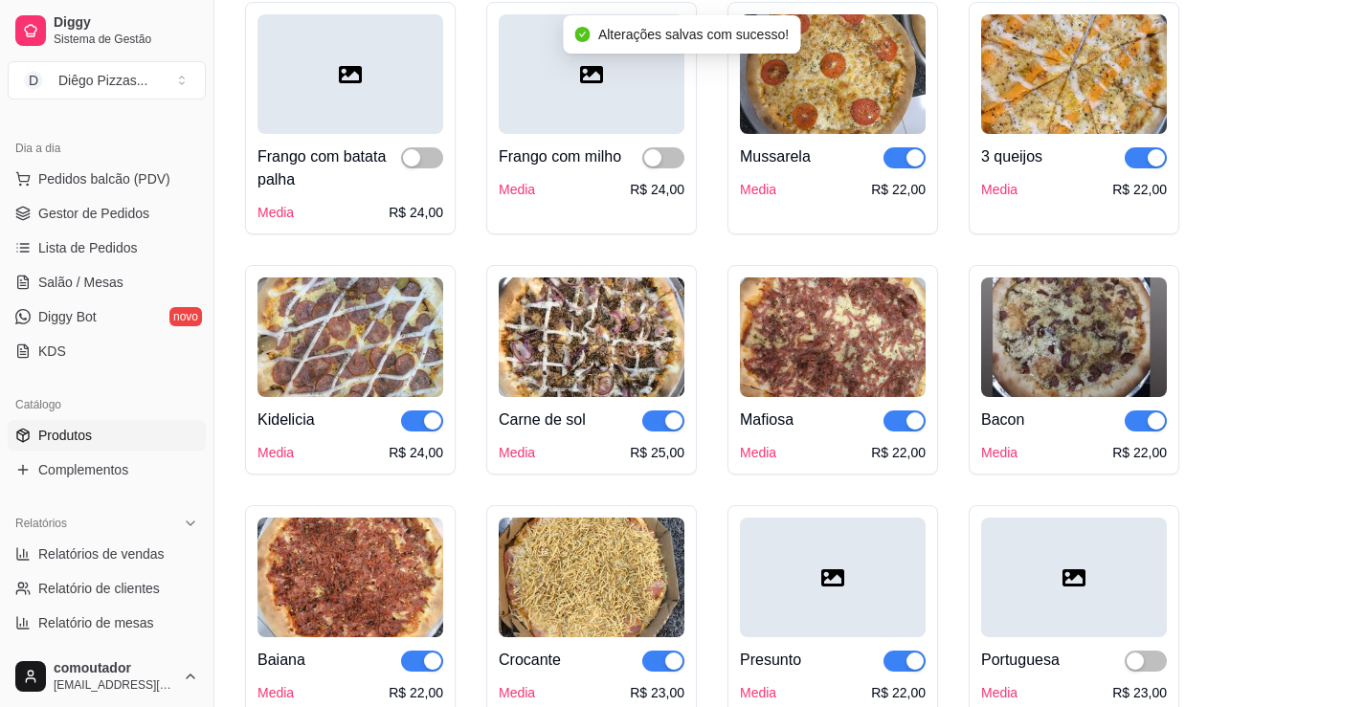
click at [417, 426] on span "button" at bounding box center [422, 421] width 42 height 21
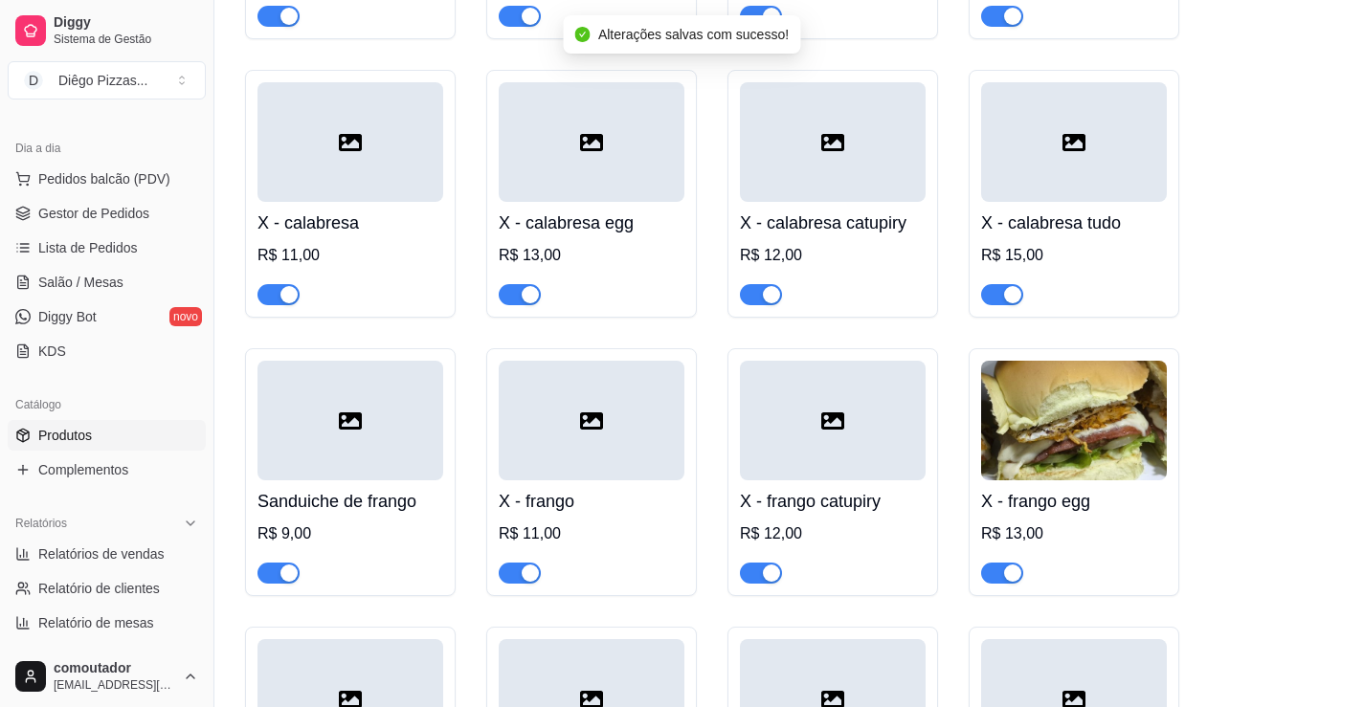
scroll to position [2680, 0]
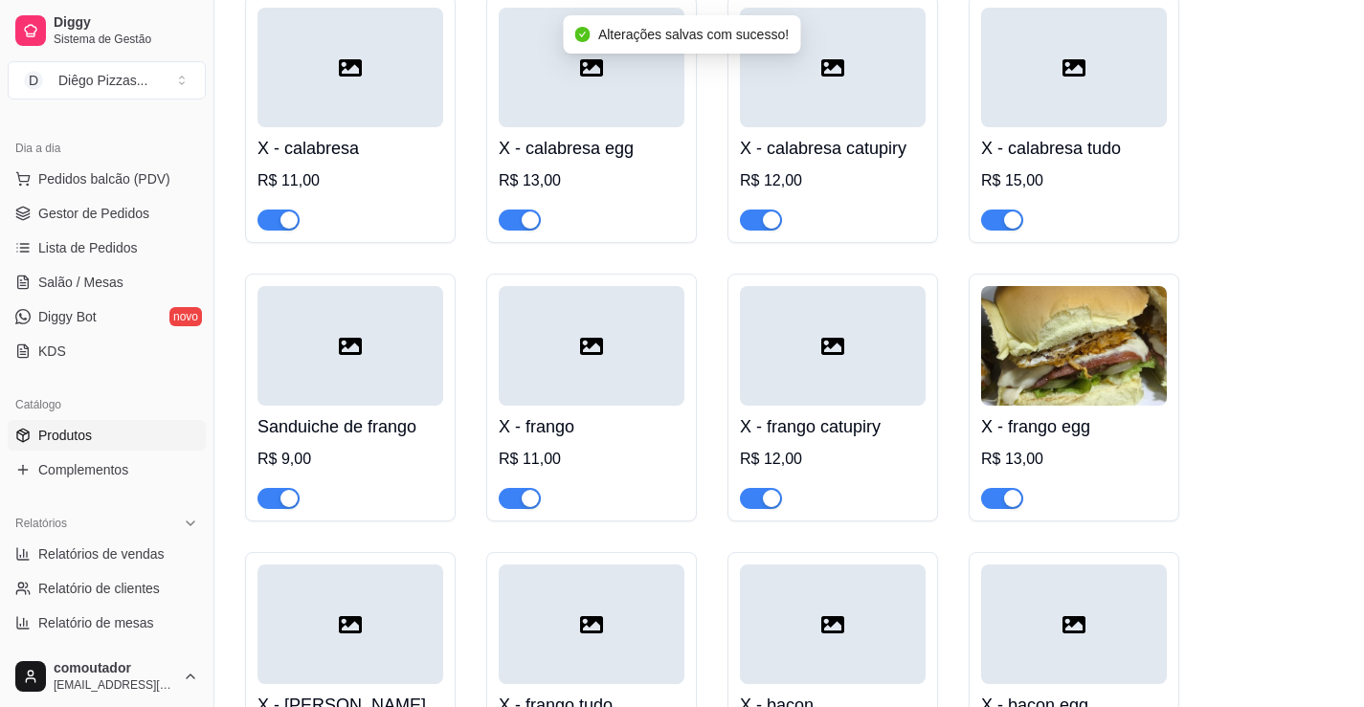
click at [999, 488] on span "button" at bounding box center [1002, 498] width 42 height 21
click at [768, 490] on div "button" at bounding box center [771, 498] width 17 height 17
click at [512, 488] on span "button" at bounding box center [520, 498] width 42 height 21
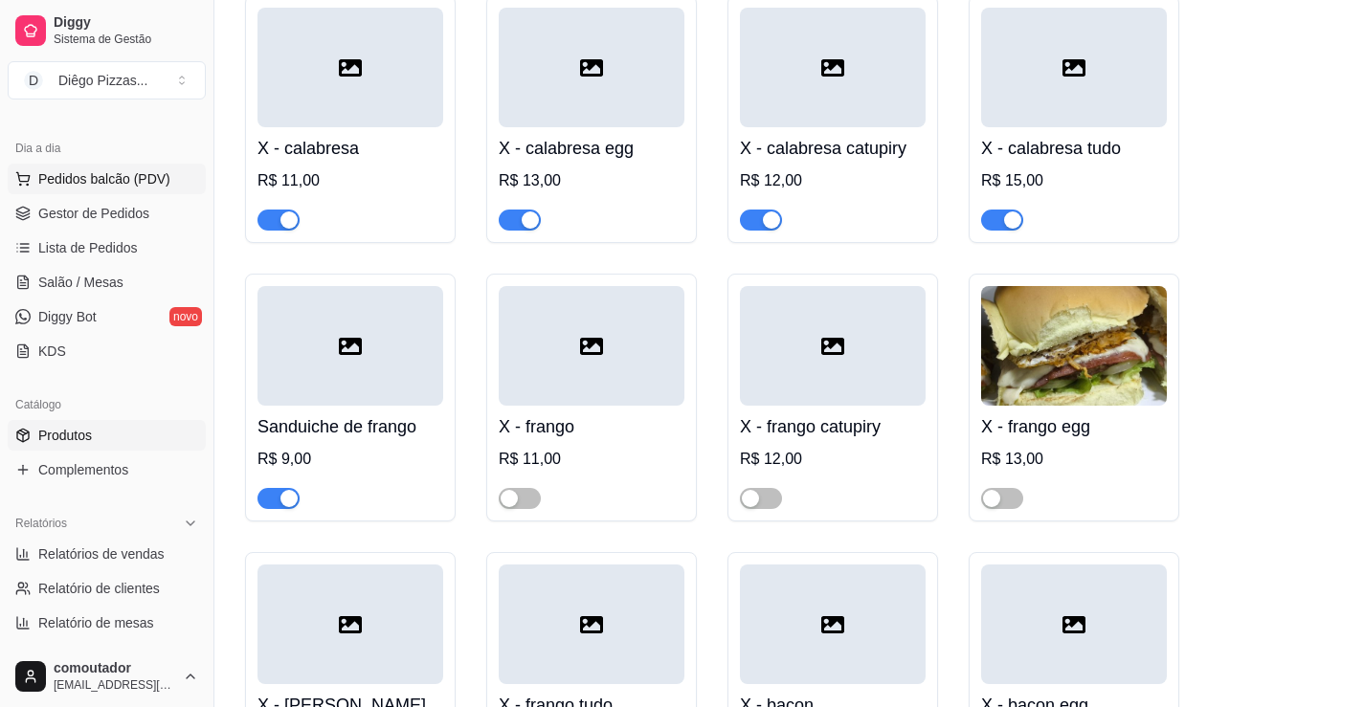
click at [65, 180] on span "Pedidos balcão (PDV)" at bounding box center [104, 178] width 132 height 19
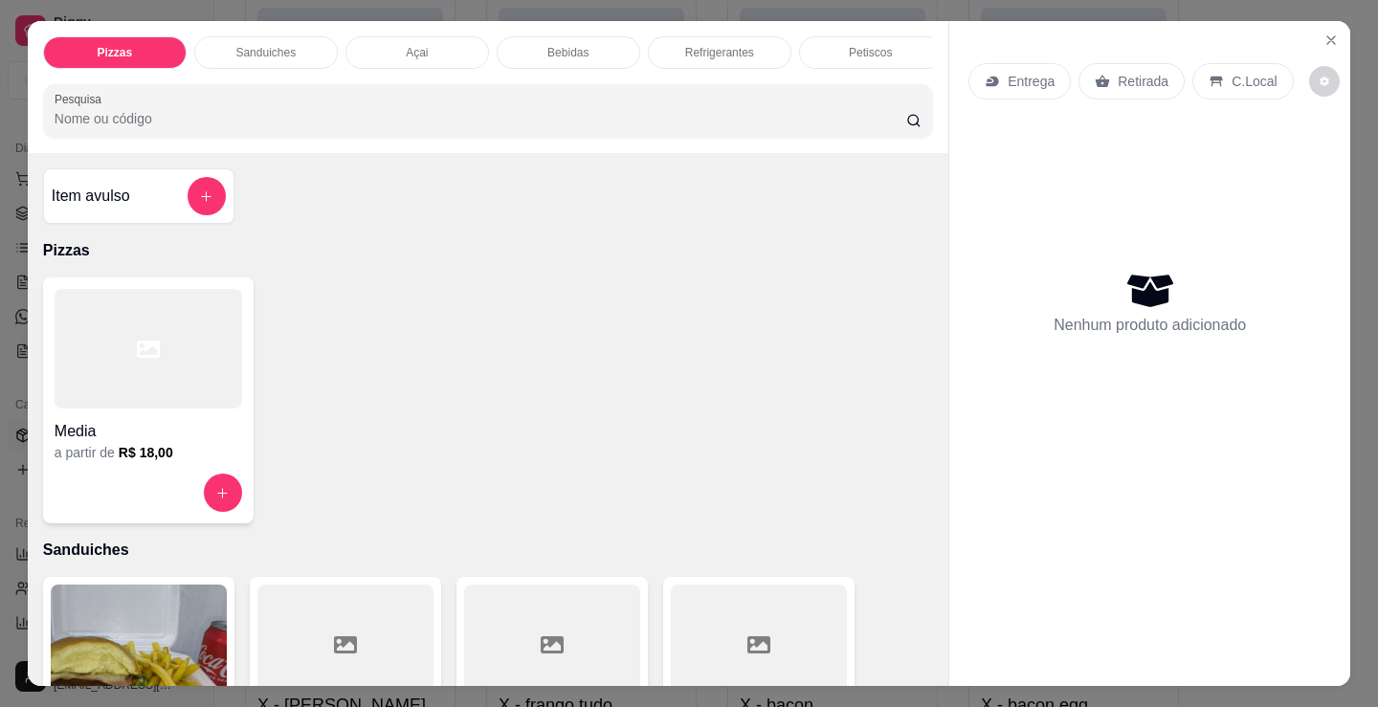
click at [190, 368] on div at bounding box center [149, 349] width 188 height 120
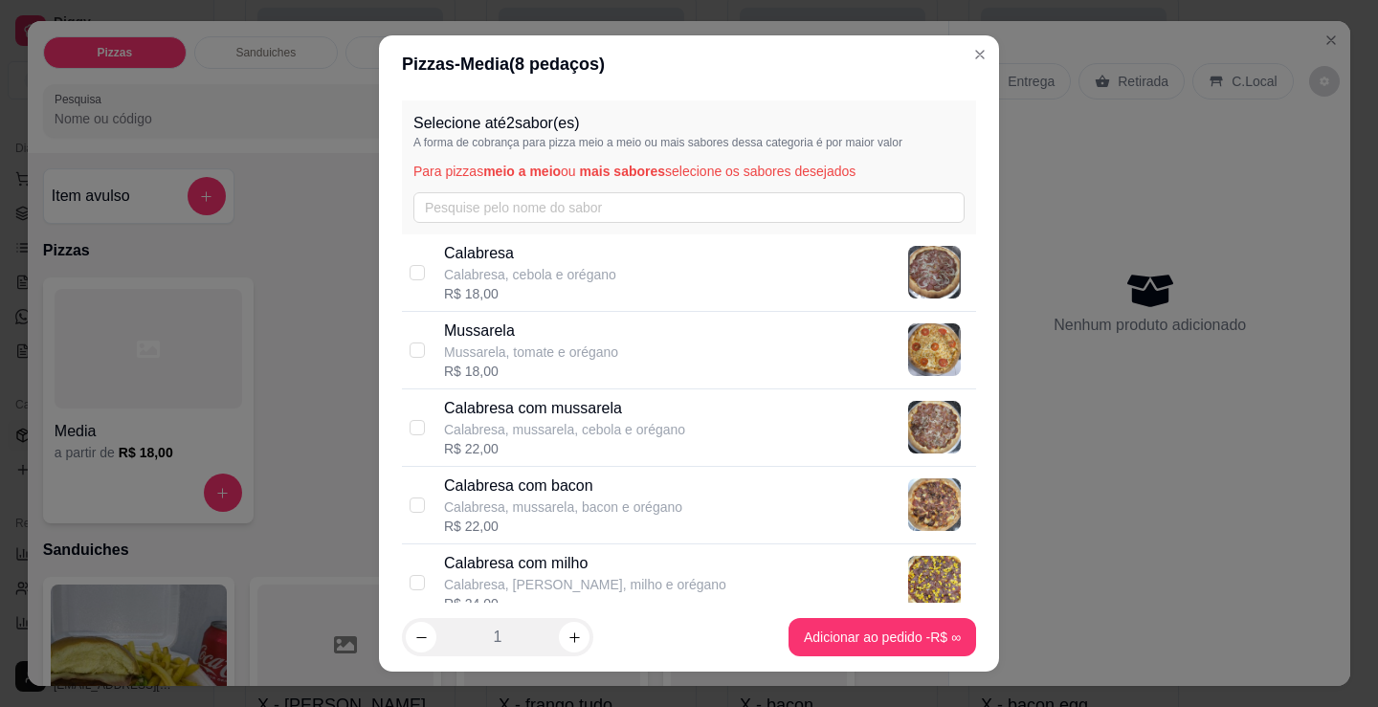
click at [538, 262] on p "Calabresa" at bounding box center [530, 253] width 172 height 23
checkbox input "true"
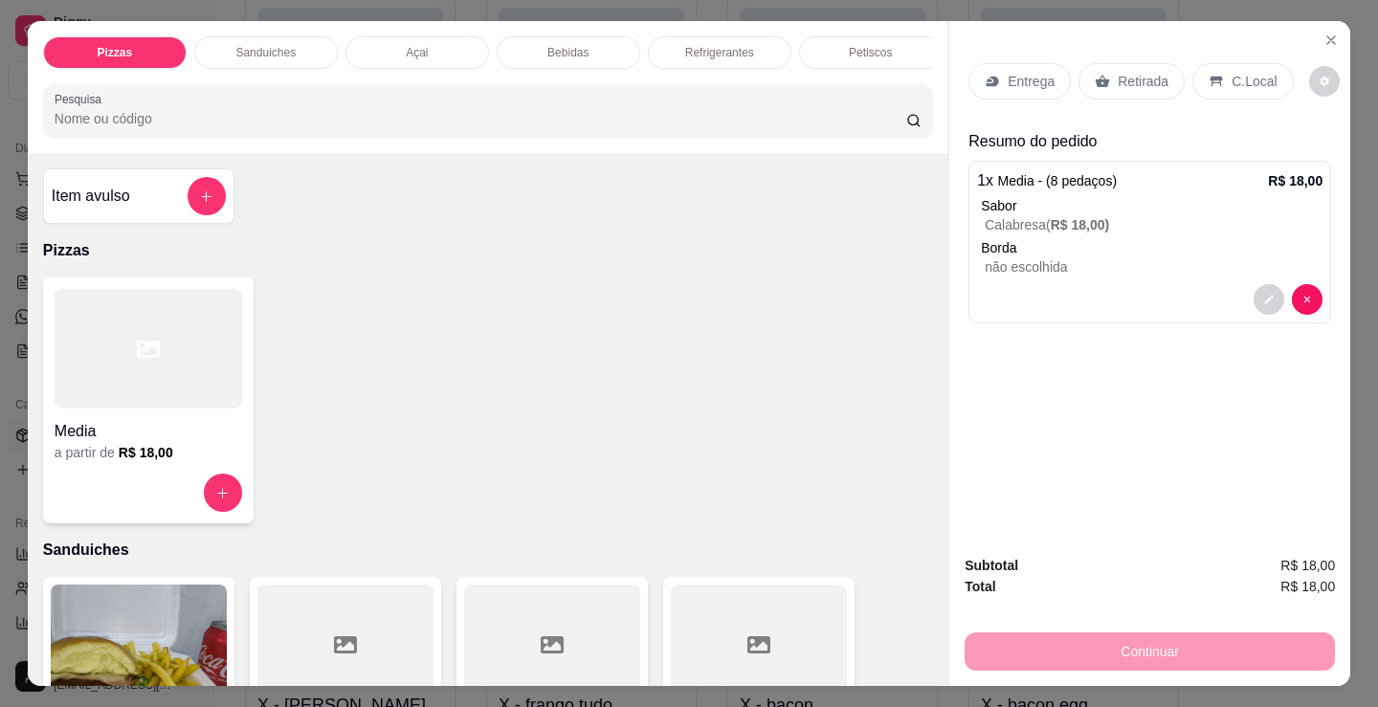
click at [137, 350] on icon at bounding box center [148, 349] width 23 height 17
click at [529, 314] on div "Mussarela Mussarela, tomate e orégano R$ 18,00" at bounding box center [689, 351] width 574 height 78
checkbox input "true"
click at [167, 390] on div at bounding box center [149, 349] width 188 height 120
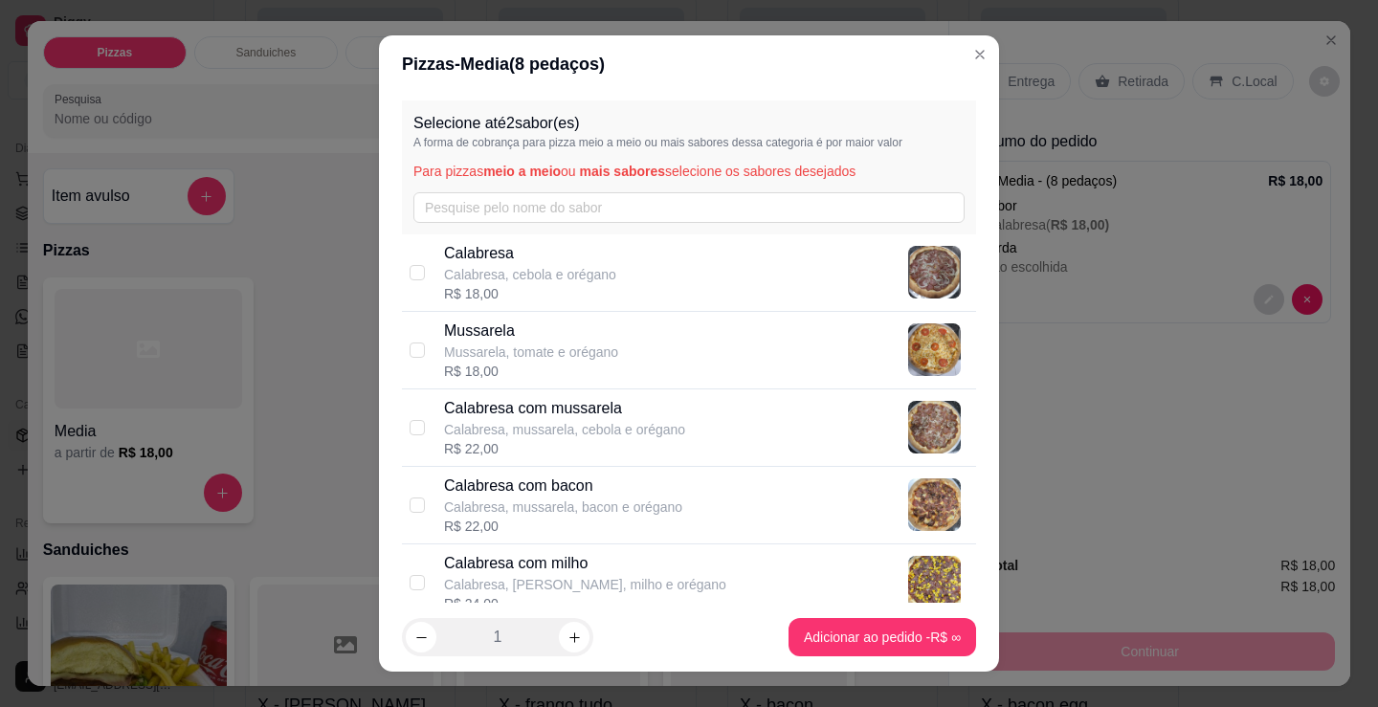
click at [524, 367] on div "R$ 18,00" at bounding box center [531, 371] width 174 height 19
checkbox input "true"
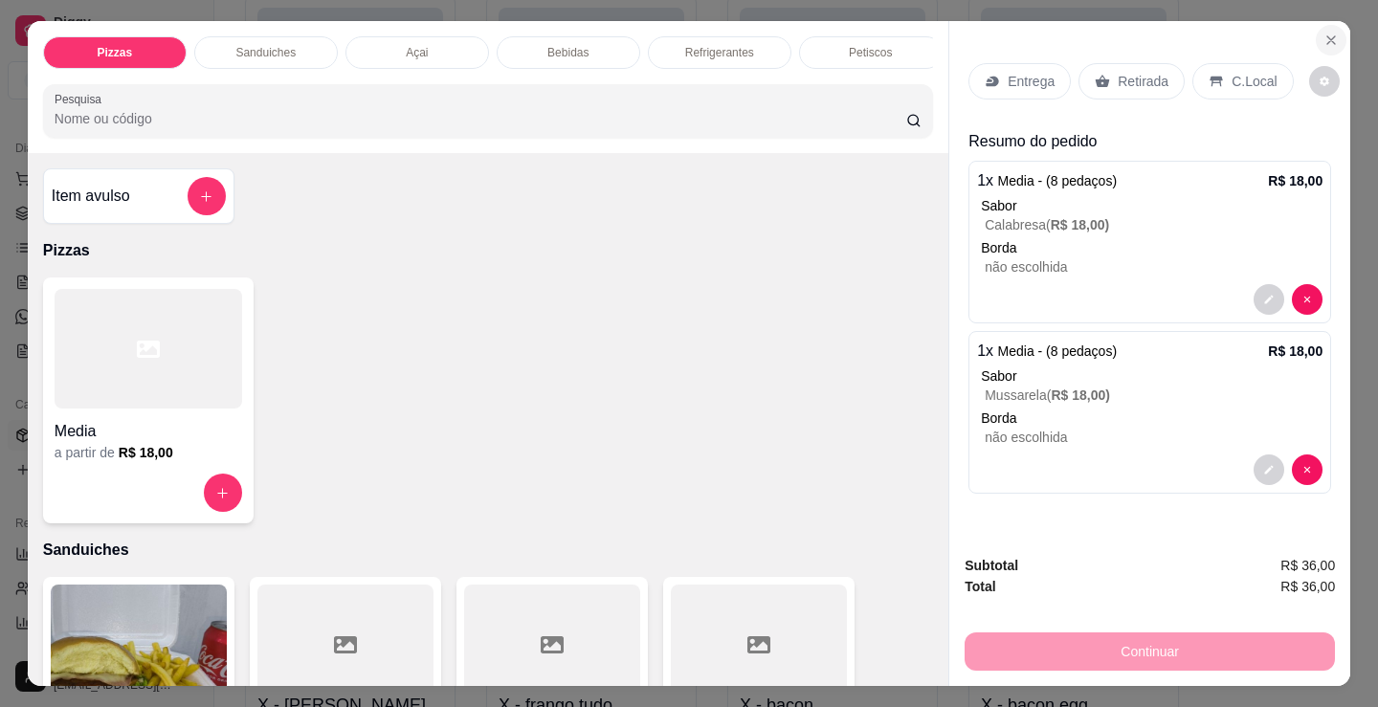
click at [1332, 32] on button "Close" at bounding box center [1331, 40] width 31 height 31
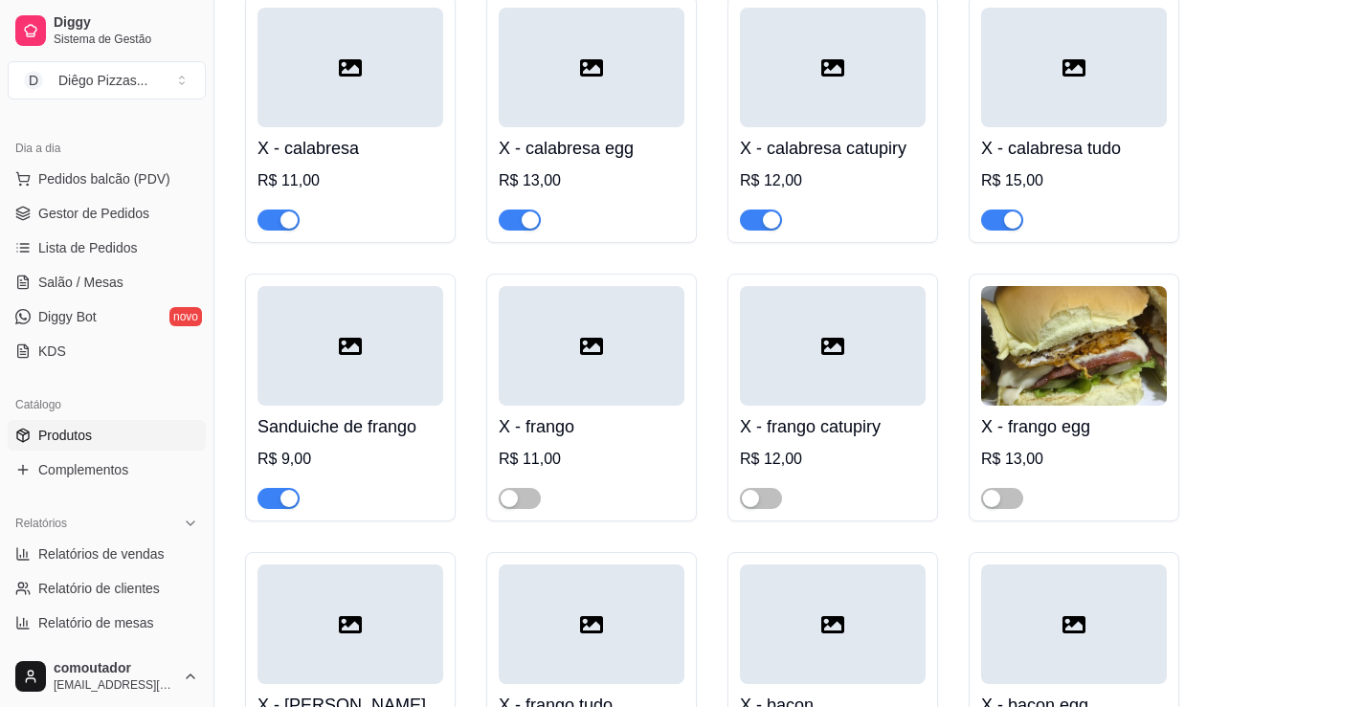
click at [278, 488] on span "button" at bounding box center [278, 498] width 42 height 21
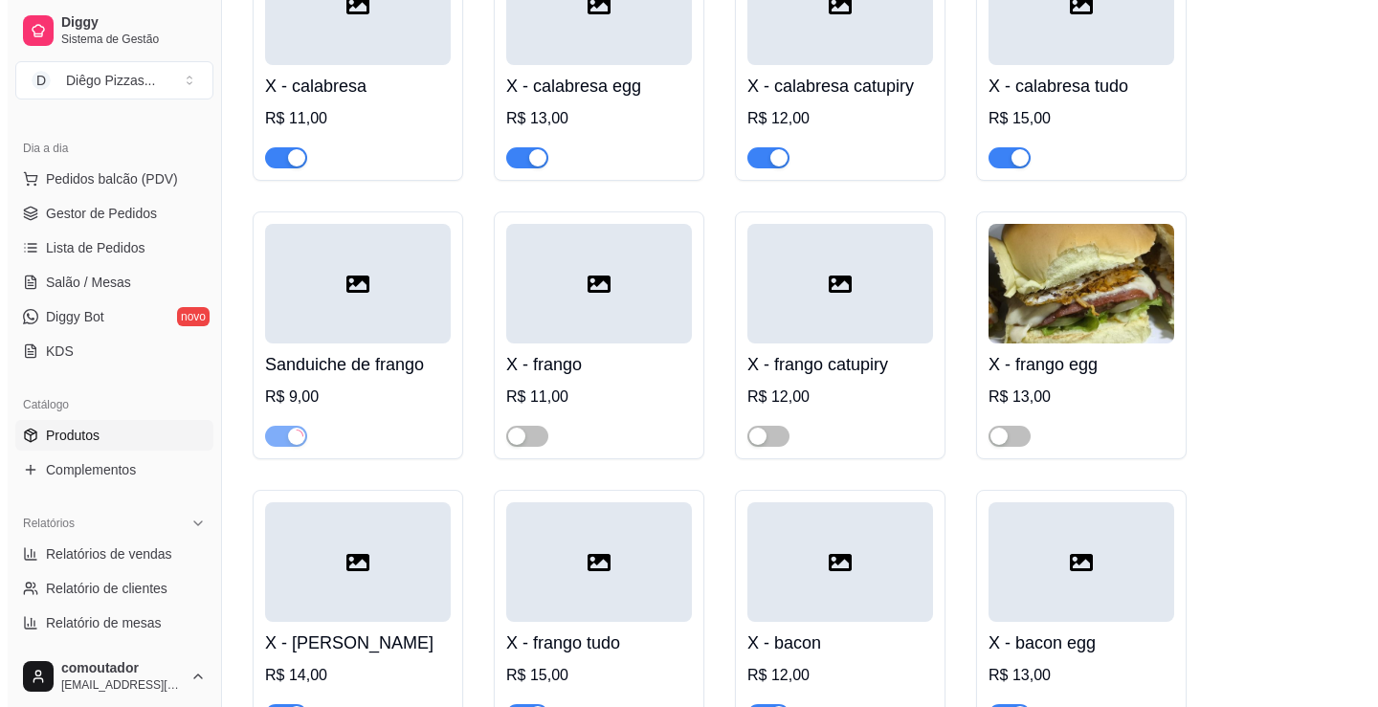
scroll to position [2775, 0]
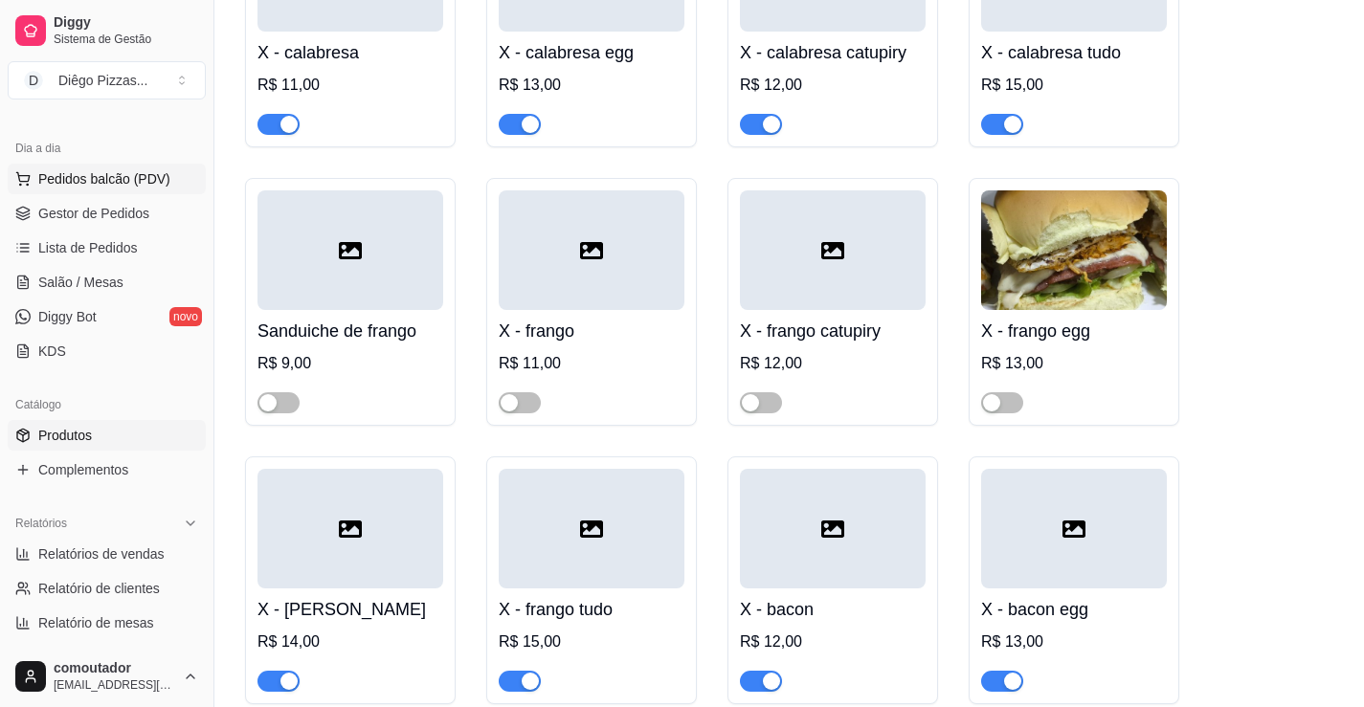
click at [107, 171] on span "Pedidos balcão (PDV)" at bounding box center [104, 178] width 132 height 19
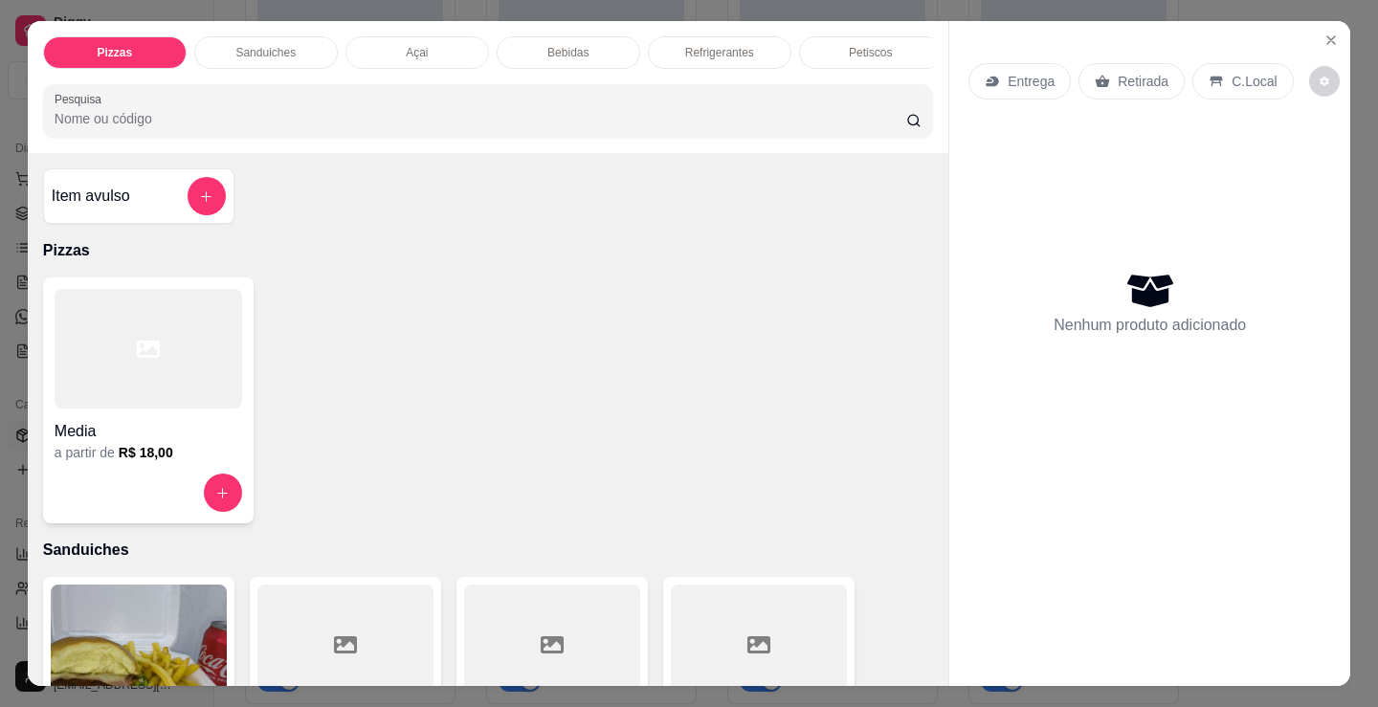
click at [74, 348] on div at bounding box center [149, 349] width 188 height 120
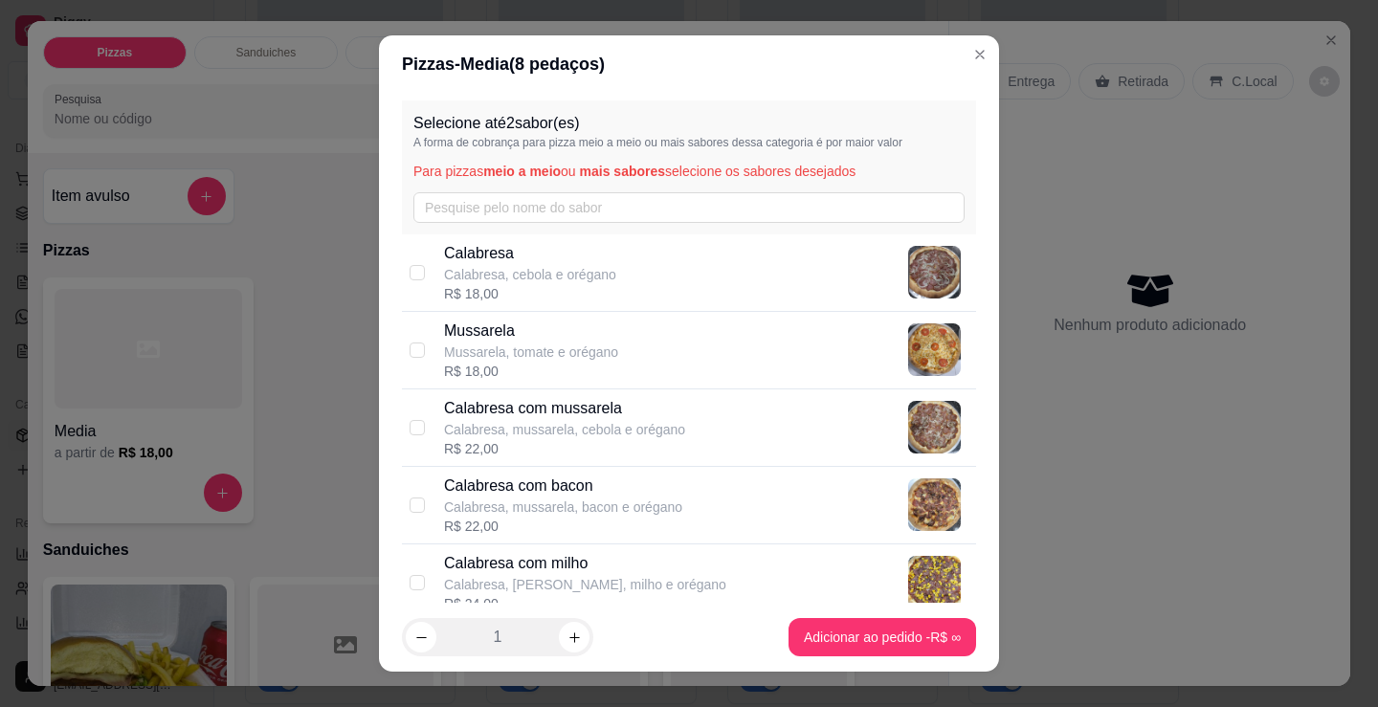
click at [581, 442] on div "R$ 22,00" at bounding box center [564, 448] width 241 height 19
checkbox input "true"
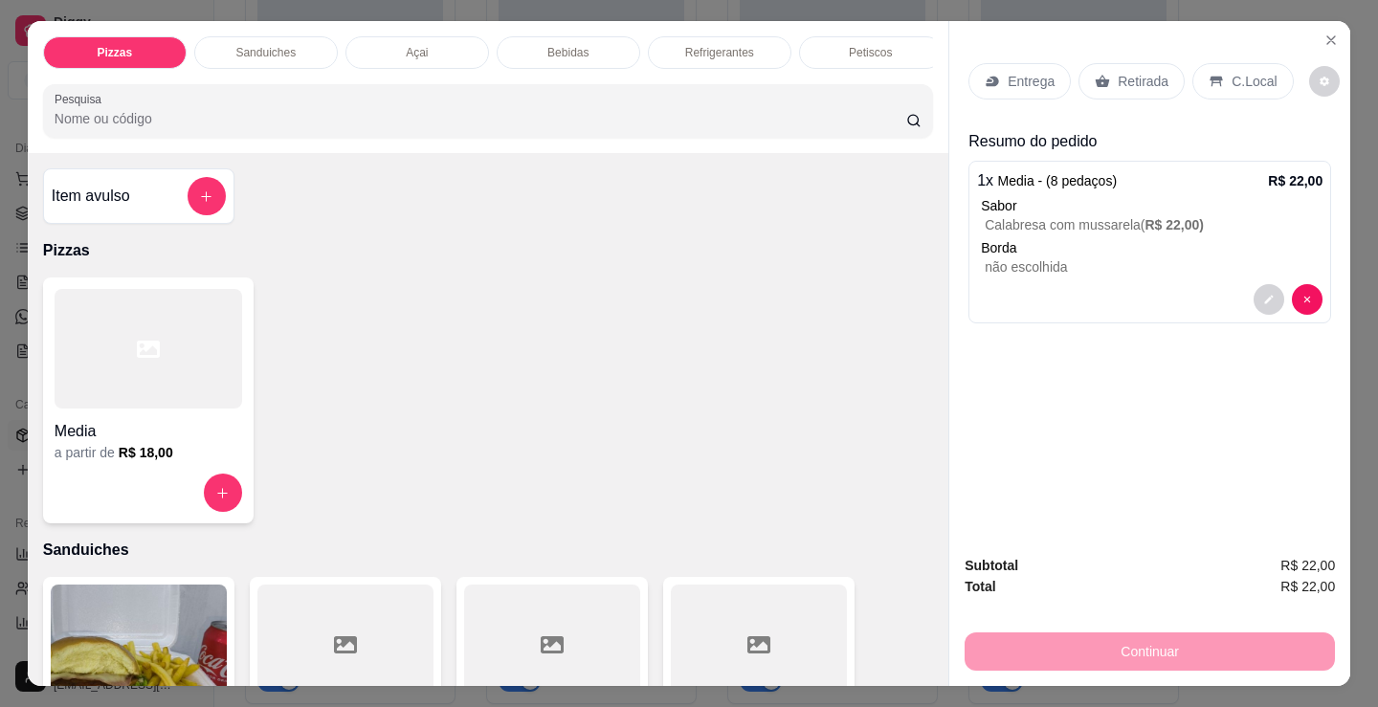
click at [167, 390] on div at bounding box center [149, 349] width 188 height 120
click at [593, 366] on div "R$ 18,00" at bounding box center [531, 371] width 174 height 19
checkbox input "true"
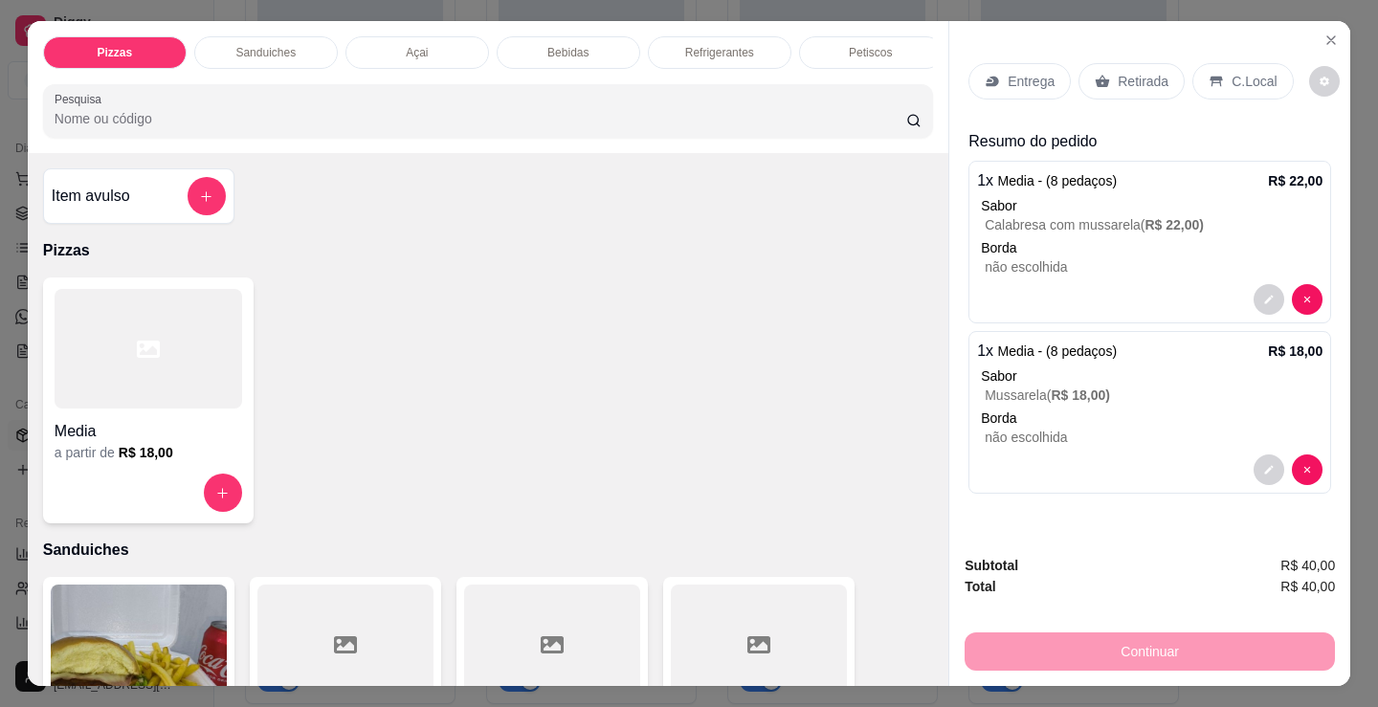
click at [694, 45] on p "Refrigerantes" at bounding box center [719, 52] width 69 height 15
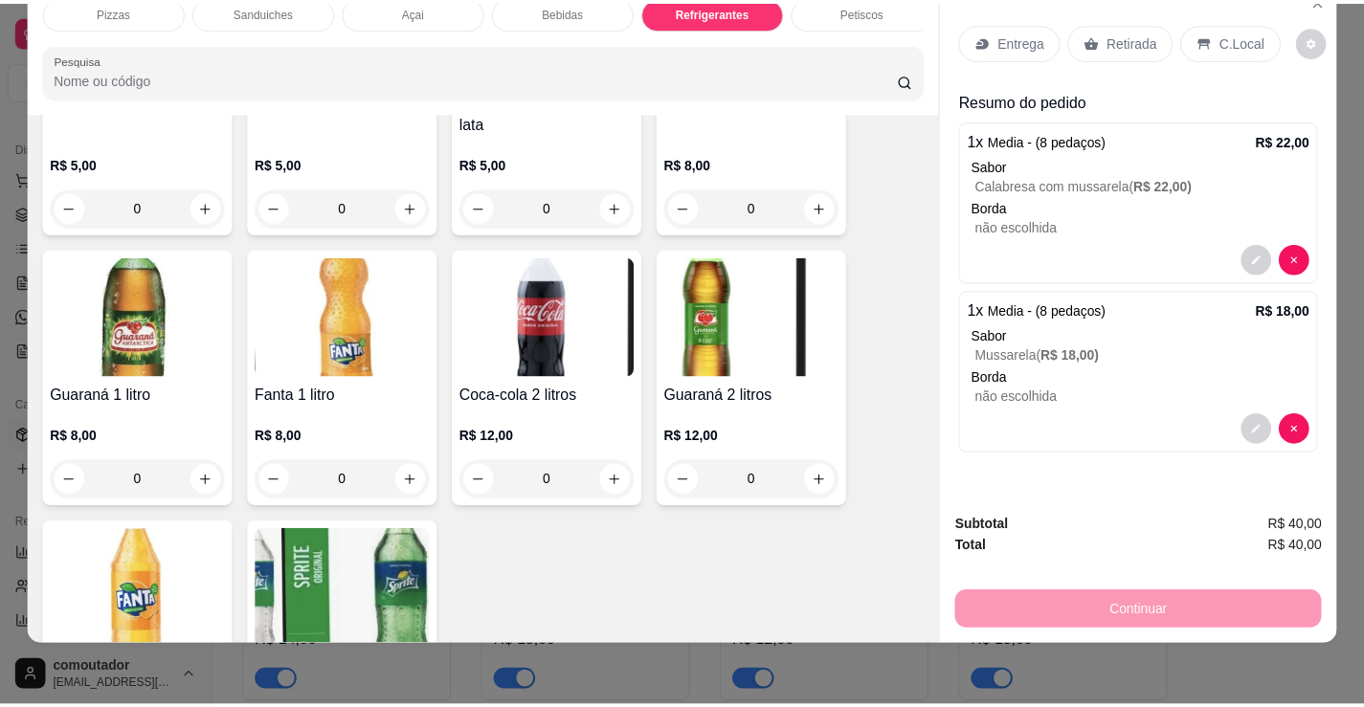
scroll to position [5472, 0]
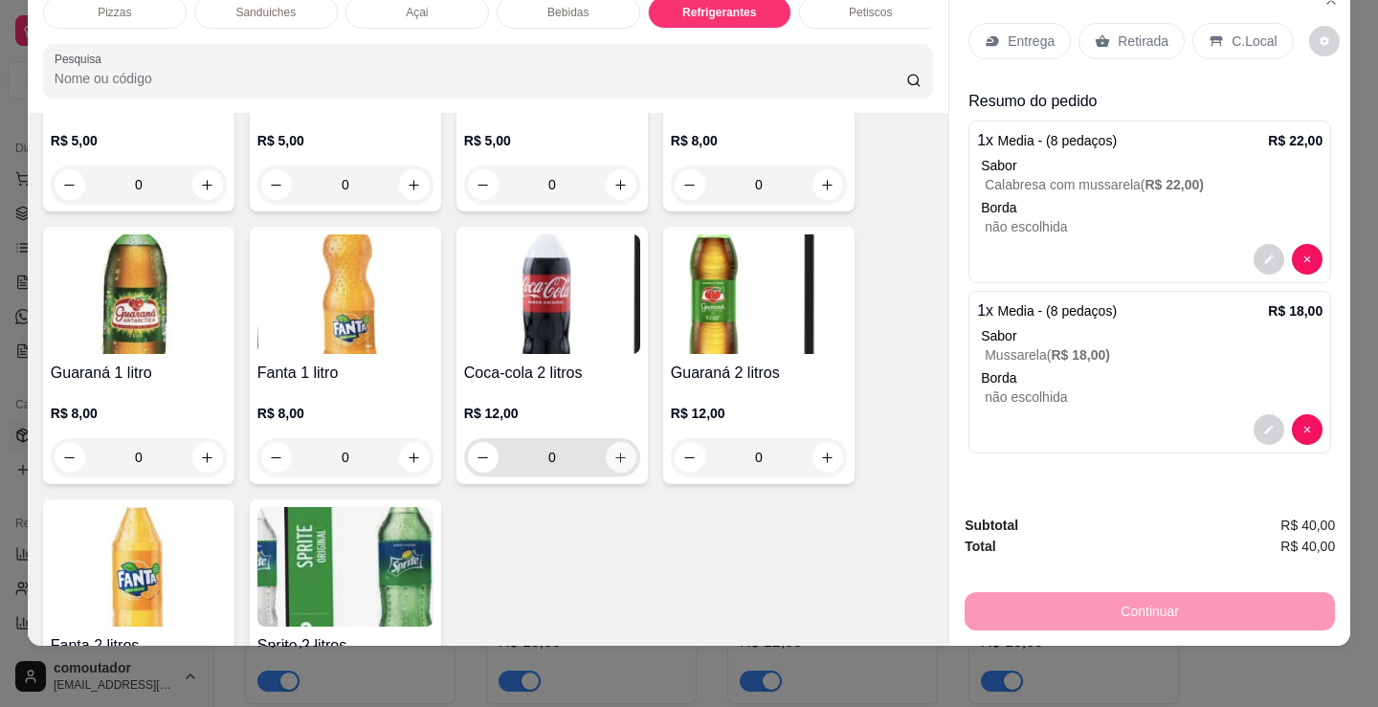
click at [606, 463] on button "increase-product-quantity" at bounding box center [621, 457] width 31 height 31
type input "1"
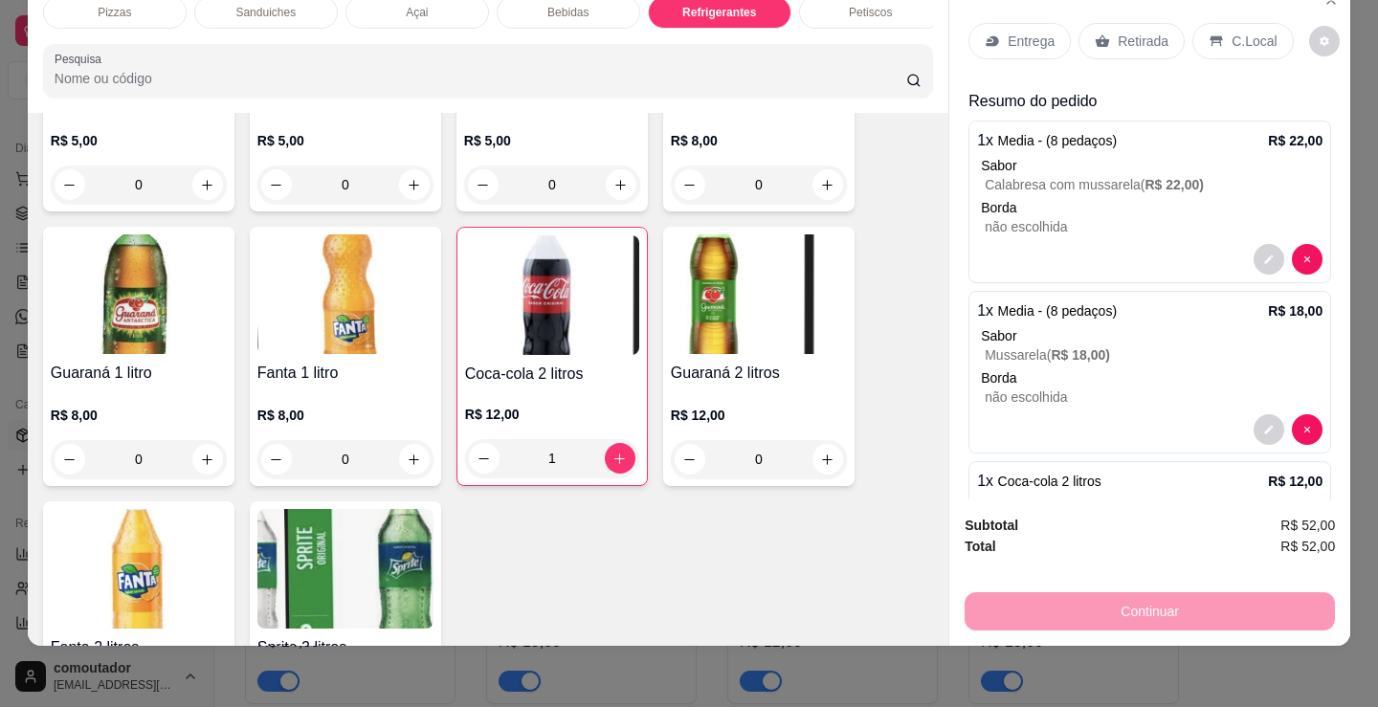
click at [1008, 38] on div "Entrega" at bounding box center [1020, 41] width 102 height 36
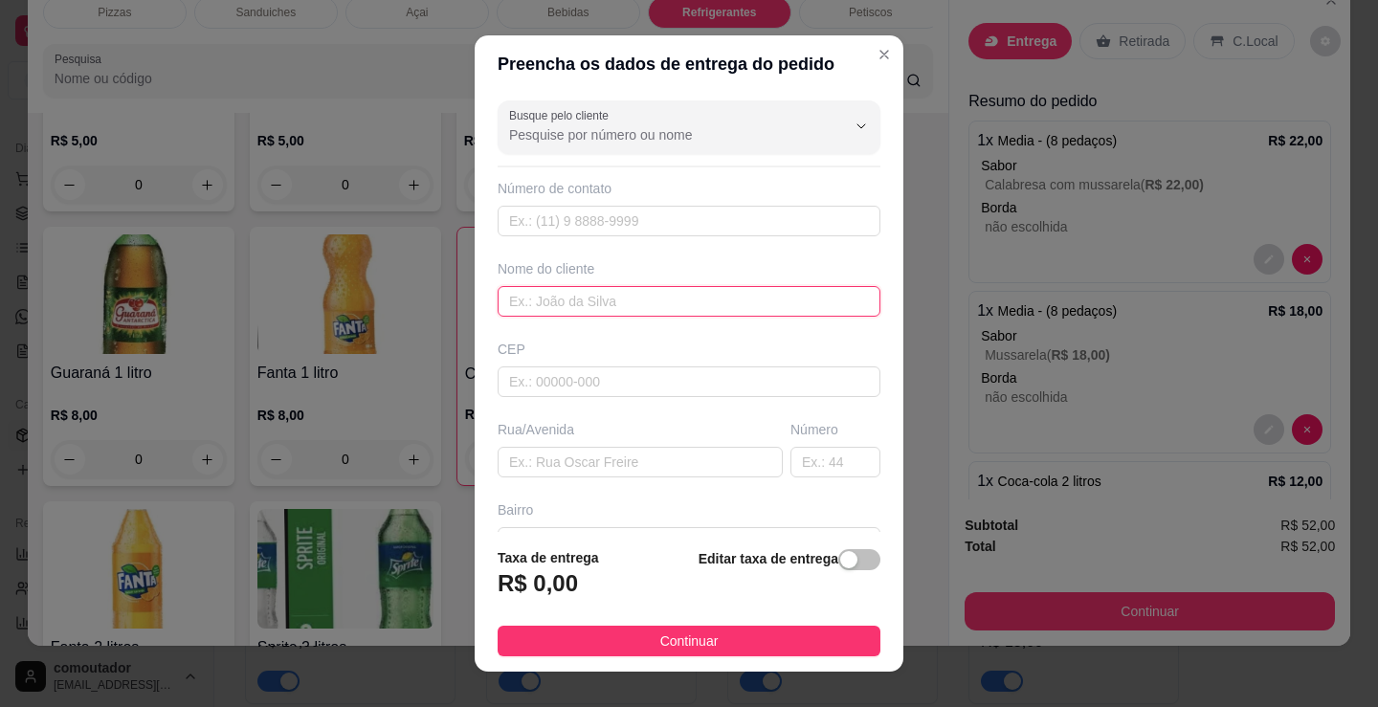
click at [737, 302] on input "text" at bounding box center [689, 301] width 383 height 31
type input "j"
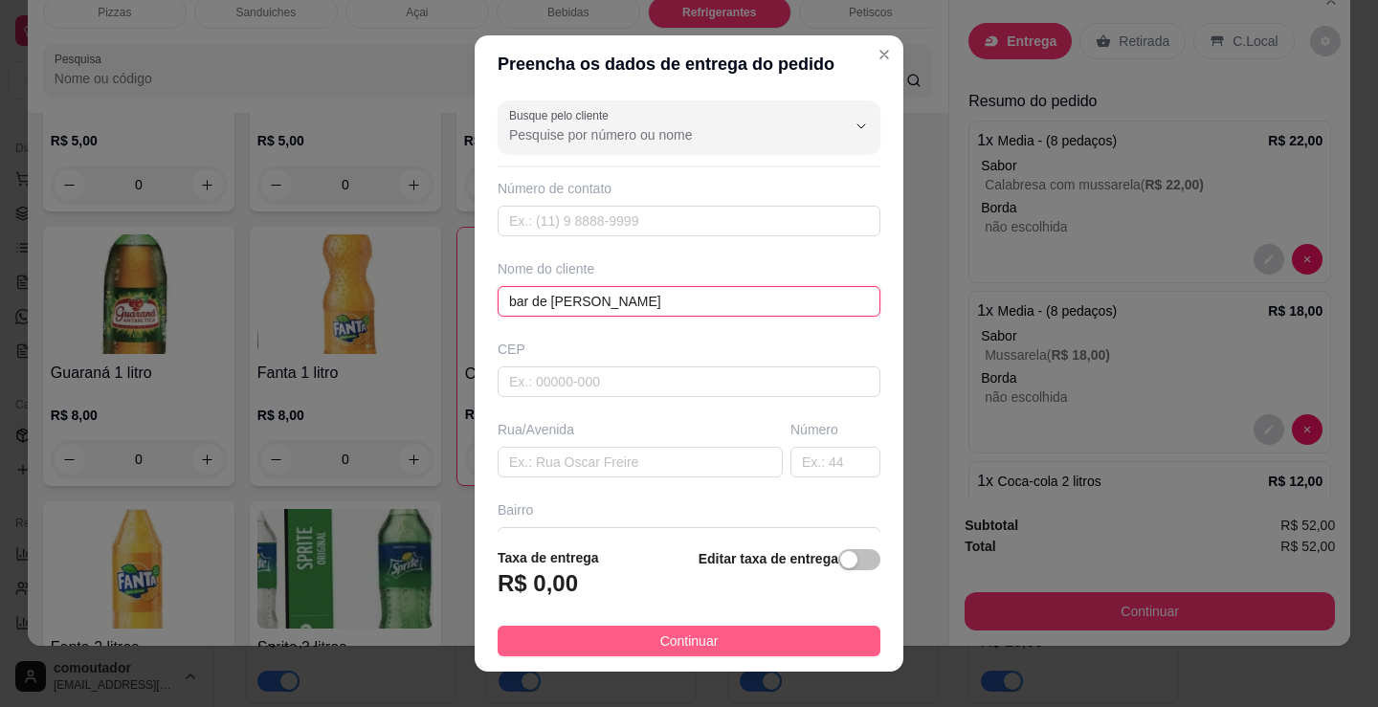
type input "bar de jorginho"
click at [720, 644] on button "Continuar" at bounding box center [689, 641] width 383 height 31
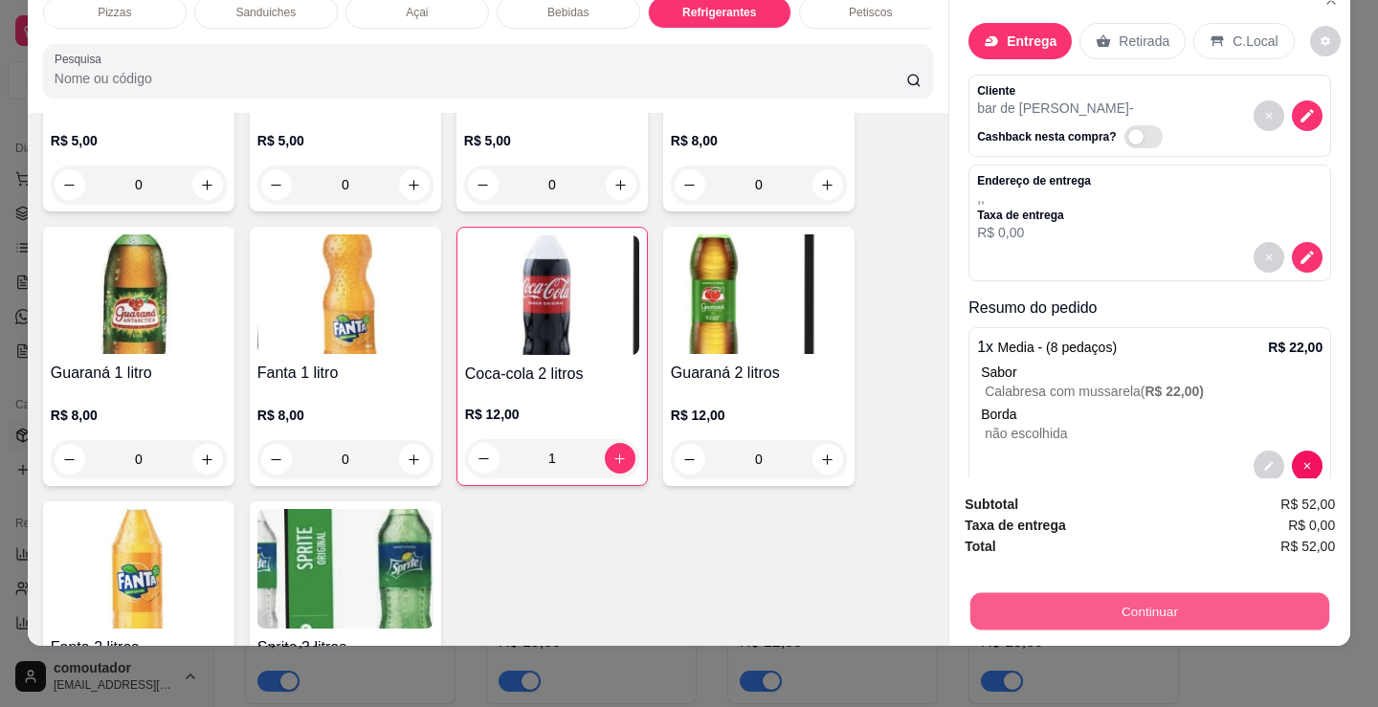
click at [1135, 592] on button "Continuar" at bounding box center [1149, 610] width 359 height 37
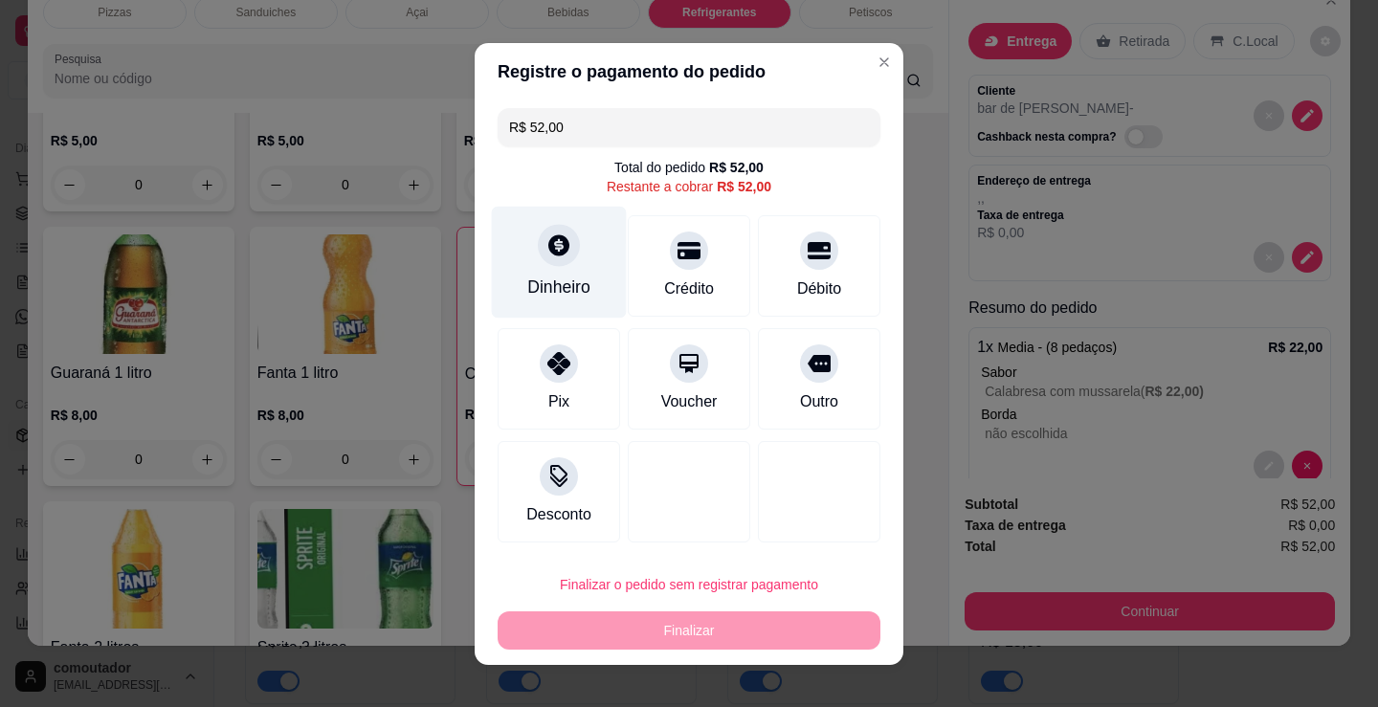
click at [529, 263] on div "Dinheiro" at bounding box center [559, 262] width 135 height 112
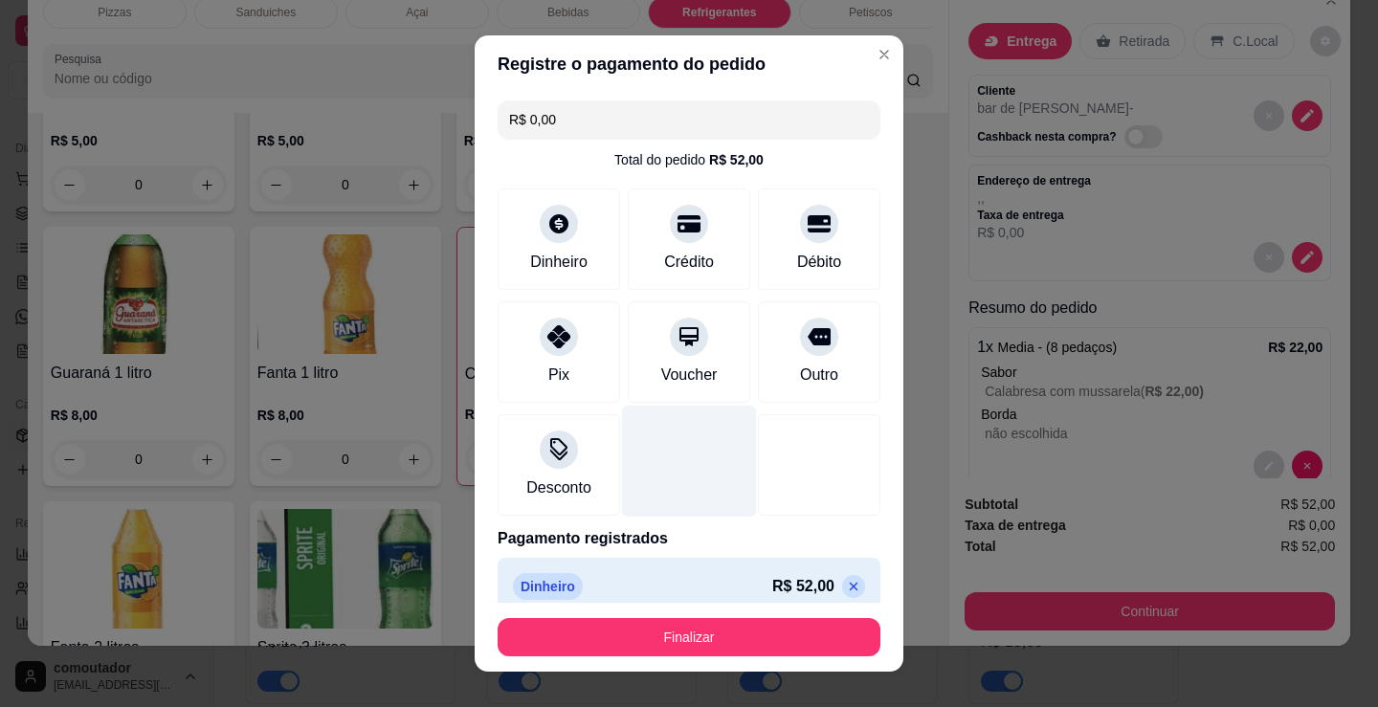
type input "R$ 0,00"
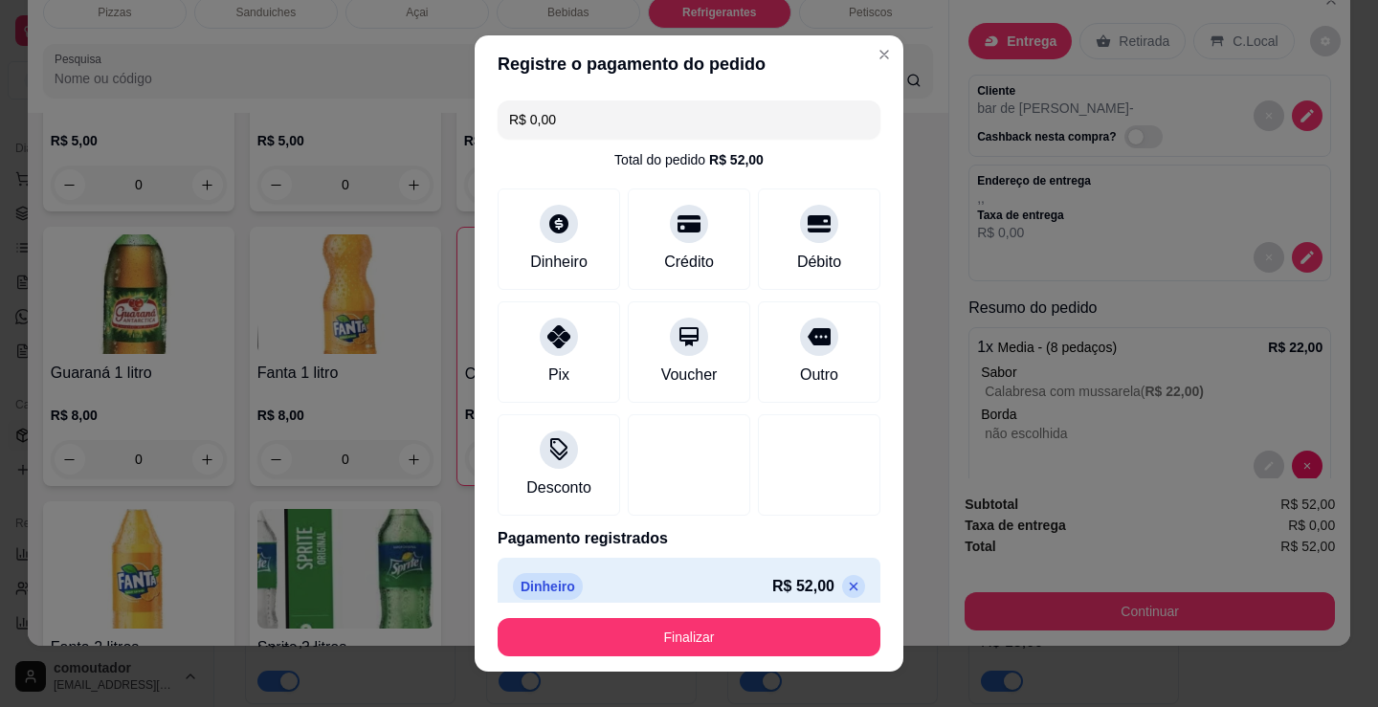
click at [712, 625] on button "Finalizar" at bounding box center [689, 637] width 383 height 38
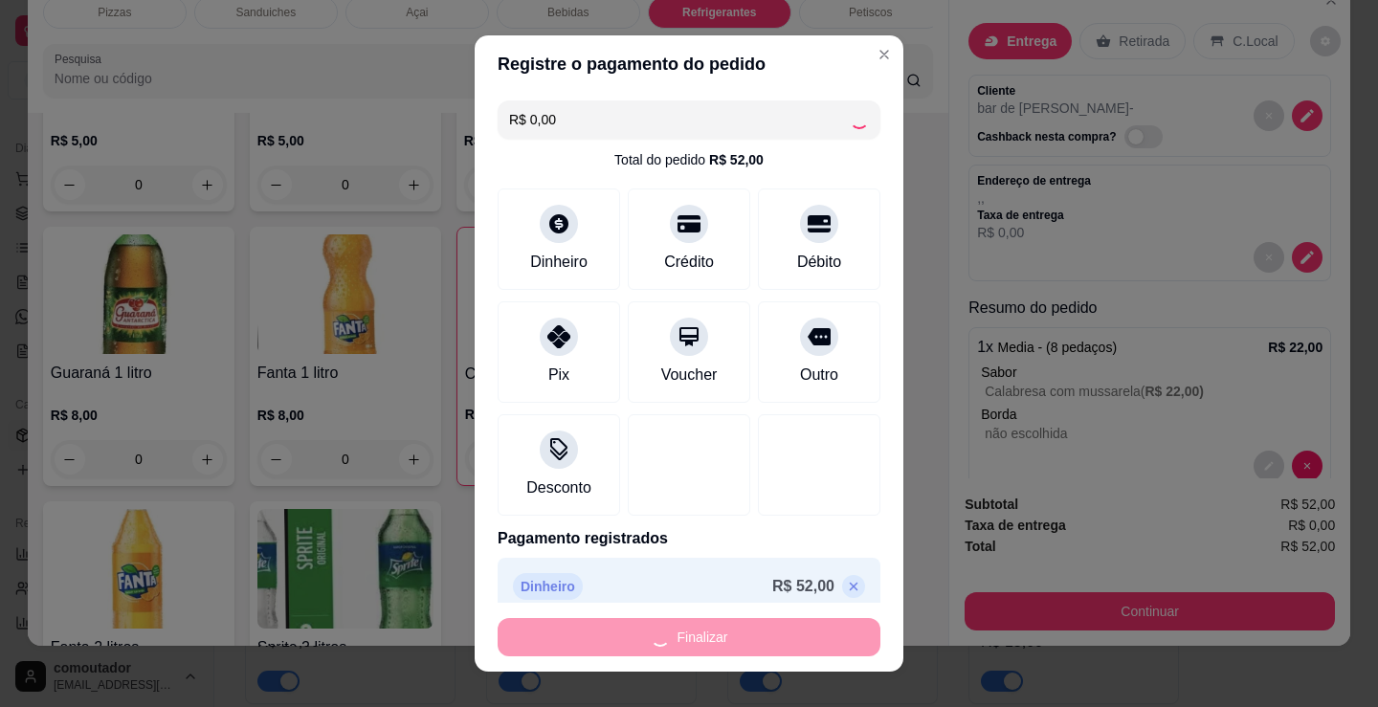
type input "0"
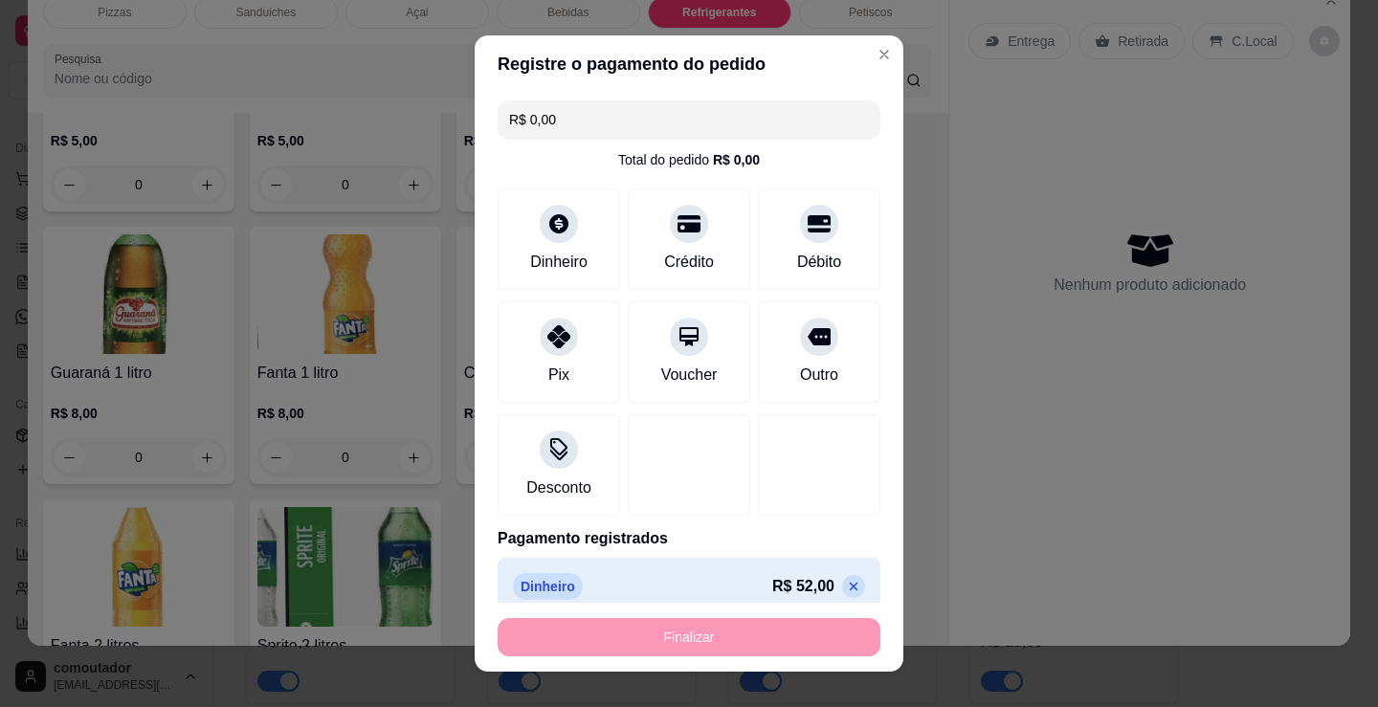
type input "-R$ 52,00"
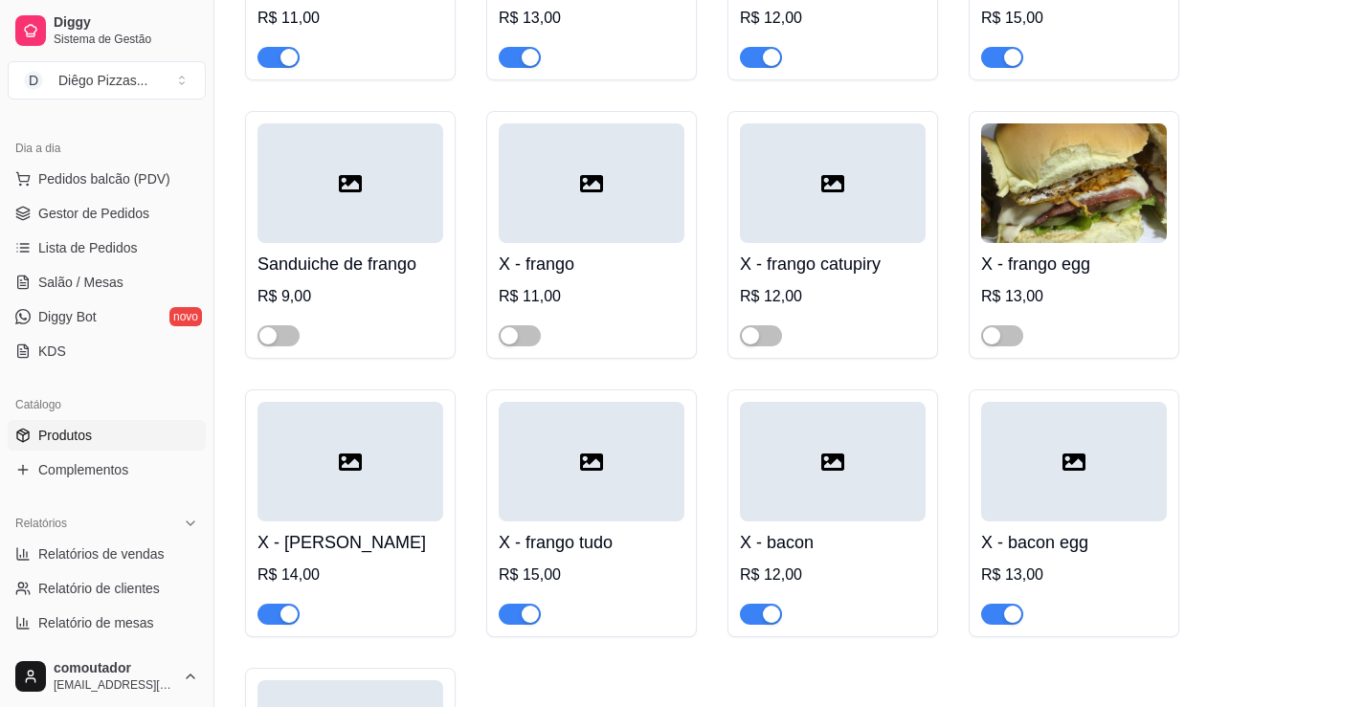
scroll to position [2871, 0]
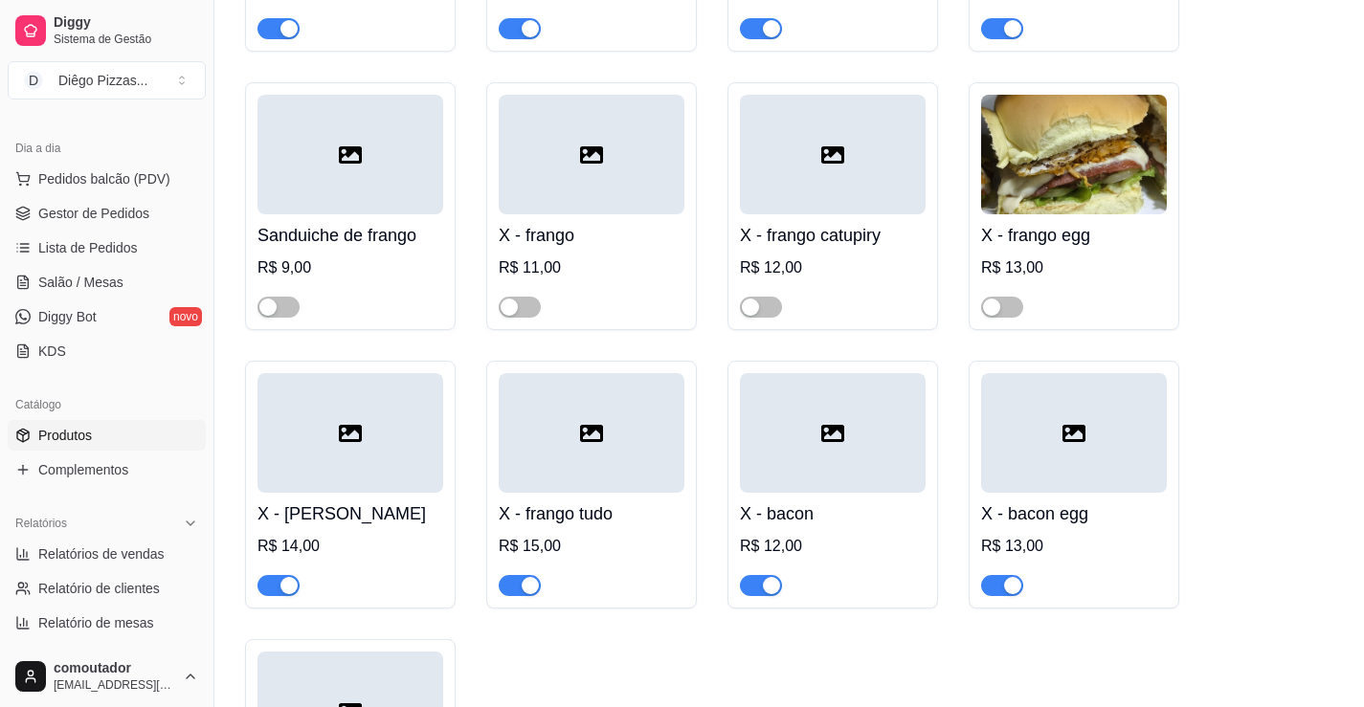
click at [278, 575] on span "button" at bounding box center [278, 585] width 42 height 21
click at [524, 577] on div "button" at bounding box center [530, 585] width 17 height 17
drag, startPoint x: 123, startPoint y: 242, endPoint x: 118, endPoint y: 288, distance: 46.3
click at [123, 242] on span "Lista de Pedidos" at bounding box center [88, 247] width 100 height 19
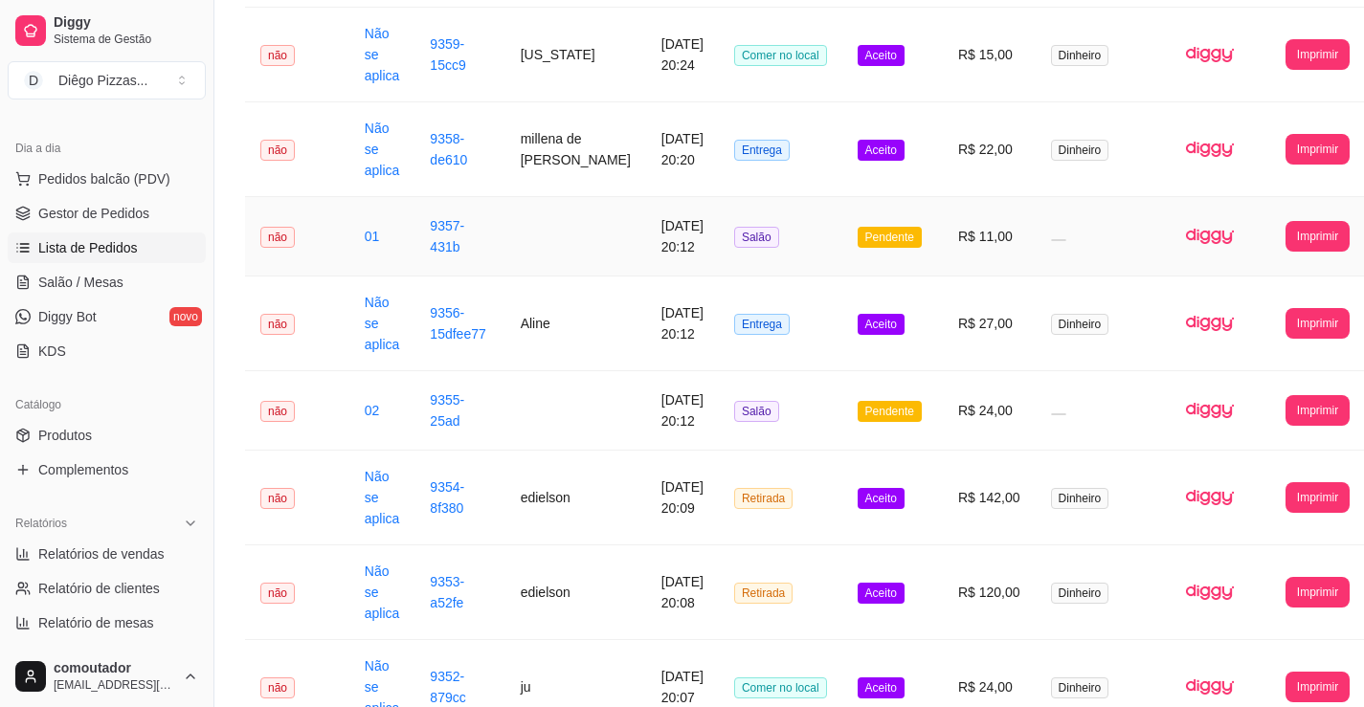
scroll to position [574, 0]
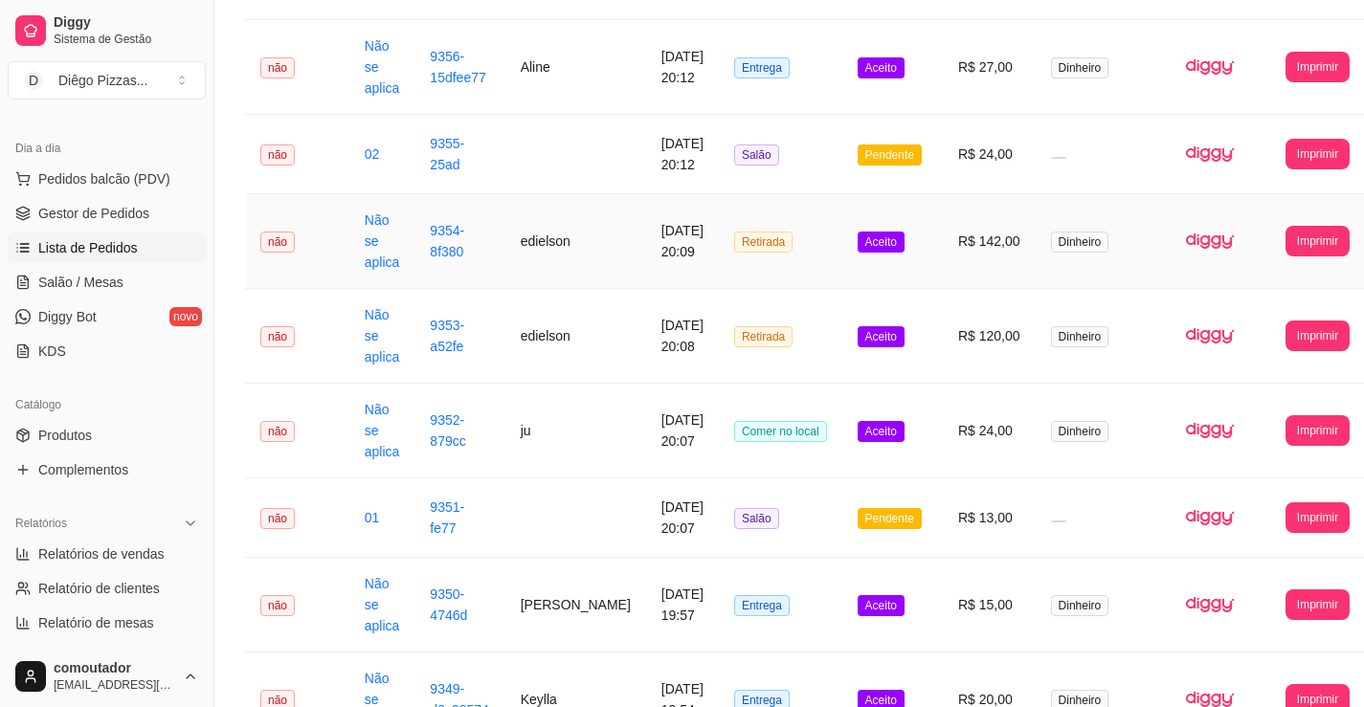
click at [543, 252] on td "edielson" at bounding box center [575, 241] width 141 height 95
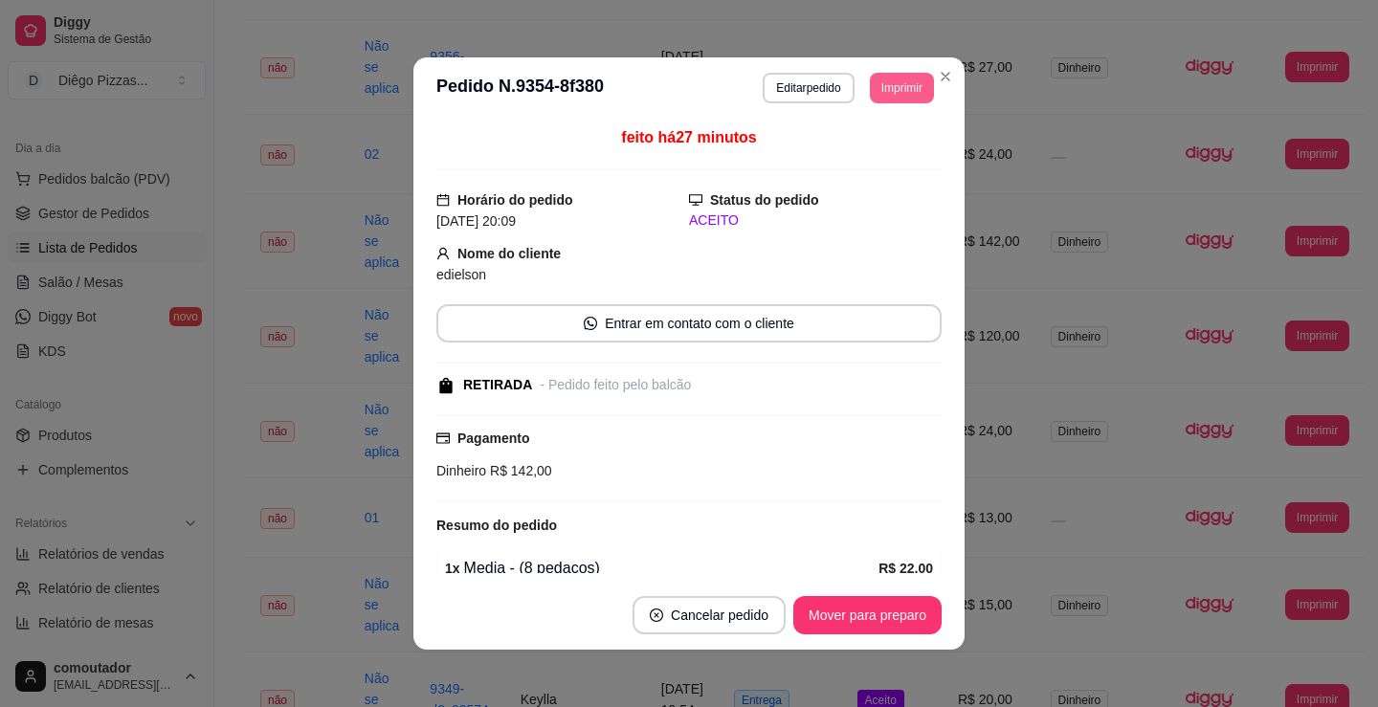
click at [886, 97] on button "Imprimir" at bounding box center [902, 88] width 64 height 31
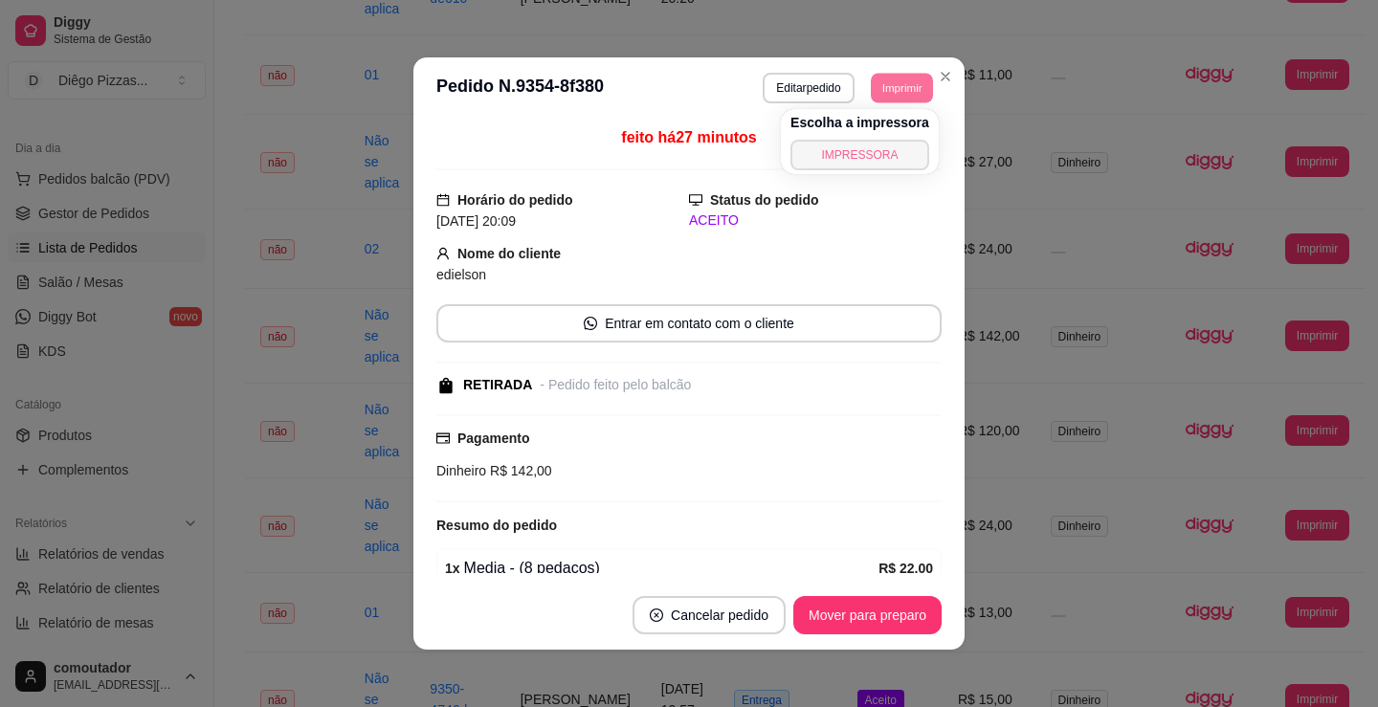
click at [875, 151] on button "IMPRESSORA" at bounding box center [860, 155] width 139 height 31
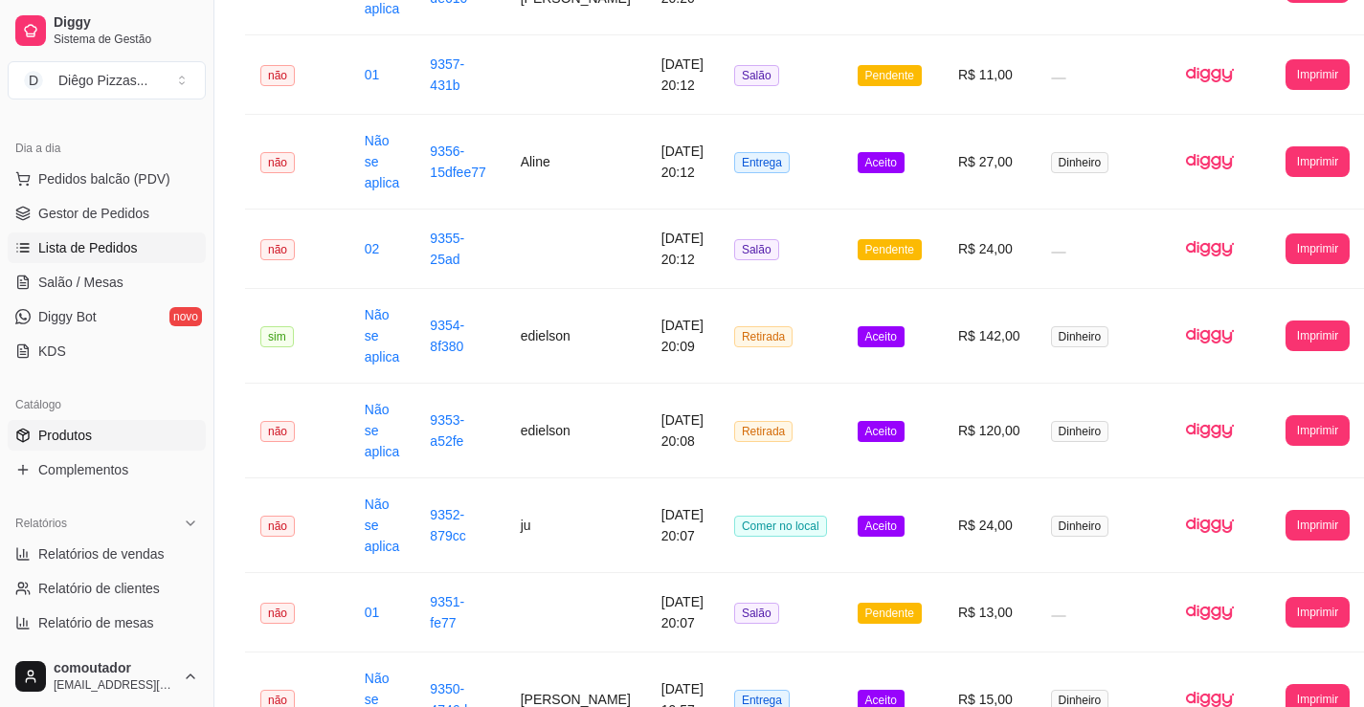
click at [109, 436] on link "Produtos" at bounding box center [107, 435] width 198 height 31
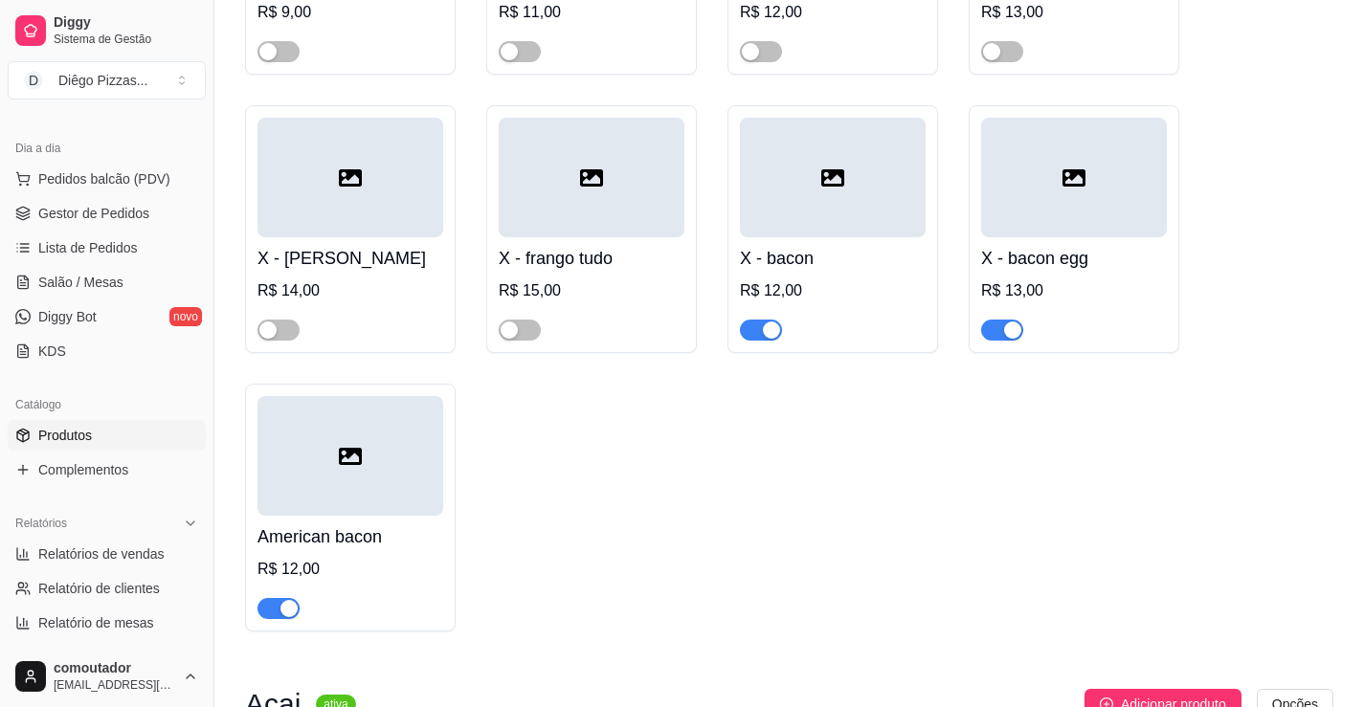
scroll to position [3158, 0]
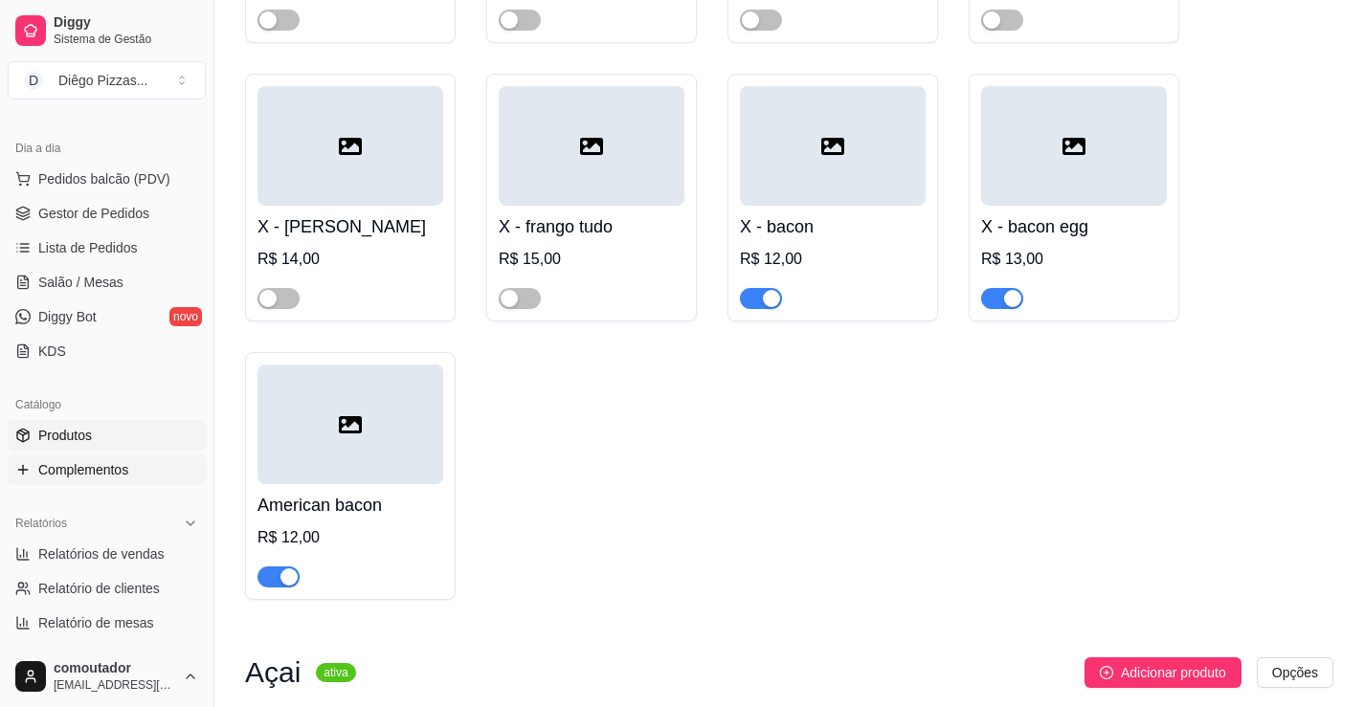
click at [103, 472] on span "Complementos" at bounding box center [83, 469] width 90 height 19
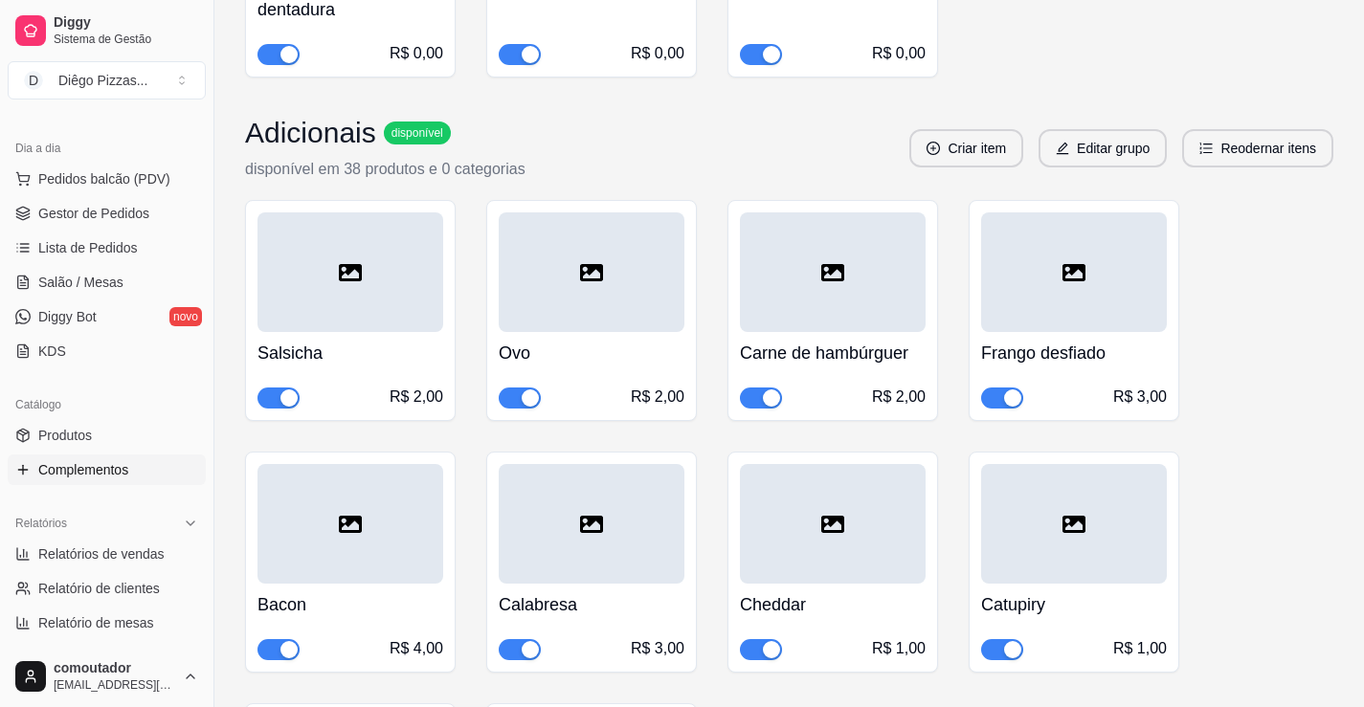
scroll to position [2010, 0]
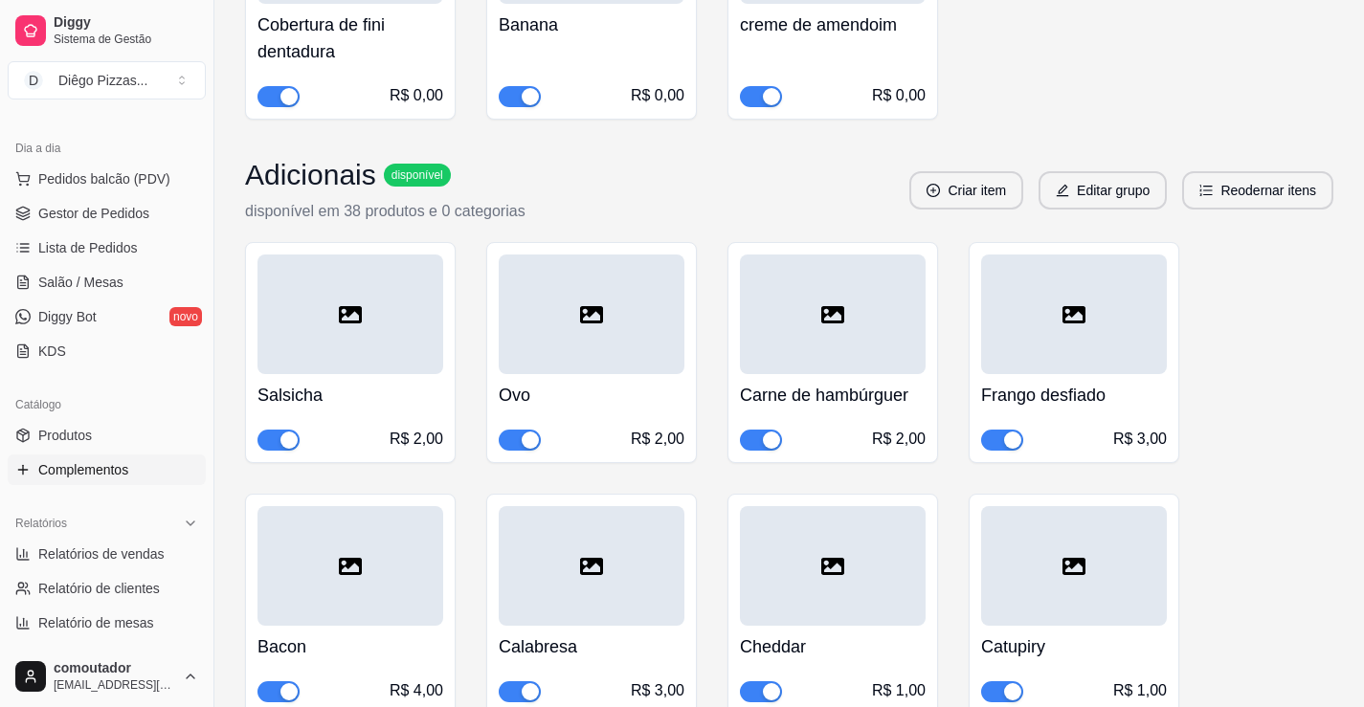
click at [1001, 441] on span "button" at bounding box center [1002, 440] width 42 height 21
click at [88, 290] on span "Salão / Mesas" at bounding box center [80, 282] width 85 height 19
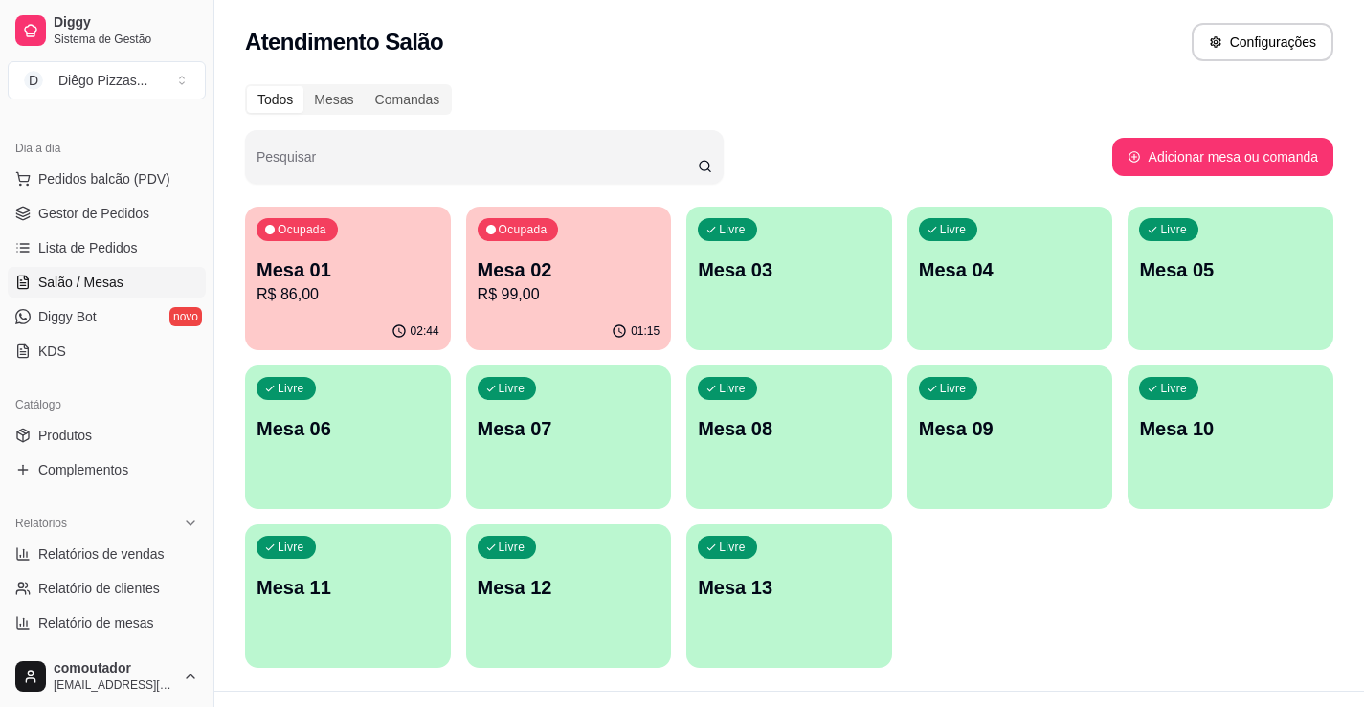
click at [530, 293] on p "R$ 99,00" at bounding box center [569, 294] width 183 height 23
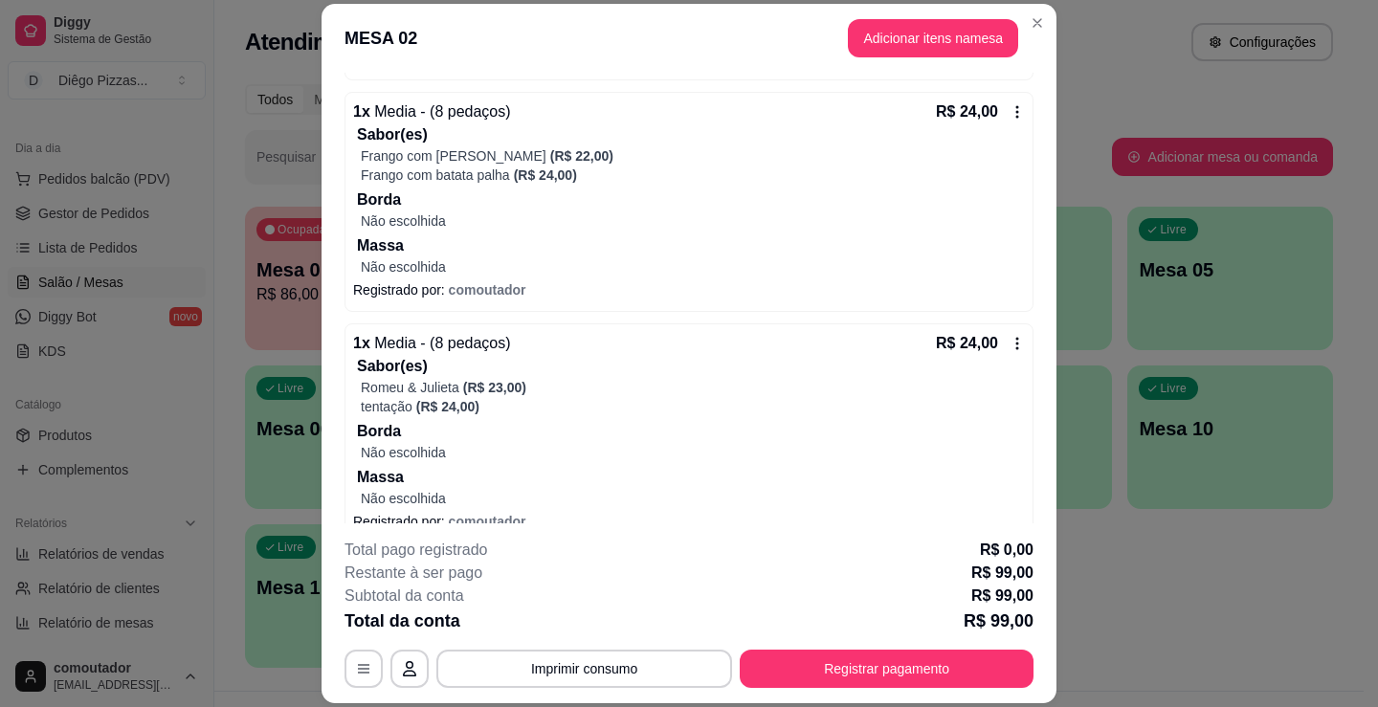
scroll to position [715, 0]
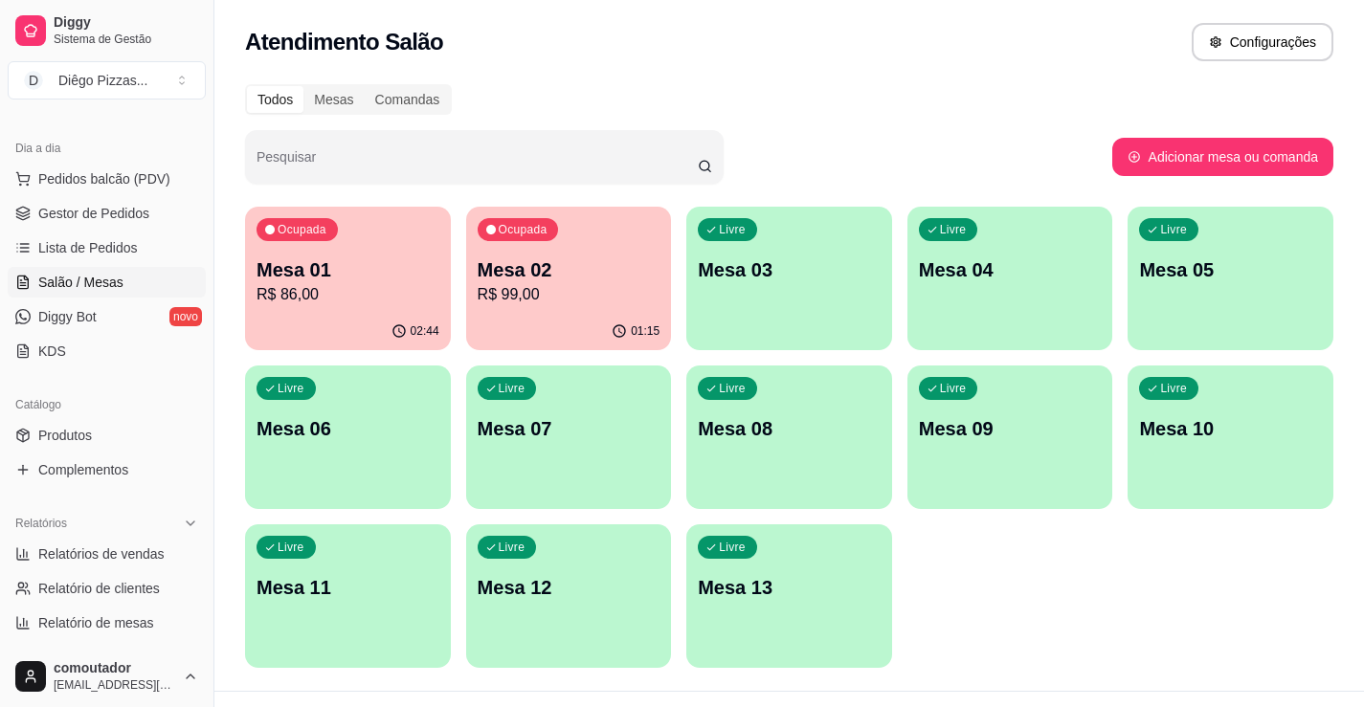
click at [345, 279] on p "Mesa 01" at bounding box center [347, 269] width 183 height 27
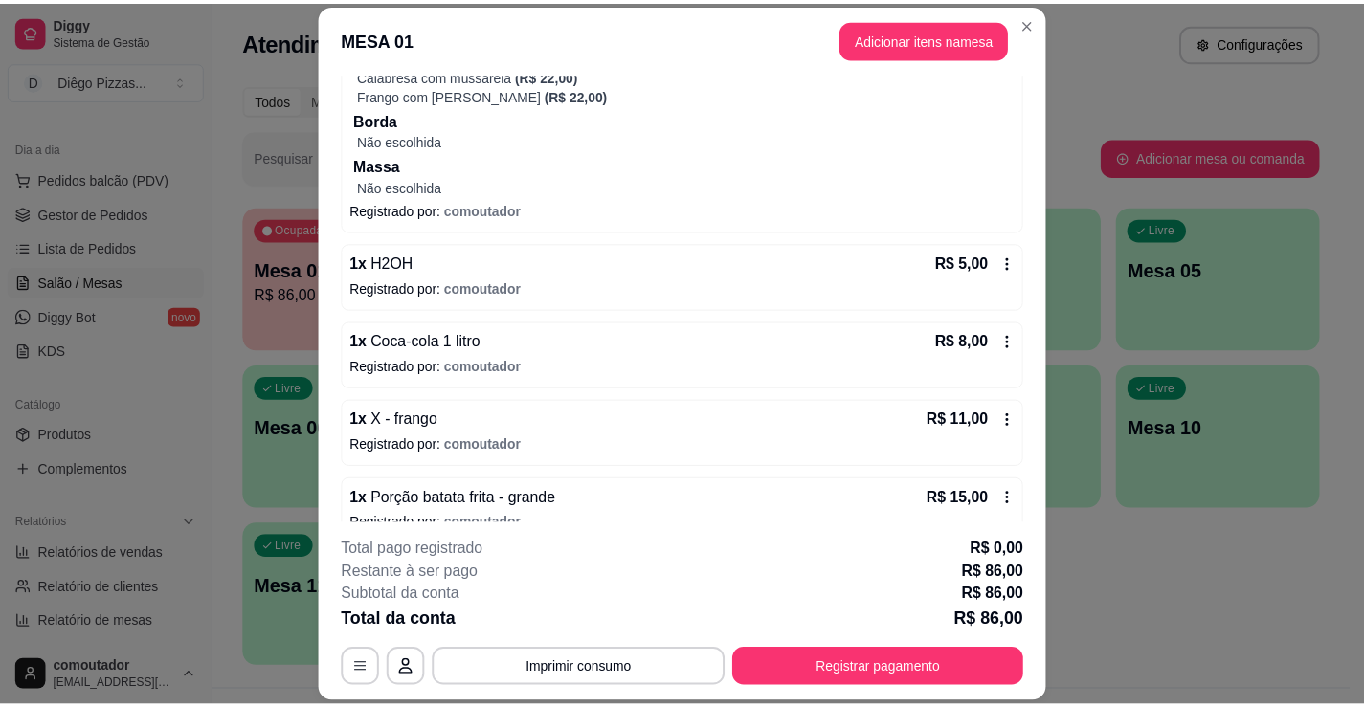
scroll to position [562, 0]
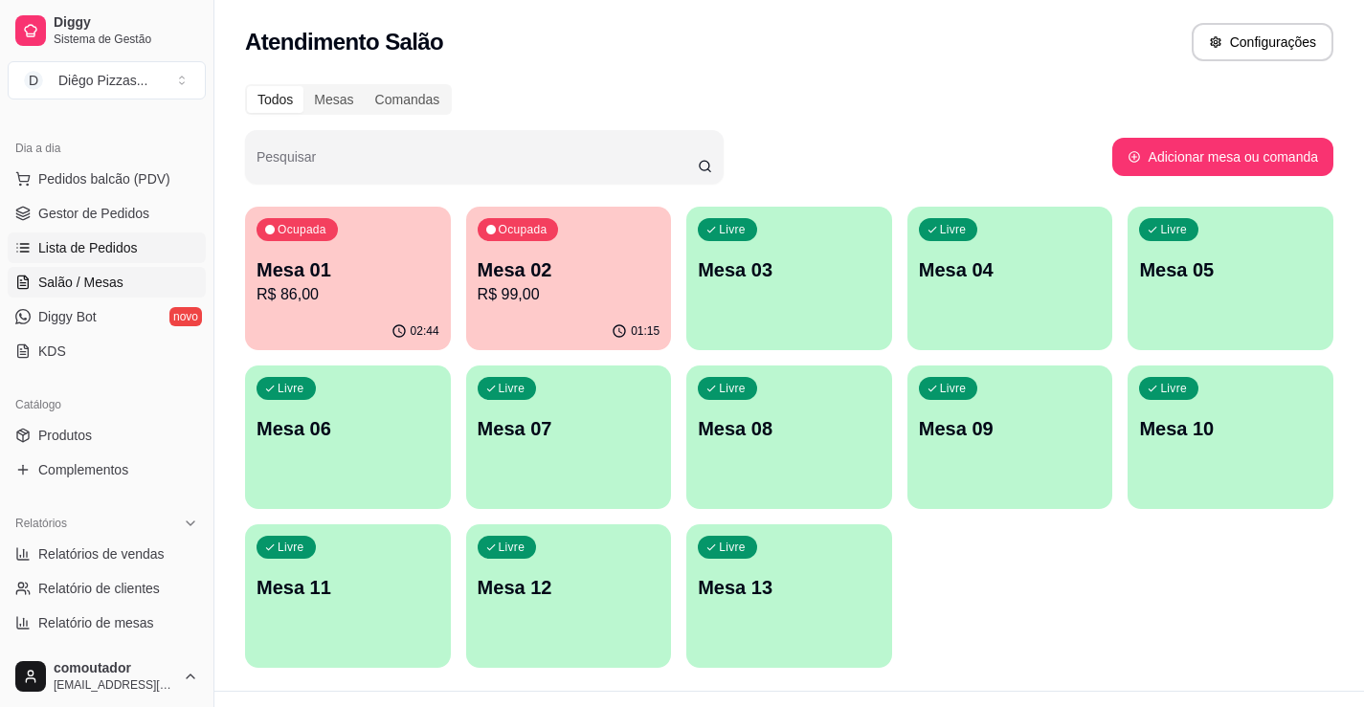
click at [79, 245] on span "Lista de Pedidos" at bounding box center [88, 247] width 100 height 19
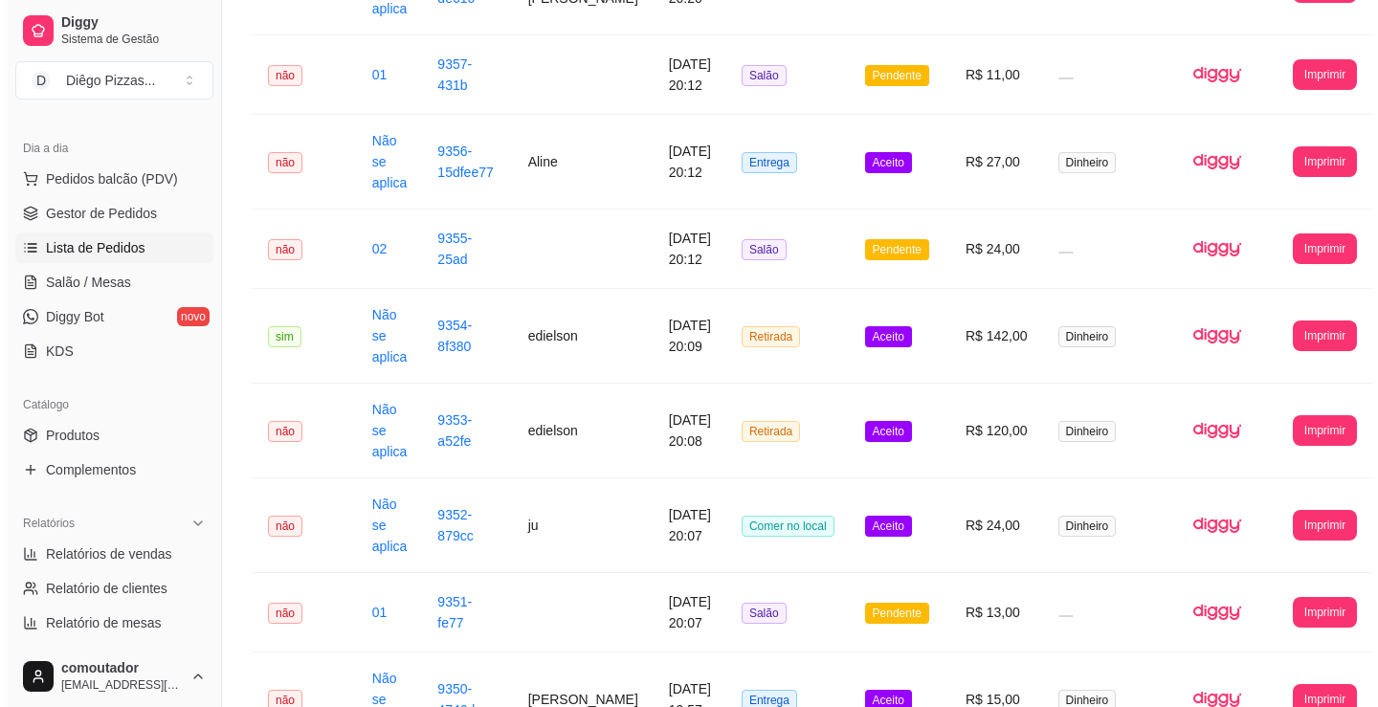
scroll to position [670, 0]
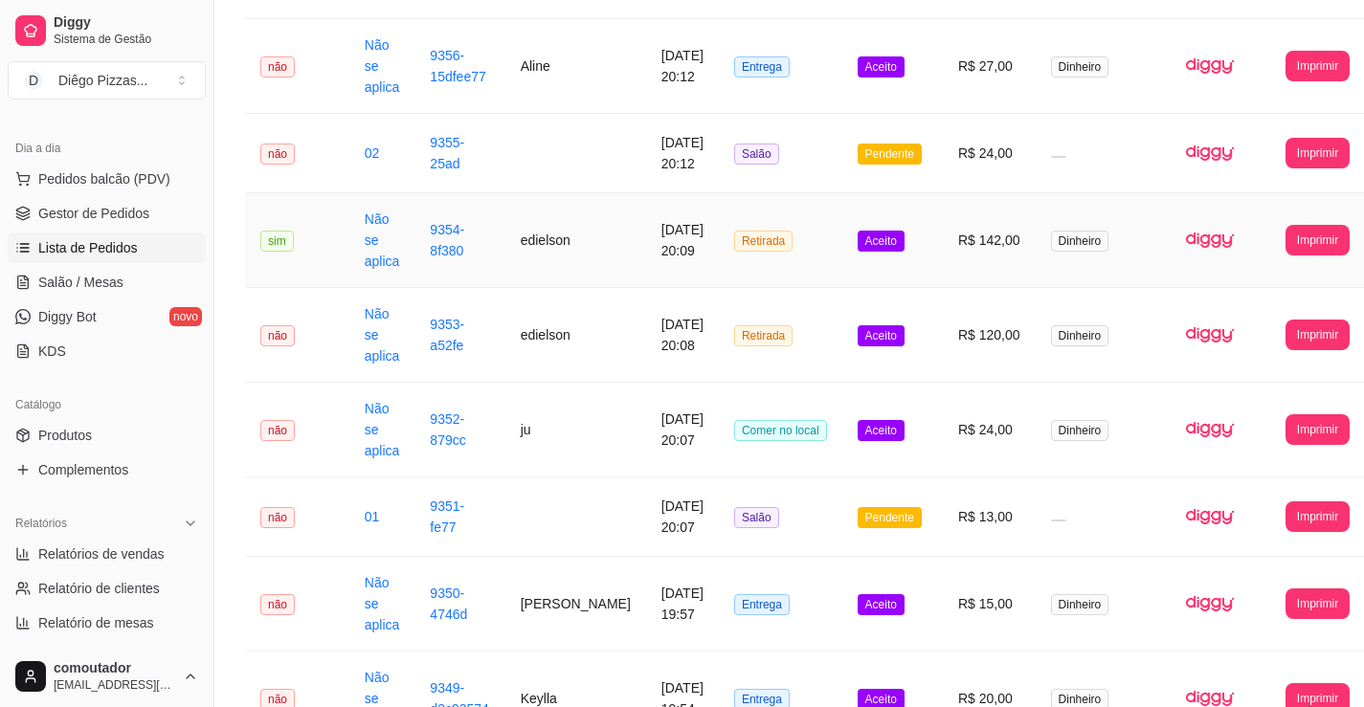
click at [533, 265] on td "edielson" at bounding box center [575, 240] width 141 height 95
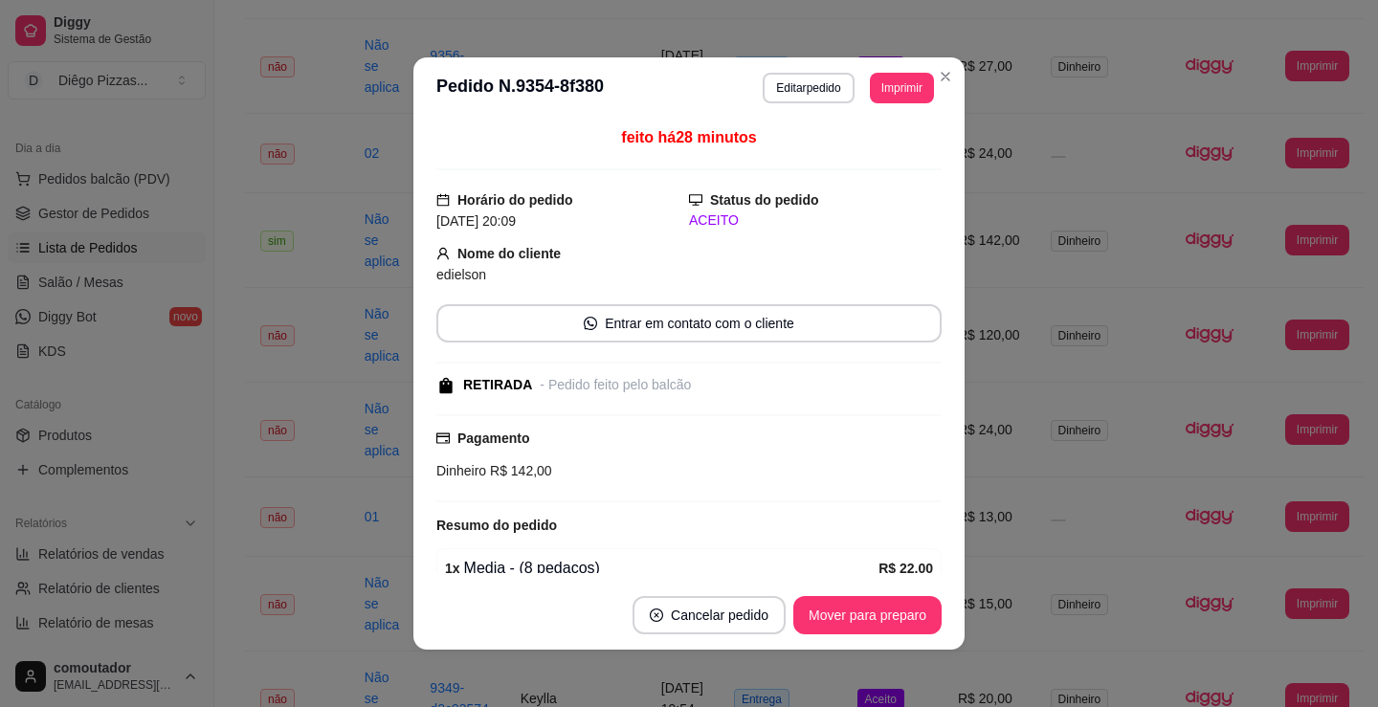
click at [769, 78] on button "Editar pedido" at bounding box center [808, 88] width 91 height 31
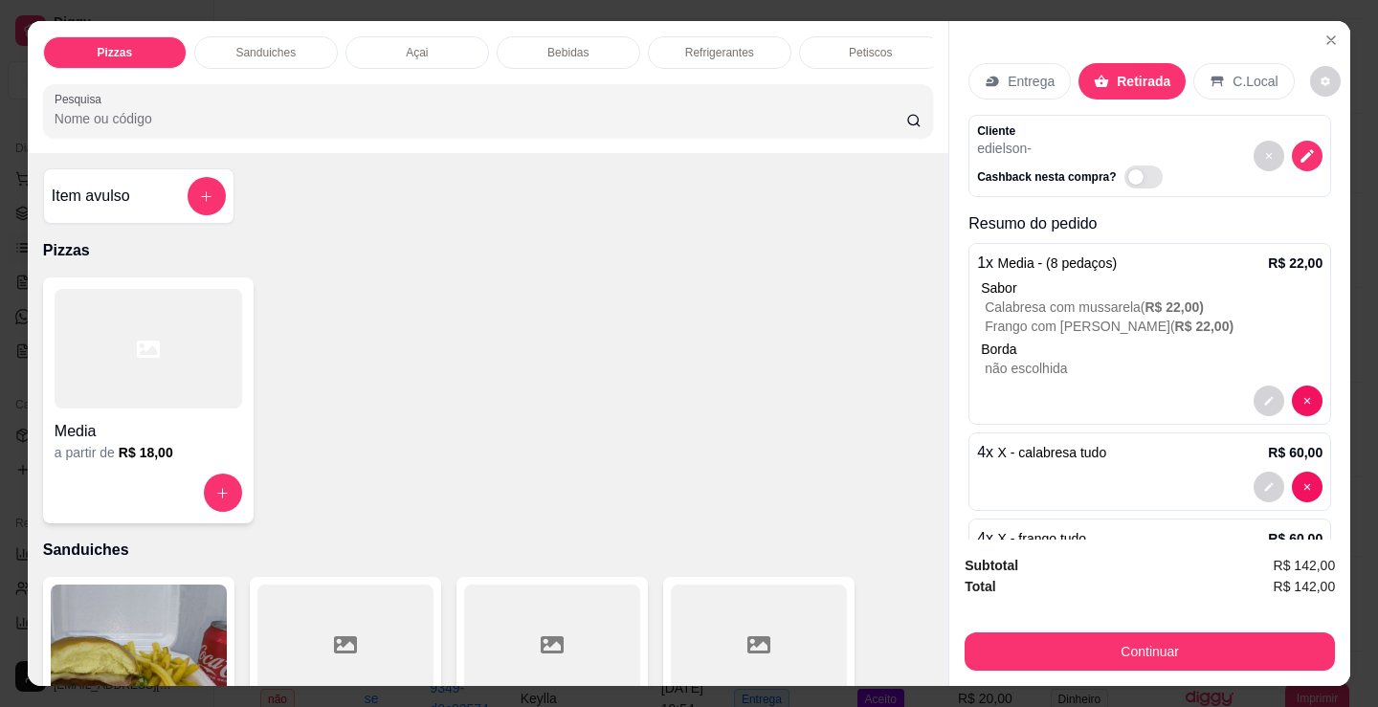
click at [247, 45] on p "Sanduiches" at bounding box center [265, 52] width 60 height 15
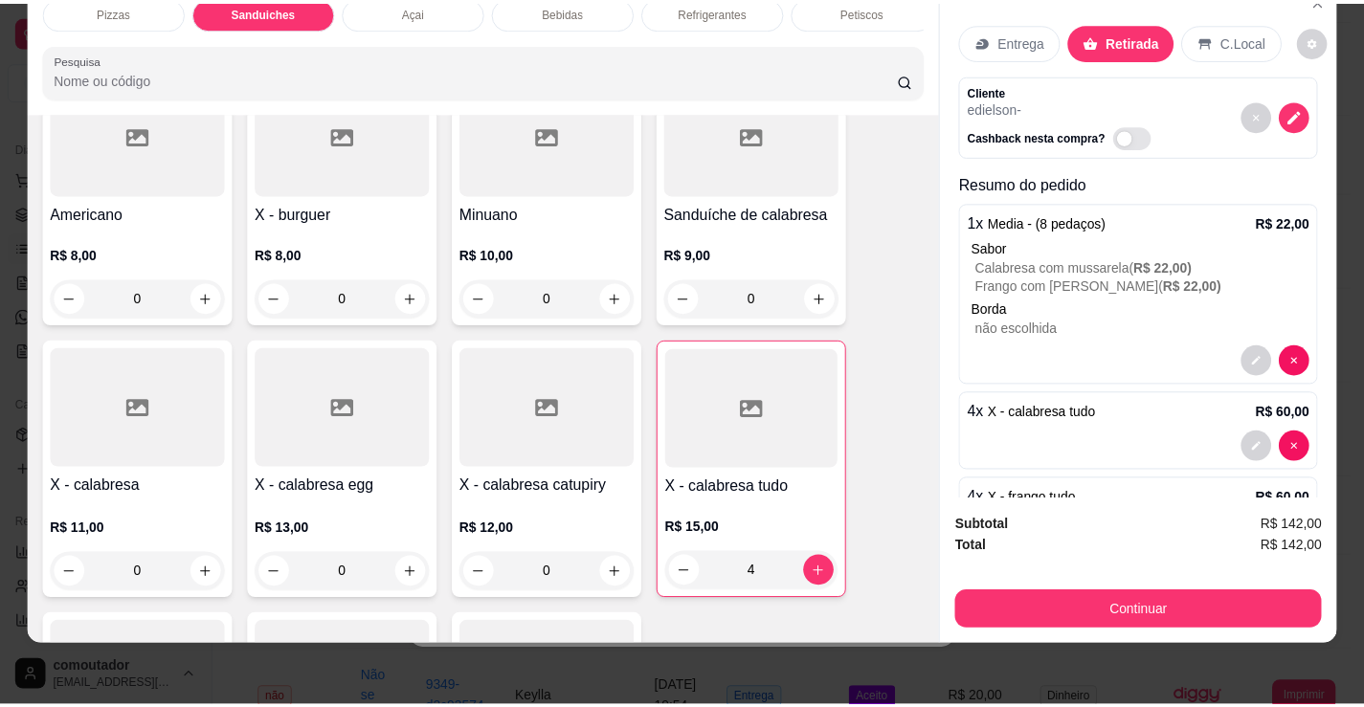
scroll to position [769, 0]
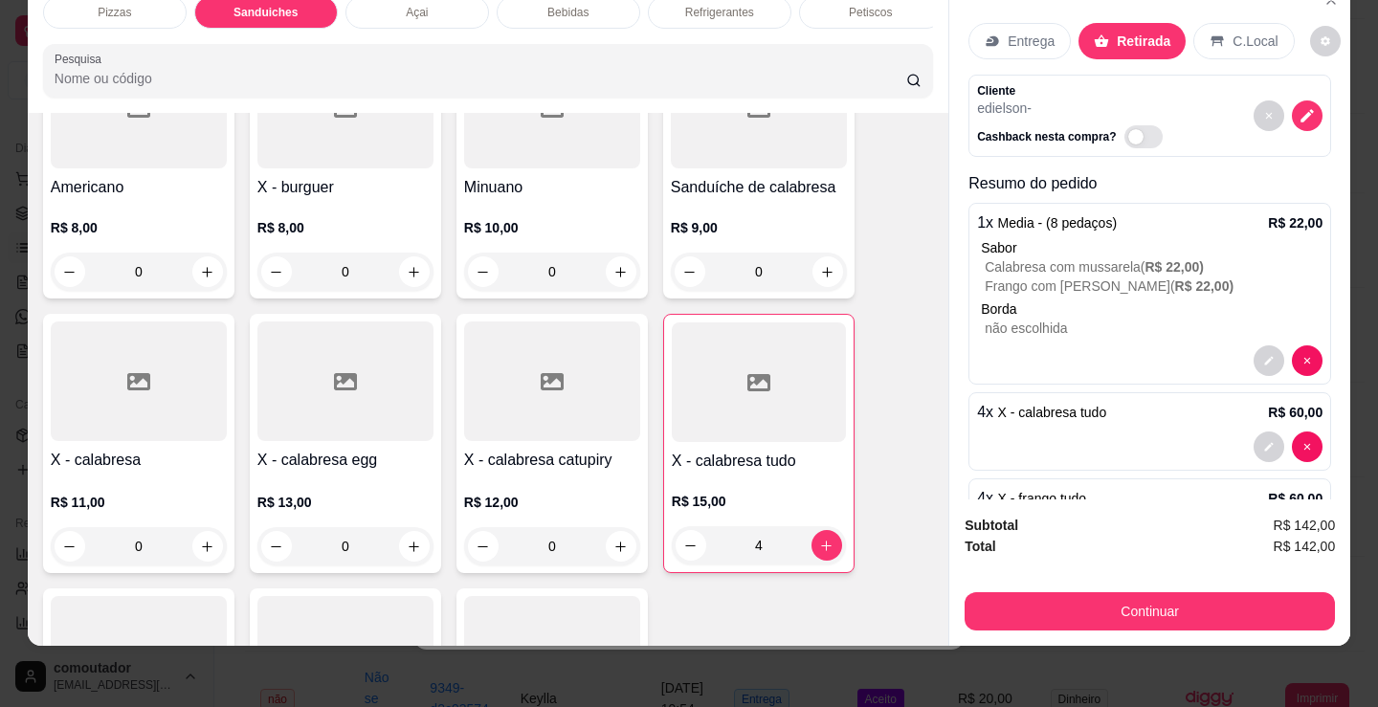
click at [200, 549] on div "0" at bounding box center [139, 546] width 176 height 38
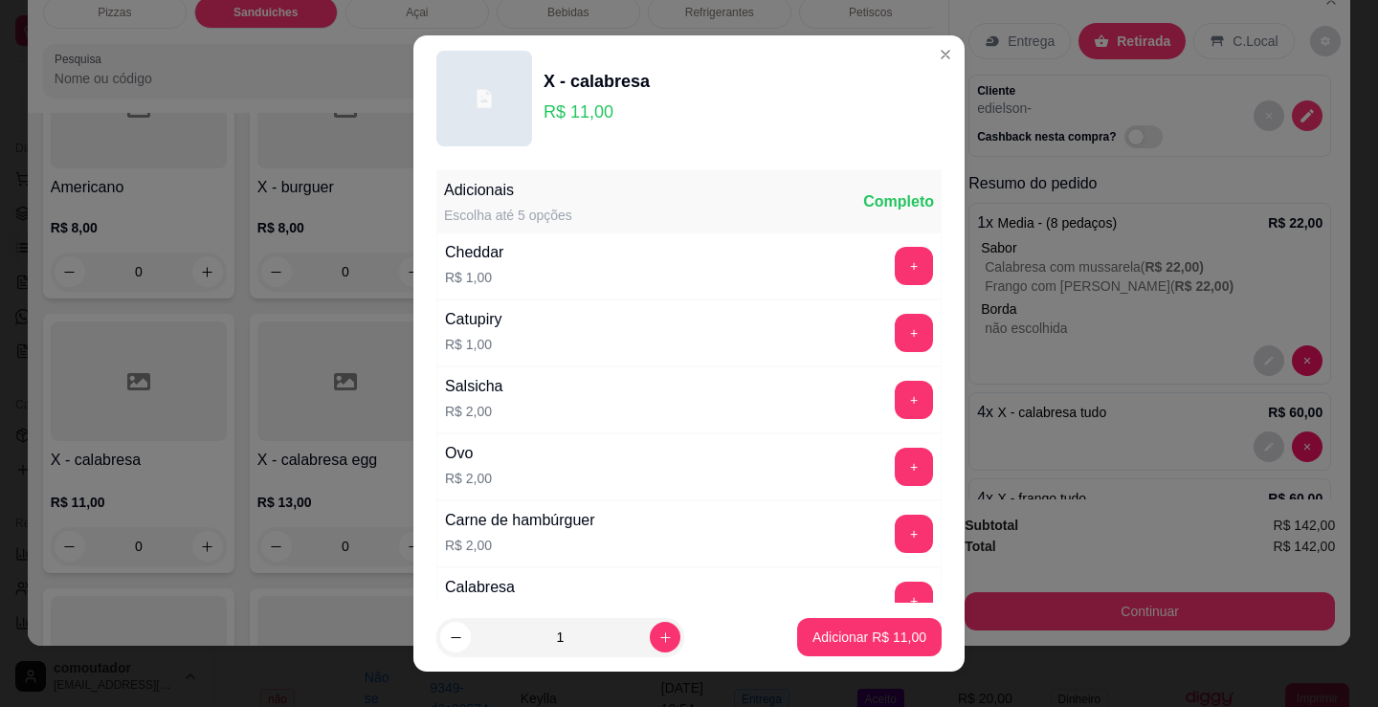
click at [889, 646] on p "Adicionar R$ 11,00" at bounding box center [870, 637] width 114 height 19
type input "1"
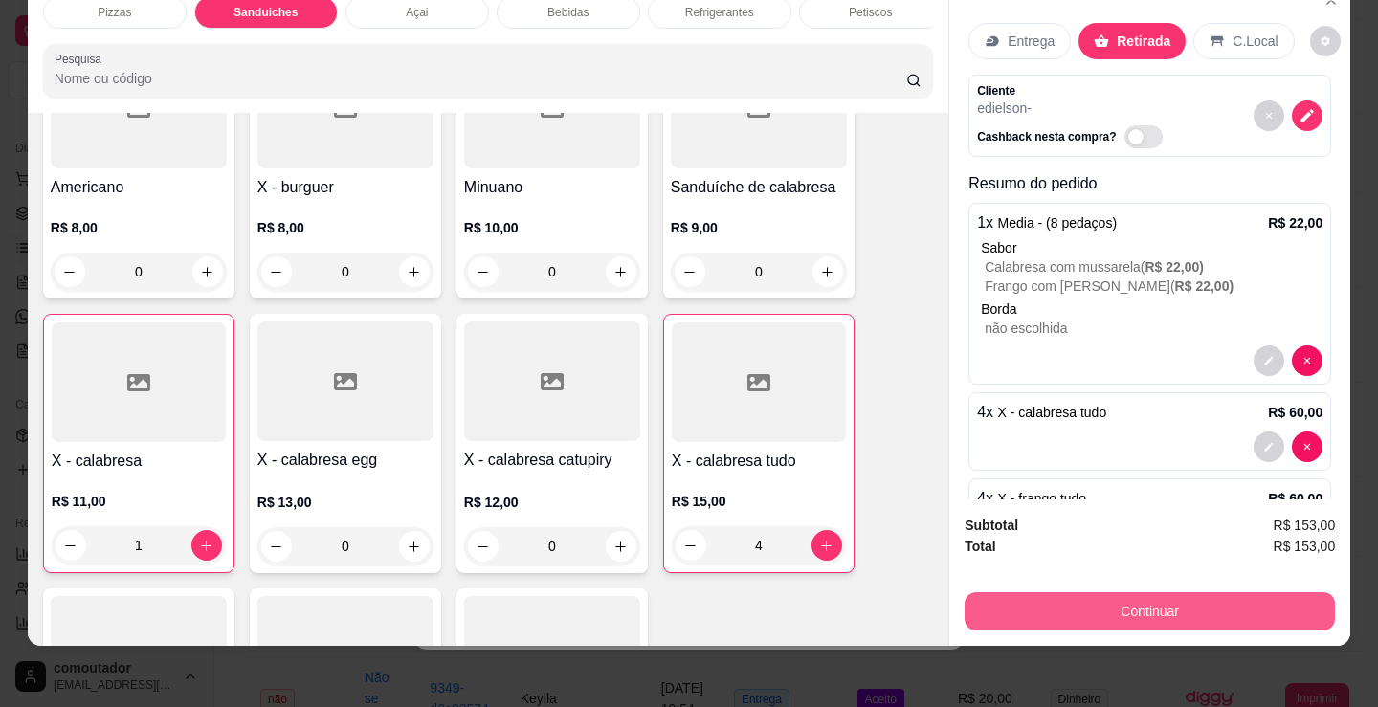
click at [996, 605] on button "Continuar" at bounding box center [1150, 611] width 370 height 38
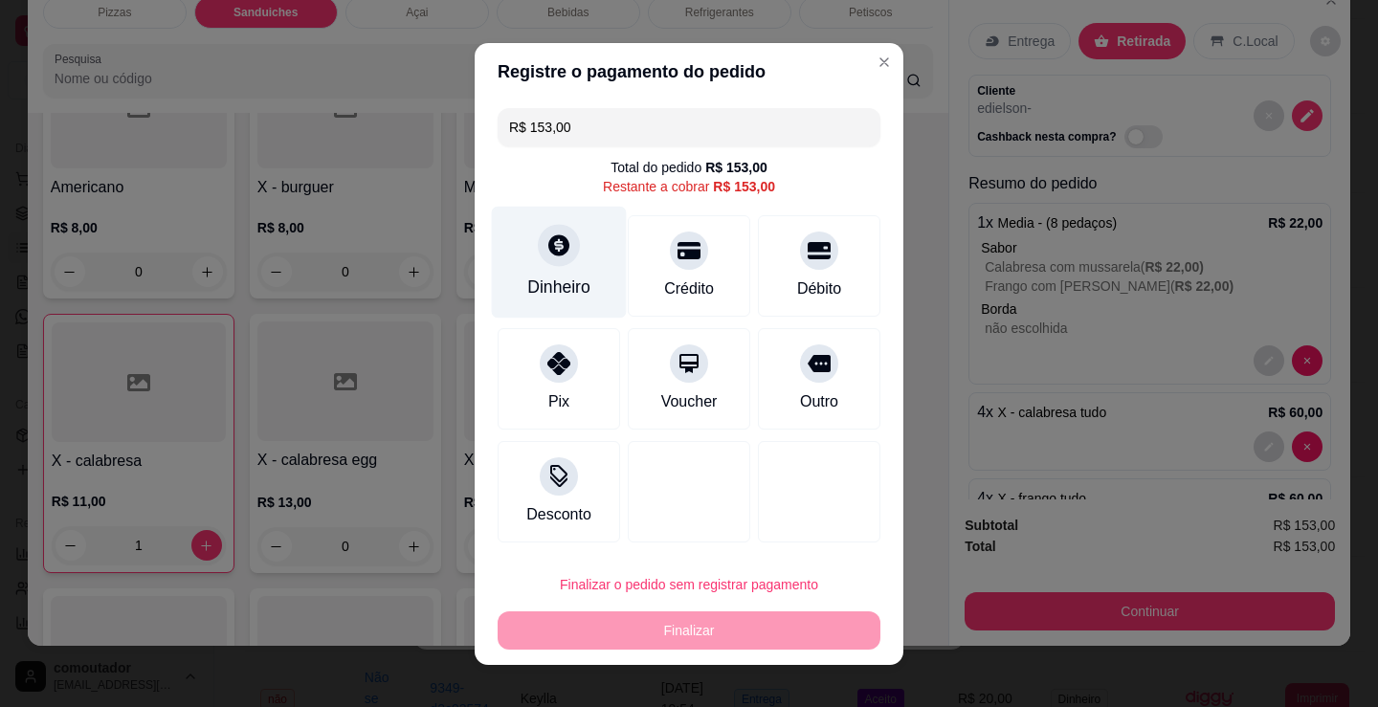
click at [555, 261] on div at bounding box center [559, 245] width 42 height 42
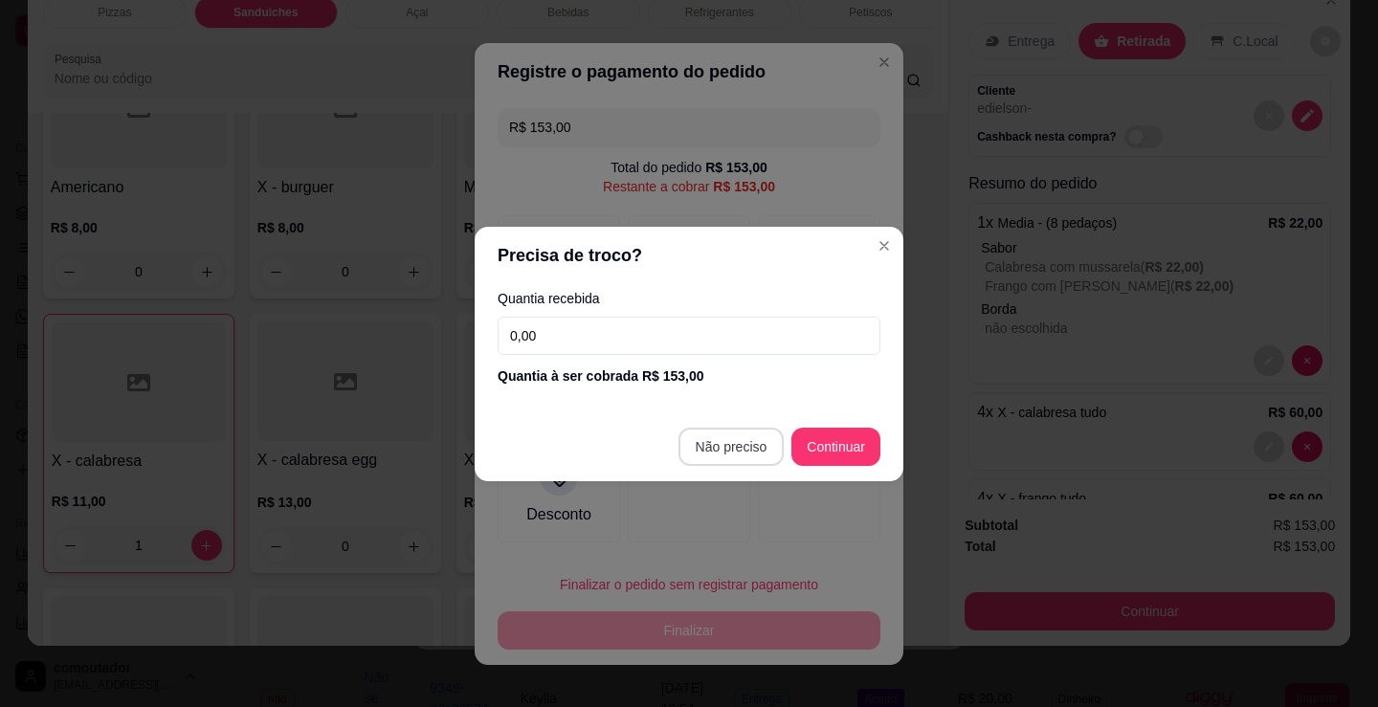
type input "R$ 0,00"
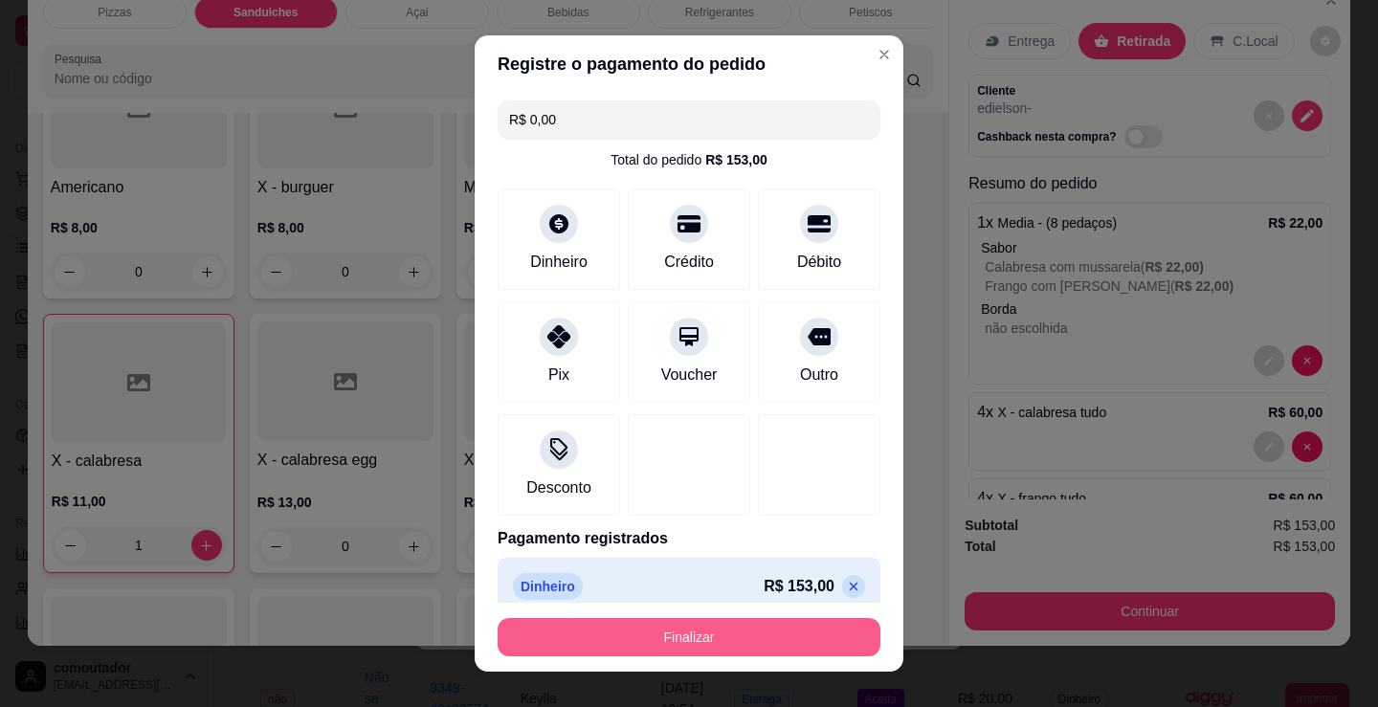
click at [707, 635] on button "Finalizar" at bounding box center [689, 637] width 383 height 38
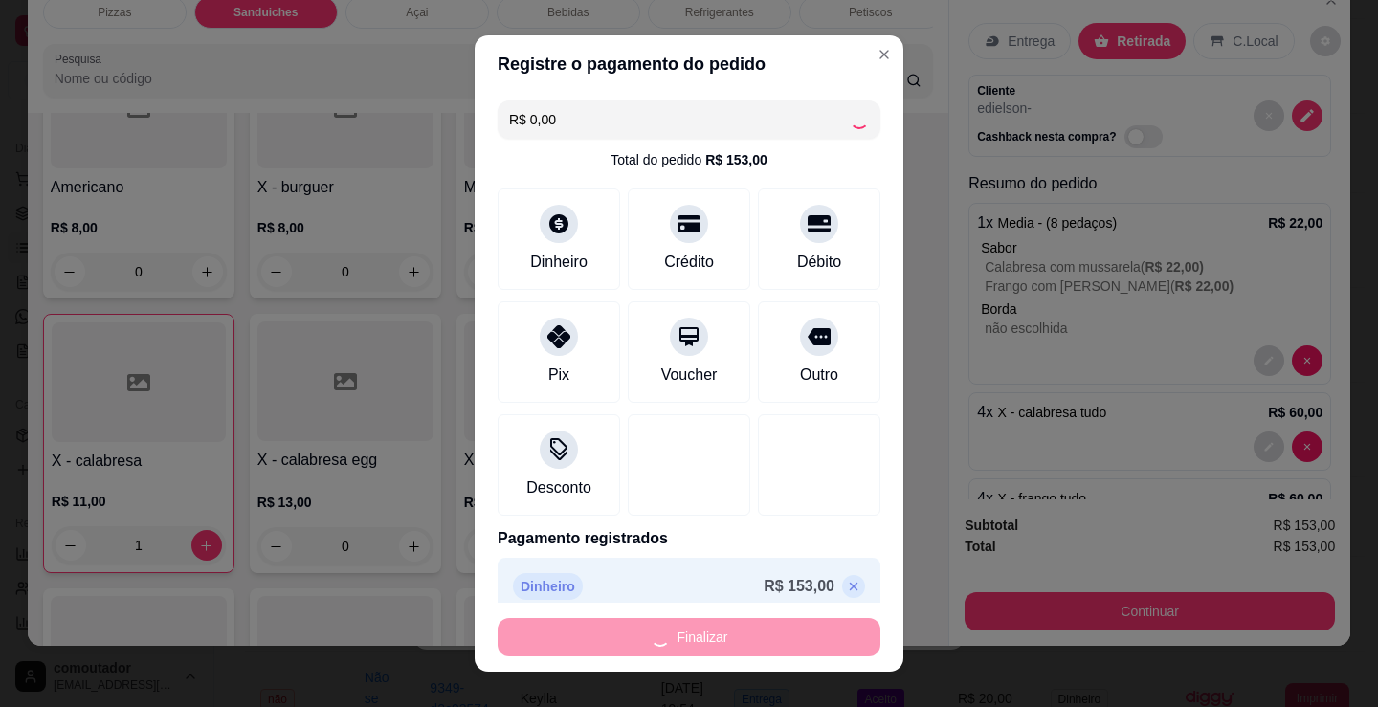
type input "0"
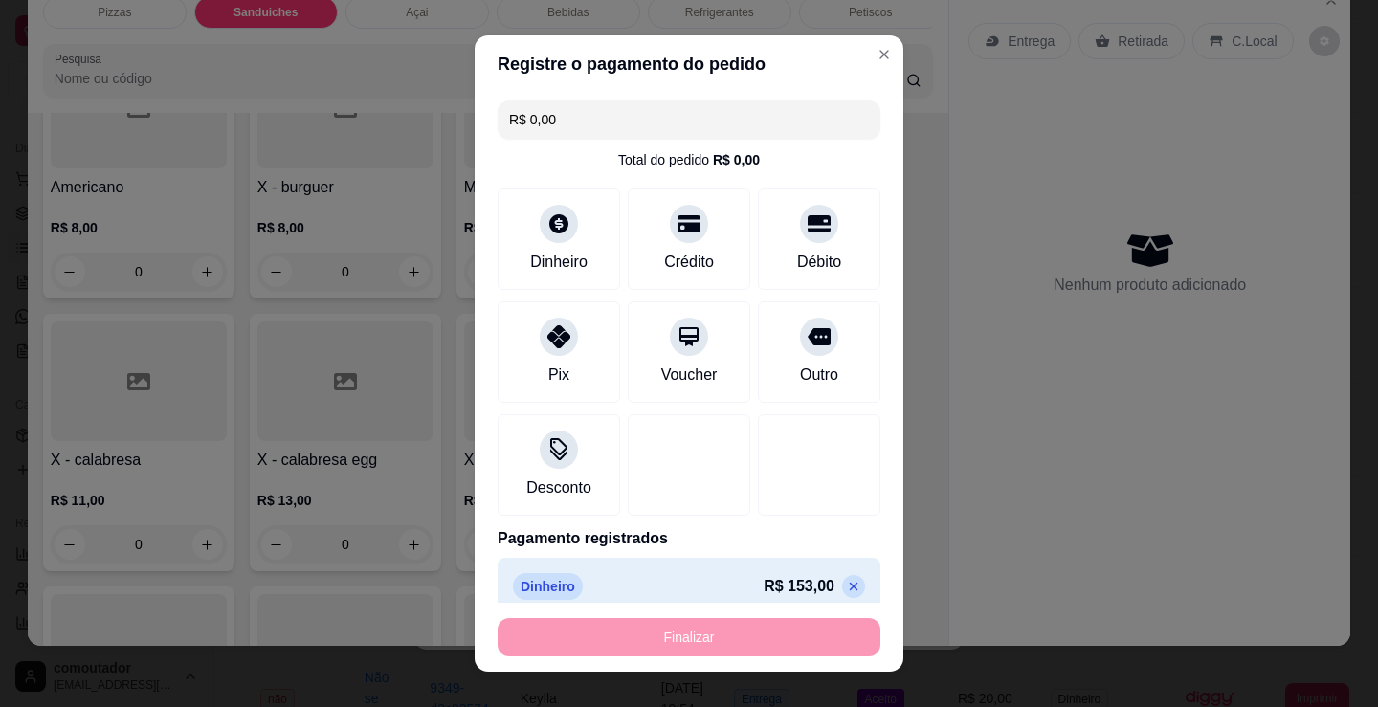
type input "-R$ 153,00"
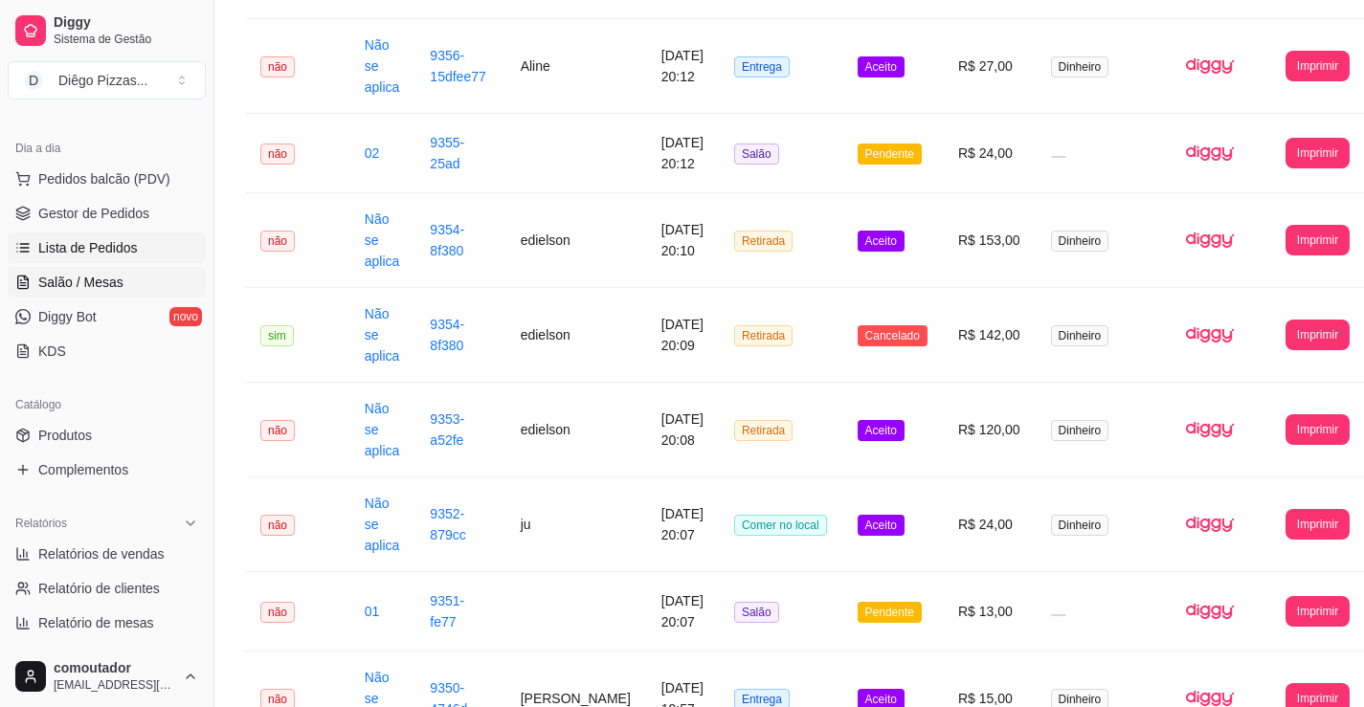
click at [40, 278] on span "Salão / Mesas" at bounding box center [80, 282] width 85 height 19
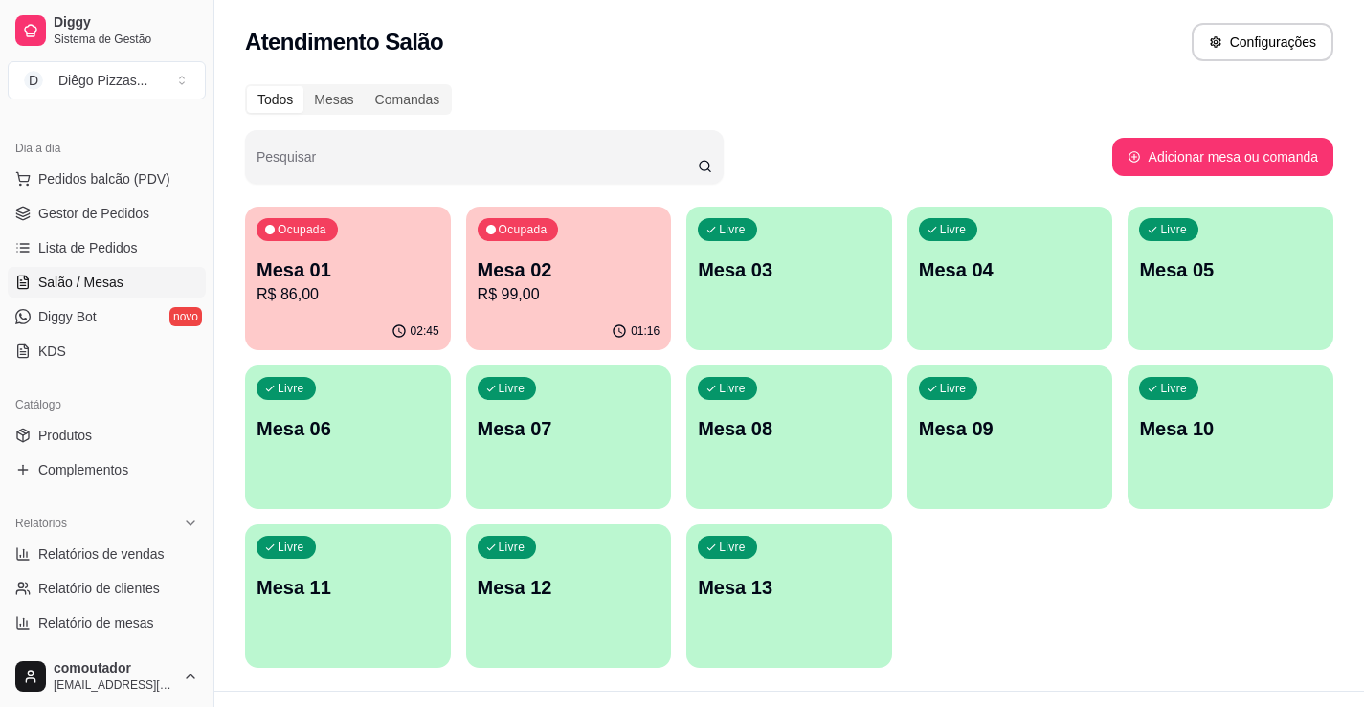
click at [586, 295] on p "R$ 99,00" at bounding box center [569, 294] width 183 height 23
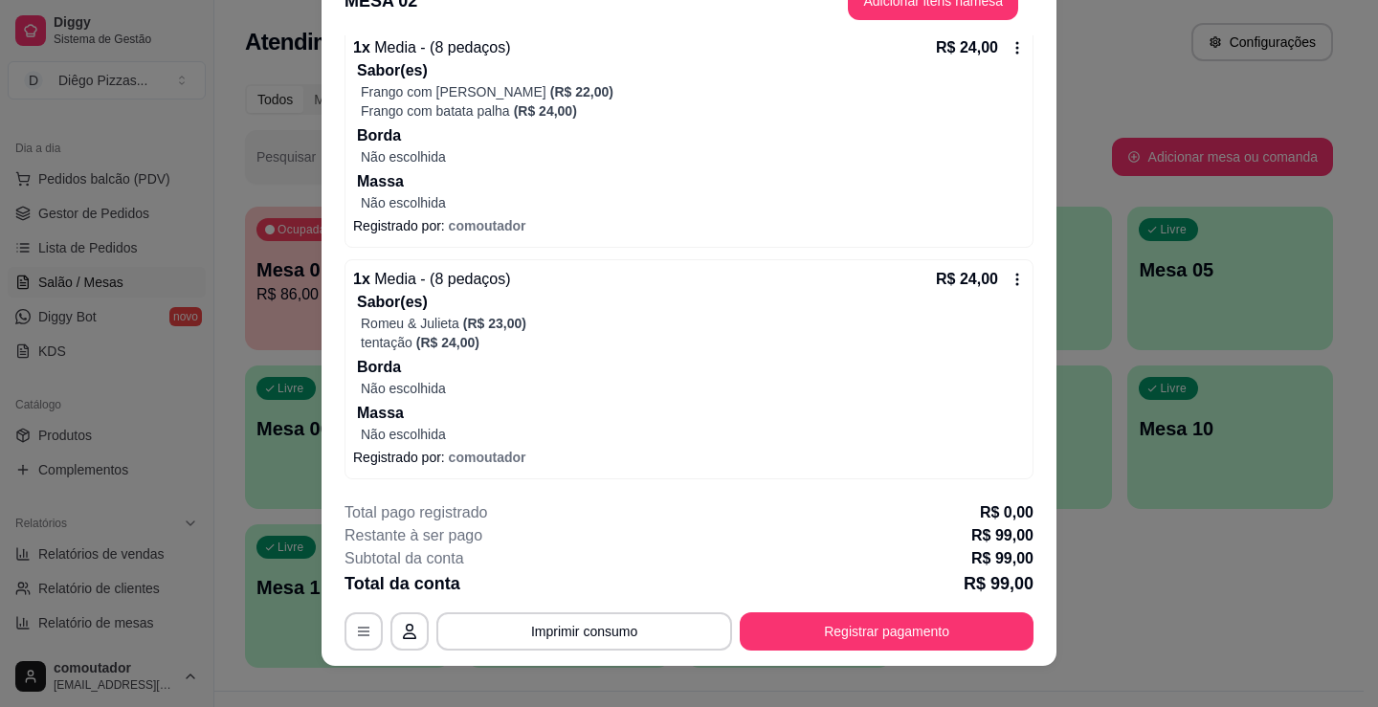
scroll to position [57, 0]
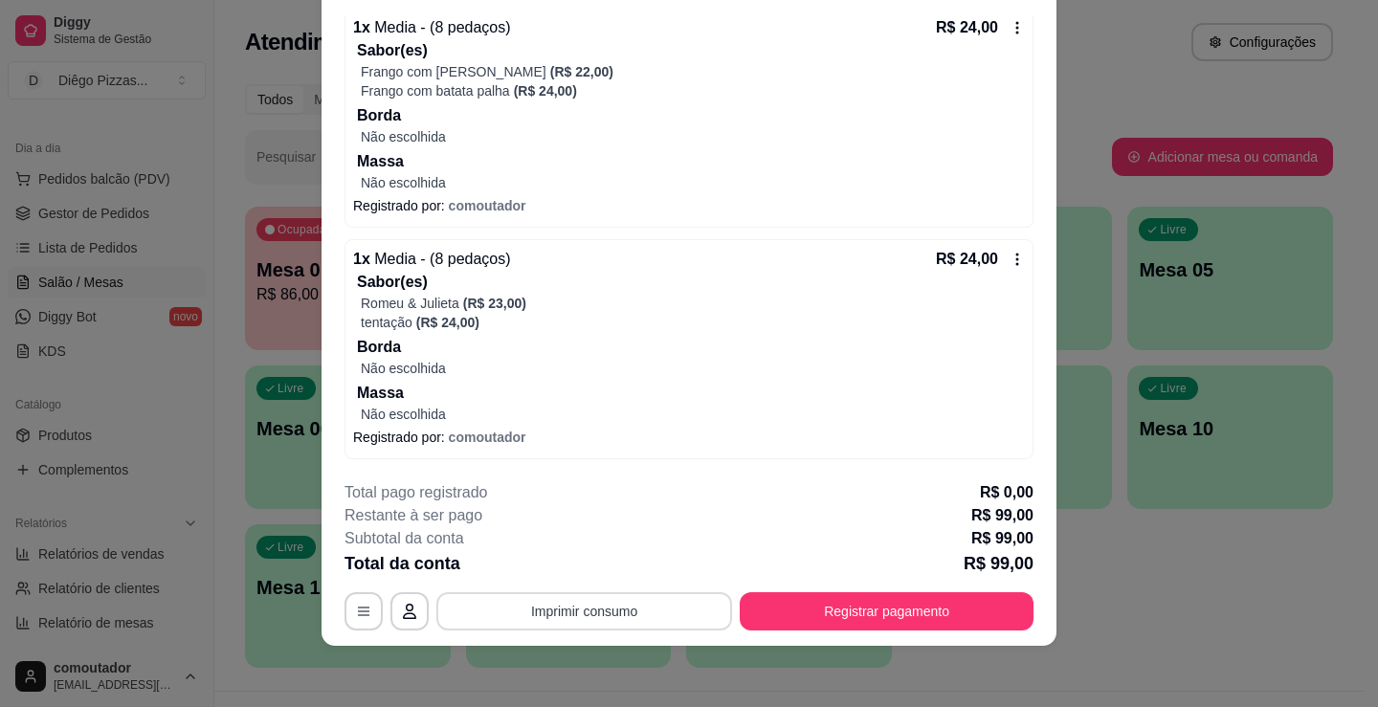
click at [646, 609] on button "Imprimir consumo" at bounding box center [584, 611] width 296 height 38
click at [610, 559] on button "IMPRESSORA" at bounding box center [583, 567] width 139 height 31
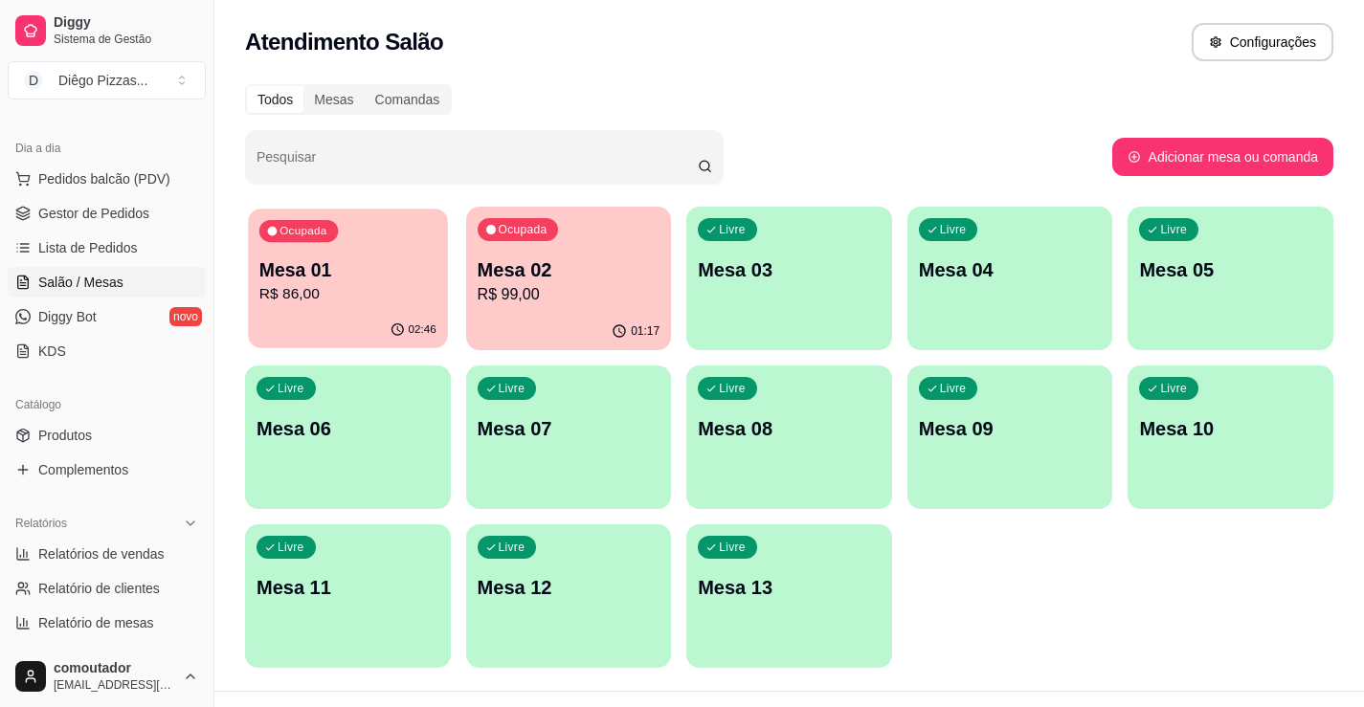
click at [372, 323] on div "02:46" at bounding box center [347, 330] width 199 height 36
click at [502, 270] on p "Mesa 02" at bounding box center [569, 269] width 183 height 27
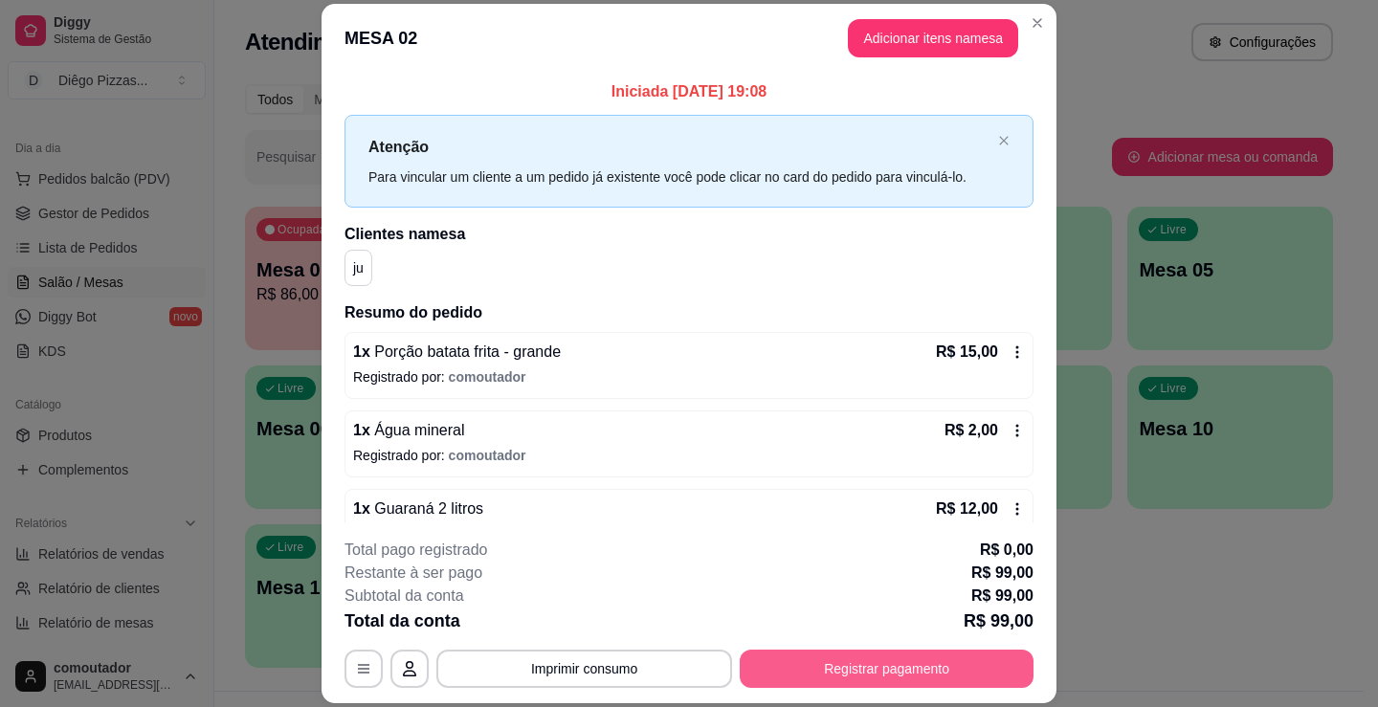
click at [887, 677] on button "Registrar pagamento" at bounding box center [887, 669] width 294 height 38
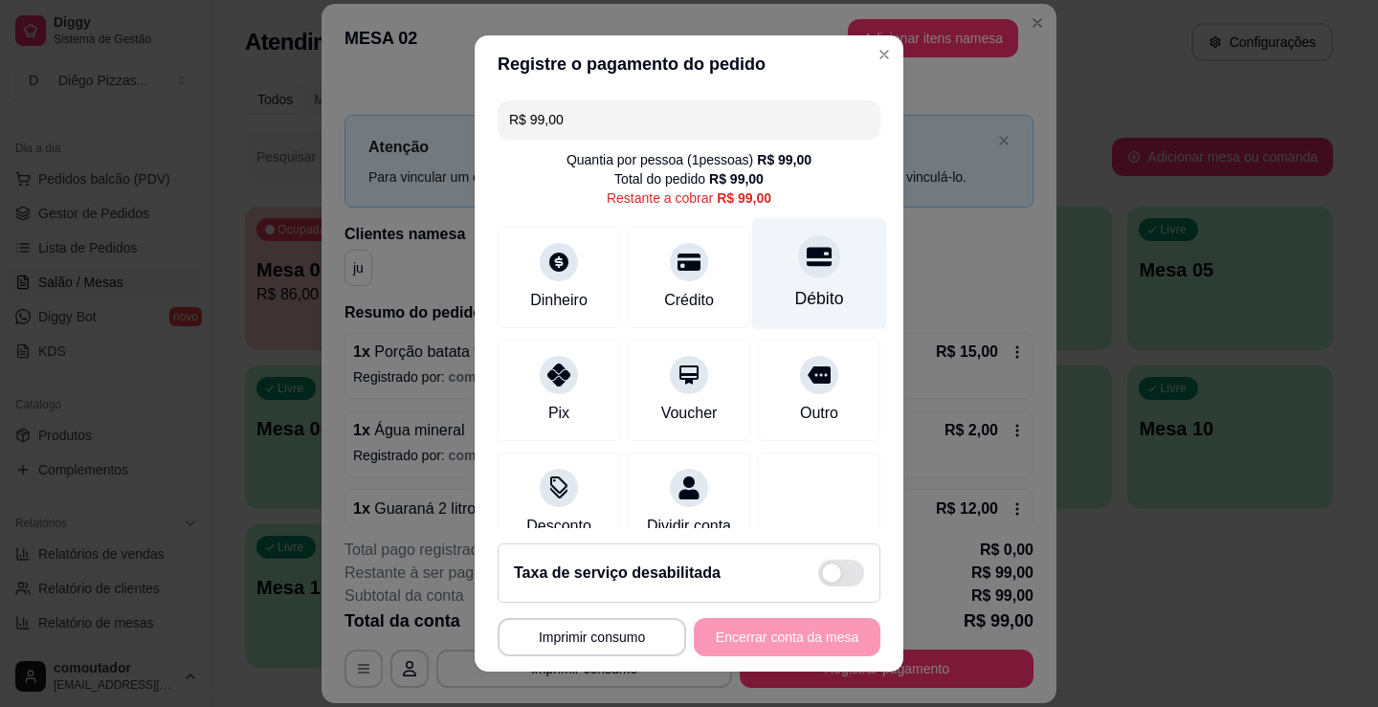
click at [776, 279] on div "Débito" at bounding box center [819, 274] width 135 height 112
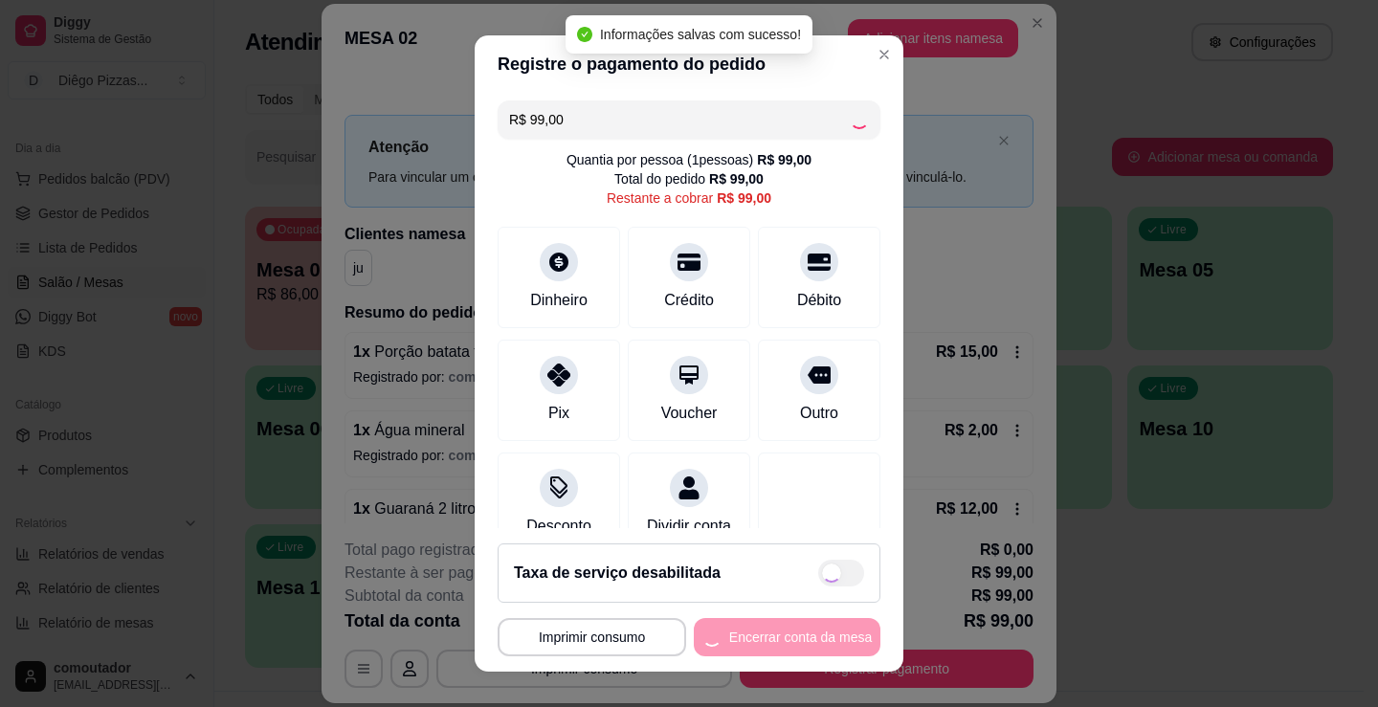
type input "R$ 0,00"
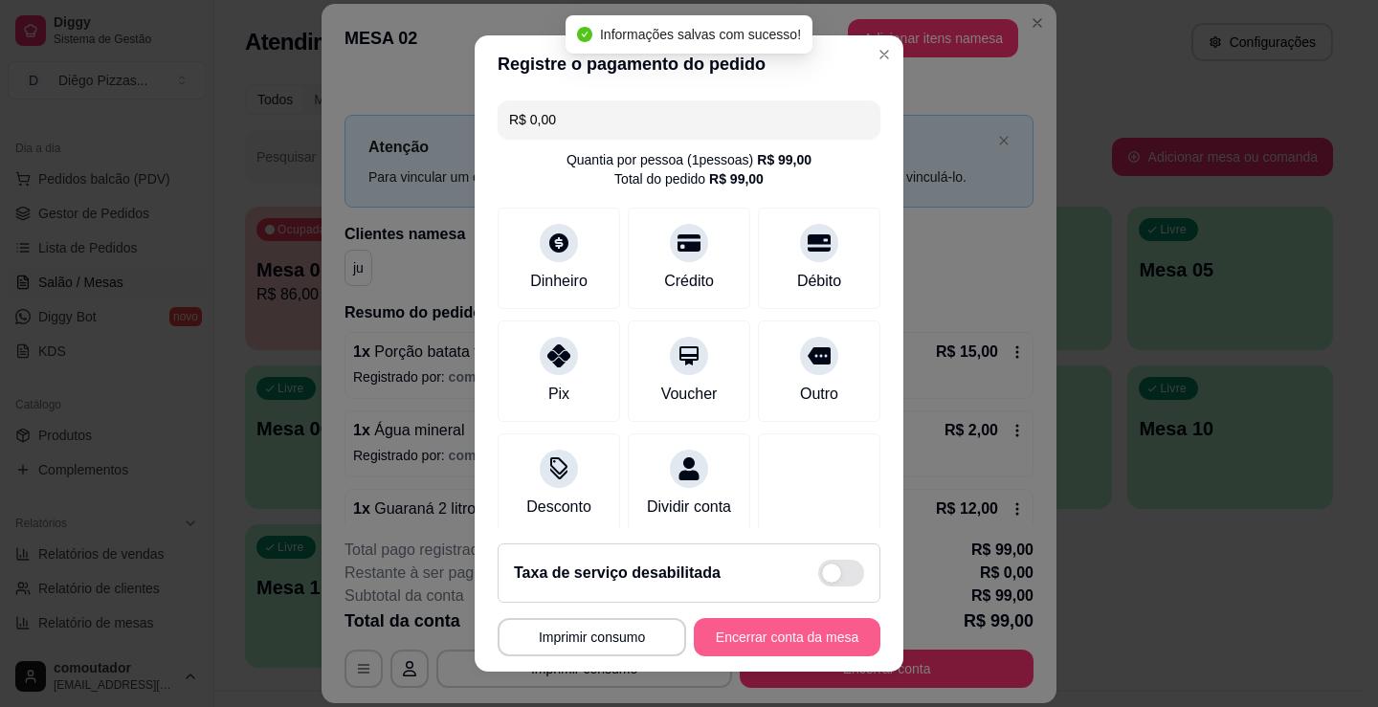
click at [789, 633] on button "Encerrar conta da mesa" at bounding box center [787, 637] width 187 height 38
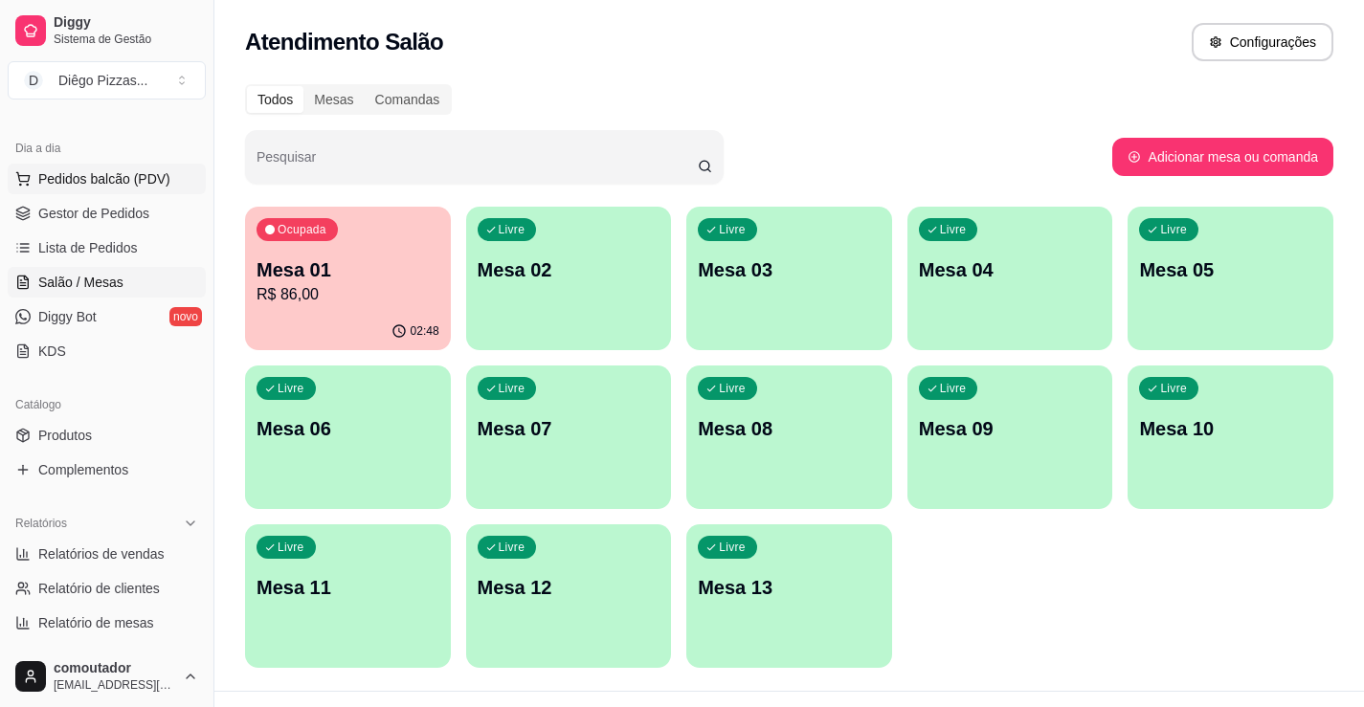
click at [61, 188] on span "Pedidos balcão (PDV)" at bounding box center [104, 178] width 132 height 19
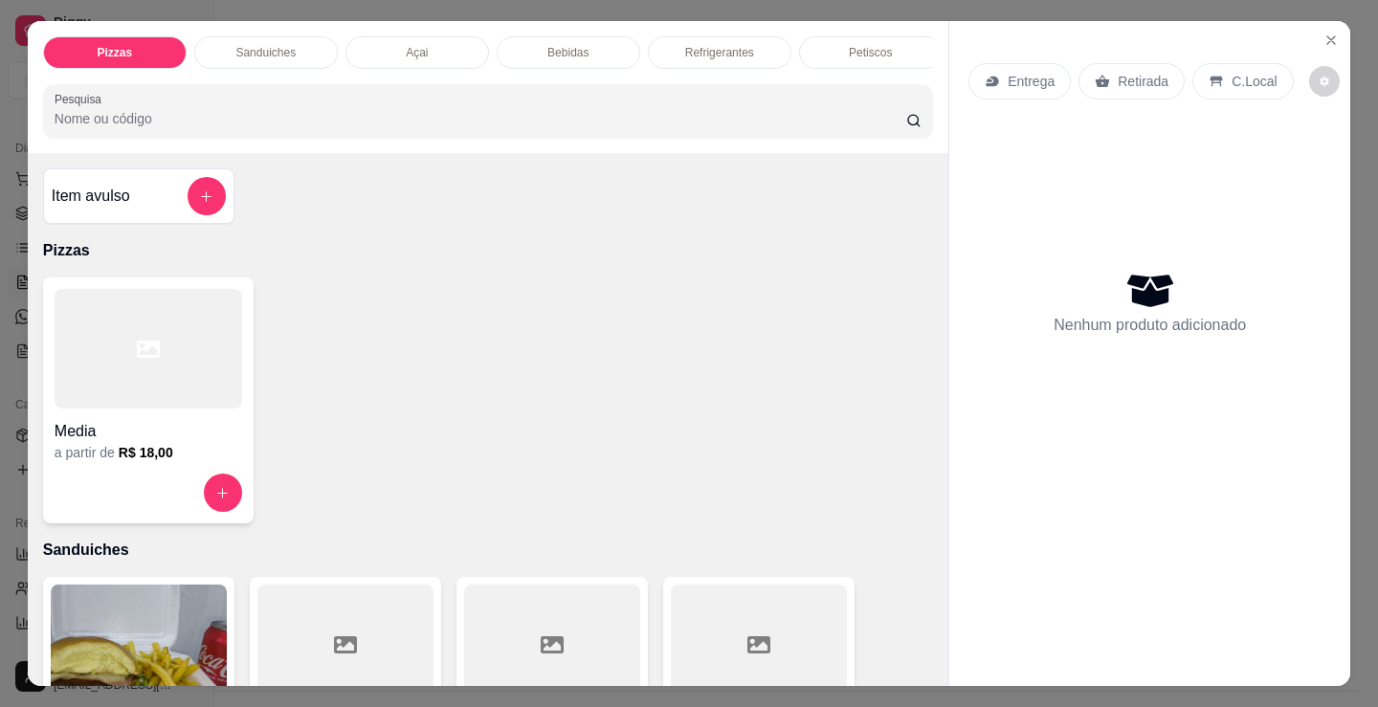
click at [185, 377] on div at bounding box center [149, 349] width 188 height 120
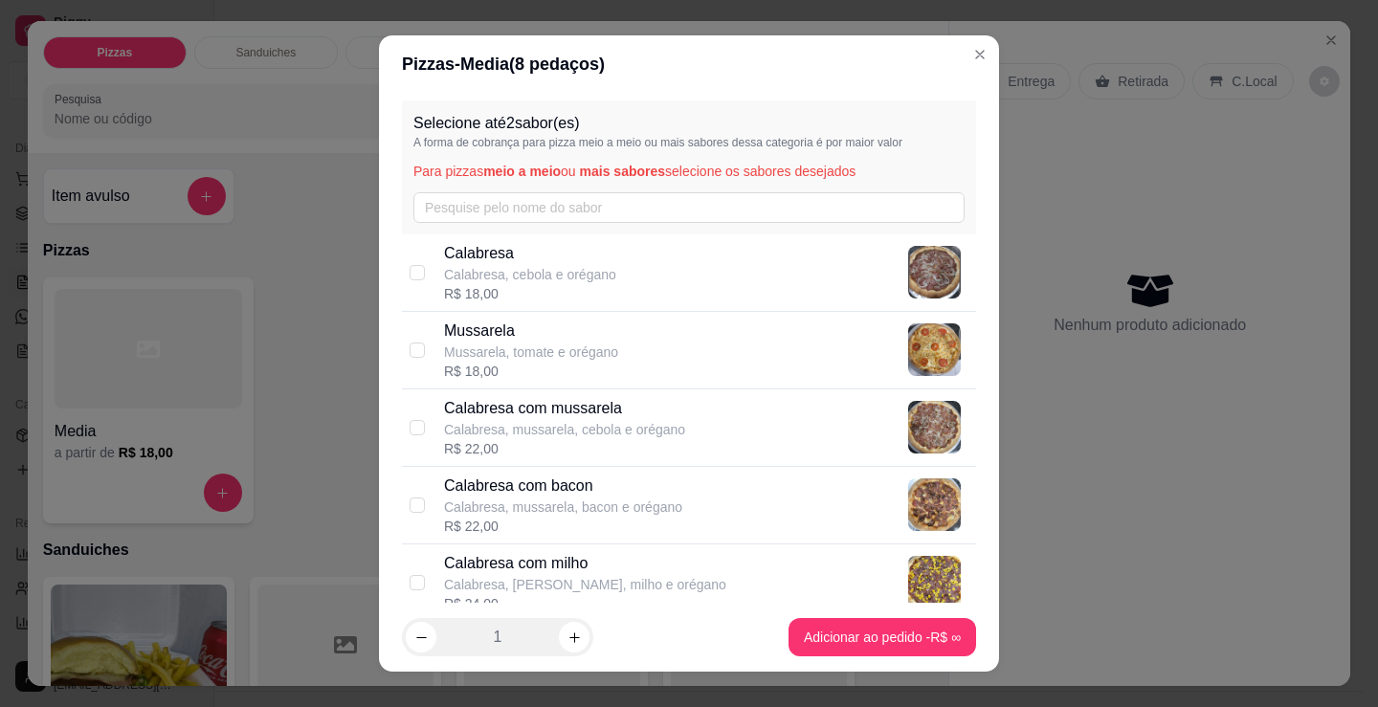
click at [654, 439] on div "R$ 22,00" at bounding box center [564, 448] width 241 height 19
checkbox input "true"
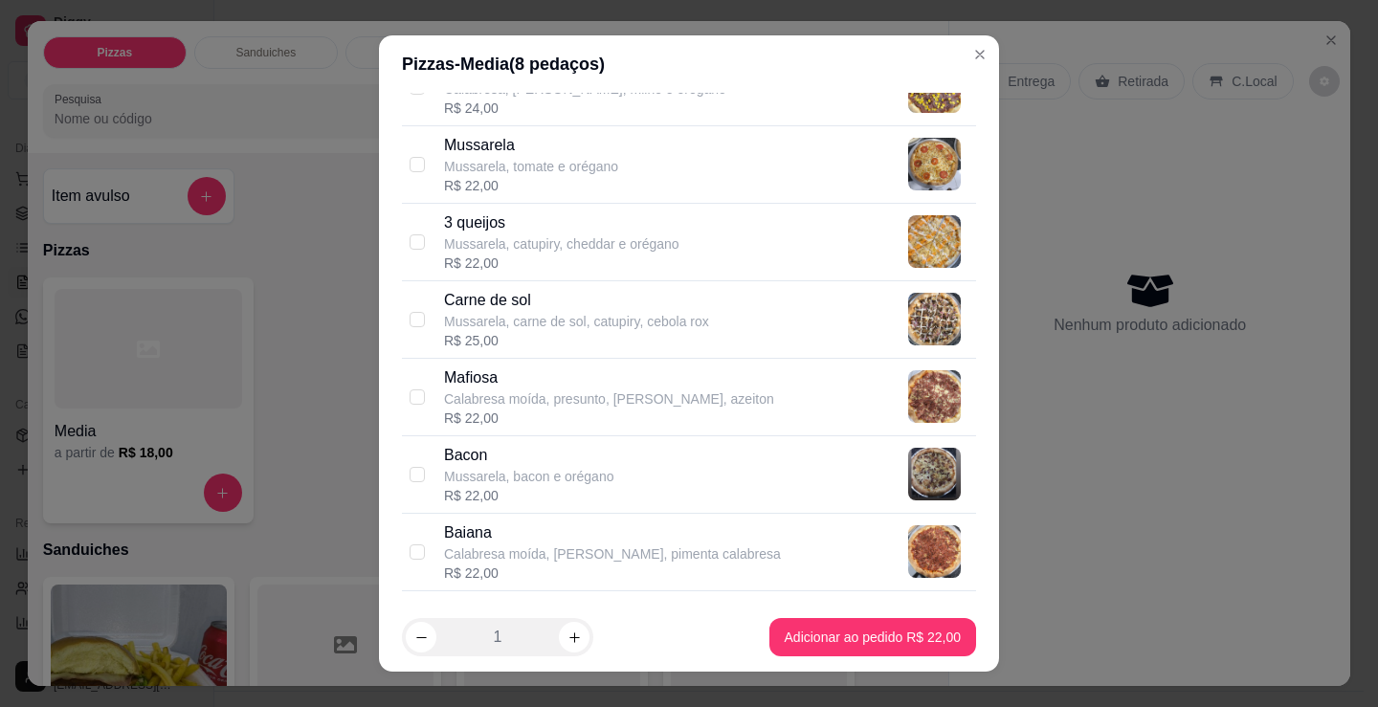
scroll to position [479, 0]
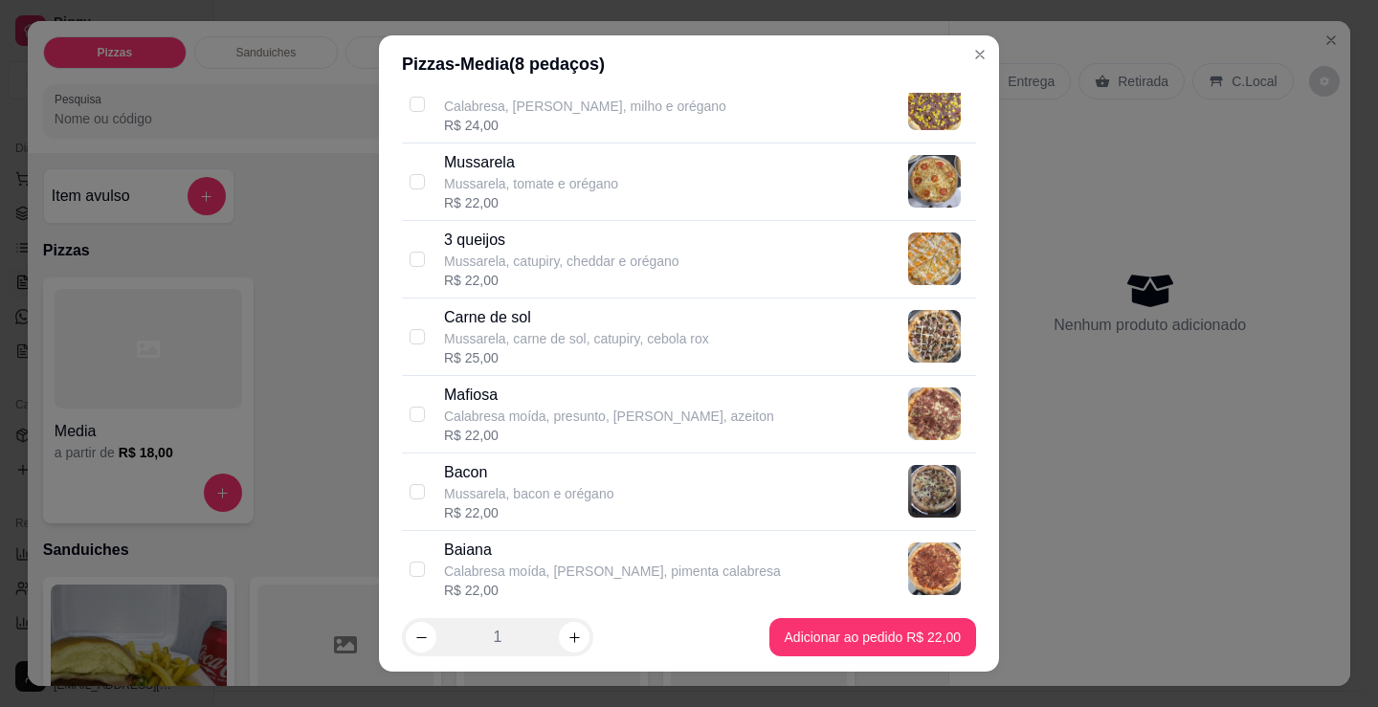
click at [615, 332] on p "Mussarela, carne de sol, catupiry, cebola rox" at bounding box center [576, 338] width 265 height 19
checkbox input "true"
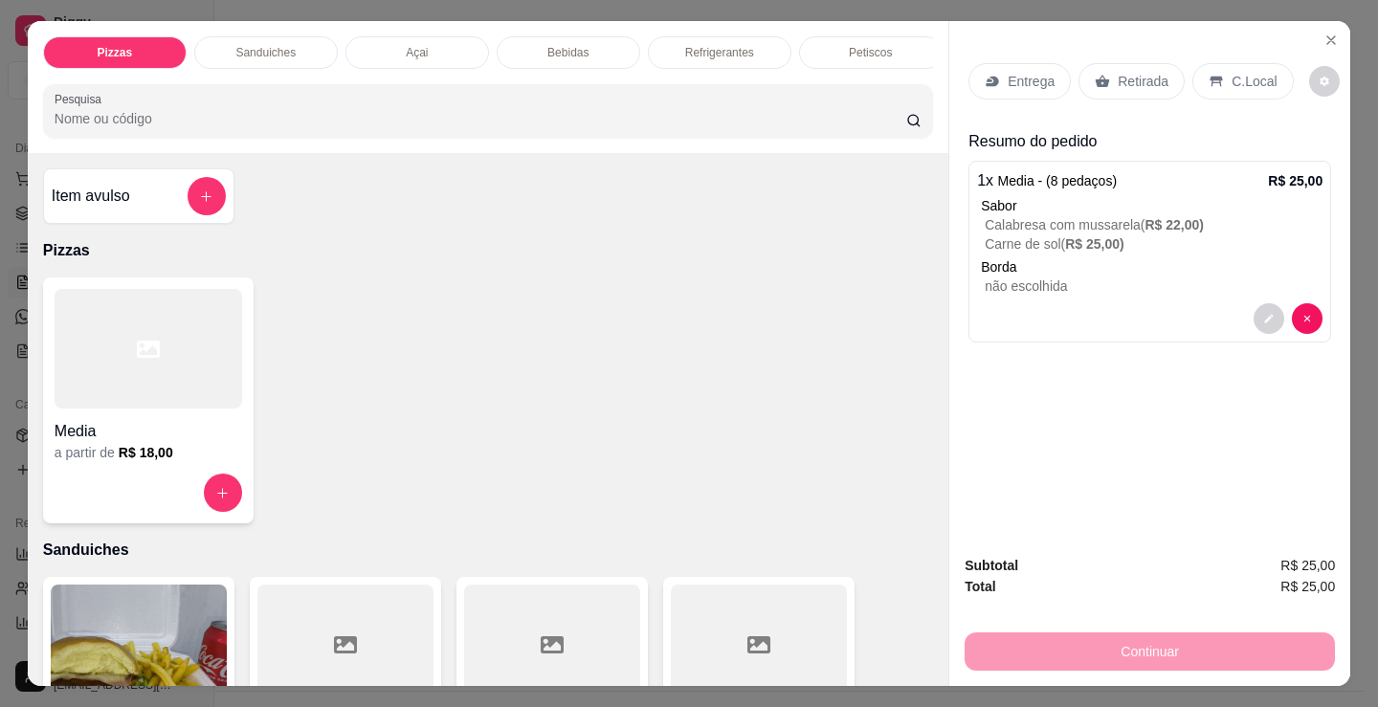
click at [696, 442] on div "Media a partir de R$ 18,00" at bounding box center [488, 401] width 890 height 246
click at [1135, 72] on p "Retirada" at bounding box center [1143, 81] width 51 height 19
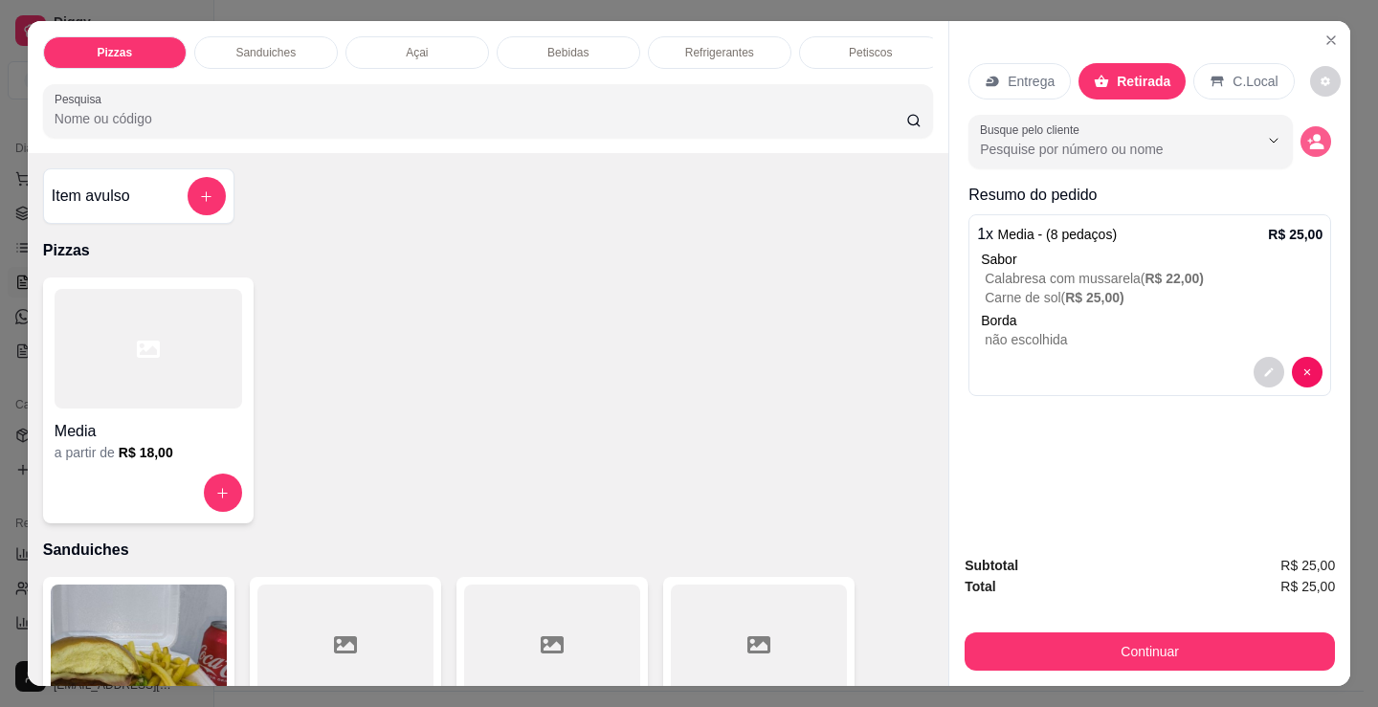
click at [1315, 136] on icon "decrease-product-quantity" at bounding box center [1315, 141] width 17 height 17
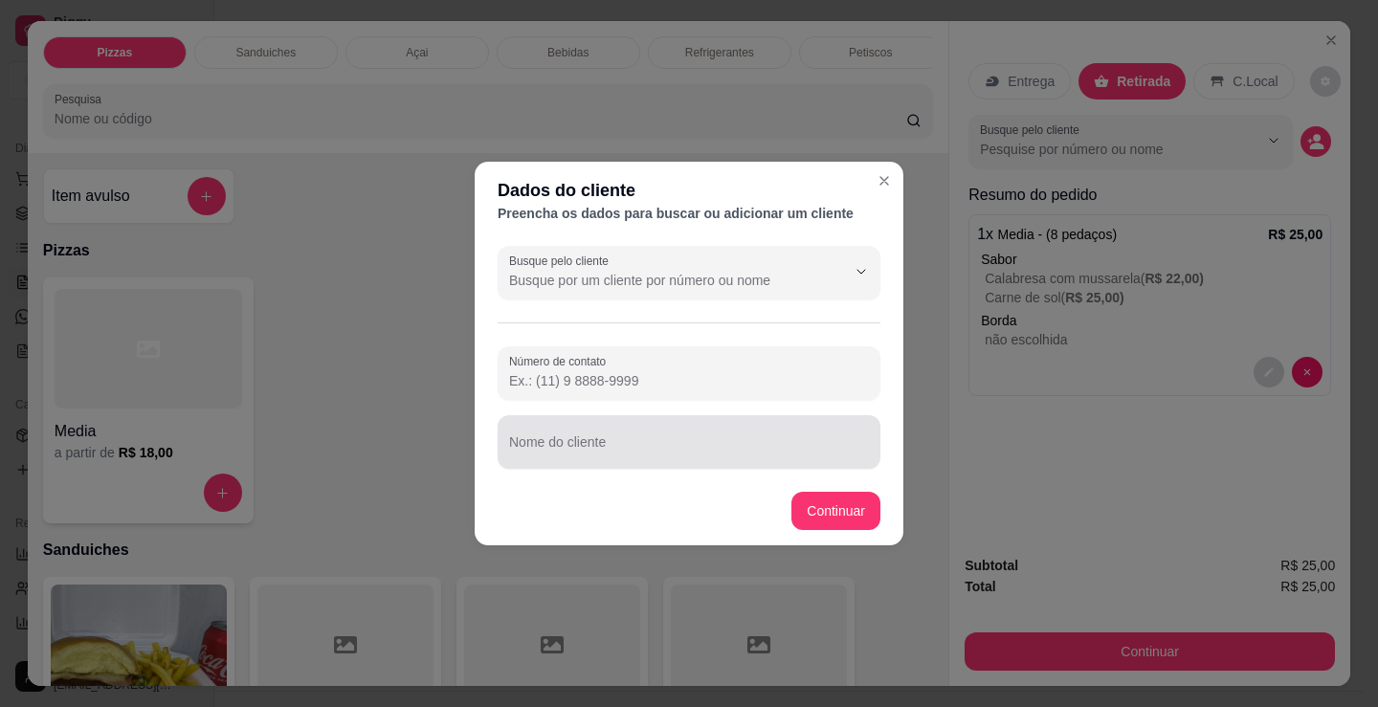
click at [697, 430] on div at bounding box center [689, 442] width 360 height 38
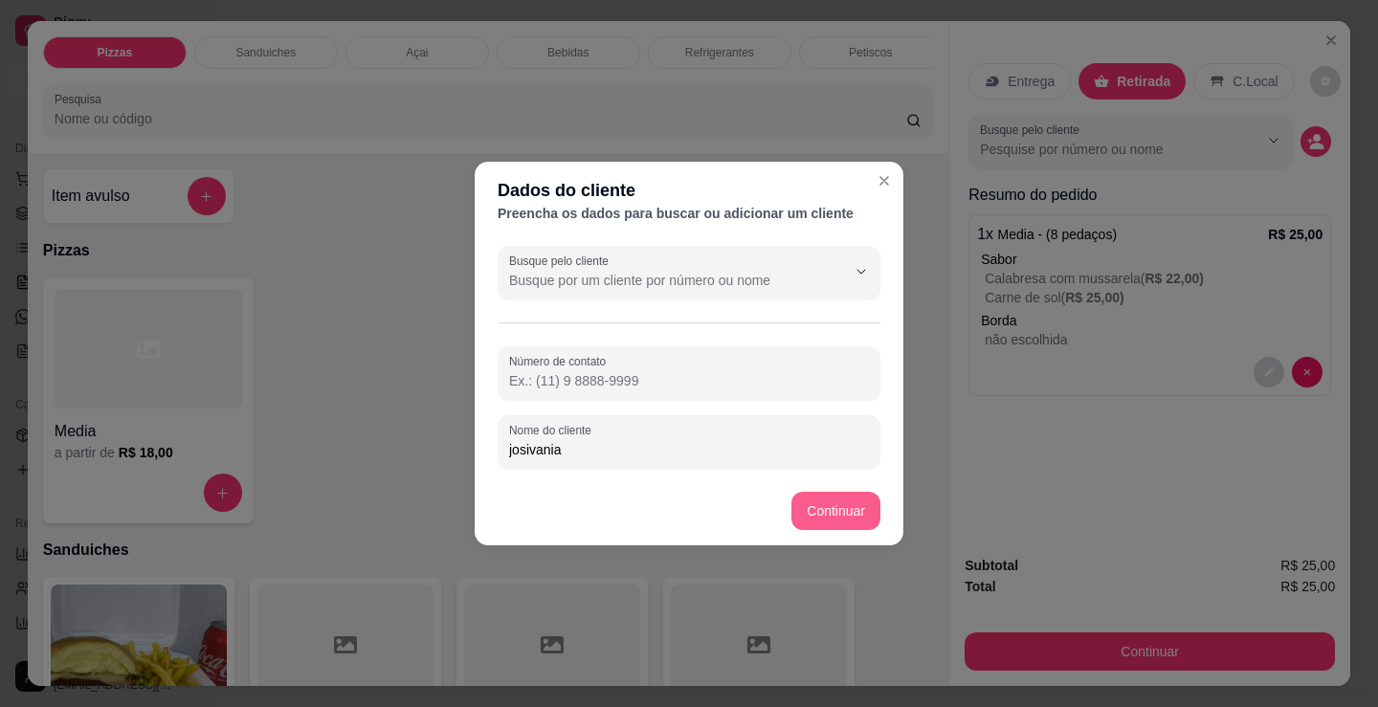
type input "josivania"
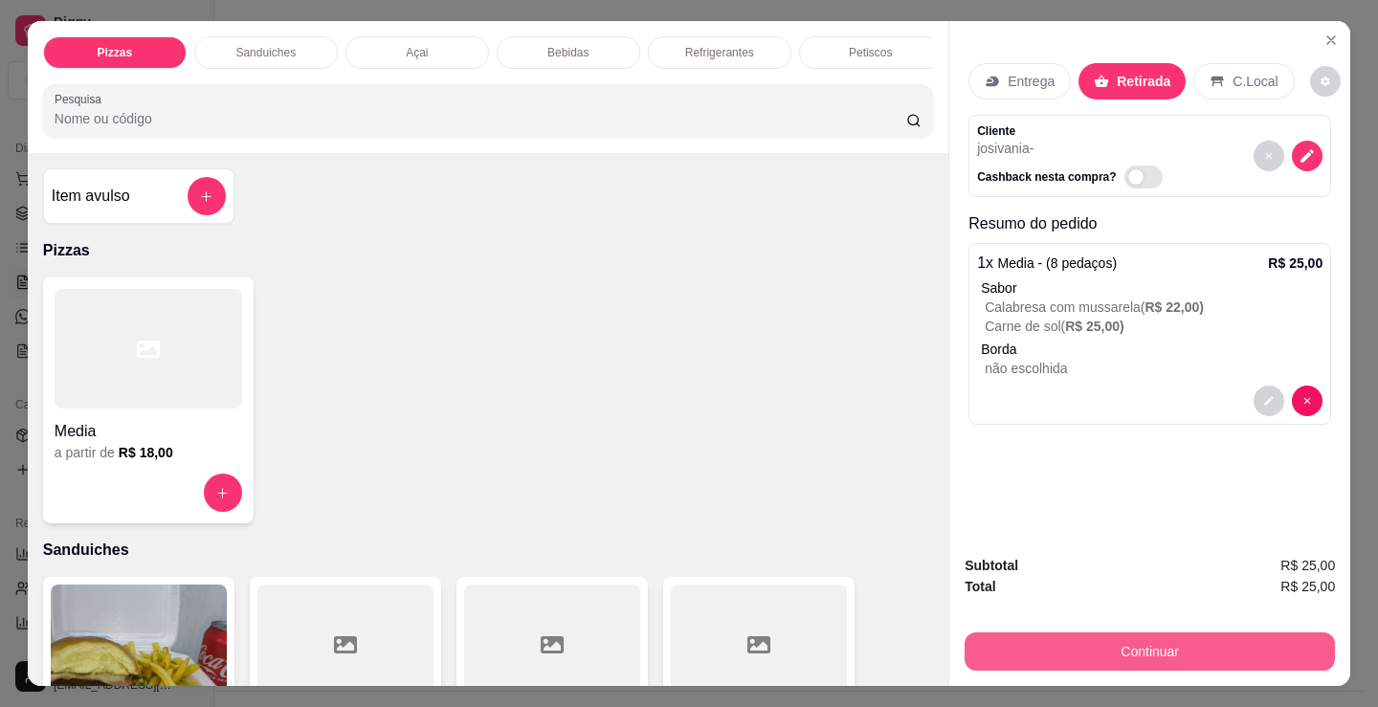
click at [1020, 643] on button "Continuar" at bounding box center [1150, 652] width 370 height 38
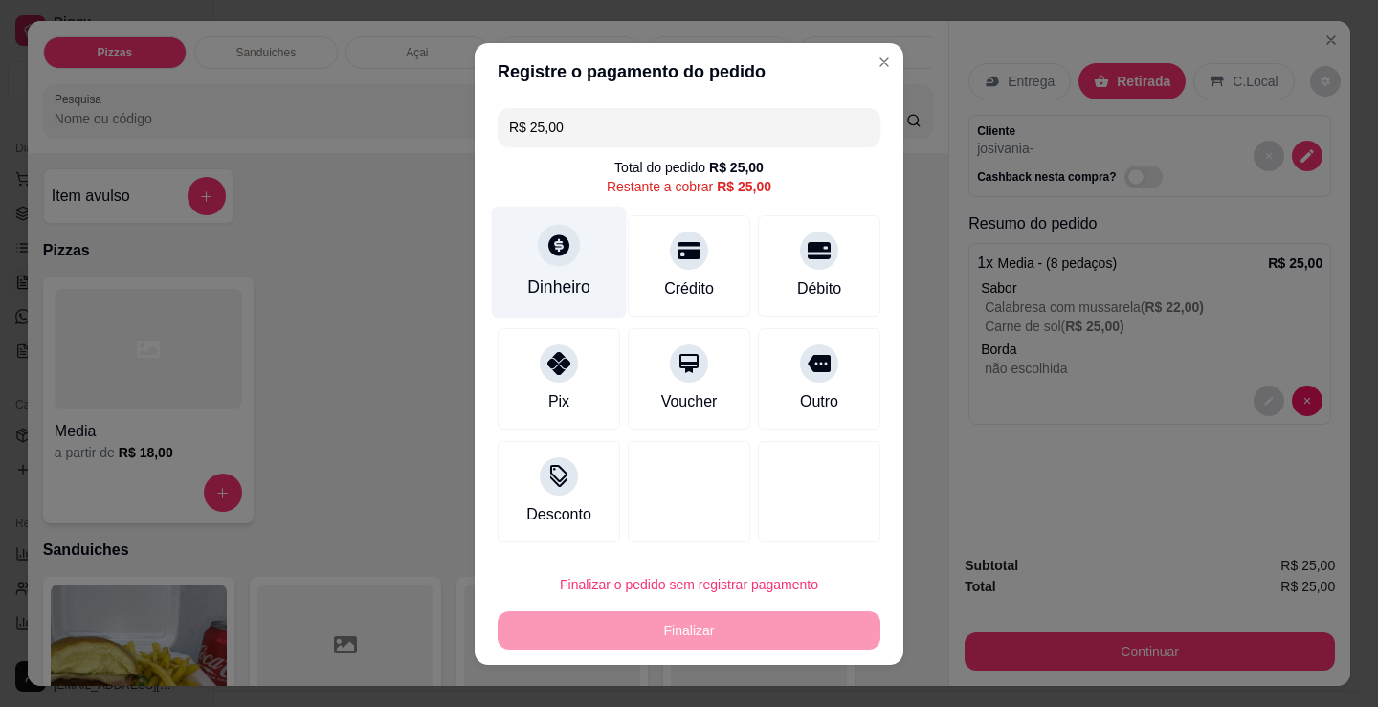
click at [568, 264] on div "Dinheiro" at bounding box center [559, 262] width 135 height 112
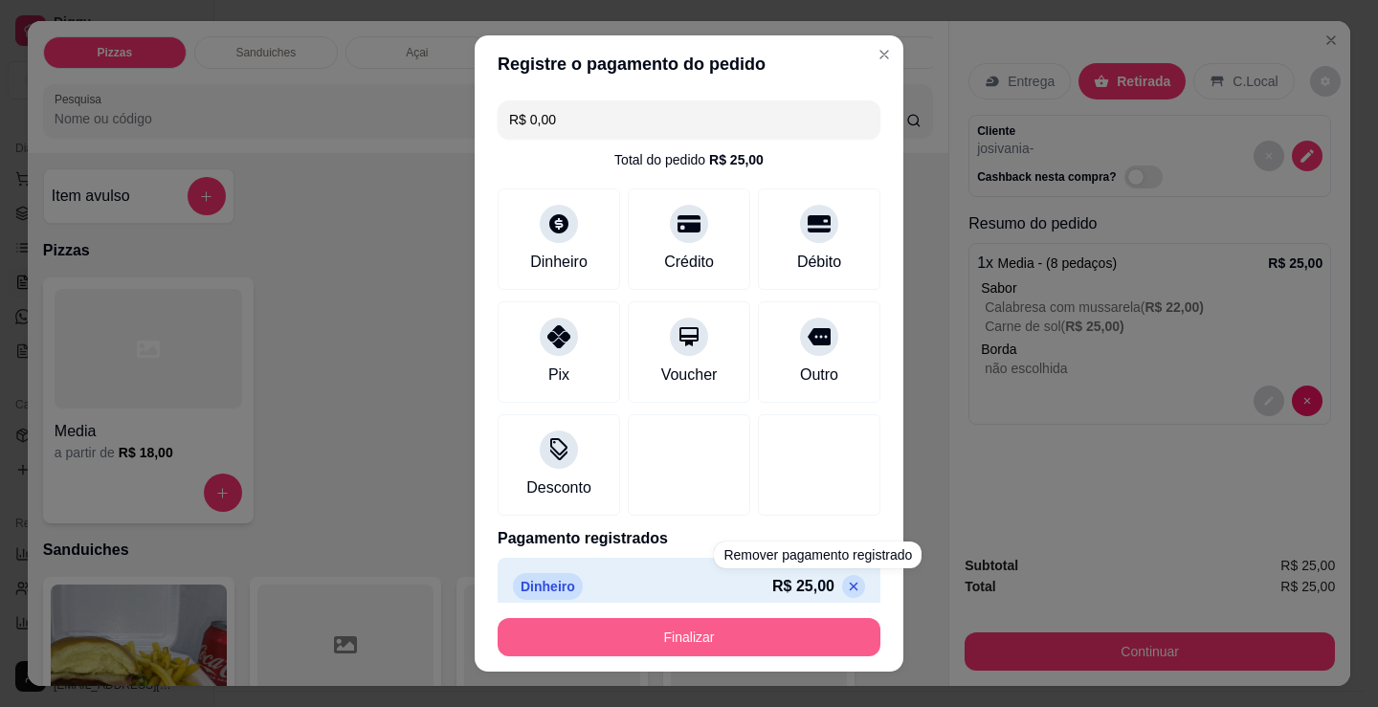
click at [762, 641] on button "Finalizar" at bounding box center [689, 637] width 383 height 38
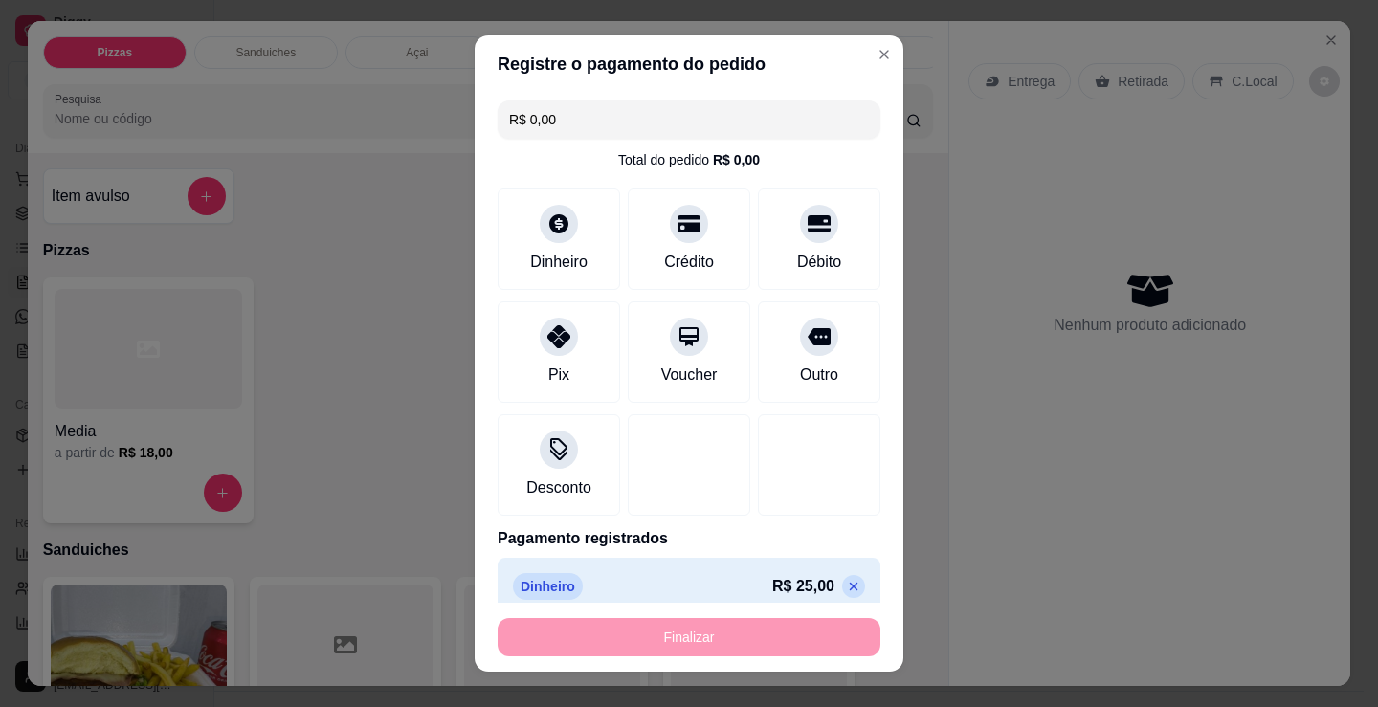
type input "-R$ 25,00"
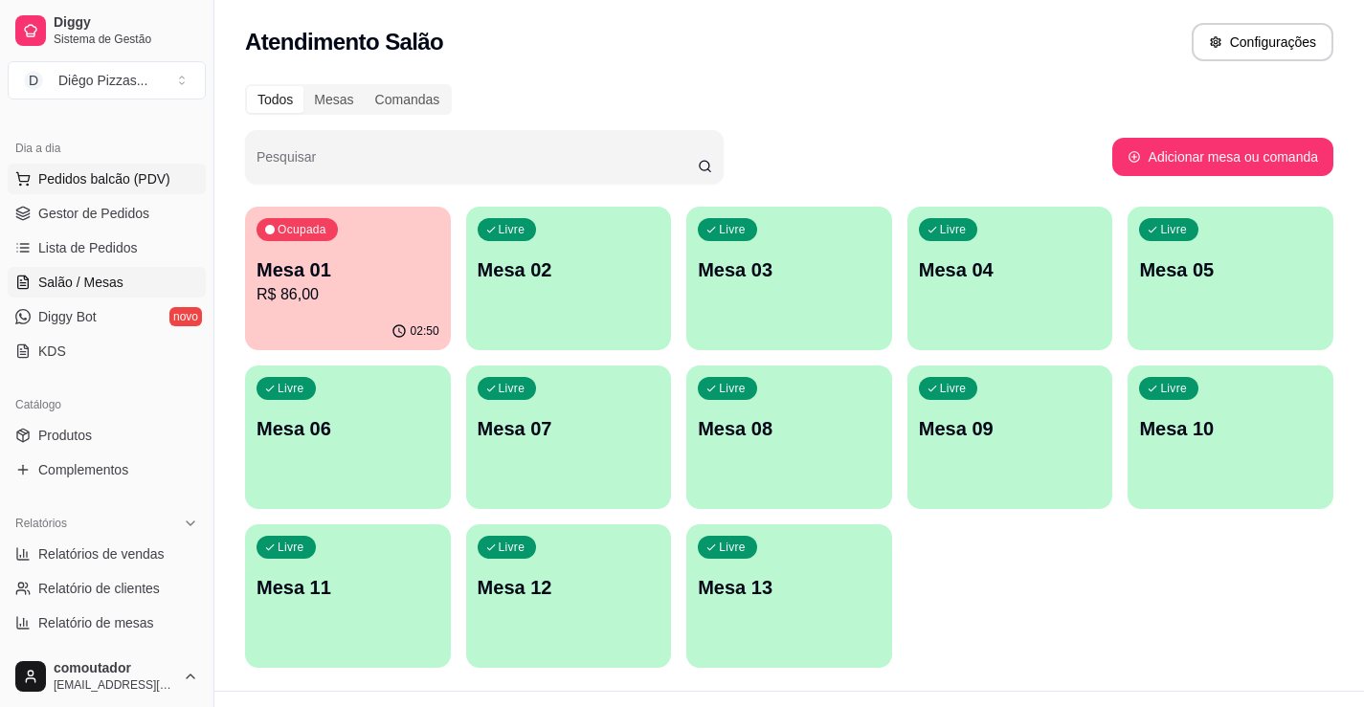
drag, startPoint x: 100, startPoint y: 187, endPoint x: 97, endPoint y: 171, distance: 15.8
click at [100, 187] on span "Pedidos balcão (PDV)" at bounding box center [104, 178] width 132 height 19
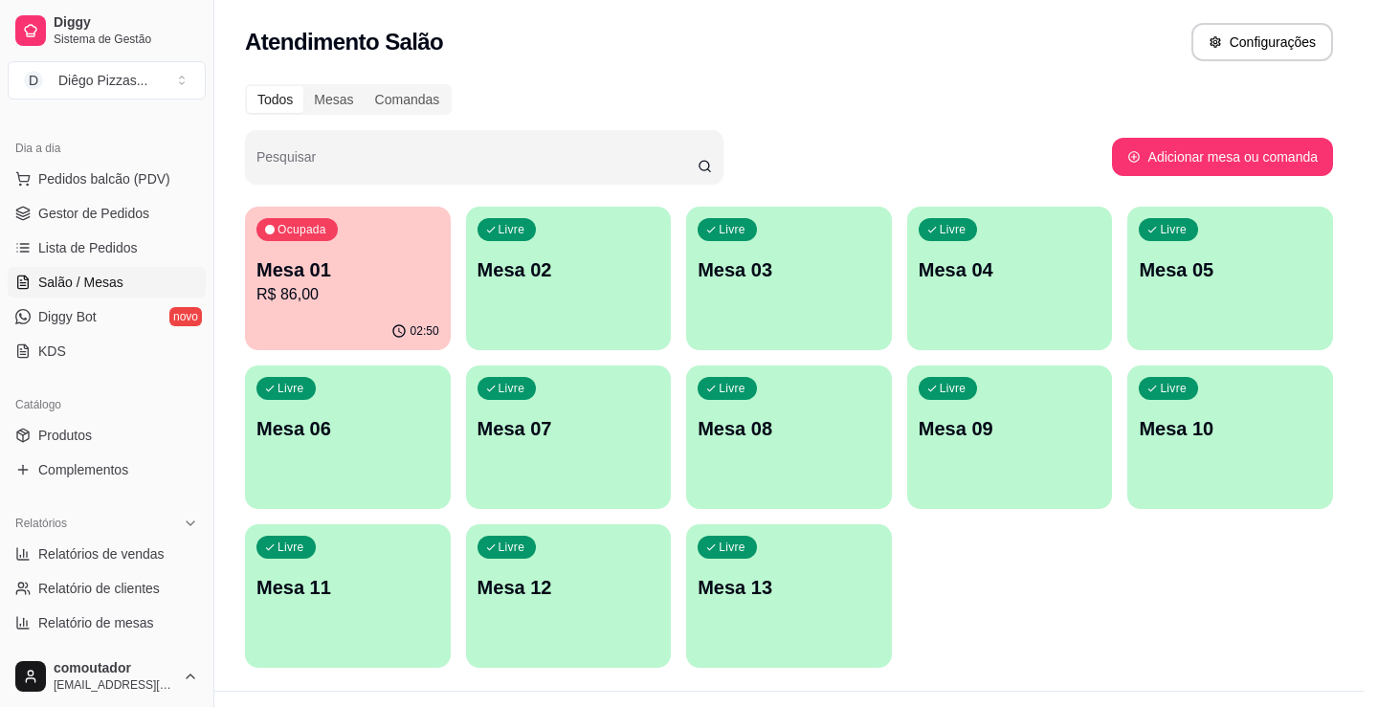
click at [149, 309] on div at bounding box center [149, 349] width 188 height 120
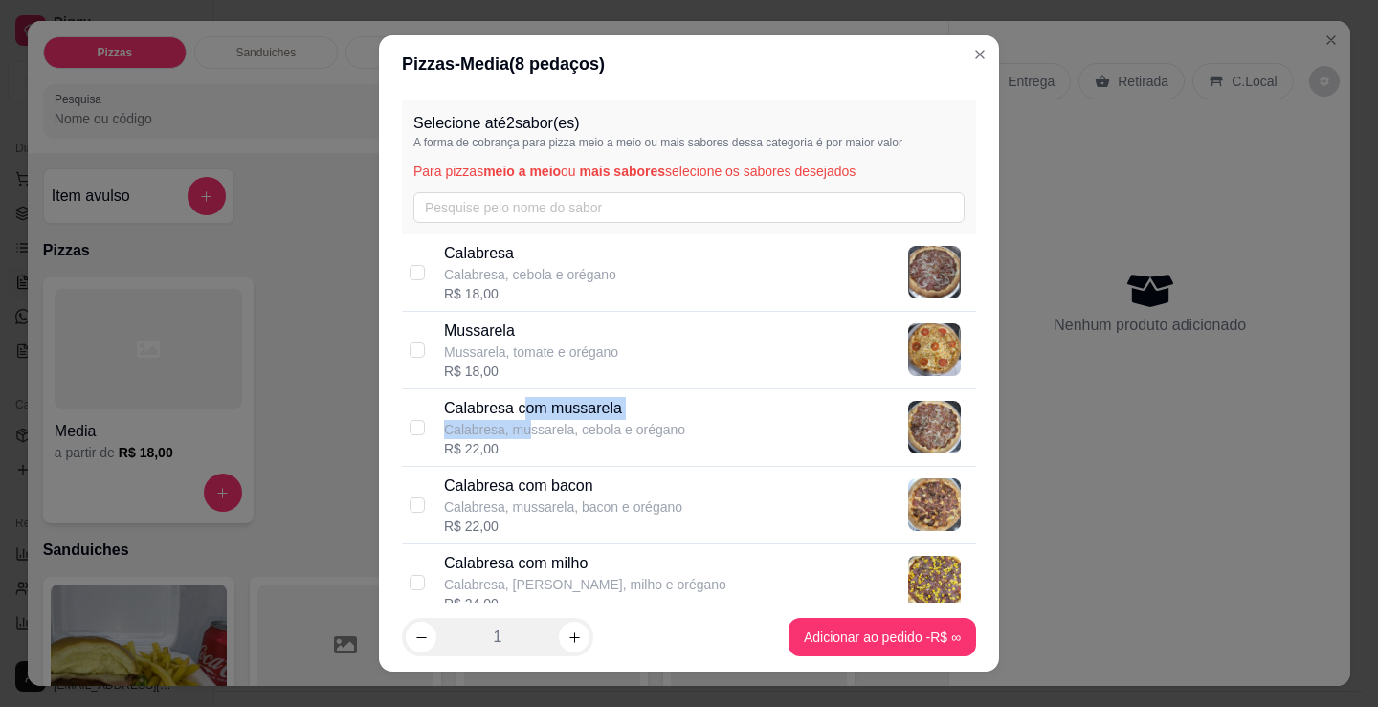
click at [520, 420] on div "Calabresa com mussarela Calabresa, mussarela, cebola e orégano" at bounding box center [564, 418] width 241 height 42
checkbox input "true"
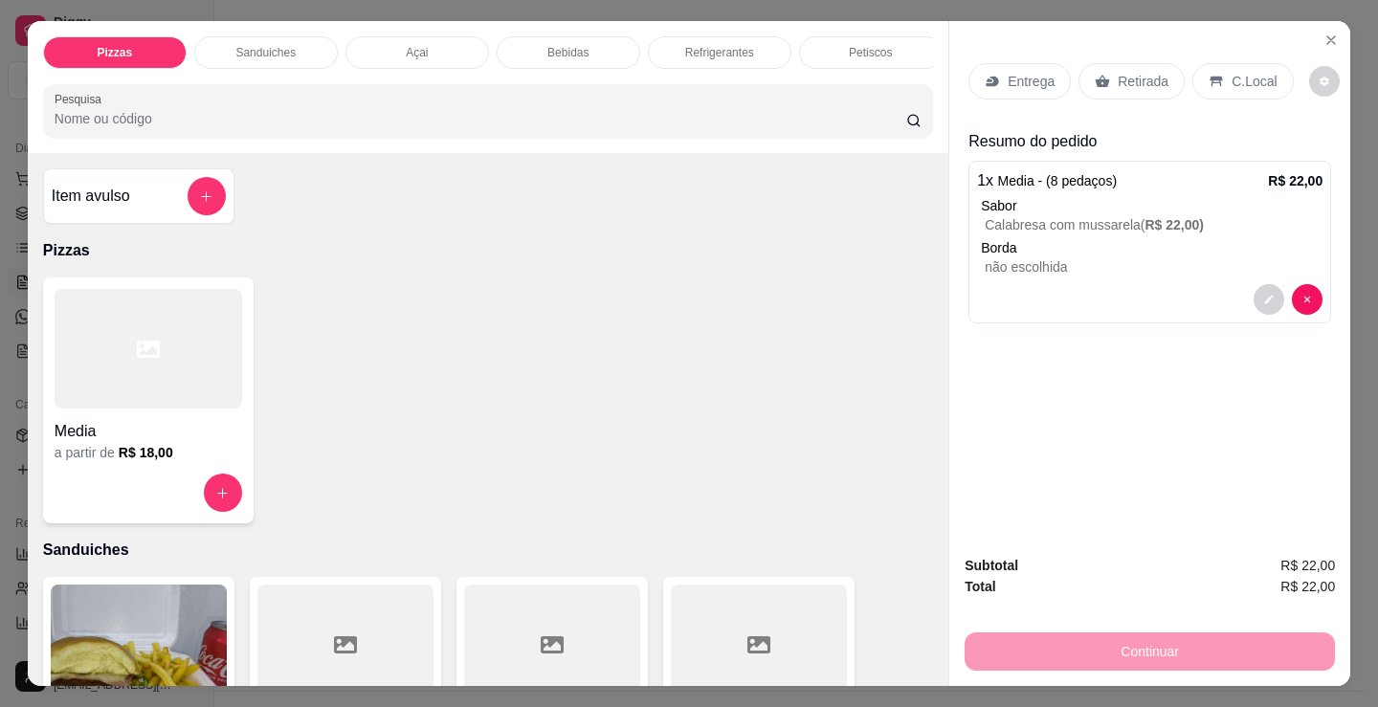
click at [1021, 63] on div "Entrega" at bounding box center [1020, 81] width 102 height 36
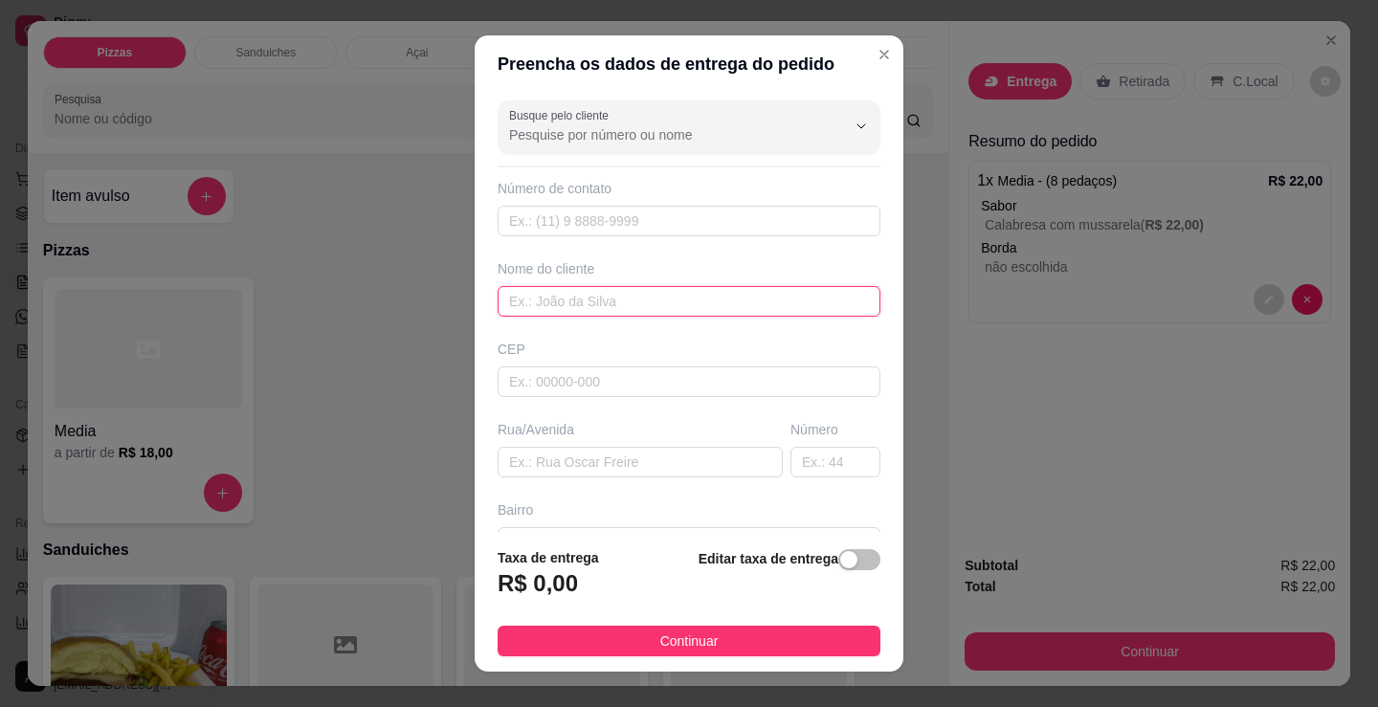
click at [561, 309] on input "text" at bounding box center [689, 301] width 383 height 31
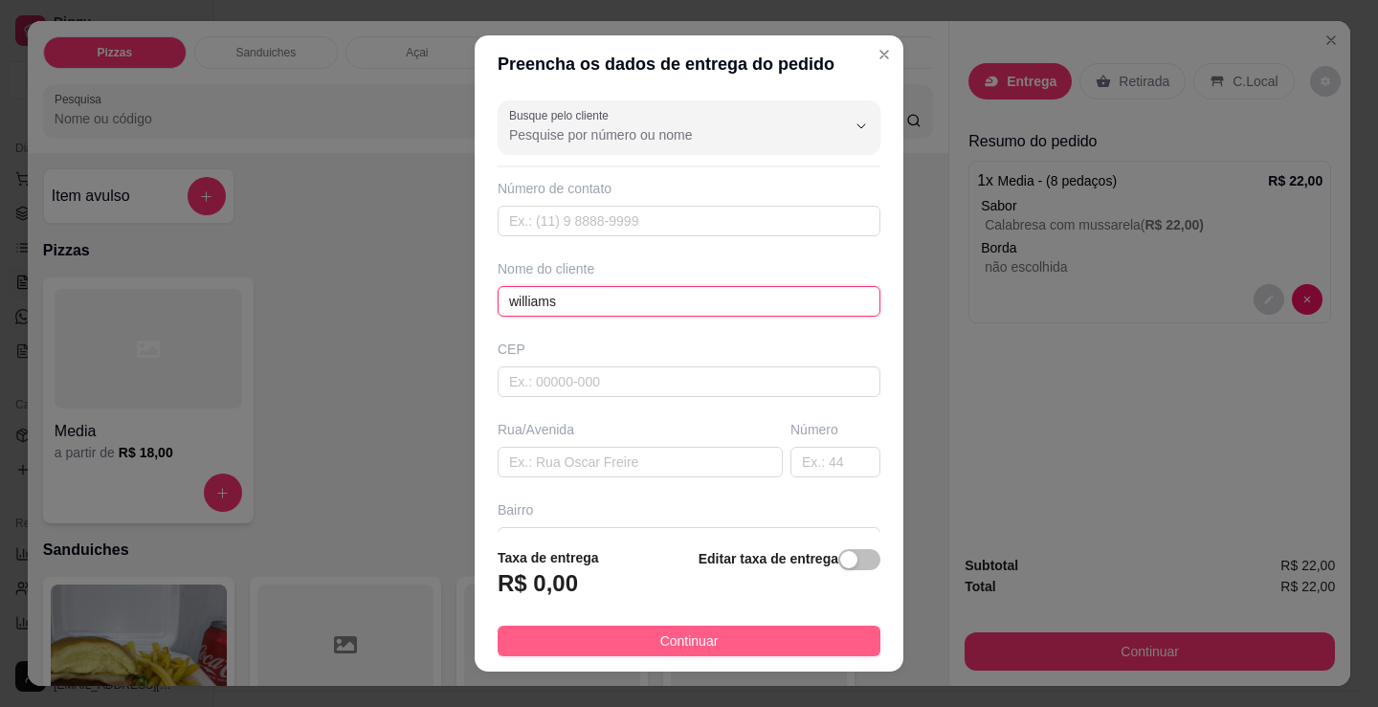
type input "williams"
click at [701, 635] on span "Continuar" at bounding box center [689, 641] width 58 height 21
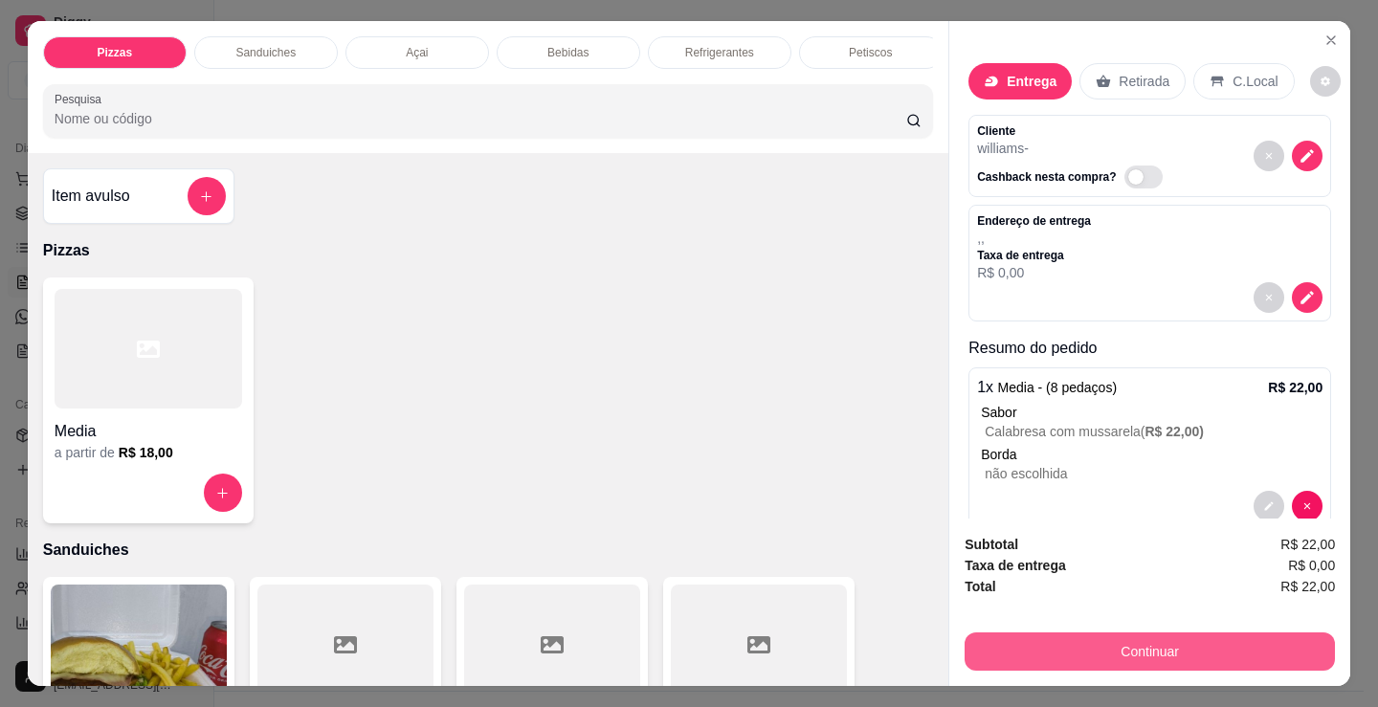
click at [984, 645] on button "Continuar" at bounding box center [1150, 652] width 370 height 38
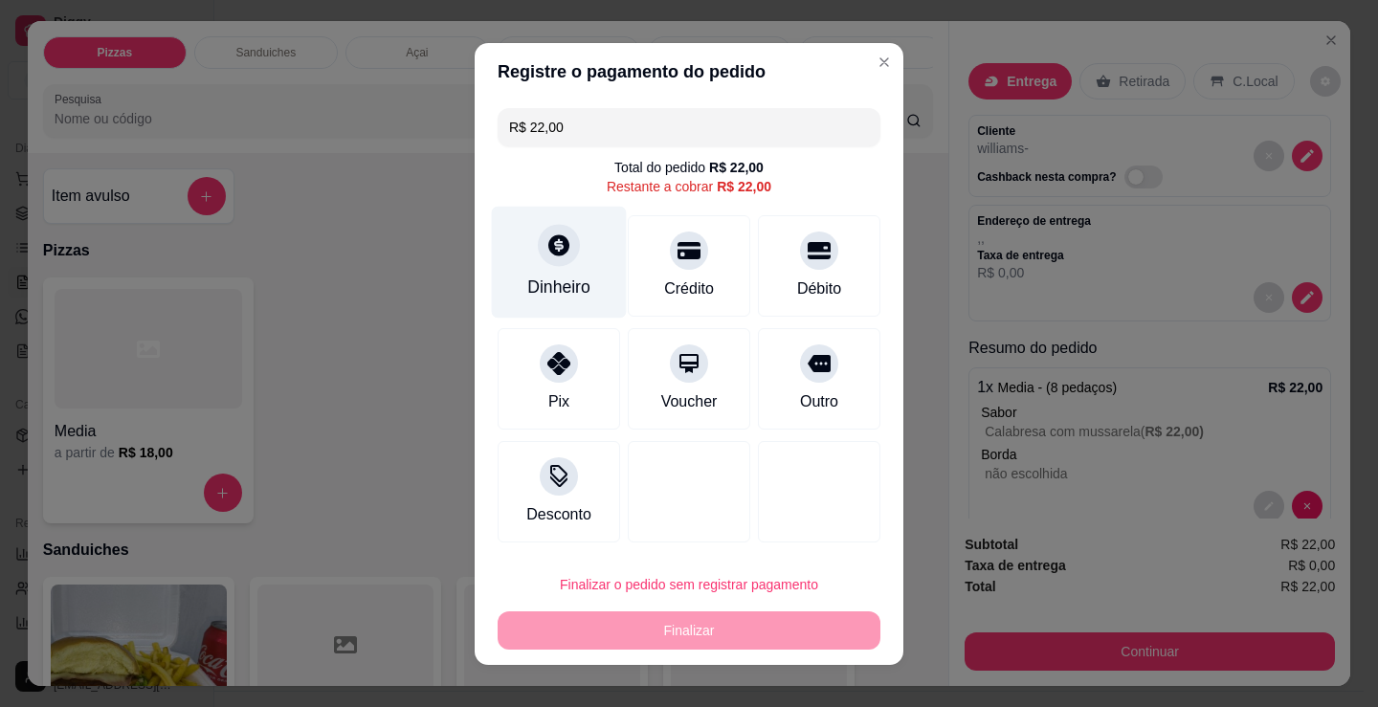
click at [570, 261] on div "Dinheiro" at bounding box center [559, 262] width 135 height 112
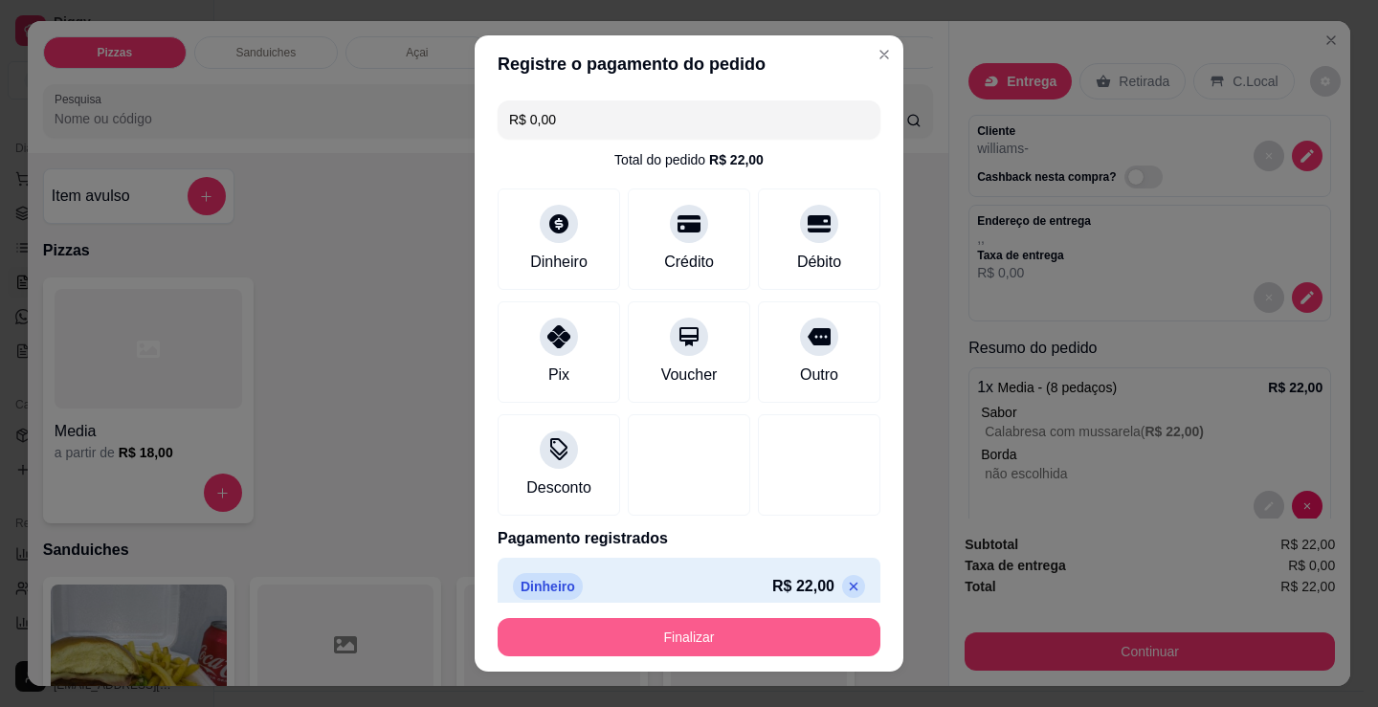
click at [659, 625] on button "Finalizar" at bounding box center [689, 637] width 383 height 38
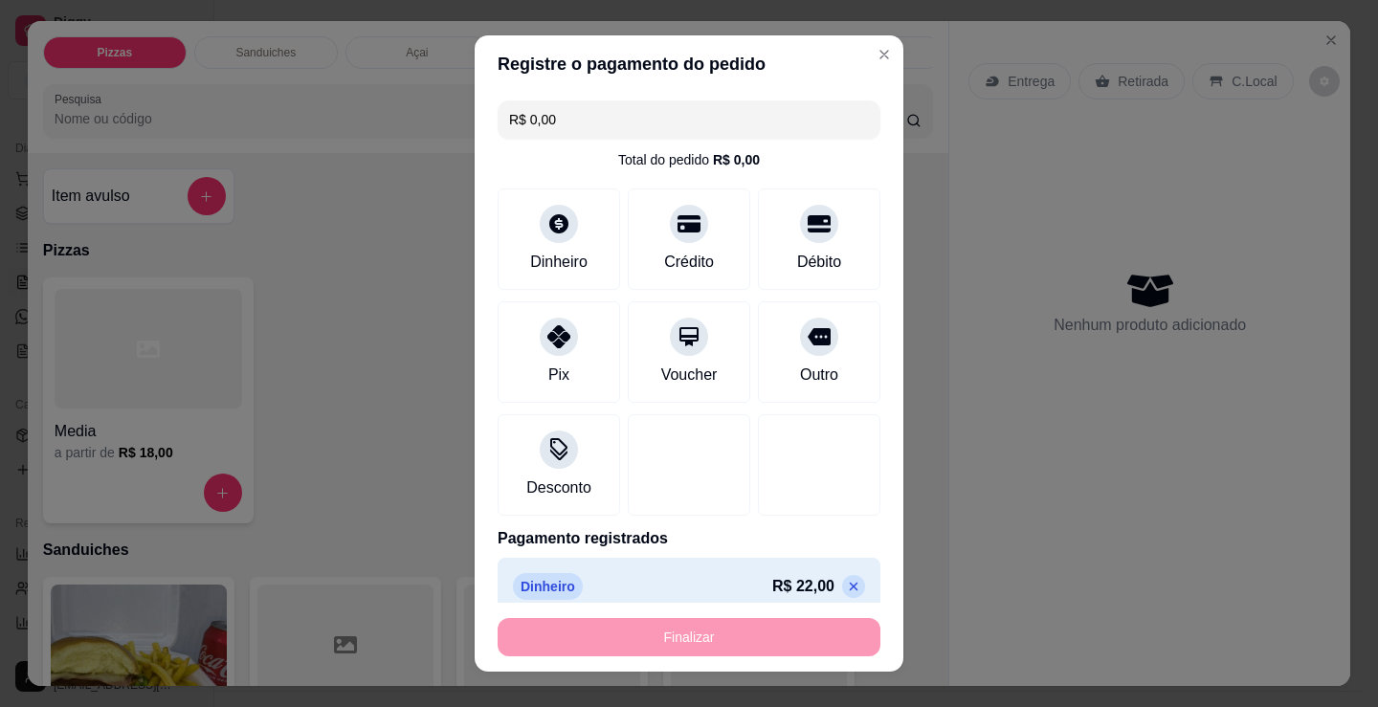
type input "-R$ 22,00"
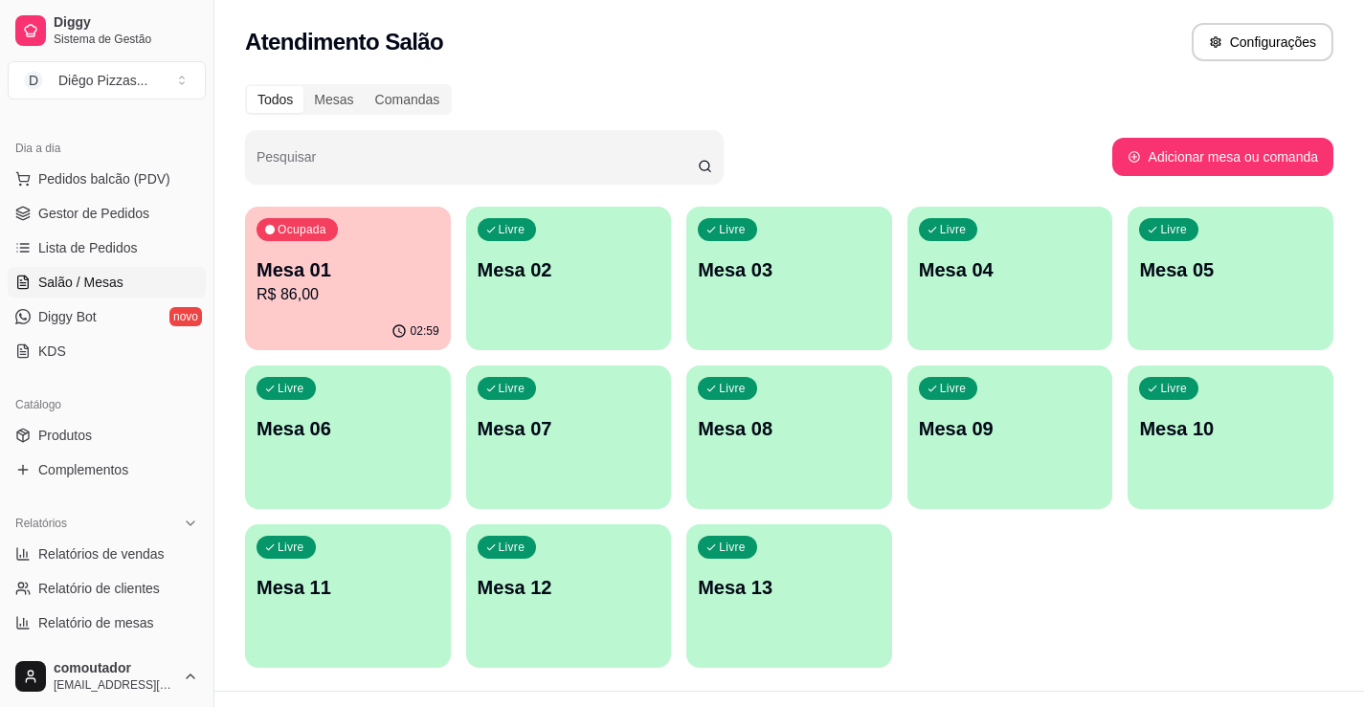
click at [387, 270] on p "Mesa 01" at bounding box center [347, 269] width 183 height 27
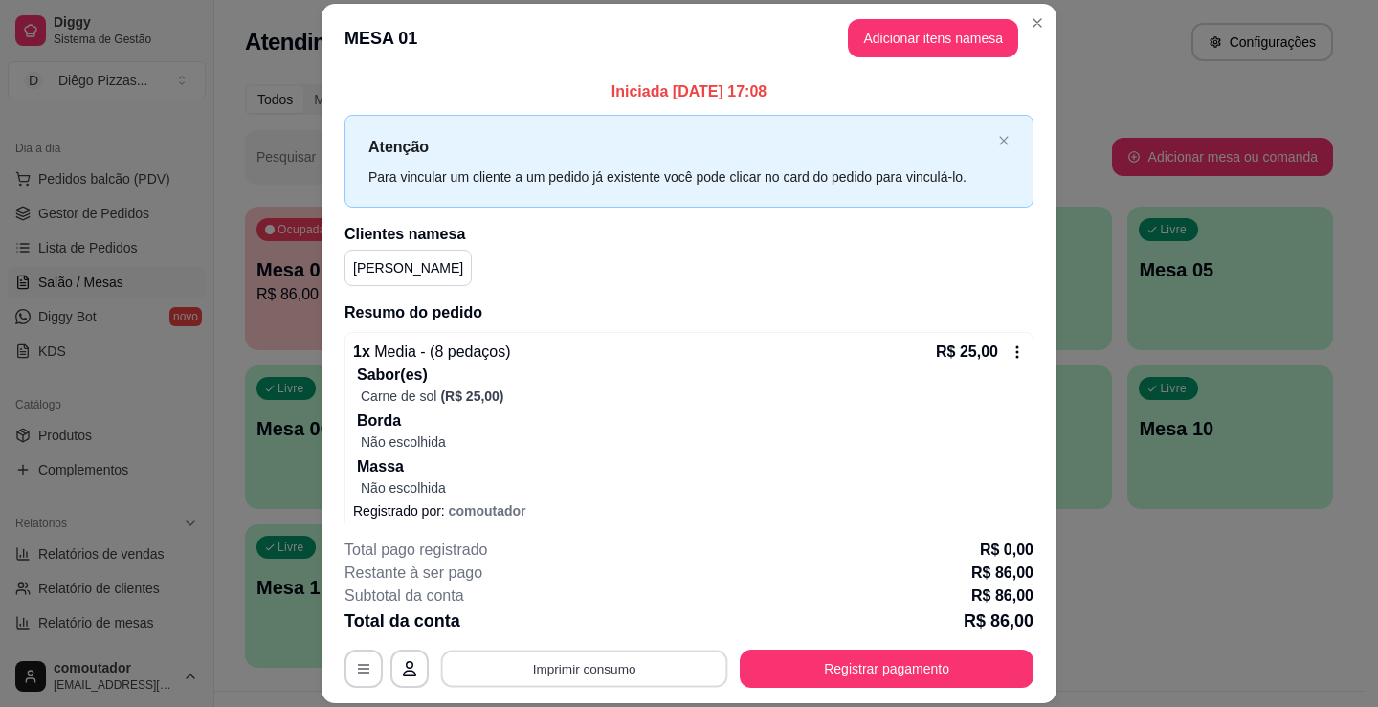
click at [609, 673] on button "Imprimir consumo" at bounding box center [584, 669] width 287 height 37
click at [581, 631] on button "IMPRESSORA" at bounding box center [583, 625] width 139 height 31
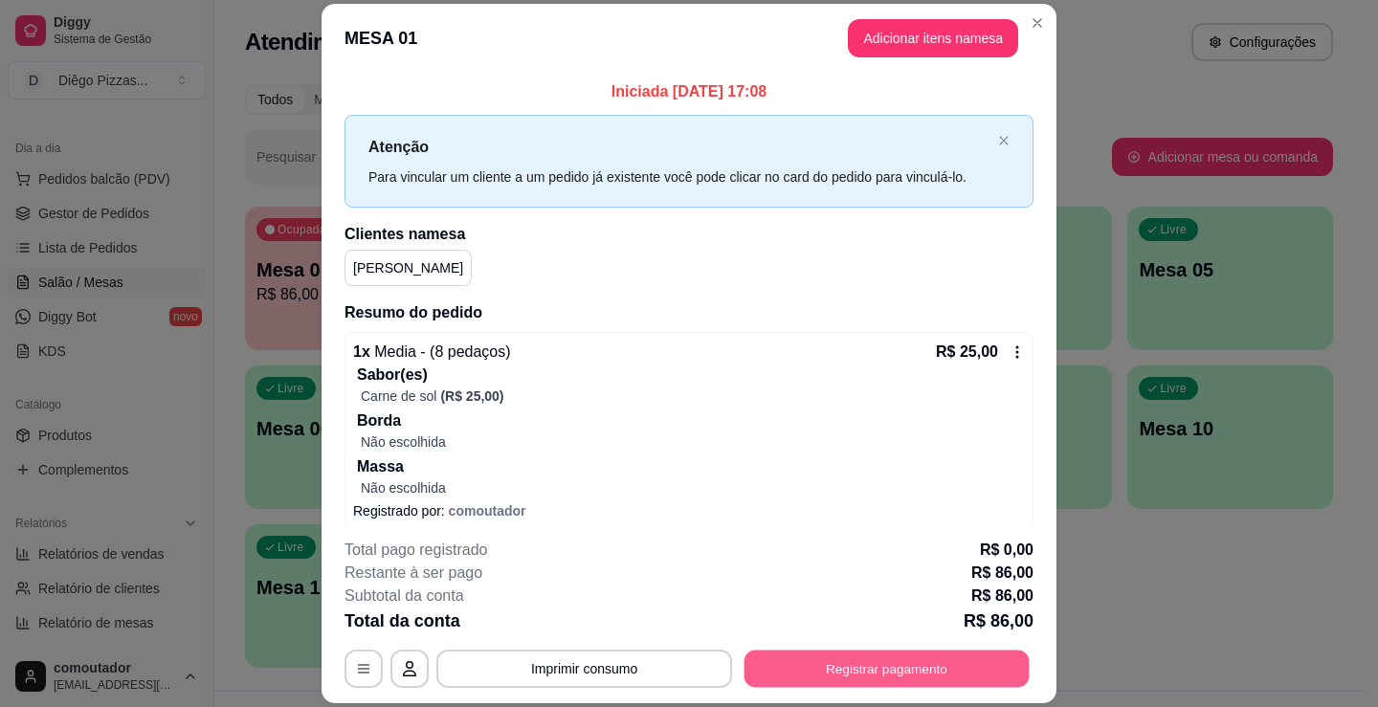
click at [841, 660] on button "Registrar pagamento" at bounding box center [887, 669] width 285 height 37
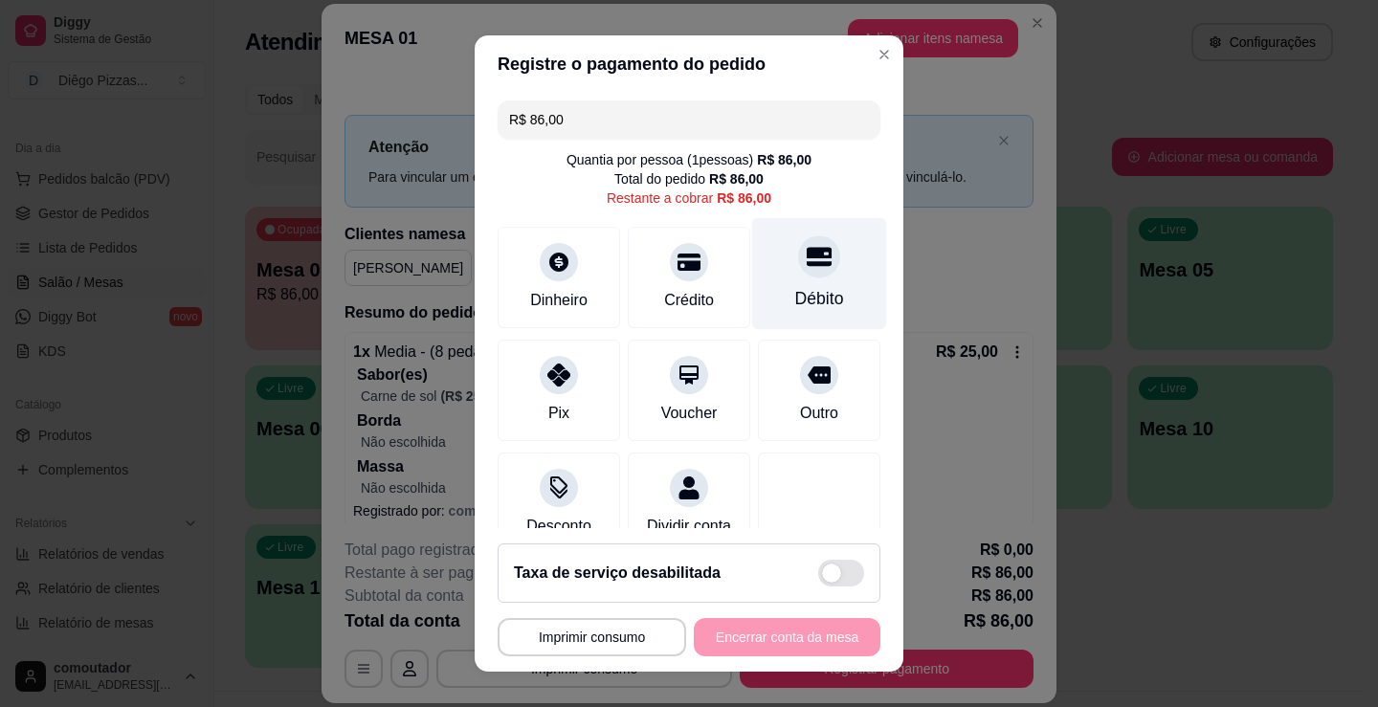
click at [808, 292] on div "Débito" at bounding box center [819, 298] width 49 height 25
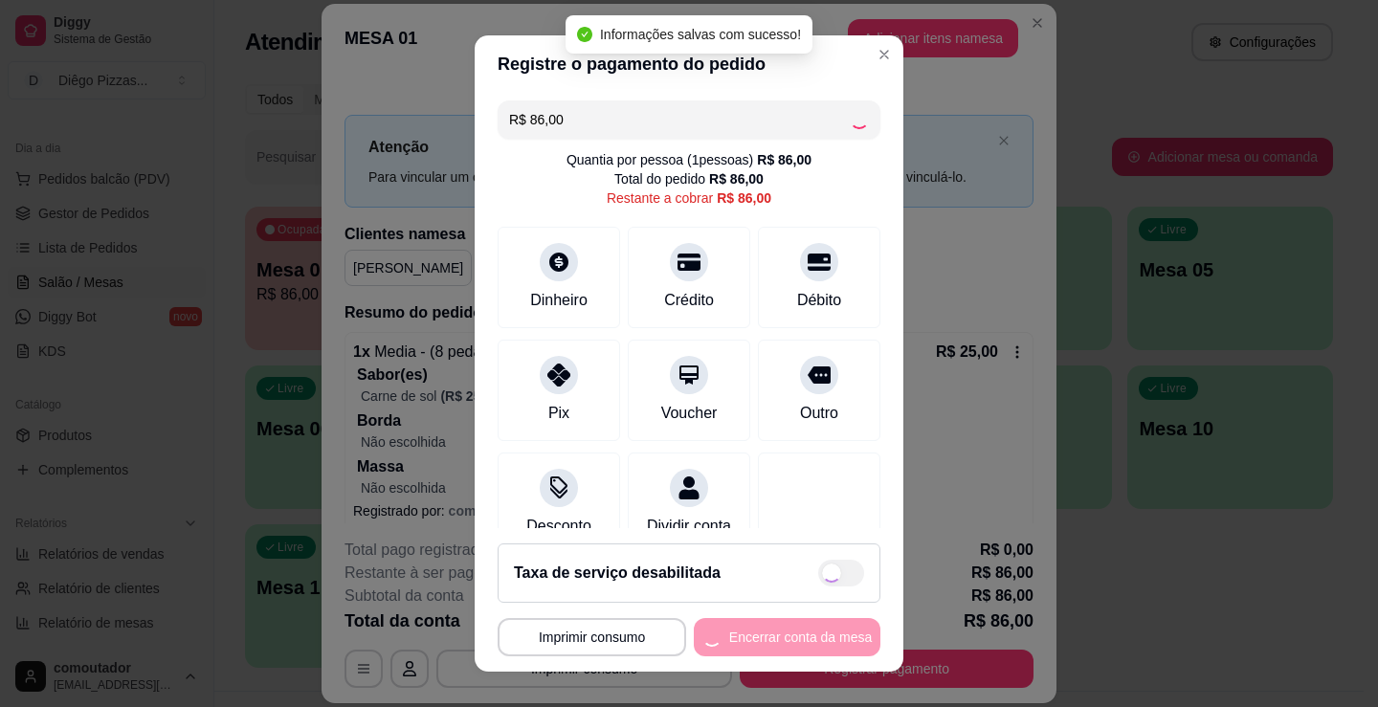
type input "R$ 0,00"
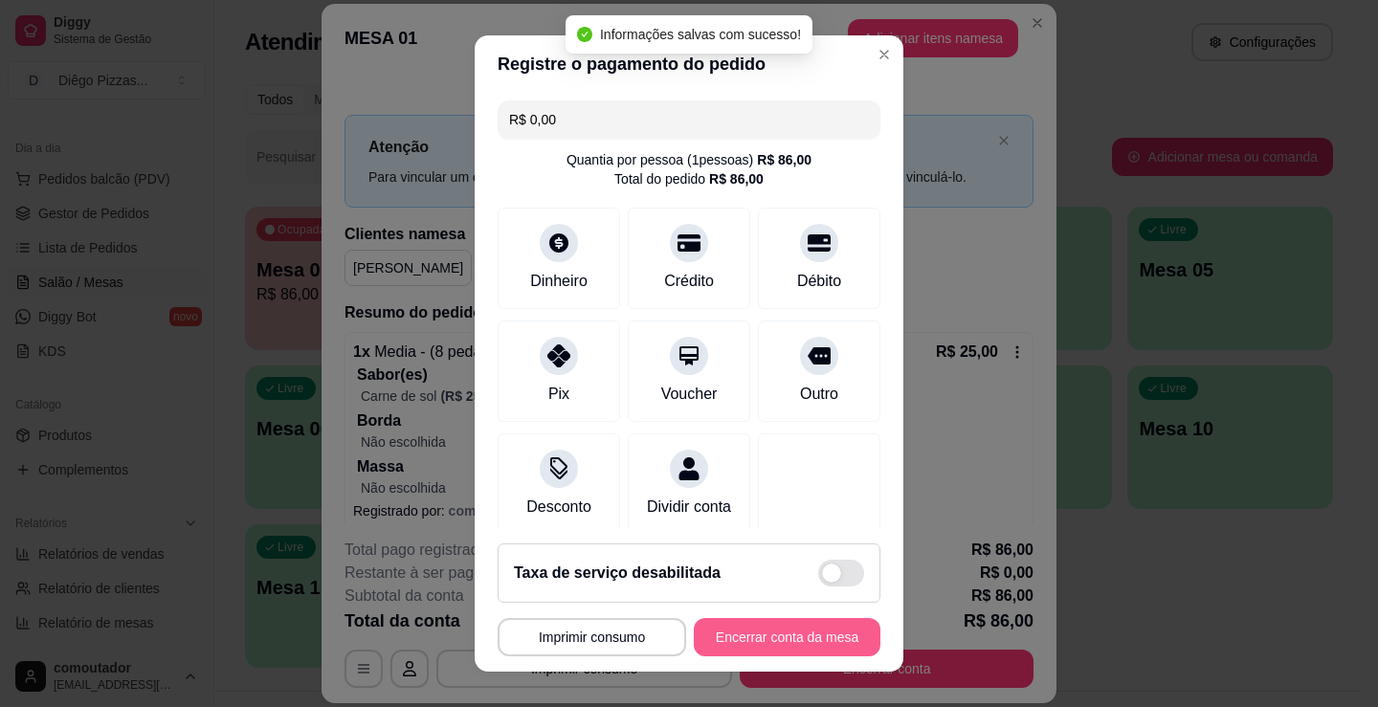
click at [807, 646] on button "Encerrar conta da mesa" at bounding box center [787, 637] width 187 height 38
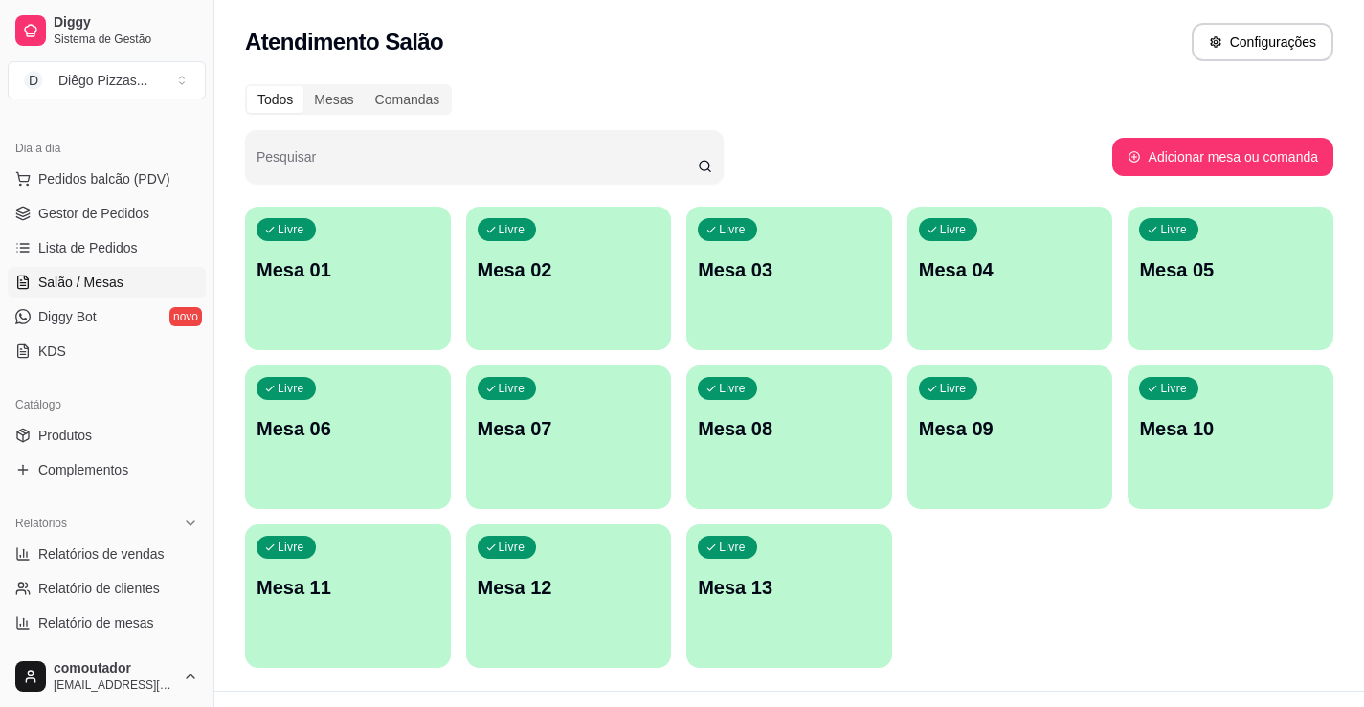
click at [359, 296] on div "Livre Mesa 01" at bounding box center [348, 267] width 206 height 121
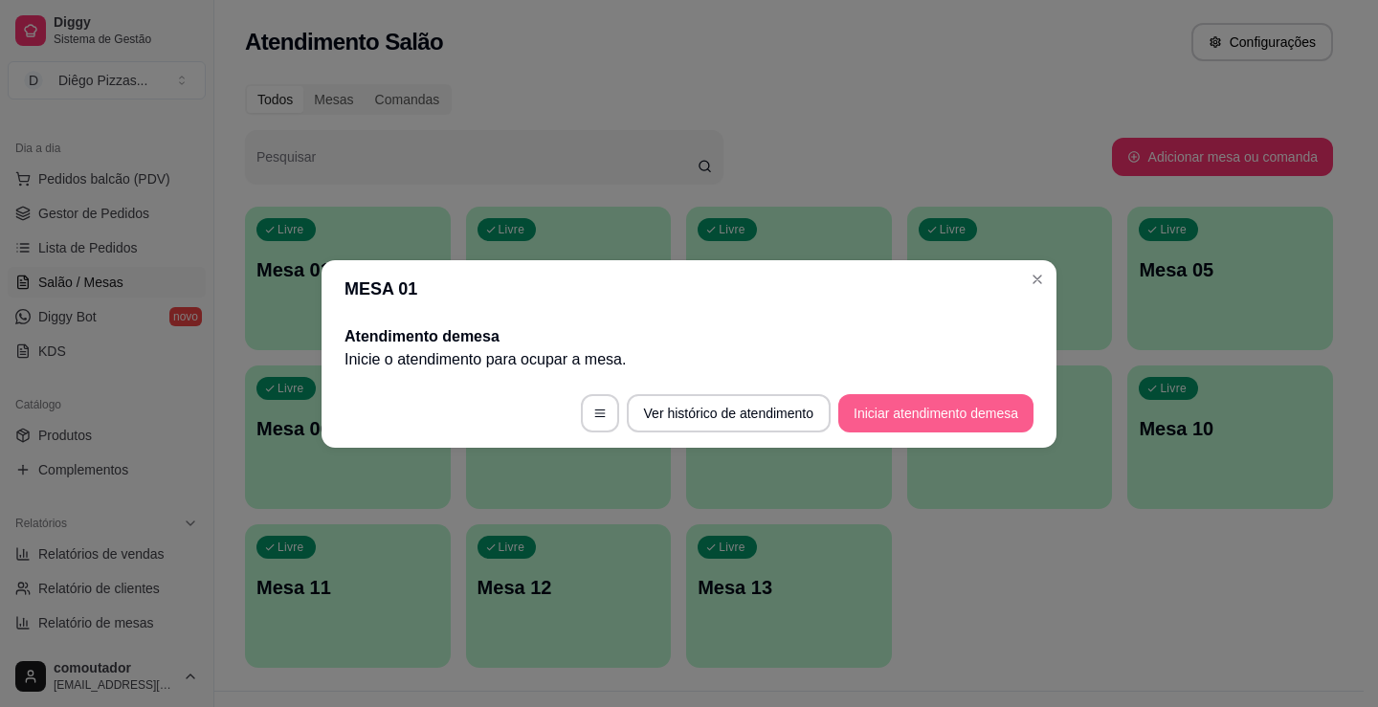
click at [877, 407] on button "Iniciar atendimento de mesa" at bounding box center [935, 413] width 195 height 38
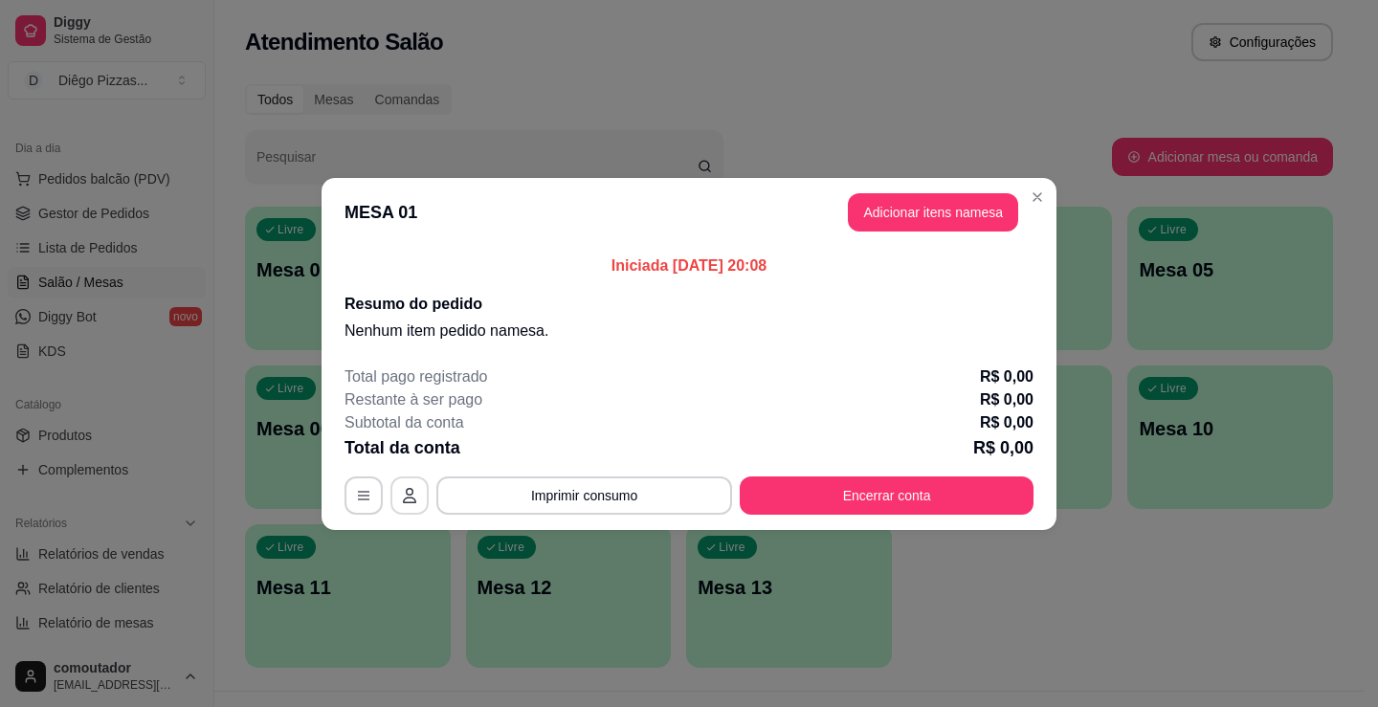
click at [409, 486] on button "button" at bounding box center [409, 496] width 38 height 38
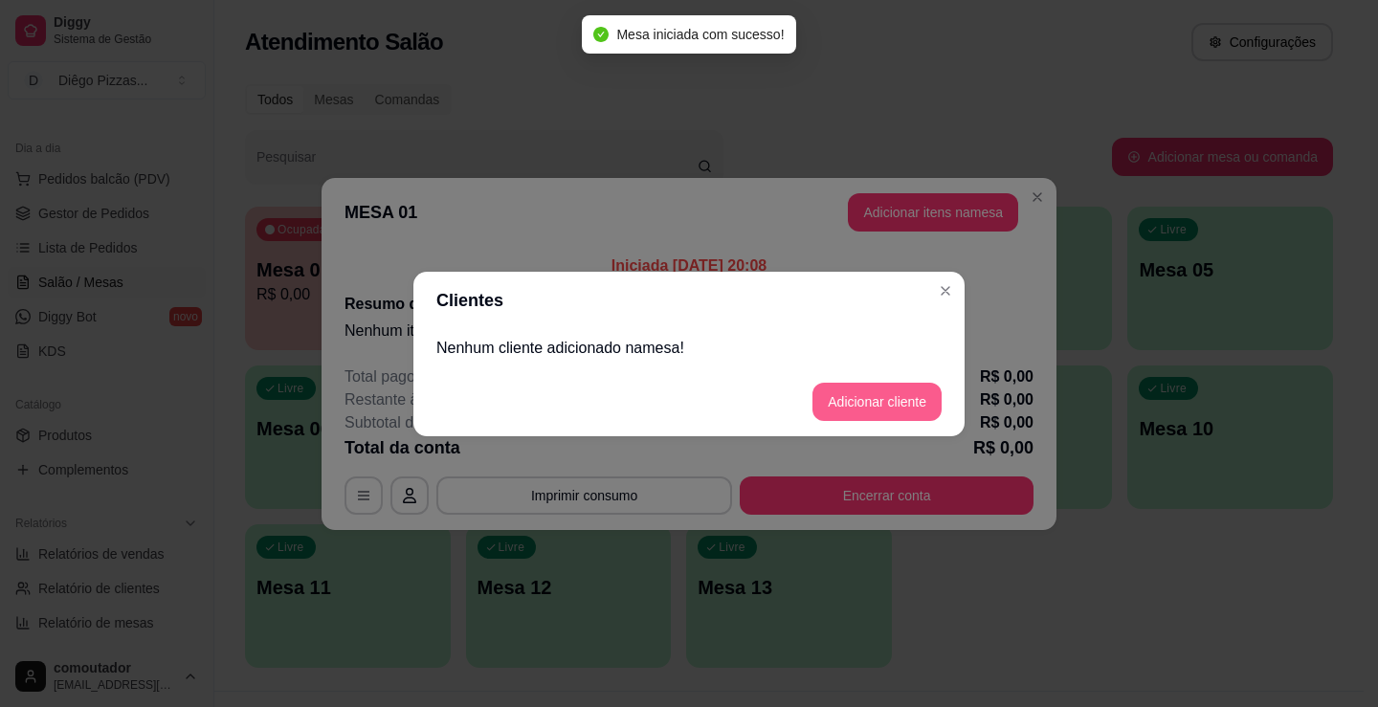
click at [834, 398] on button "Adicionar cliente" at bounding box center [877, 402] width 129 height 38
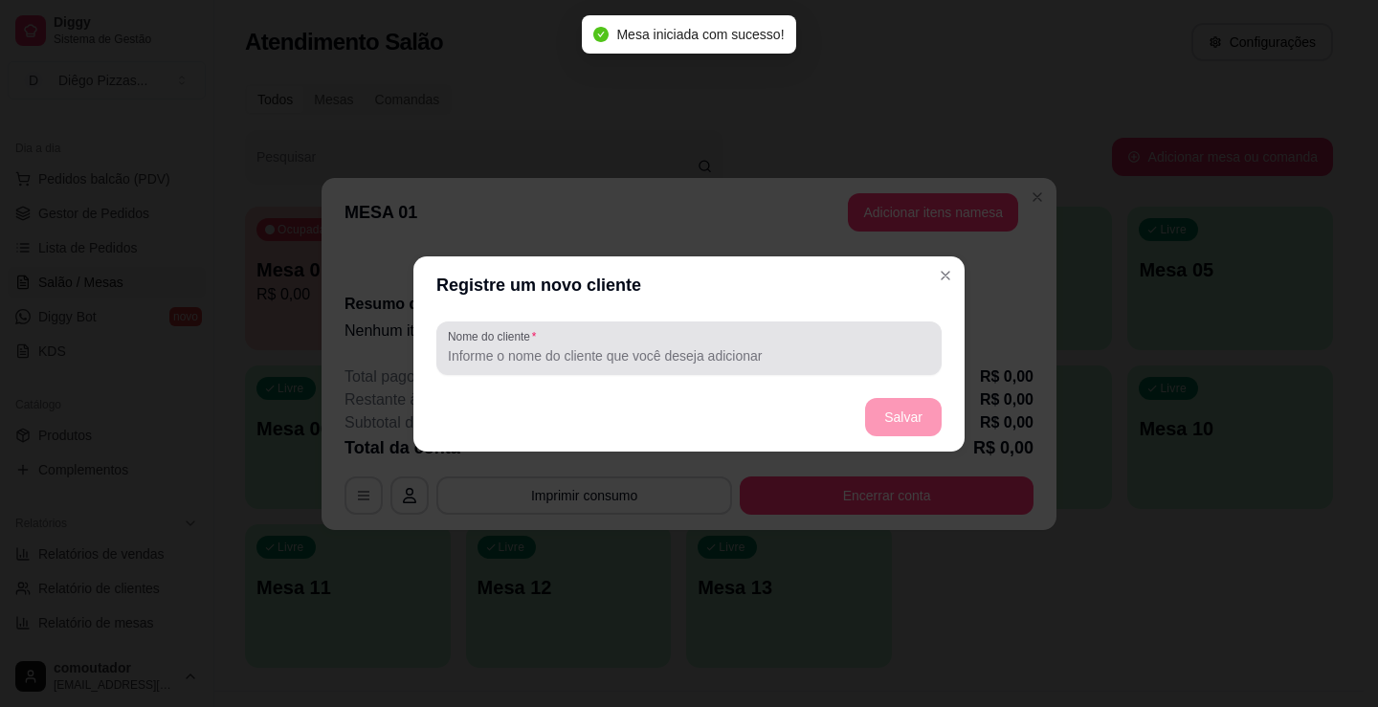
click at [536, 368] on div "Nome do cliente" at bounding box center [688, 349] width 505 height 54
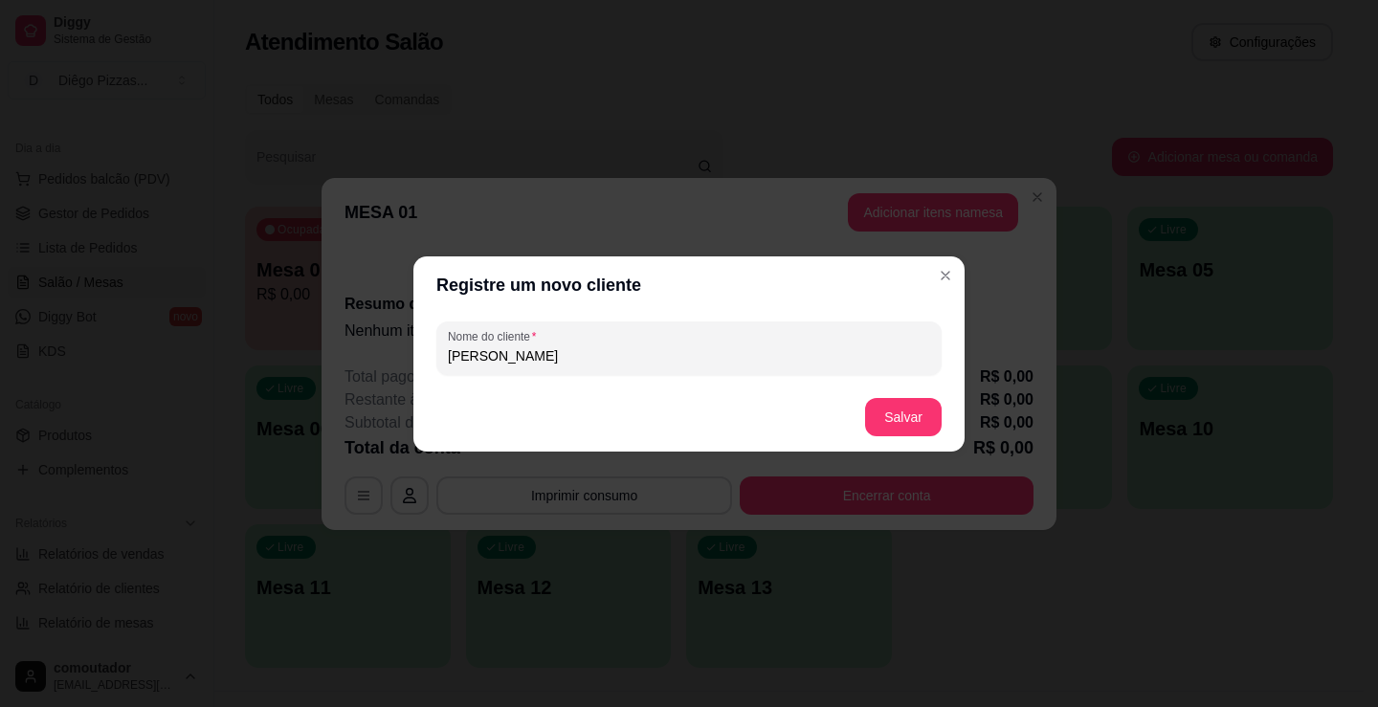
type input "david"
click at [903, 412] on button "Salvar" at bounding box center [903, 416] width 75 height 37
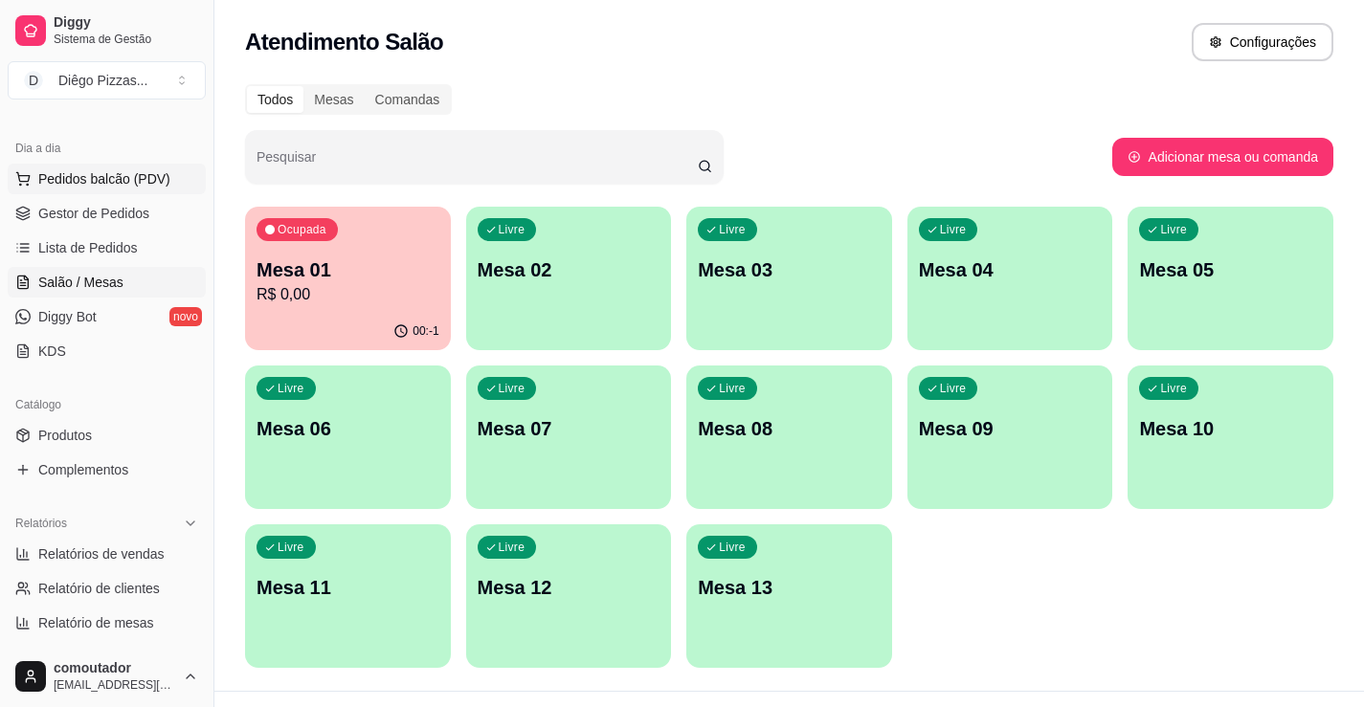
click at [105, 170] on span "Pedidos balcão (PDV)" at bounding box center [104, 178] width 132 height 19
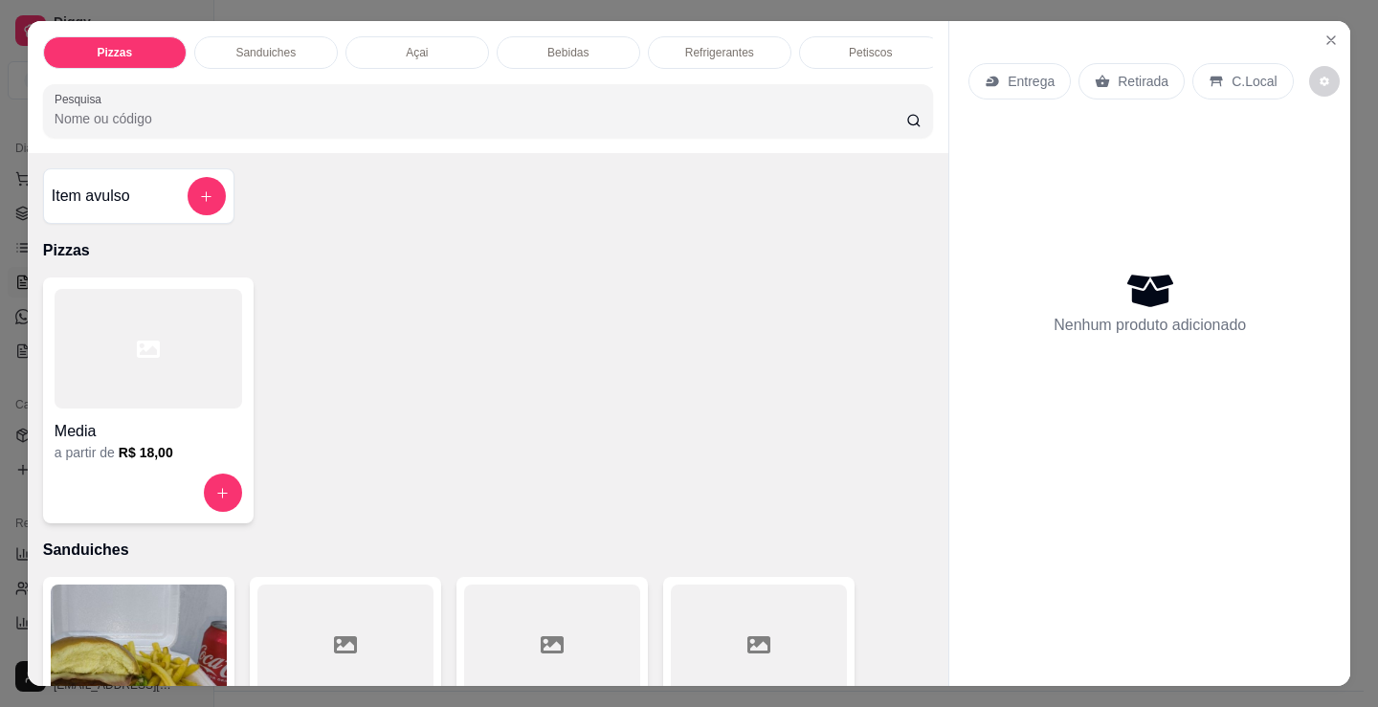
click at [580, 45] on p "Bebidas" at bounding box center [567, 52] width 41 height 15
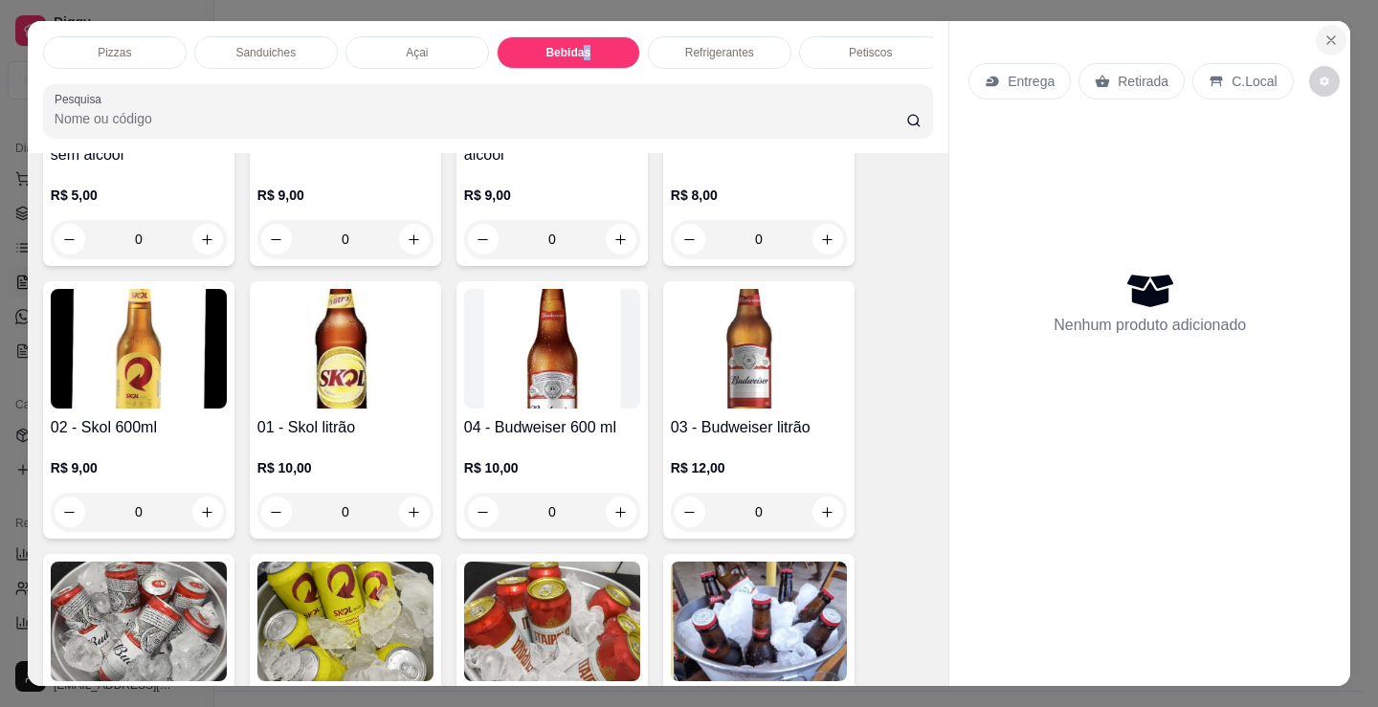
click at [1327, 36] on icon "Close" at bounding box center [1331, 40] width 8 height 8
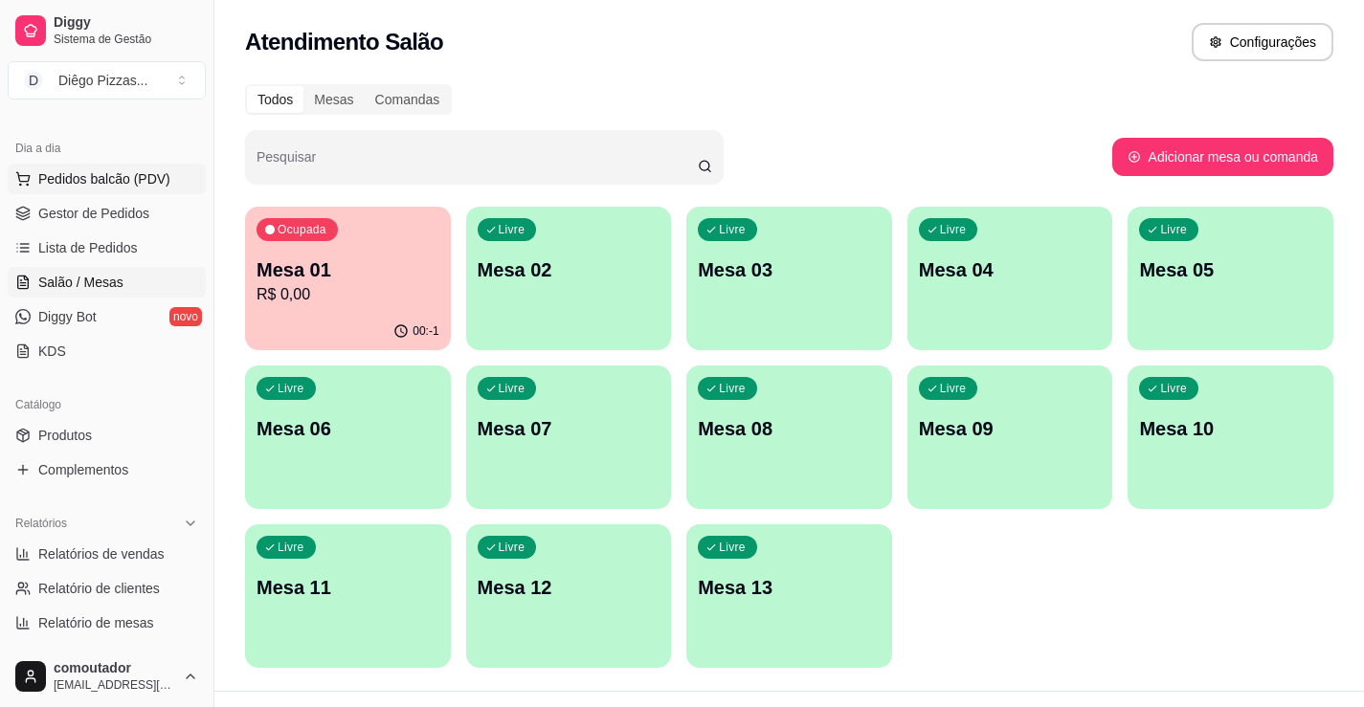
click at [166, 176] on button "Pedidos balcão (PDV)" at bounding box center [107, 179] width 198 height 31
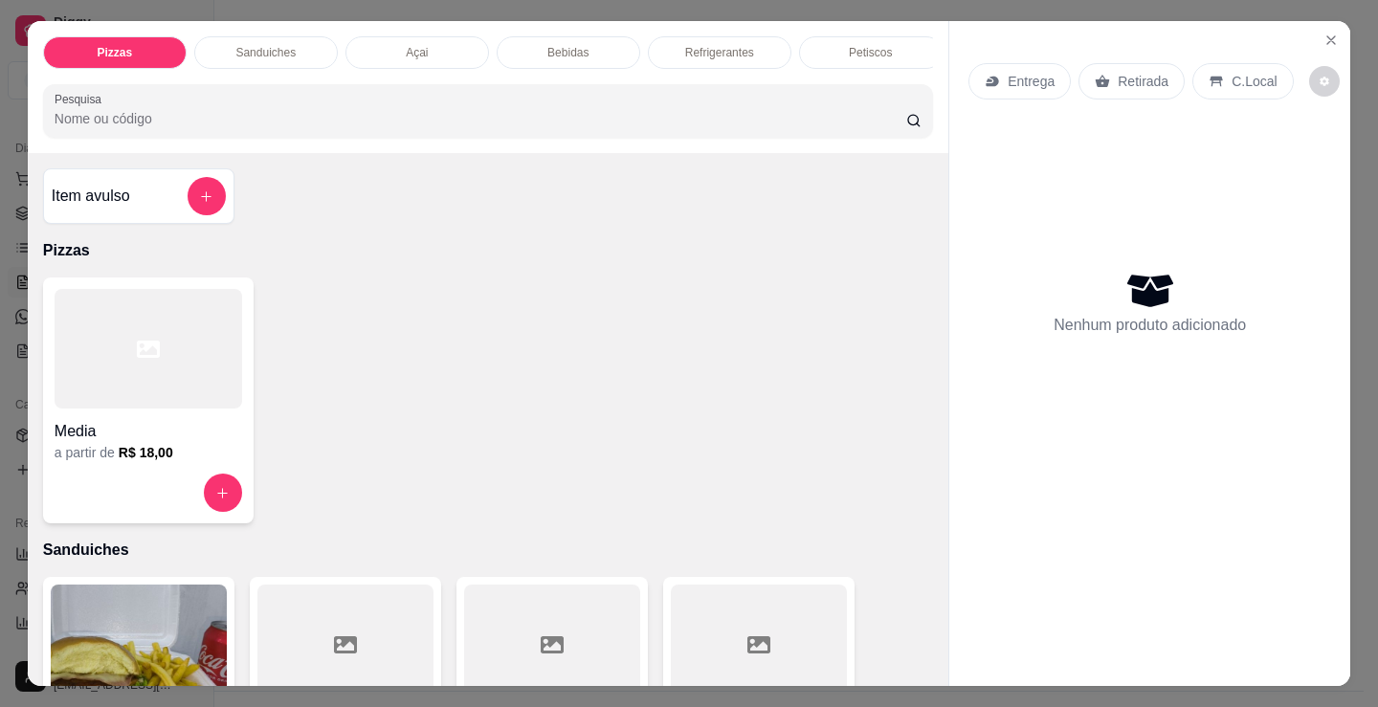
click at [870, 45] on p "Petiscos" at bounding box center [870, 52] width 43 height 15
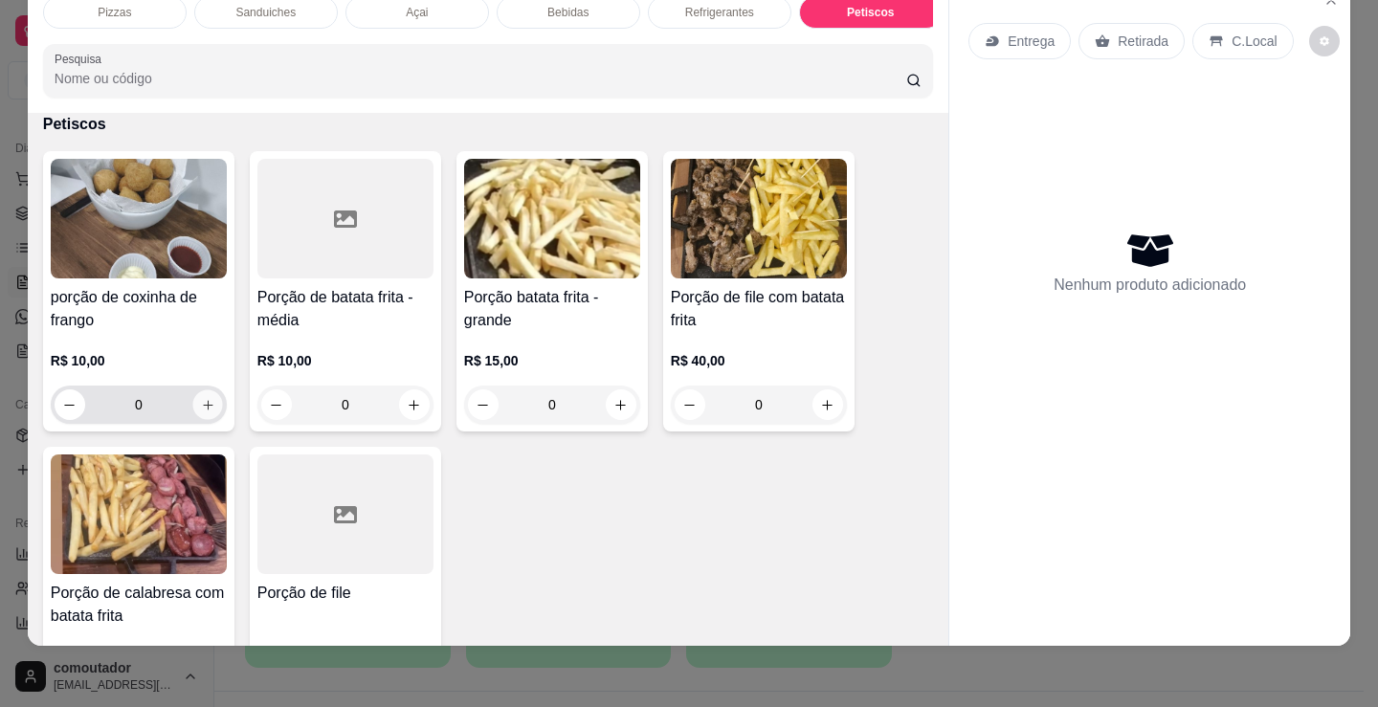
click at [197, 414] on button "increase-product-quantity" at bounding box center [207, 405] width 30 height 30
type input "1"
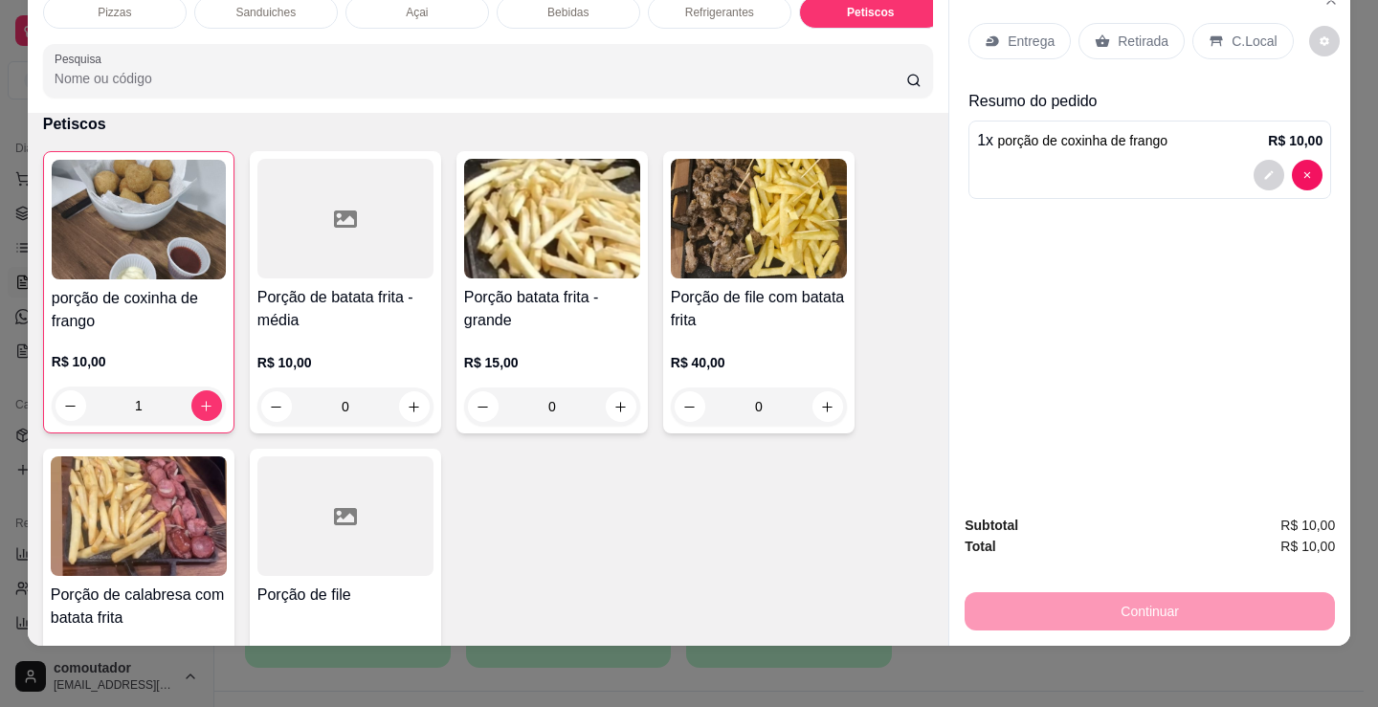
click at [1008, 32] on p "Entrega" at bounding box center [1031, 41] width 47 height 19
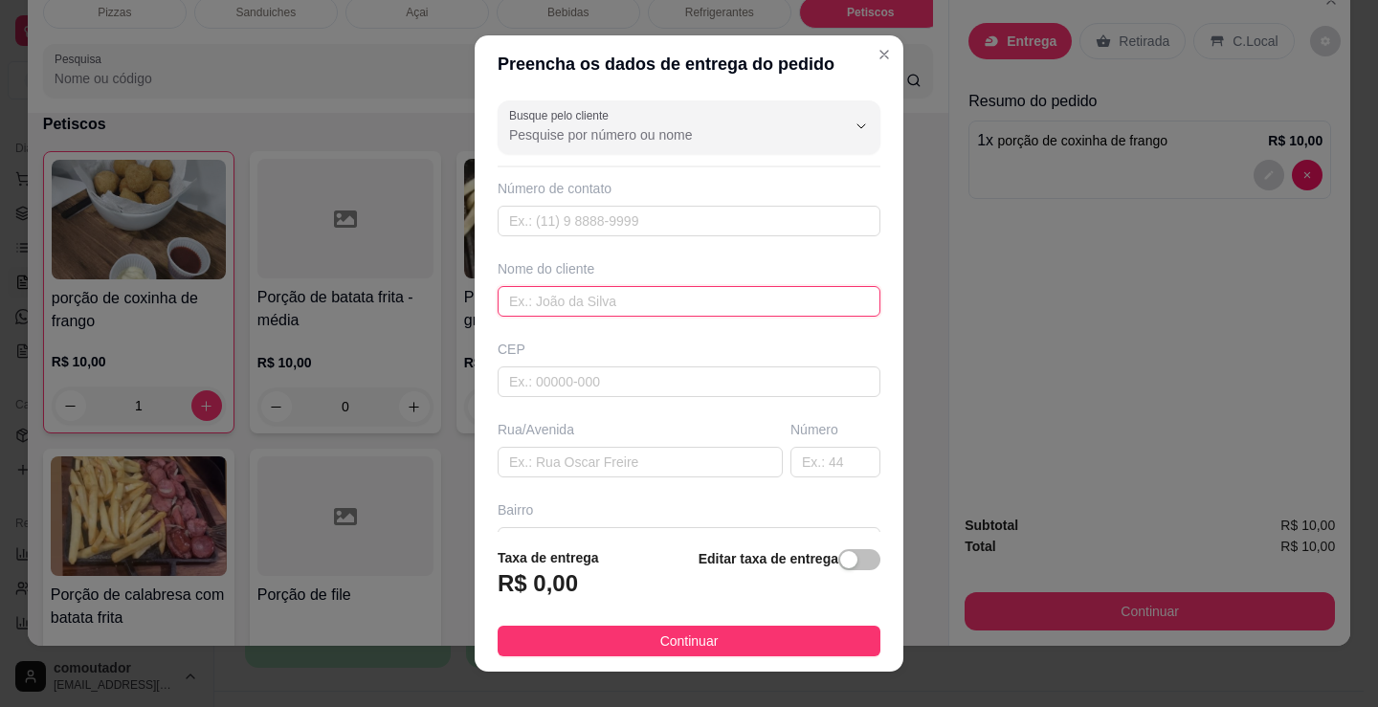
click at [554, 304] on input "text" at bounding box center [689, 301] width 383 height 31
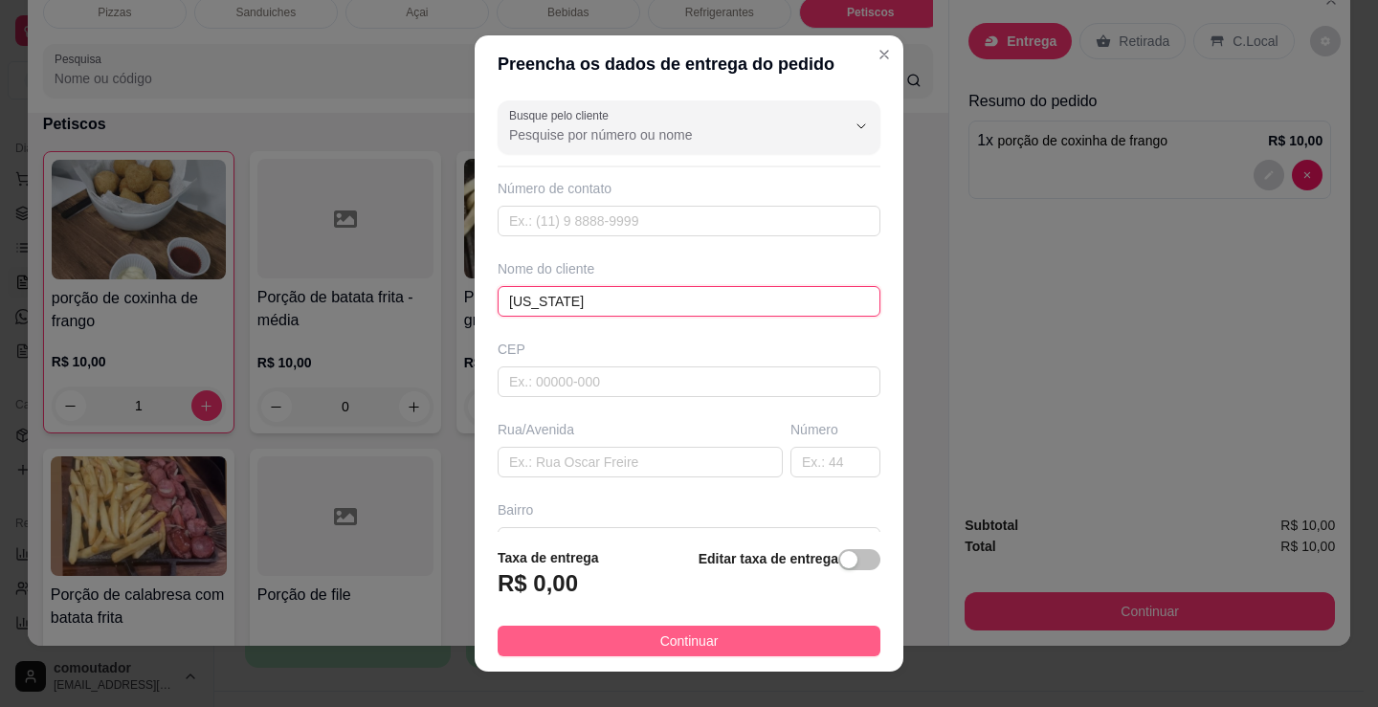
type input "virginia"
click at [835, 630] on button "Continuar" at bounding box center [689, 641] width 383 height 31
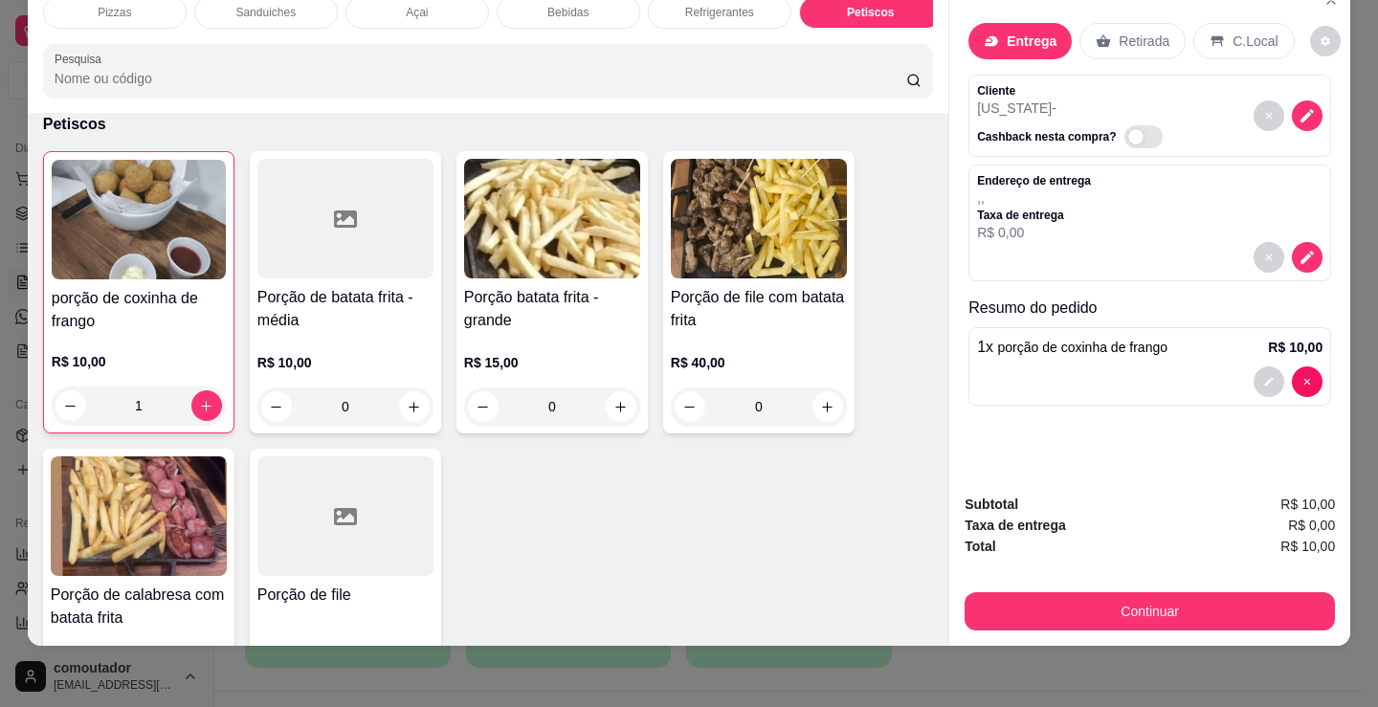
click at [1120, 592] on button "Continuar" at bounding box center [1150, 611] width 370 height 38
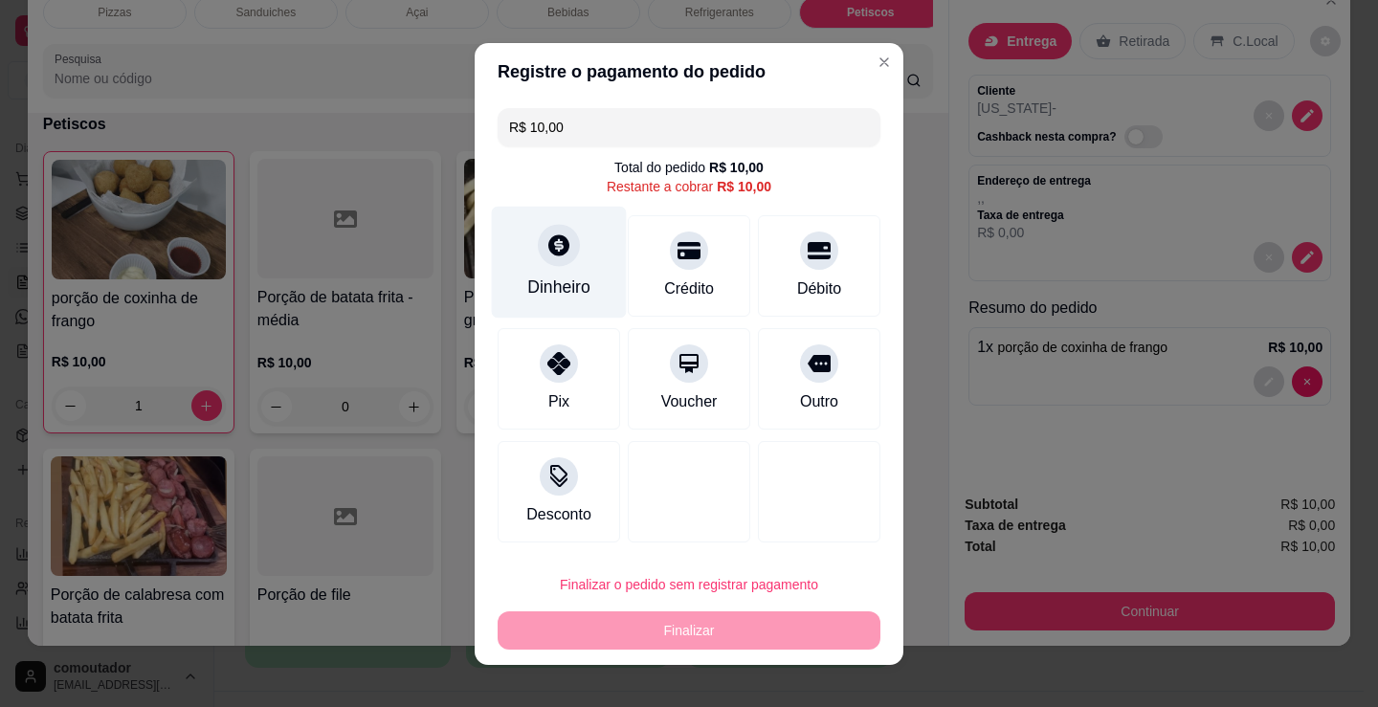
click at [549, 264] on div at bounding box center [559, 245] width 42 height 42
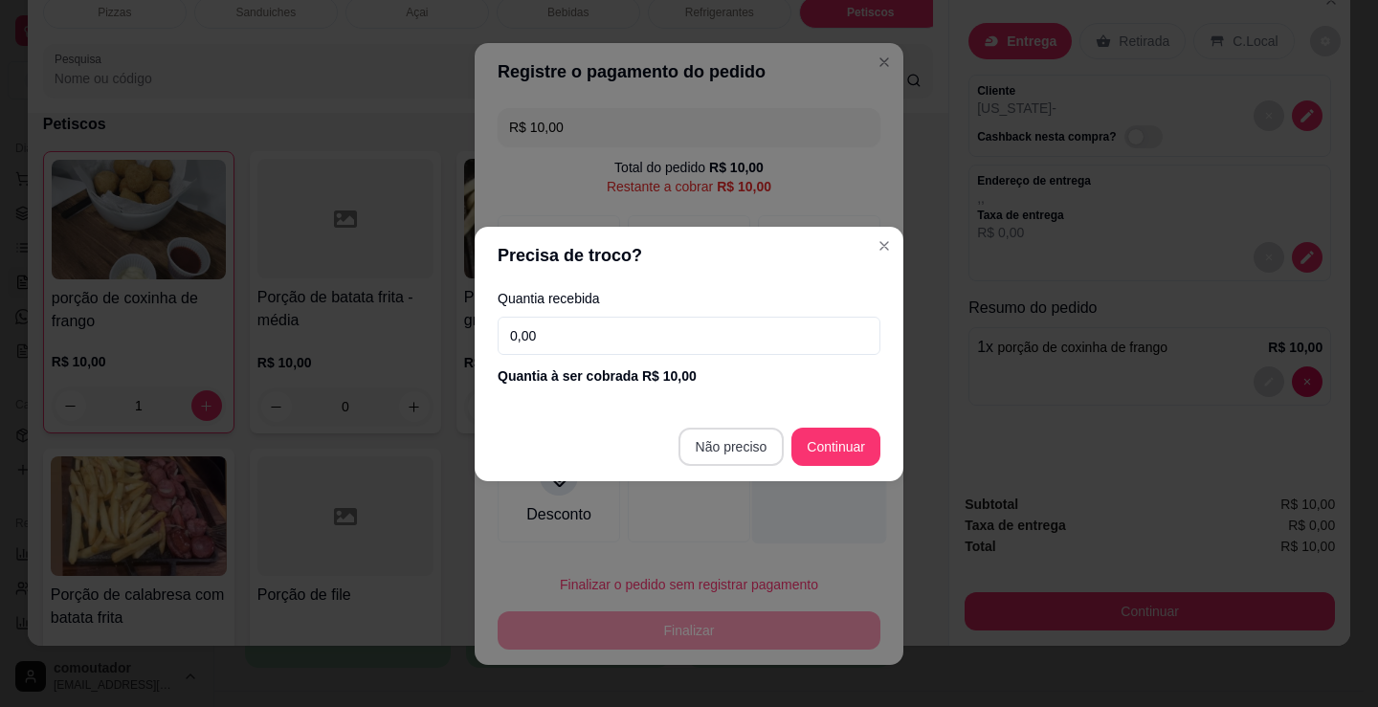
type input "R$ 0,00"
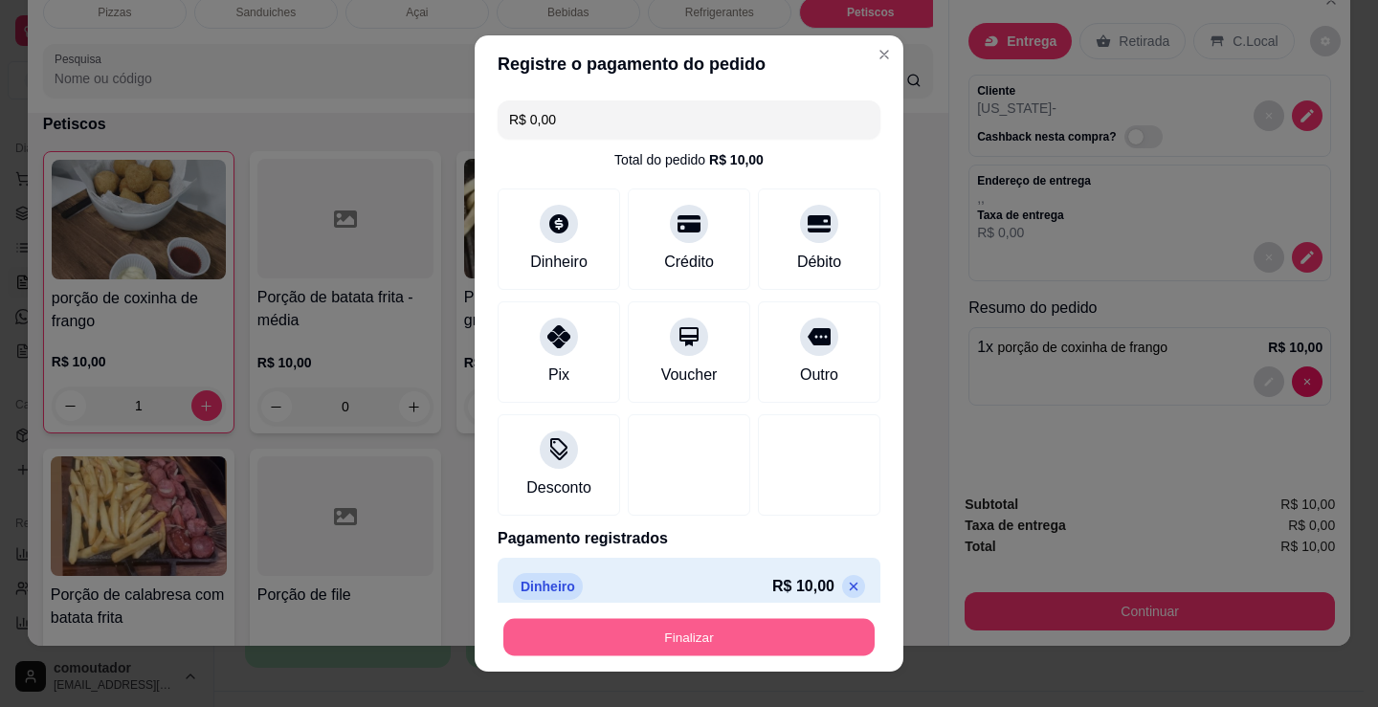
click at [714, 635] on button "Finalizar" at bounding box center [688, 637] width 371 height 37
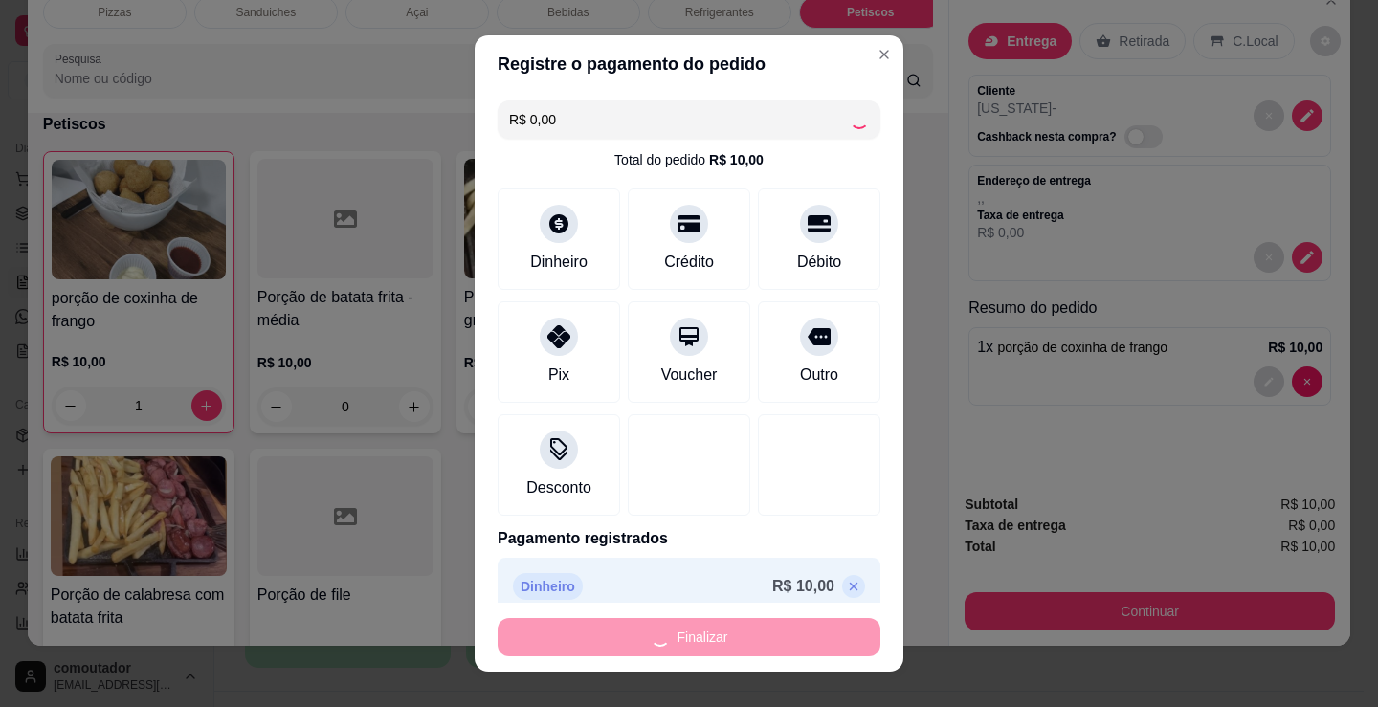
type input "0"
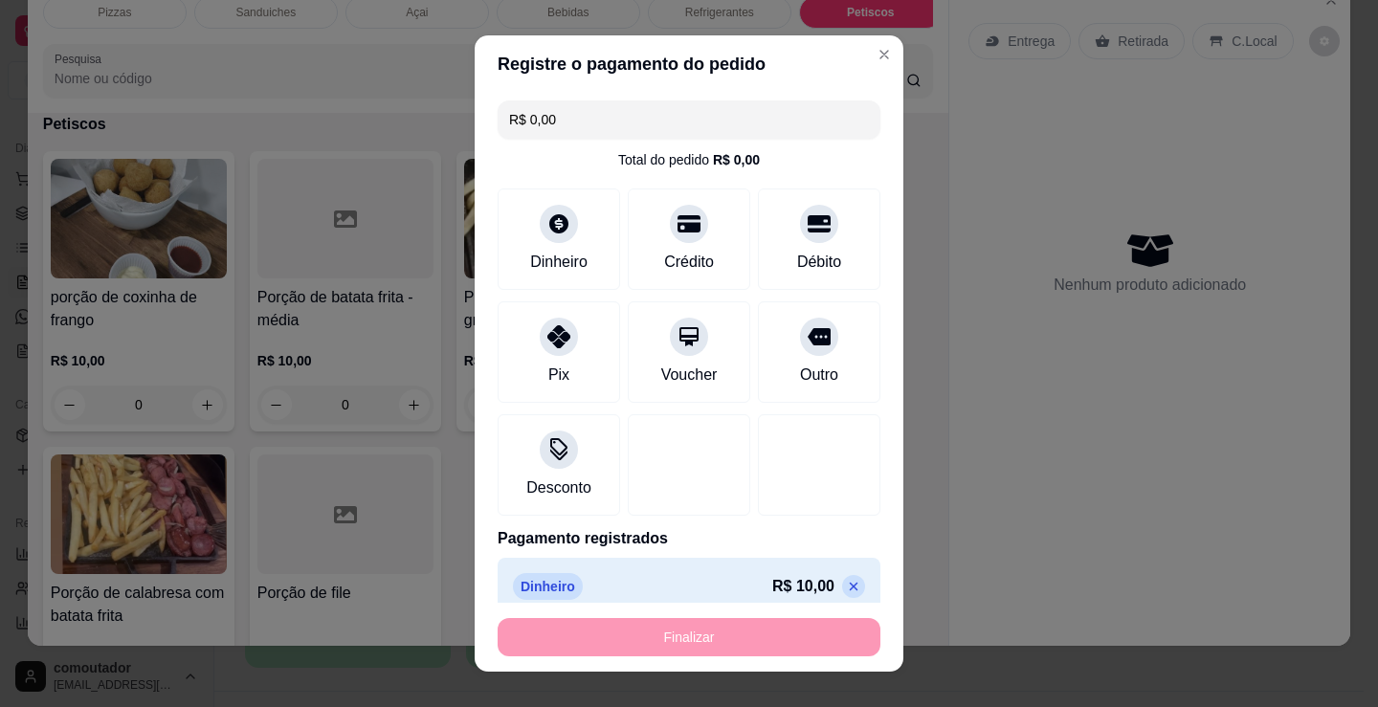
type input "-R$ 10,00"
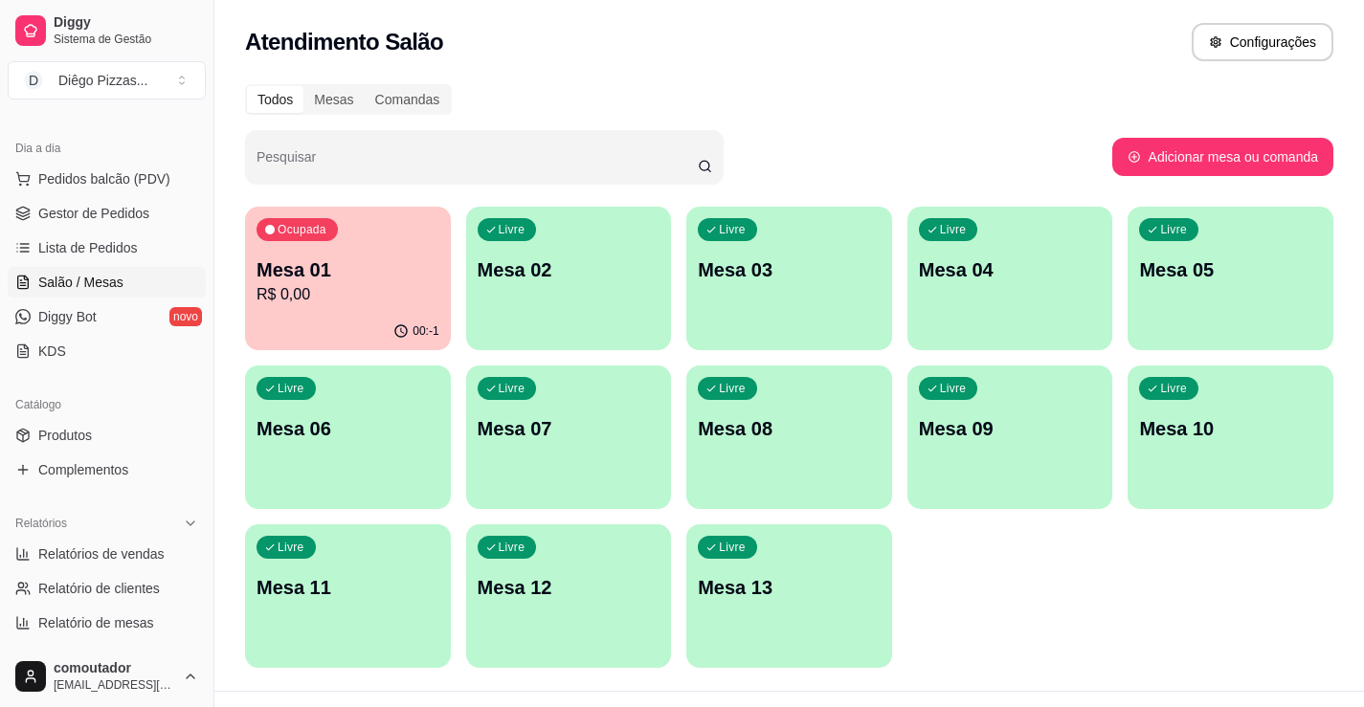
click at [627, 306] on div "Livre Mesa 02" at bounding box center [569, 267] width 206 height 121
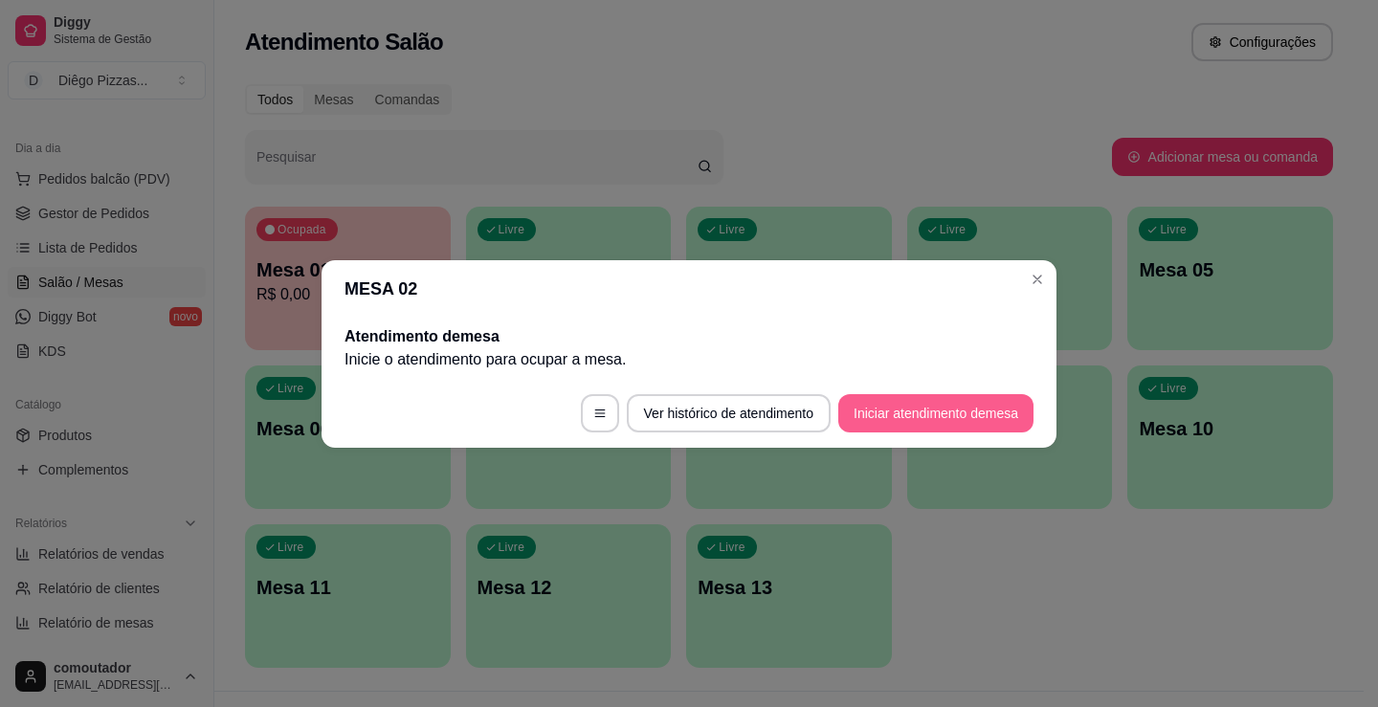
click at [923, 414] on button "Iniciar atendimento de mesa" at bounding box center [935, 413] width 195 height 38
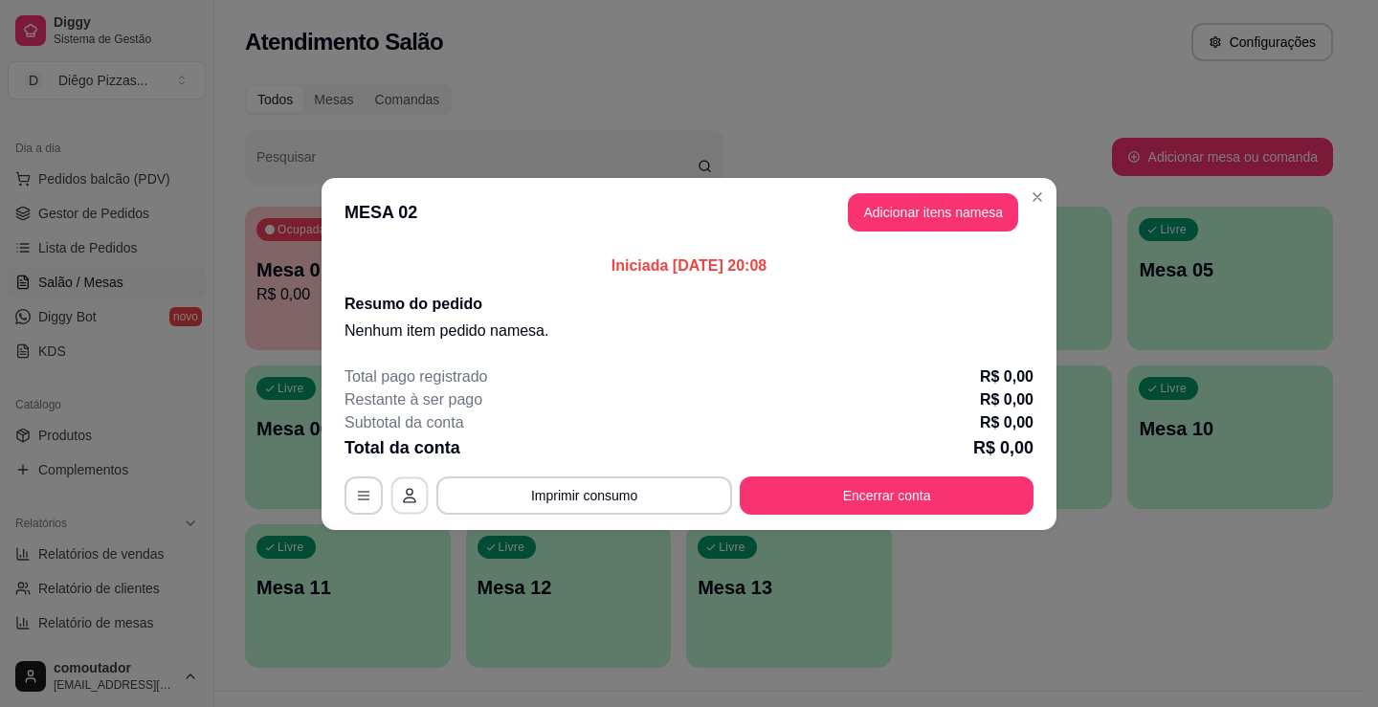
click at [412, 507] on button "button" at bounding box center [409, 495] width 37 height 37
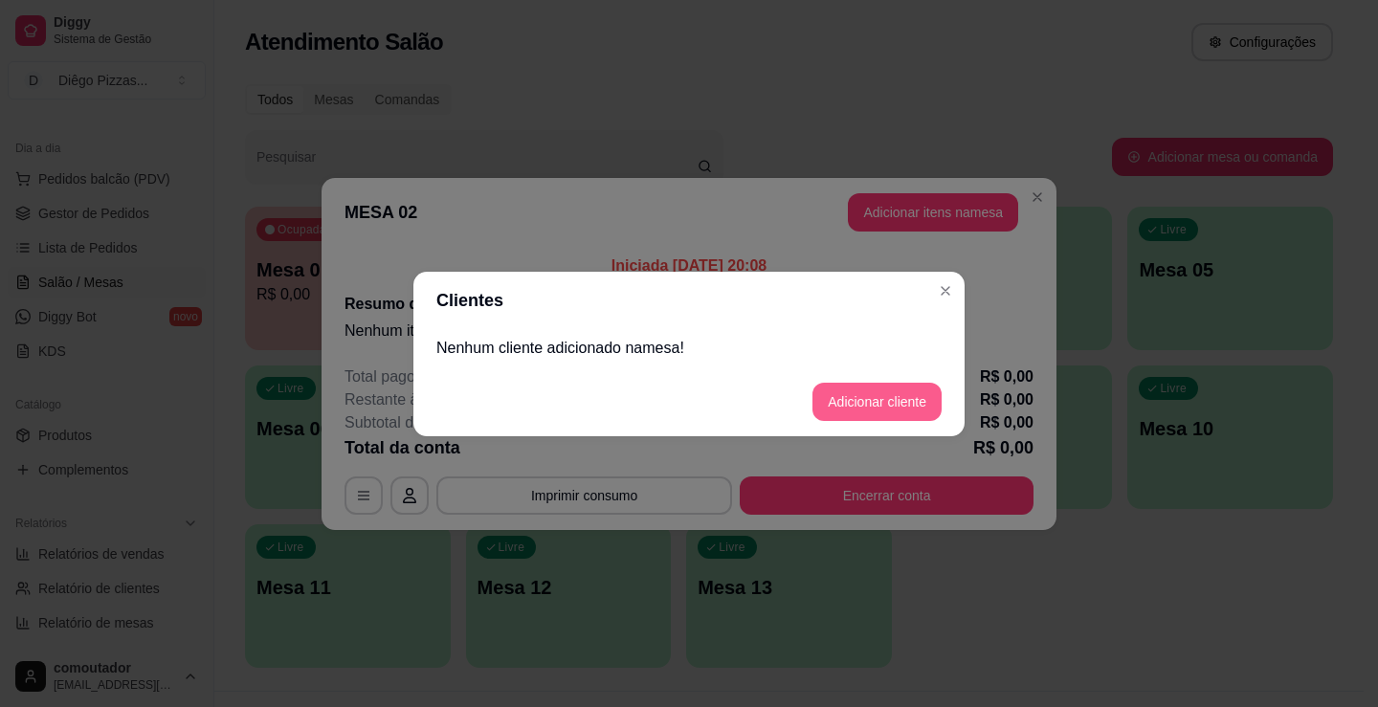
click at [882, 395] on button "Adicionar cliente" at bounding box center [877, 402] width 129 height 38
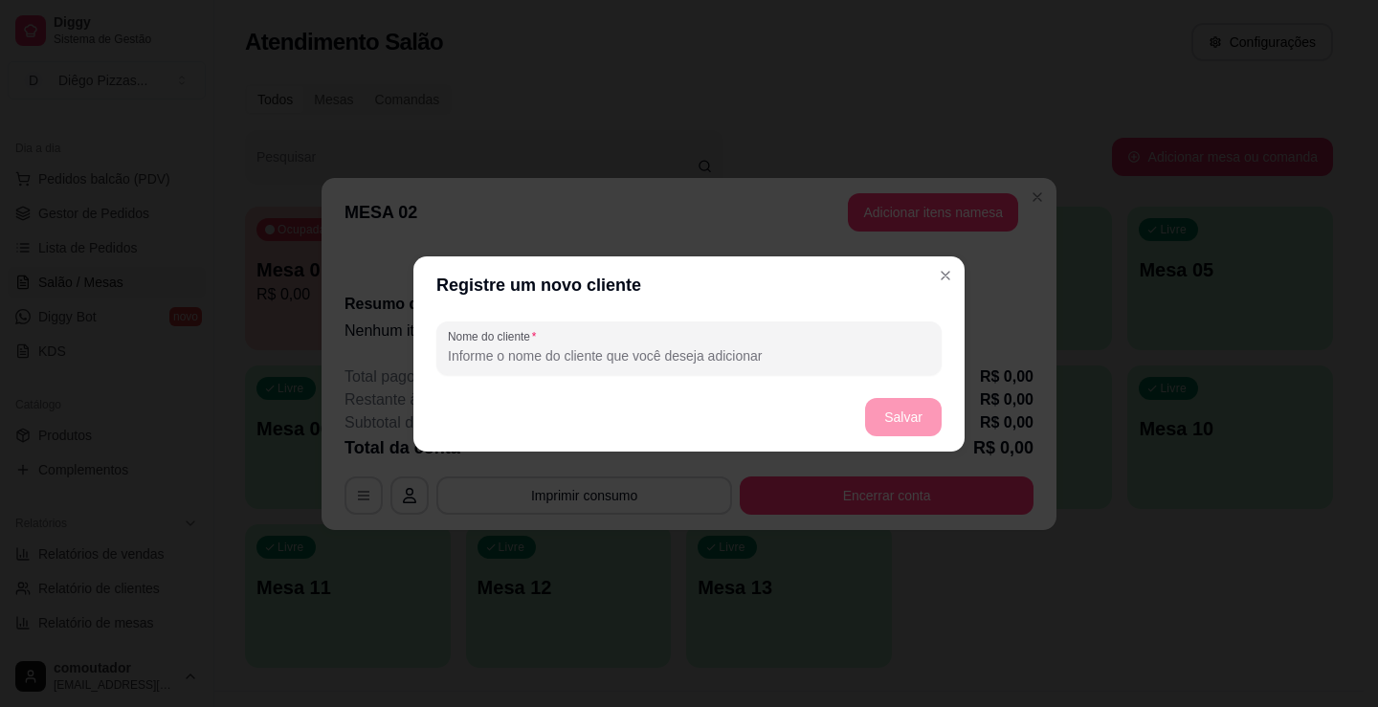
click at [706, 360] on input "Nome do cliente" at bounding box center [689, 355] width 482 height 19
type input "jardel"
click at [909, 411] on button "Salvar" at bounding box center [903, 417] width 77 height 38
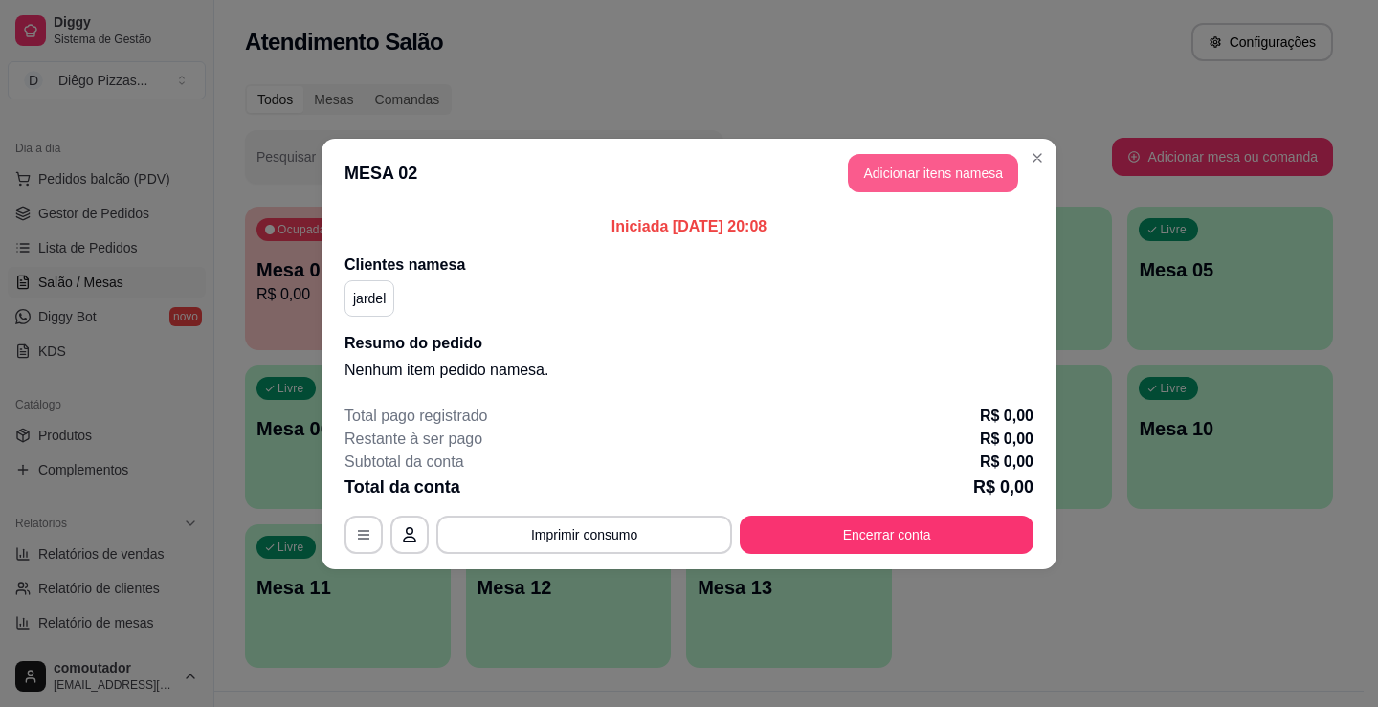
click at [888, 181] on button "Adicionar itens na mesa" at bounding box center [933, 173] width 170 height 38
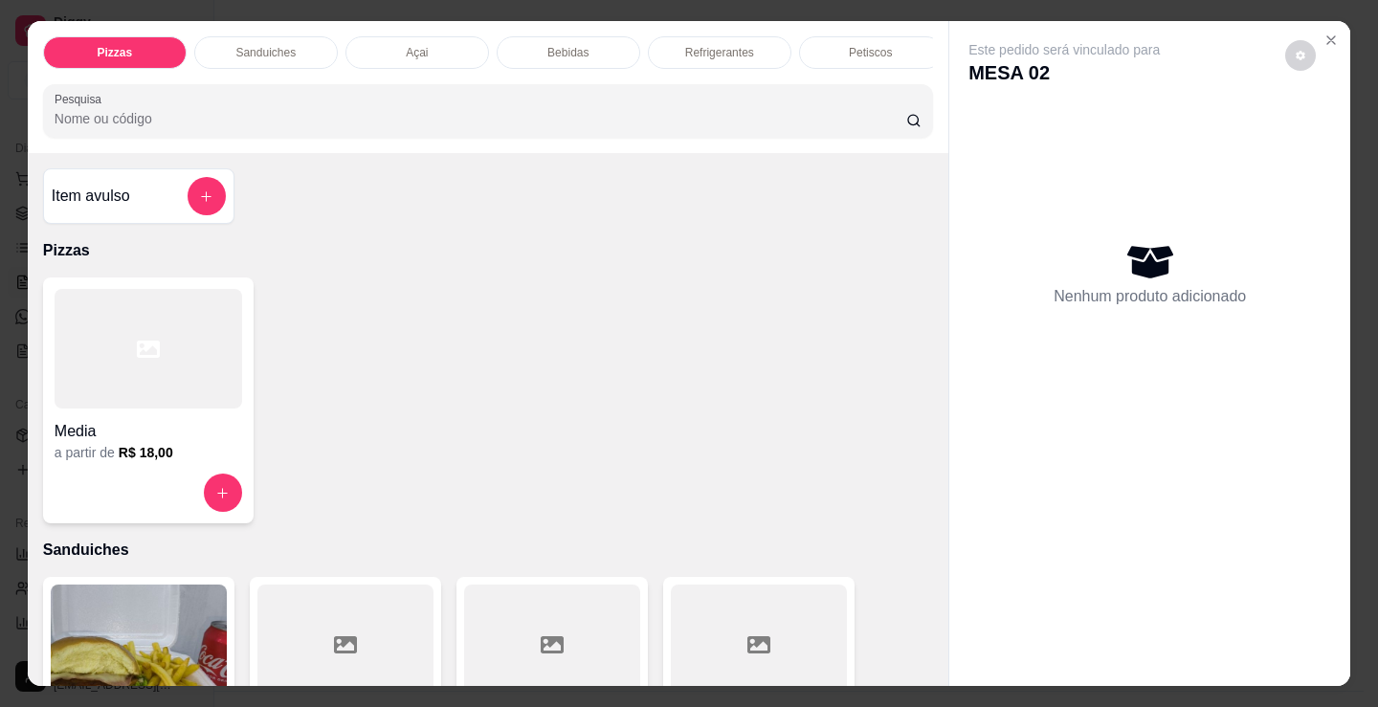
click at [695, 57] on div "Refrigerantes" at bounding box center [720, 52] width 144 height 33
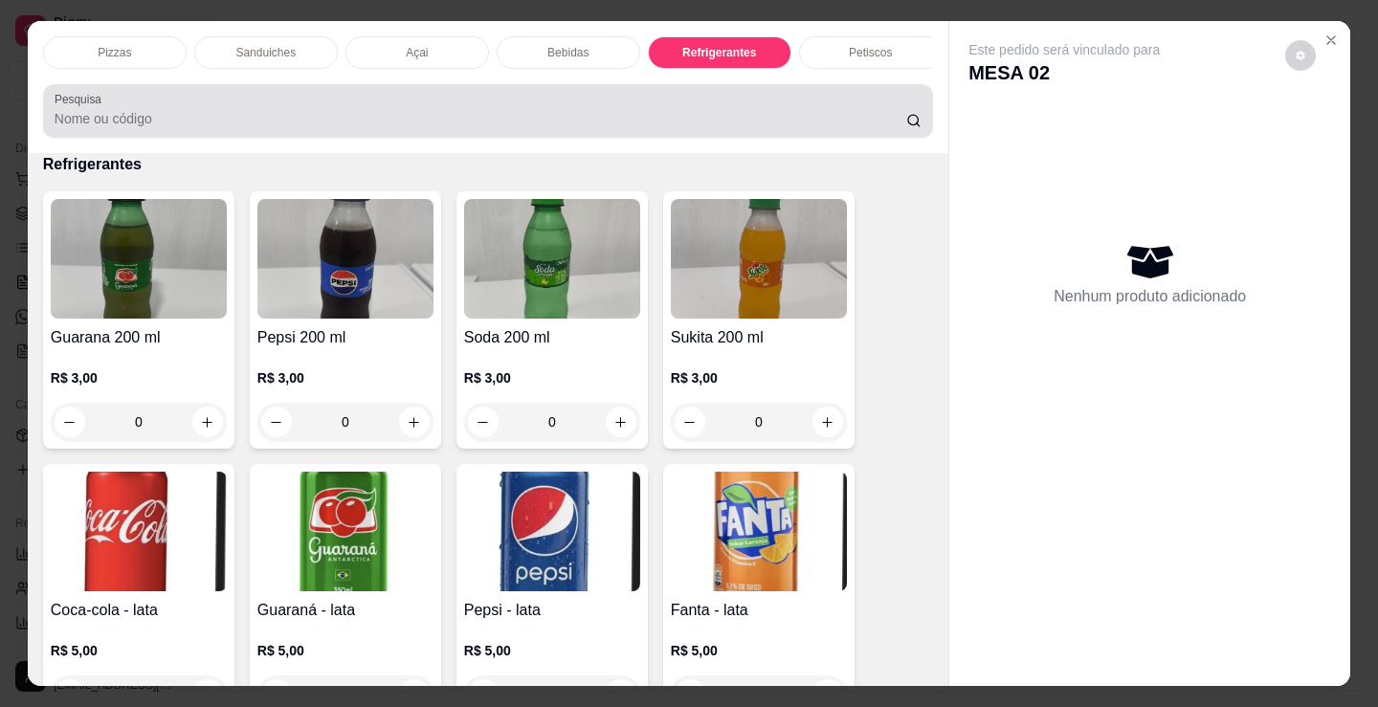
scroll to position [47, 0]
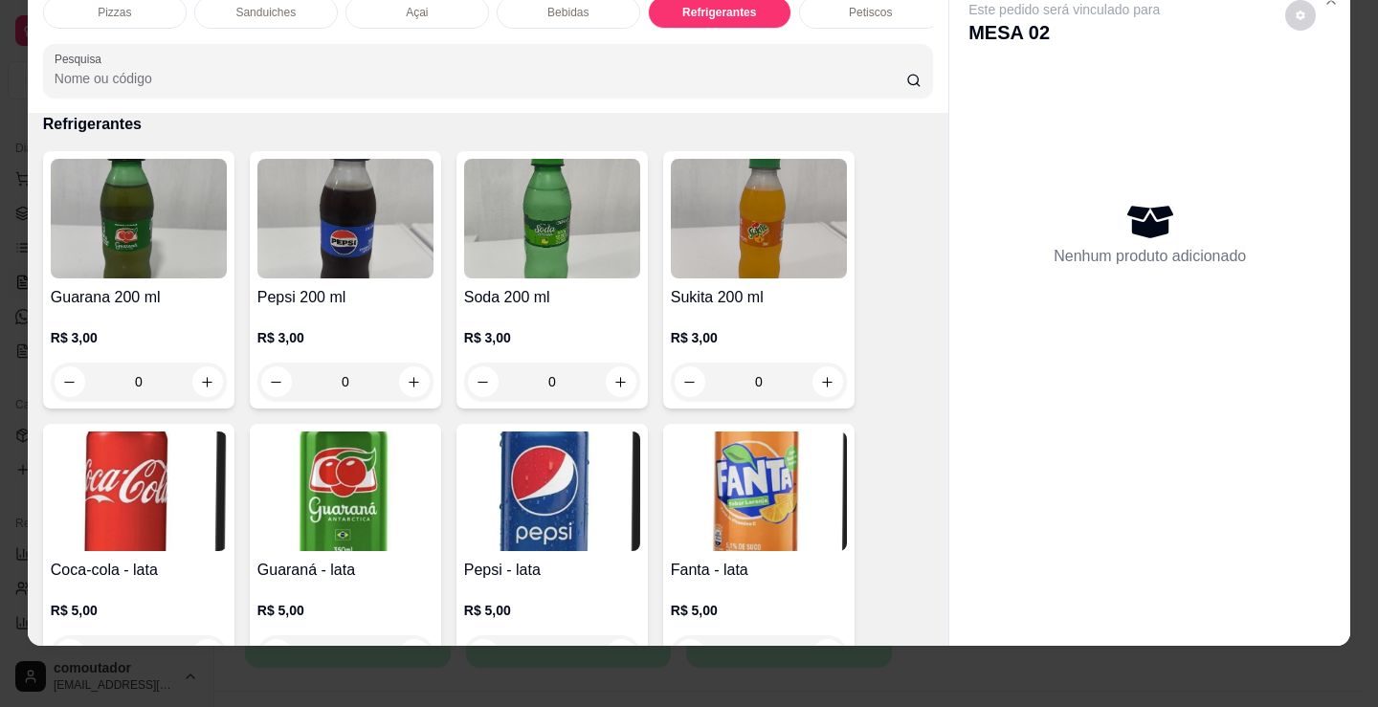
click at [565, 11] on div "Bebidas" at bounding box center [569, 12] width 144 height 33
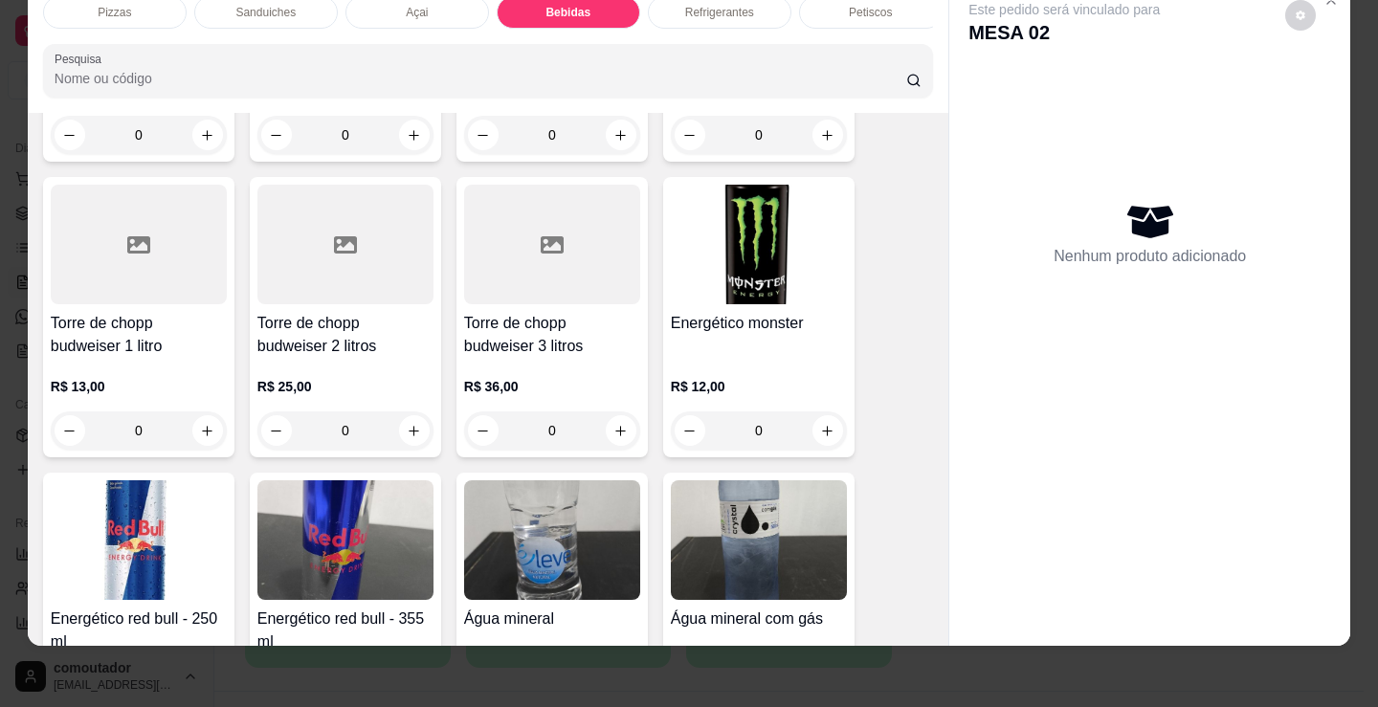
scroll to position [3262, 0]
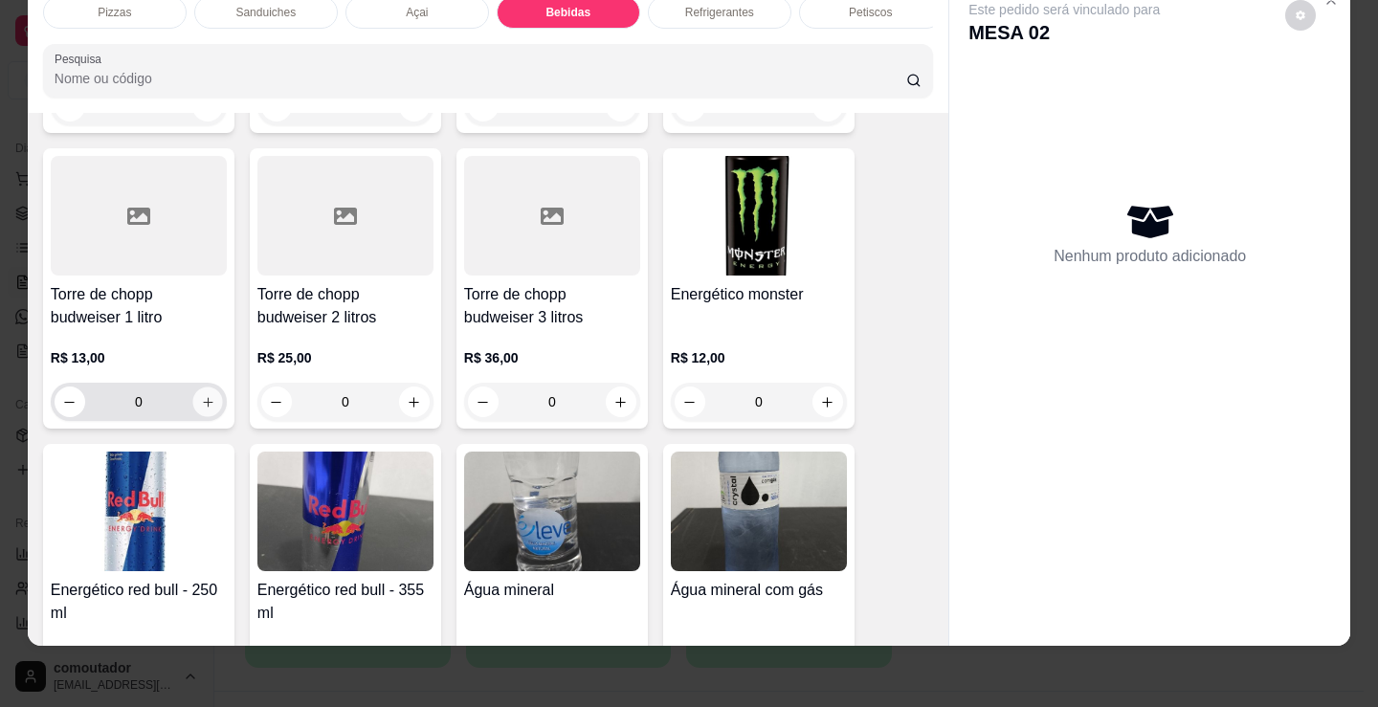
click at [208, 398] on button "increase-product-quantity" at bounding box center [207, 403] width 30 height 30
type input "1"
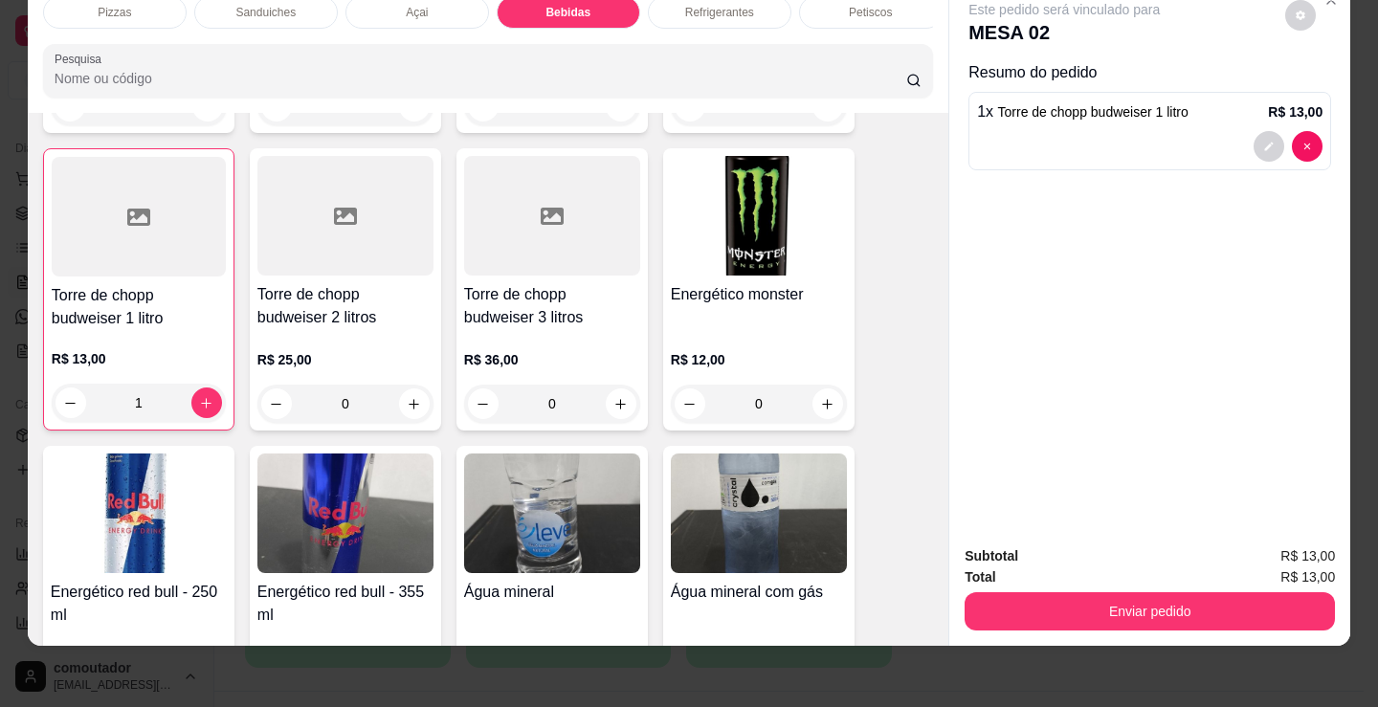
click at [1040, 592] on button "Enviar pedido" at bounding box center [1150, 611] width 370 height 38
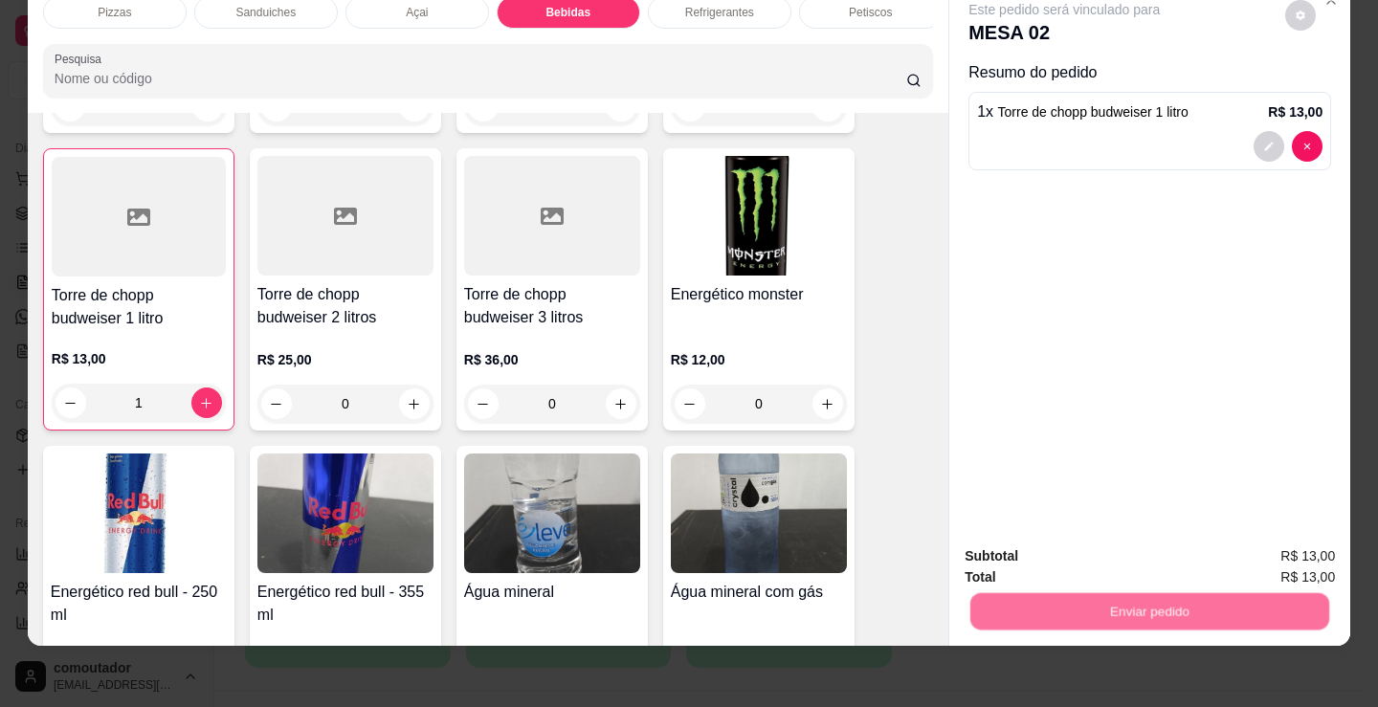
click at [1039, 547] on button "Não registrar e enviar pedido" at bounding box center [1086, 550] width 199 height 36
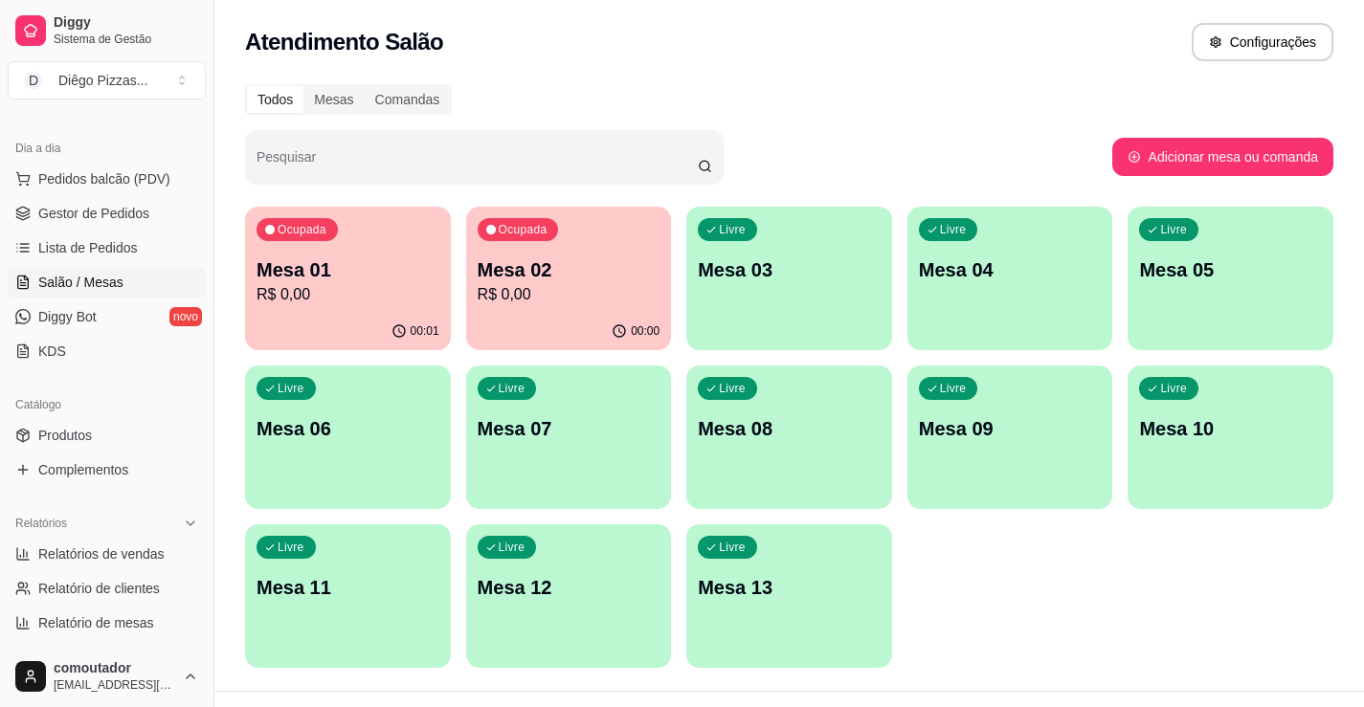
click at [1096, 563] on div "Ocupada Mesa 01 R$ 0,00 00:01 Ocupada Mesa 02 R$ 0,00 00:00 Livre Mesa 03 Livre…" at bounding box center [789, 437] width 1088 height 461
click at [1022, 602] on div "Ocupada Mesa 01 R$ 0,00 00:04 Ocupada Mesa 02 R$ 13,00 00:03 Livre Mesa 03 Livr…" at bounding box center [789, 437] width 1088 height 461
click at [485, 256] on div "Ocupada Mesa 02 R$ 13,00" at bounding box center [569, 260] width 206 height 106
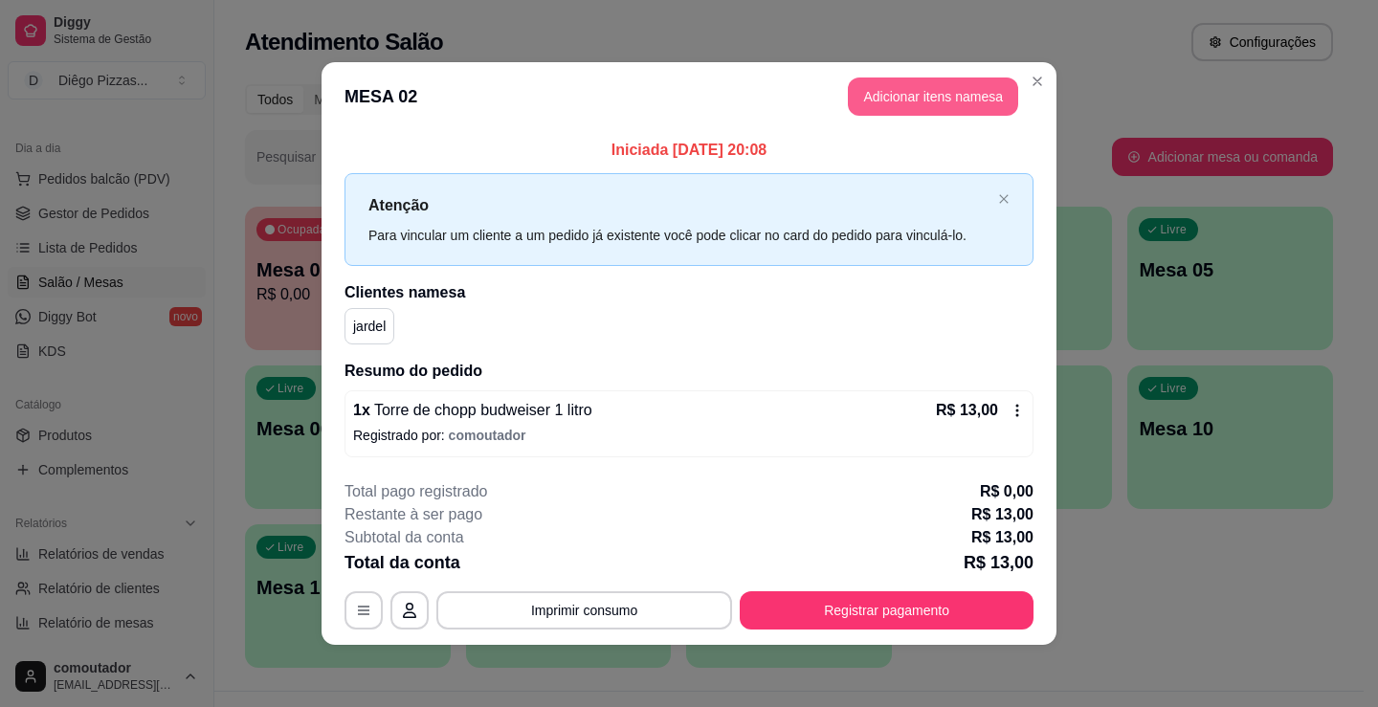
click at [980, 89] on button "Adicionar itens na mesa" at bounding box center [933, 97] width 170 height 38
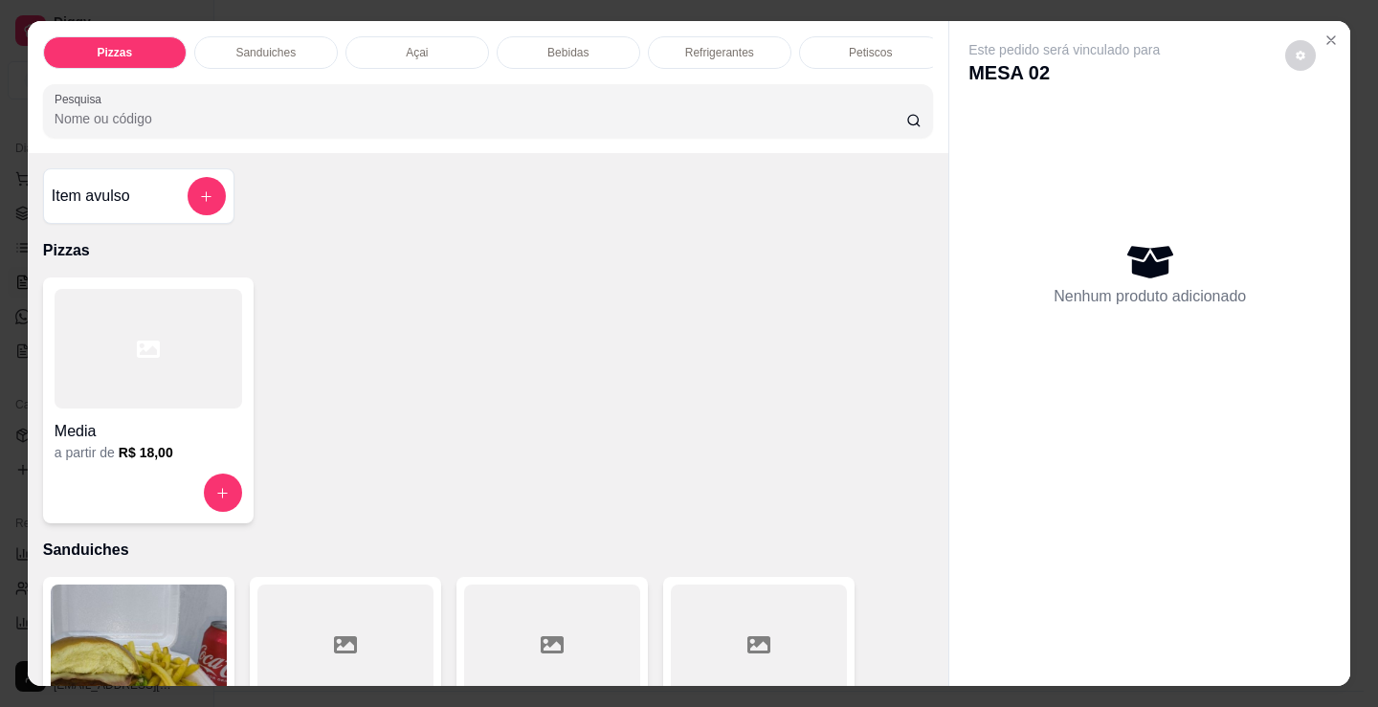
click at [724, 54] on div "Refrigerantes" at bounding box center [720, 52] width 144 height 33
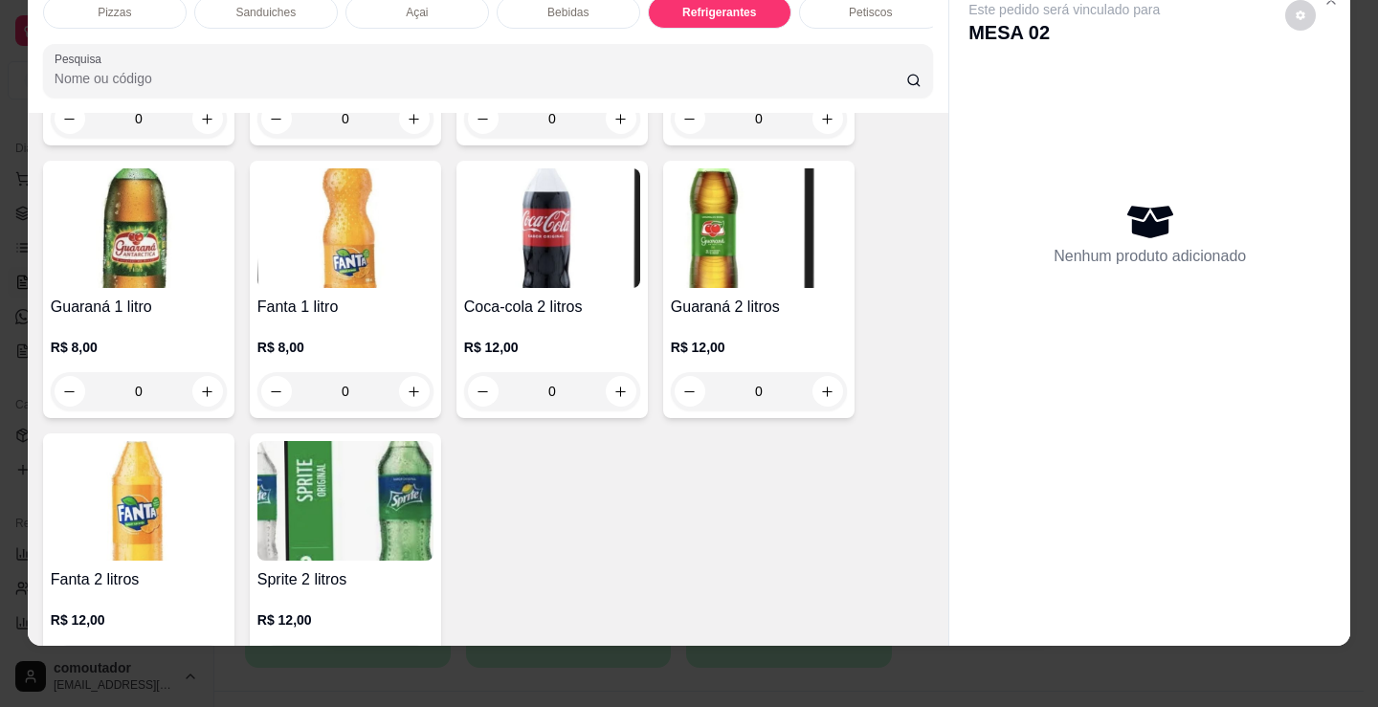
scroll to position [5295, 0]
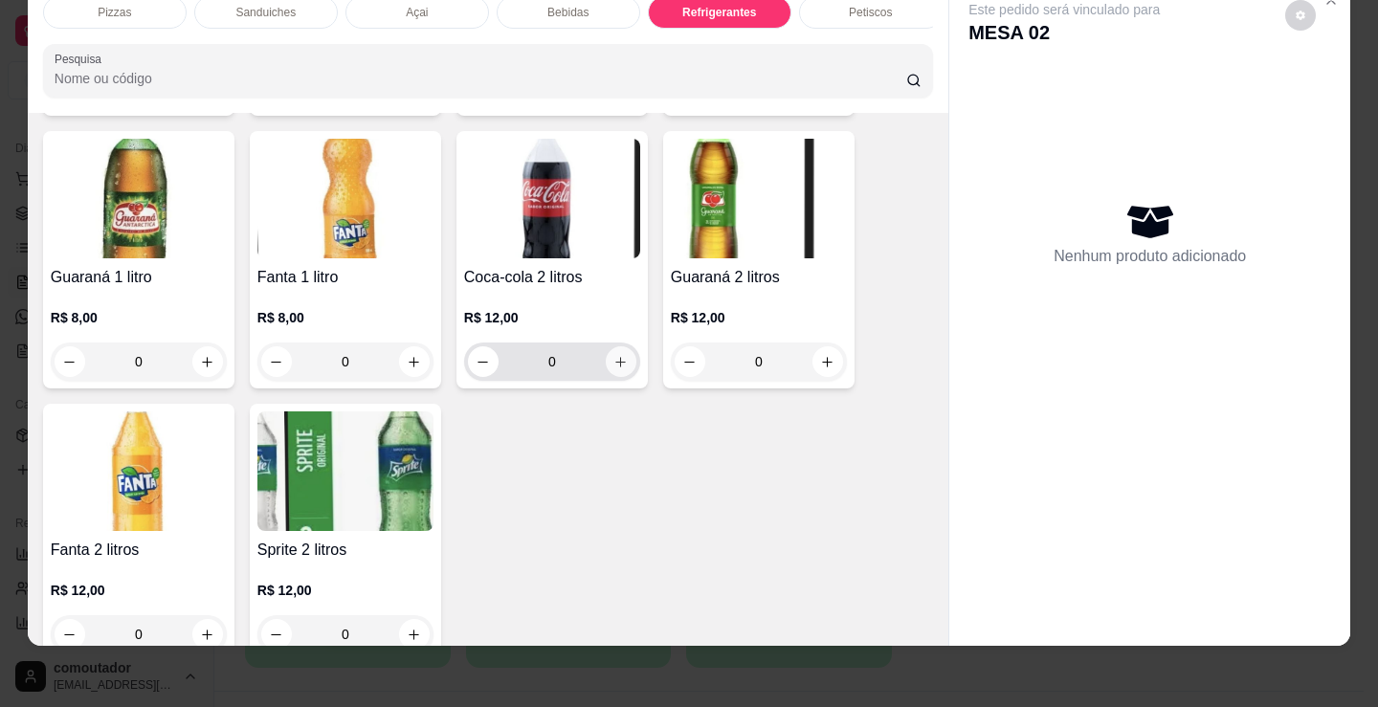
click at [618, 363] on icon "increase-product-quantity" at bounding box center [621, 362] width 11 height 11
type input "1"
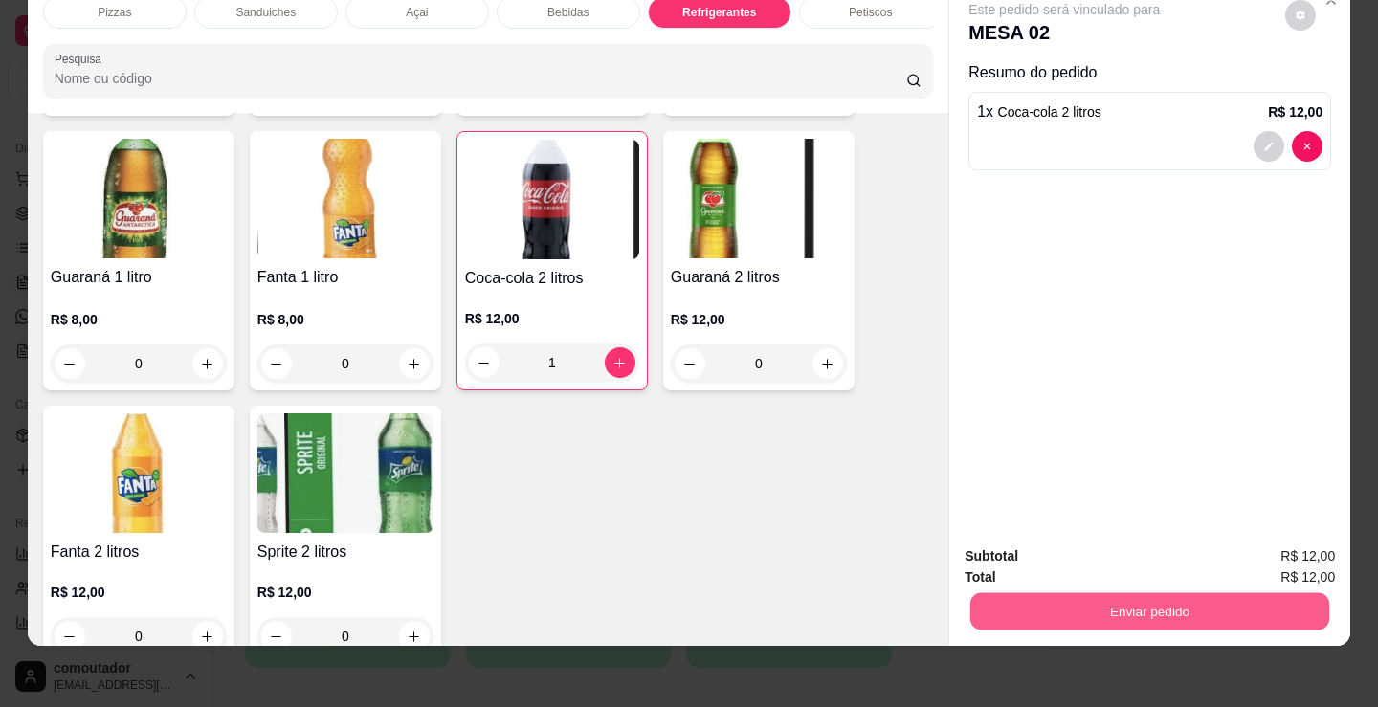
click at [977, 603] on button "Enviar pedido" at bounding box center [1149, 610] width 359 height 37
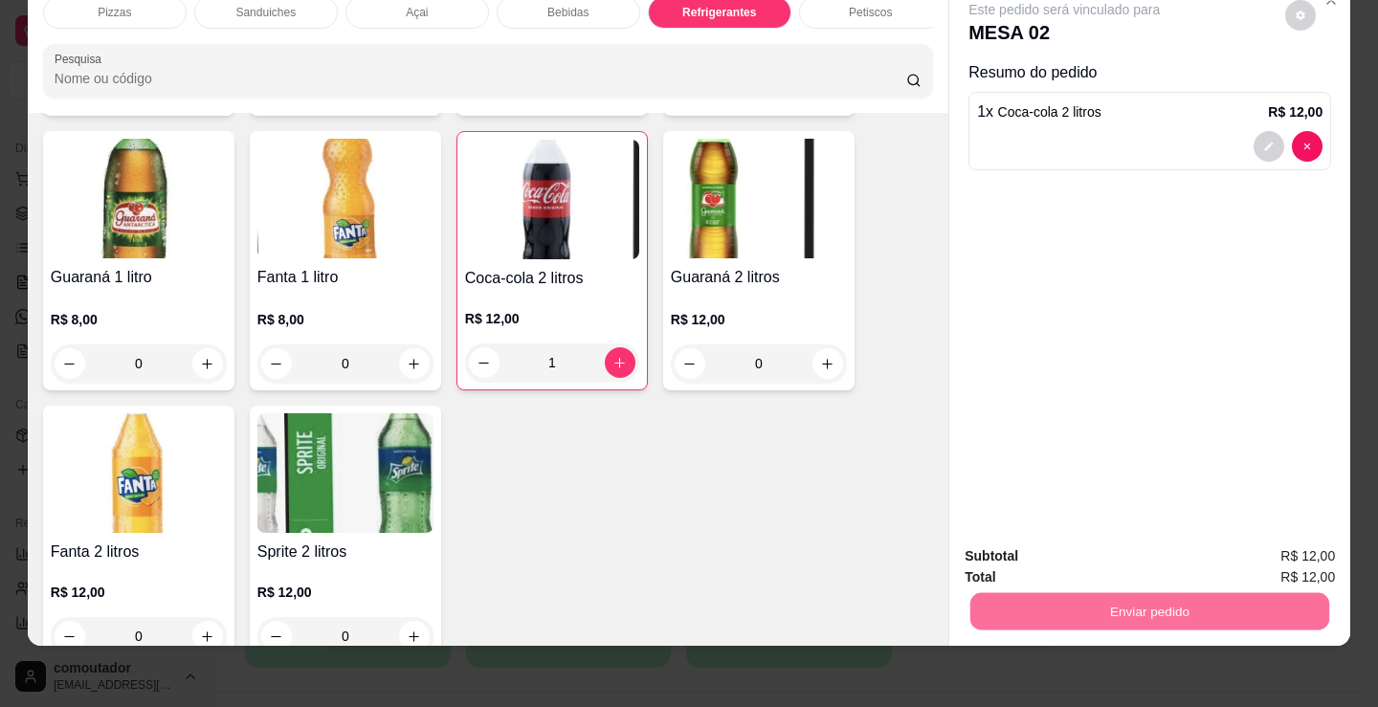
click at [998, 551] on button "Não registrar e enviar pedido" at bounding box center [1085, 549] width 208 height 38
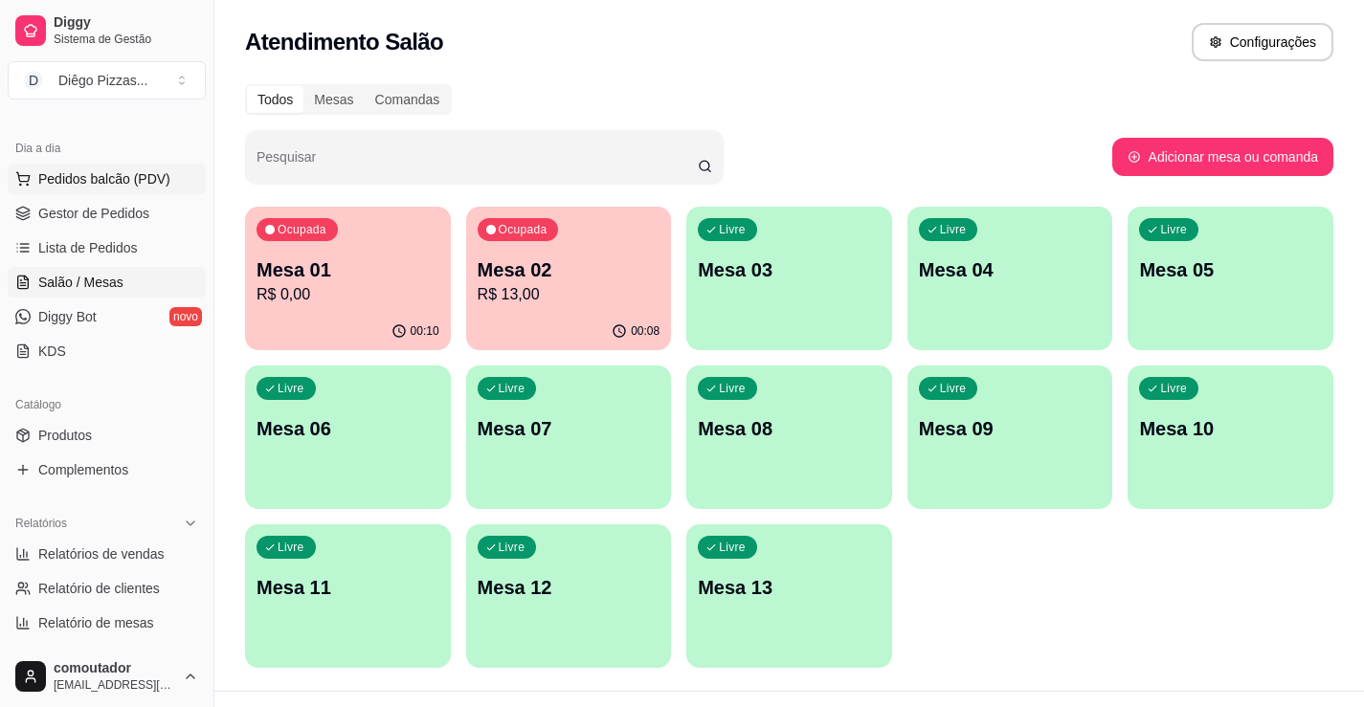
click at [106, 177] on span "Pedidos balcão (PDV)" at bounding box center [104, 178] width 132 height 19
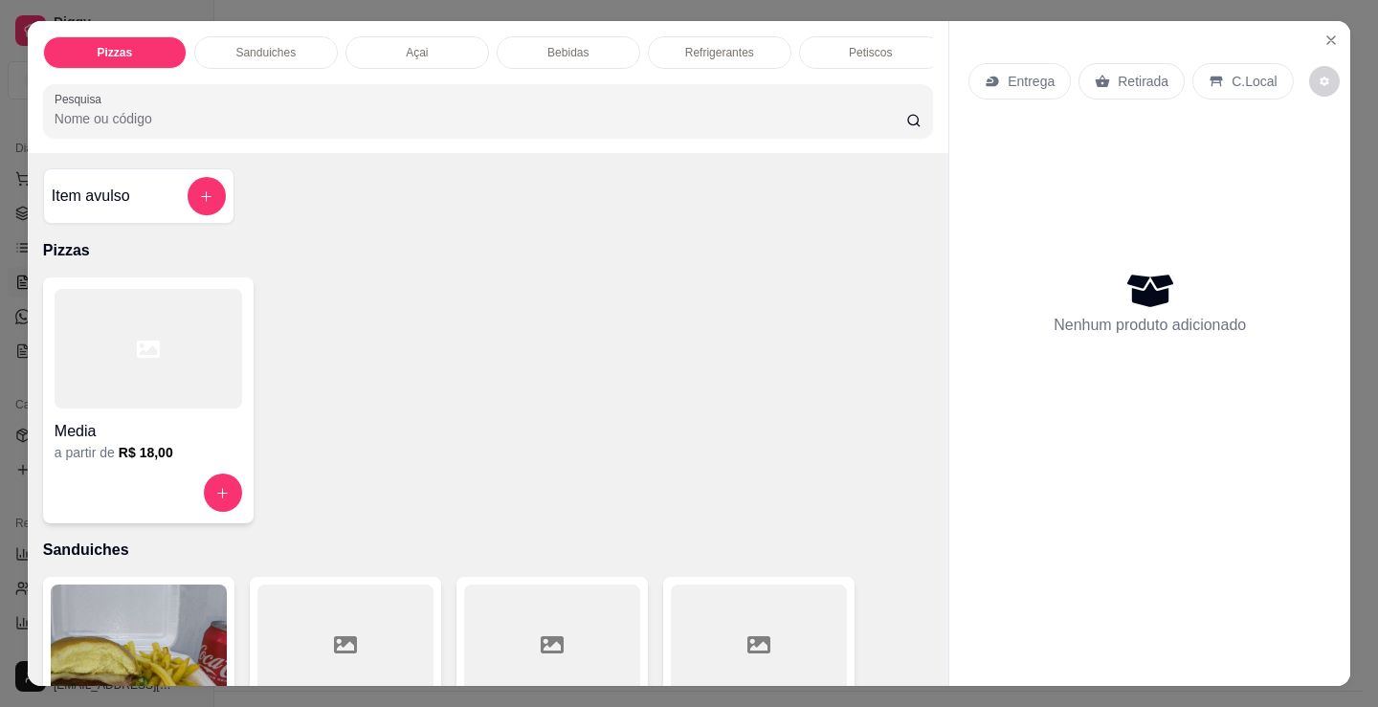
click at [258, 45] on p "Sanduiches" at bounding box center [265, 52] width 60 height 15
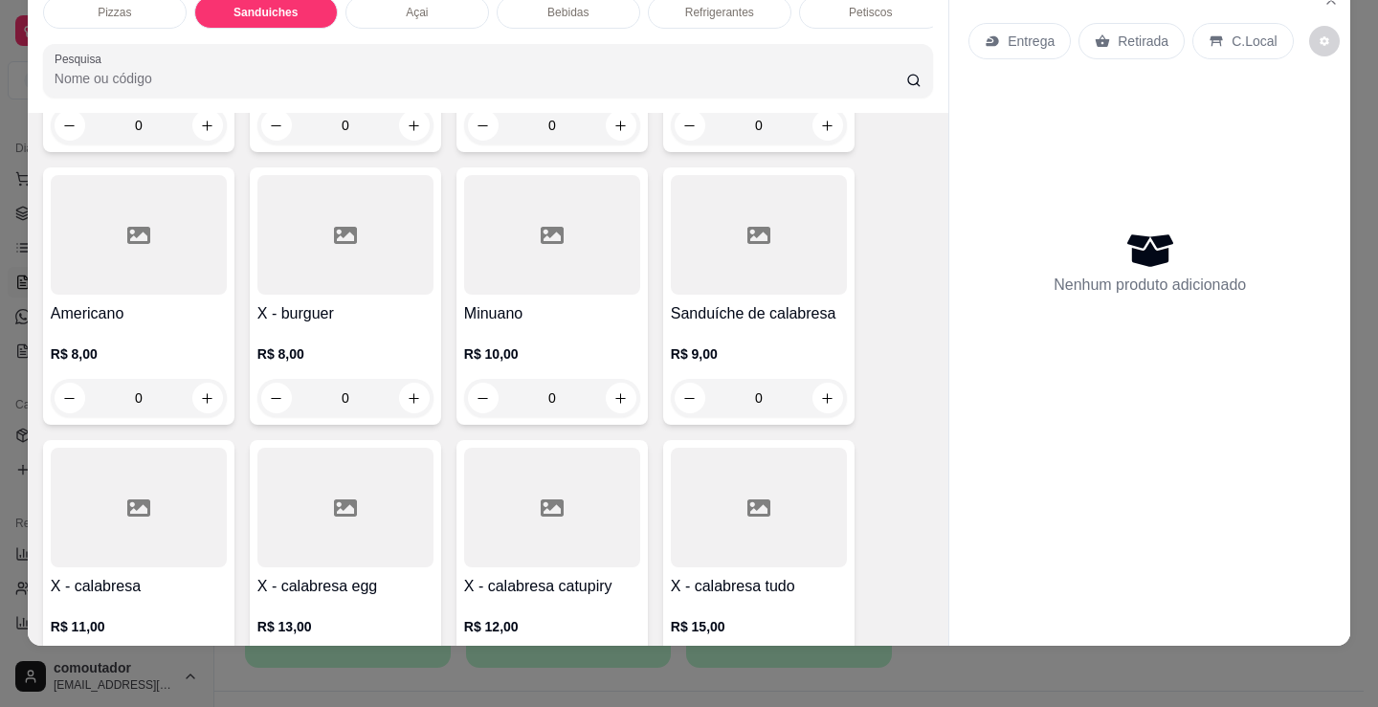
scroll to position [673, 0]
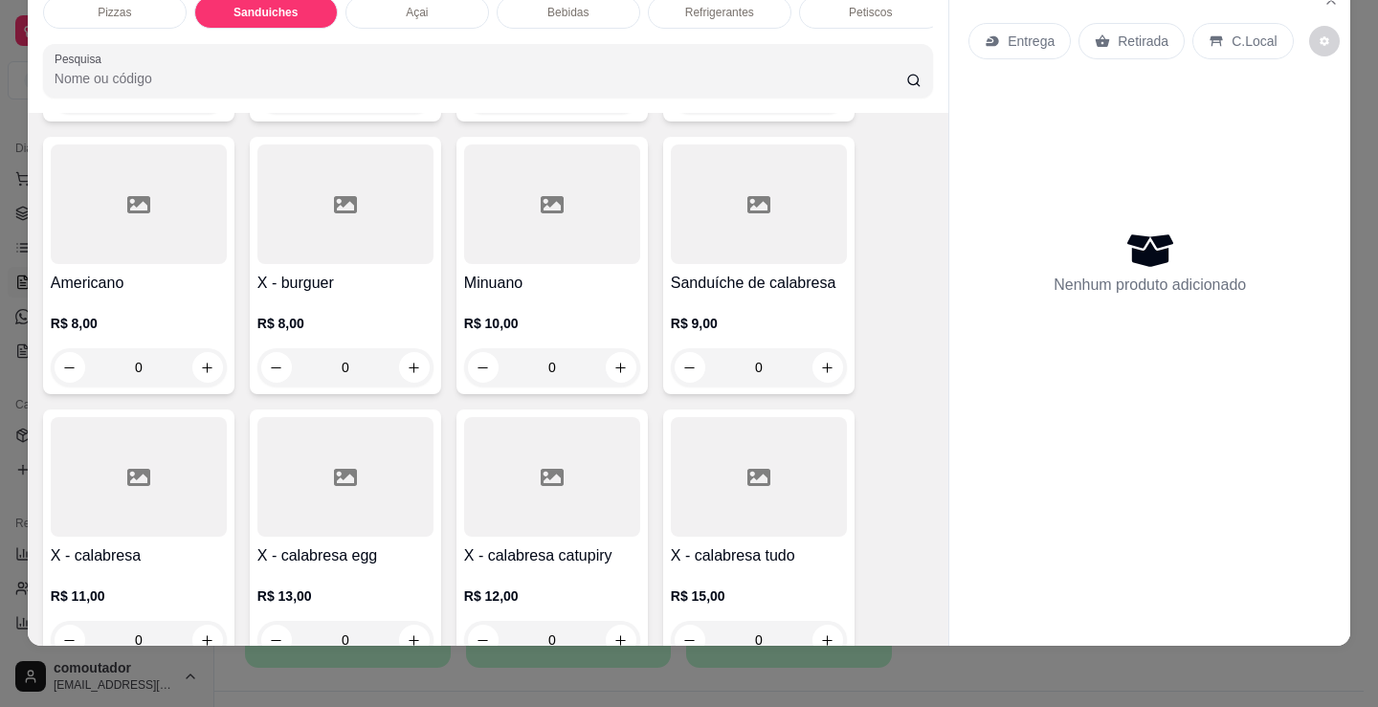
click at [814, 369] on div "0" at bounding box center [759, 367] width 176 height 38
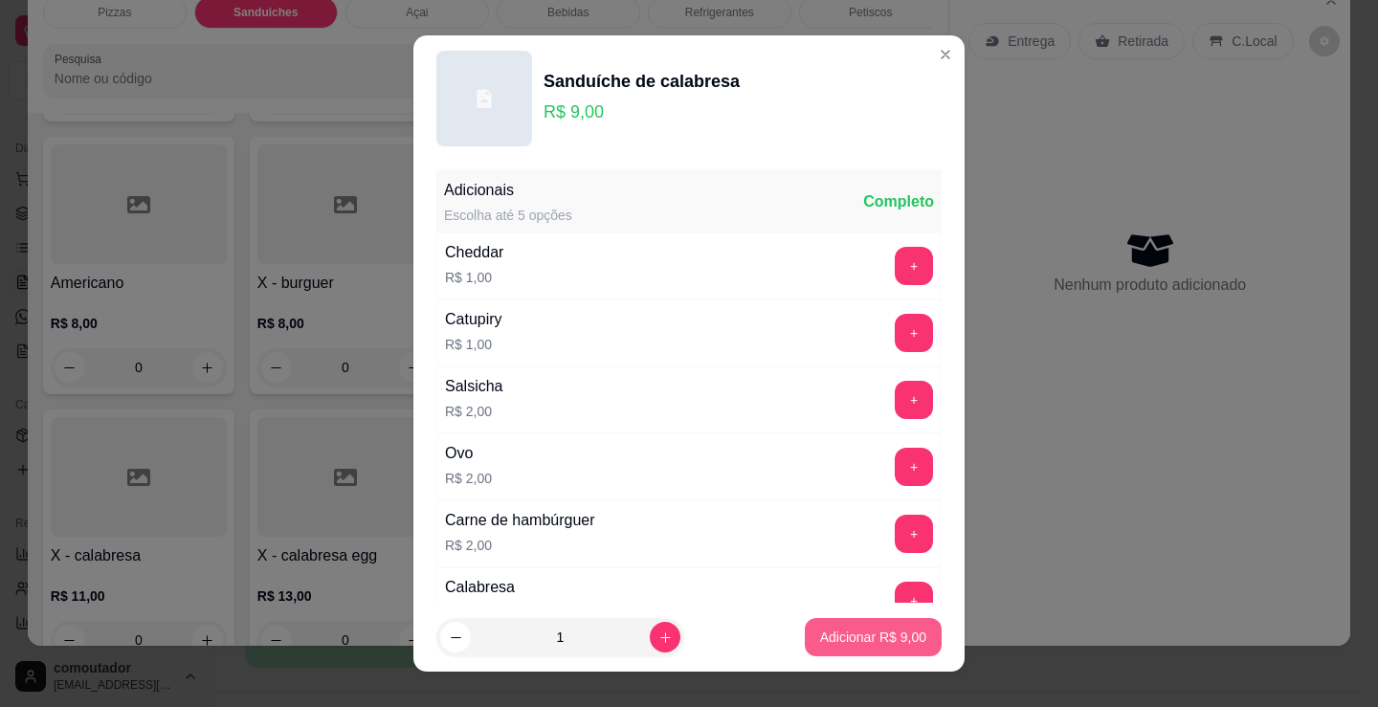
click at [919, 641] on button "Adicionar R$ 9,00" at bounding box center [873, 637] width 137 height 38
type input "1"
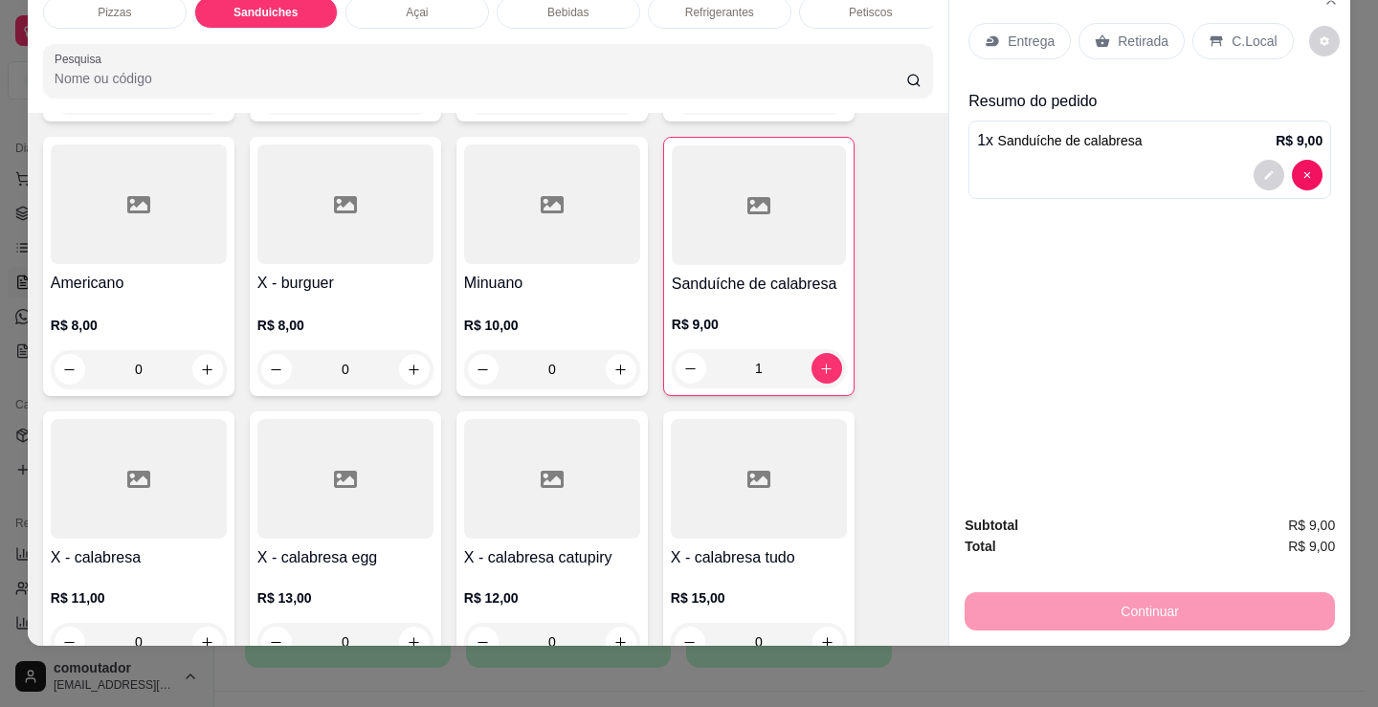
click at [1038, 35] on p "Entrega" at bounding box center [1031, 41] width 47 height 19
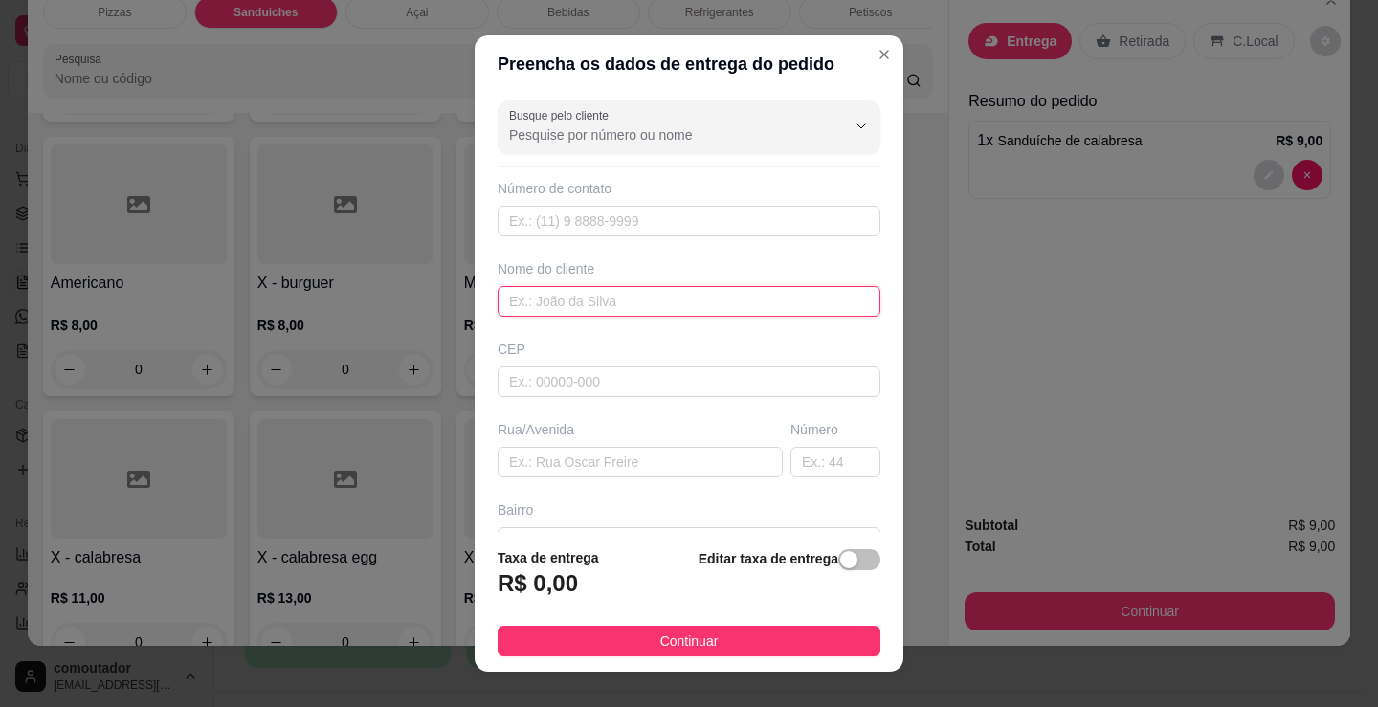
click at [688, 301] on input "text" at bounding box center [689, 301] width 383 height 31
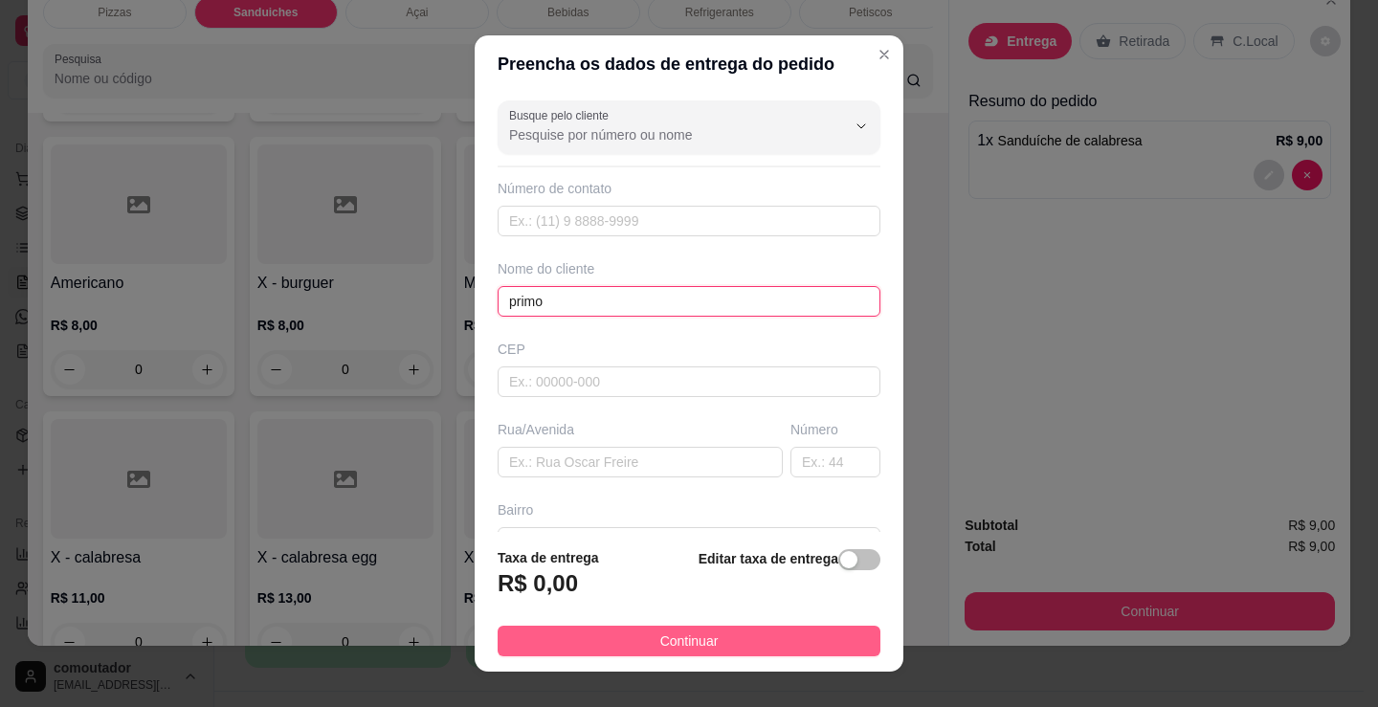
type input "primo"
click at [749, 653] on button "Continuar" at bounding box center [689, 641] width 383 height 31
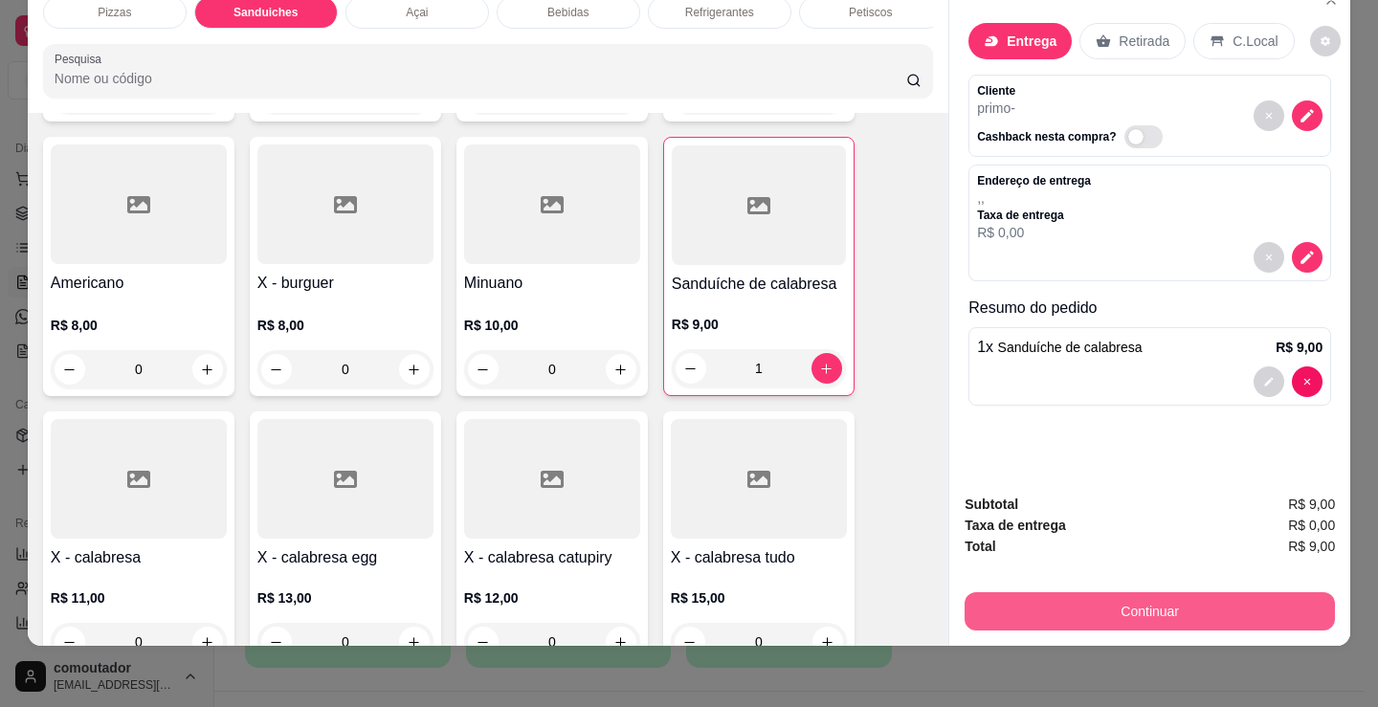
click at [1033, 599] on button "Continuar" at bounding box center [1150, 611] width 370 height 38
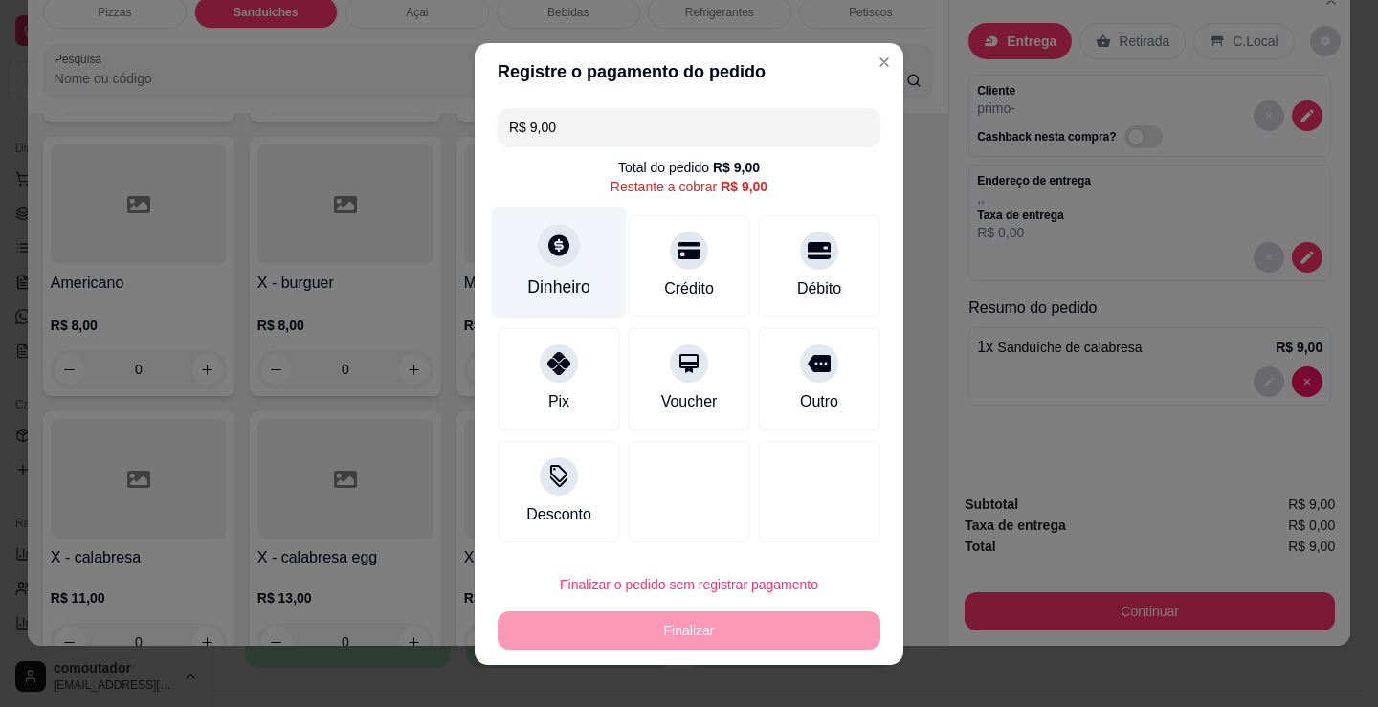
click at [539, 274] on div "Dinheiro" at bounding box center [559, 262] width 135 height 112
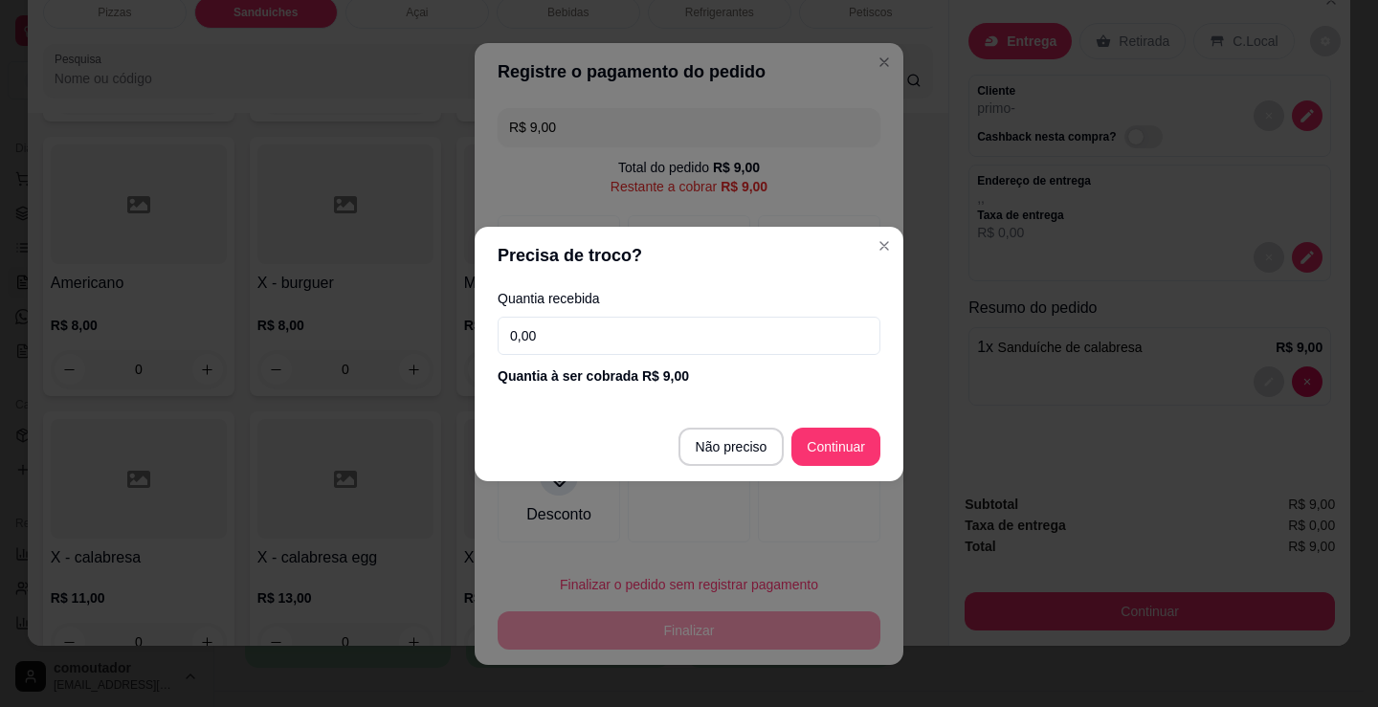
click at [671, 335] on input "0,00" at bounding box center [689, 336] width 383 height 38
type input "20,00"
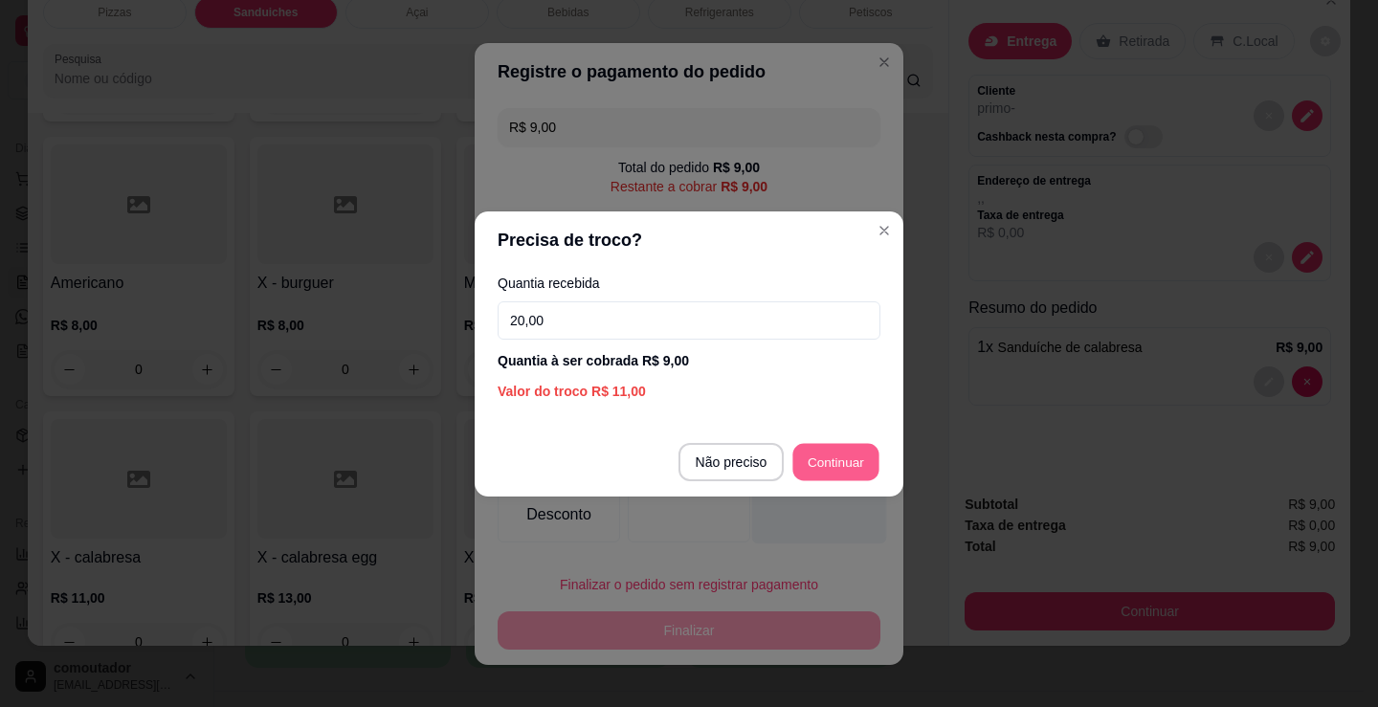
type input "R$ 0,00"
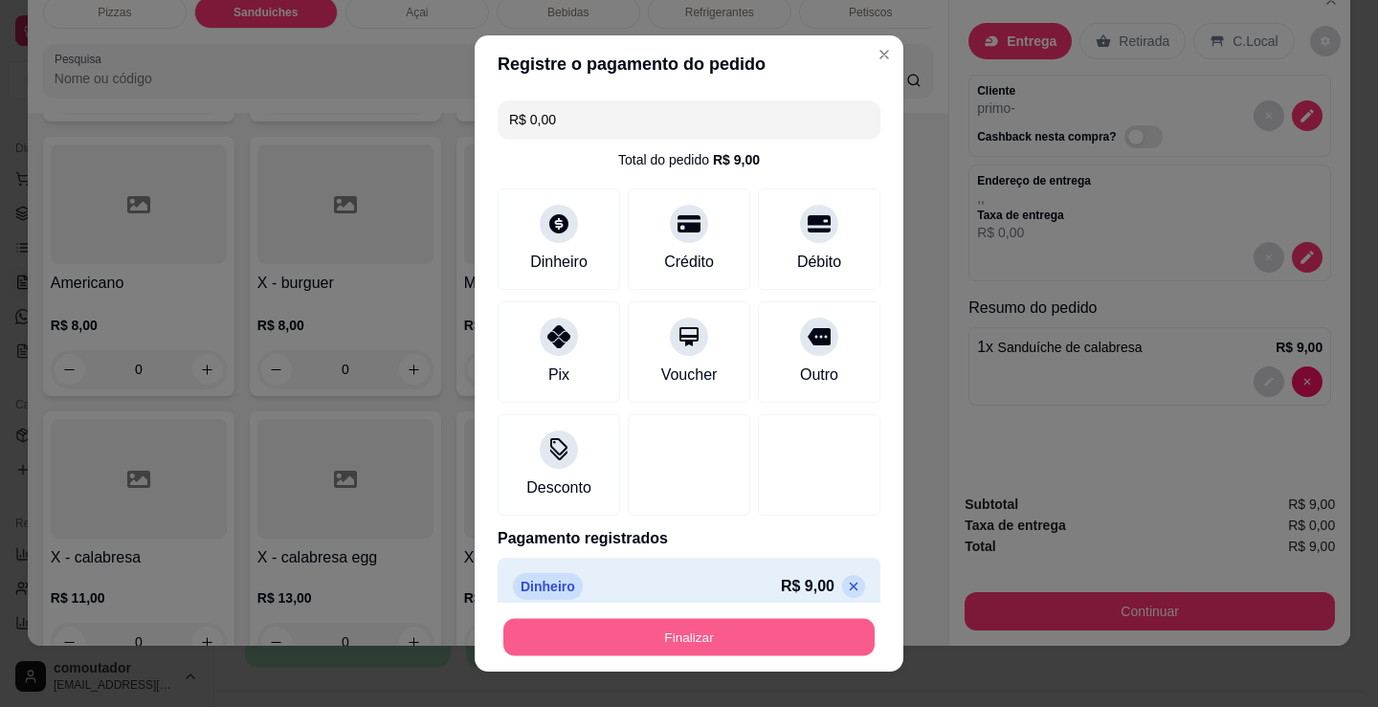
click at [649, 633] on button "Finalizar" at bounding box center [688, 637] width 371 height 37
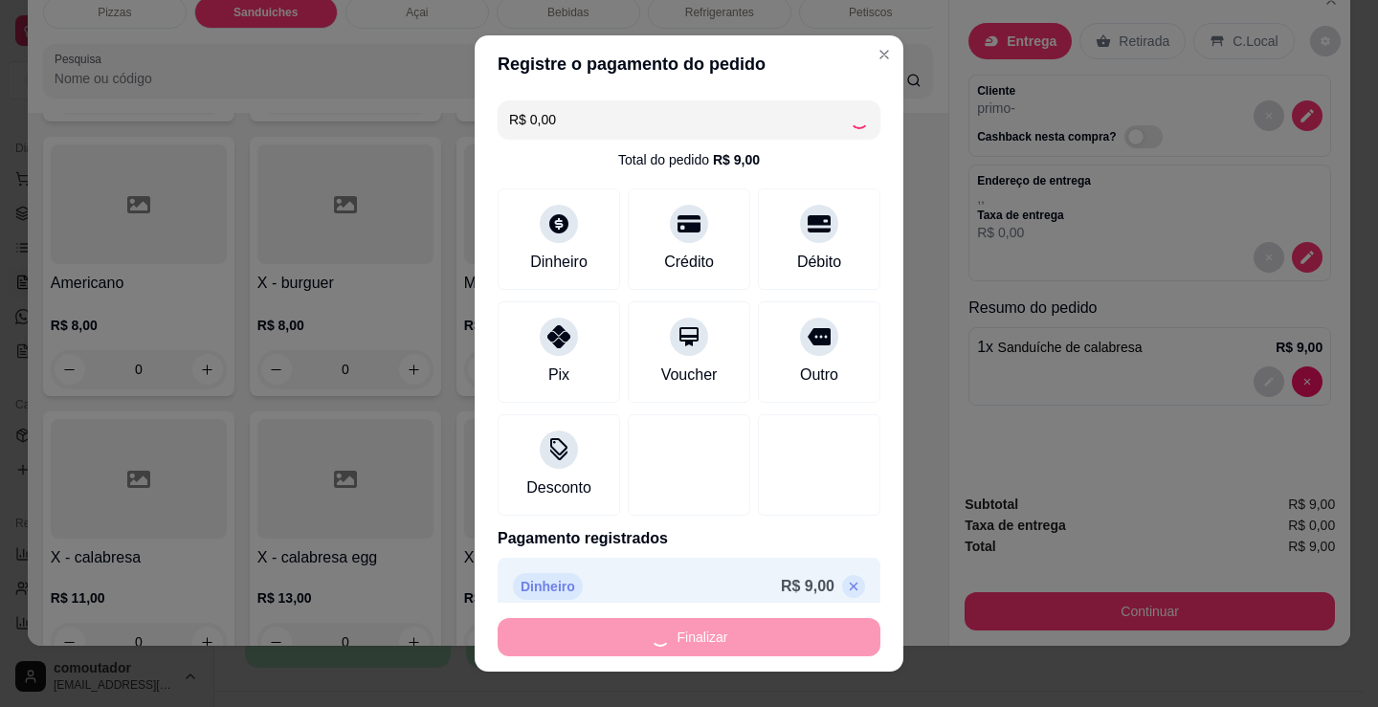
type input "0"
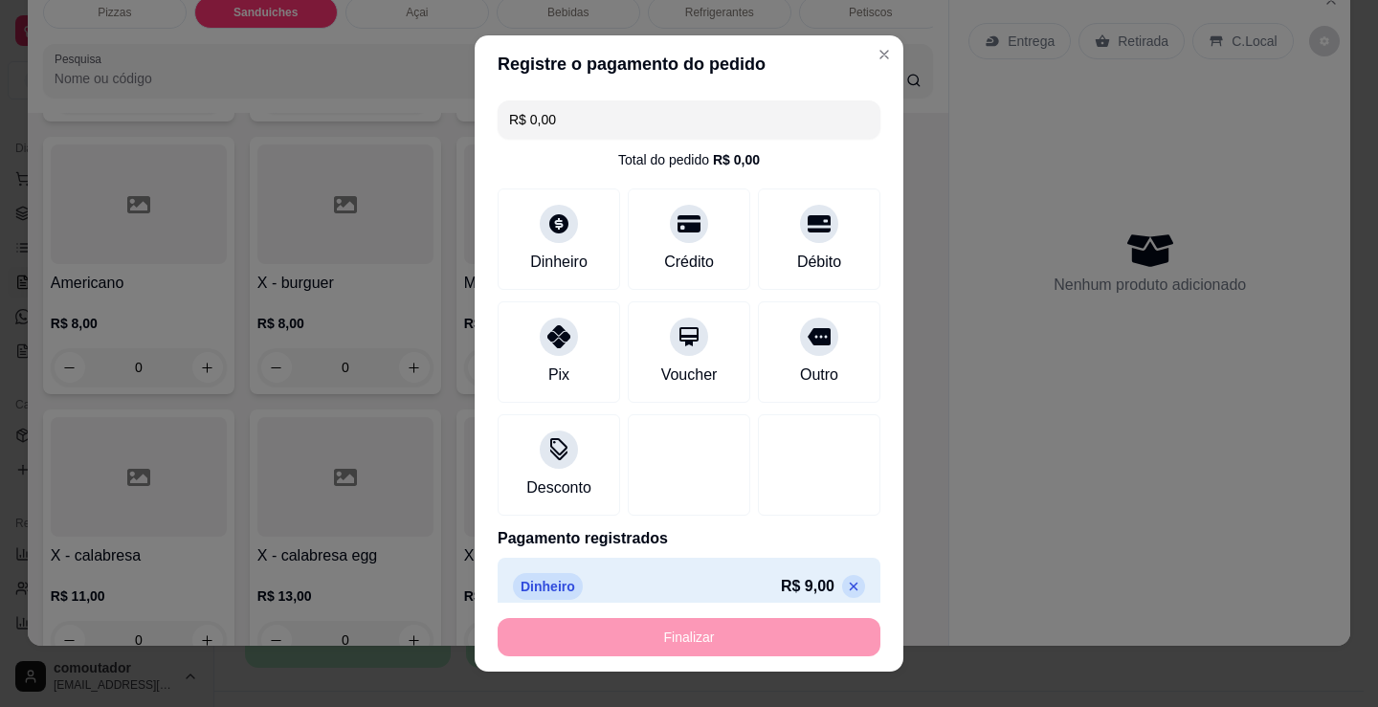
type input "-R$ 9,00"
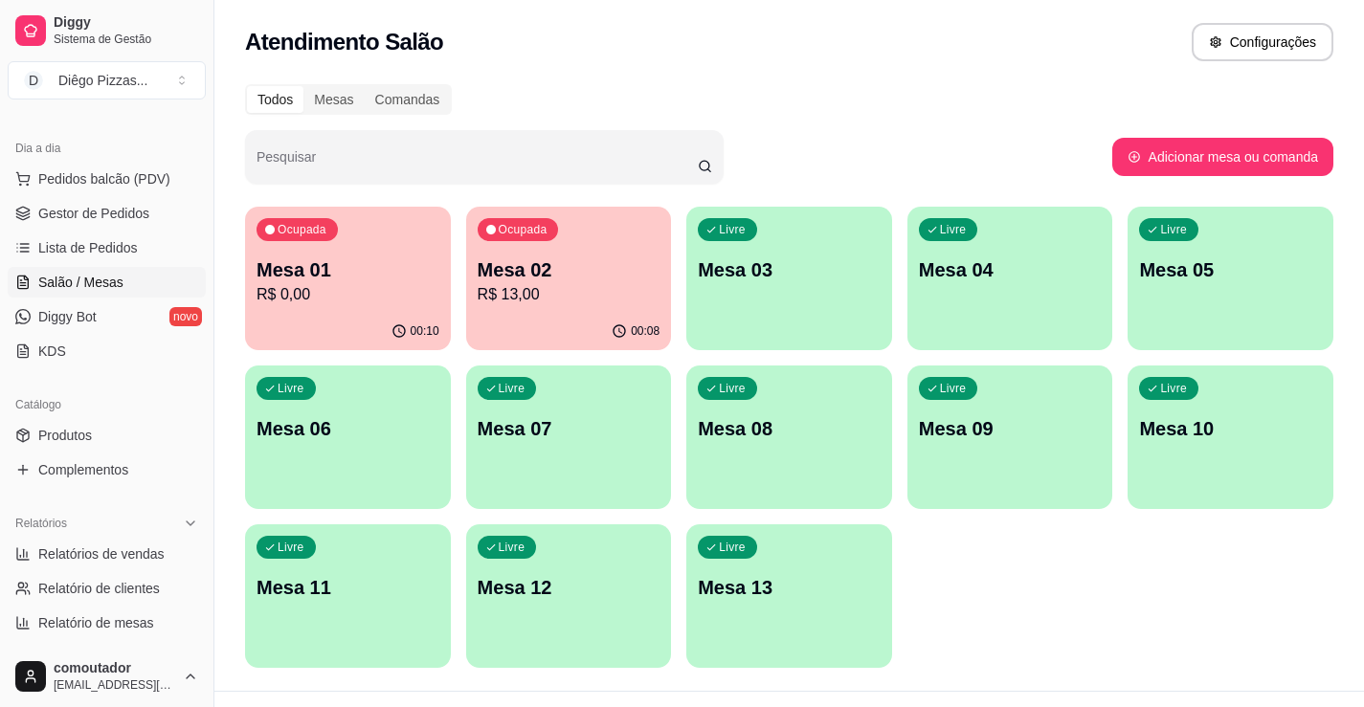
click at [337, 302] on p "R$ 0,00" at bounding box center [347, 294] width 183 height 23
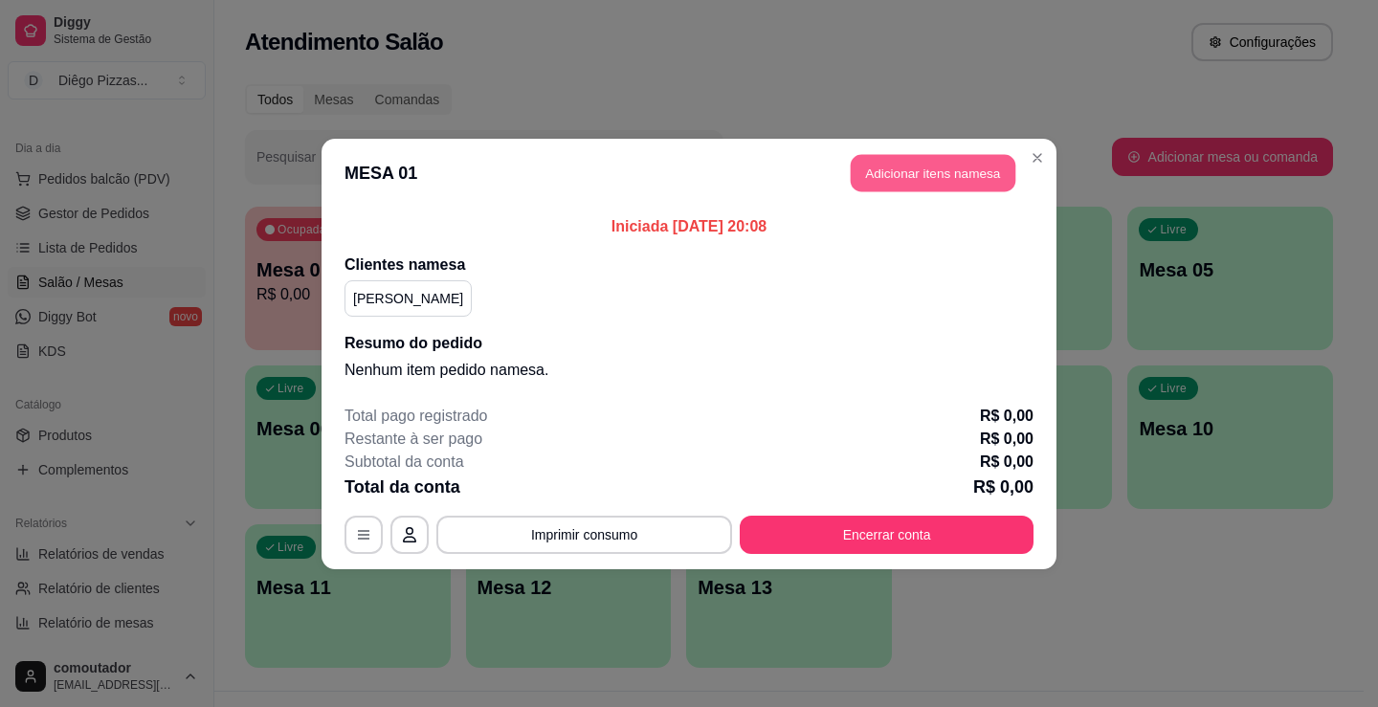
click at [881, 168] on button "Adicionar itens na mesa" at bounding box center [933, 172] width 165 height 37
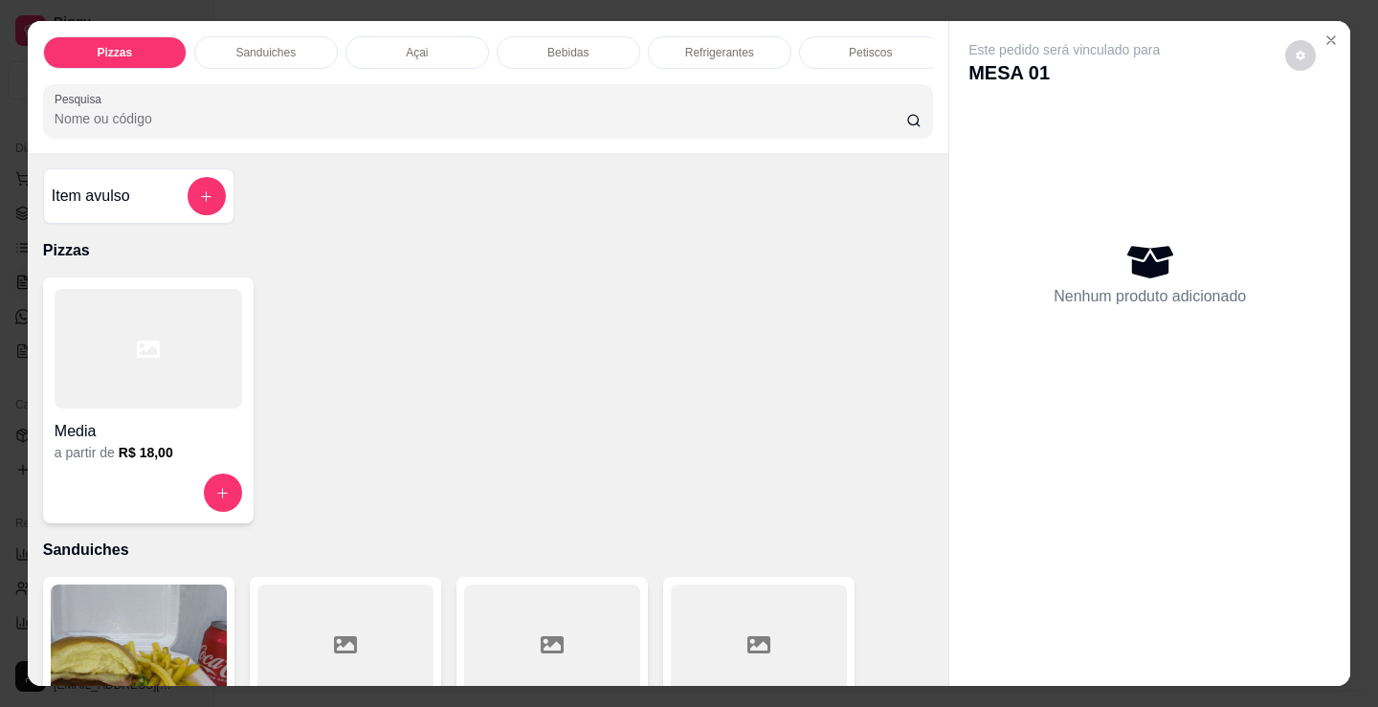
click at [593, 45] on div "Bebidas" at bounding box center [569, 52] width 144 height 33
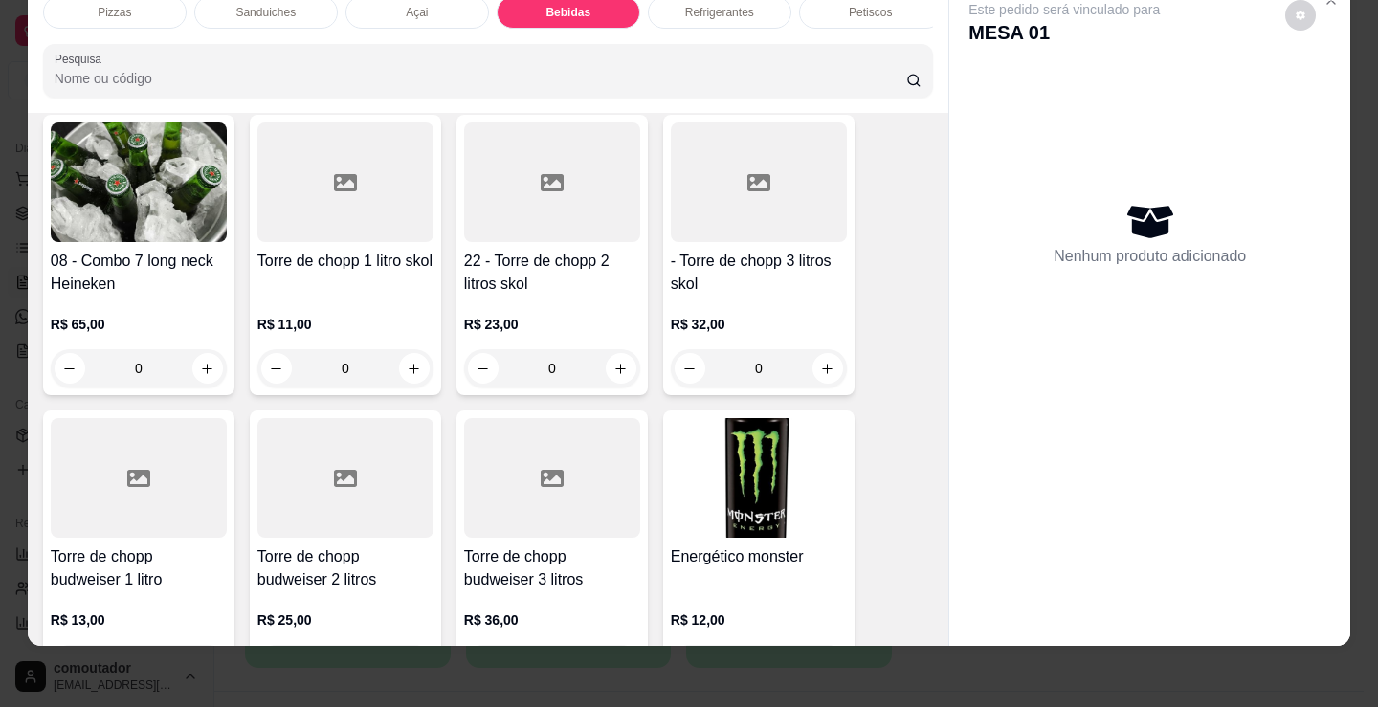
scroll to position [3070, 0]
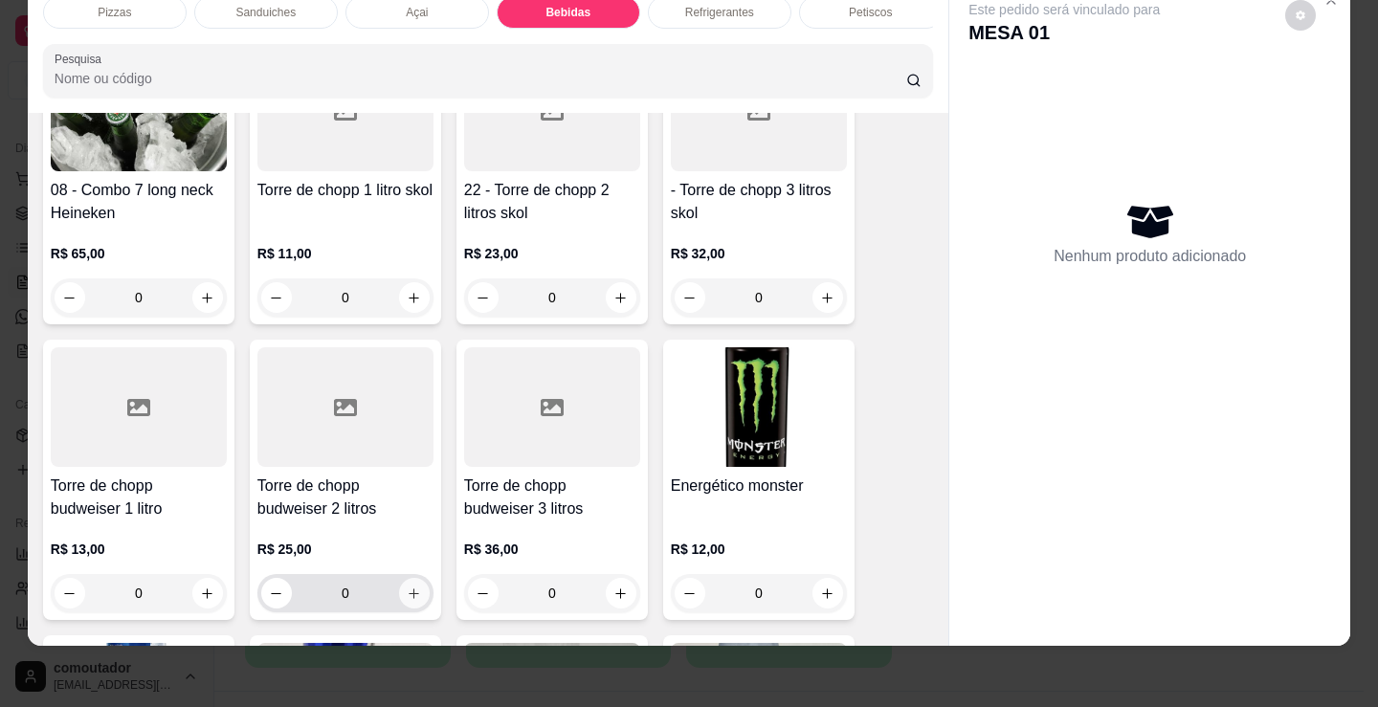
click at [407, 594] on icon "increase-product-quantity" at bounding box center [414, 594] width 14 height 14
type input "1"
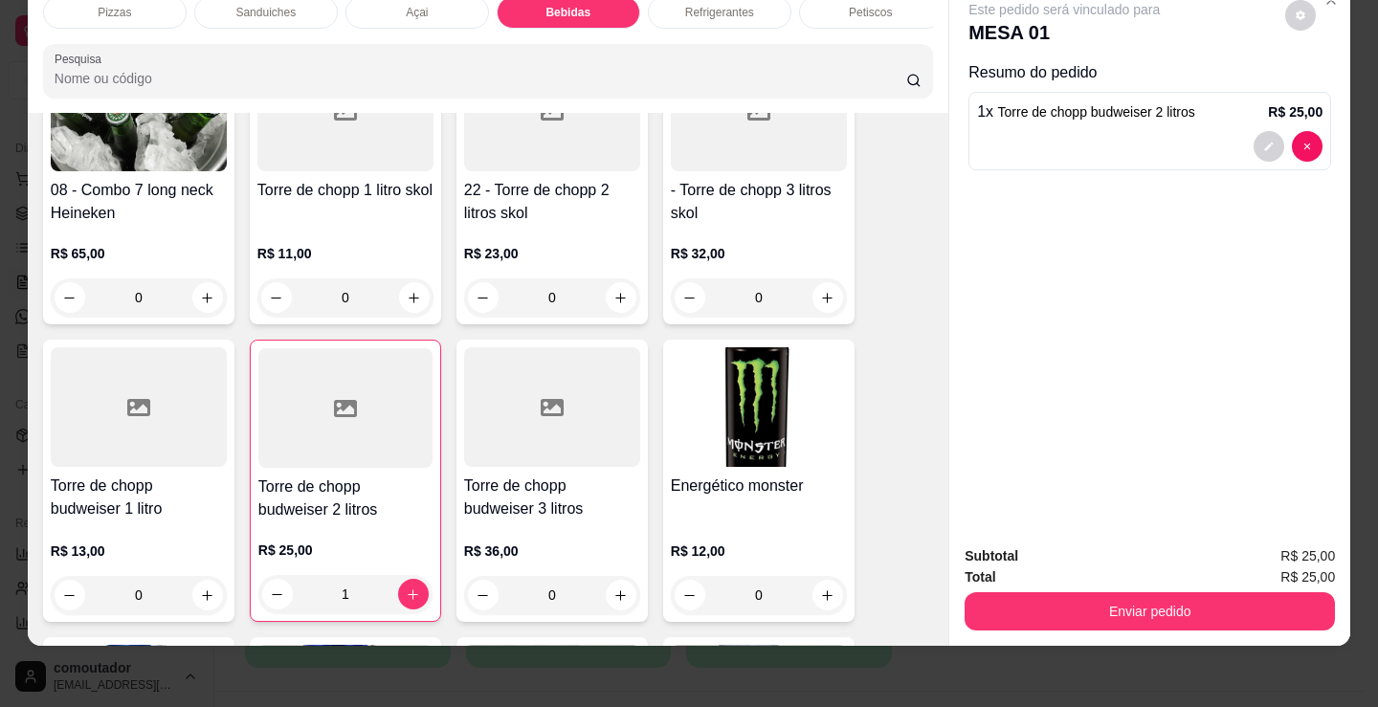
click at [866, 5] on p "Petiscos" at bounding box center [870, 12] width 43 height 15
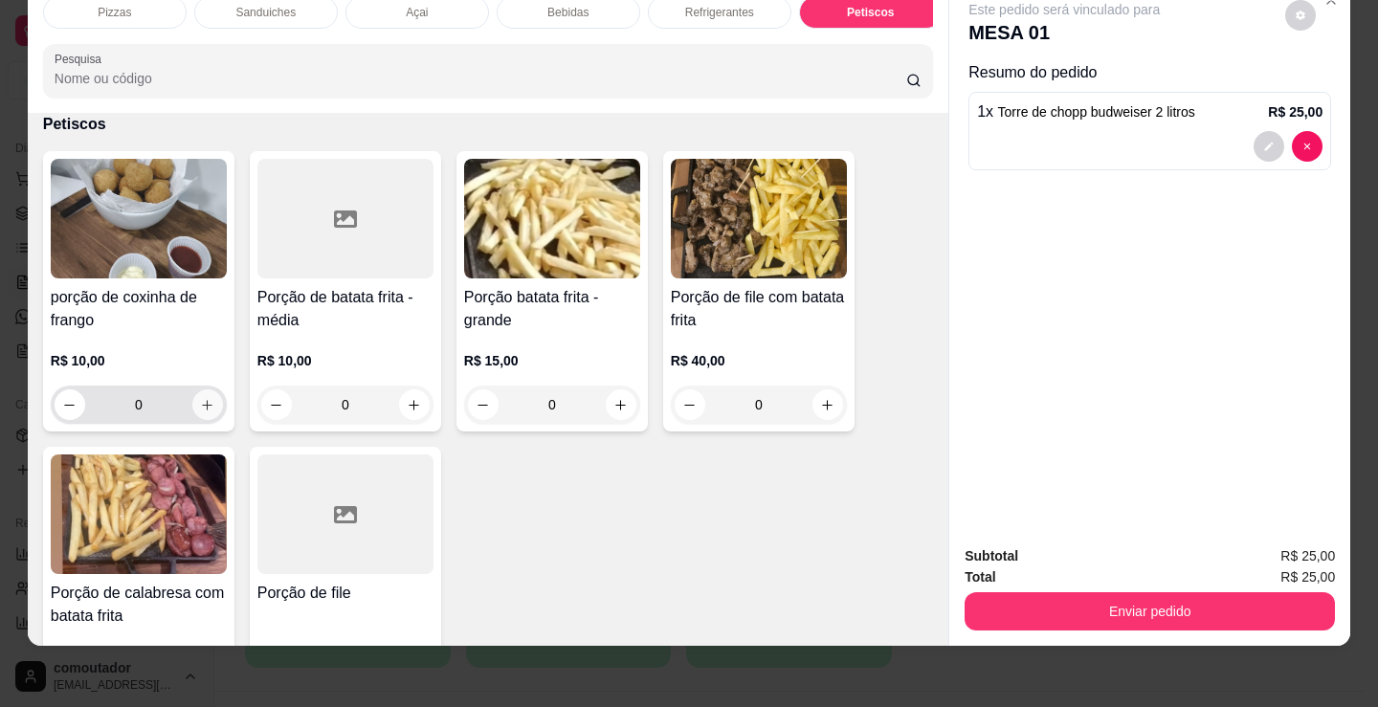
click at [200, 397] on button "increase-product-quantity" at bounding box center [207, 405] width 31 height 31
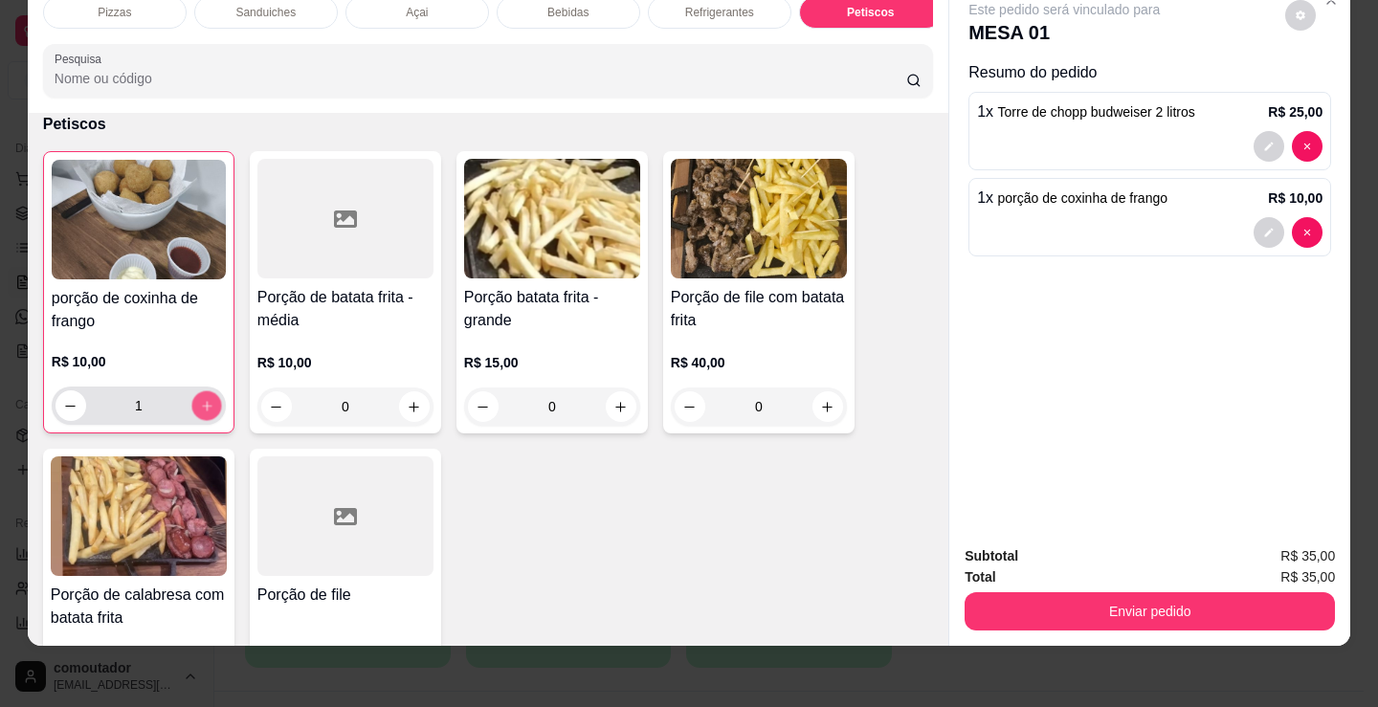
click at [200, 397] on button "increase-product-quantity" at bounding box center [206, 406] width 30 height 30
type input "2"
click at [621, 414] on button "increase-product-quantity" at bounding box center [621, 406] width 31 height 31
type input "1"
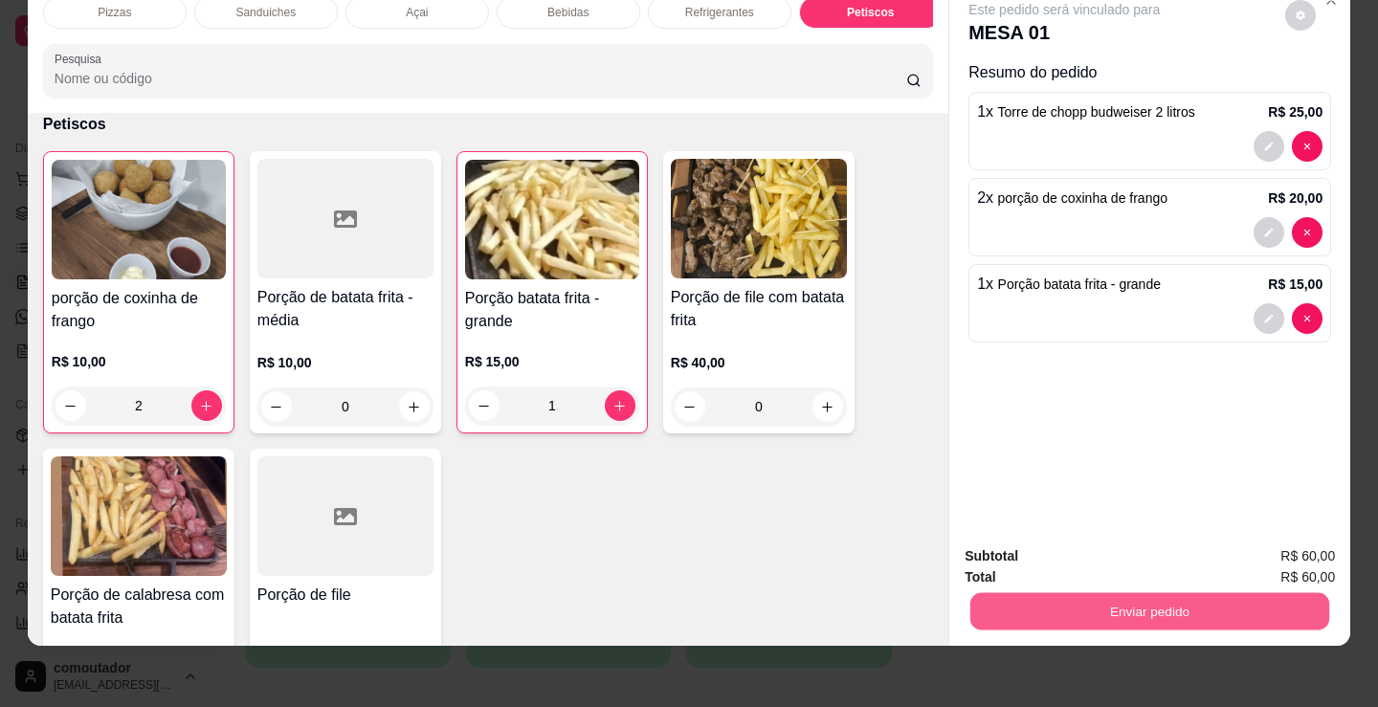
click at [1154, 592] on button "Enviar pedido" at bounding box center [1149, 610] width 359 height 37
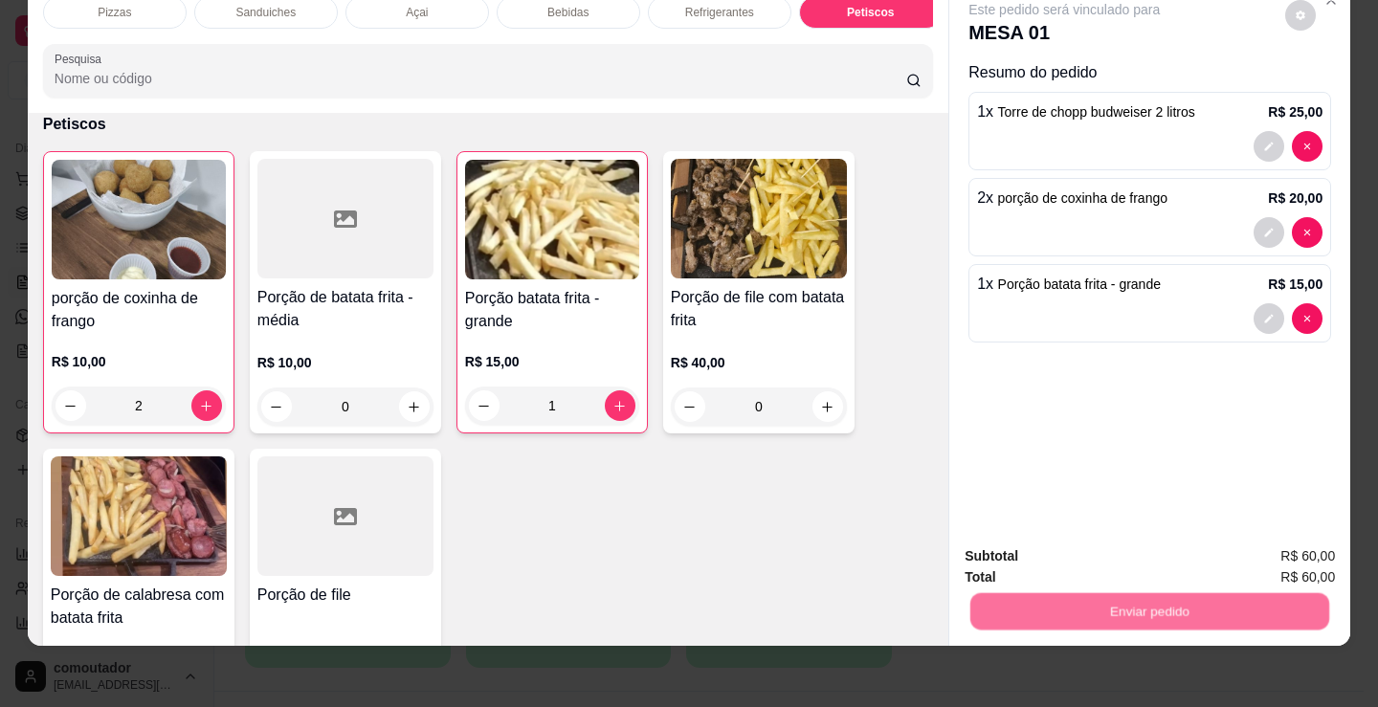
click at [1104, 550] on button "Não registrar e enviar pedido" at bounding box center [1087, 549] width 193 height 35
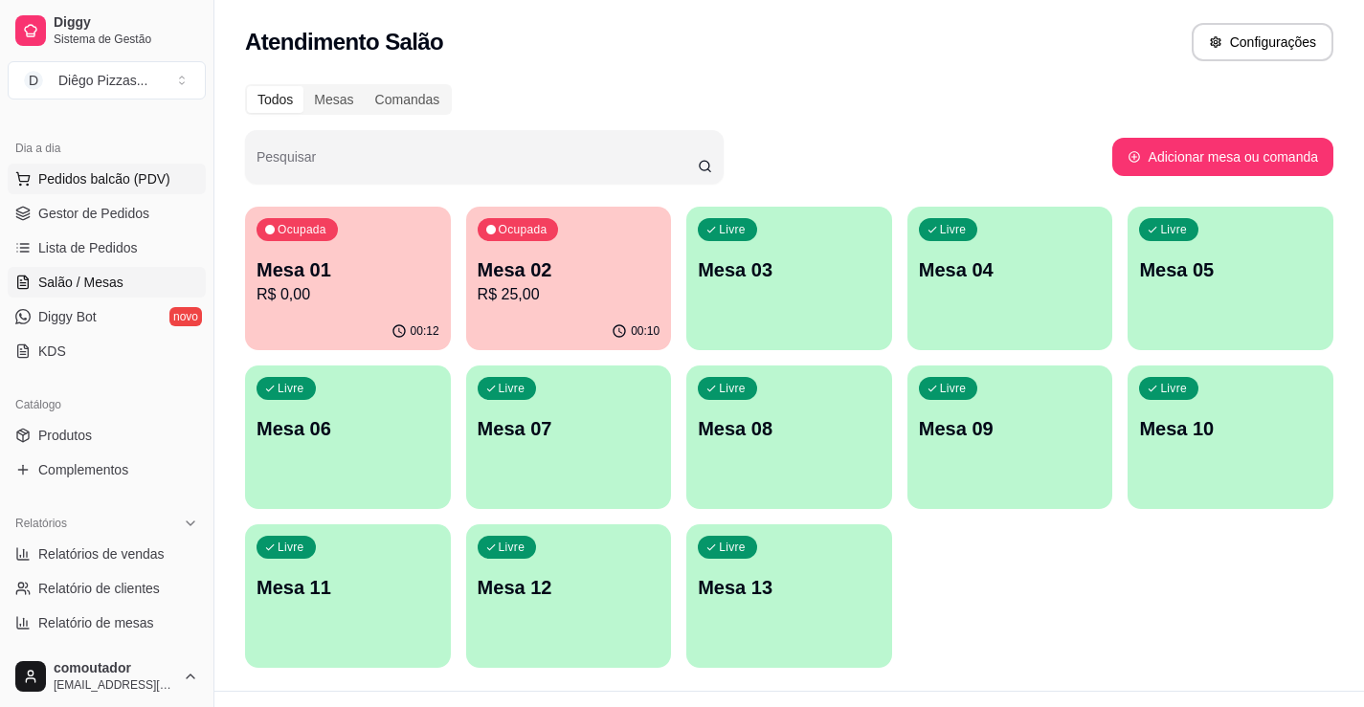
click at [72, 188] on span "Pedidos balcão (PDV)" at bounding box center [104, 178] width 132 height 19
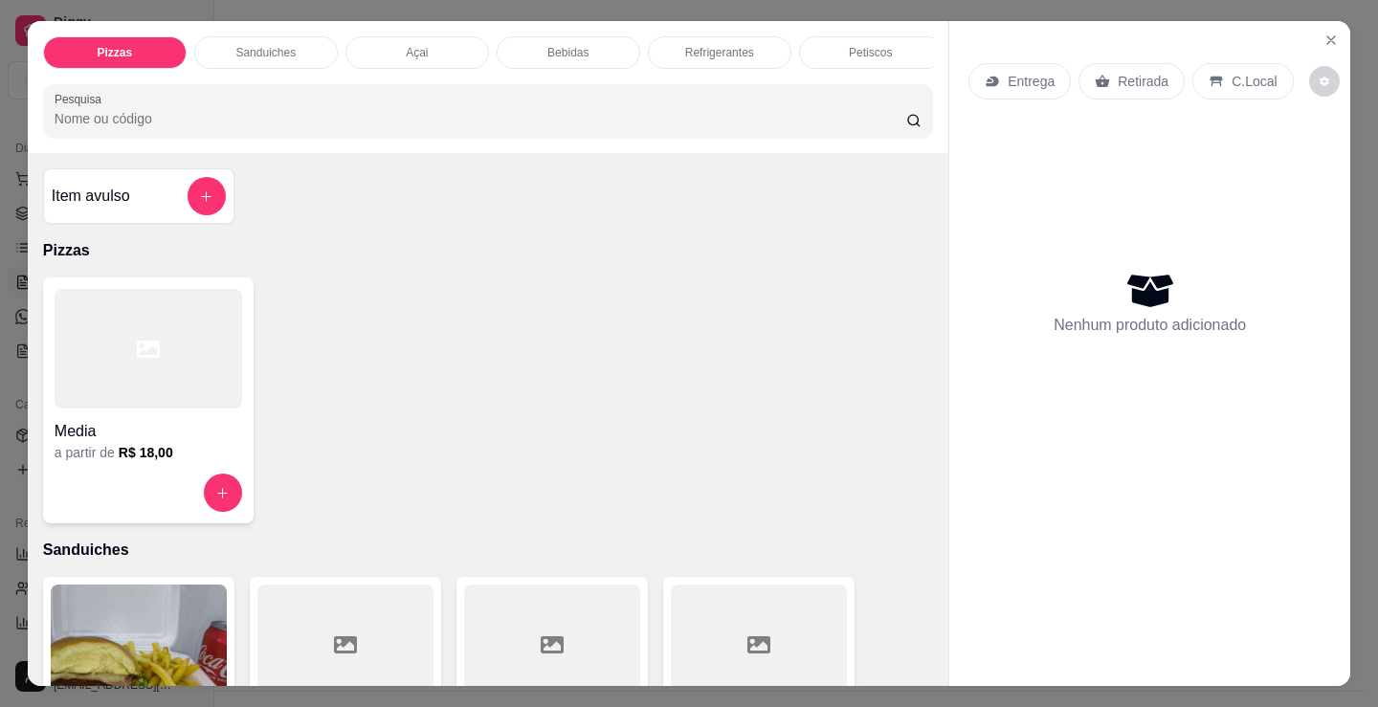
click at [864, 48] on p "Petiscos" at bounding box center [870, 52] width 43 height 15
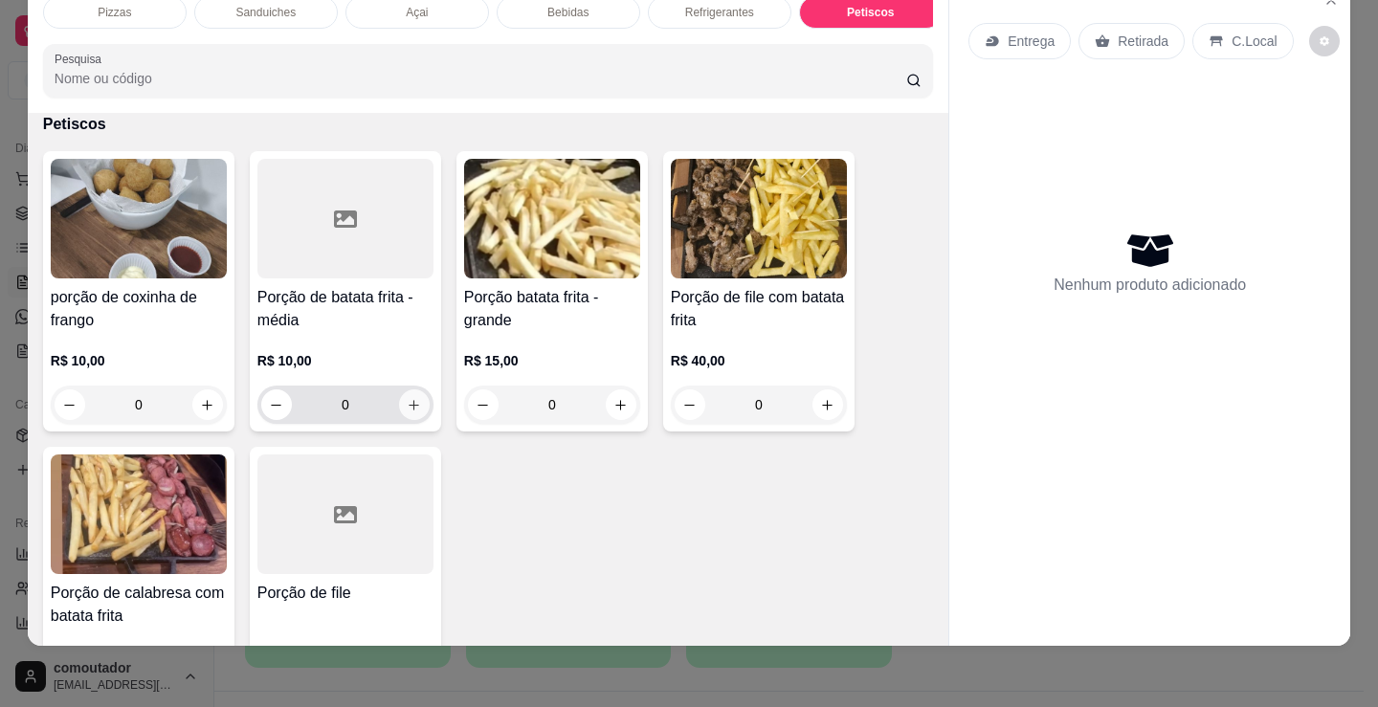
click at [407, 400] on icon "increase-product-quantity" at bounding box center [414, 405] width 14 height 14
type input "1"
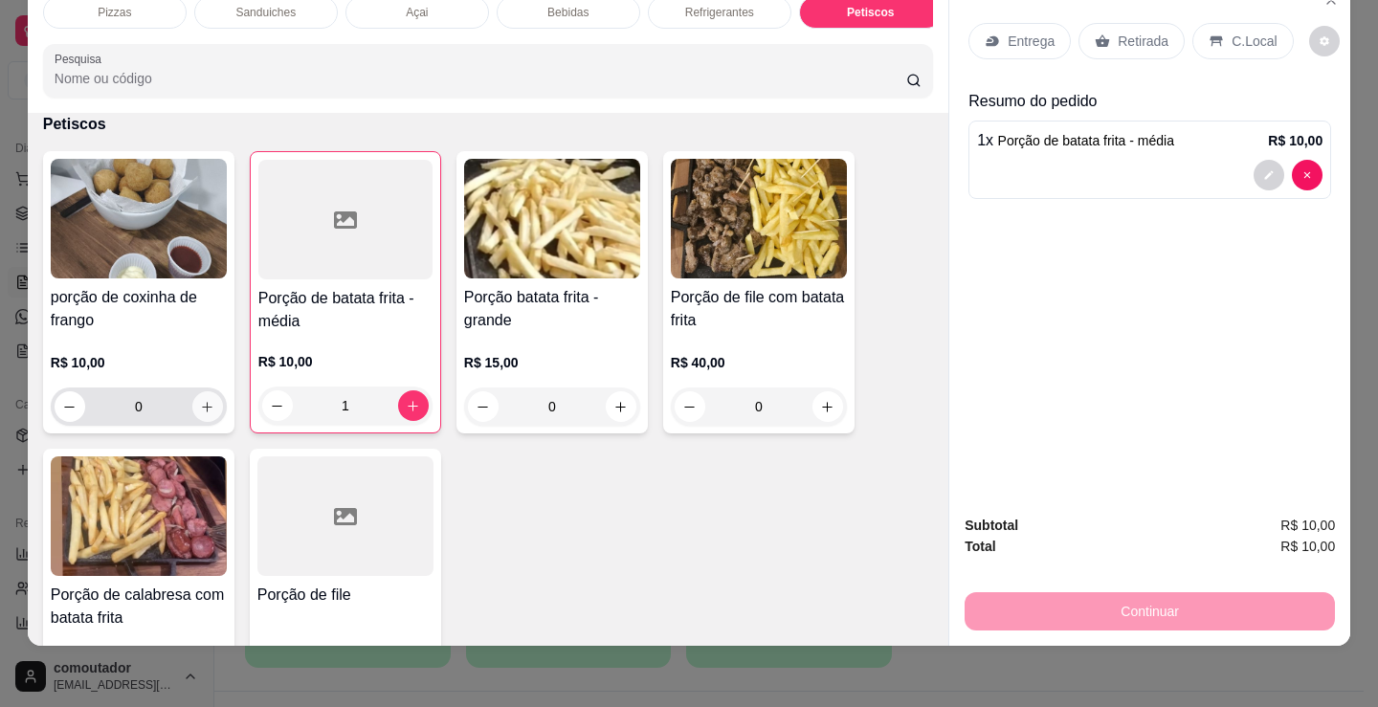
click at [200, 415] on button "increase-product-quantity" at bounding box center [207, 406] width 31 height 31
type input "1"
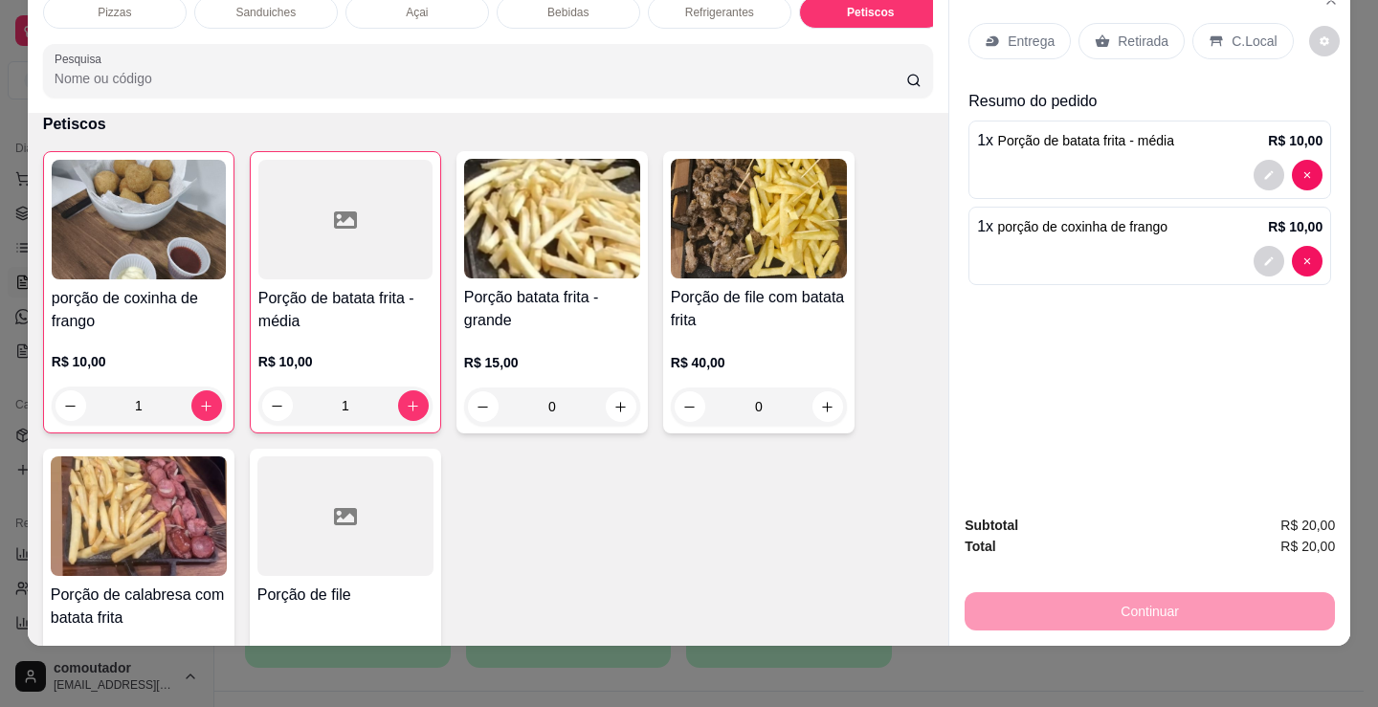
click at [294, 6] on div "Sanduiches" at bounding box center [266, 12] width 144 height 33
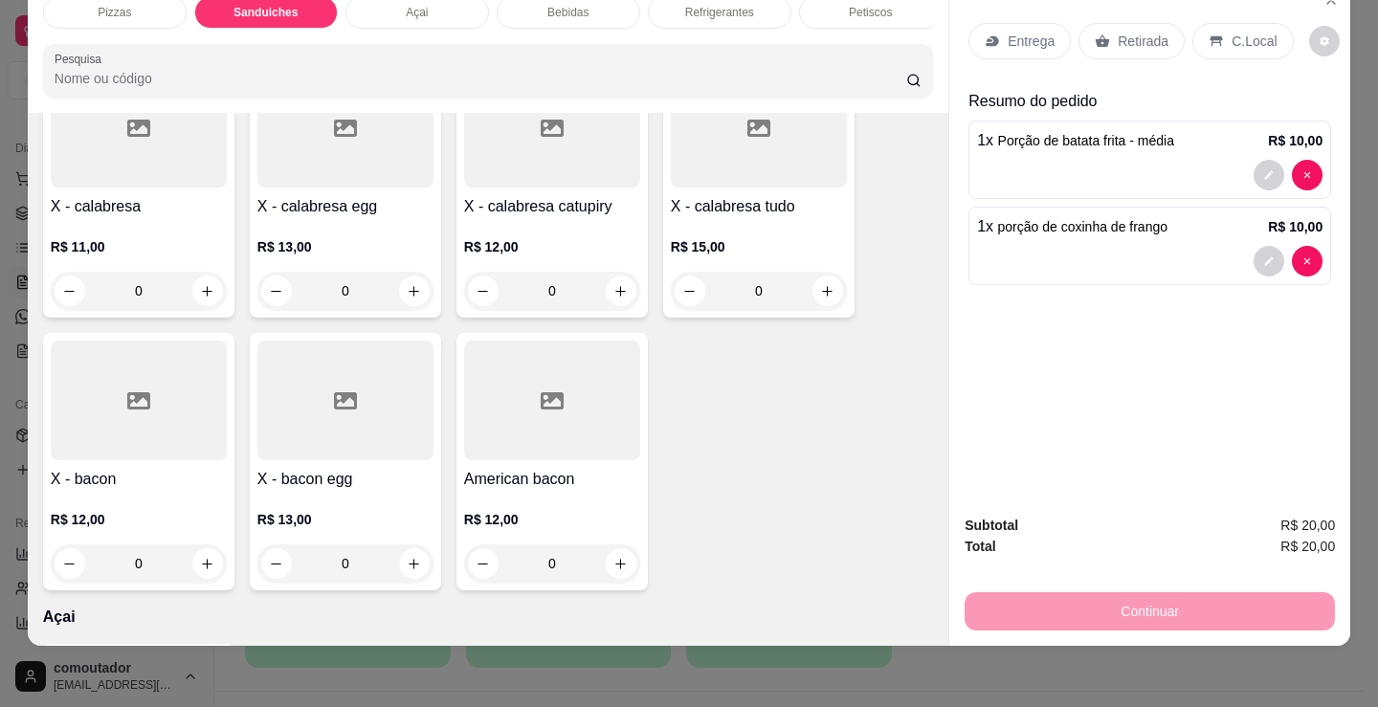
scroll to position [1056, 0]
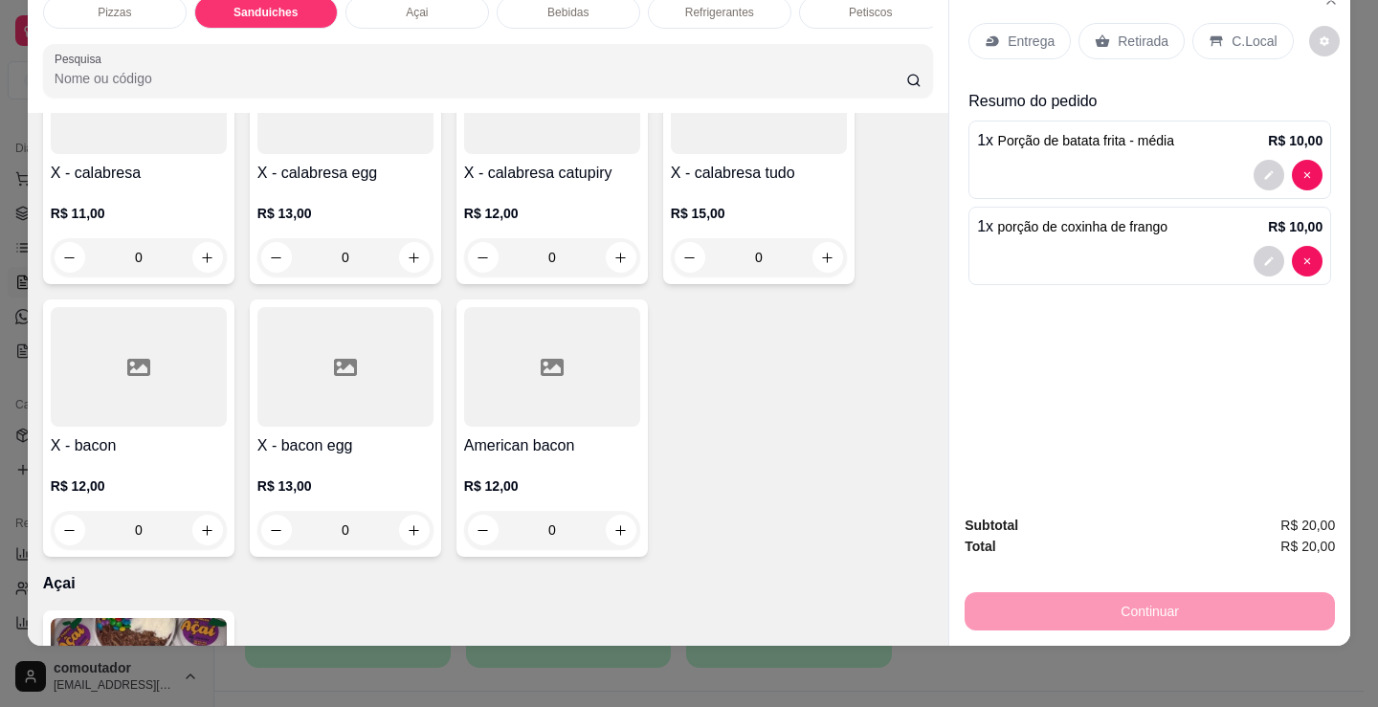
click at [194, 524] on div "0" at bounding box center [139, 530] width 176 height 38
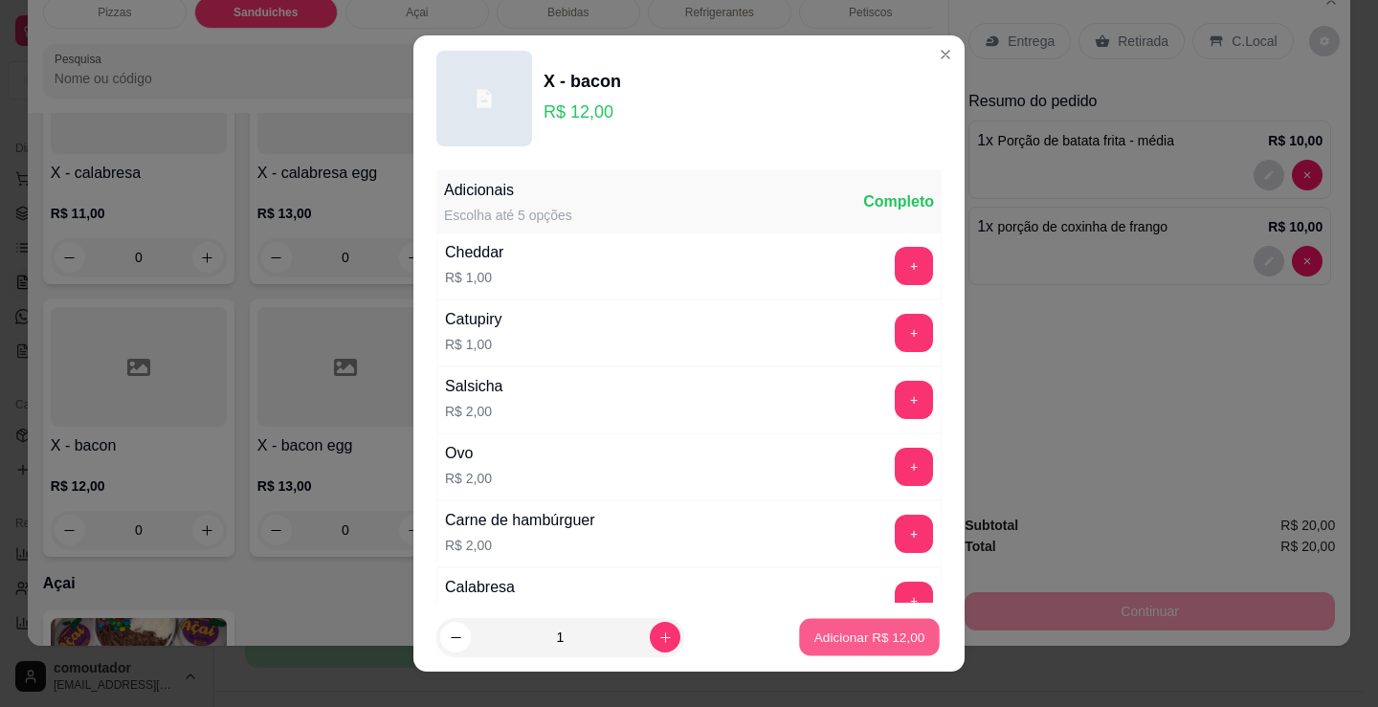
click at [826, 637] on p "Adicionar R$ 12,00" at bounding box center [869, 637] width 111 height 18
type input "1"
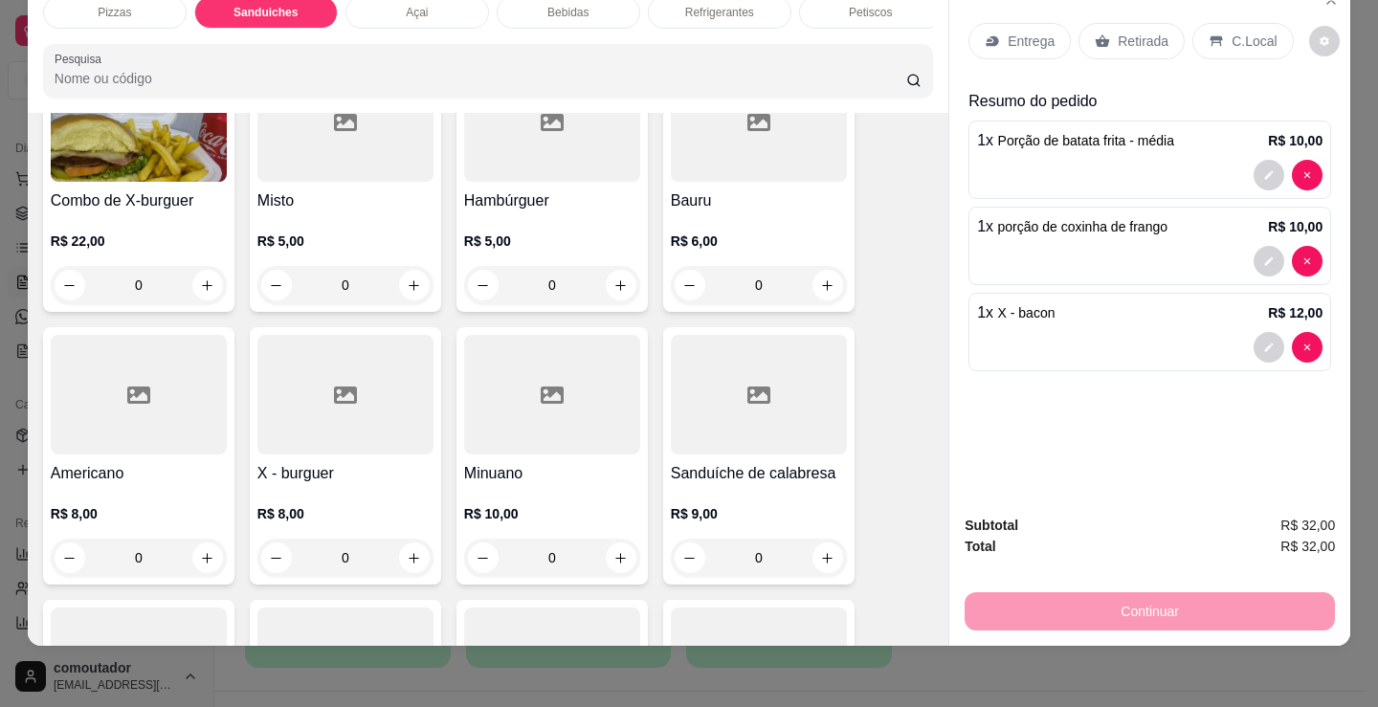
scroll to position [481, 0]
click at [401, 556] on div "0" at bounding box center [345, 559] width 176 height 38
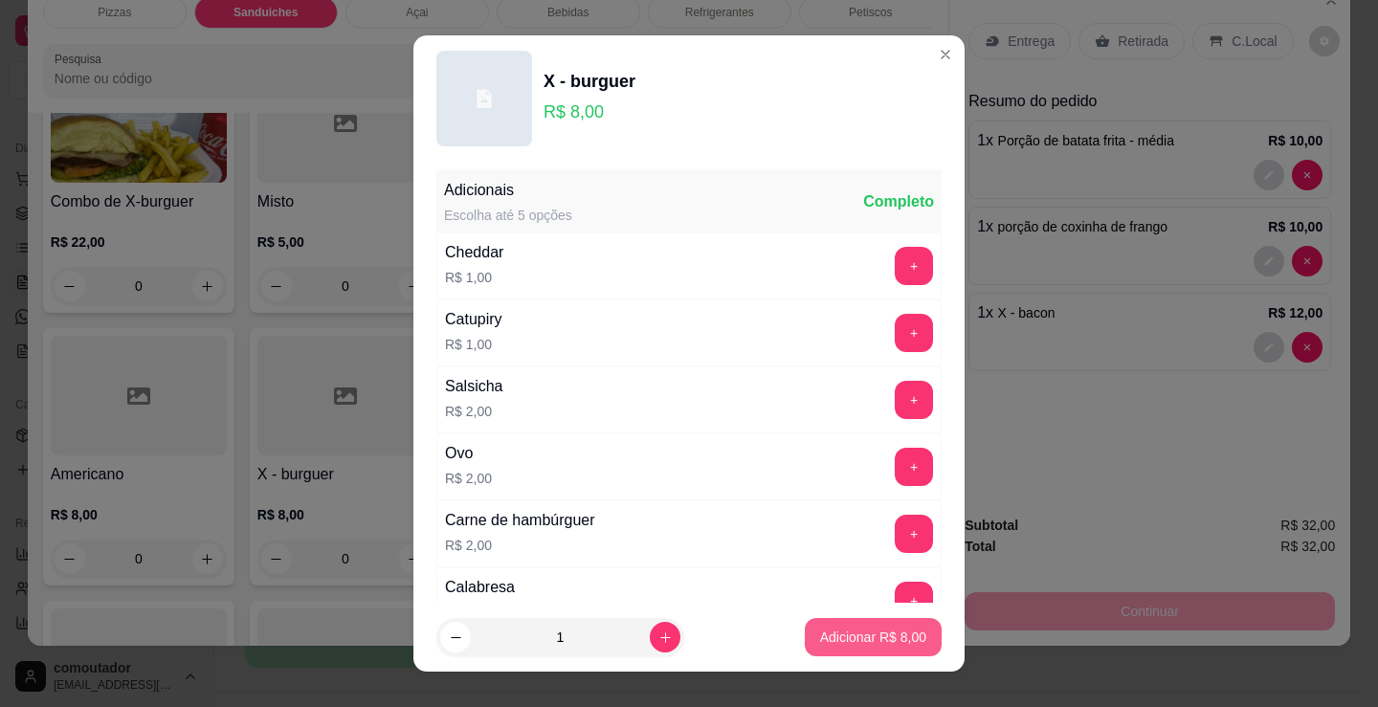
click at [865, 636] on p "Adicionar R$ 8,00" at bounding box center [873, 637] width 106 height 19
type input "1"
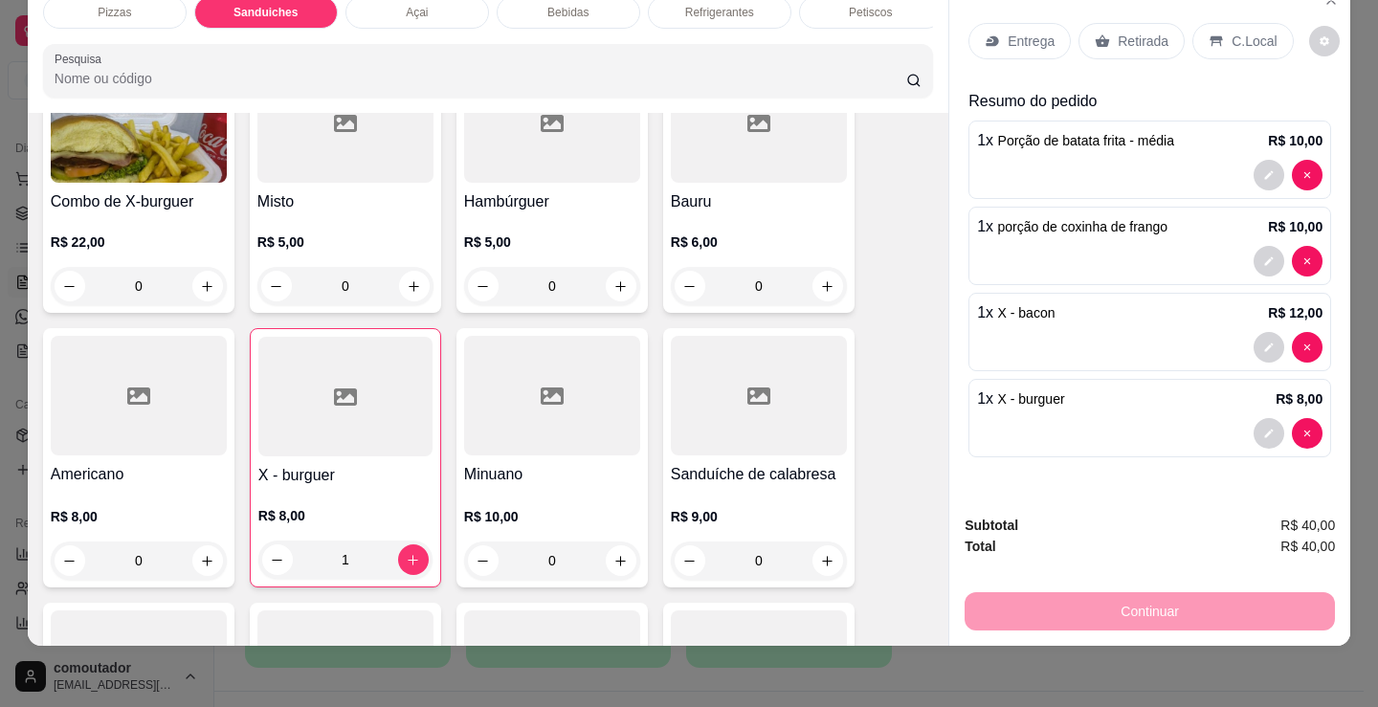
click at [1238, 38] on div "C.Local" at bounding box center [1242, 41] width 100 height 36
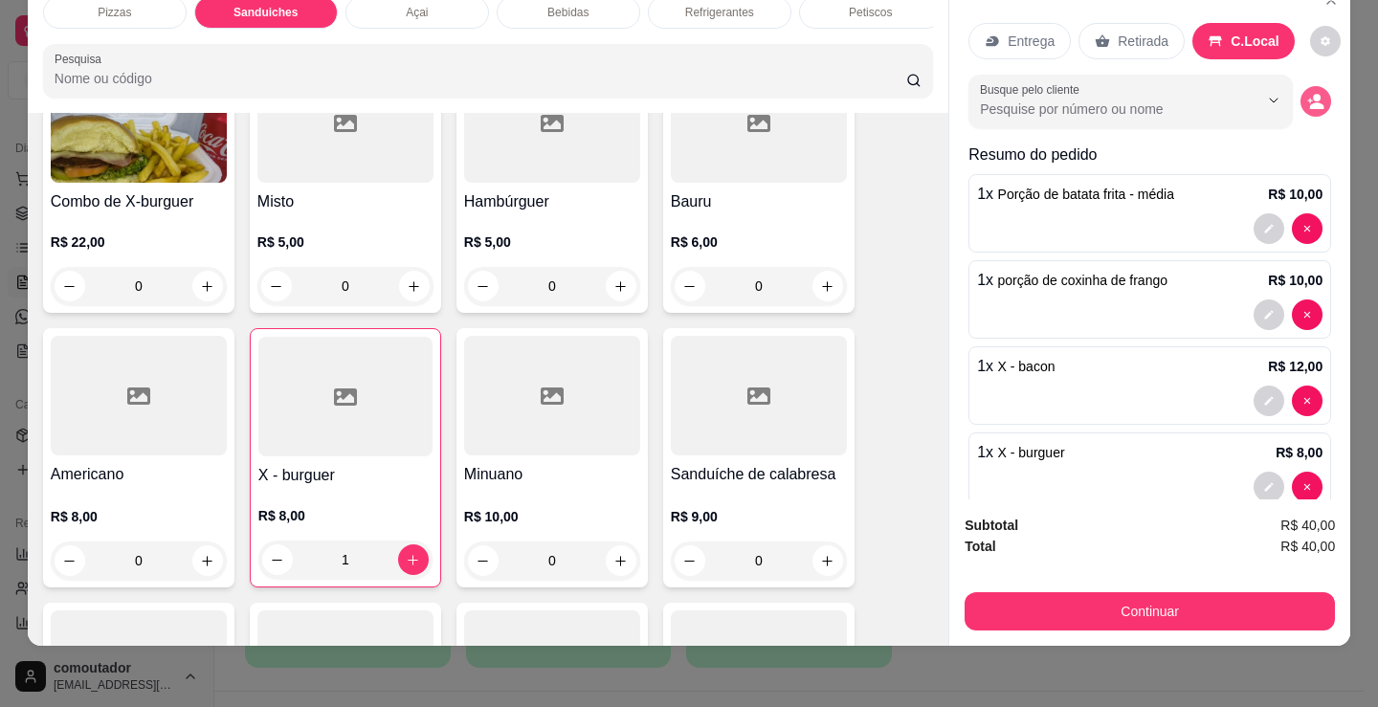
click at [1304, 87] on button "decrease-product-quantity" at bounding box center [1316, 101] width 31 height 31
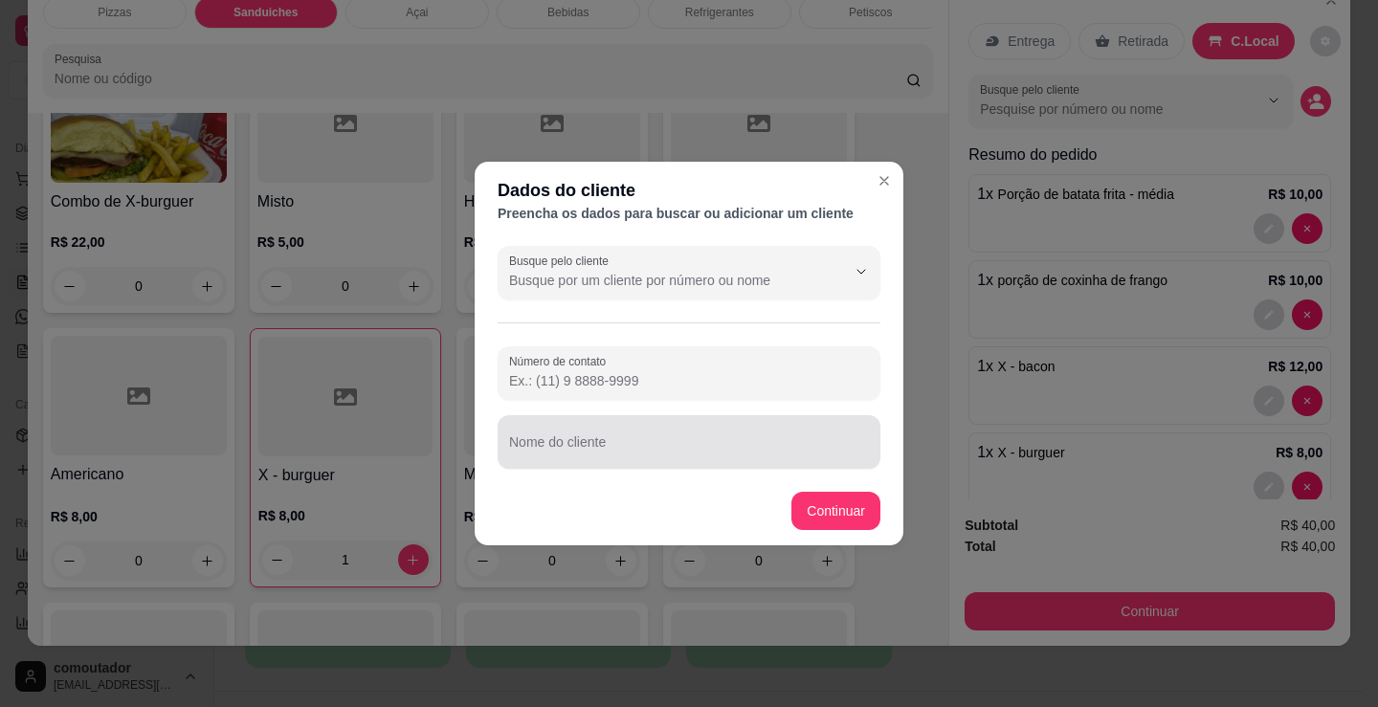
click at [733, 458] on input "Nome do cliente" at bounding box center [689, 449] width 360 height 19
type input "jardel"
click at [791, 499] on footer "Continuar" at bounding box center [689, 511] width 429 height 69
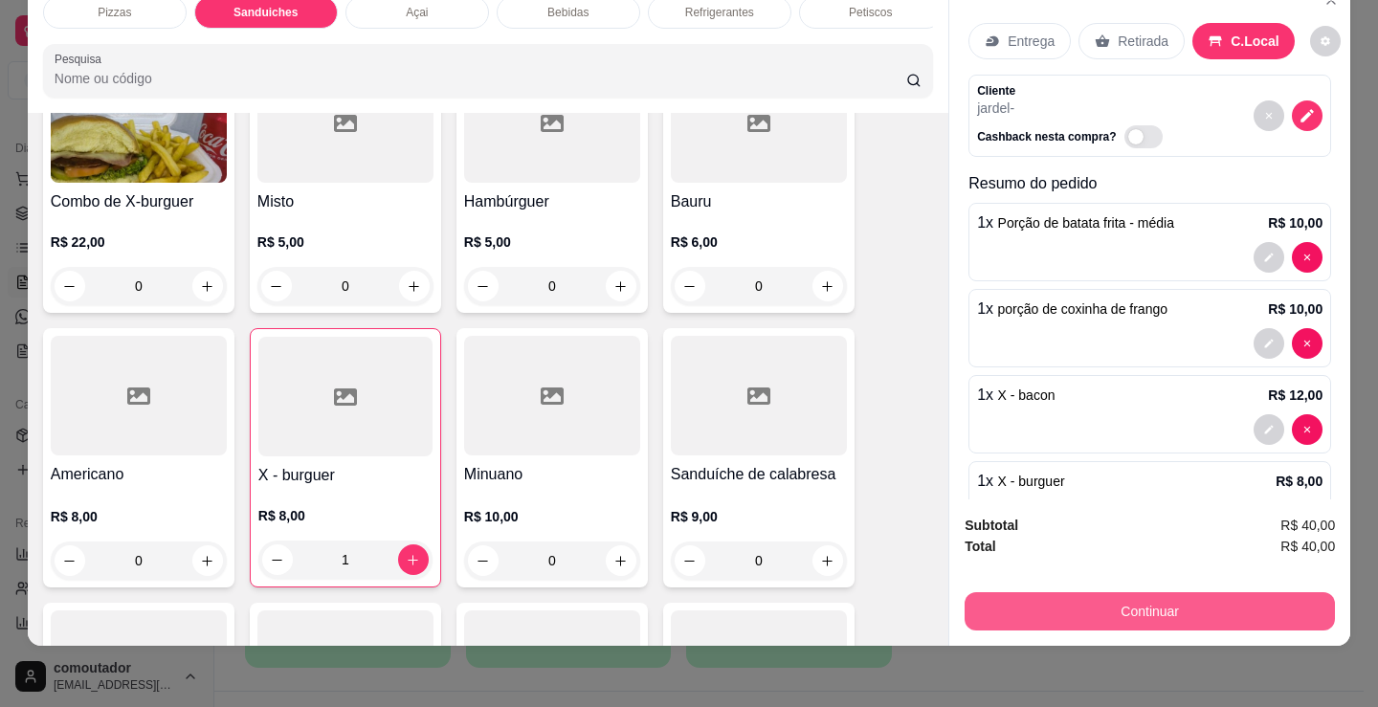
click at [1060, 598] on button "Continuar" at bounding box center [1150, 611] width 370 height 38
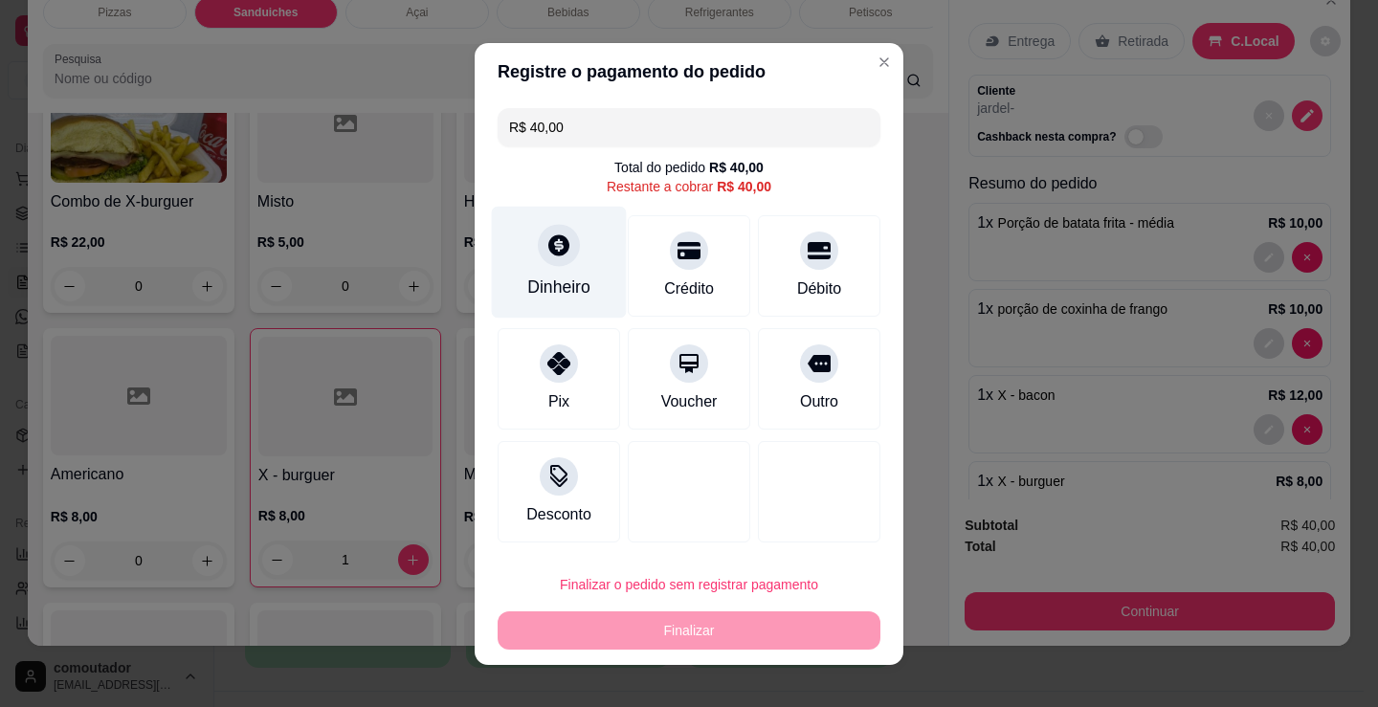
click at [549, 253] on icon at bounding box center [558, 244] width 21 height 21
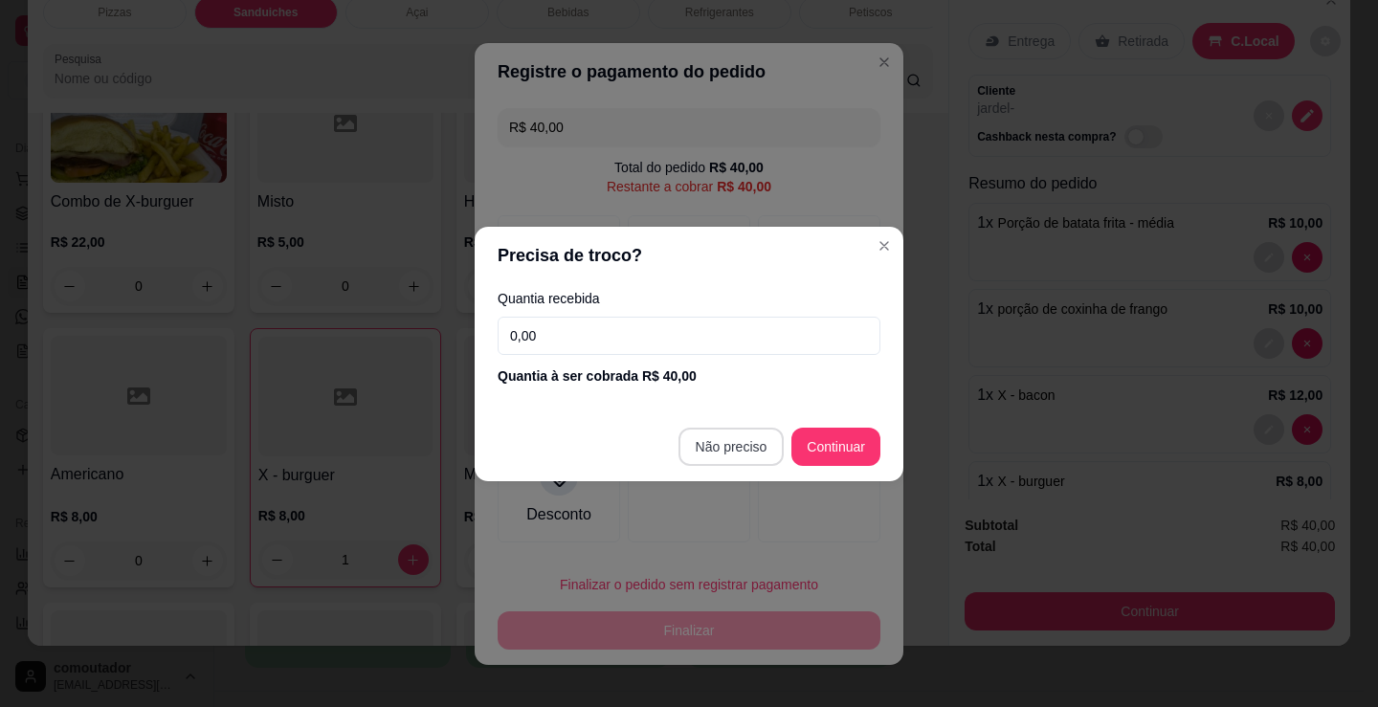
type input "R$ 0,00"
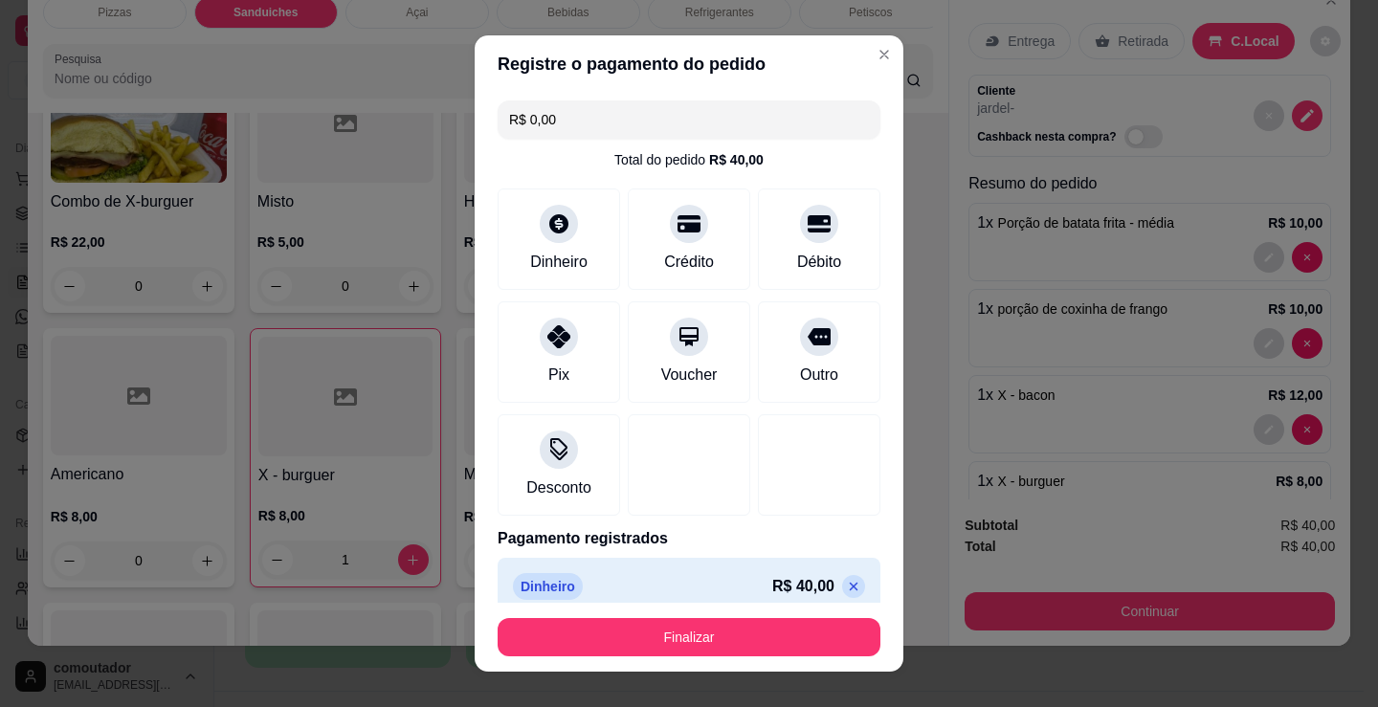
click at [726, 632] on button "Finalizar" at bounding box center [689, 637] width 383 height 38
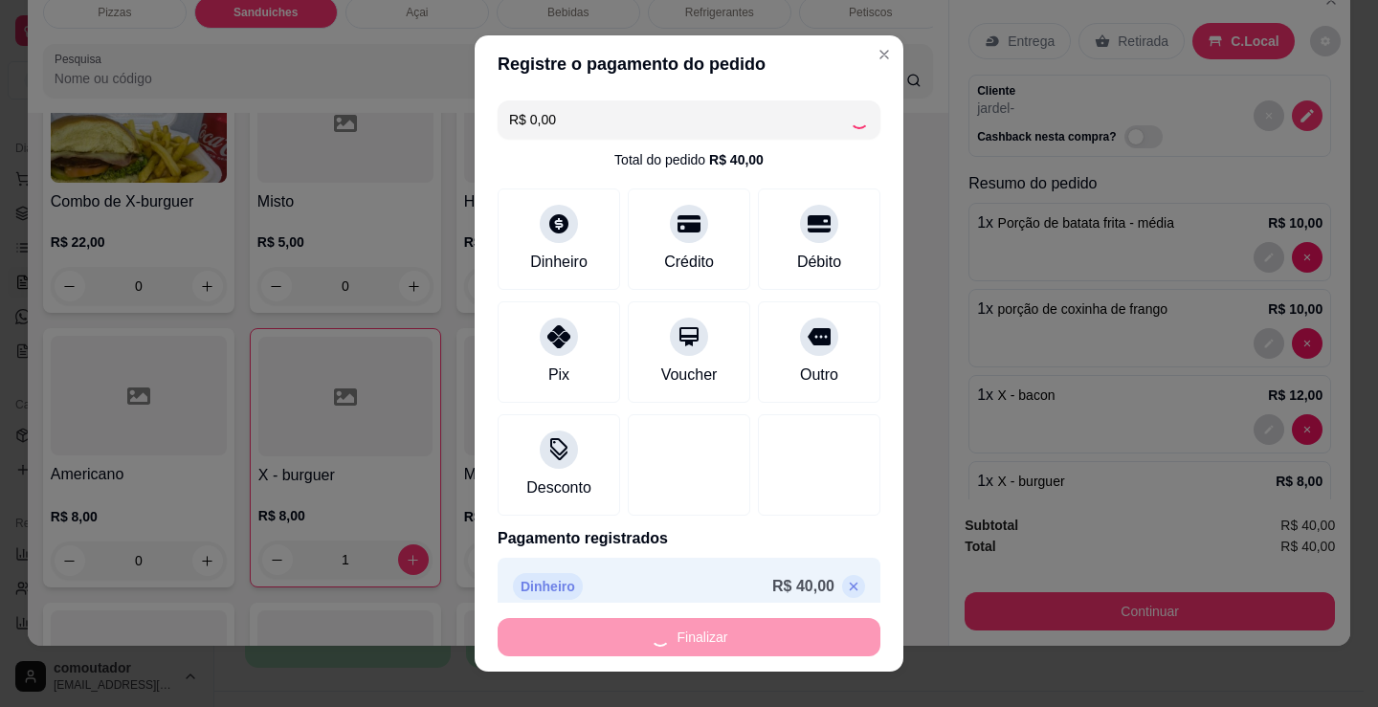
type input "0"
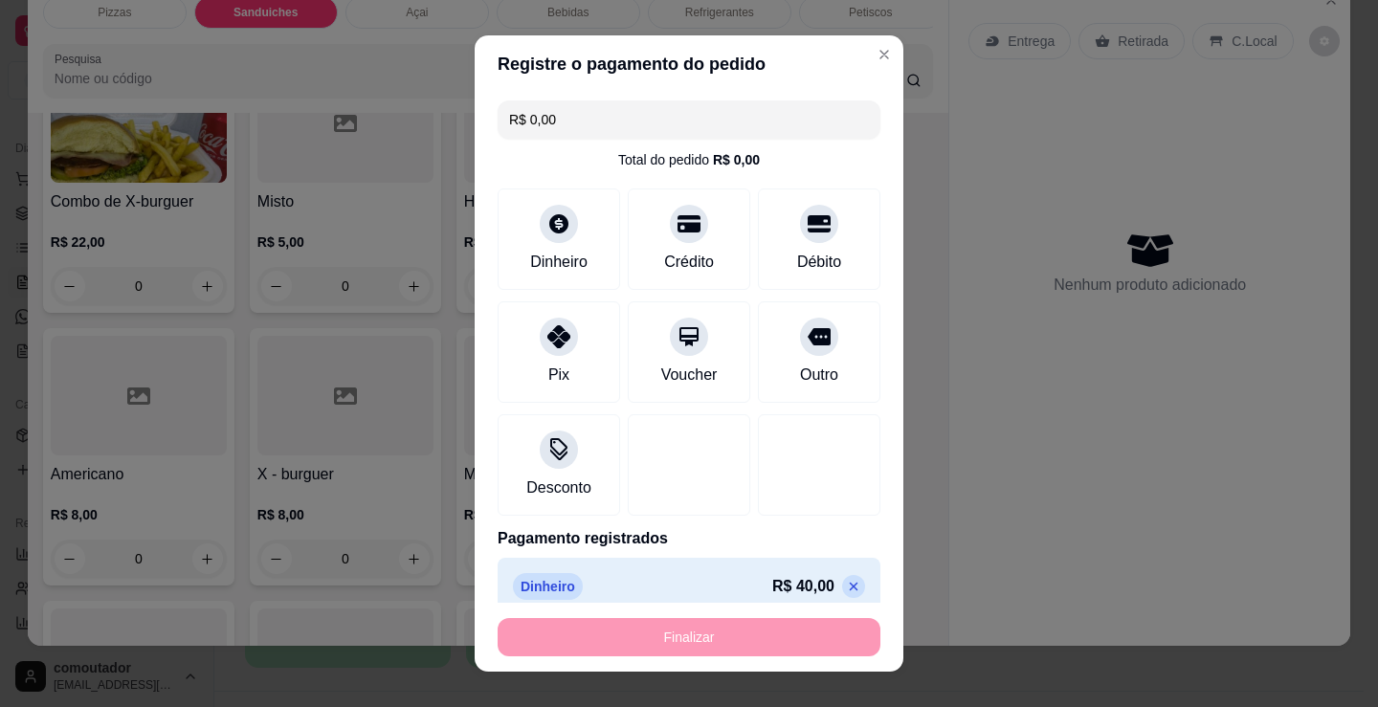
type input "-R$ 40,00"
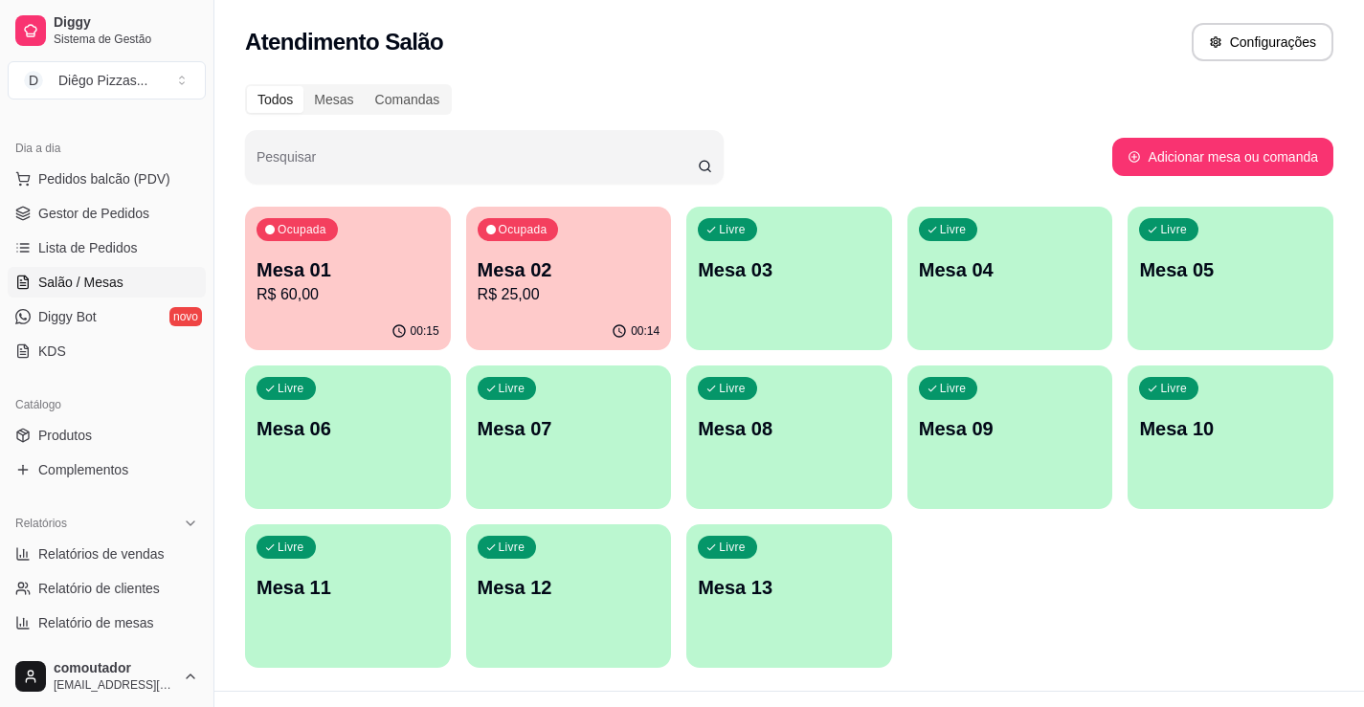
click at [1121, 591] on div "Ocupada Mesa 01 R$ 60,00 00:15 Ocupada Mesa 02 R$ 25,00 00:14 Livre Mesa 03 Liv…" at bounding box center [789, 437] width 1088 height 461
click at [570, 298] on p "R$ 25,00" at bounding box center [569, 294] width 183 height 23
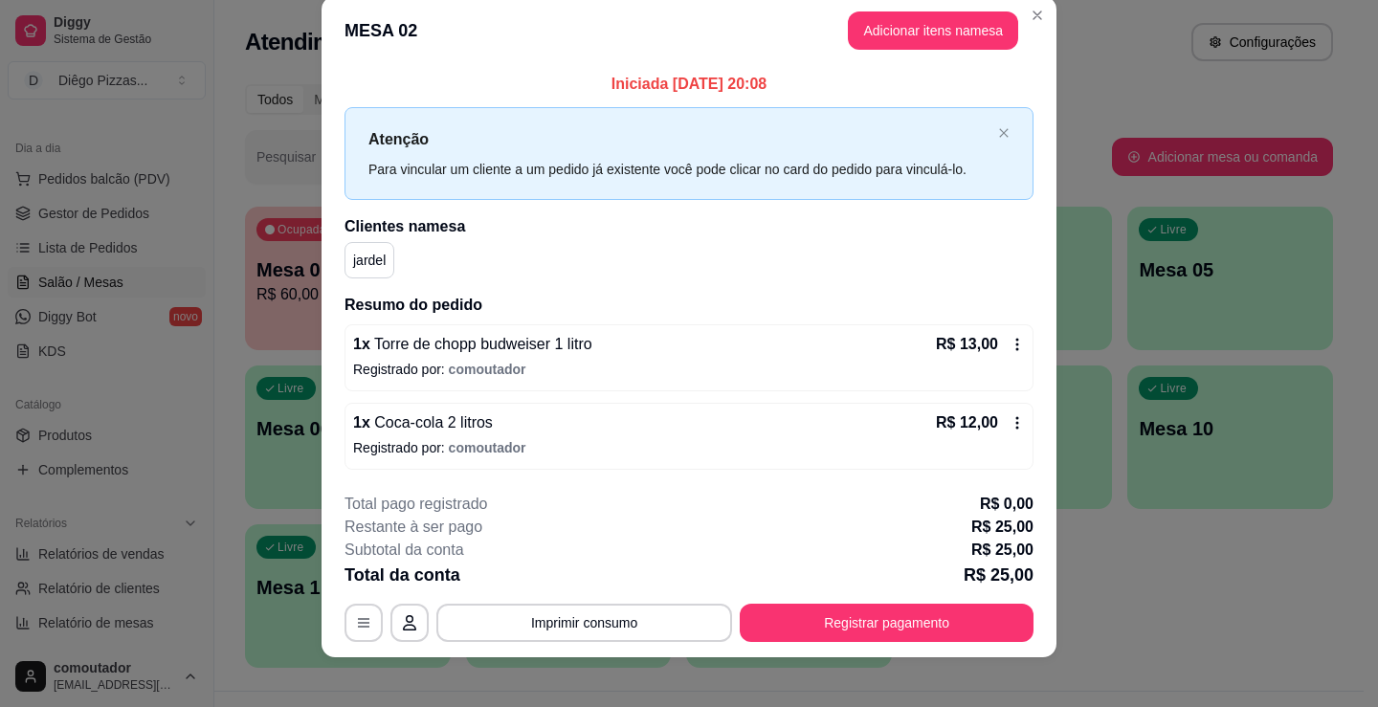
scroll to position [38, 0]
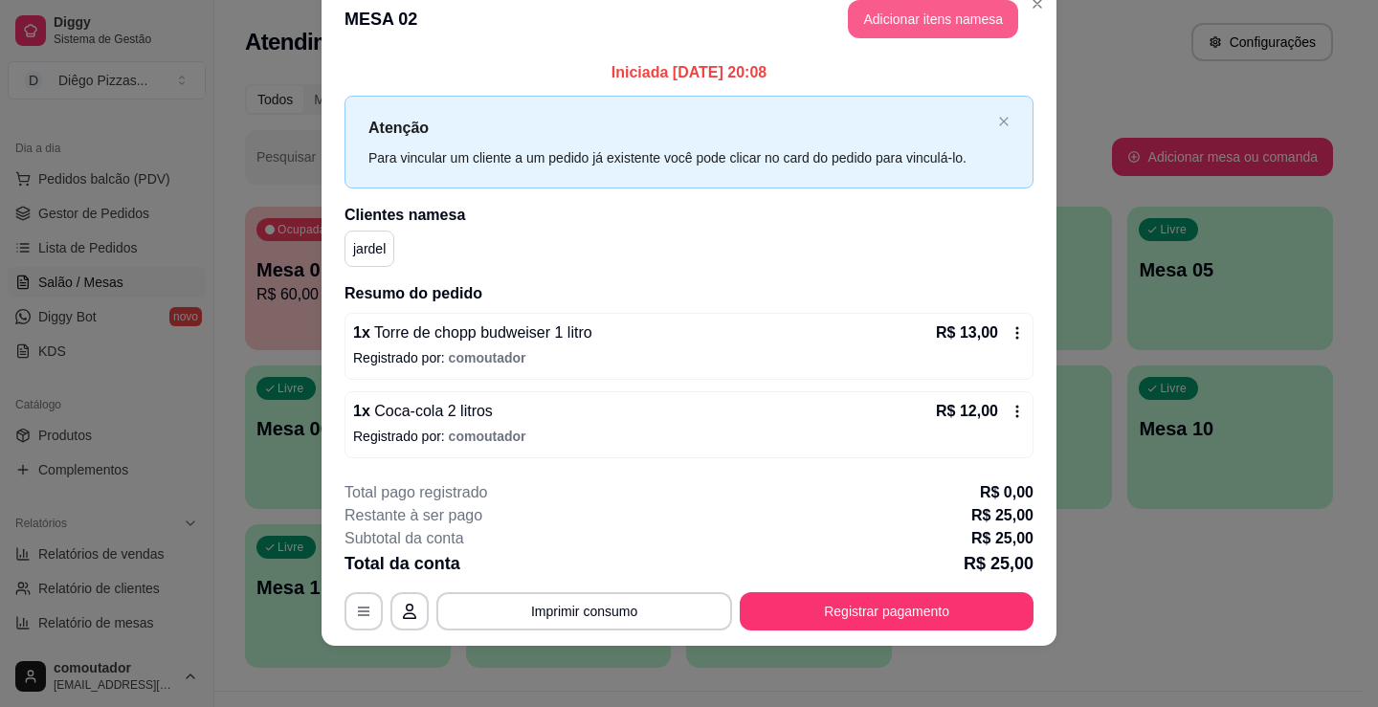
click at [899, 19] on button "Adicionar itens na mesa" at bounding box center [933, 19] width 170 height 38
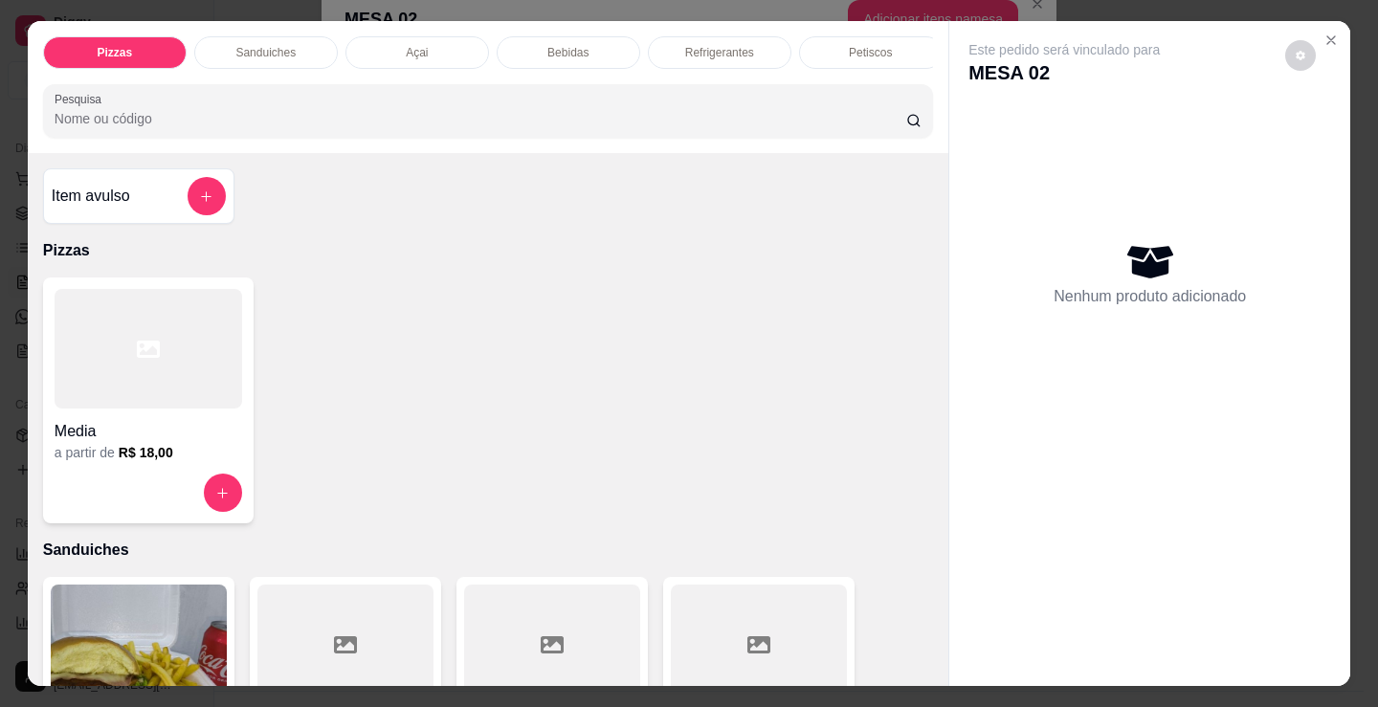
click at [177, 350] on div at bounding box center [149, 349] width 188 height 120
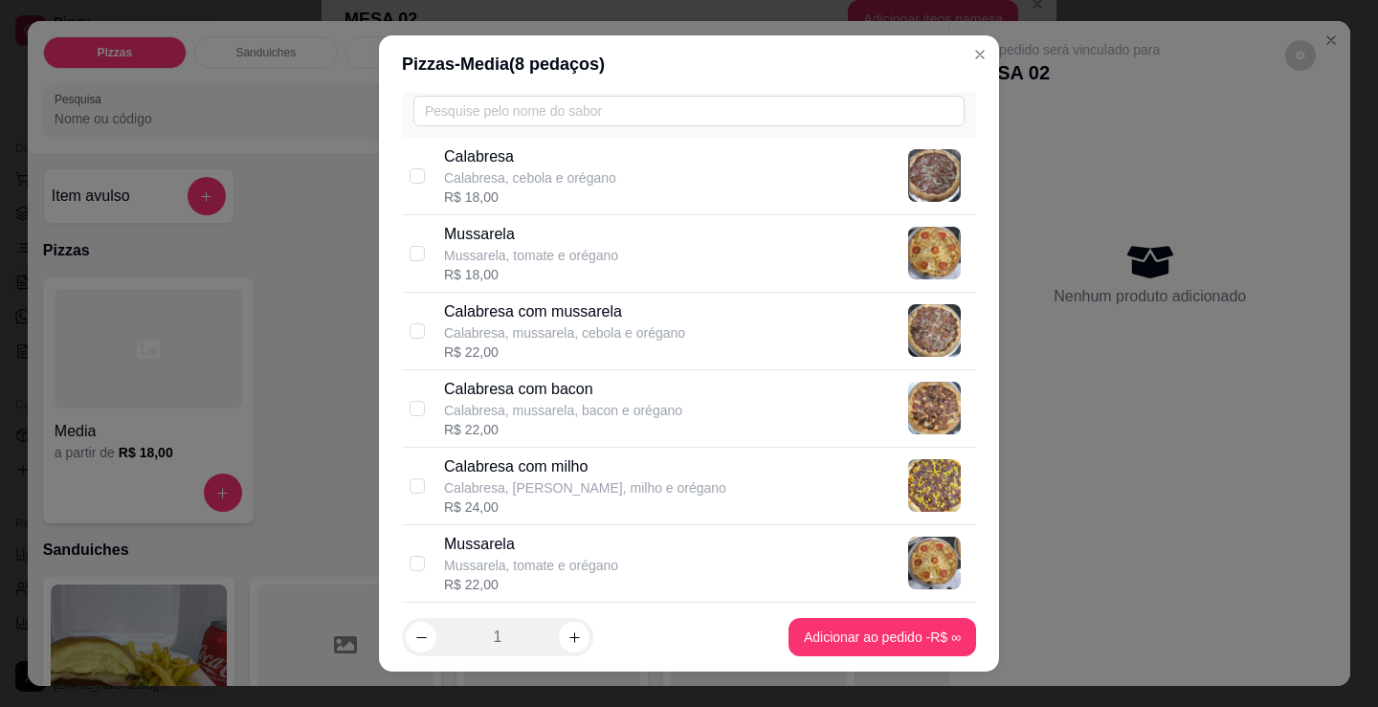
scroll to position [191, 0]
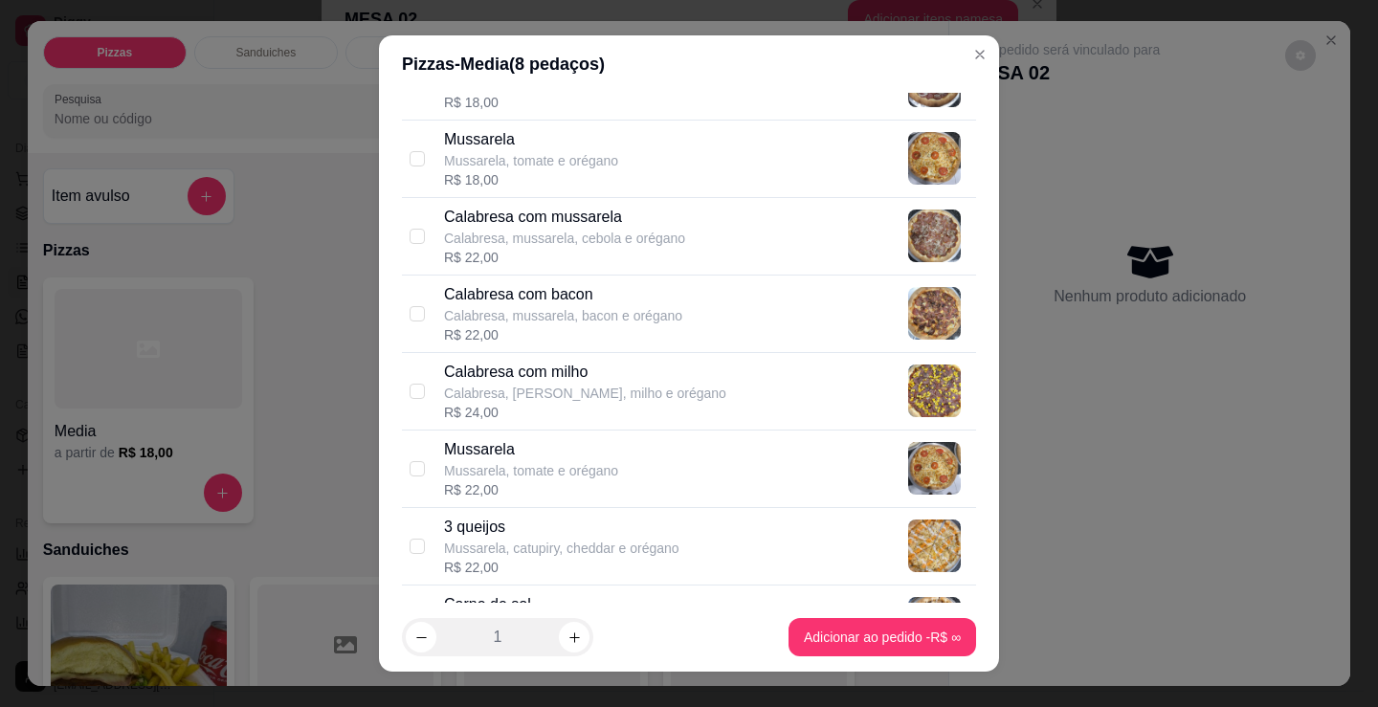
click at [558, 237] on p "Calabresa, mussarela, cebola e orégano" at bounding box center [564, 238] width 241 height 19
checkbox input "true"
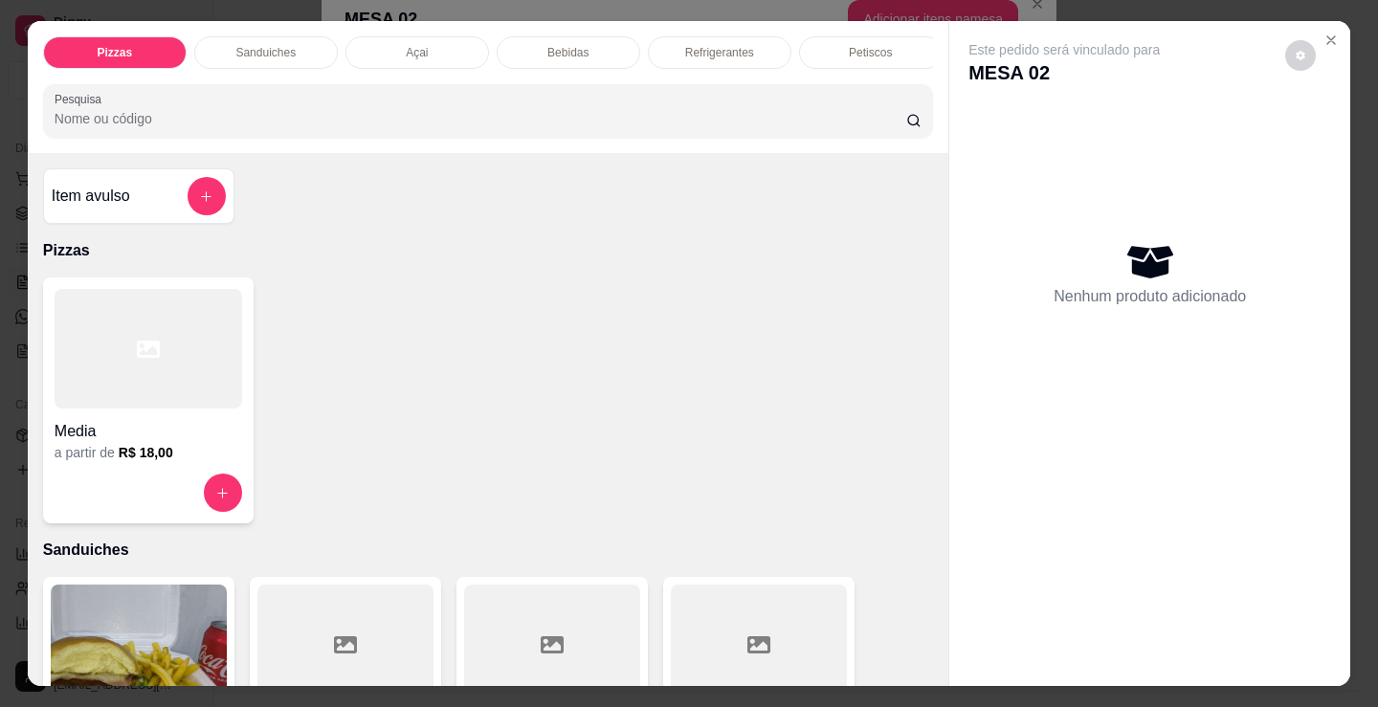
click at [172, 215] on div "Item avulso" at bounding box center [139, 196] width 174 height 38
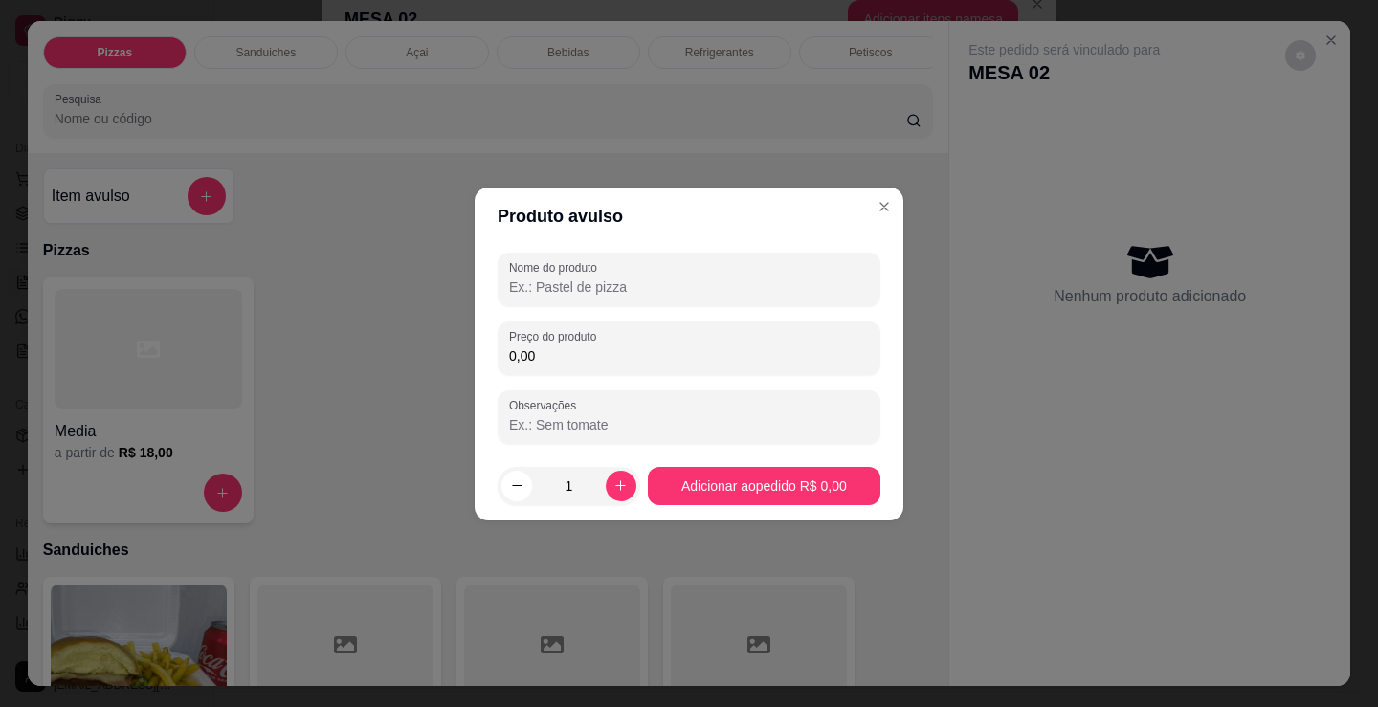
click at [622, 425] on input "Observações" at bounding box center [689, 424] width 360 height 19
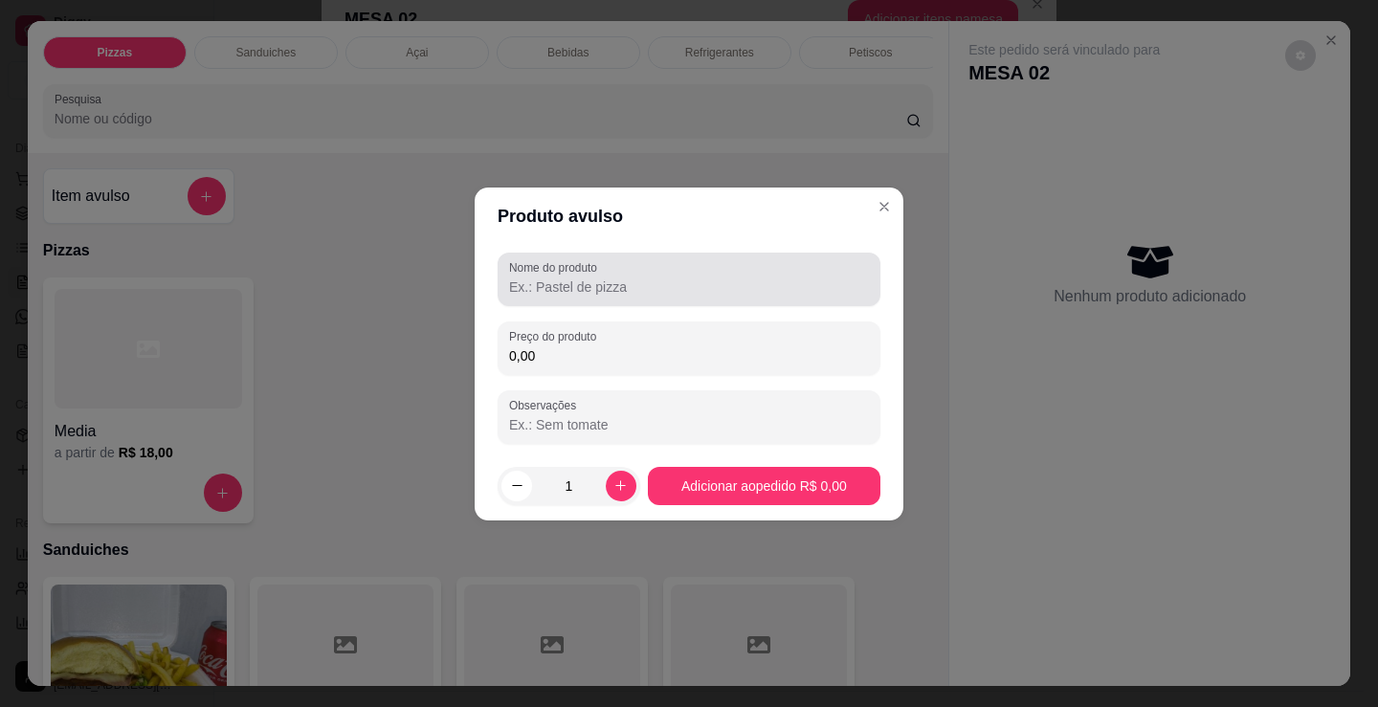
click at [585, 282] on input "Nome do produto" at bounding box center [689, 287] width 360 height 19
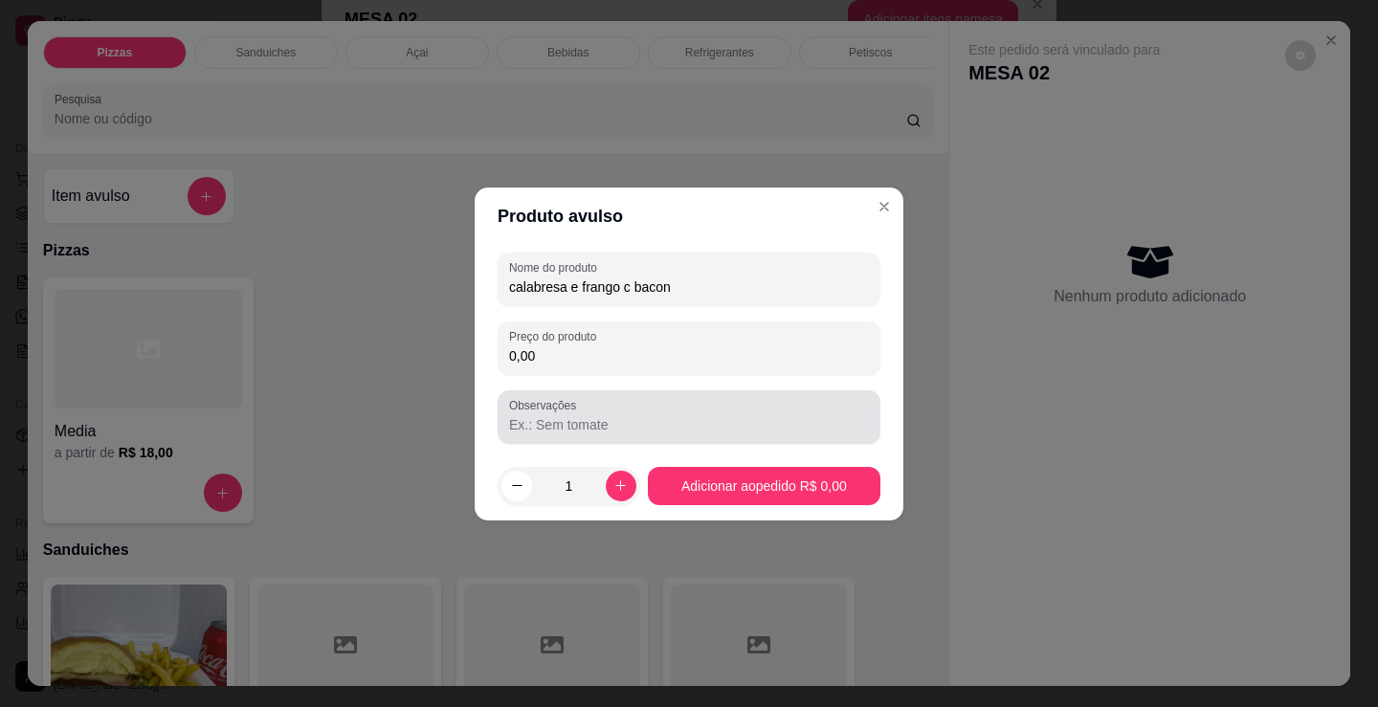
type input "calabresa e frango c bacon"
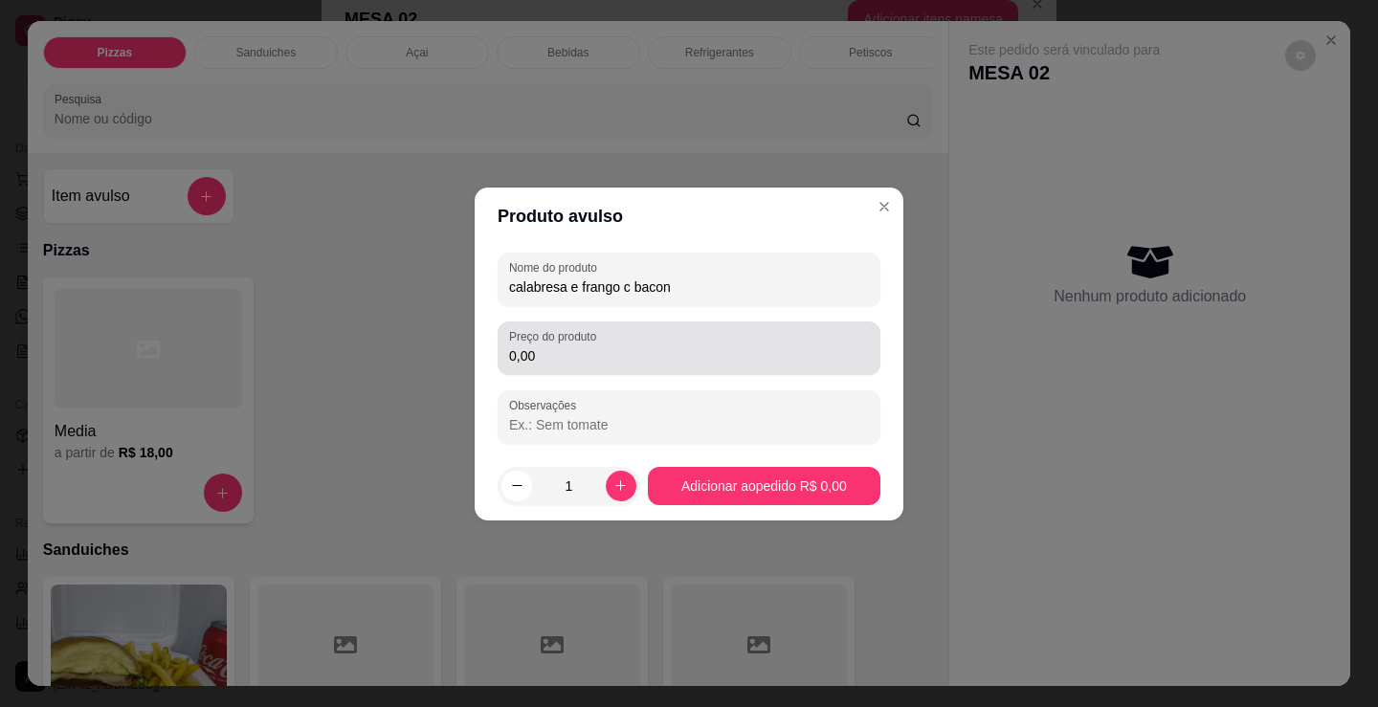
click at [584, 366] on div "0,00" at bounding box center [689, 348] width 360 height 38
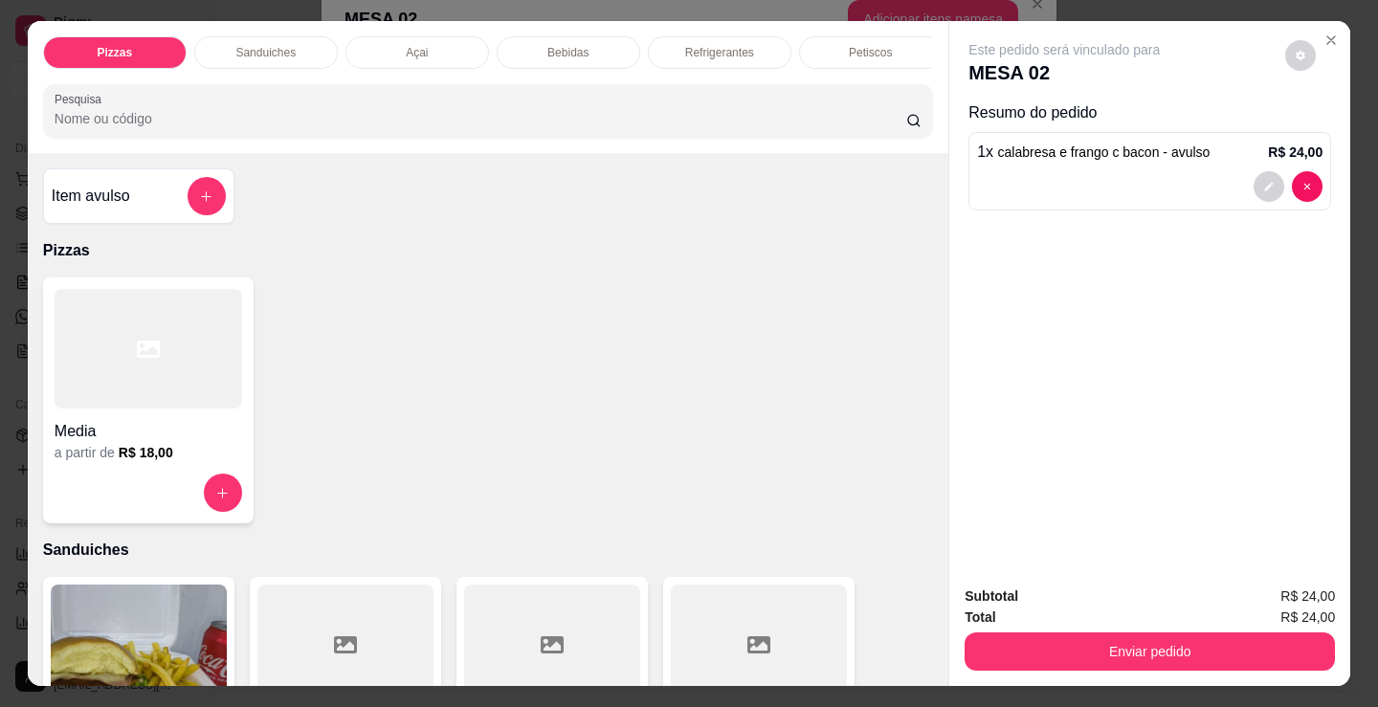
click at [184, 420] on div "Media" at bounding box center [149, 426] width 188 height 34
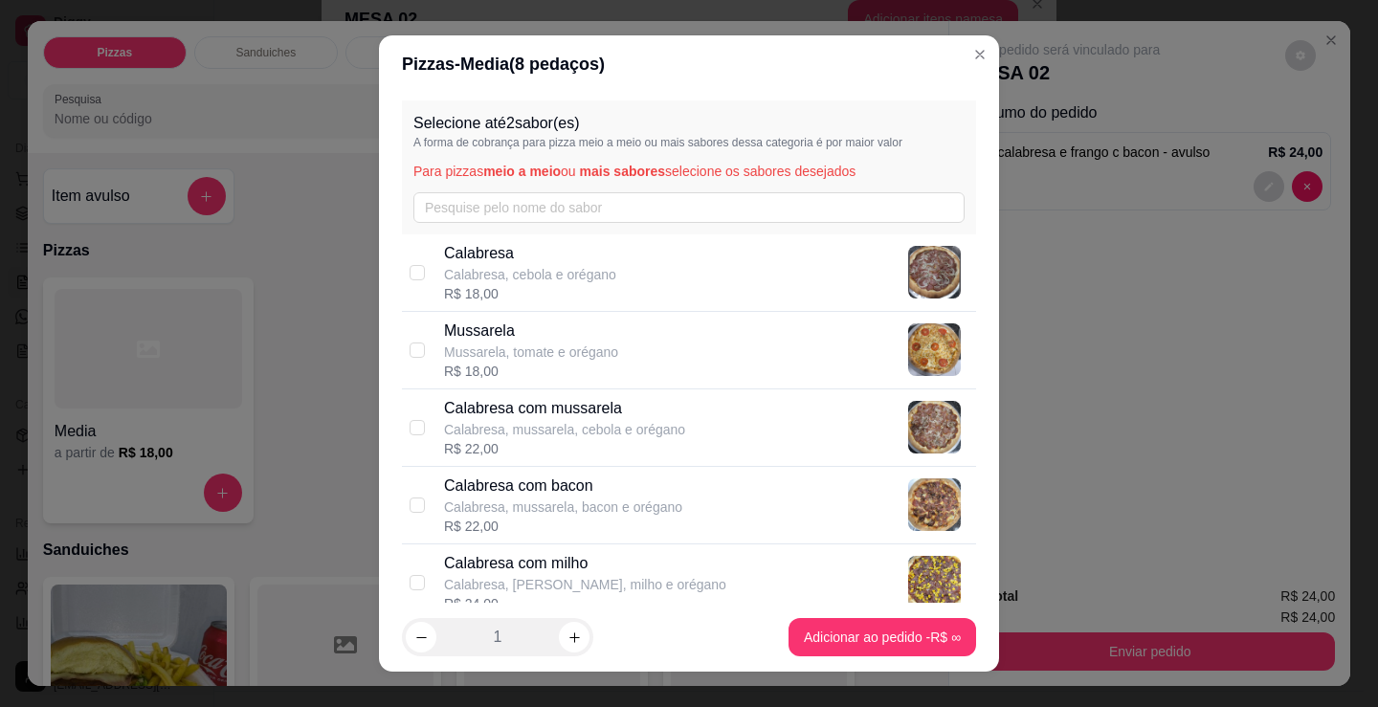
click at [520, 288] on div "R$ 18,00" at bounding box center [530, 293] width 172 height 19
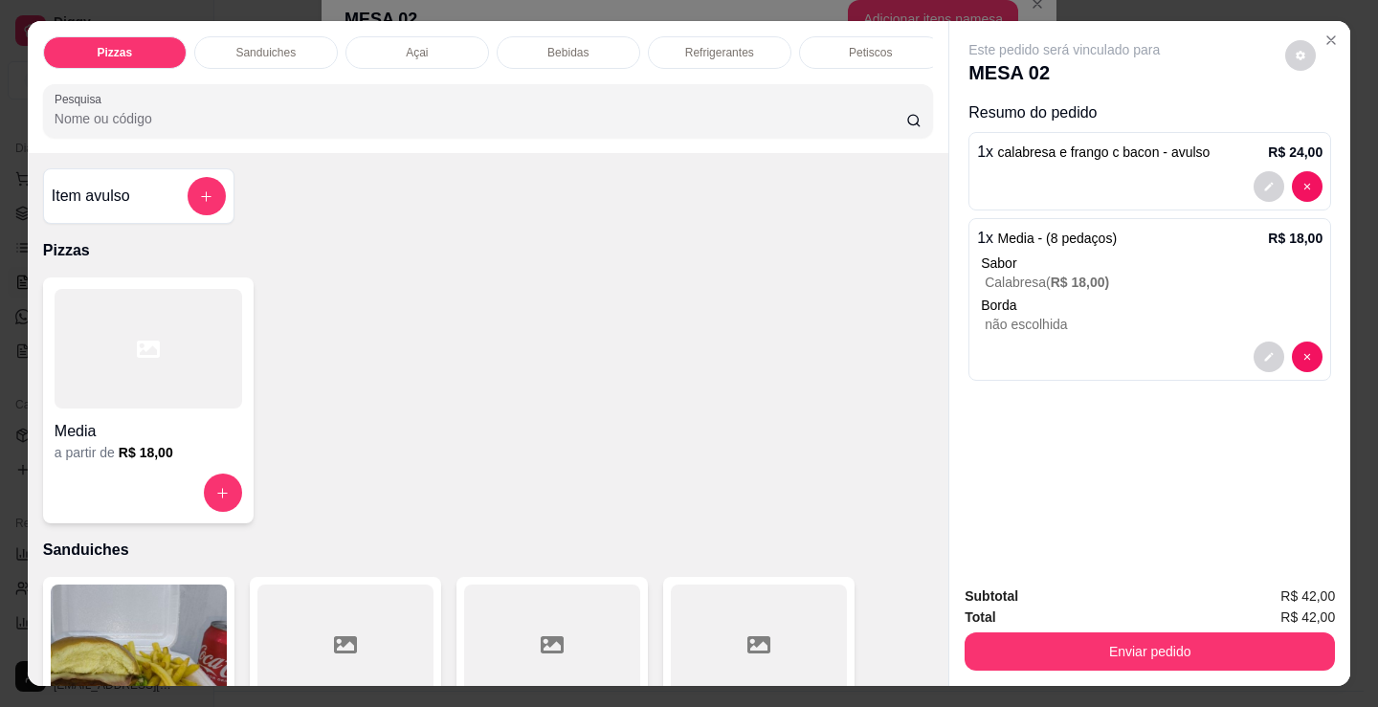
click at [307, 36] on div "Sanduiches" at bounding box center [266, 52] width 144 height 33
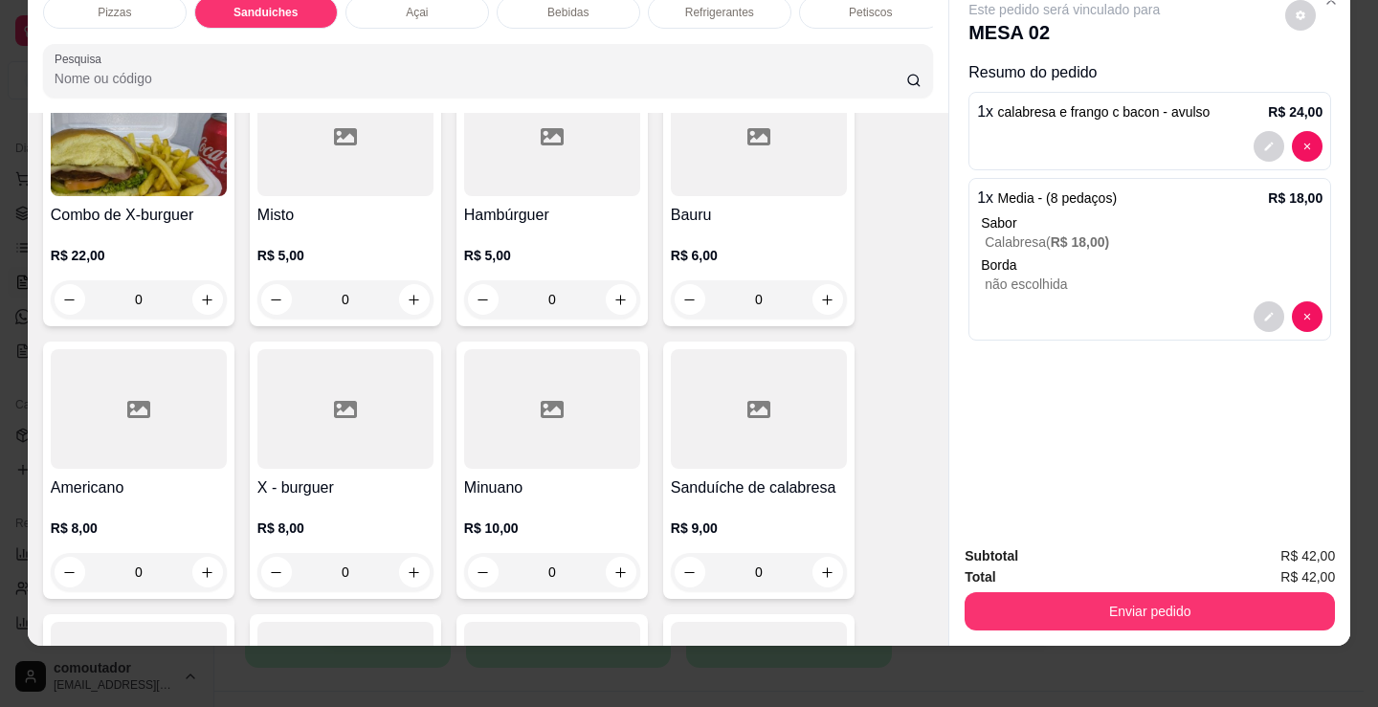
scroll to position [577, 0]
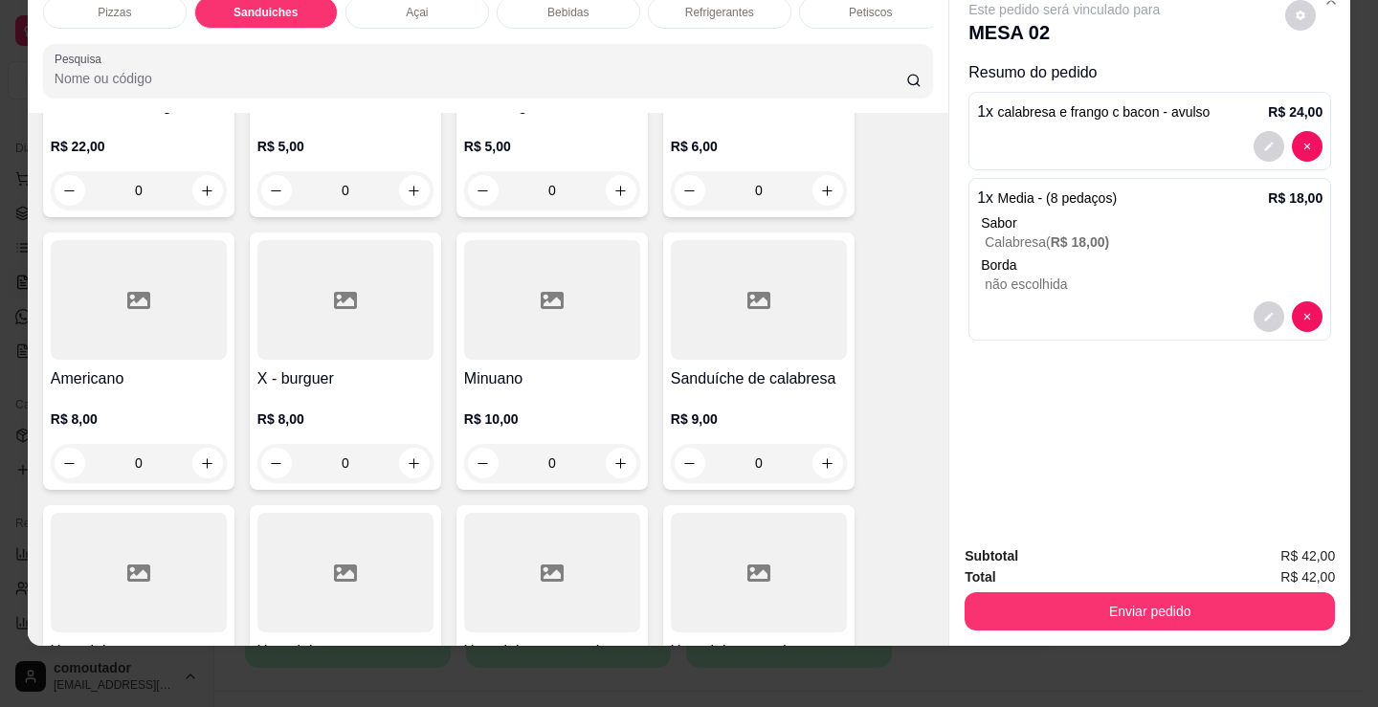
click at [400, 464] on div "0" at bounding box center [345, 463] width 176 height 38
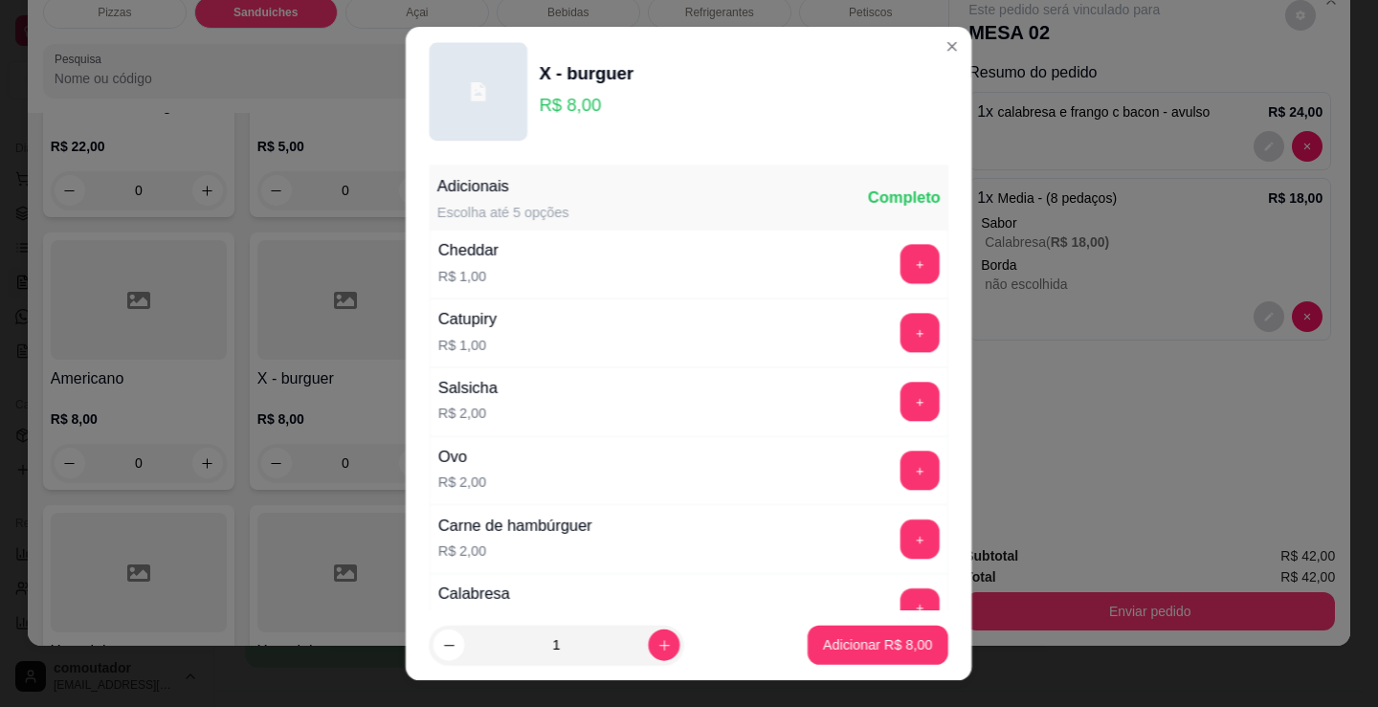
click at [400, 464] on div "X - burguer R$ 8,00 Adicionais Escolha até 5 opções Completo Cheddar R$ 1,00 + …" at bounding box center [688, 353] width 1415 height 726
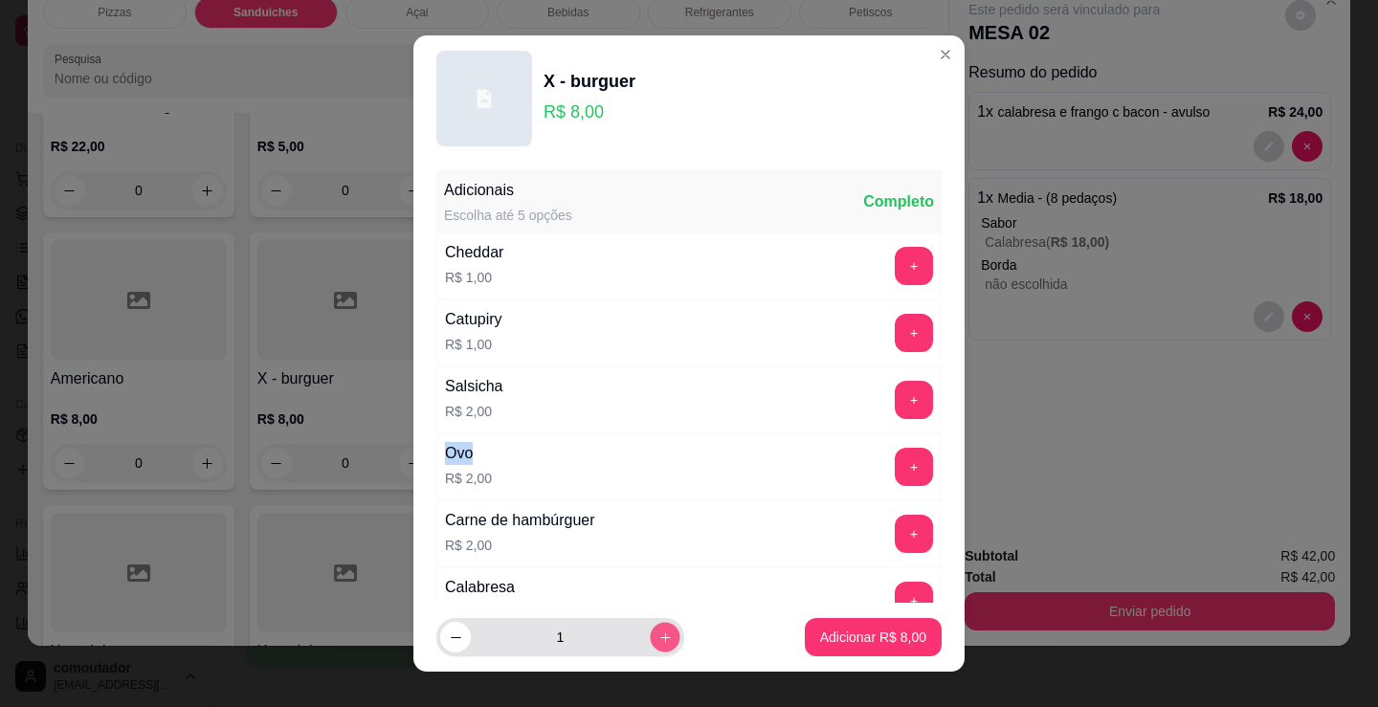
click at [650, 645] on button "increase-product-quantity" at bounding box center [665, 638] width 30 height 30
click at [850, 645] on p "Adicionar R$ 16,00" at bounding box center [870, 637] width 114 height 19
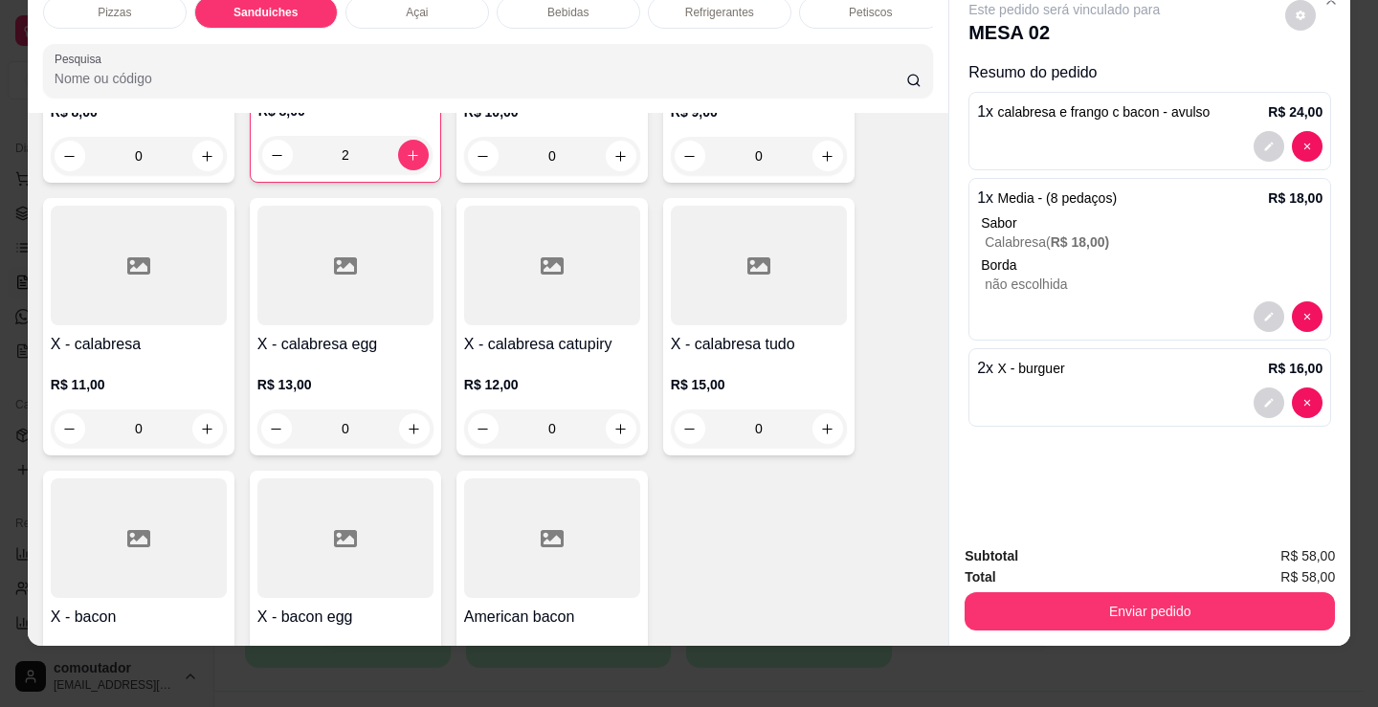
scroll to position [960, 0]
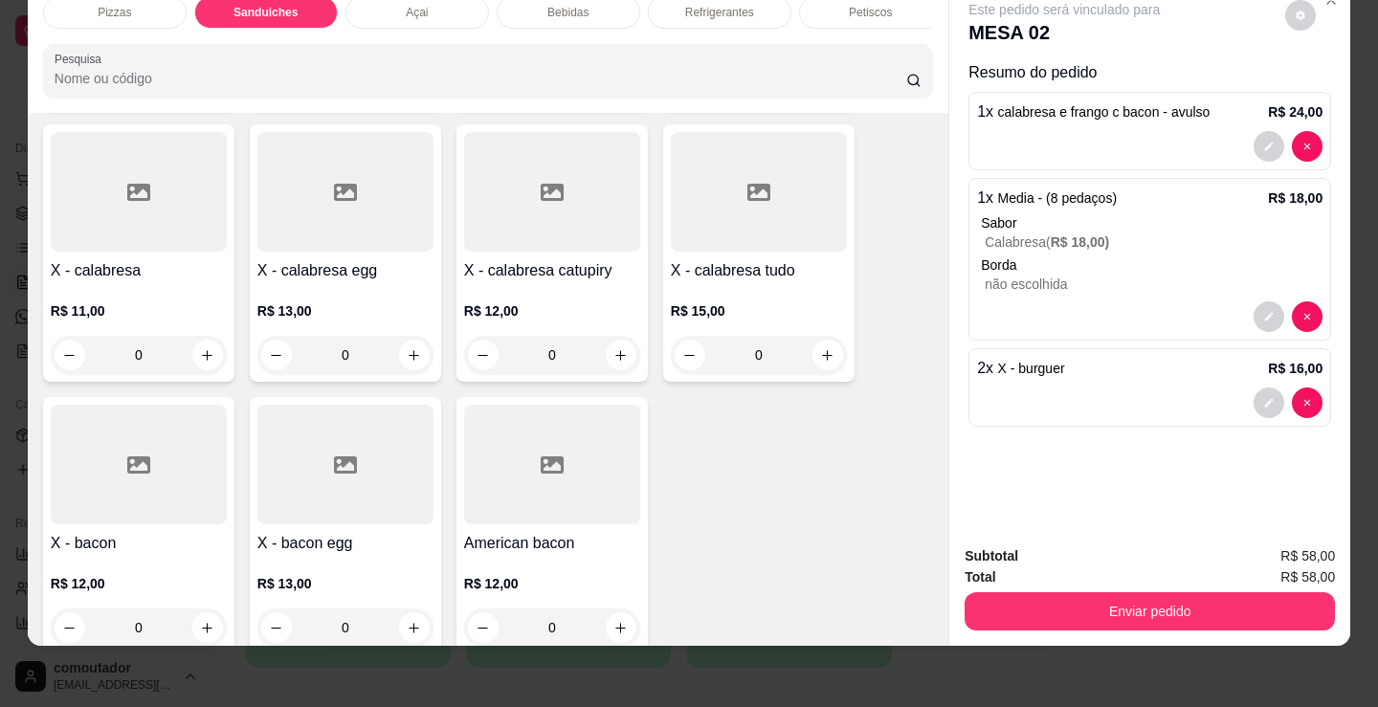
click at [821, 355] on div "0" at bounding box center [759, 355] width 176 height 38
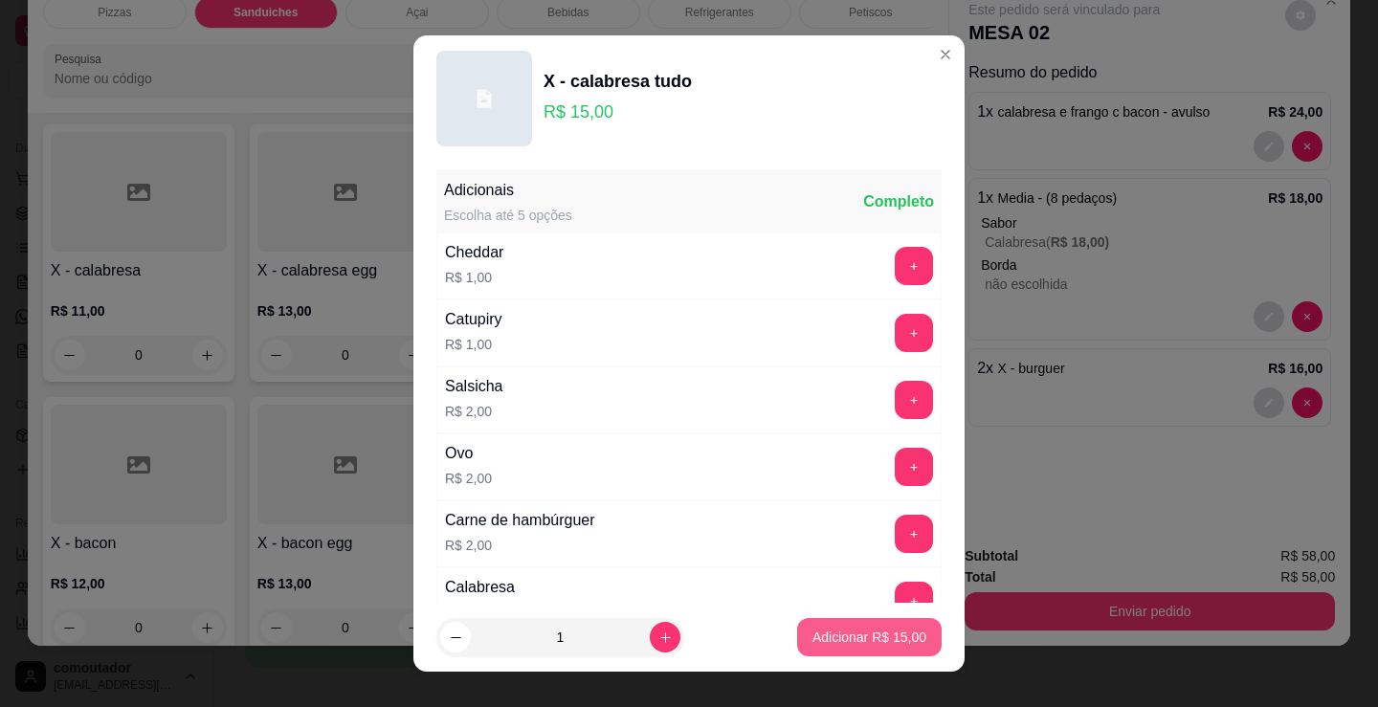
click at [897, 635] on p "Adicionar R$ 15,00" at bounding box center [870, 637] width 114 height 19
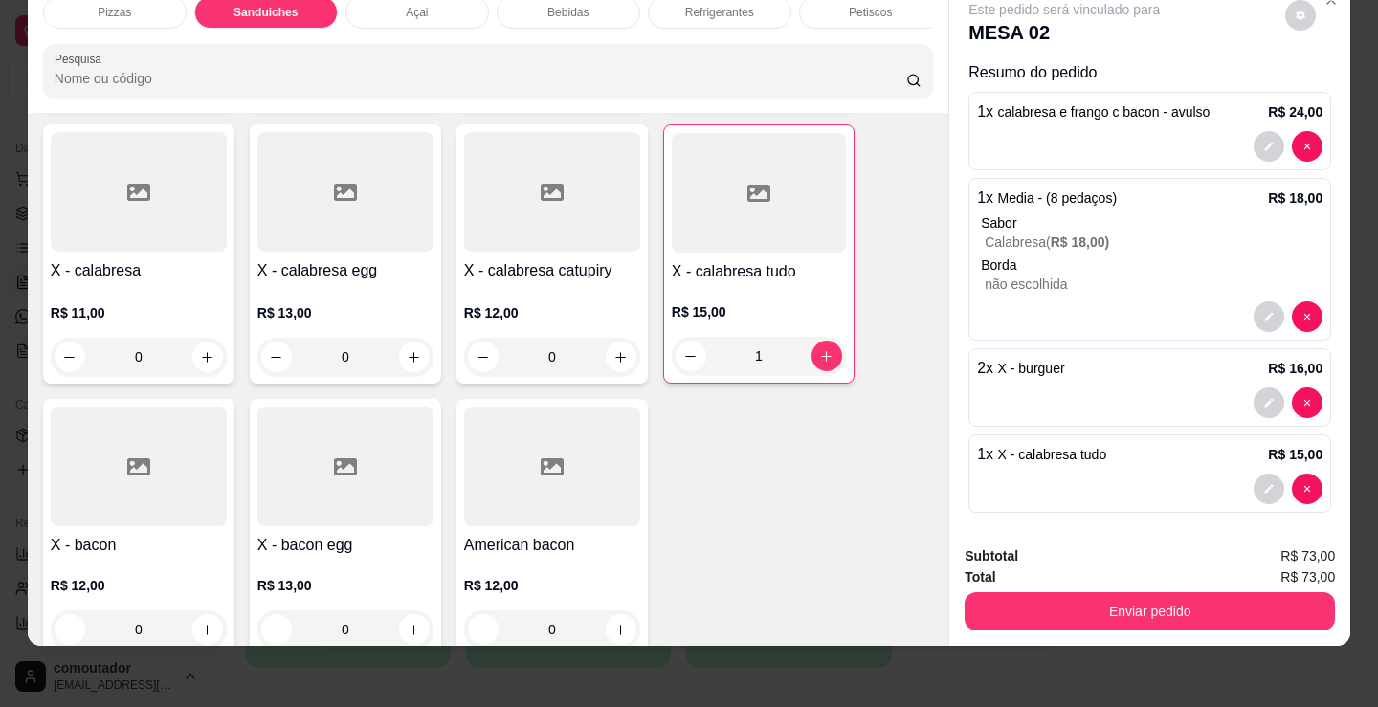
click at [731, 227] on div at bounding box center [759, 193] width 174 height 120
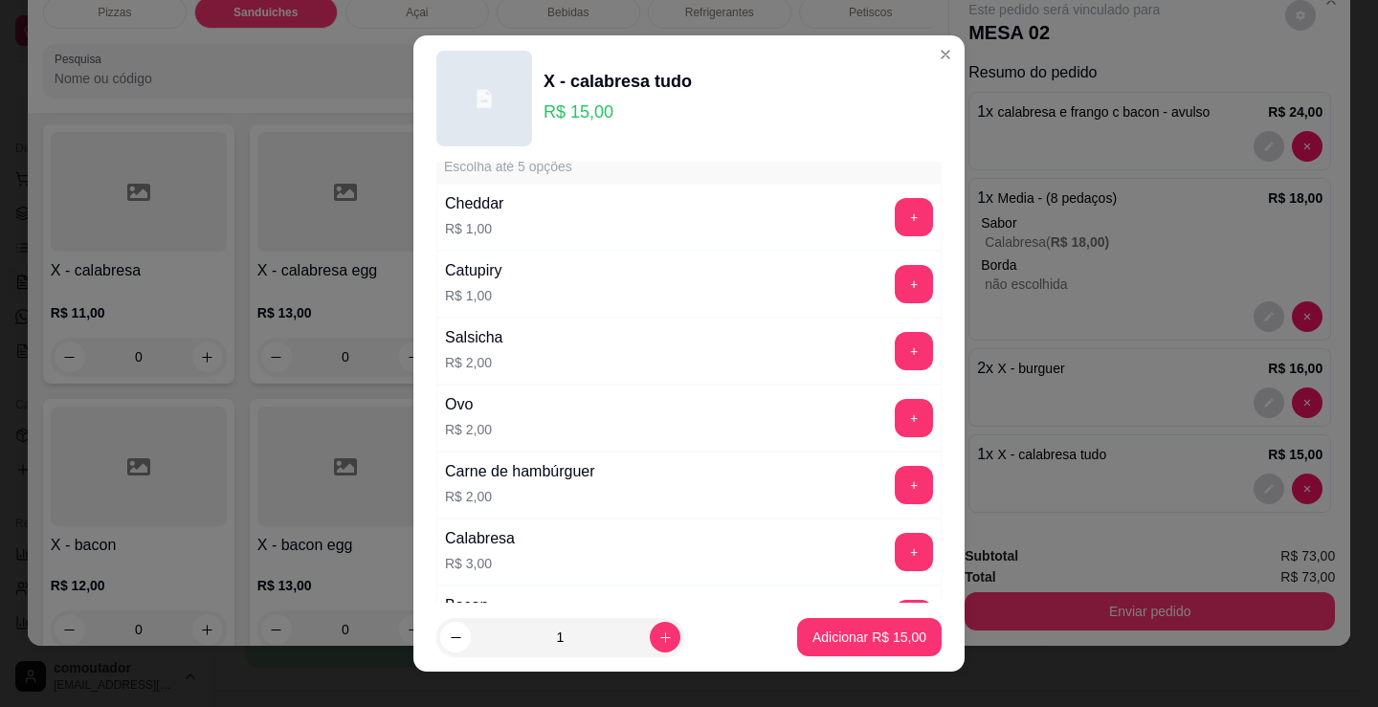
scroll to position [96, 0]
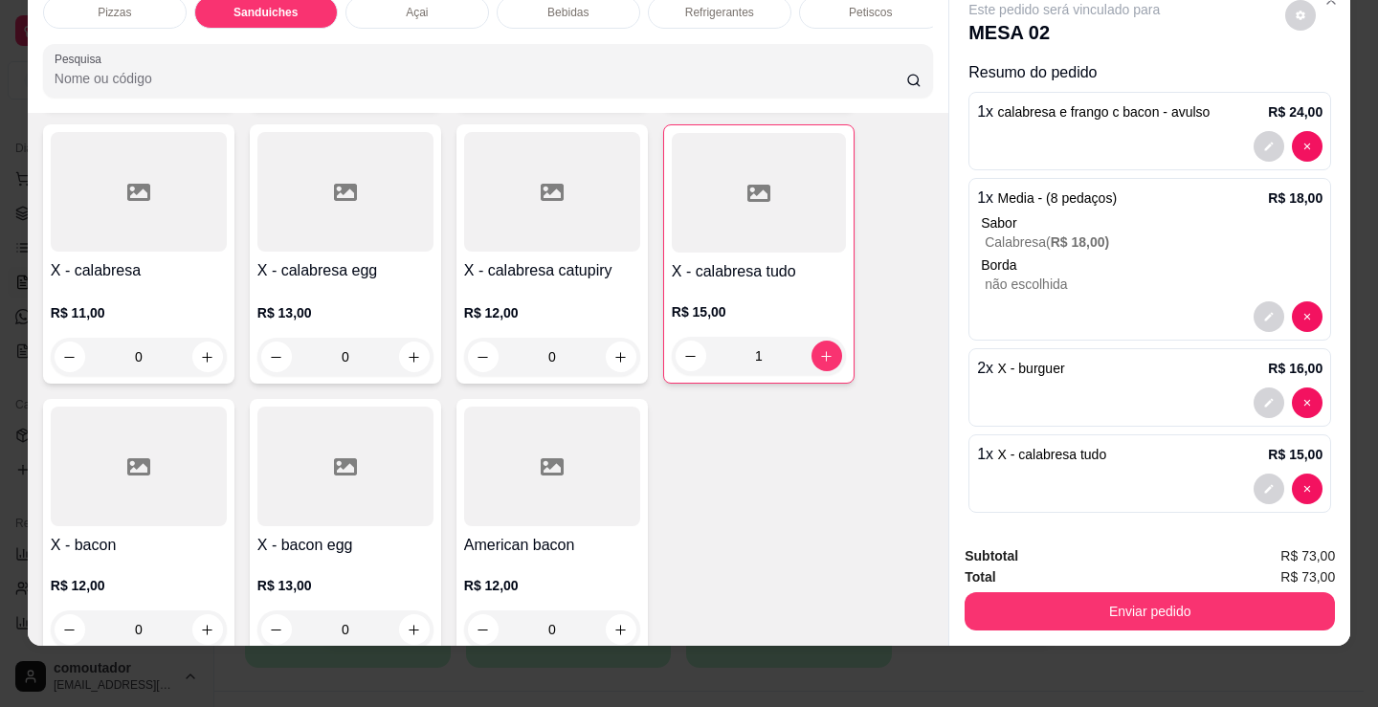
click at [747, 288] on div "R$ 15,00 1" at bounding box center [759, 329] width 174 height 92
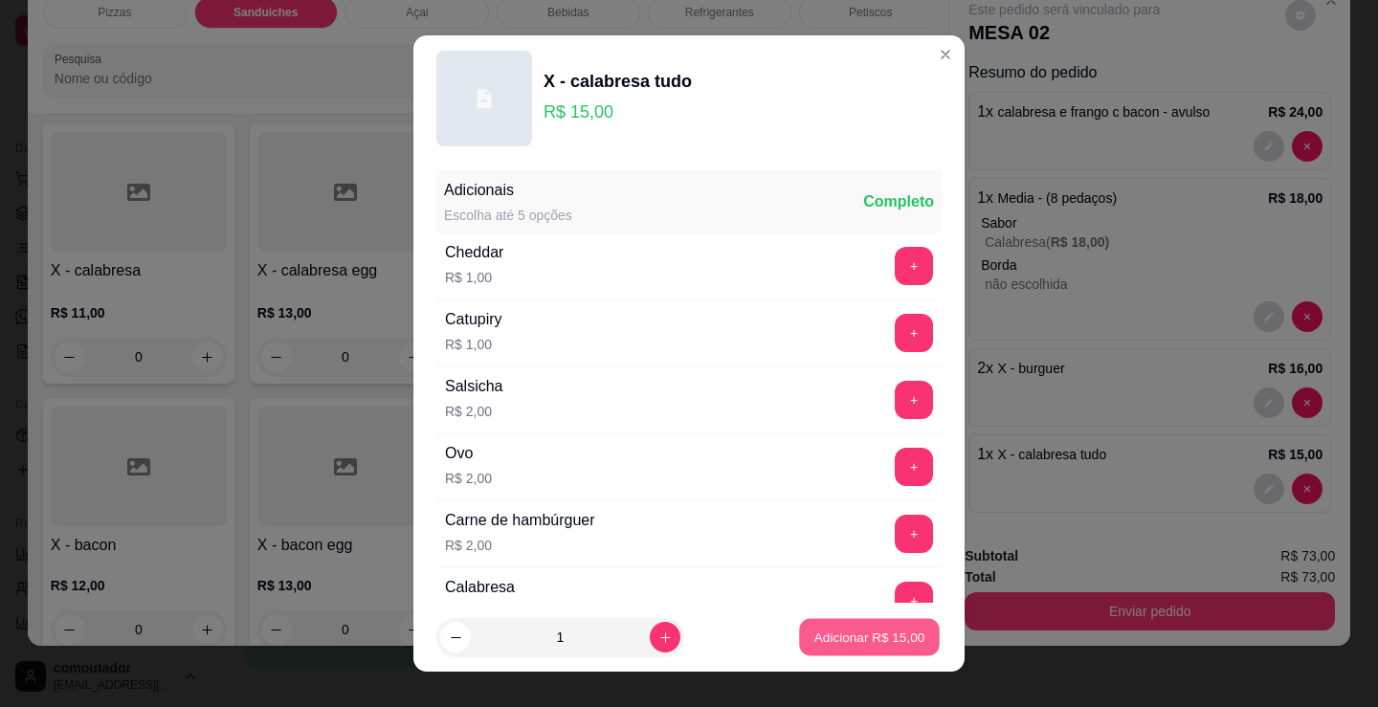
click at [895, 640] on p "Adicionar R$ 15,00" at bounding box center [869, 637] width 111 height 18
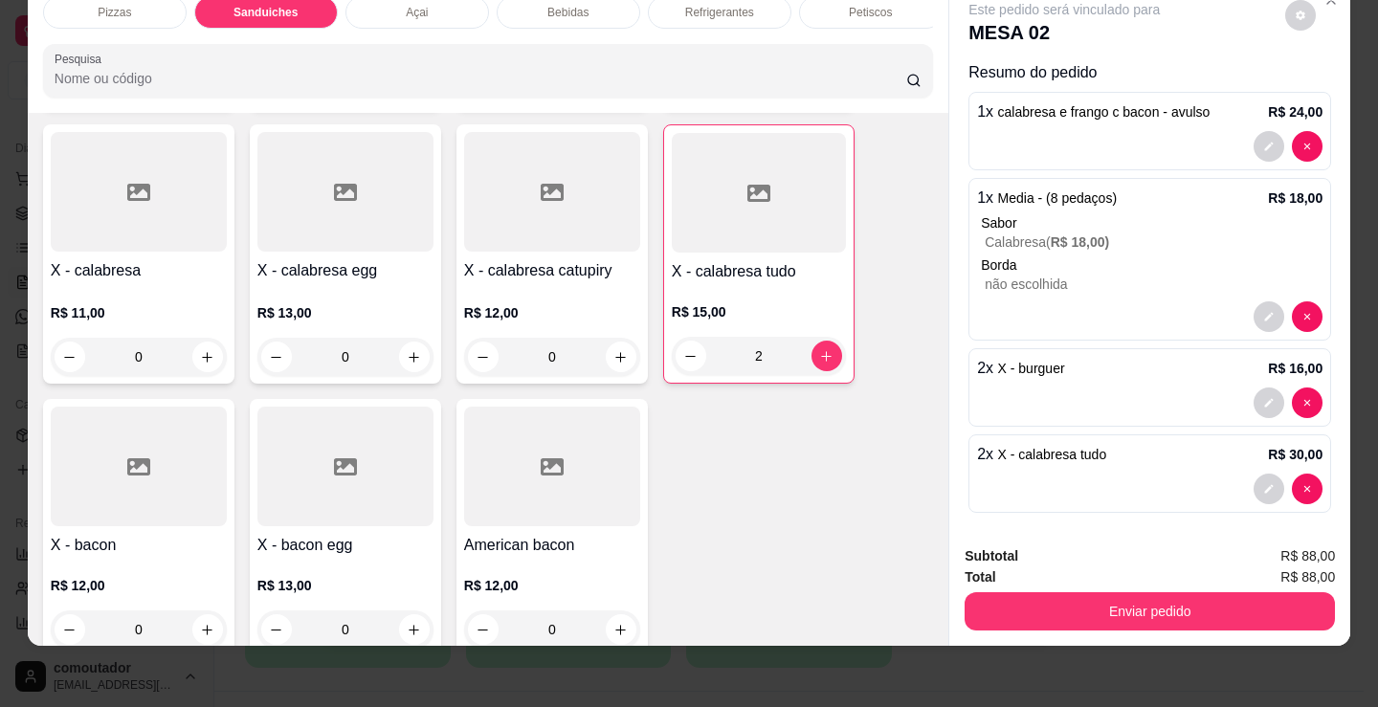
click at [679, 358] on div "2" at bounding box center [759, 356] width 174 height 38
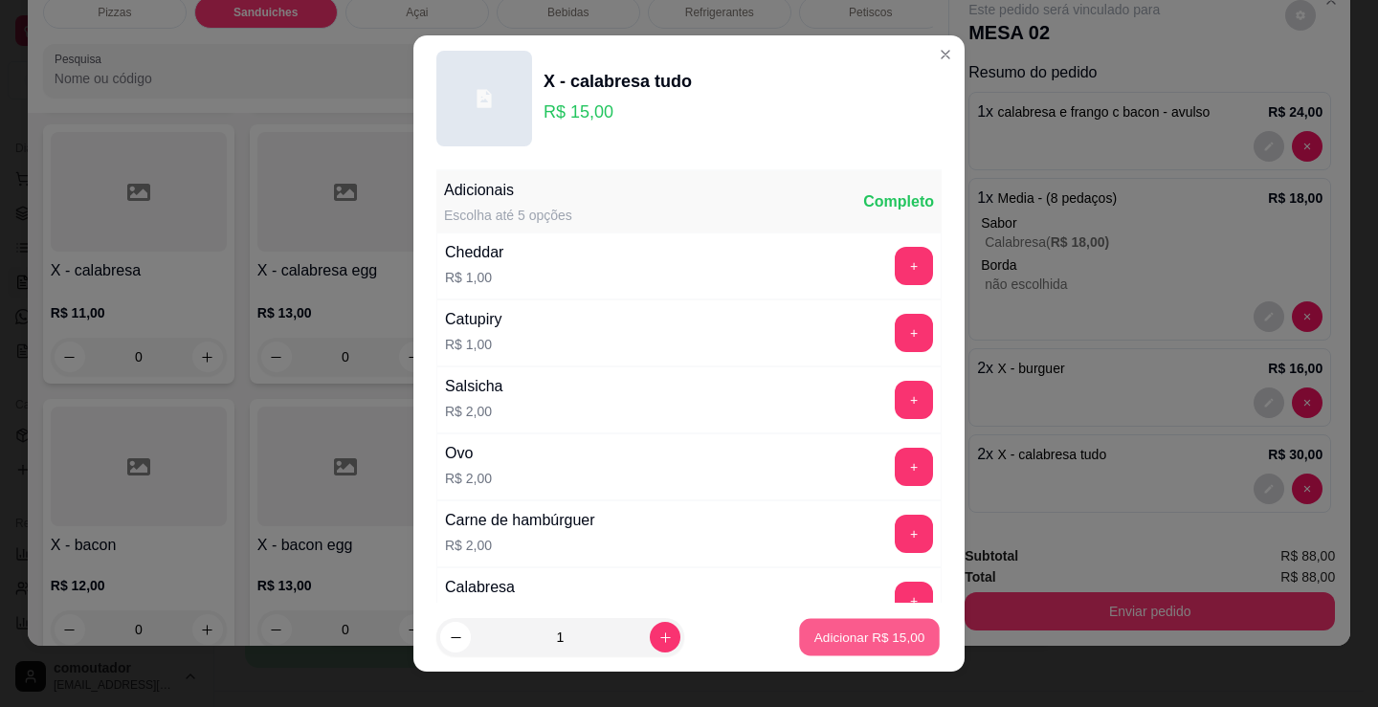
click at [858, 641] on p "Adicionar R$ 15,00" at bounding box center [869, 637] width 111 height 18
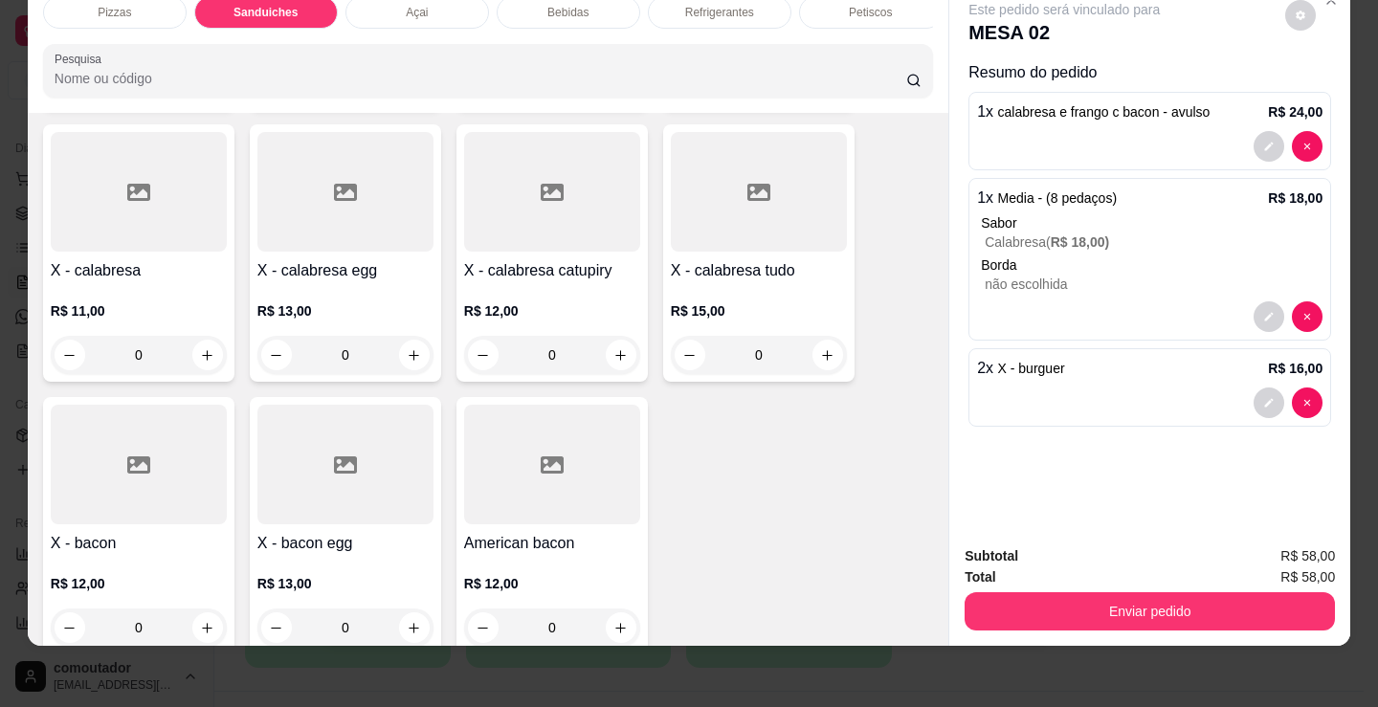
scroll to position [0, 0]
click at [823, 362] on div "0" at bounding box center [759, 355] width 176 height 38
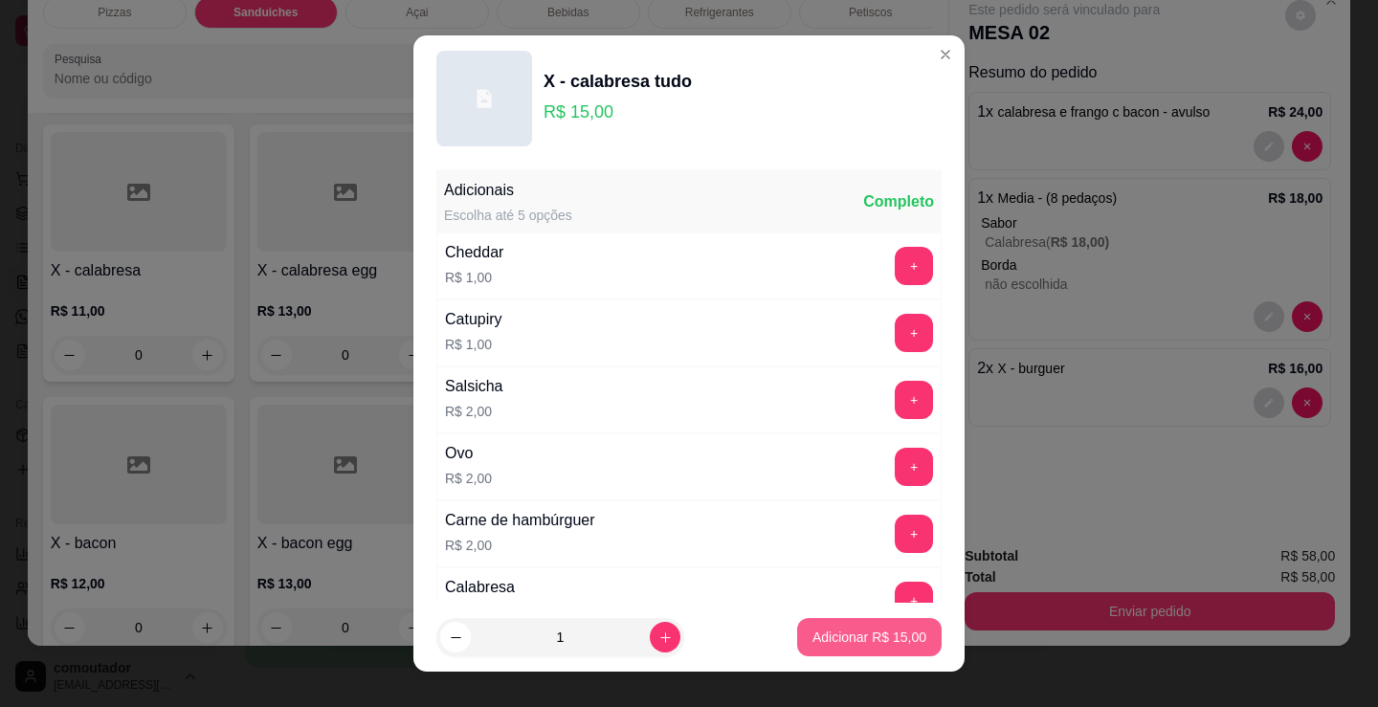
click at [868, 636] on p "Adicionar R$ 15,00" at bounding box center [870, 637] width 114 height 19
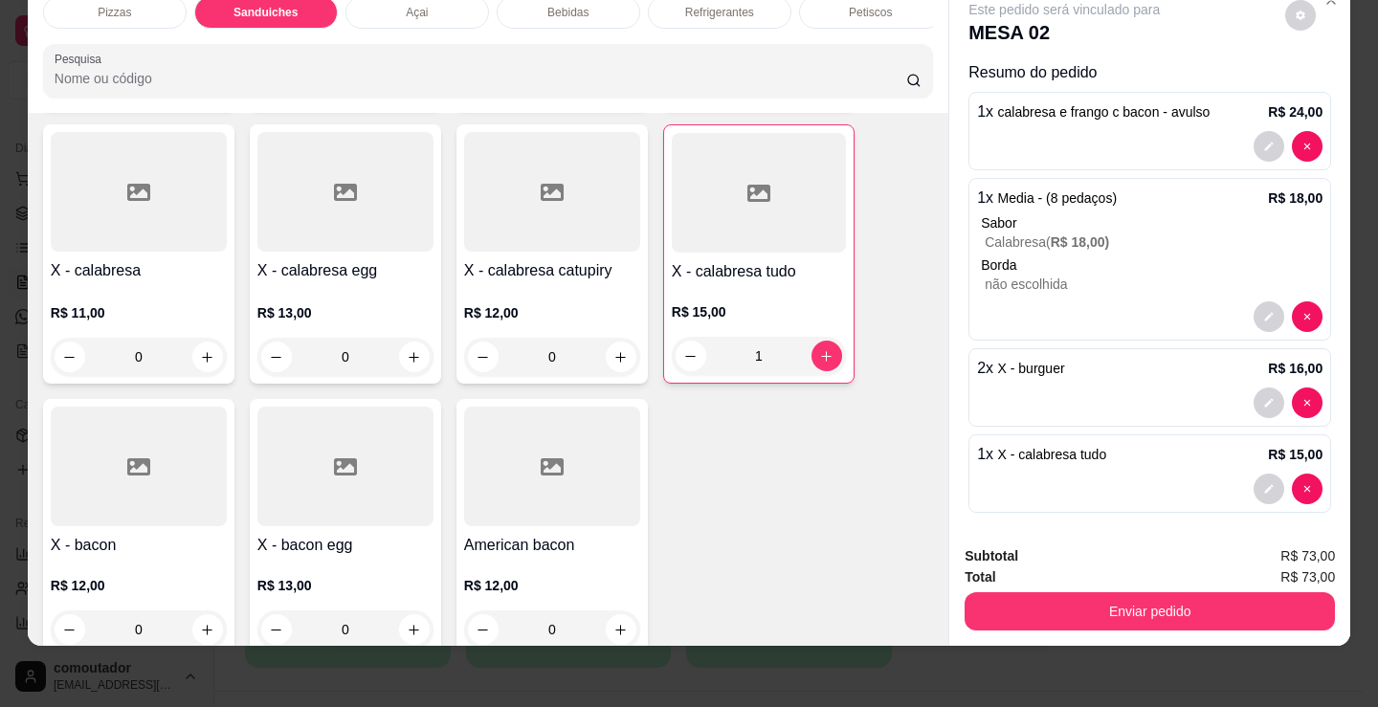
click at [764, 286] on div "R$ 15,00 1" at bounding box center [759, 329] width 174 height 92
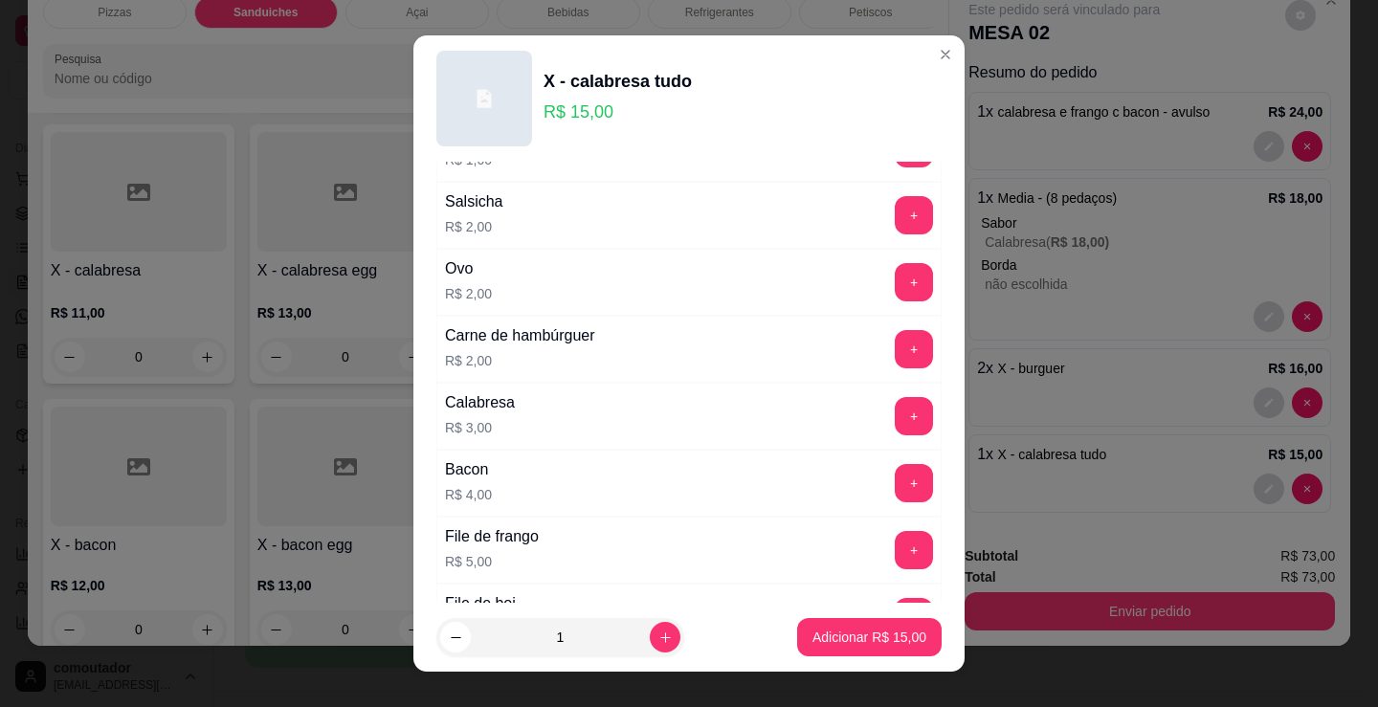
scroll to position [191, 0]
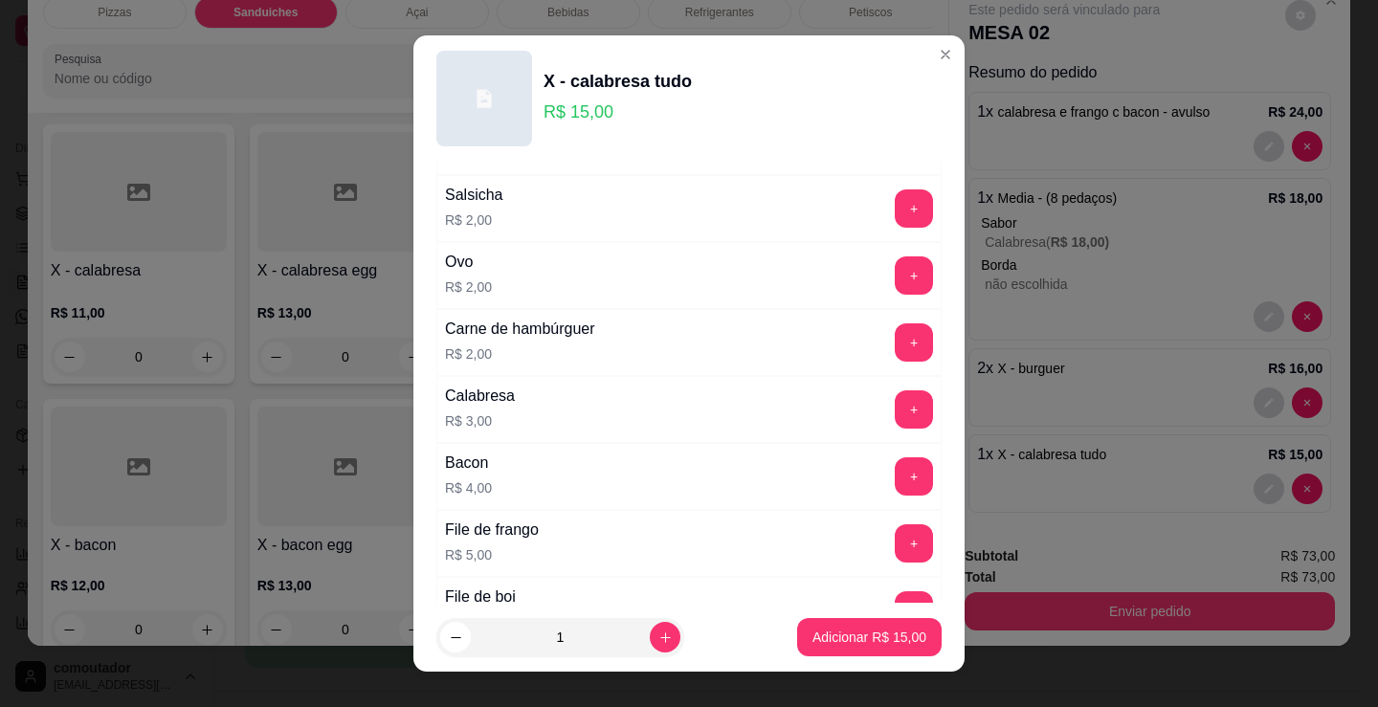
click at [704, 330] on div "Carne de hambúrguer R$ 2,00 +" at bounding box center [688, 342] width 505 height 67
click at [895, 343] on button "+" at bounding box center [914, 342] width 38 height 38
click at [838, 636] on p "Adicionar R$ 17,00" at bounding box center [870, 637] width 114 height 19
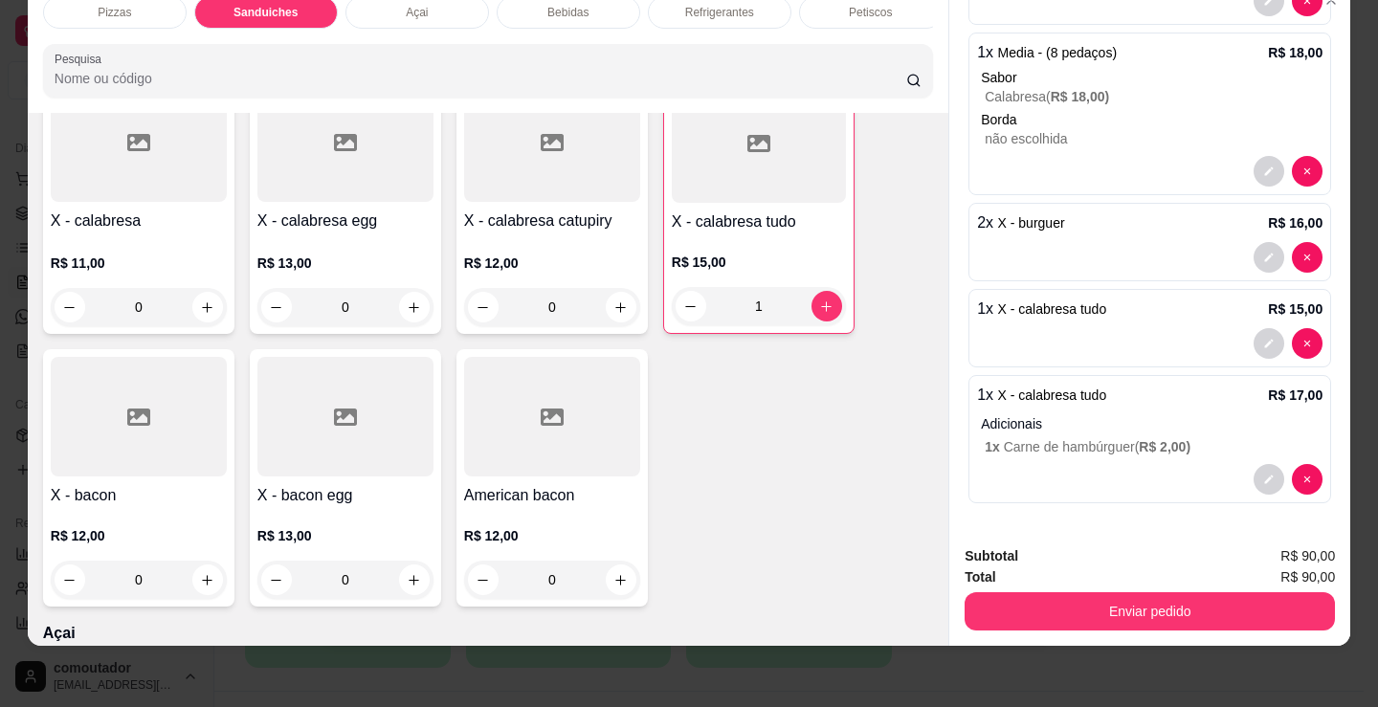
scroll to position [1056, 0]
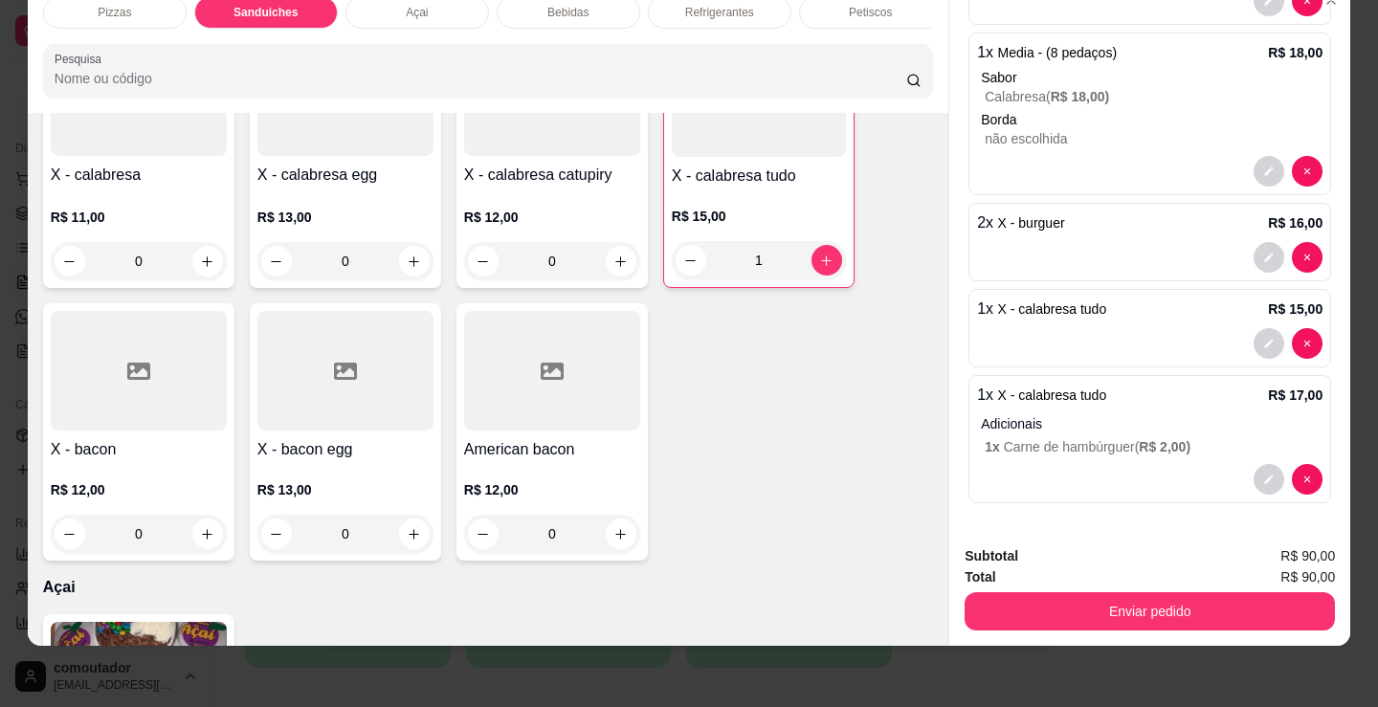
click at [194, 537] on div "0" at bounding box center [139, 534] width 176 height 38
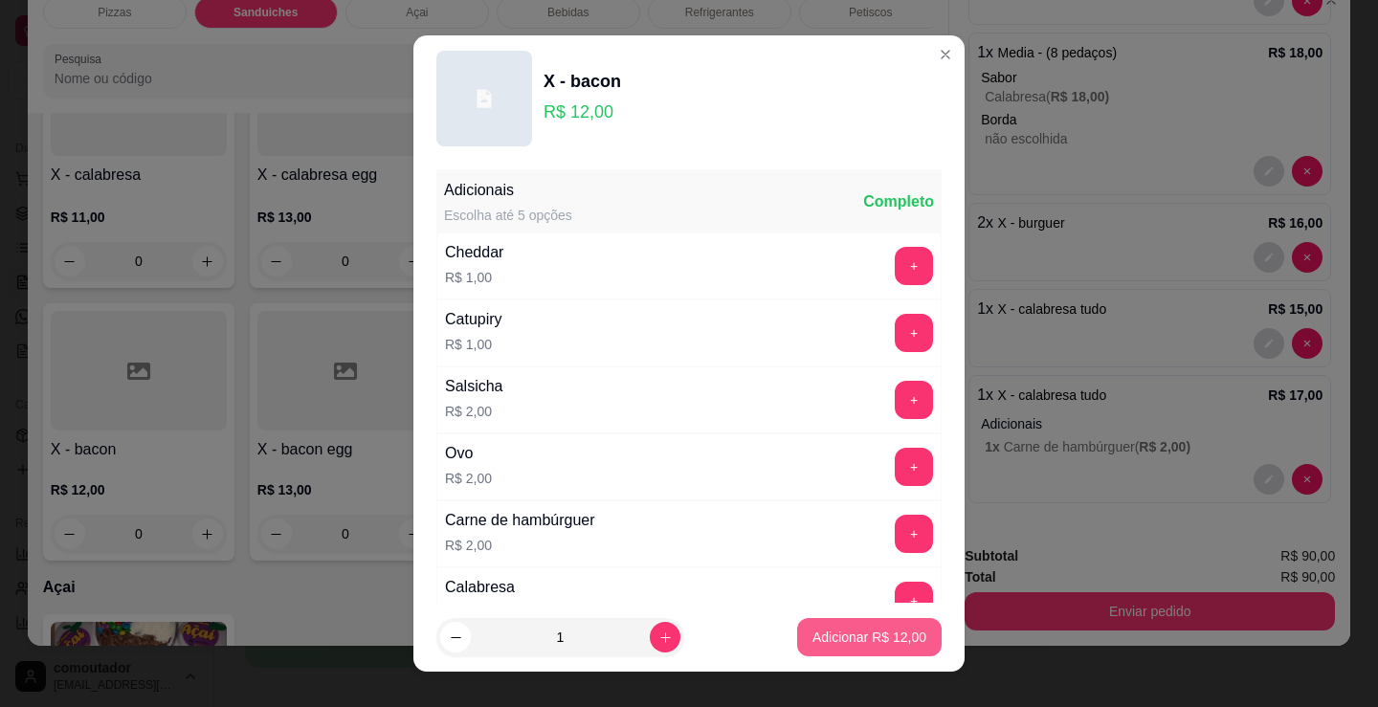
click at [848, 633] on p "Adicionar R$ 12,00" at bounding box center [870, 637] width 114 height 19
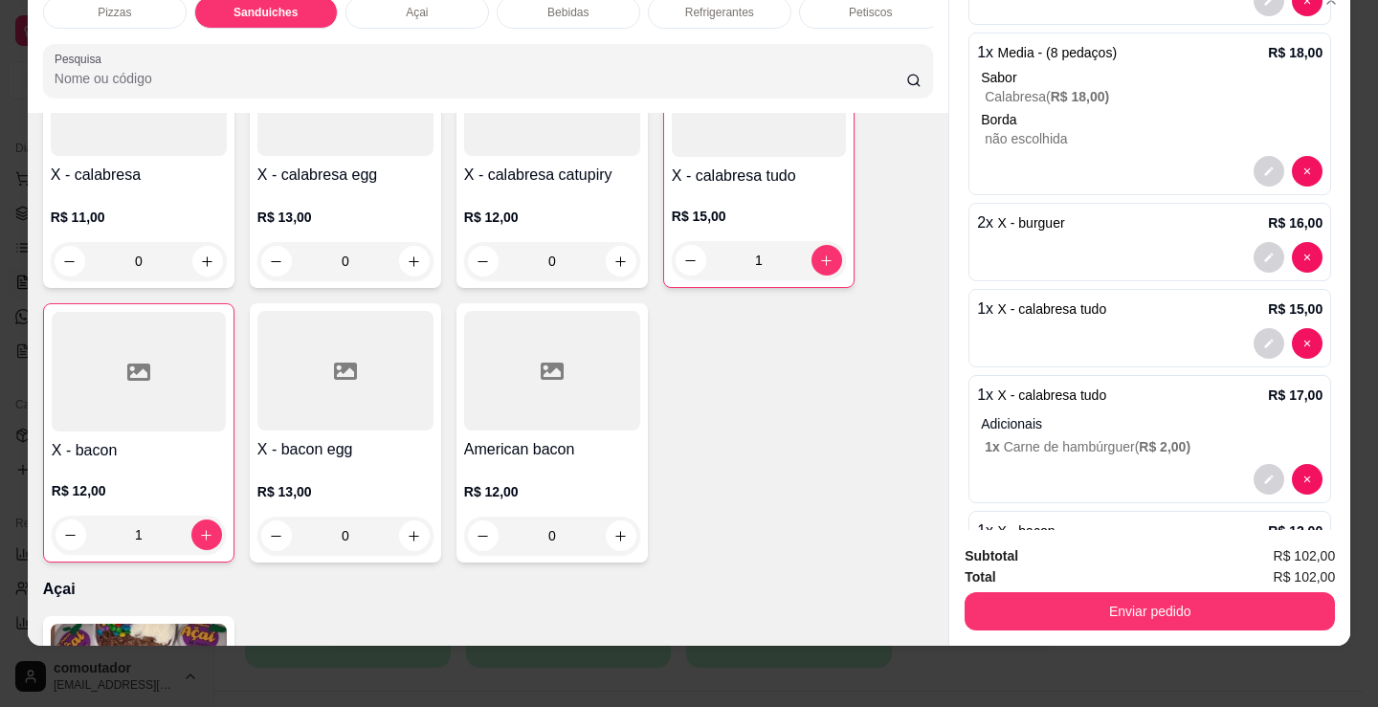
click at [846, 11] on div "Petiscos" at bounding box center [871, 12] width 144 height 33
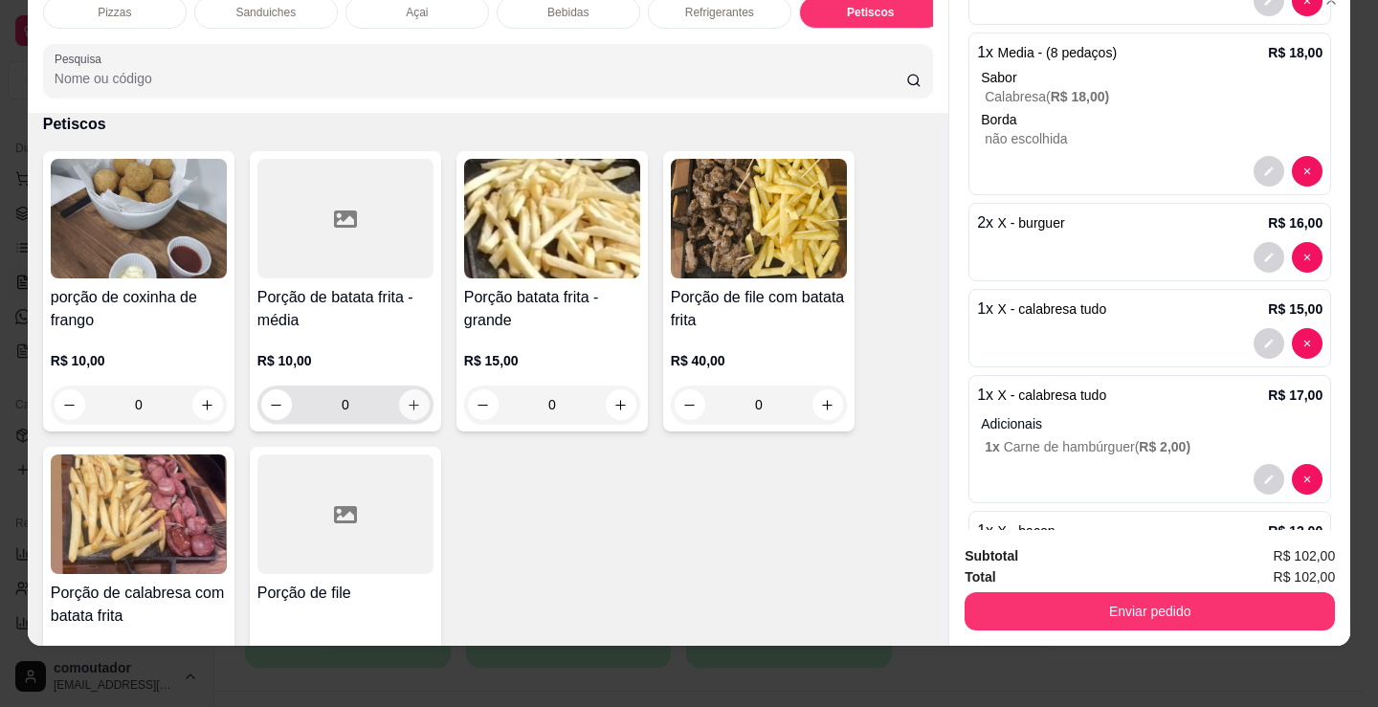
click at [407, 404] on icon "increase-product-quantity" at bounding box center [414, 405] width 14 height 14
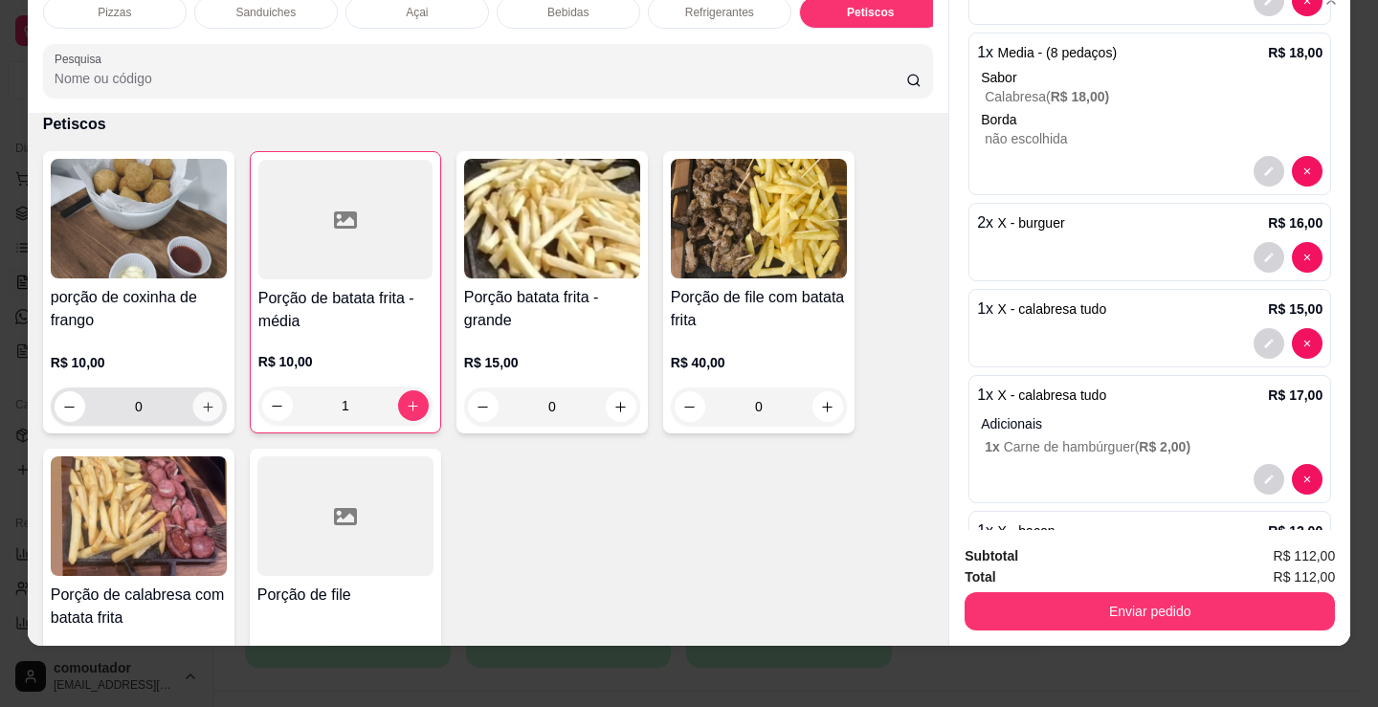
click at [207, 412] on icon "increase-product-quantity" at bounding box center [208, 407] width 14 height 14
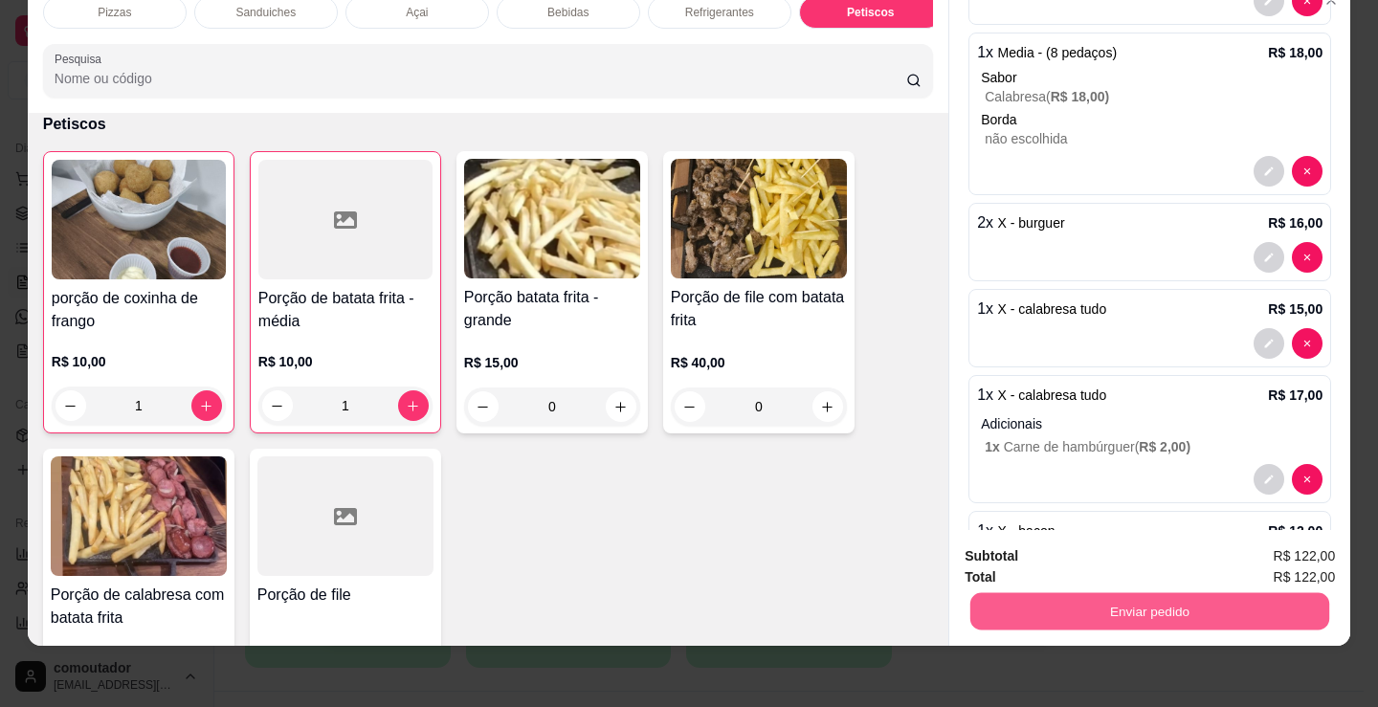
click at [1101, 593] on button "Enviar pedido" at bounding box center [1149, 610] width 359 height 37
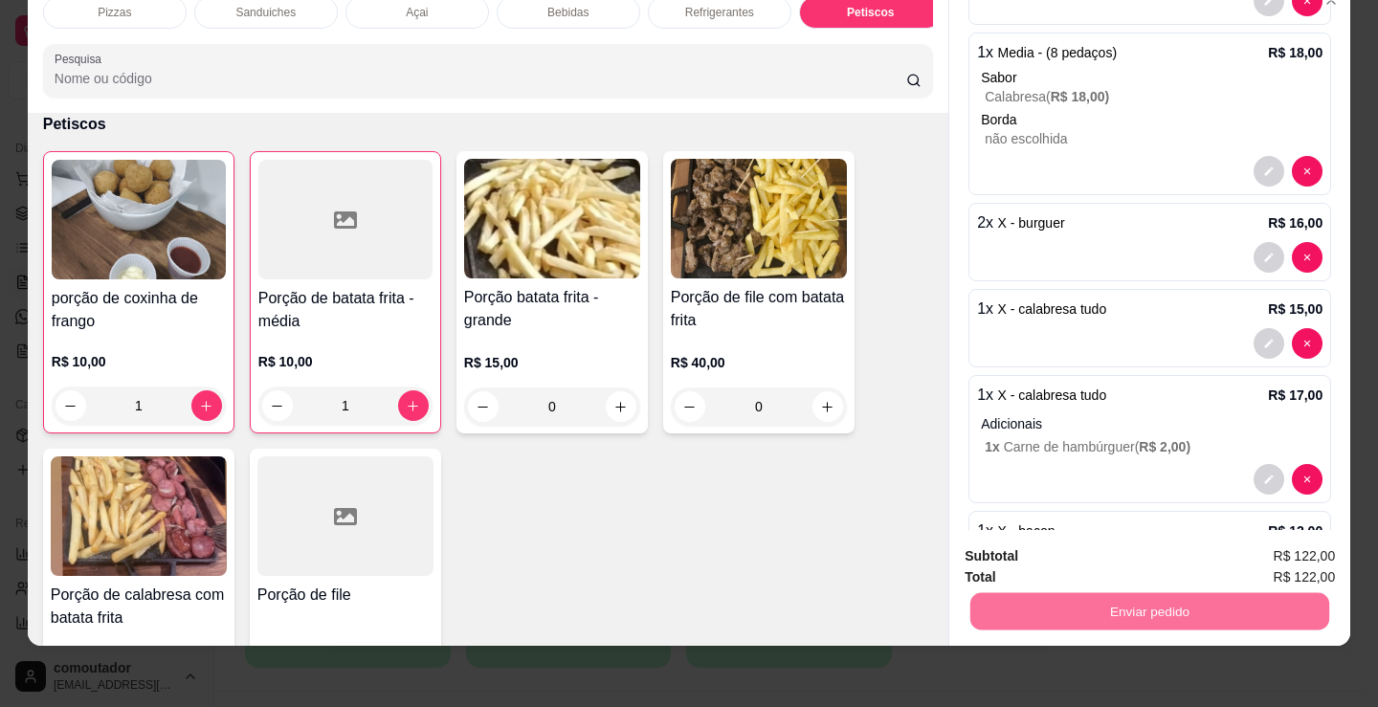
click at [1048, 556] on button "Não registrar e enviar pedido" at bounding box center [1086, 550] width 199 height 36
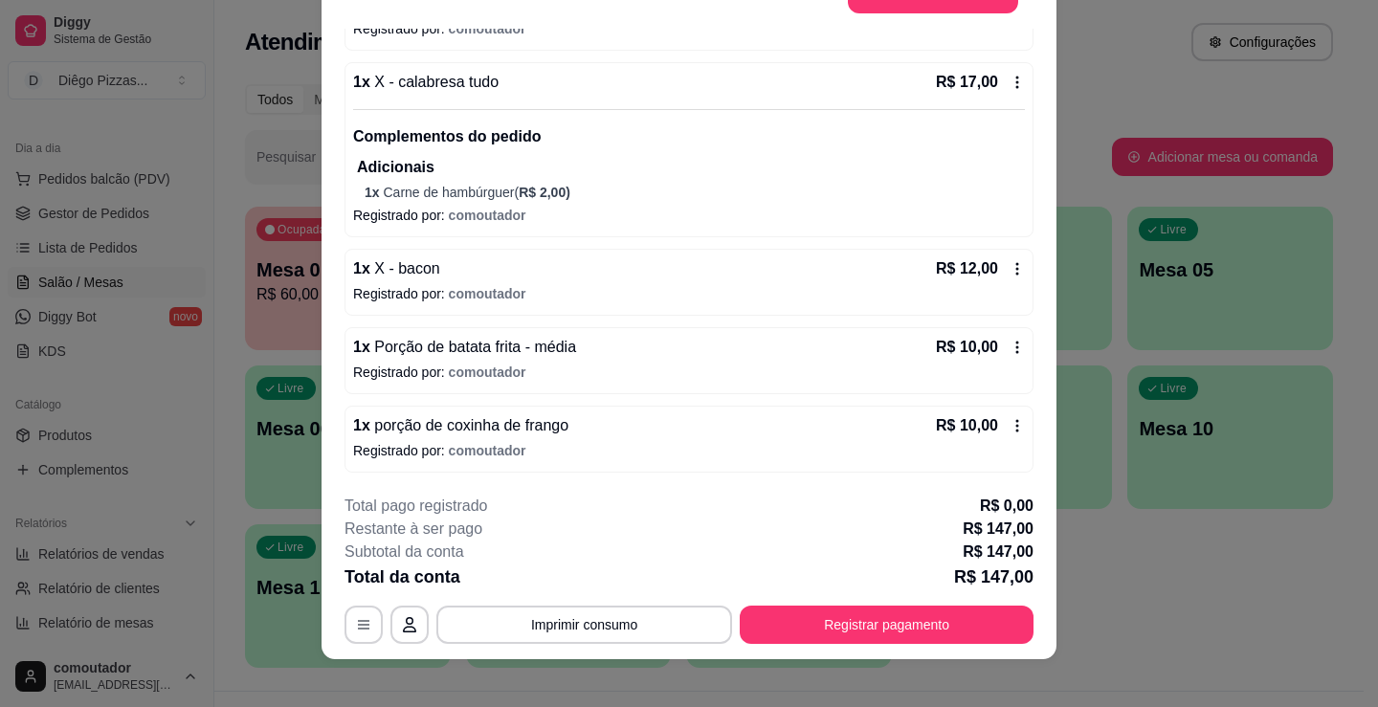
scroll to position [57, 0]
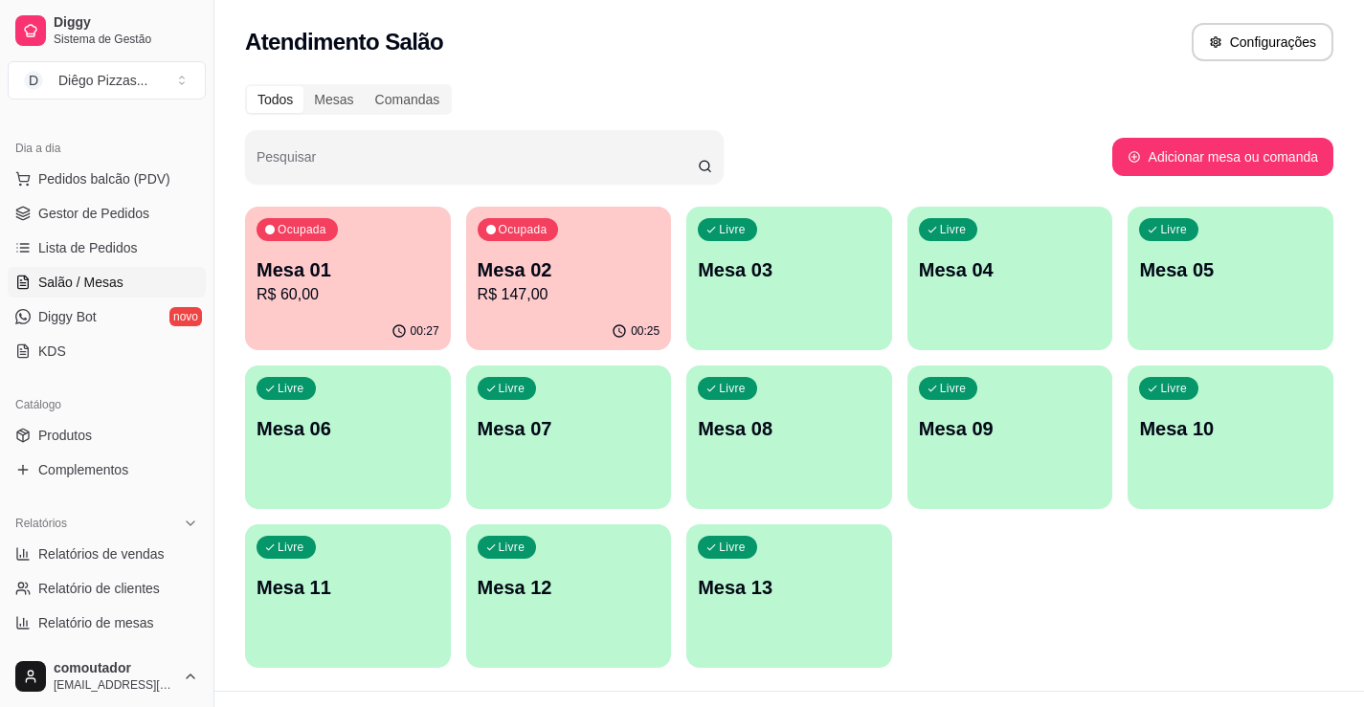
click at [546, 249] on div "Ocupada Mesa 02 R$ 147,00" at bounding box center [569, 260] width 206 height 106
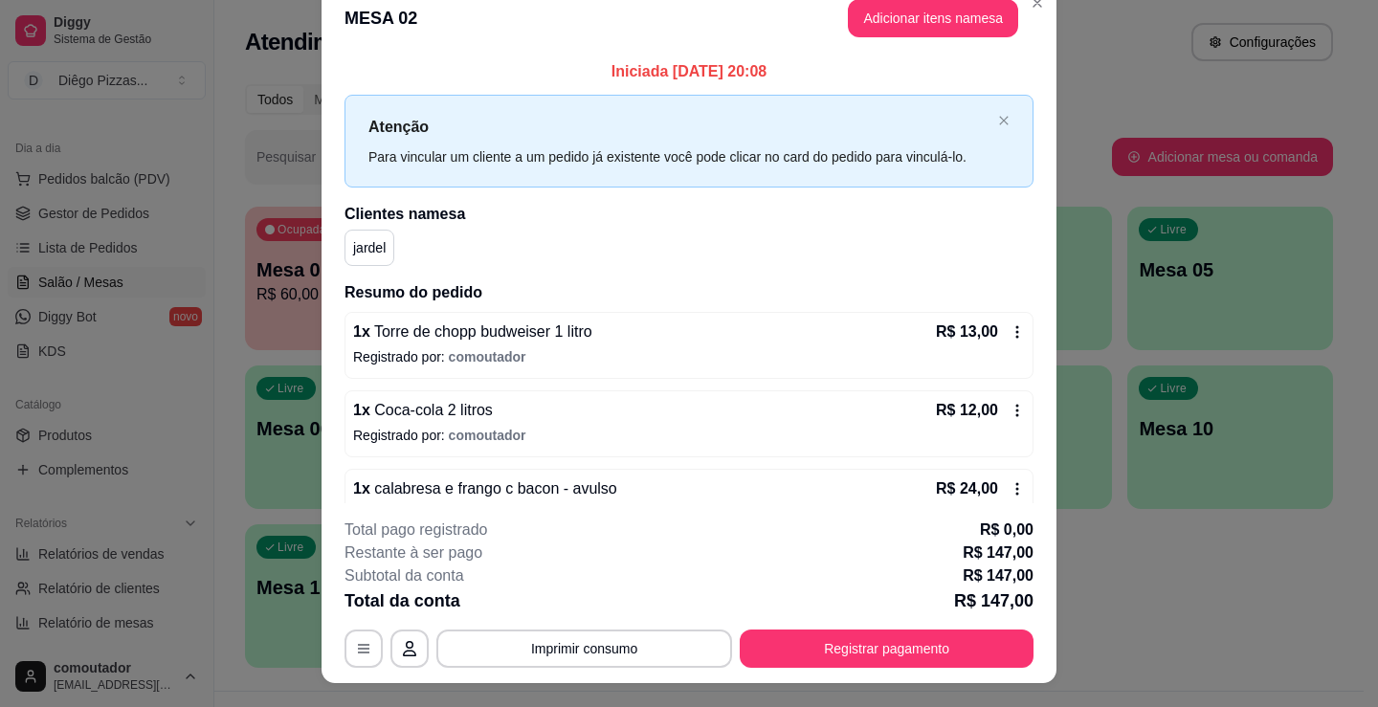
scroll to position [0, 0]
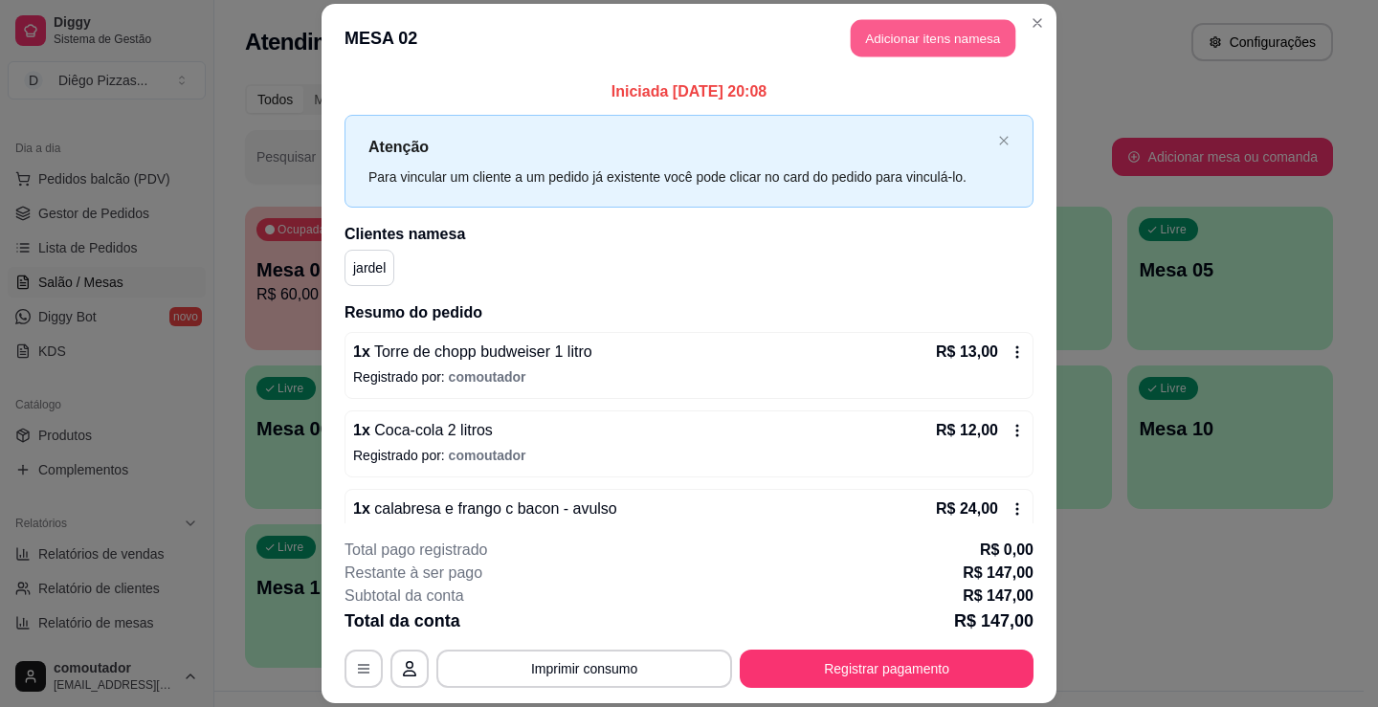
click at [937, 33] on button "Adicionar itens na mesa" at bounding box center [933, 37] width 165 height 37
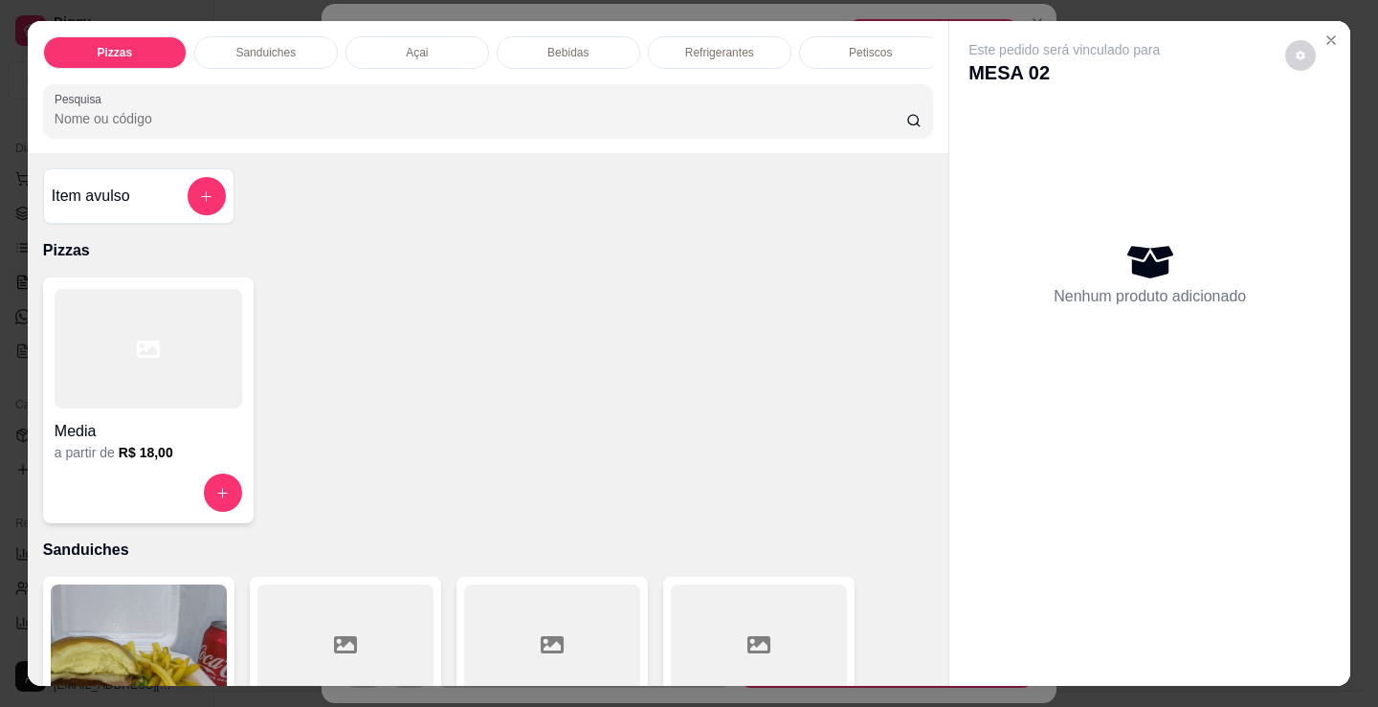
click at [142, 454] on h6 "R$ 18,00" at bounding box center [146, 452] width 55 height 19
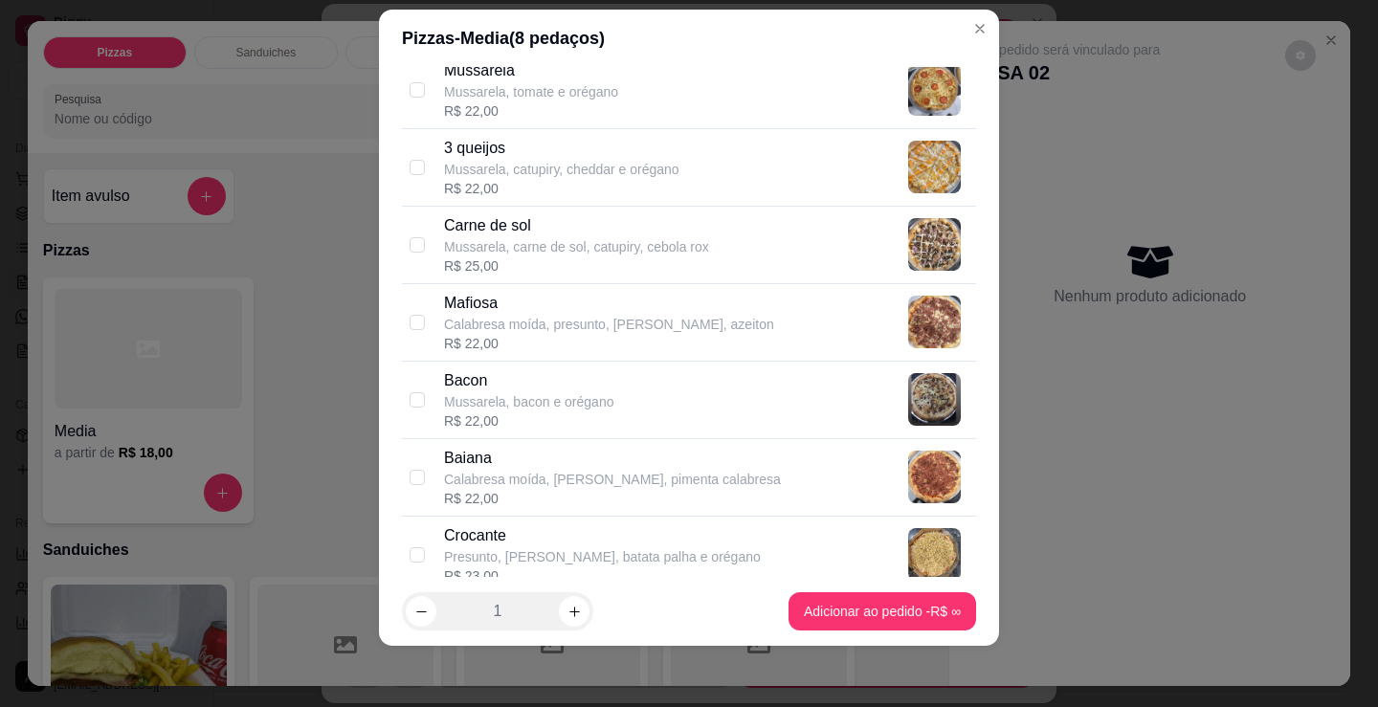
scroll to position [574, 0]
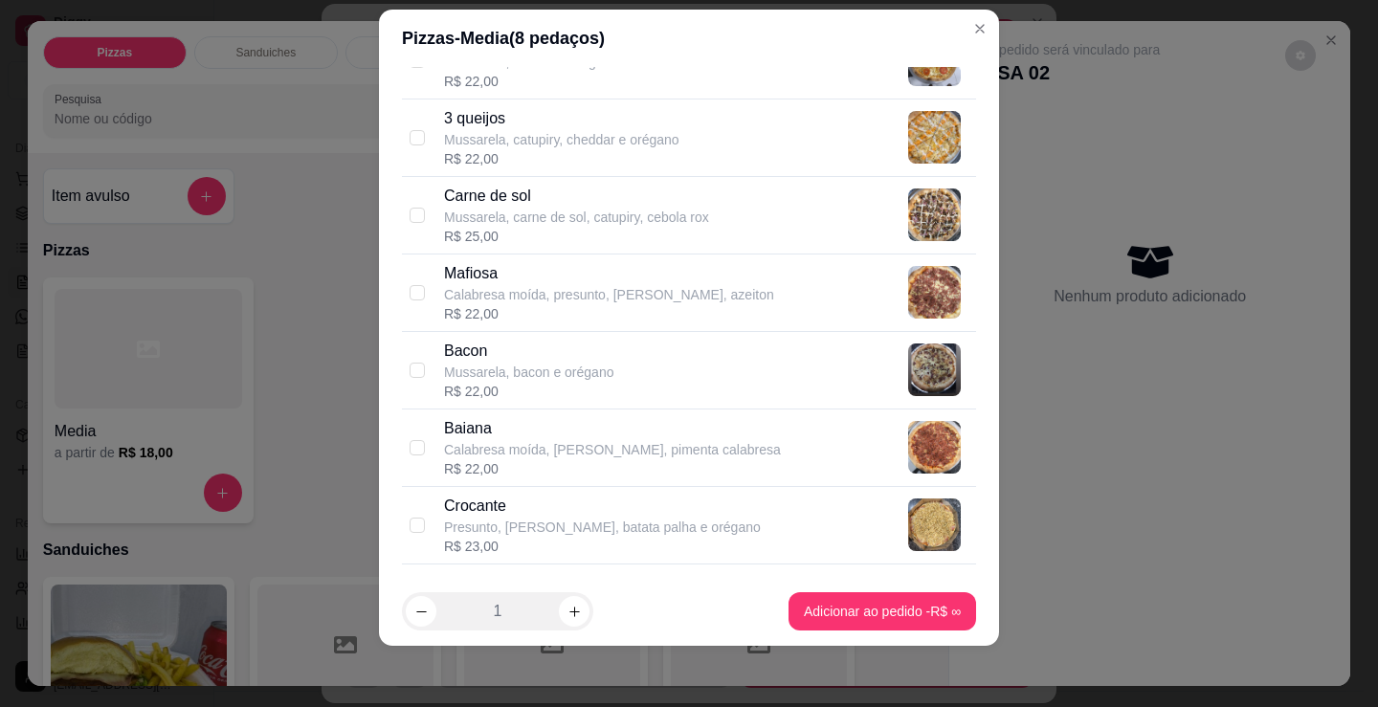
click at [613, 287] on p "Calabresa moída, presunto, [PERSON_NAME], azeiton" at bounding box center [609, 294] width 330 height 19
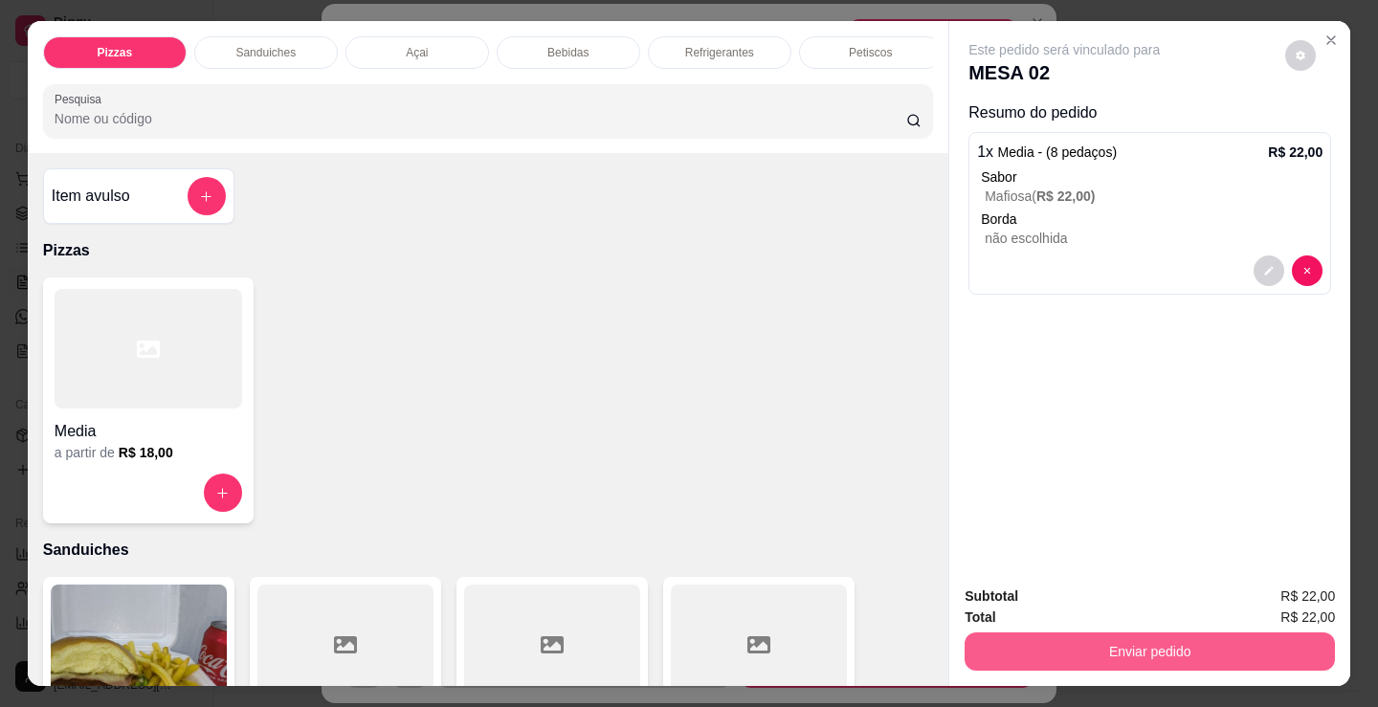
click at [1114, 635] on button "Enviar pedido" at bounding box center [1150, 652] width 370 height 38
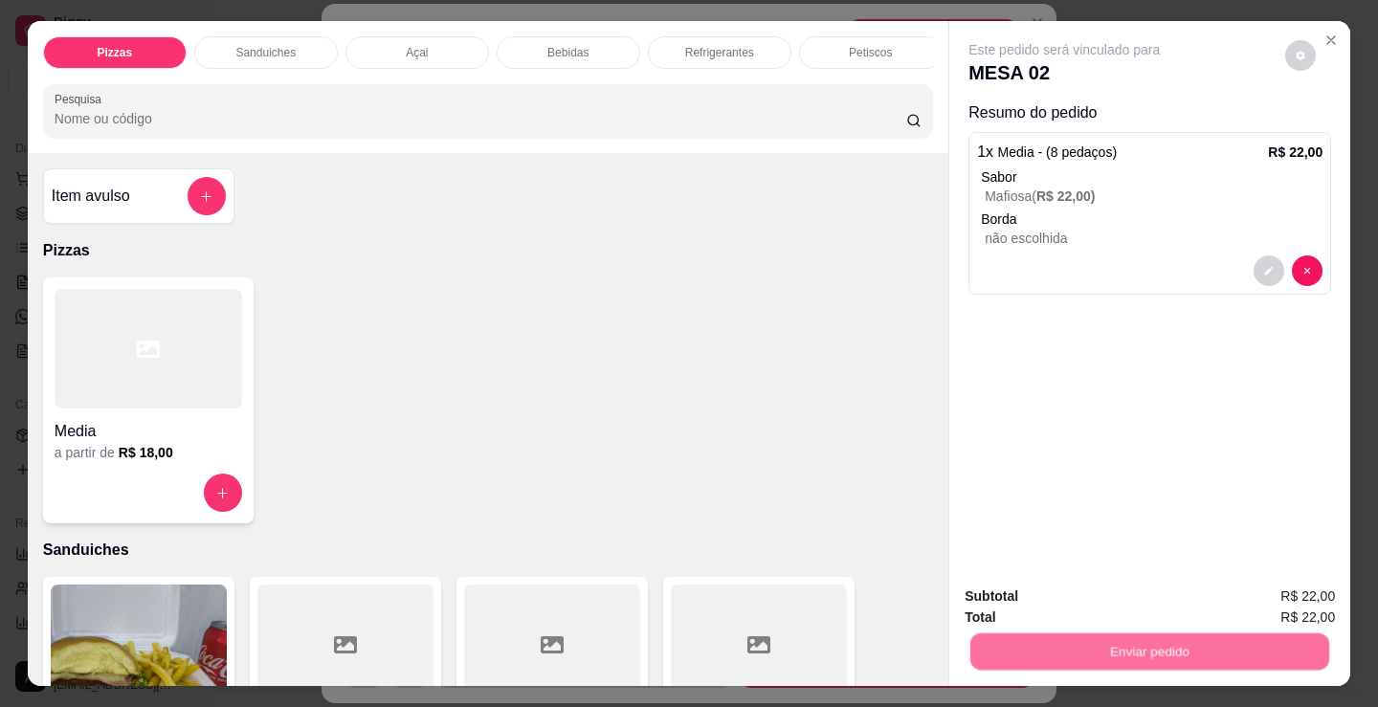
click at [1045, 600] on button "Não registrar e enviar pedido" at bounding box center [1087, 596] width 193 height 35
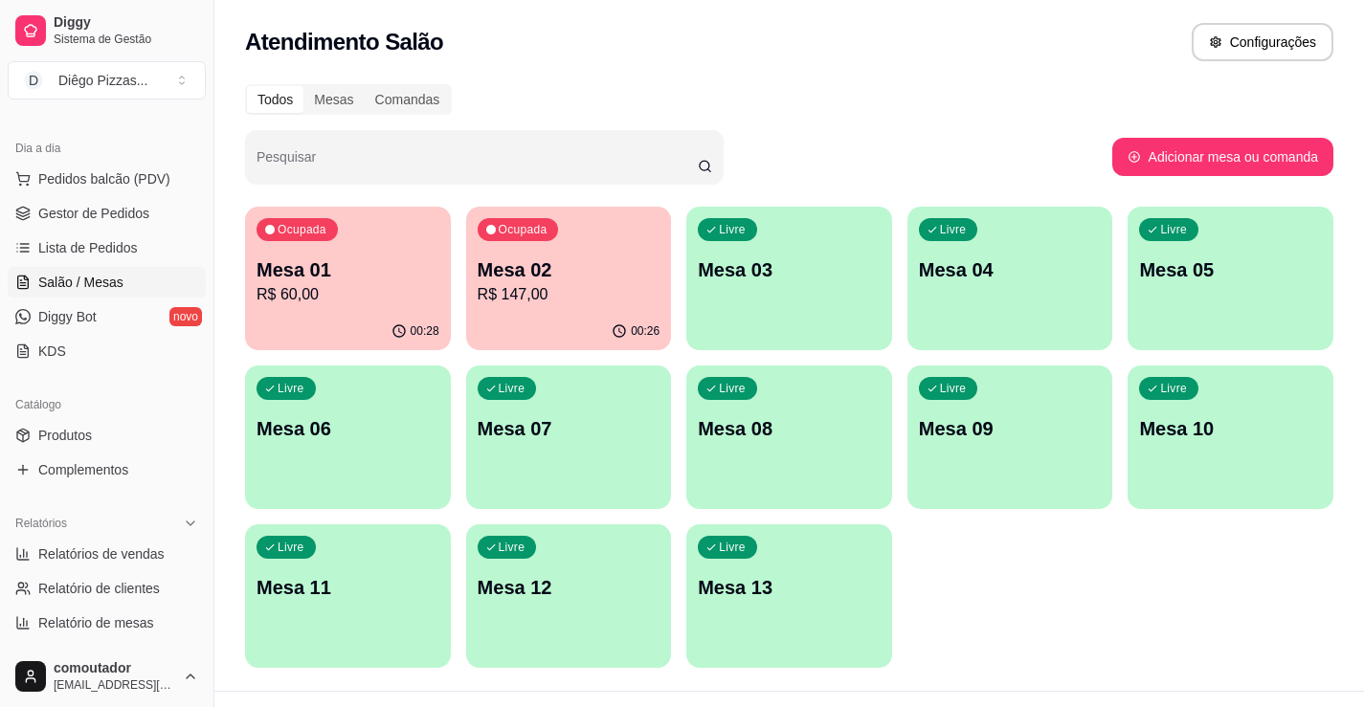
drag, startPoint x: 1075, startPoint y: 639, endPoint x: 1054, endPoint y: 631, distance: 22.7
click at [1075, 639] on div "Ocupada Mesa 01 R$ 60,00 00:28 Ocupada Mesa 02 R$ 147,00 00:26 Livre Mesa 03 Li…" at bounding box center [789, 437] width 1088 height 461
click at [386, 317] on div "00:28" at bounding box center [348, 331] width 206 height 37
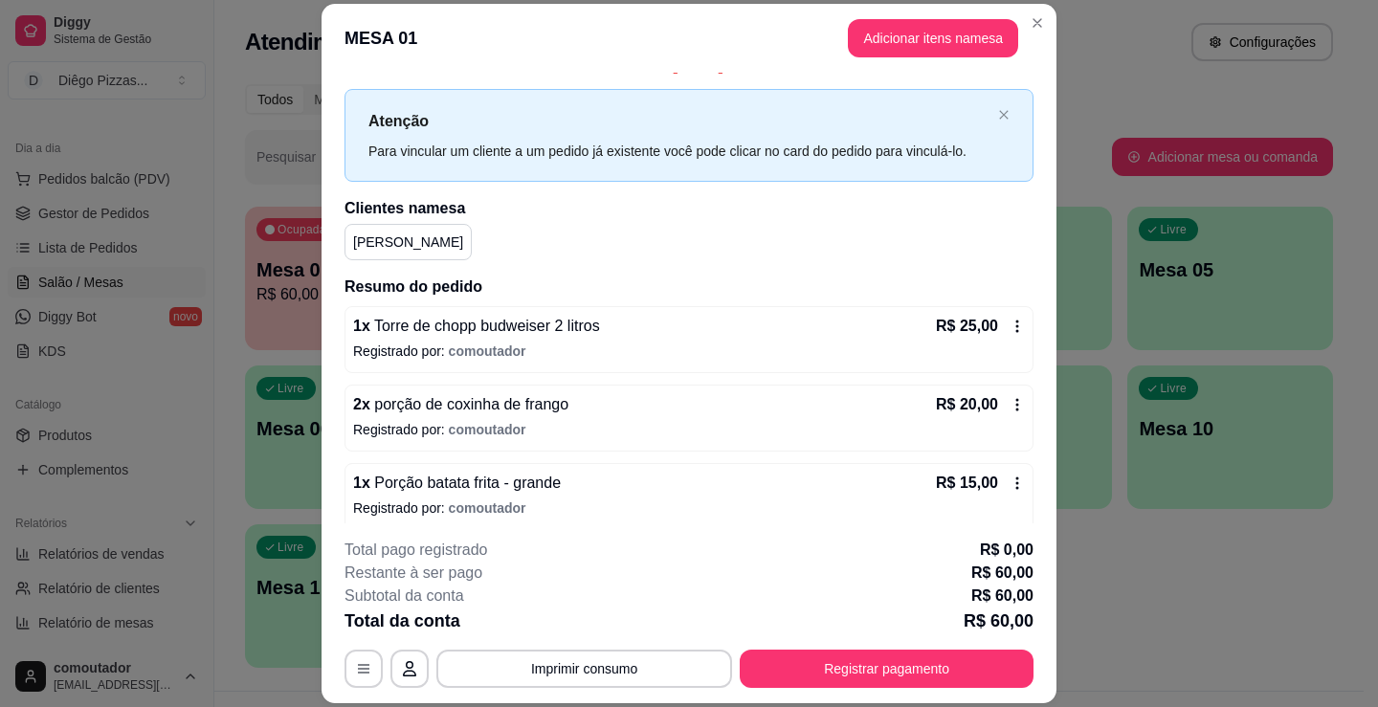
scroll to position [39, 0]
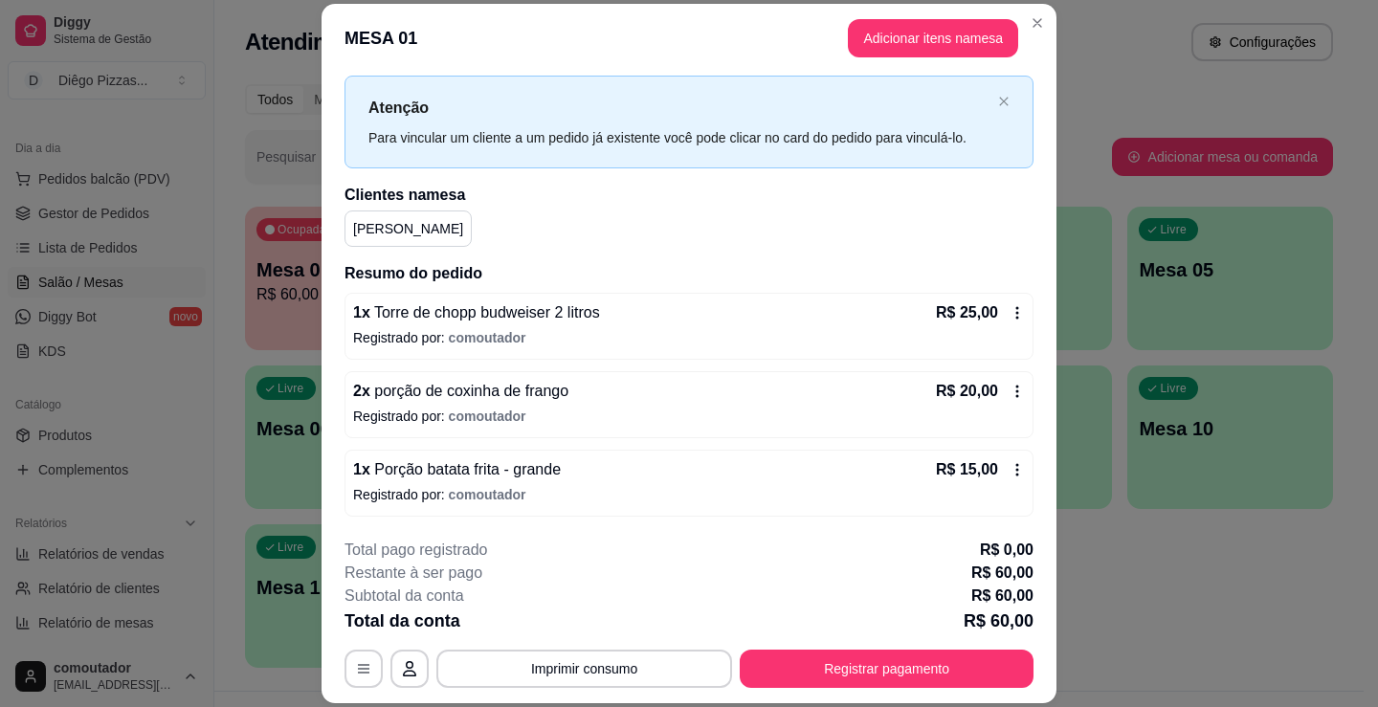
click at [877, 685] on button "Registrar pagamento" at bounding box center [887, 669] width 294 height 38
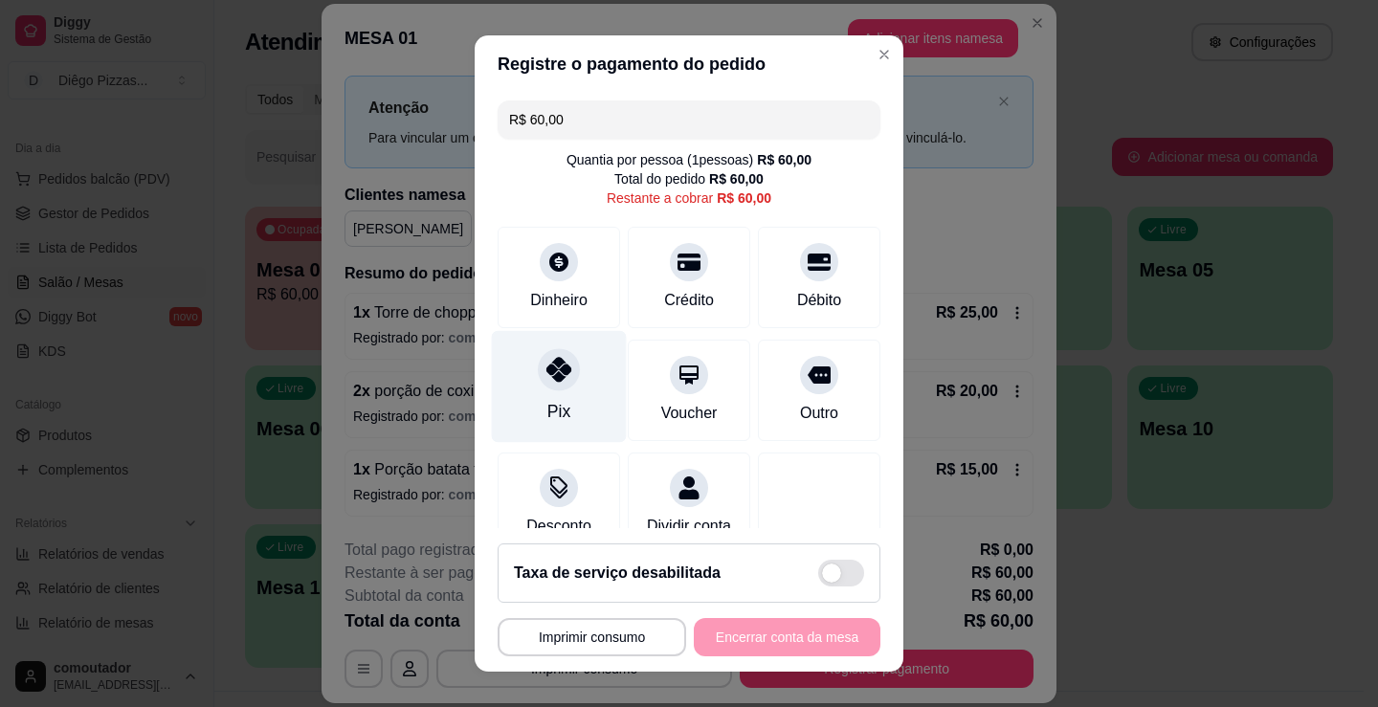
click at [555, 387] on div at bounding box center [559, 369] width 42 height 42
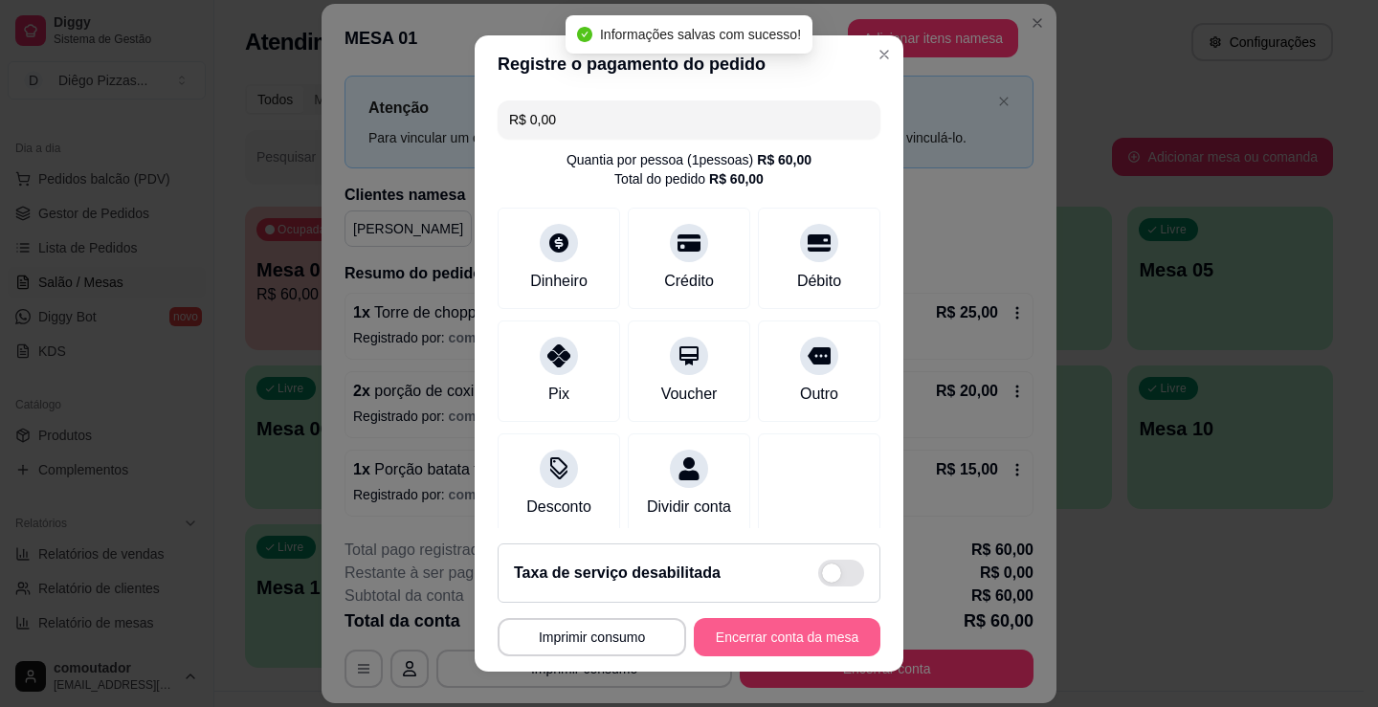
click at [787, 634] on button "Encerrar conta da mesa" at bounding box center [787, 637] width 187 height 38
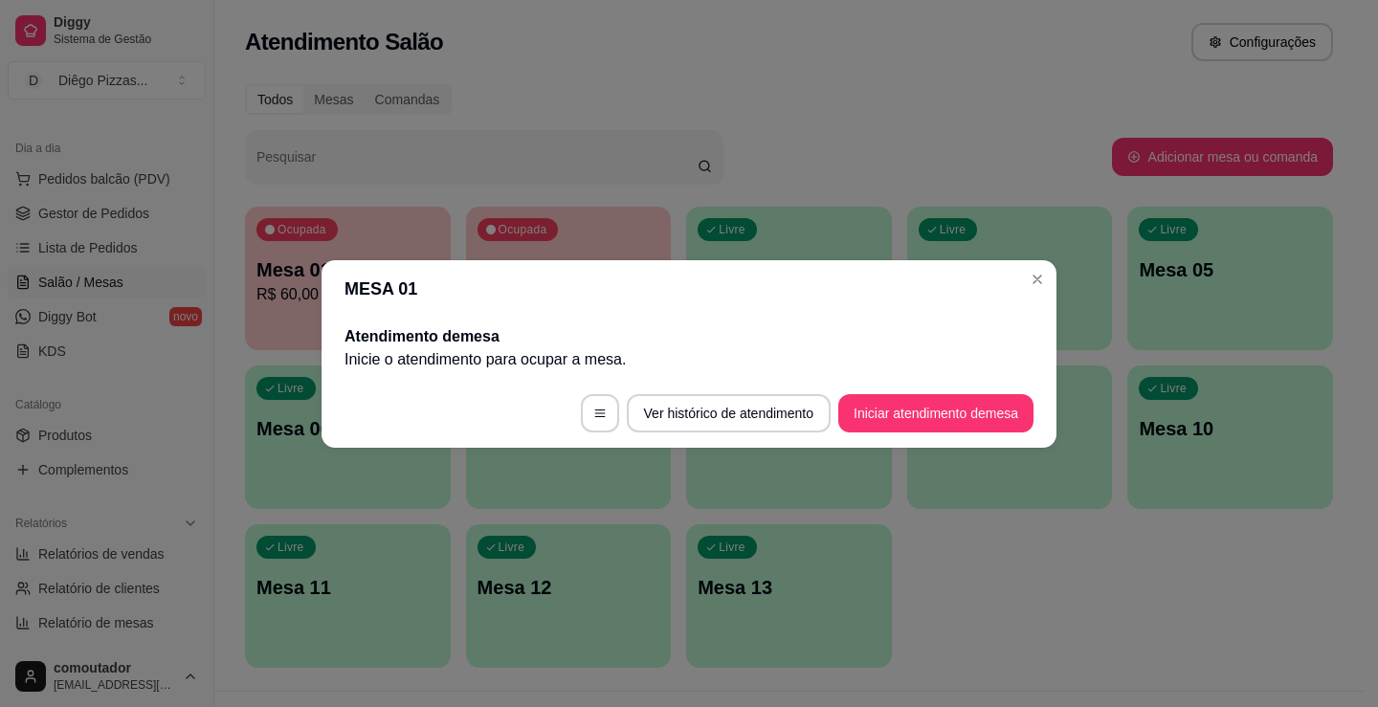
scroll to position [0, 0]
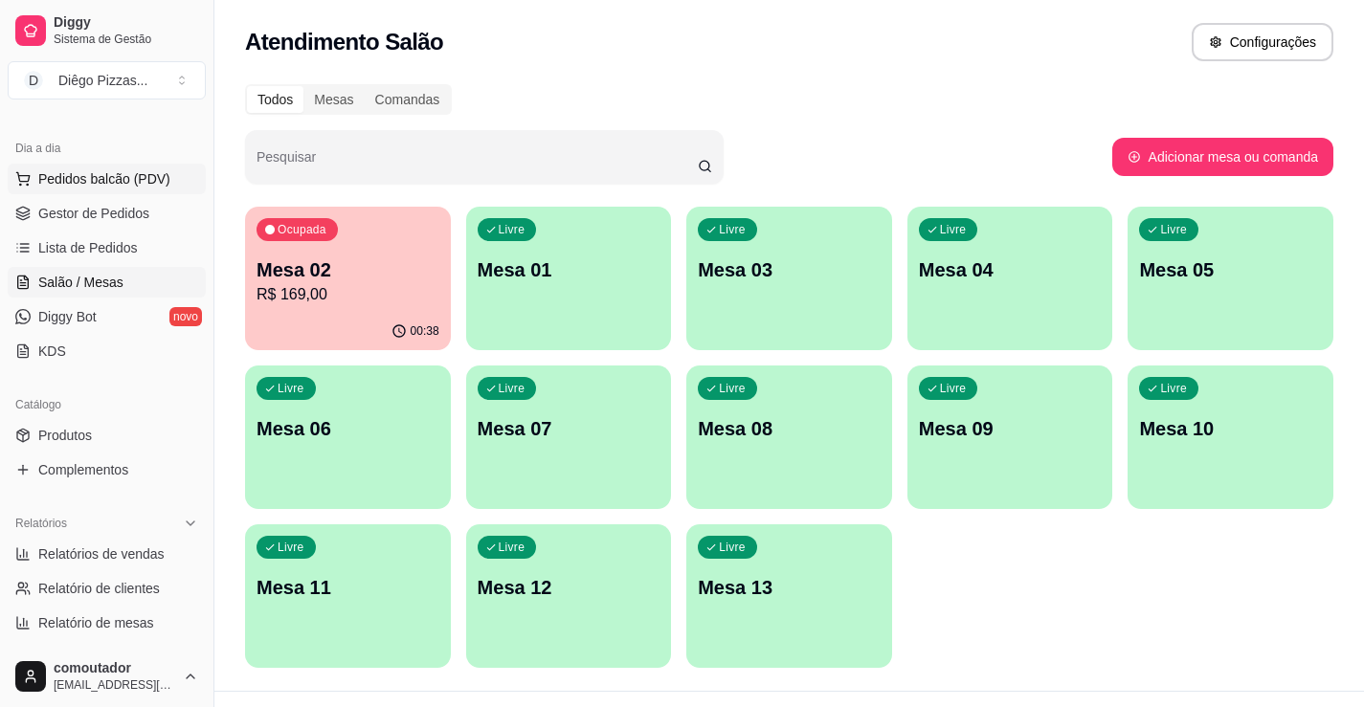
click at [100, 177] on span "Pedidos balcão (PDV)" at bounding box center [104, 178] width 132 height 19
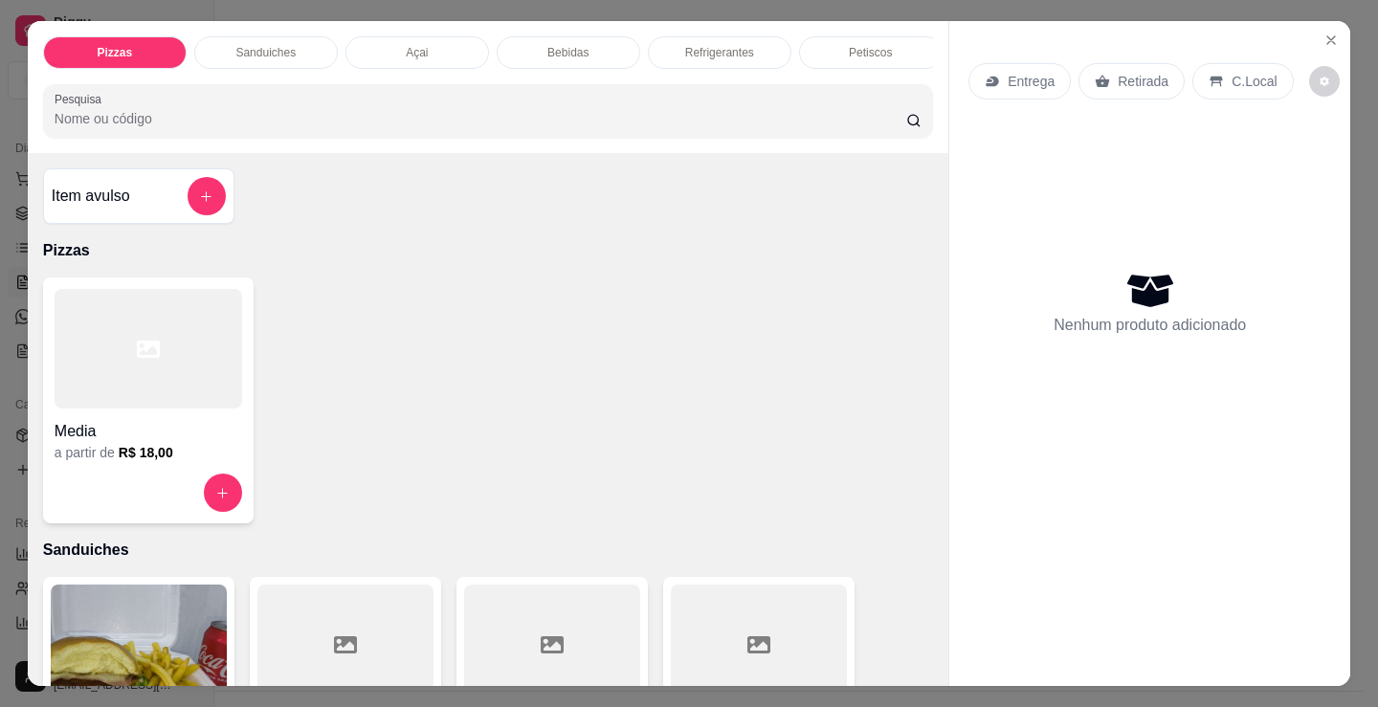
click at [155, 390] on div at bounding box center [149, 349] width 188 height 120
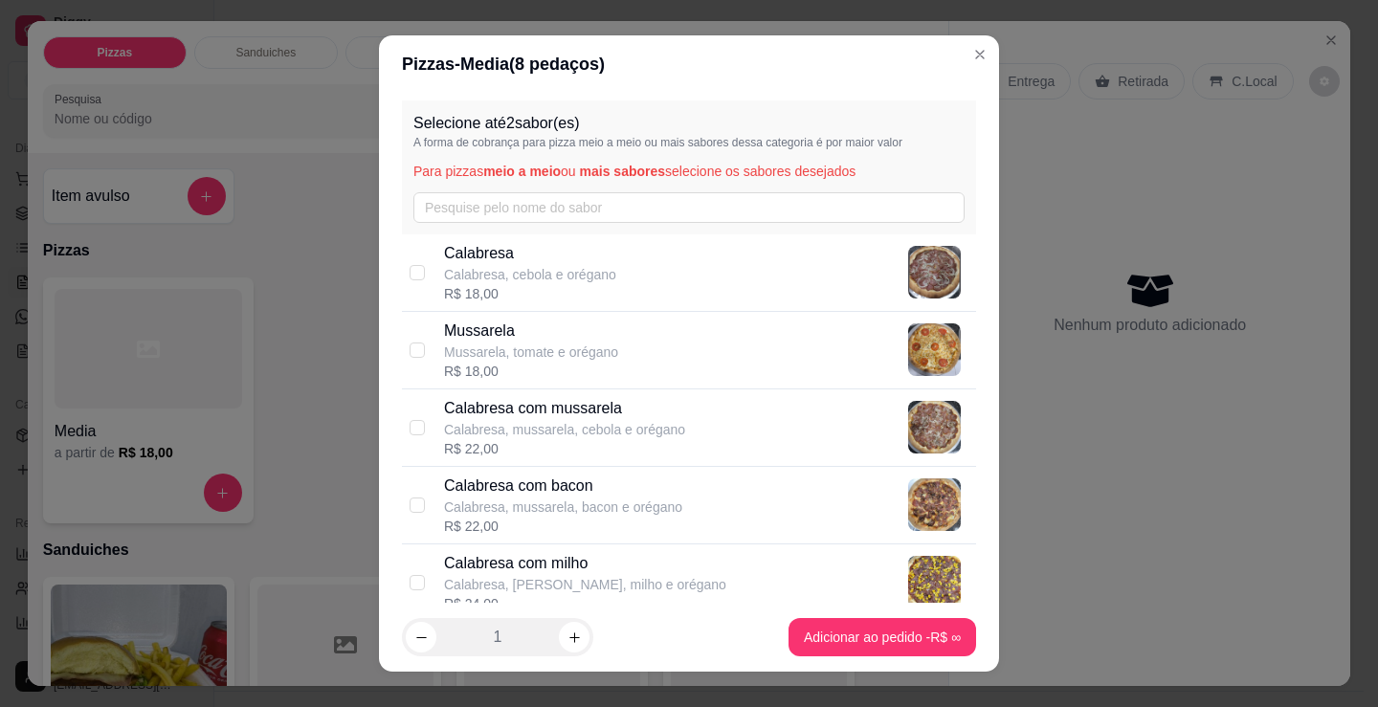
click at [642, 281] on div "Calabresa Calabresa, cebola e orégano R$ 18,00" at bounding box center [706, 272] width 524 height 61
click at [637, 329] on div "Mussarela Mussarela, tomate e orégano R$ 18,00" at bounding box center [706, 350] width 524 height 61
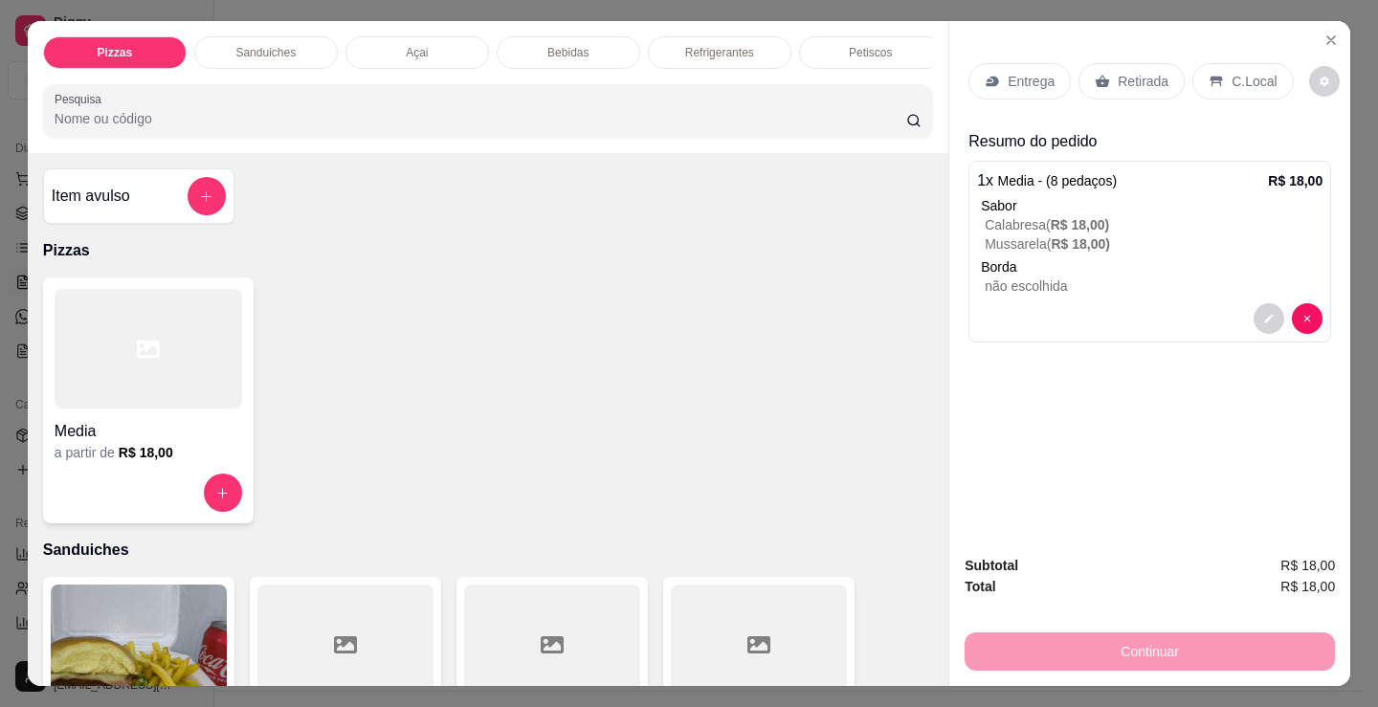
click at [1029, 72] on p "Entrega" at bounding box center [1031, 81] width 47 height 19
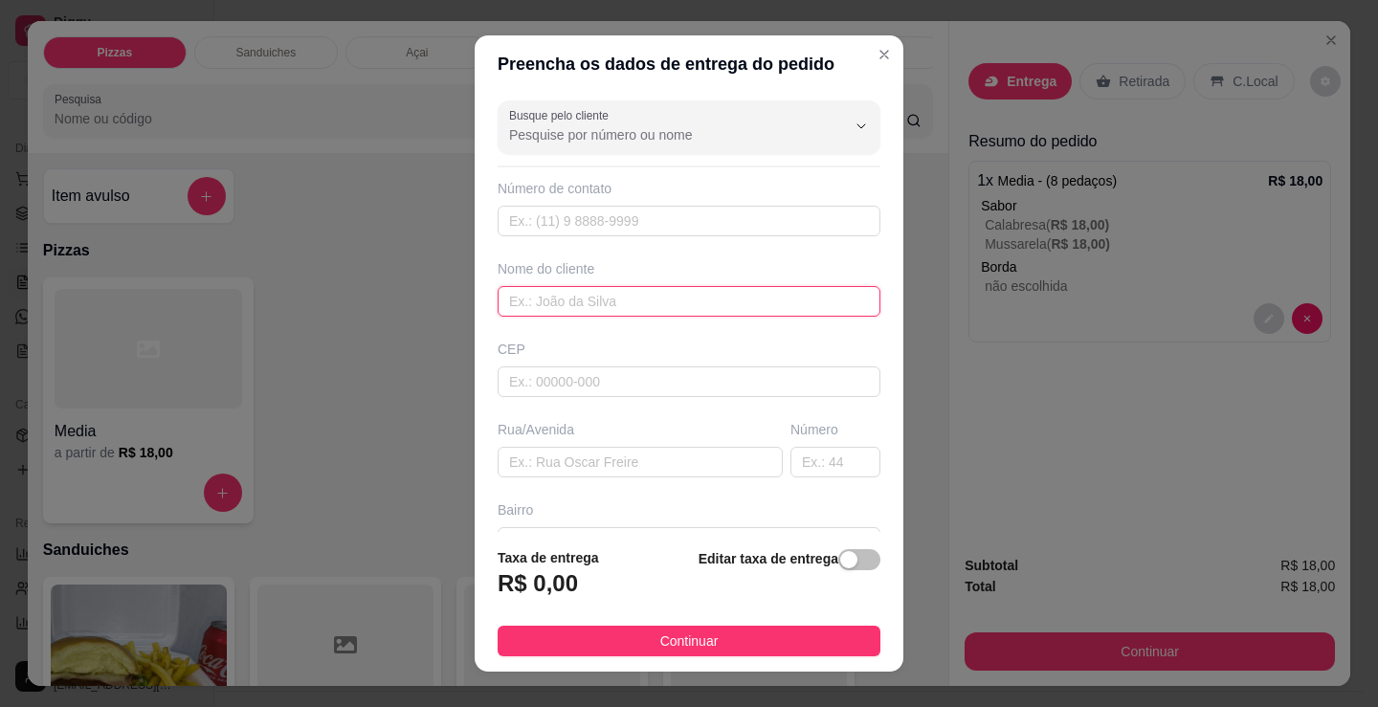
click at [682, 296] on input "text" at bounding box center [689, 301] width 383 height 31
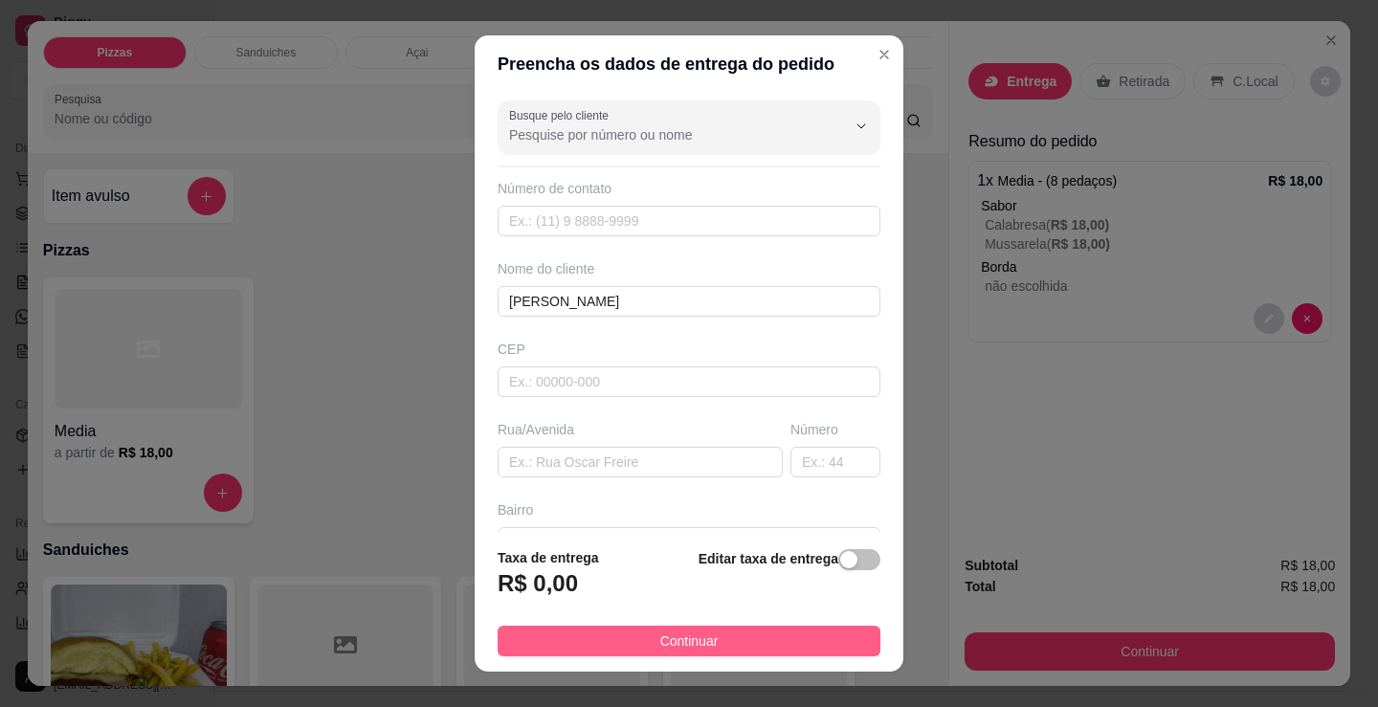
click at [708, 644] on button "Continuar" at bounding box center [689, 641] width 383 height 31
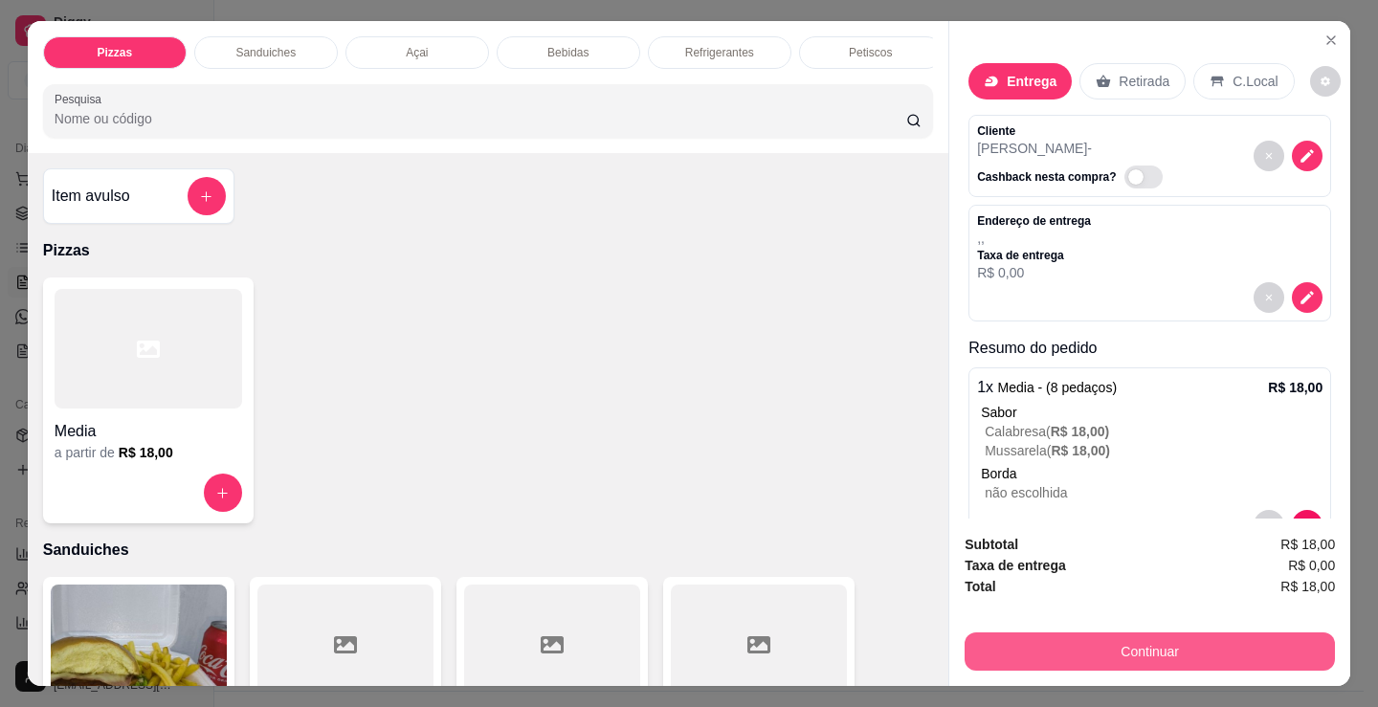
click at [986, 647] on button "Continuar" at bounding box center [1150, 652] width 370 height 38
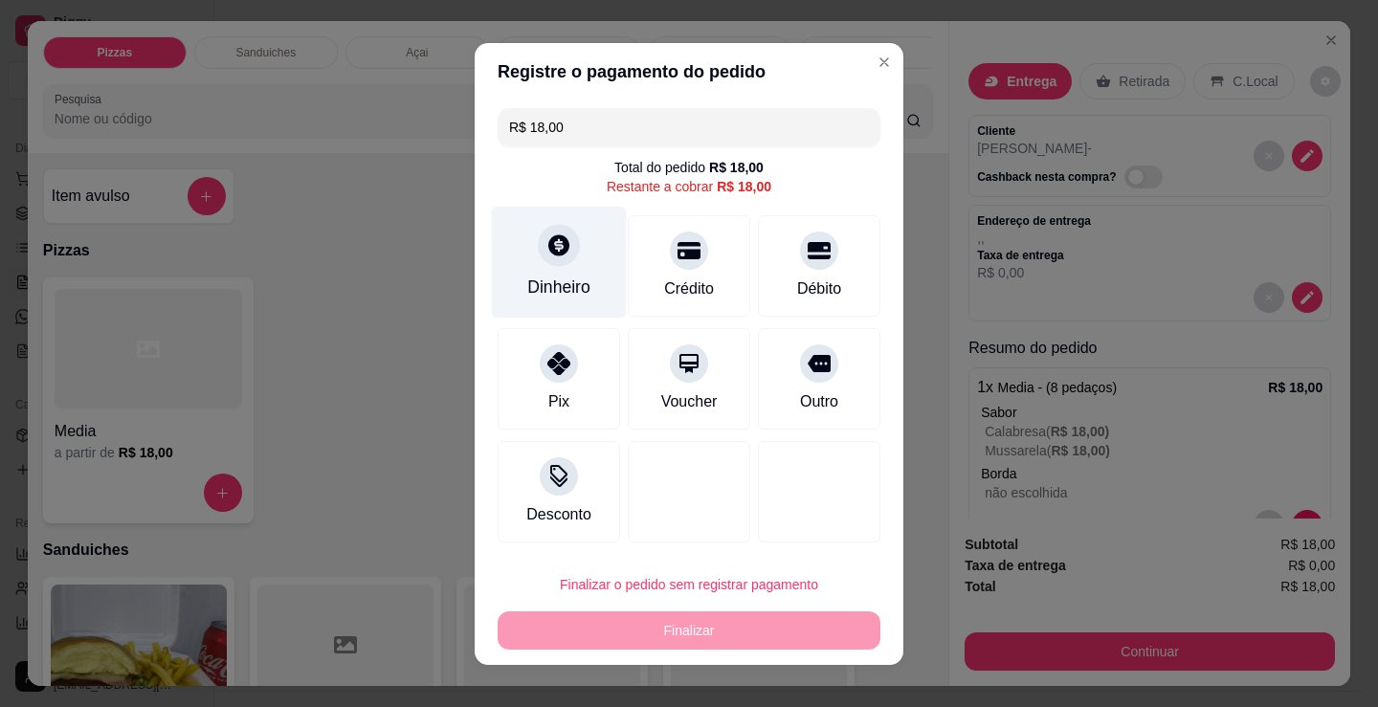
click at [565, 286] on div "Dinheiro" at bounding box center [558, 287] width 63 height 25
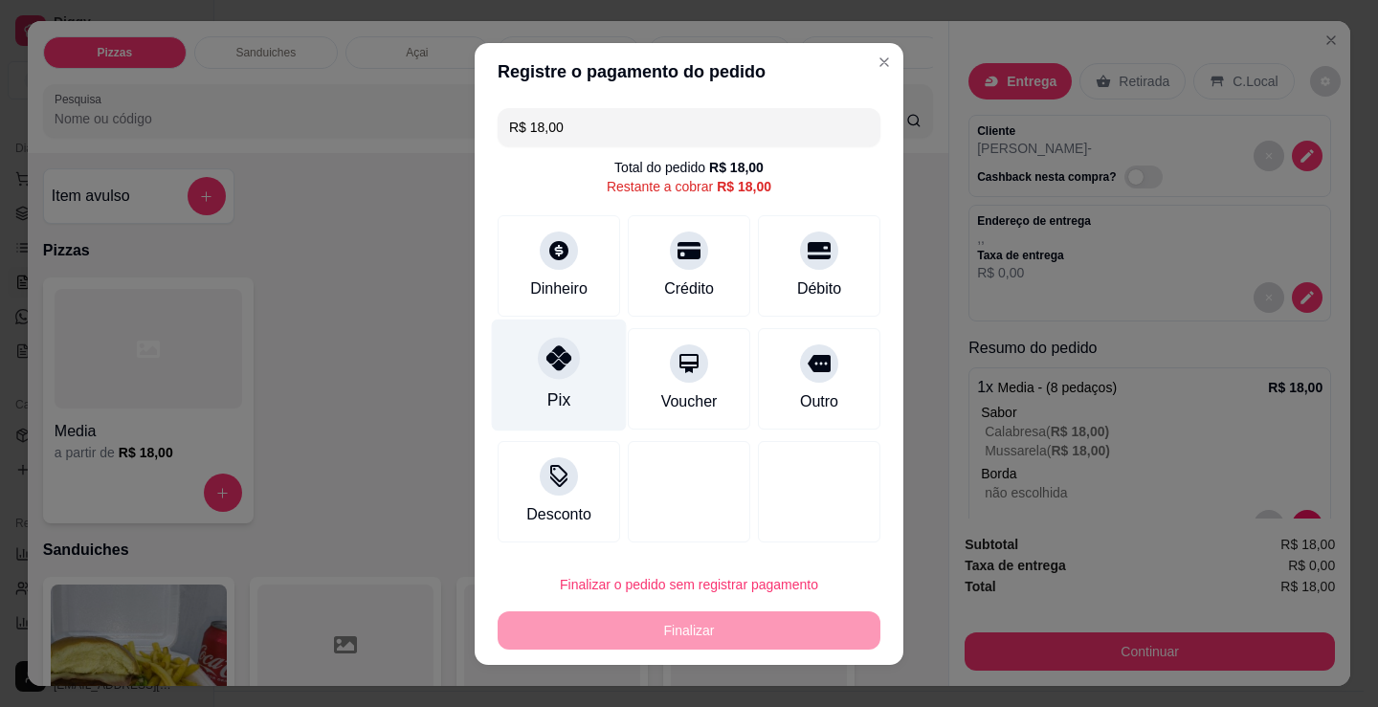
drag, startPoint x: 546, startPoint y: 394, endPoint x: 573, endPoint y: 358, distance: 45.7
click at [547, 394] on div "Pix" at bounding box center [558, 400] width 23 height 25
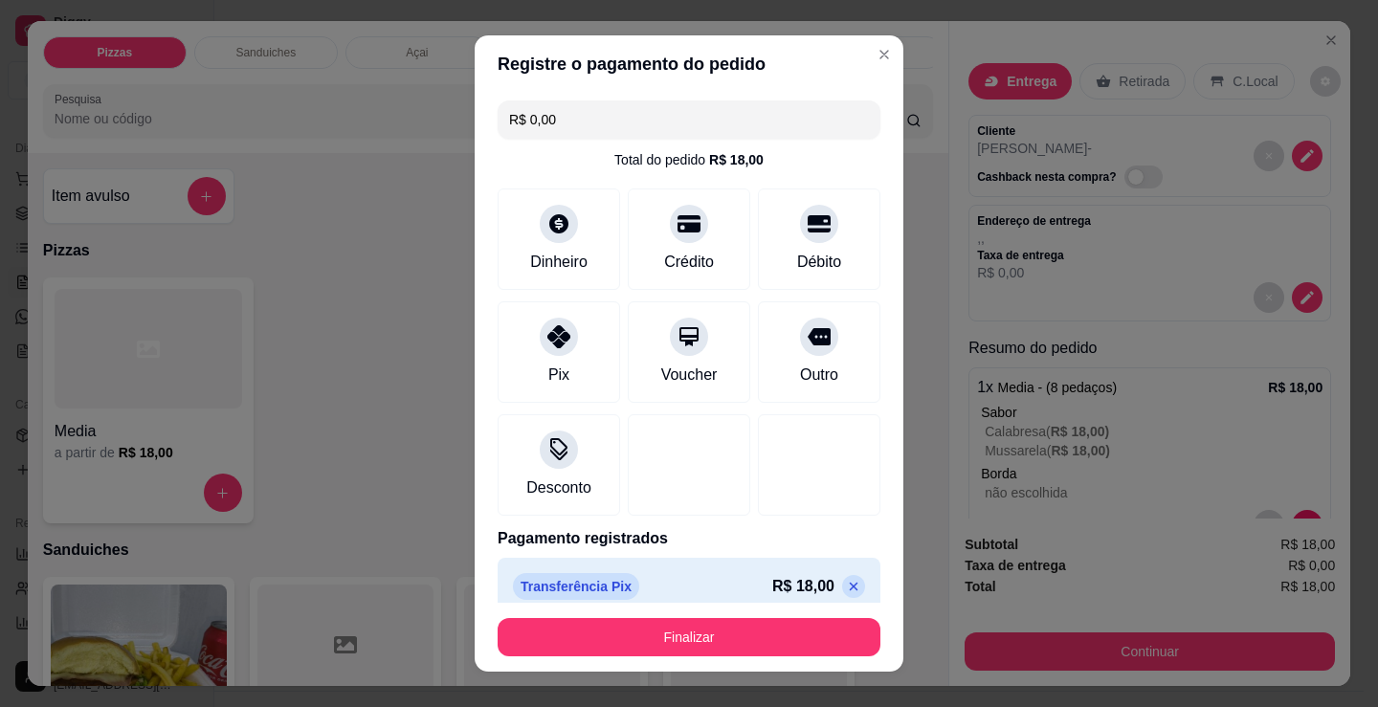
drag, startPoint x: 735, startPoint y: 663, endPoint x: 737, endPoint y: 648, distance: 15.4
click at [735, 660] on footer "Finalizar" at bounding box center [689, 637] width 429 height 69
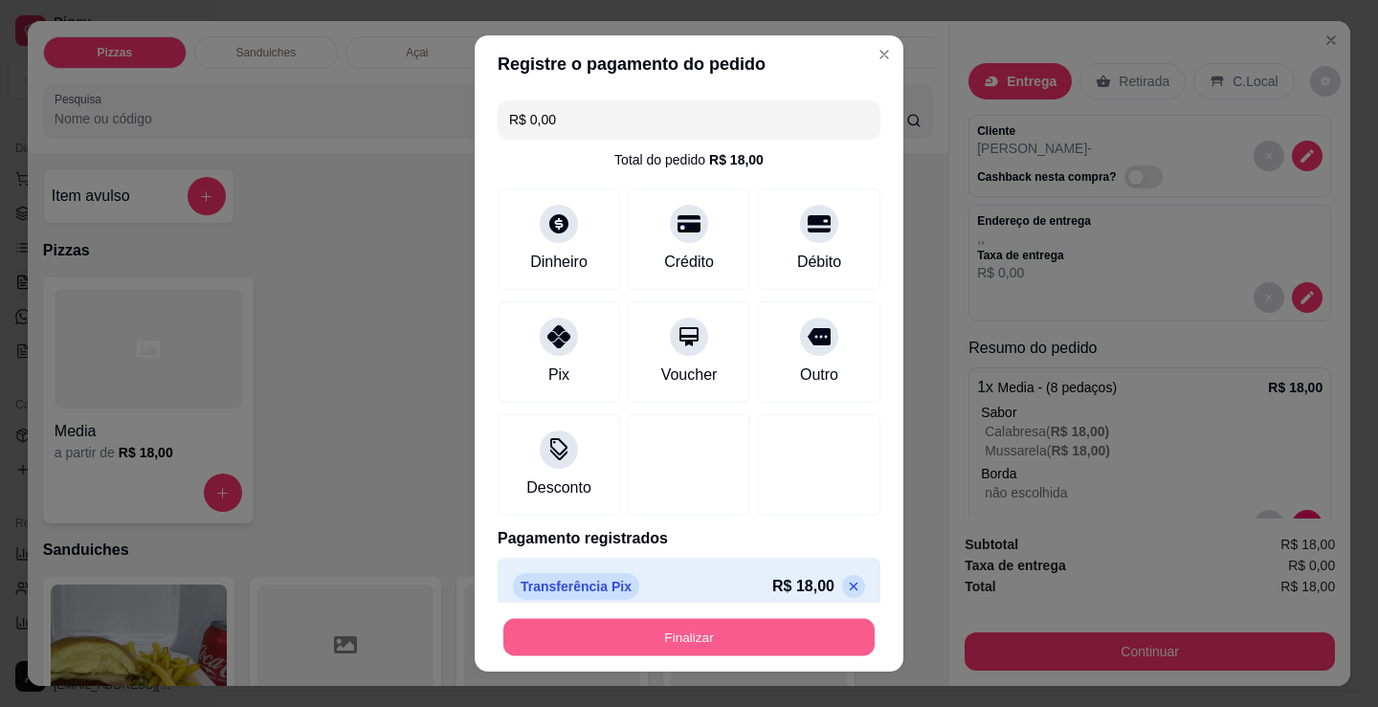
click at [737, 648] on button "Finalizar" at bounding box center [688, 637] width 371 height 37
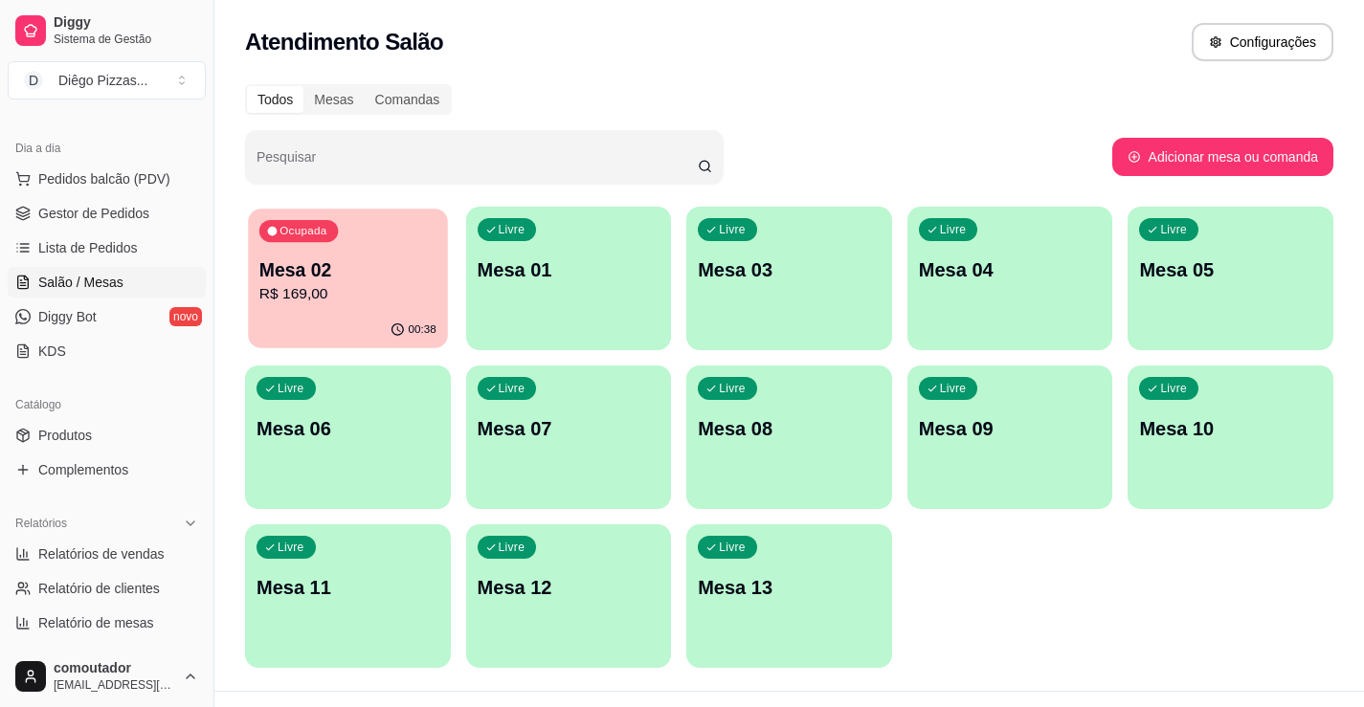
click at [438, 284] on div "Ocupada Mesa 02 R$ 169,00" at bounding box center [347, 260] width 199 height 103
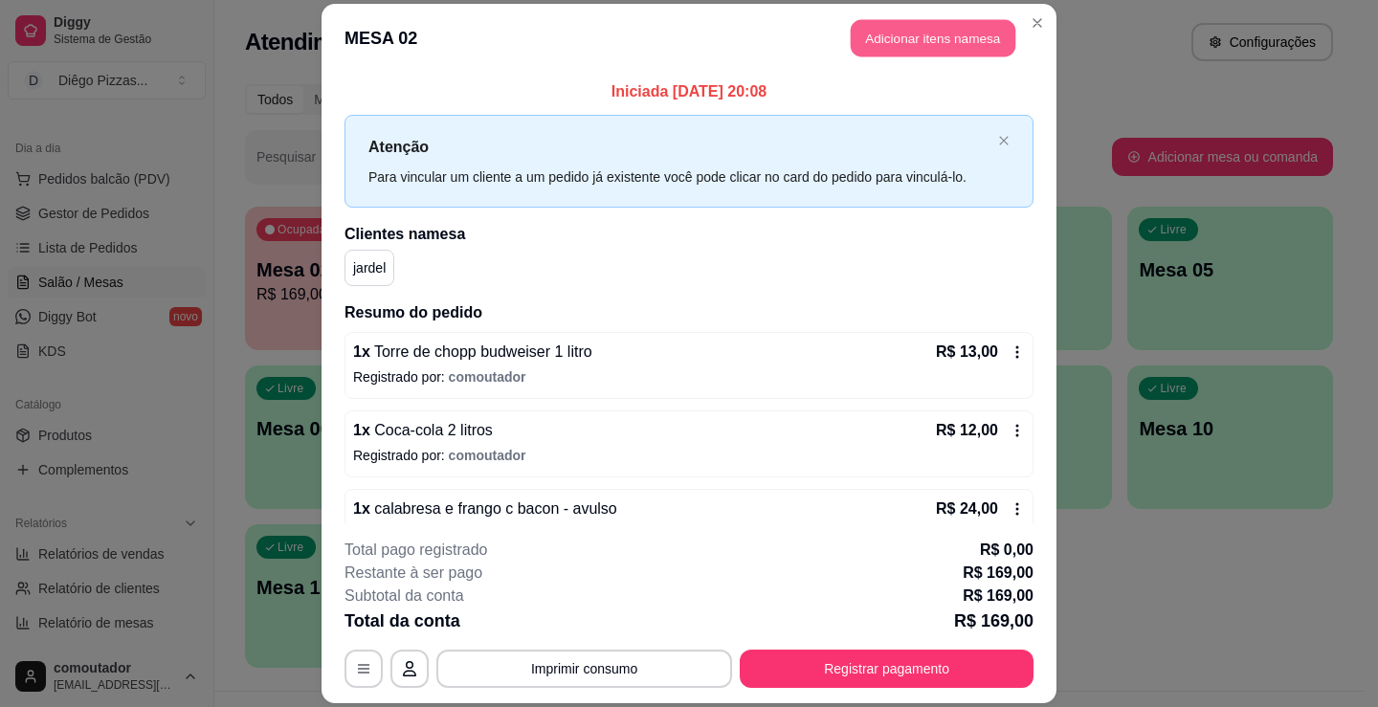
click at [883, 36] on button "Adicionar itens na mesa" at bounding box center [933, 37] width 165 height 37
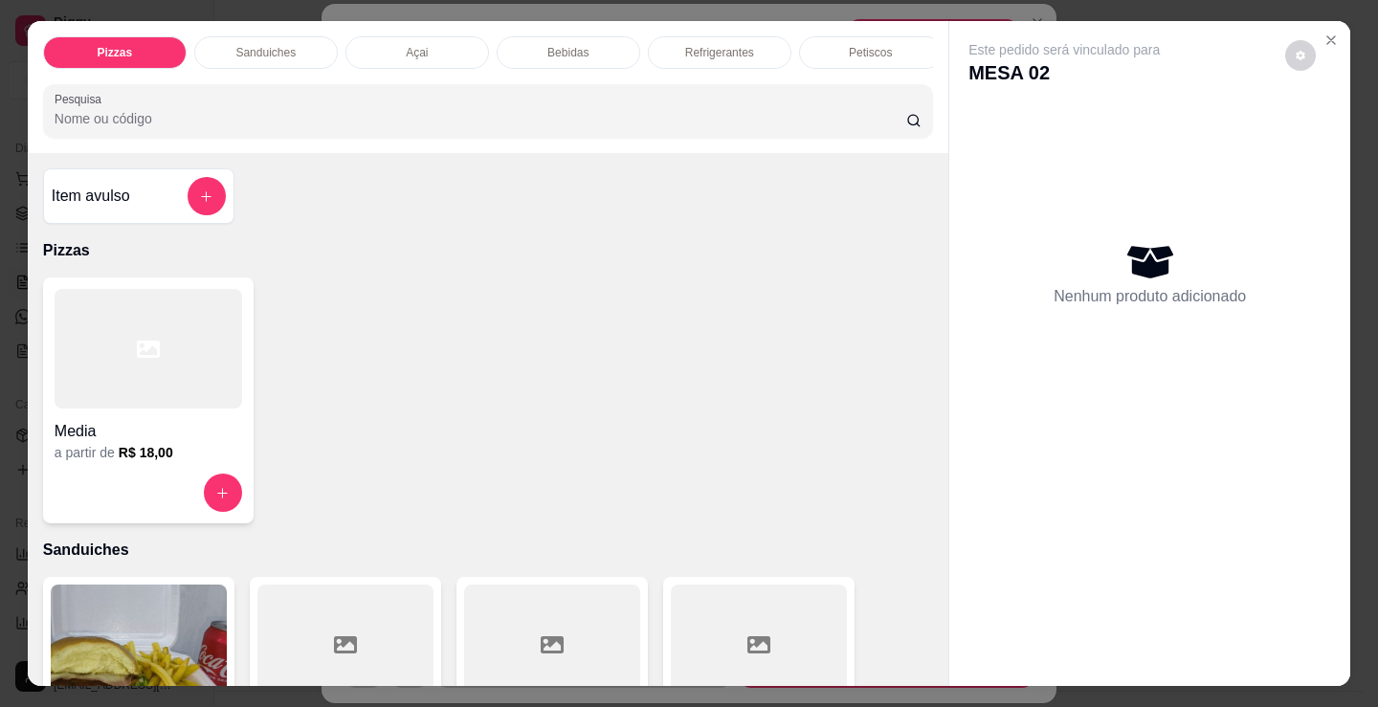
click at [726, 50] on p "Refrigerantes" at bounding box center [719, 52] width 69 height 15
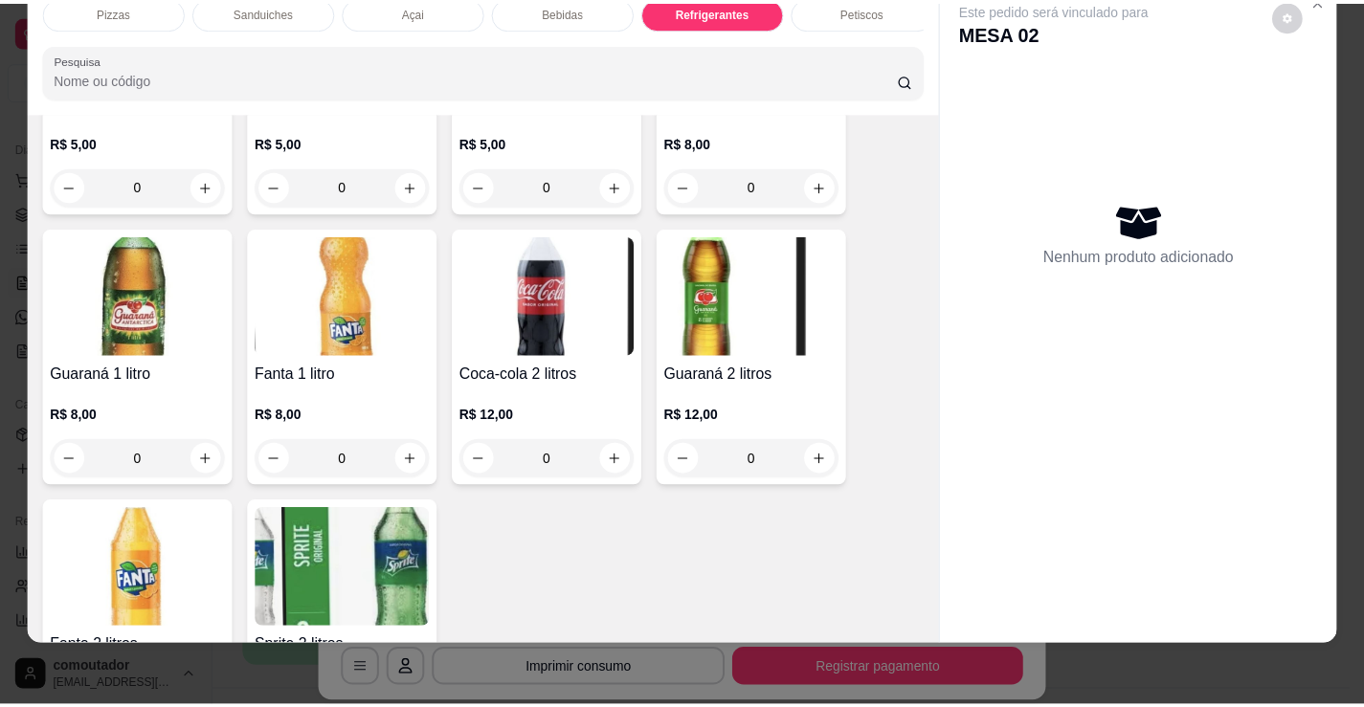
scroll to position [5200, 0]
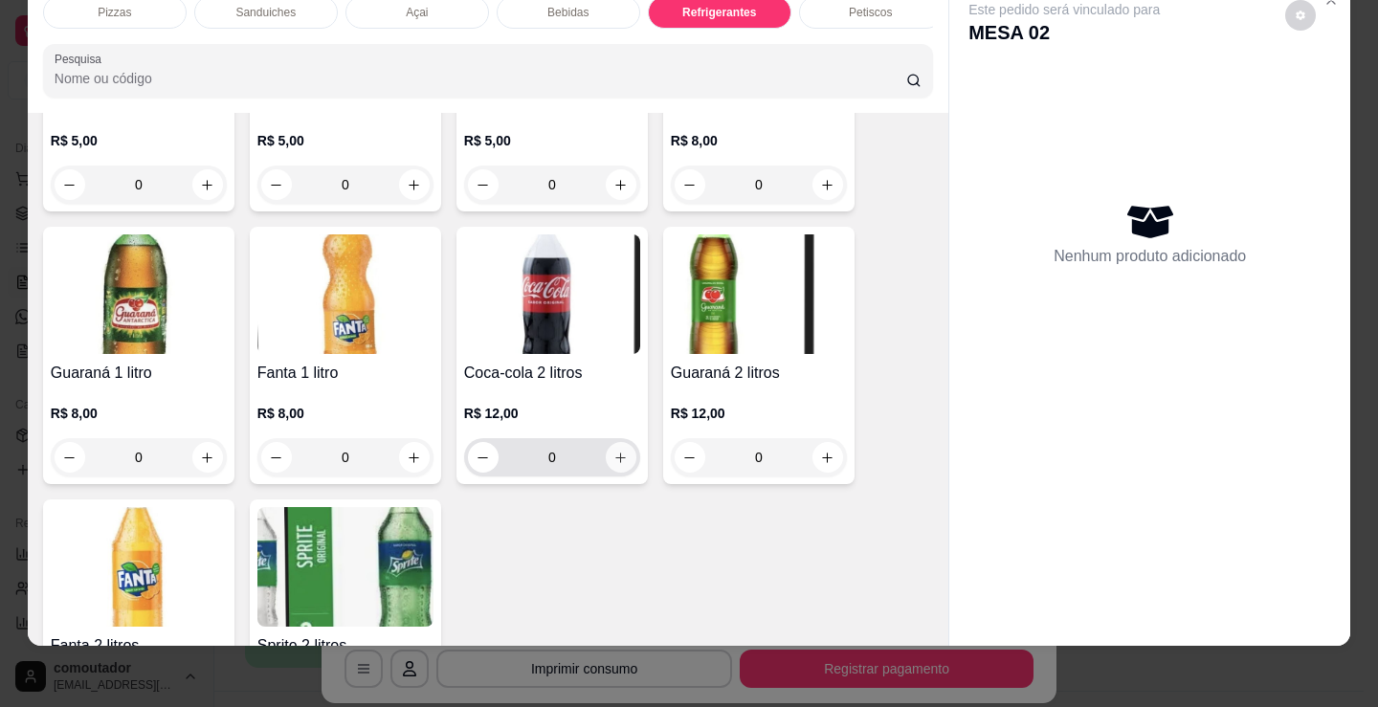
click at [613, 459] on icon "increase-product-quantity" at bounding box center [620, 458] width 14 height 14
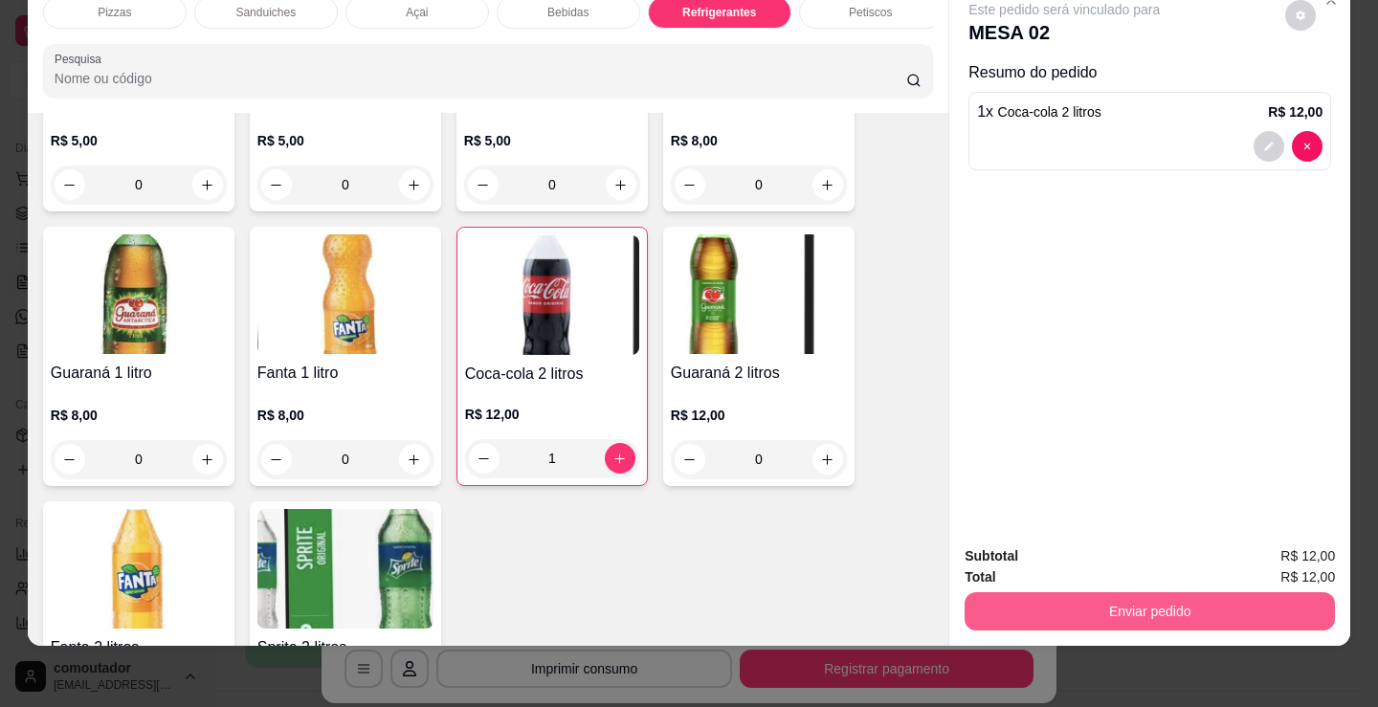
click at [978, 592] on button "Enviar pedido" at bounding box center [1150, 611] width 370 height 38
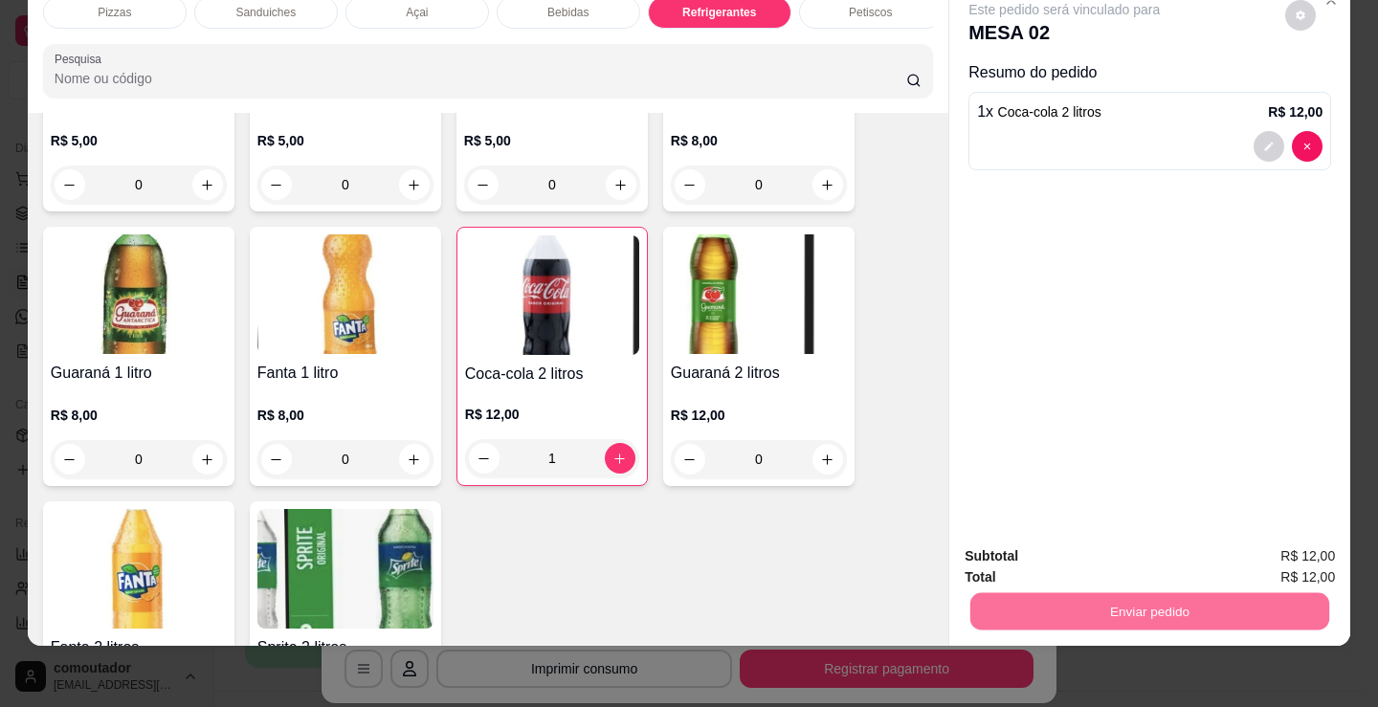
click at [998, 553] on button "Não registrar e enviar pedido" at bounding box center [1086, 550] width 199 height 36
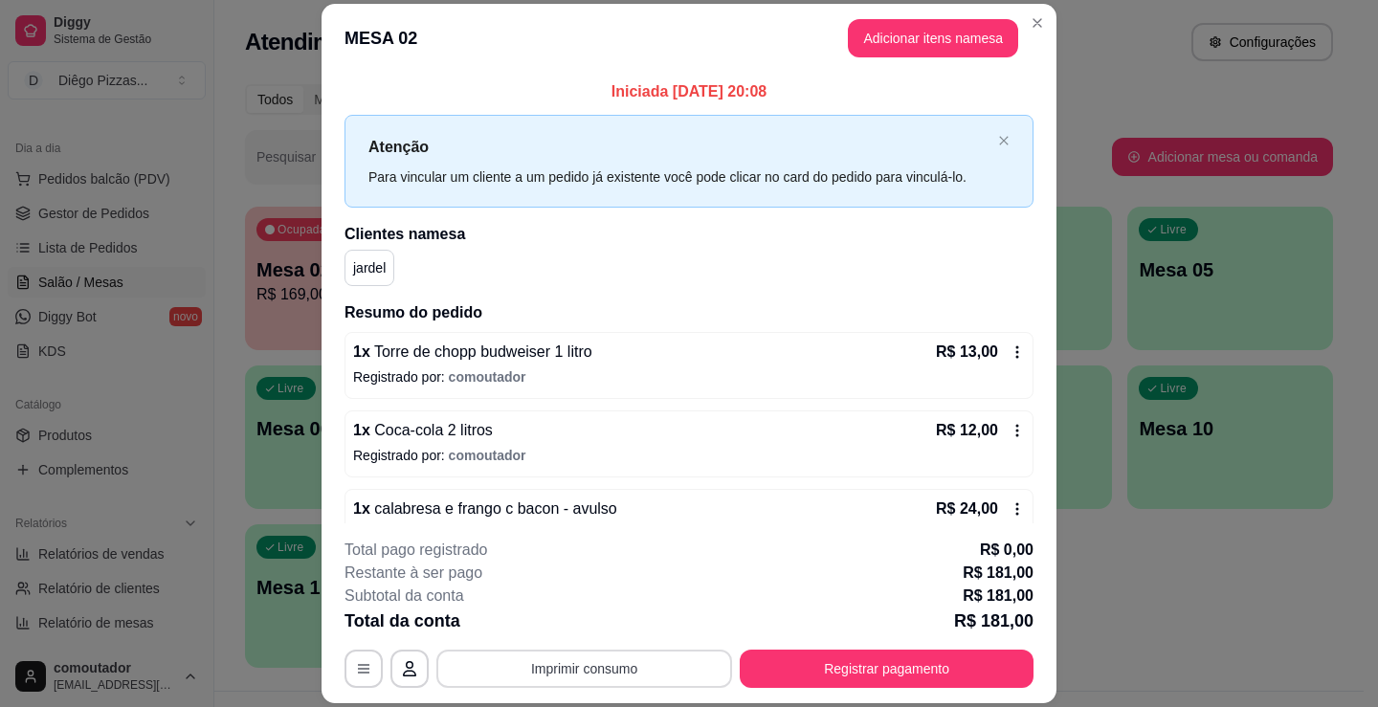
click at [599, 667] on button "Imprimir consumo" at bounding box center [584, 669] width 296 height 38
drag, startPoint x: 580, startPoint y: 595, endPoint x: 583, endPoint y: 622, distance: 27.0
click at [580, 596] on h4 "Escolha a impressora" at bounding box center [583, 592] width 139 height 19
click at [581, 635] on button "IMPRESSORA" at bounding box center [583, 625] width 139 height 31
click at [863, 662] on button "Registrar pagamento" at bounding box center [887, 669] width 294 height 38
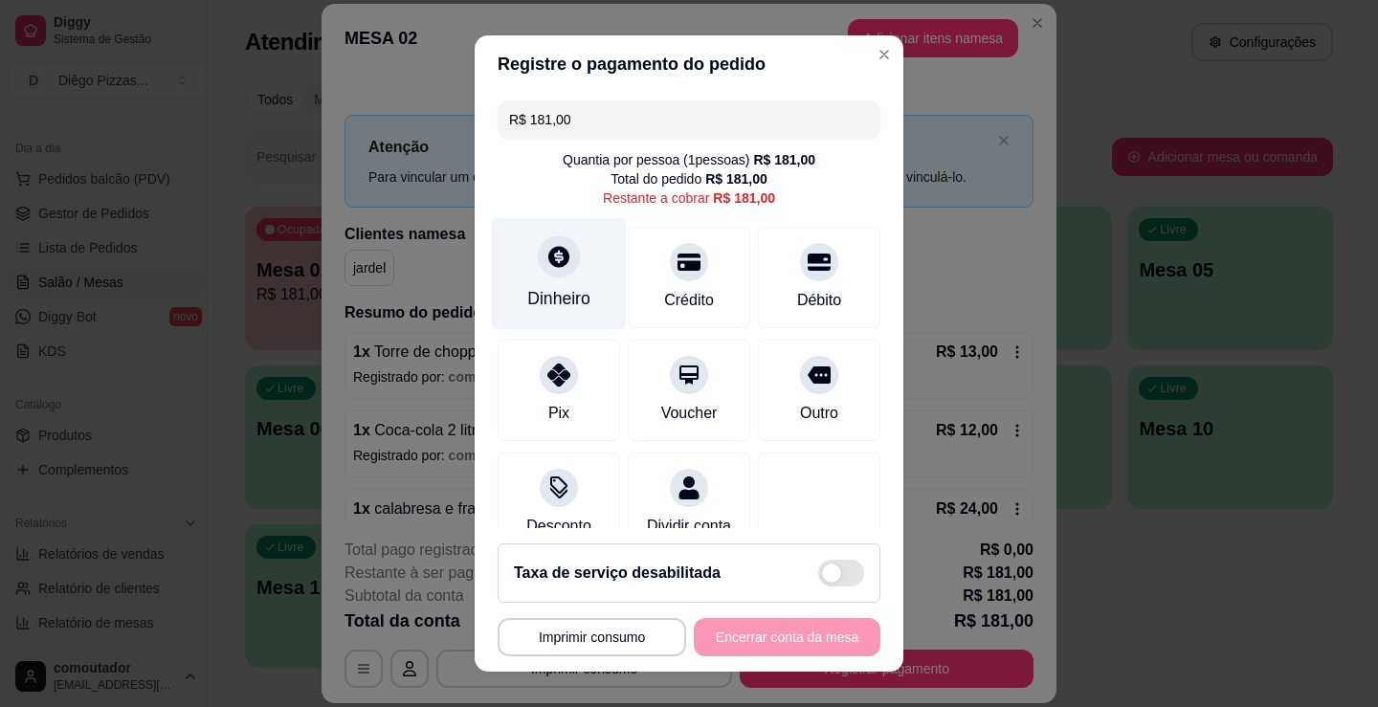
click at [544, 310] on div "Dinheiro" at bounding box center [558, 298] width 63 height 25
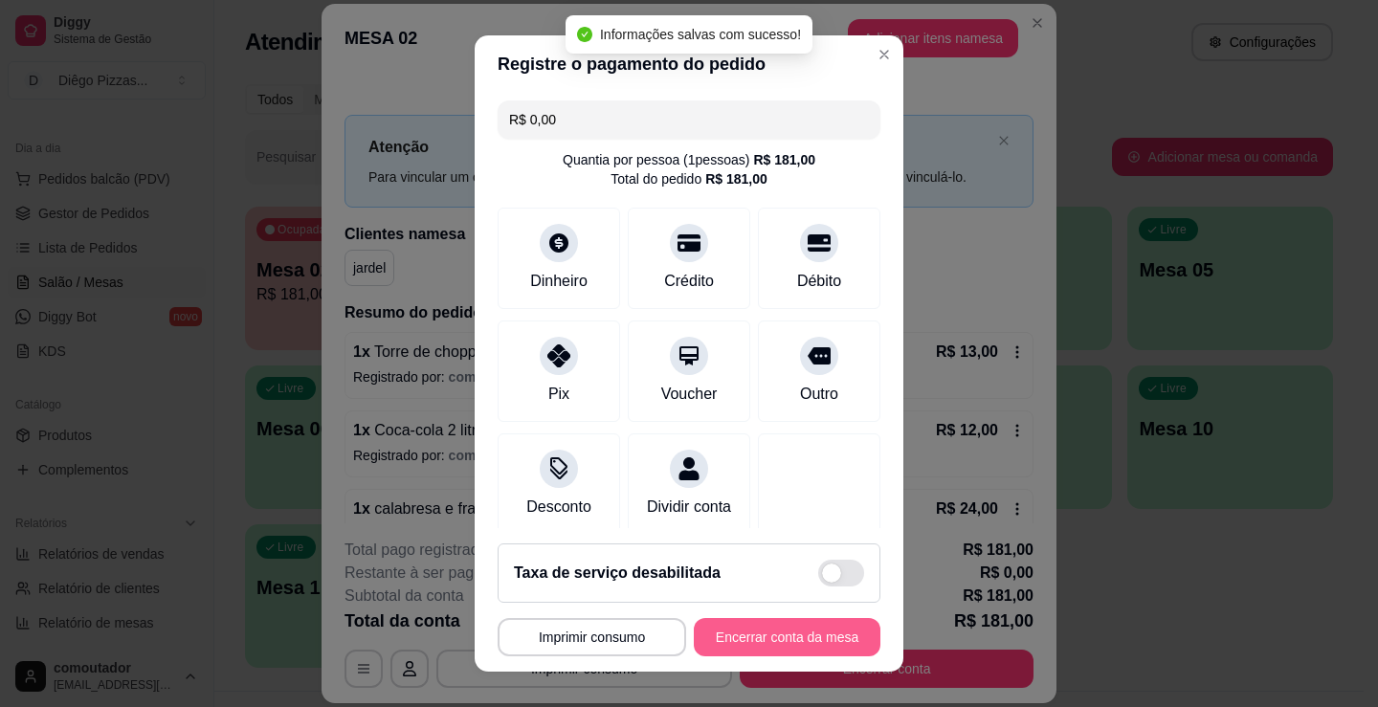
click at [783, 633] on button "Encerrar conta da mesa" at bounding box center [787, 637] width 187 height 38
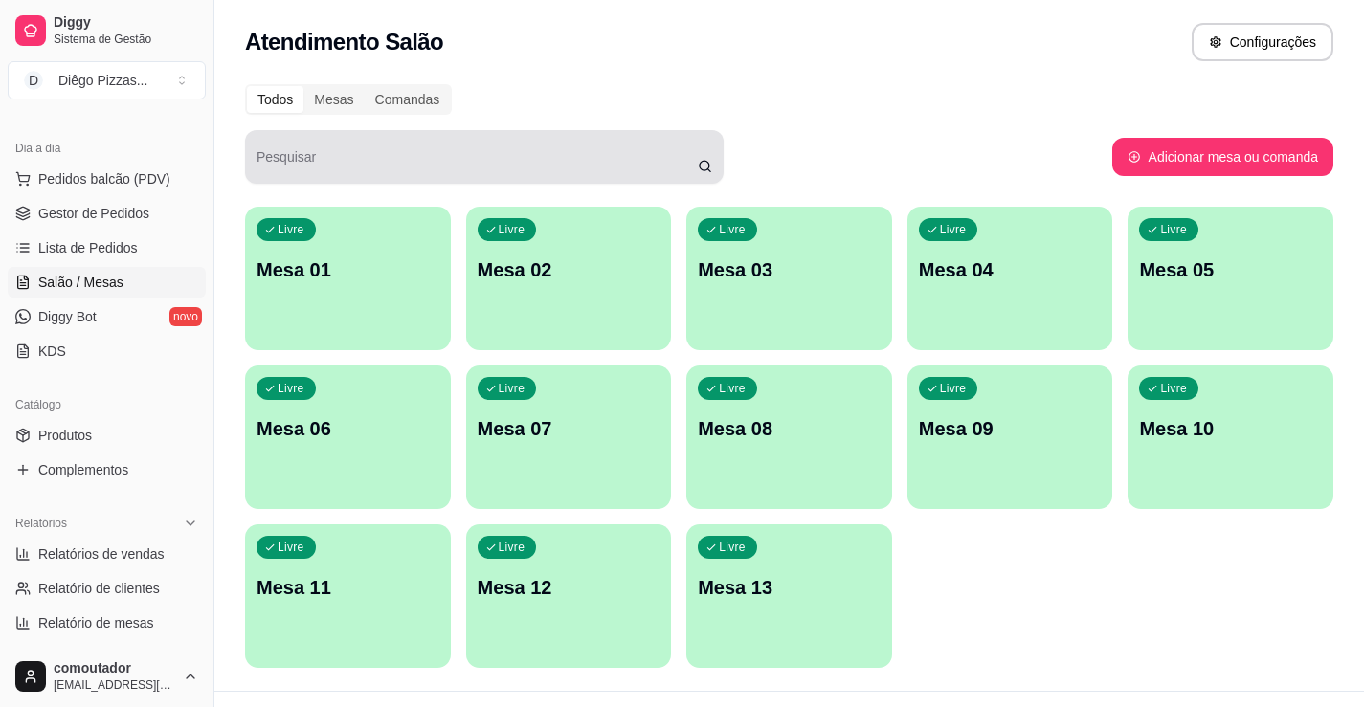
click at [427, 182] on div "Pesquisar" at bounding box center [484, 157] width 479 height 54
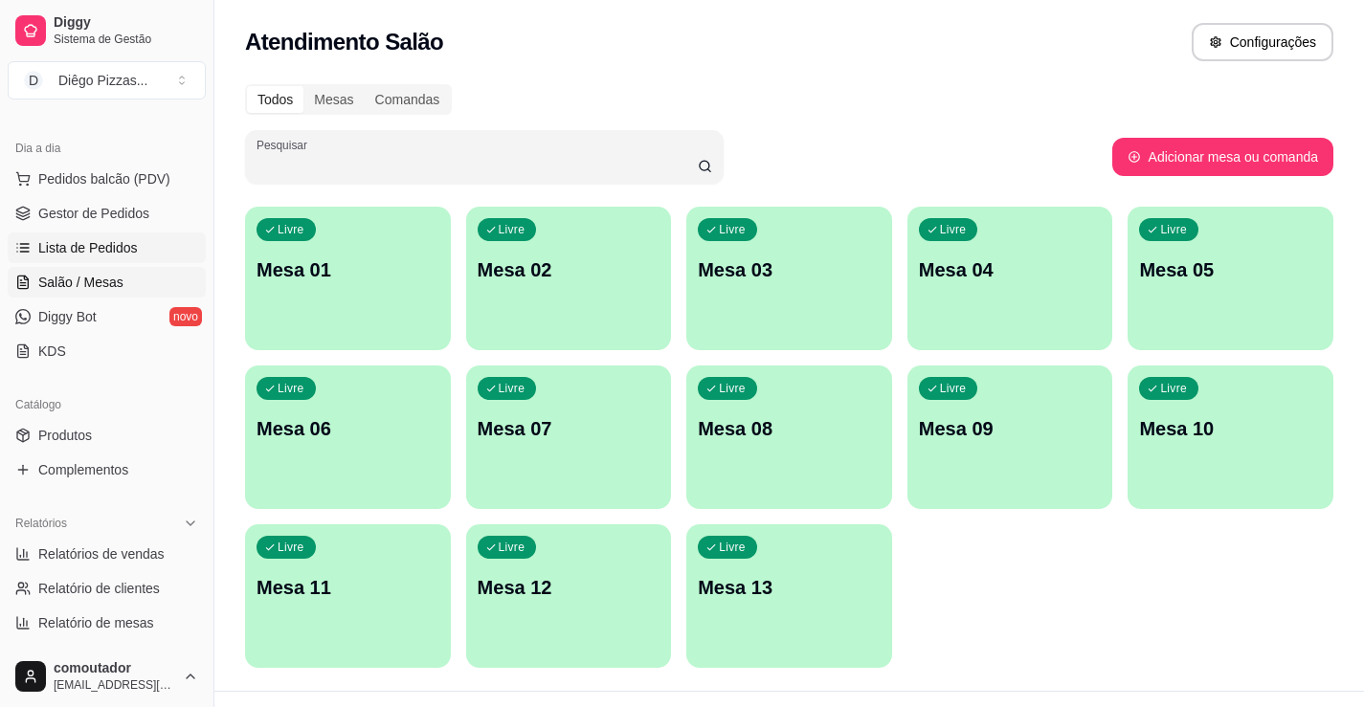
click at [115, 244] on span "Lista de Pedidos" at bounding box center [88, 247] width 100 height 19
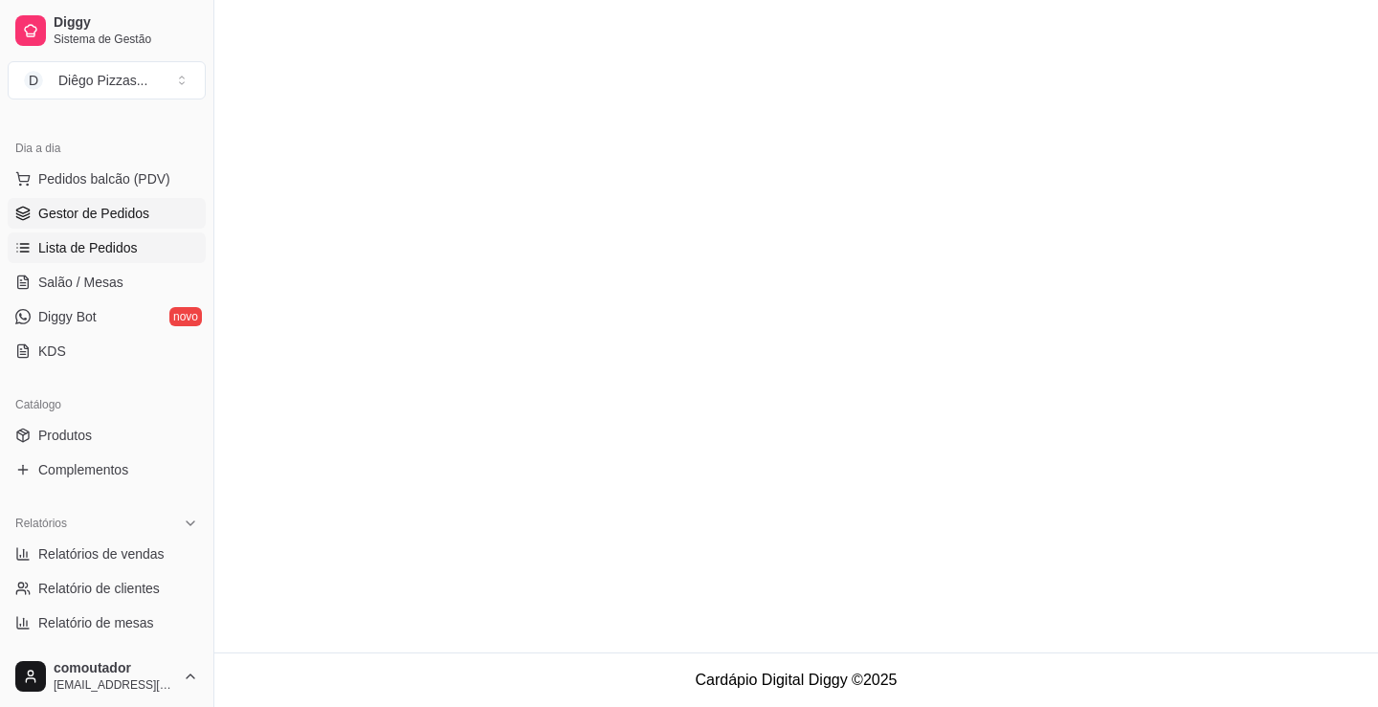
click at [90, 197] on ul "Pedidos balcão (PDV) Gestor de Pedidos Lista de Pedidos Salão / Mesas Diggy Bot…" at bounding box center [107, 265] width 198 height 203
click at [146, 212] on link "Gestor de Pedidos" at bounding box center [107, 213] width 198 height 31
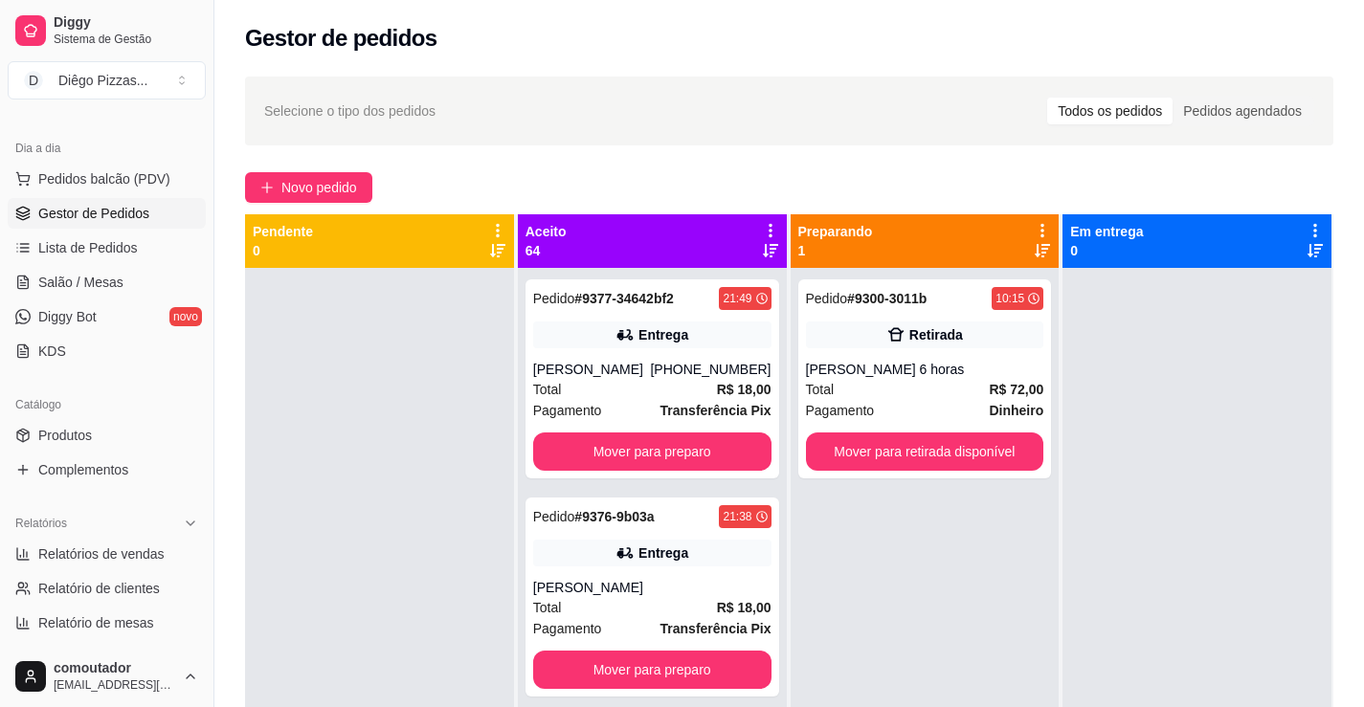
click at [762, 230] on icon at bounding box center [770, 230] width 17 height 17
click at [649, 293] on span "Com essa opção você tem a opção de mover todos os pedidos que estão em uma etap…" at bounding box center [645, 289] width 227 height 36
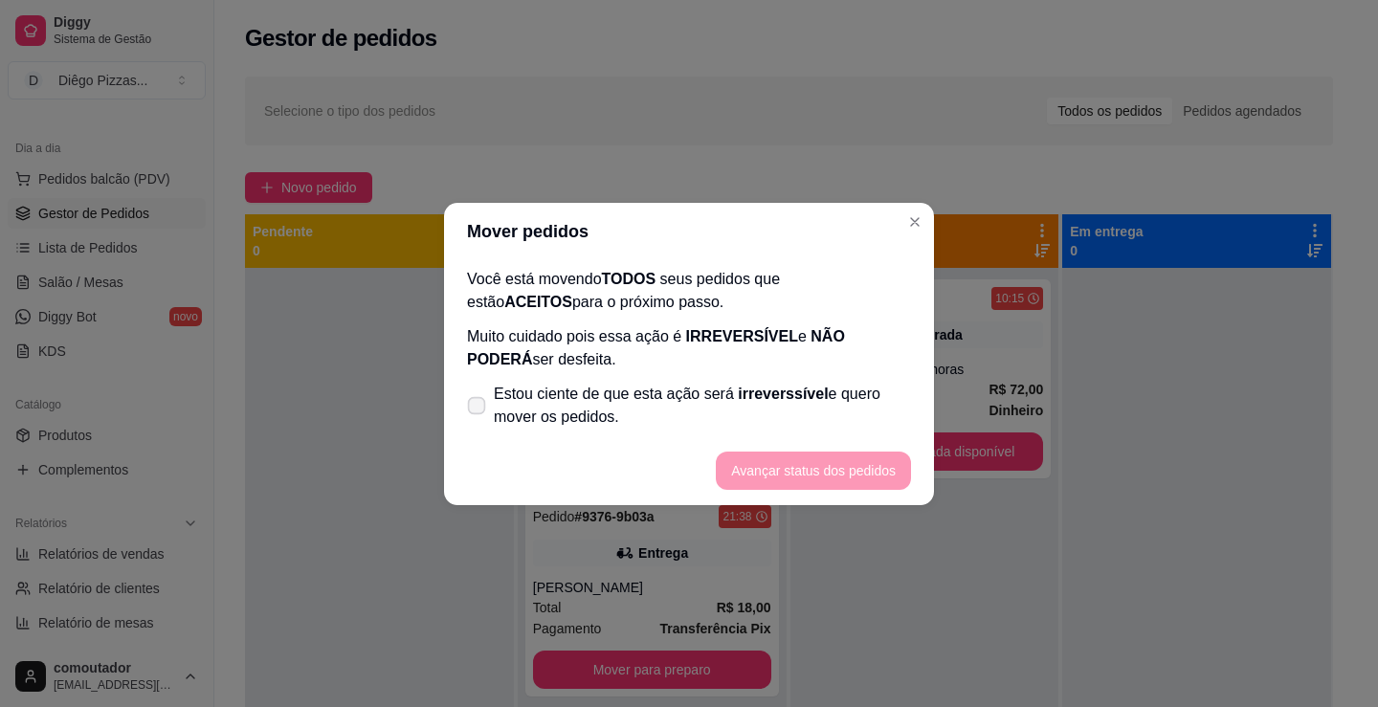
click at [562, 408] on span "Estou ciente de que esta ação será irreverssível e quero mover os pedidos." at bounding box center [702, 406] width 417 height 46
click at [479, 409] on input "Estou ciente de que esta ação será irreverssível e quero mover os pedidos." at bounding box center [472, 415] width 12 height 12
click at [813, 468] on button "Avançar status dos pedidos" at bounding box center [813, 471] width 195 height 38
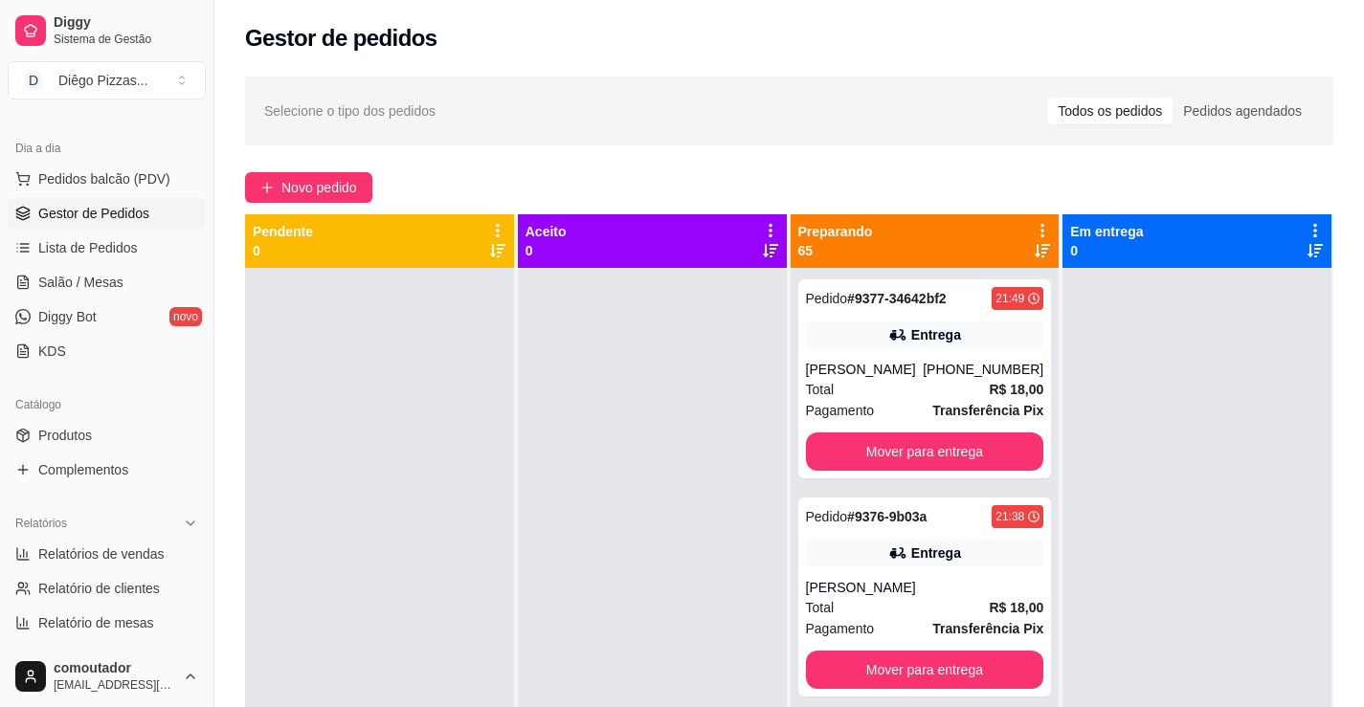
click at [1034, 228] on icon at bounding box center [1042, 230] width 17 height 17
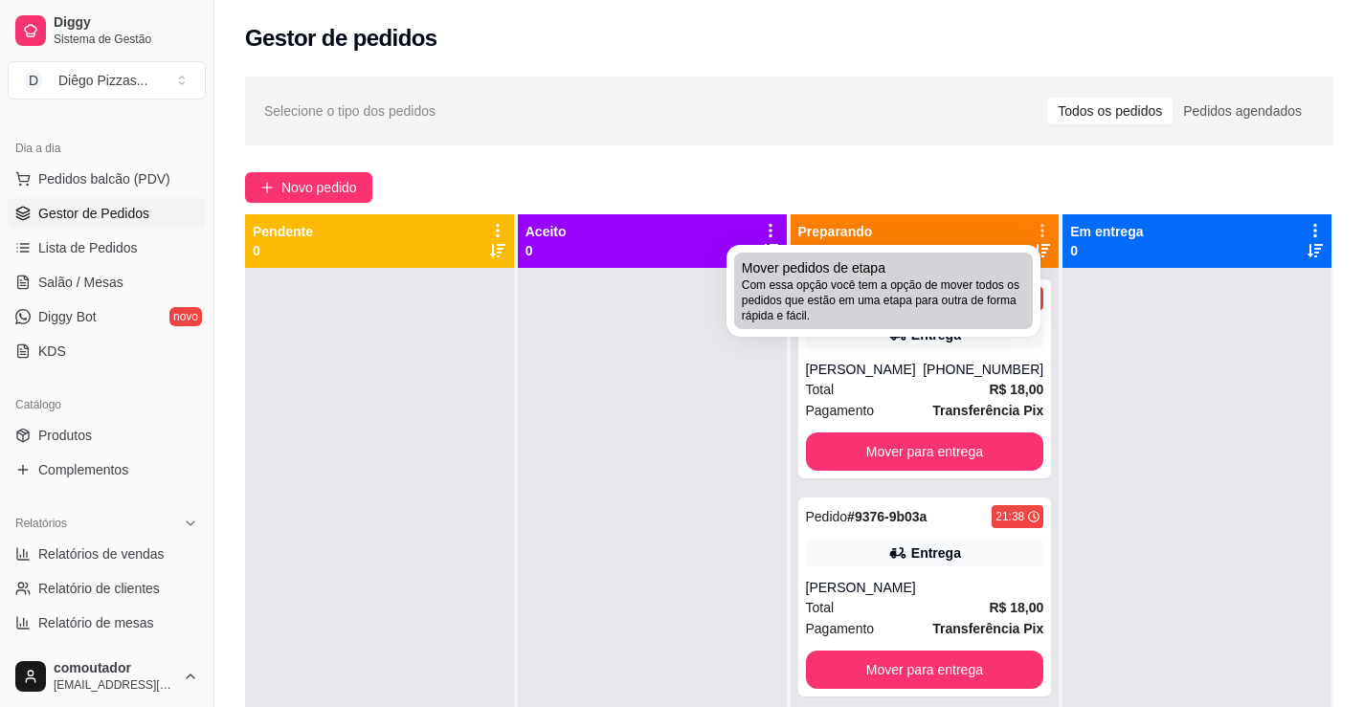
click at [844, 298] on span "Com essa opção você tem a opção de mover todos os pedidos que estão em uma etap…" at bounding box center [883, 301] width 283 height 46
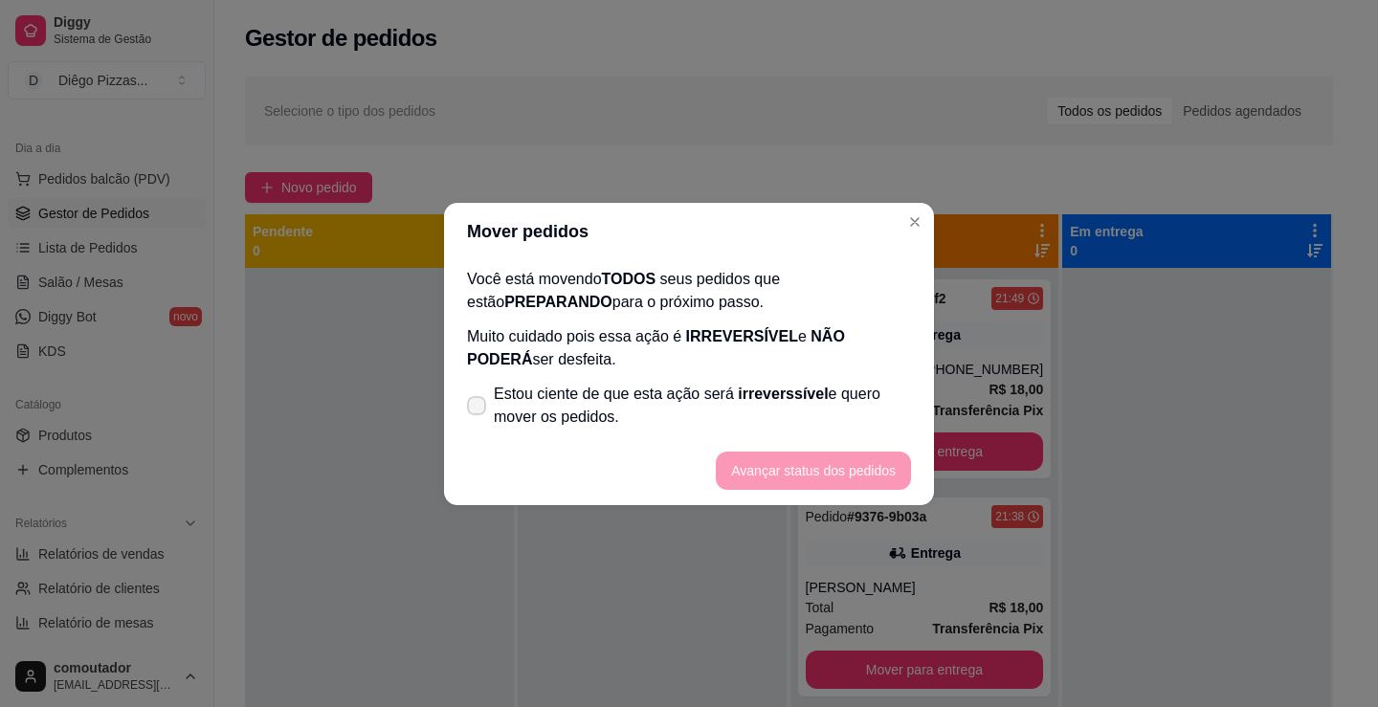
click at [627, 404] on span "Estou ciente de que esta ação será irreverssível e quero mover os pedidos." at bounding box center [702, 406] width 417 height 46
click at [479, 409] on input "Estou ciente de que esta ação será irreverssível e quero mover os pedidos." at bounding box center [472, 415] width 12 height 12
click at [810, 466] on button "Avançar status dos pedidos" at bounding box center [813, 470] width 189 height 37
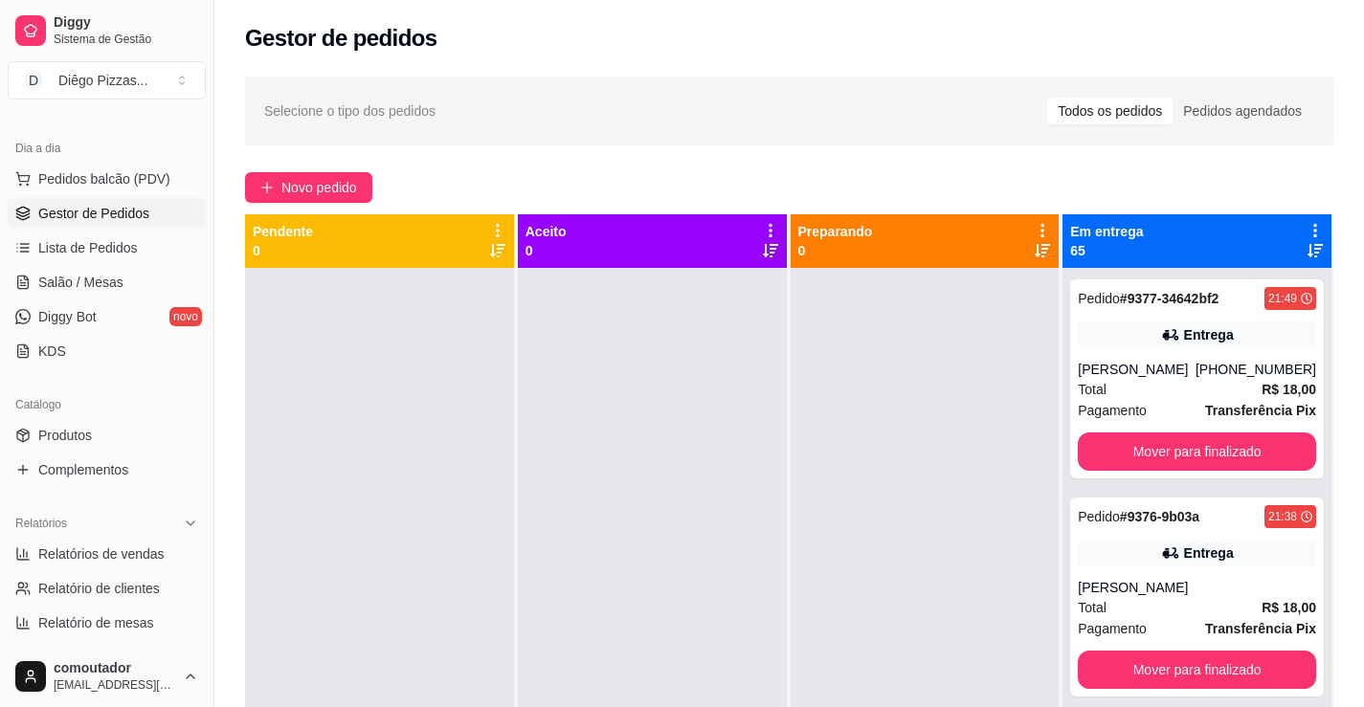
click at [1306, 229] on icon at bounding box center [1314, 230] width 17 height 17
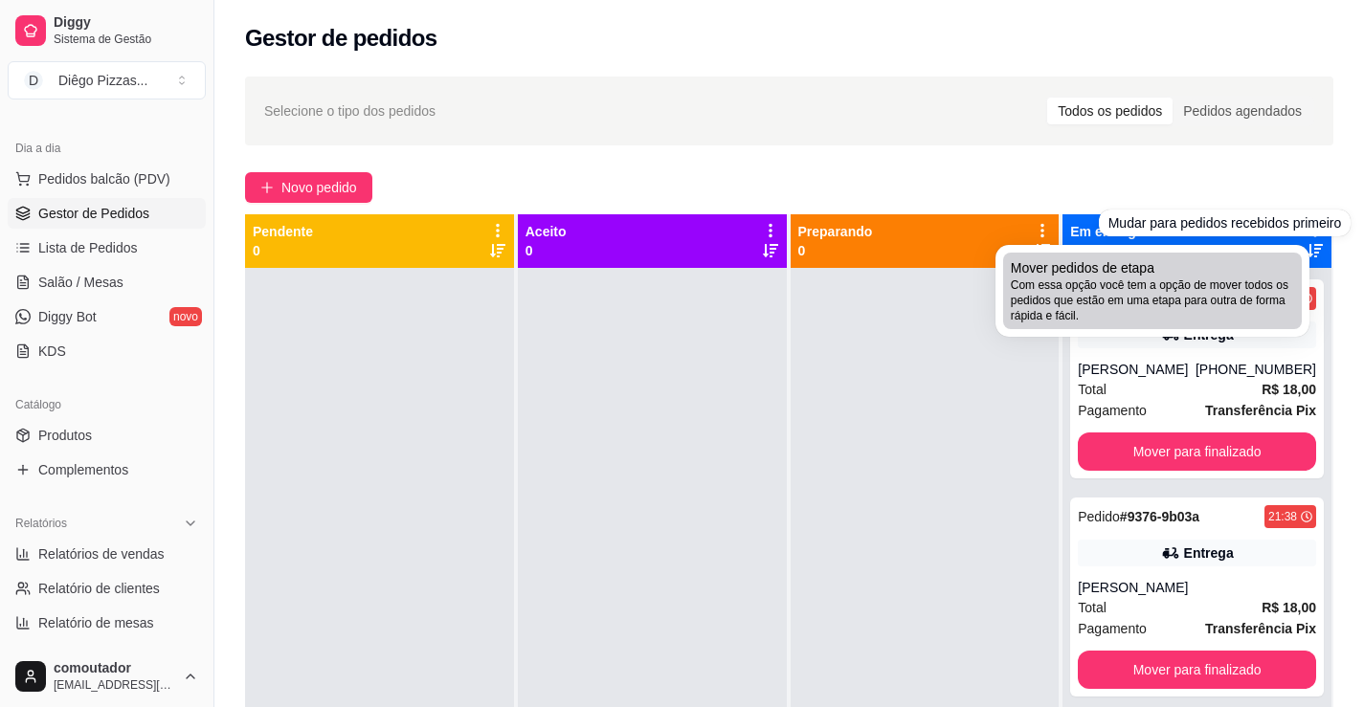
click at [1148, 313] on span "Com essa opção você tem a opção de mover todos os pedidos que estão em uma etap…" at bounding box center [1152, 301] width 283 height 46
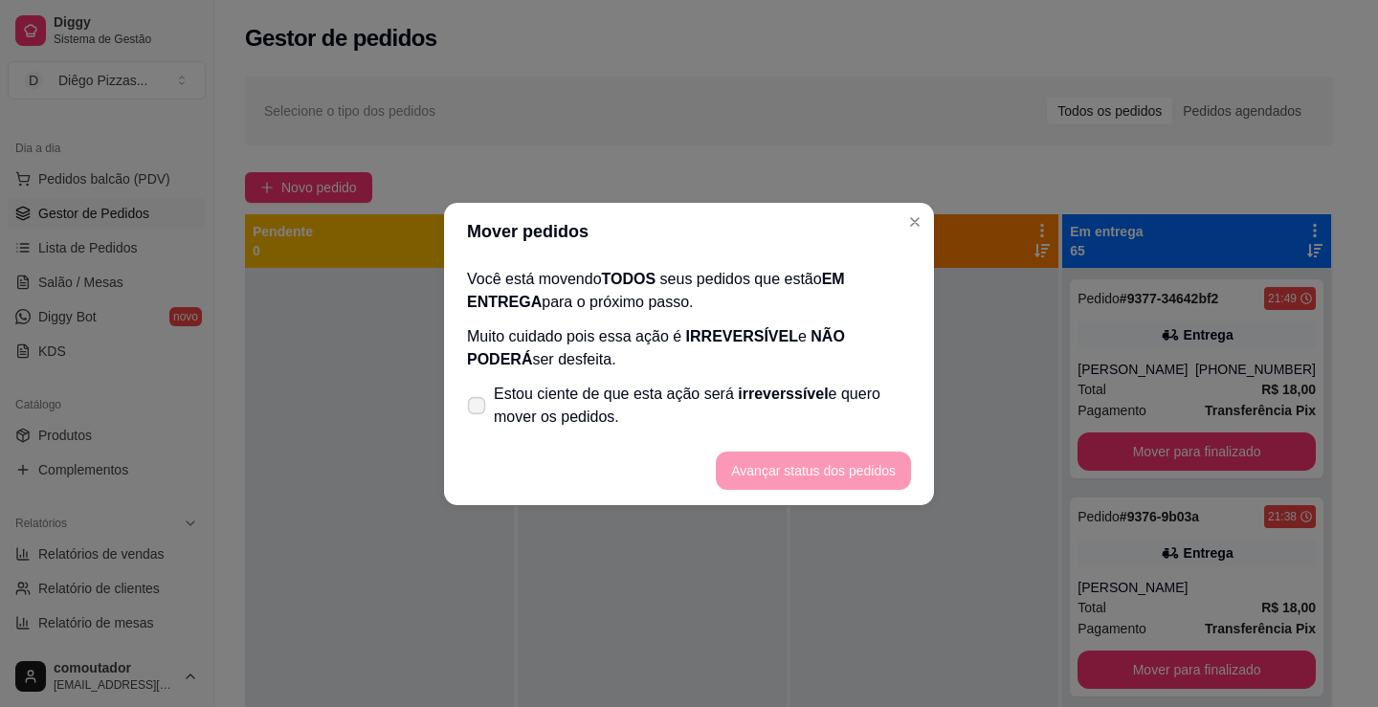
click at [768, 418] on span "Estou ciente de que esta ação será irreverssível e quero mover os pedidos." at bounding box center [702, 406] width 417 height 46
click at [479, 418] on input "Estou ciente de que esta ação será irreverssível e quero mover os pedidos." at bounding box center [472, 415] width 12 height 12
click at [844, 473] on button "Avançar status dos pedidos" at bounding box center [813, 470] width 189 height 37
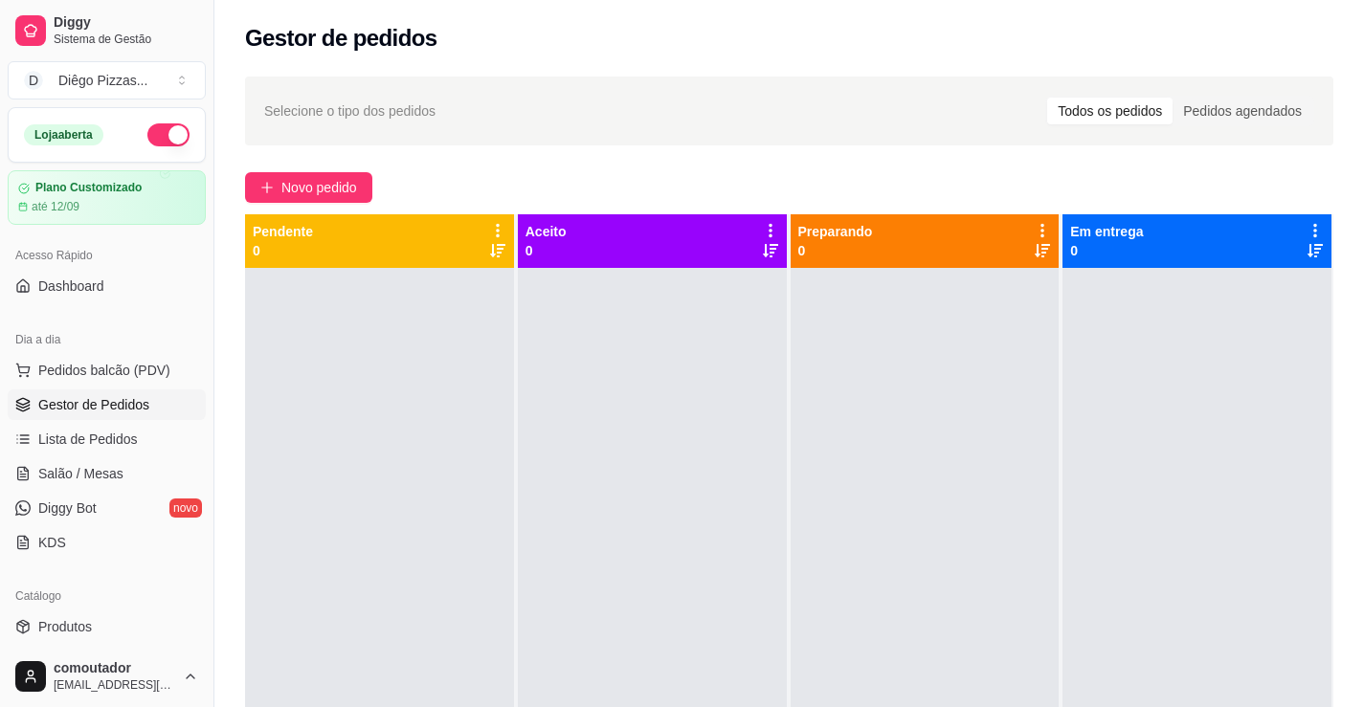
click at [172, 137] on button "button" at bounding box center [168, 134] width 42 height 23
